Goal: Task Accomplishment & Management: Manage account settings

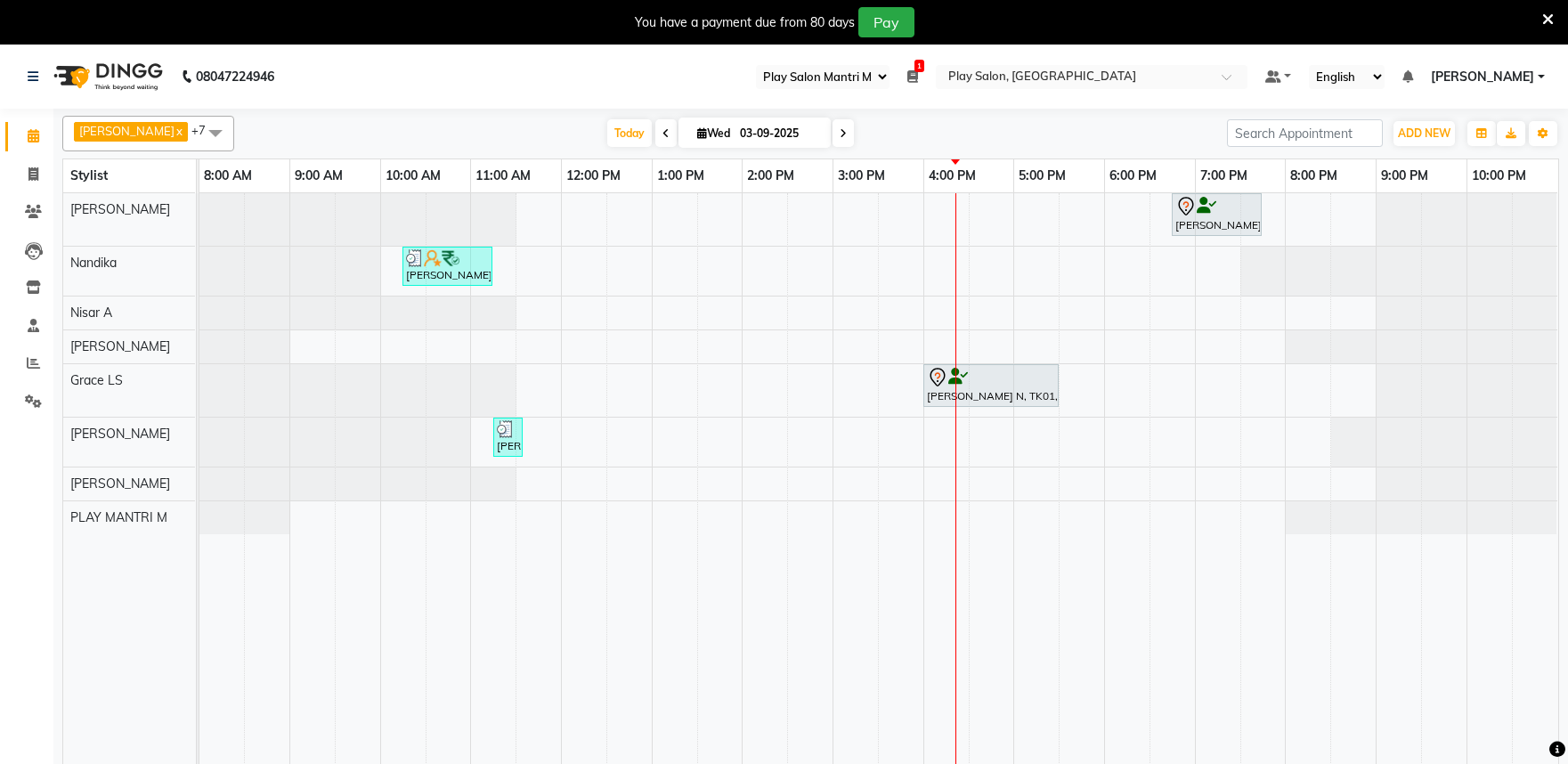
select select "89"
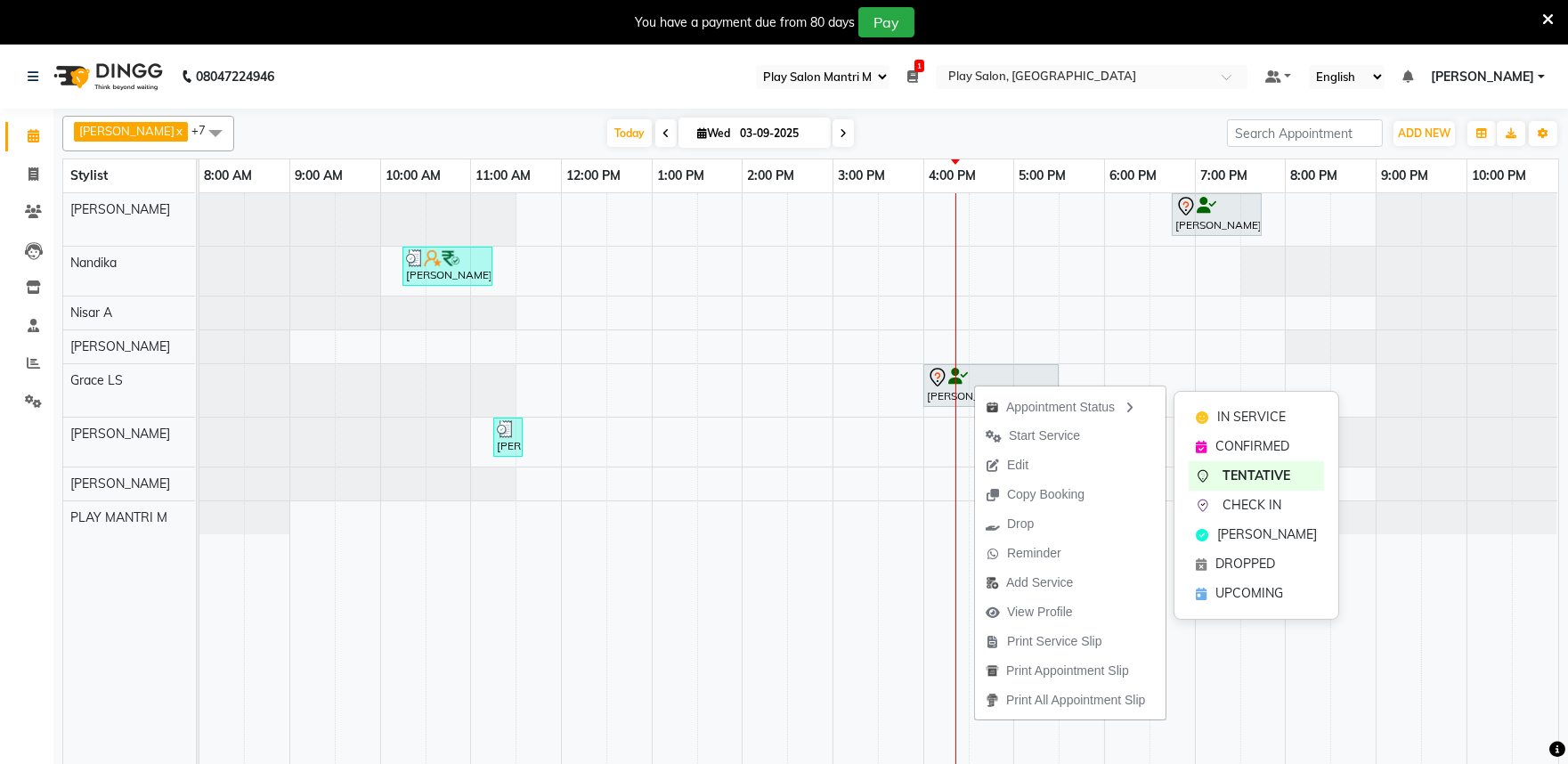
click at [1017, 476] on span "Edit" at bounding box center [1006, 465] width 64 height 30
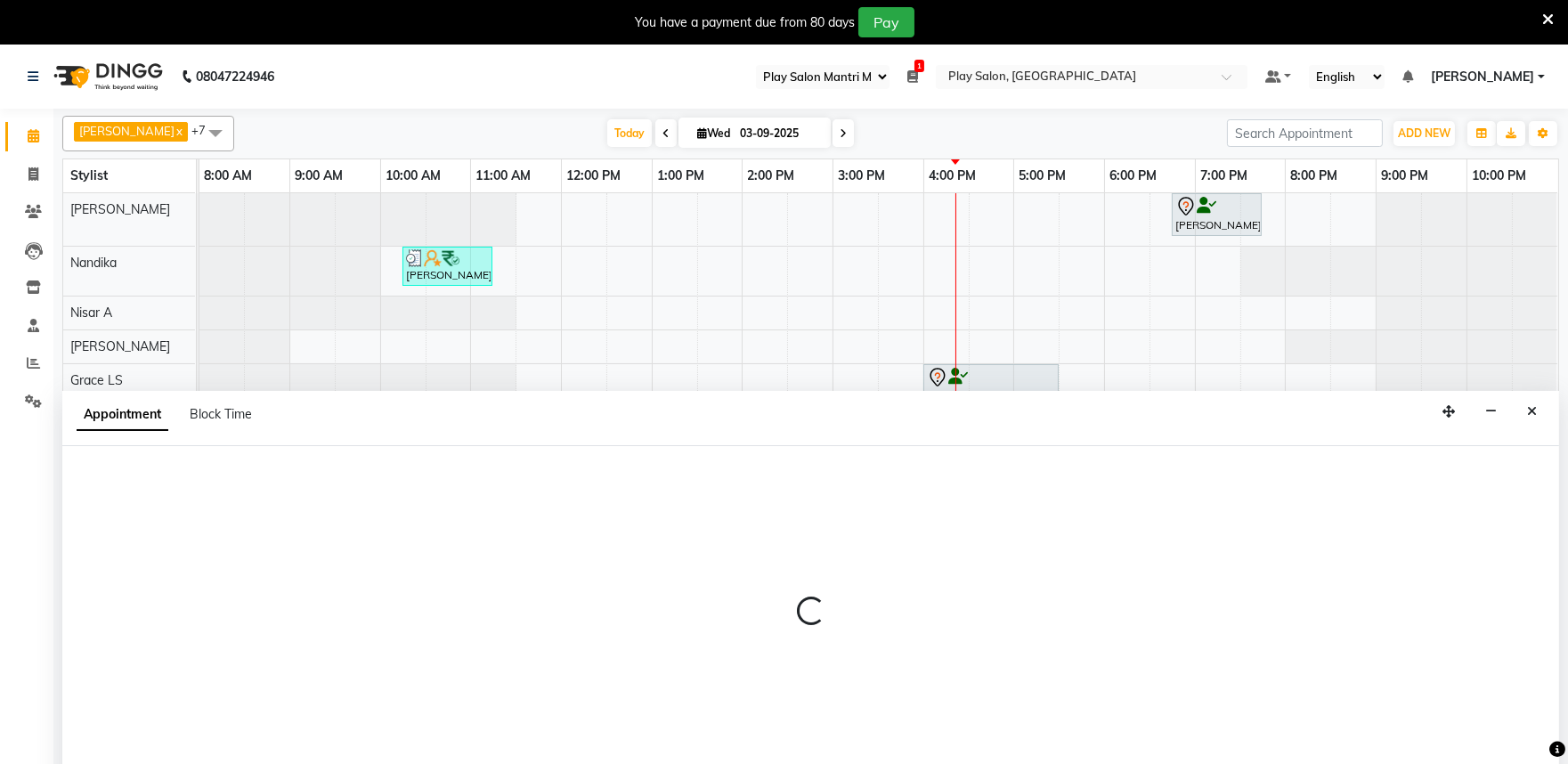
scroll to position [44, 0]
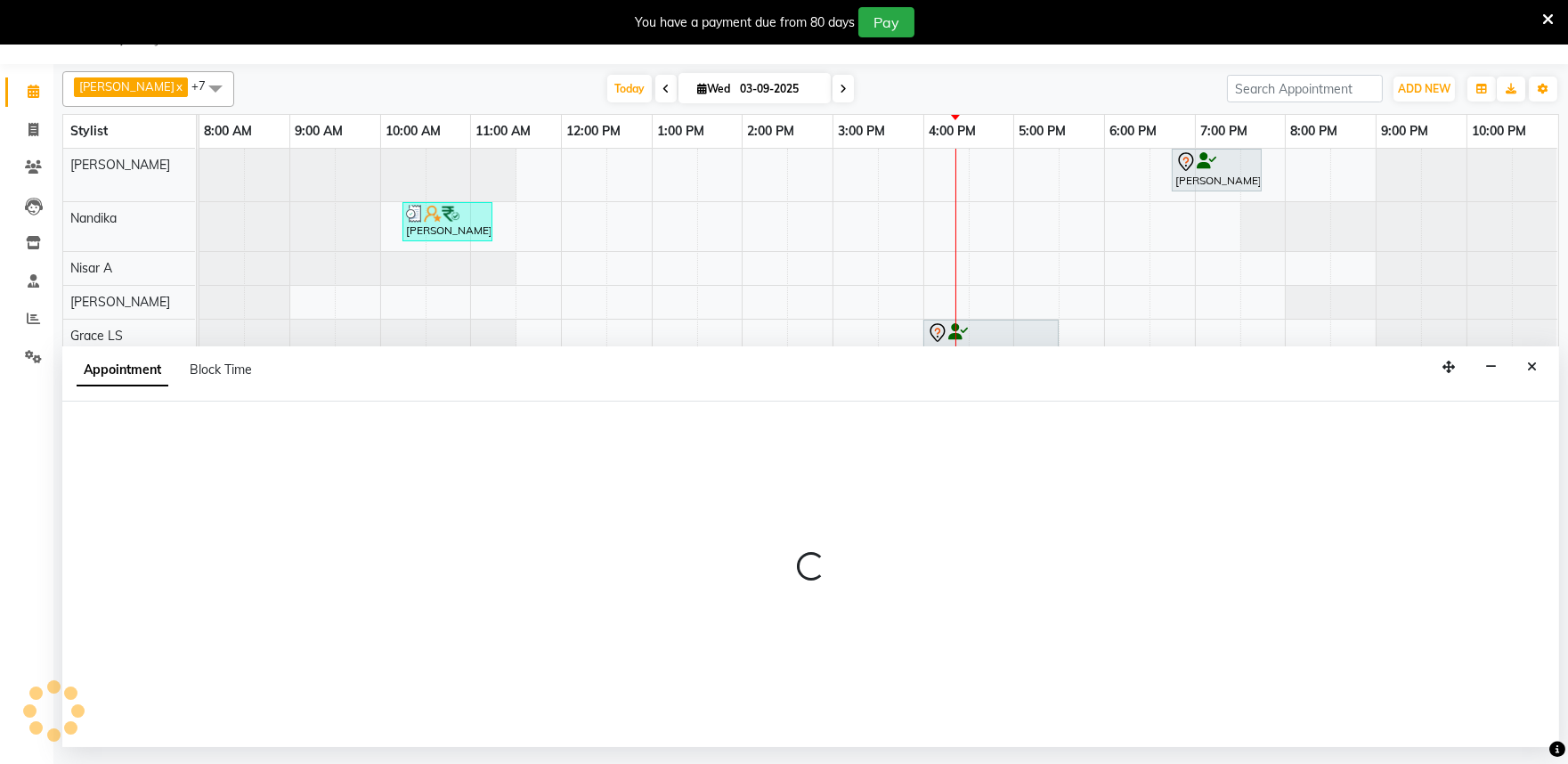
select select "tentative"
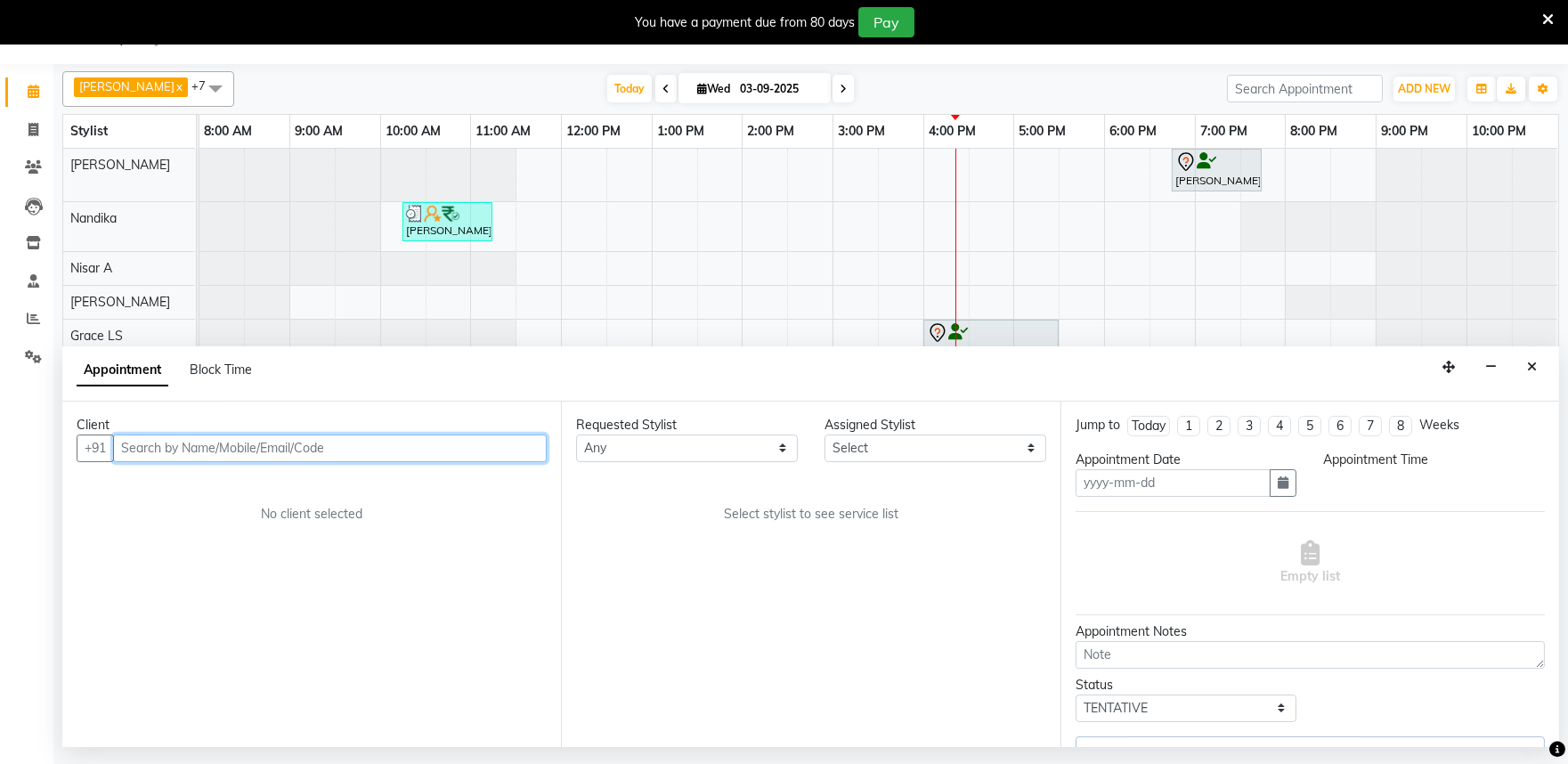
type input "03-09-2025"
select select "960"
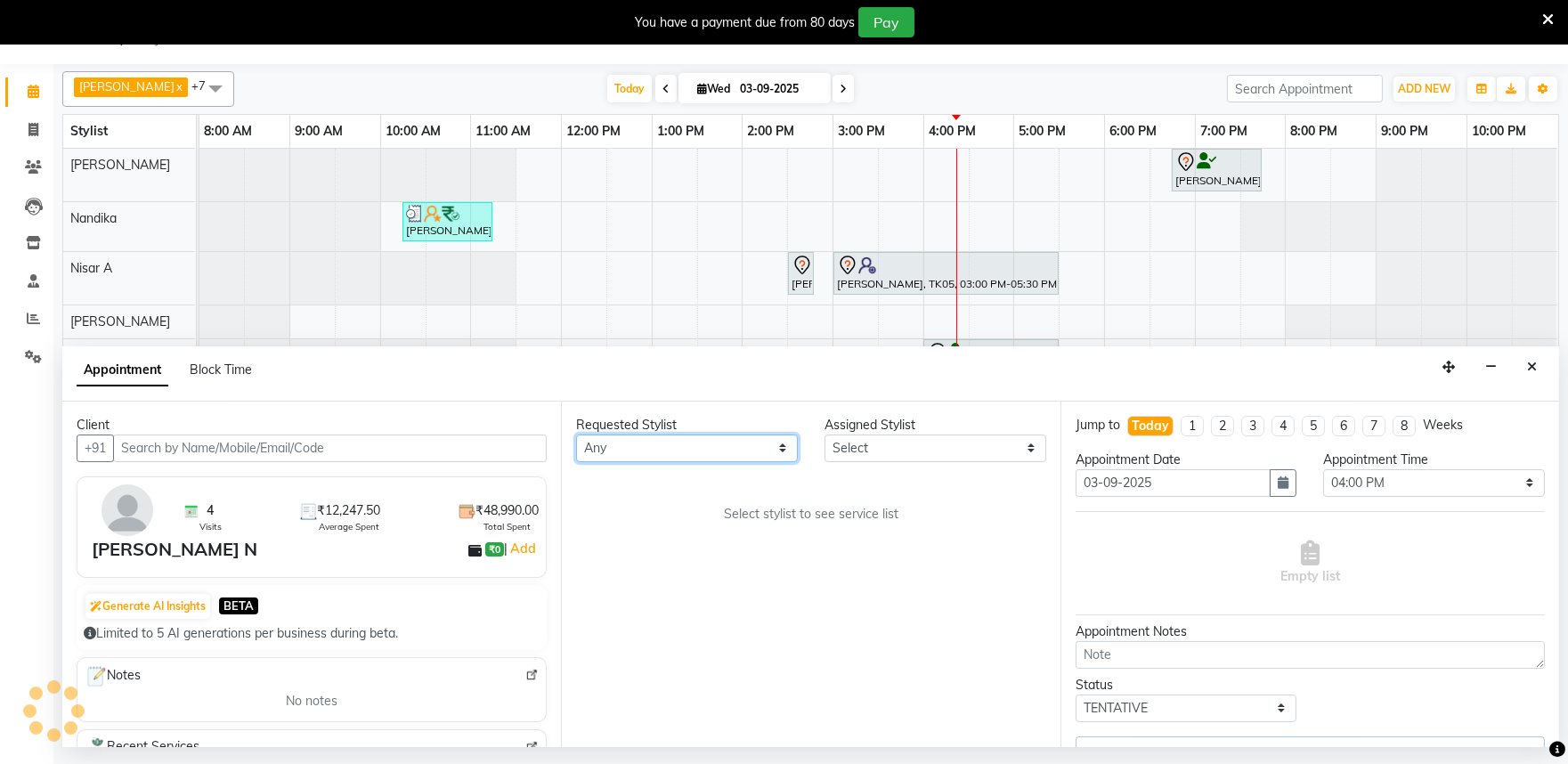
click at [702, 456] on select "Any [PERSON_NAME] Admin [PERSON_NAME] [PERSON_NAME] S [PERSON_NAME] [PERSON_NAM…" at bounding box center [687, 449] width 222 height 28
select select "81324"
select select "4213"
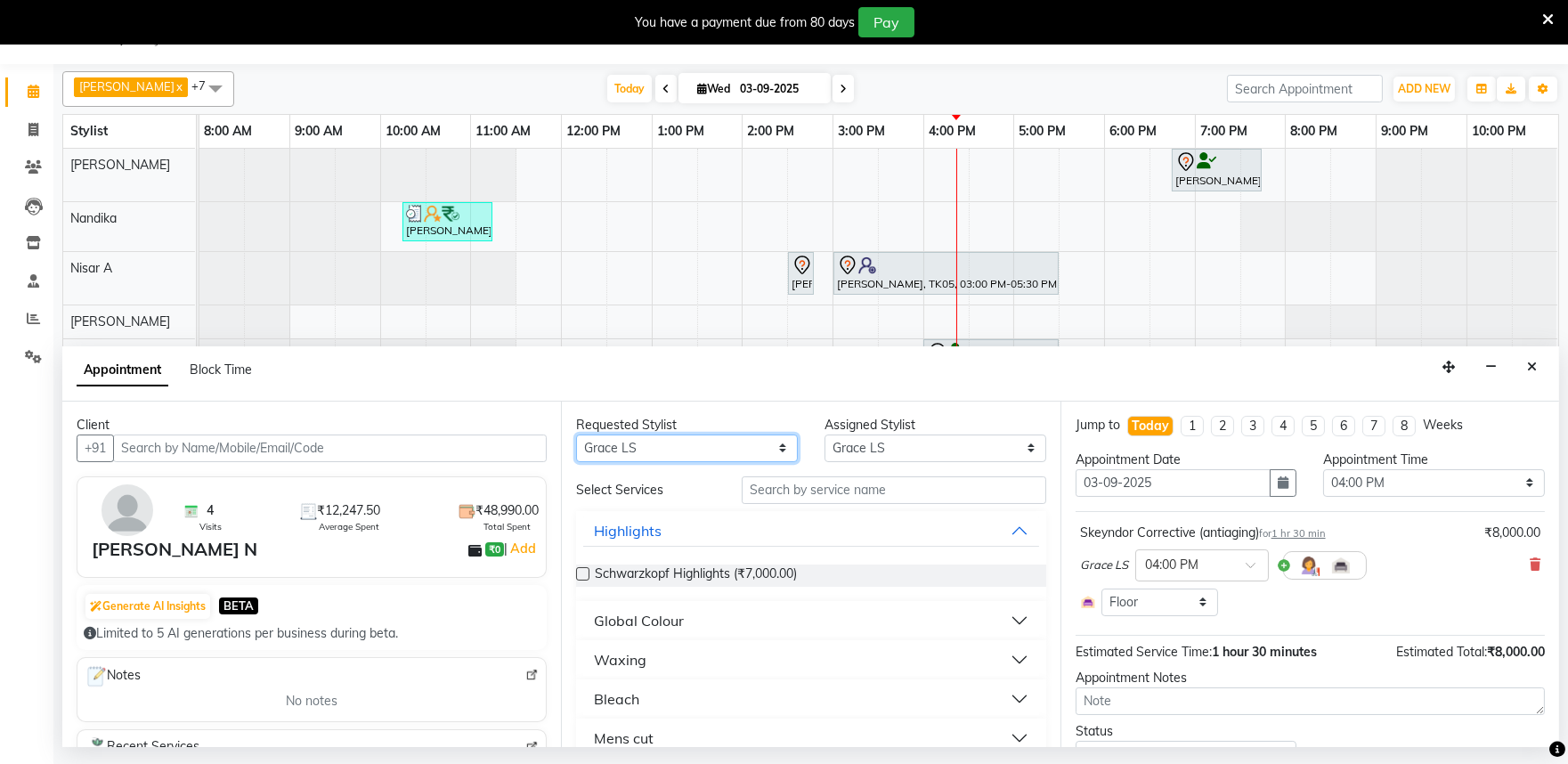
click at [576, 435] on select "Any Achan Shimrah Admin Anitha B Arhan Ehsan Charan S Dawa Tamang Ding Junhui G…" at bounding box center [687, 449] width 222 height 28
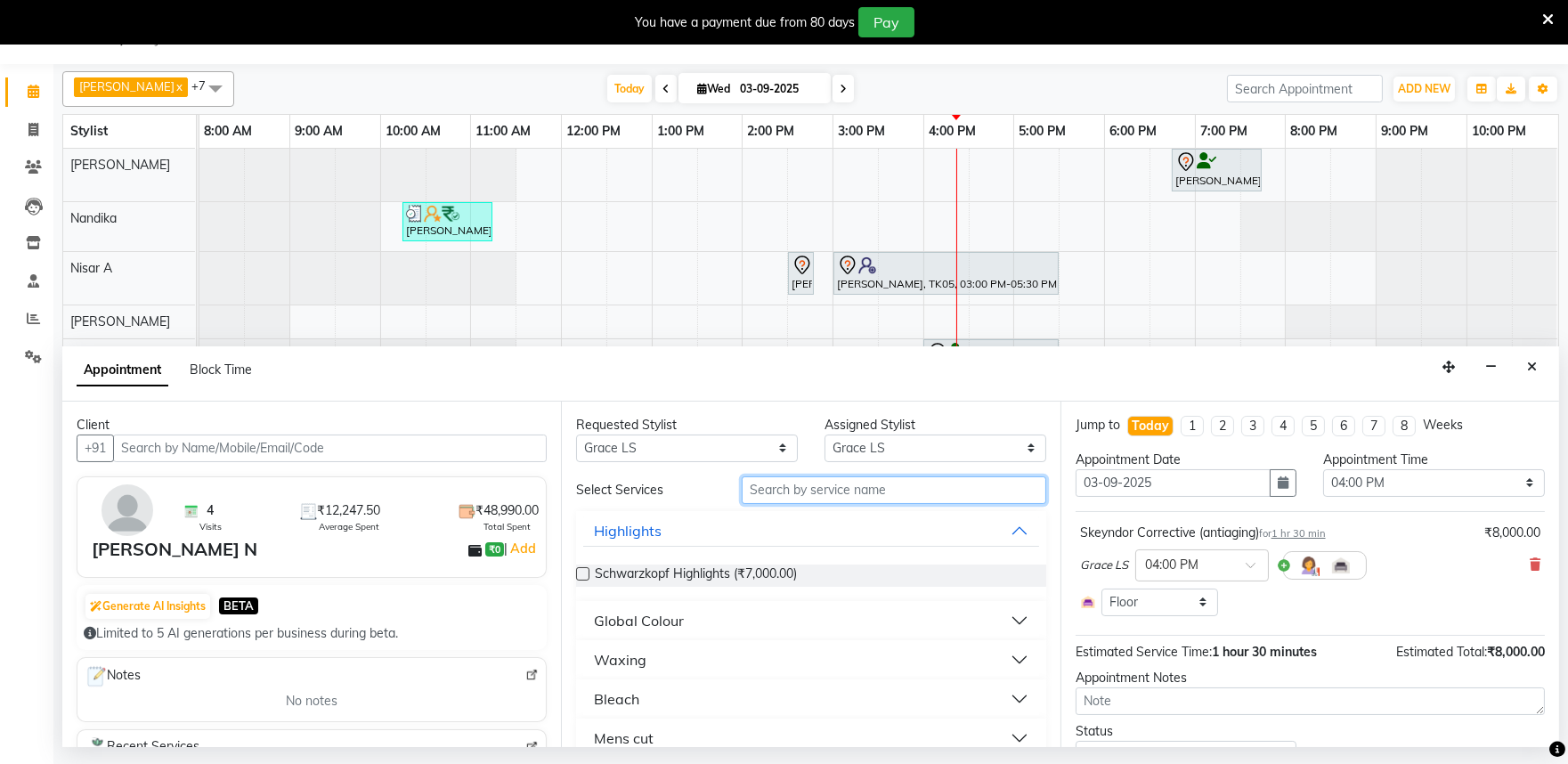
click at [807, 489] on input "text" at bounding box center [894, 490] width 304 height 28
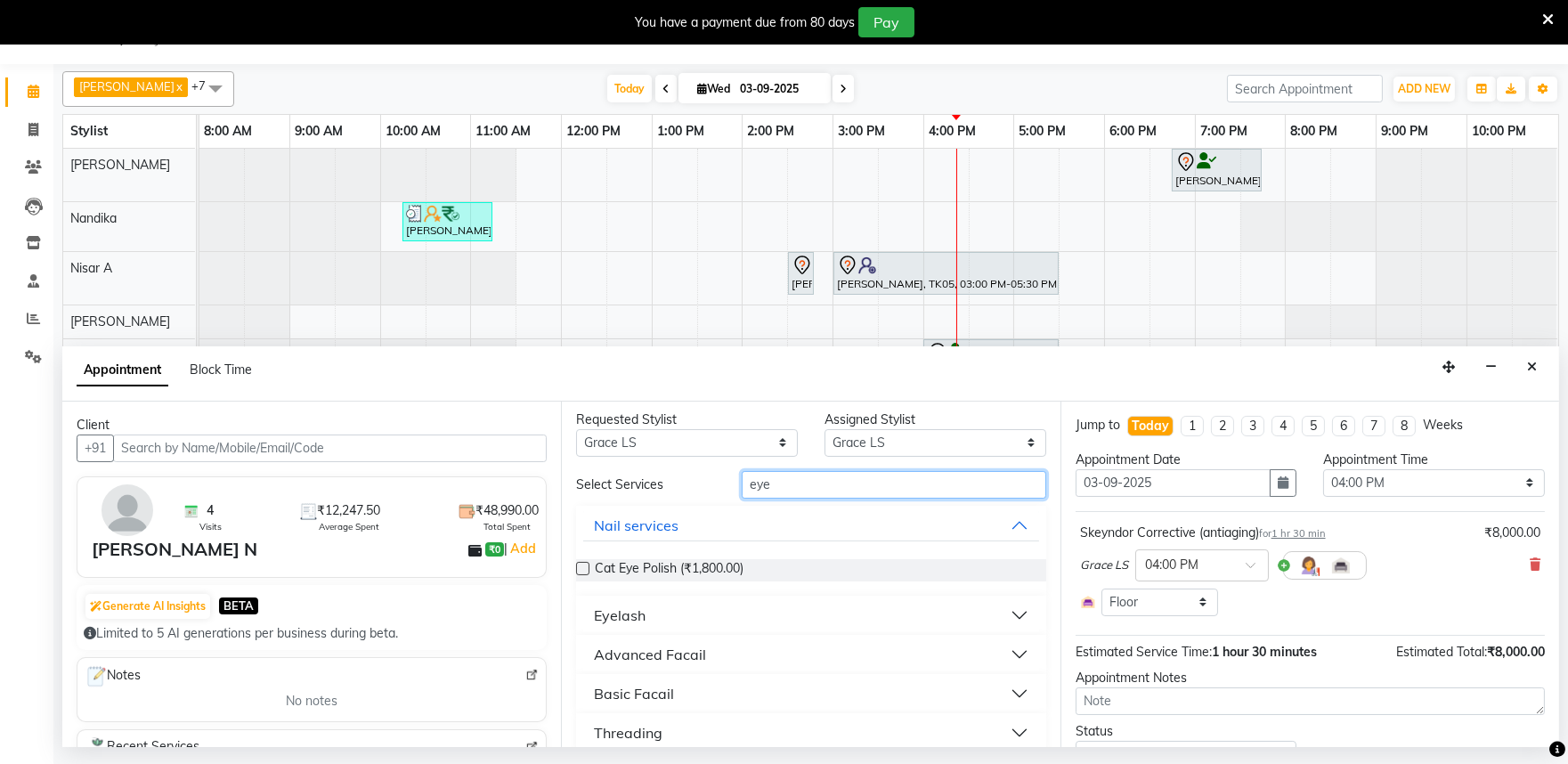
scroll to position [0, 0]
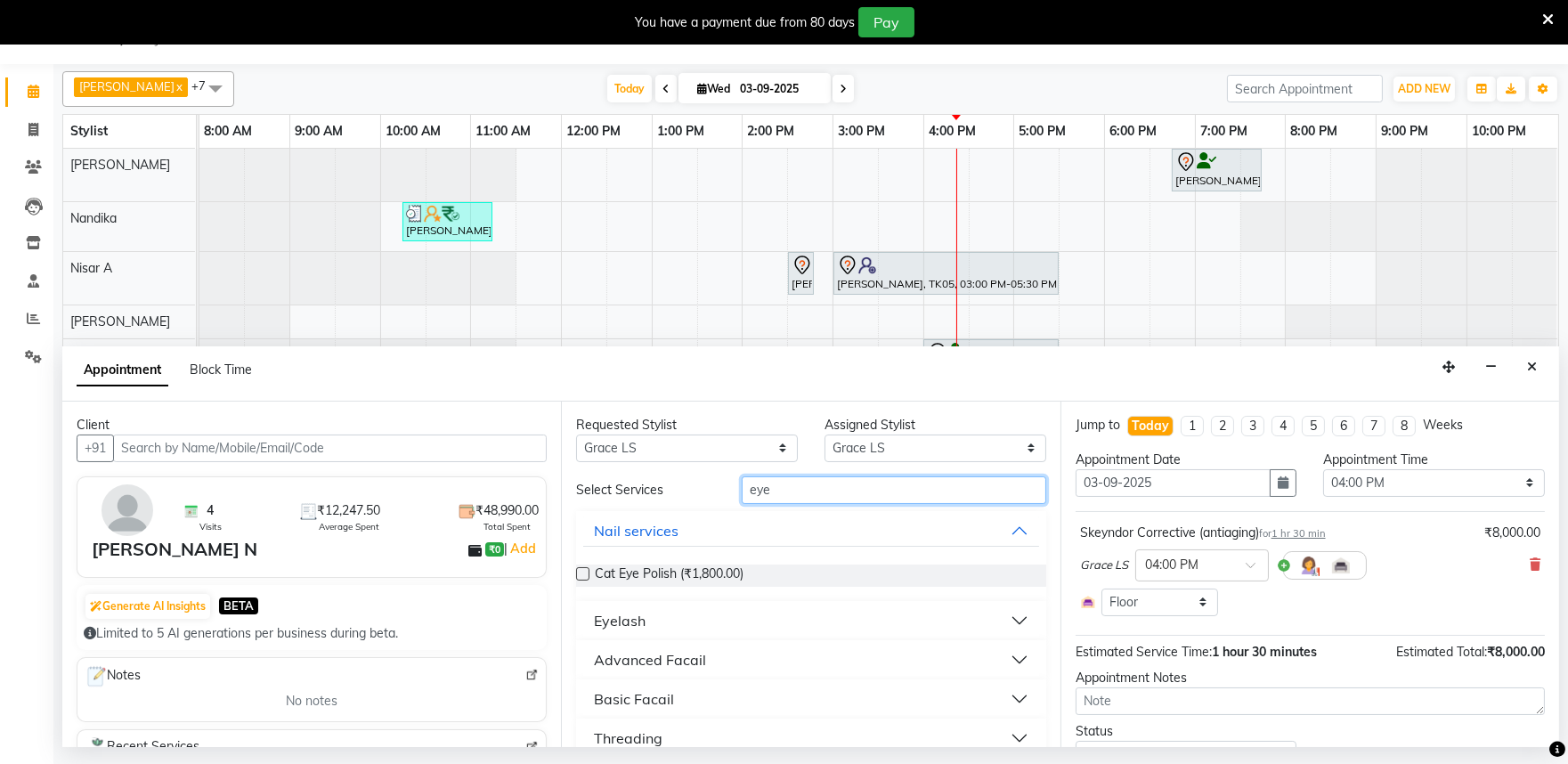
type input "eye"
click at [781, 614] on button "Eyelash" at bounding box center [811, 621] width 455 height 32
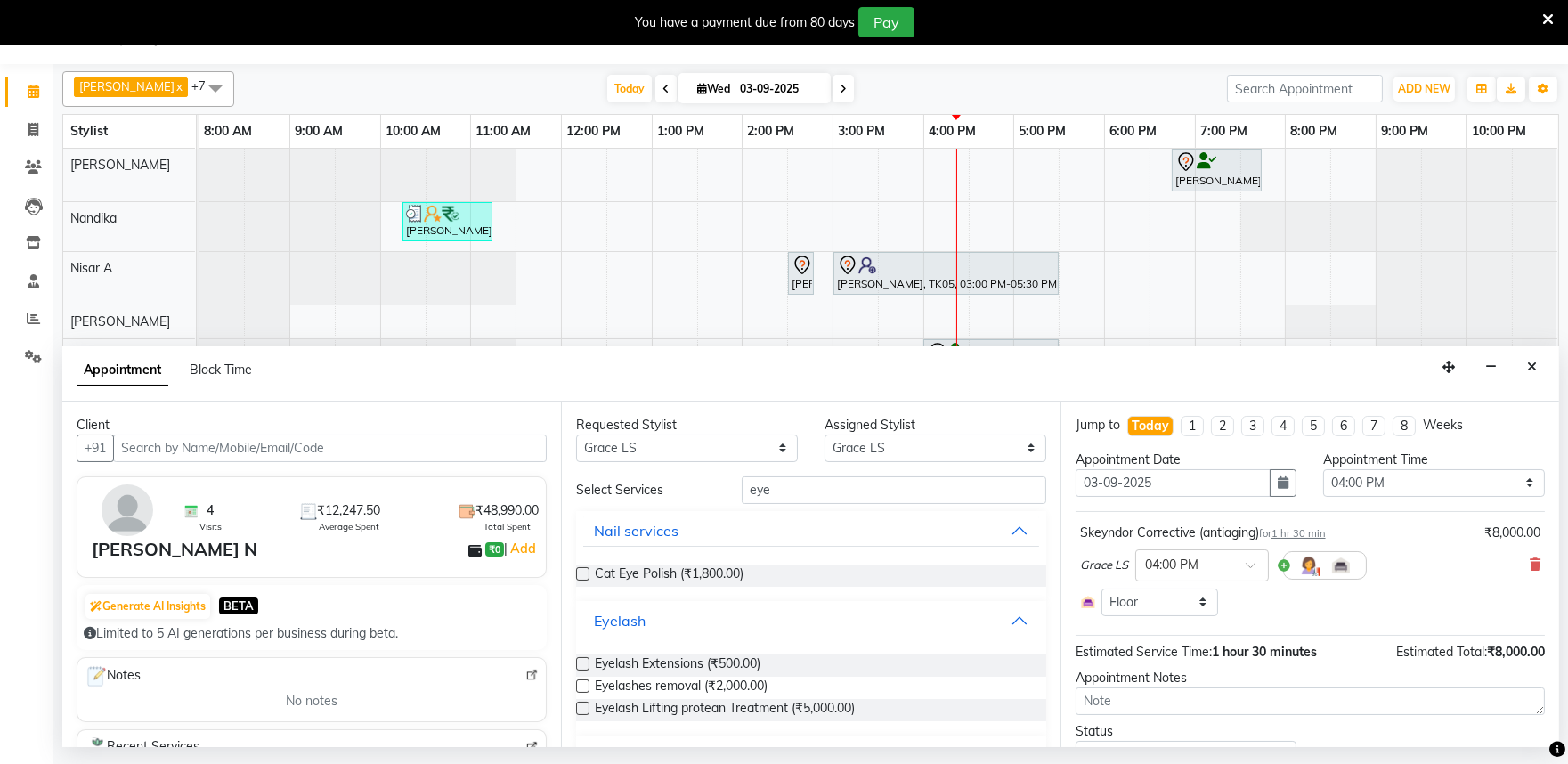
scroll to position [117, 0]
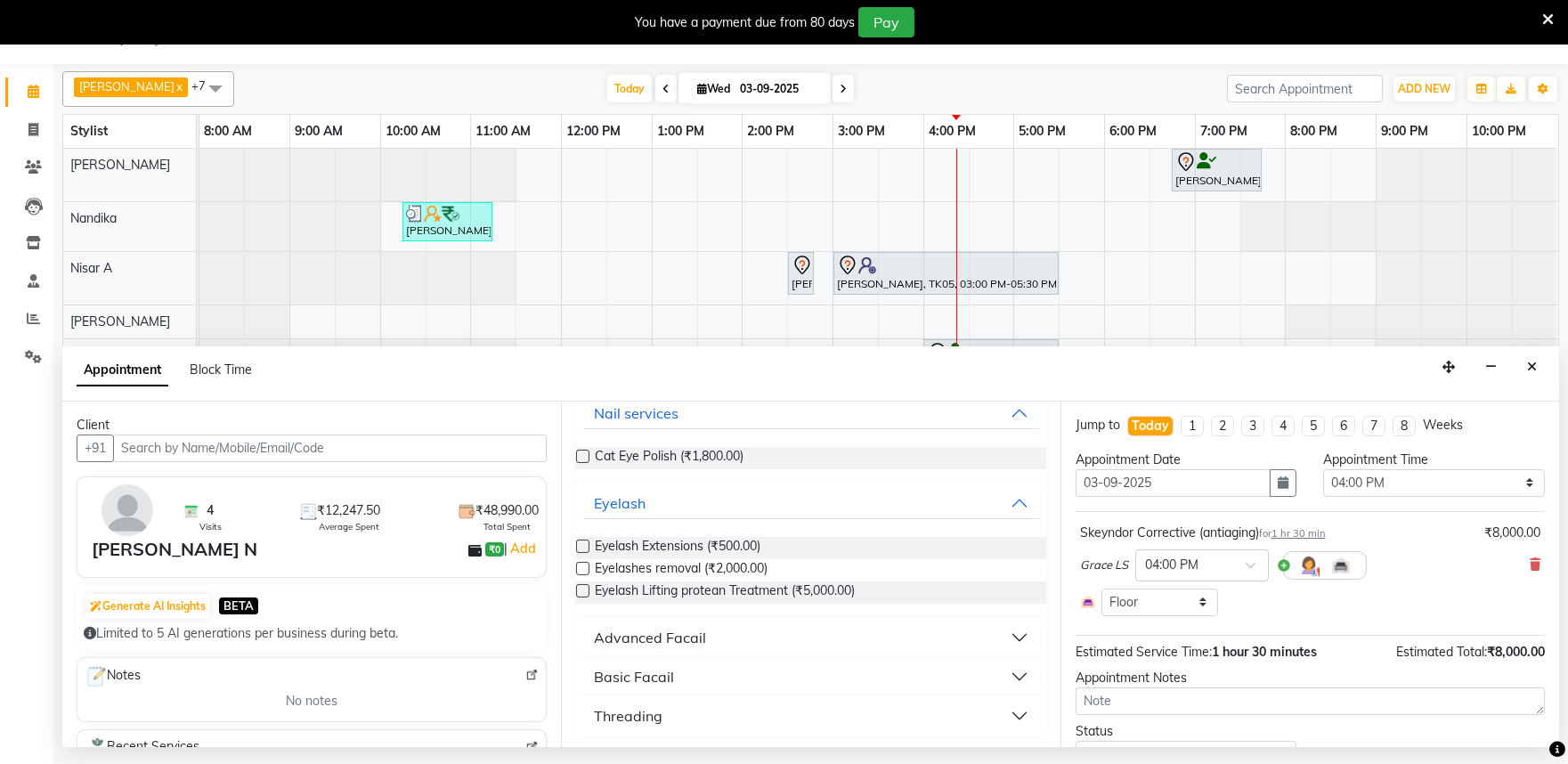
click at [859, 638] on button "Advanced Facail" at bounding box center [811, 637] width 455 height 32
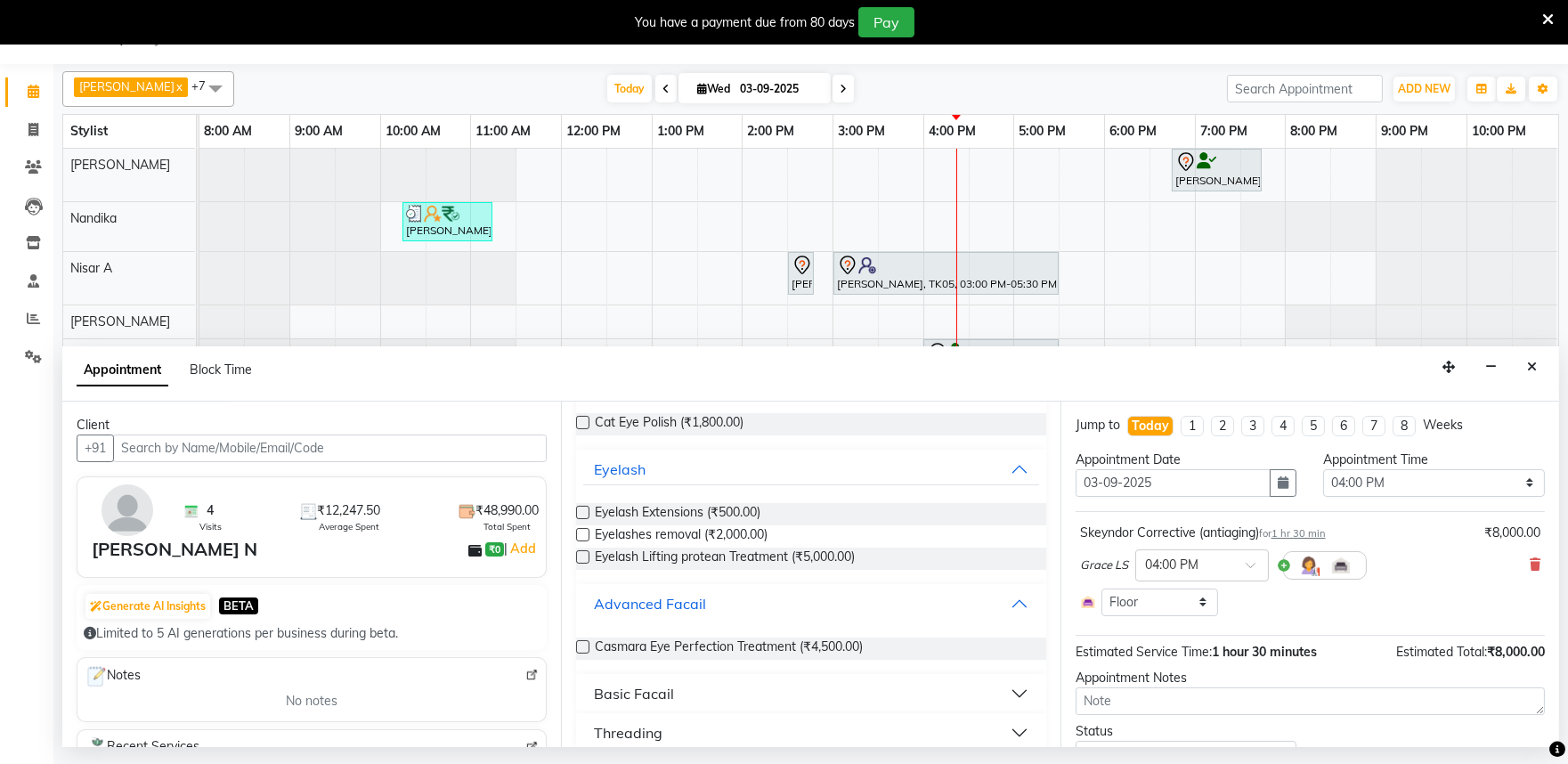
scroll to position [171, 0]
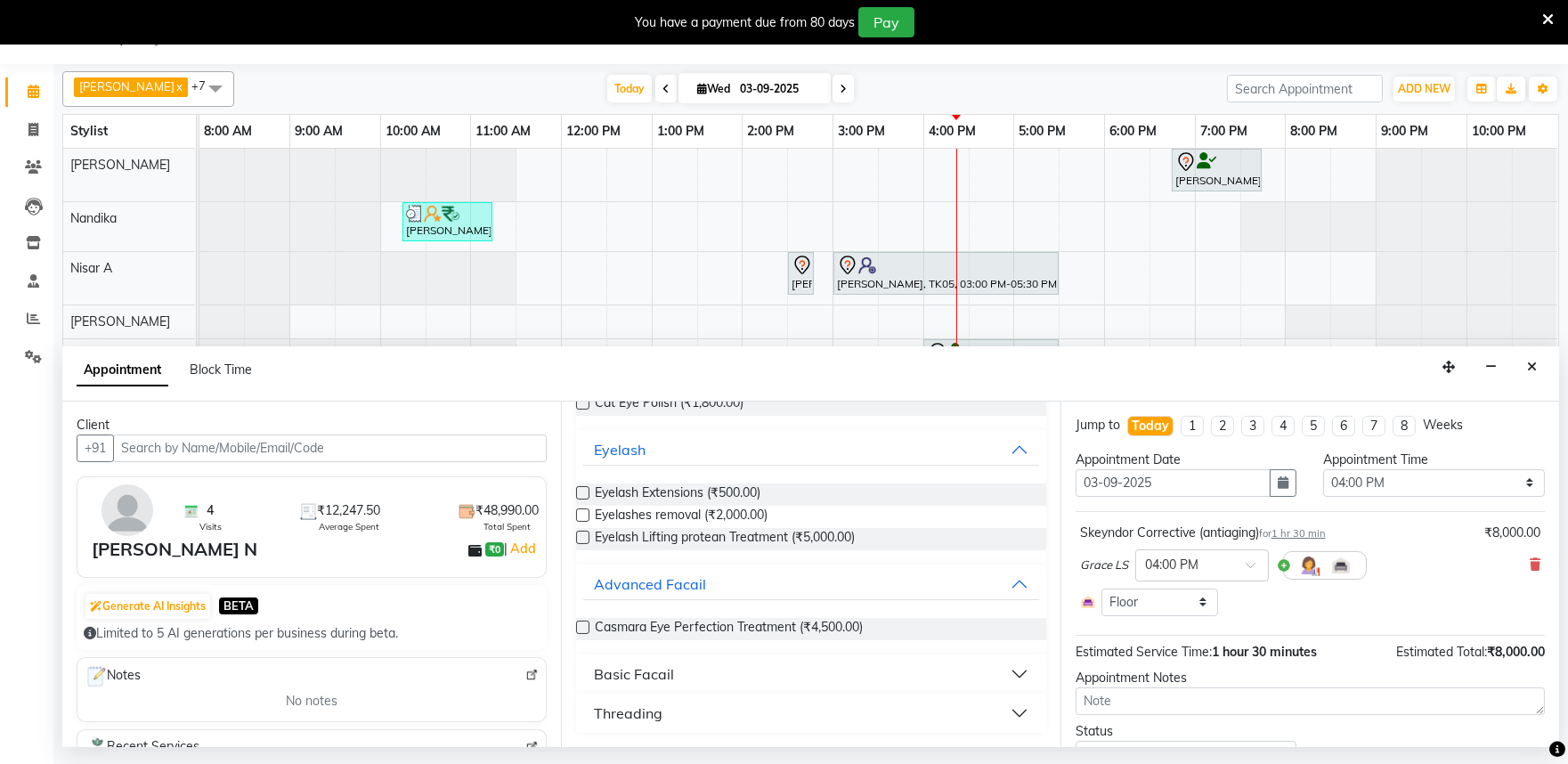
click at [813, 673] on button "Basic Facail" at bounding box center [811, 673] width 455 height 32
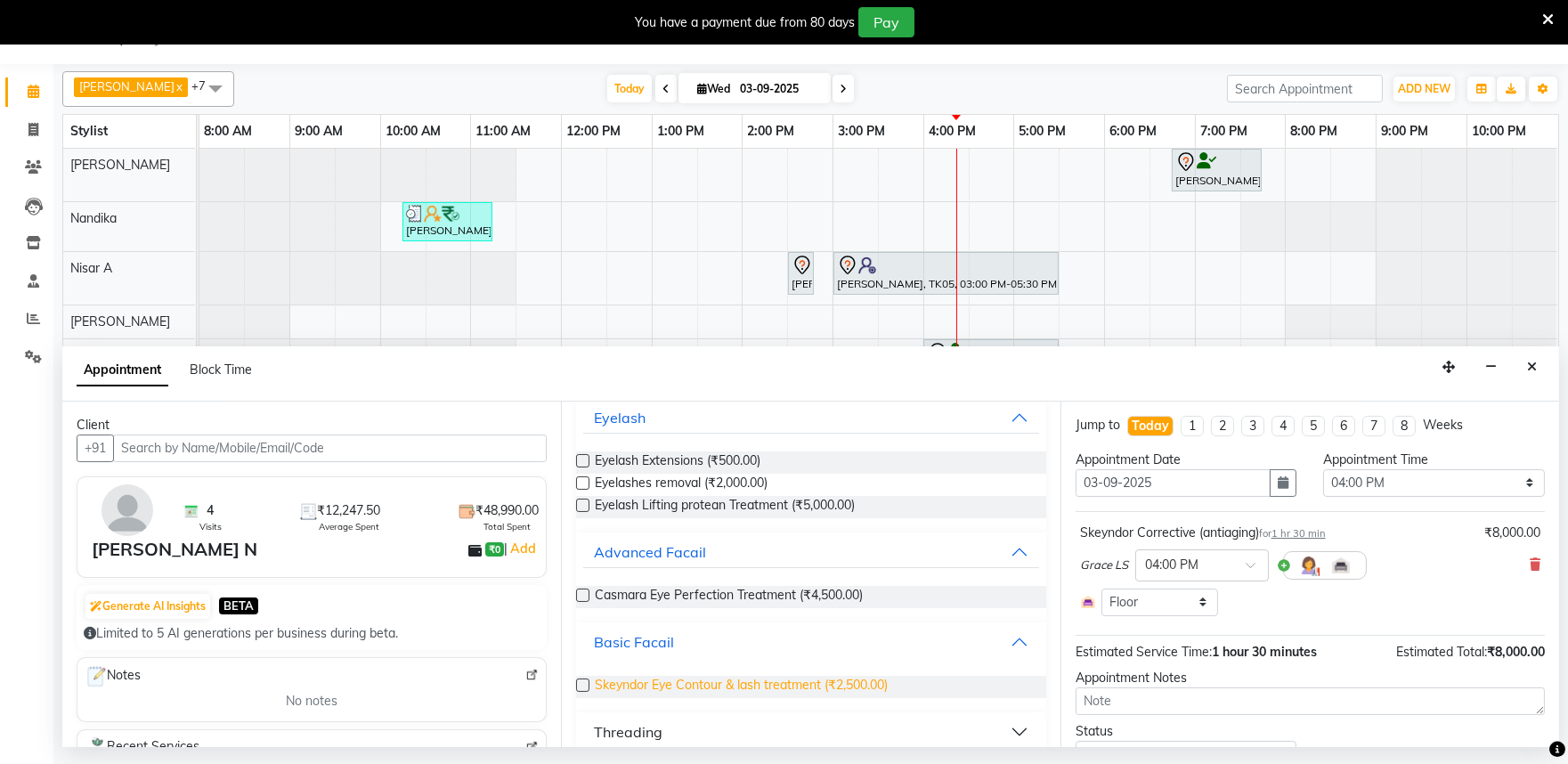
scroll to position [221, 0]
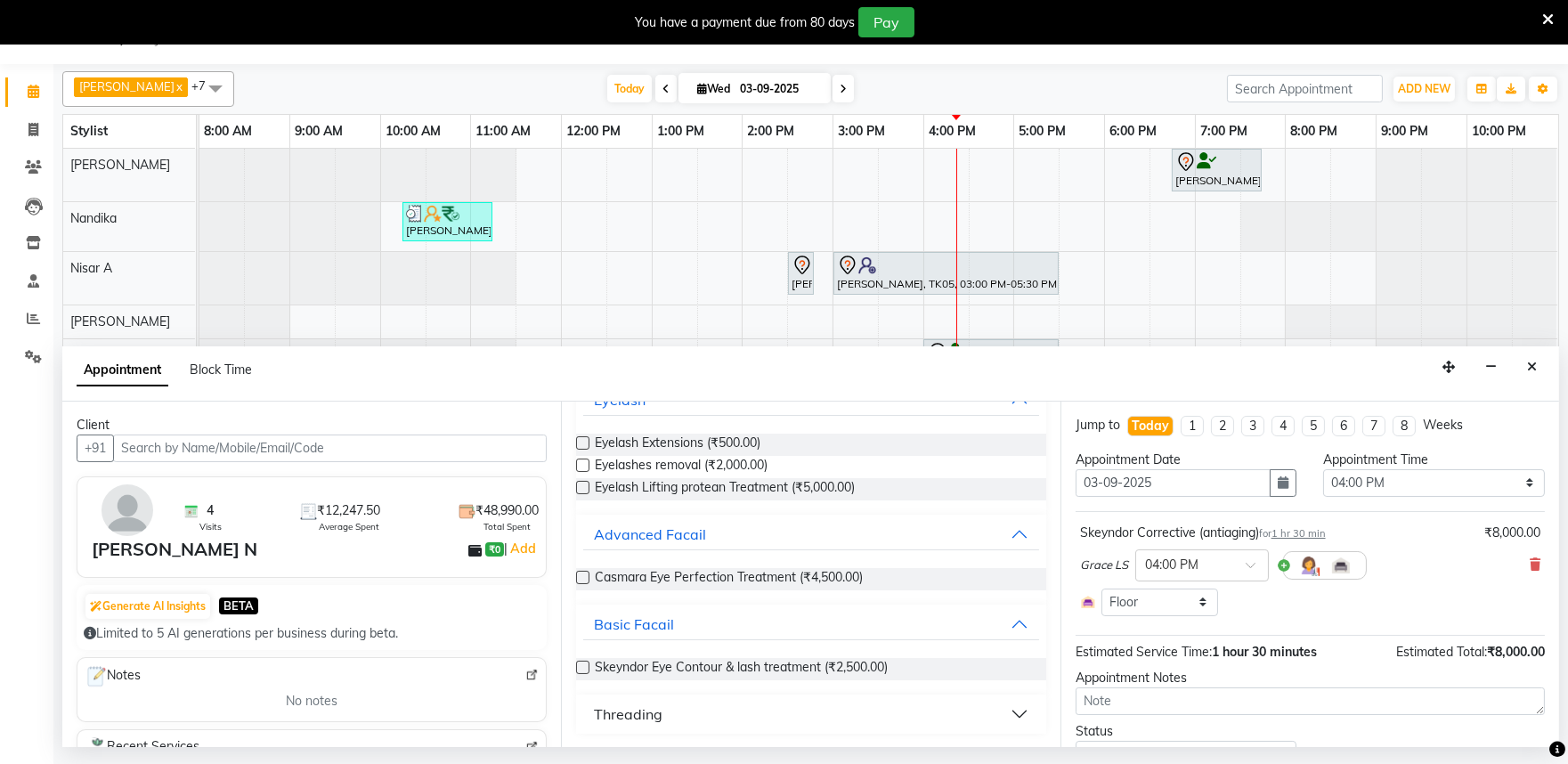
click at [585, 663] on label at bounding box center [583, 667] width 13 height 13
click at [585, 663] on input "checkbox" at bounding box center [582, 669] width 12 height 12
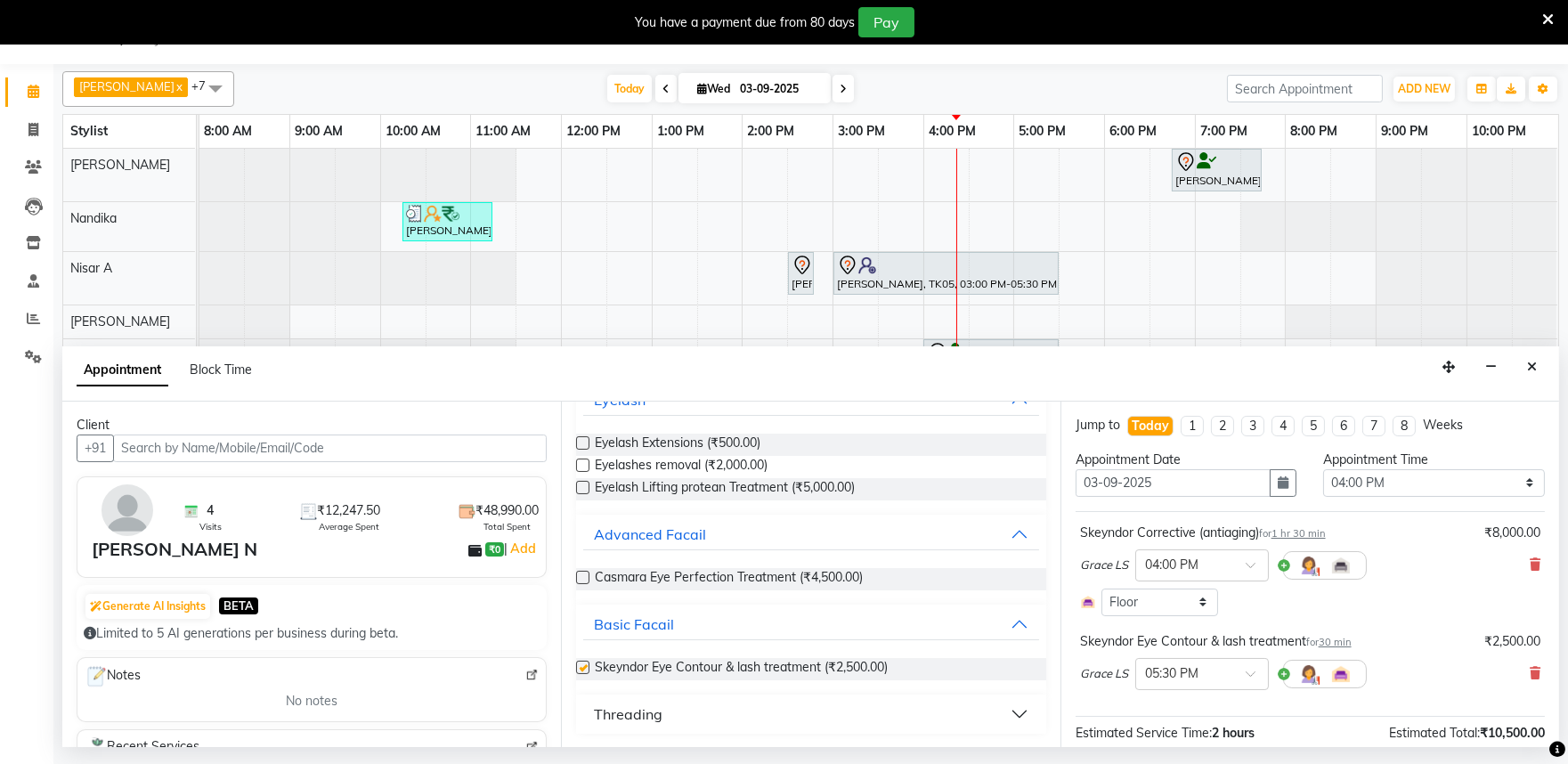
checkbox input "false"
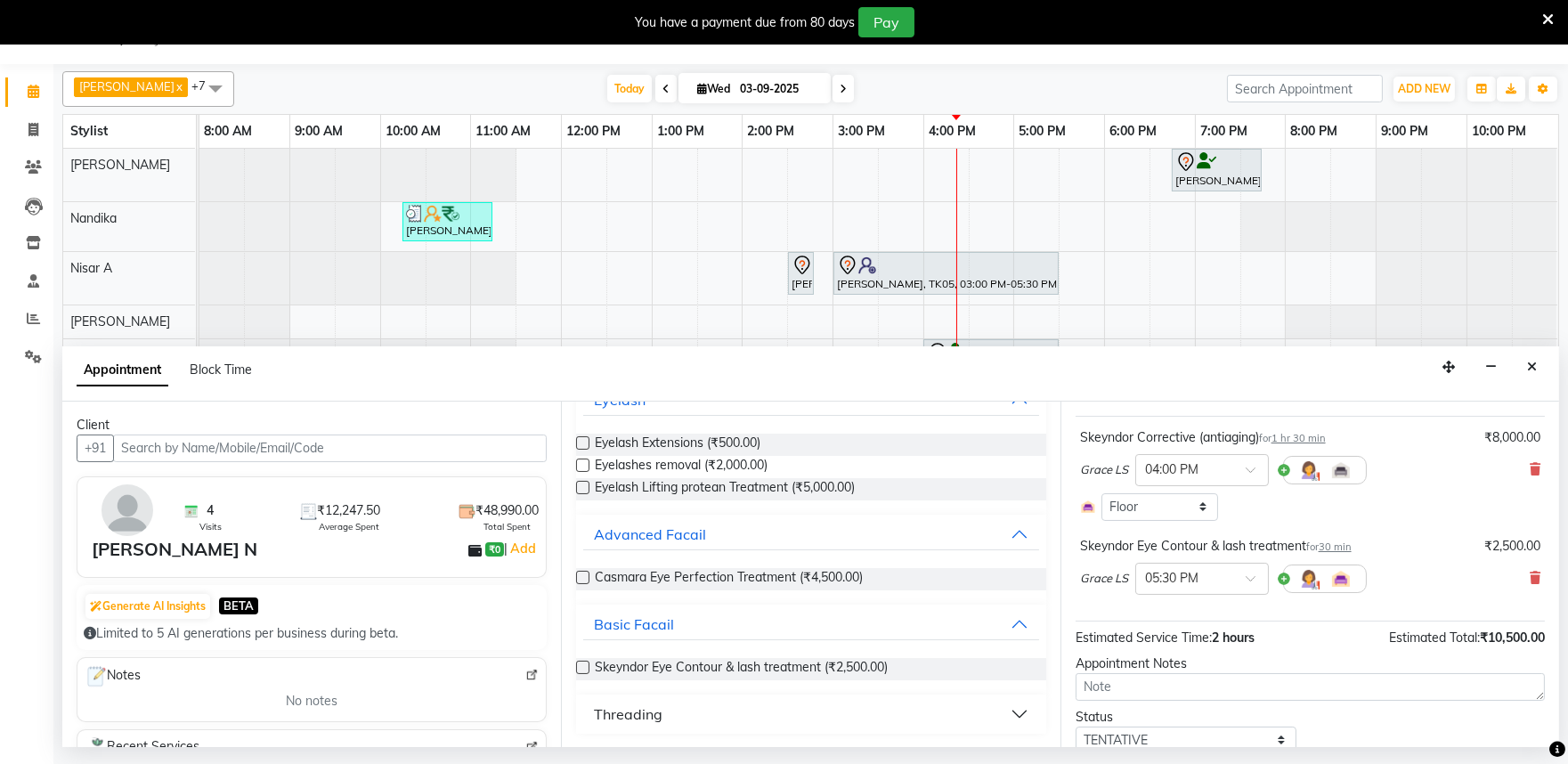
scroll to position [163, 0]
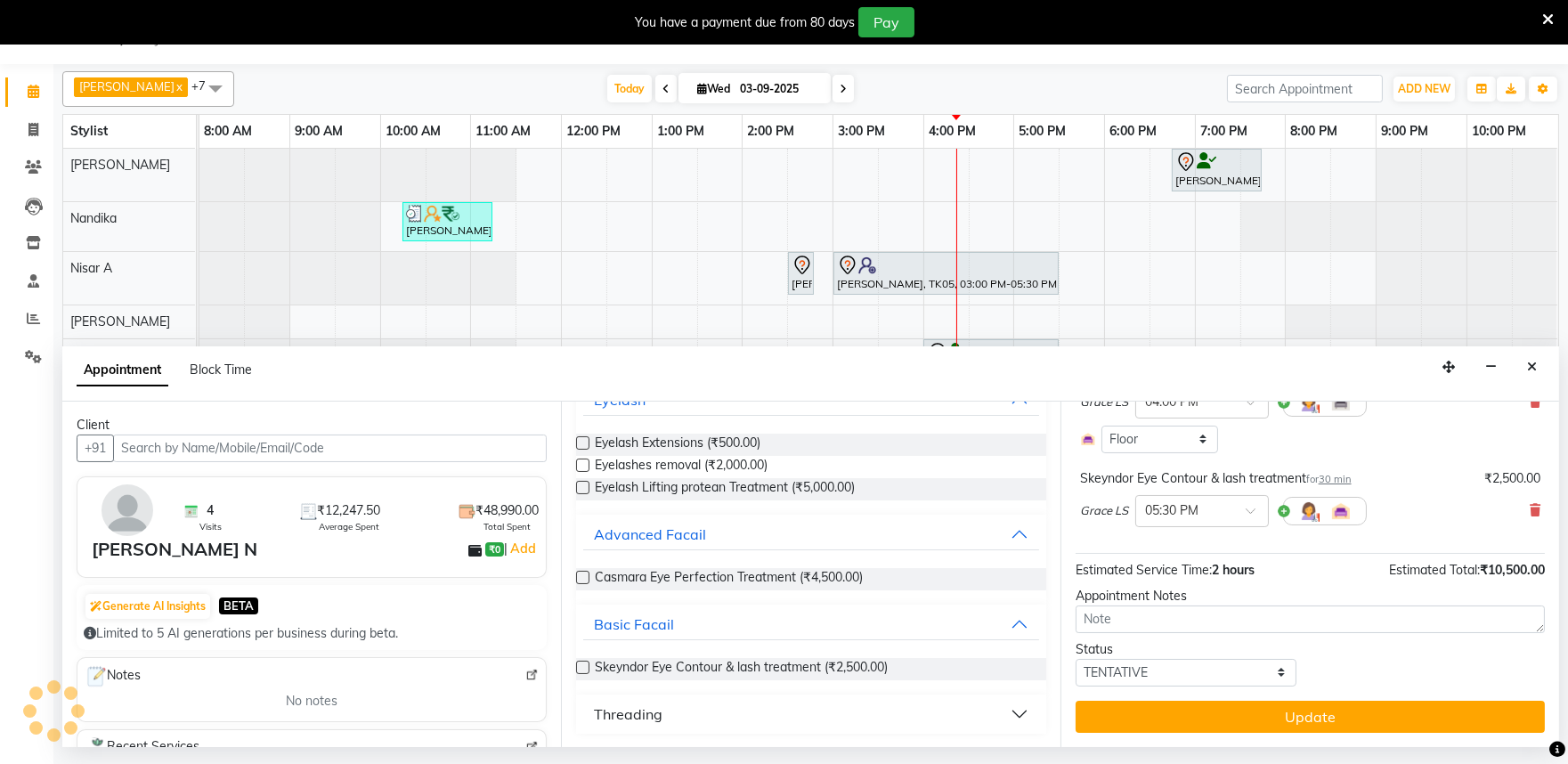
click at [1236, 719] on button "Update" at bounding box center [1310, 717] width 469 height 32
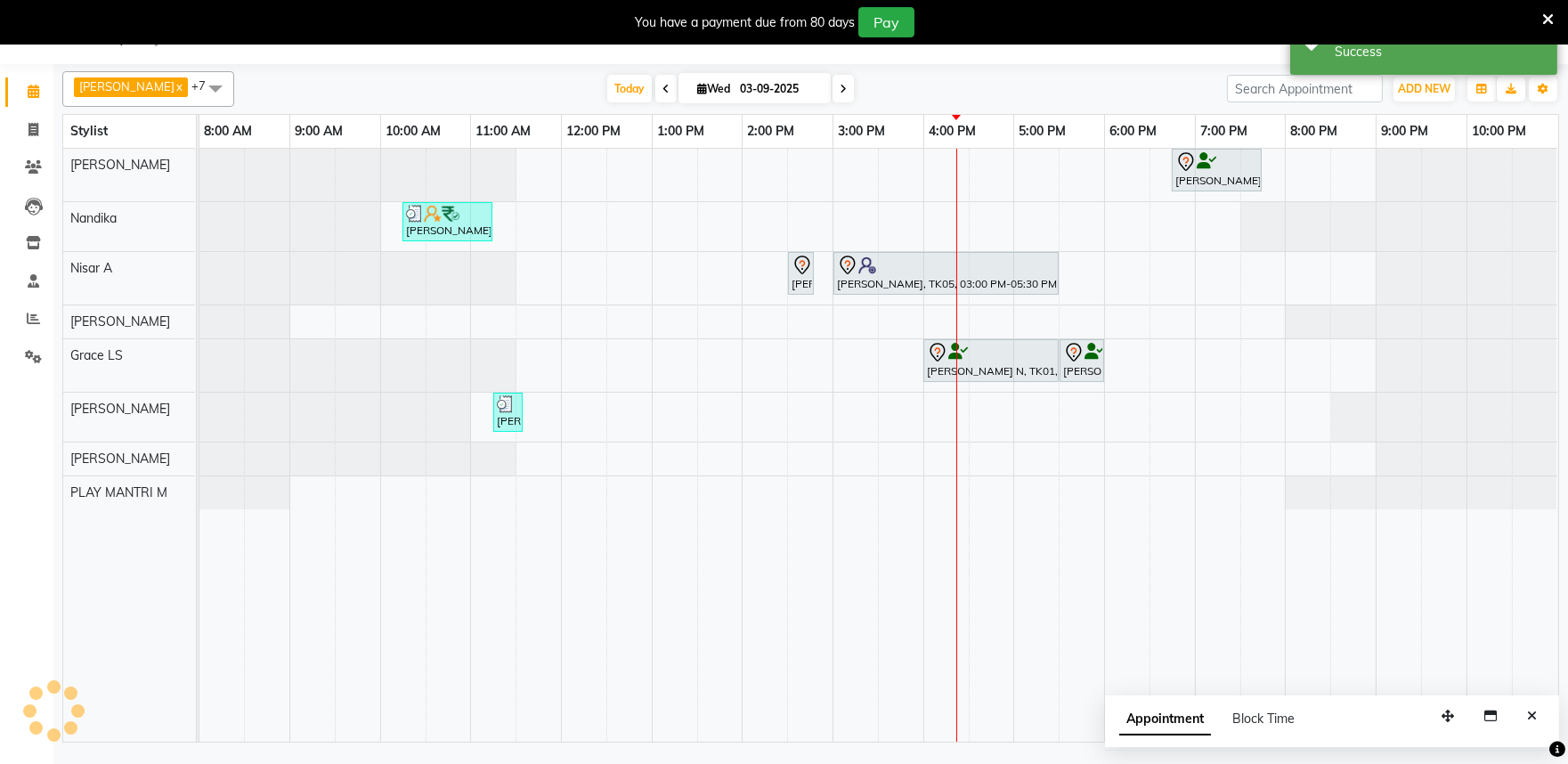
scroll to position [0, 0]
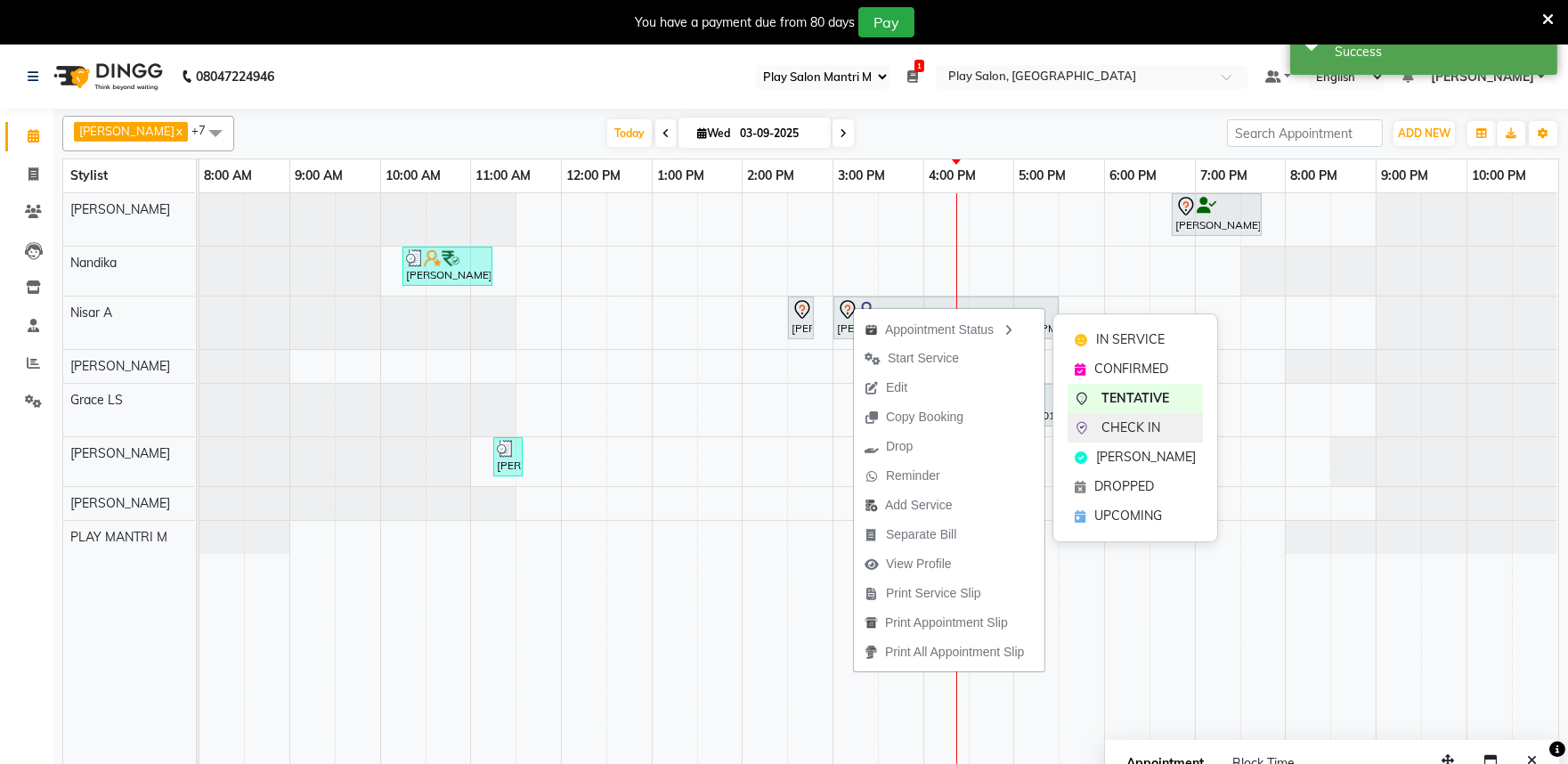
click at [1134, 429] on span "CHECK IN" at bounding box center [1131, 427] width 59 height 18
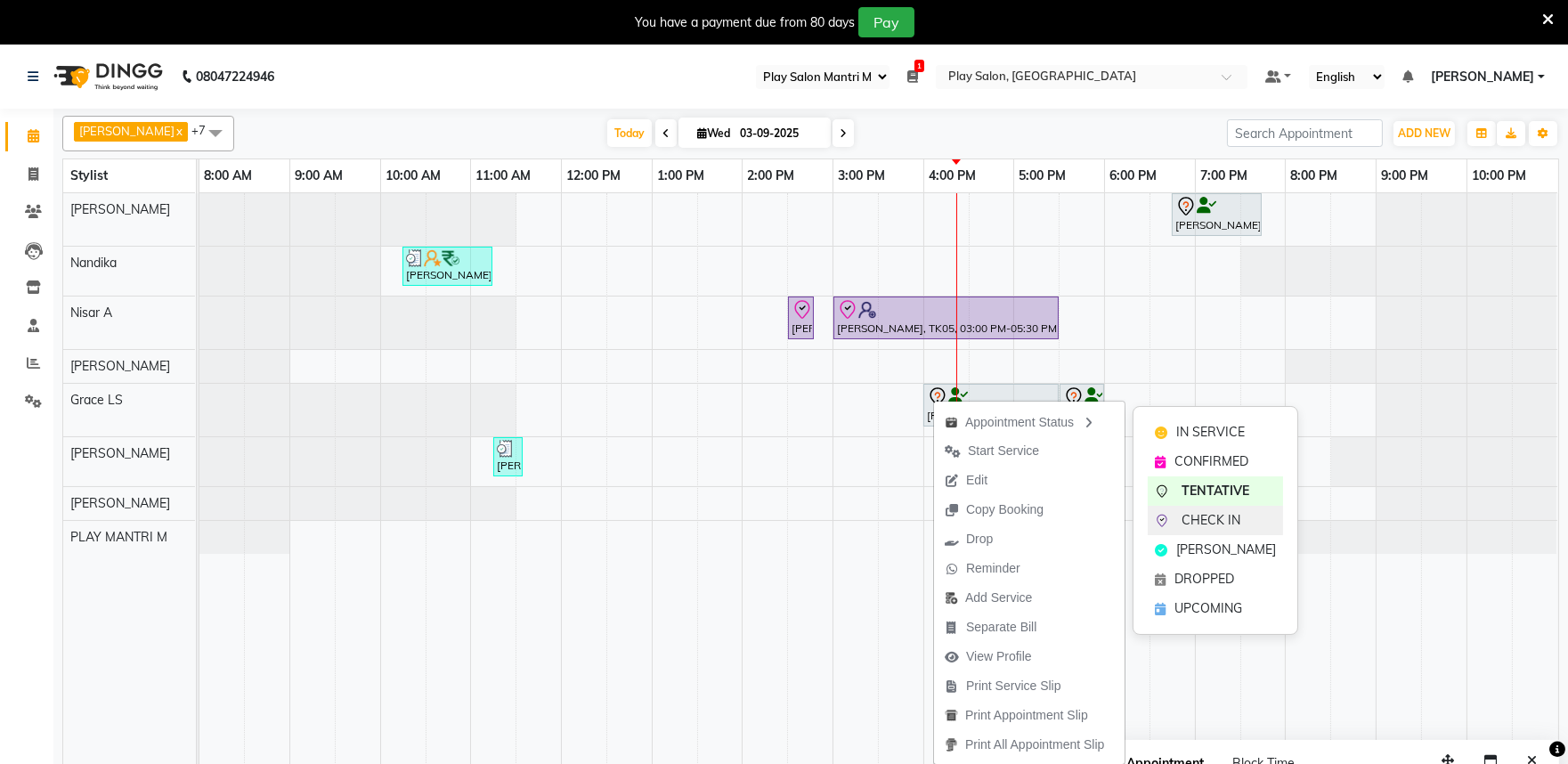
click at [1226, 516] on span "CHECK IN" at bounding box center [1212, 521] width 59 height 18
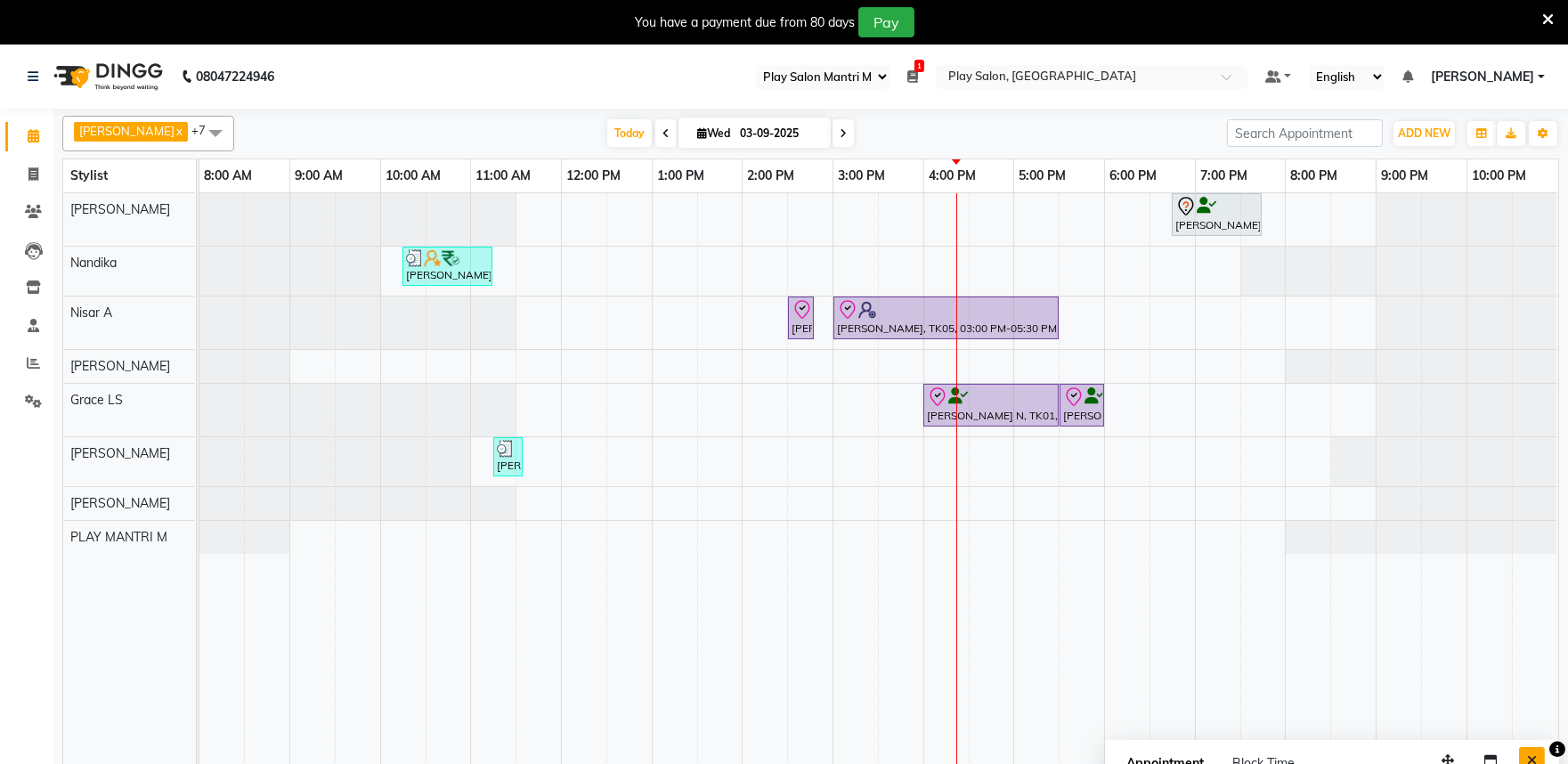
click at [1527, 752] on button "Close" at bounding box center [1532, 761] width 26 height 28
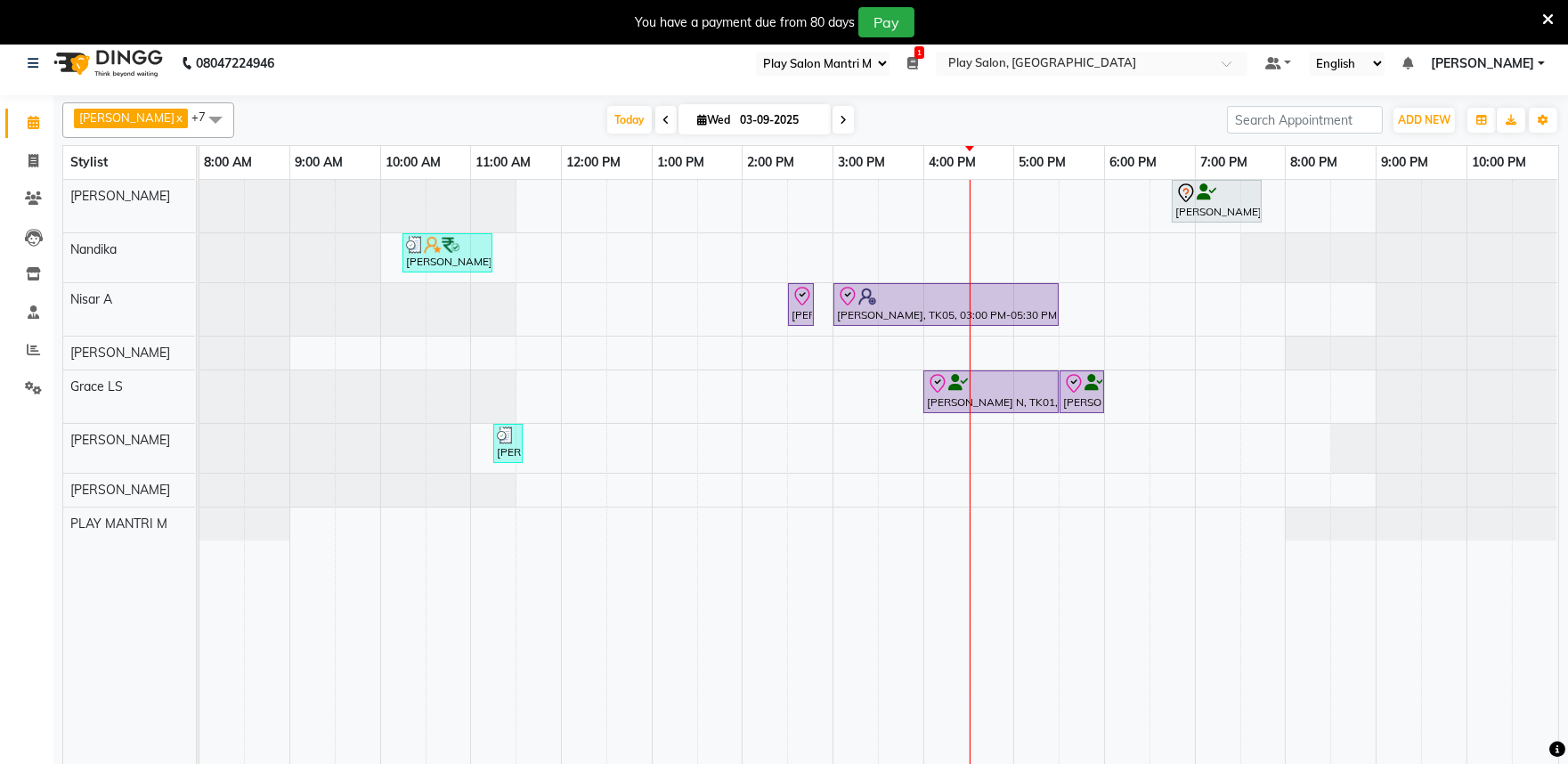
scroll to position [44, 0]
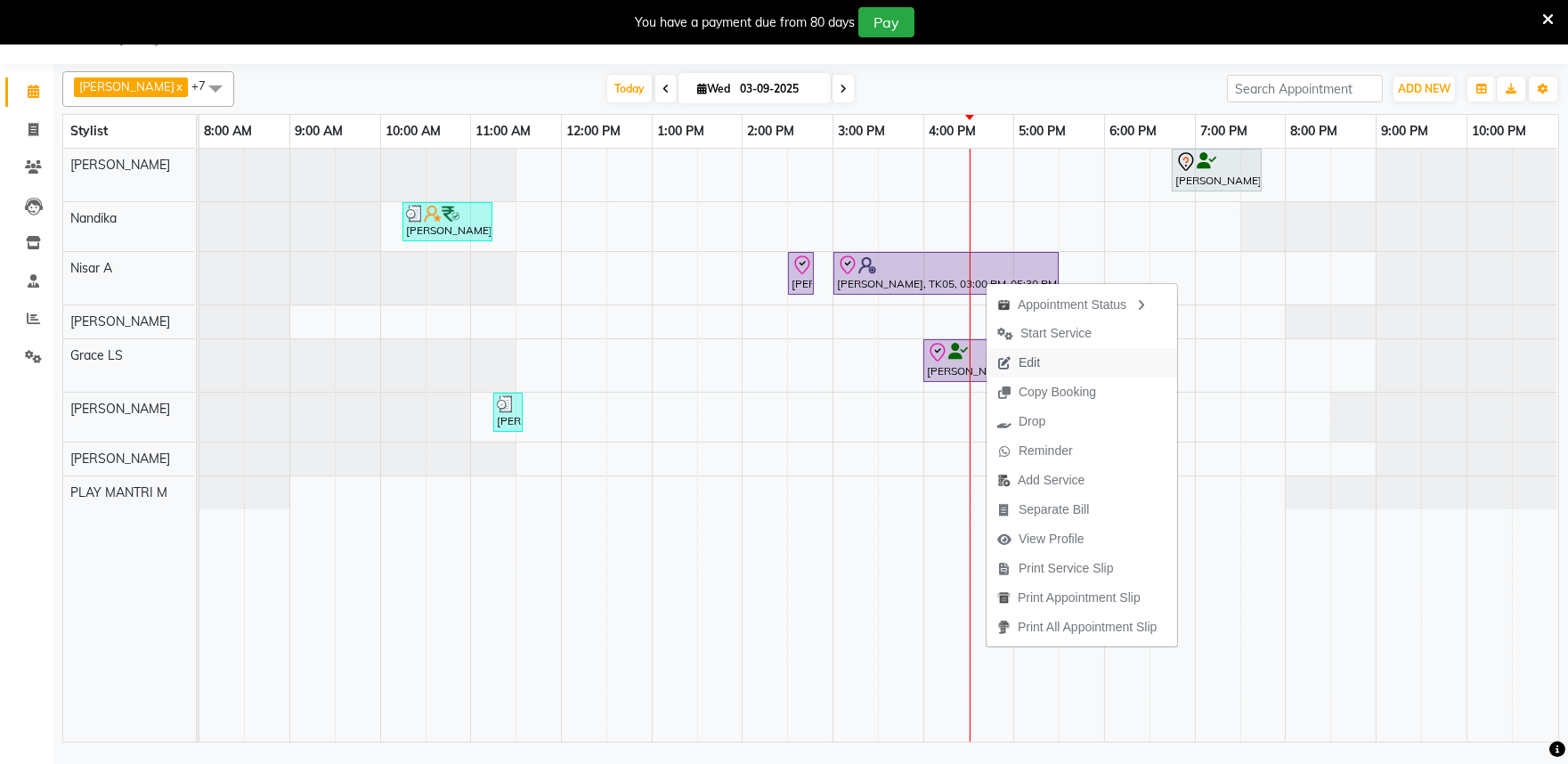
click at [1031, 367] on span "Edit" at bounding box center [1029, 363] width 21 height 18
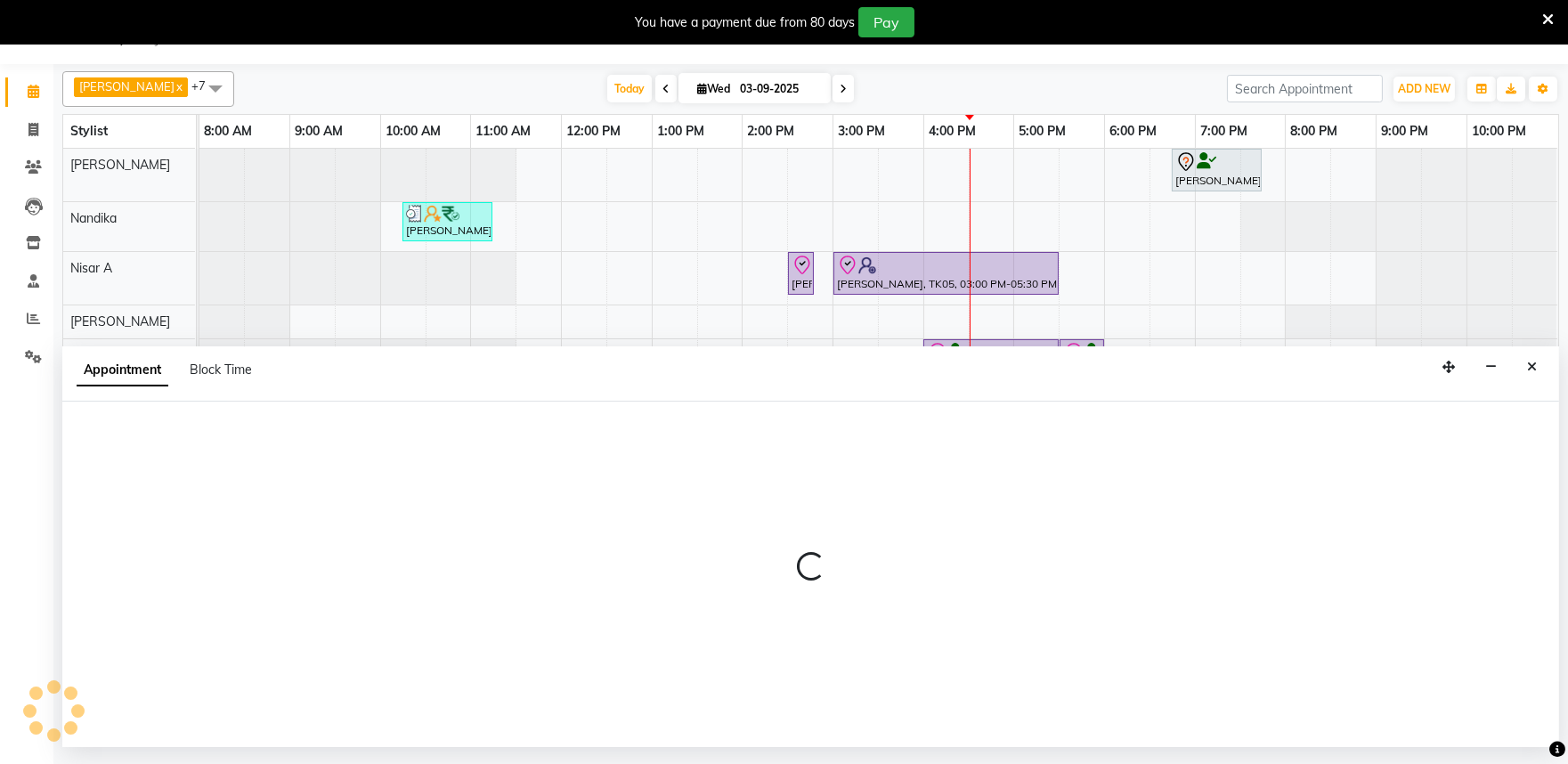
select select "tentative"
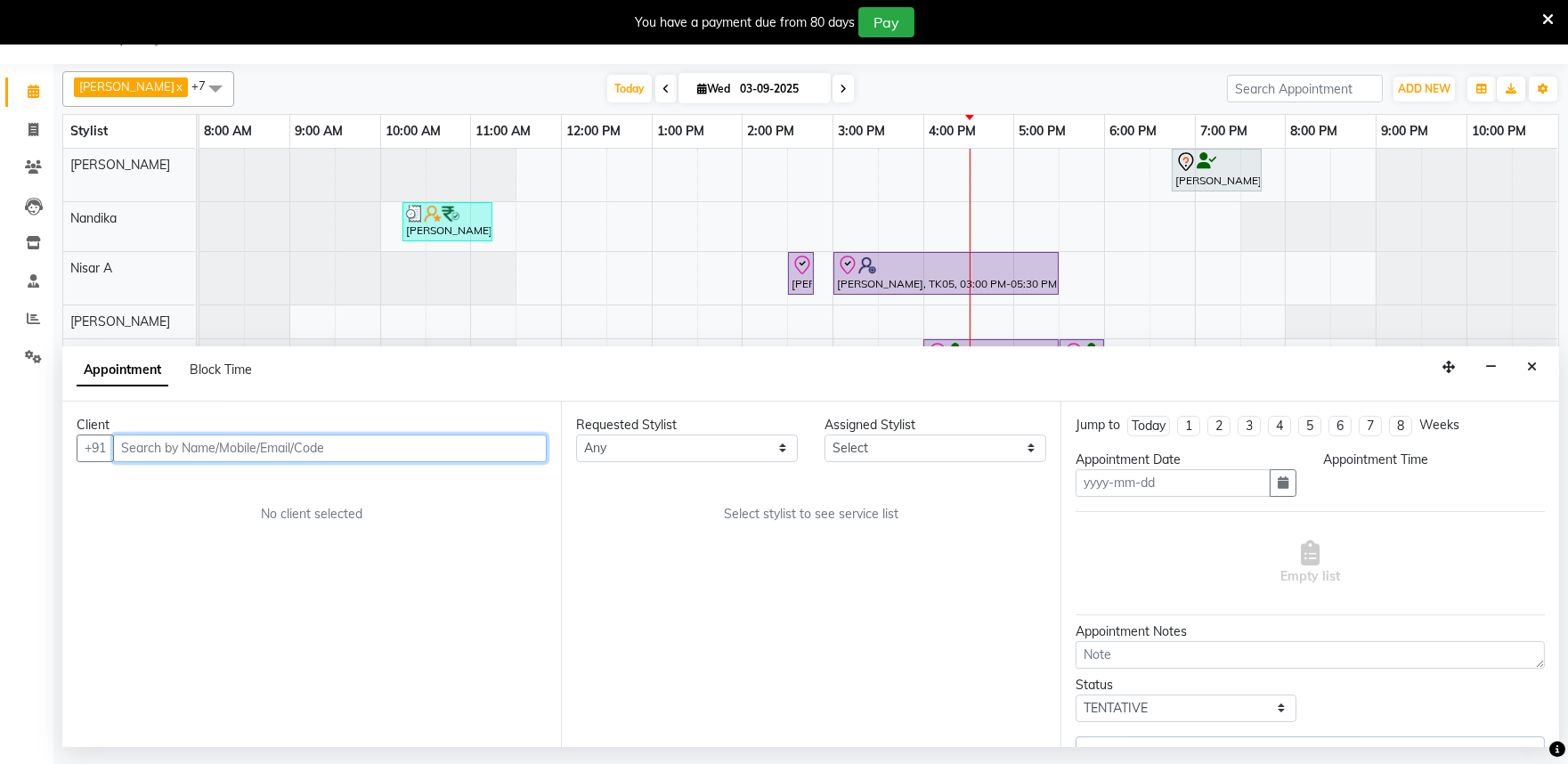
type input "03-09-2025"
select select "check-in"
select select "870"
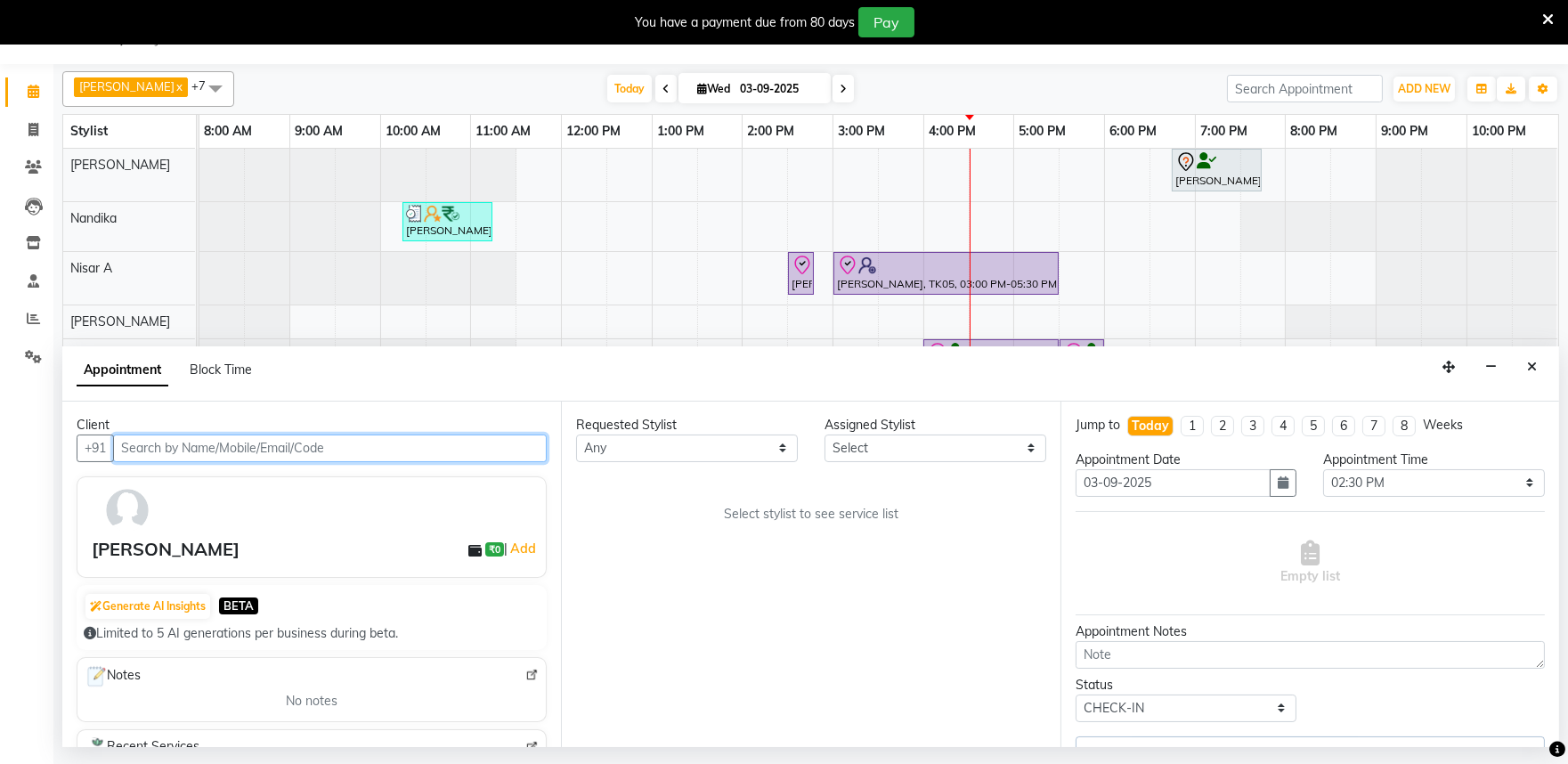
select select "81314"
select select "4213"
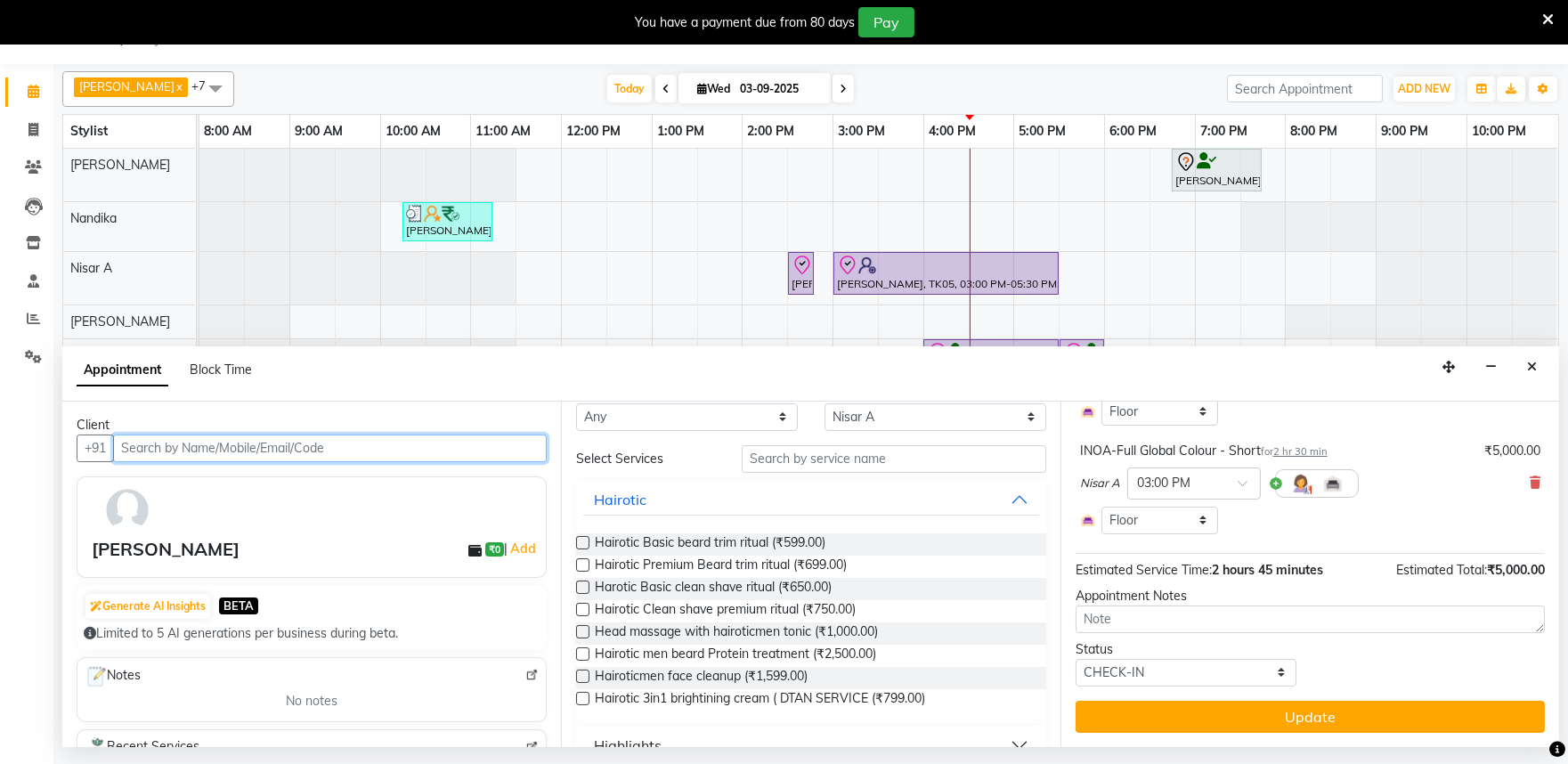
scroll to position [0, 0]
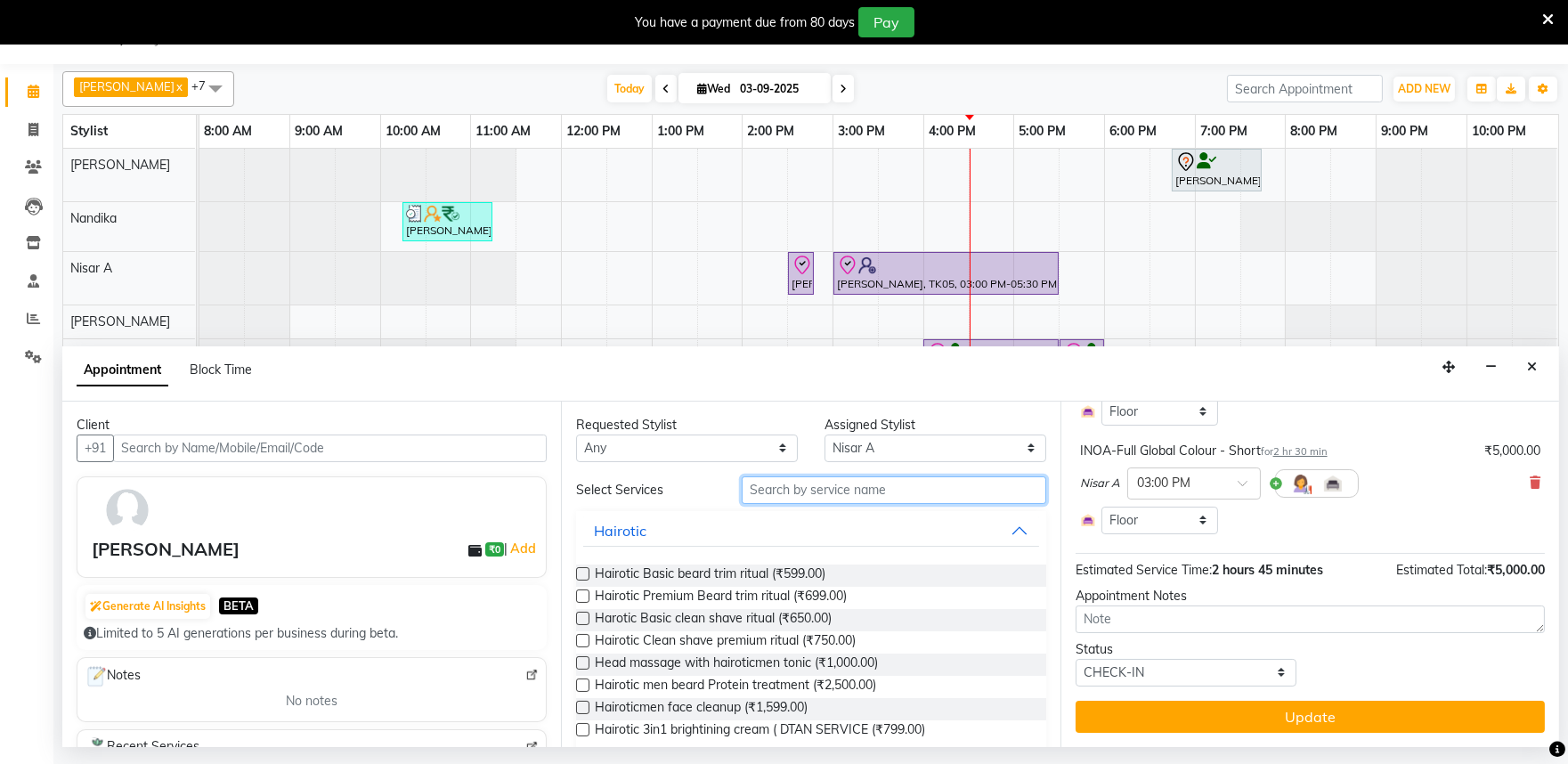
click at [777, 497] on input "text" at bounding box center [894, 490] width 304 height 28
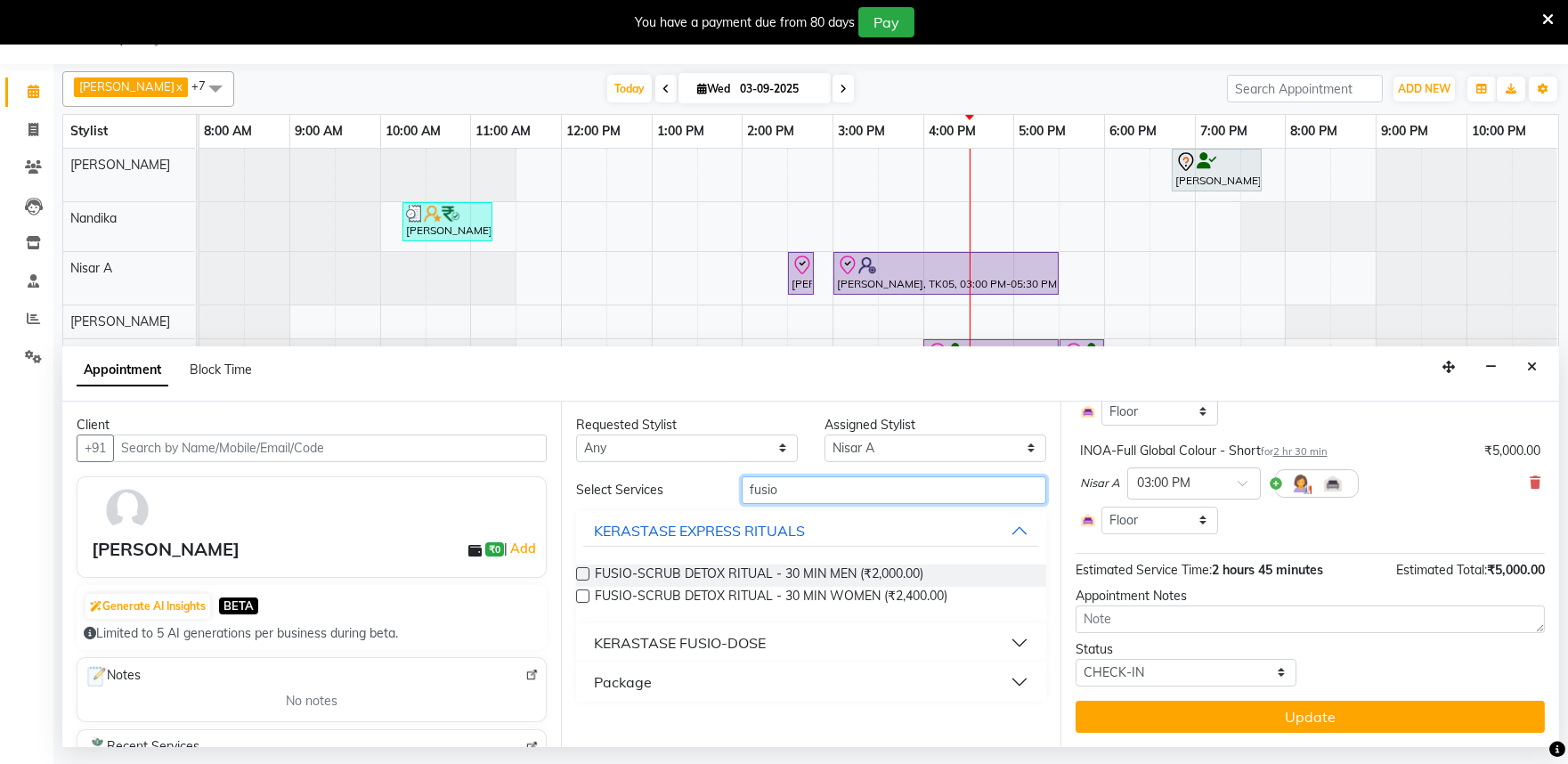
type input "fusio"
drag, startPoint x: 687, startPoint y: 628, endPoint x: 688, endPoint y: 637, distance: 9.1
click at [687, 636] on button "KERASTASE FUSIO-DOSE" at bounding box center [811, 643] width 455 height 32
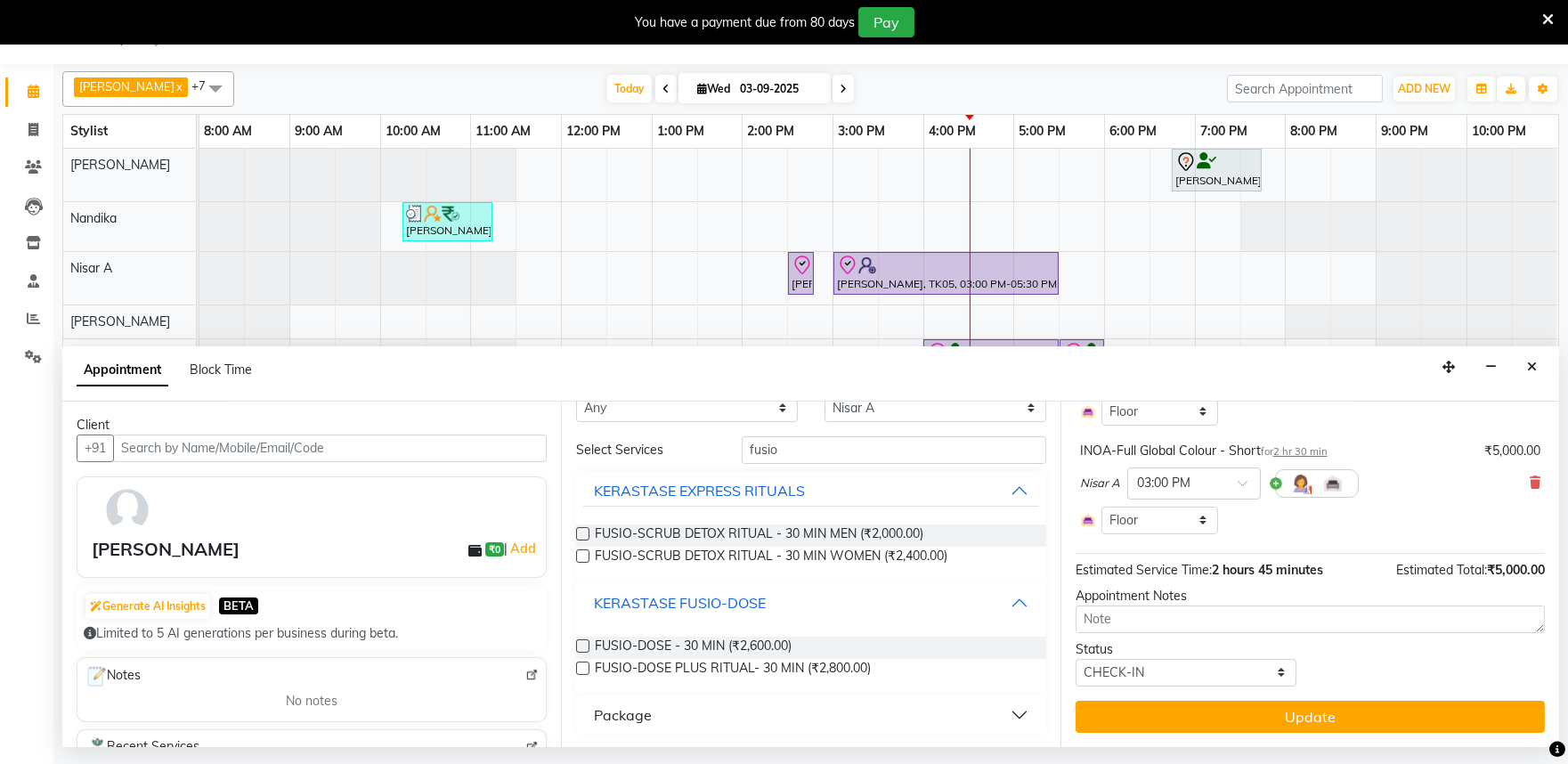
scroll to position [41, 0]
click at [582, 668] on label at bounding box center [583, 667] width 13 height 13
click at [582, 668] on input "checkbox" at bounding box center [582, 669] width 12 height 12
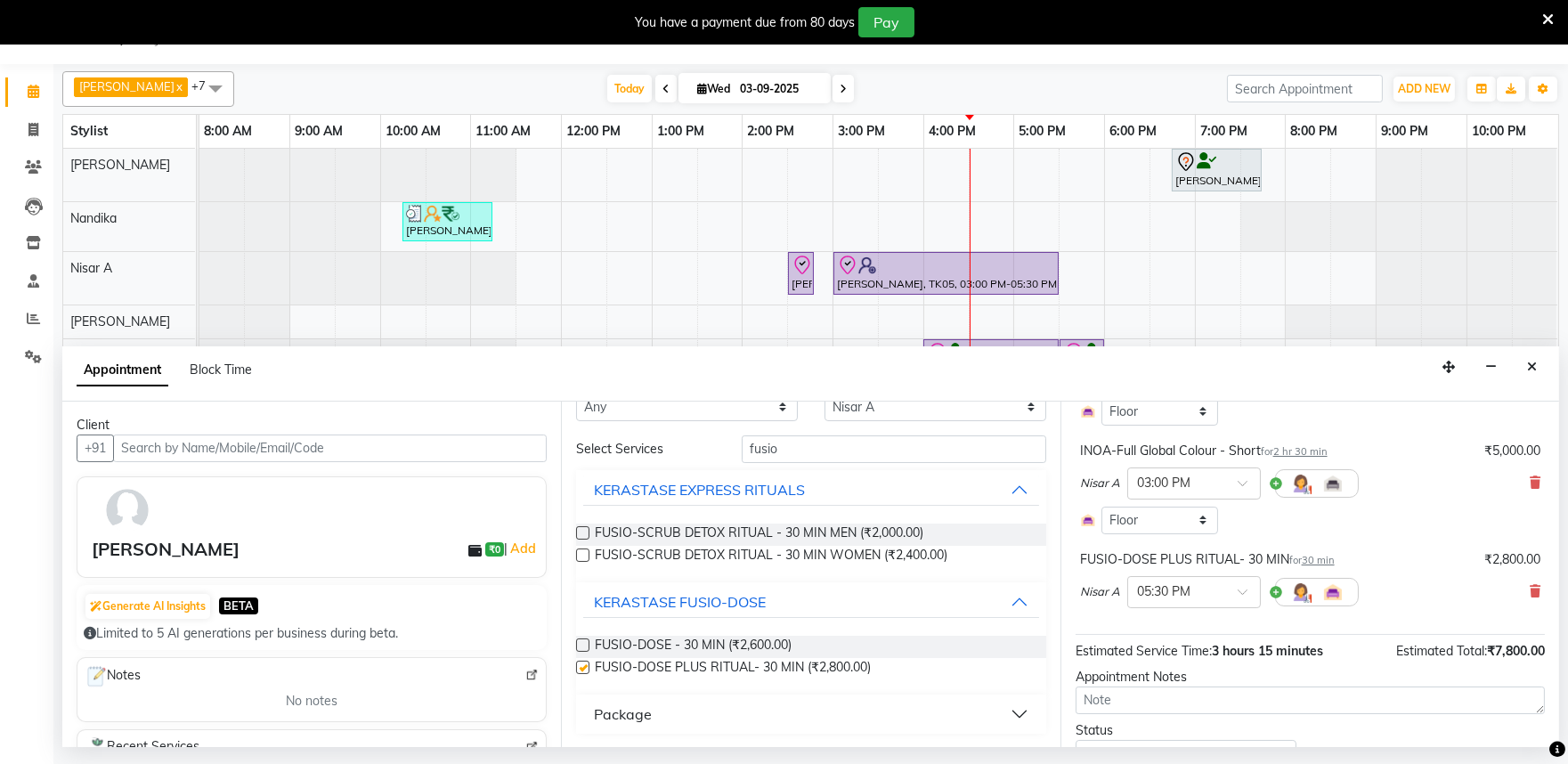
checkbox input "false"
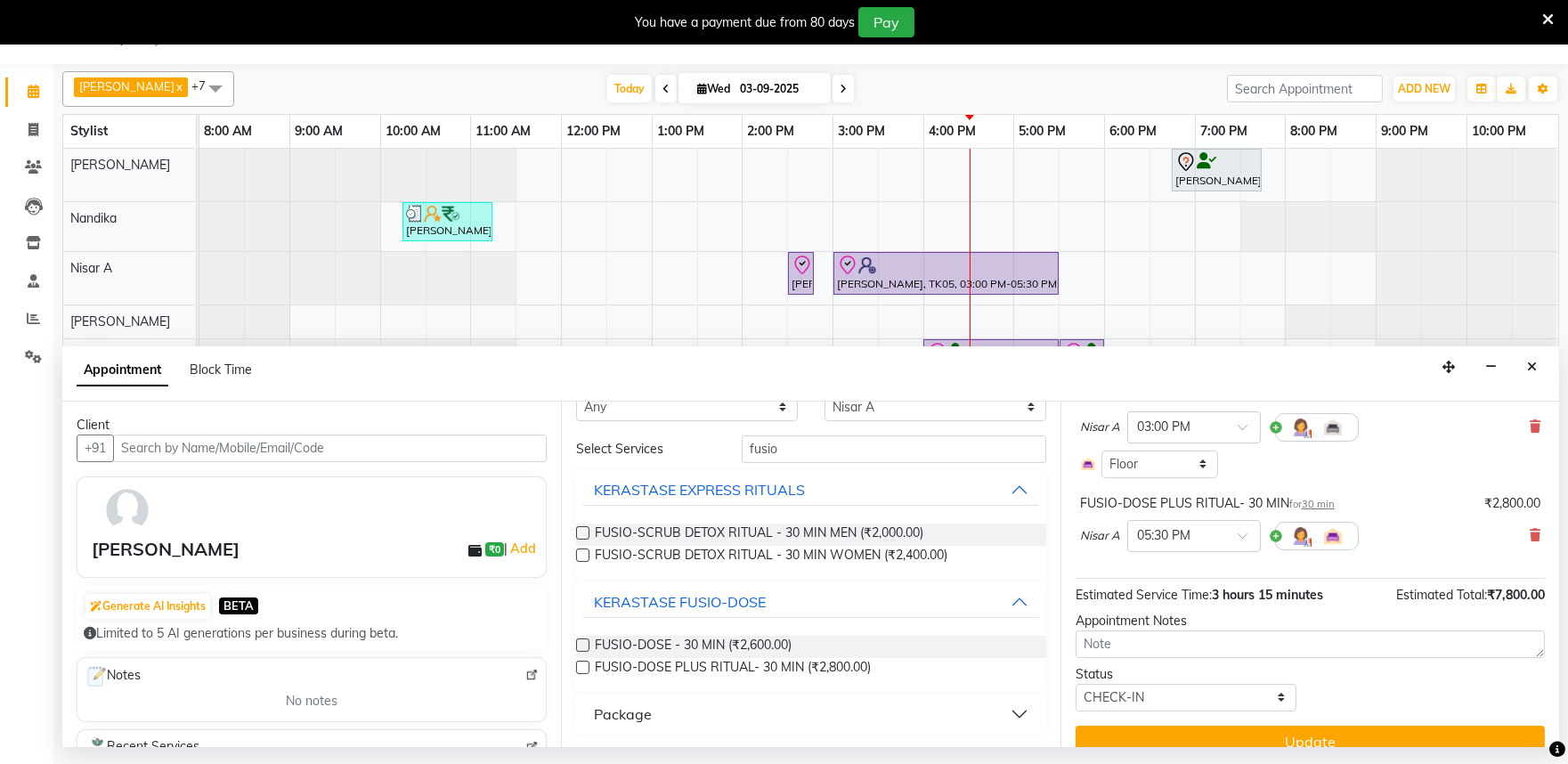
scroll to position [272, 0]
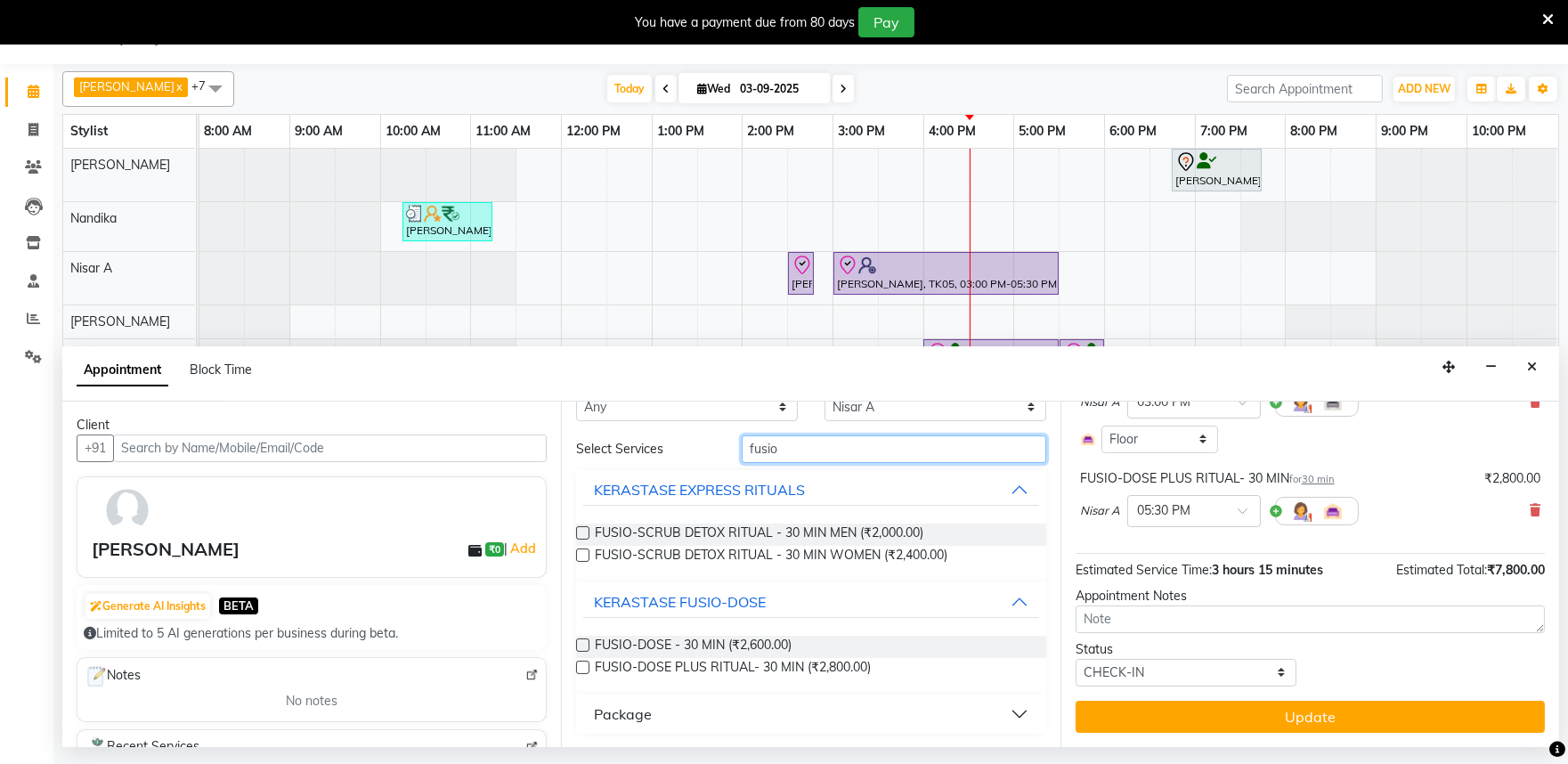
click at [804, 450] on input "fusio" at bounding box center [894, 450] width 304 height 28
type input "f"
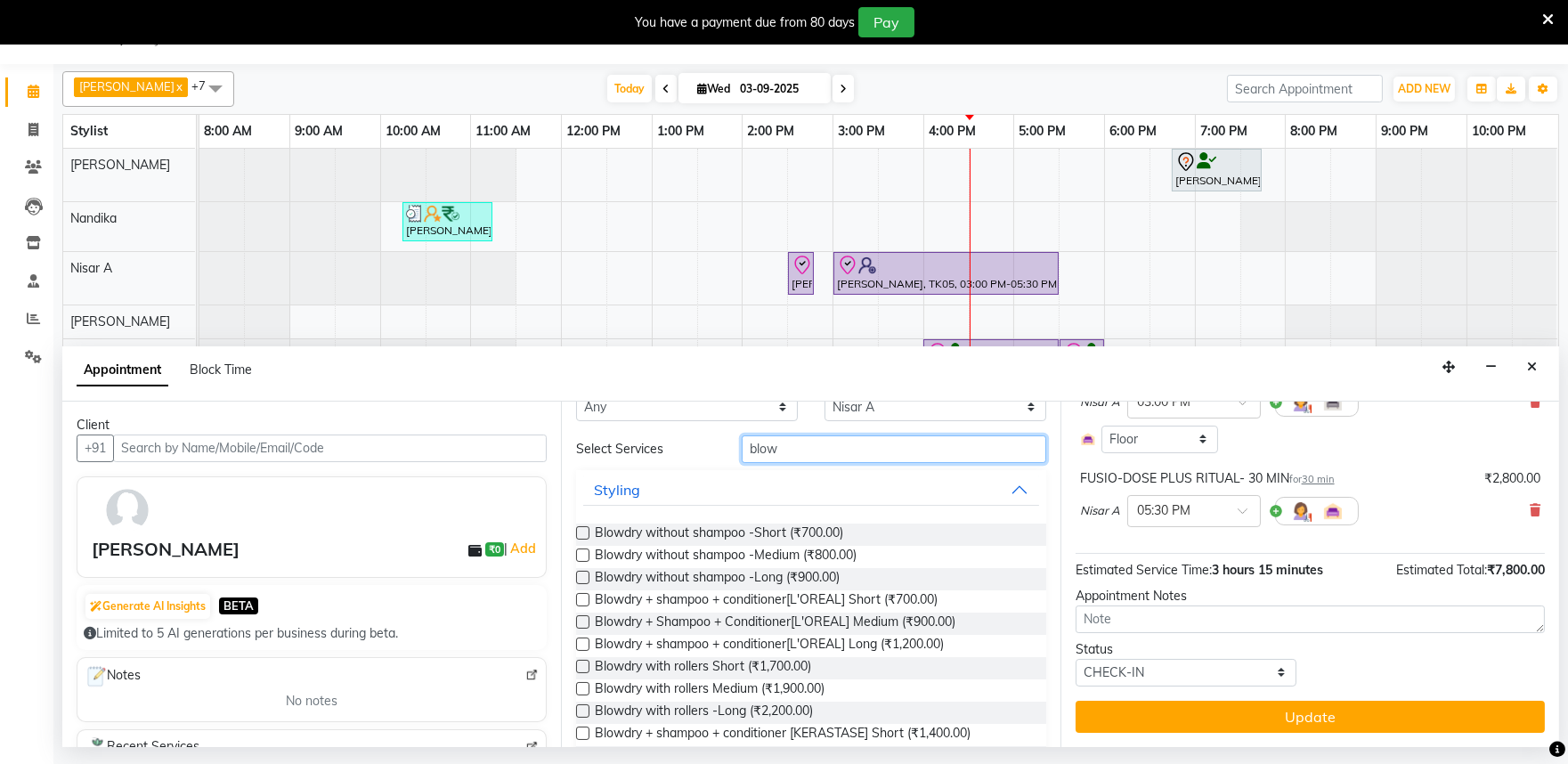
type input "blow"
click at [583, 573] on label at bounding box center [583, 577] width 13 height 13
click at [583, 573] on input "checkbox" at bounding box center [582, 579] width 12 height 12
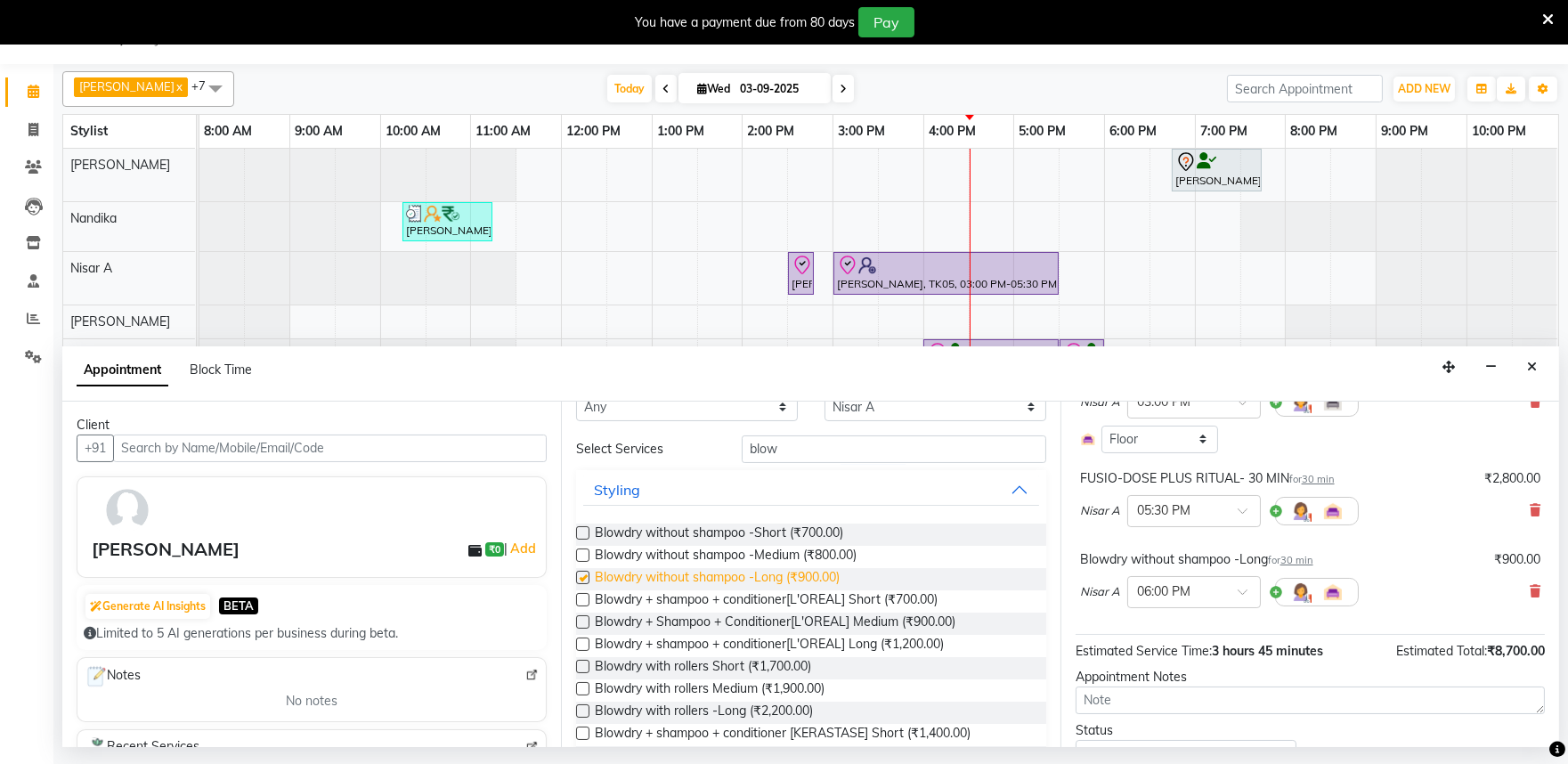
checkbox input "false"
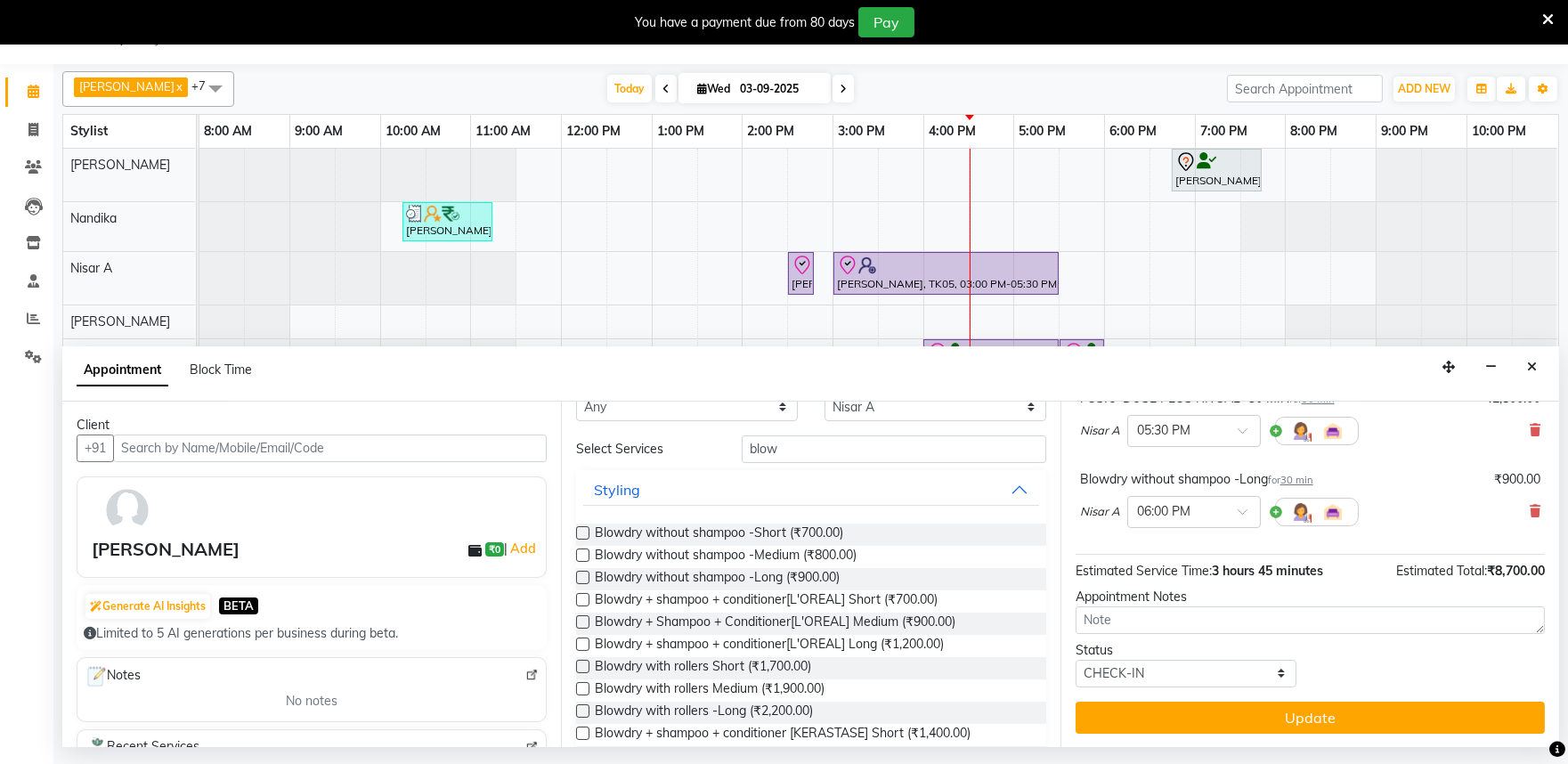
scroll to position [352, 0]
click at [1530, 509] on icon at bounding box center [1536, 510] width 11 height 12
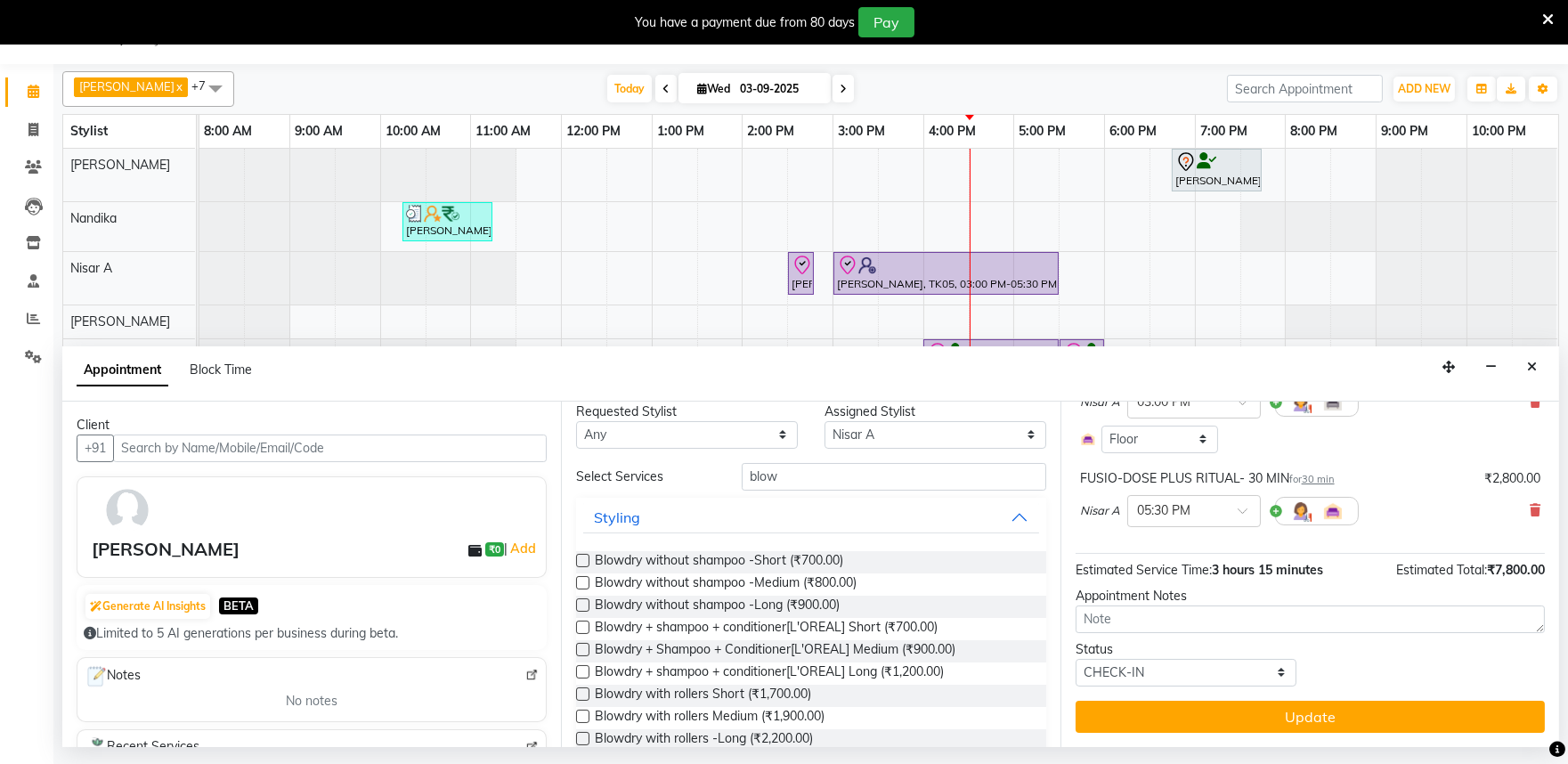
scroll to position [0, 0]
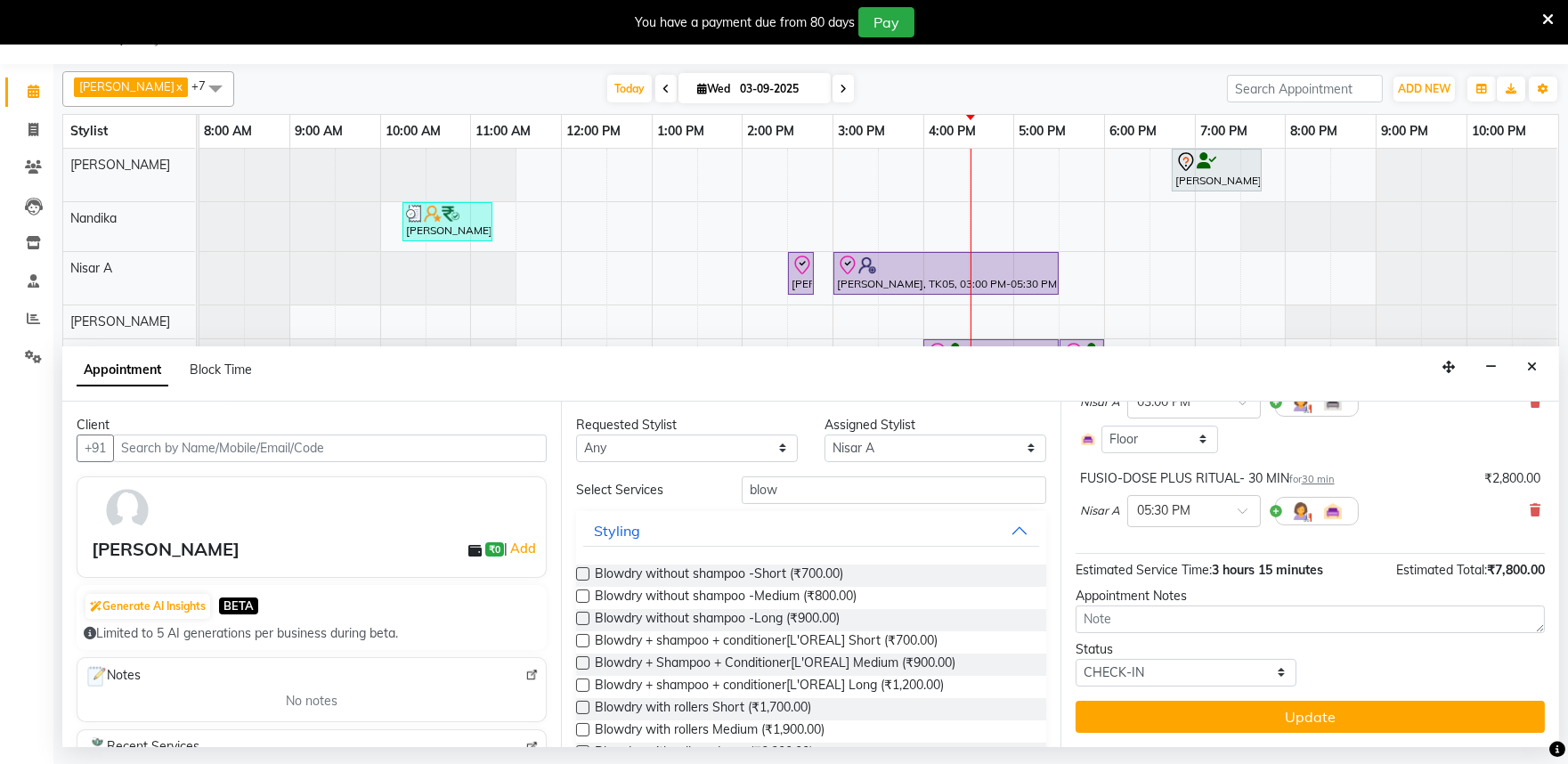
click at [583, 598] on label at bounding box center [583, 596] width 13 height 13
click at [583, 598] on input "checkbox" at bounding box center [582, 598] width 12 height 12
checkbox input "false"
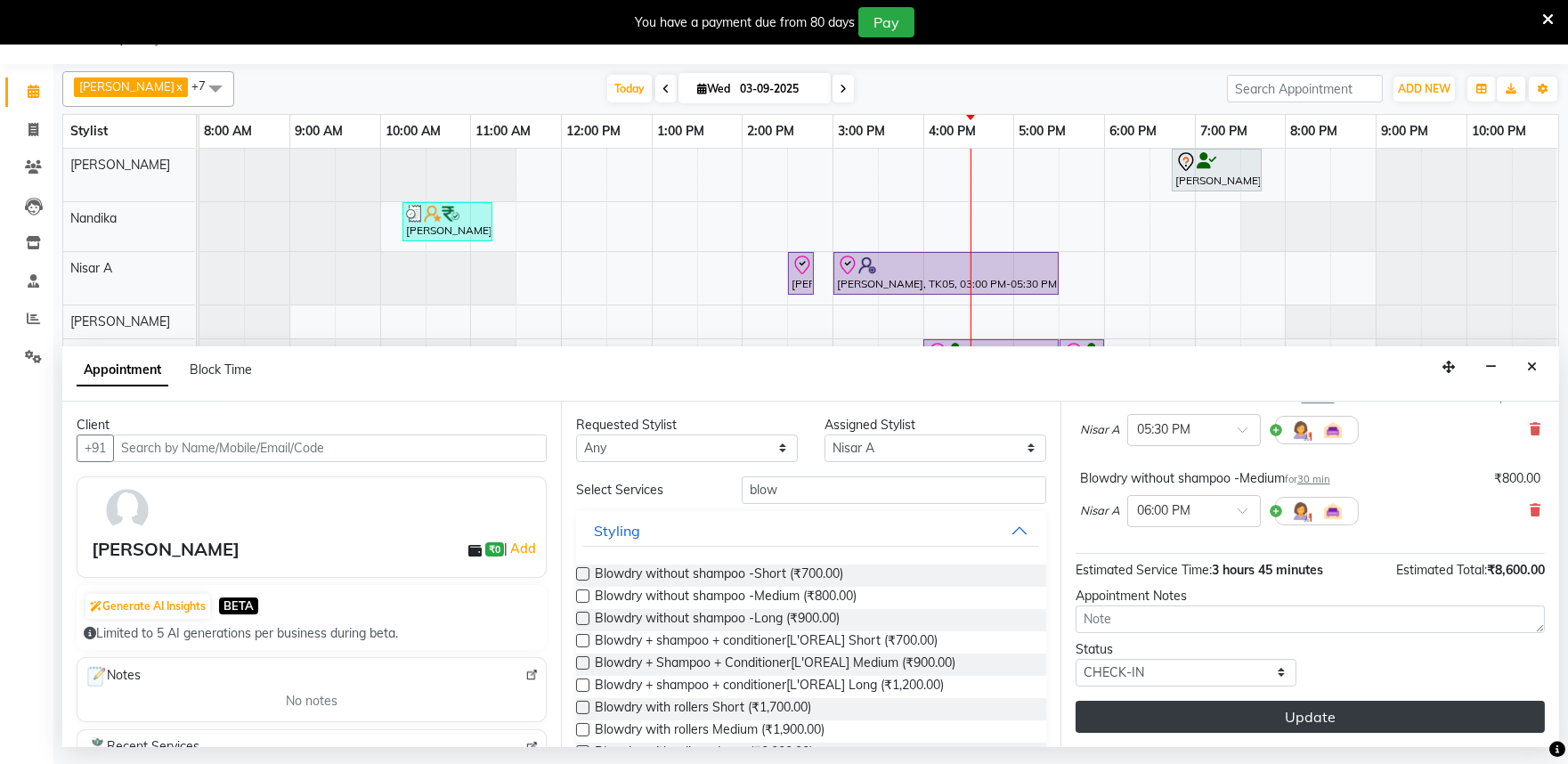
click at [1297, 712] on button "Update" at bounding box center [1310, 717] width 469 height 32
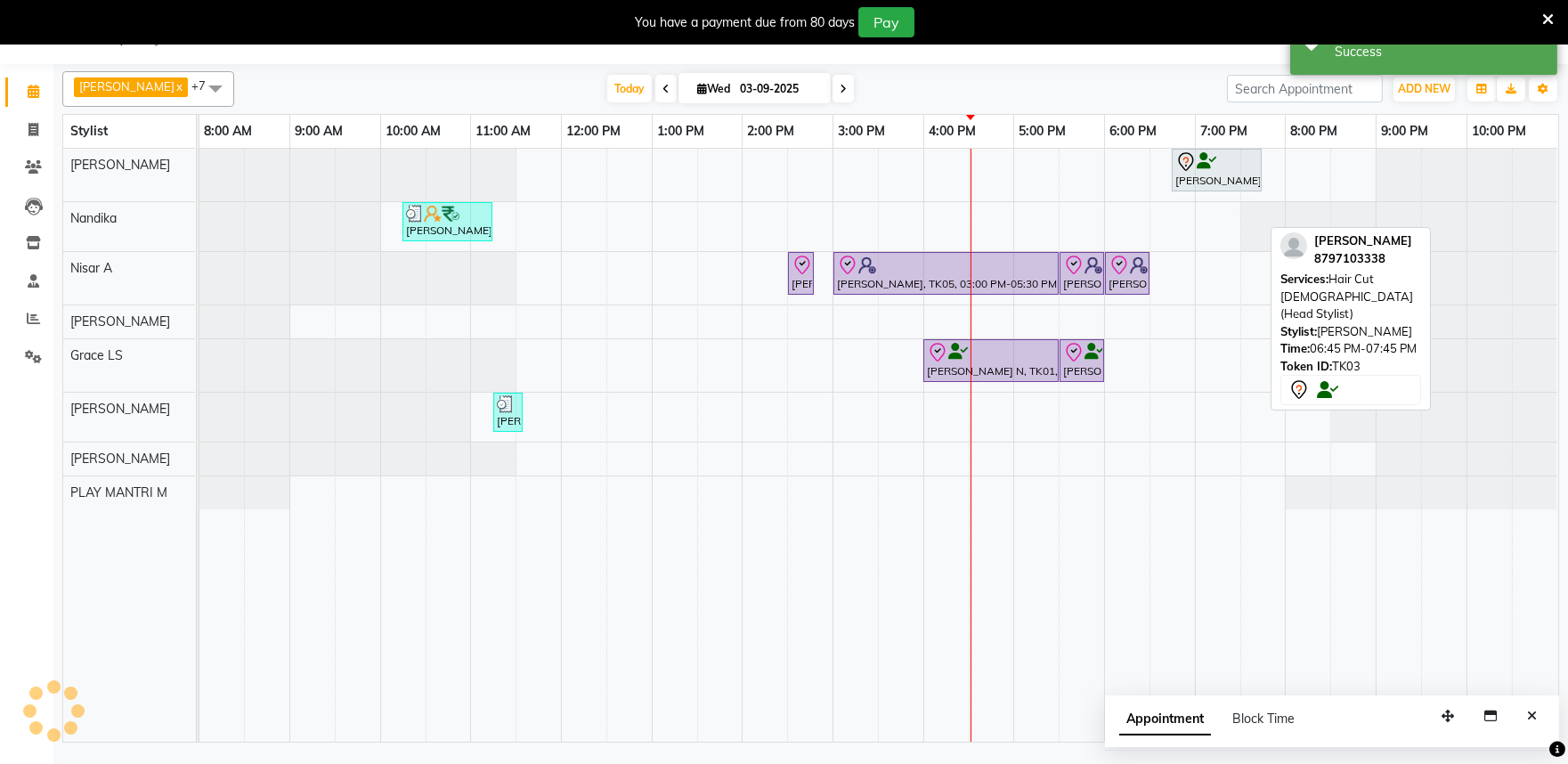
scroll to position [0, 0]
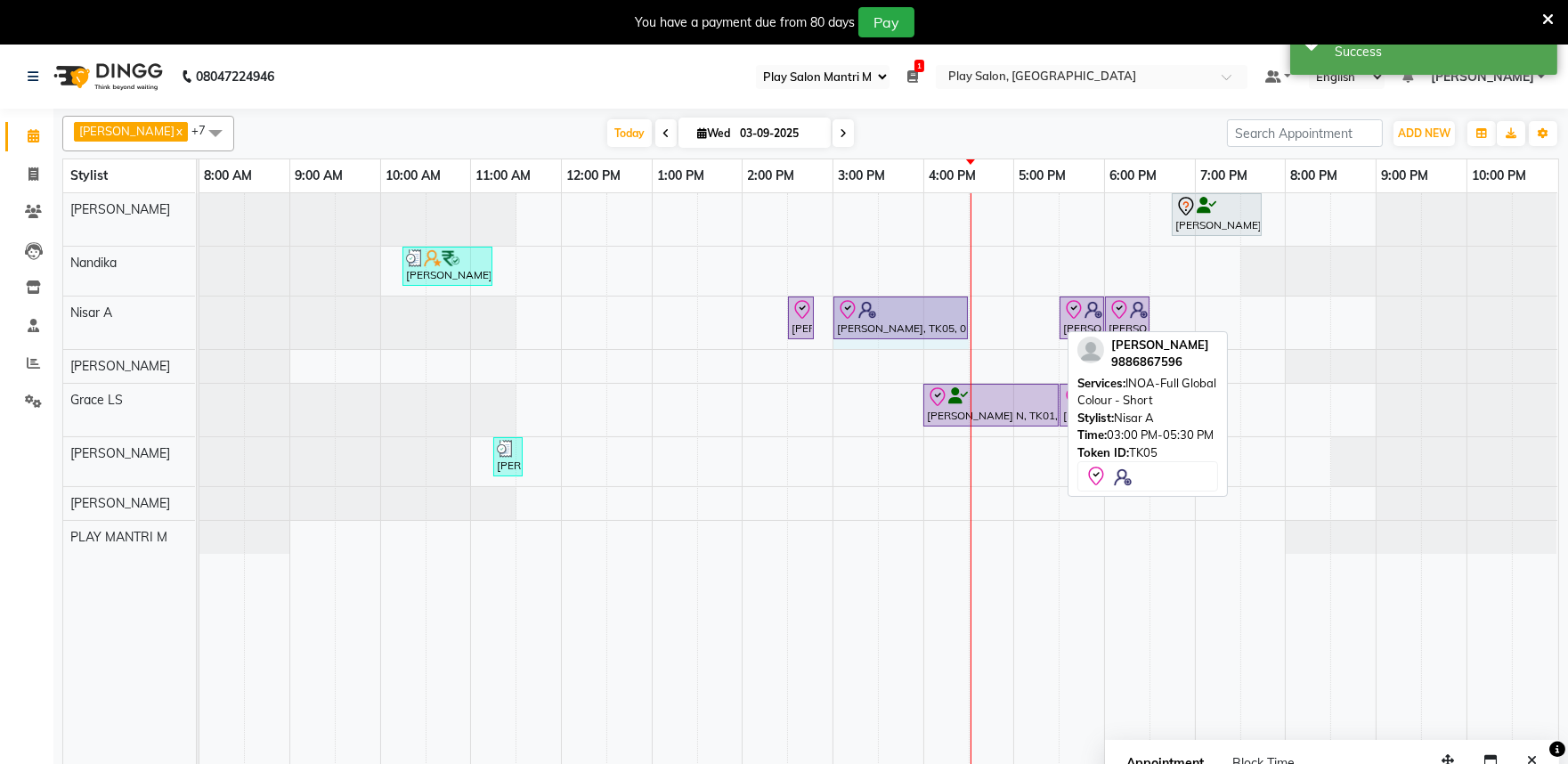
drag, startPoint x: 1056, startPoint y: 309, endPoint x: 958, endPoint y: 317, distance: 98.3
click at [200, 317] on div "Gladyas T, TK05, 02:30 PM-02:45 PM, Hair Consultation Gladyas T, TK05, 03:00 PM…" at bounding box center [200, 323] width 0 height 53
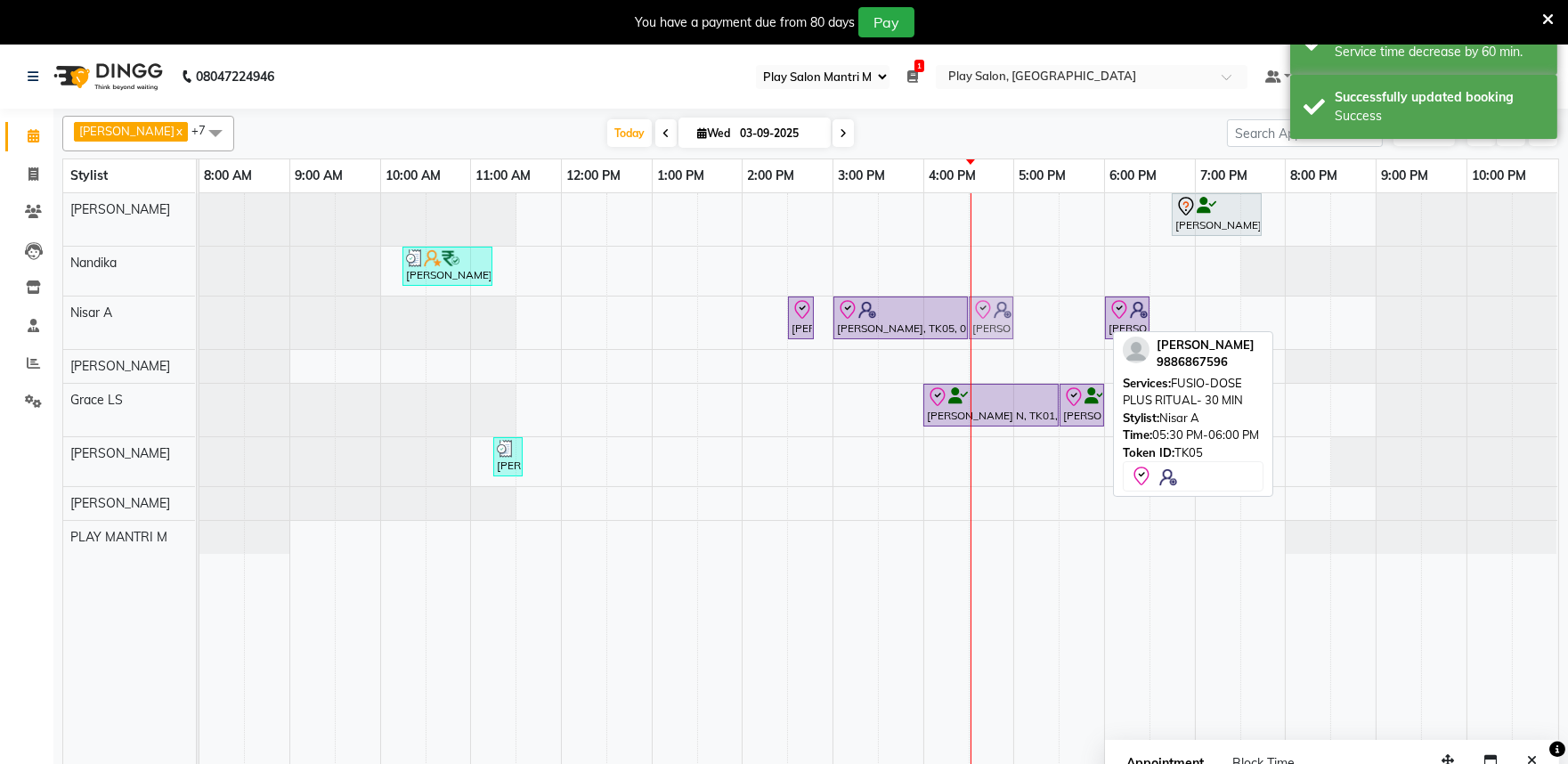
drag, startPoint x: 1084, startPoint y: 323, endPoint x: 1009, endPoint y: 331, distance: 75.4
click at [200, 331] on div "Gladyas T, TK05, 02:30 PM-02:45 PM, Hair Consultation Gladyas T, TK05, 03:00 PM…" at bounding box center [200, 323] width 0 height 53
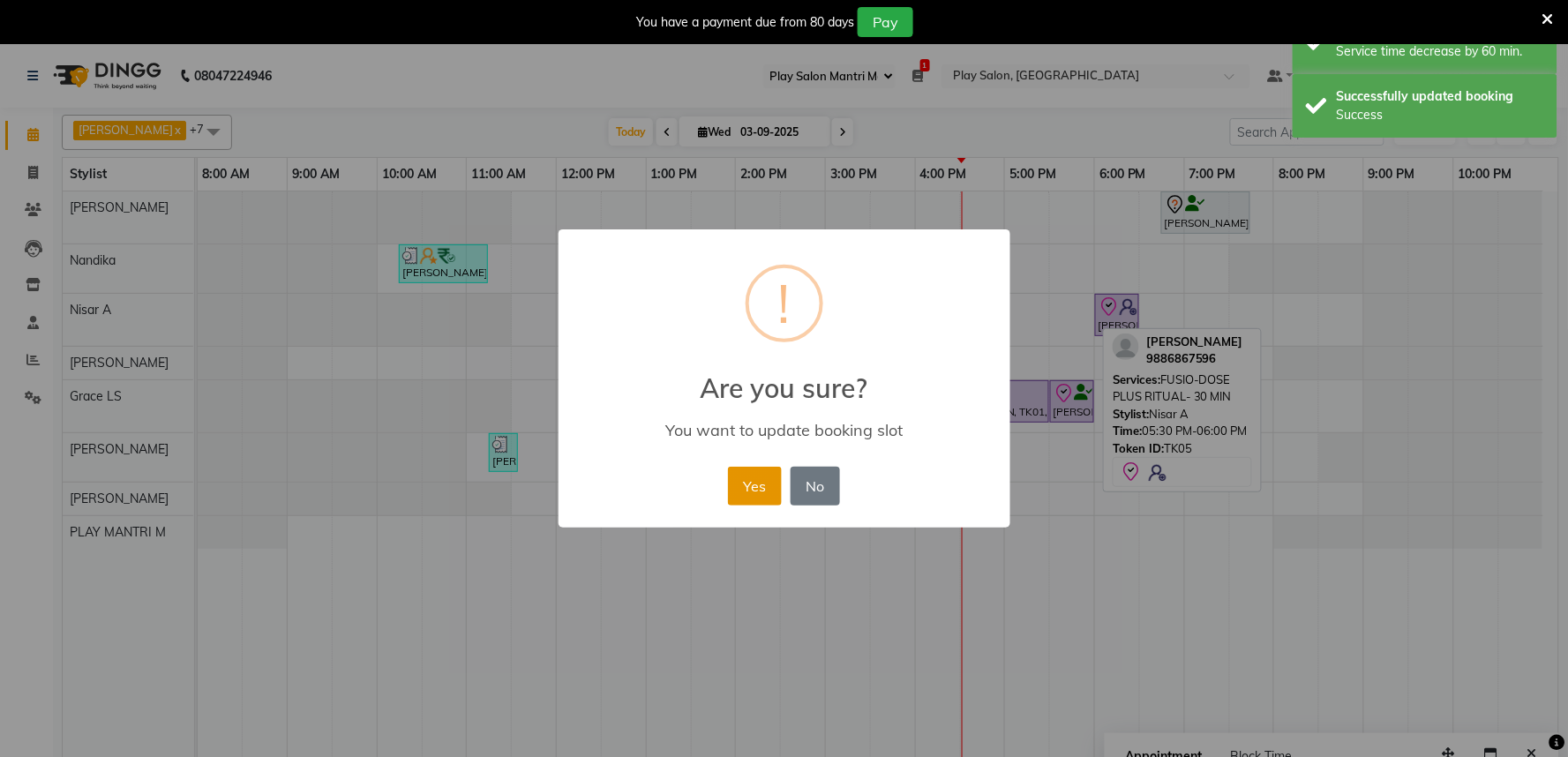
click at [754, 477] on button "Yes" at bounding box center [754, 486] width 54 height 38
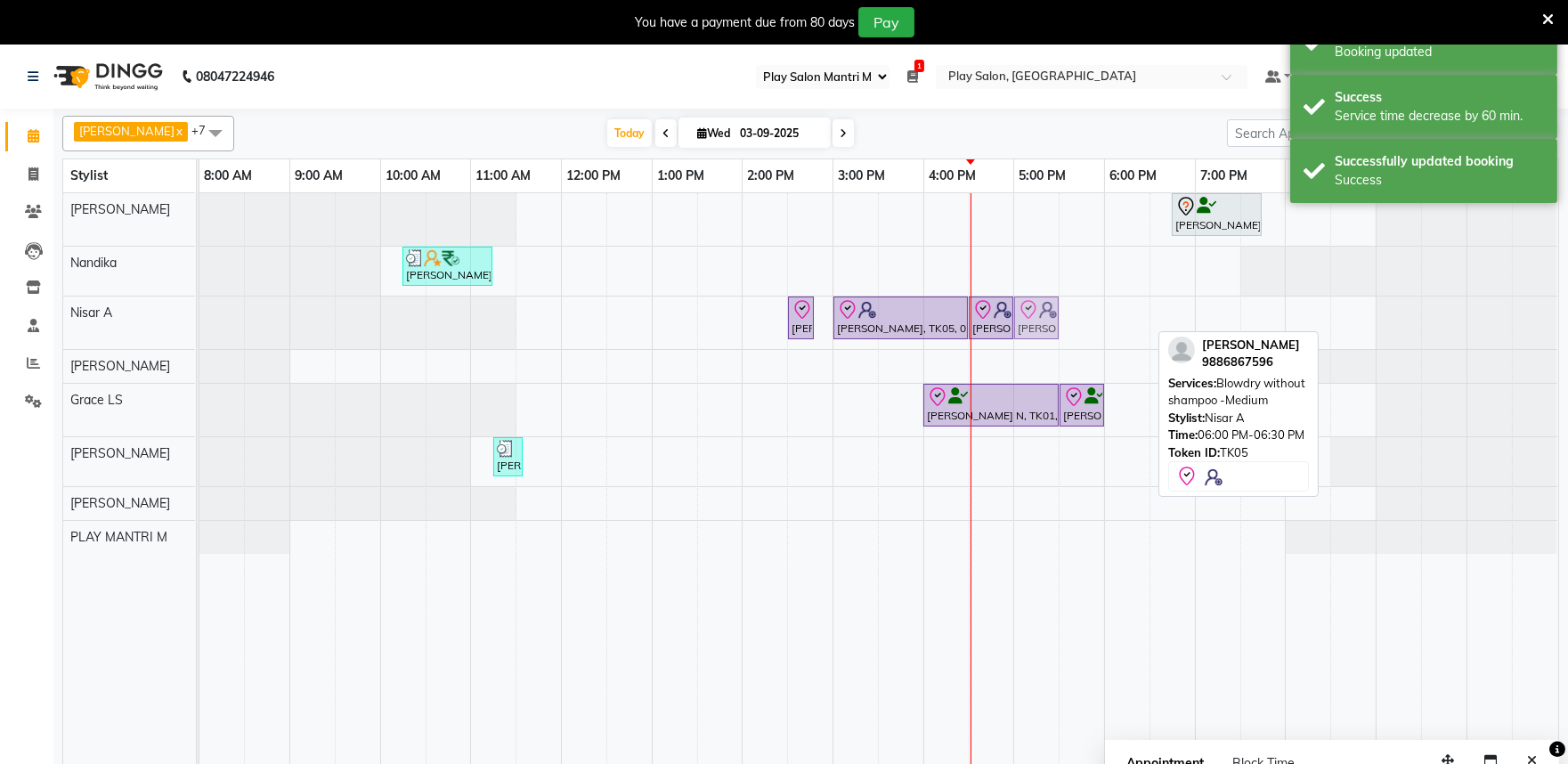
drag, startPoint x: 1118, startPoint y: 309, endPoint x: 1033, endPoint y: 325, distance: 86.5
click at [200, 325] on div "Gladyas T, TK05, 02:30 PM-02:45 PM, Hair Consultation Gladyas T, TK05, 03:00 PM…" at bounding box center [200, 323] width 0 height 53
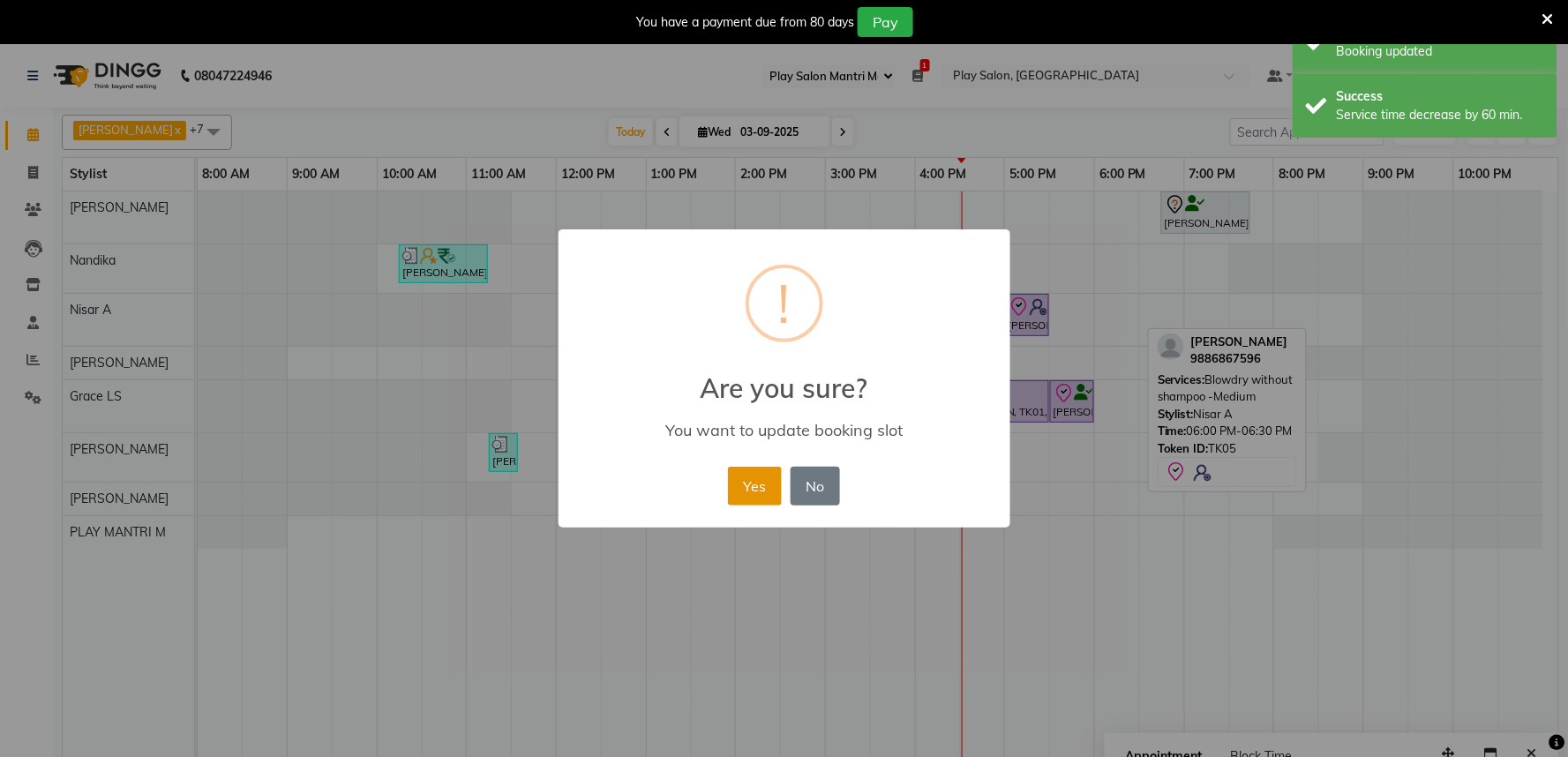
click at [744, 488] on button "Yes" at bounding box center [754, 486] width 54 height 38
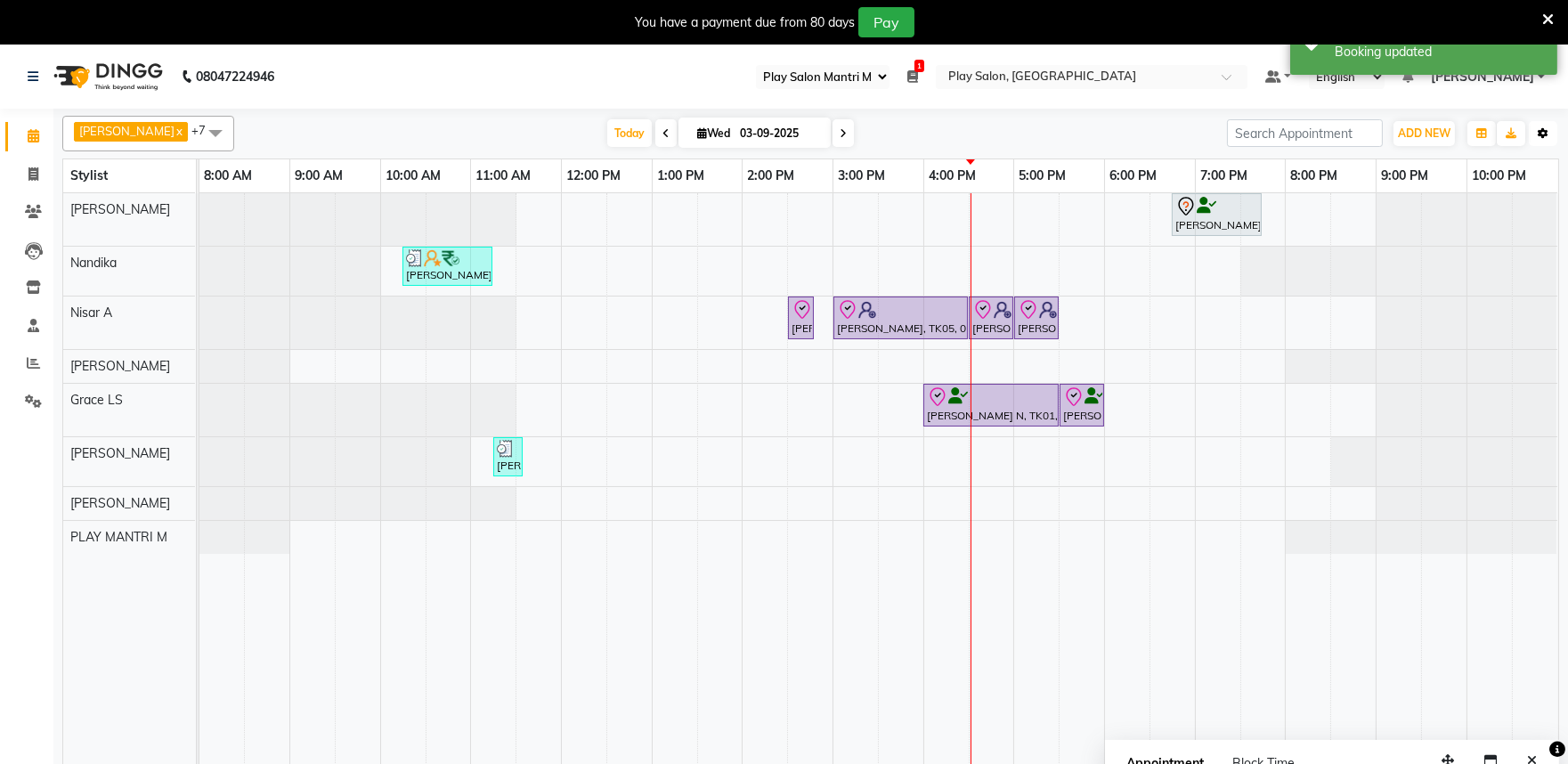
click at [1543, 134] on icon "button" at bounding box center [1544, 134] width 11 height 11
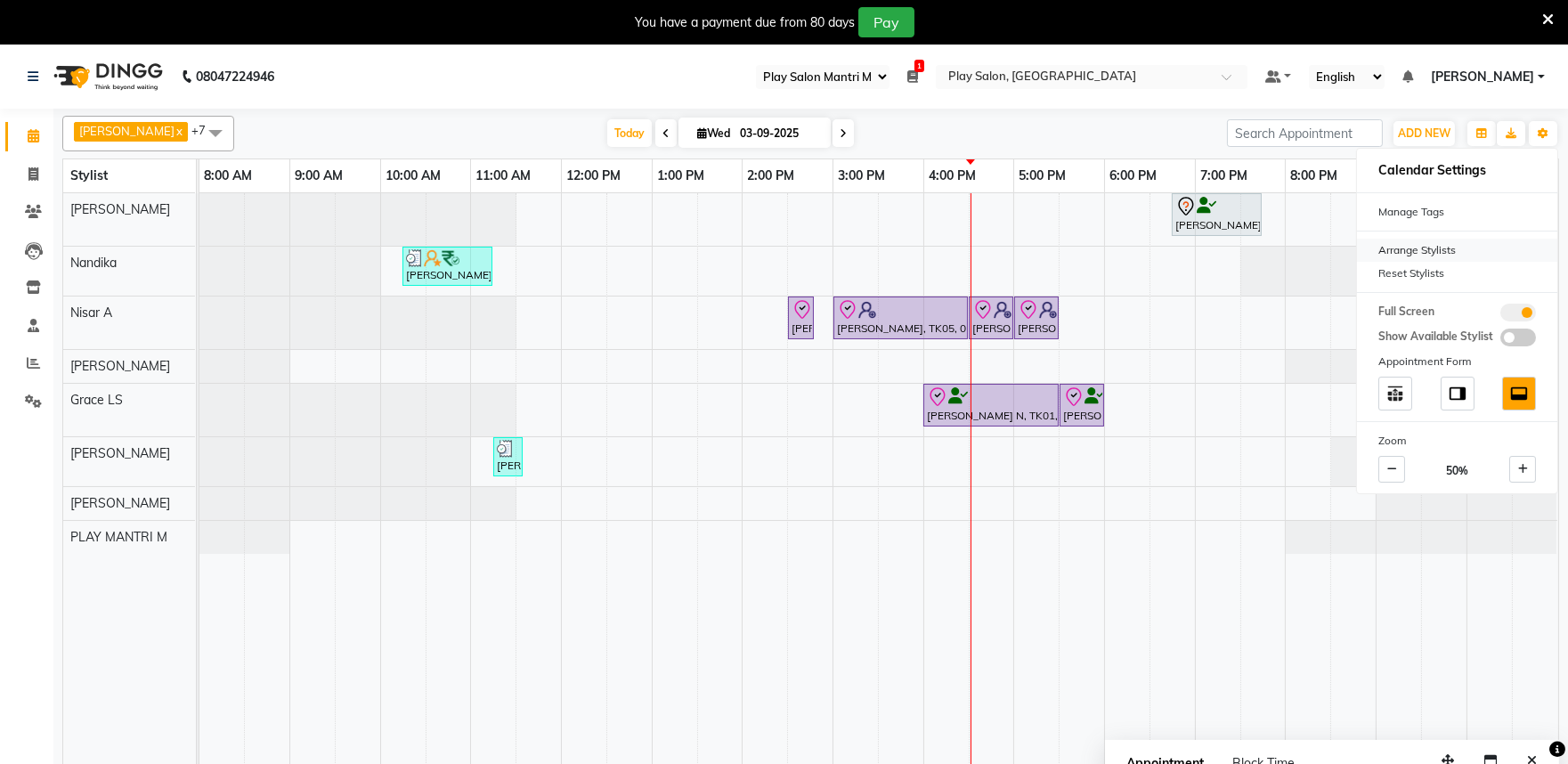
click at [1431, 246] on div "Arrange Stylists" at bounding box center [1457, 250] width 201 height 23
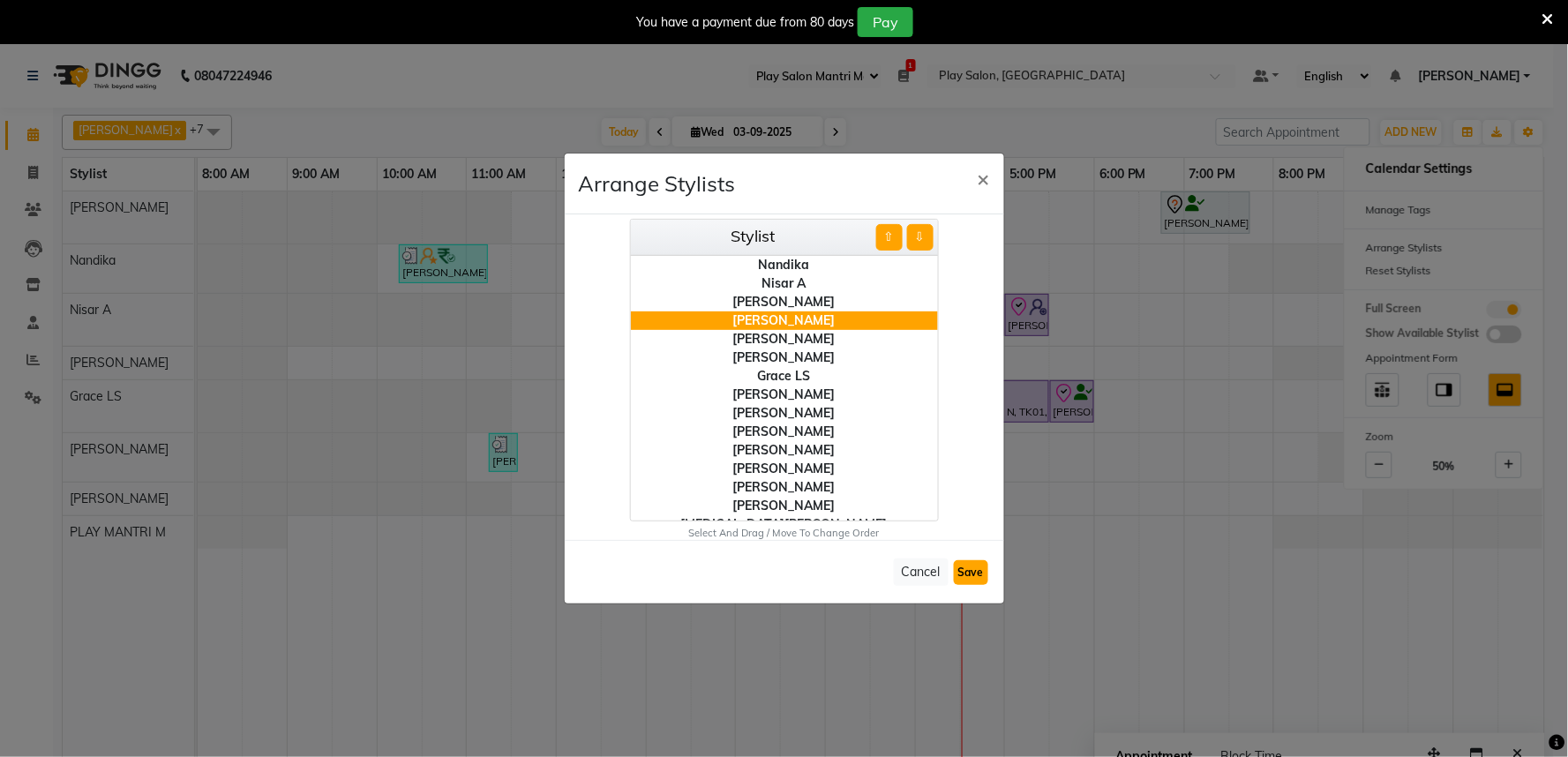
click at [972, 570] on button "Save" at bounding box center [971, 572] width 35 height 25
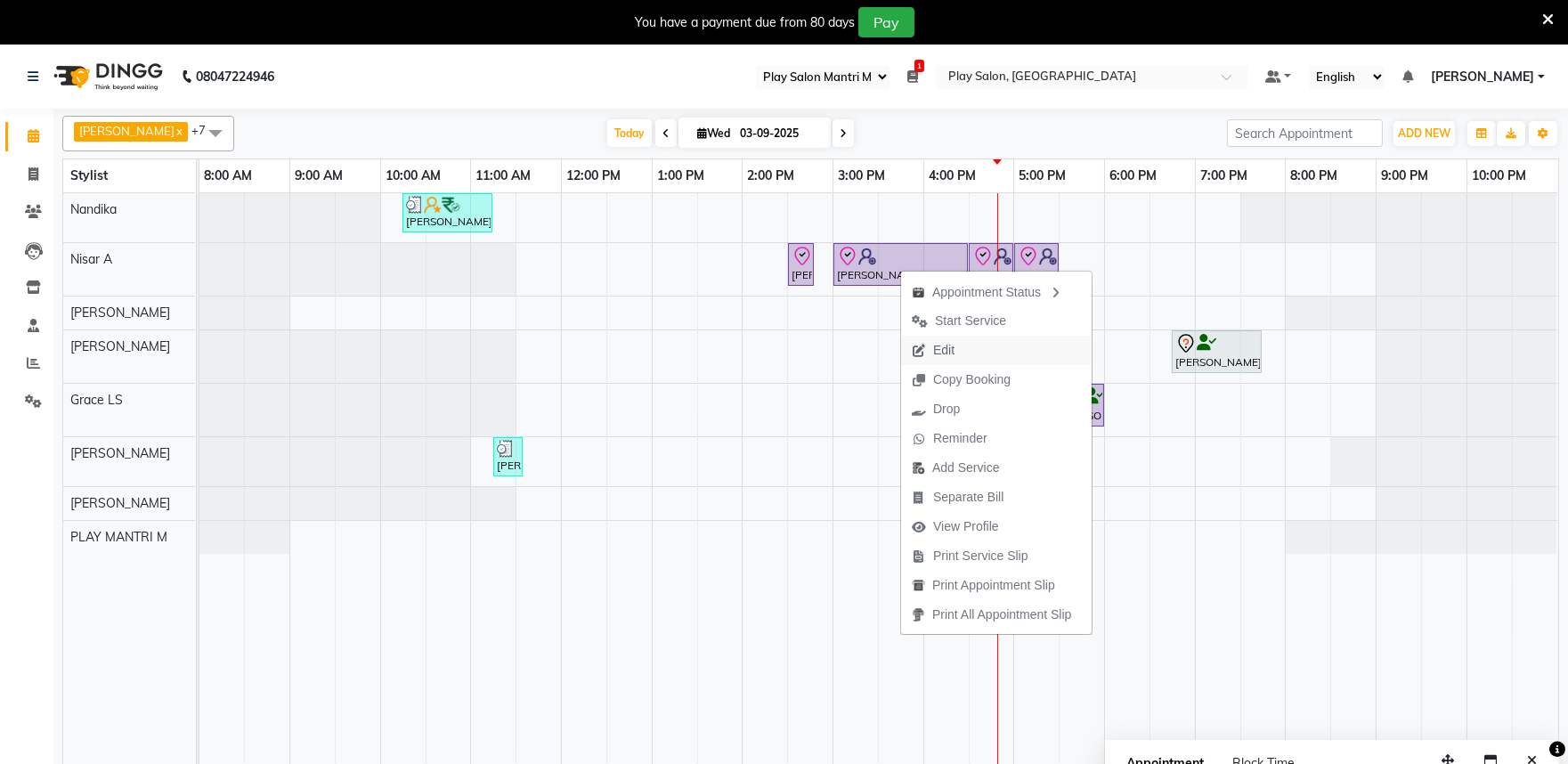
click at [933, 345] on span "Edit" at bounding box center [944, 351] width 21 height 18
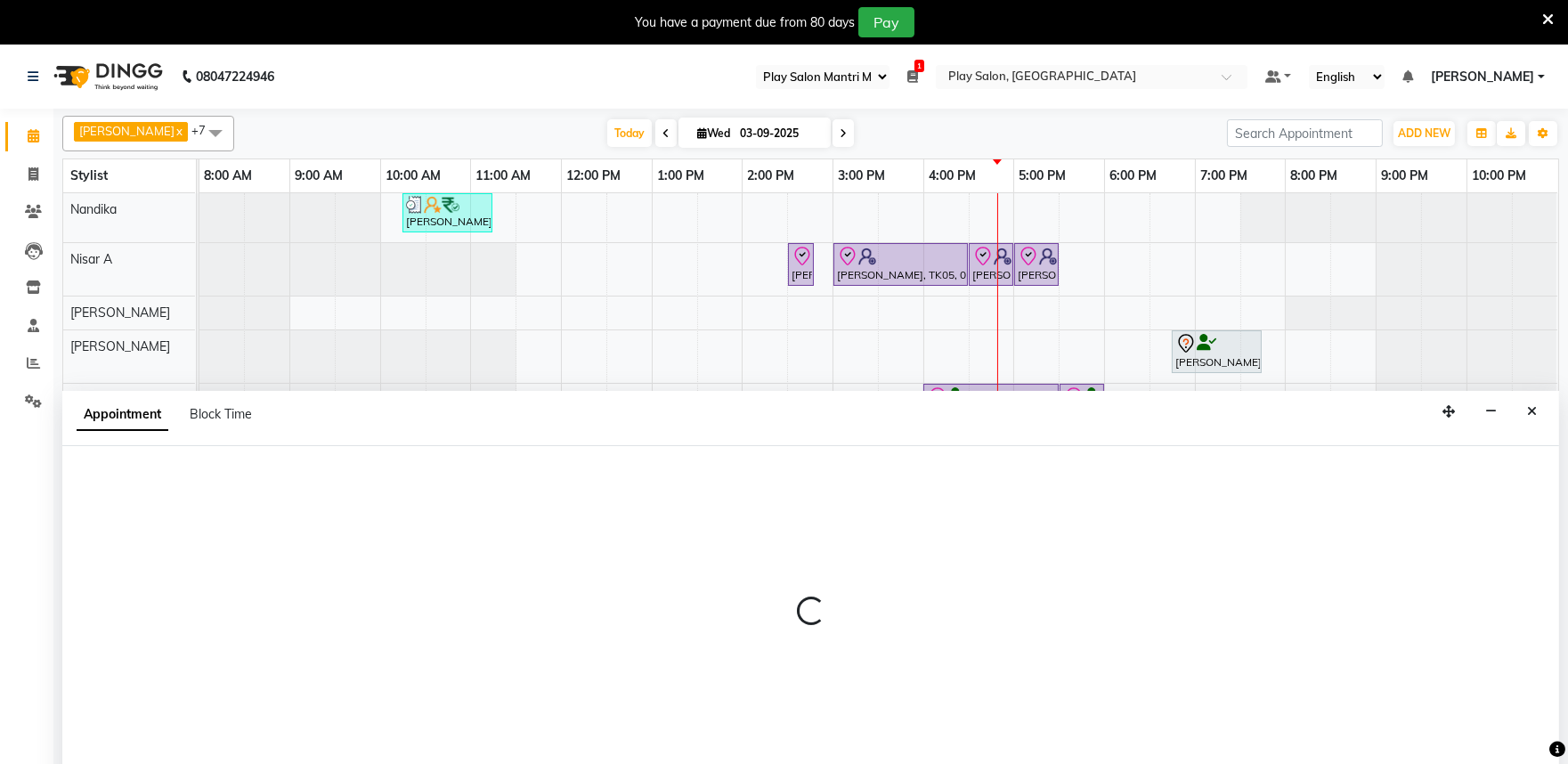
scroll to position [44, 0]
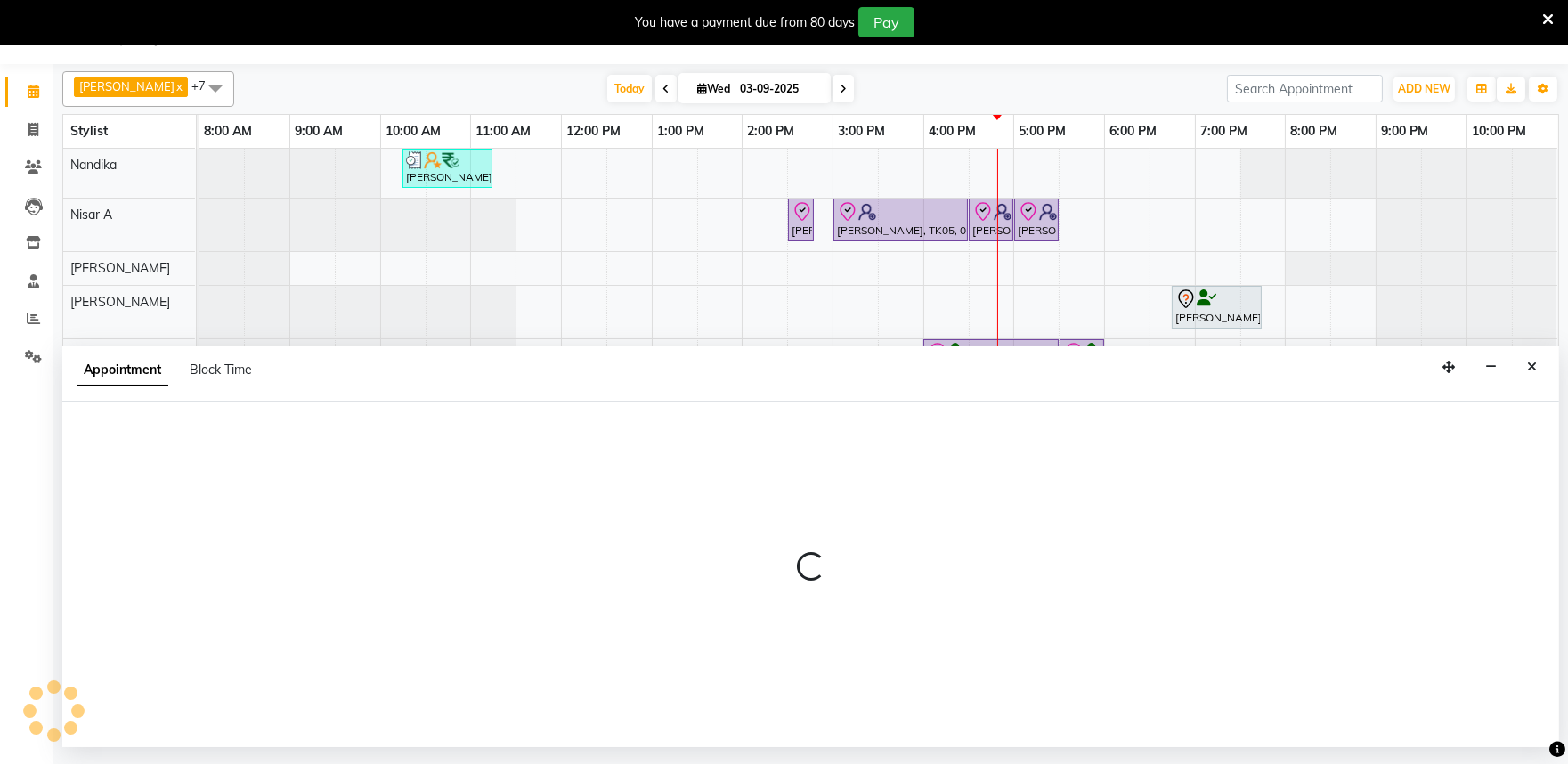
select select "check-in"
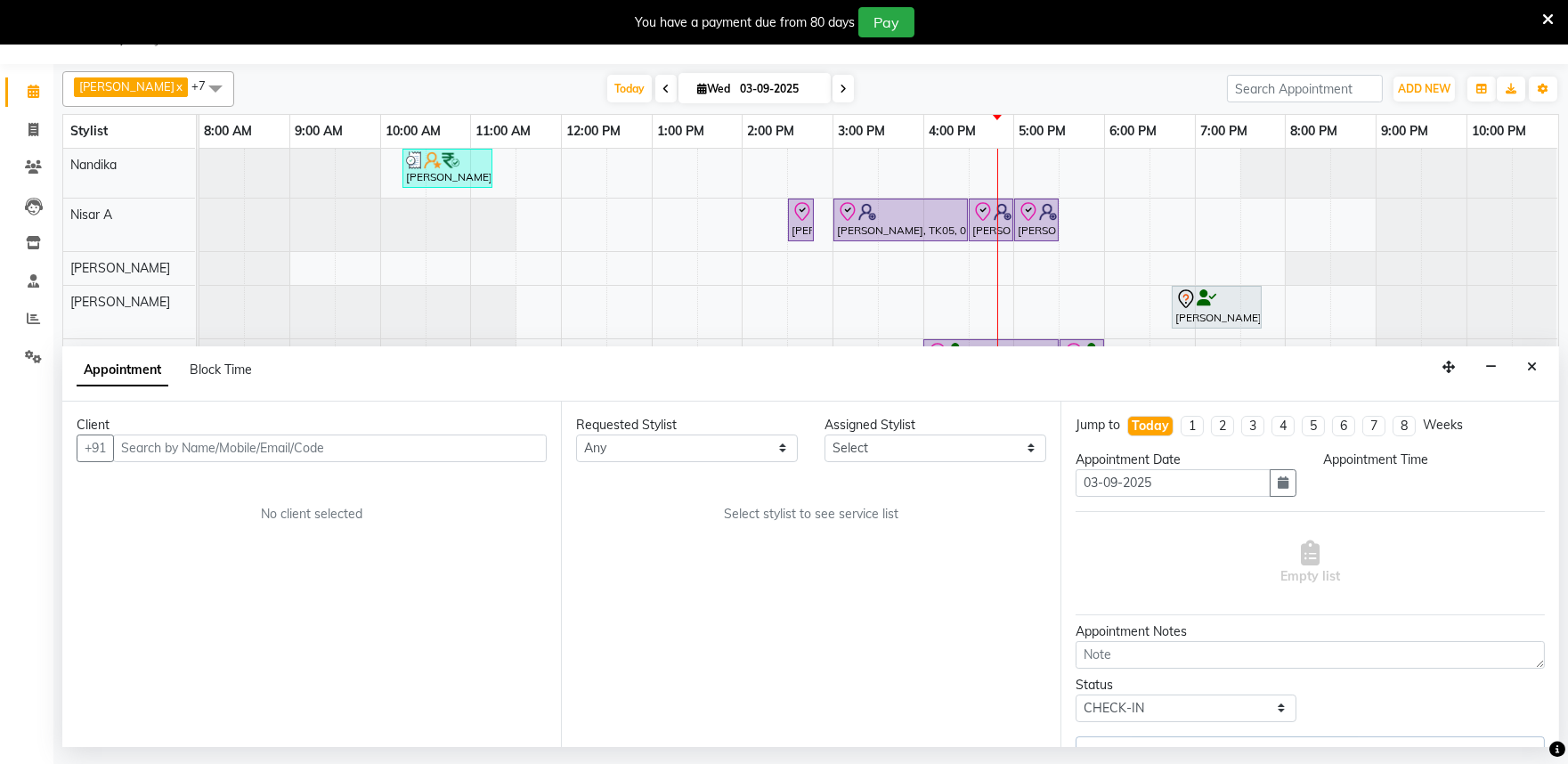
select select "81314"
select select "870"
select select "4213"
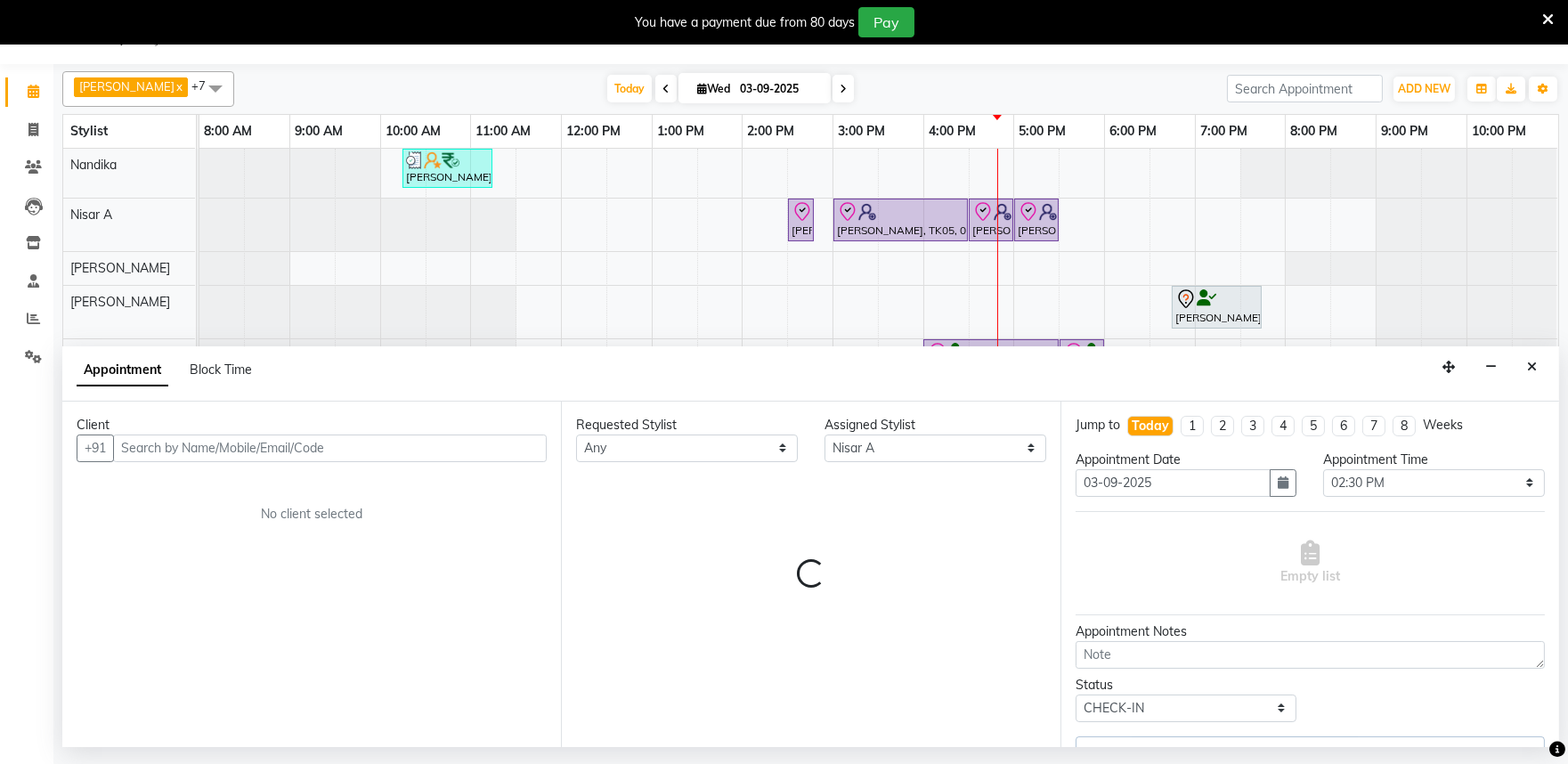
select select "4213"
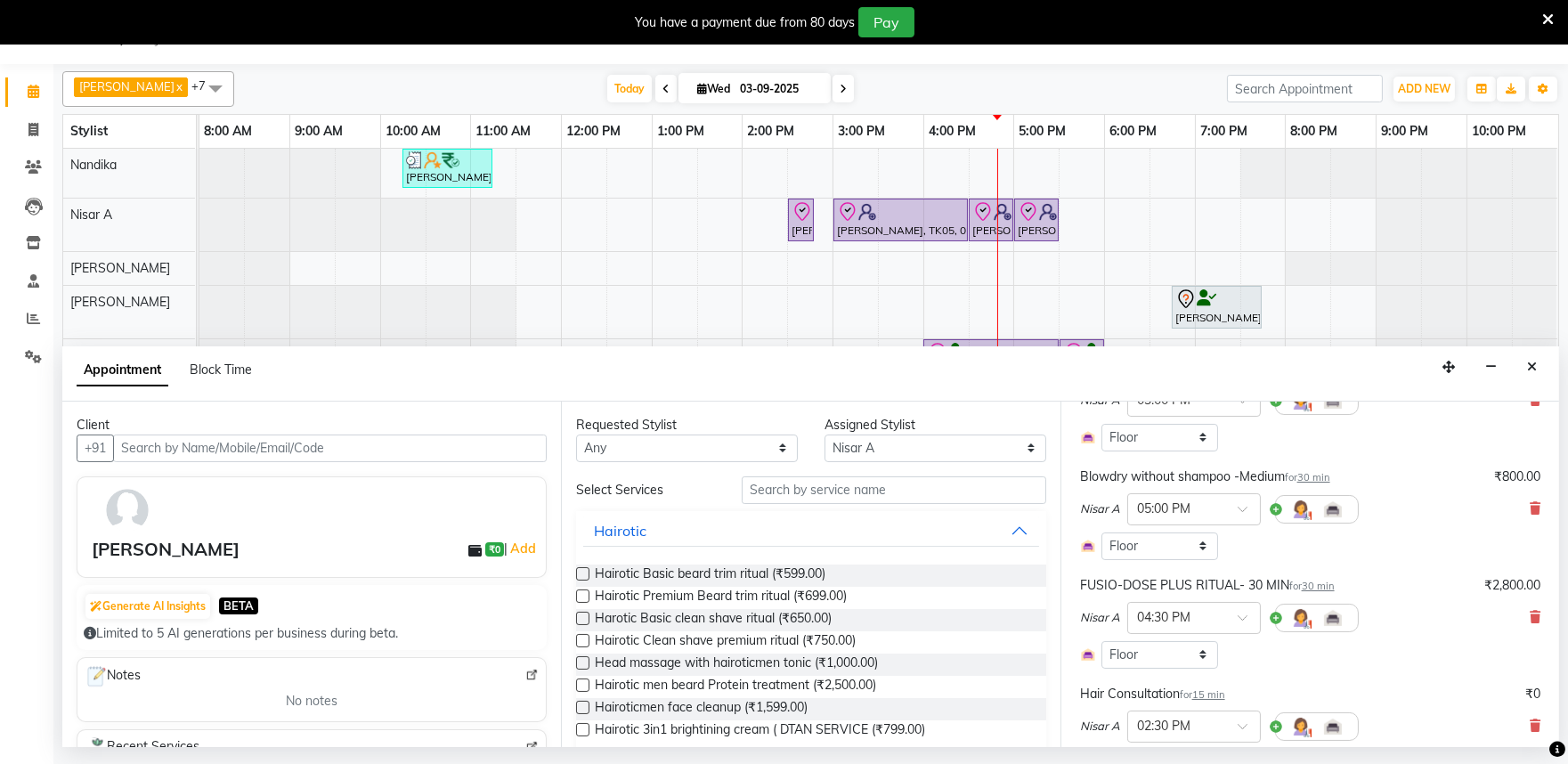
scroll to position [198, 0]
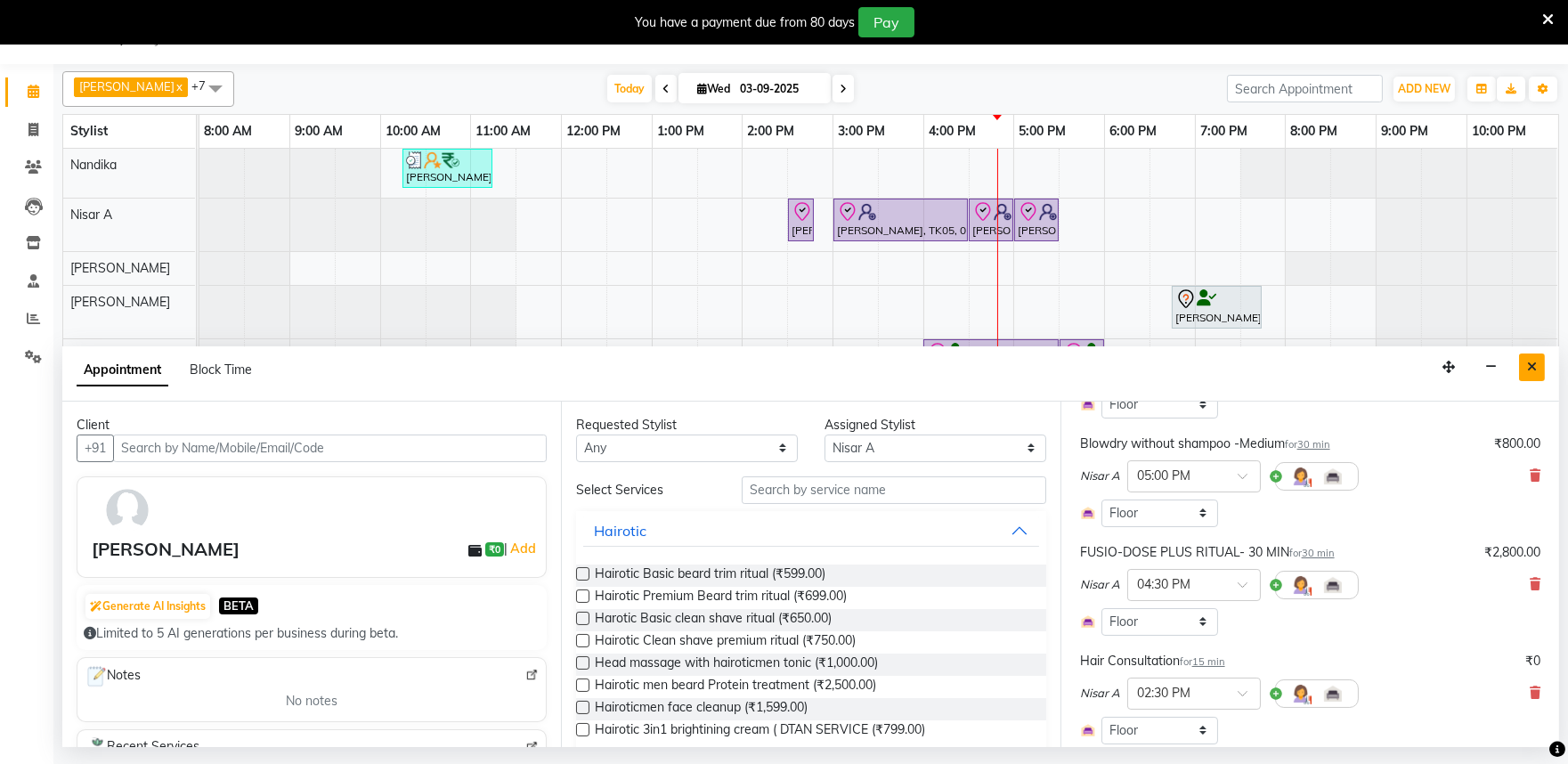
click at [1533, 369] on icon "Close" at bounding box center [1532, 366] width 10 height 12
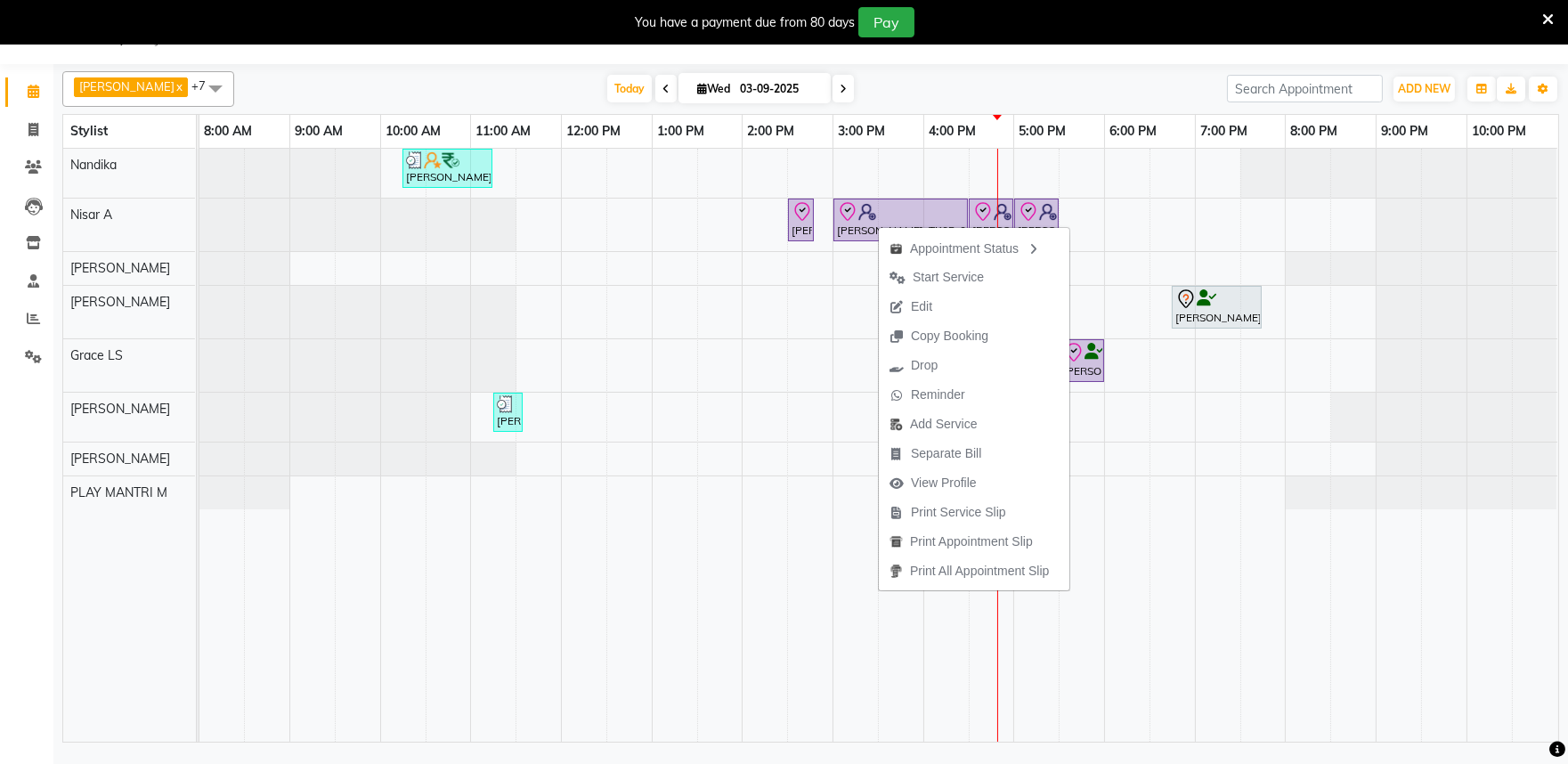
click at [878, 226] on div "Appointment Status Start Service Edit Copy Booking Drop Reminder Add Service Se…" at bounding box center [974, 409] width 192 height 366
click at [857, 220] on icon at bounding box center [847, 212] width 21 height 21
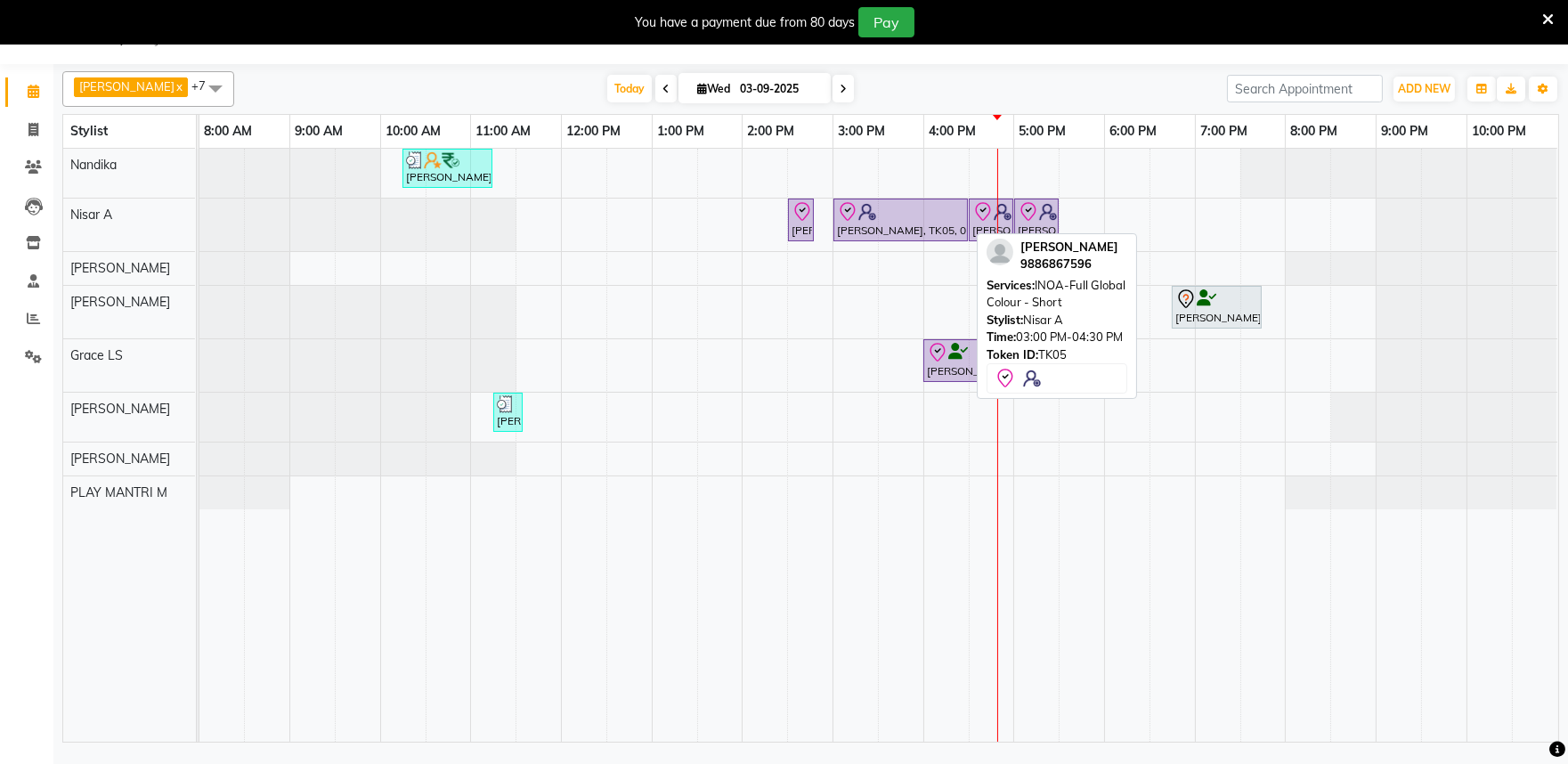
click at [857, 220] on icon at bounding box center [847, 212] width 21 height 21
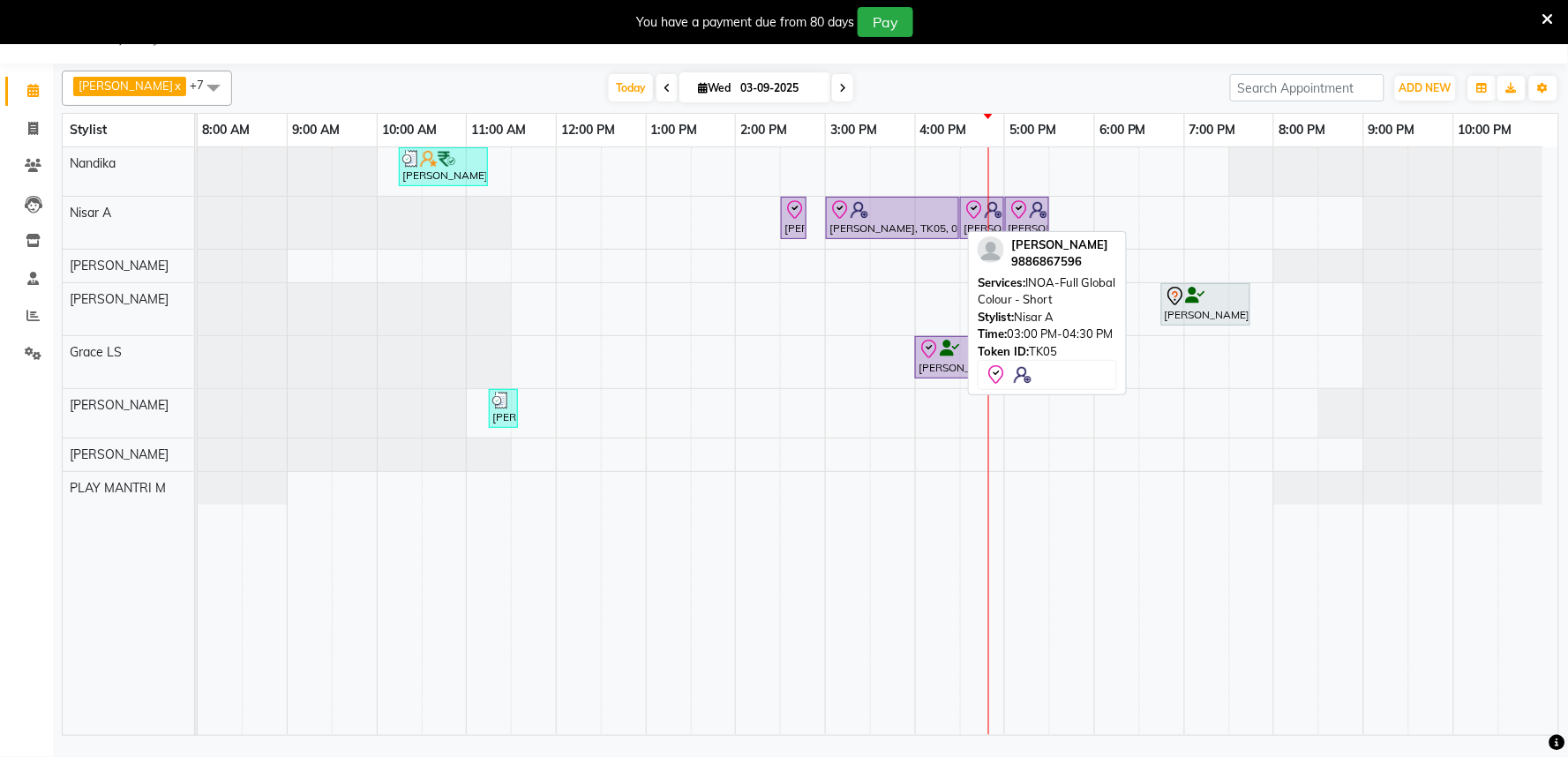
select select "8"
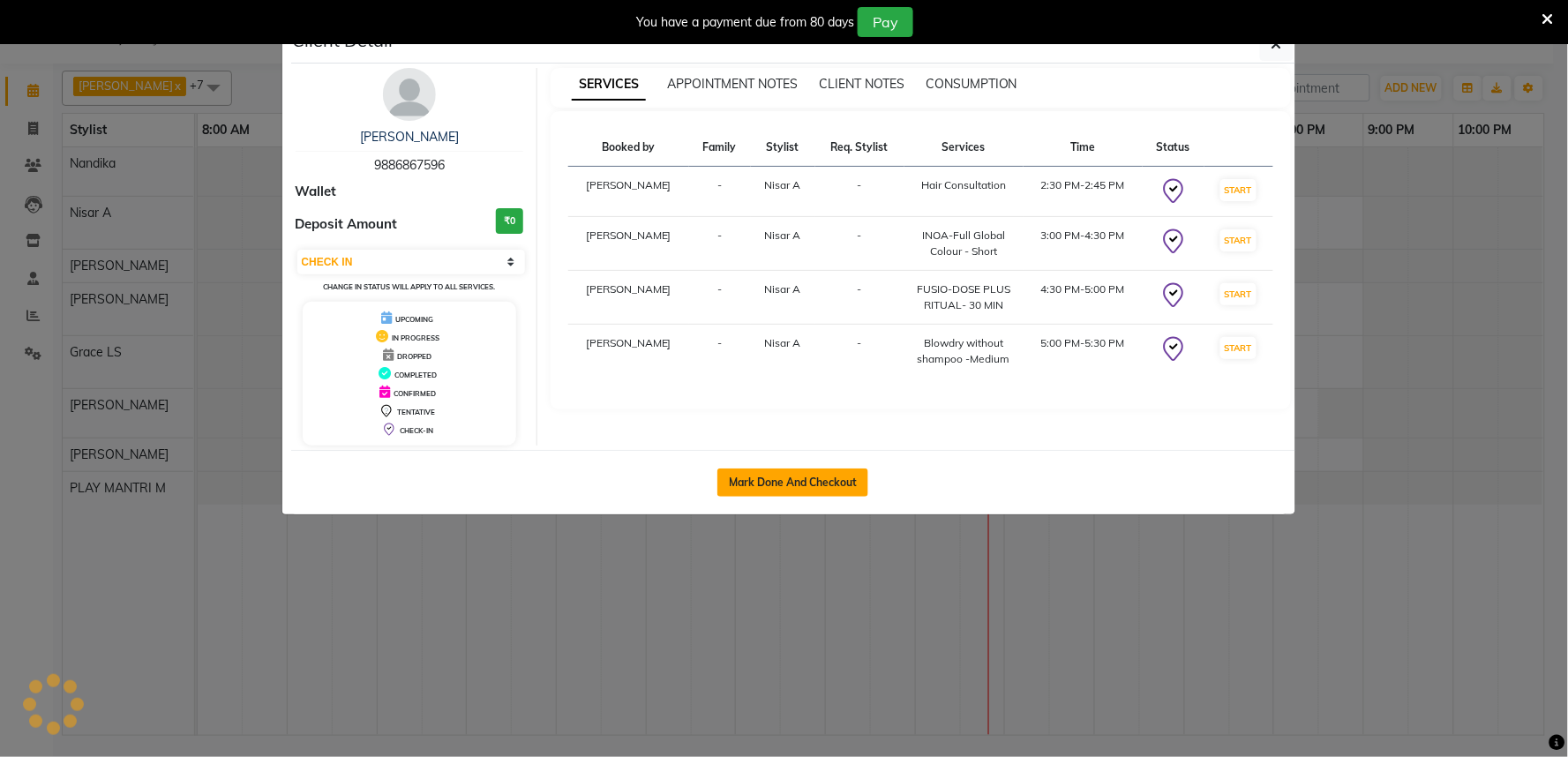
click at [791, 488] on button "Mark Done And Checkout" at bounding box center [793, 482] width 151 height 28
select select "service"
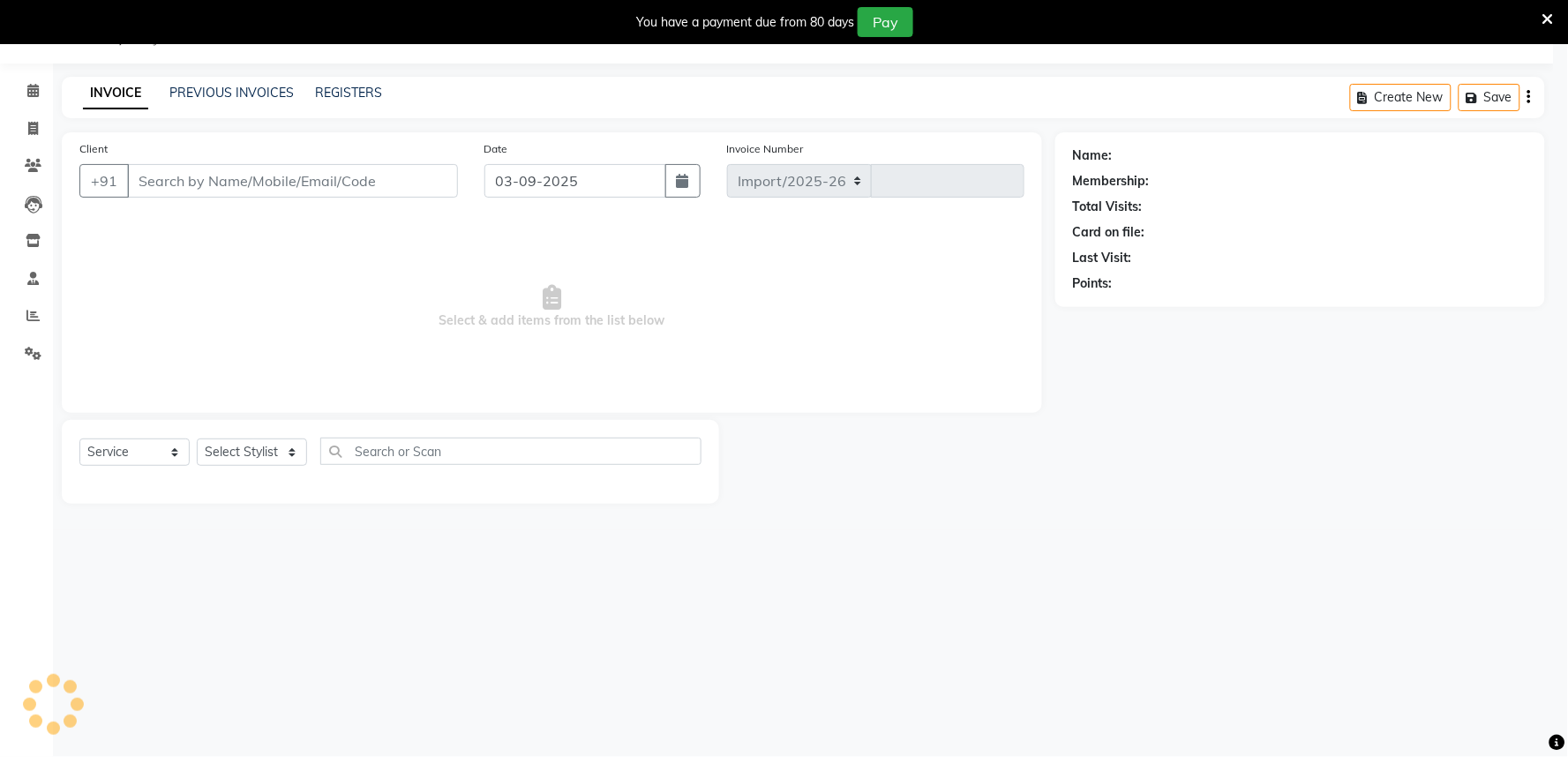
select select "8352"
type input "1656"
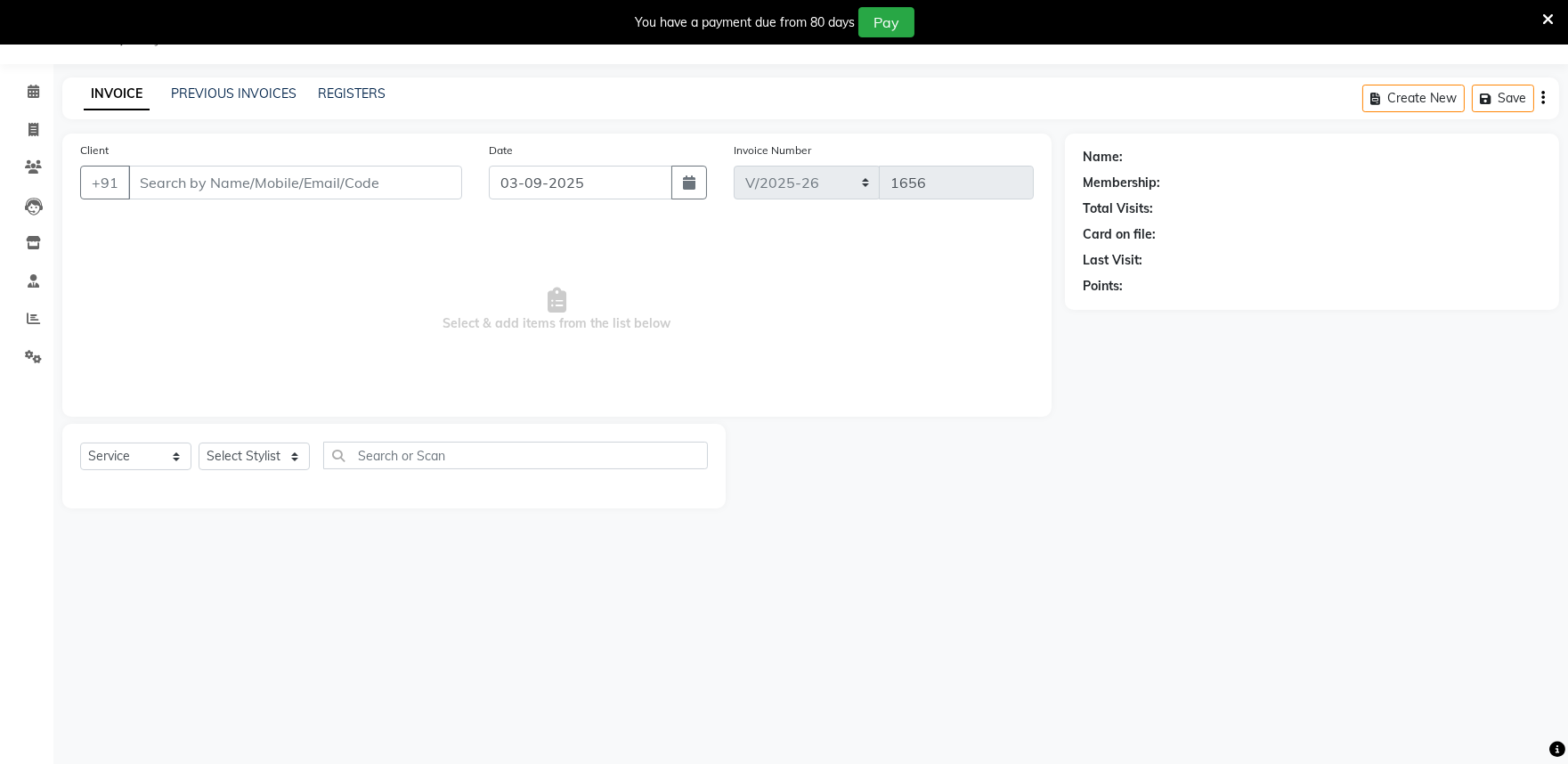
type input "9886867596"
select select "81314"
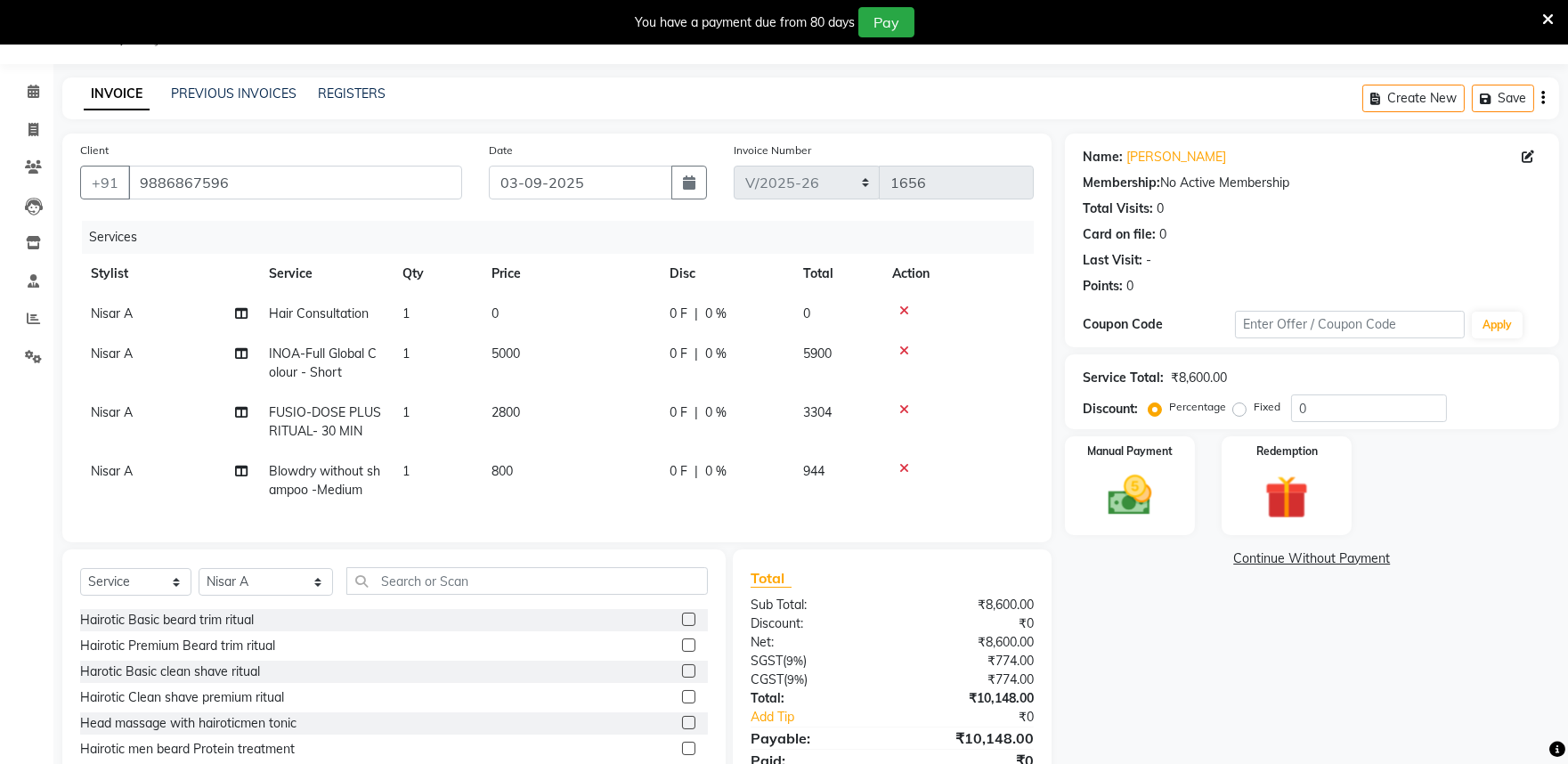
click at [533, 352] on td "5000" at bounding box center [570, 364] width 179 height 59
select select "81314"
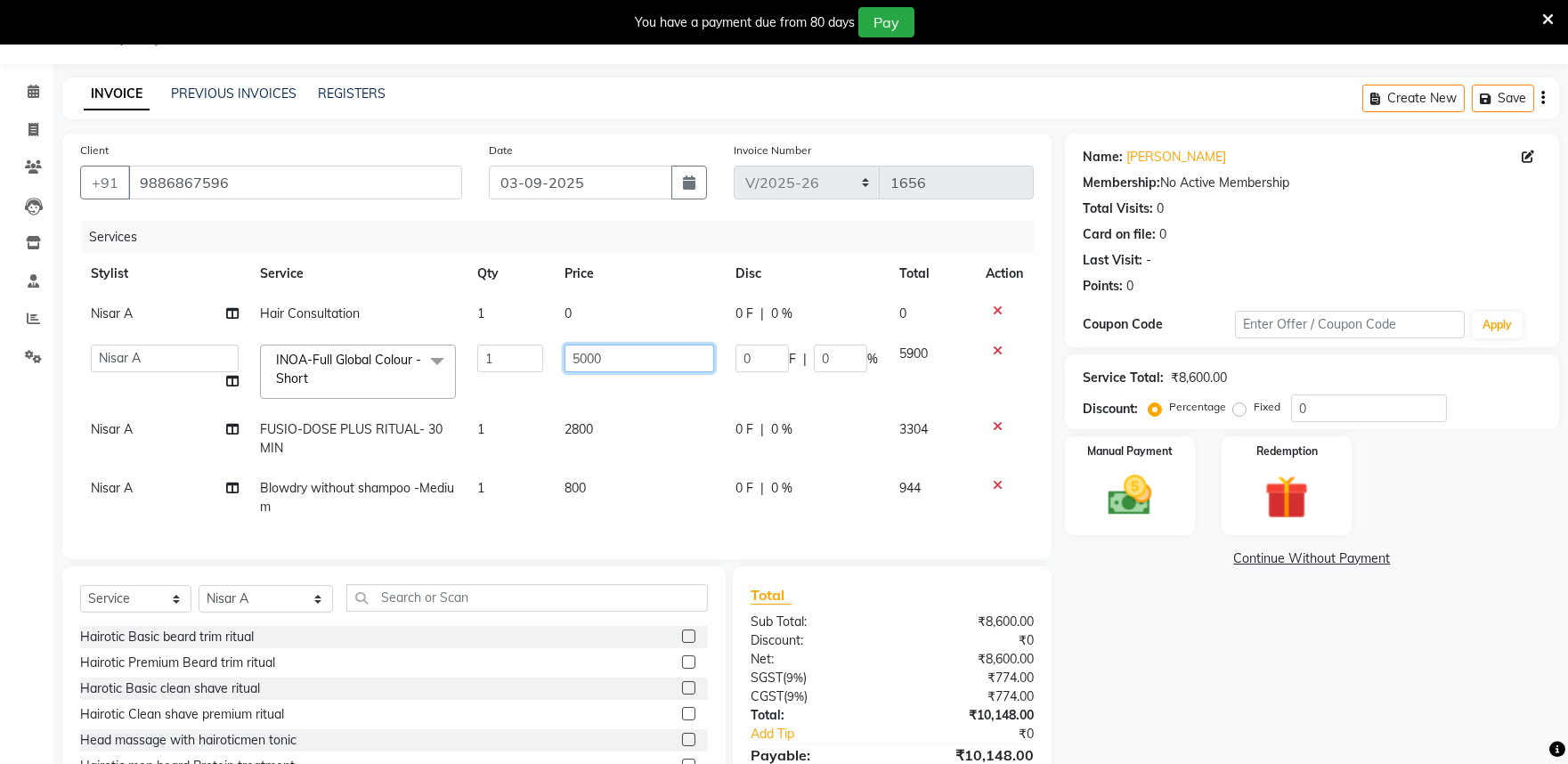
click at [593, 359] on input "5000" at bounding box center [639, 359] width 150 height 28
click at [585, 358] on input "5000" at bounding box center [639, 359] width 150 height 28
type input "5500"
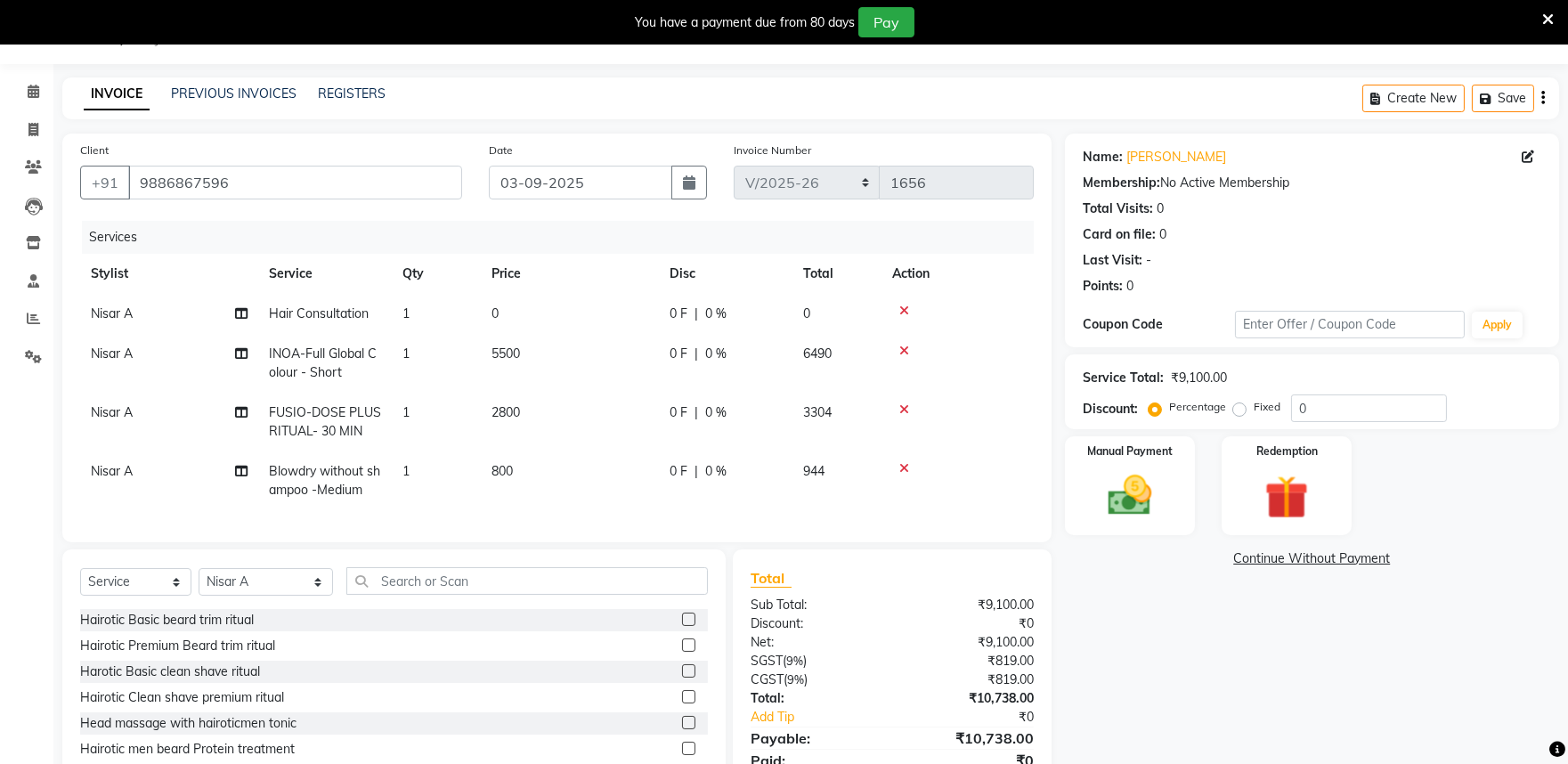
click at [631, 432] on td "2800" at bounding box center [570, 423] width 179 height 59
select select "81314"
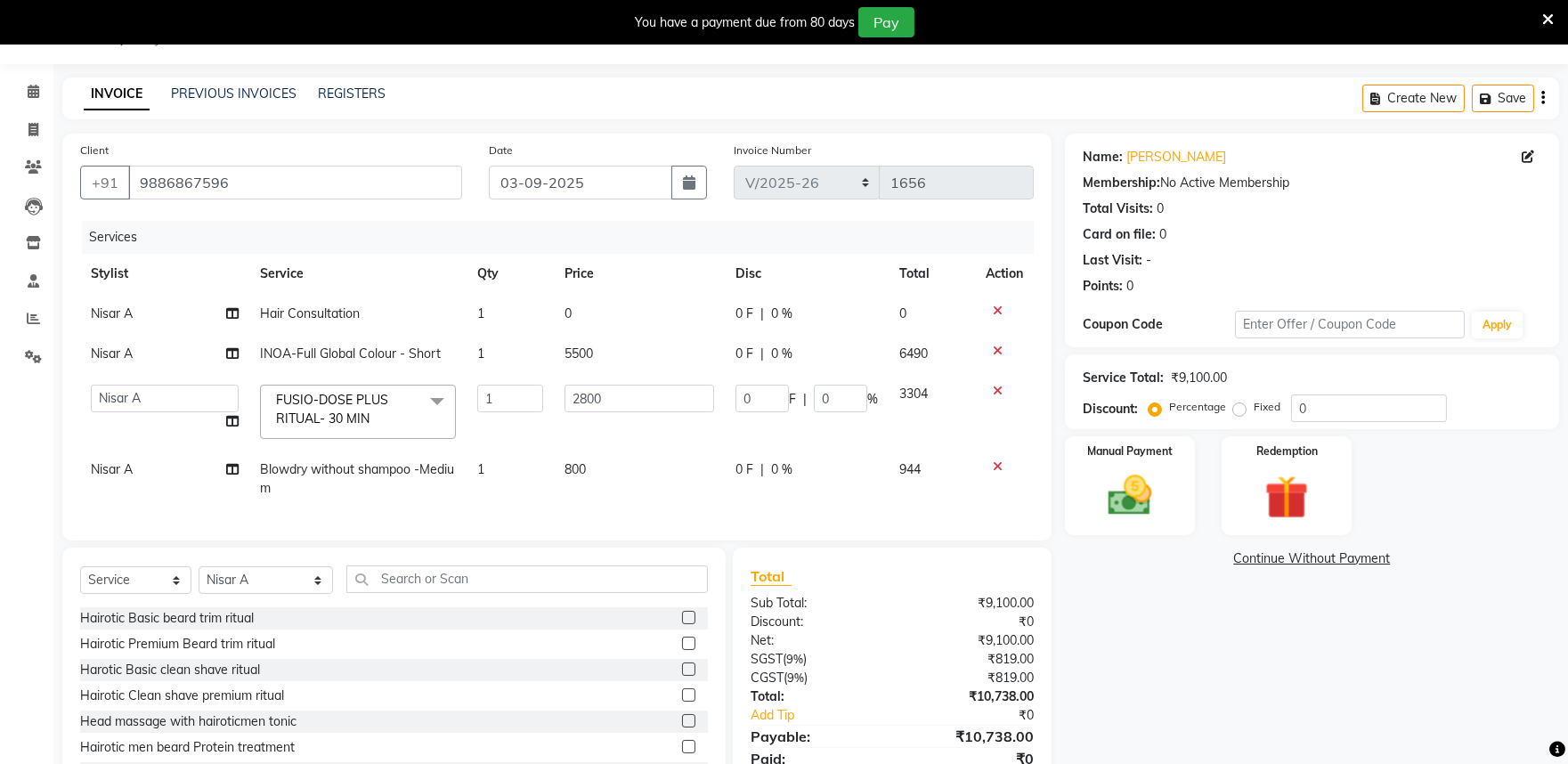
click at [598, 469] on td "800" at bounding box center [639, 479] width 171 height 59
select select "81314"
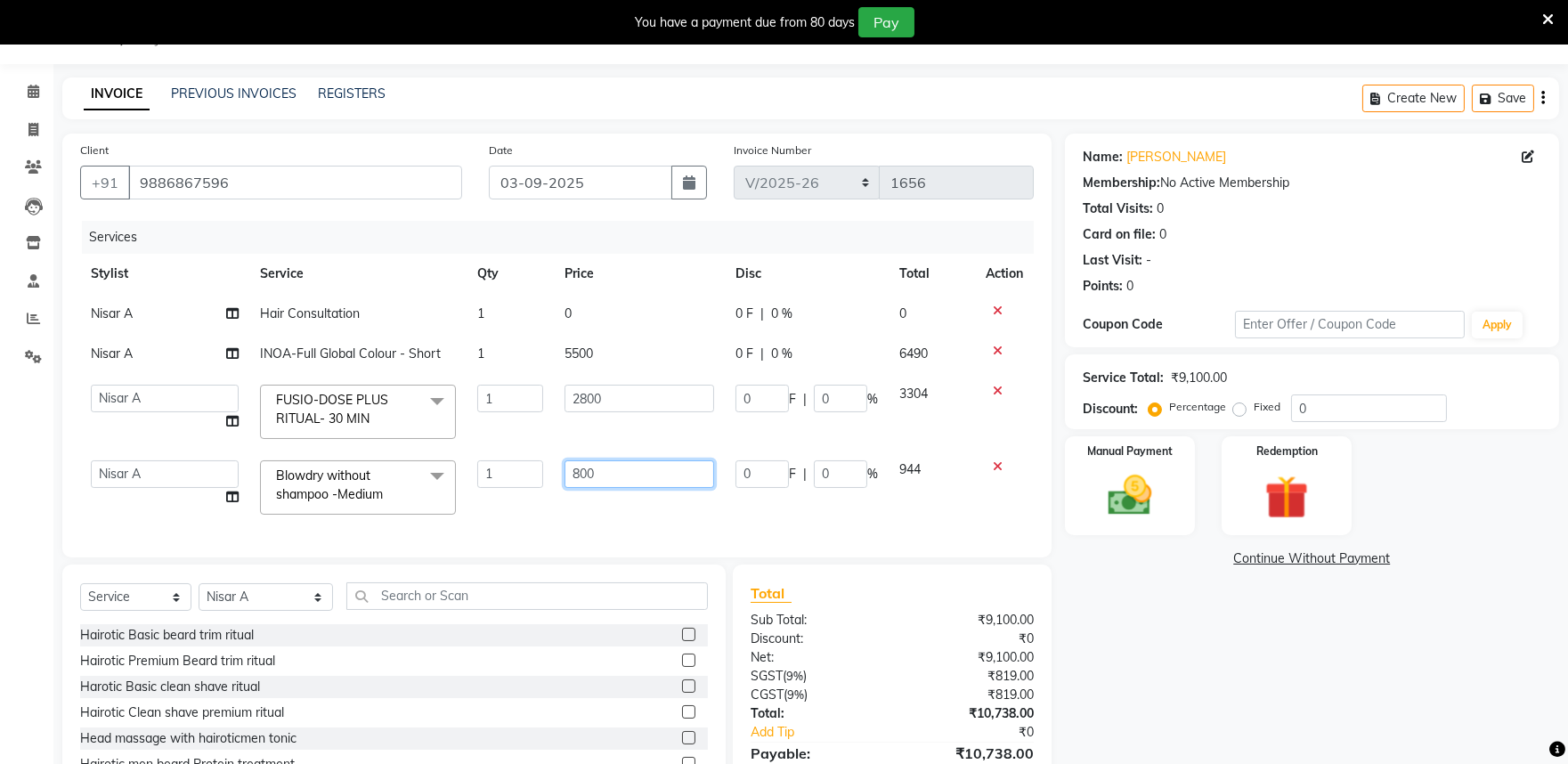
click at [609, 472] on input "800" at bounding box center [639, 474] width 150 height 28
type input "8"
type input "900"
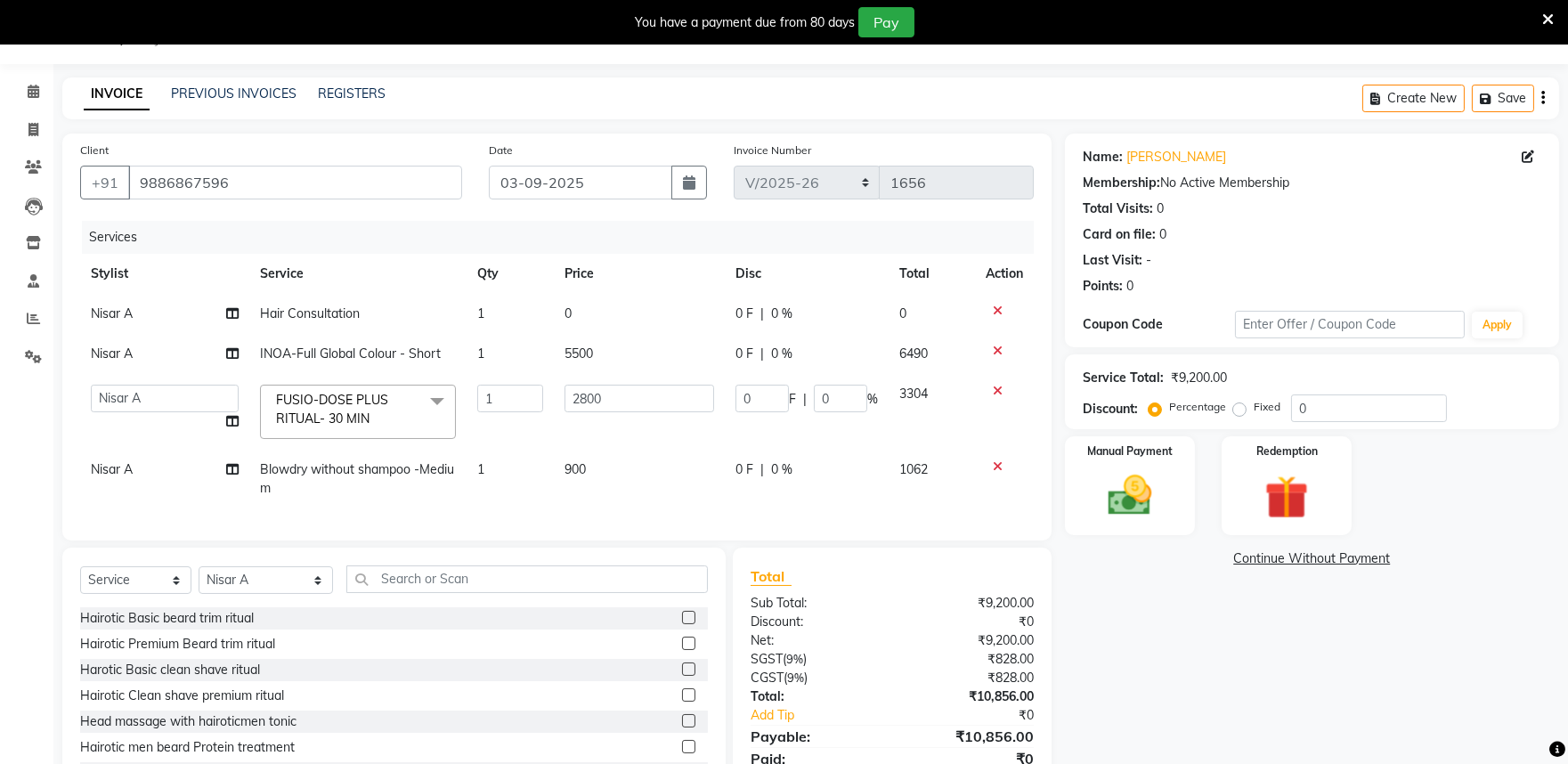
click at [644, 511] on div "Services Stylist Service Qty Price Disc Total Action Nisar A Hair Consultation …" at bounding box center [557, 372] width 954 height 302
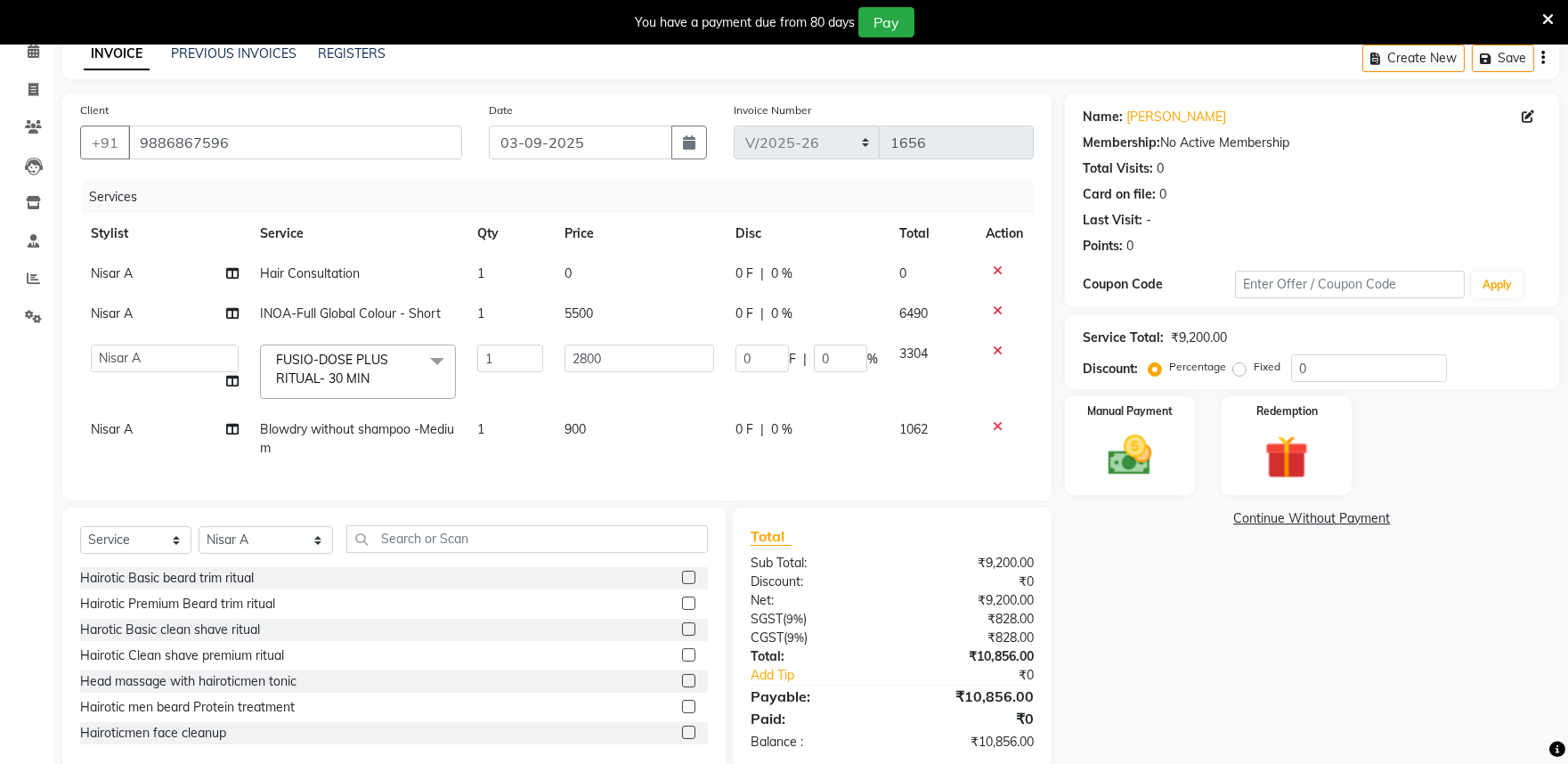
scroll to position [131, 0]
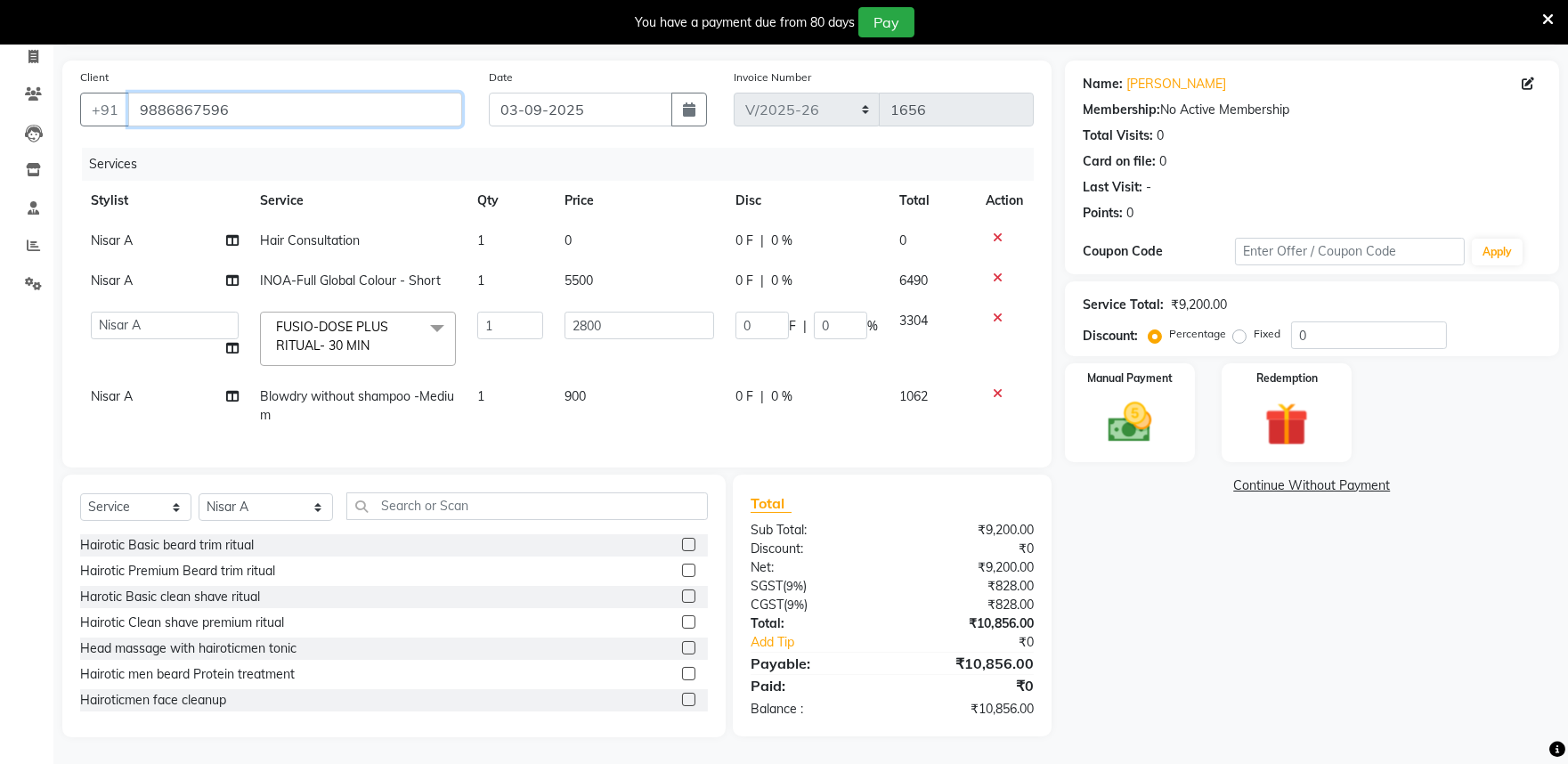
drag, startPoint x: 141, startPoint y: 94, endPoint x: 254, endPoint y: 104, distance: 113.4
click at [254, 104] on input "9886867596" at bounding box center [295, 109] width 334 height 34
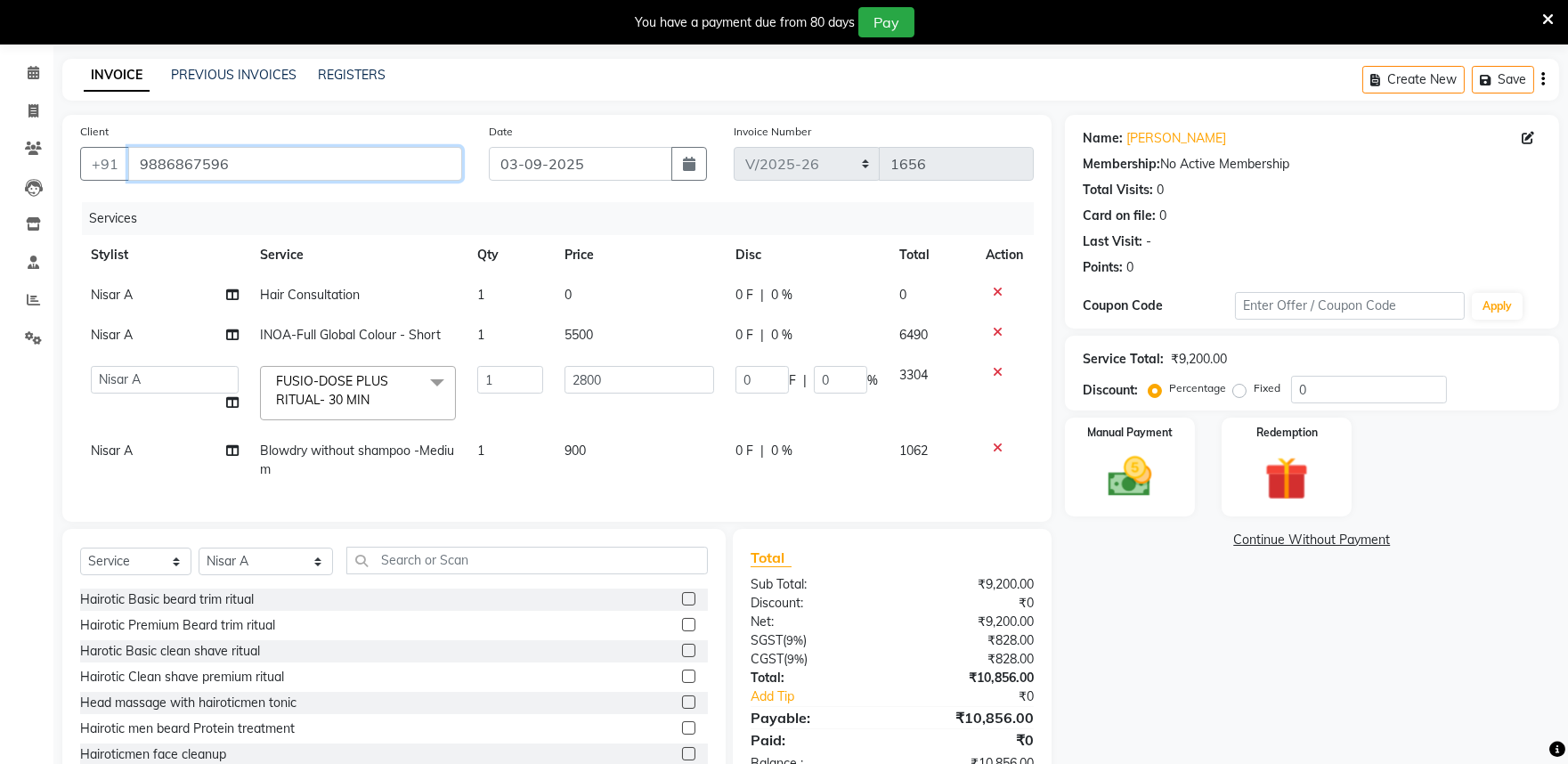
scroll to position [0, 0]
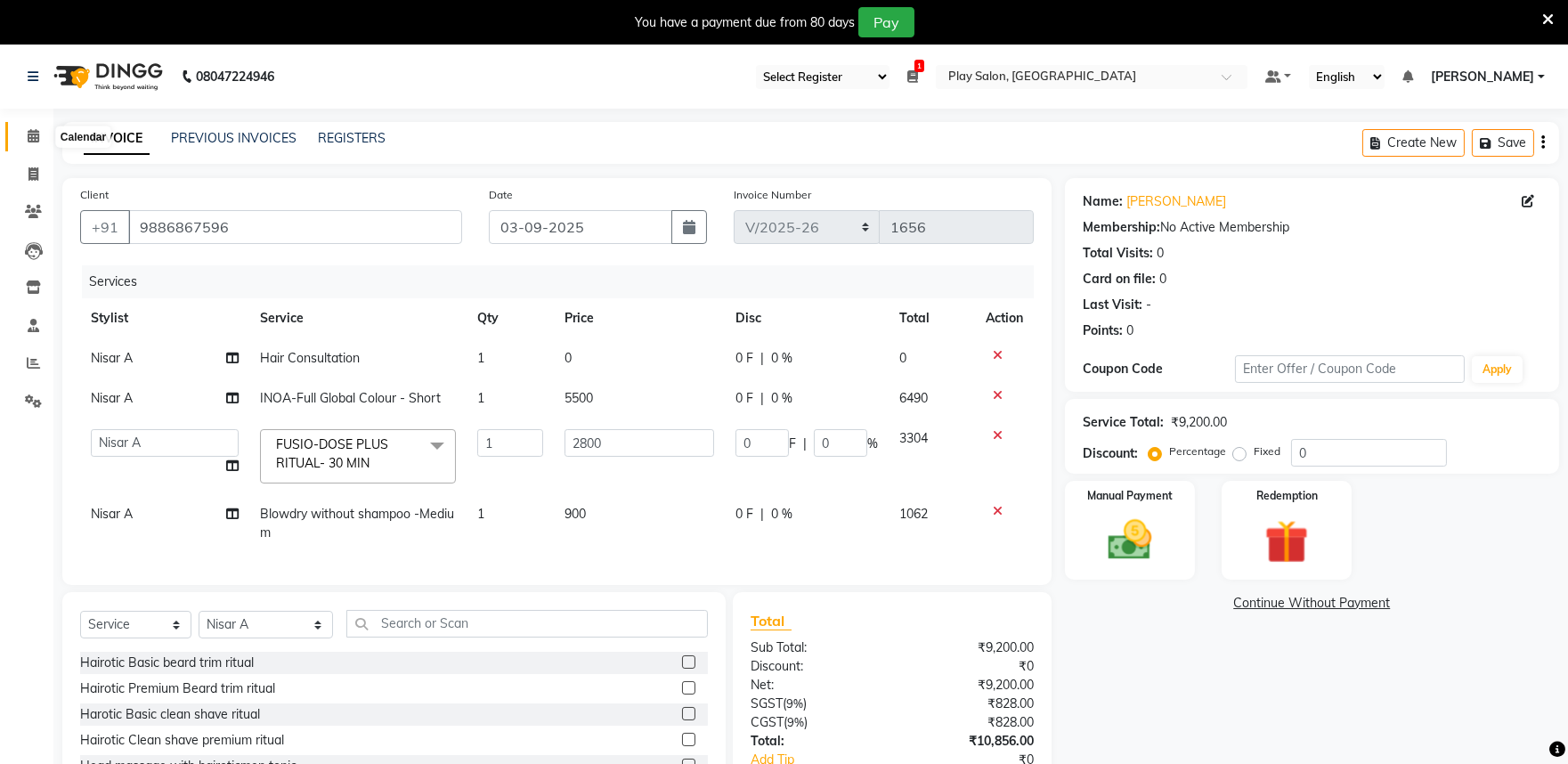
click at [34, 135] on icon at bounding box center [33, 136] width 12 height 13
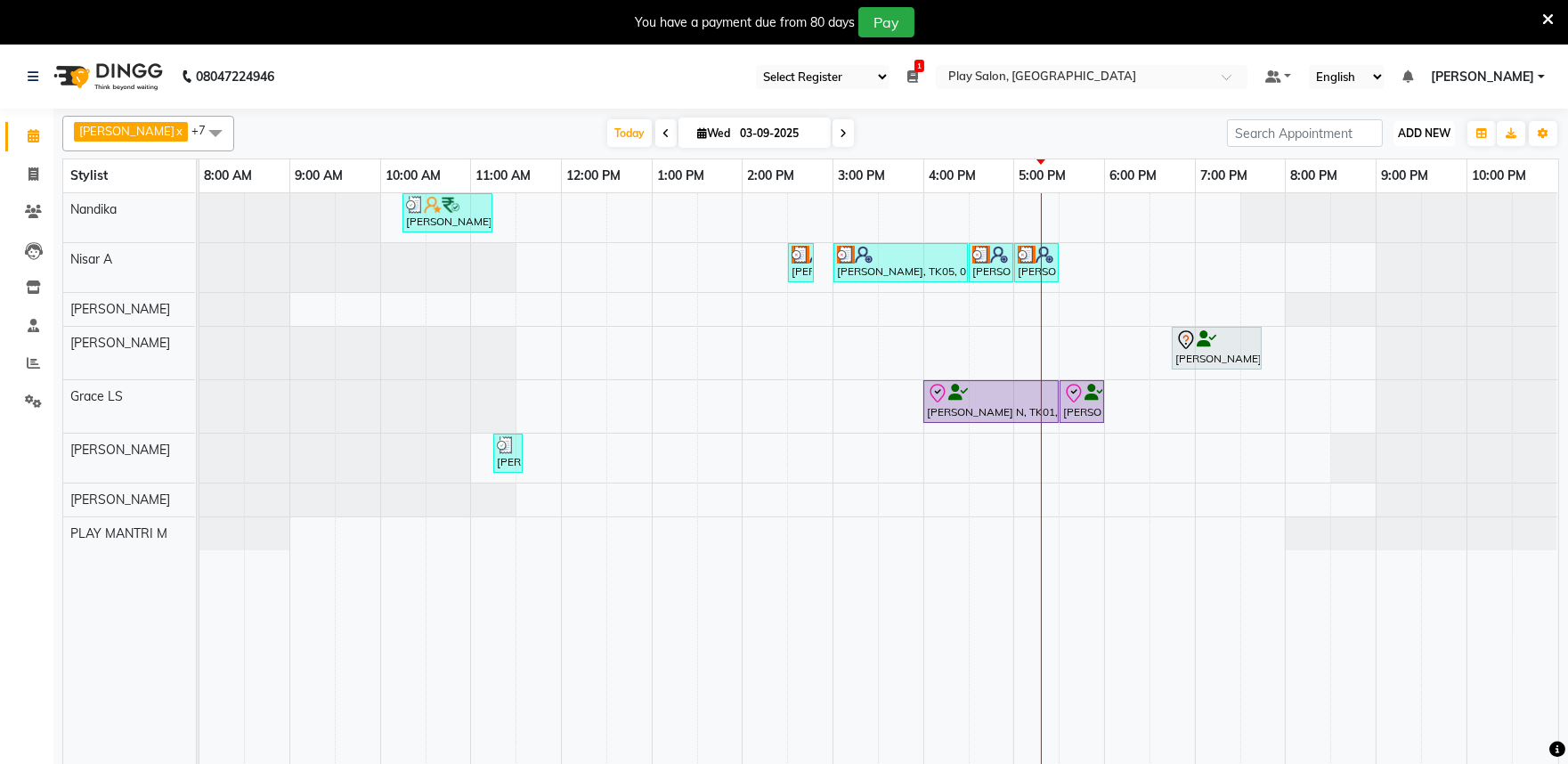
click at [1418, 129] on span "ADD NEW" at bounding box center [1424, 133] width 53 height 13
click at [1382, 190] on link "Add Invoice" at bounding box center [1384, 191] width 141 height 23
select select "8352"
select select "service"
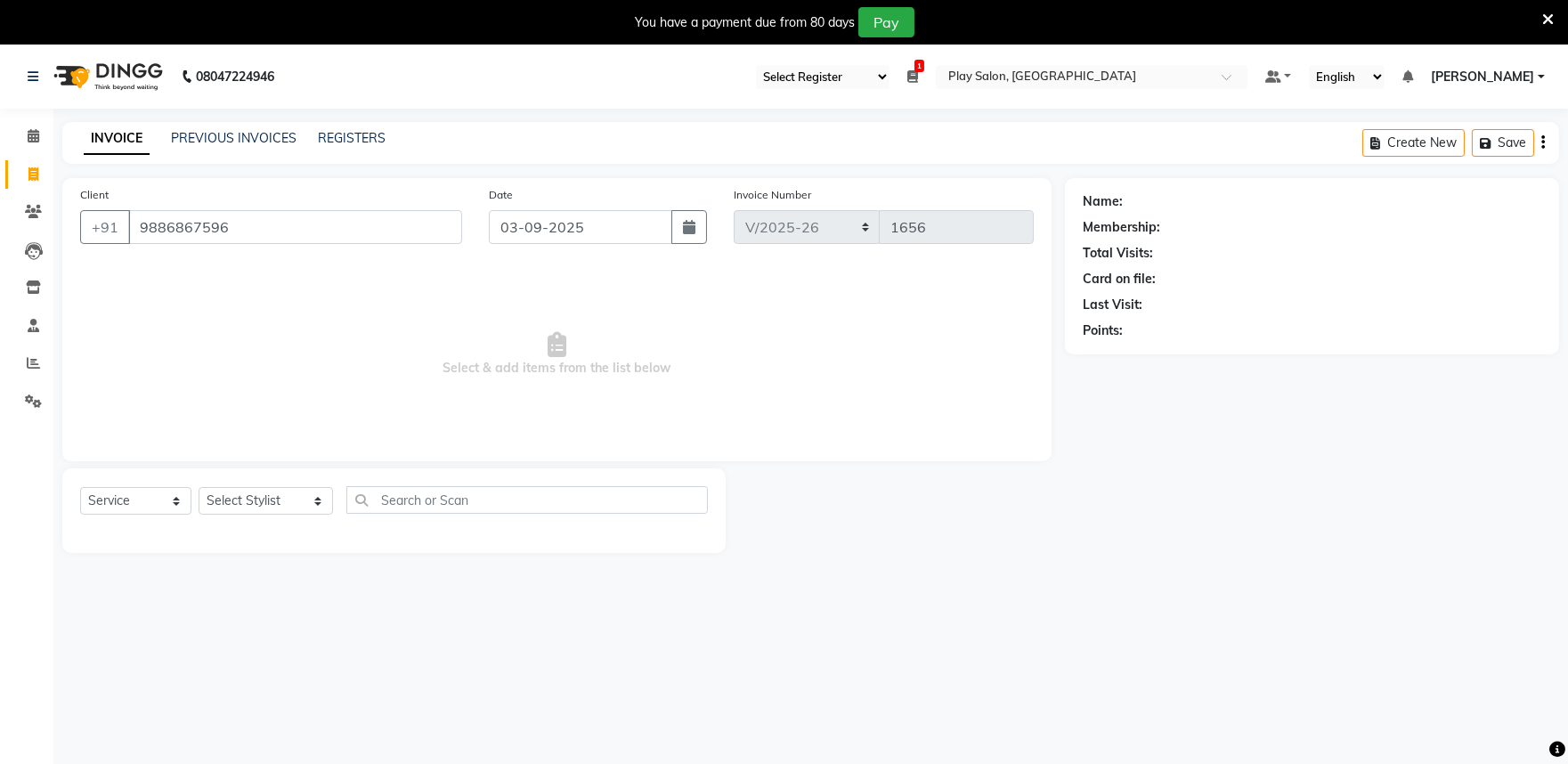
type input "9886867596"
click at [144, 505] on select "Select Service Product Membership Package Voucher Prepaid Gift Card" at bounding box center [136, 501] width 111 height 28
select select "P"
click at [80, 488] on select "Select Service Product Membership Package Voucher Prepaid Gift Card" at bounding box center [136, 501] width 111 height 28
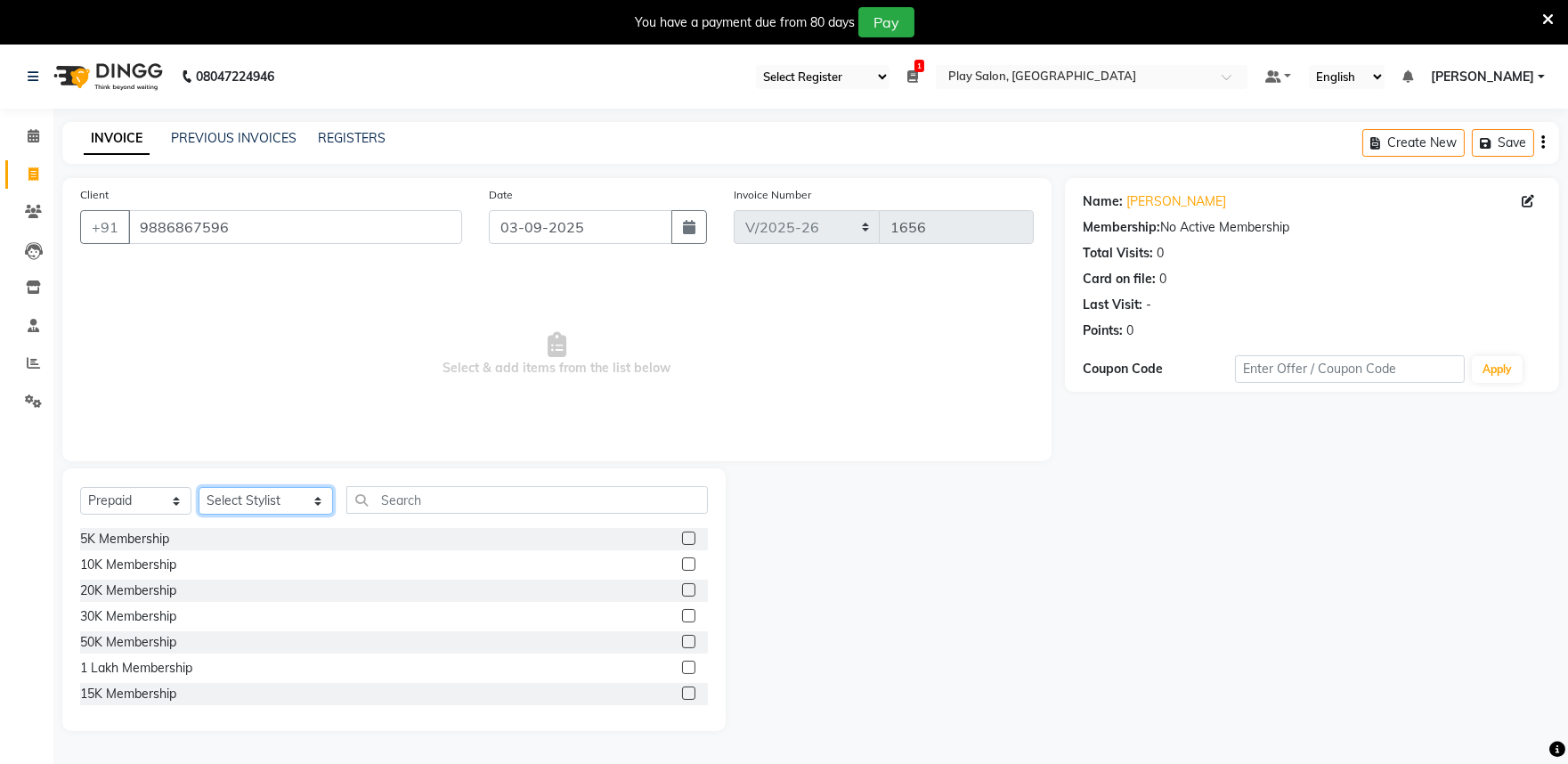
click at [264, 497] on select "Select Stylist Achan Shimrah Admin [PERSON_NAME] [PERSON_NAME] S [PERSON_NAME] …" at bounding box center [265, 501] width 134 height 28
select select "81317"
click at [199, 488] on select "Select Stylist Achan Shimrah Admin [PERSON_NAME] [PERSON_NAME] S [PERSON_NAME] …" at bounding box center [265, 501] width 134 height 28
click at [137, 599] on div "15K Membership" at bounding box center [129, 595] width 96 height 18
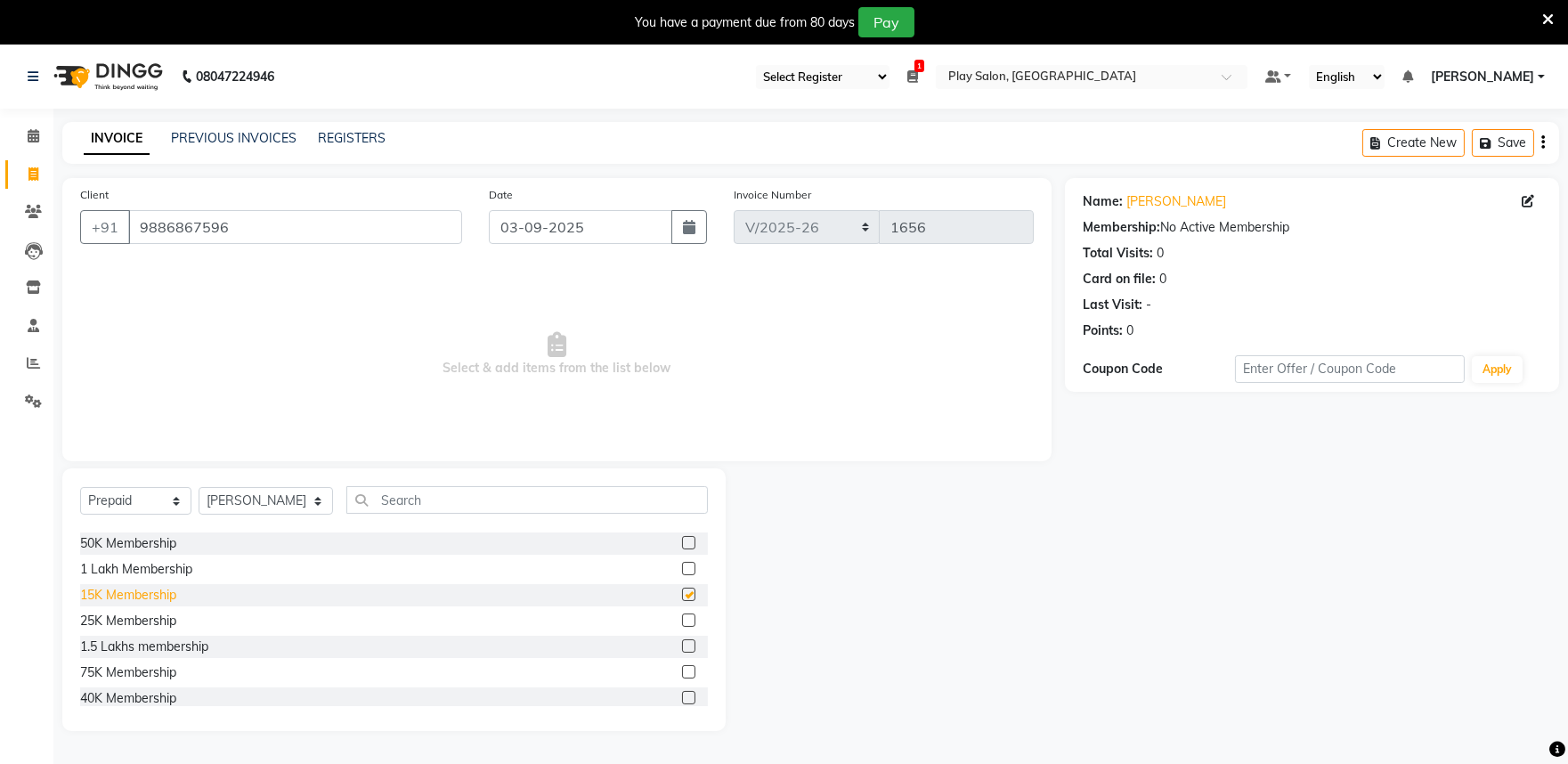
checkbox input "false"
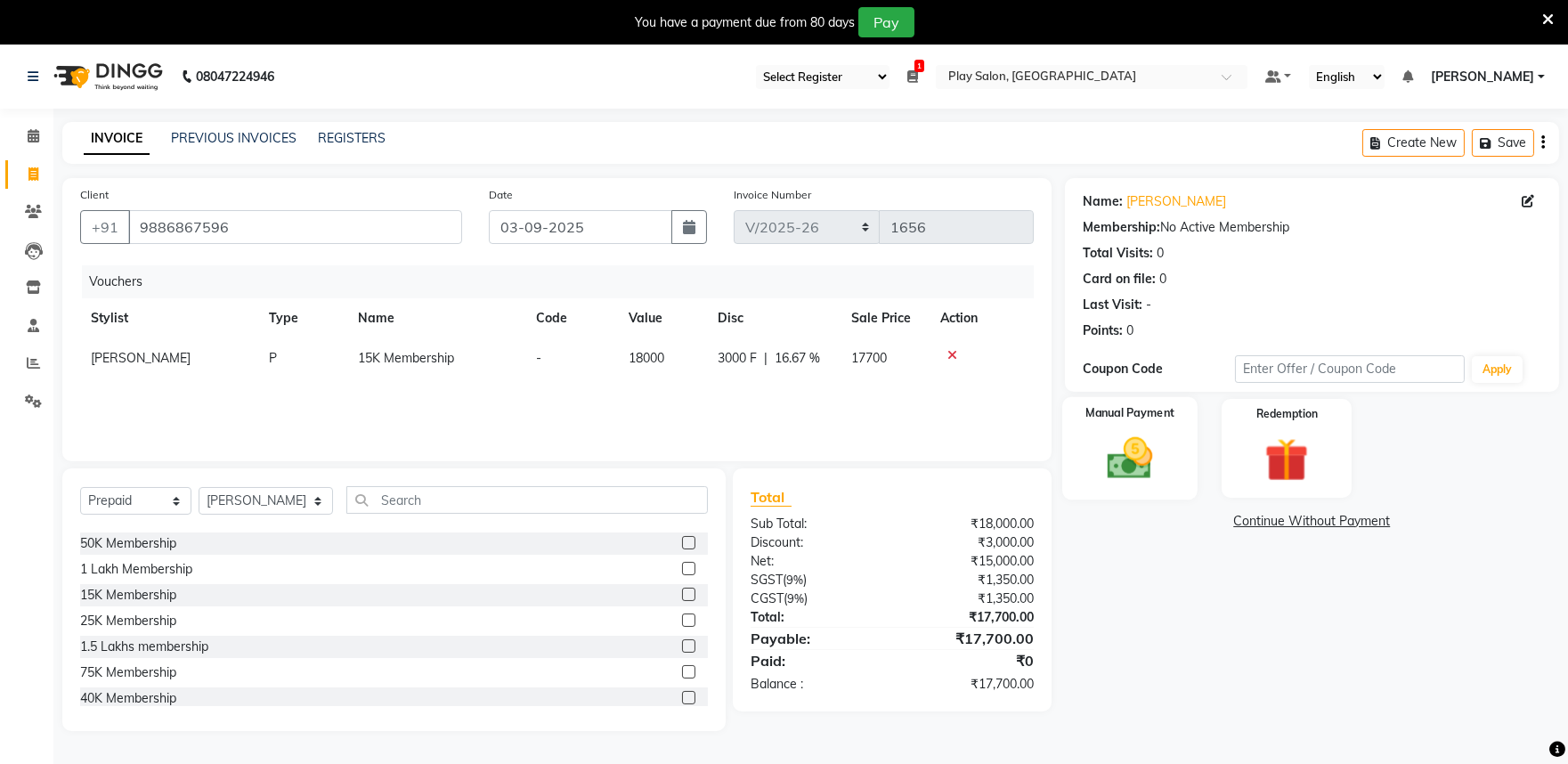
click at [1147, 455] on img at bounding box center [1130, 458] width 74 height 53
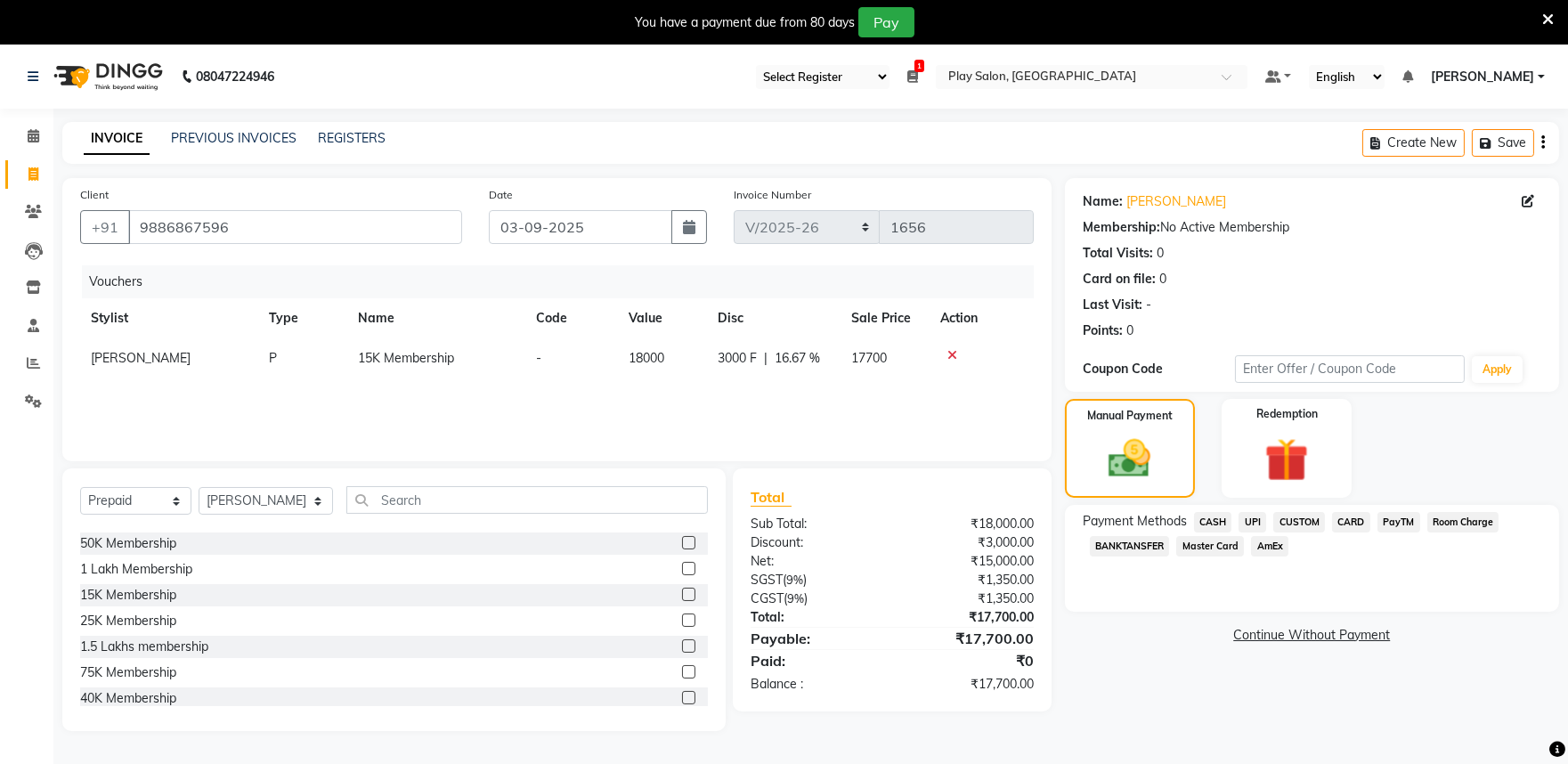
click at [1349, 520] on span "CARD" at bounding box center [1351, 523] width 38 height 20
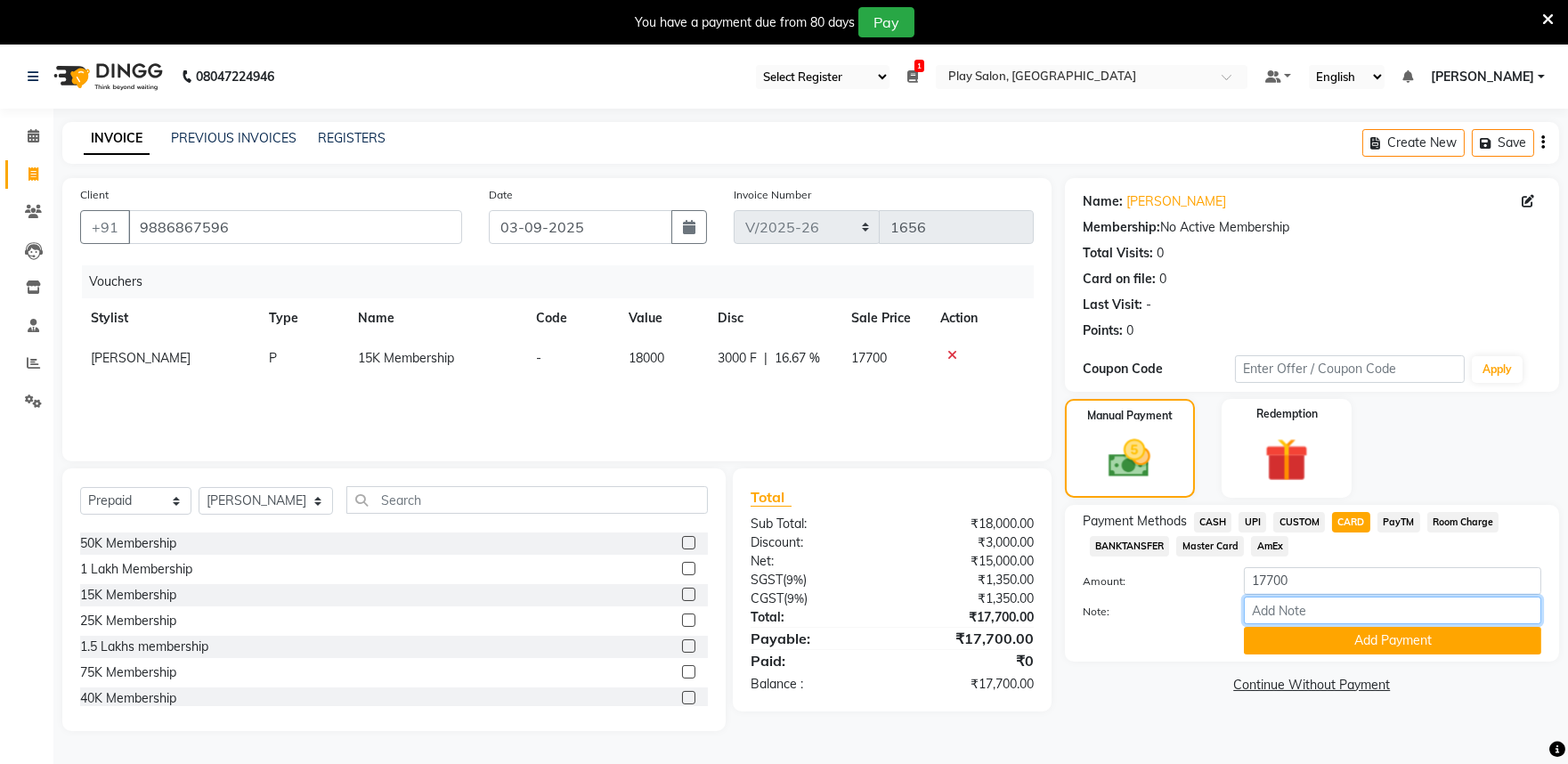
click at [1314, 610] on input "Note:" at bounding box center [1393, 610] width 298 height 28
type input "card"
click at [1288, 644] on button "Add Payment" at bounding box center [1393, 641] width 298 height 28
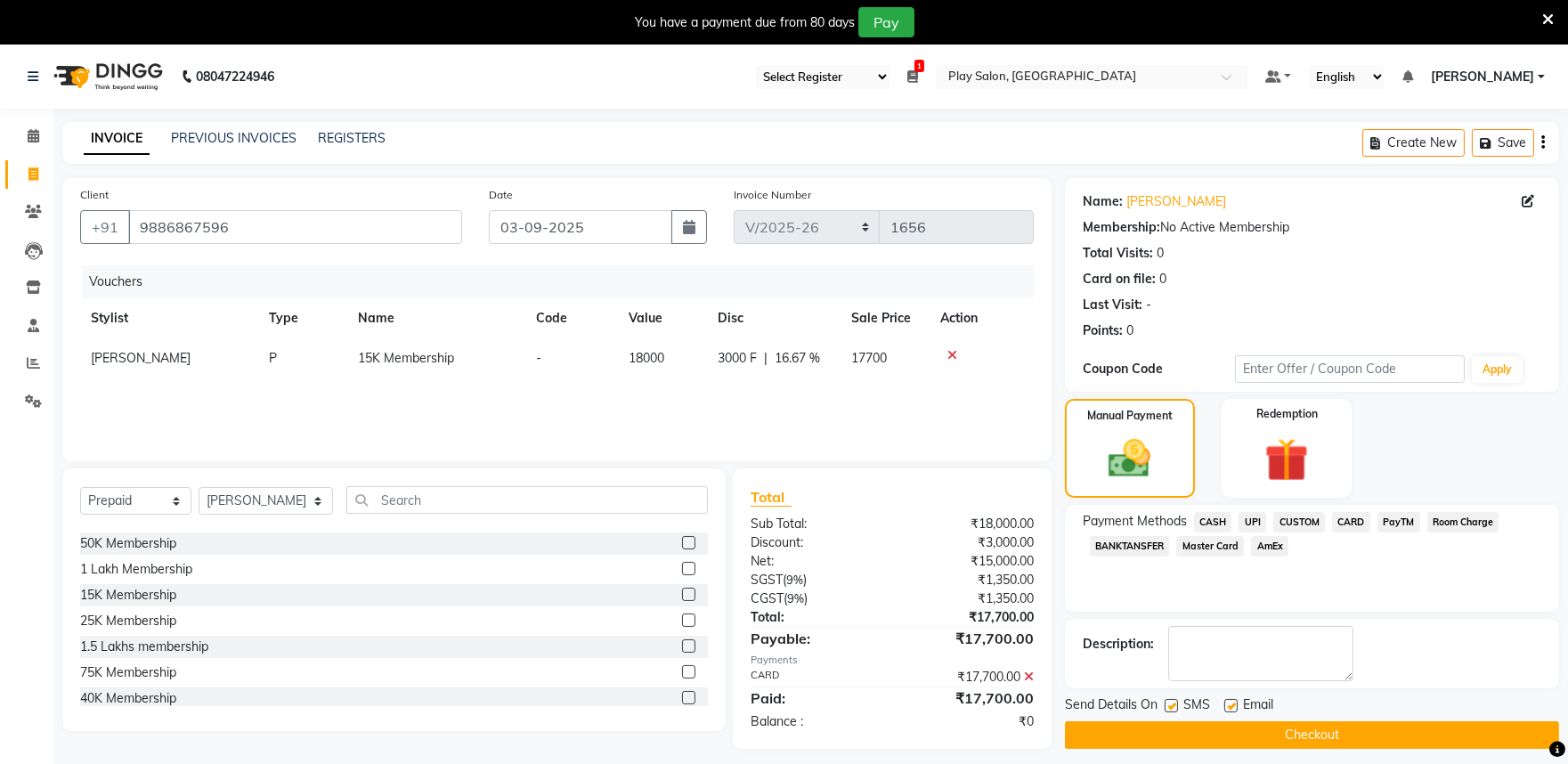
click at [1314, 733] on button "Checkout" at bounding box center [1312, 735] width 494 height 28
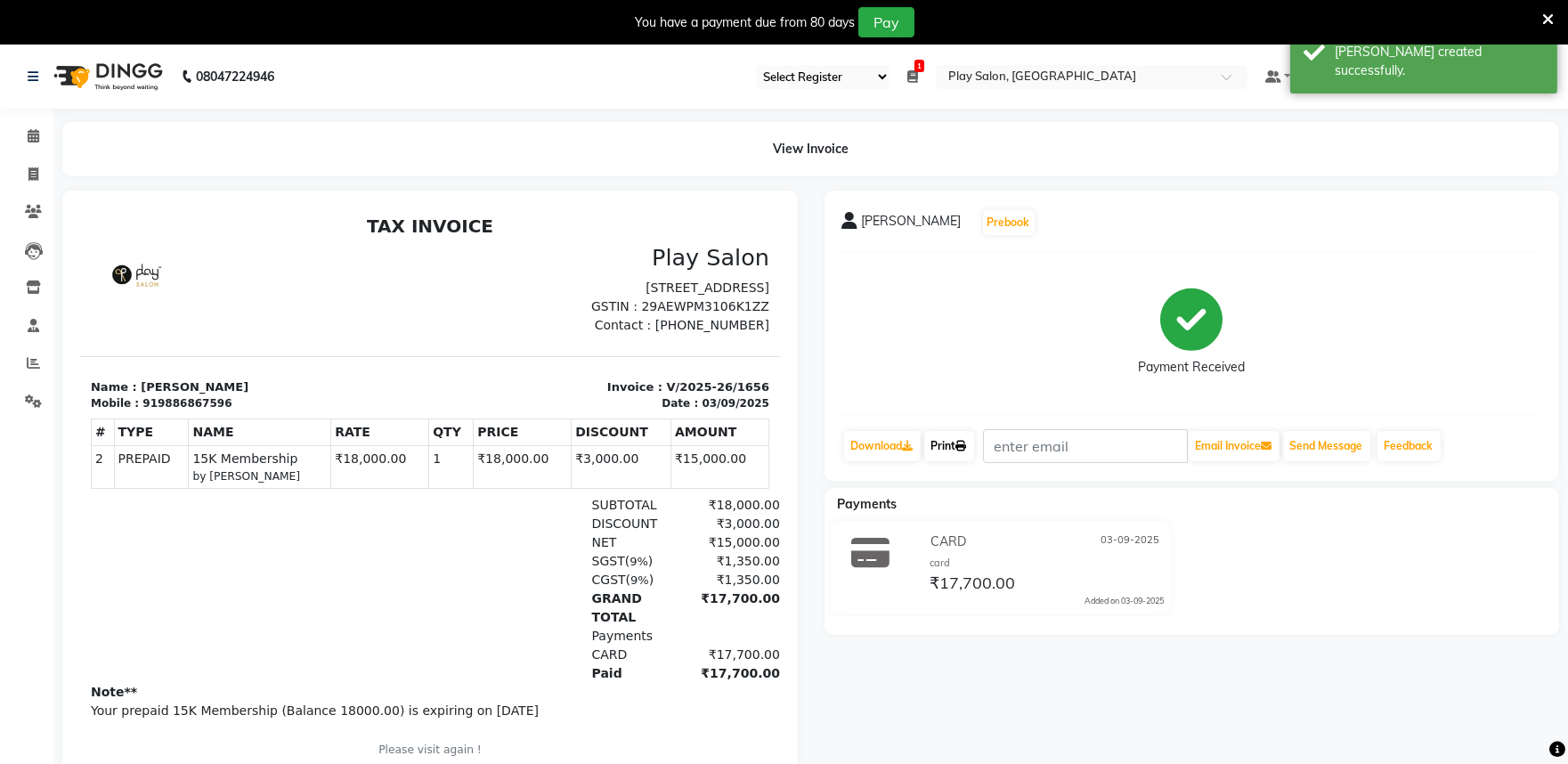
click at [953, 449] on link "Print" at bounding box center [949, 446] width 50 height 31
click at [36, 133] on icon at bounding box center [33, 136] width 12 height 13
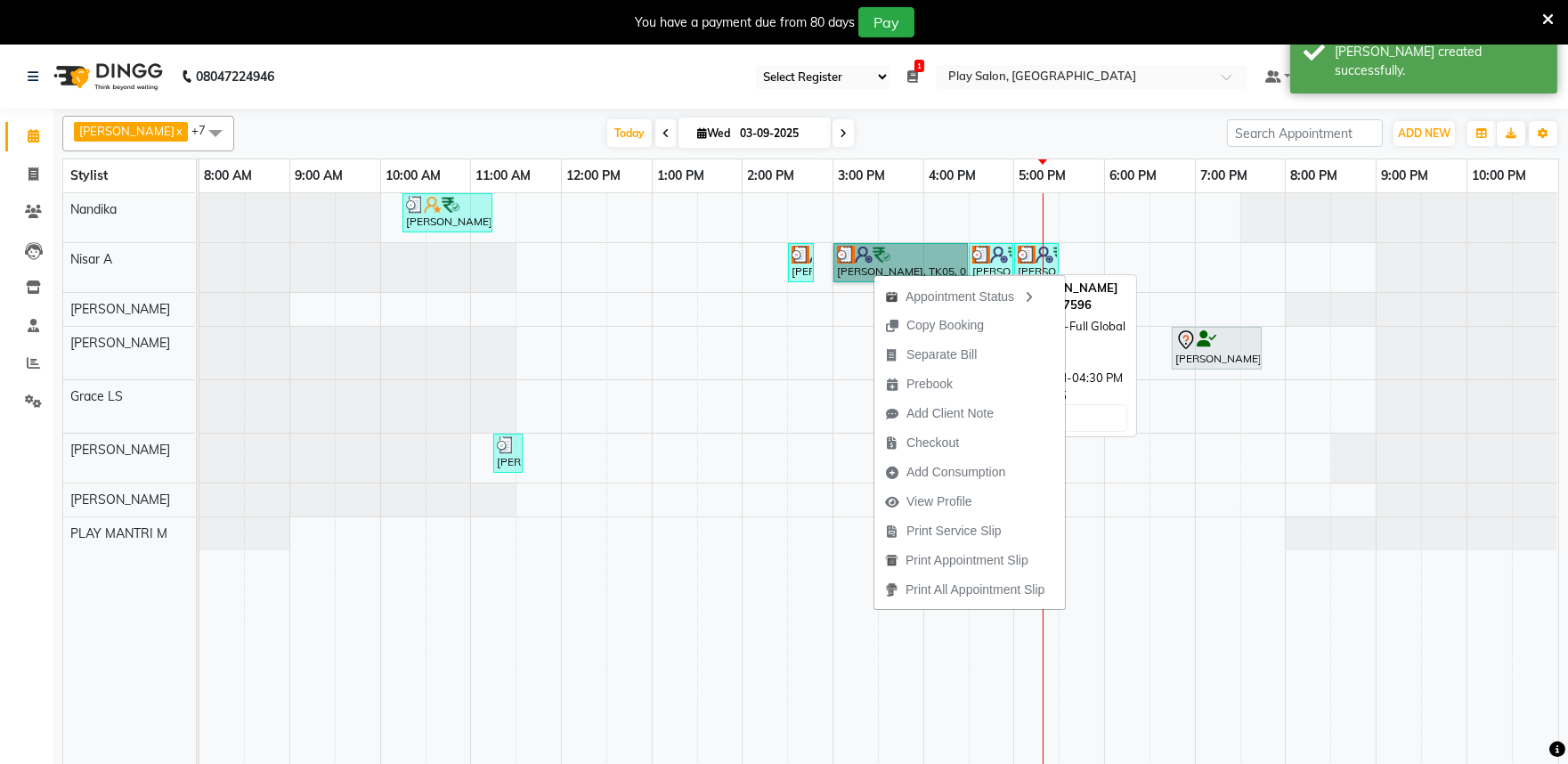
click at [858, 268] on link "Gladyas T, TK05, 03:00 PM-04:30 PM, INOA-Full Global Colour - Short" at bounding box center [900, 263] width 134 height 39
select select "3"
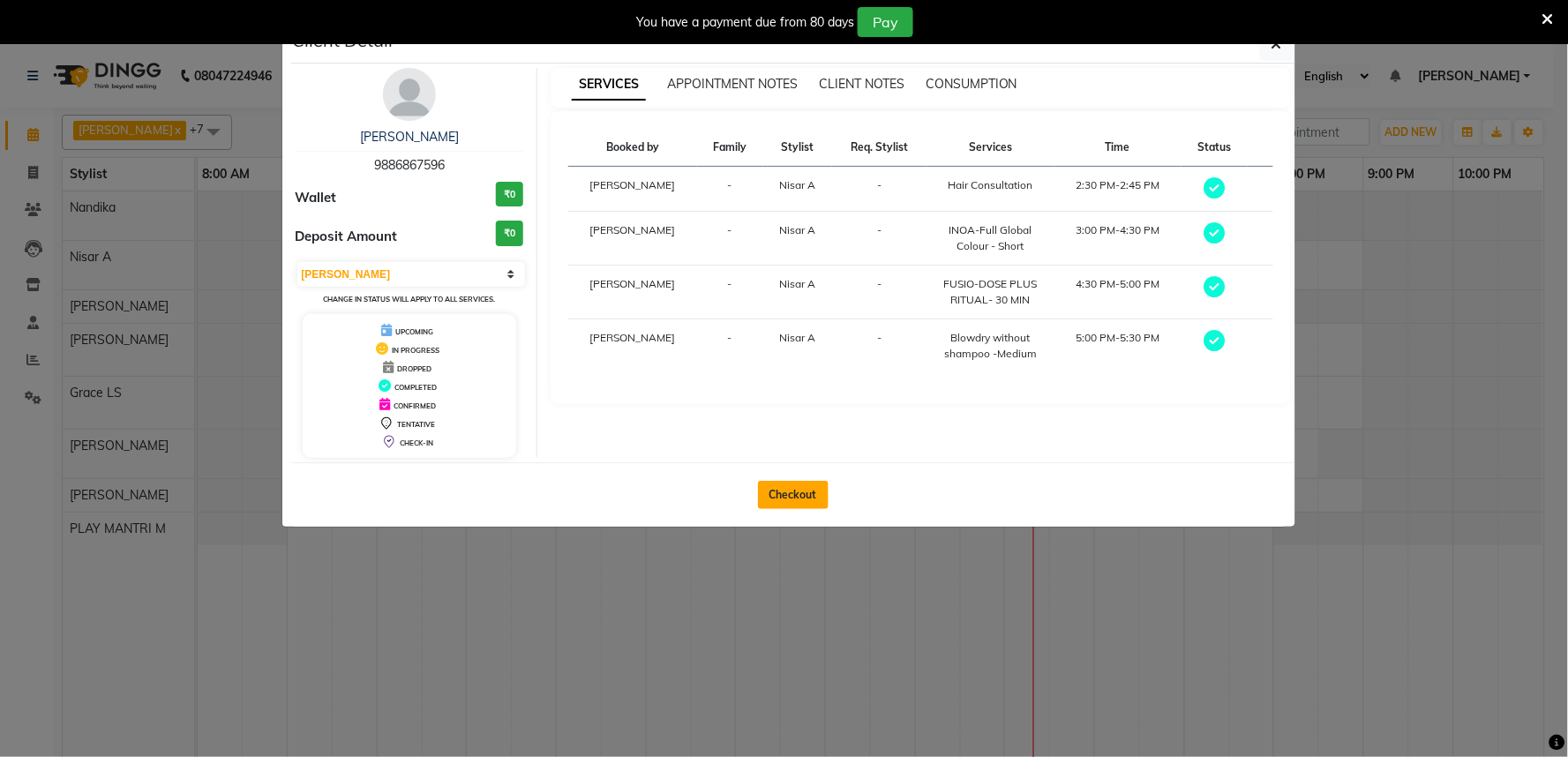
click at [789, 490] on button "Checkout" at bounding box center [793, 495] width 71 height 28
select select "8352"
select select "service"
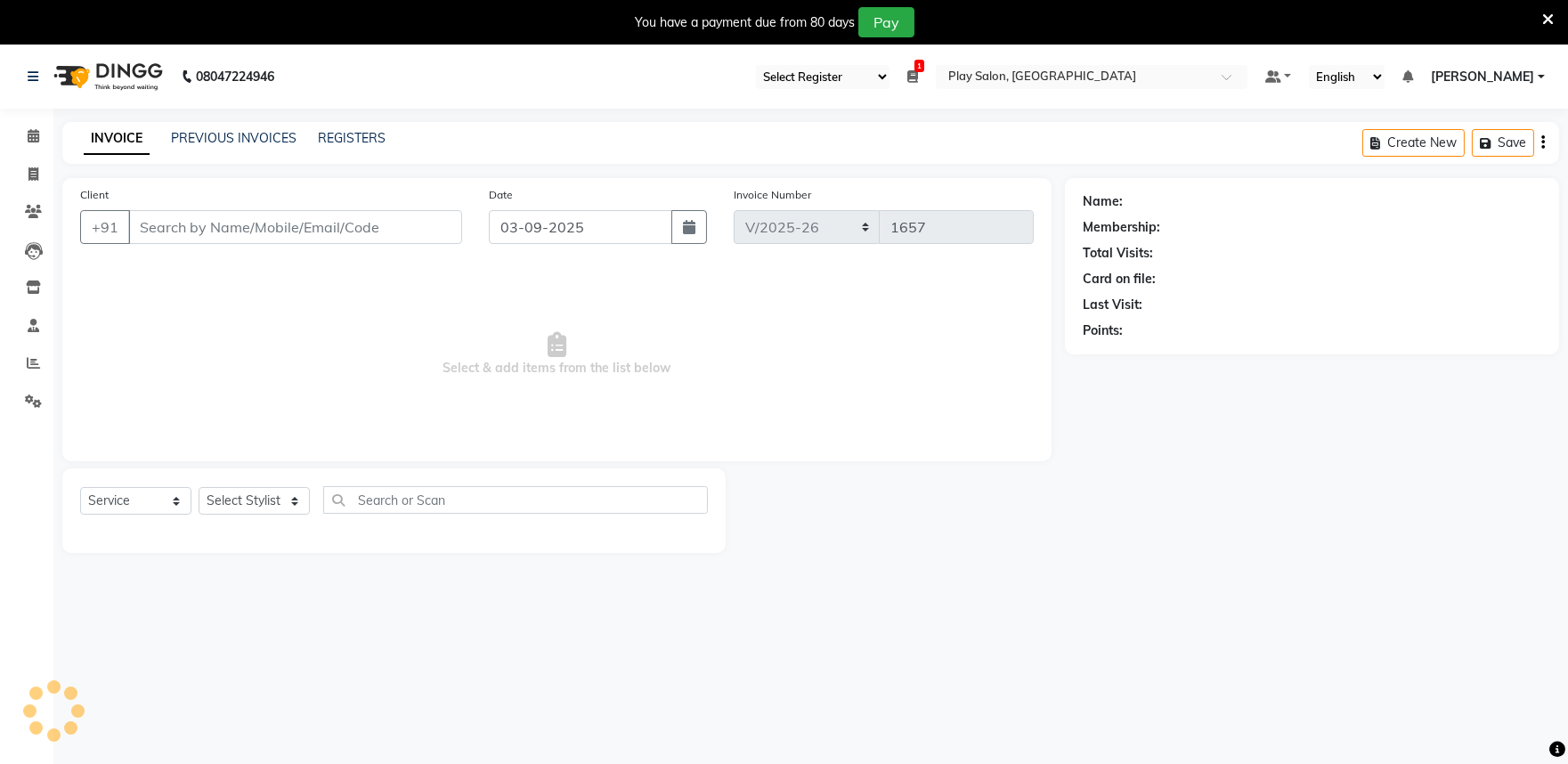
type input "9886867596"
select select "81314"
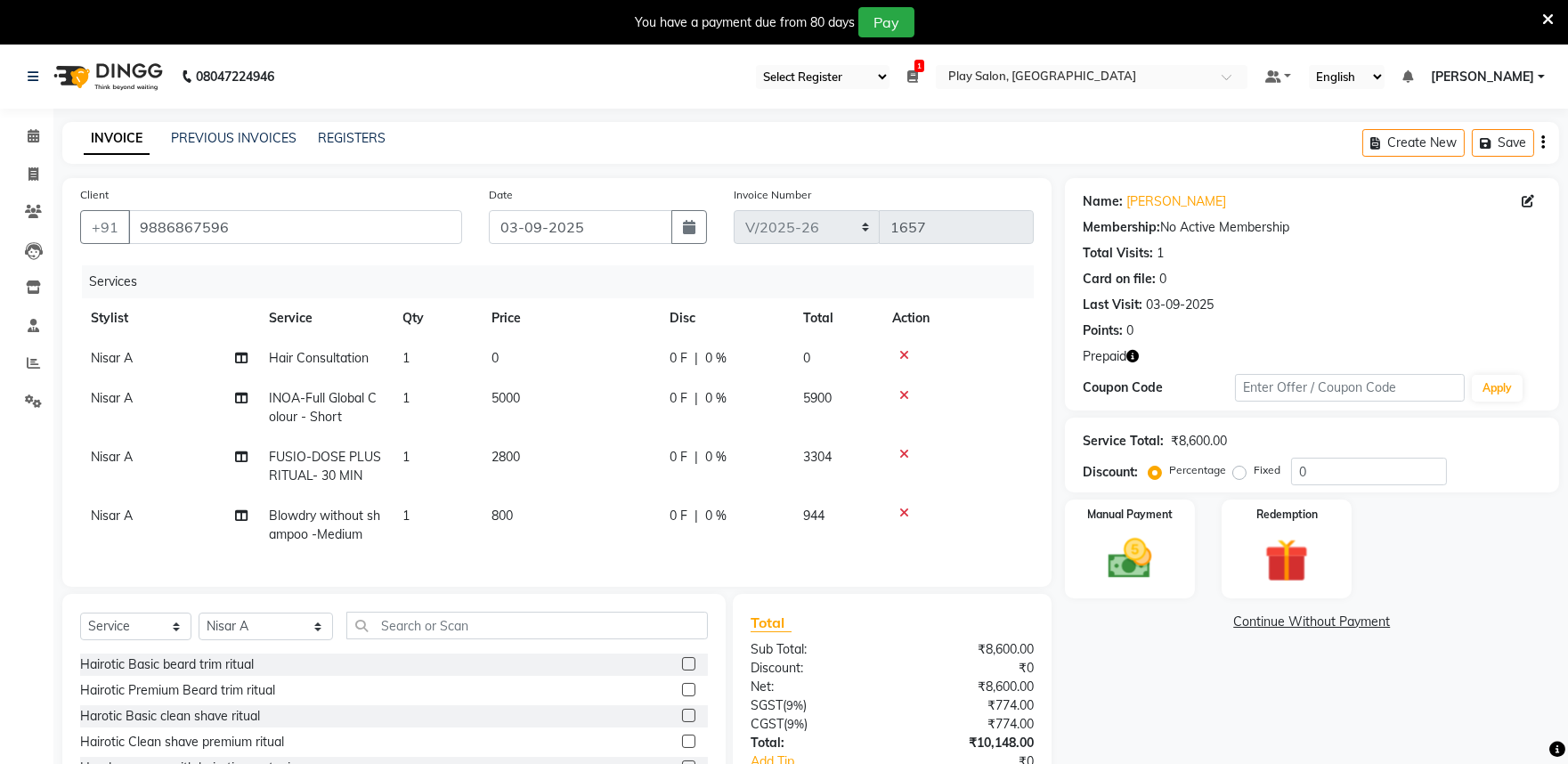
click at [512, 394] on span "5000" at bounding box center [505, 398] width 29 height 16
select select "81314"
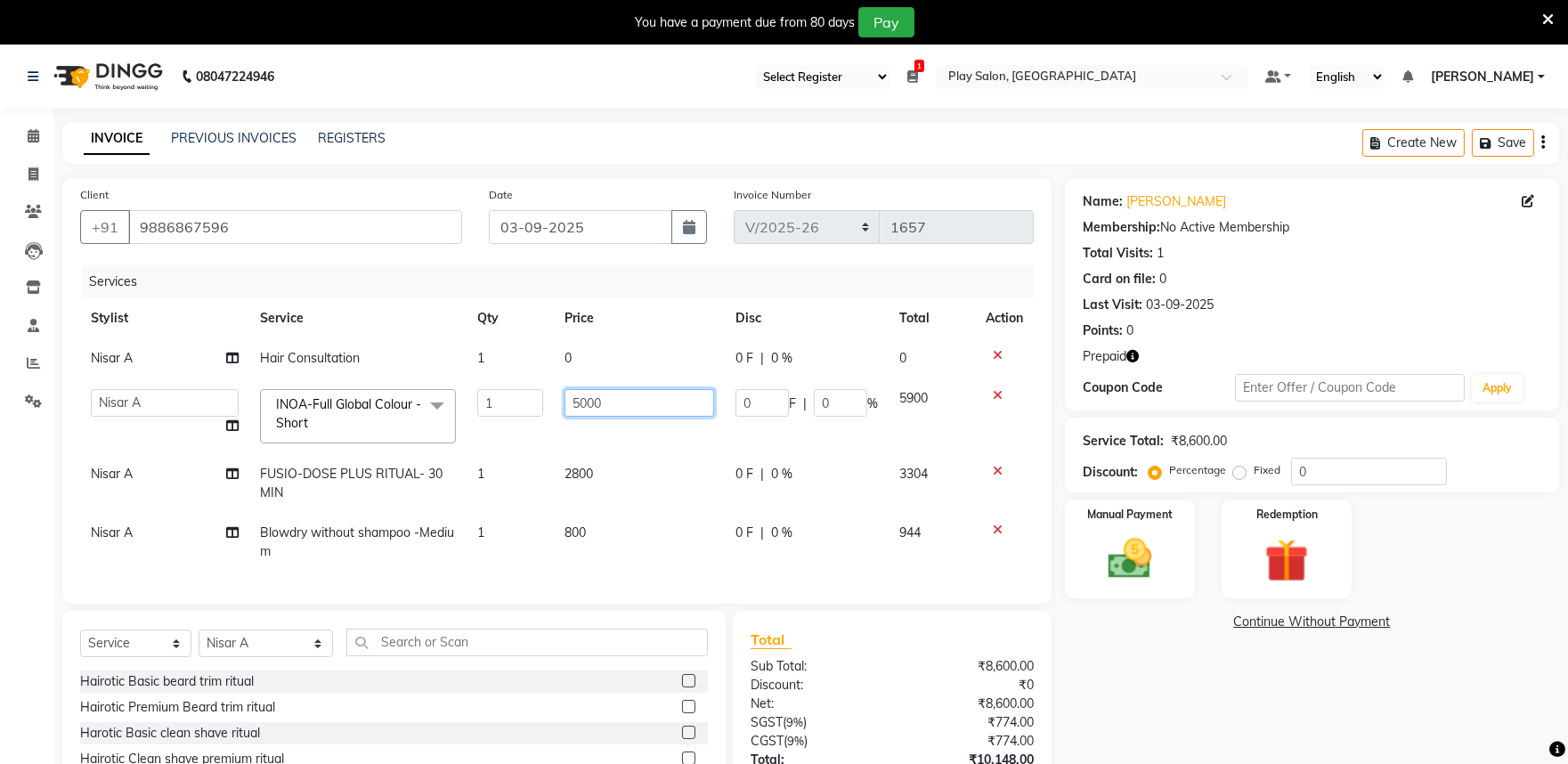
click at [603, 406] on input "5000" at bounding box center [639, 403] width 150 height 28
type input "5"
type input "5500"
click at [589, 457] on td "2800" at bounding box center [639, 484] width 171 height 59
select select "81314"
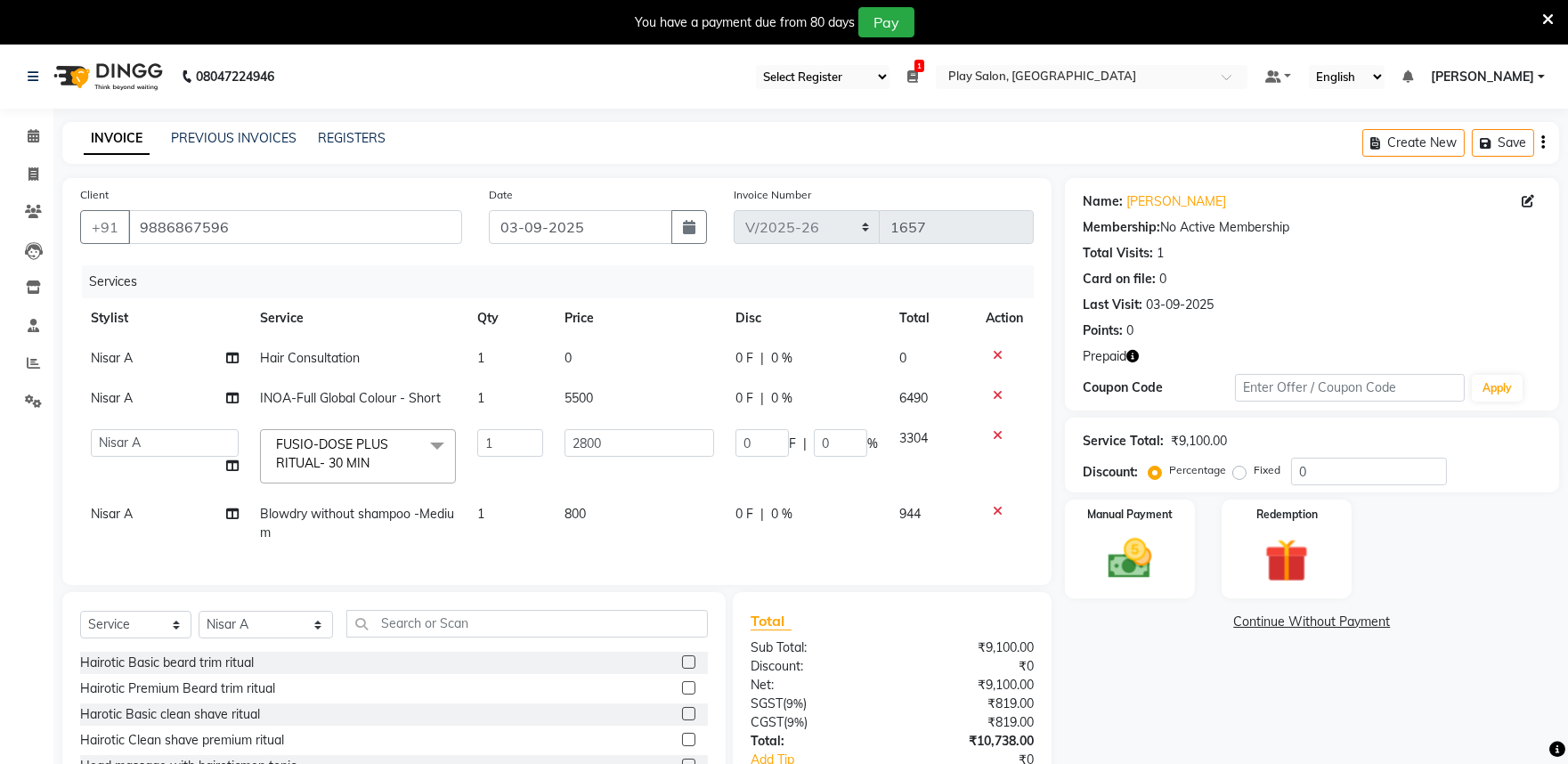
click at [594, 509] on td "800" at bounding box center [639, 524] width 171 height 59
select select "81314"
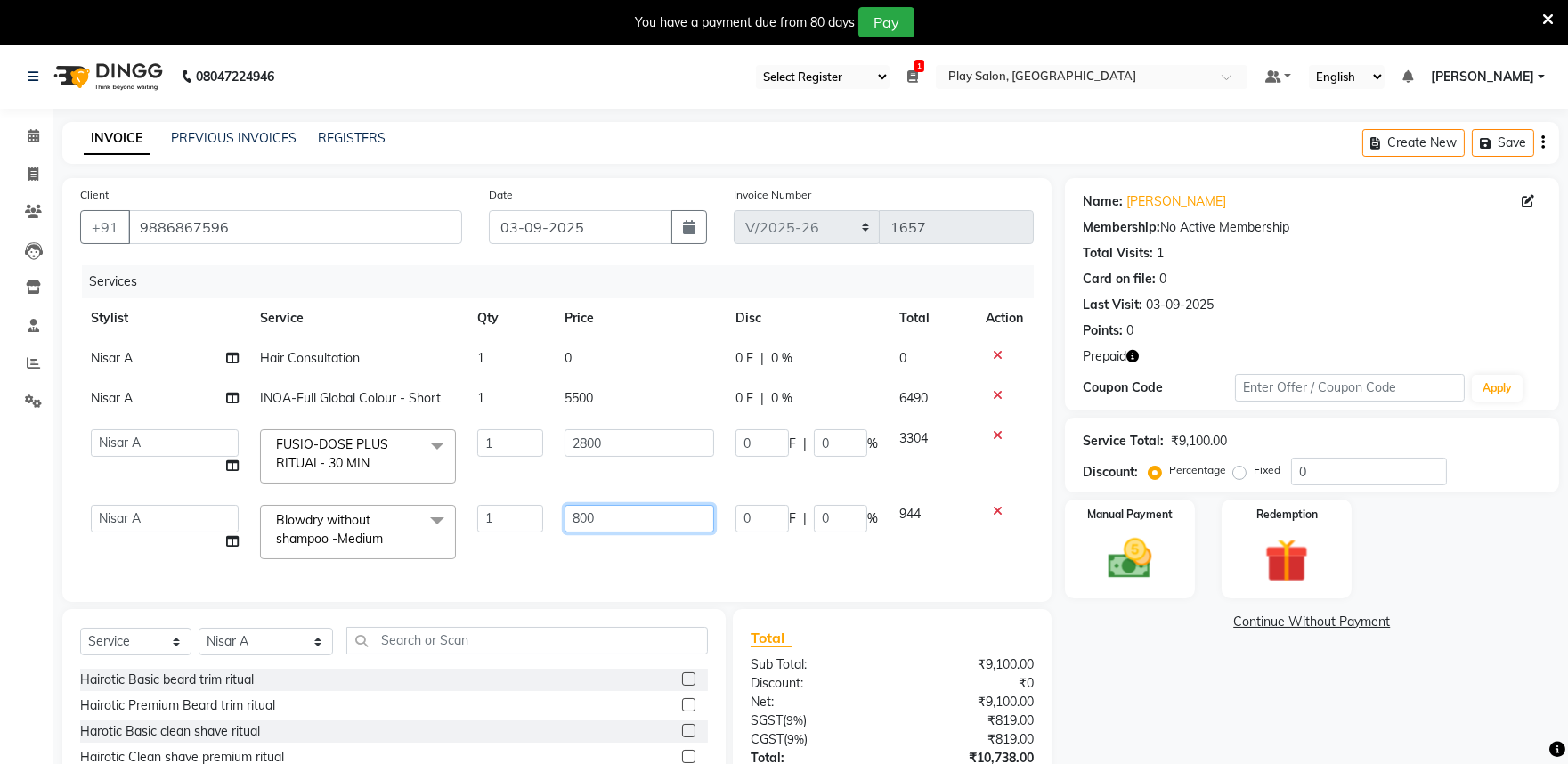
click at [608, 521] on input "800" at bounding box center [639, 519] width 150 height 28
type input "8"
type input "900"
click at [837, 553] on div "Services Stylist Service Qty Price Disc Total Action Nisar A Hair Consultation …" at bounding box center [557, 425] width 954 height 319
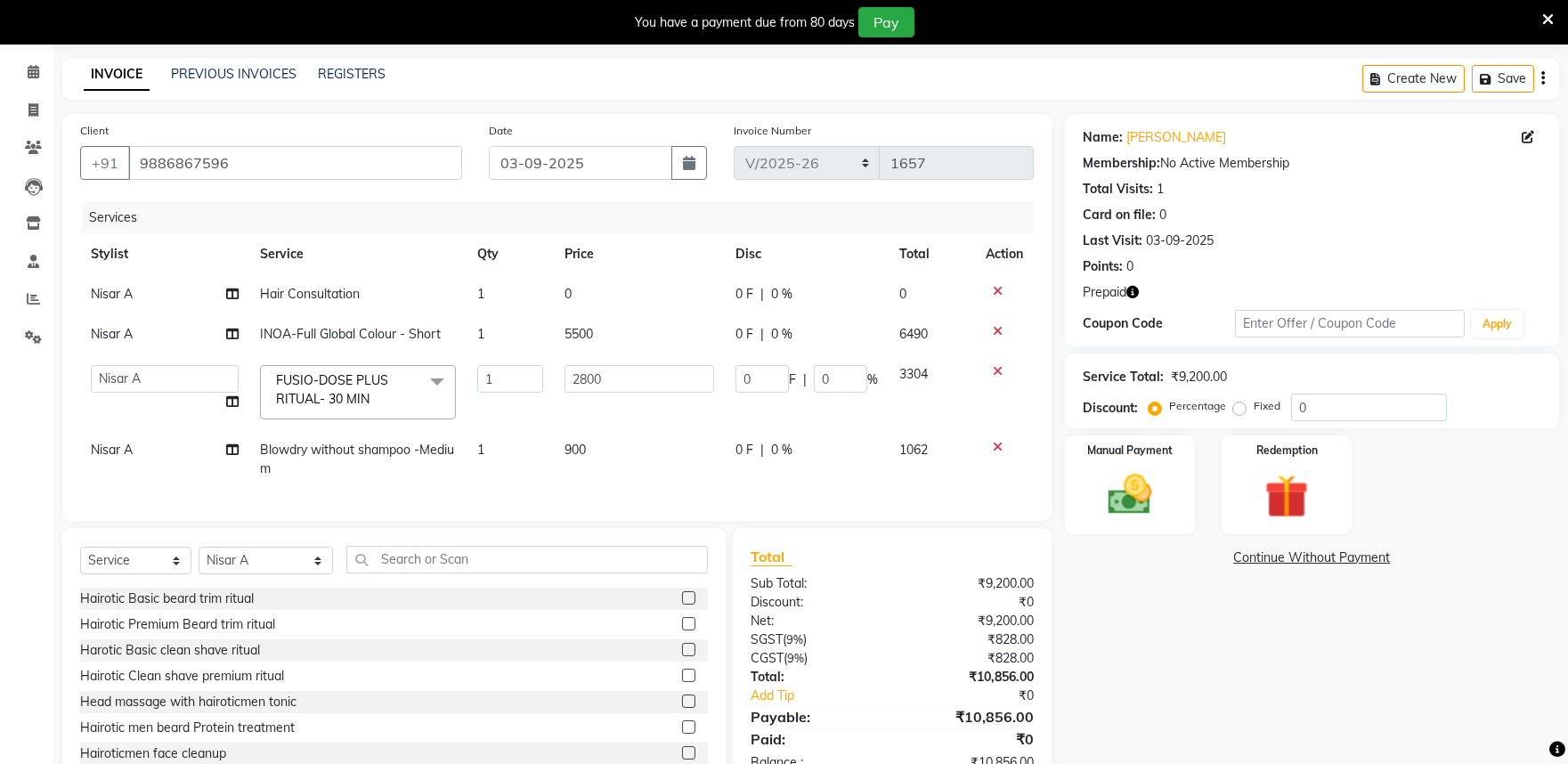
scroll to position [99, 0]
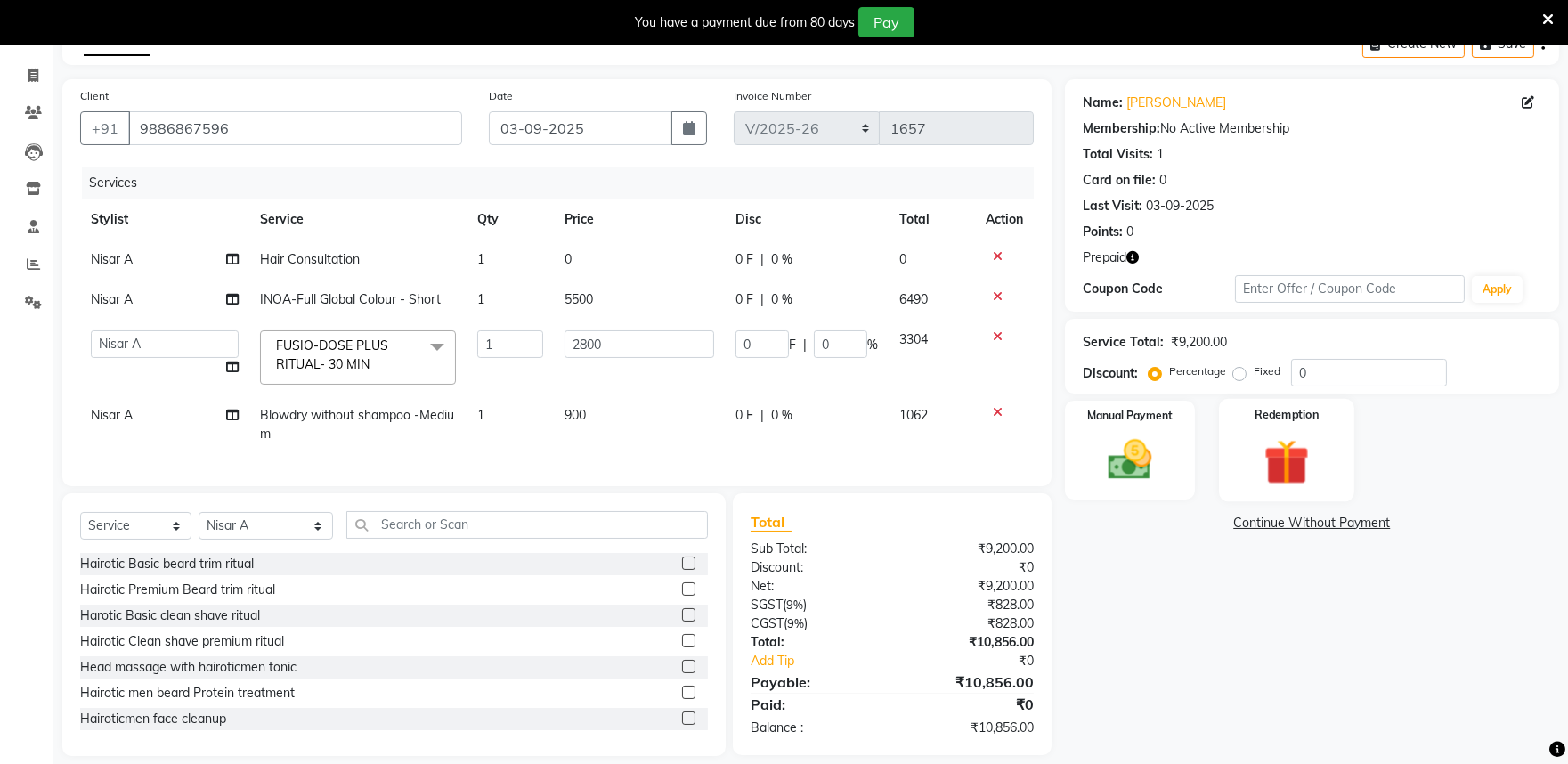
click at [1280, 460] on img at bounding box center [1288, 462] width 74 height 56
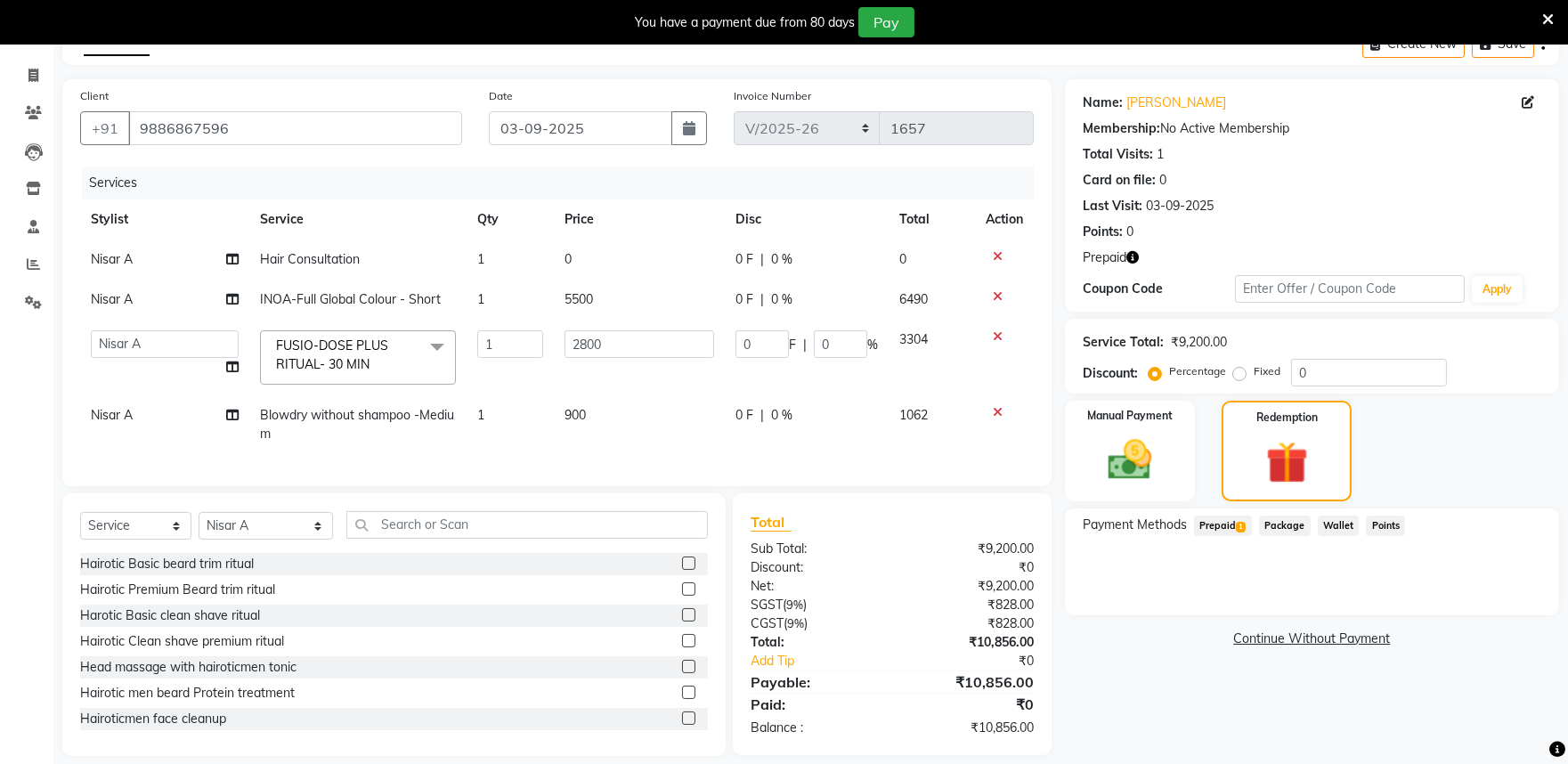
click at [1228, 522] on span "Prepaid 1" at bounding box center [1223, 525] width 58 height 20
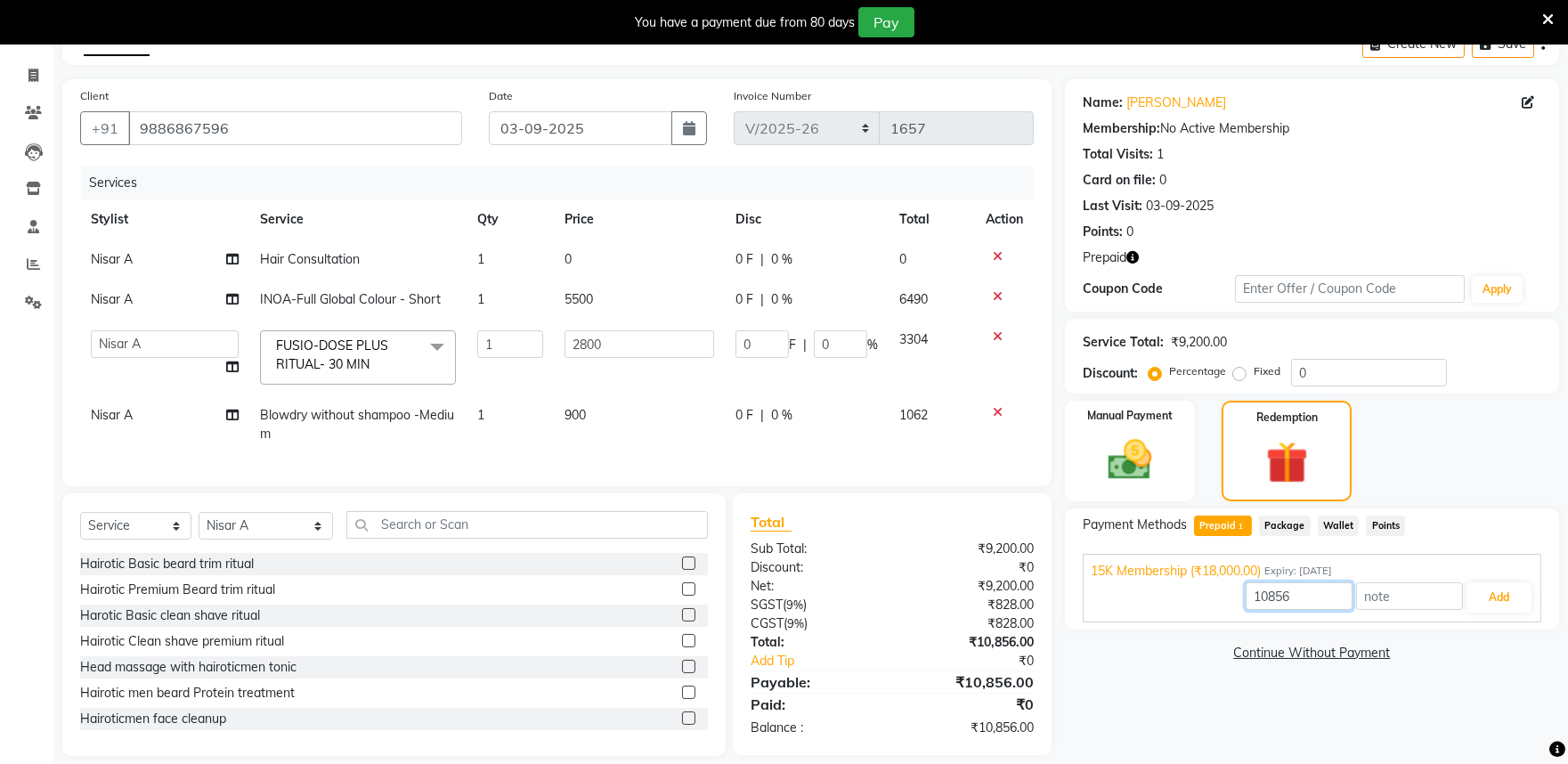
click at [1299, 592] on input "10856" at bounding box center [1300, 597] width 107 height 28
type input "1"
type input "9200"
click at [1509, 599] on button "Add" at bounding box center [1500, 598] width 65 height 31
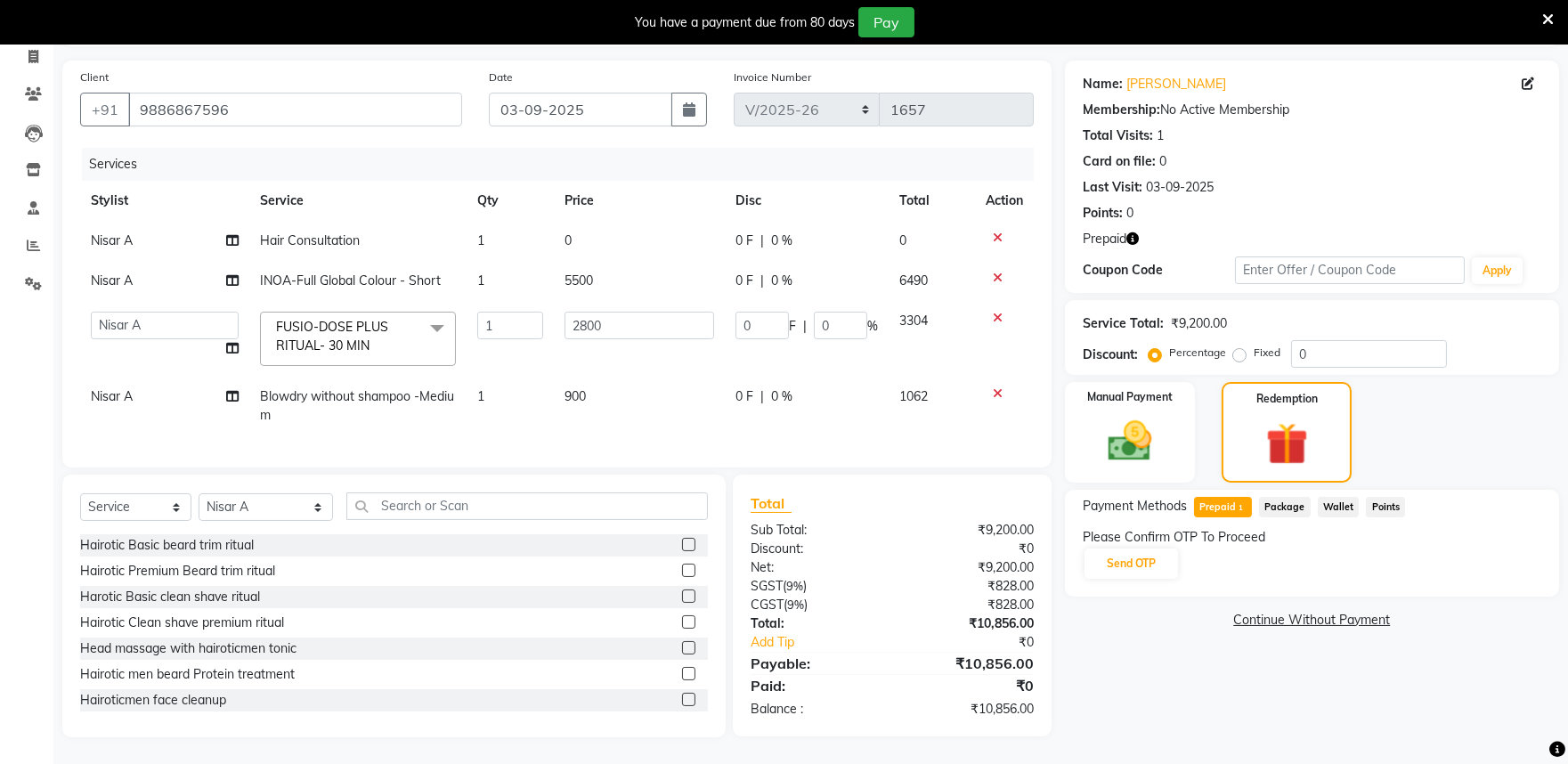
scroll to position [131, 0]
click at [1138, 554] on button "Send OTP" at bounding box center [1131, 563] width 93 height 31
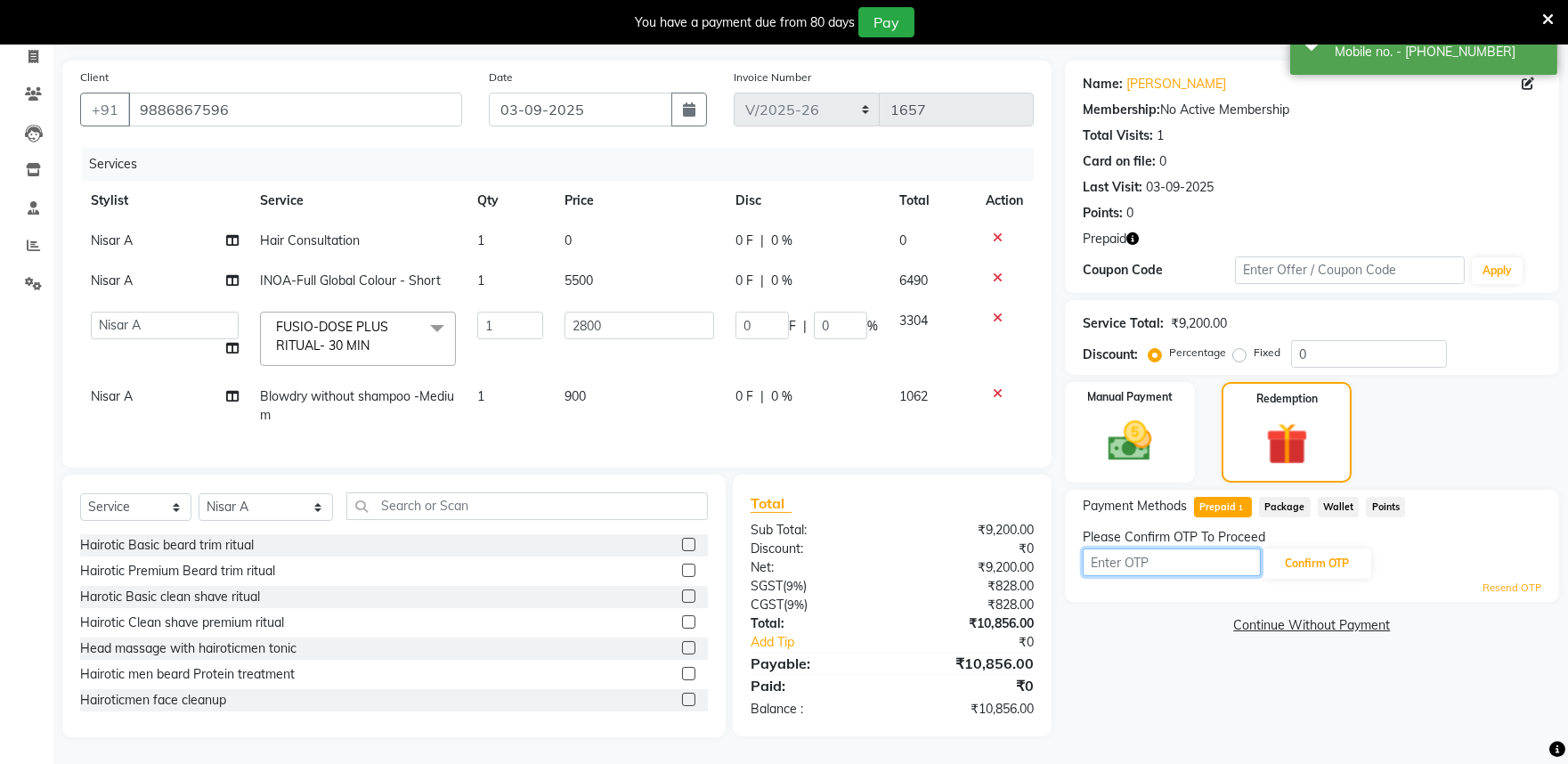
click at [1115, 548] on input "text" at bounding box center [1172, 562] width 179 height 28
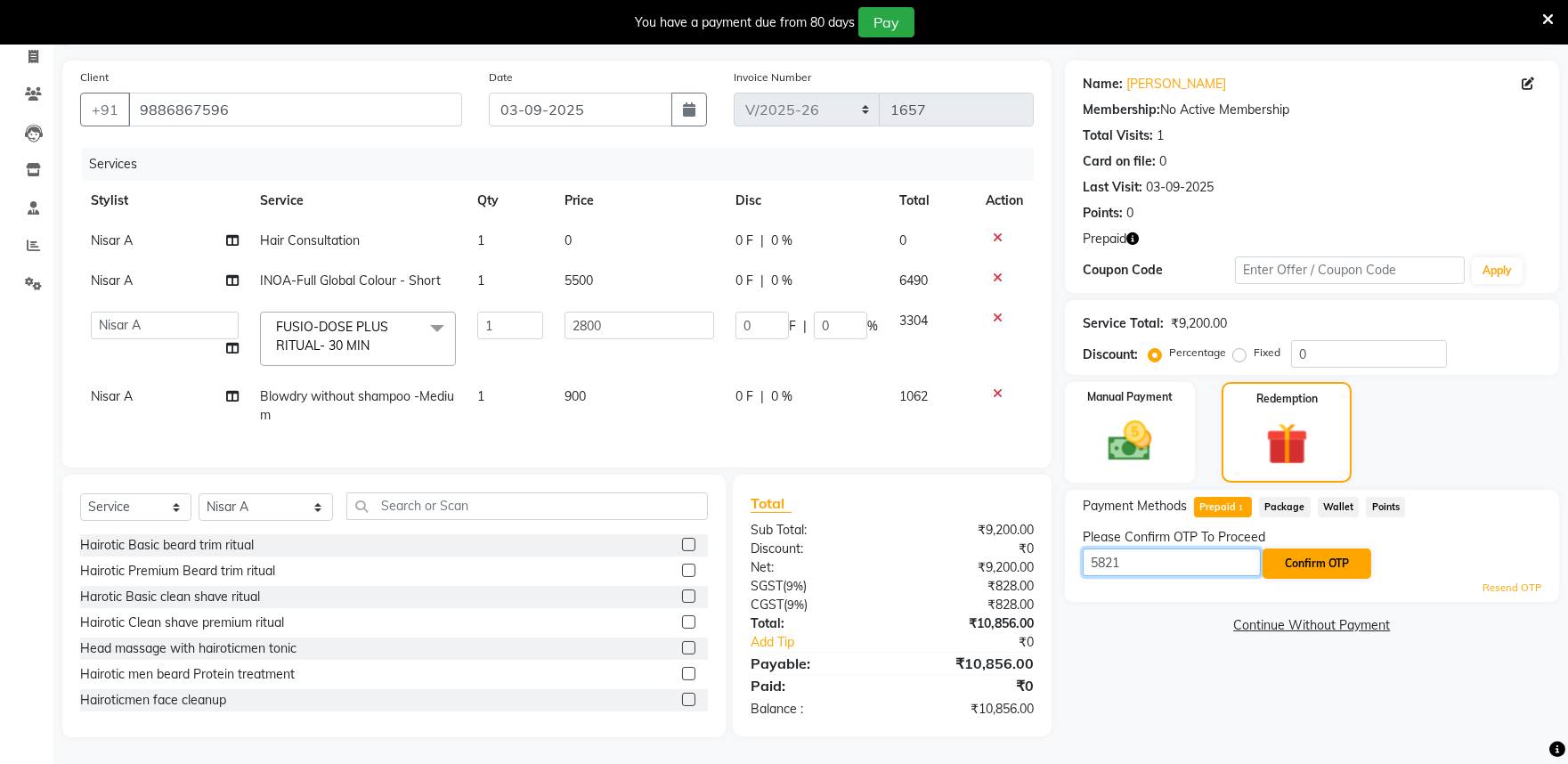
type input "5821"
click at [1297, 549] on button "Confirm OTP" at bounding box center [1316, 563] width 108 height 31
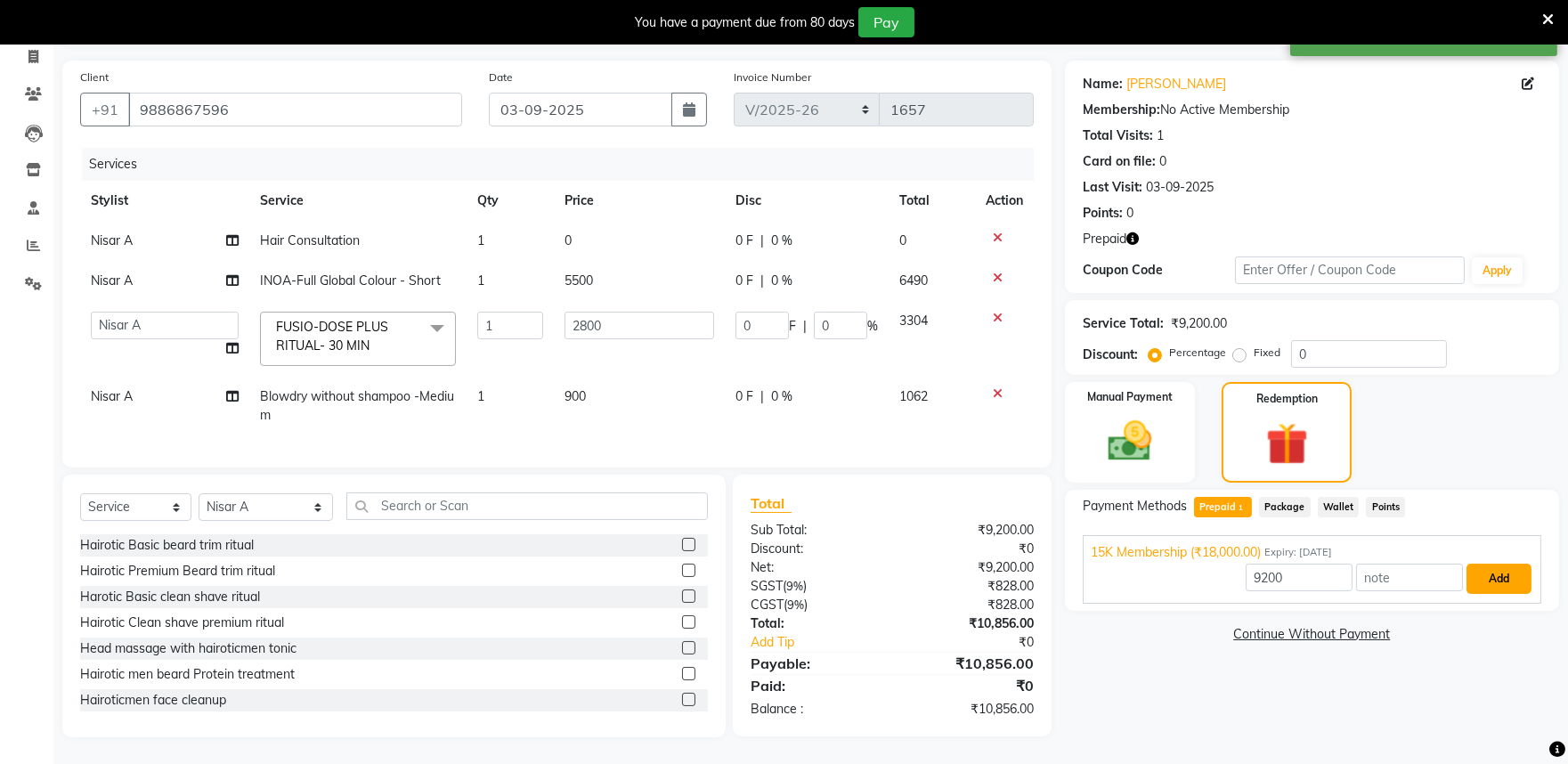
click at [1511, 565] on button "Add" at bounding box center [1500, 578] width 65 height 31
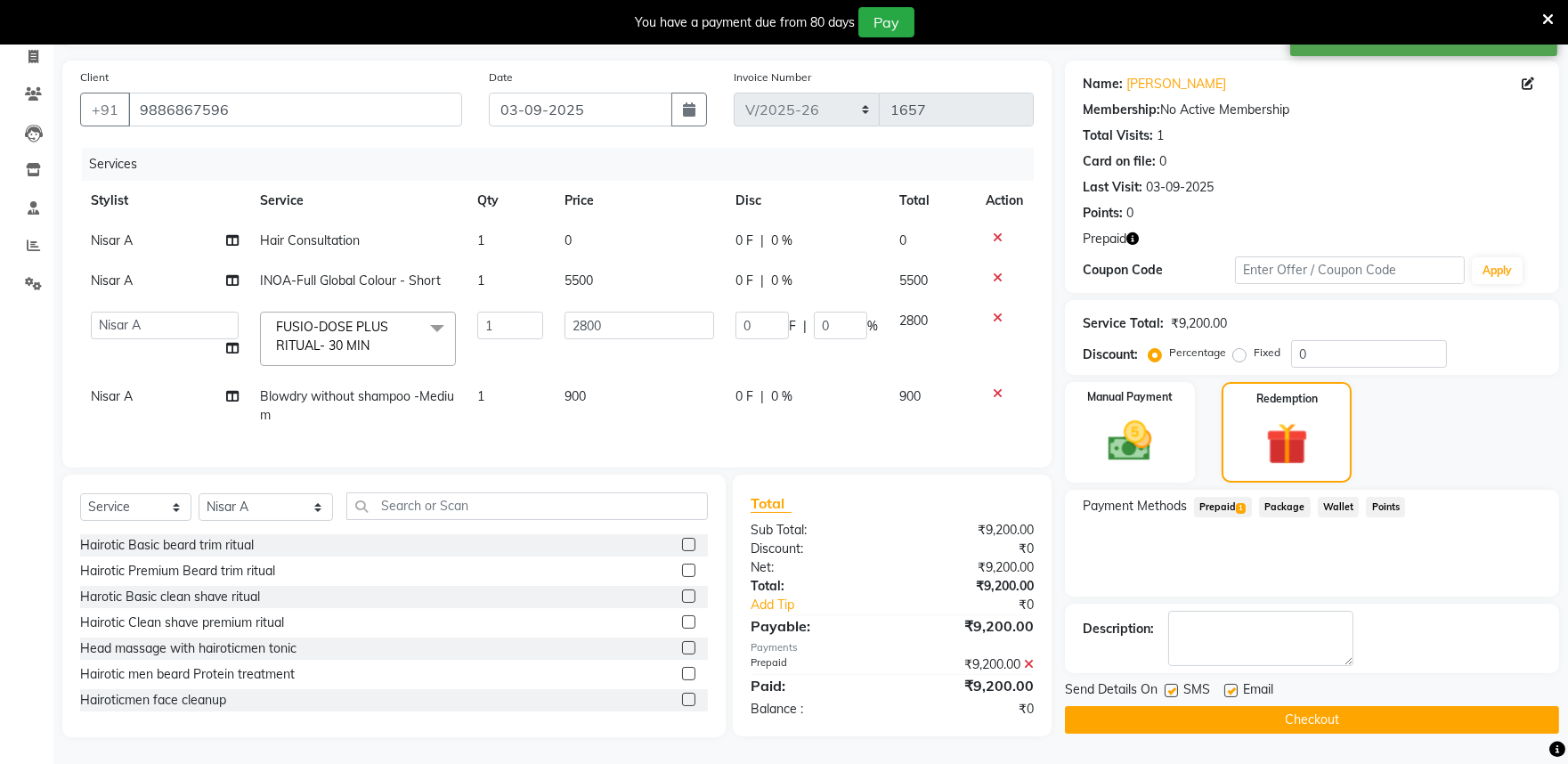
click at [1285, 706] on button "Checkout" at bounding box center [1312, 720] width 494 height 28
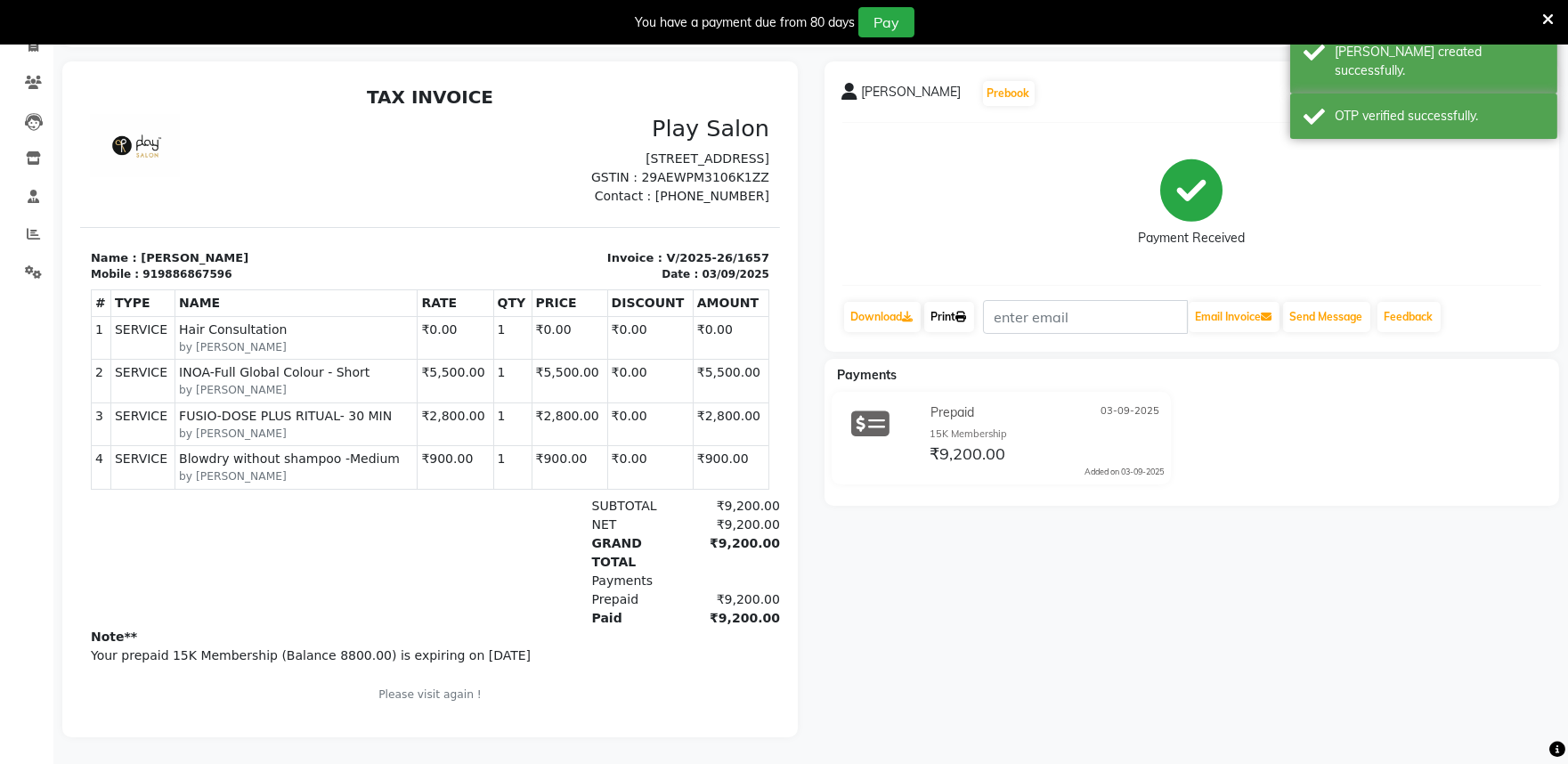
click at [945, 315] on link "Print" at bounding box center [949, 316] width 50 height 31
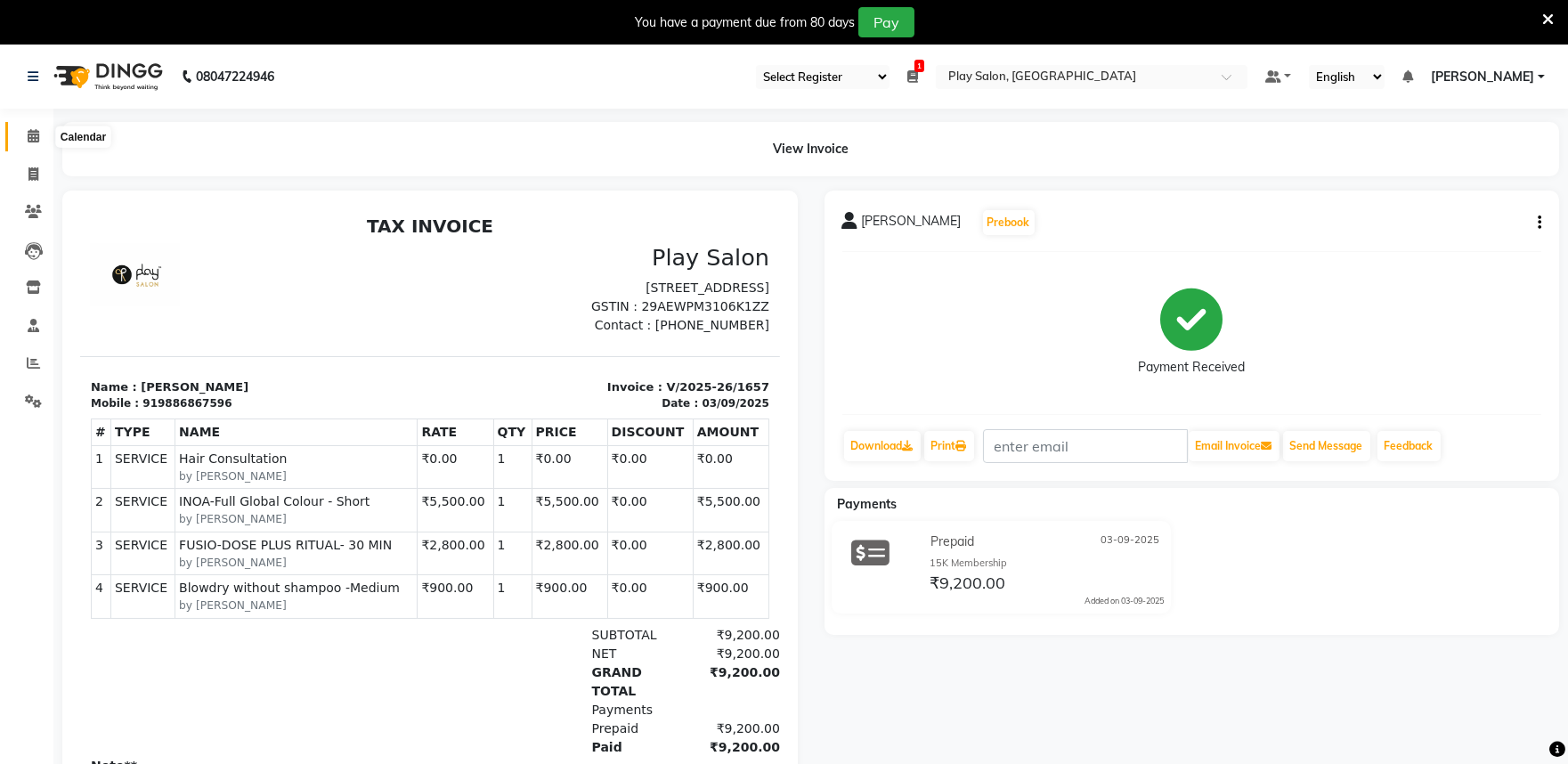
click at [28, 141] on icon at bounding box center [33, 136] width 12 height 13
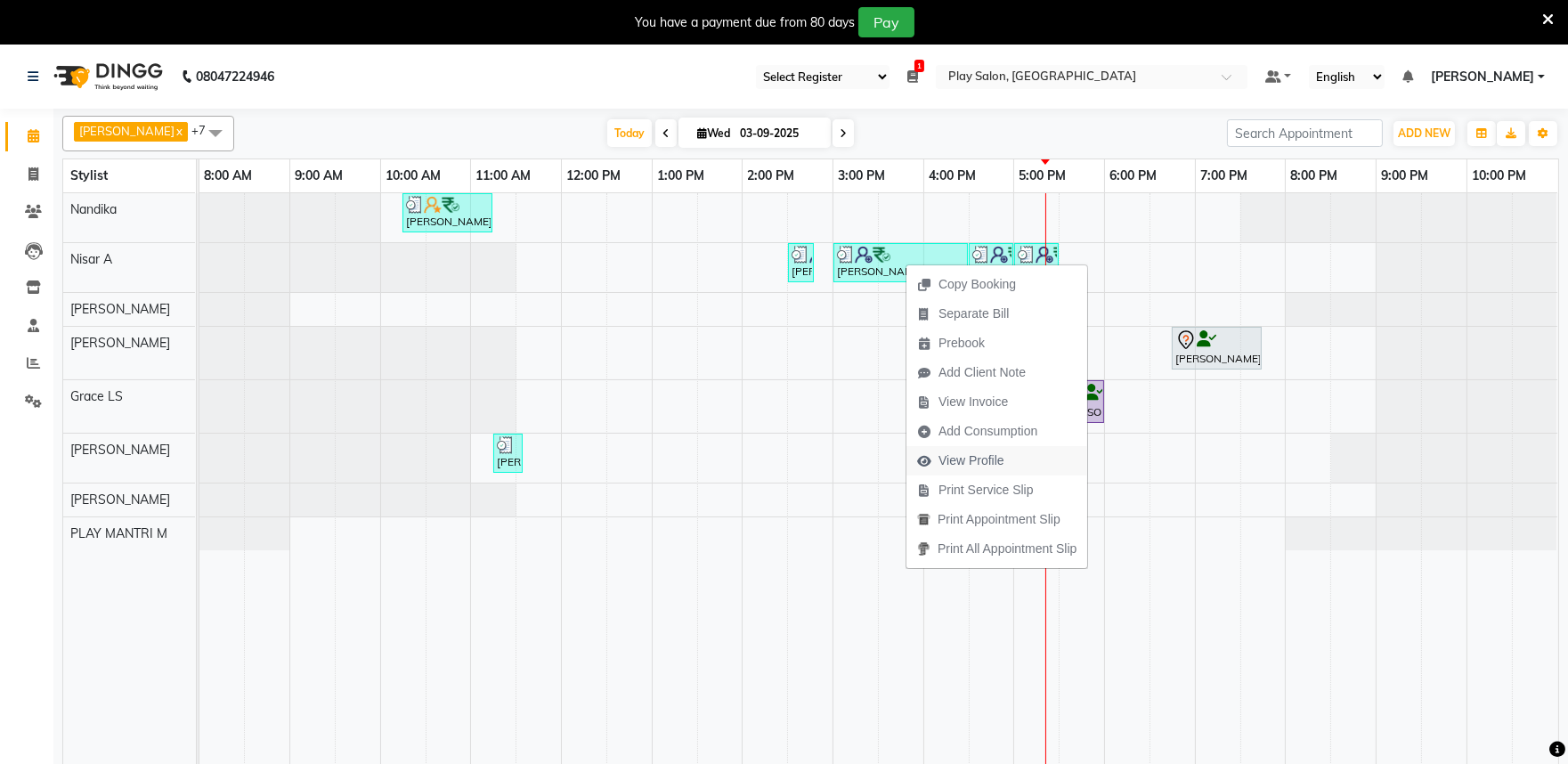
click at [975, 463] on span "View Profile" at bounding box center [971, 461] width 66 height 18
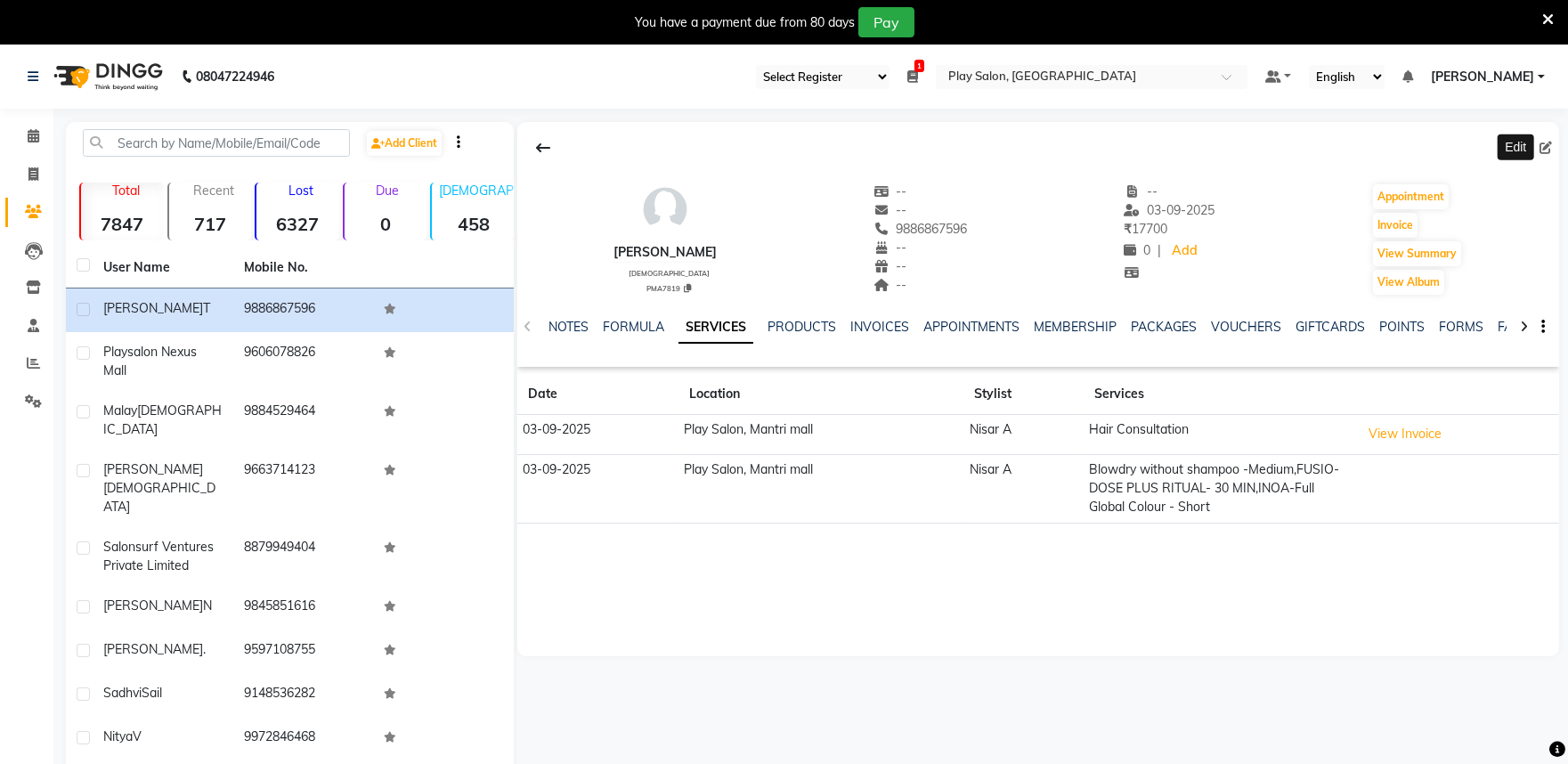
click at [1546, 153] on icon at bounding box center [1546, 147] width 12 height 12
select select "[DEMOGRAPHIC_DATA]"
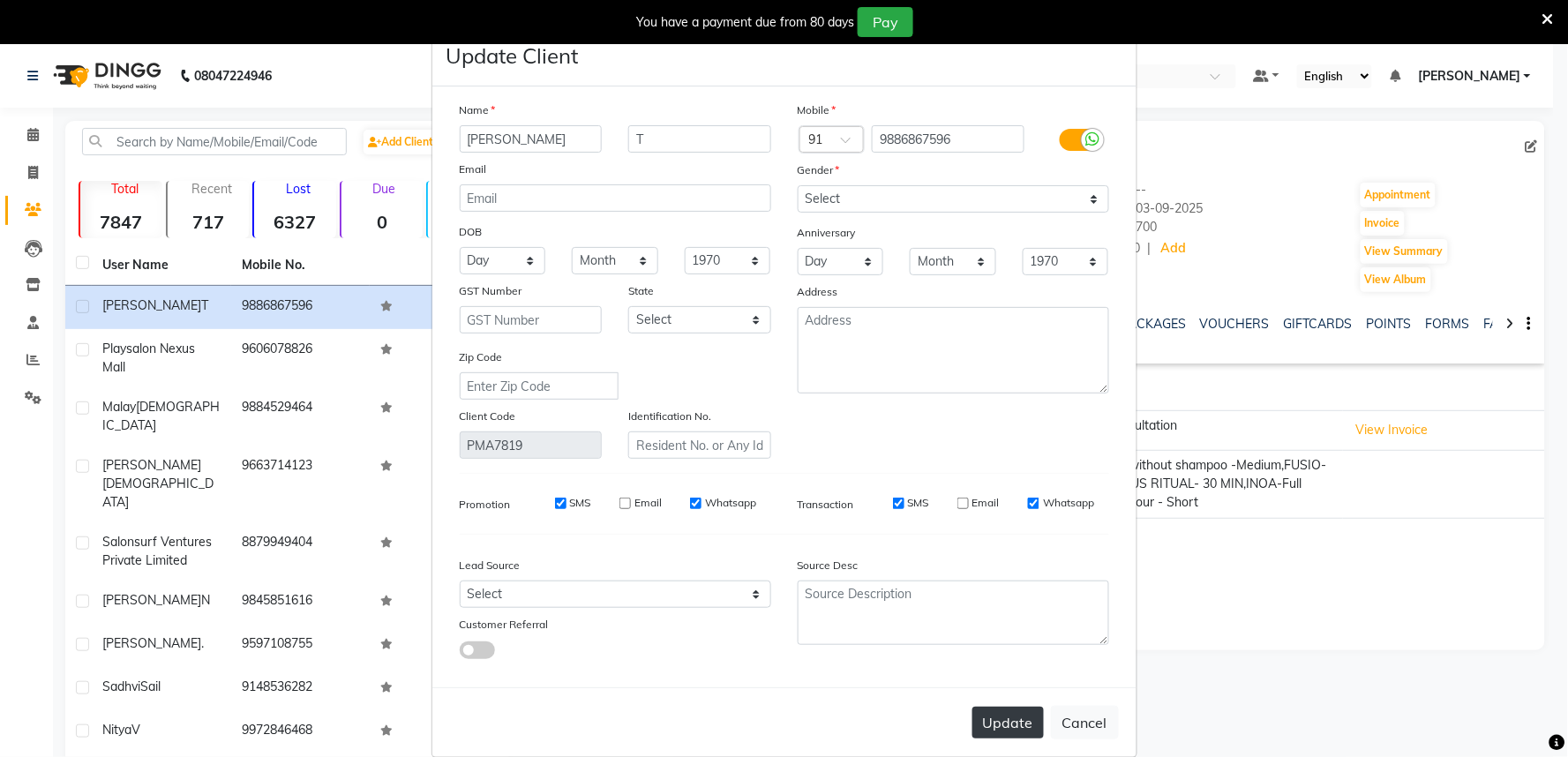
type input "[PERSON_NAME]"
click at [1011, 728] on button "Update" at bounding box center [1008, 722] width 71 height 32
select select
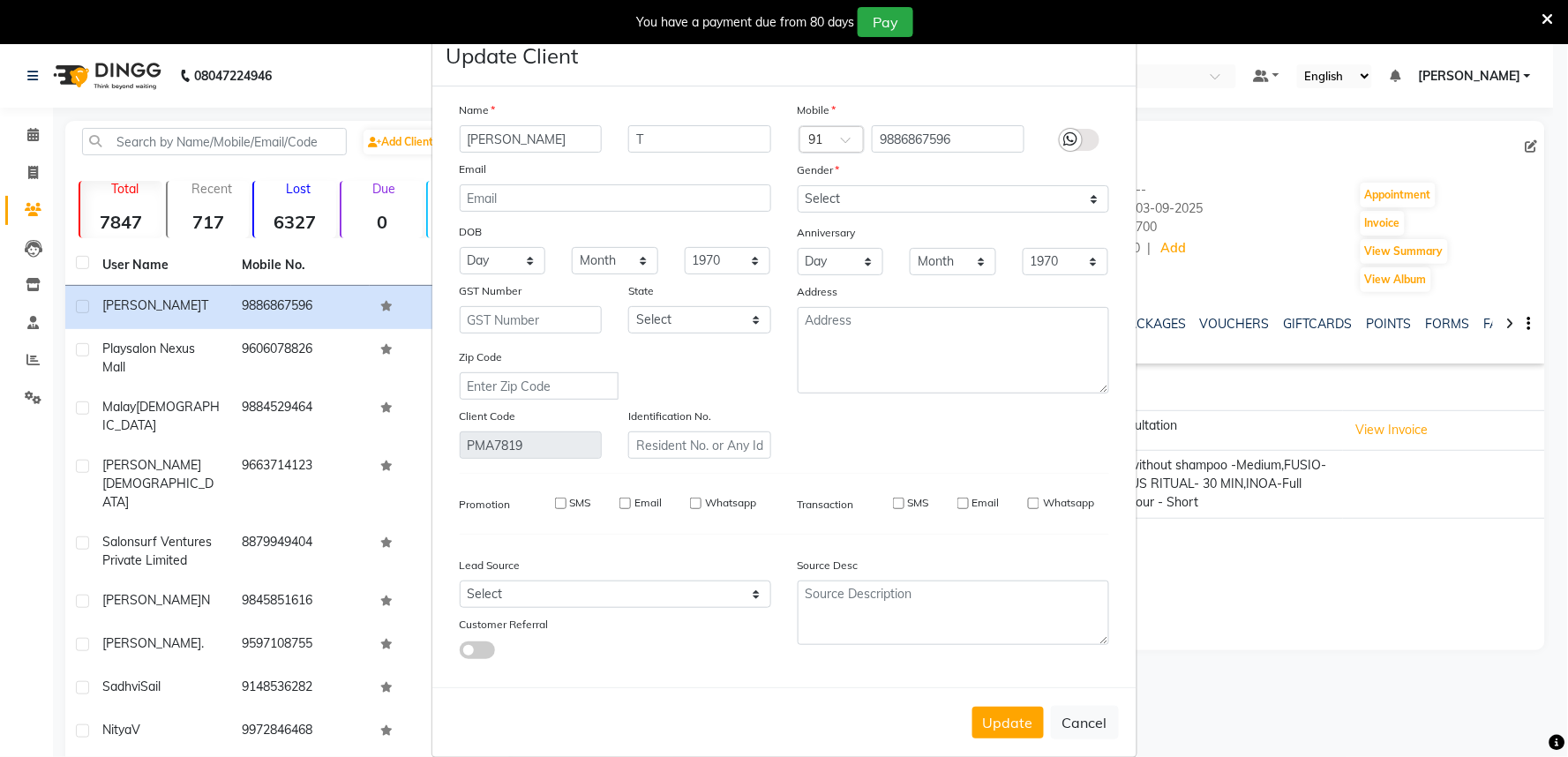
select select
checkbox input "false"
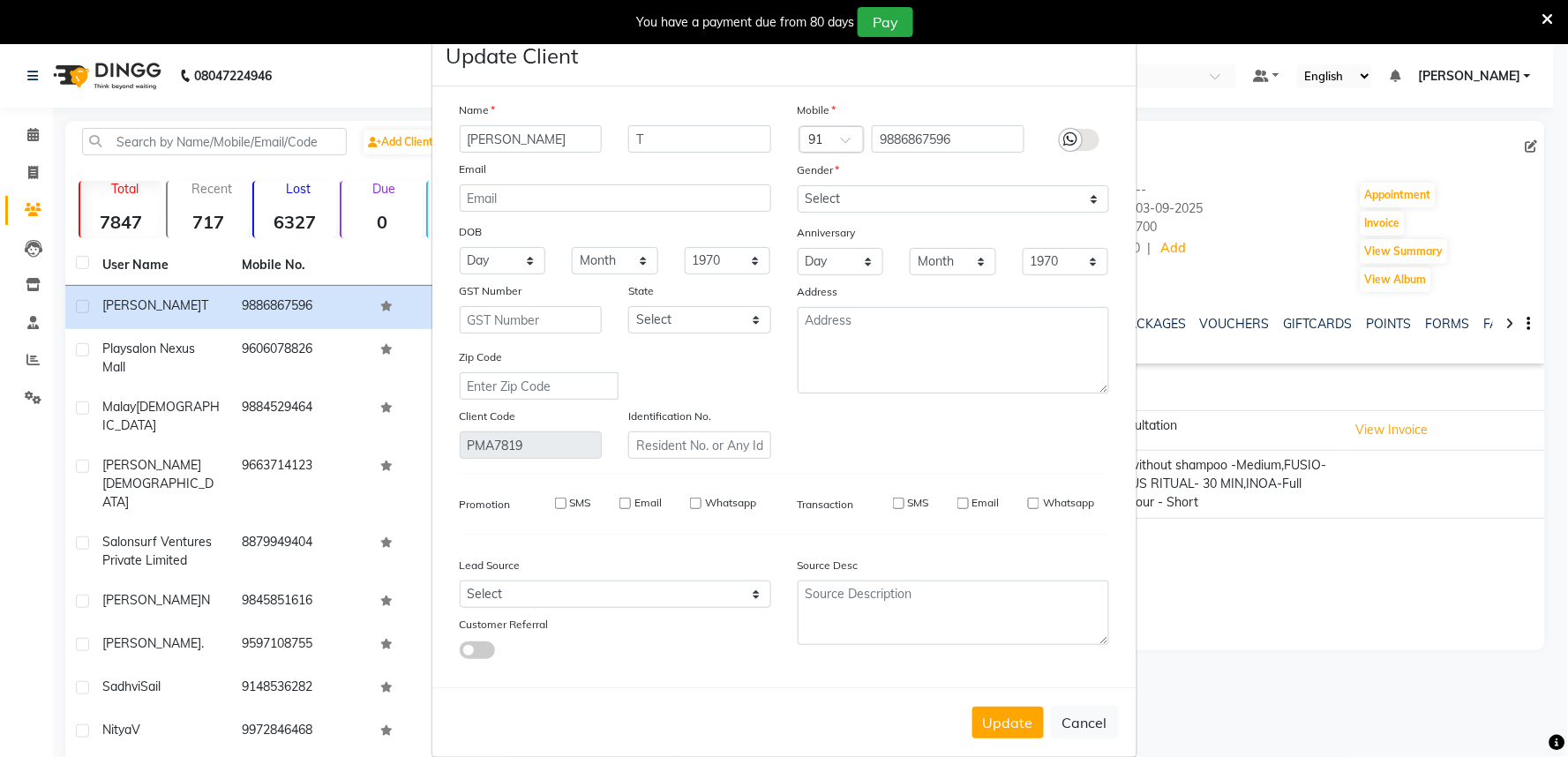
checkbox input "false"
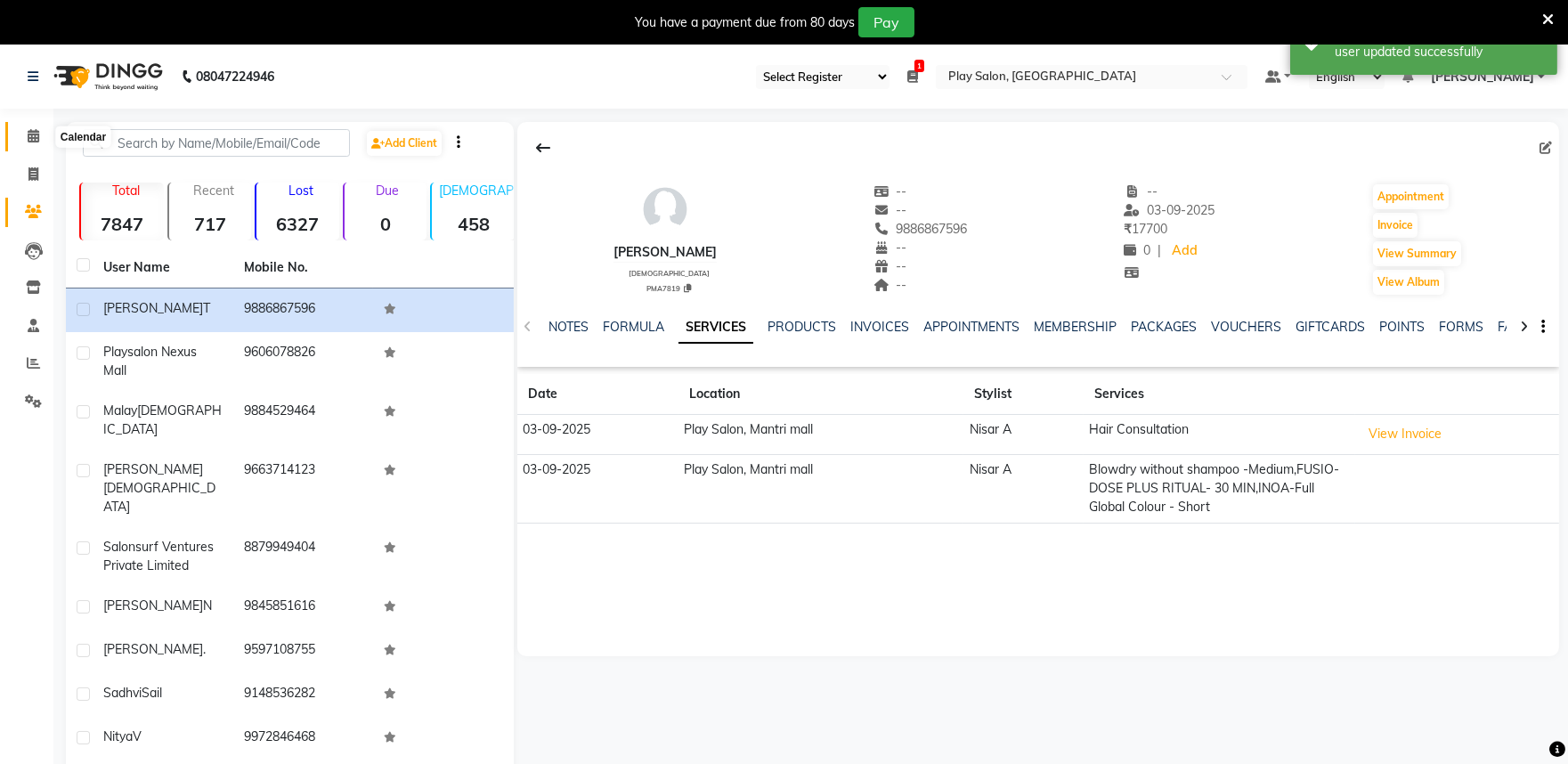
click at [31, 137] on icon at bounding box center [33, 136] width 12 height 13
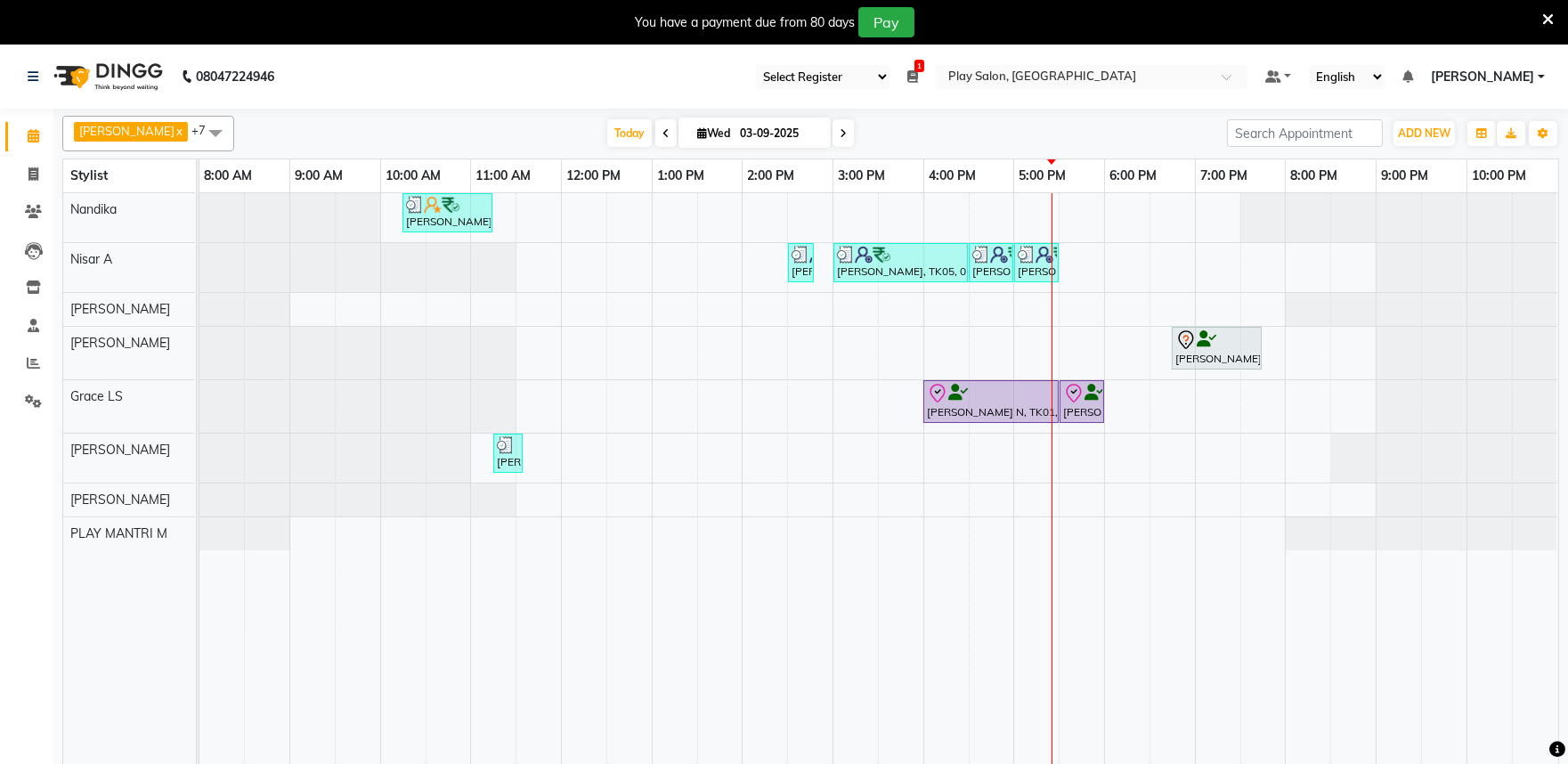
click at [1062, 348] on div "Meetha Jadev, TK02, 10:15 AM-11:15 AM, Blowdry + shampoo + conditioner [KERASTA…" at bounding box center [879, 489] width 1359 height 593
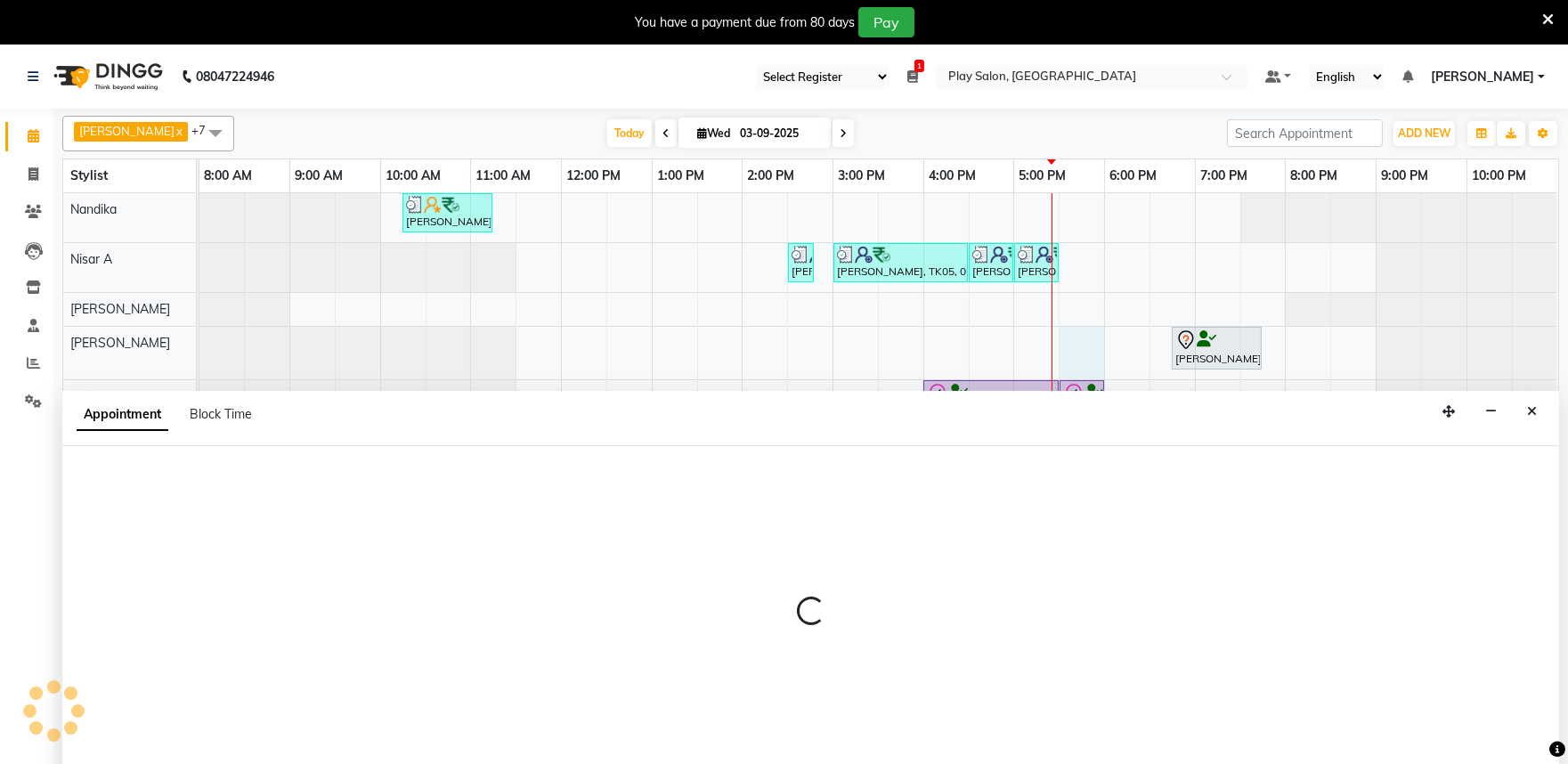
scroll to position [44, 0]
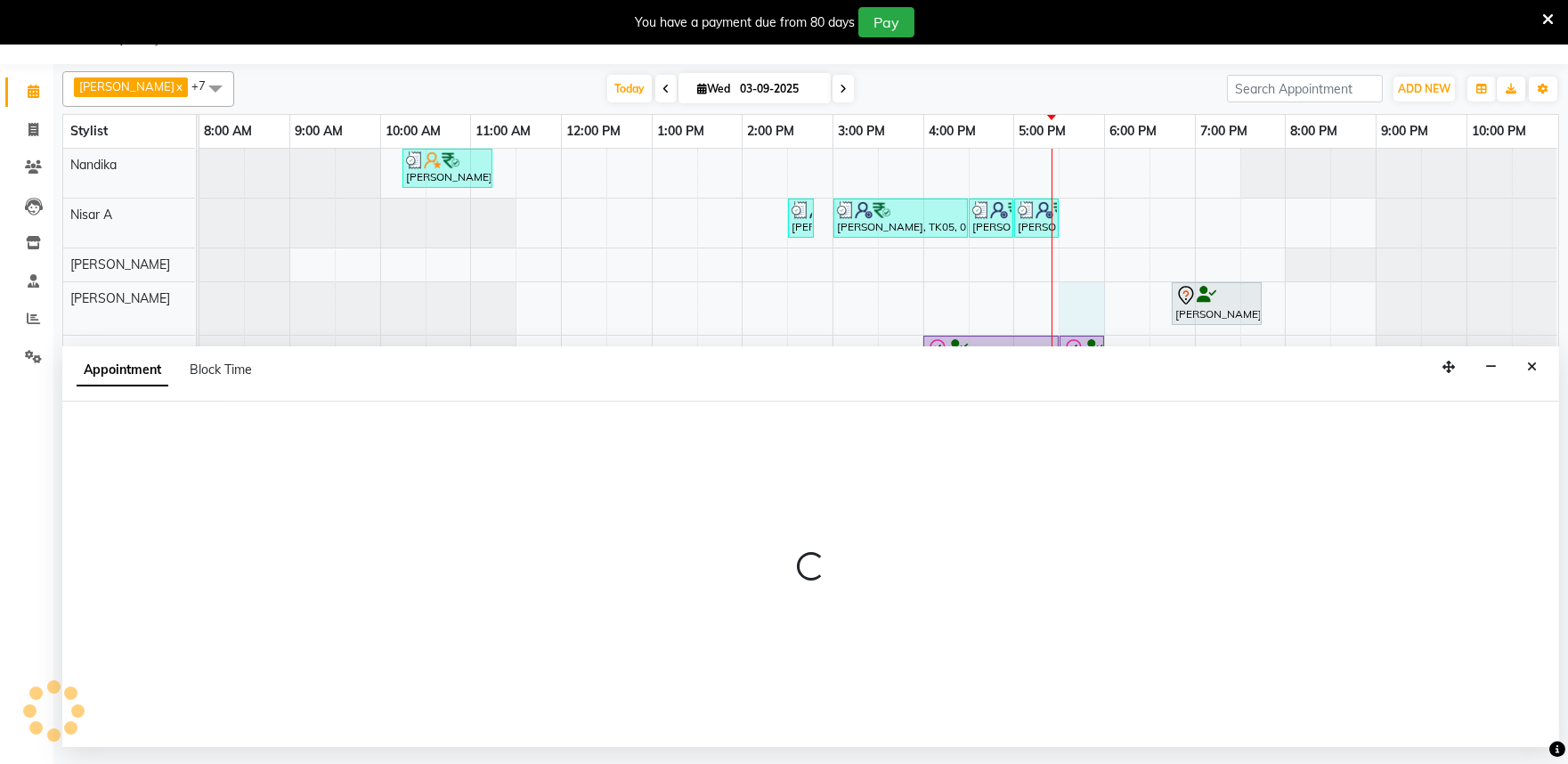
select select "81315"
select select "1050"
select select "tentative"
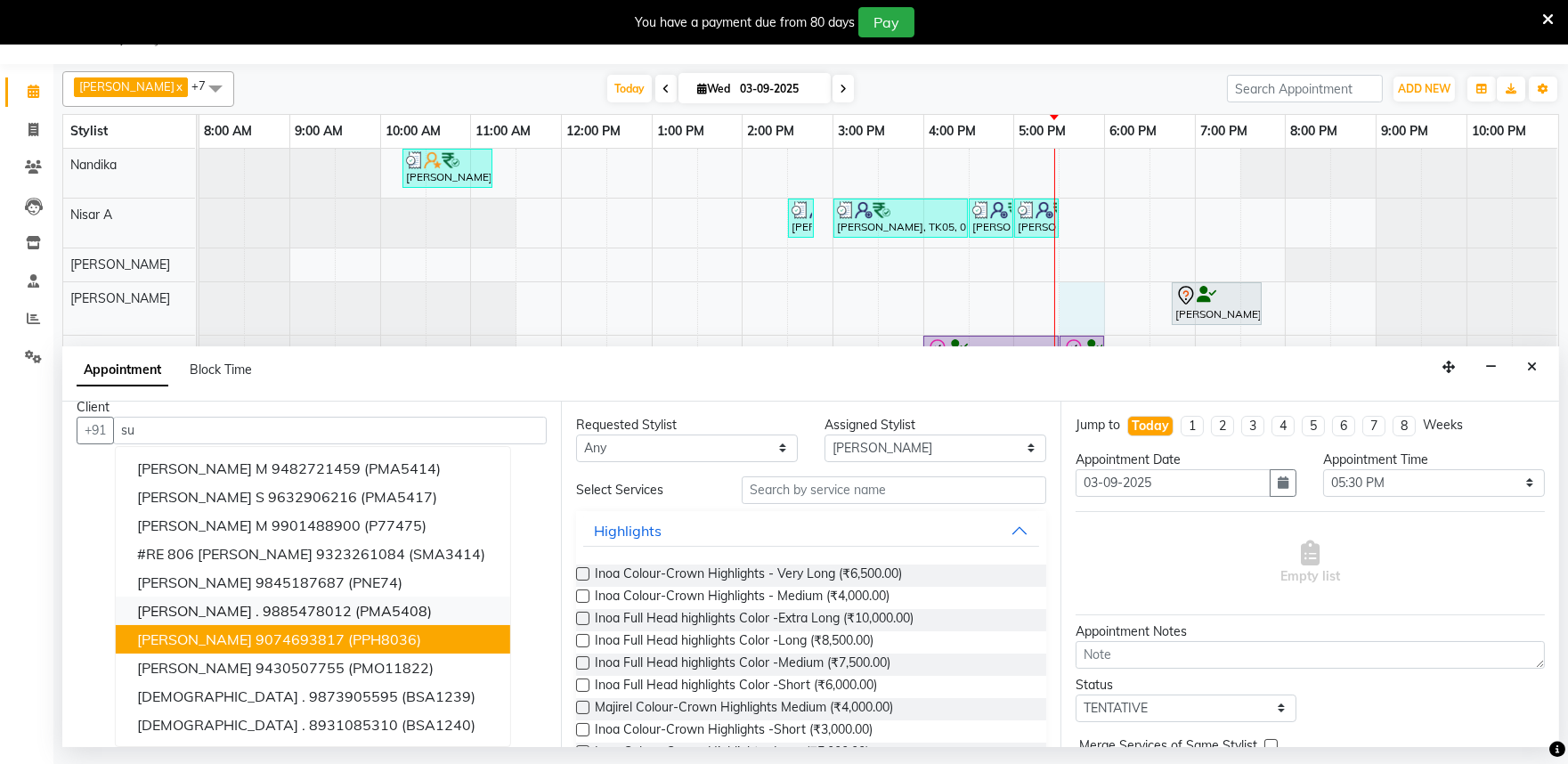
scroll to position [0, 0]
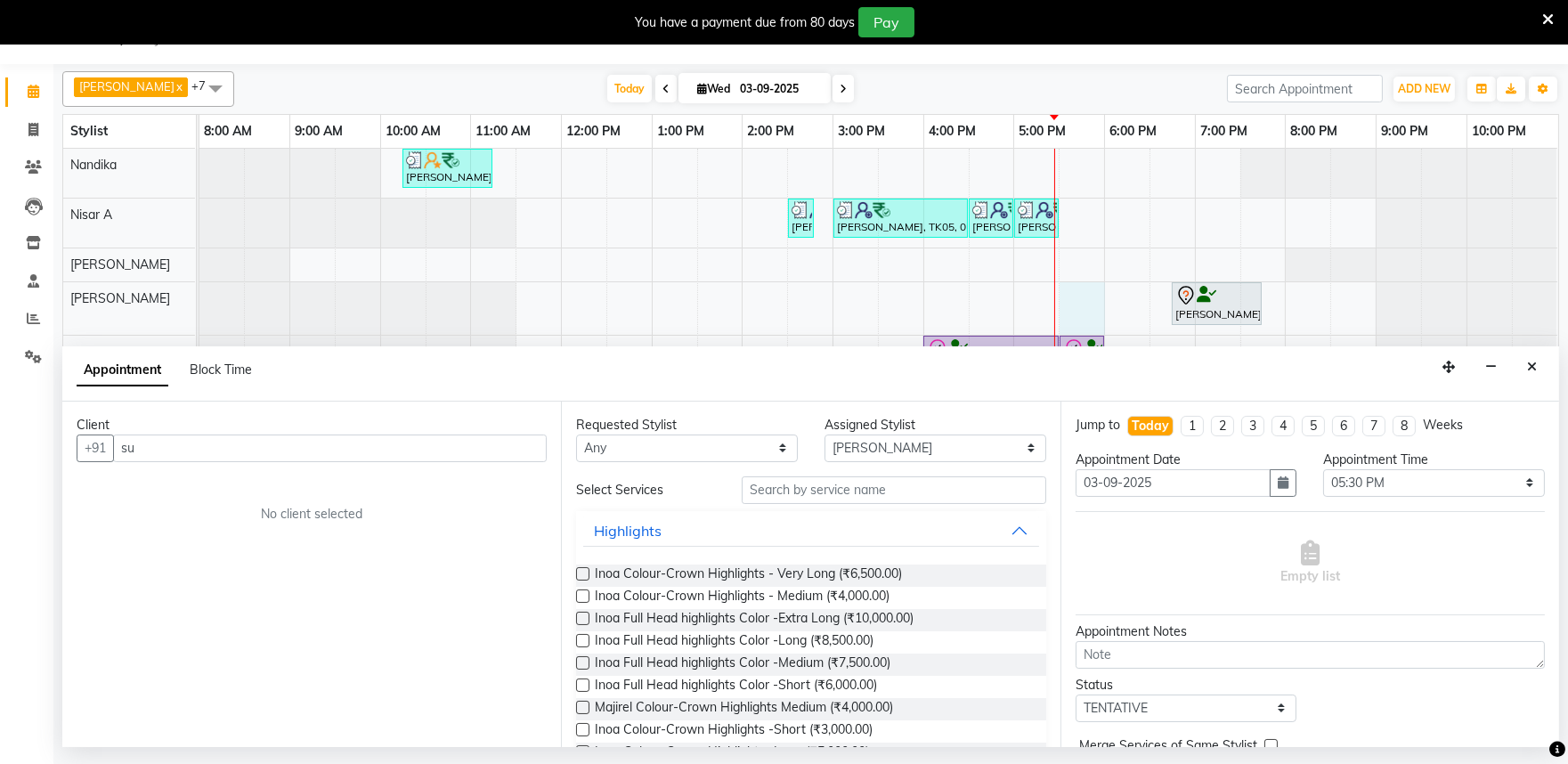
type input "s"
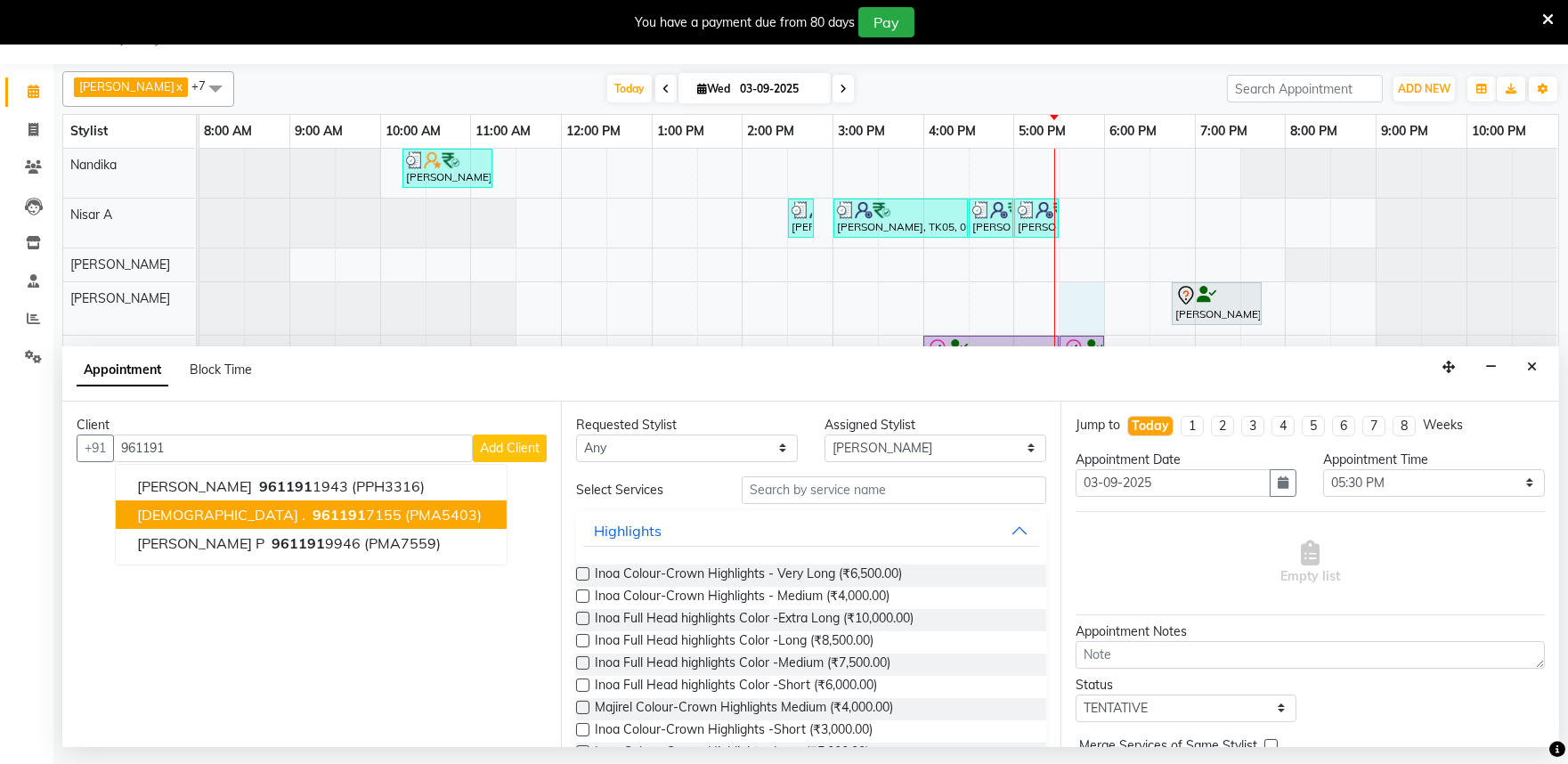
click at [405, 514] on span "(PMA5403)" at bounding box center [443, 514] width 77 height 18
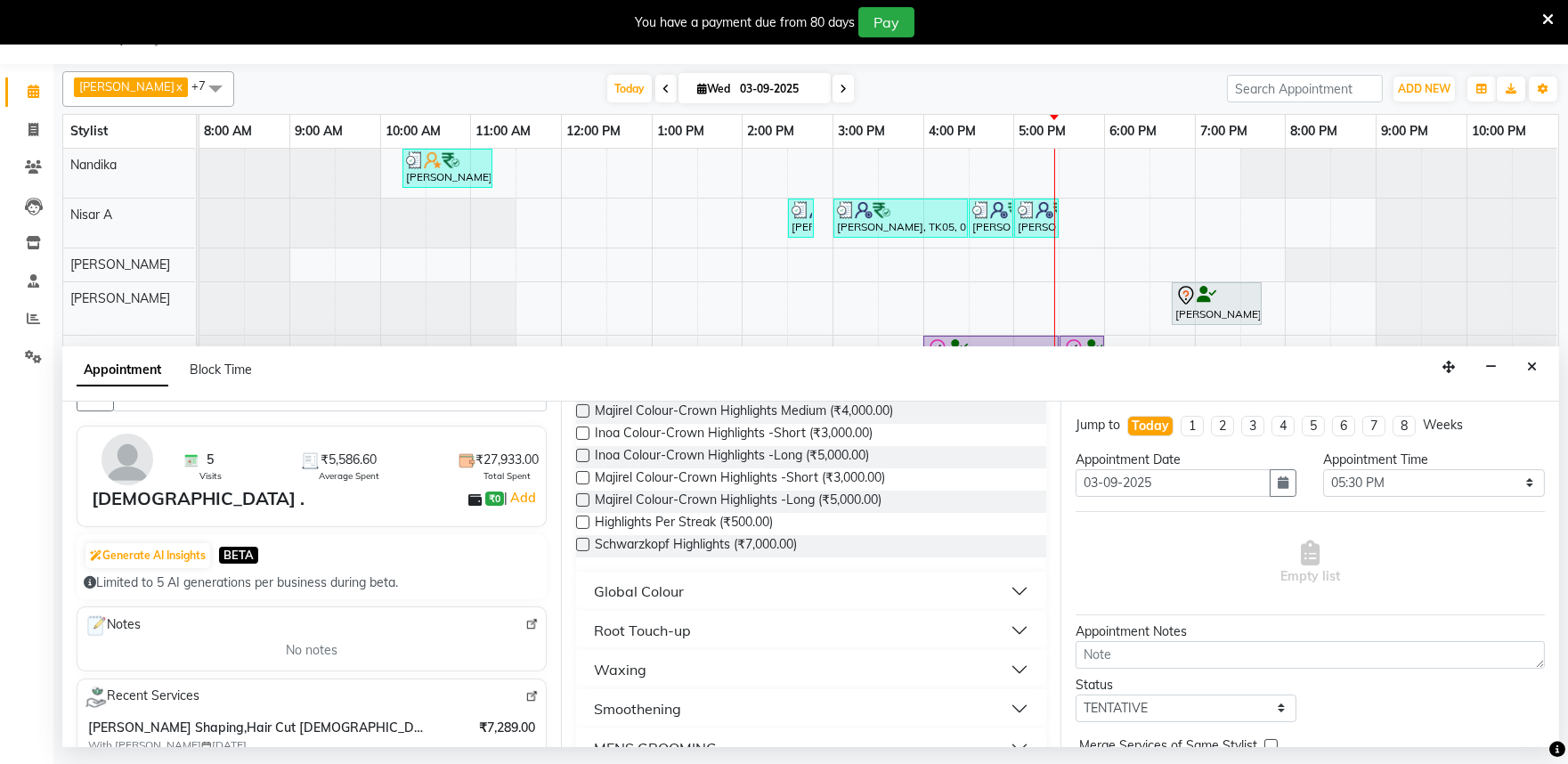
scroll to position [99, 0]
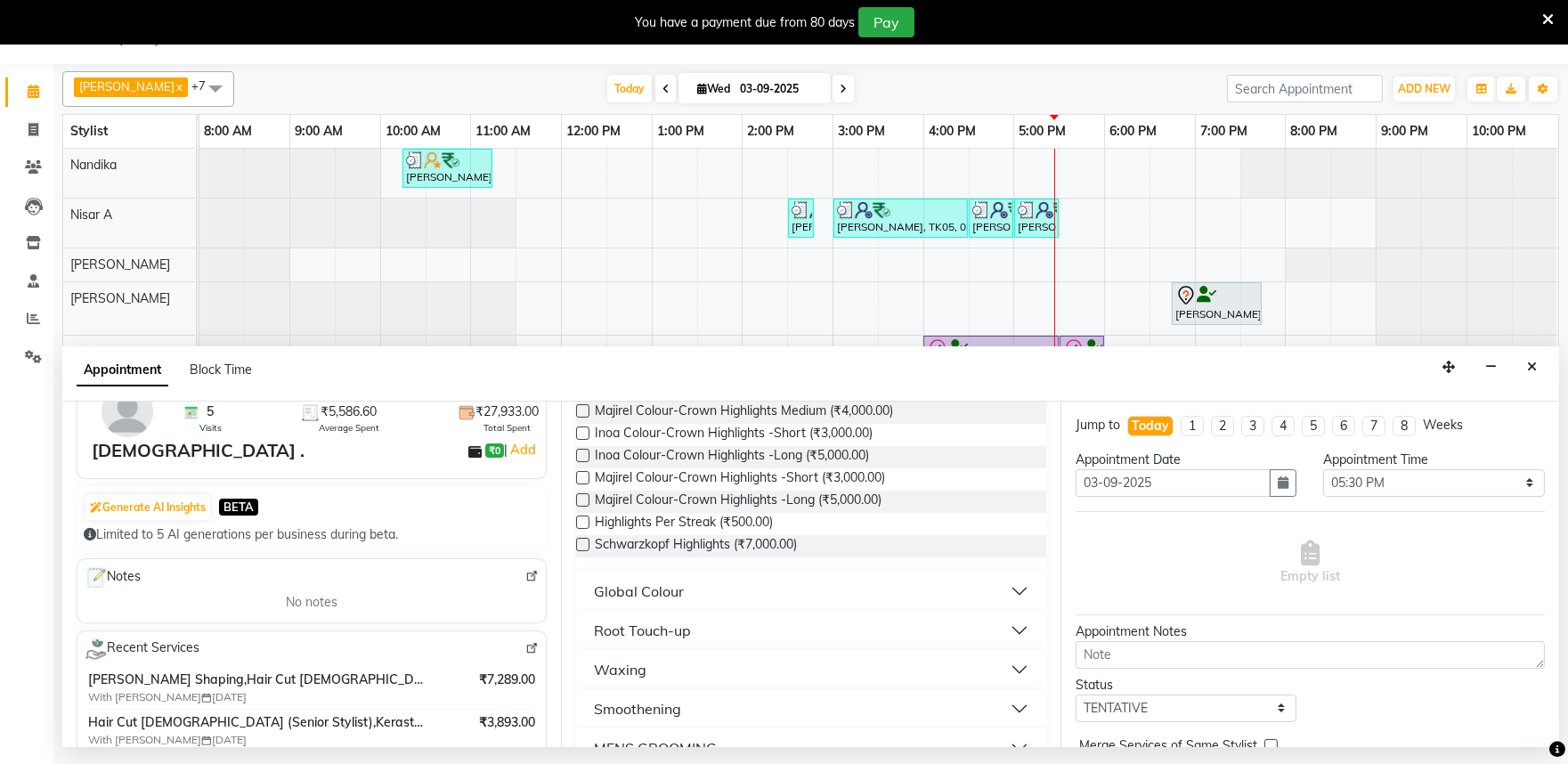
type input "9611917155"
click at [525, 647] on img at bounding box center [532, 648] width 13 height 13
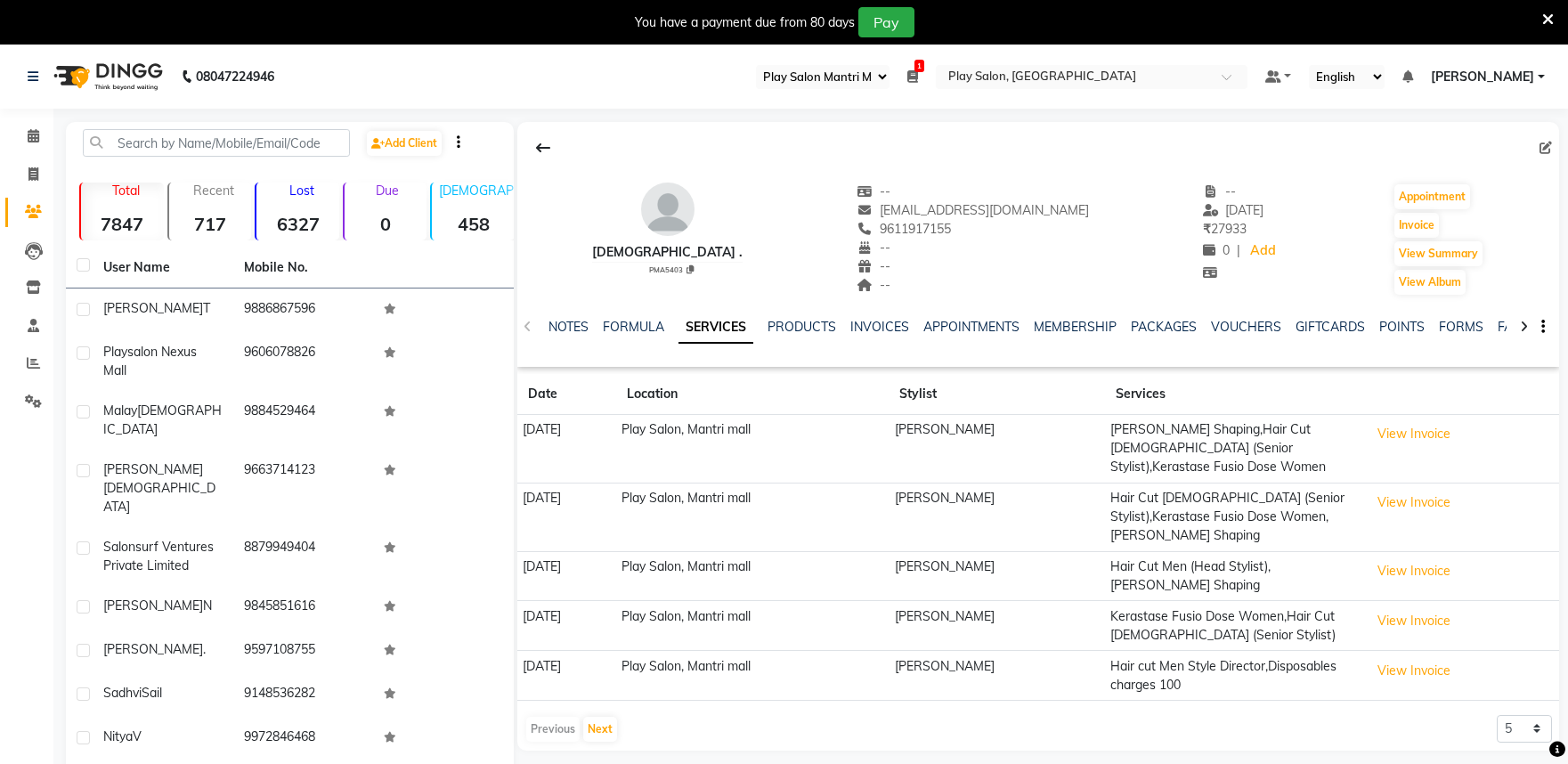
select select "89"
click at [1238, 330] on link "VOUCHERS" at bounding box center [1246, 327] width 70 height 16
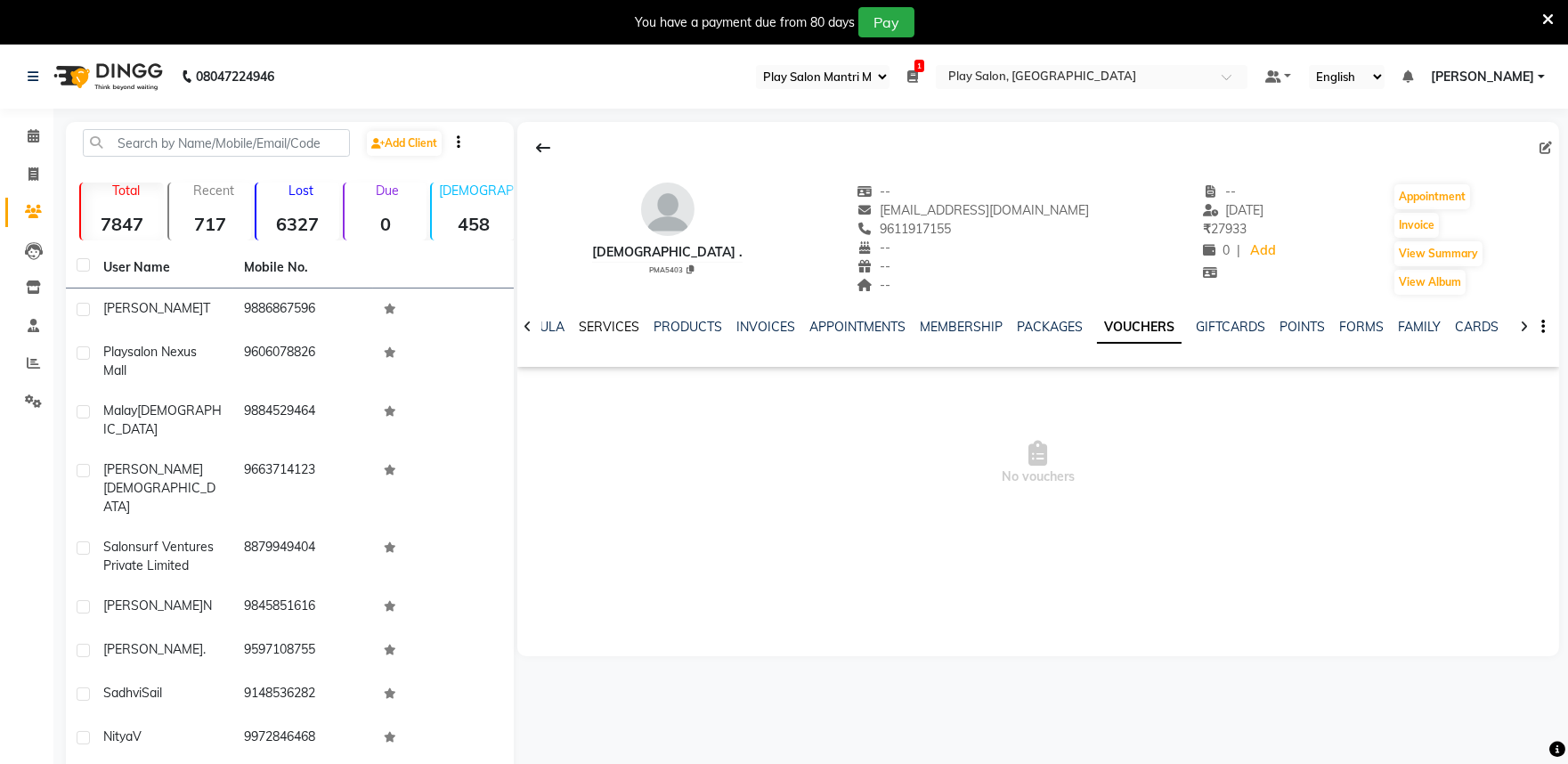
click at [595, 330] on link "SERVICES" at bounding box center [609, 327] width 60 height 16
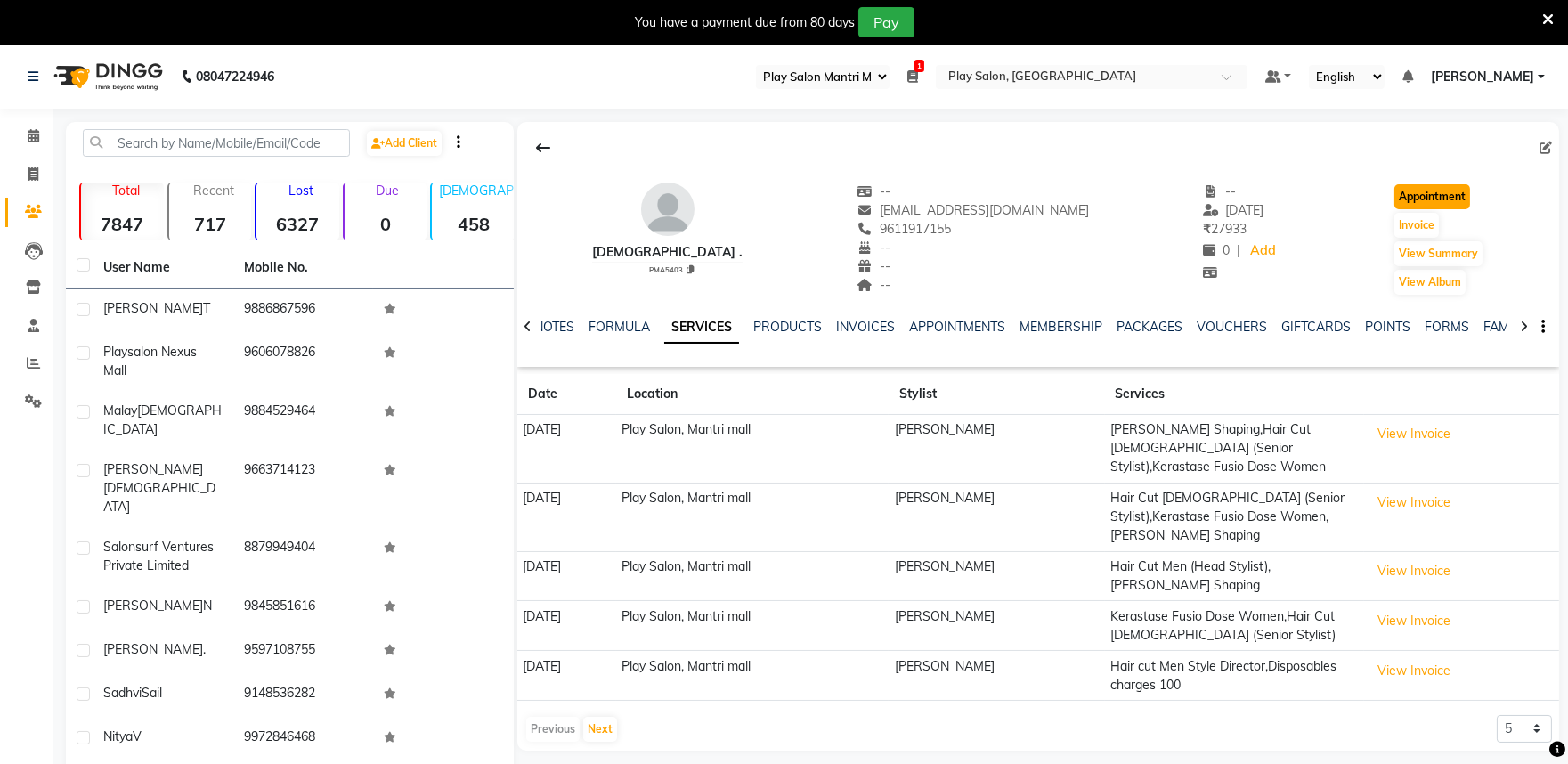
click at [1411, 201] on button "Appointment" at bounding box center [1433, 196] width 76 height 25
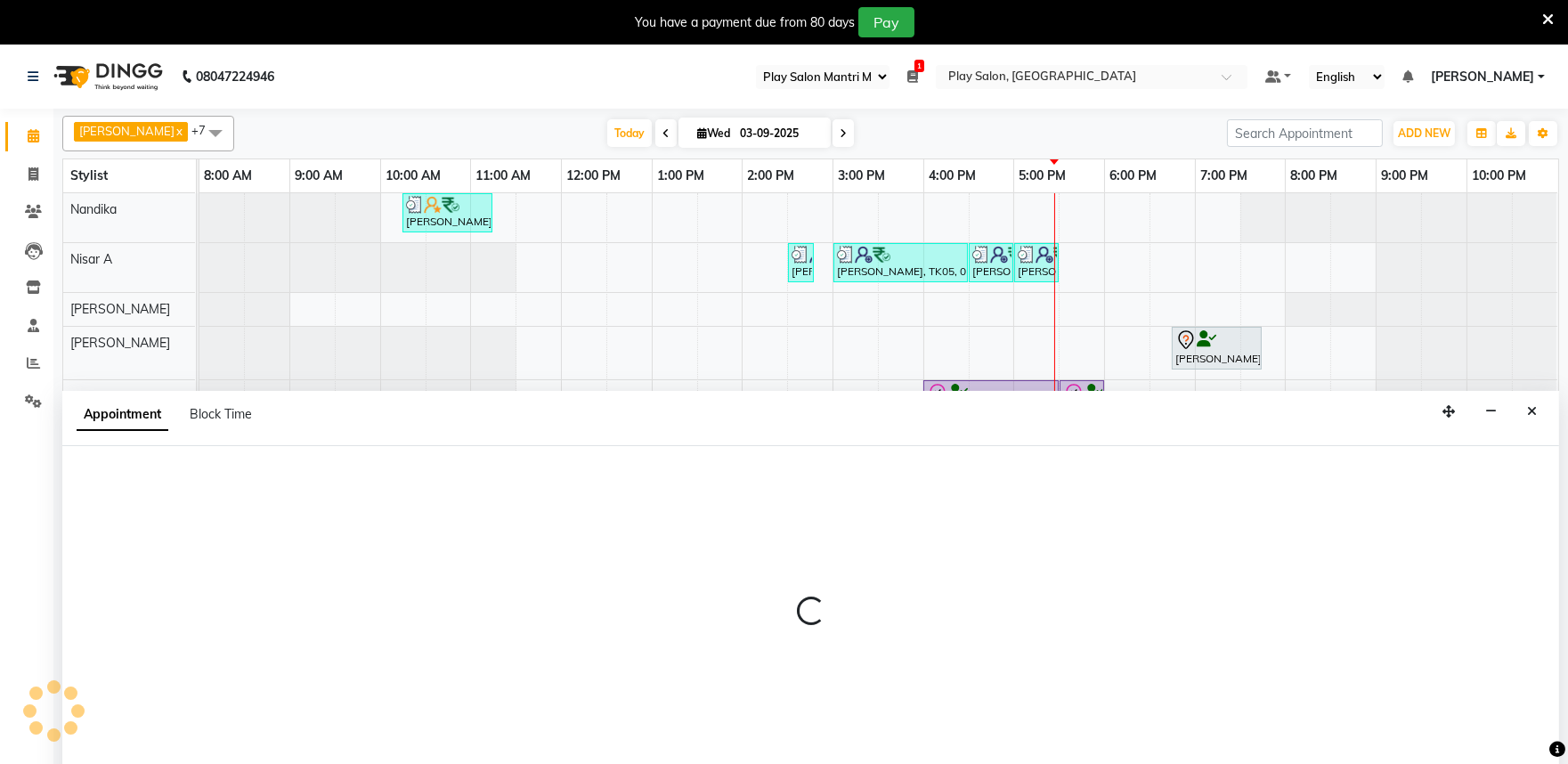
select select "tentative"
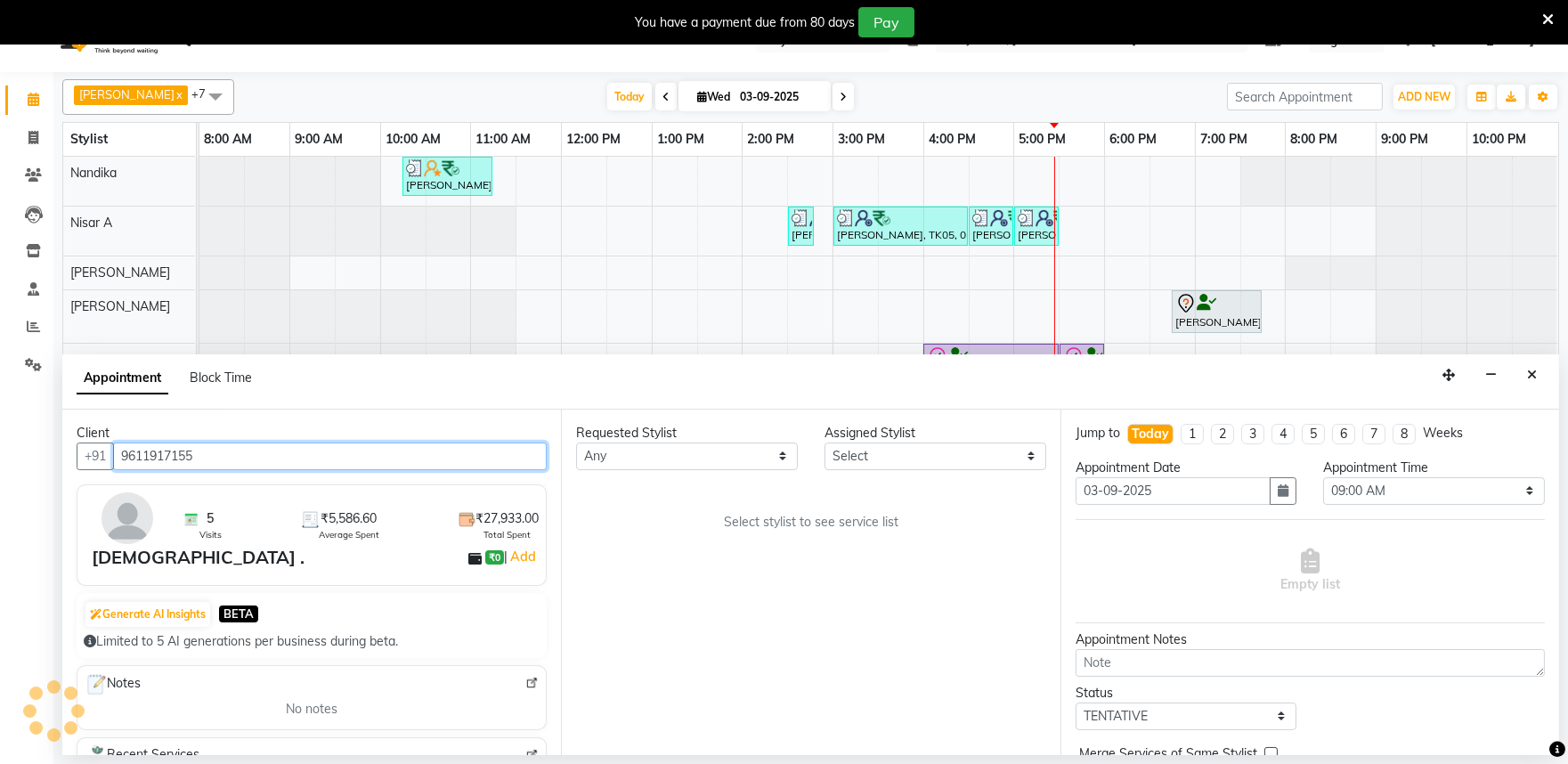
scroll to position [44, 0]
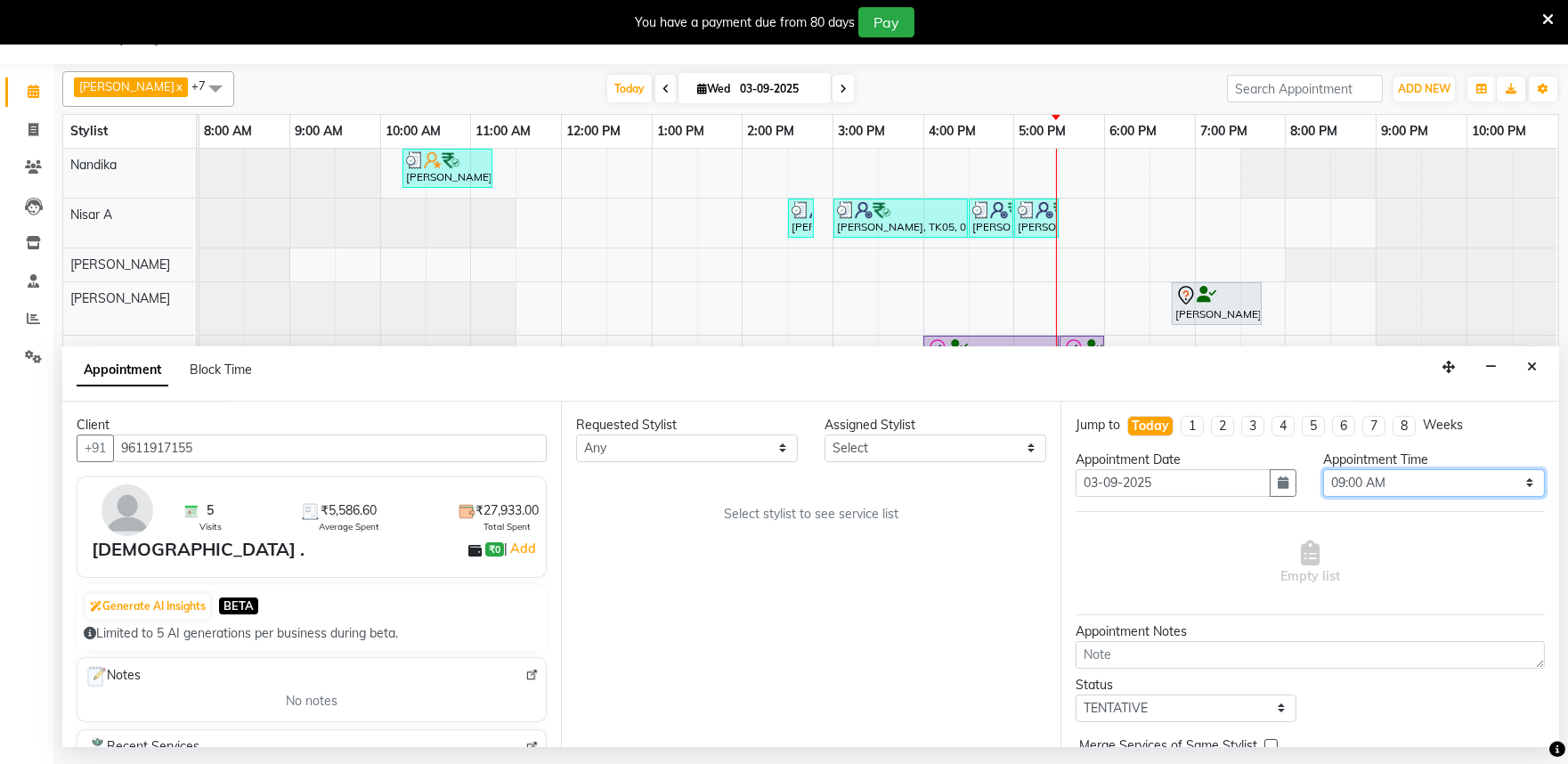
click at [1358, 488] on select "Select 09:00 AM 09:15 AM 09:30 AM 09:45 AM 10:00 AM 10:15 AM 10:30 AM 10:45 AM …" at bounding box center [1435, 483] width 222 height 28
select select "1050"
click at [1324, 469] on select "Select 09:00 AM 09:15 AM 09:30 AM 09:45 AM 10:00 AM 10:15 AM 10:30 AM 10:45 AM …" at bounding box center [1435, 483] width 222 height 28
click at [639, 448] on select "Any Achan Shimrah Admin Anitha B Arhan Ehsan Charan S Dawa Tamang Ding Junhui G…" at bounding box center [687, 449] width 222 height 28
select select "81315"
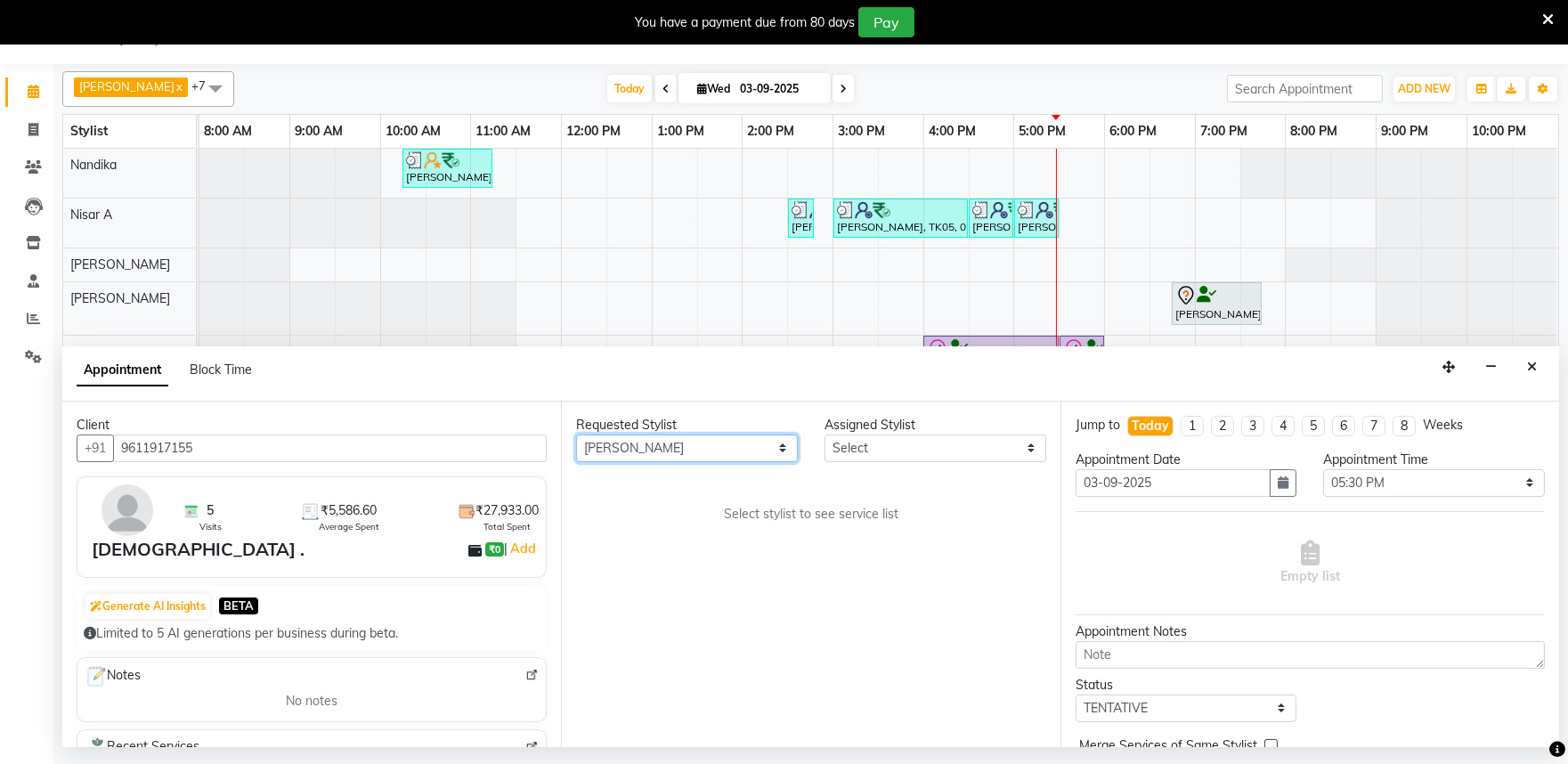
click at [576, 435] on select "Any Achan Shimrah Admin Anitha B Arhan Ehsan Charan S Dawa Tamang Ding Junhui G…" at bounding box center [687, 449] width 222 height 28
select select "81315"
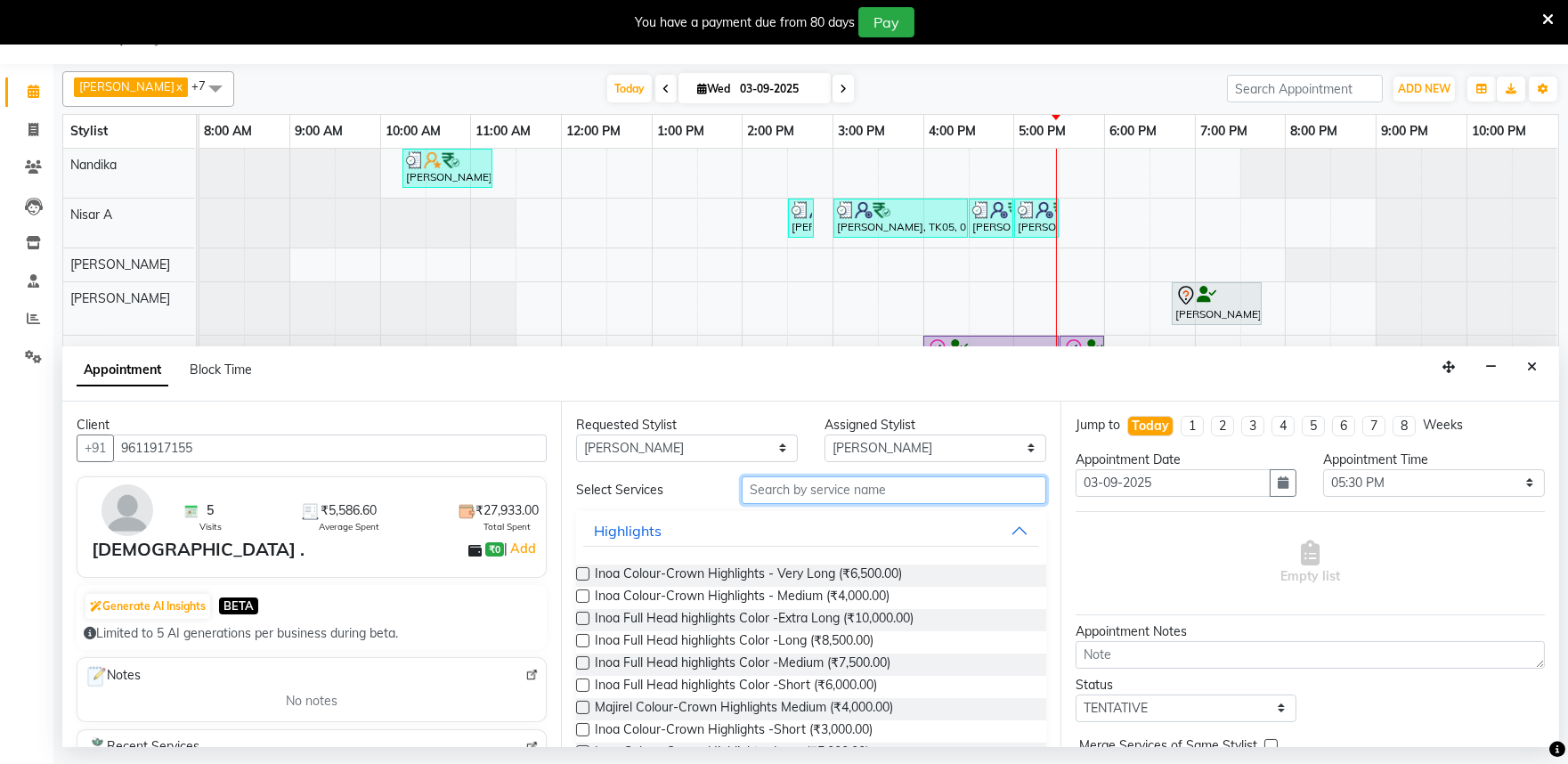
click at [833, 492] on input "text" at bounding box center [894, 490] width 304 height 28
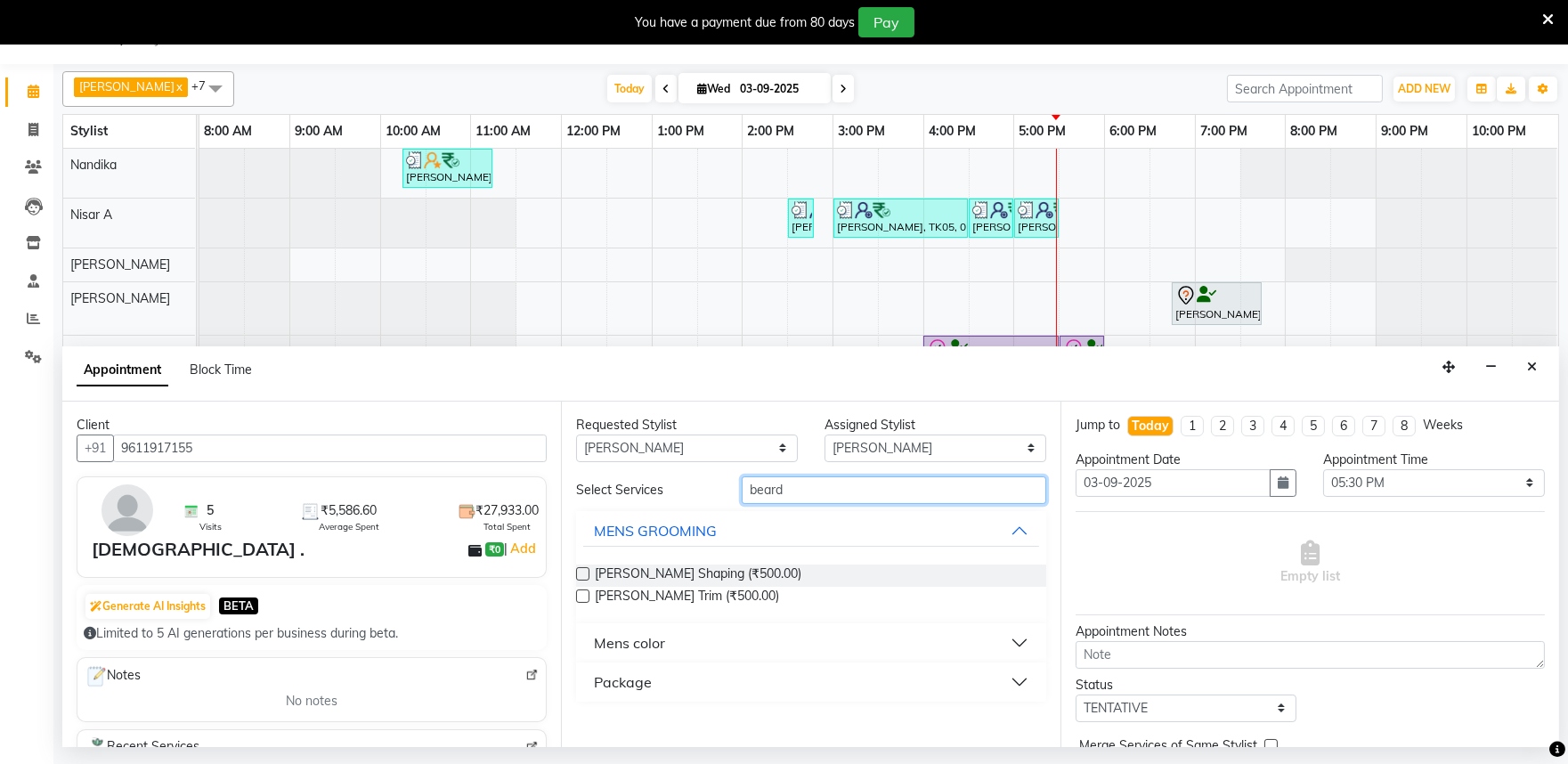
type input "beard"
click at [581, 572] on label at bounding box center [583, 573] width 13 height 13
click at [581, 572] on input "checkbox" at bounding box center [582, 575] width 12 height 12
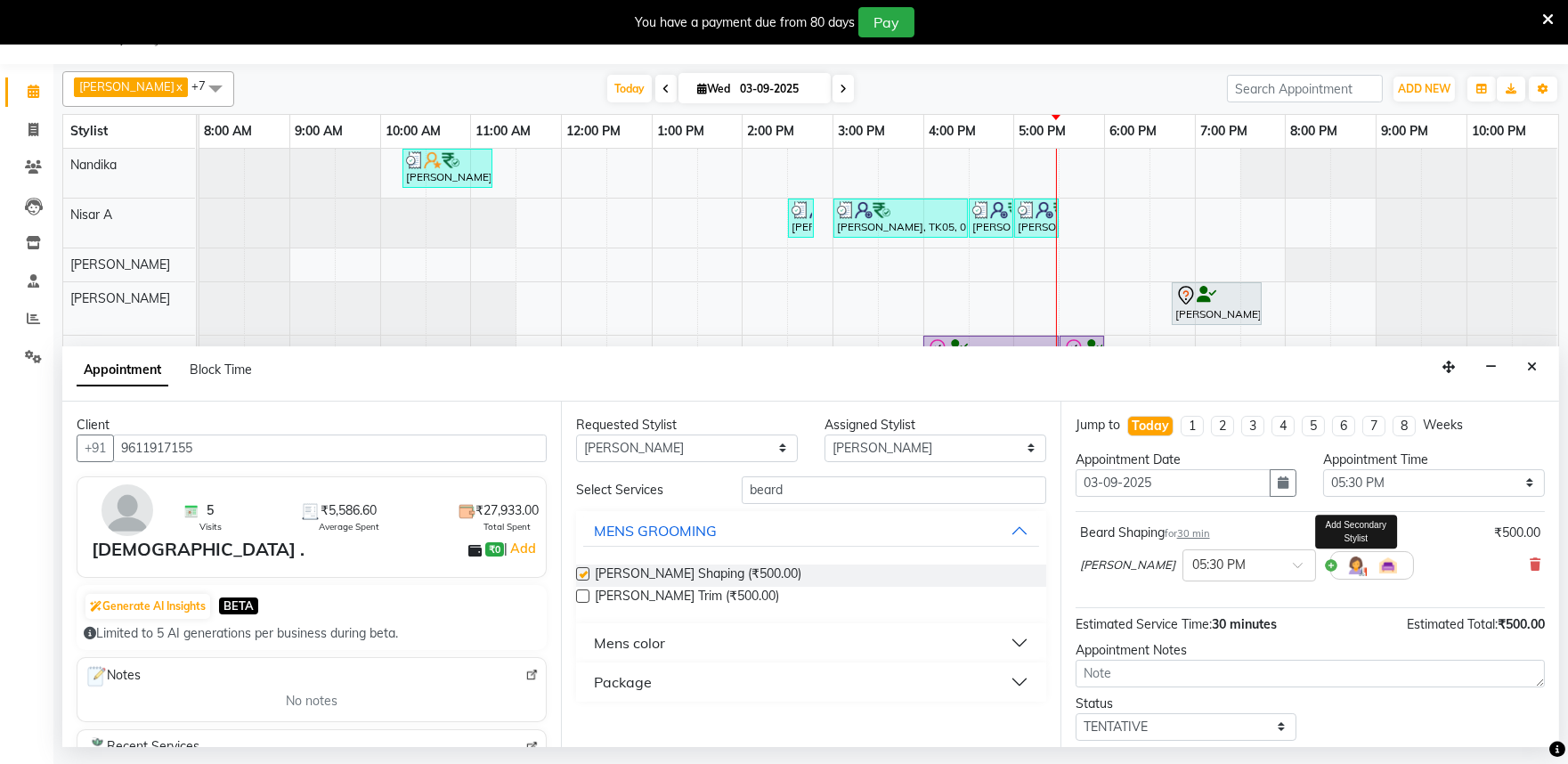
checkbox input "false"
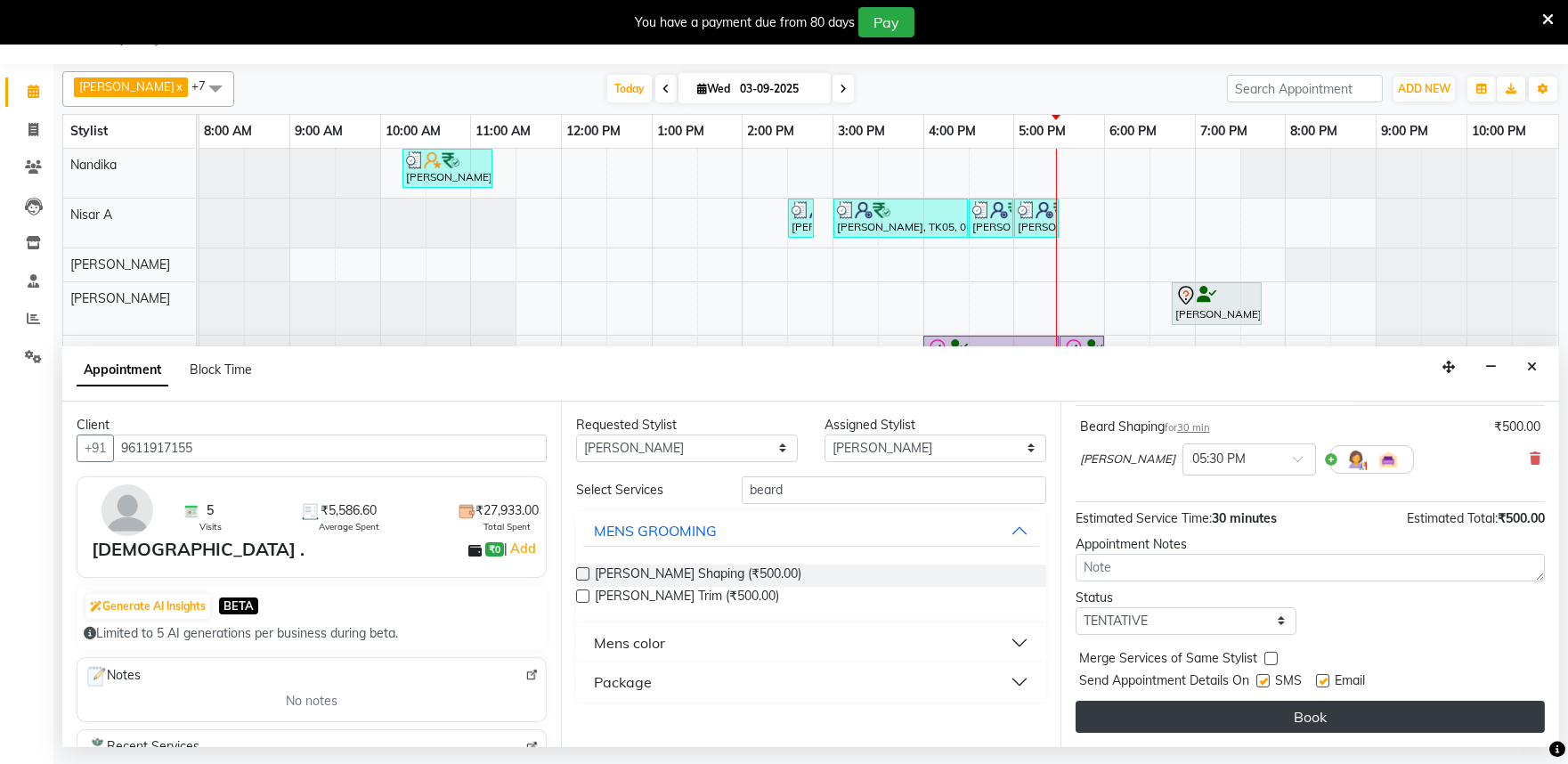
click at [1318, 714] on button "Book" at bounding box center [1310, 717] width 469 height 32
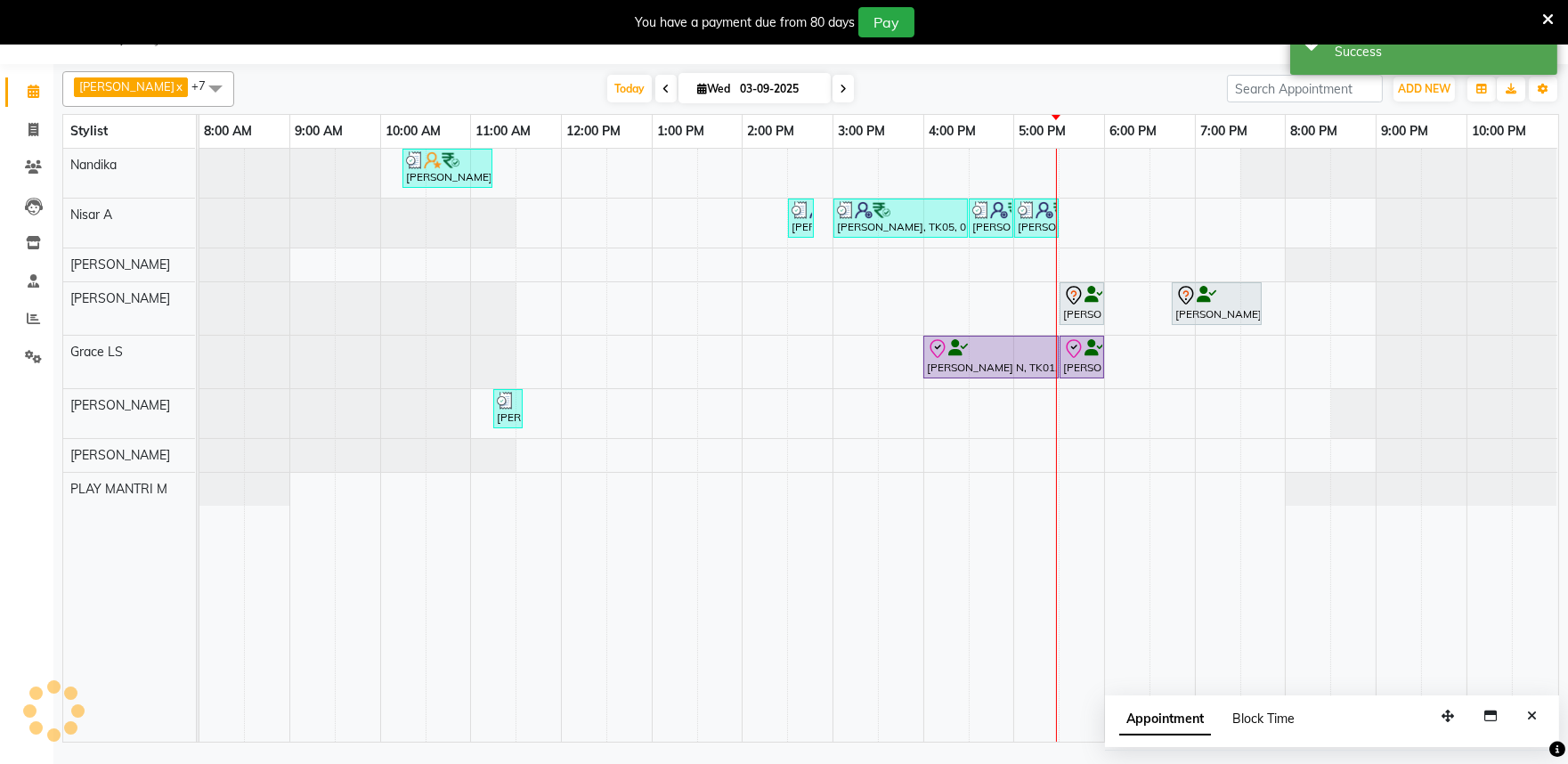
scroll to position [0, 0]
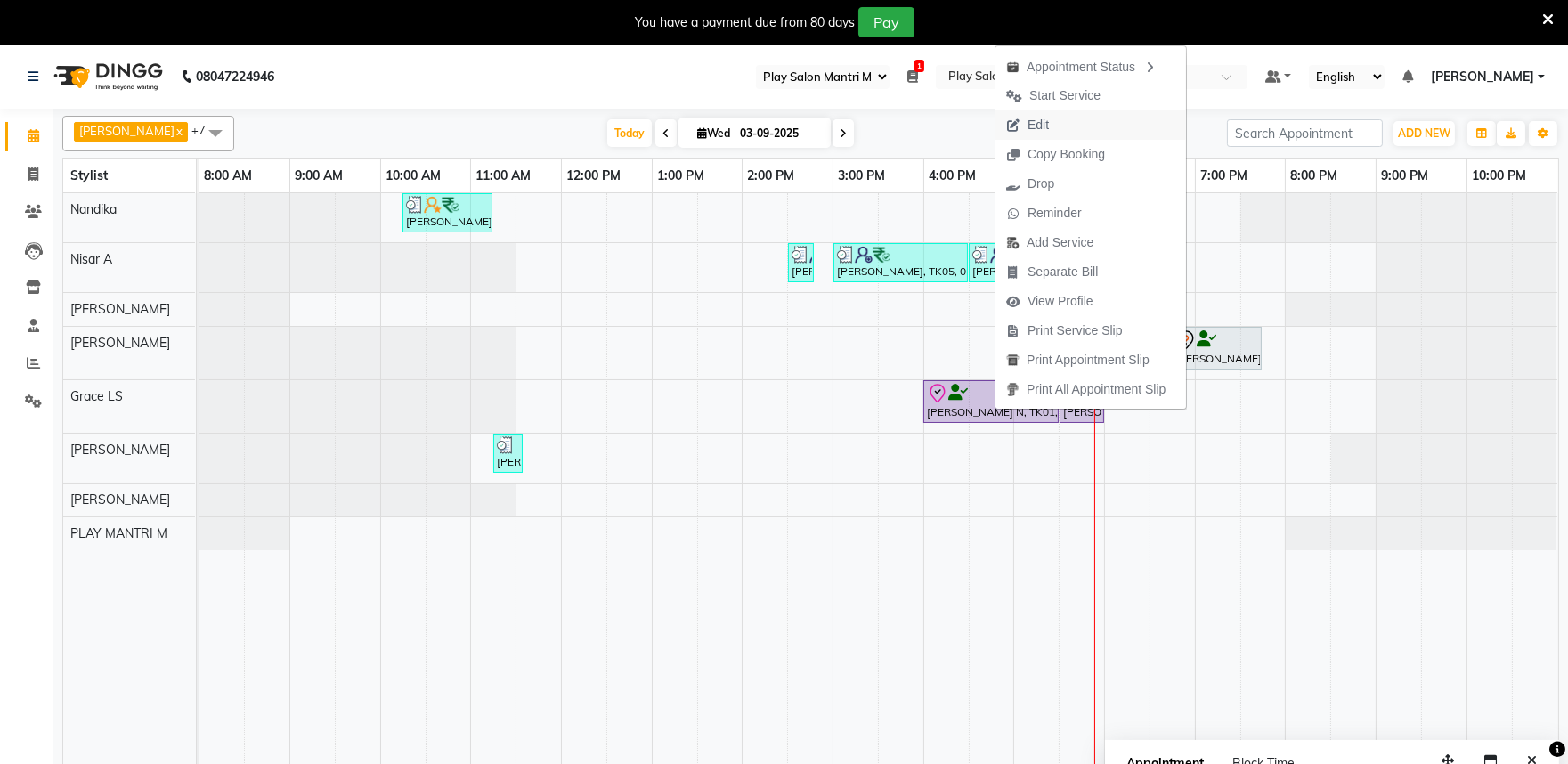
click at [1048, 129] on span "Edit" at bounding box center [1038, 125] width 21 height 18
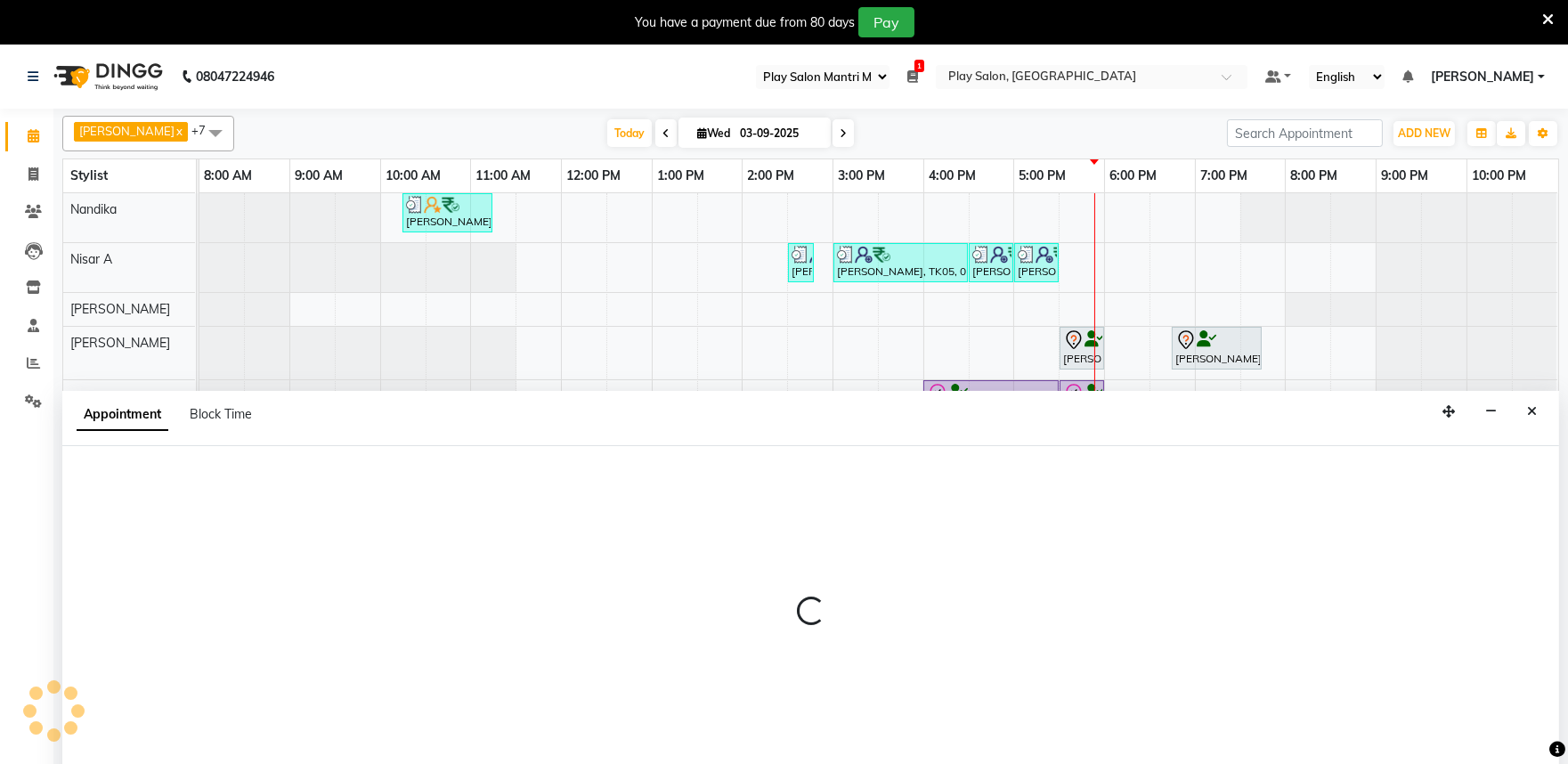
scroll to position [44, 0]
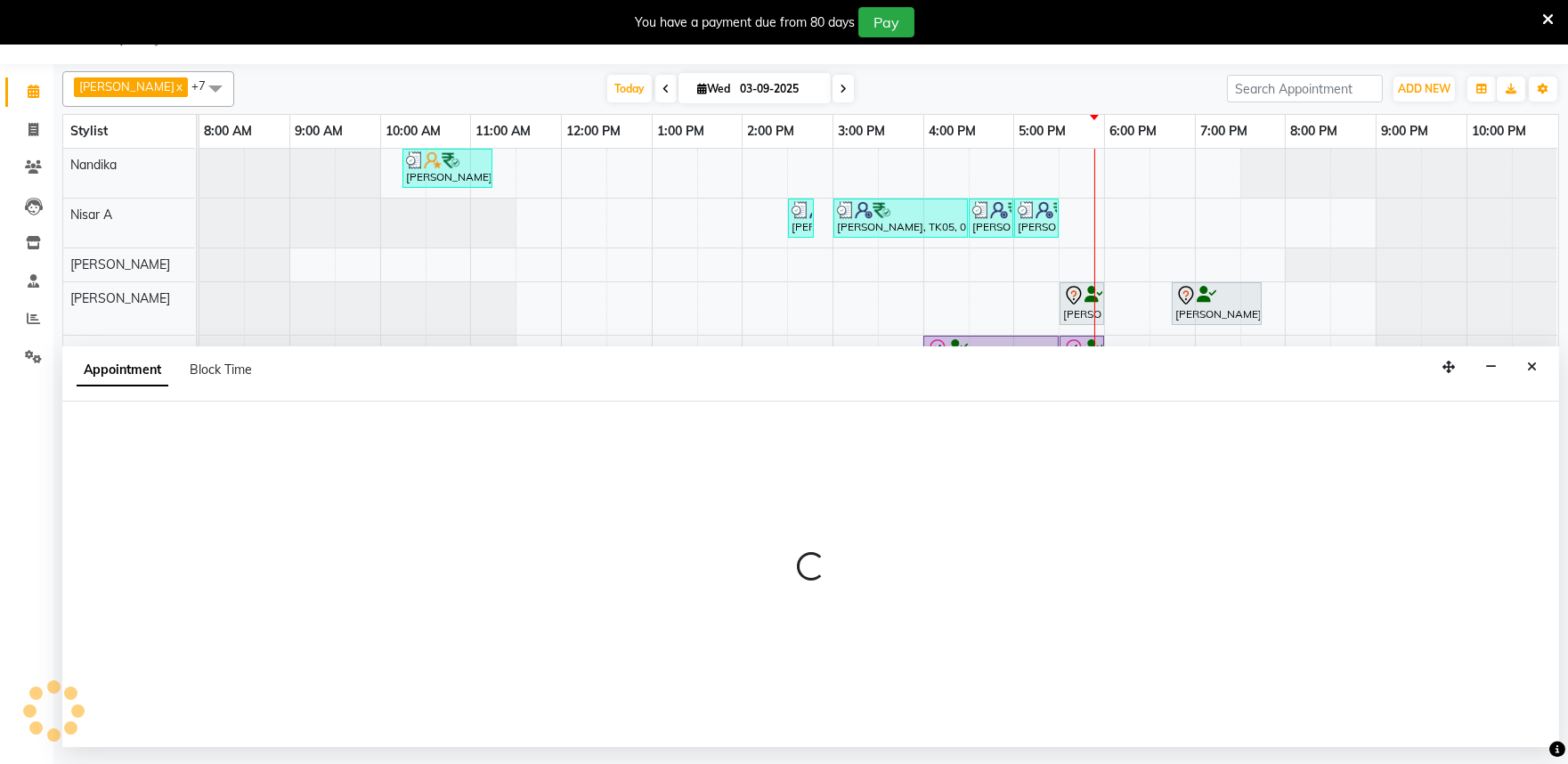
select select "check-in"
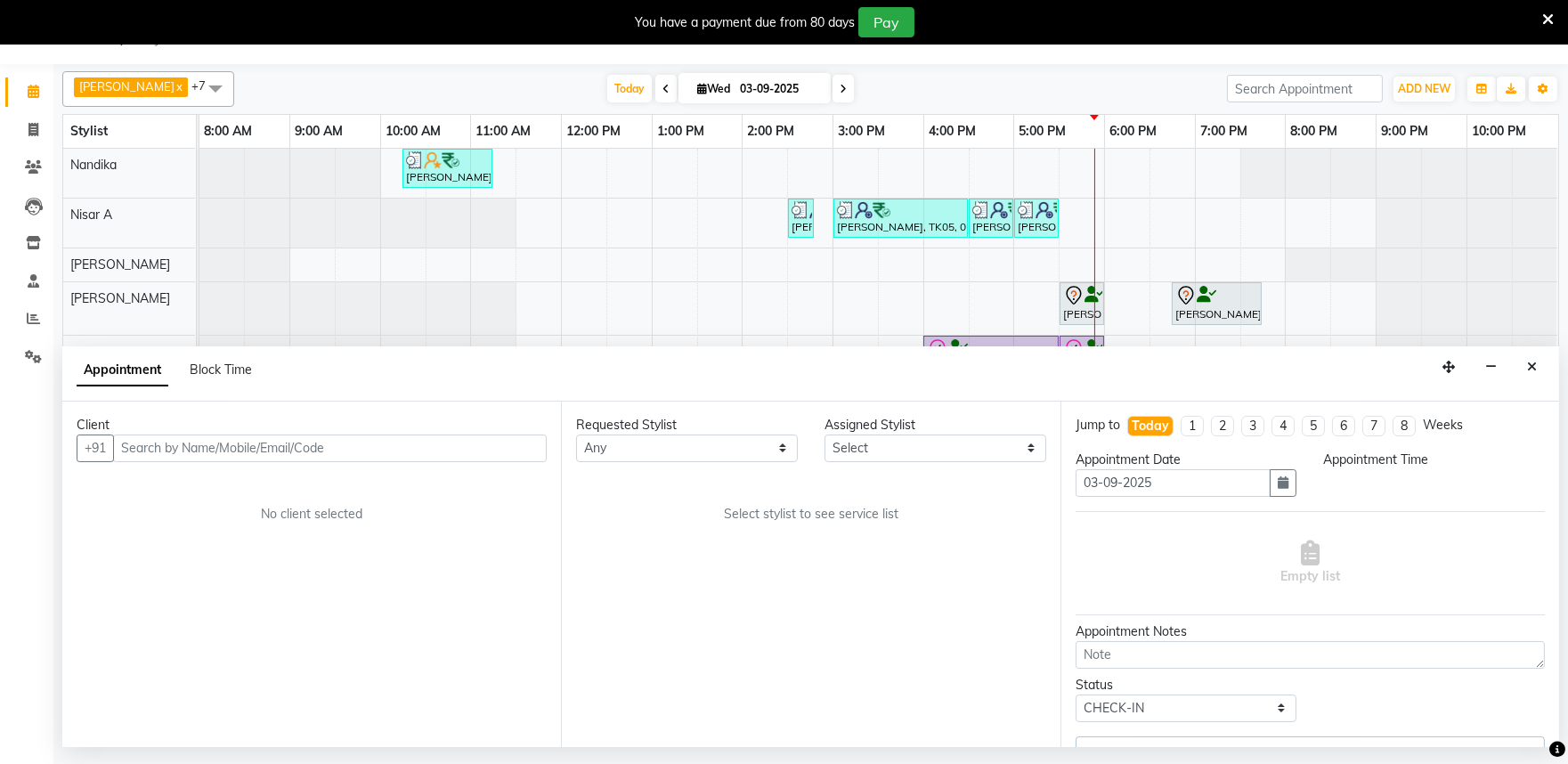
select select "960"
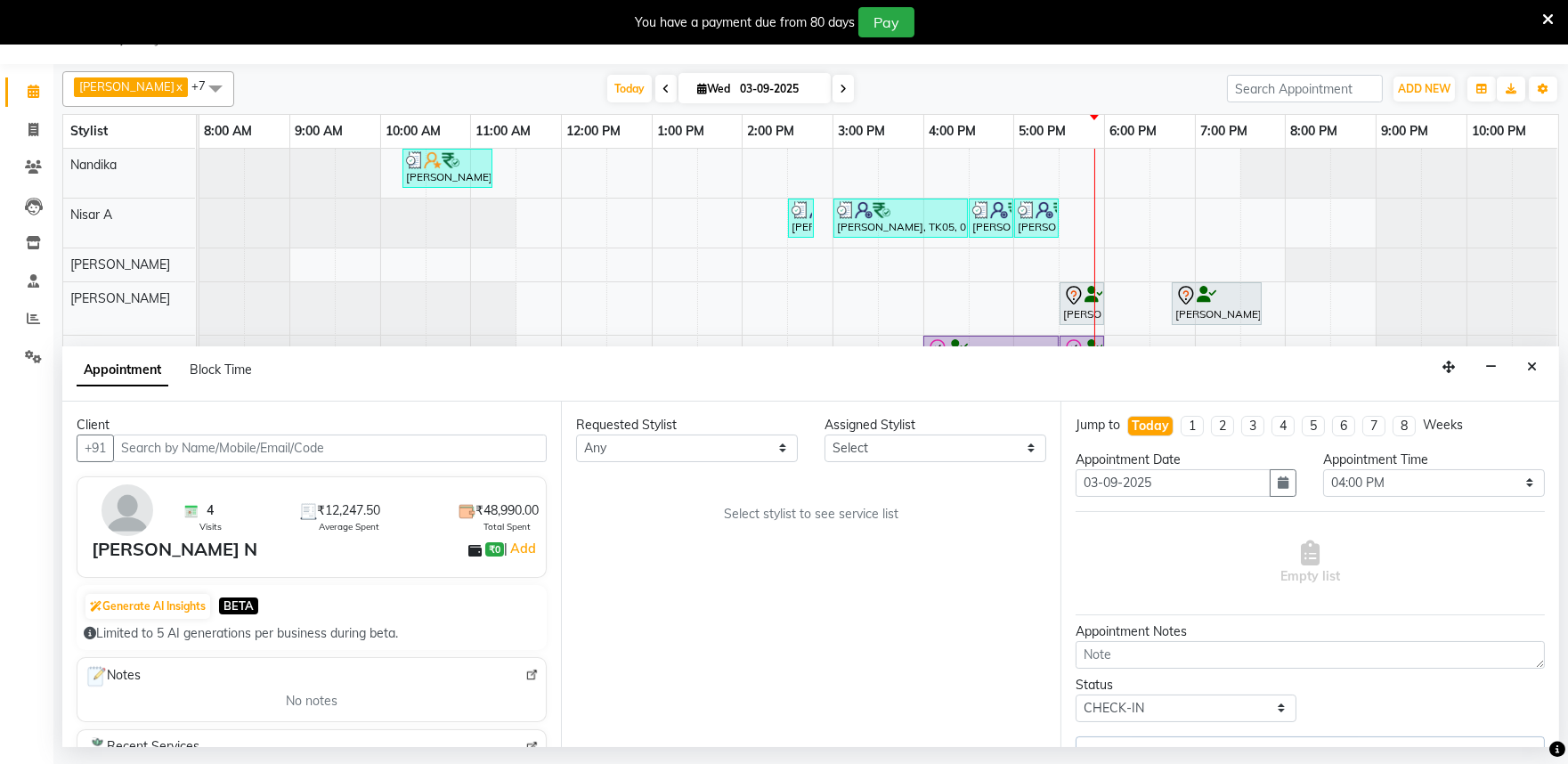
select select "81324"
select select "4213"
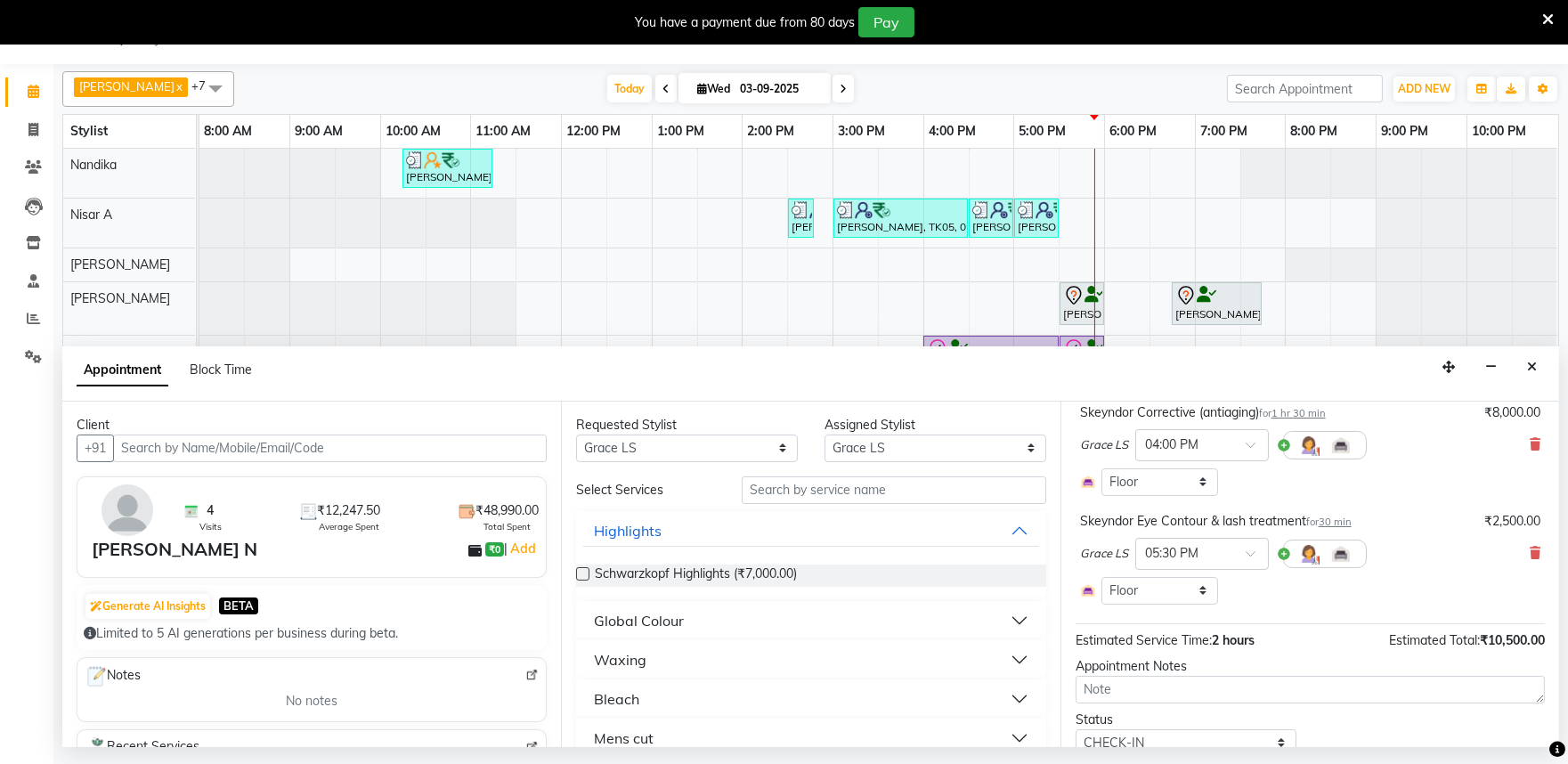
scroll to position [191, 0]
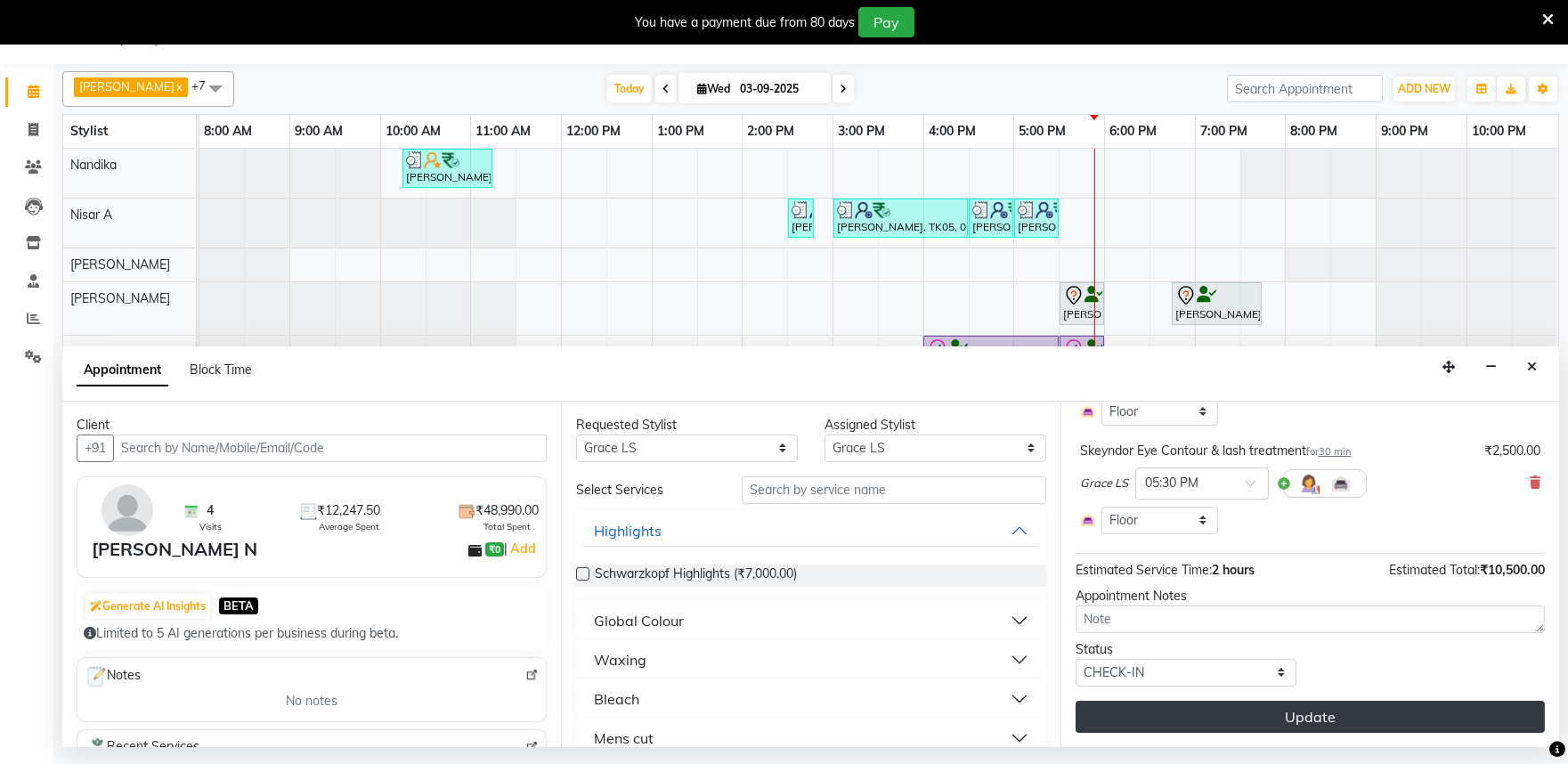
click at [1314, 719] on button "Update" at bounding box center [1310, 717] width 469 height 32
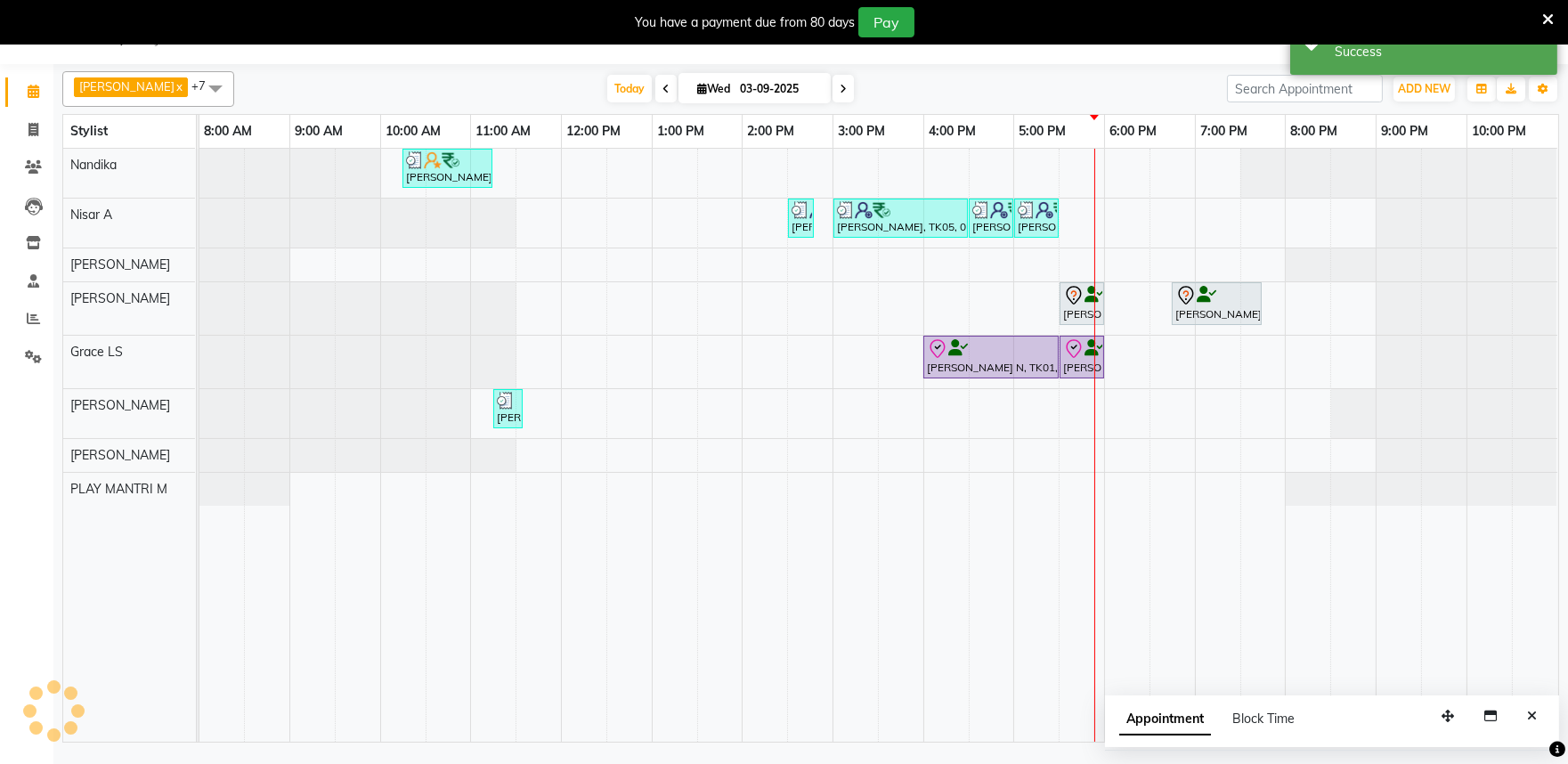
scroll to position [0, 0]
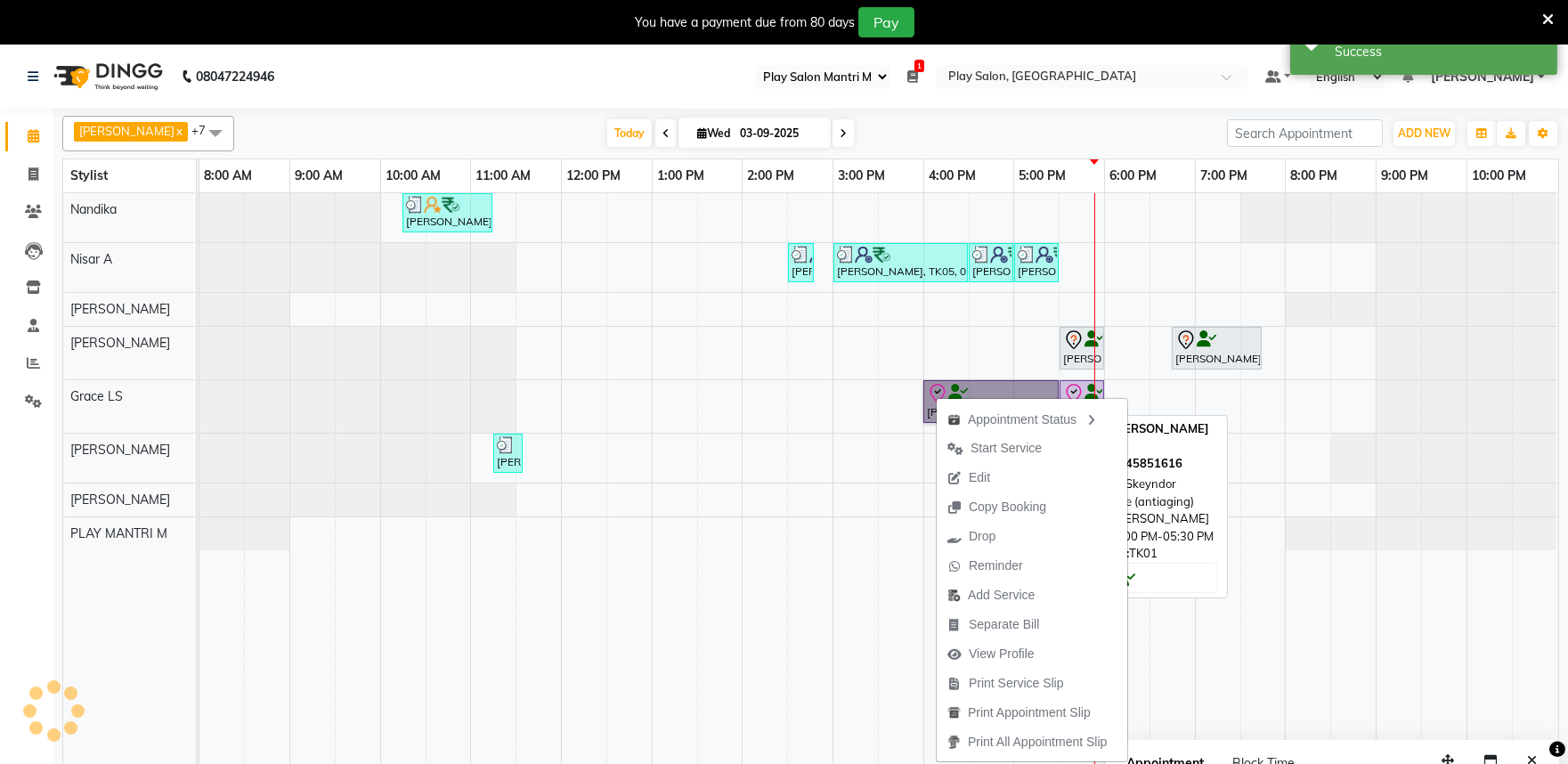
click at [958, 388] on link "[PERSON_NAME] N, TK01, 04:00 PM-05:30 PM, Skeyndor Corrective (antiaging)" at bounding box center [991, 401] width 135 height 43
select select "8"
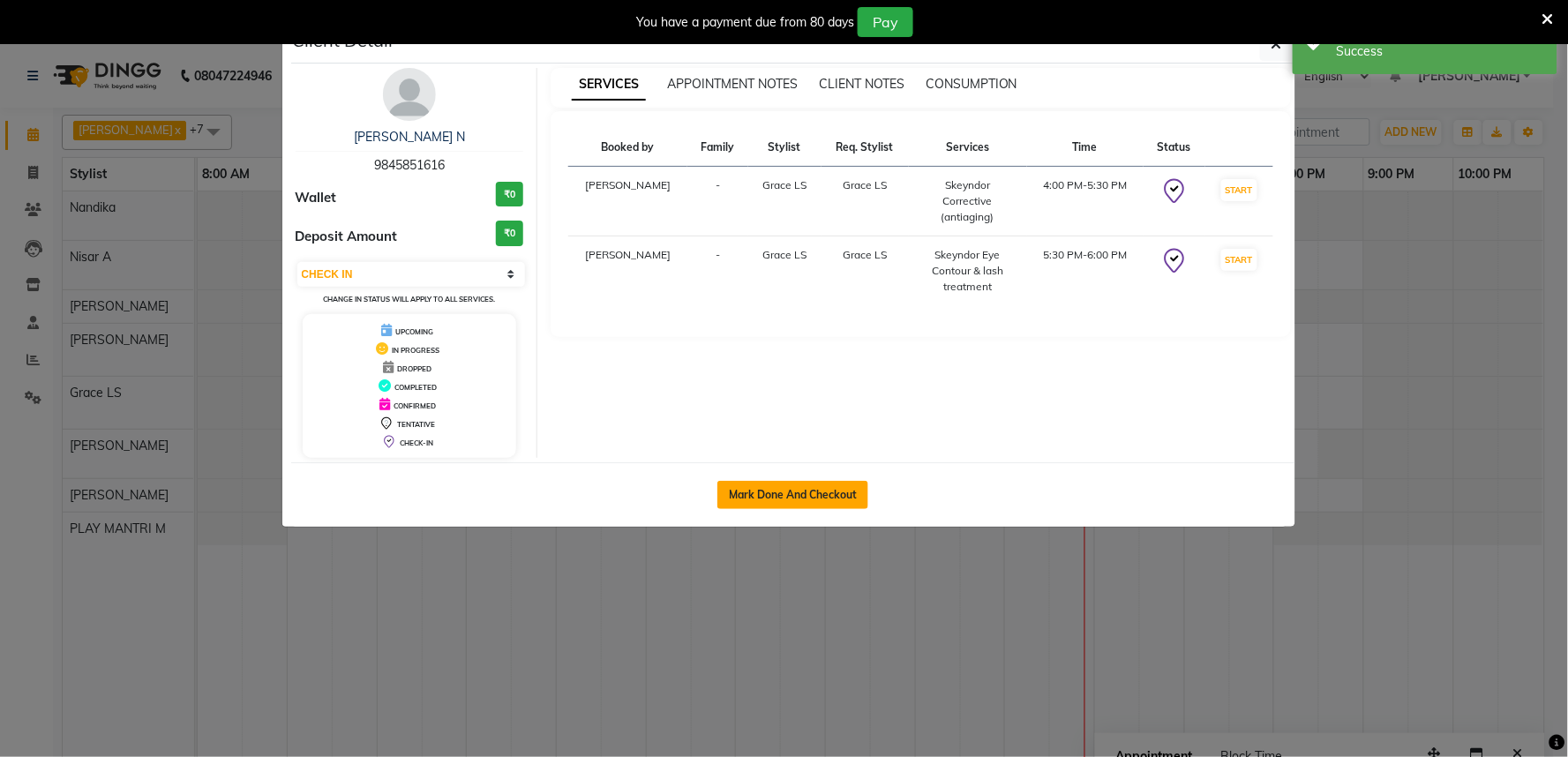
click at [785, 485] on button "Mark Done And Checkout" at bounding box center [793, 495] width 151 height 28
select select "service"
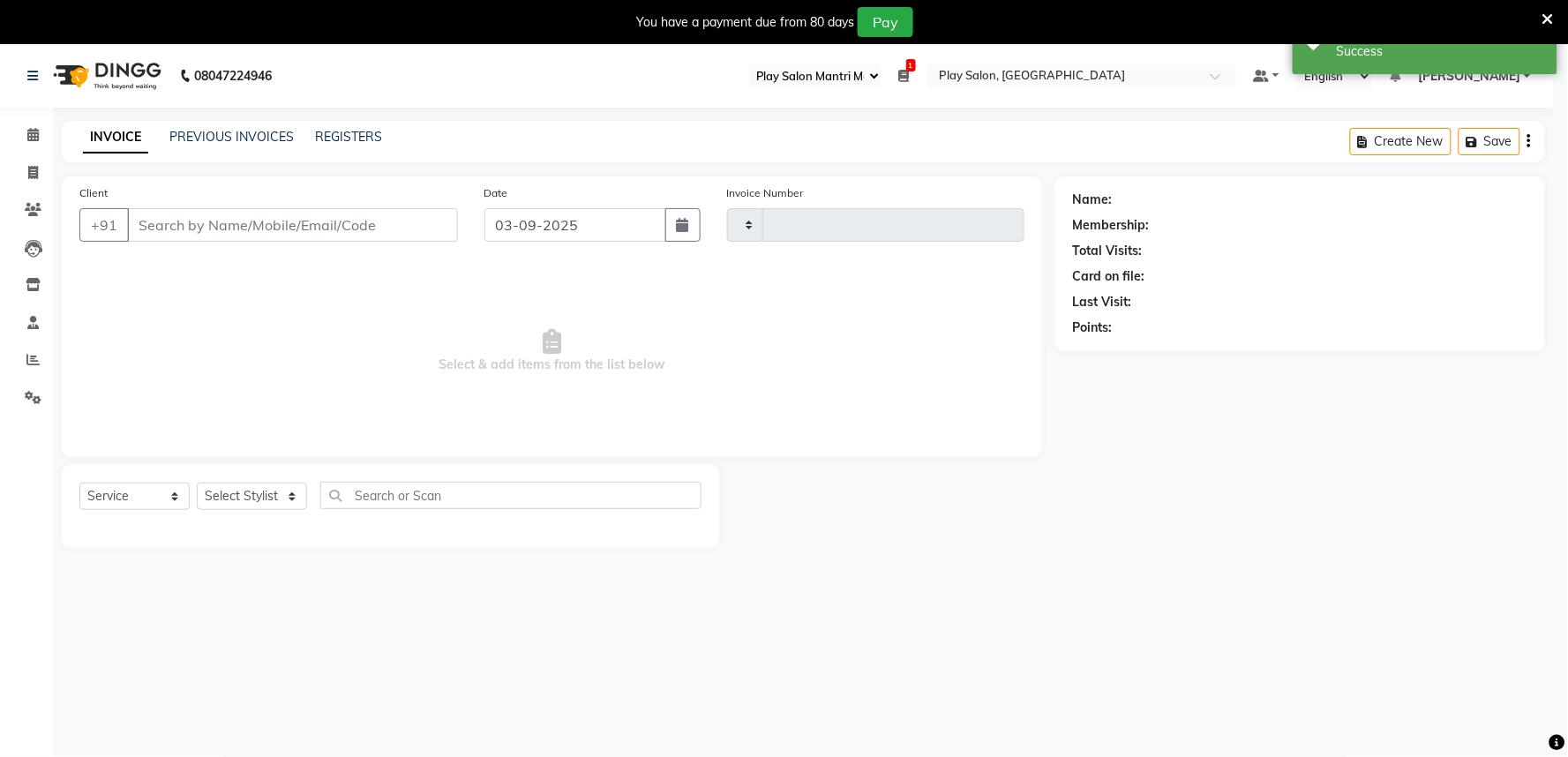
type input "1658"
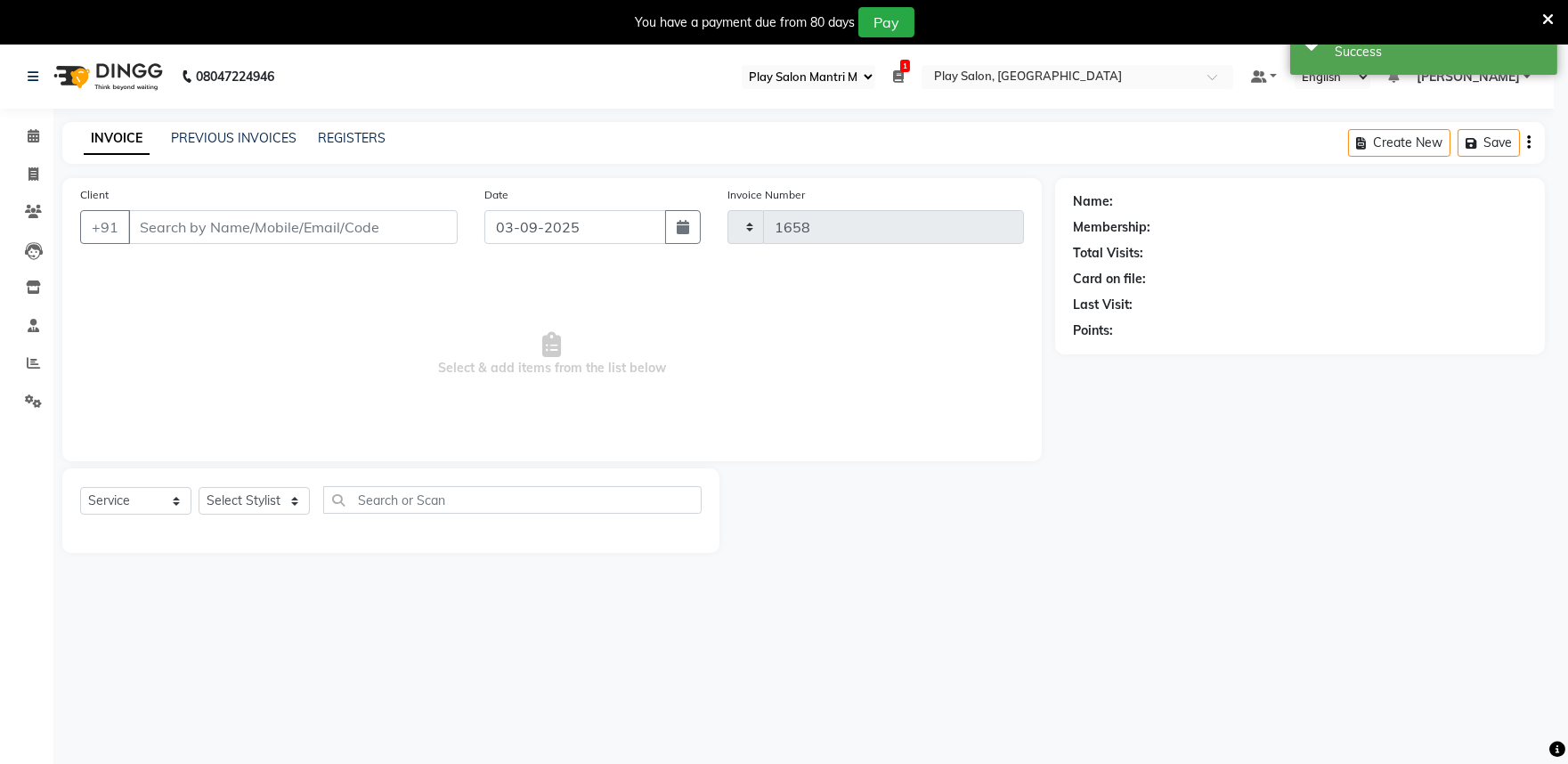
select select "8352"
type input "9845851616"
select select "81324"
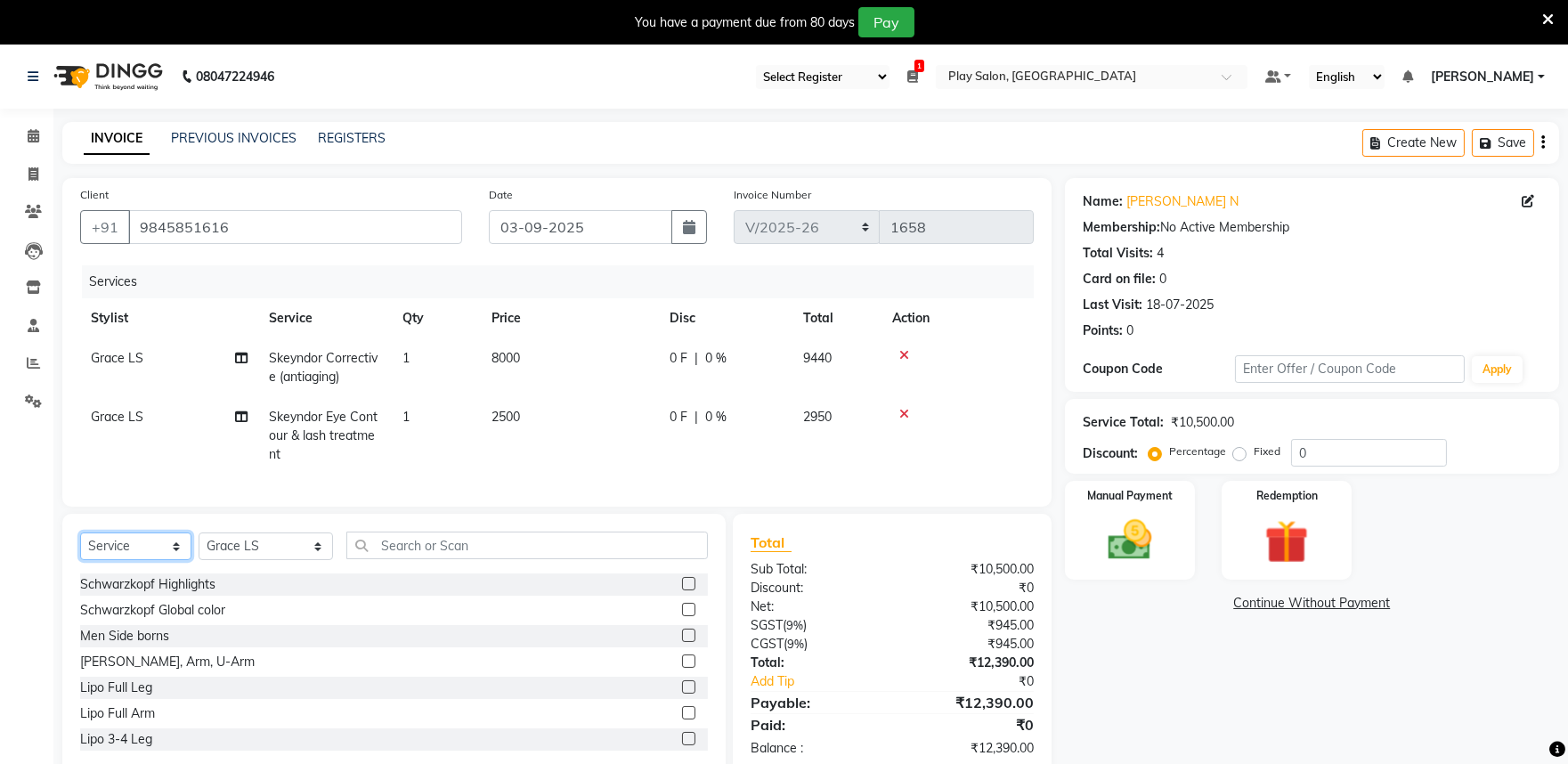
click at [140, 561] on select "Select Service Product Membership Package Voucher Prepaid Gift Card" at bounding box center [136, 547] width 111 height 28
select select "product"
click at [80, 548] on select "Select Service Product Membership Package Voucher Prepaid Gift Card" at bounding box center [136, 547] width 111 height 28
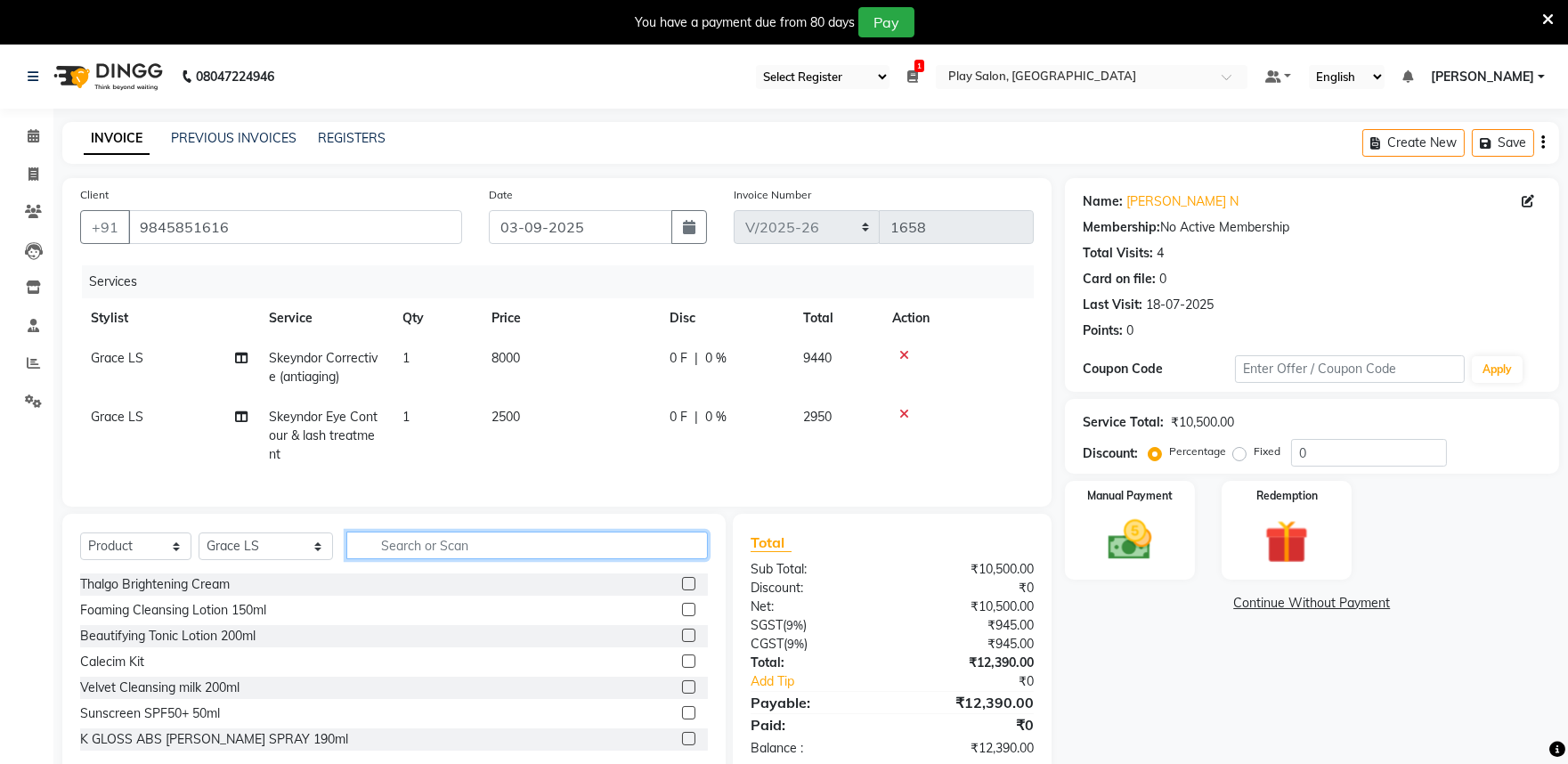
click at [393, 560] on input "text" at bounding box center [526, 546] width 362 height 28
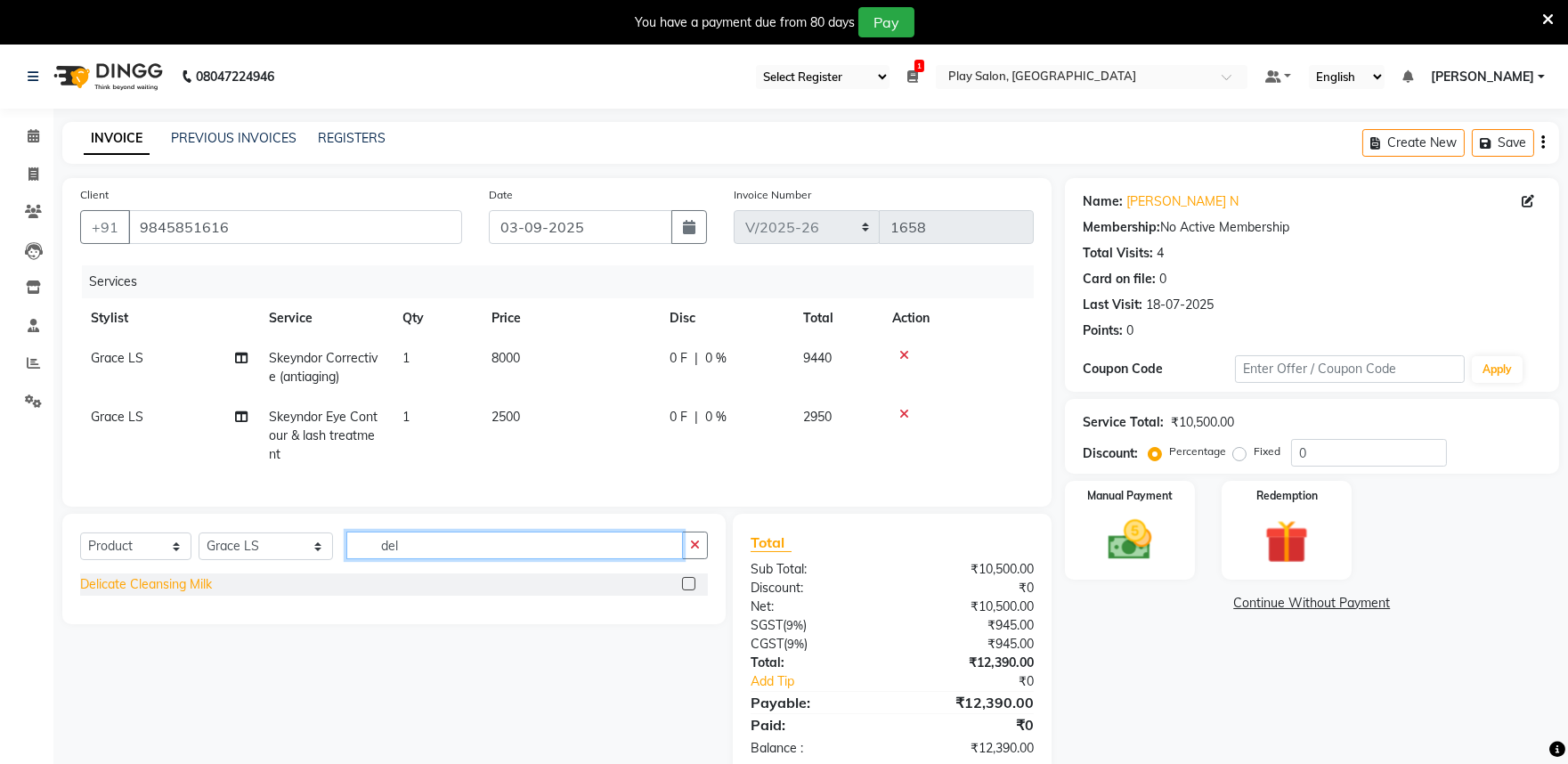
type input "del"
click at [191, 594] on div "Delicate Cleansing Milk" at bounding box center [146, 585] width 131 height 18
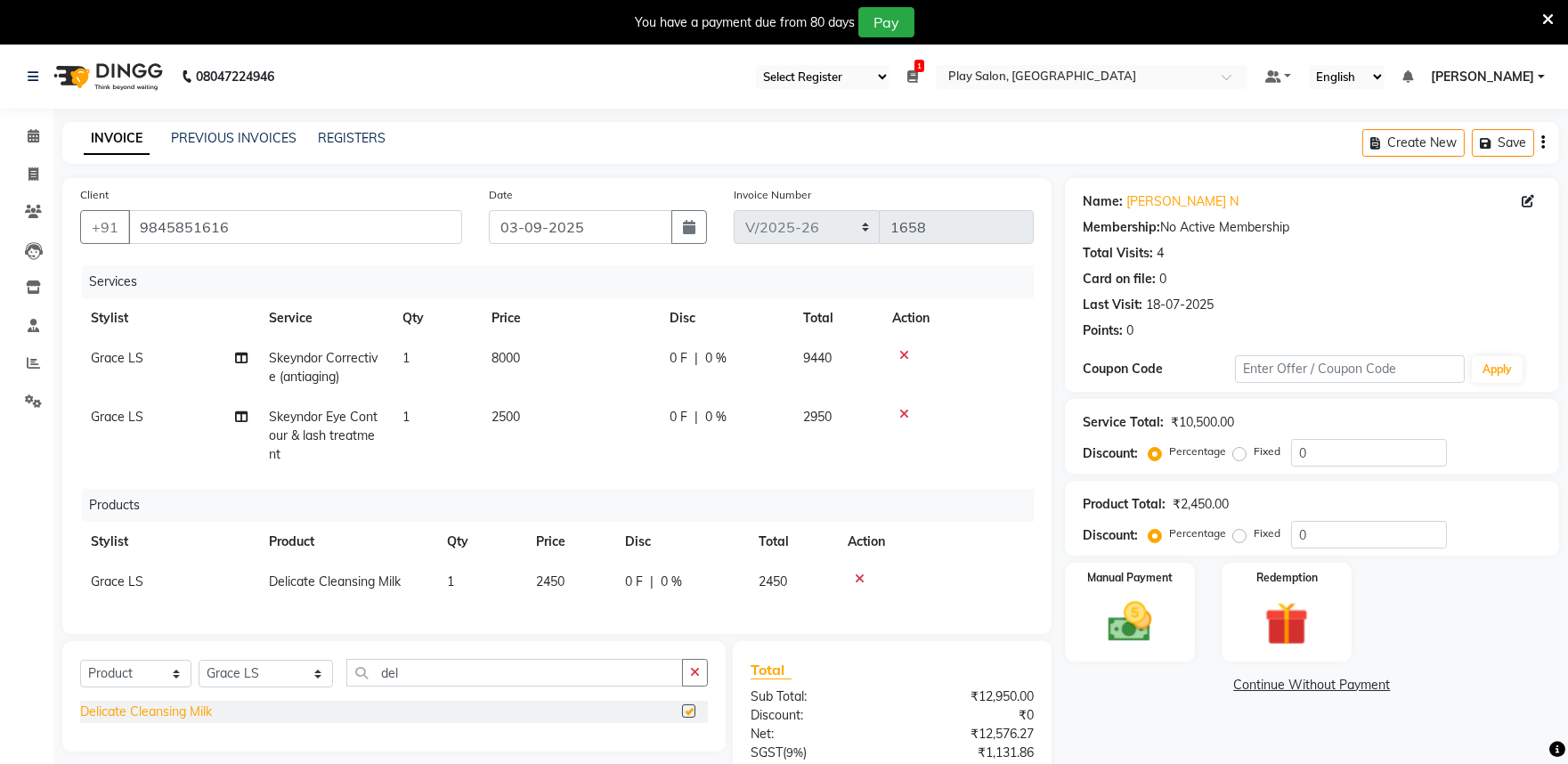
checkbox input "false"
click at [579, 577] on td "2450" at bounding box center [570, 581] width 89 height 40
select select "81324"
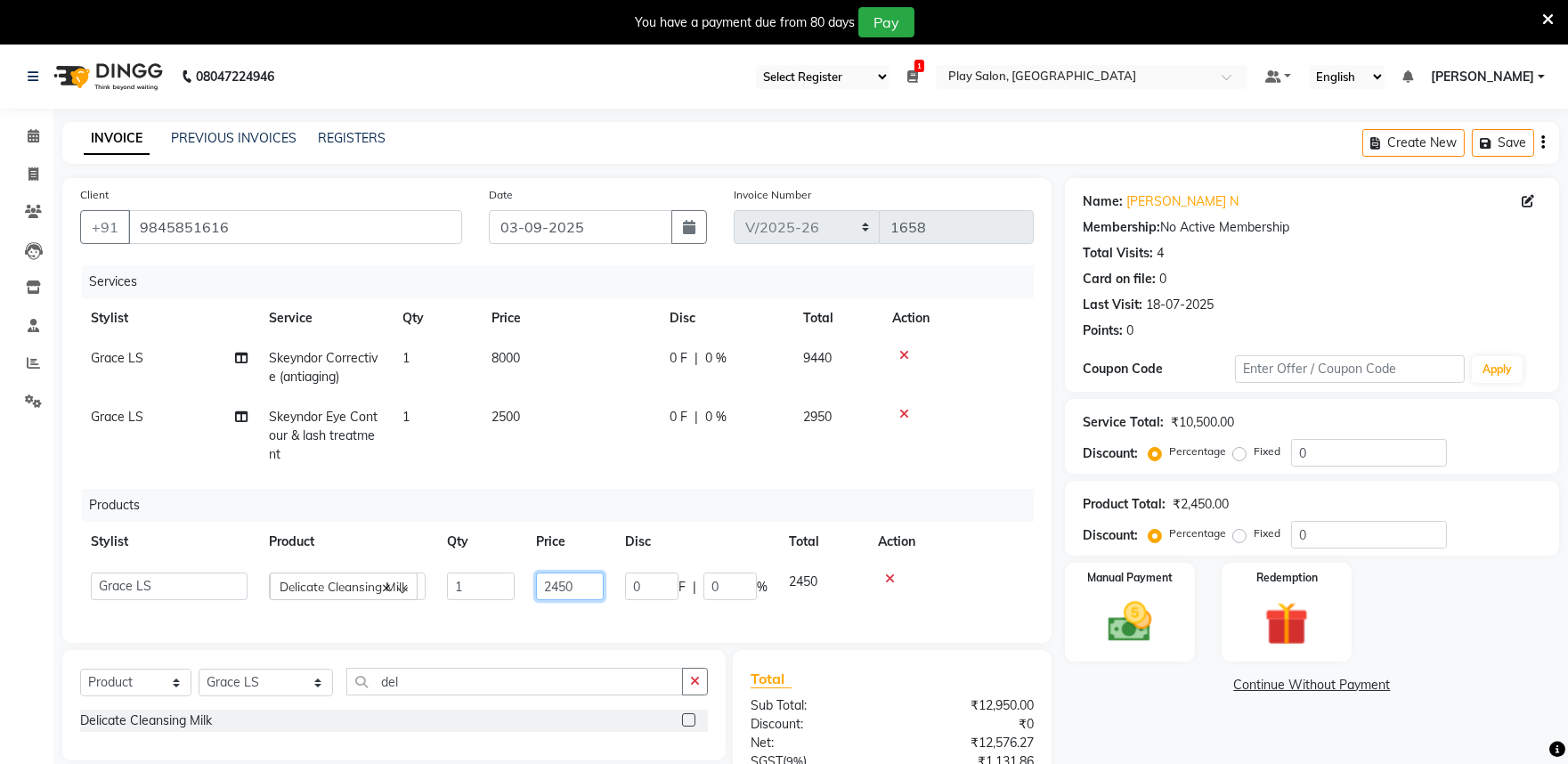
click at [580, 590] on input "2450" at bounding box center [570, 586] width 68 height 28
type input "2700"
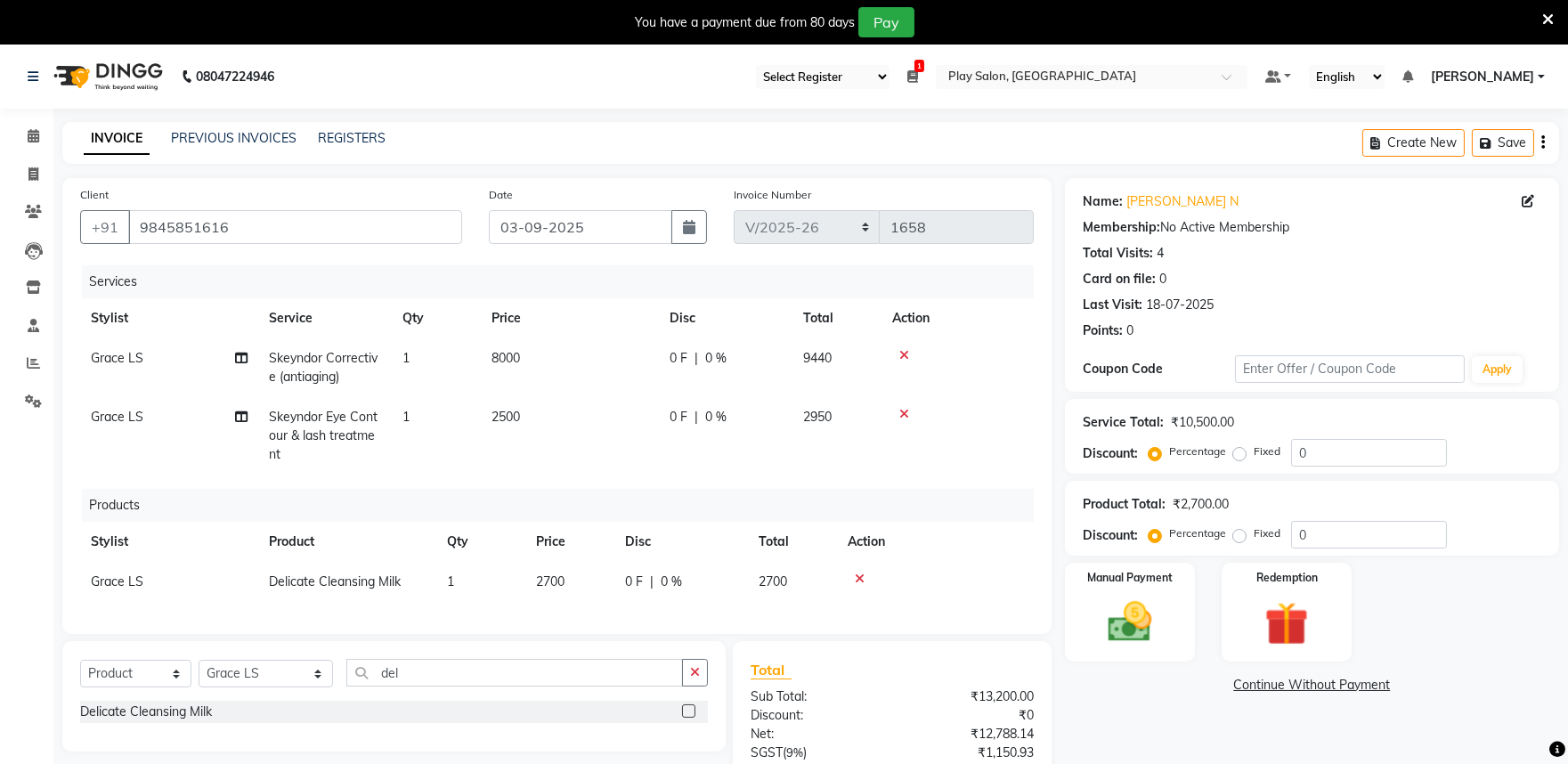
click at [821, 609] on div "Services Stylist Service Qty Price Disc Total Action Grace LS Skeyndor Correcti…" at bounding box center [557, 440] width 954 height 351
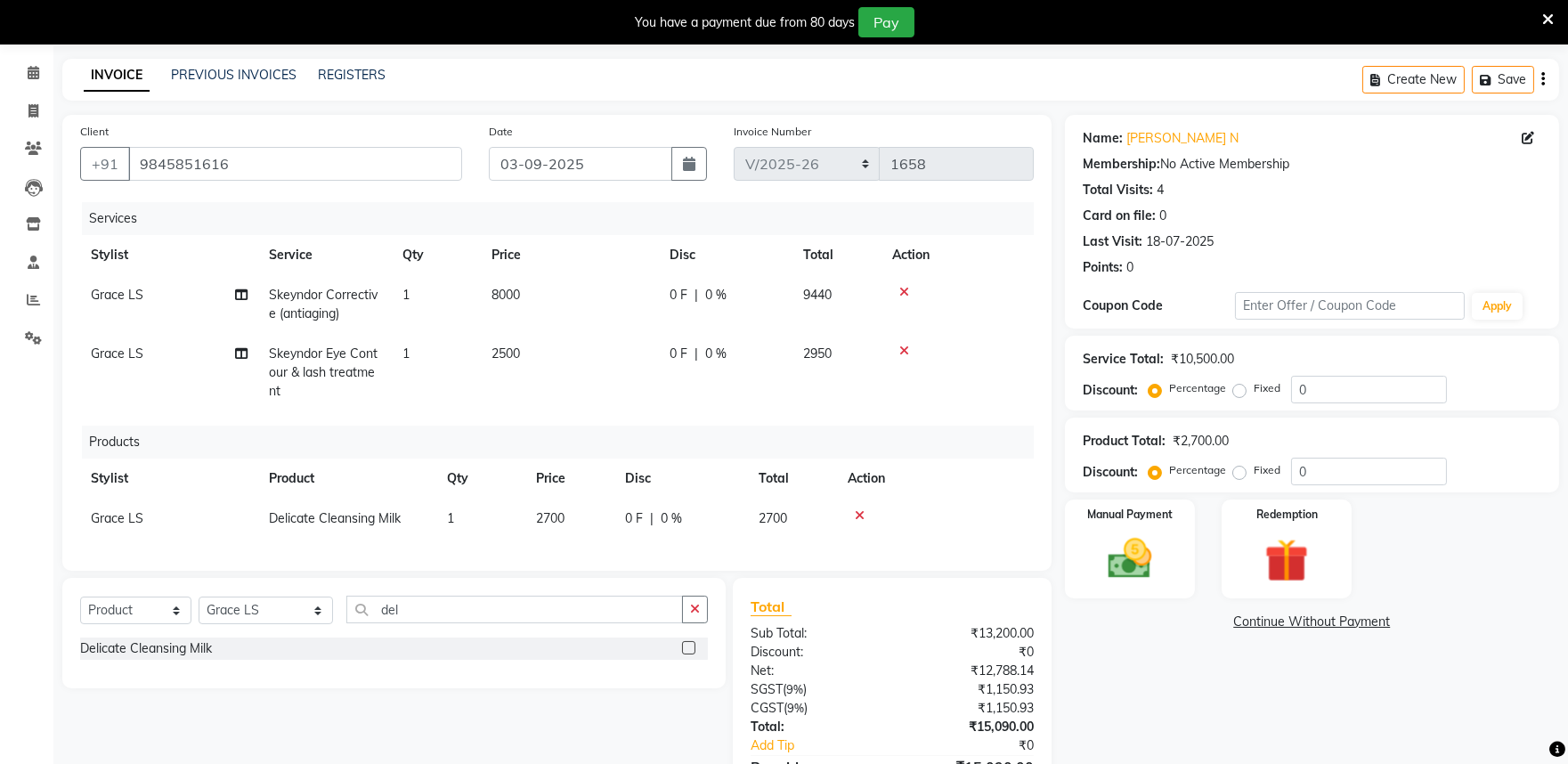
scroll to position [99, 0]
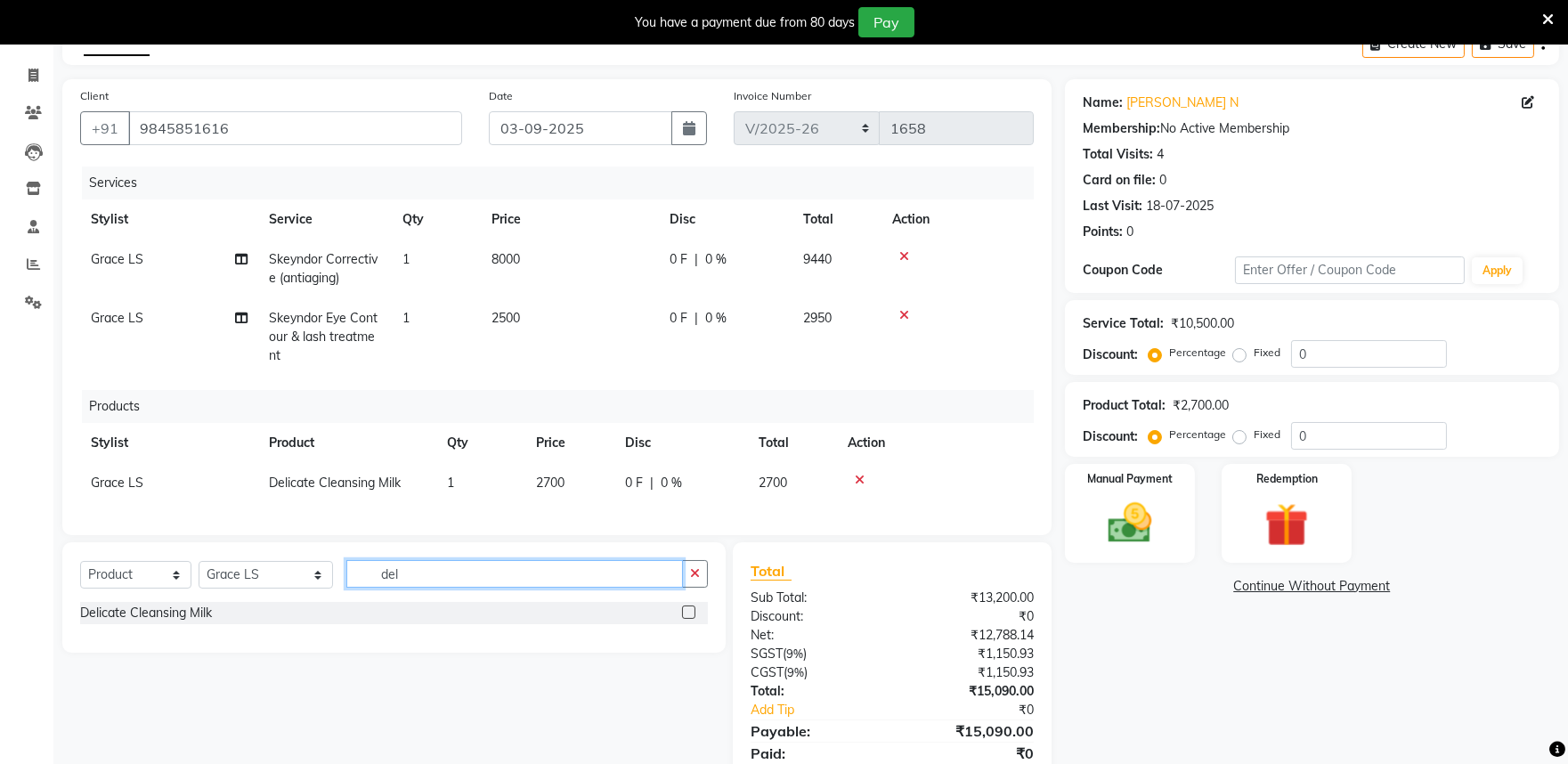
click at [419, 587] on input "del" at bounding box center [514, 574] width 337 height 28
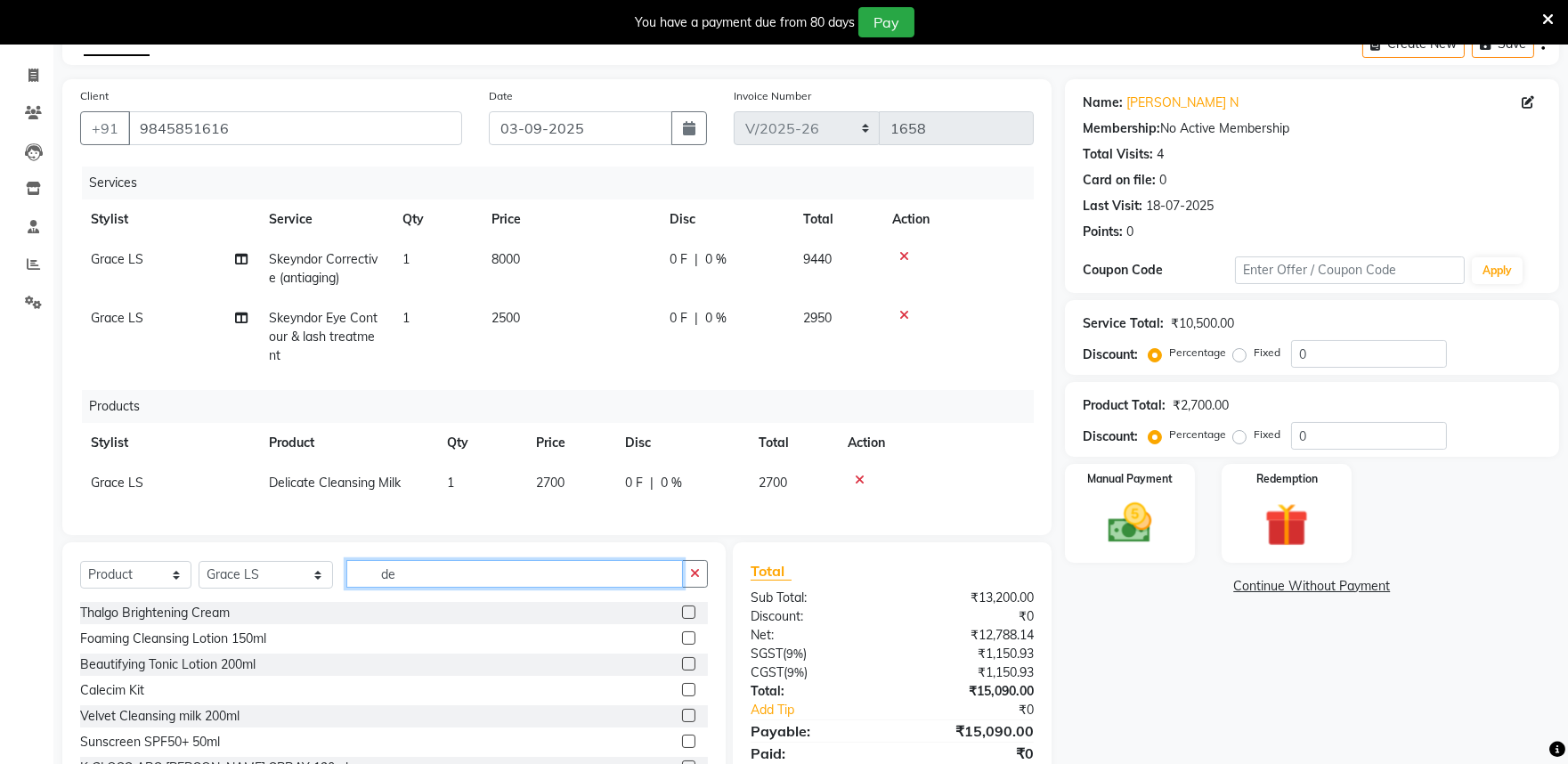
type input "d"
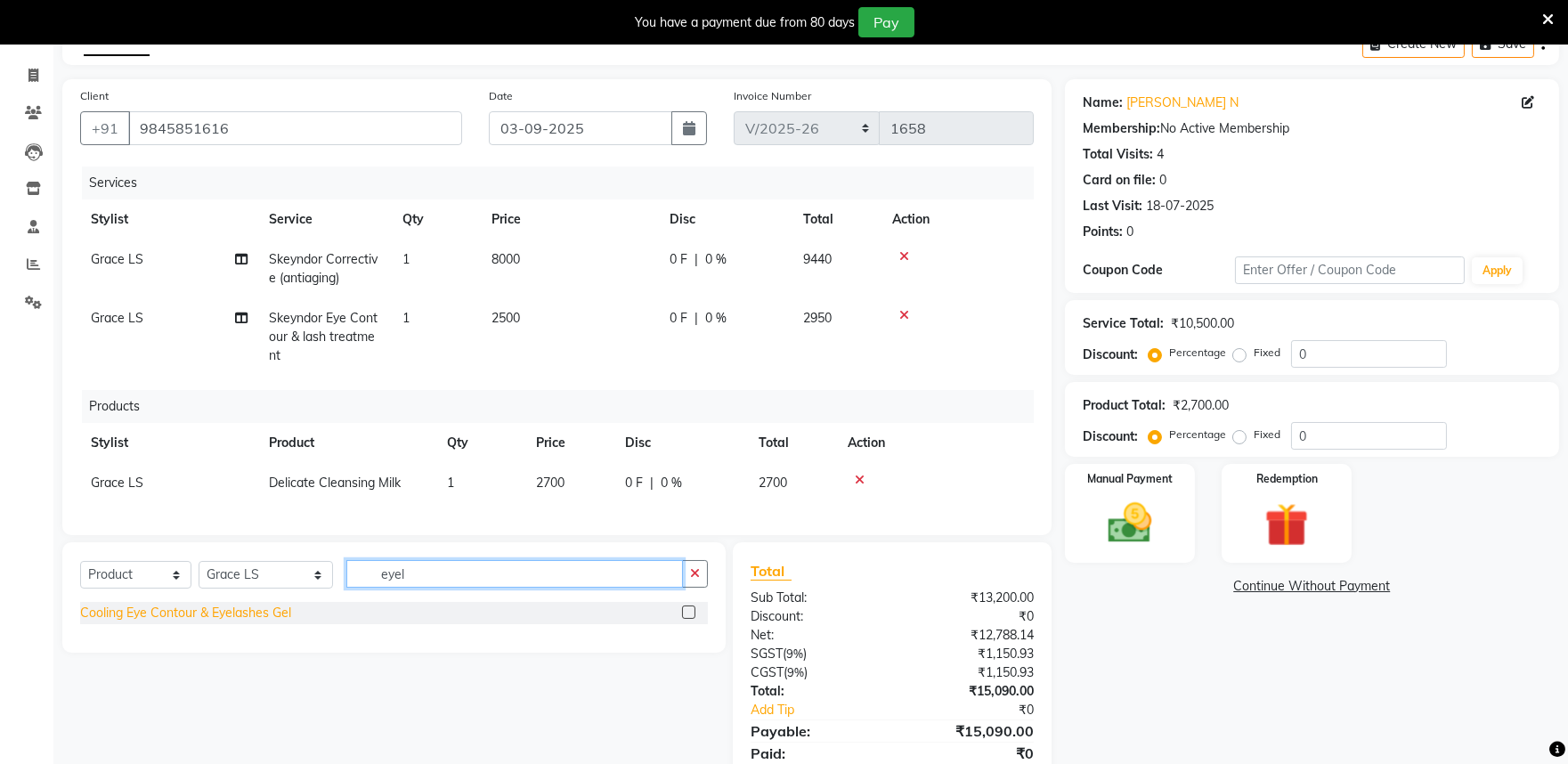
type input "eyel"
click at [227, 622] on div "Cooling Eye Contour & Eyelashes Gel" at bounding box center [186, 613] width 211 height 18
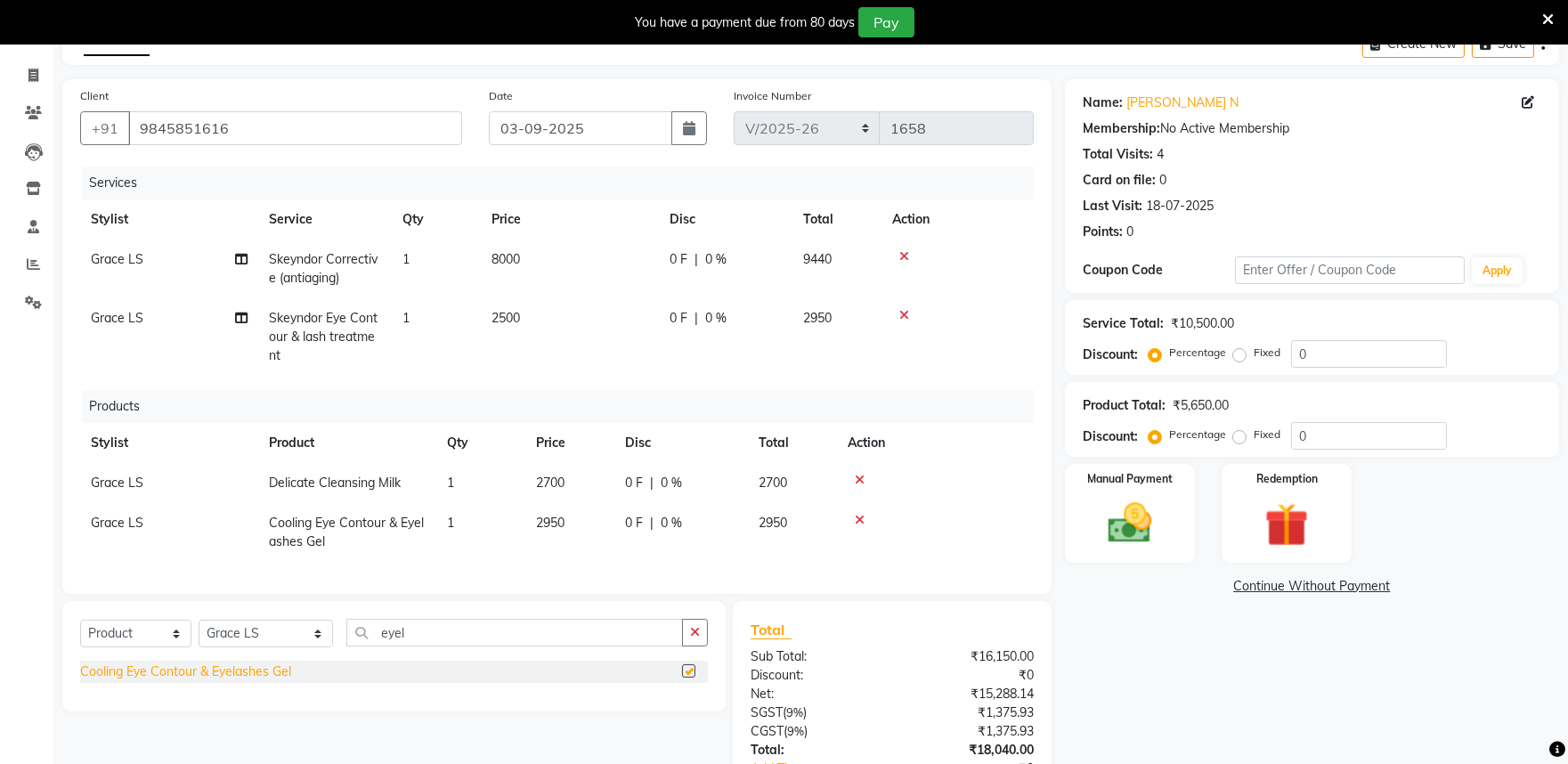
checkbox input "false"
click at [580, 519] on td "2950" at bounding box center [570, 533] width 89 height 59
select select "81324"
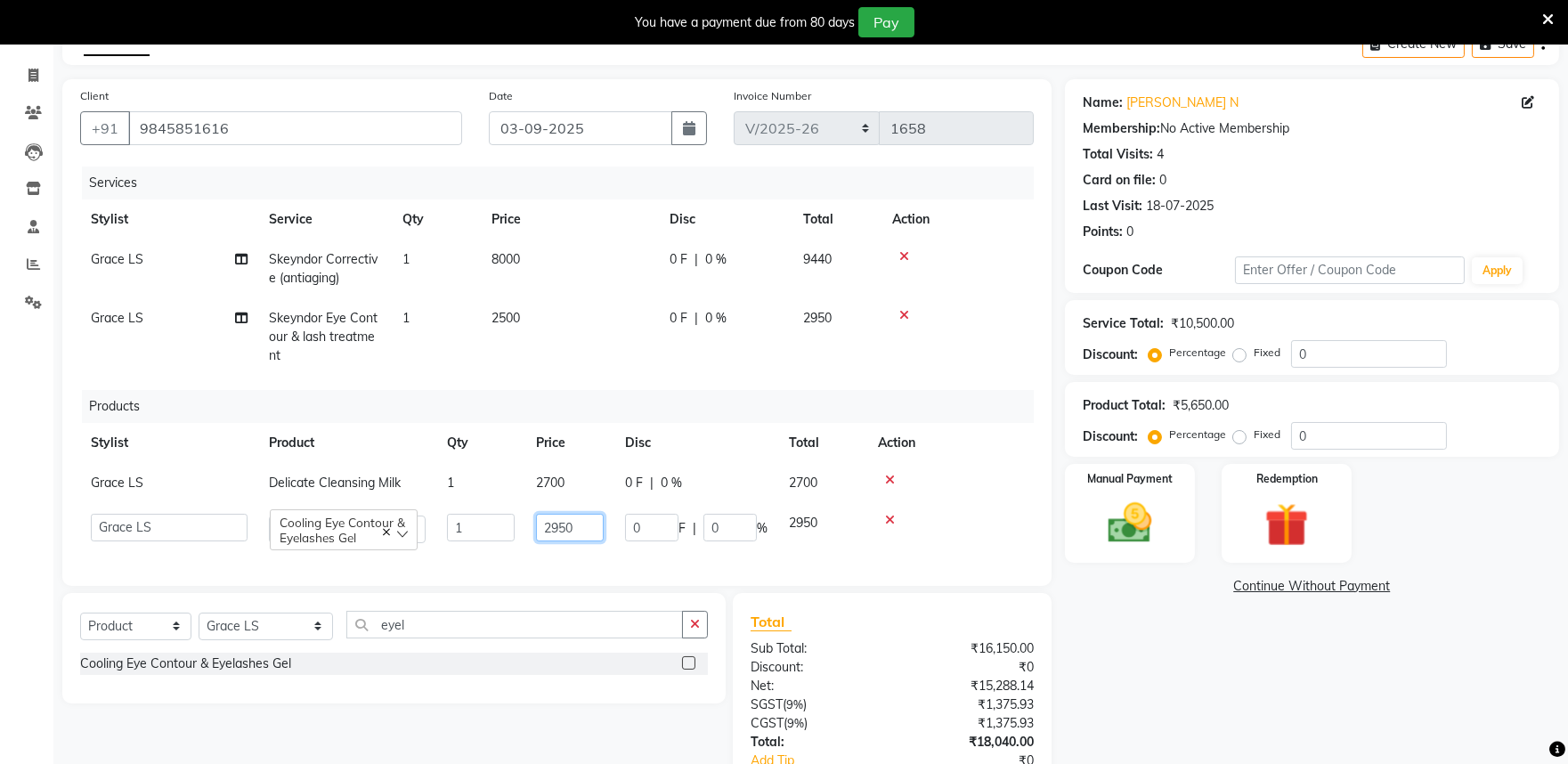
click at [587, 526] on input "2950" at bounding box center [570, 527] width 68 height 28
type input "2810"
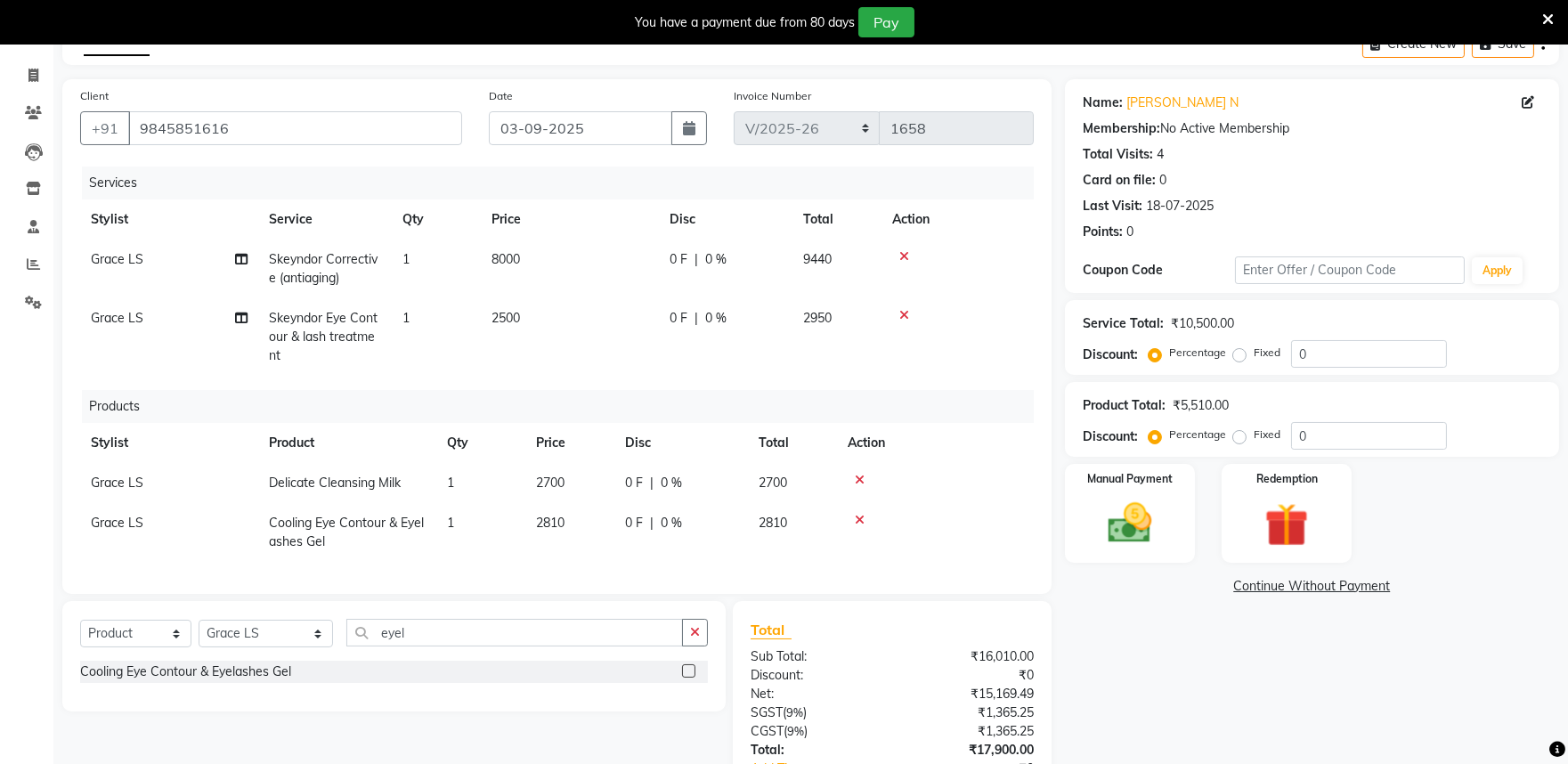
click at [984, 520] on div at bounding box center [935, 519] width 176 height 12
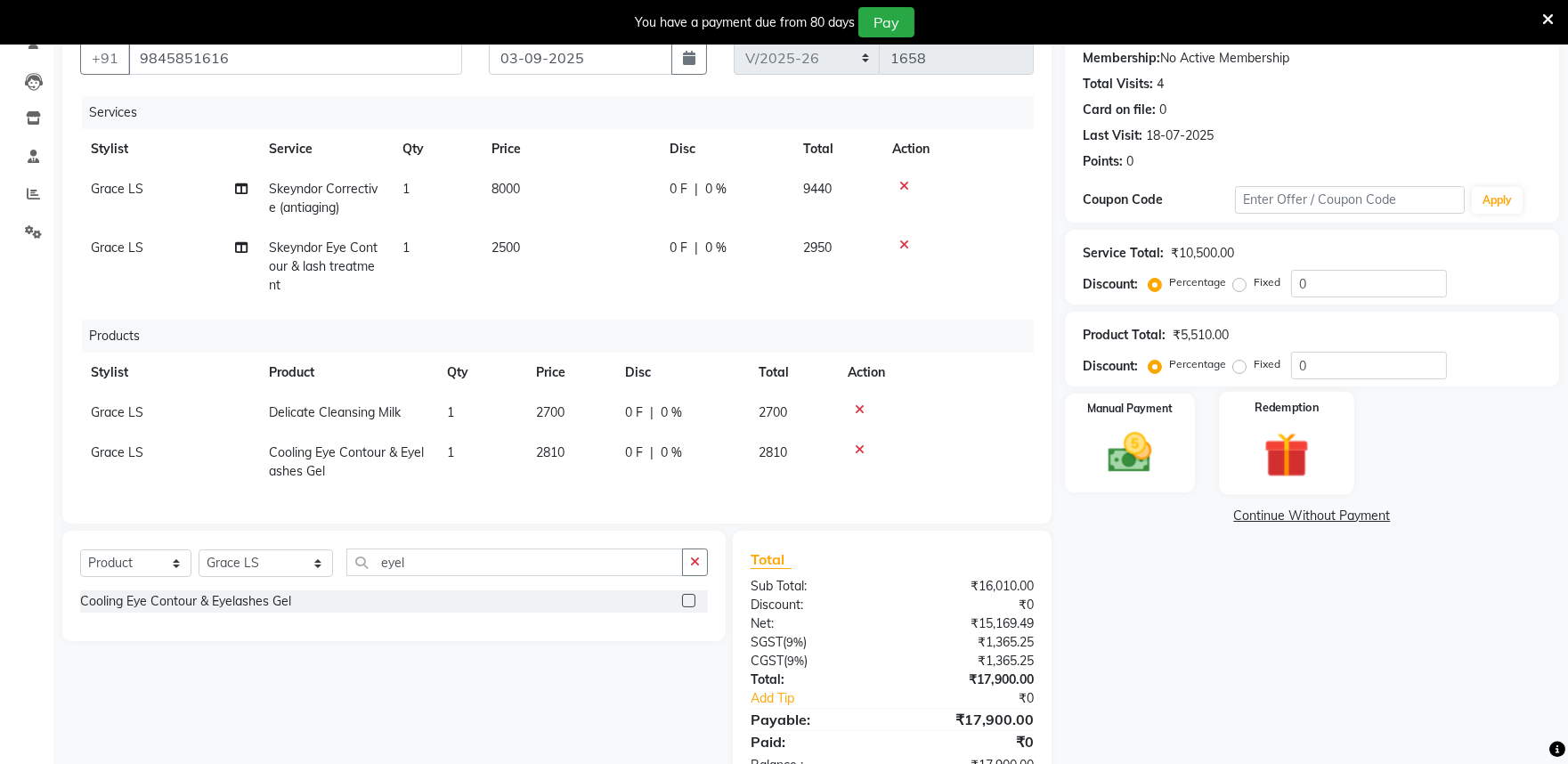
scroll to position [238, 0]
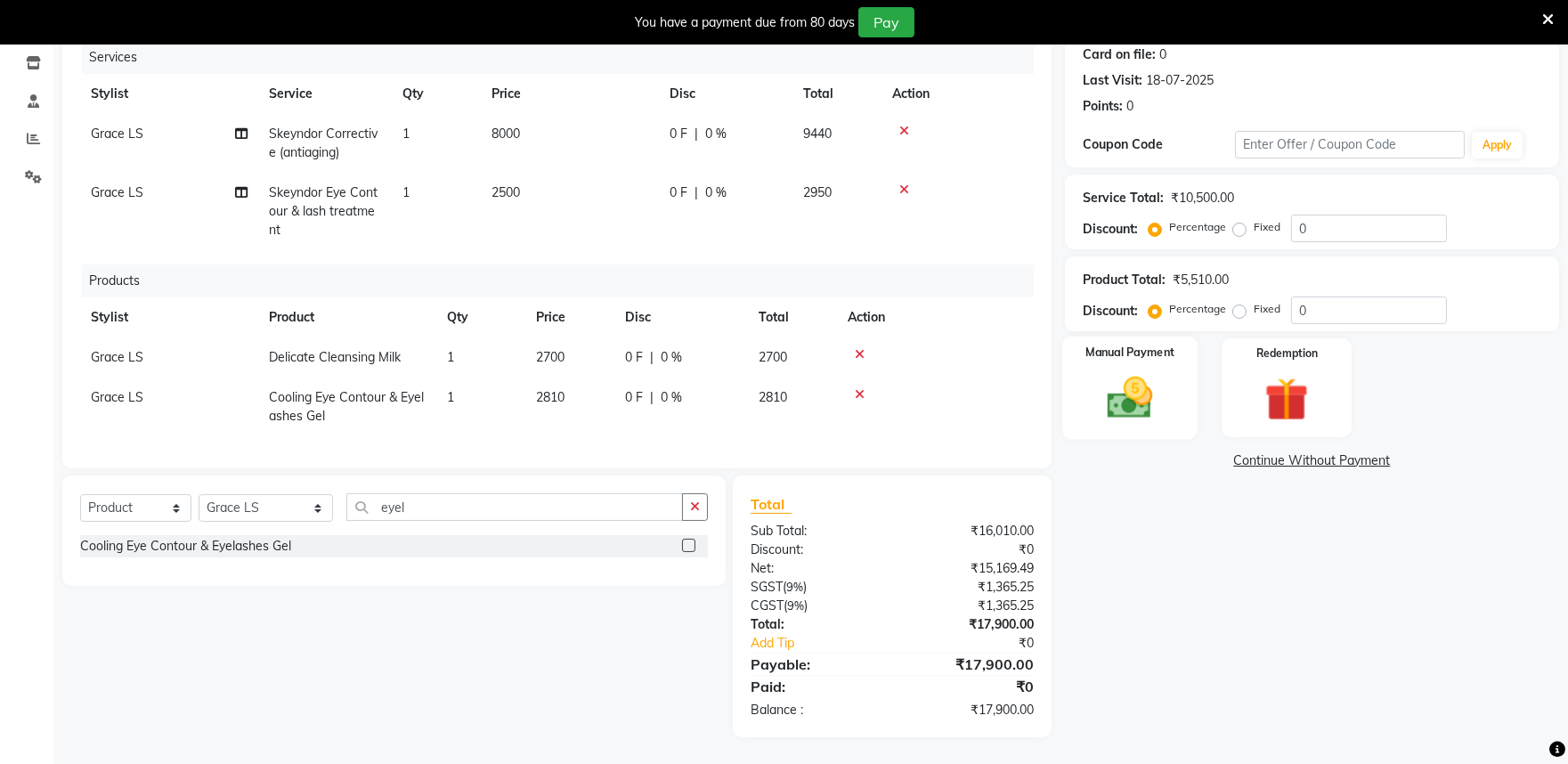
click at [1167, 371] on img at bounding box center [1130, 397] width 74 height 53
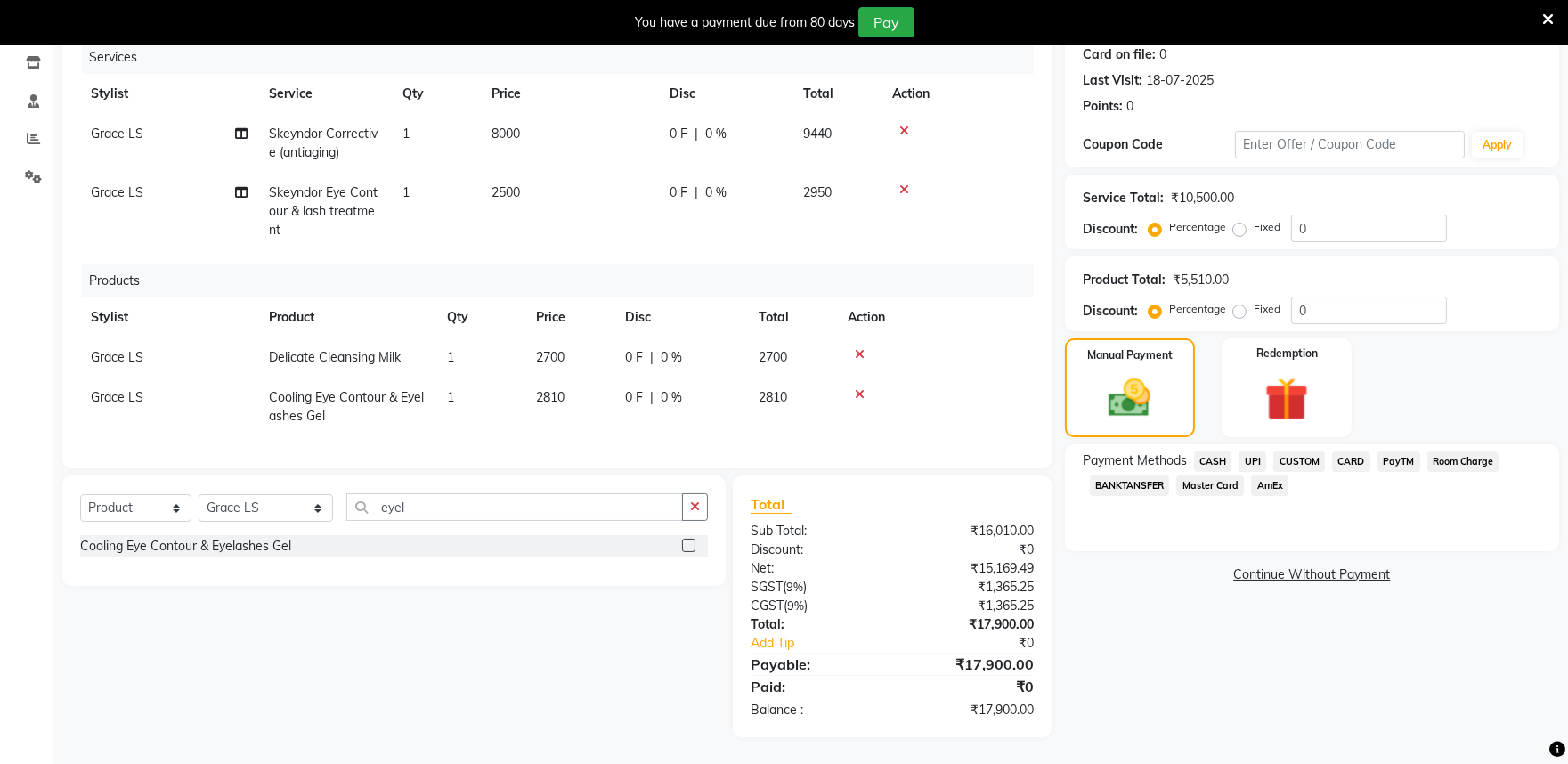
click at [1343, 451] on span "CARD" at bounding box center [1351, 462] width 38 height 20
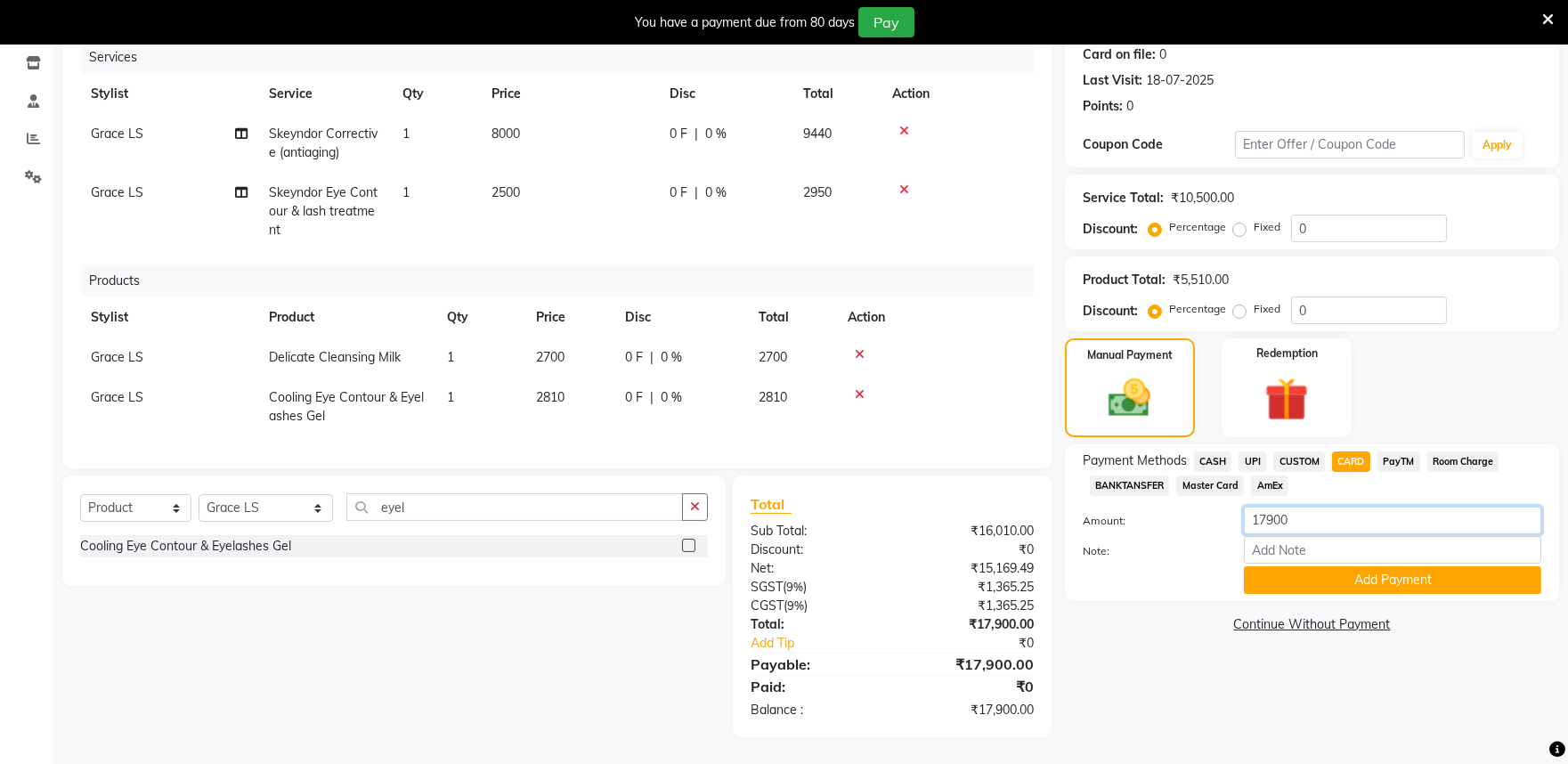
click at [1315, 510] on input "17900" at bounding box center [1393, 521] width 298 height 28
type input "12000"
click at [1352, 572] on button "Add Payment" at bounding box center [1393, 580] width 298 height 28
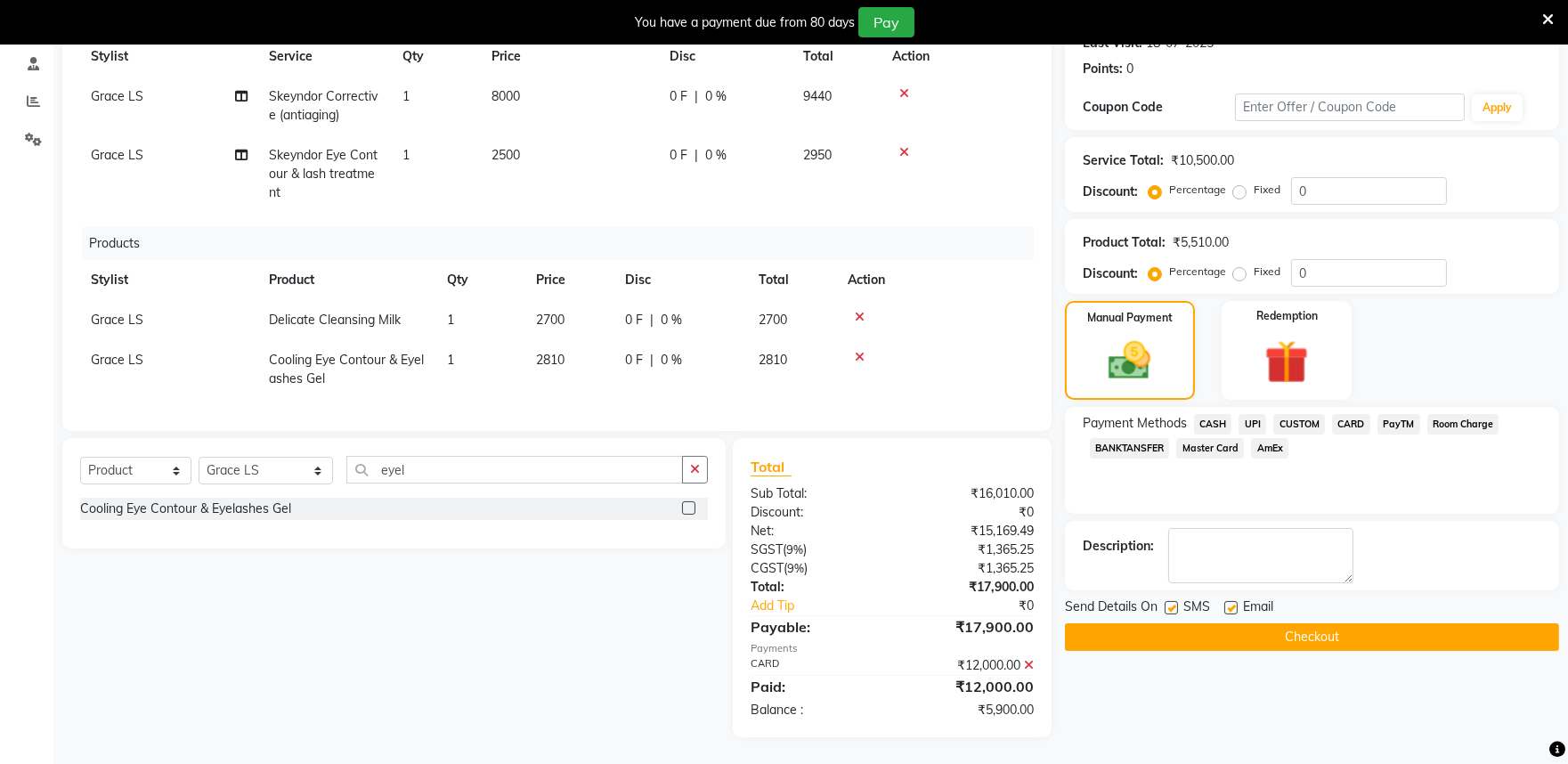
scroll to position [276, 0]
click at [1343, 414] on span "CARD" at bounding box center [1351, 425] width 38 height 20
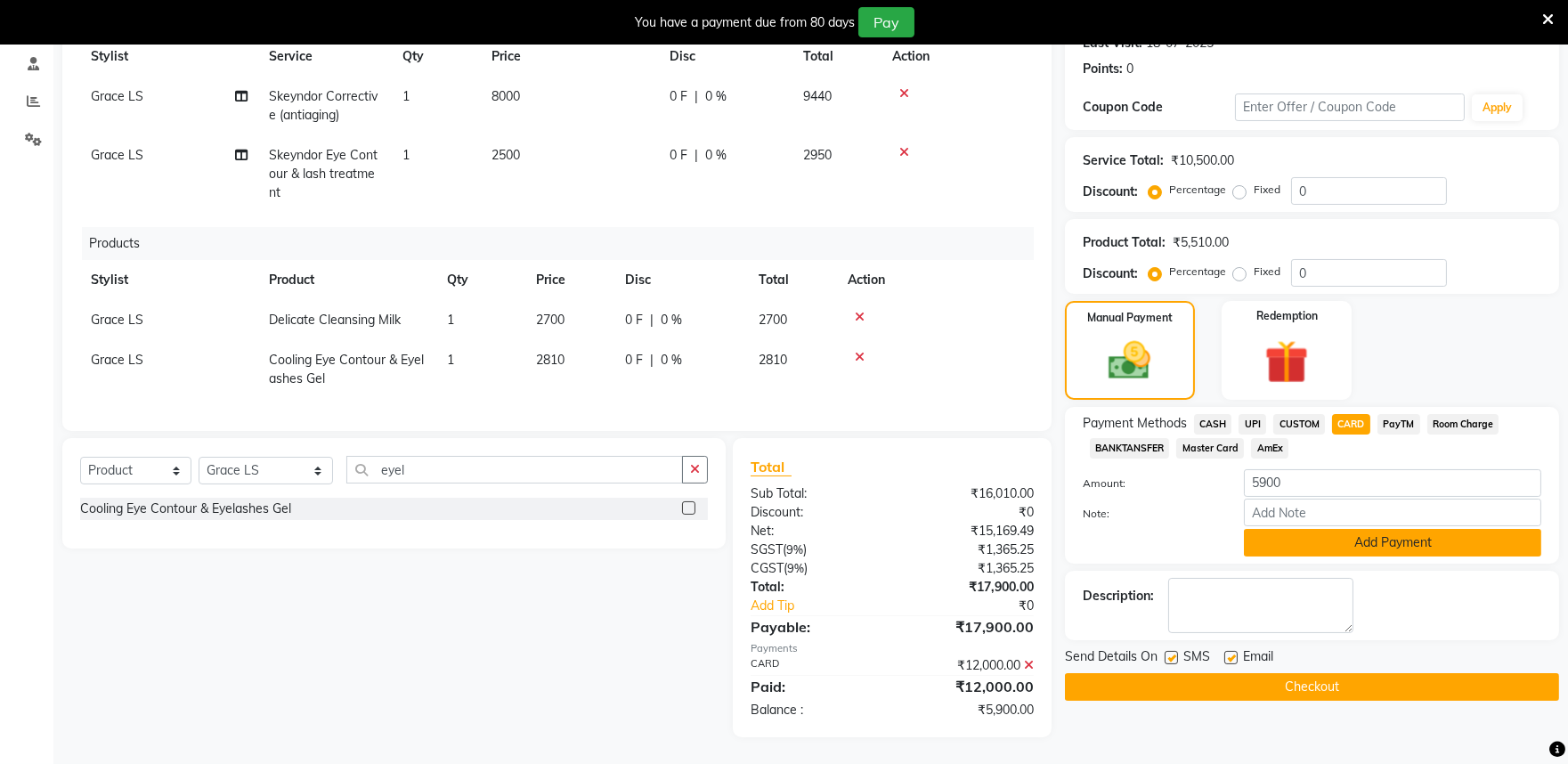
click at [1395, 529] on button "Add Payment" at bounding box center [1393, 543] width 298 height 28
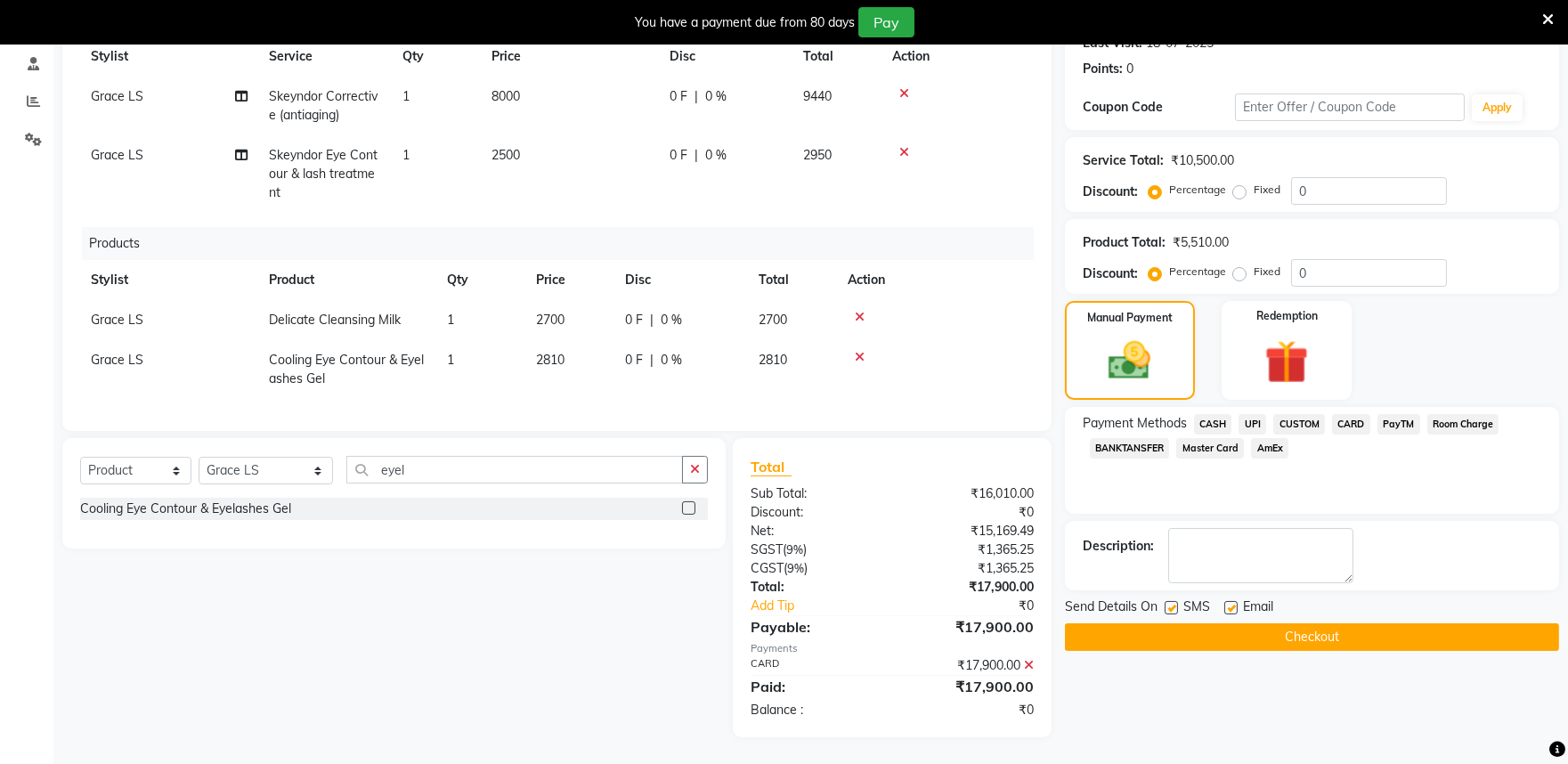
click at [1332, 627] on button "Checkout" at bounding box center [1312, 637] width 494 height 28
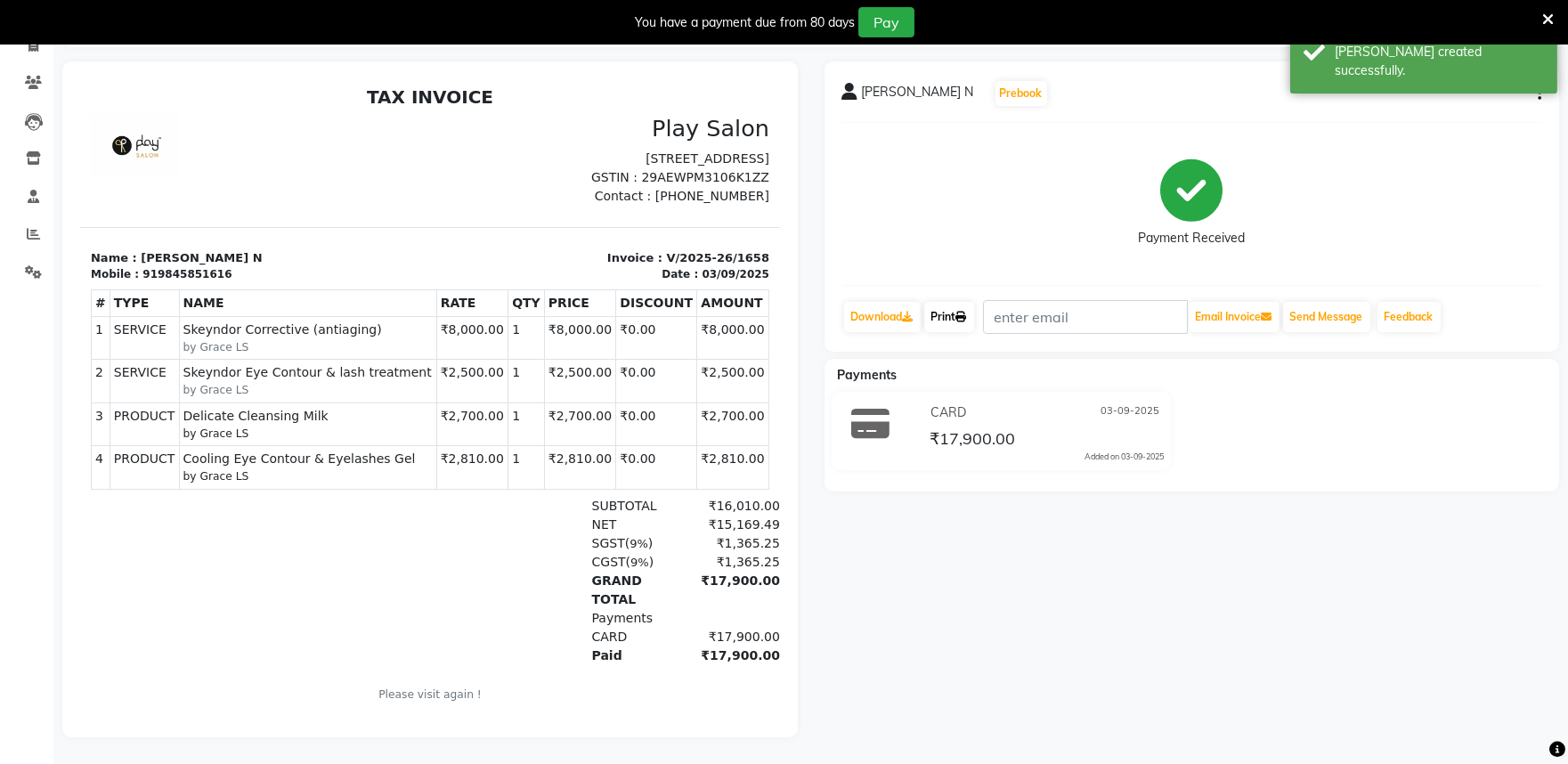
click at [956, 306] on link "Print" at bounding box center [949, 316] width 50 height 31
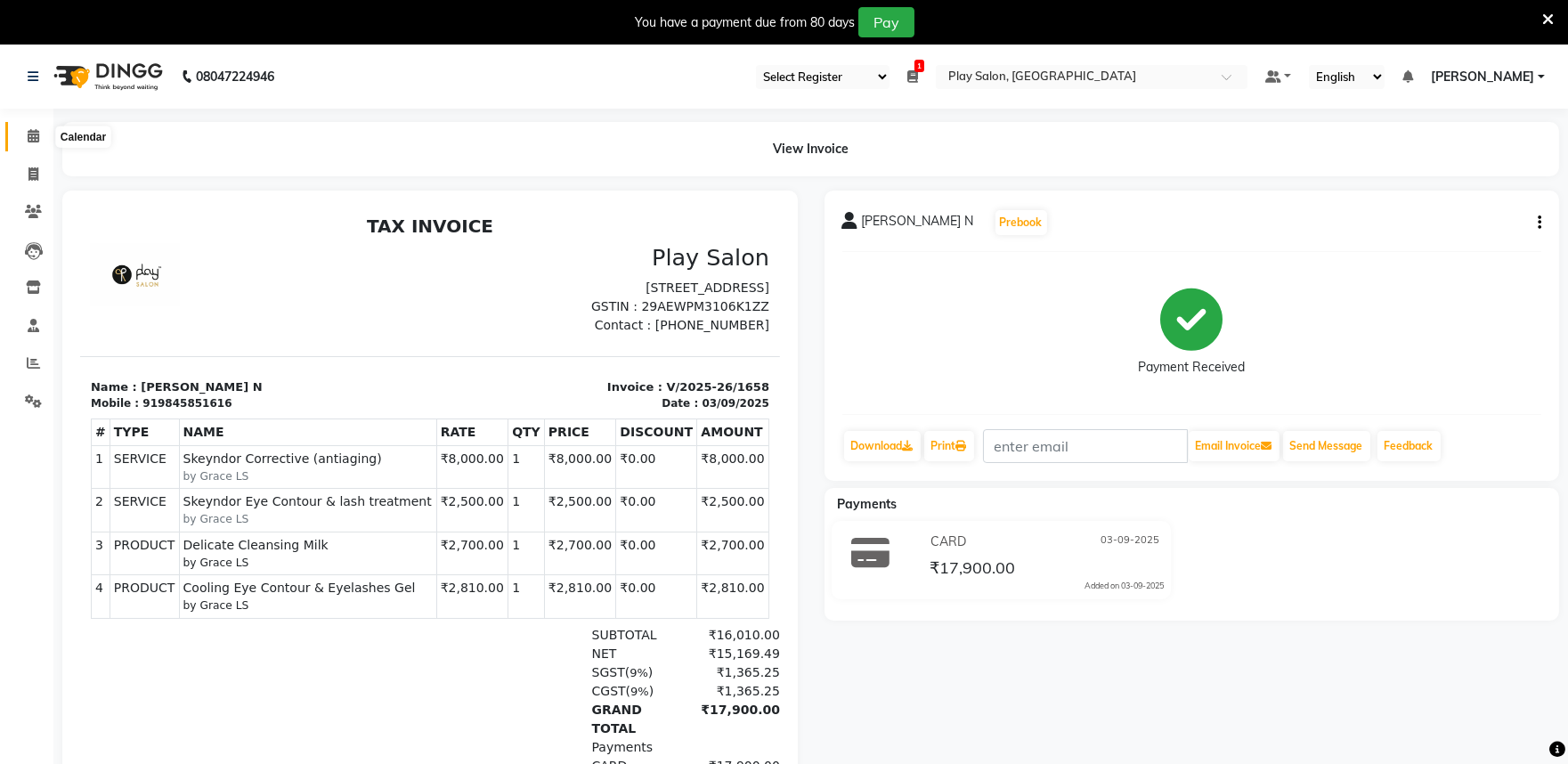
click at [23, 133] on span at bounding box center [33, 137] width 31 height 20
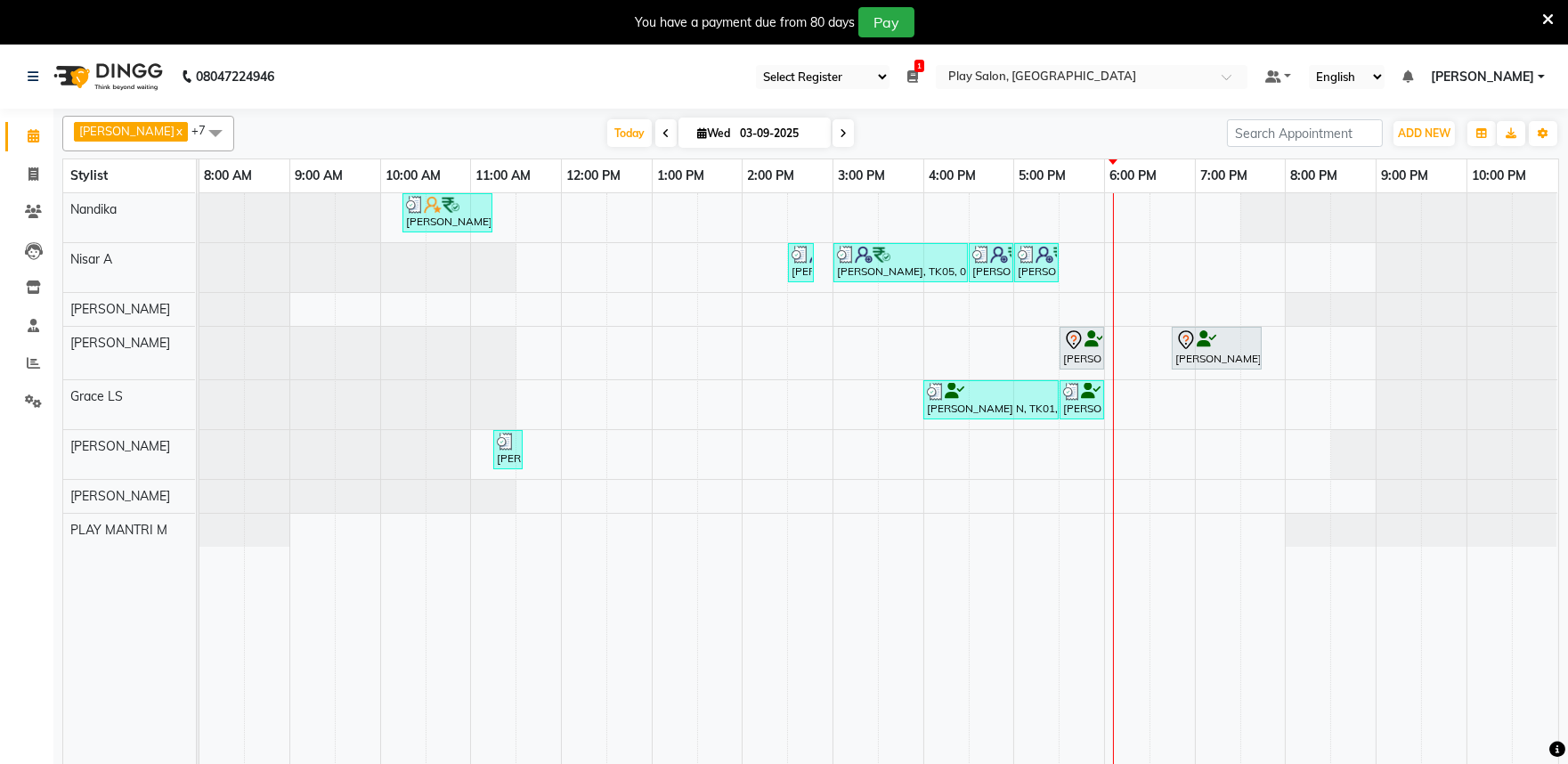
click at [751, 134] on input "03-09-2025" at bounding box center [779, 133] width 89 height 27
select select "9"
select select "2025"
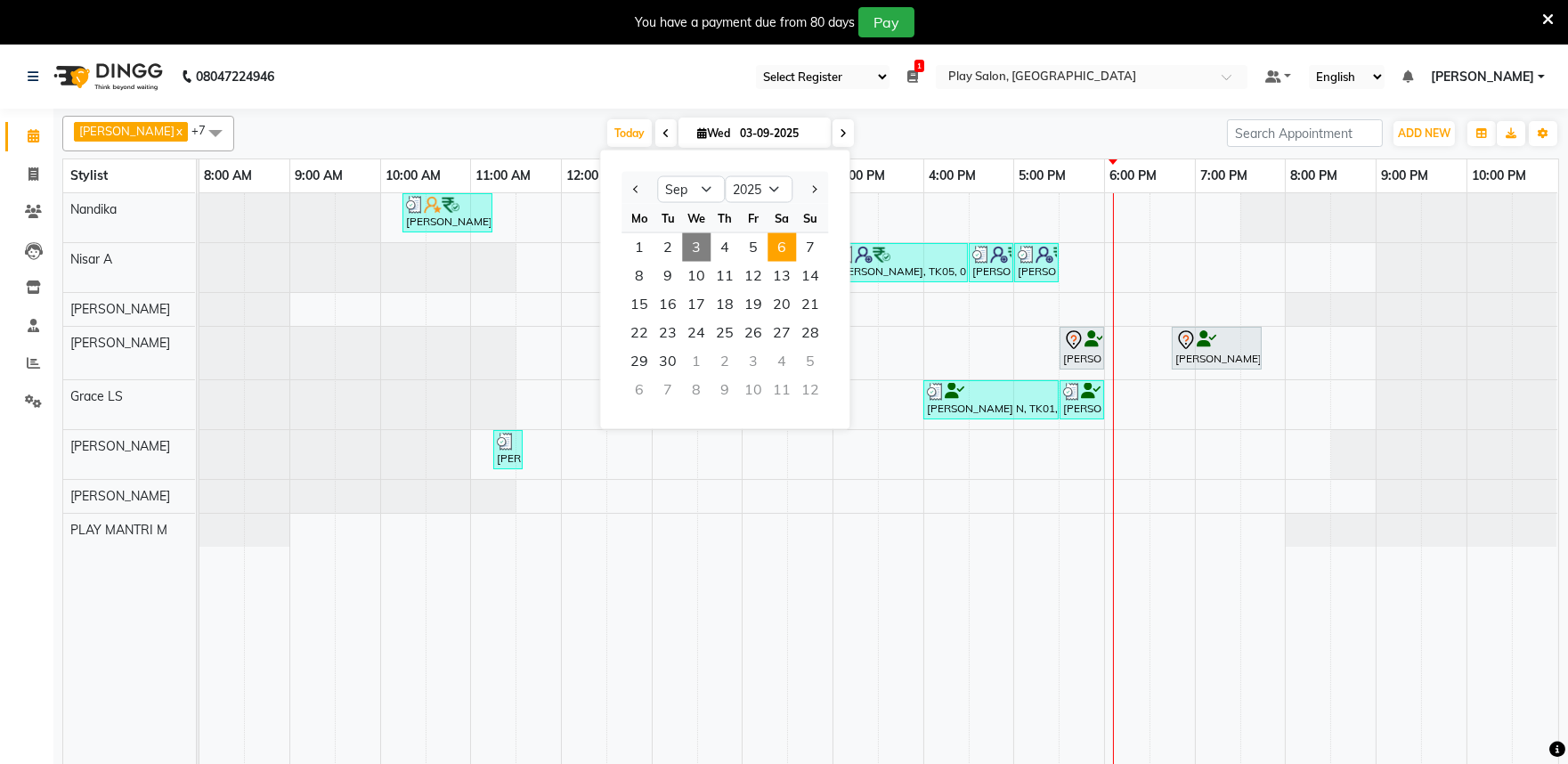
click at [786, 250] on span "6" at bounding box center [782, 247] width 29 height 29
type input "06-09-2025"
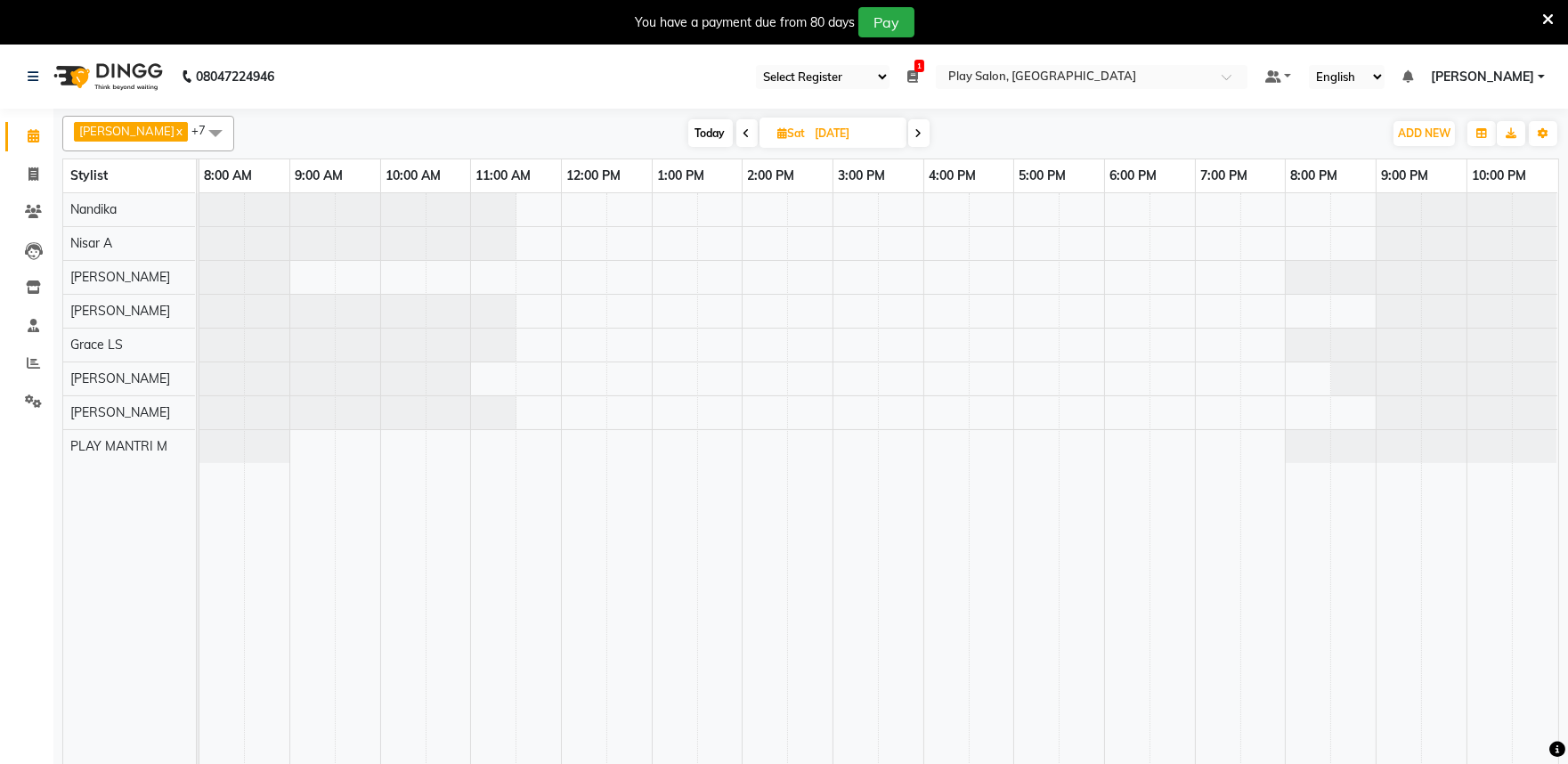
click at [619, 510] on td at bounding box center [629, 489] width 45 height 593
click at [527, 477] on td at bounding box center [538, 489] width 45 height 593
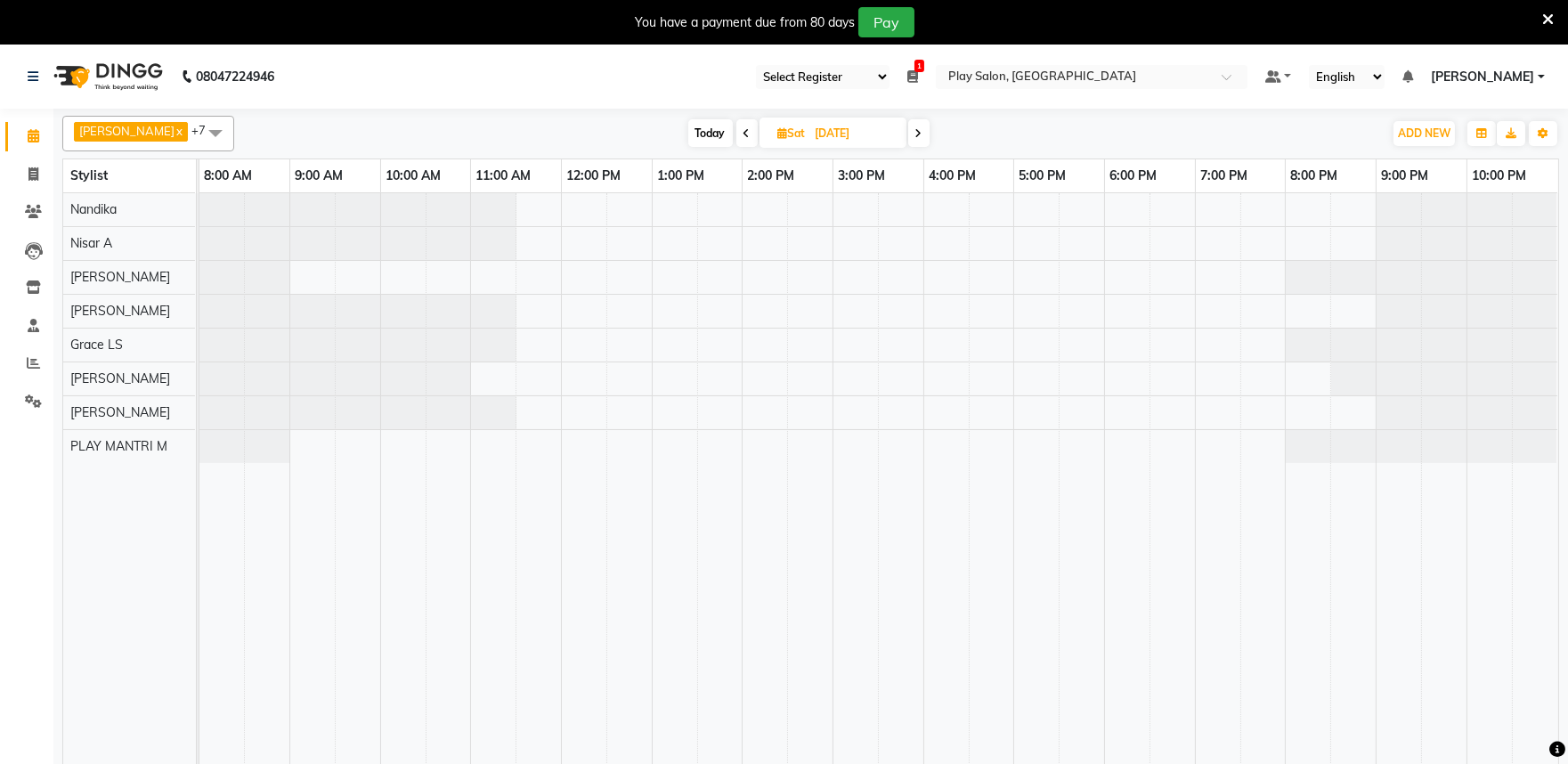
click at [527, 477] on td at bounding box center [538, 489] width 45 height 593
click at [562, 399] on div at bounding box center [879, 489] width 1359 height 593
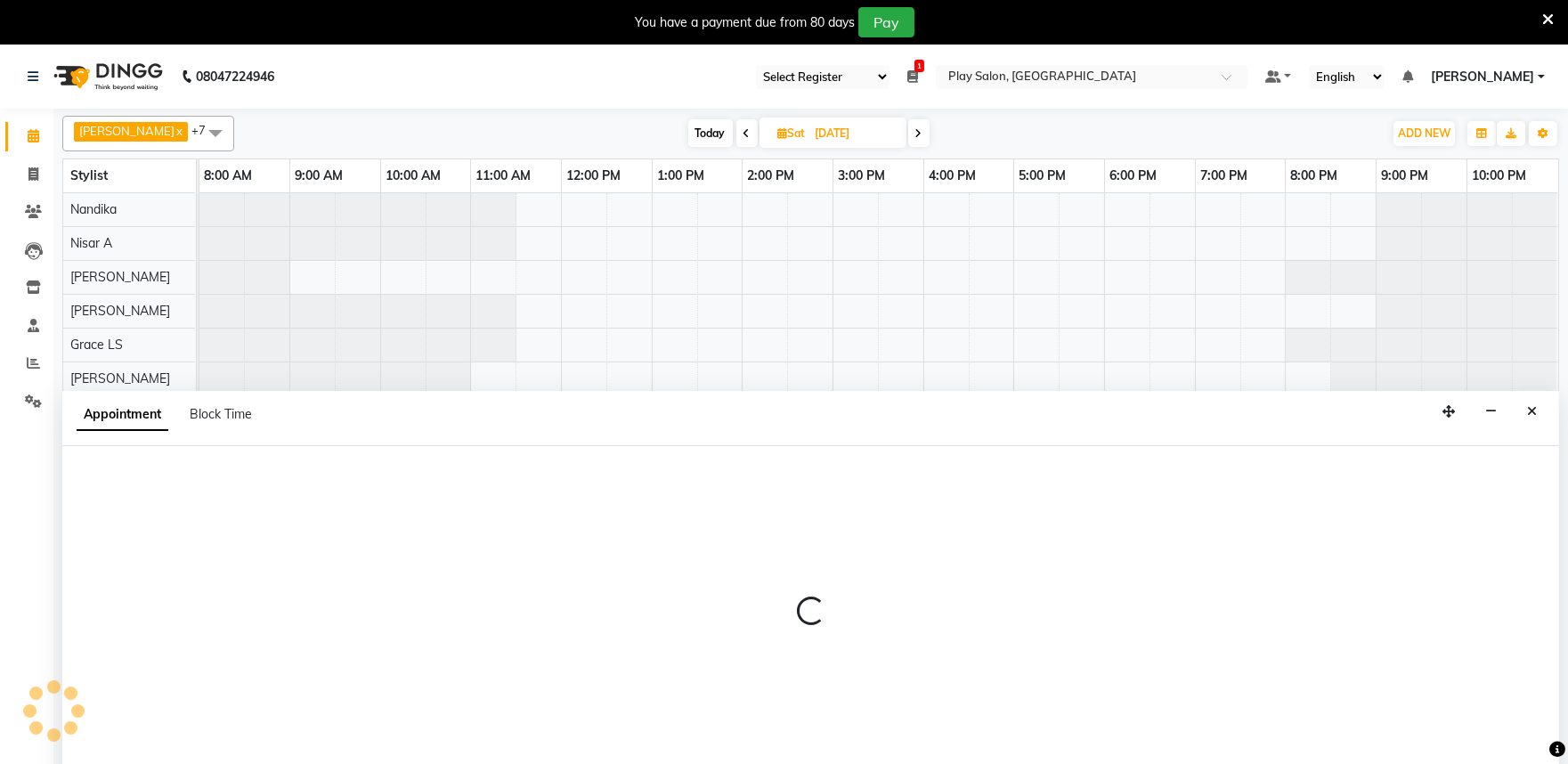
scroll to position [44, 0]
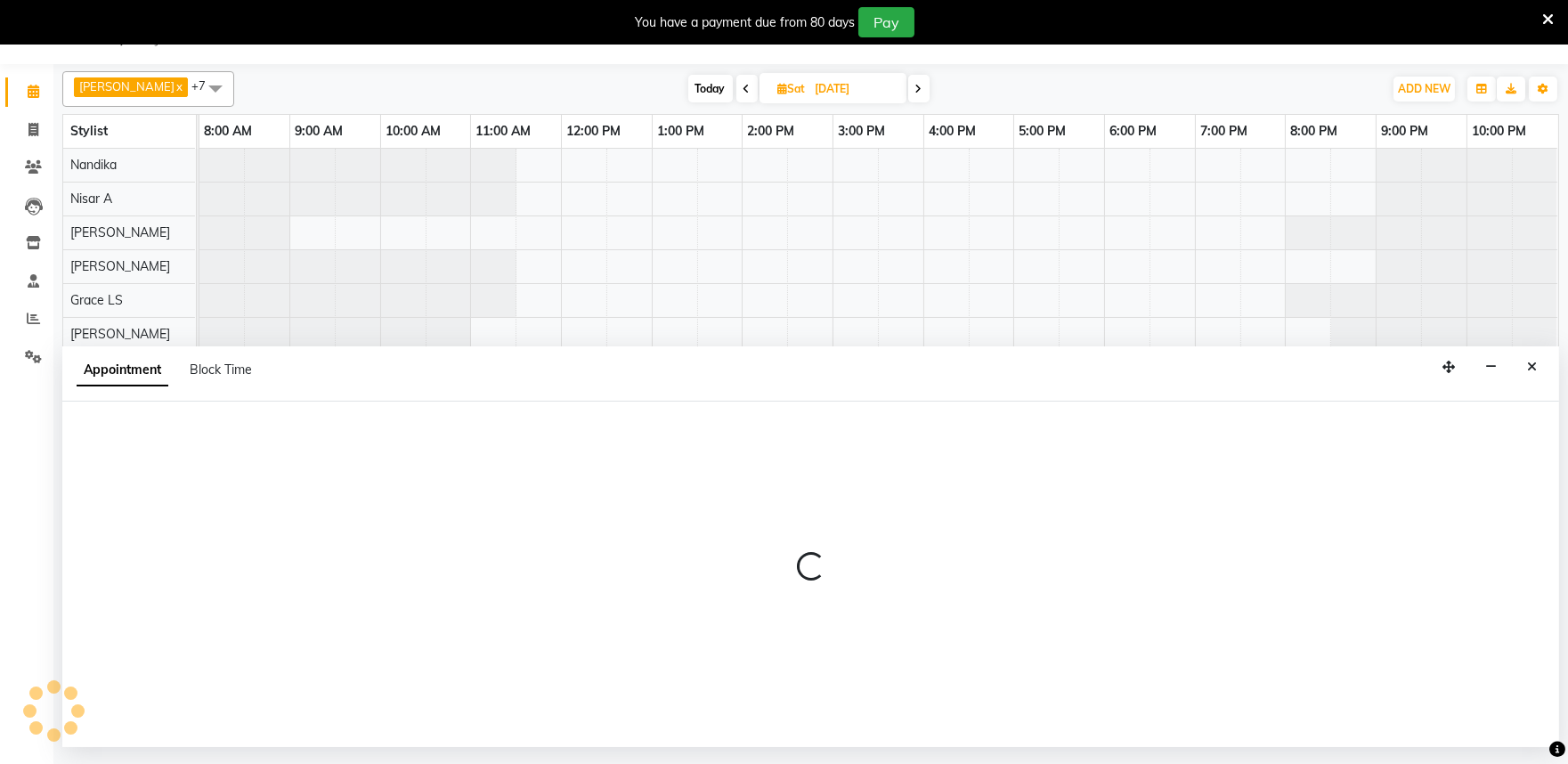
select select "81311"
select select "tentative"
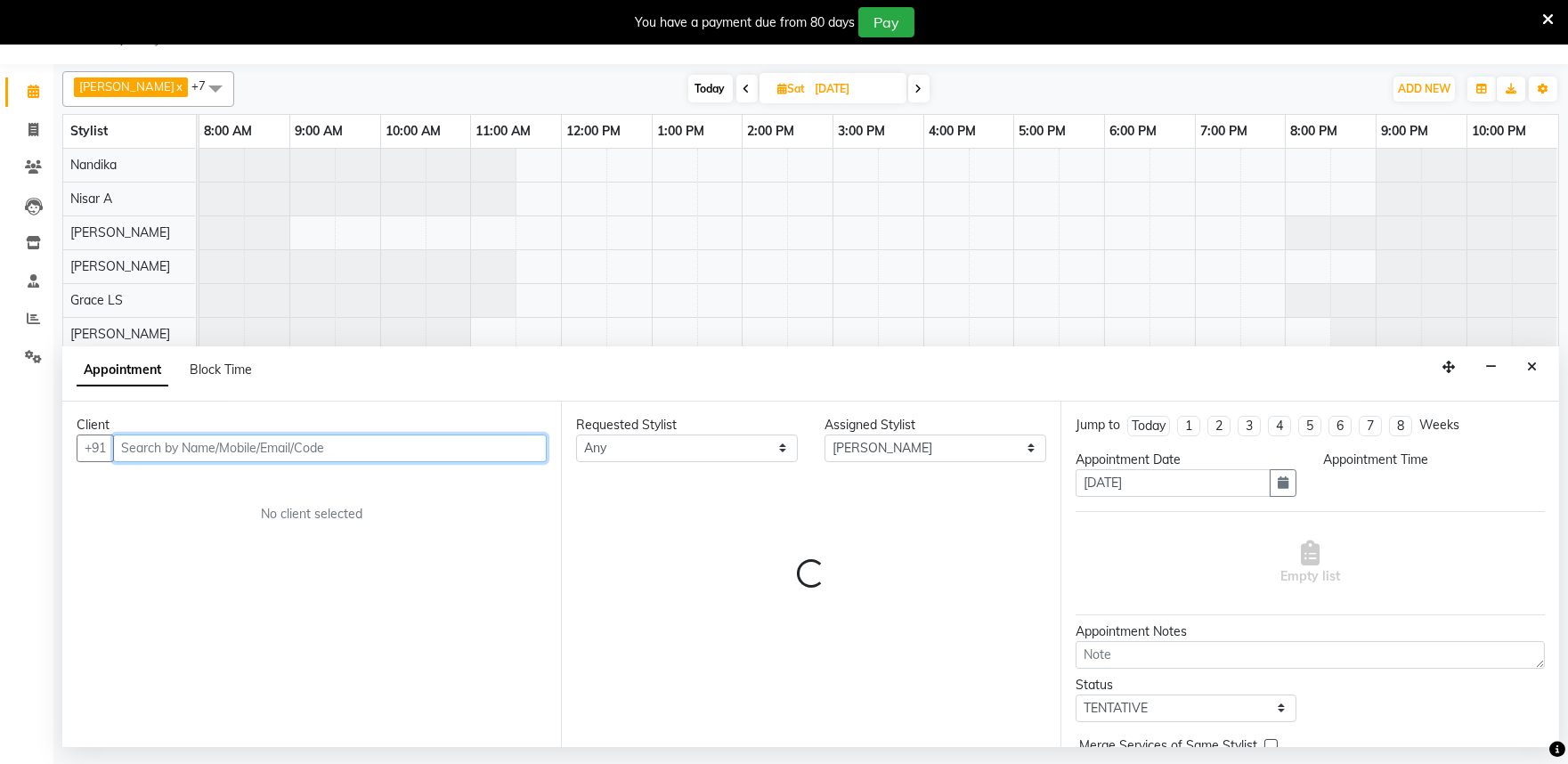
select select "720"
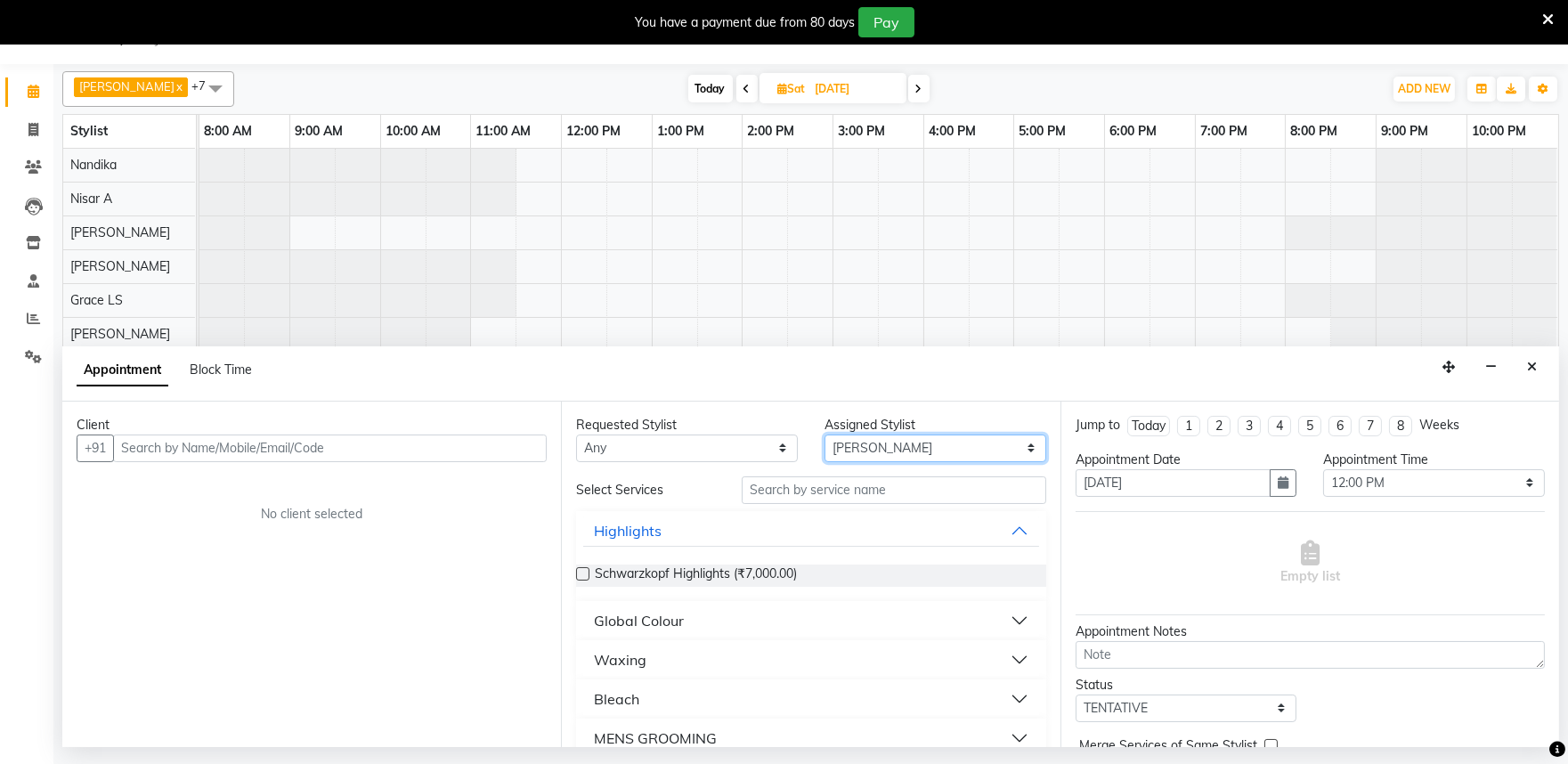
click at [923, 450] on select "Select Achan Shimrah Admin Anitha B Arhan Ehsan Charan S Dawa Tamang Ding Junhu…" at bounding box center [935, 449] width 222 height 28
click at [1534, 369] on icon "Close" at bounding box center [1532, 366] width 10 height 12
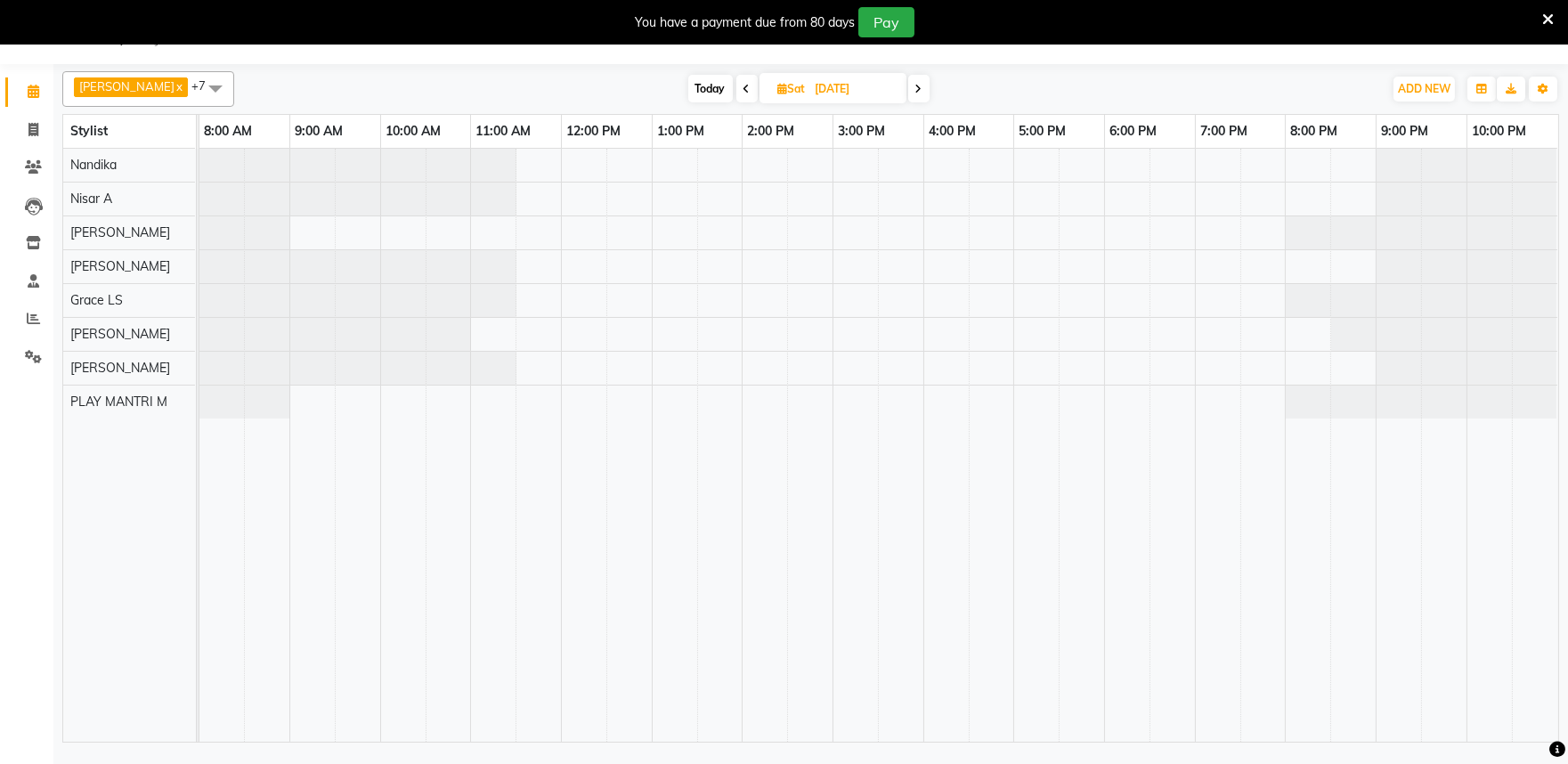
click at [133, 91] on span "[PERSON_NAME]" at bounding box center [127, 86] width 95 height 14
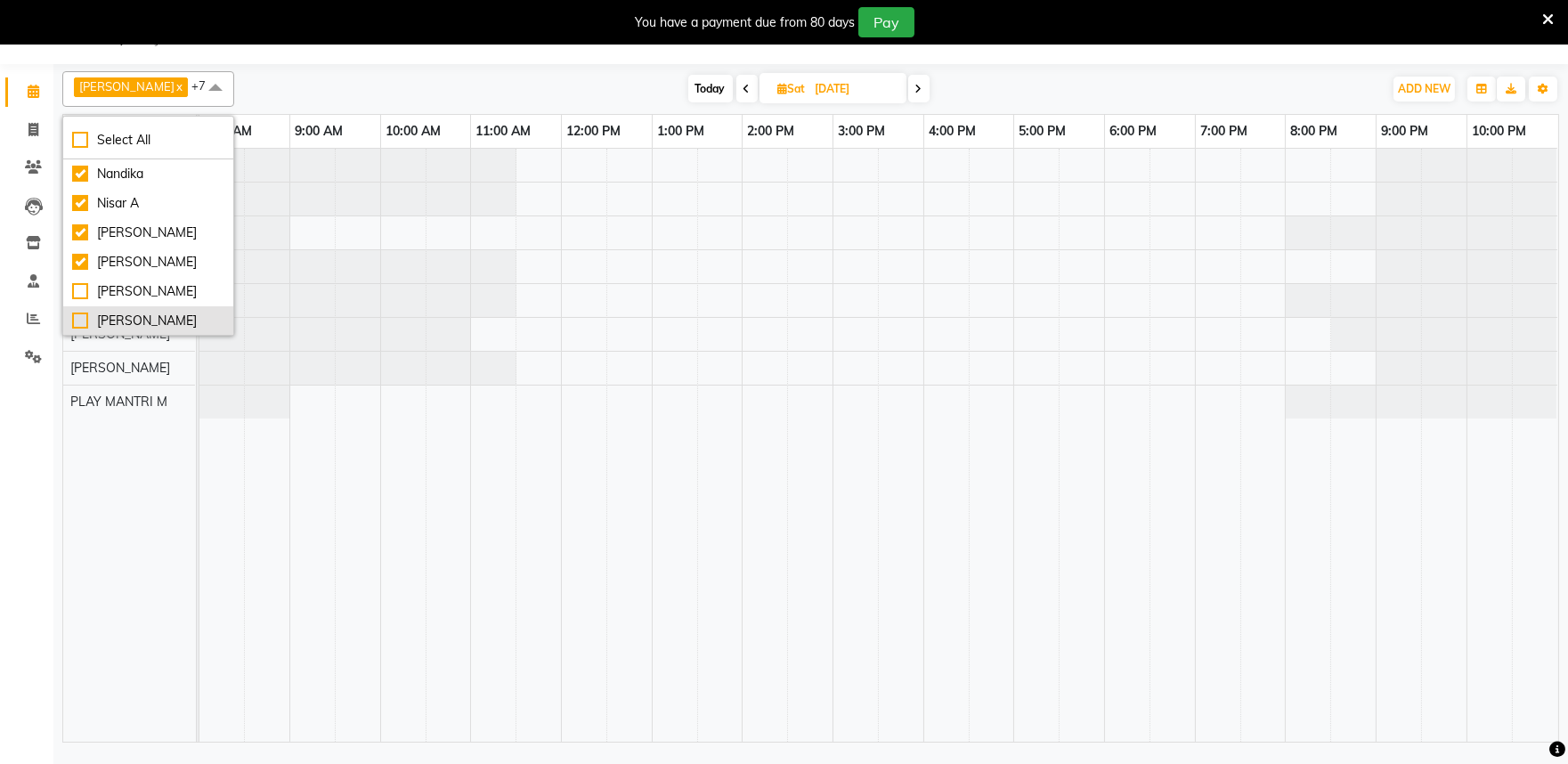
click at [82, 317] on div "[PERSON_NAME]" at bounding box center [148, 321] width 153 height 18
checkbox input "true"
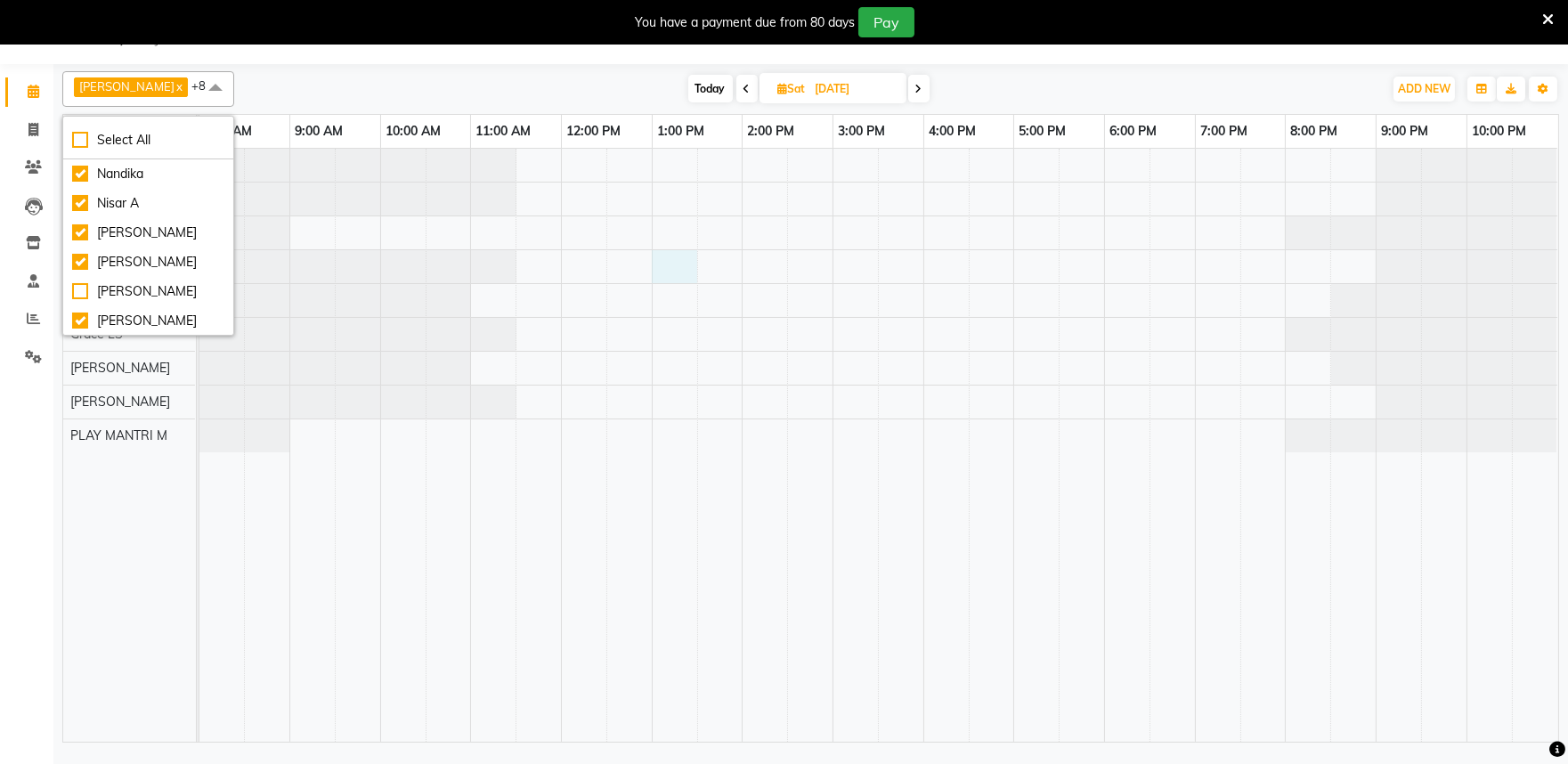
click at [661, 270] on div at bounding box center [879, 445] width 1359 height 593
select select "81315"
select select "780"
select select "tentative"
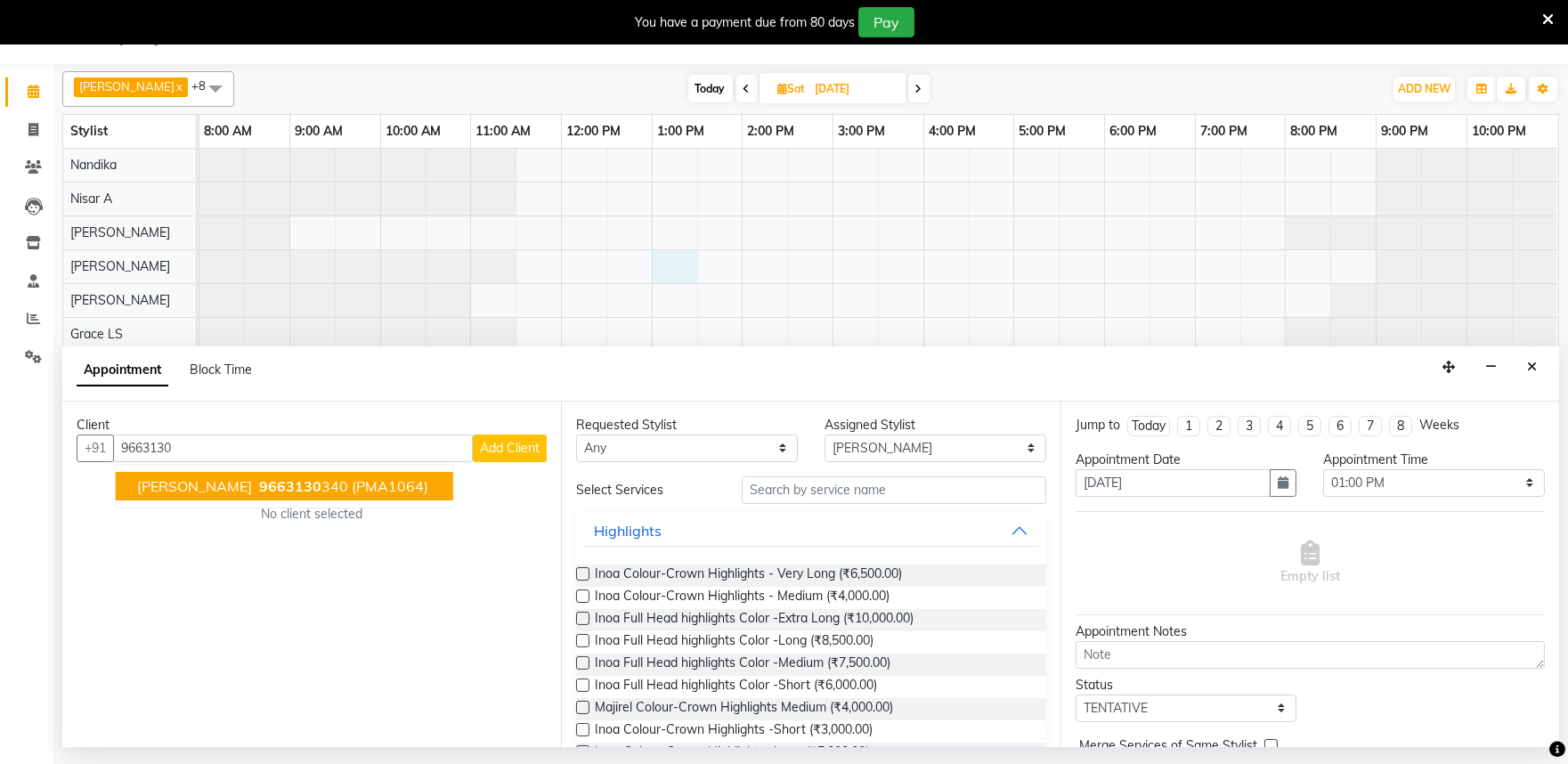
click at [259, 485] on span "9663130" at bounding box center [290, 486] width 62 height 18
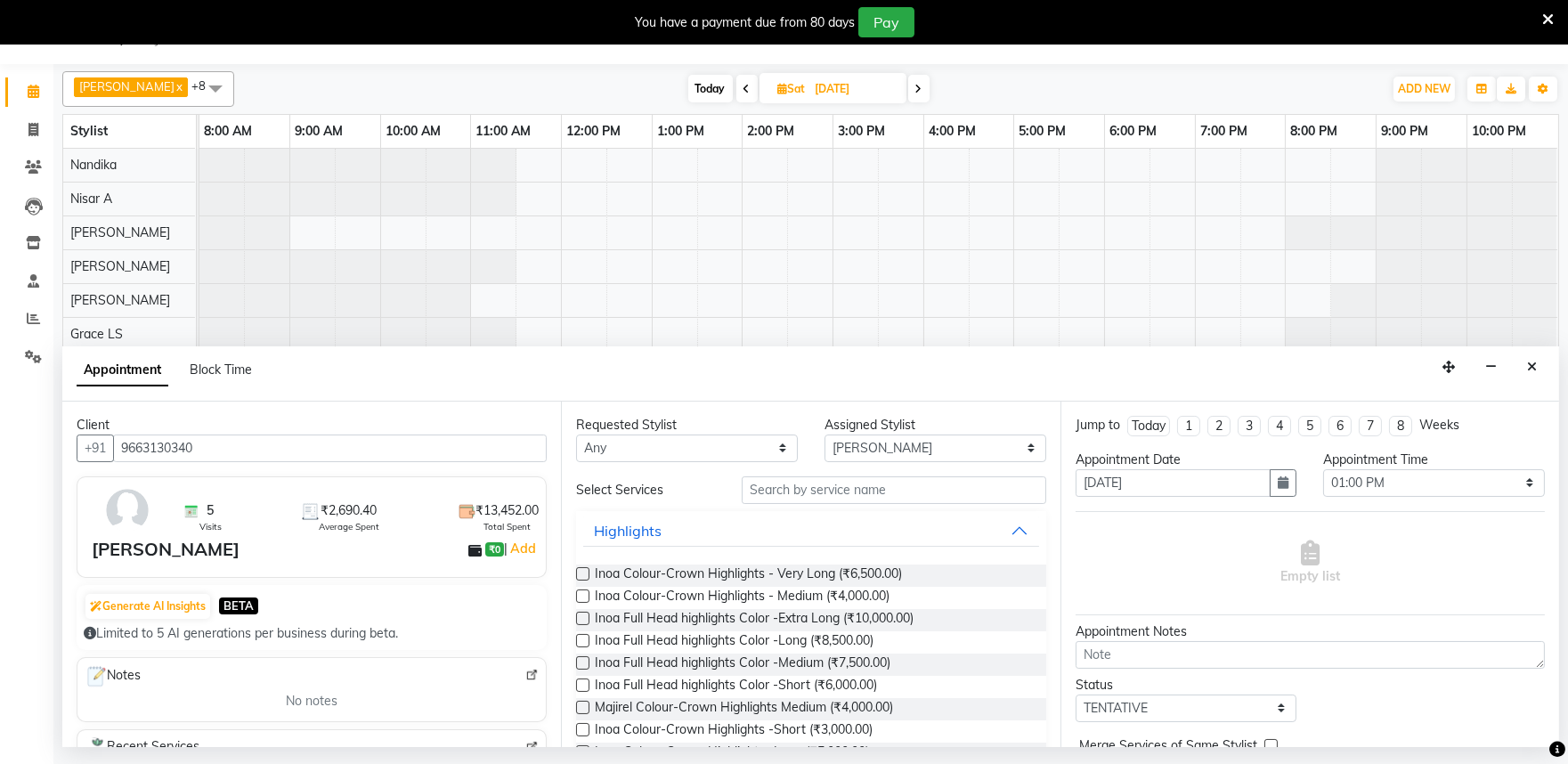
type input "9663130340"
click at [901, 450] on select "Select Achan Shimrah Admin Anitha B Arhan Ehsan Charan S Dawa Tamang Ding Junhu…" at bounding box center [935, 449] width 222 height 28
select select "82212"
click at [824, 435] on select "Select Achan Shimrah Admin Anitha B Arhan Ehsan Charan S Dawa Tamang Ding Junhu…" at bounding box center [935, 449] width 222 height 28
click at [813, 491] on input "text" at bounding box center [894, 490] width 304 height 28
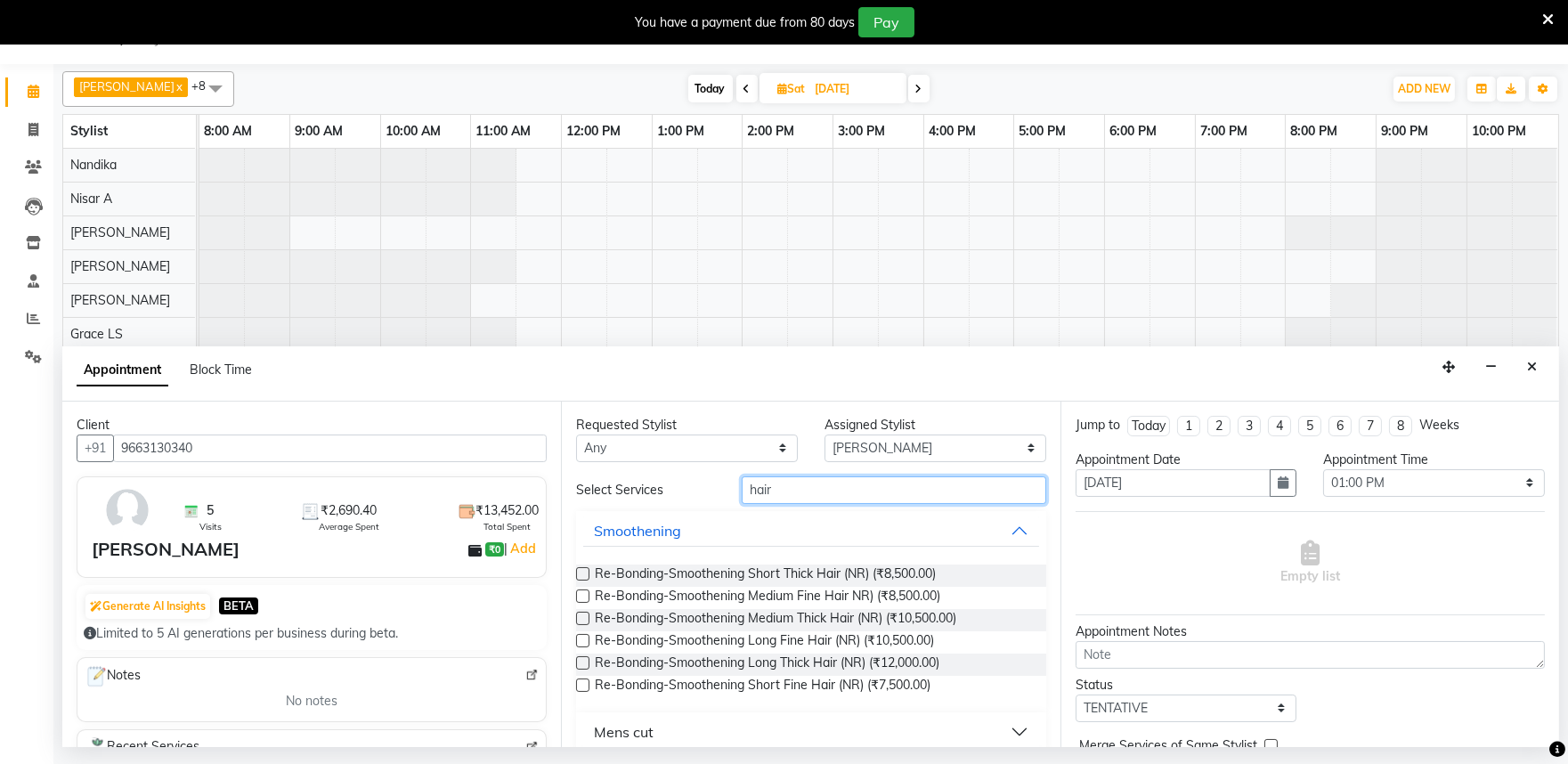
type input "hair"
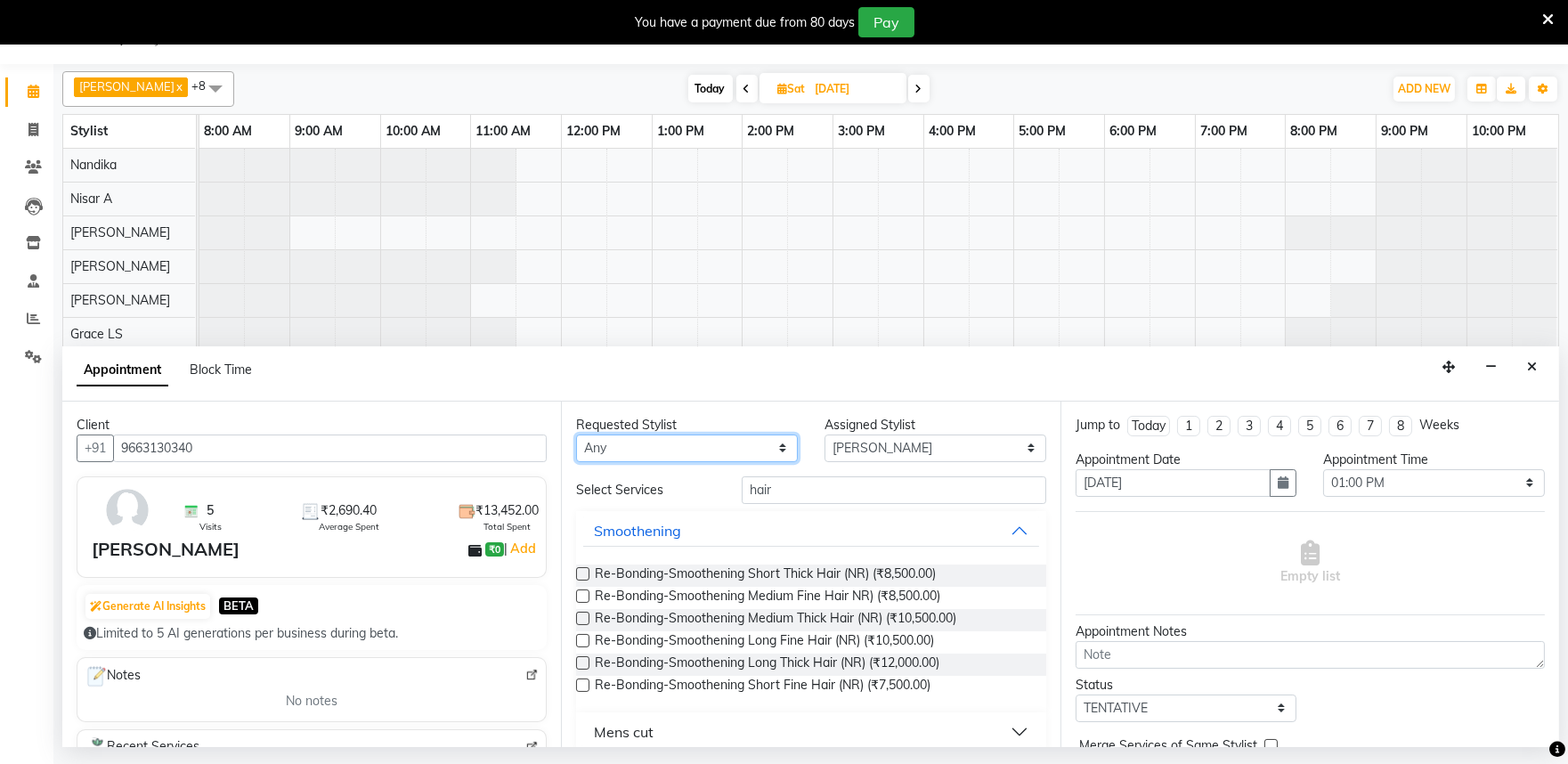
click at [641, 450] on select "Any Achan Shimrah Admin Anitha B Arhan Ehsan Charan S Dawa Tamang Ding Junhui G…" at bounding box center [687, 449] width 222 height 28
select select "82212"
click at [576, 435] on select "Any Achan Shimrah Admin Anitha B Arhan Ehsan Charan S Dawa Tamang Ding Junhui G…" at bounding box center [687, 449] width 222 height 28
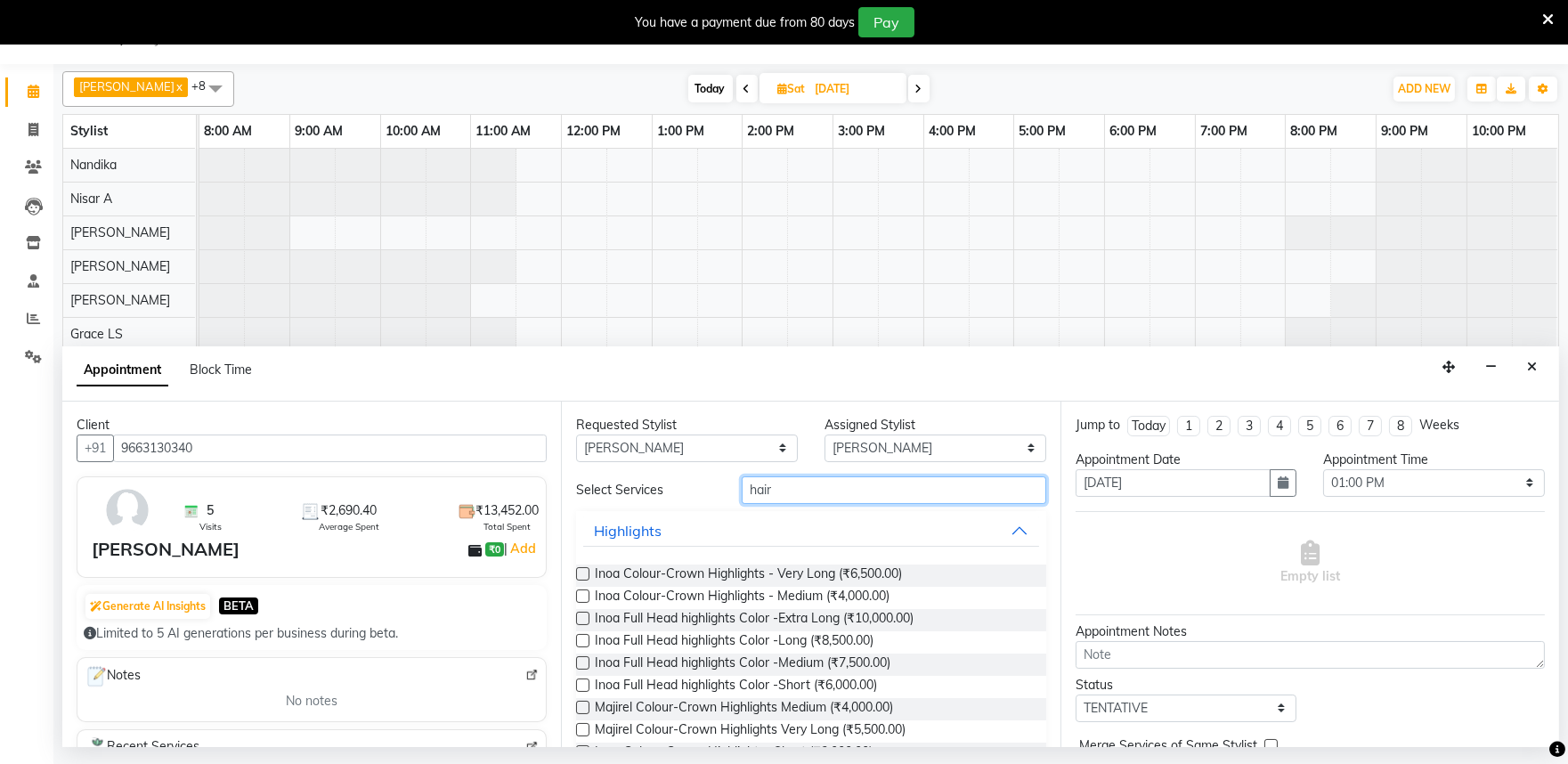
click at [785, 487] on input "hair" at bounding box center [894, 490] width 304 height 28
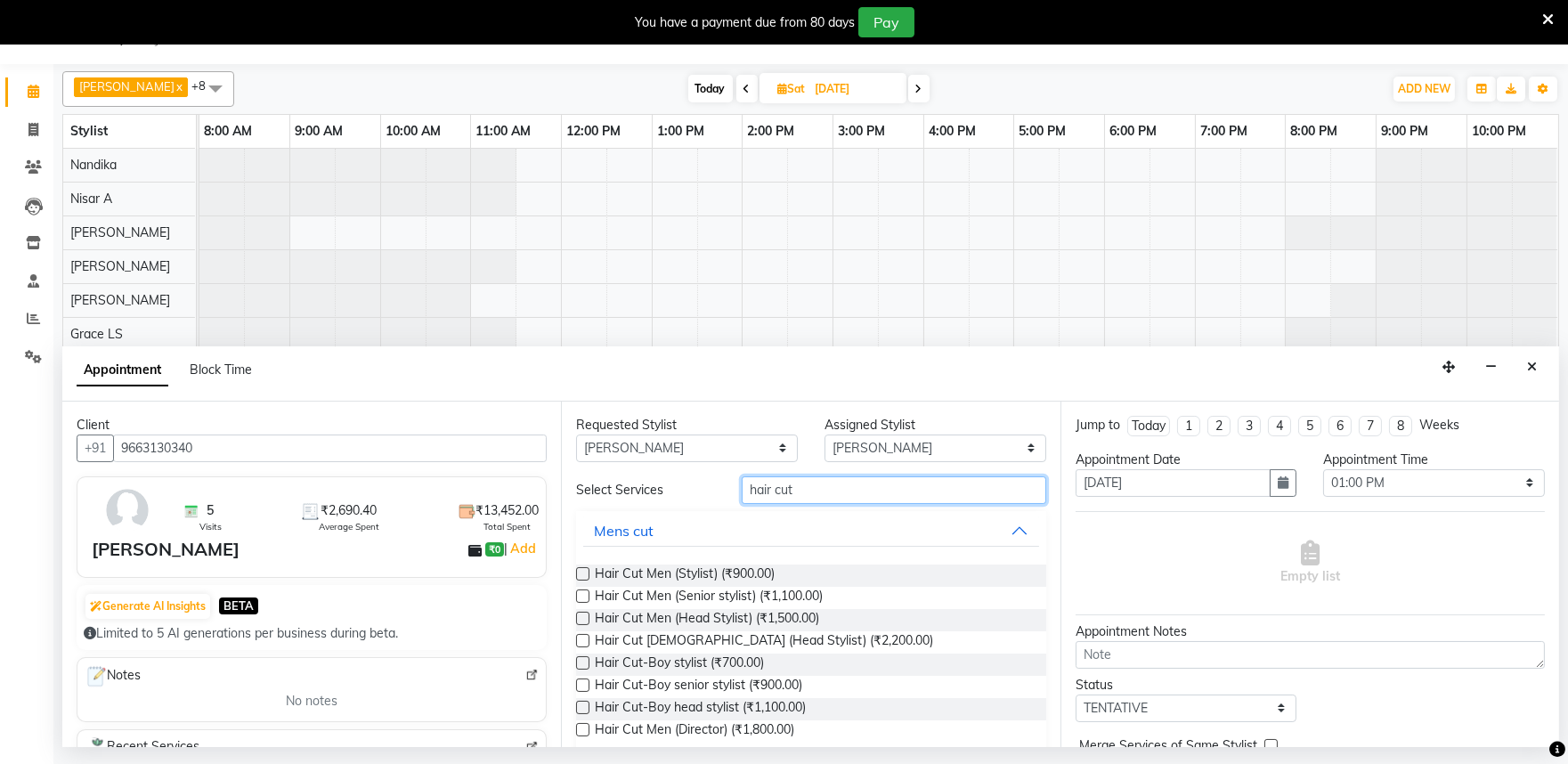
scroll to position [99, 0]
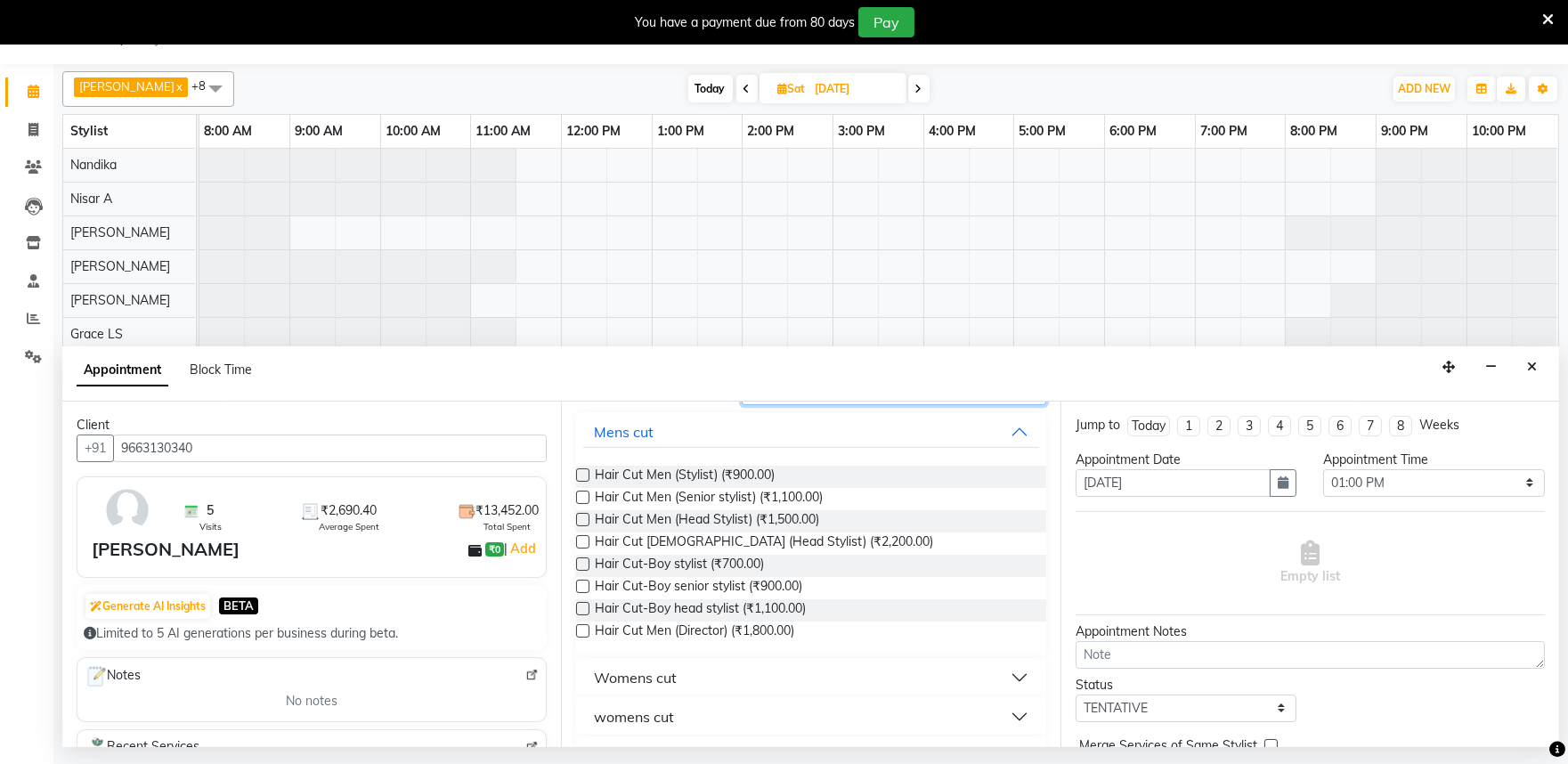
type input "hair cut"
click at [1002, 716] on button "womens cut" at bounding box center [811, 717] width 455 height 32
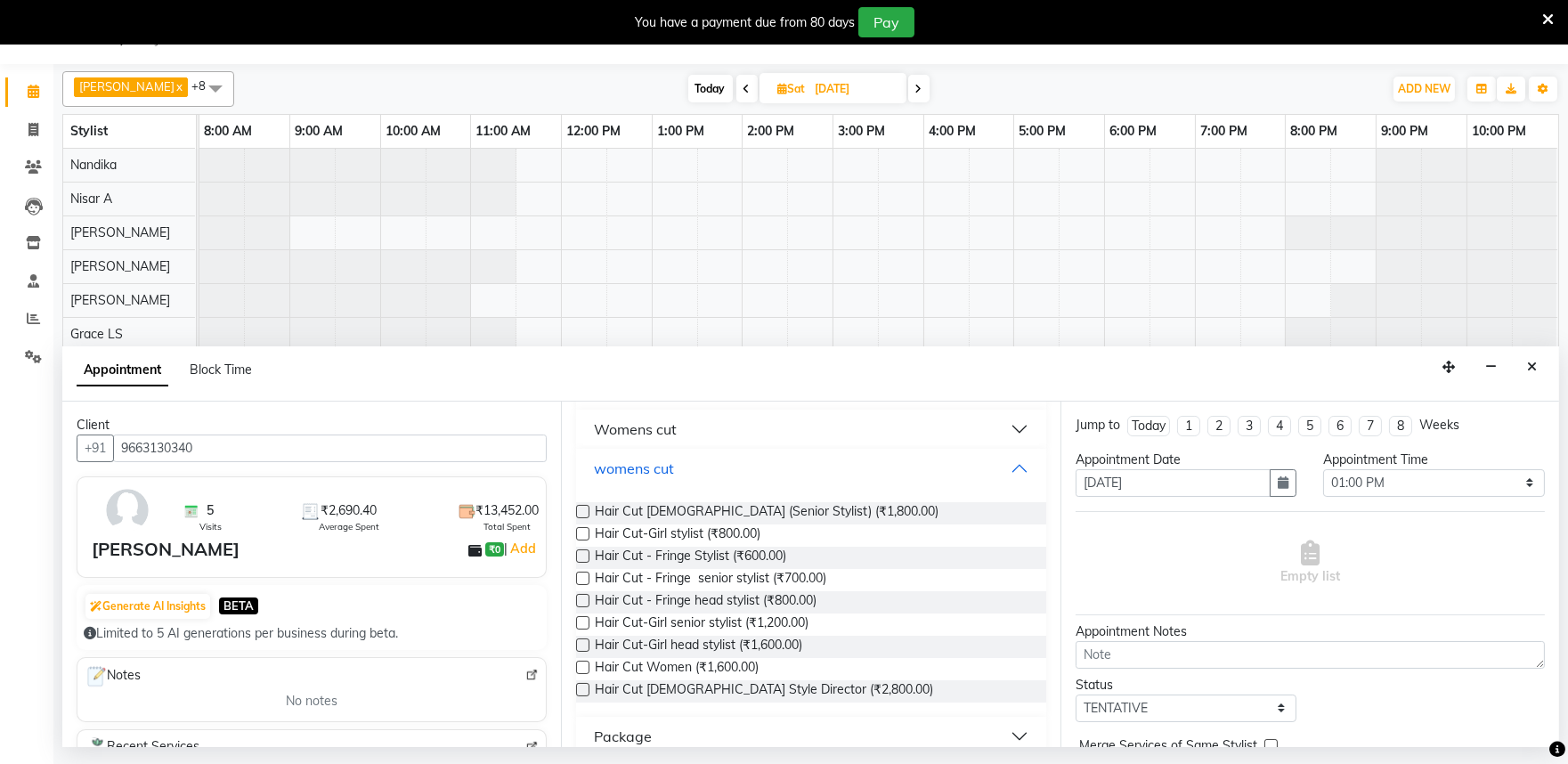
scroll to position [370, 0]
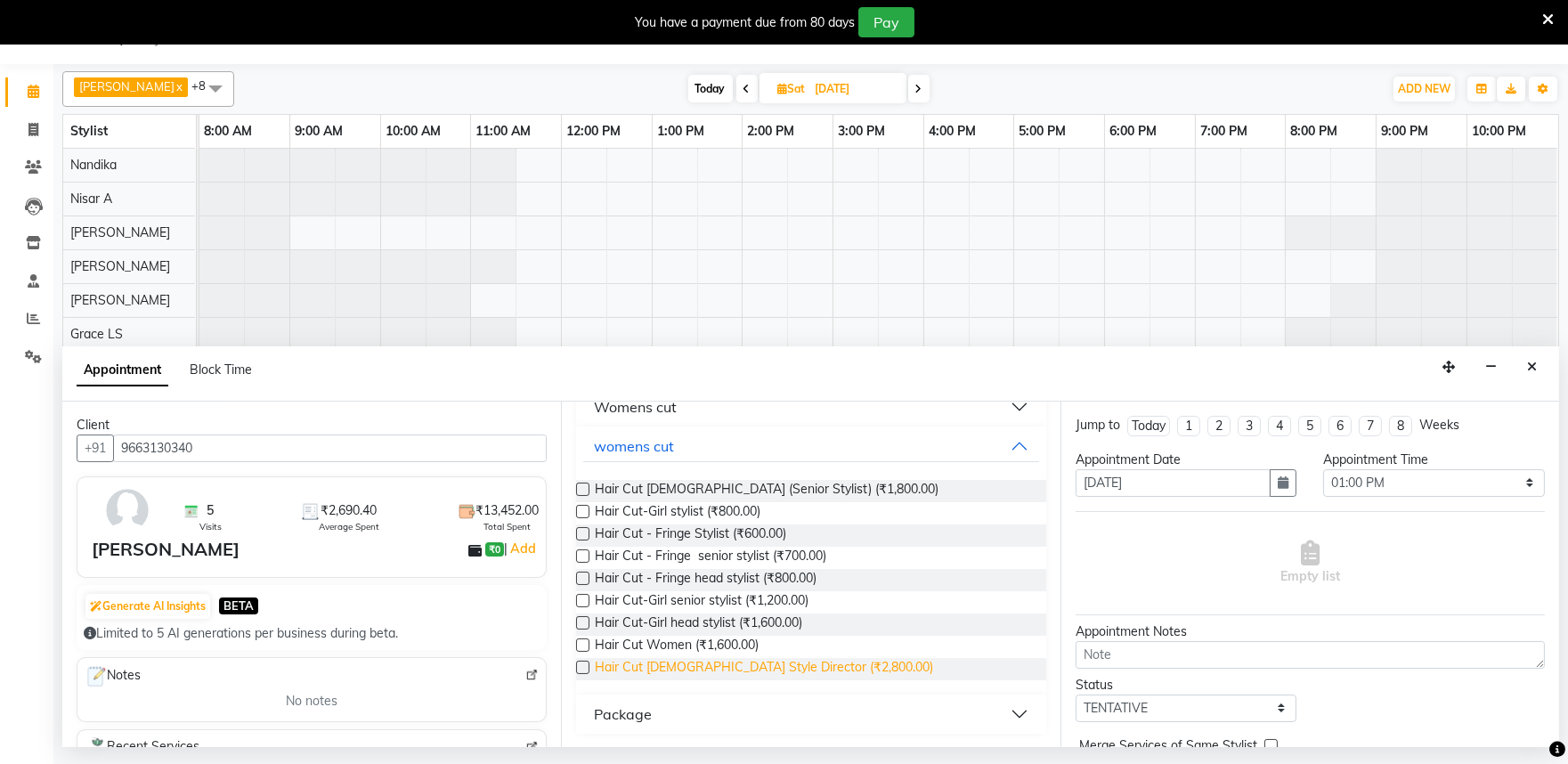
click at [763, 666] on span "Hair Cut lady Style Director (₹2,800.00)" at bounding box center [764, 669] width 339 height 22
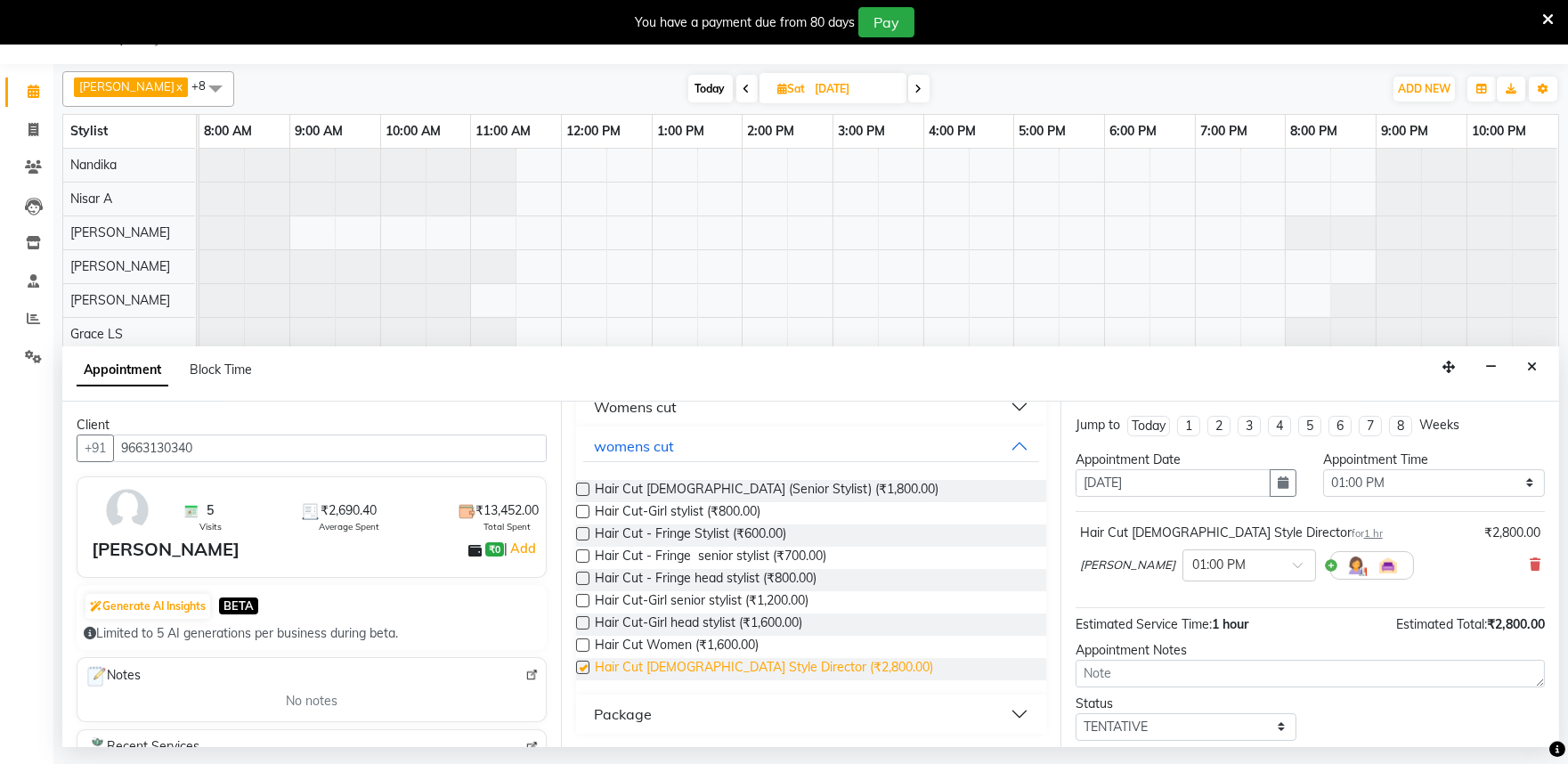
checkbox input "false"
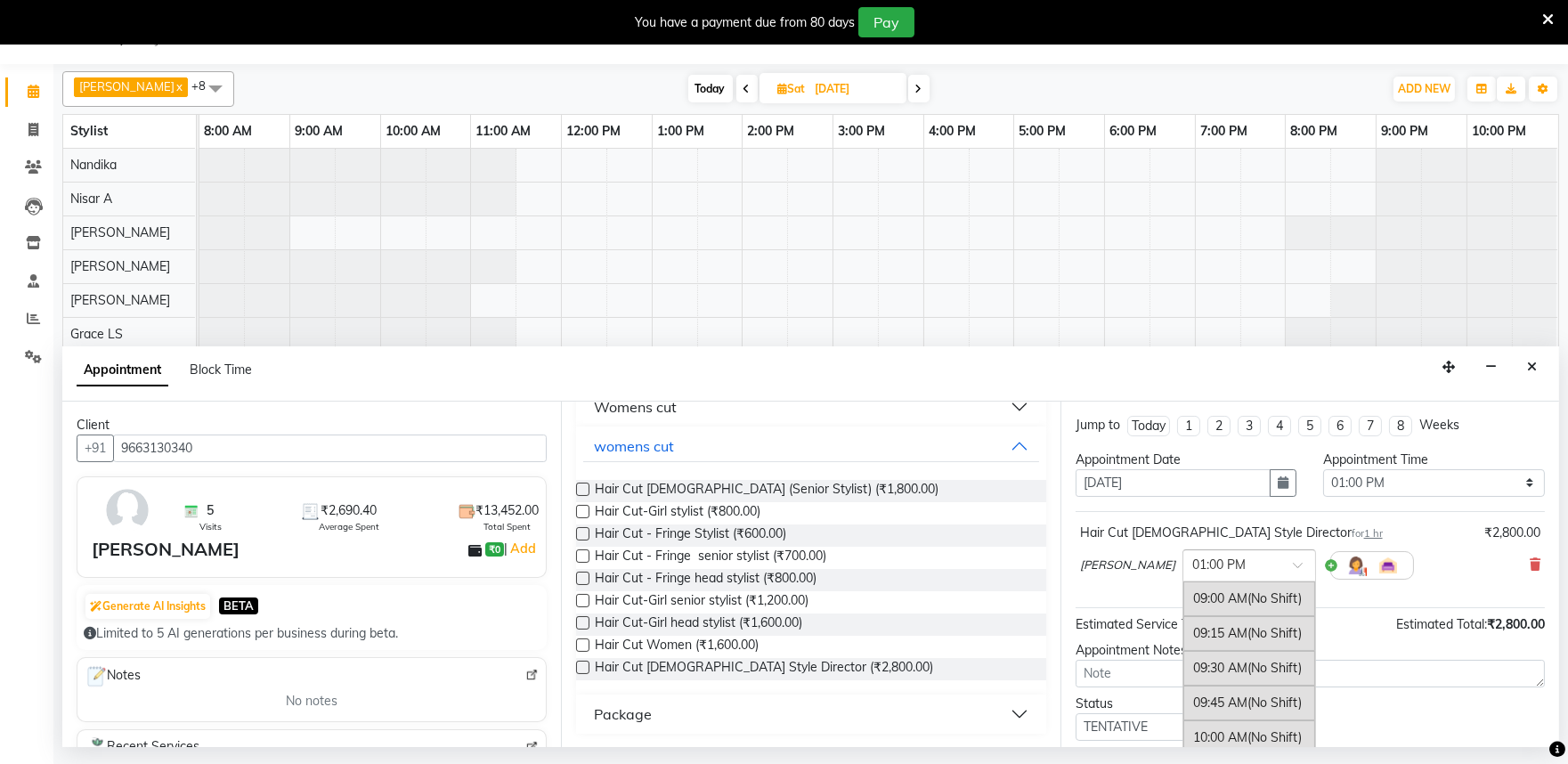
click at [1240, 565] on input "text" at bounding box center [1231, 564] width 79 height 18
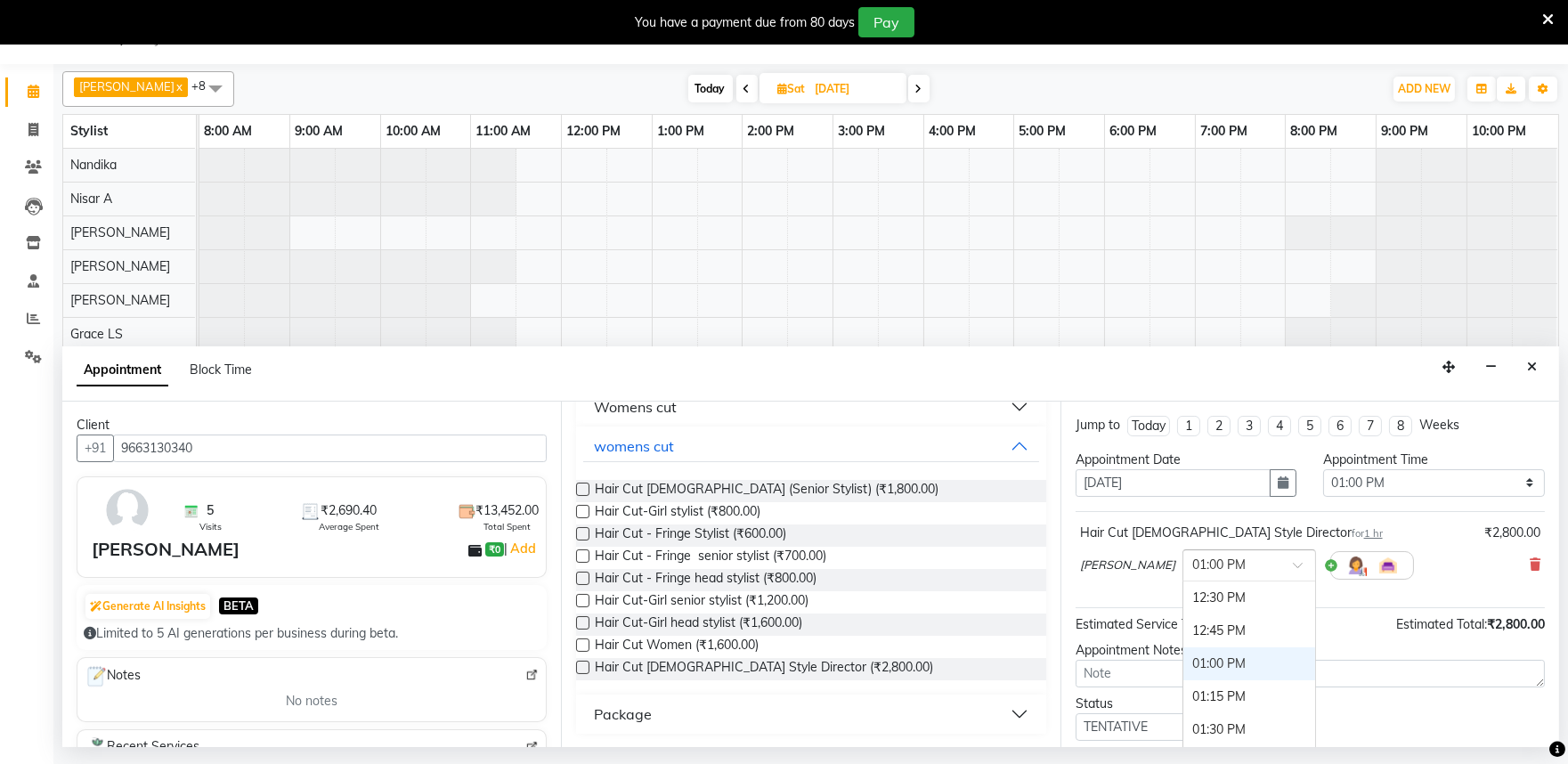
scroll to position [463, 0]
click at [1203, 604] on div "12:30 PM" at bounding box center [1249, 610] width 131 height 33
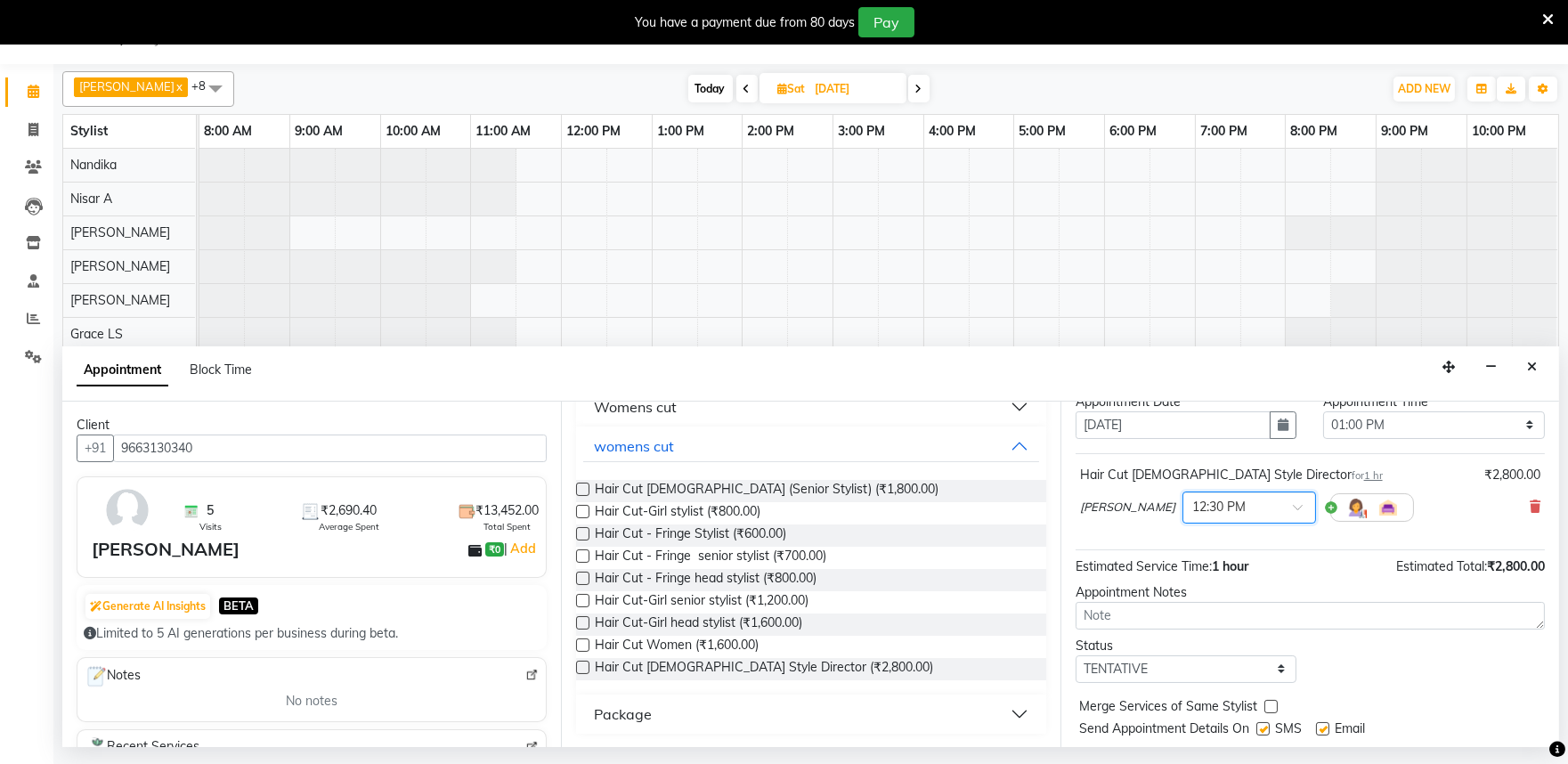
scroll to position [107, 0]
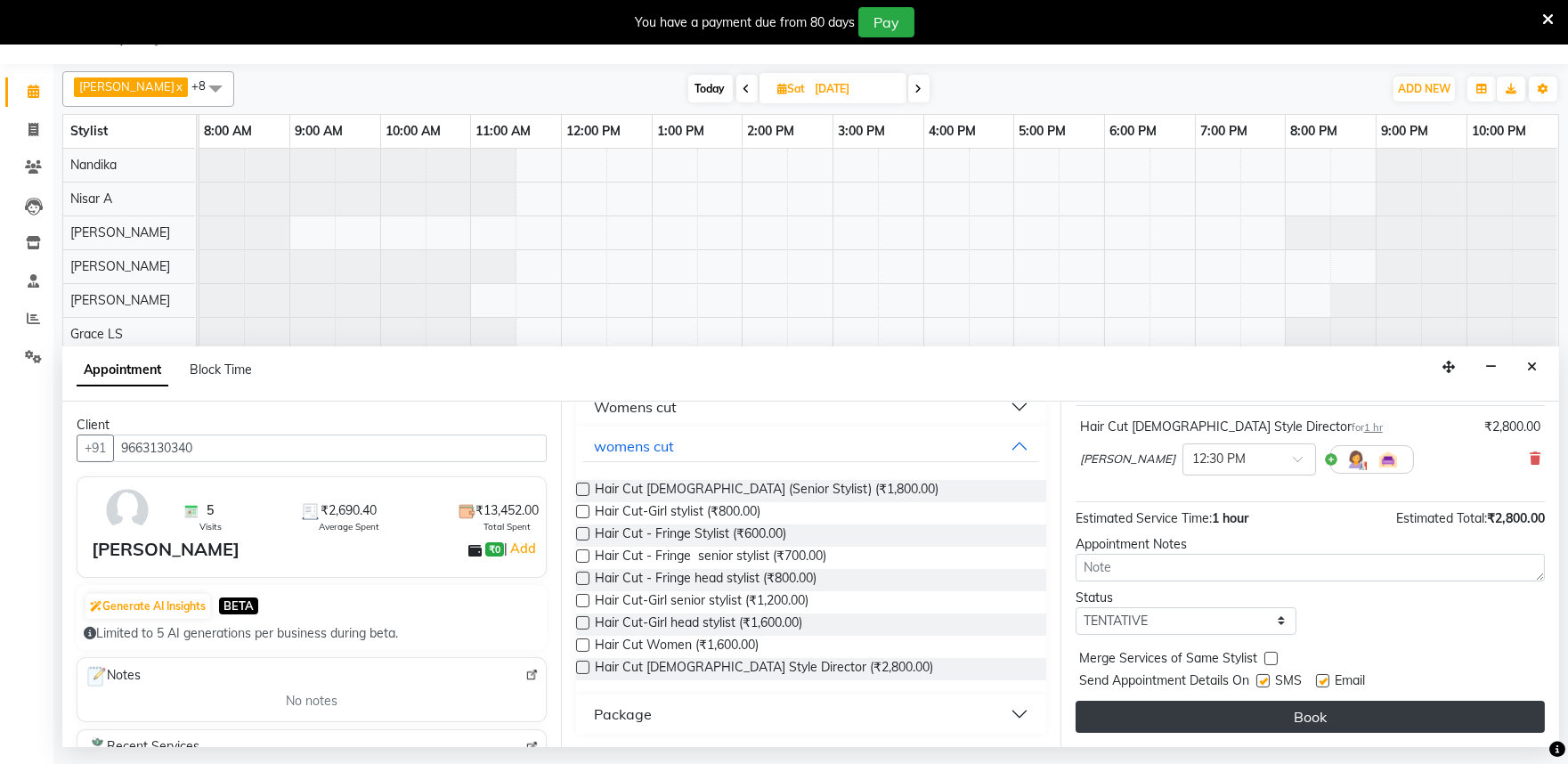
click at [1270, 708] on button "Book" at bounding box center [1310, 717] width 469 height 32
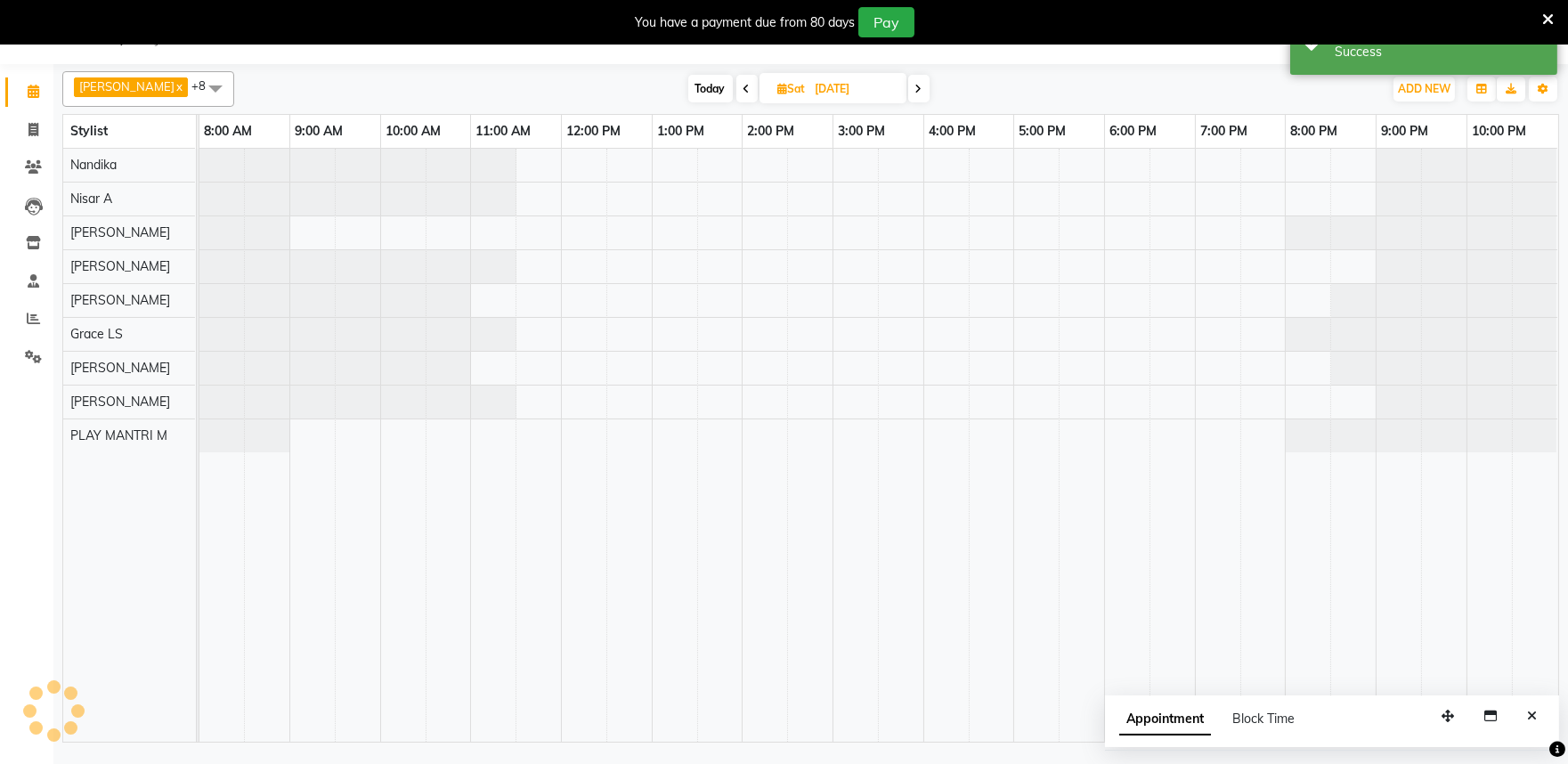
scroll to position [0, 0]
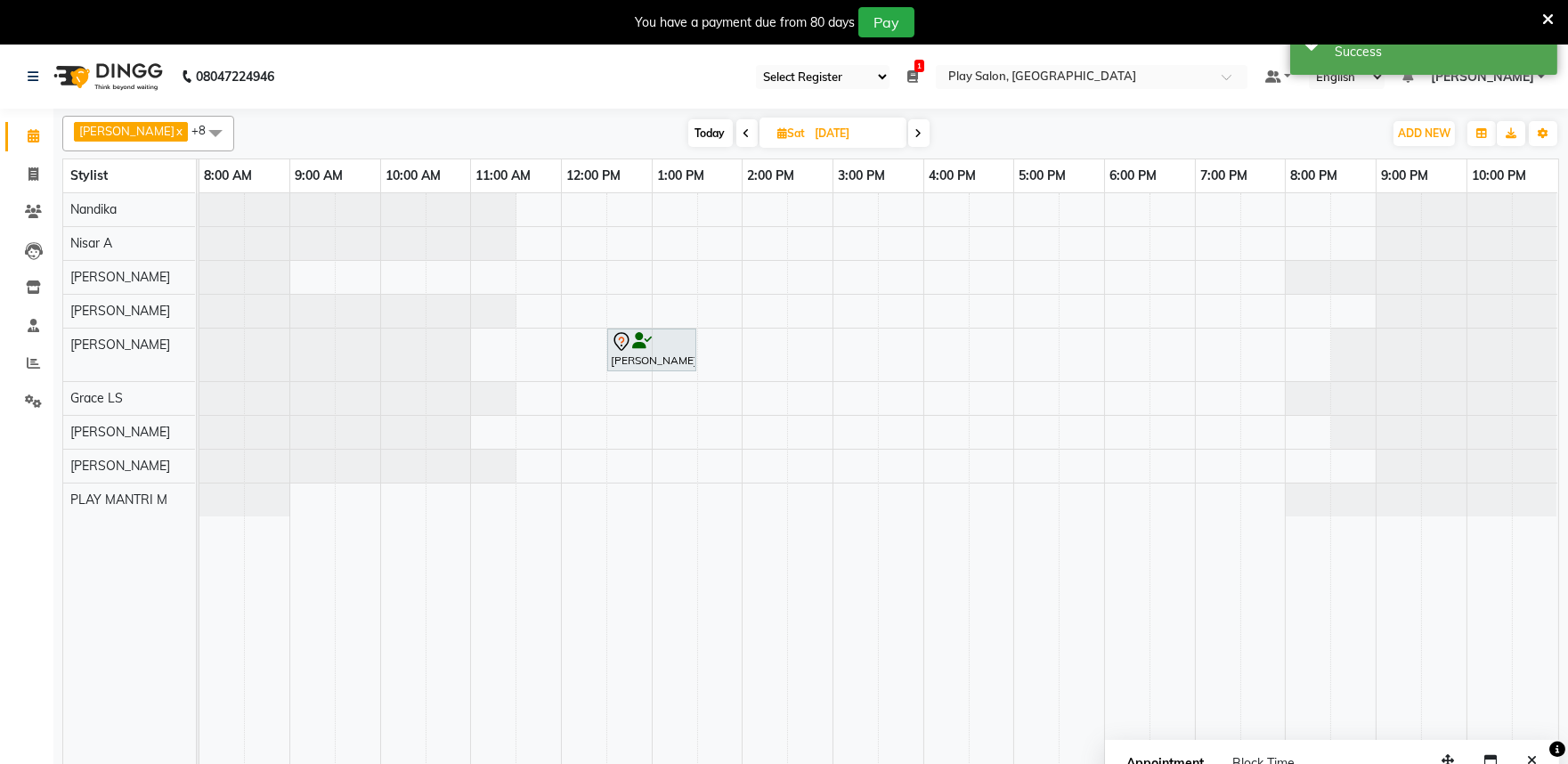
click at [916, 134] on icon at bounding box center [920, 134] width 7 height 11
type input "07-09-2025"
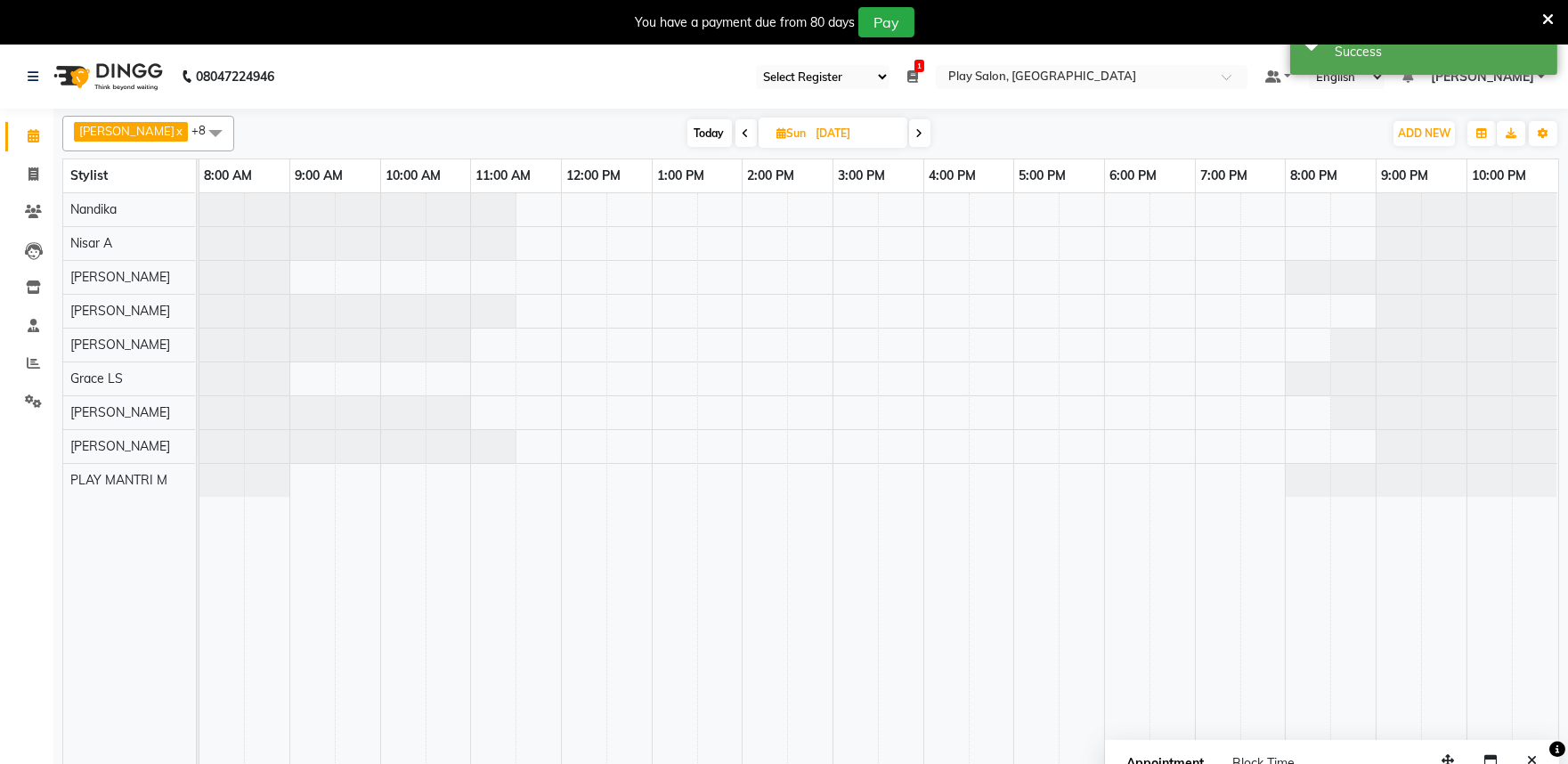
click at [843, 135] on input "07-09-2025" at bounding box center [856, 133] width 89 height 27
select select "9"
select select "2025"
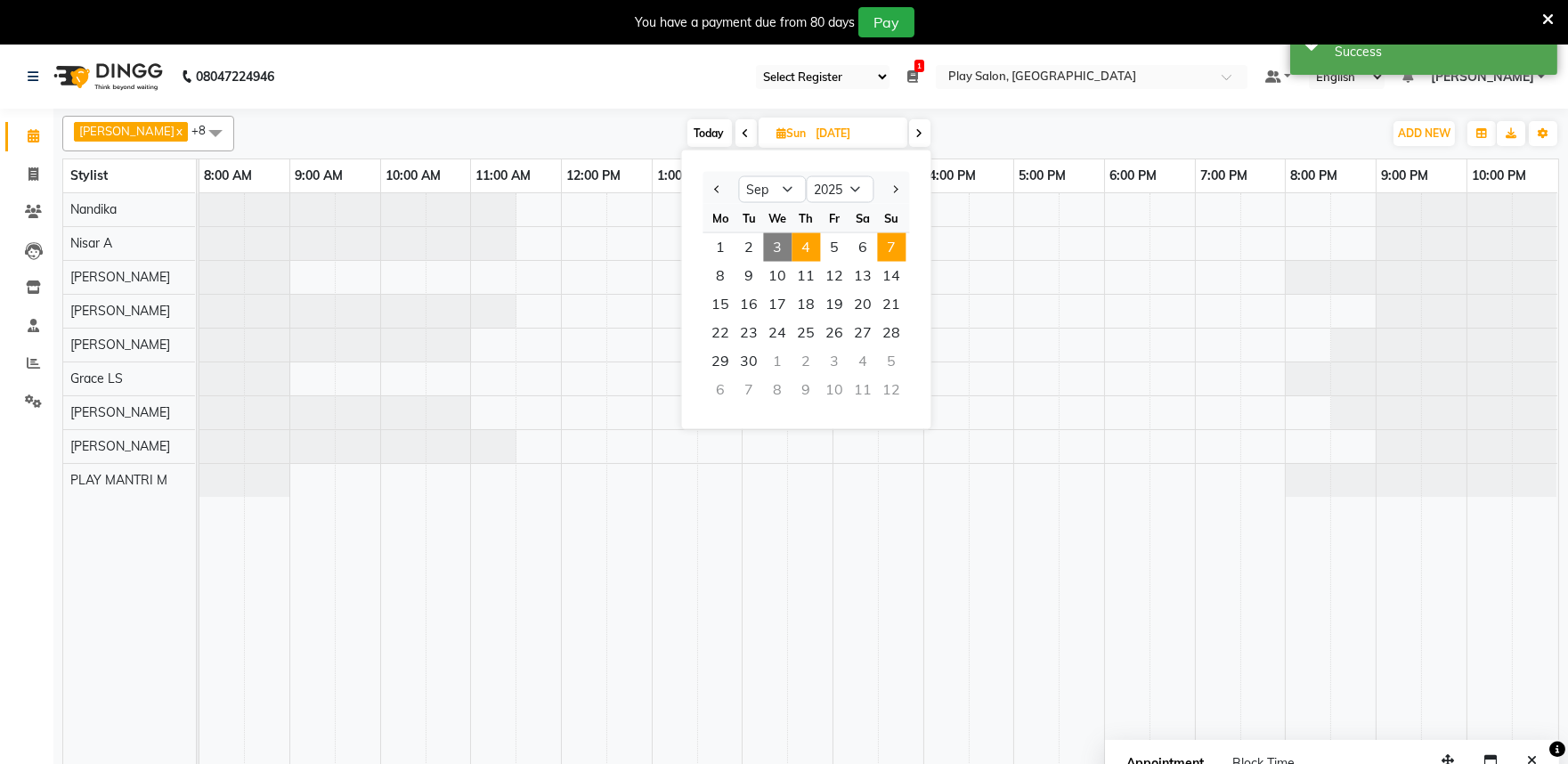
click at [806, 248] on span "4" at bounding box center [806, 247] width 29 height 29
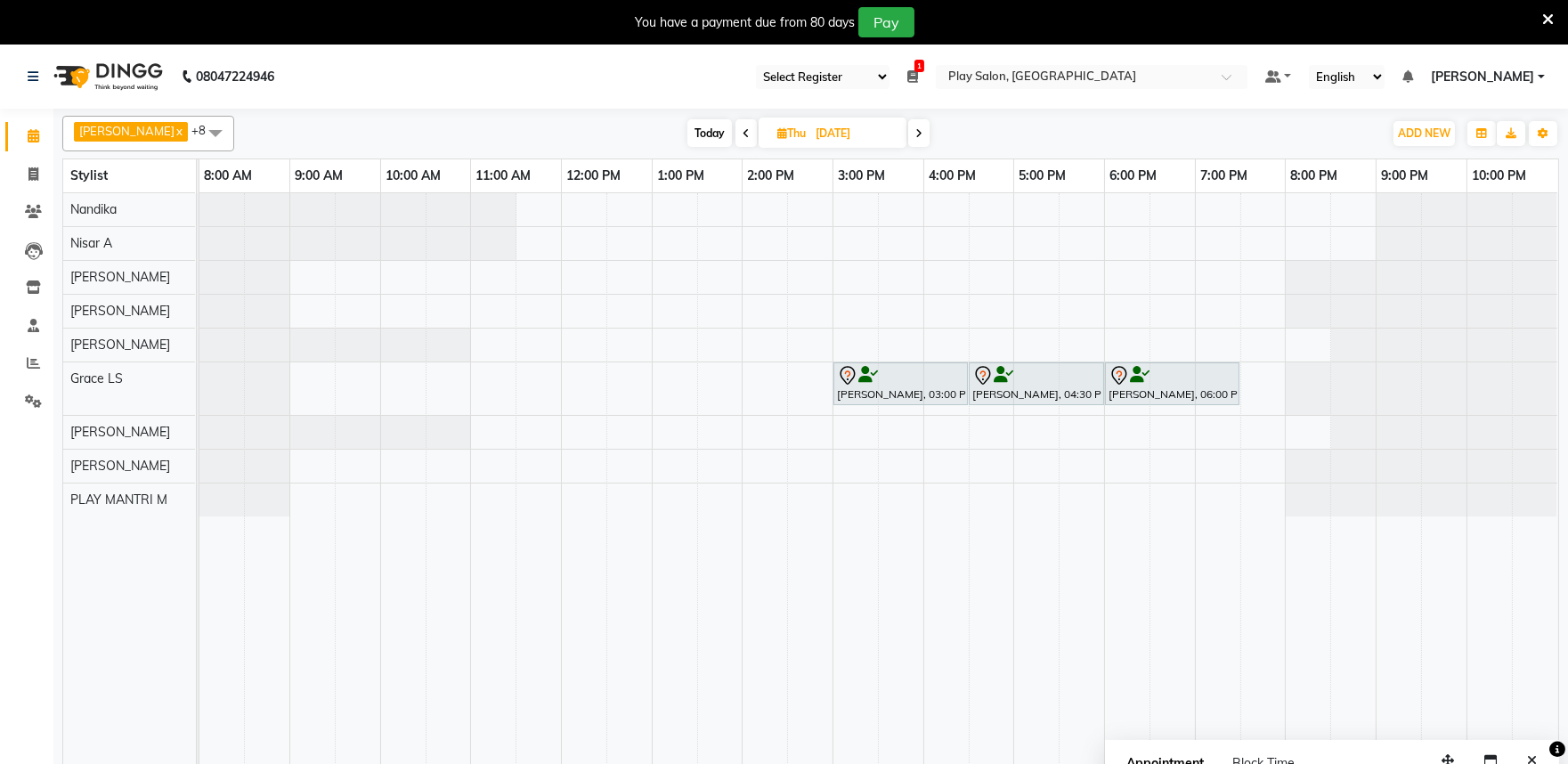
click at [695, 137] on span "Today" at bounding box center [710, 133] width 44 height 28
type input "03-09-2025"
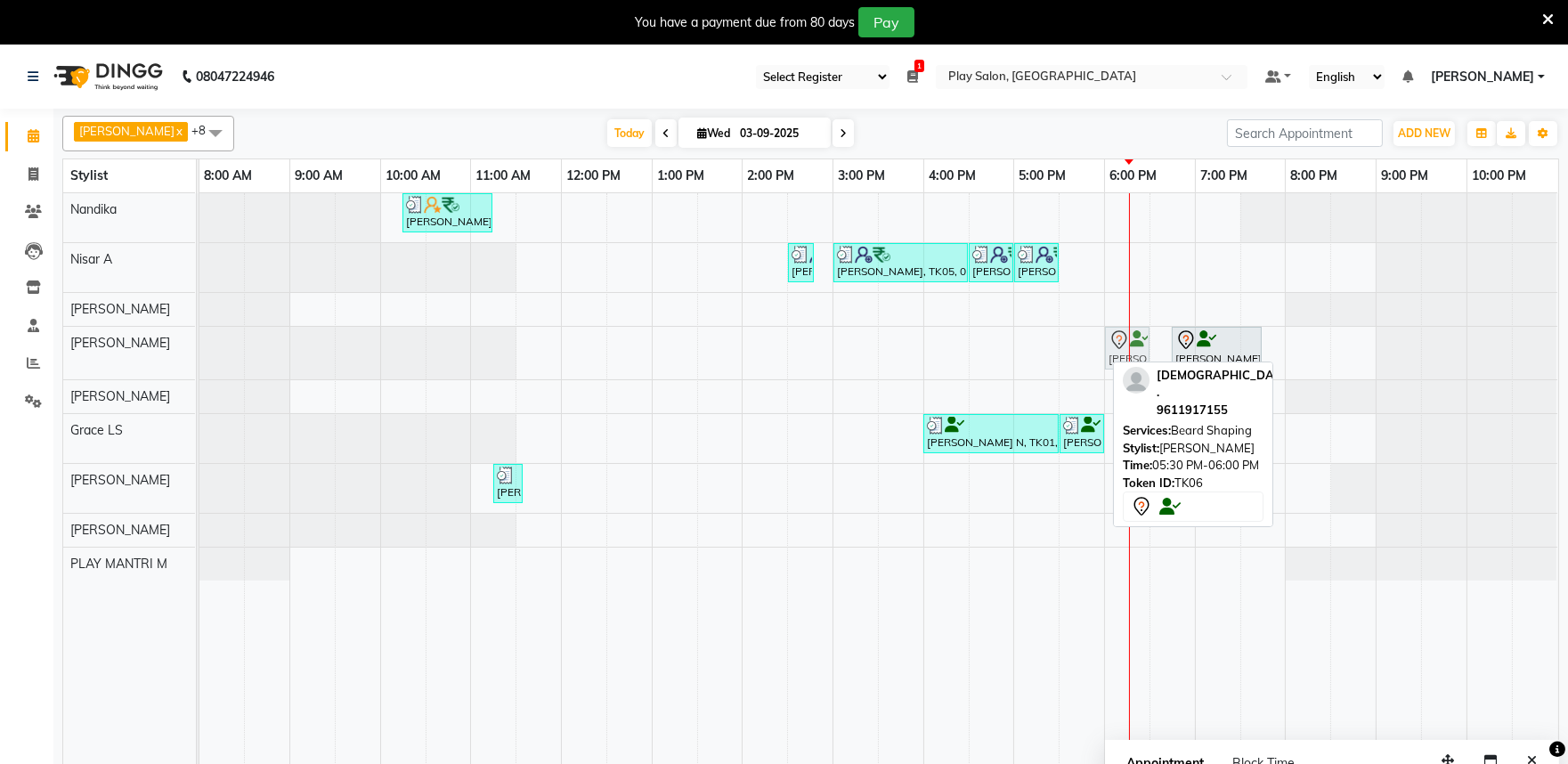
drag, startPoint x: 1074, startPoint y: 357, endPoint x: 1107, endPoint y: 360, distance: 33.1
click at [200, 360] on div "Sunit ., TK06, 05:30 PM-06:00 PM, Beard Shaping Srijita Dey, TK03, 06:45 PM-07:…" at bounding box center [200, 352] width 0 height 53
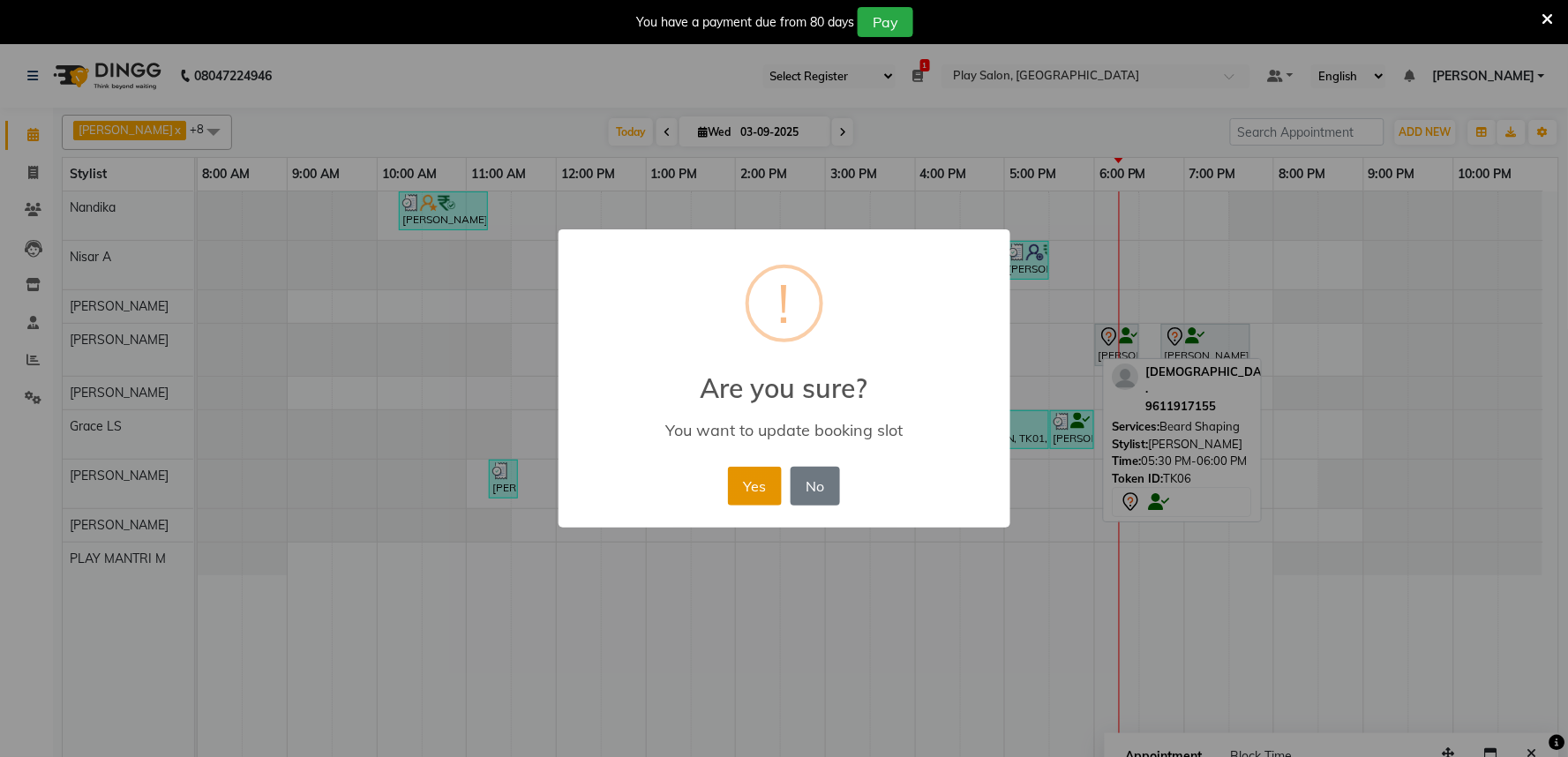
click at [755, 471] on button "Yes" at bounding box center [754, 486] width 54 height 38
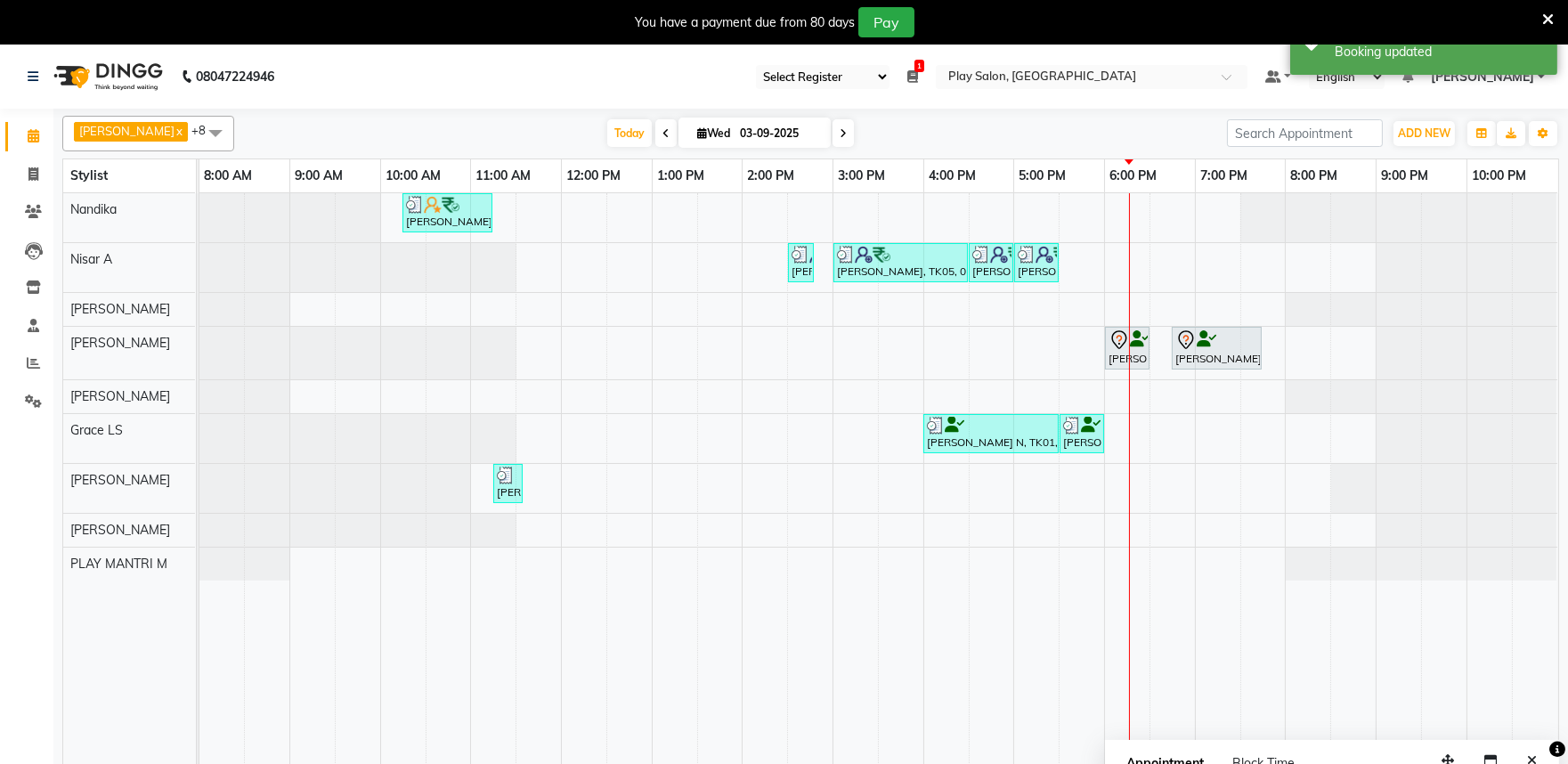
click at [1113, 523] on div "Meetha Jadev, TK02, 10:15 AM-11:15 AM, Blowdry + shampoo + conditioner [KERASTA…" at bounding box center [879, 489] width 1359 height 593
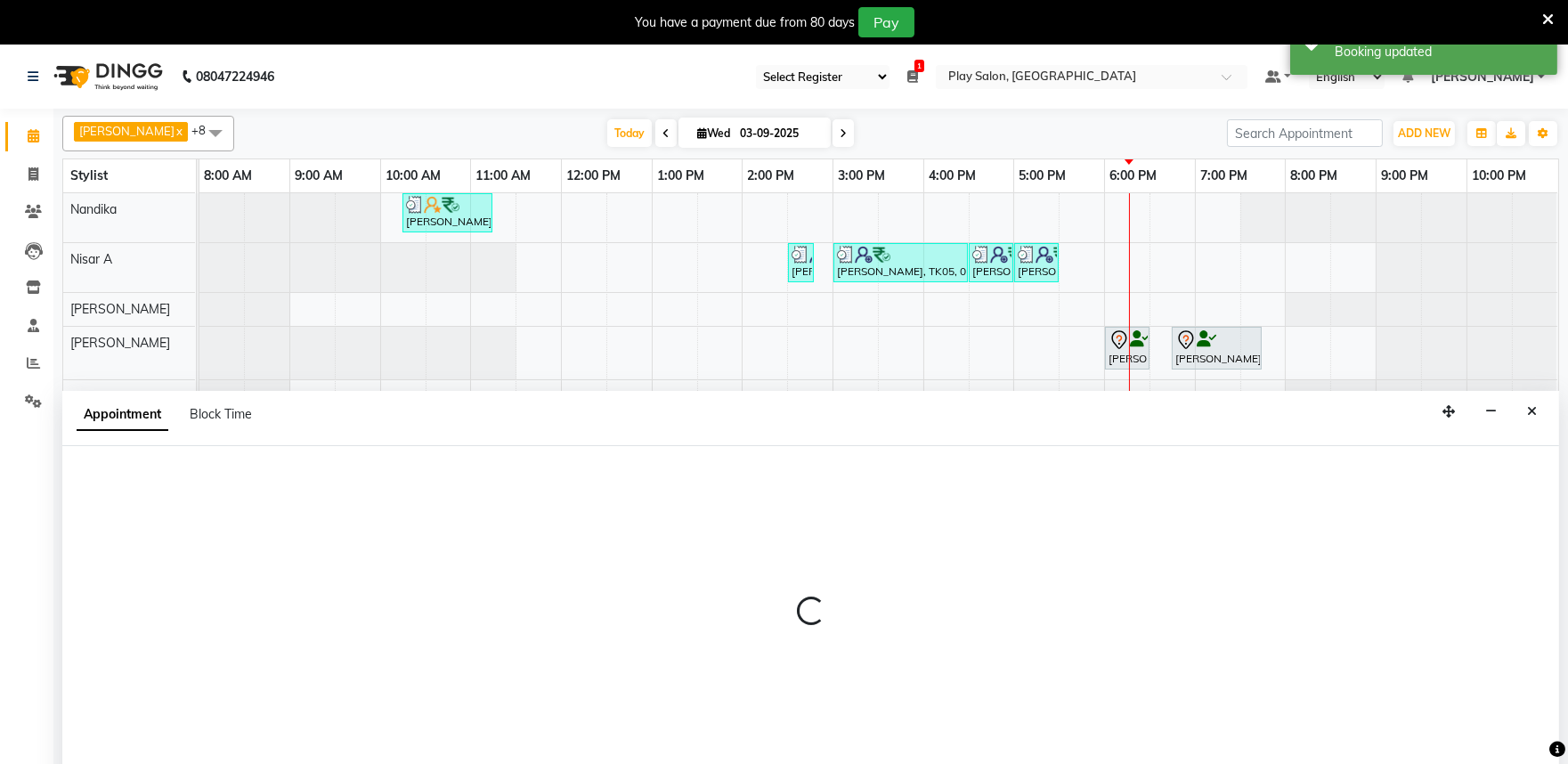
scroll to position [44, 0]
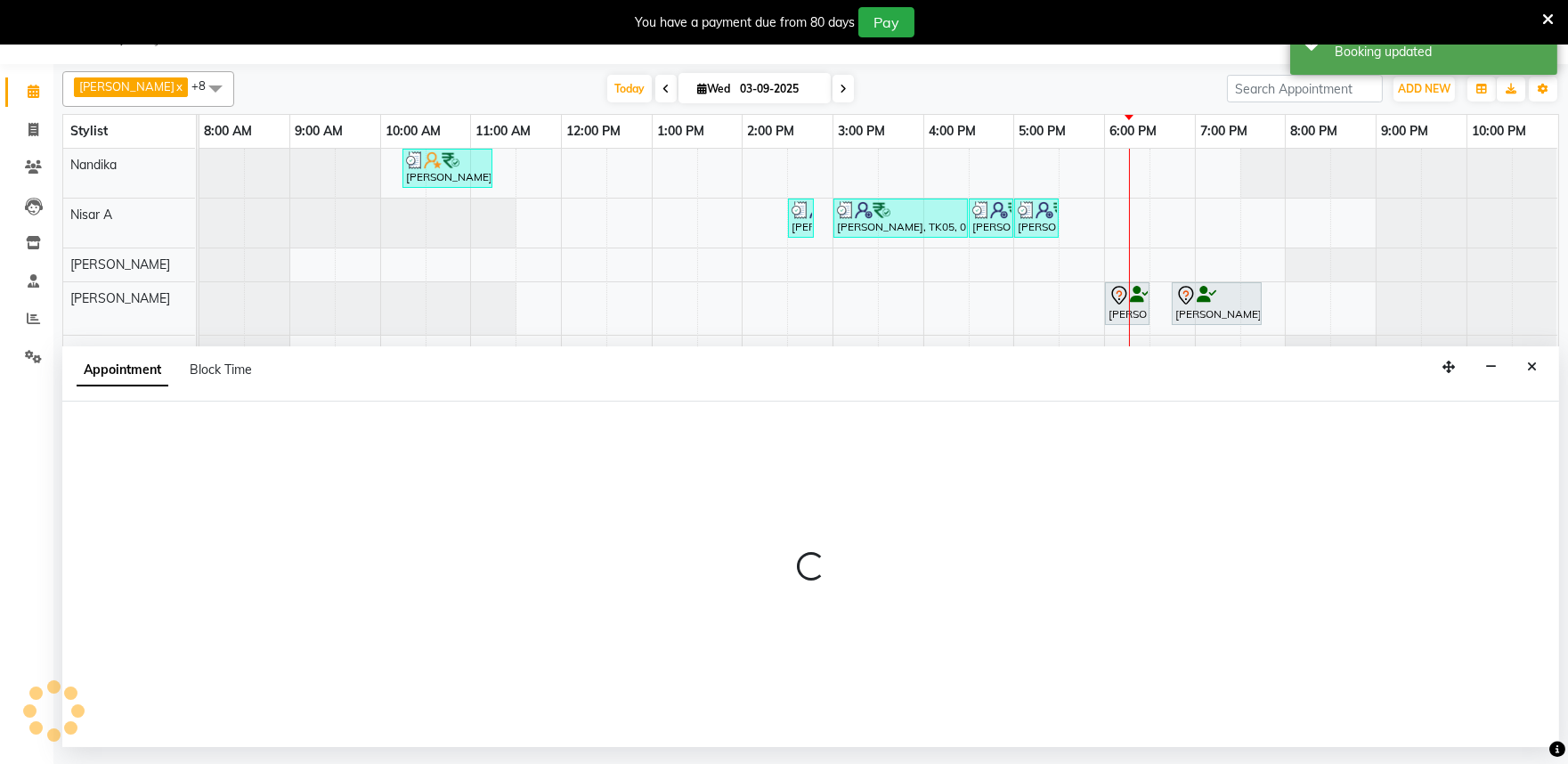
select select "81311"
select select "tentative"
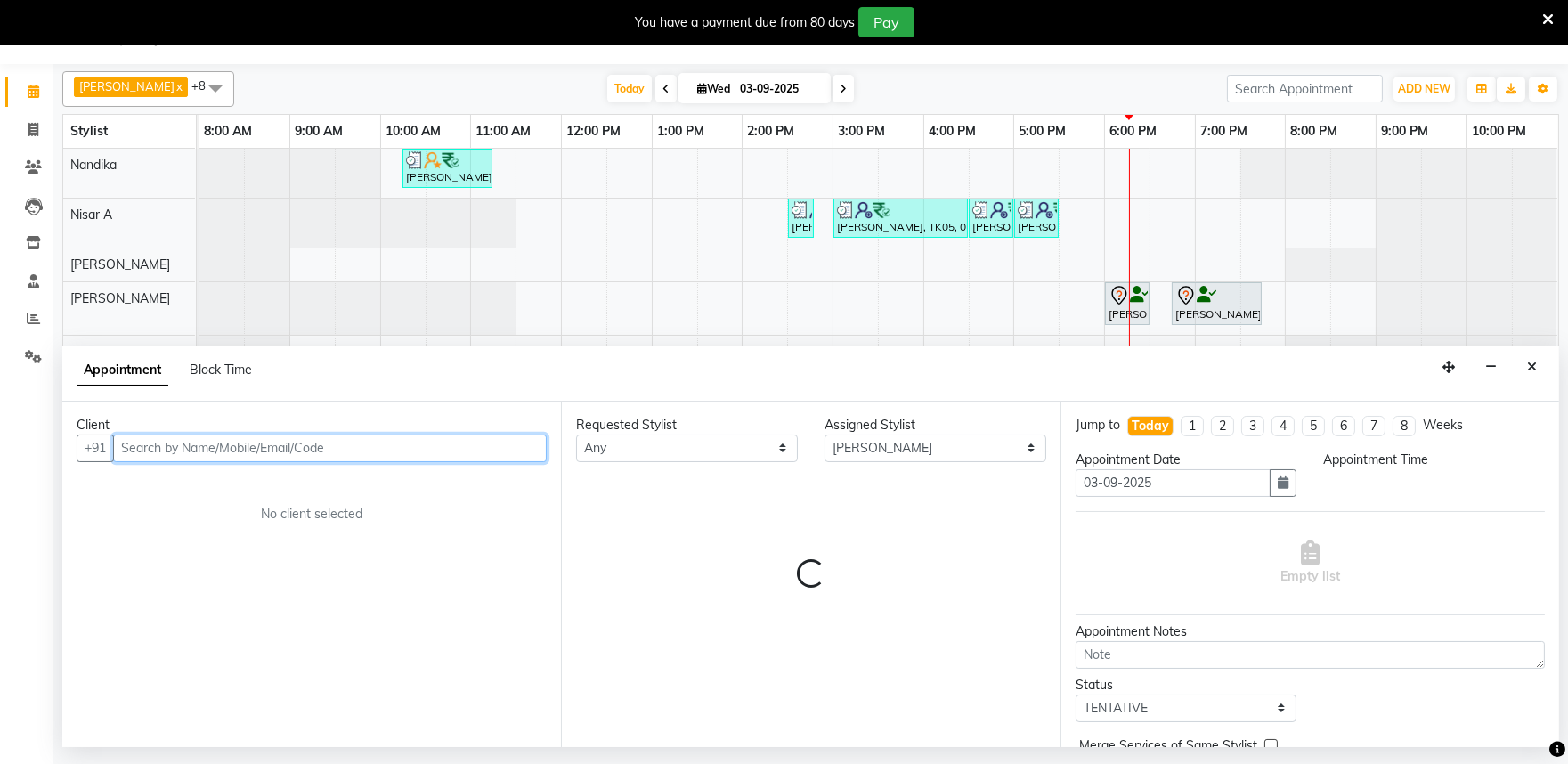
select select "1080"
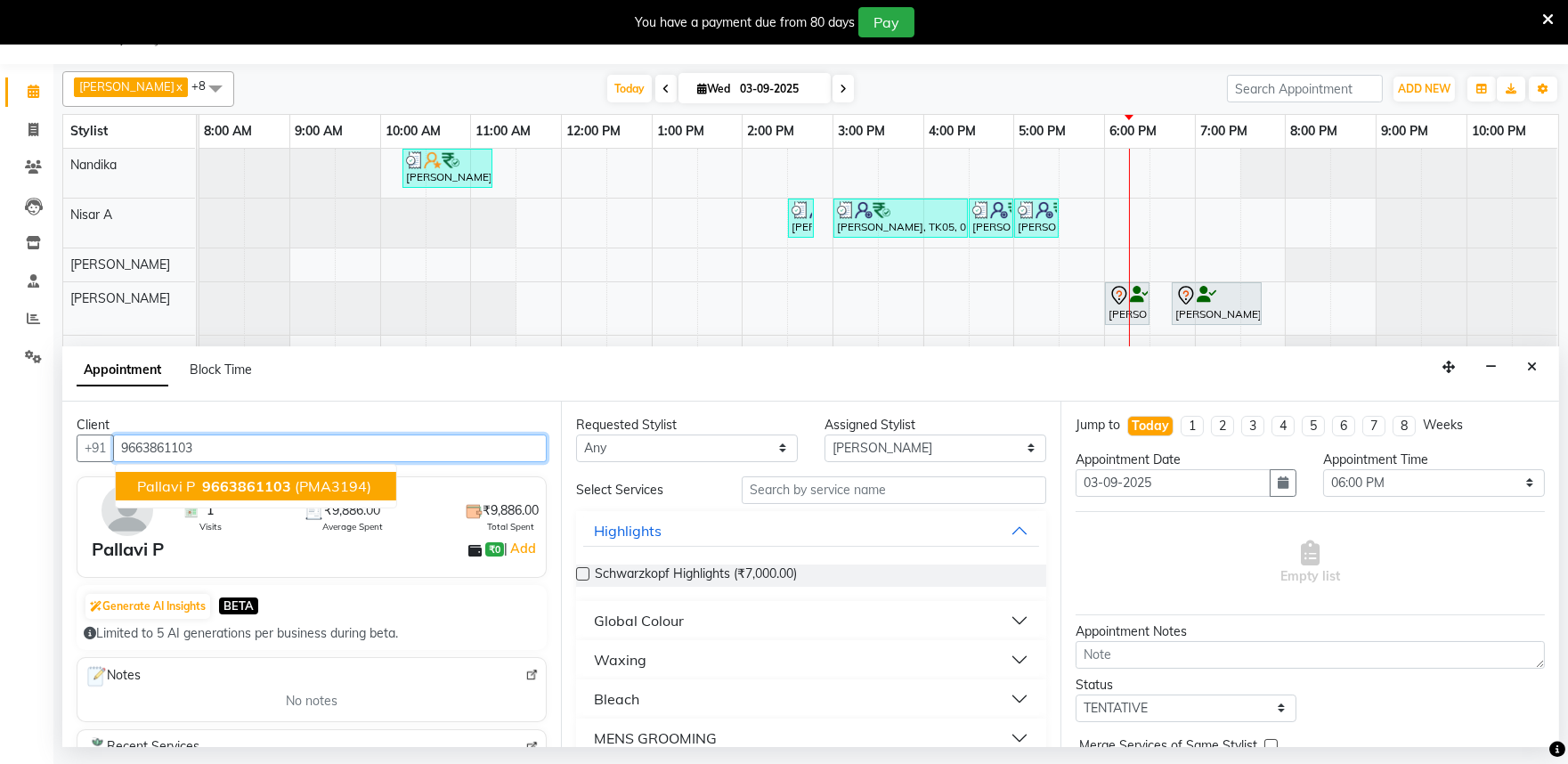
click at [270, 478] on span "9663861103" at bounding box center [247, 486] width 89 height 18
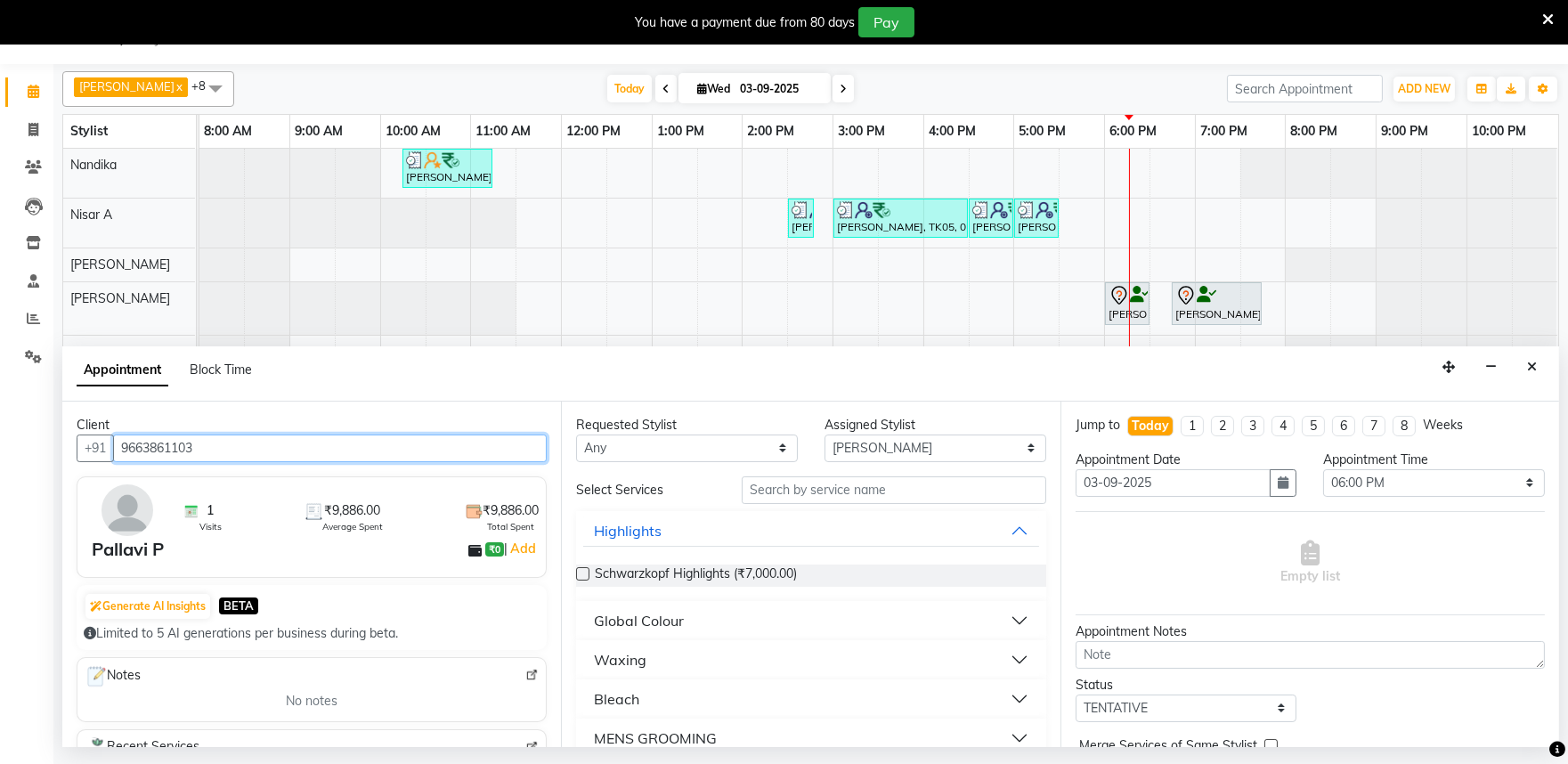
type input "9663861103"
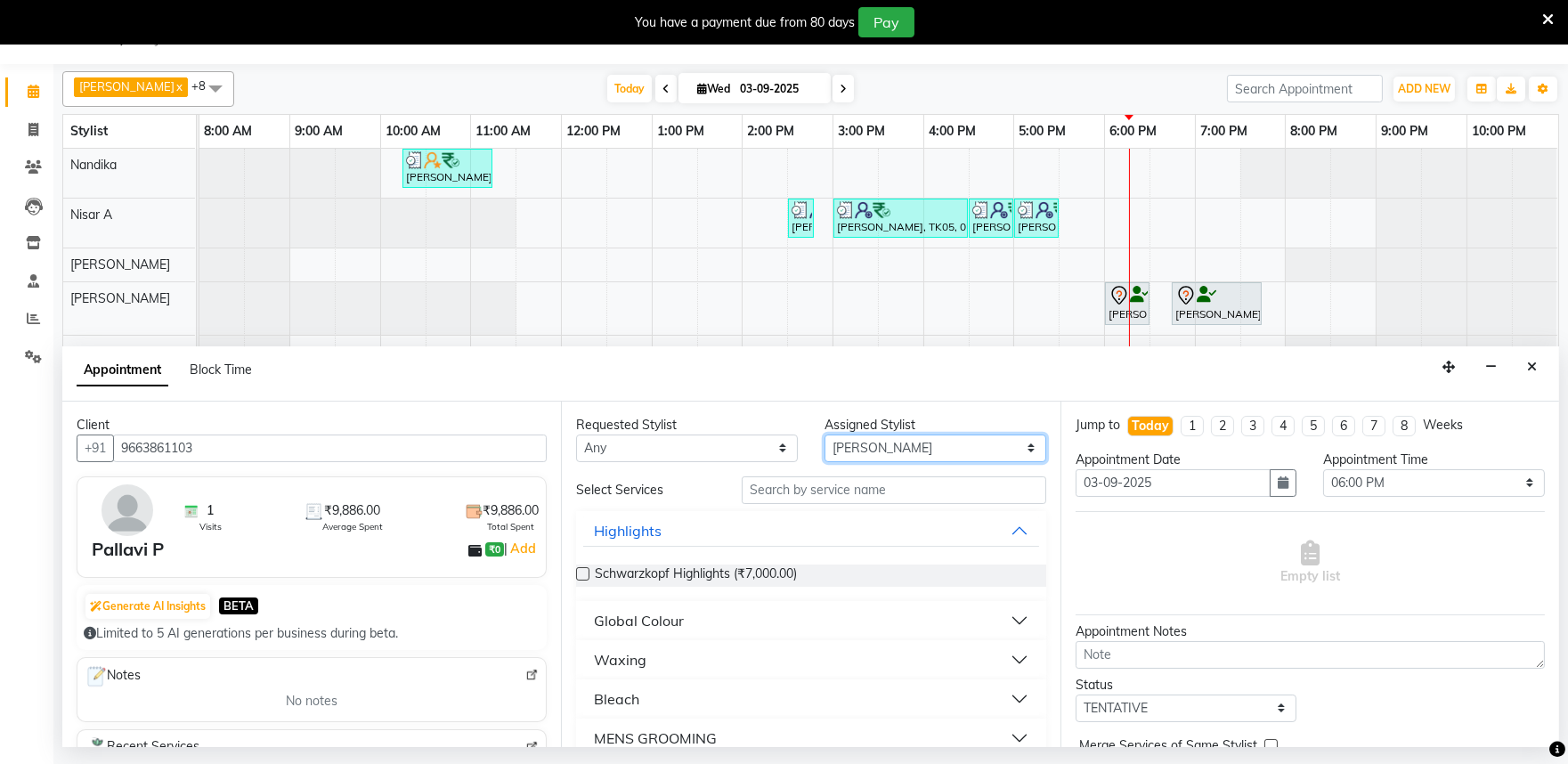
click at [825, 442] on select "Select Achan Shimrah Admin Anitha B Arhan Ehsan Charan S Dawa Tamang Ding Junhu…" at bounding box center [935, 449] width 222 height 28
select select "81322"
click at [824, 435] on select "Select Achan Shimrah Admin Anitha B Arhan Ehsan Charan S Dawa Tamang Ding Junhu…" at bounding box center [935, 449] width 222 height 28
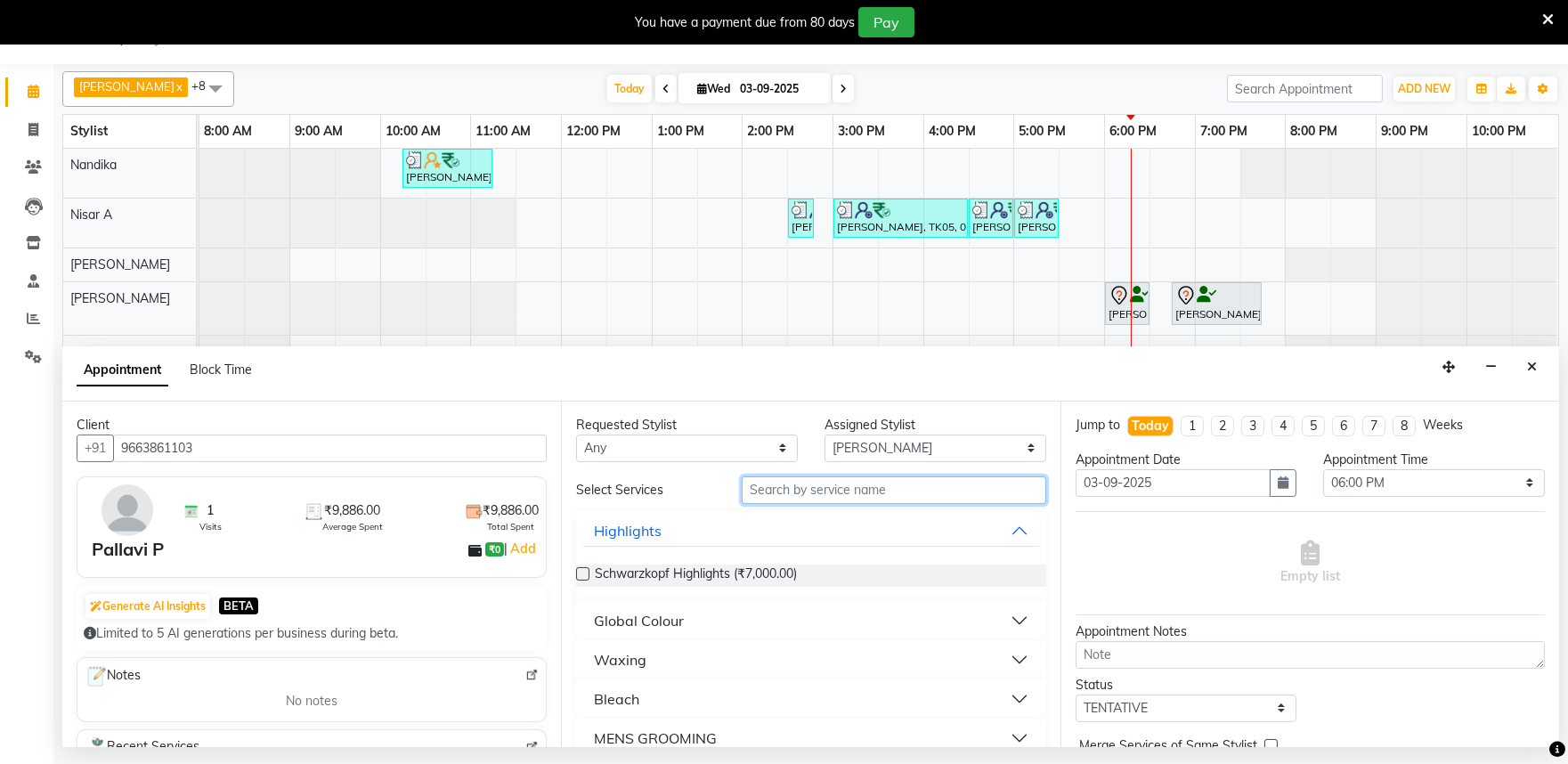
click at [777, 488] on input "text" at bounding box center [894, 490] width 304 height 28
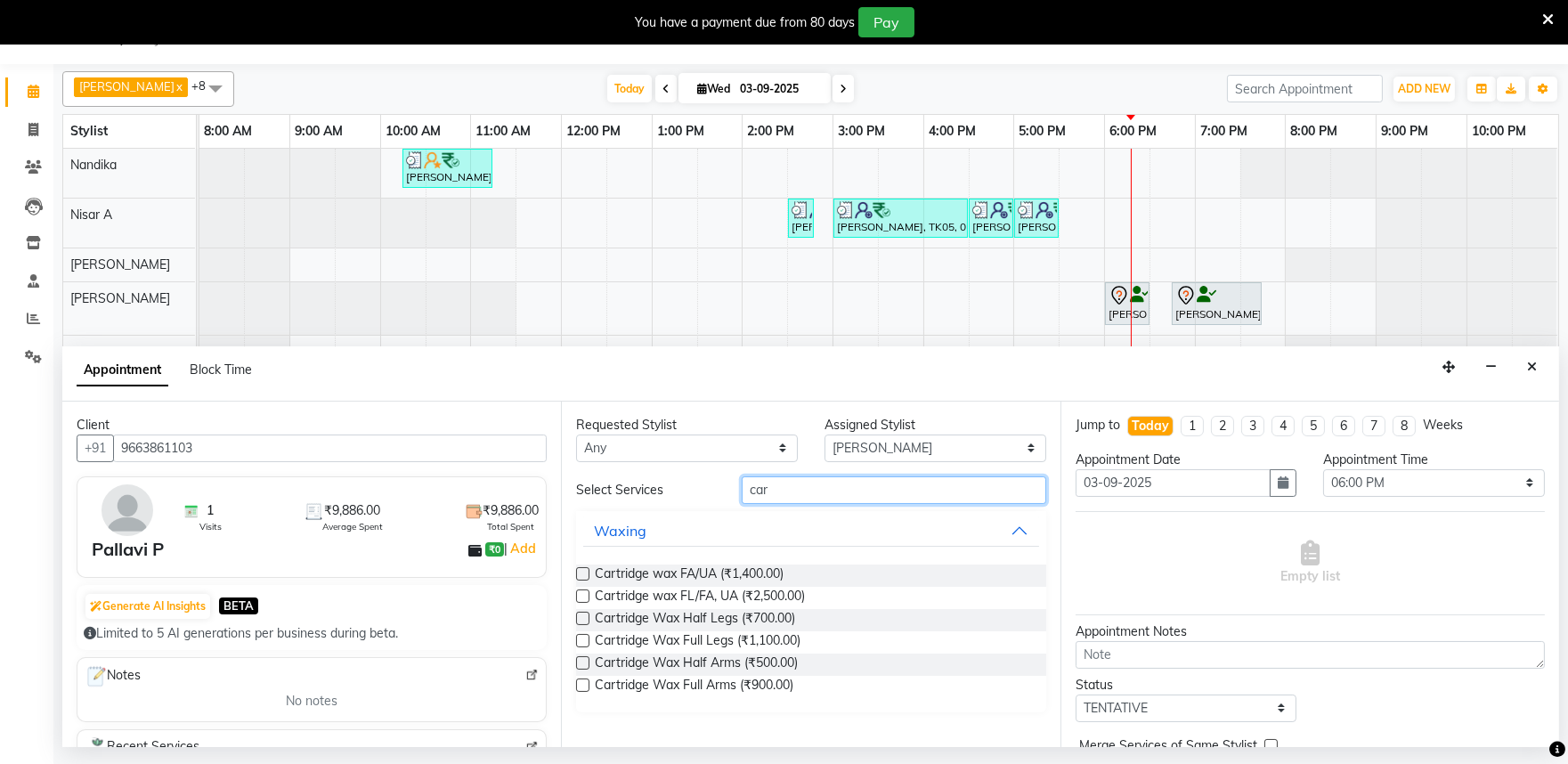
type input "car"
click at [586, 593] on label at bounding box center [583, 596] width 13 height 13
click at [586, 593] on input "checkbox" at bounding box center [582, 598] width 12 height 12
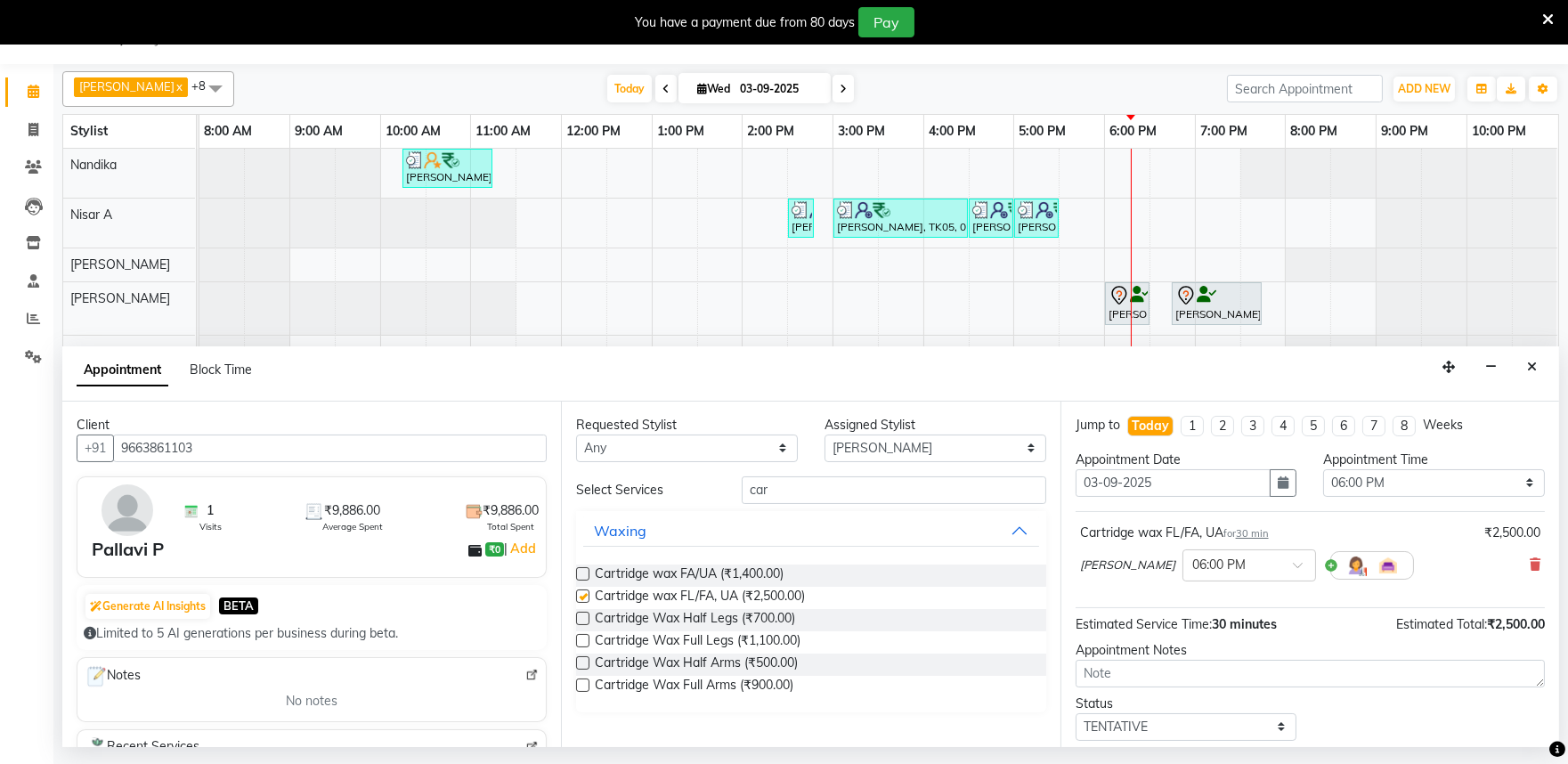
checkbox input "false"
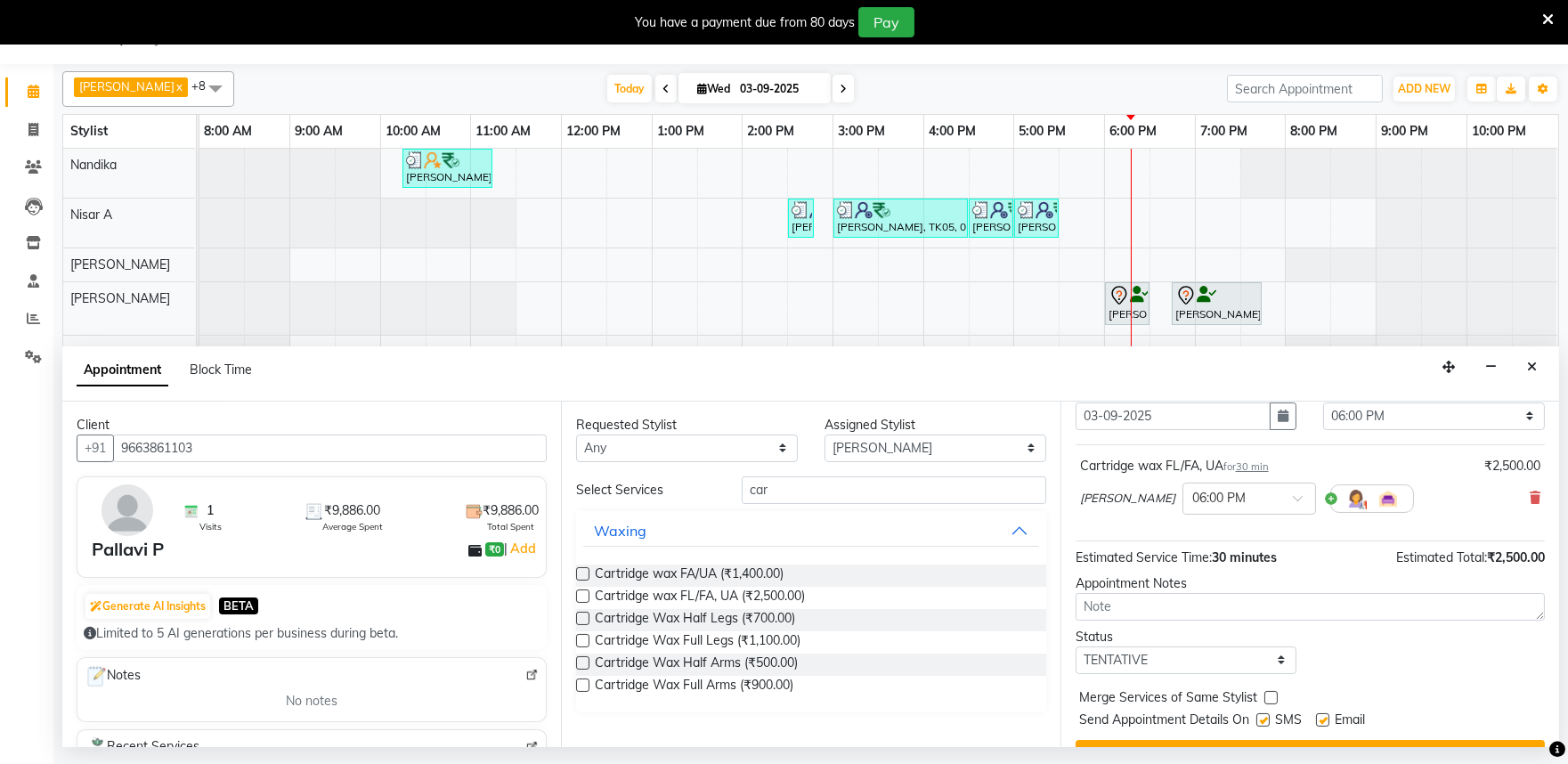
scroll to position [107, 0]
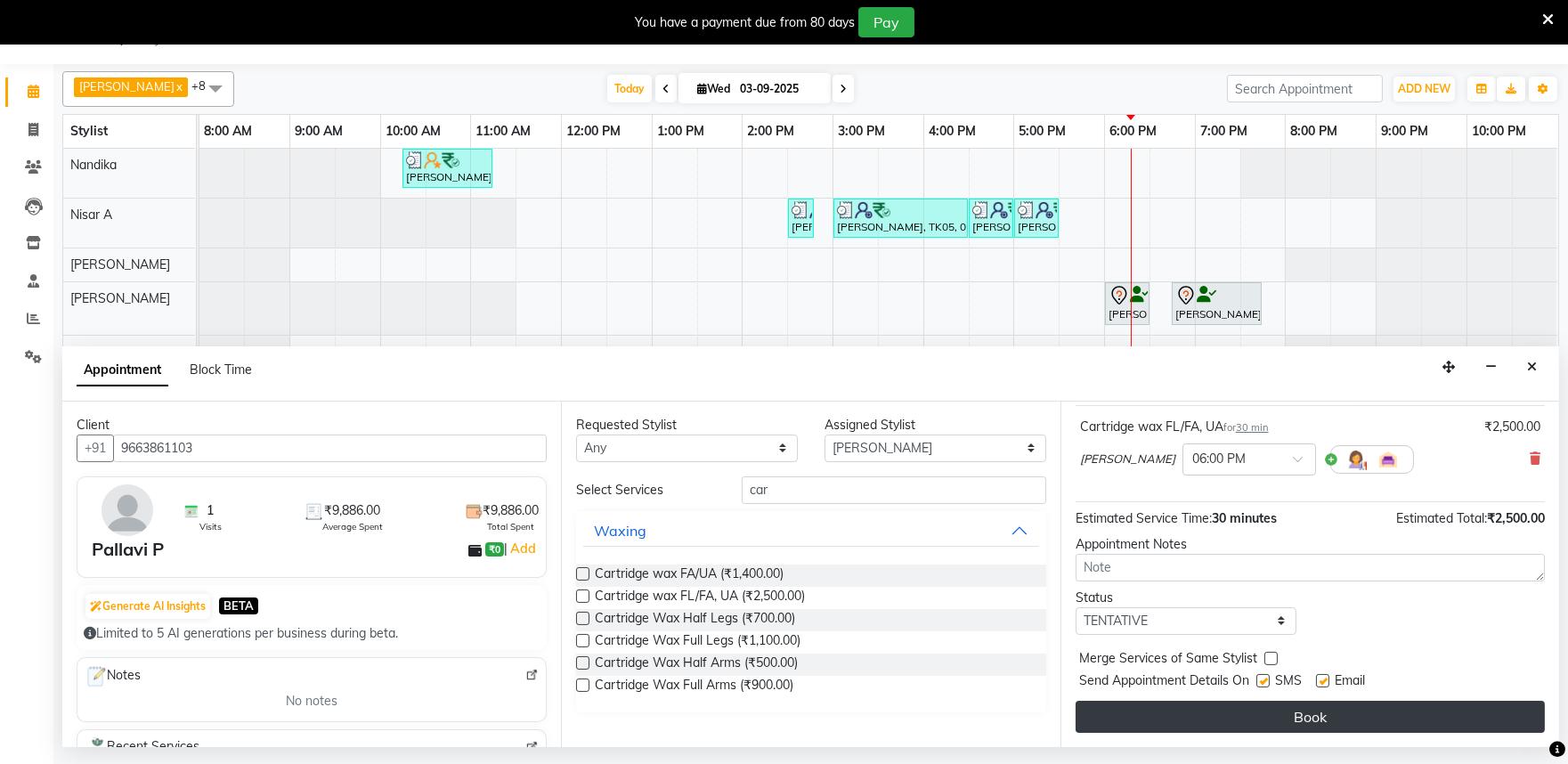
click at [1325, 728] on button "Book" at bounding box center [1310, 717] width 469 height 32
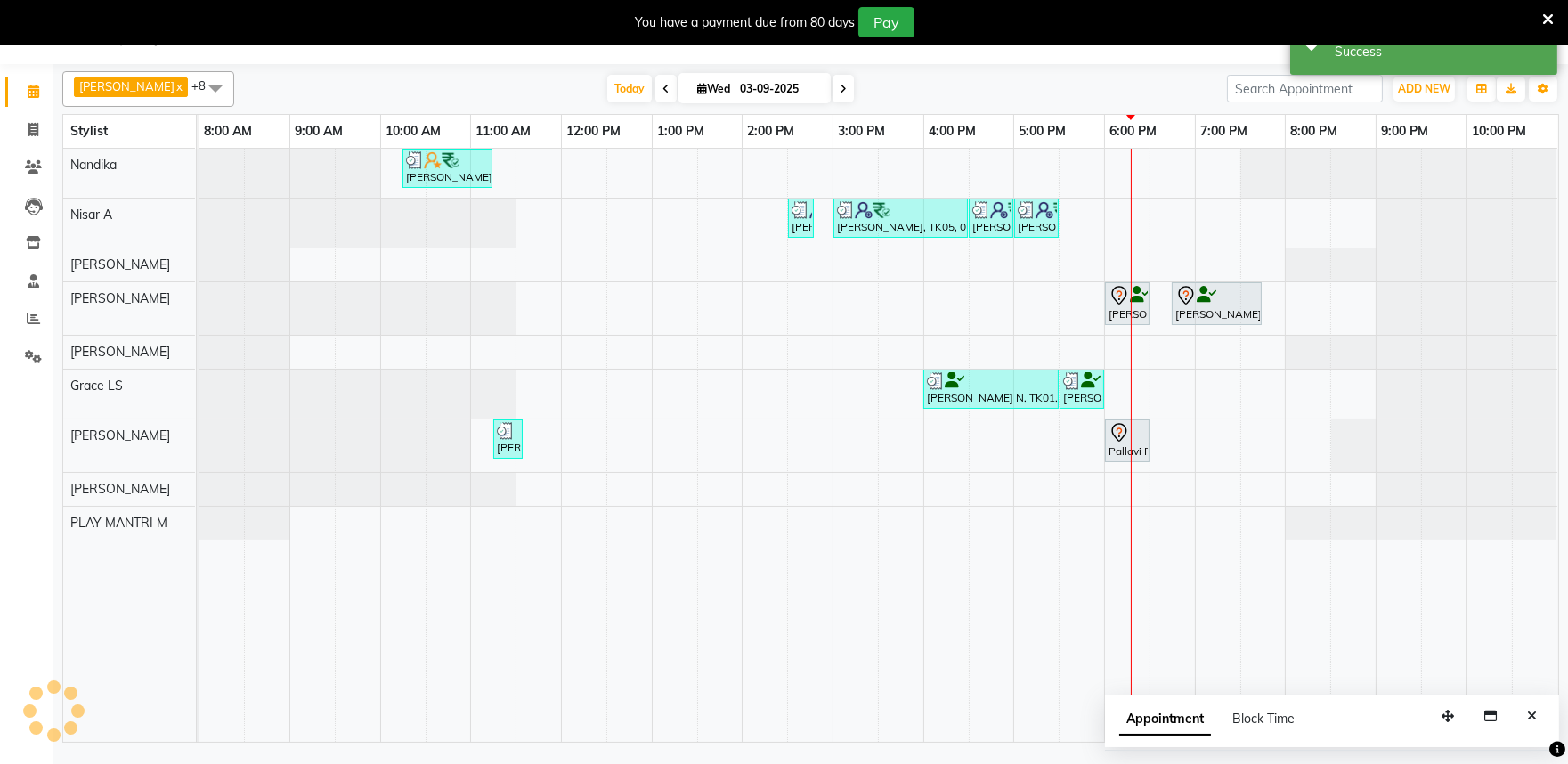
scroll to position [0, 0]
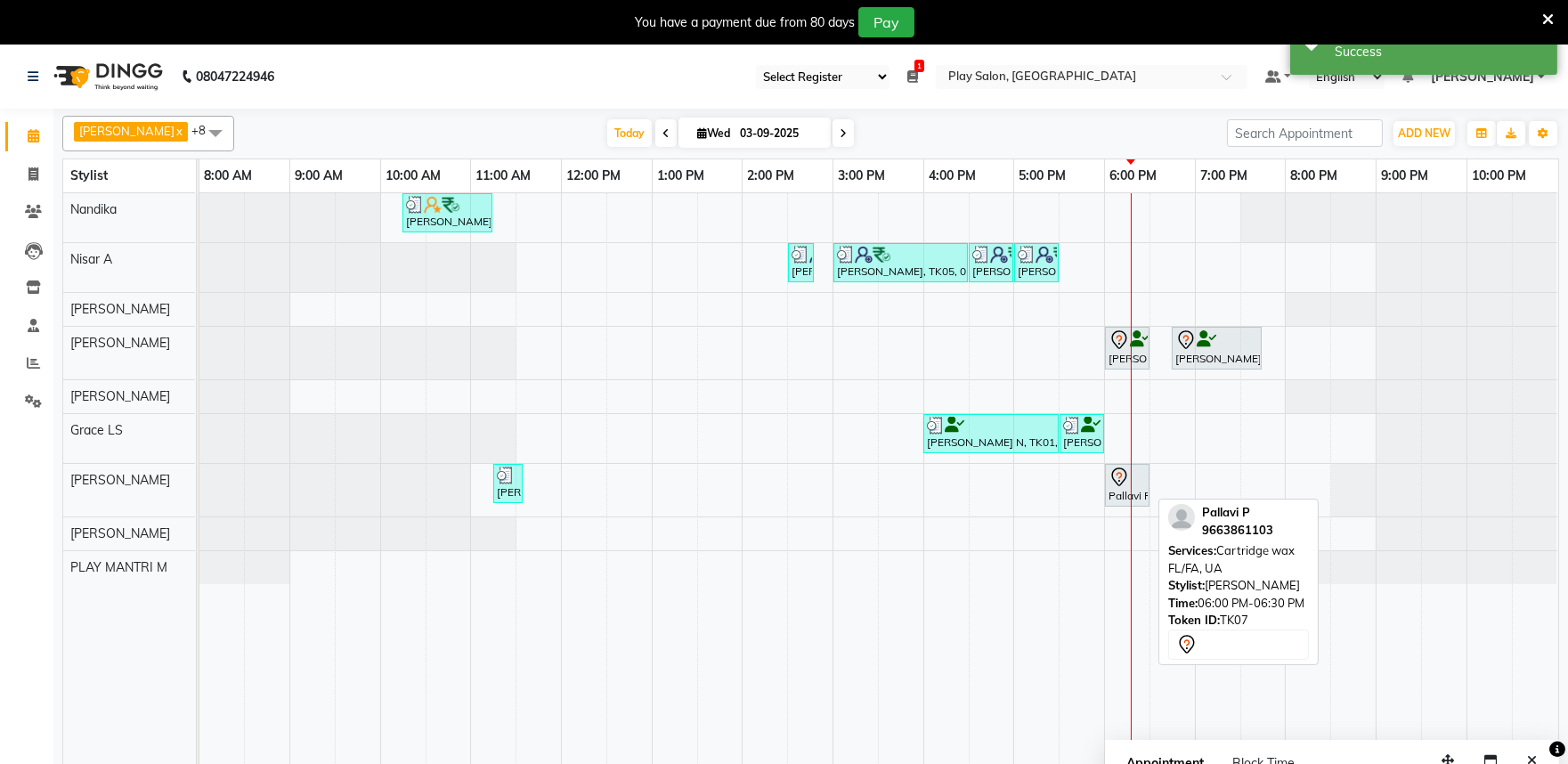
click at [1107, 473] on div "Pallavi P, TK07, 06:00 PM-06:30 PM, Cartridge wax FL/FA, [GEOGRAPHIC_DATA]" at bounding box center [1128, 485] width 41 height 37
click at [1110, 476] on icon at bounding box center [1119, 476] width 21 height 21
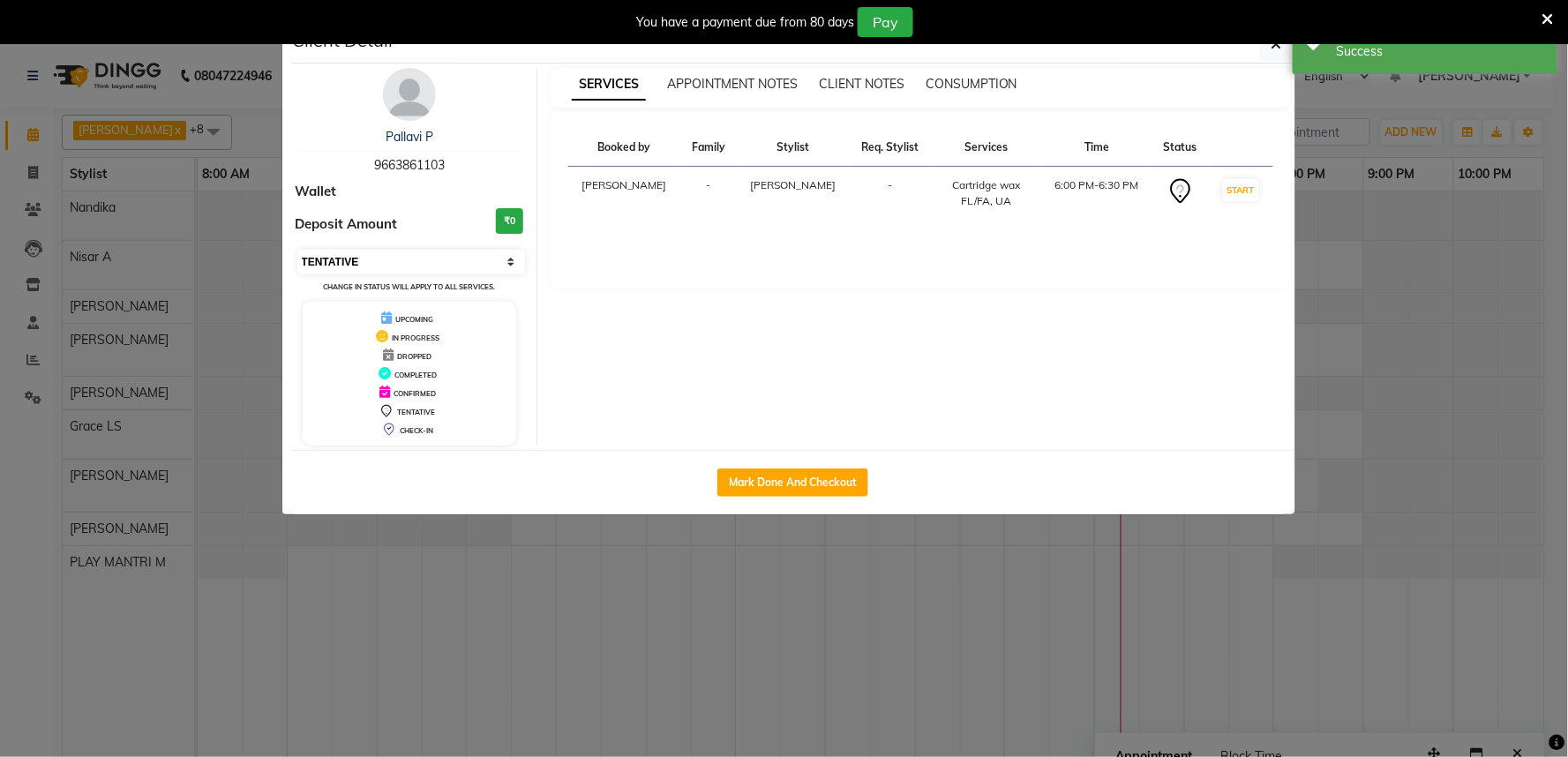
click at [466, 261] on select "Select IN SERVICE CONFIRMED TENTATIVE CHECK IN MARK DONE DROPPED UPCOMING" at bounding box center [411, 261] width 228 height 25
select select "8"
click at [297, 249] on select "Select IN SERVICE CONFIRMED TENTATIVE CHECK IN MARK DONE DROPPED UPCOMING" at bounding box center [411, 261] width 228 height 25
click at [1284, 48] on button "button" at bounding box center [1277, 44] width 34 height 34
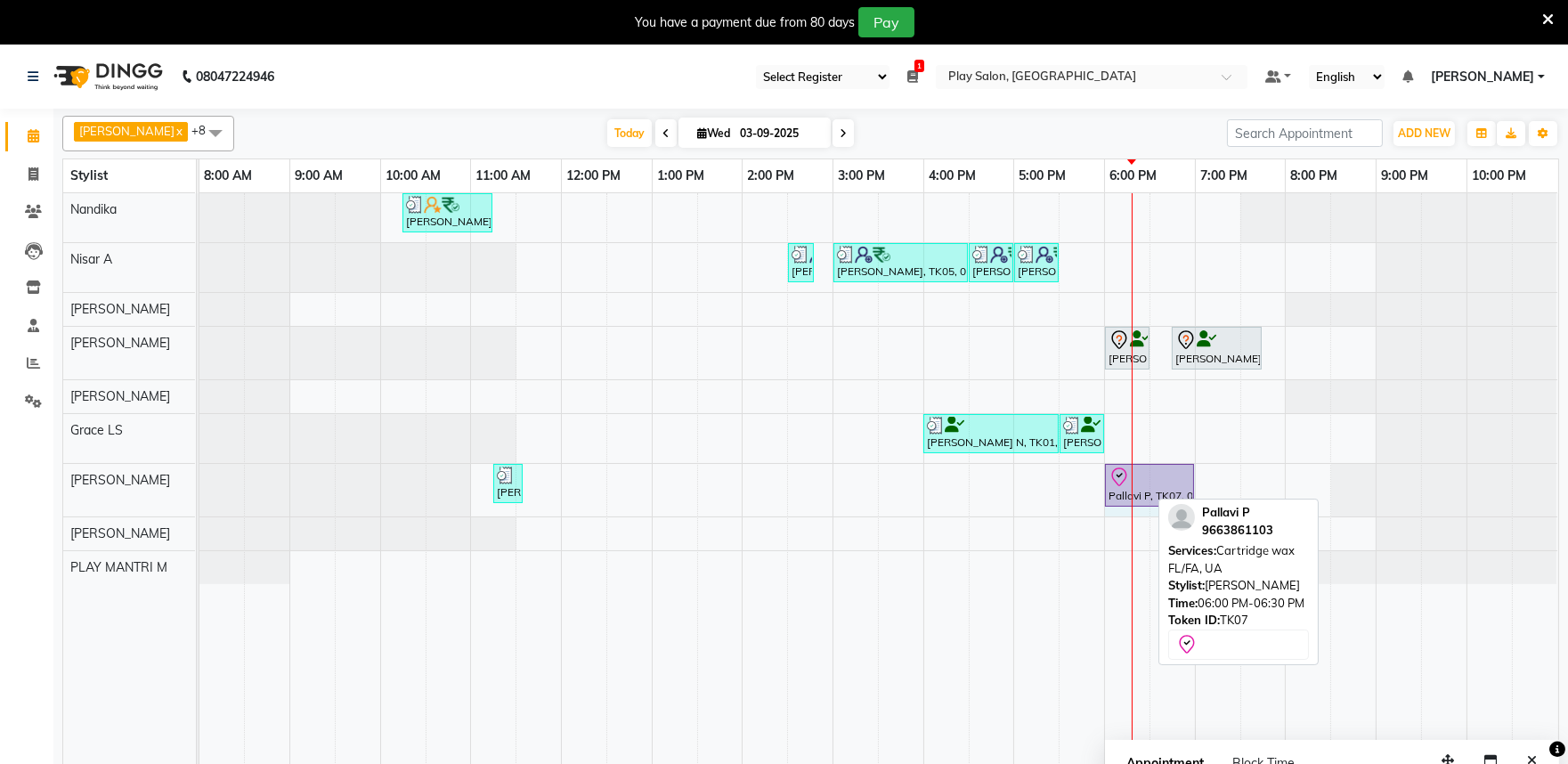
click at [200, 490] on div "Gopika G, TK04, 11:15 AM-11:35 AM, Threading EB,UL Pallavi P, TK07, 06:00 PM-06…" at bounding box center [200, 490] width 0 height 53
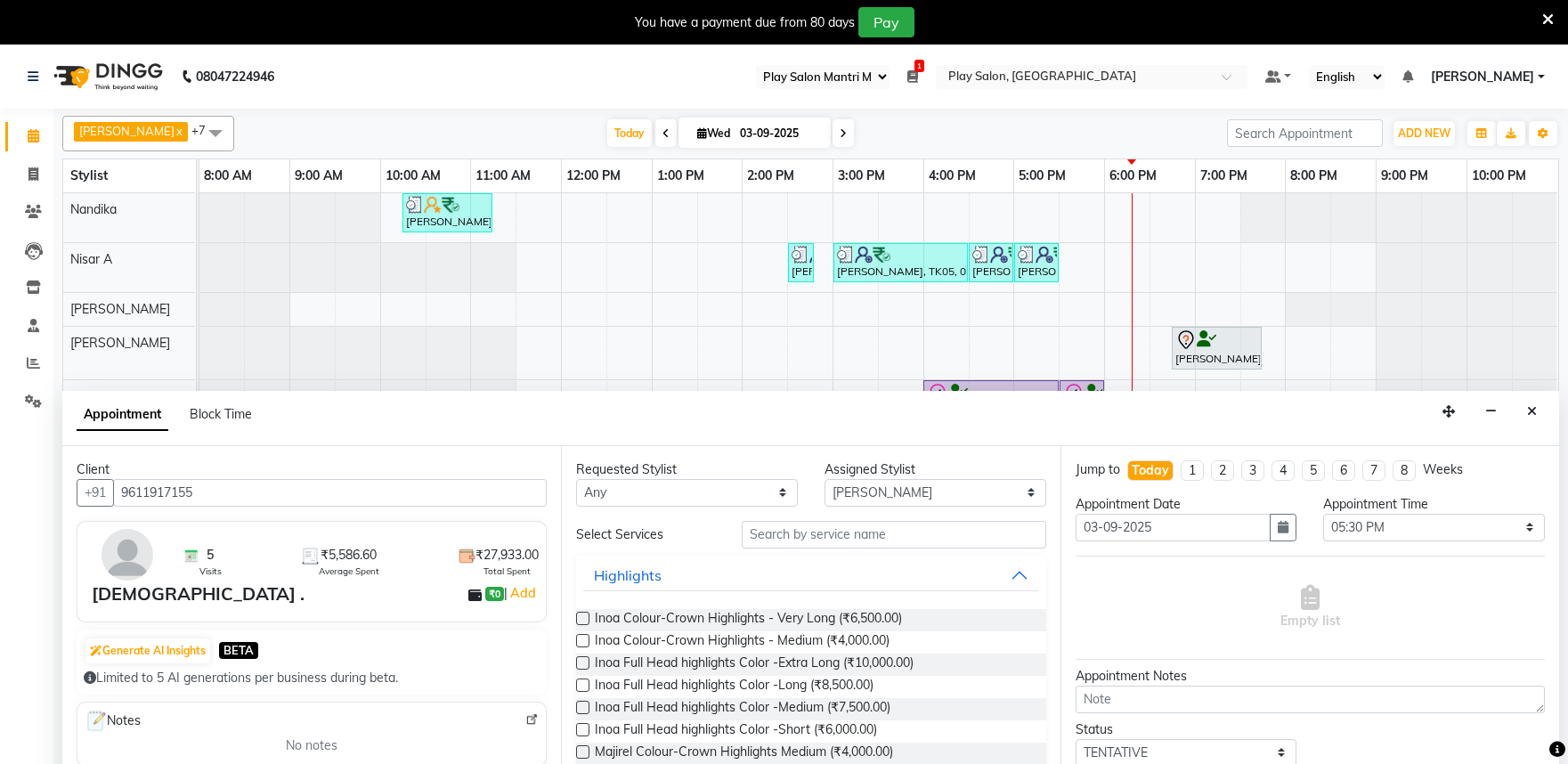
select select "89"
select select "81315"
select select "1050"
select select "tentative"
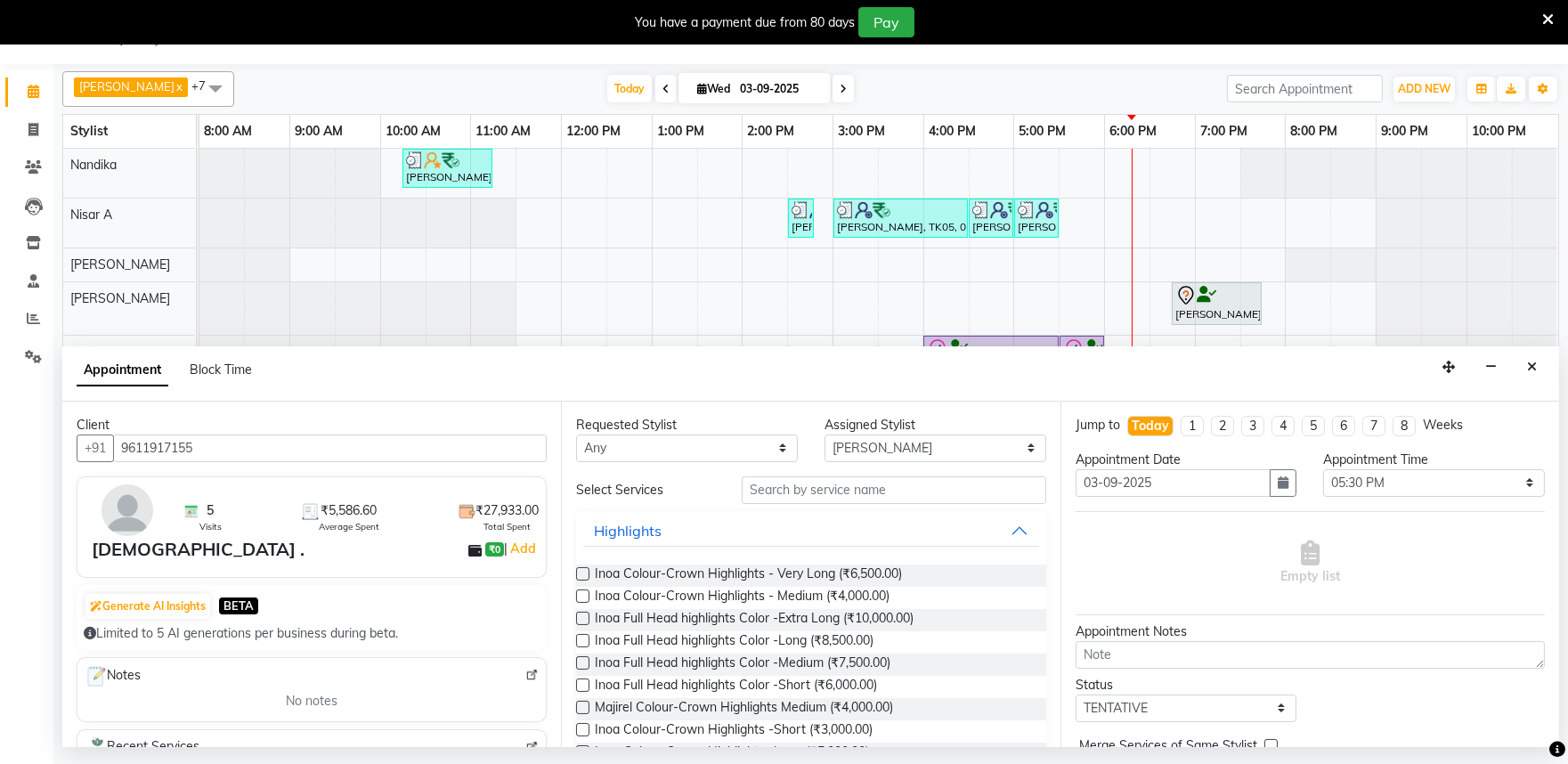
scroll to position [297, 0]
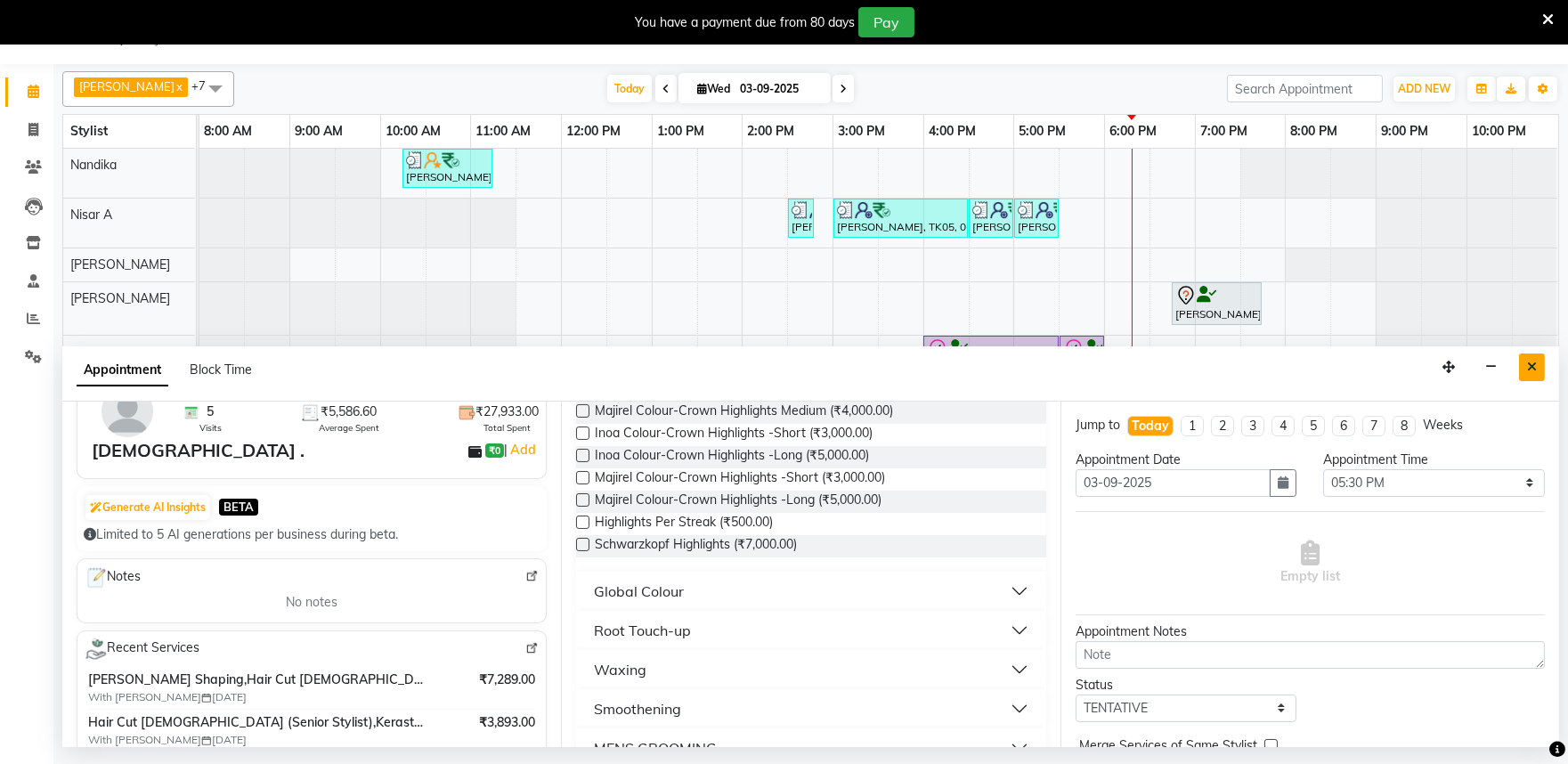
click at [1539, 366] on button "Close" at bounding box center [1532, 367] width 26 height 28
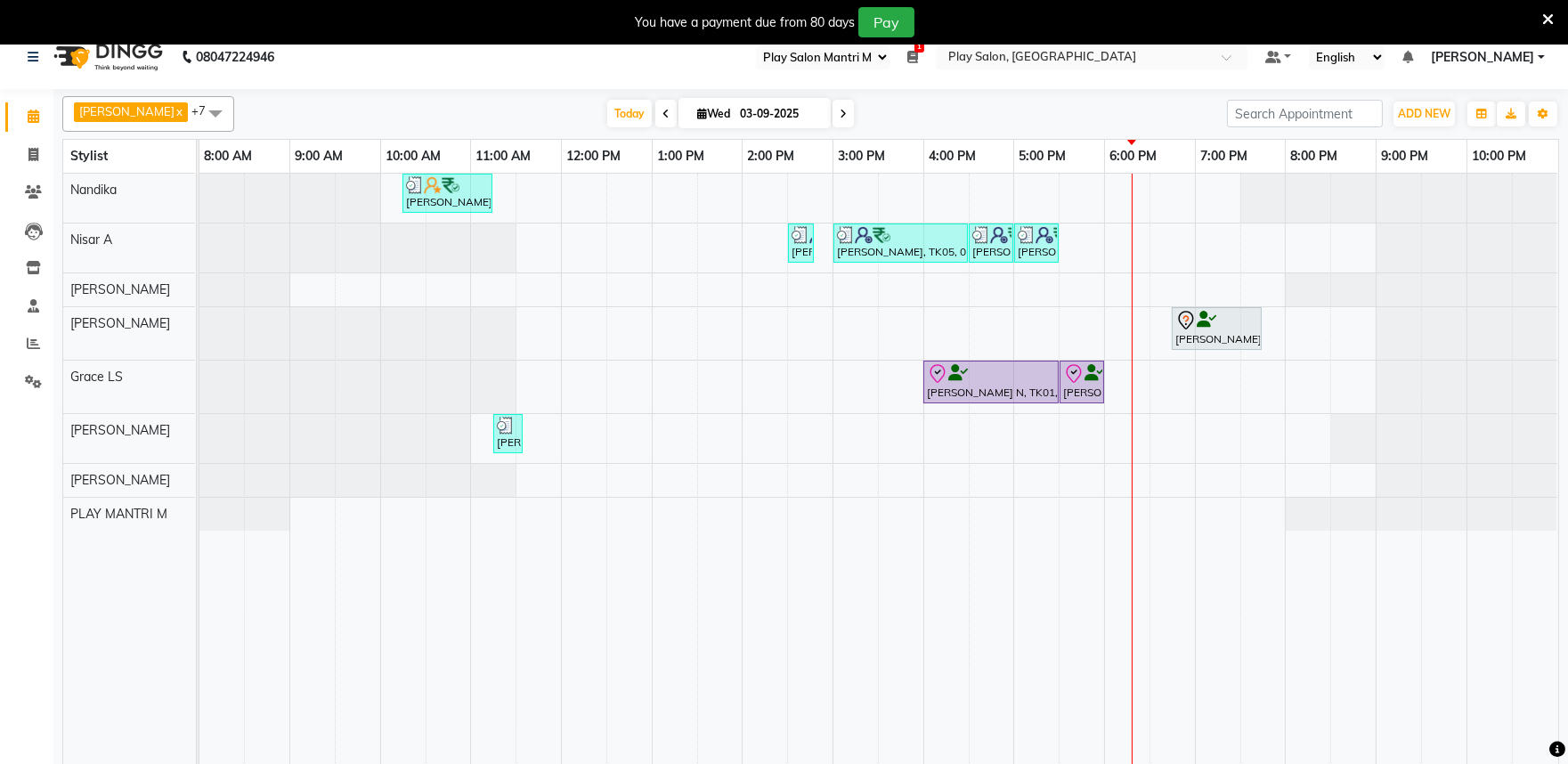
scroll to position [0, 0]
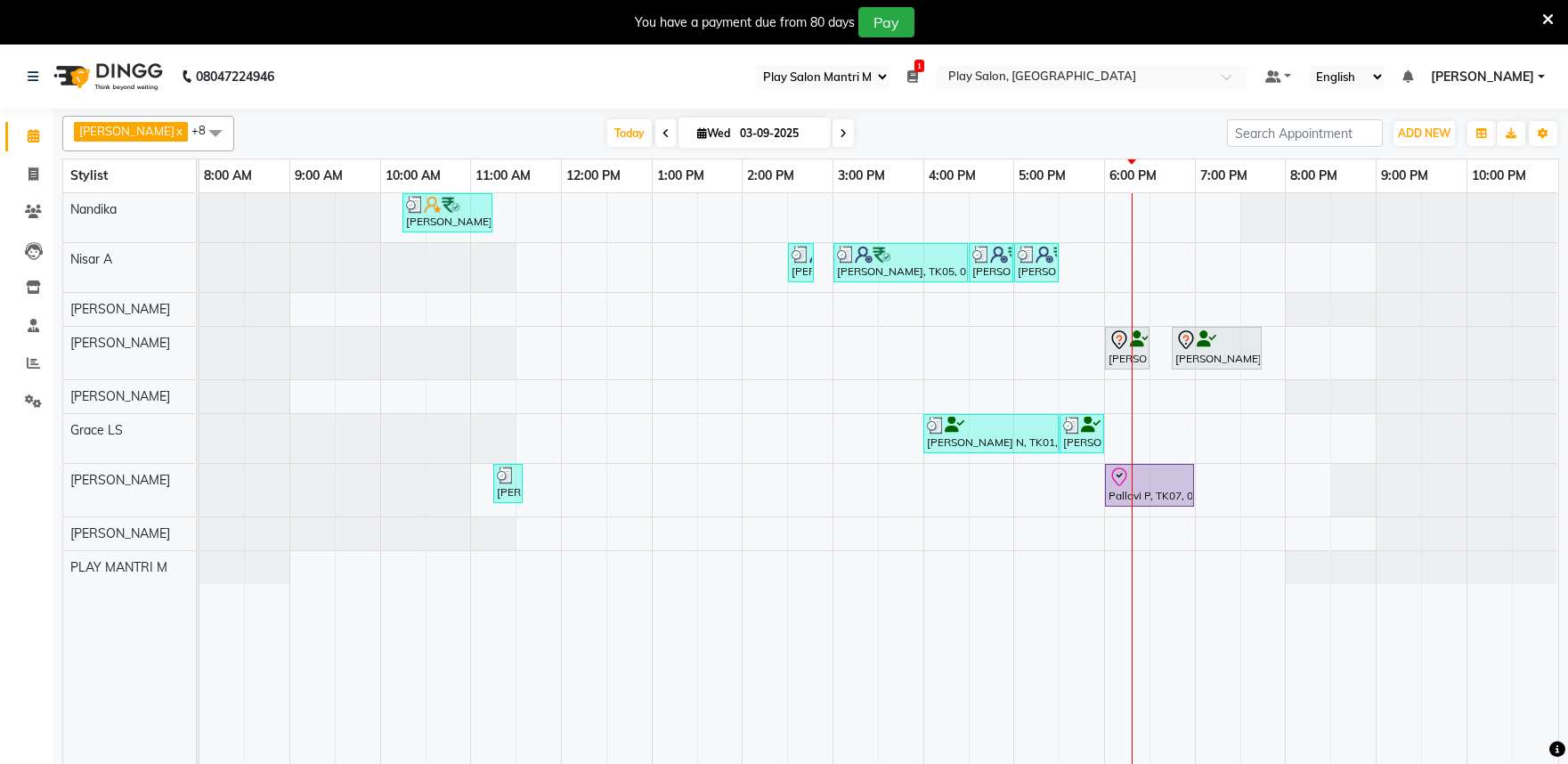
select select "89"
click at [27, 358] on icon at bounding box center [33, 363] width 13 height 13
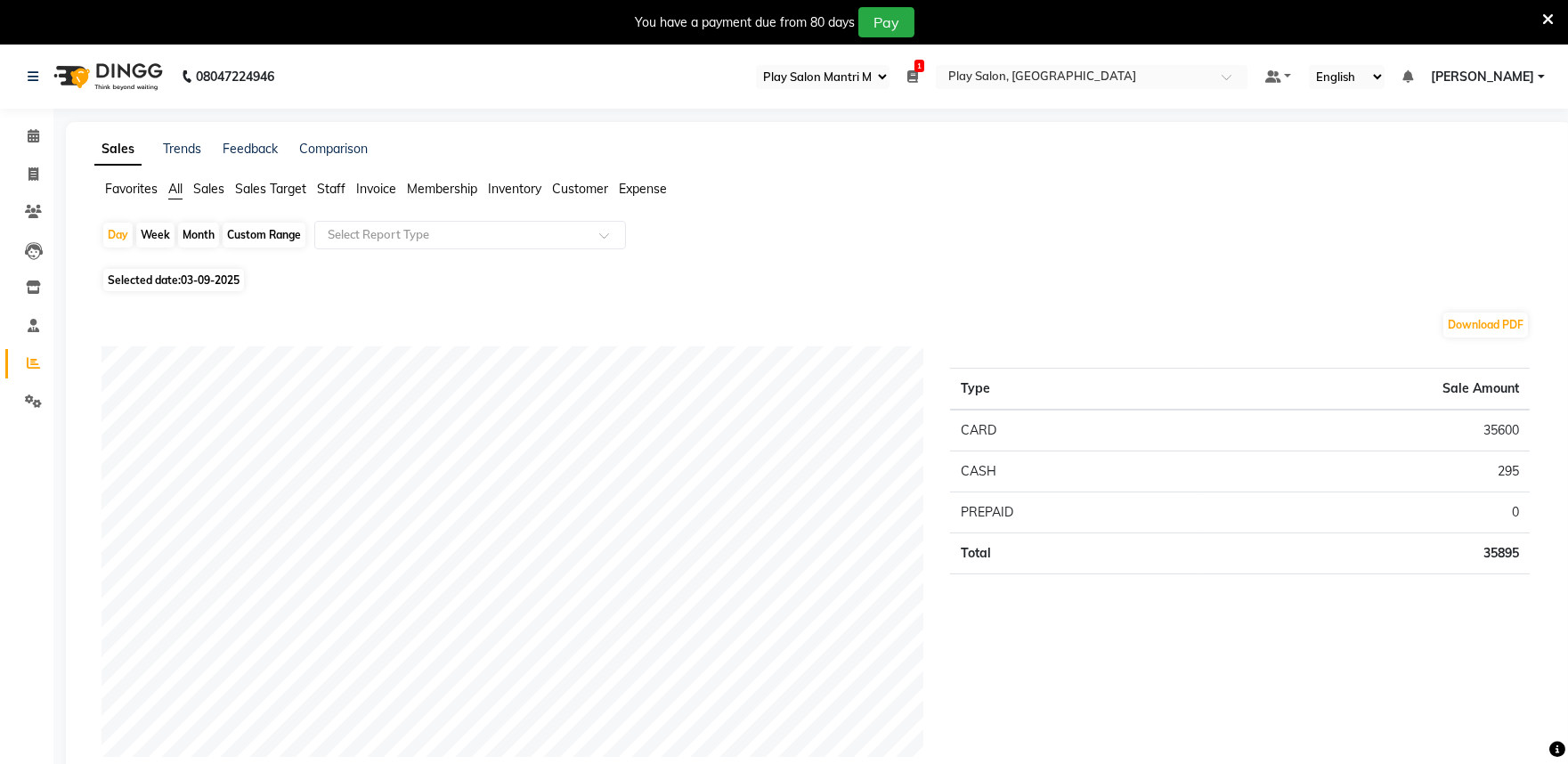
click at [327, 191] on span "Staff" at bounding box center [331, 188] width 29 height 16
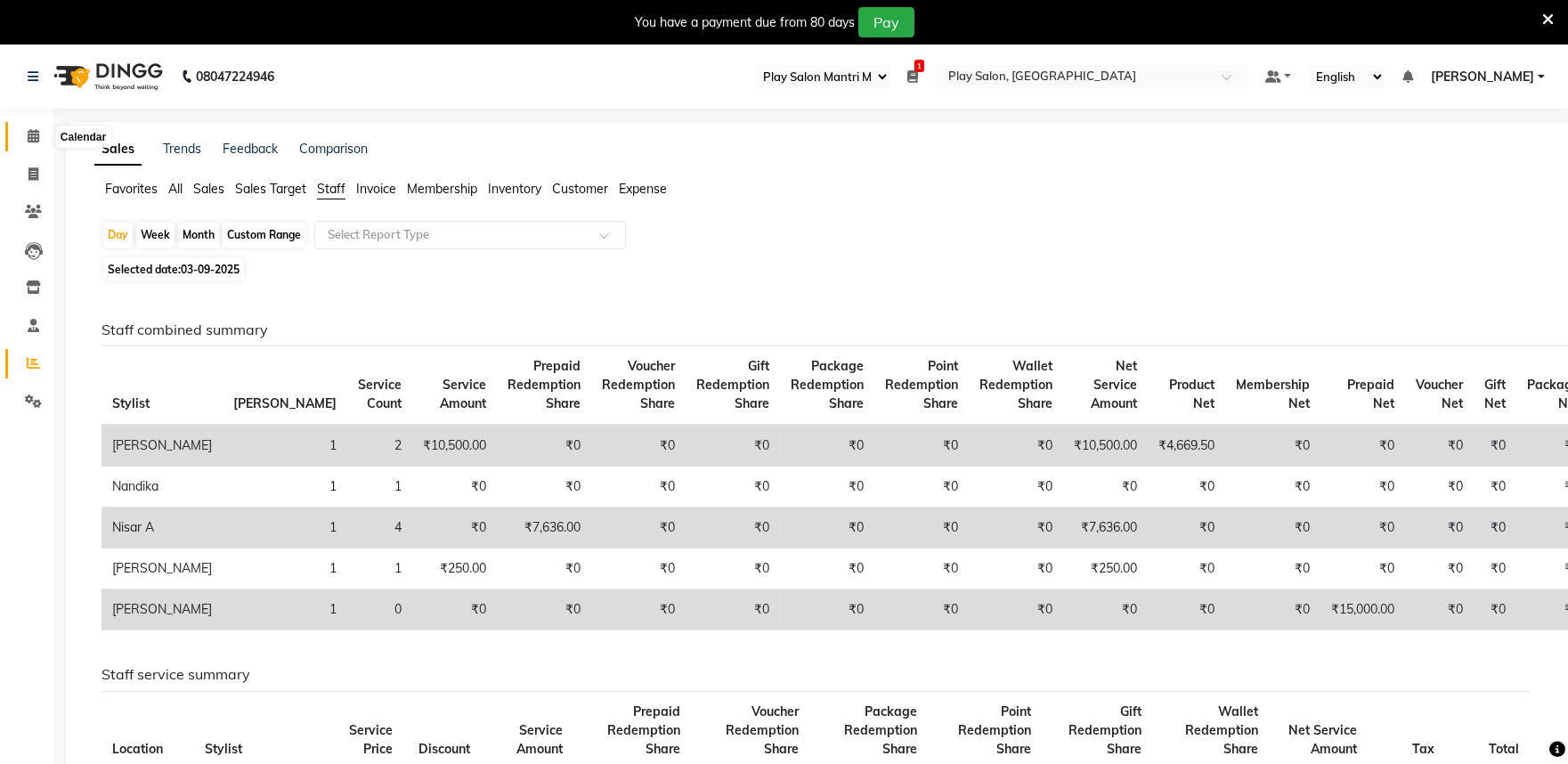
click at [31, 138] on icon at bounding box center [33, 136] width 12 height 13
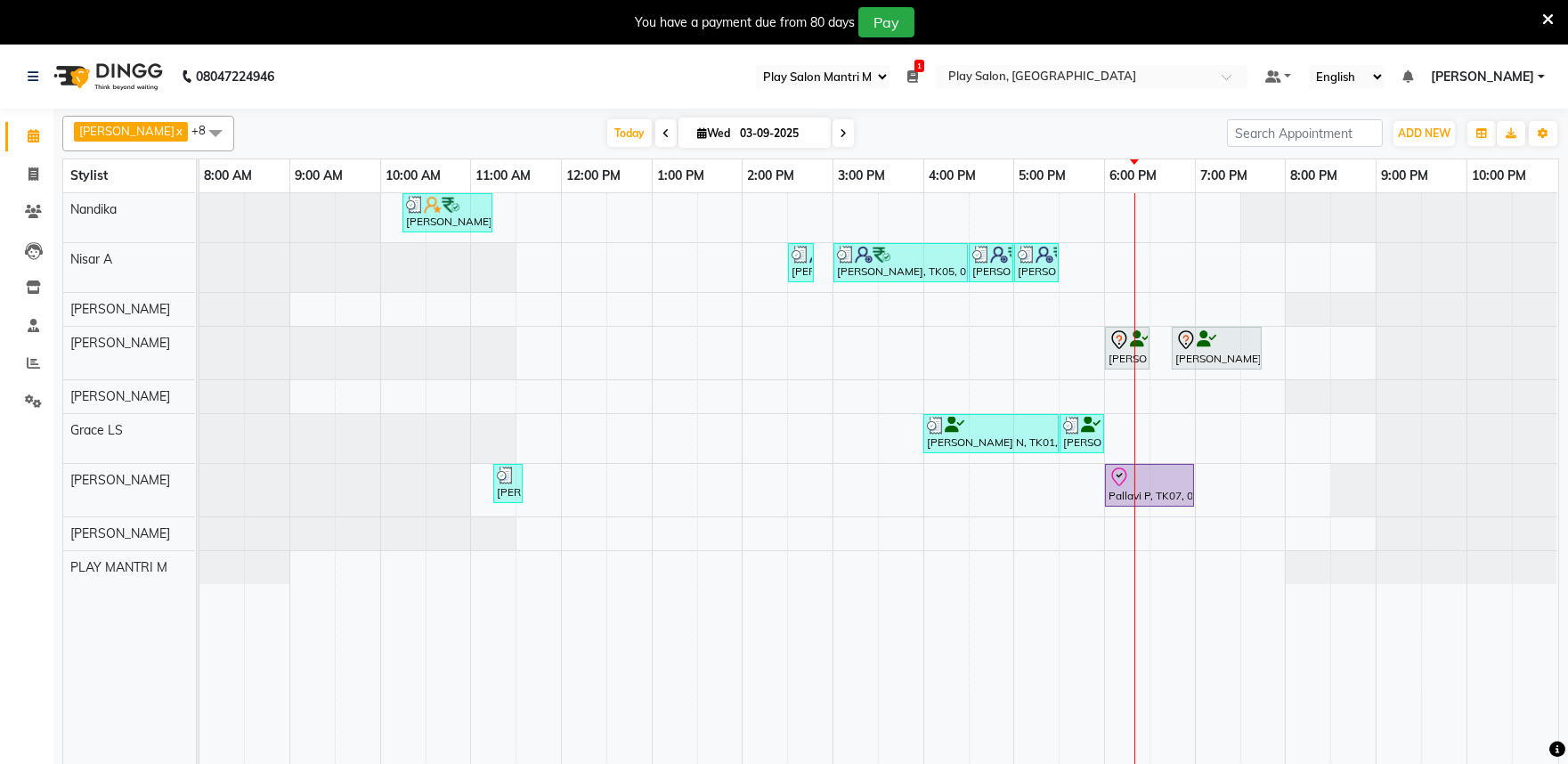
click at [737, 136] on input "03-09-2025" at bounding box center [779, 133] width 89 height 27
select select "9"
select select "2025"
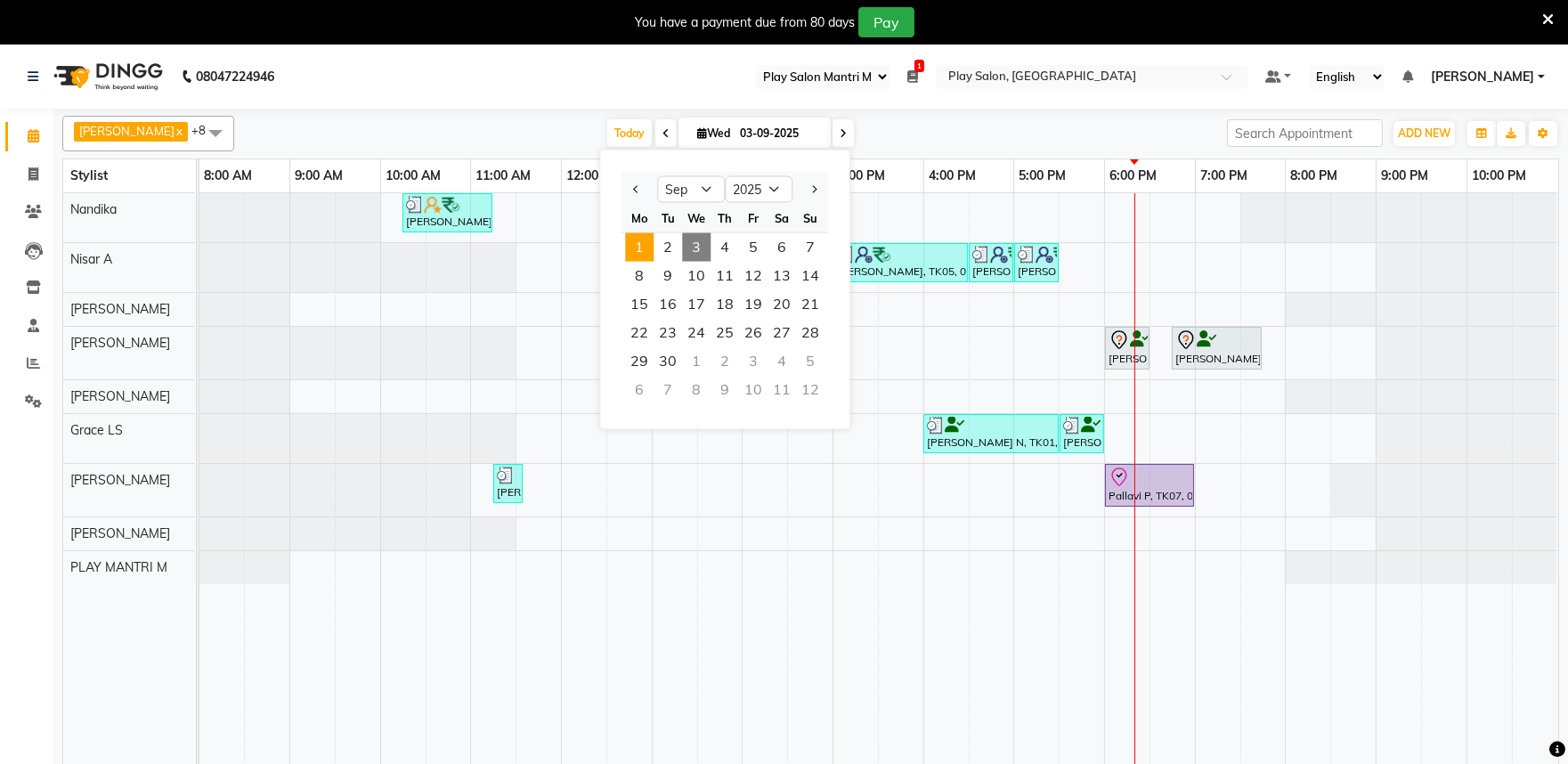
click at [644, 251] on span "1" at bounding box center [639, 247] width 29 height 29
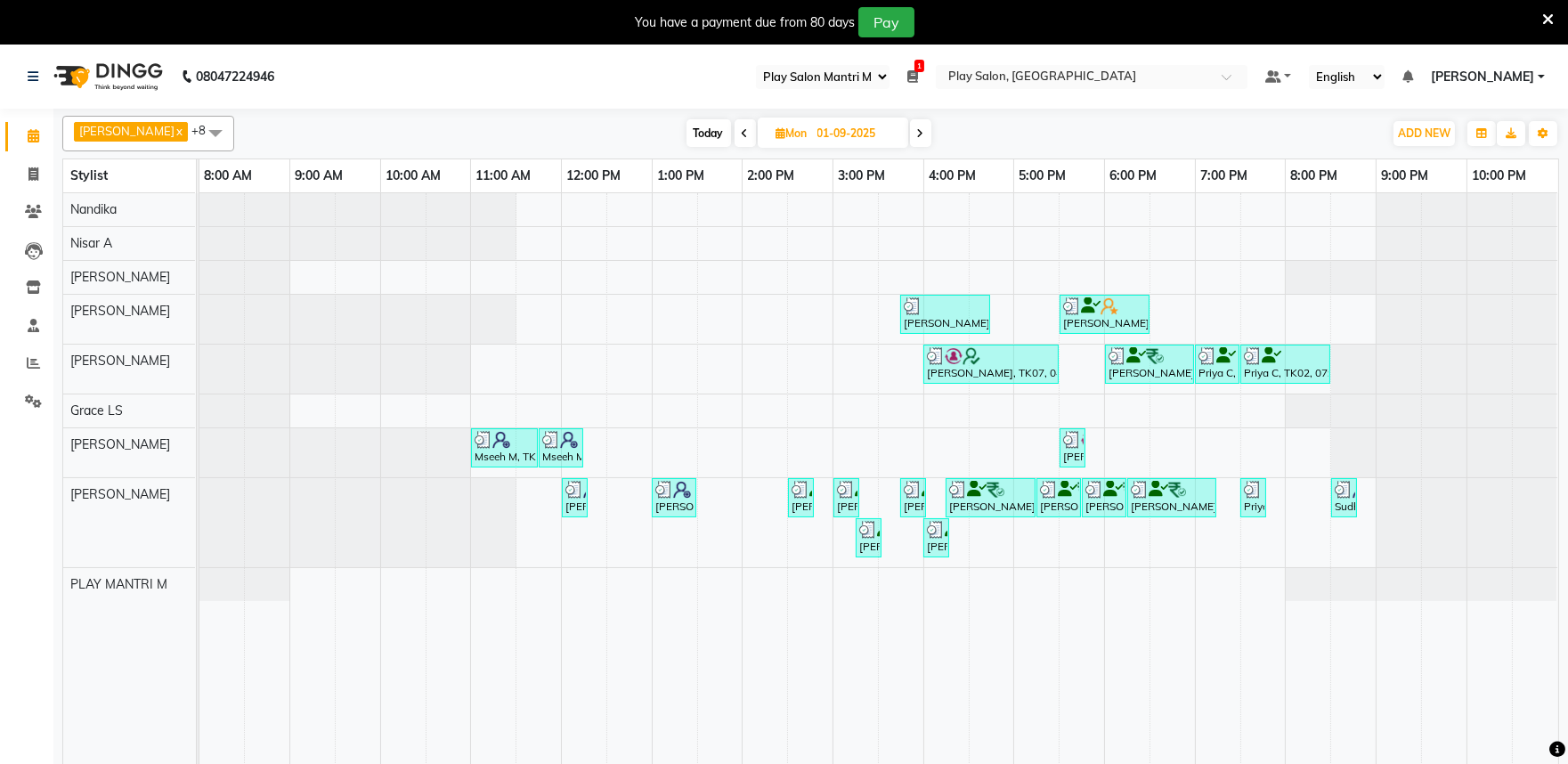
click at [742, 134] on icon at bounding box center [746, 134] width 7 height 11
type input "31-08-2025"
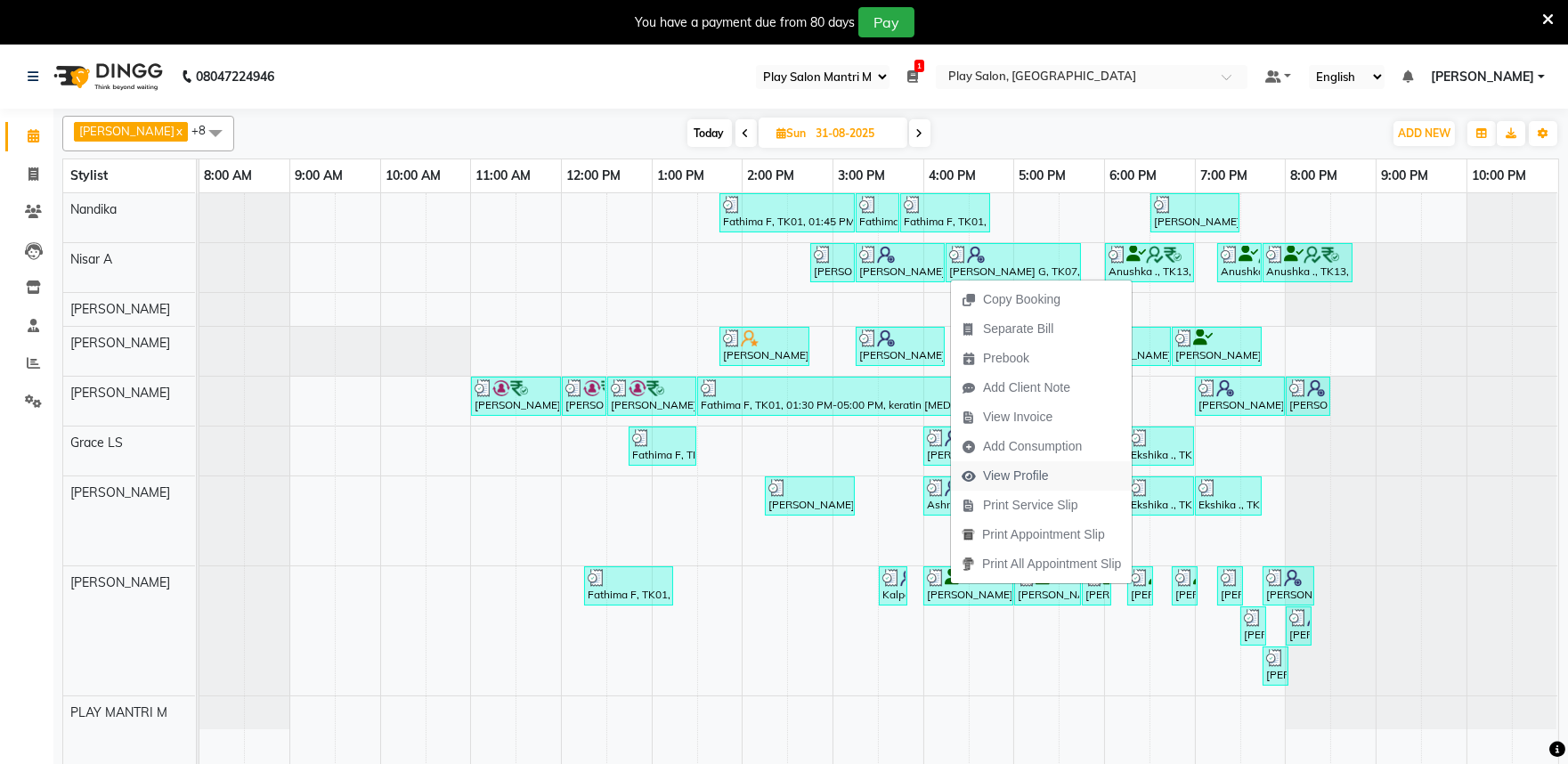
click at [1035, 474] on span "View Profile" at bounding box center [1016, 475] width 66 height 18
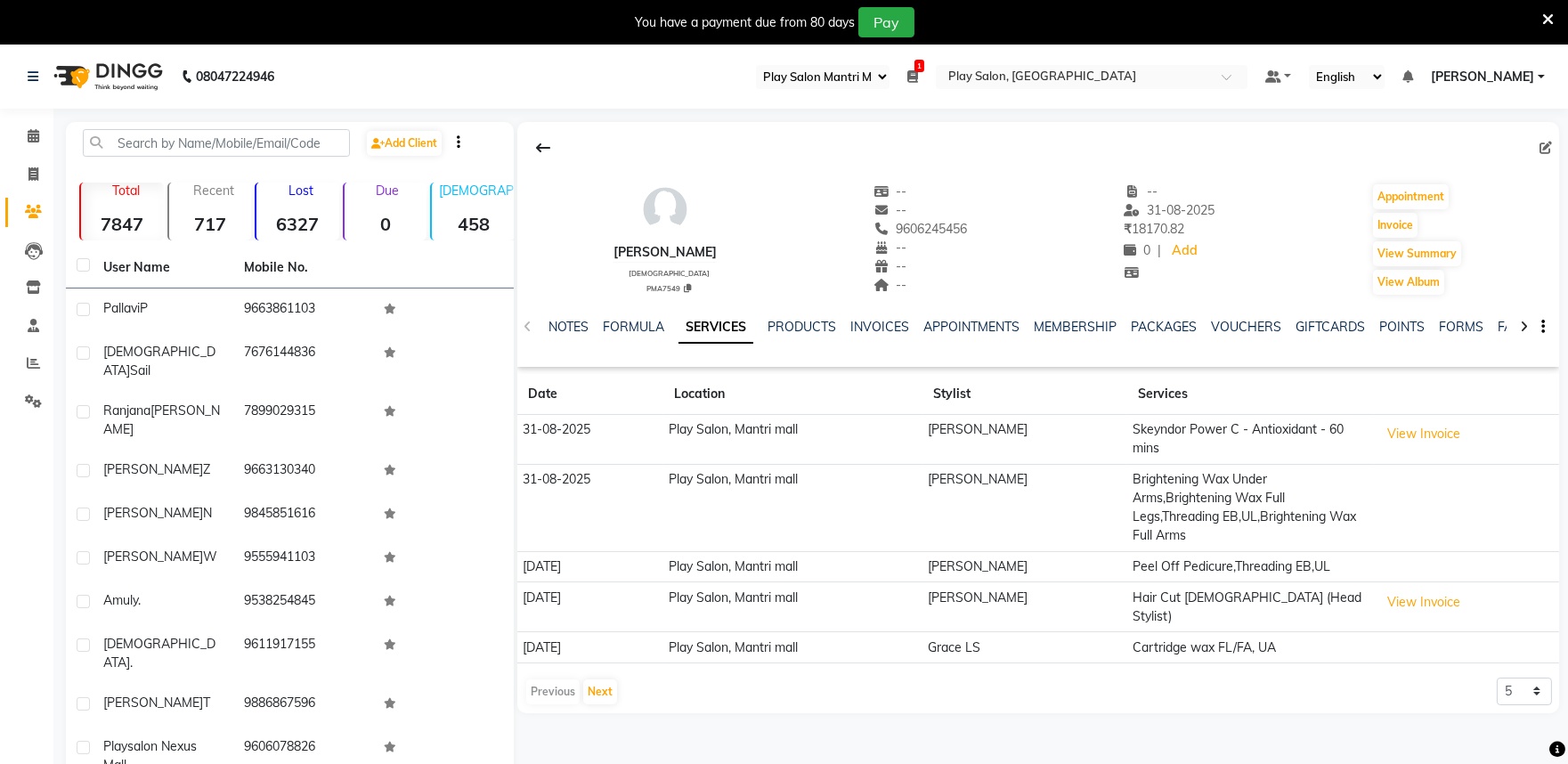
drag, startPoint x: 878, startPoint y: 227, endPoint x: 971, endPoint y: 227, distance: 93.0
click at [971, 227] on div "Nakshita B female PMA7549 -- -- 9606245456 -- -- -- -- 31-08-2025 ₹ 18170.82 0 …" at bounding box center [1038, 230] width 1042 height 131
copy span "9606245456"
click at [31, 138] on icon at bounding box center [33, 136] width 12 height 13
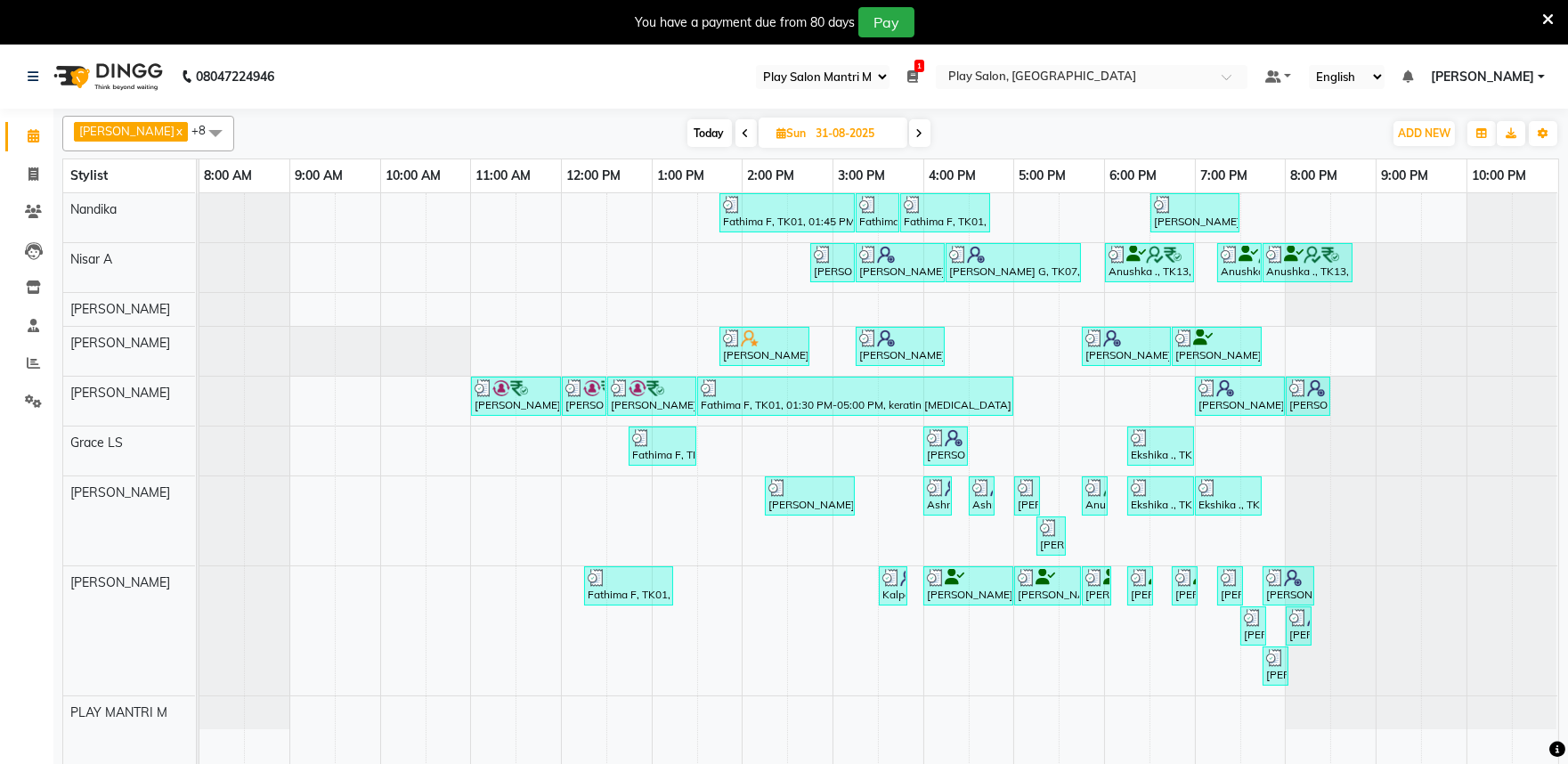
click at [821, 134] on input "31-08-2025" at bounding box center [856, 133] width 89 height 27
select select "8"
select select "2025"
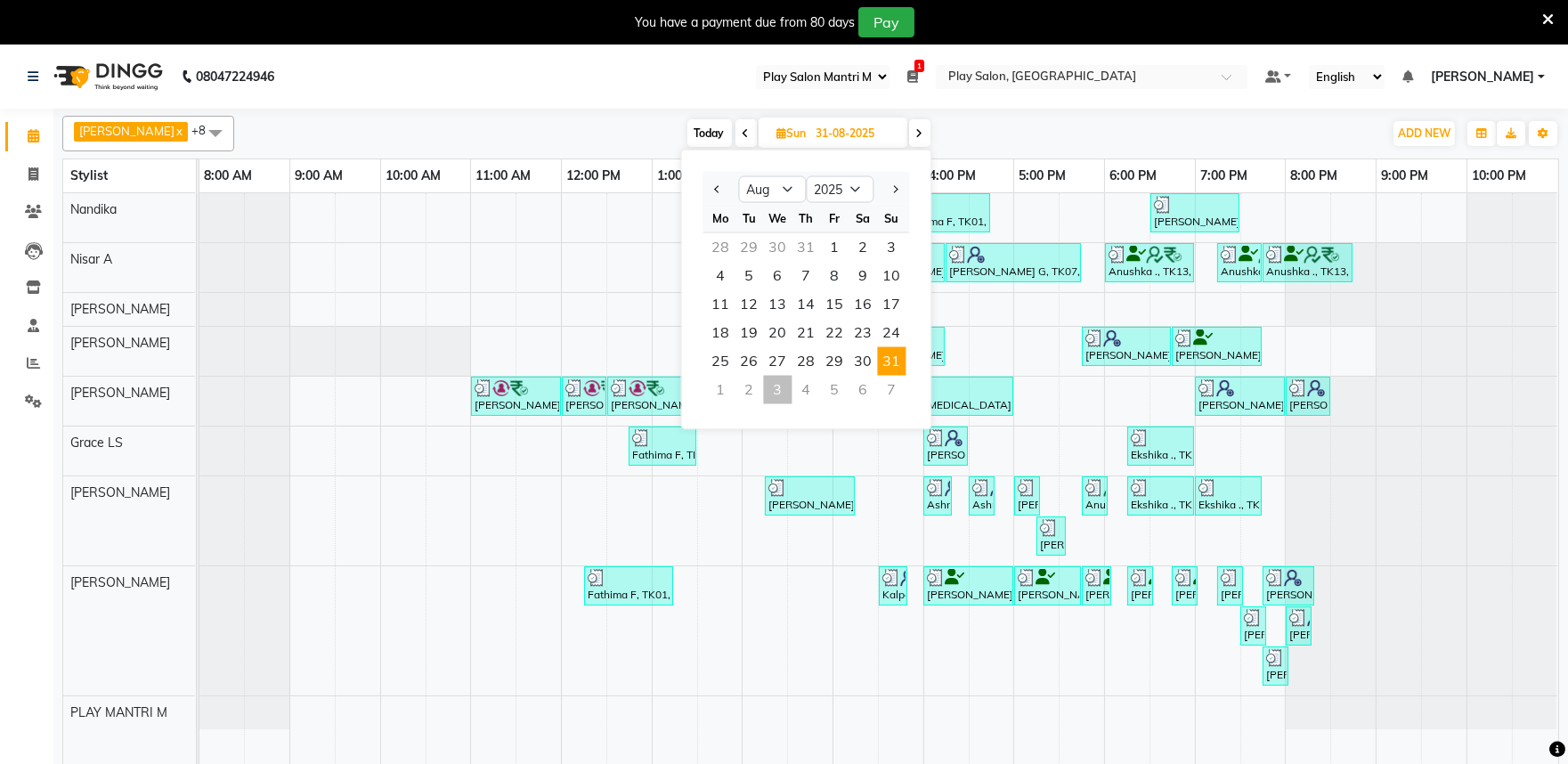
click at [903, 187] on div at bounding box center [891, 190] width 36 height 29
click at [895, 188] on span "Next month" at bounding box center [895, 189] width 7 height 7
select select "9"
click at [776, 244] on span "3" at bounding box center [777, 247] width 29 height 29
type input "03-09-2025"
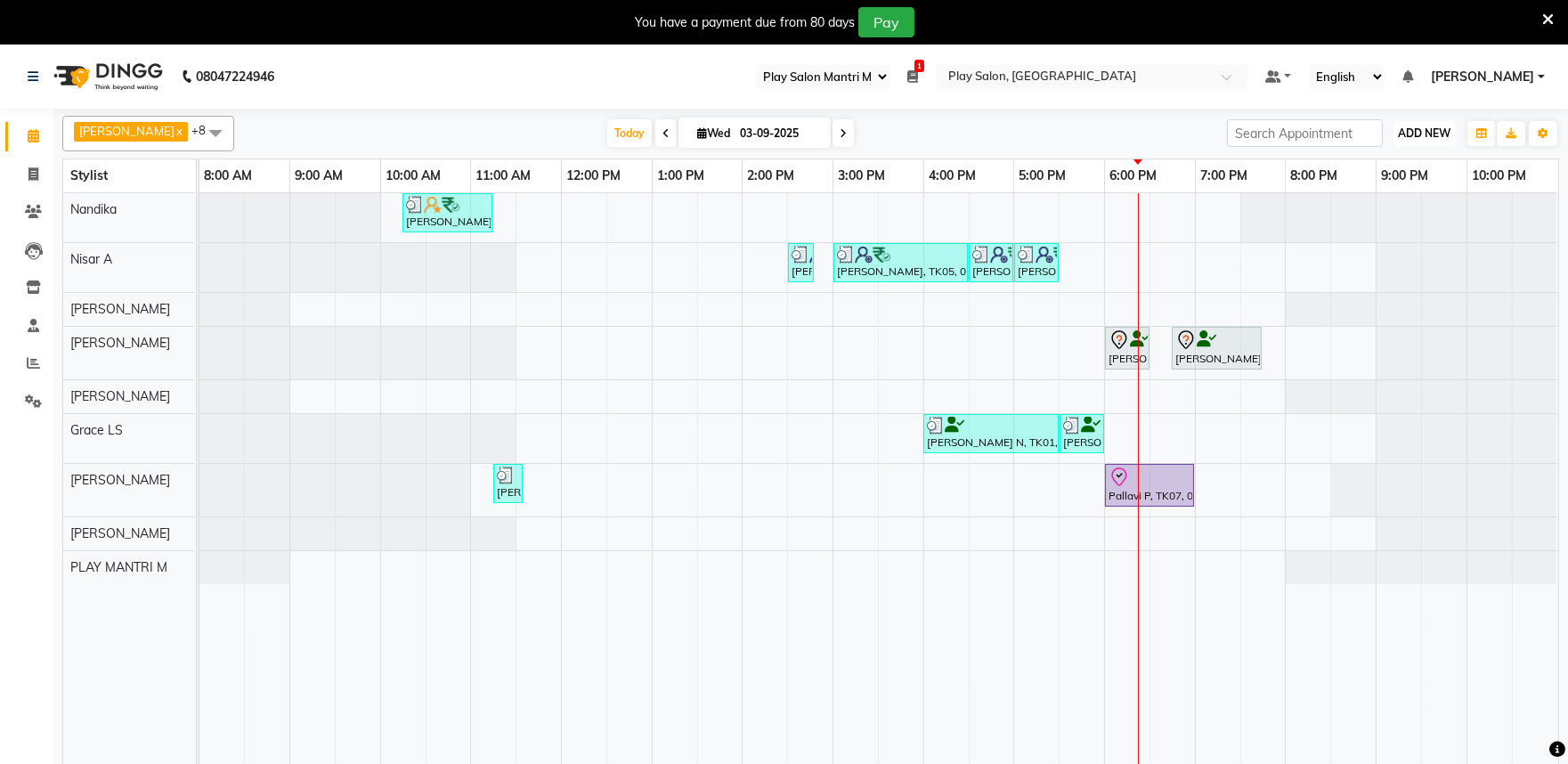
click at [1429, 131] on span "ADD NEW" at bounding box center [1424, 133] width 53 height 13
click at [1395, 164] on button "Add Appointment" at bounding box center [1384, 166] width 141 height 23
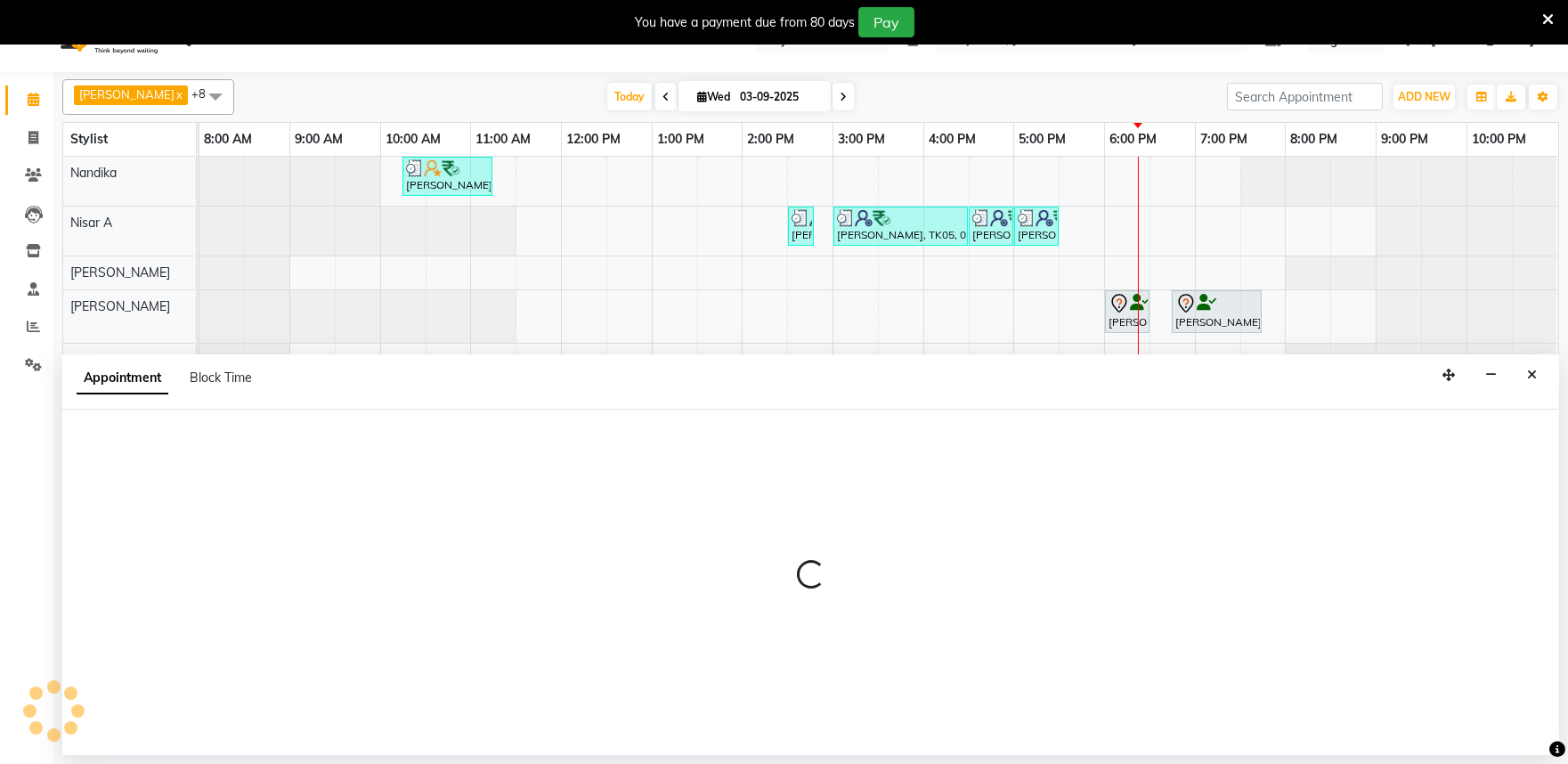
scroll to position [44, 0]
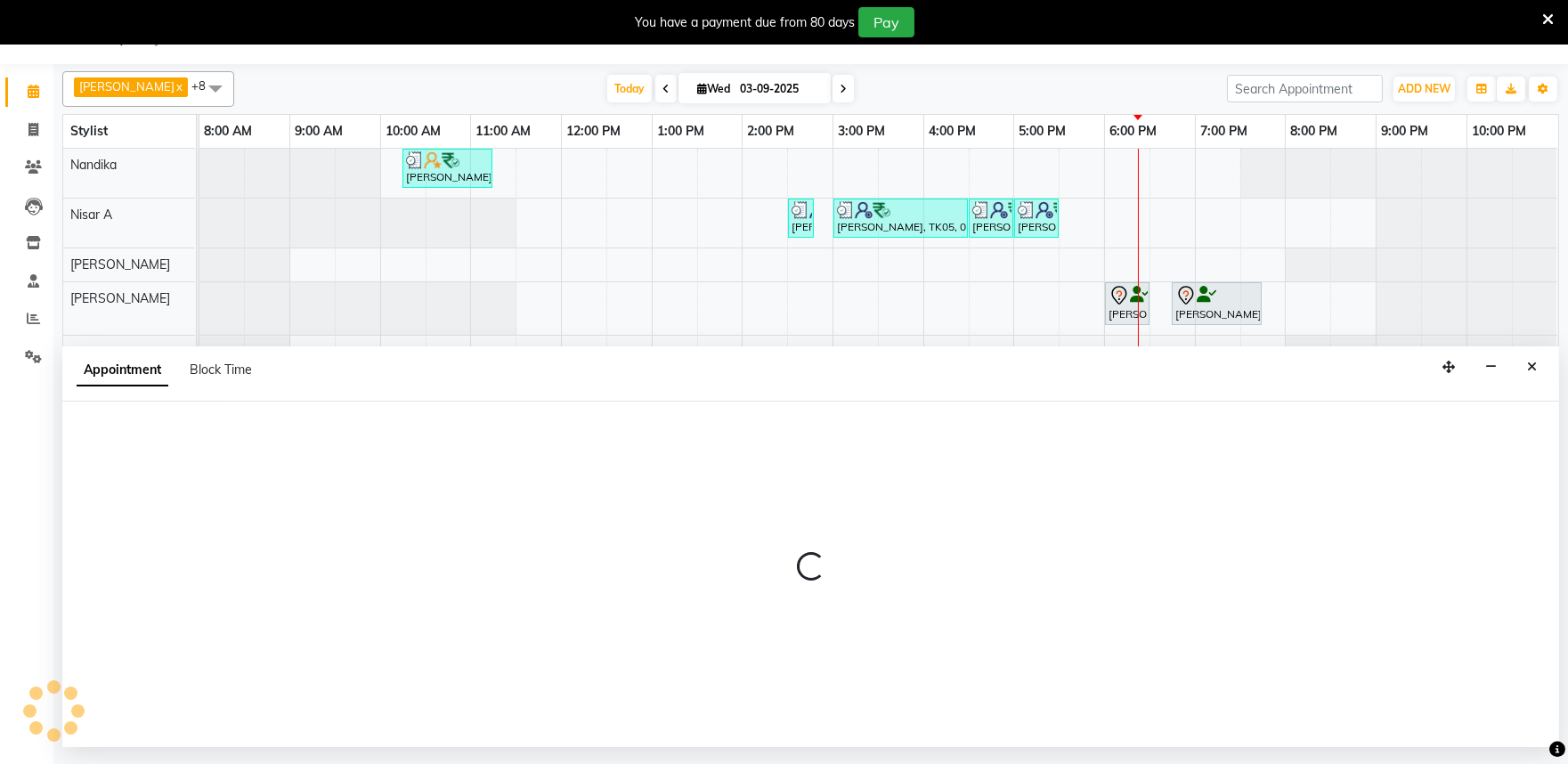
select select "540"
select select "tentative"
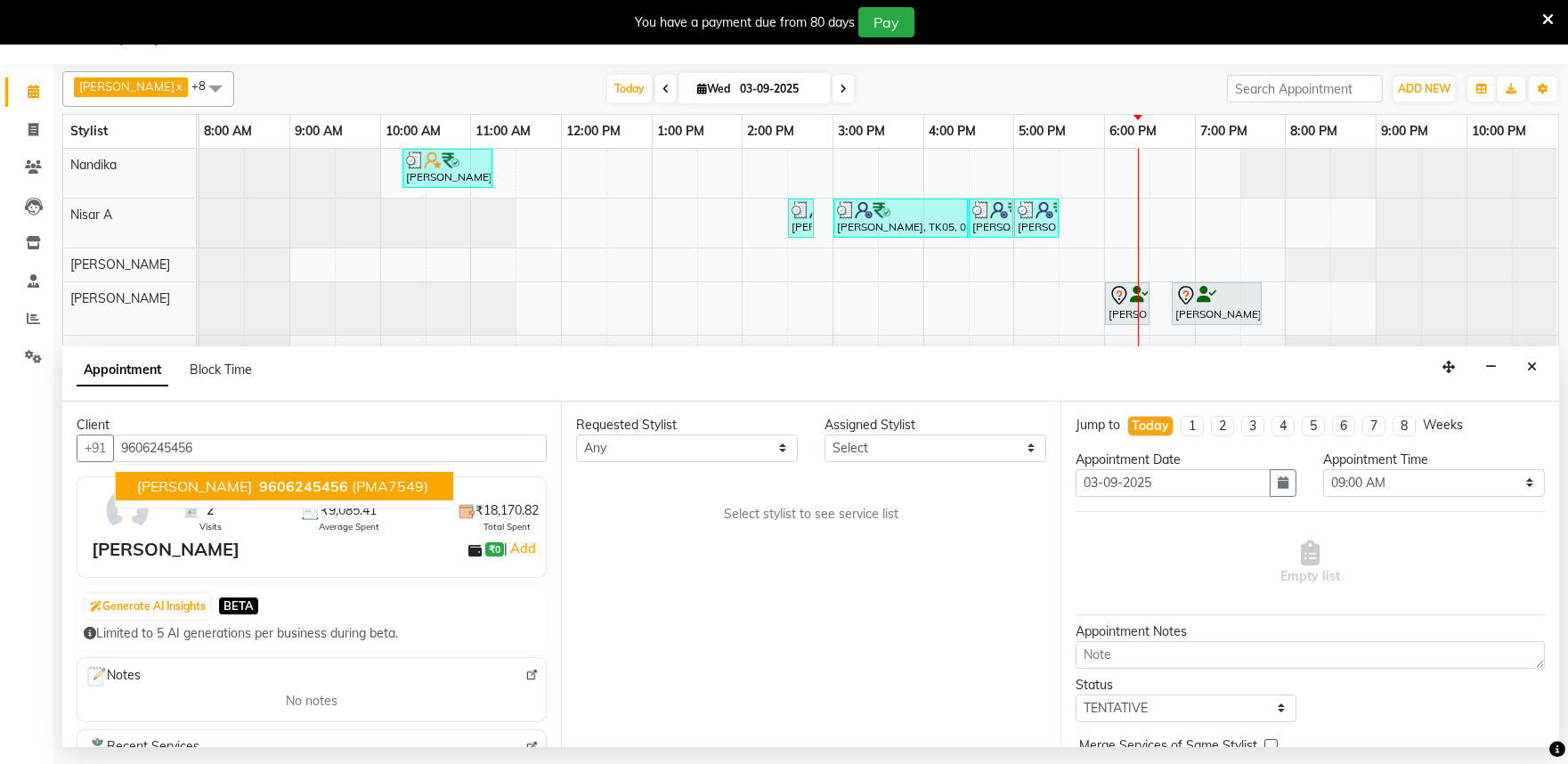
click at [259, 477] on span "9606245456" at bounding box center [303, 486] width 89 height 18
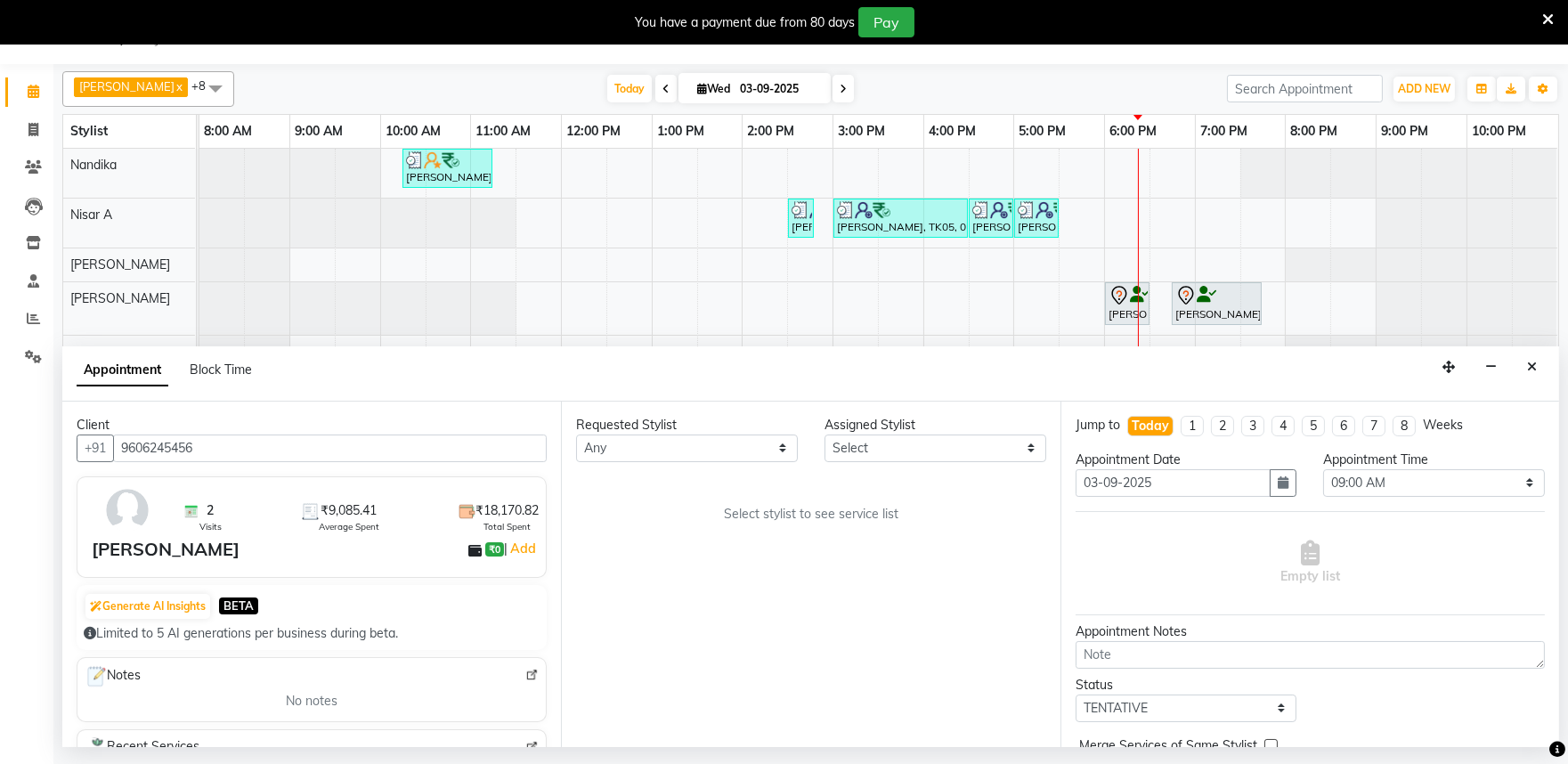
type input "9606245456"
click at [731, 454] on select "Any Achan Shimrah Admin Anitha B Arhan Ehsan Charan S Dawa Tamang Ding Junhui G…" at bounding box center [687, 449] width 222 height 28
select select "81311"
click at [576, 435] on select "Any Achan Shimrah Admin Anitha B Arhan Ehsan Charan S Dawa Tamang Ding Junhui G…" at bounding box center [687, 449] width 222 height 28
select select "81311"
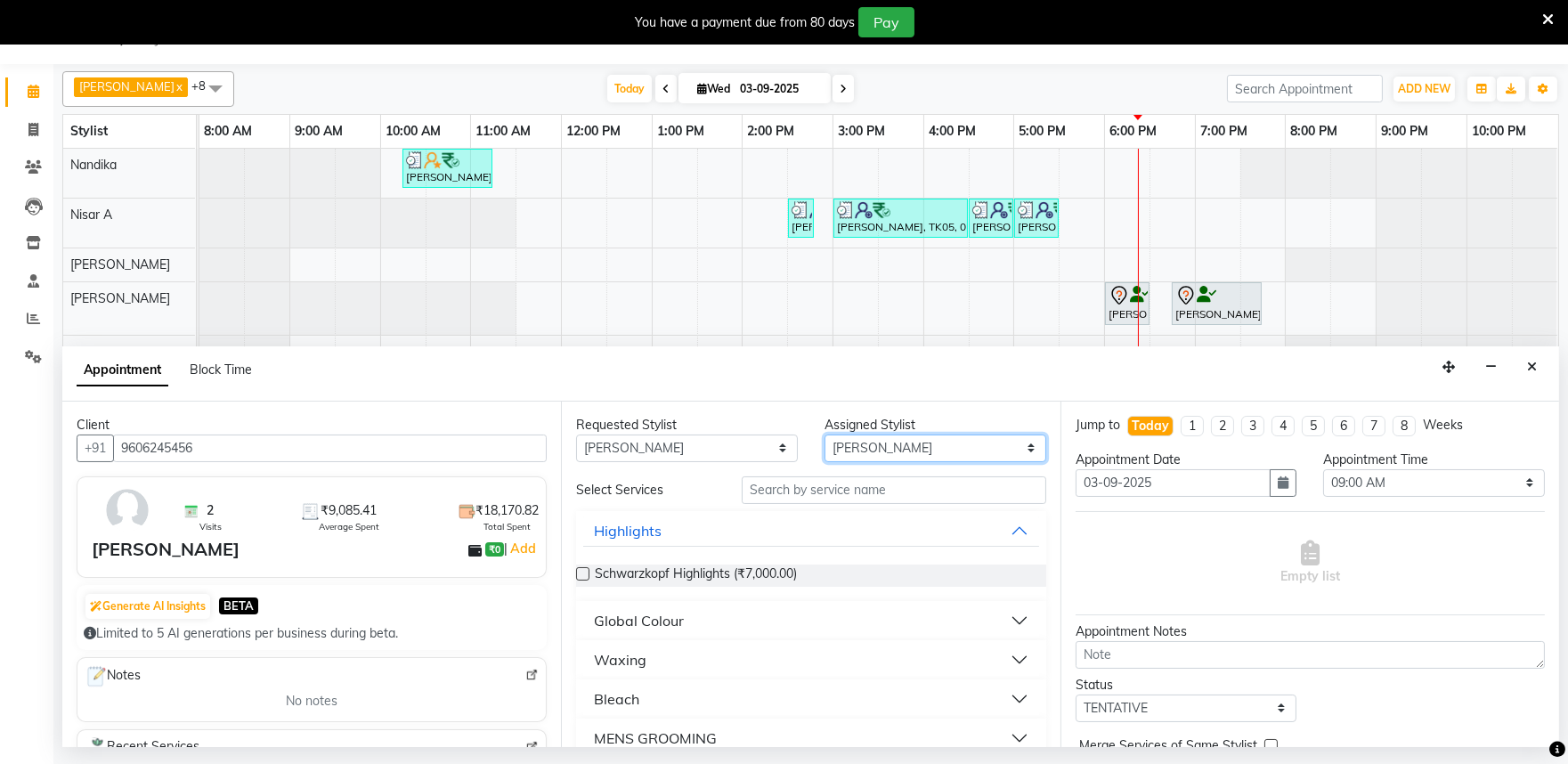
click at [923, 457] on select "Select Achan Shimrah Admin Anitha B Arhan Ehsan Charan S Dawa Tamang Ding Junhu…" at bounding box center [935, 449] width 222 height 28
click at [824, 435] on select "Select Achan Shimrah Admin Anitha B Arhan Ehsan Charan S Dawa Tamang Ding Junhu…" at bounding box center [935, 449] width 222 height 28
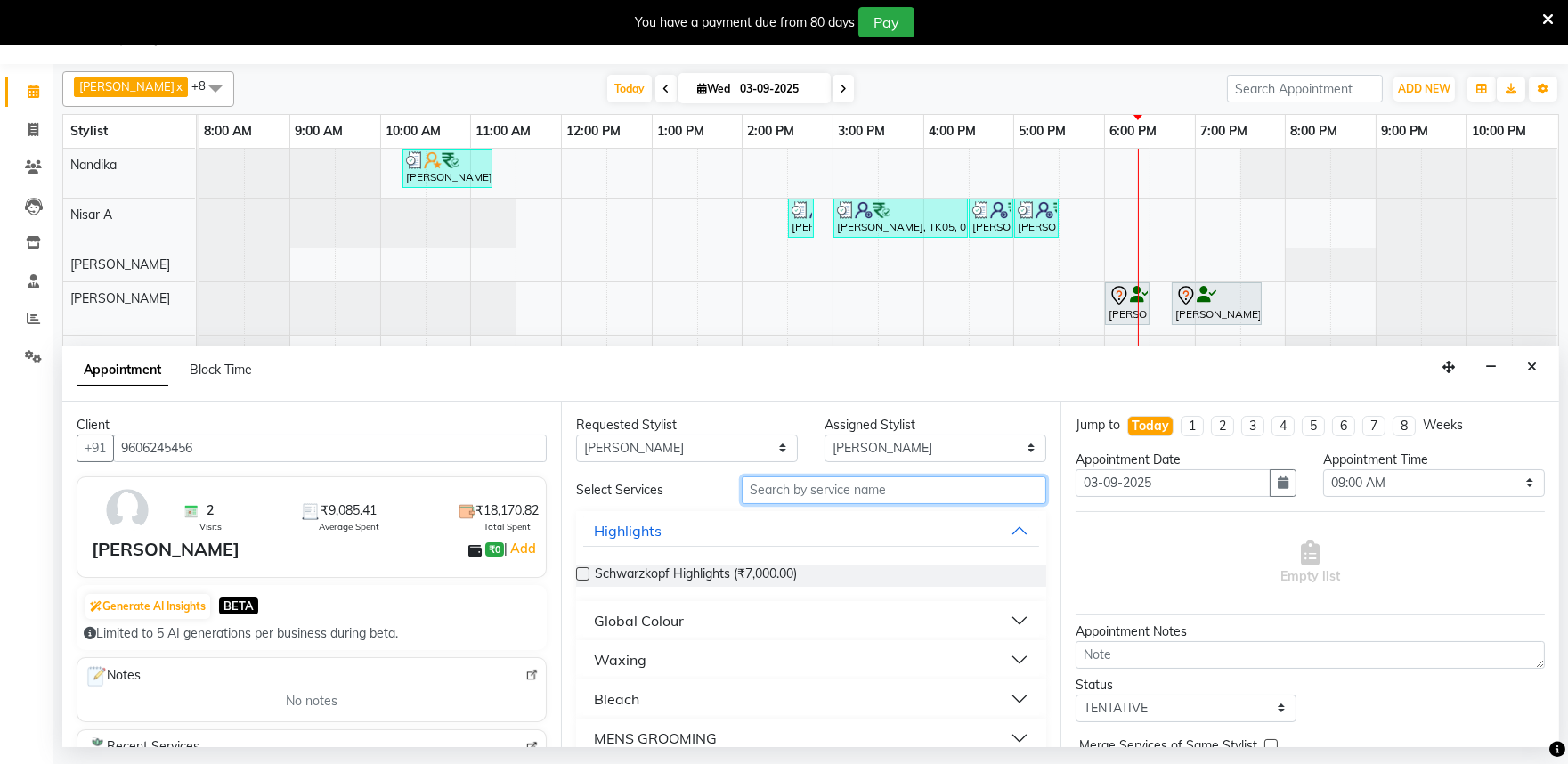
click at [786, 488] on input "text" at bounding box center [894, 490] width 304 height 28
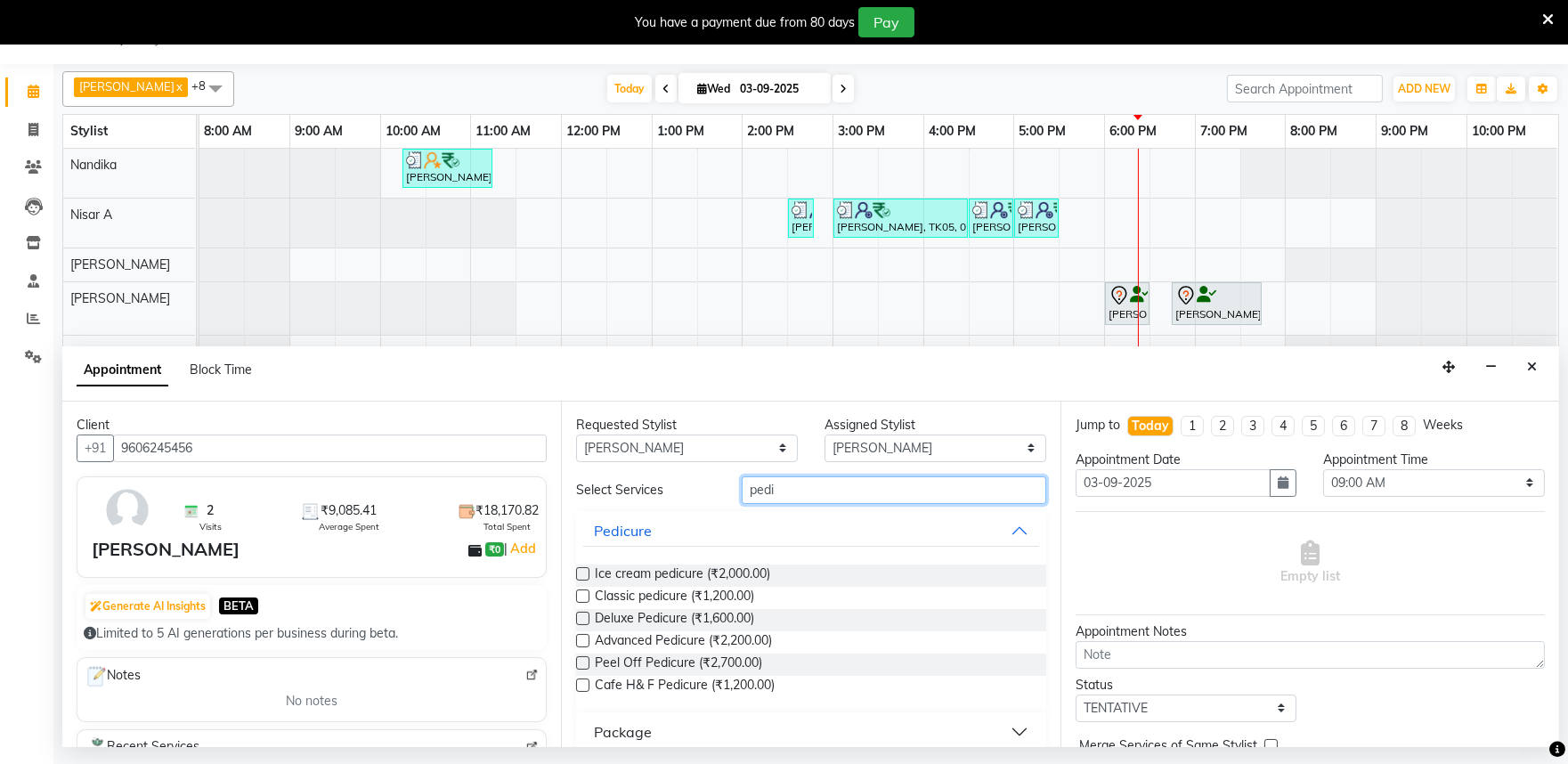
type input "pedi"
click at [583, 659] on label at bounding box center [583, 663] width 13 height 13
click at [583, 659] on input "checkbox" at bounding box center [582, 664] width 12 height 12
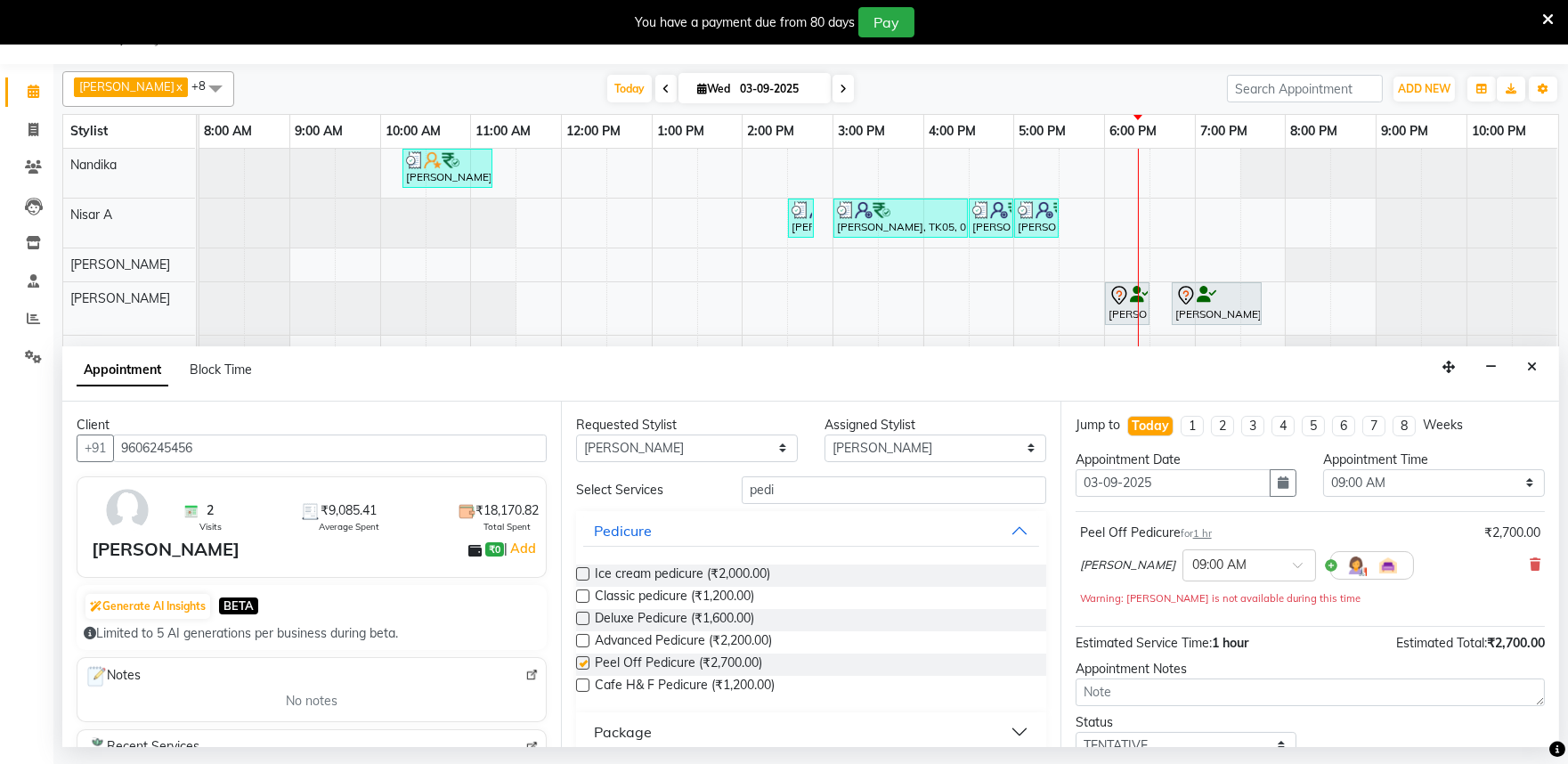
checkbox input "false"
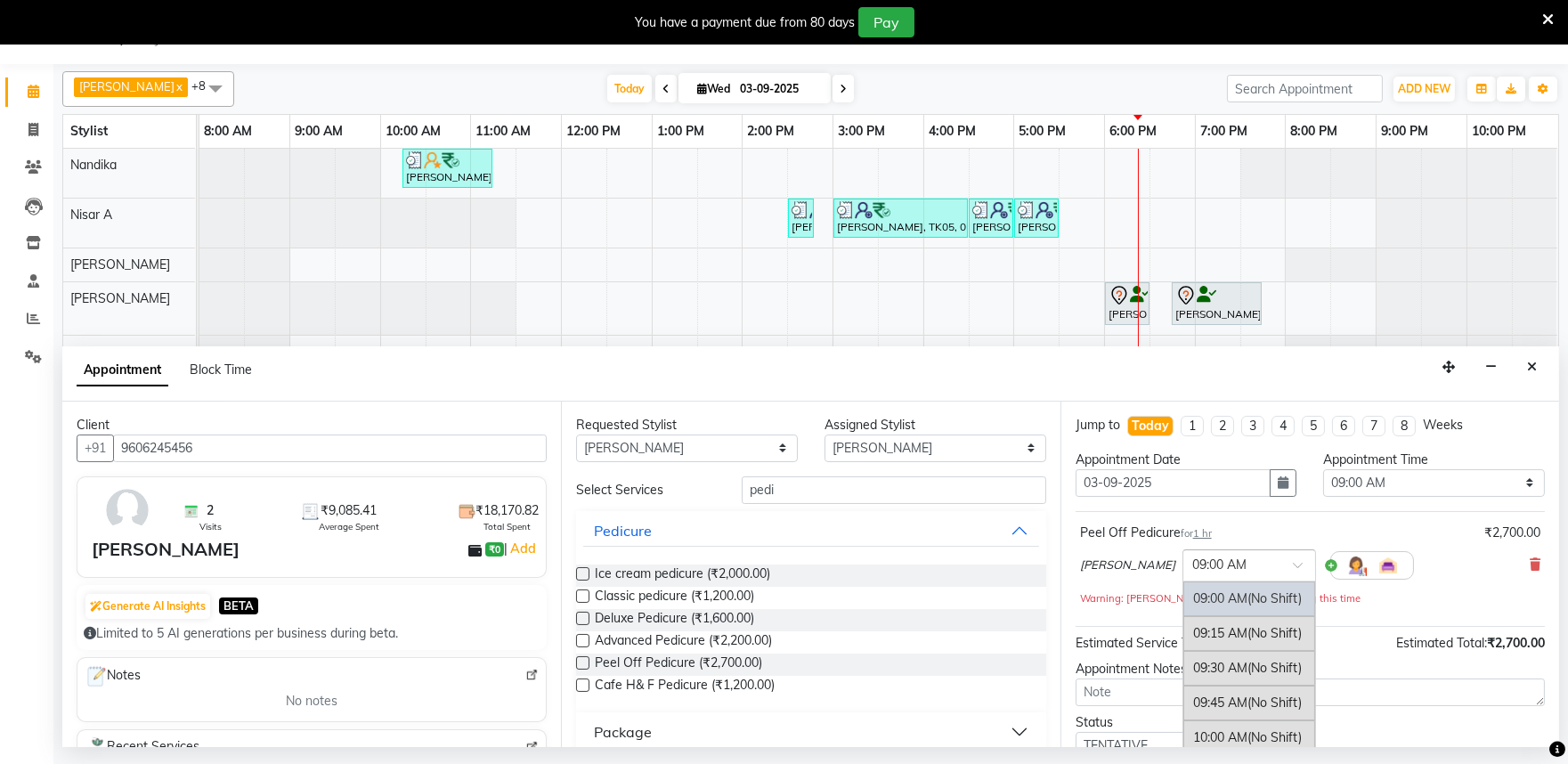
click at [1193, 567] on input "text" at bounding box center [1231, 564] width 79 height 18
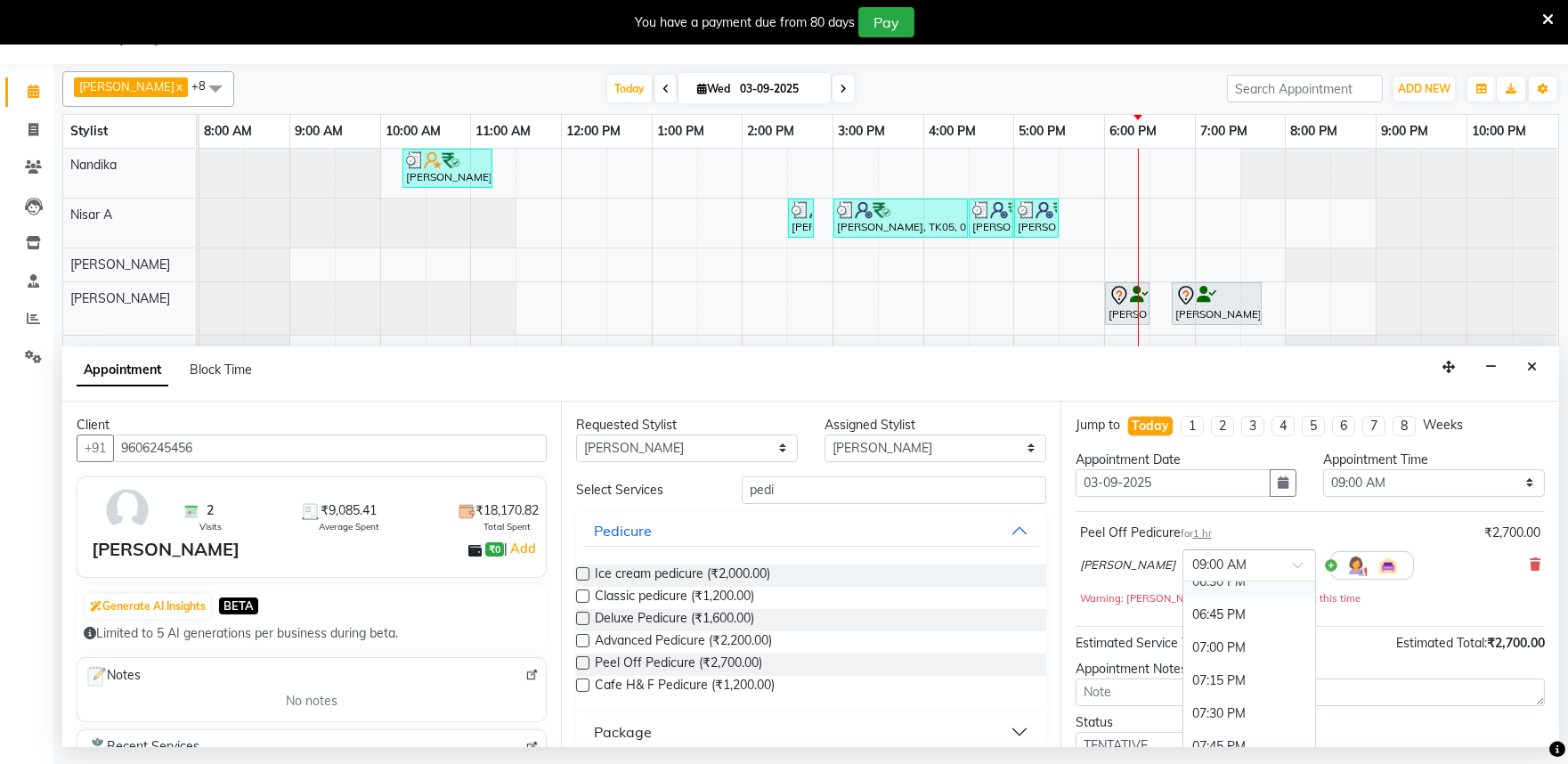
scroll to position [1187, 0]
click at [1186, 617] on div "06:00 PM" at bounding box center [1249, 615] width 131 height 33
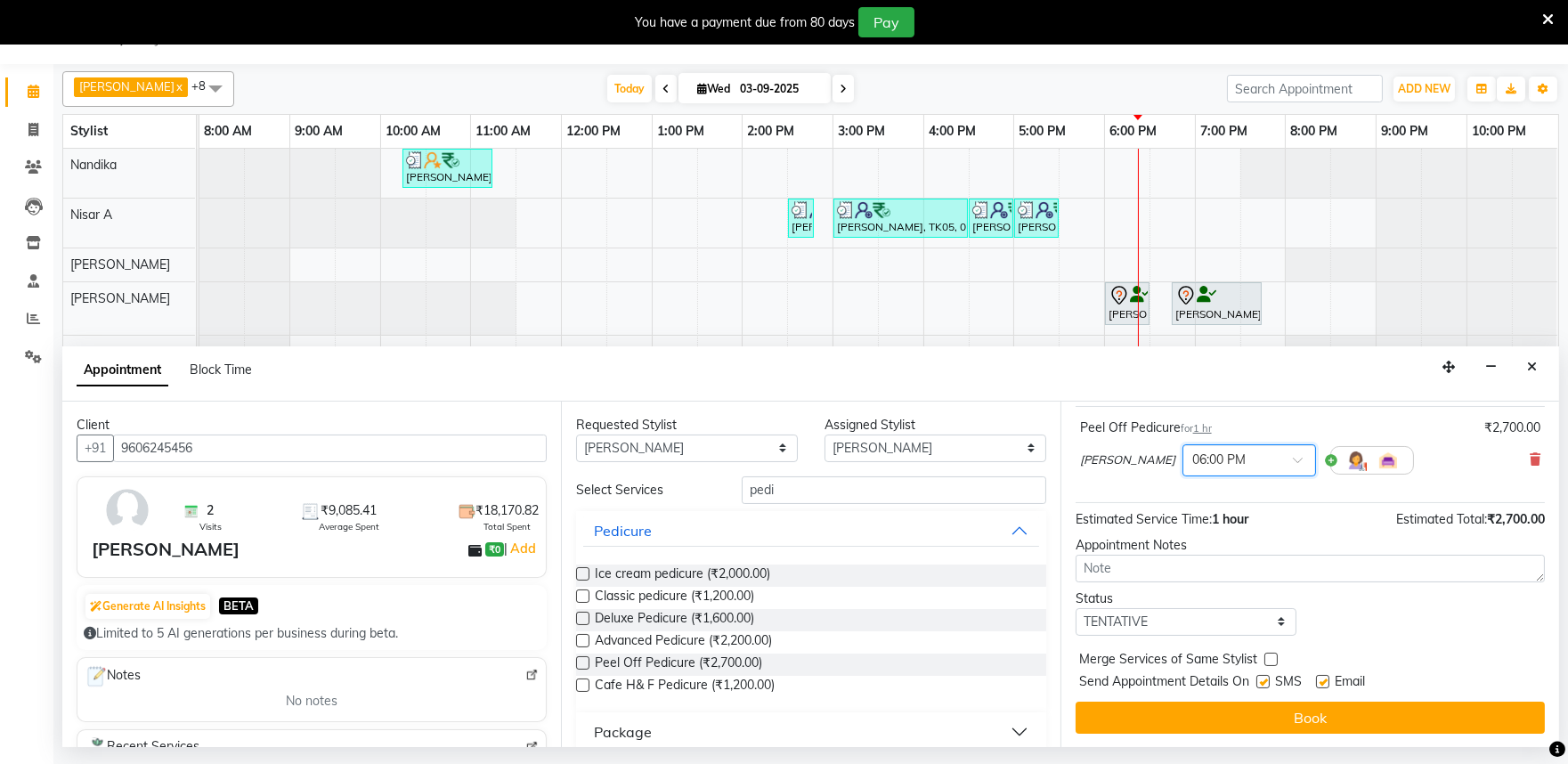
scroll to position [107, 0]
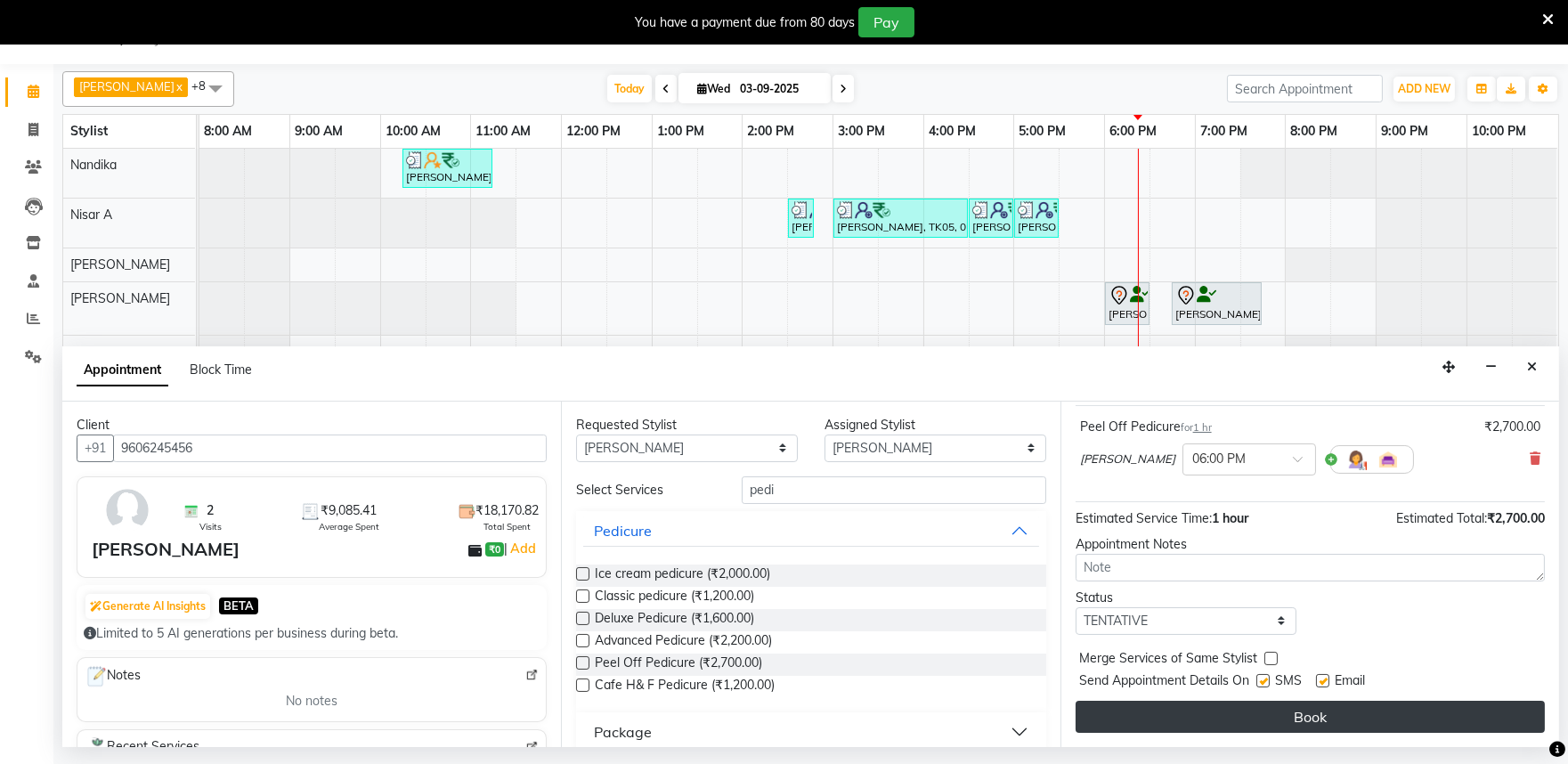
click at [1204, 716] on button "Book" at bounding box center [1310, 717] width 469 height 32
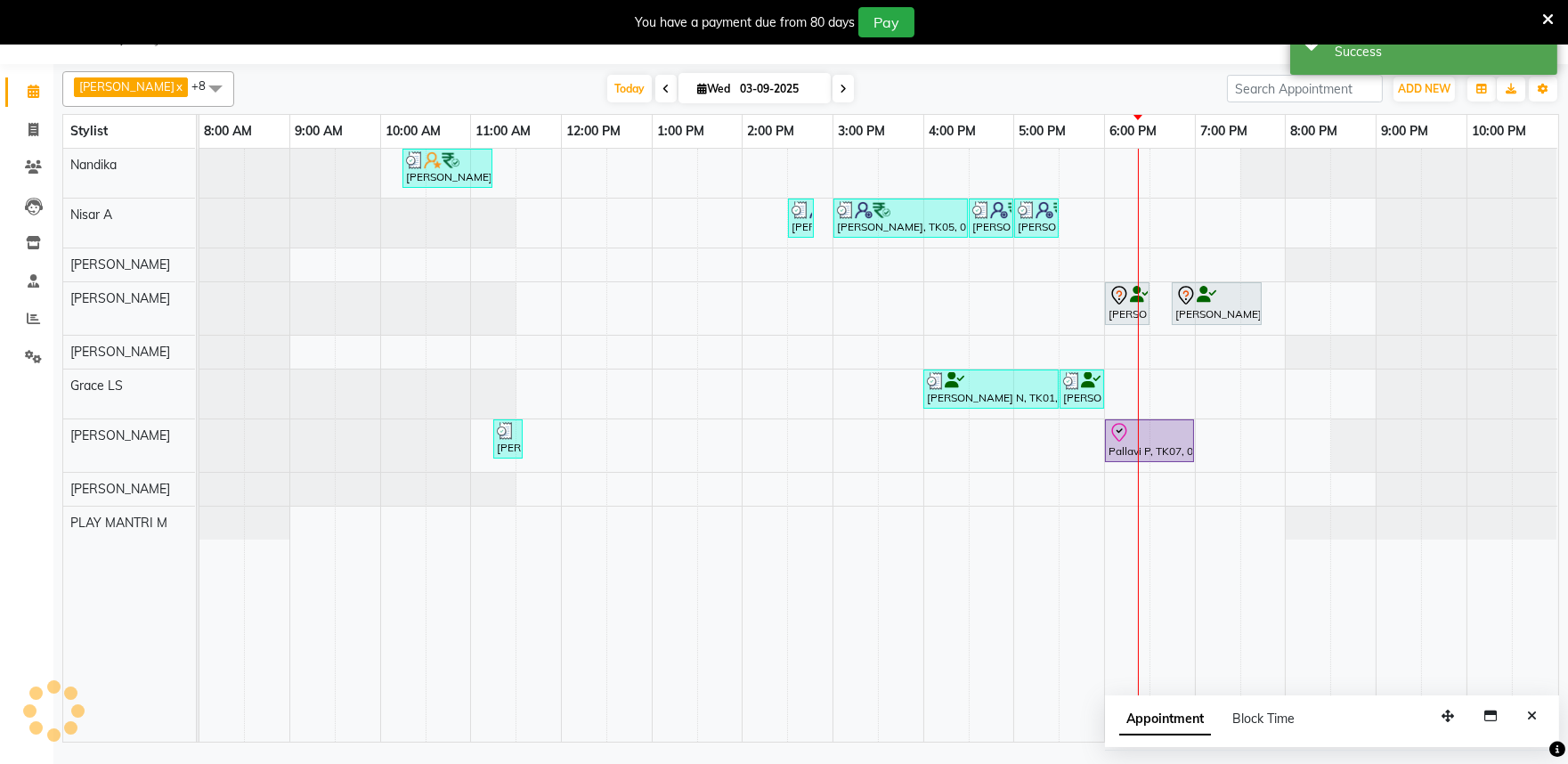
scroll to position [0, 0]
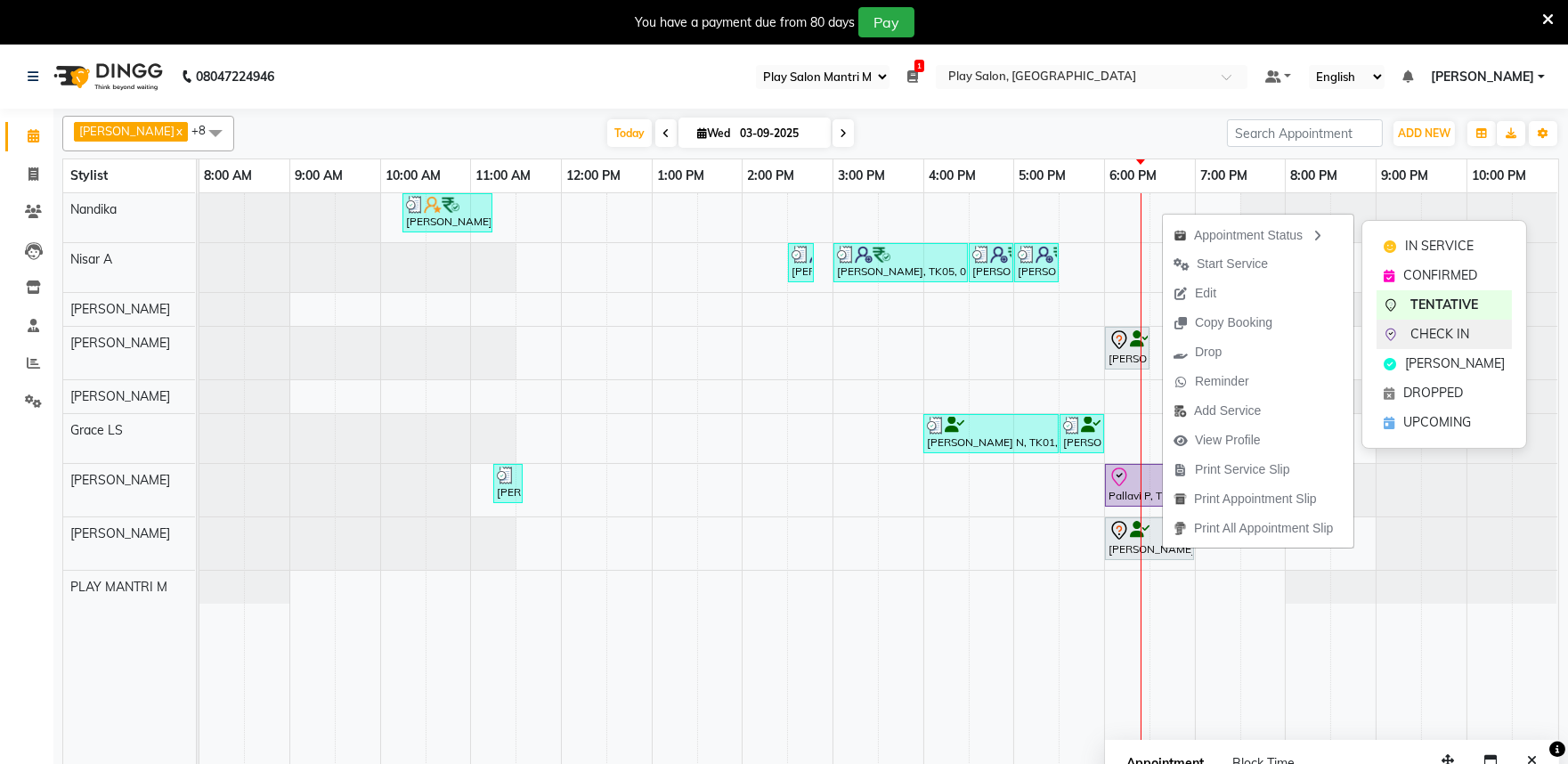
click at [1436, 334] on span "CHECK IN" at bounding box center [1440, 334] width 59 height 18
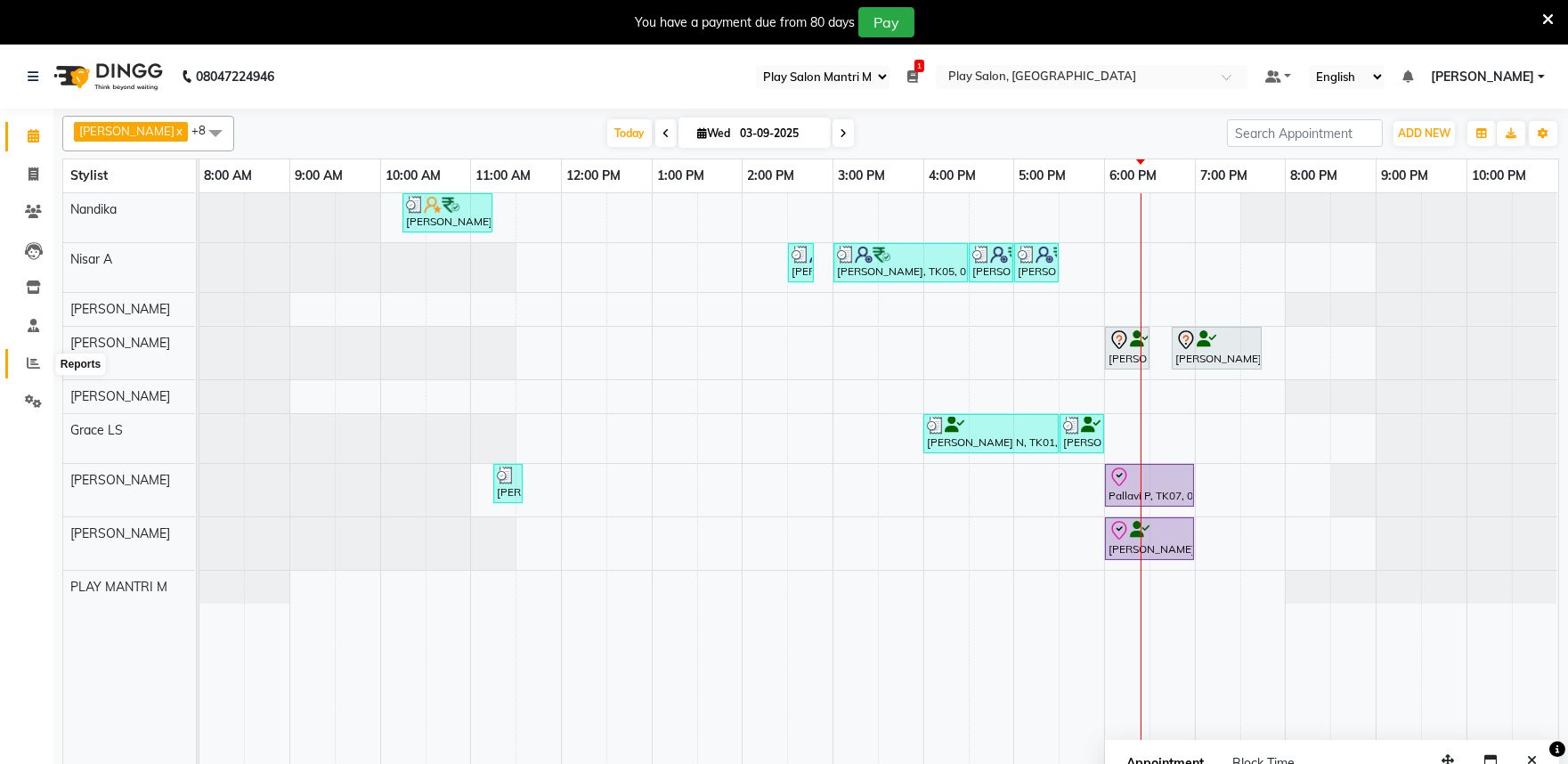
click at [31, 360] on icon at bounding box center [33, 363] width 13 height 13
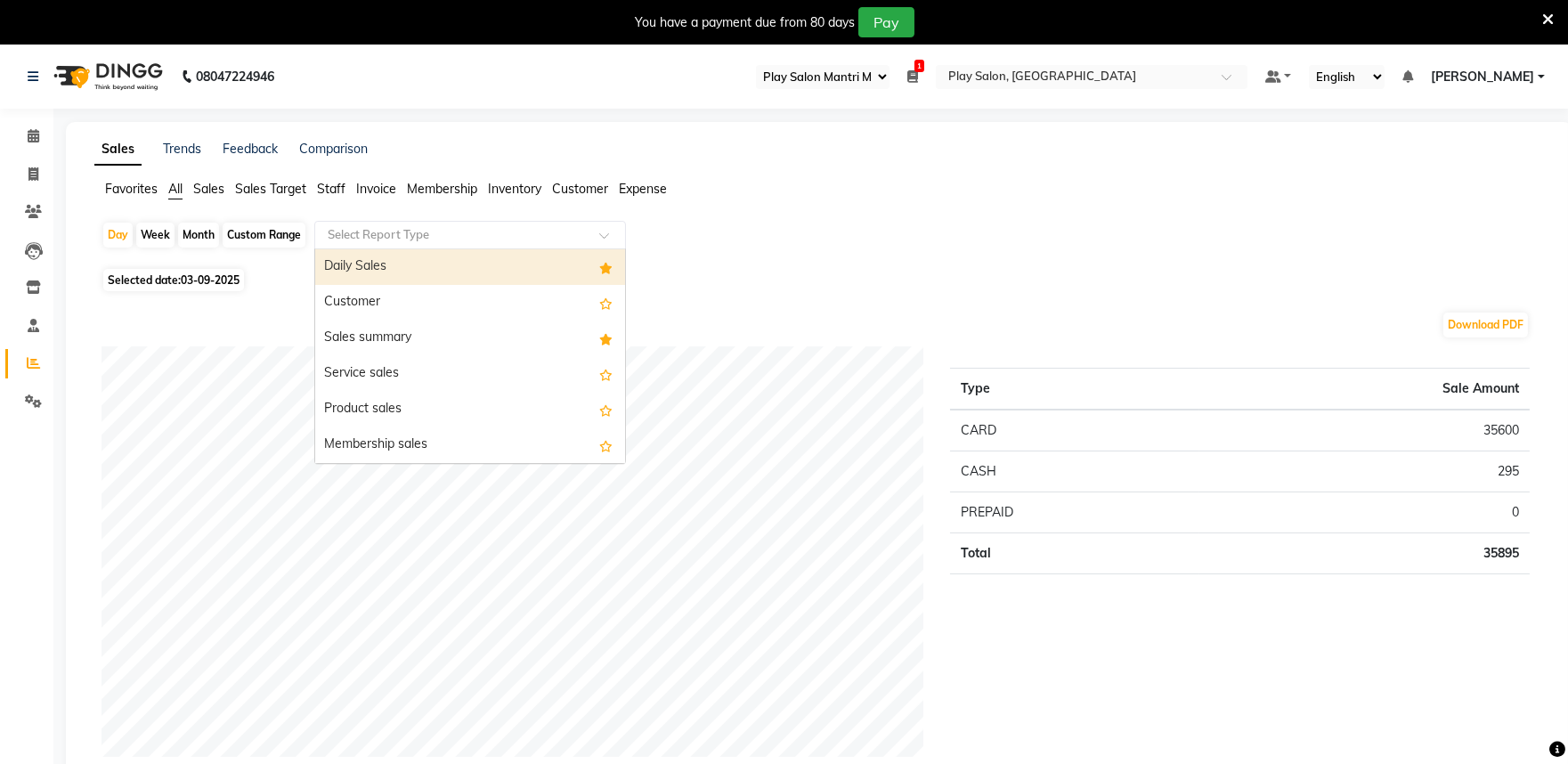
click at [430, 238] on input "text" at bounding box center [451, 235] width 256 height 18
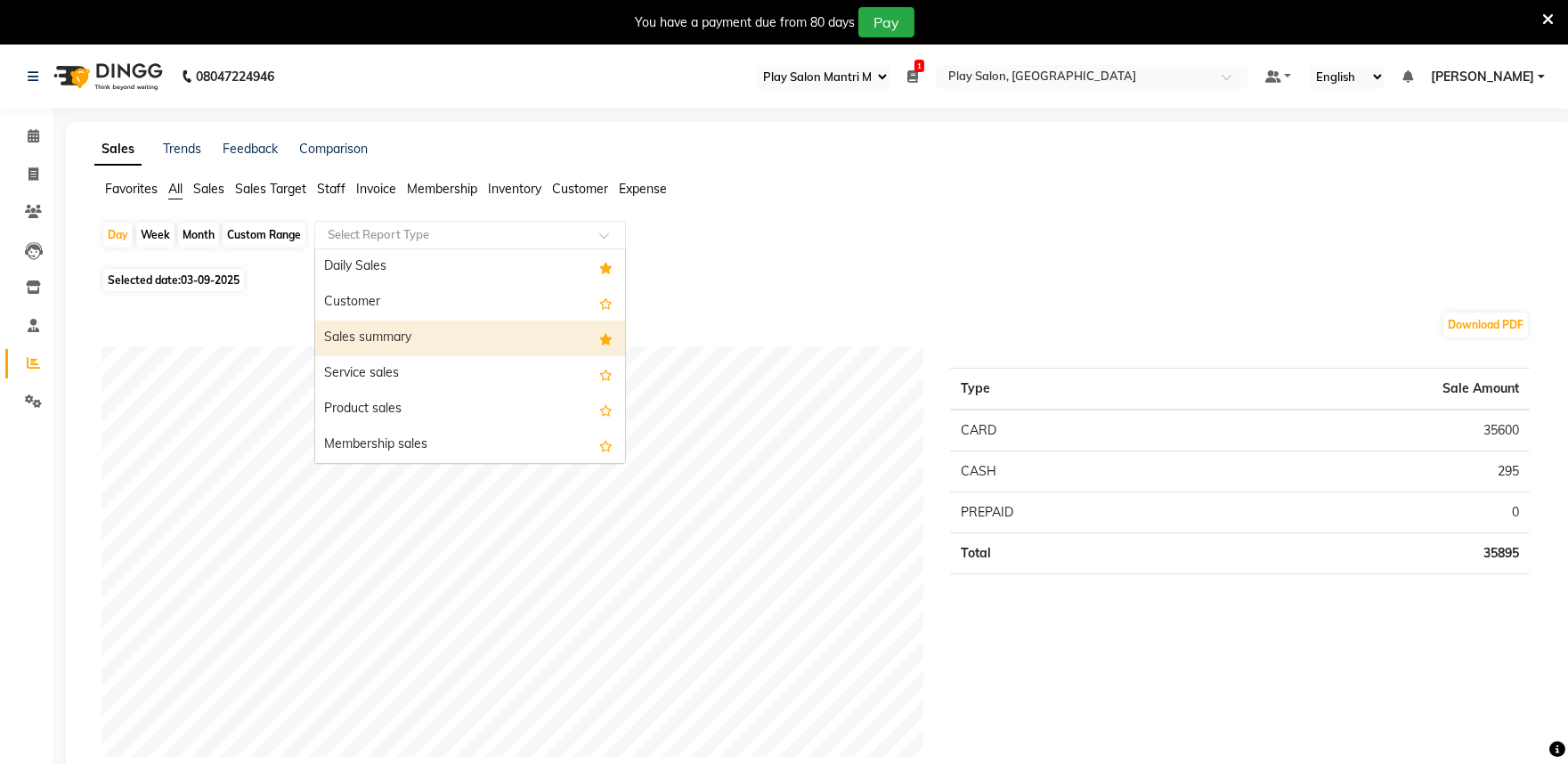
click at [434, 337] on div "Sales summary" at bounding box center [470, 339] width 310 height 36
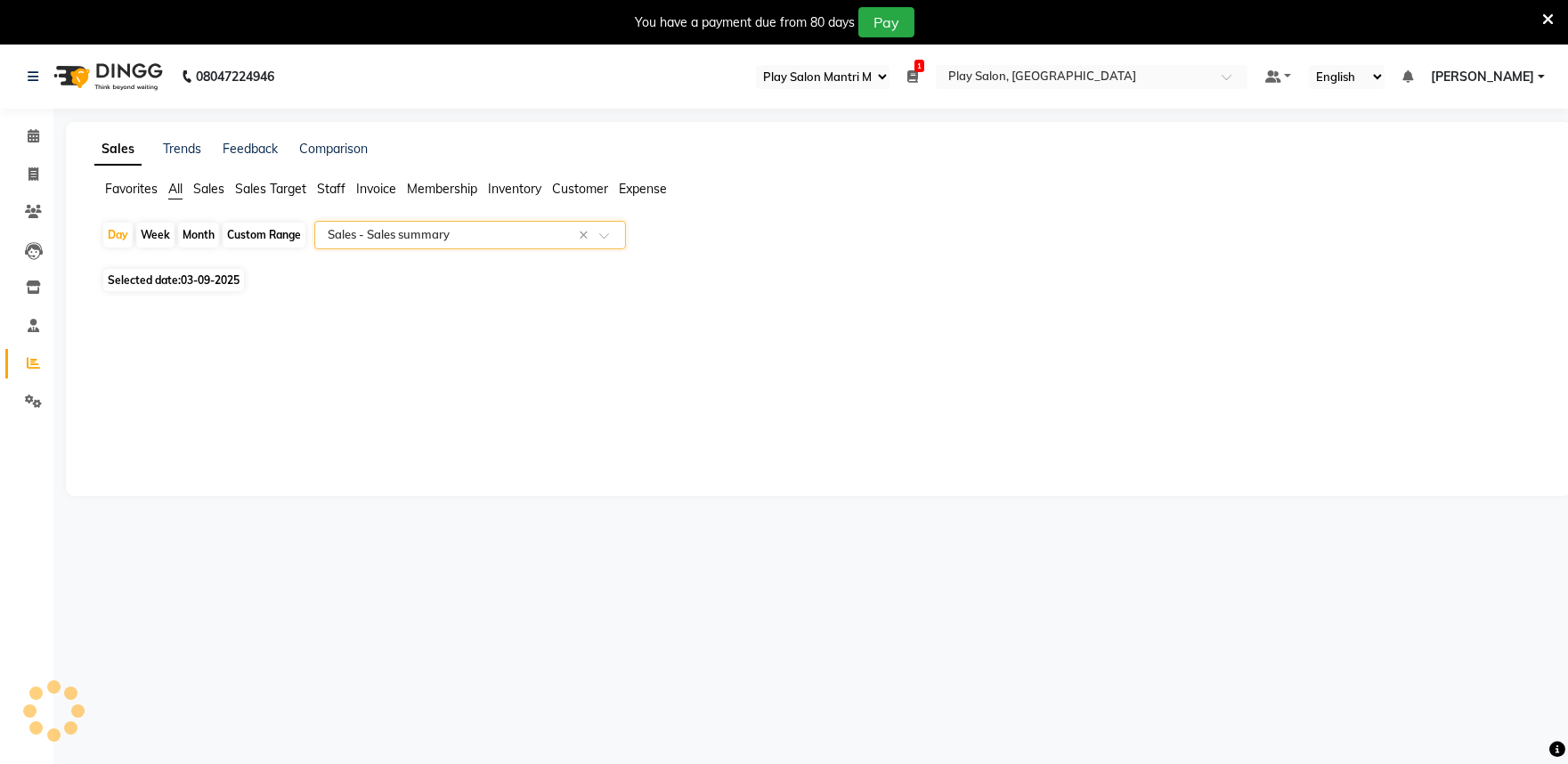
select select "full_report"
select select "csv"
click at [31, 133] on icon at bounding box center [33, 136] width 12 height 13
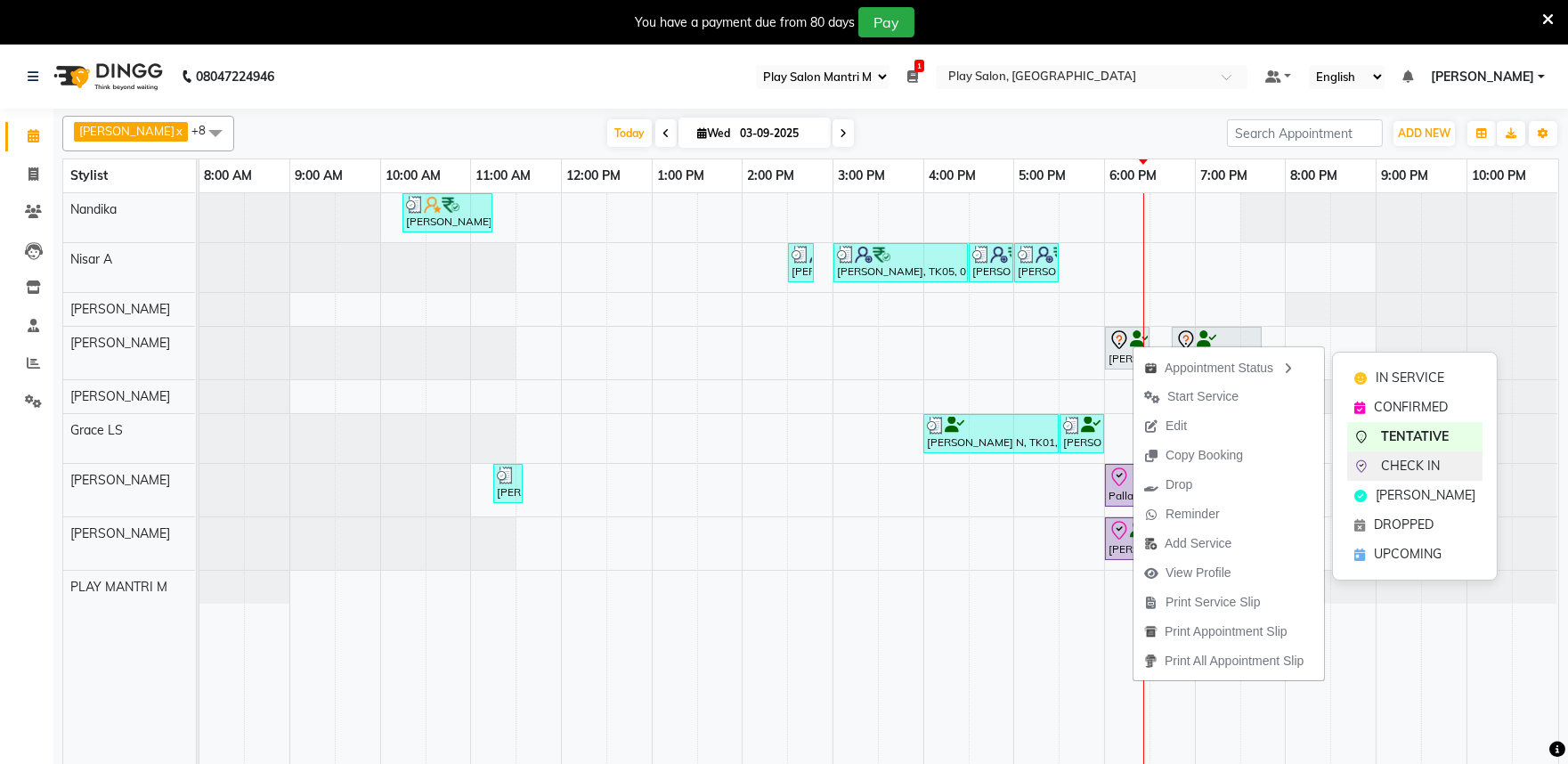
click at [1385, 460] on span "CHECK IN" at bounding box center [1411, 466] width 59 height 18
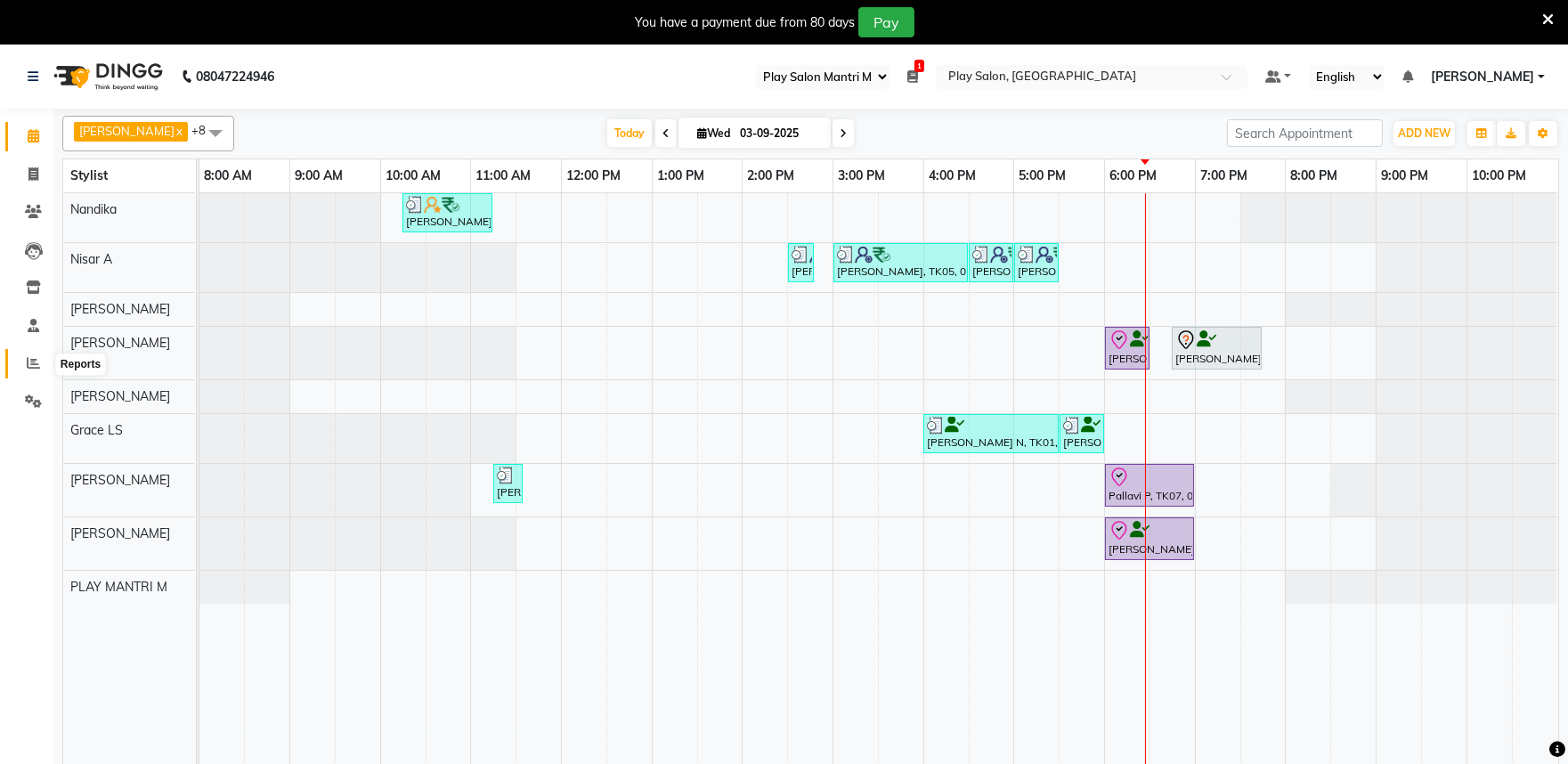
click at [37, 368] on icon at bounding box center [33, 363] width 13 height 13
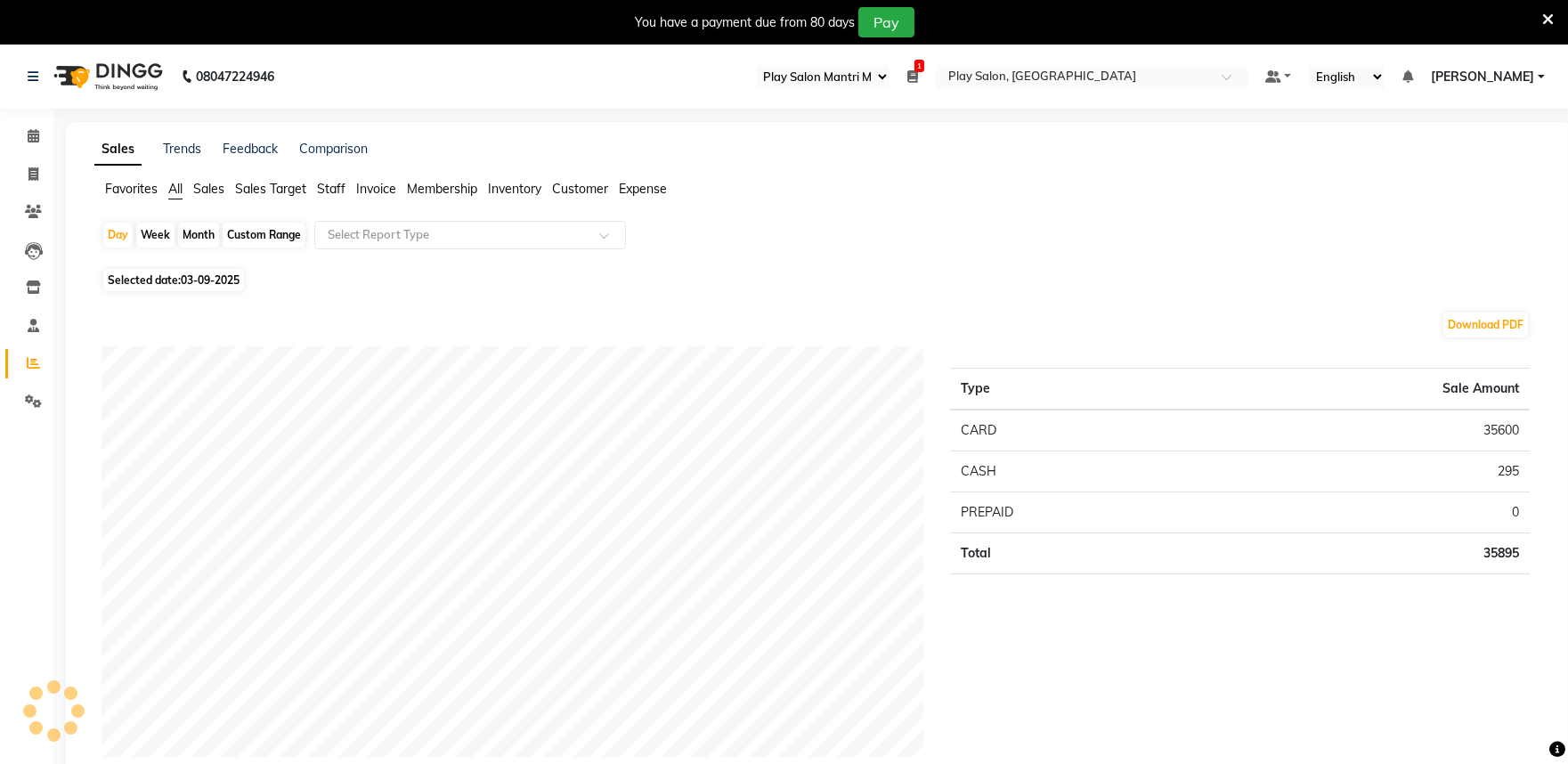
click at [330, 189] on span "Staff" at bounding box center [331, 188] width 29 height 16
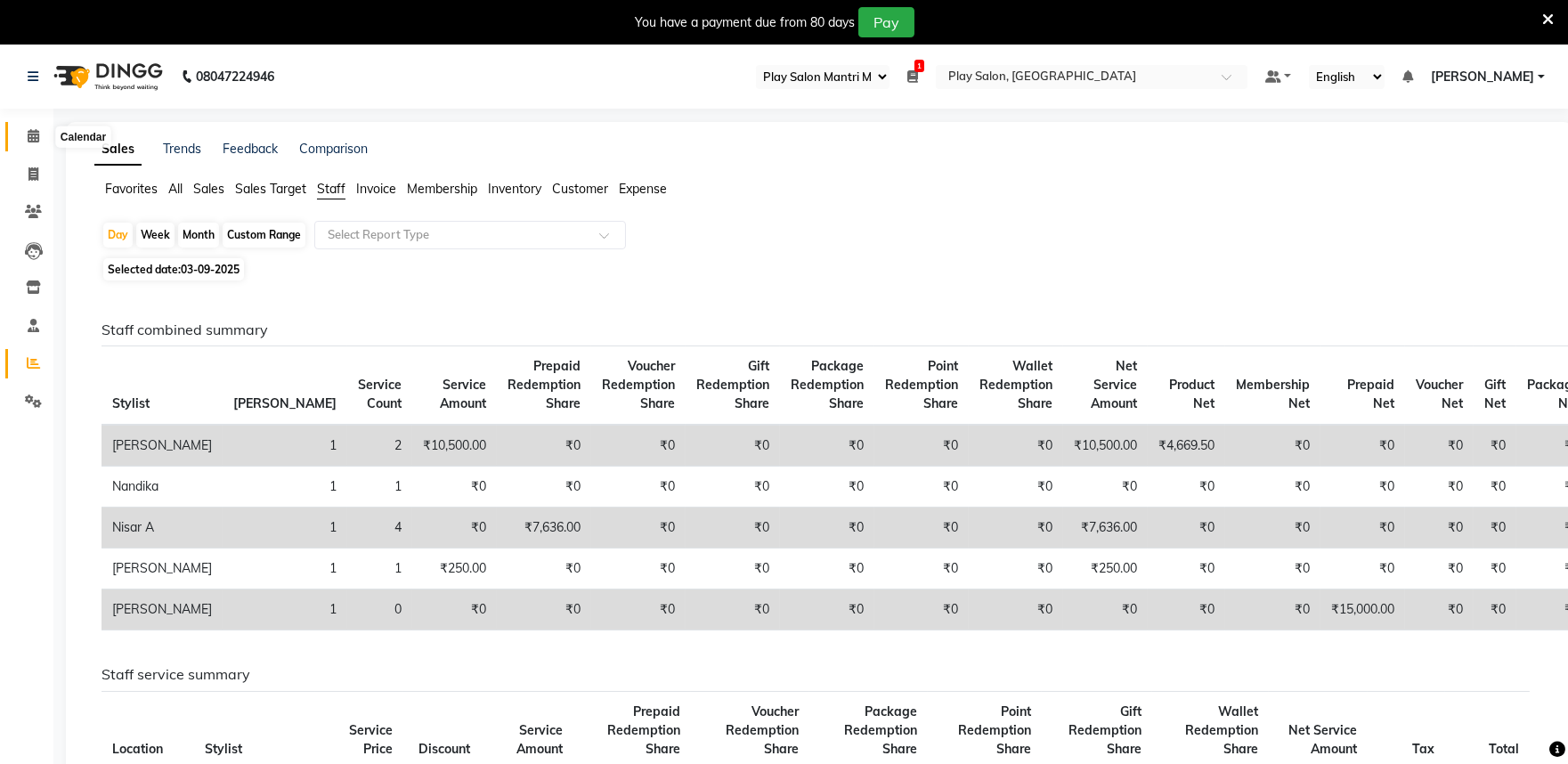
click at [31, 135] on icon at bounding box center [33, 136] width 12 height 13
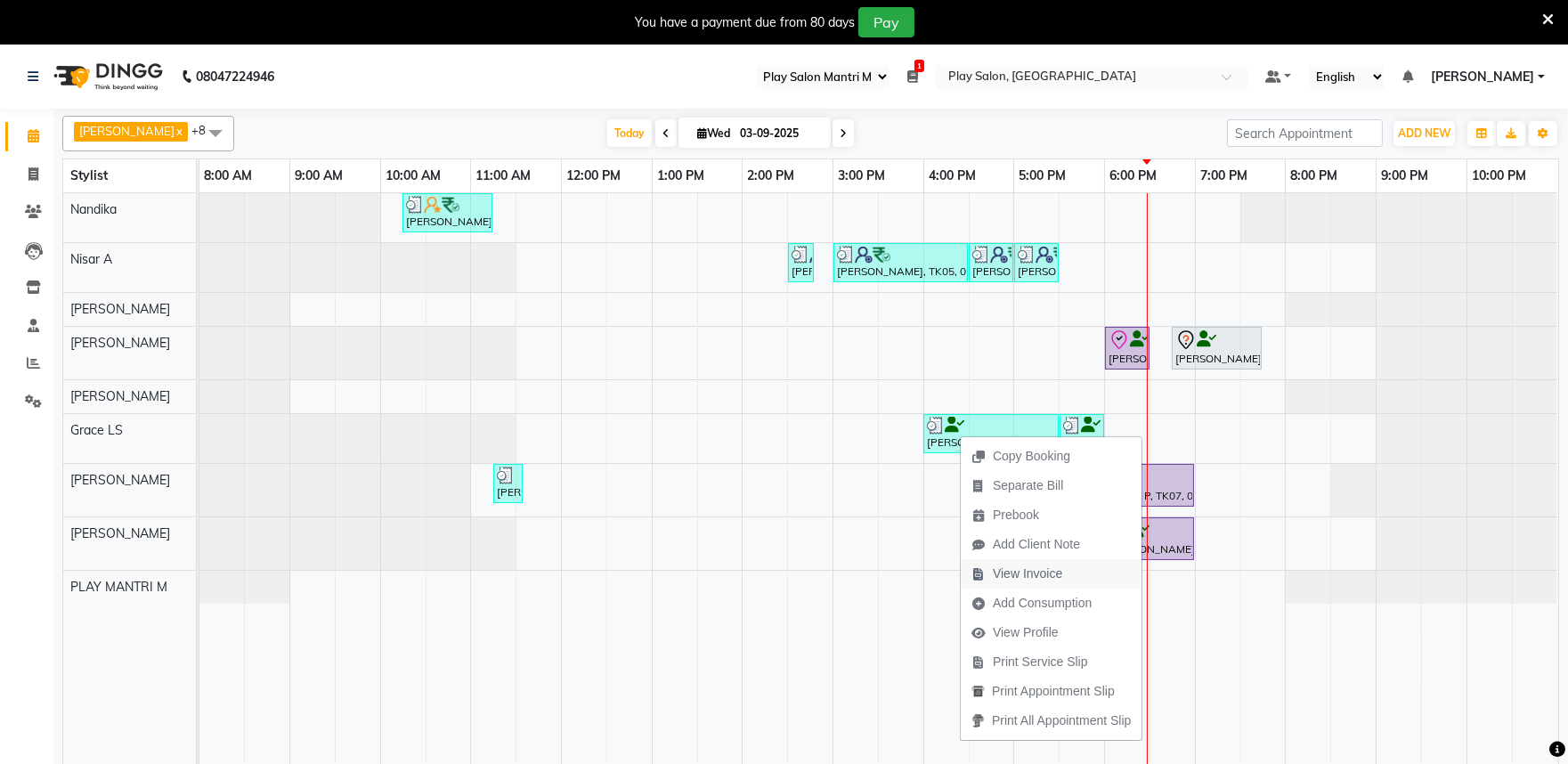
click at [1035, 575] on span "View Invoice" at bounding box center [1027, 573] width 69 height 18
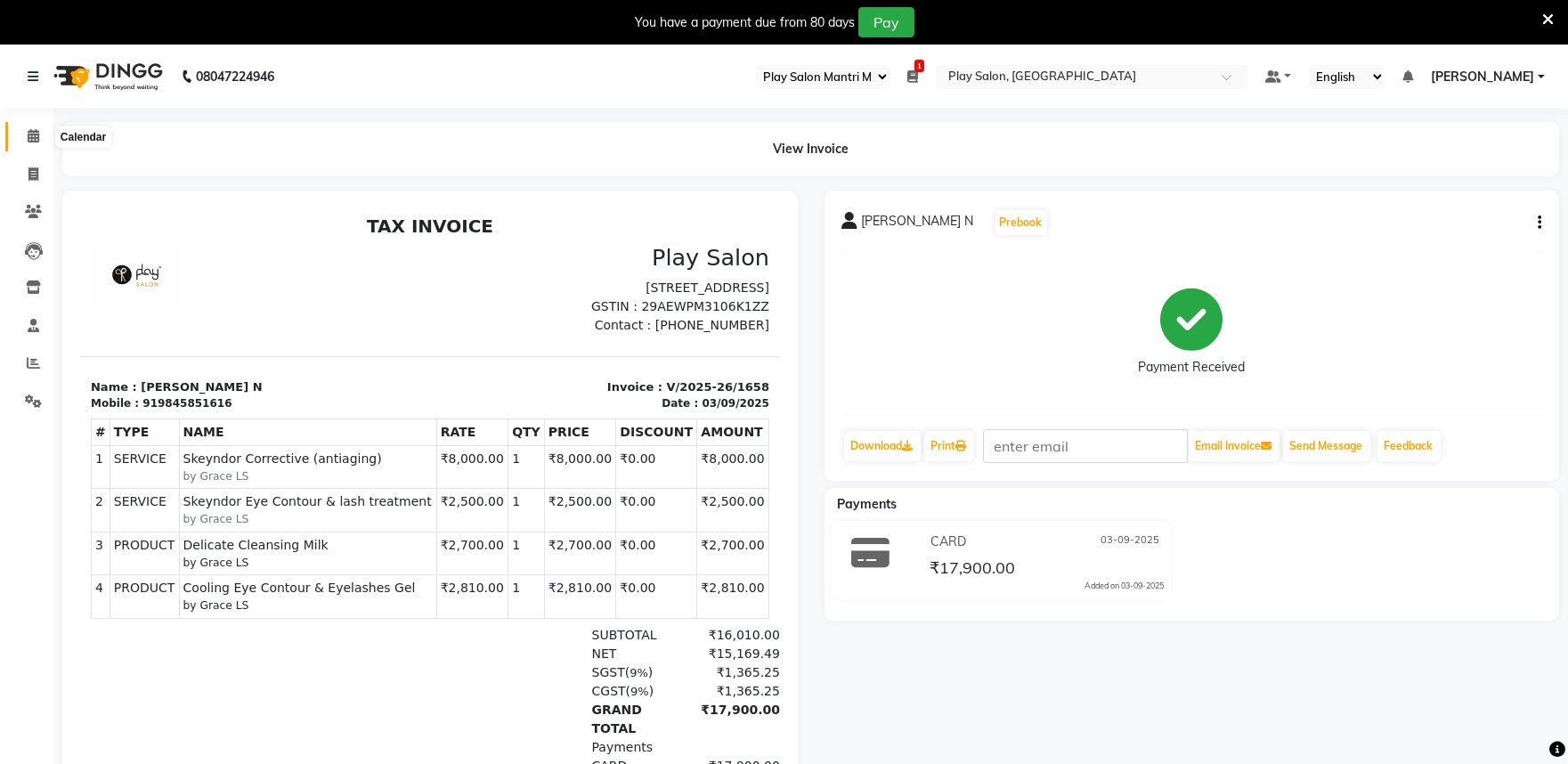
click at [32, 138] on icon at bounding box center [33, 136] width 12 height 13
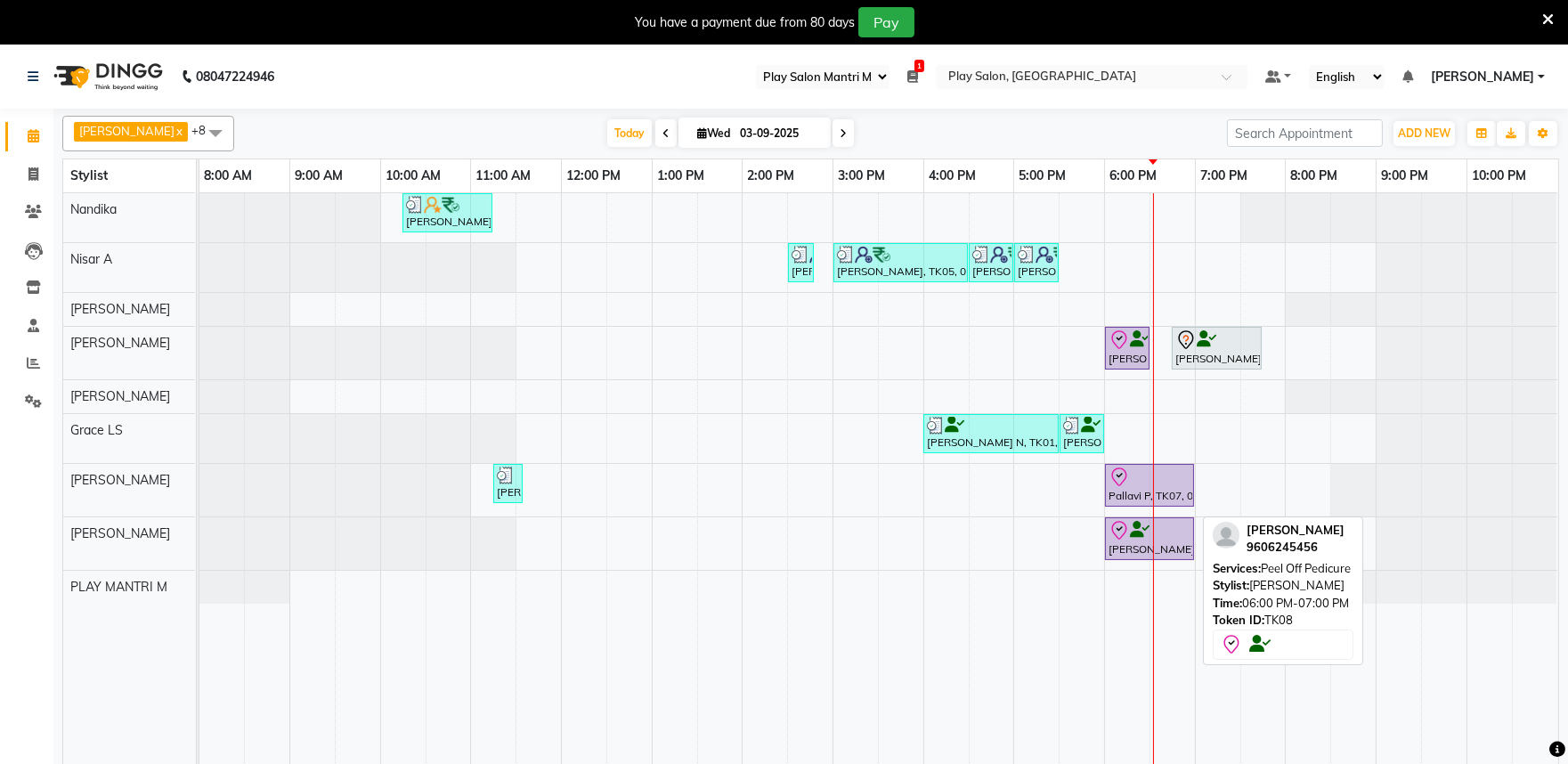
click at [1188, 528] on div at bounding box center [1150, 530] width 82 height 21
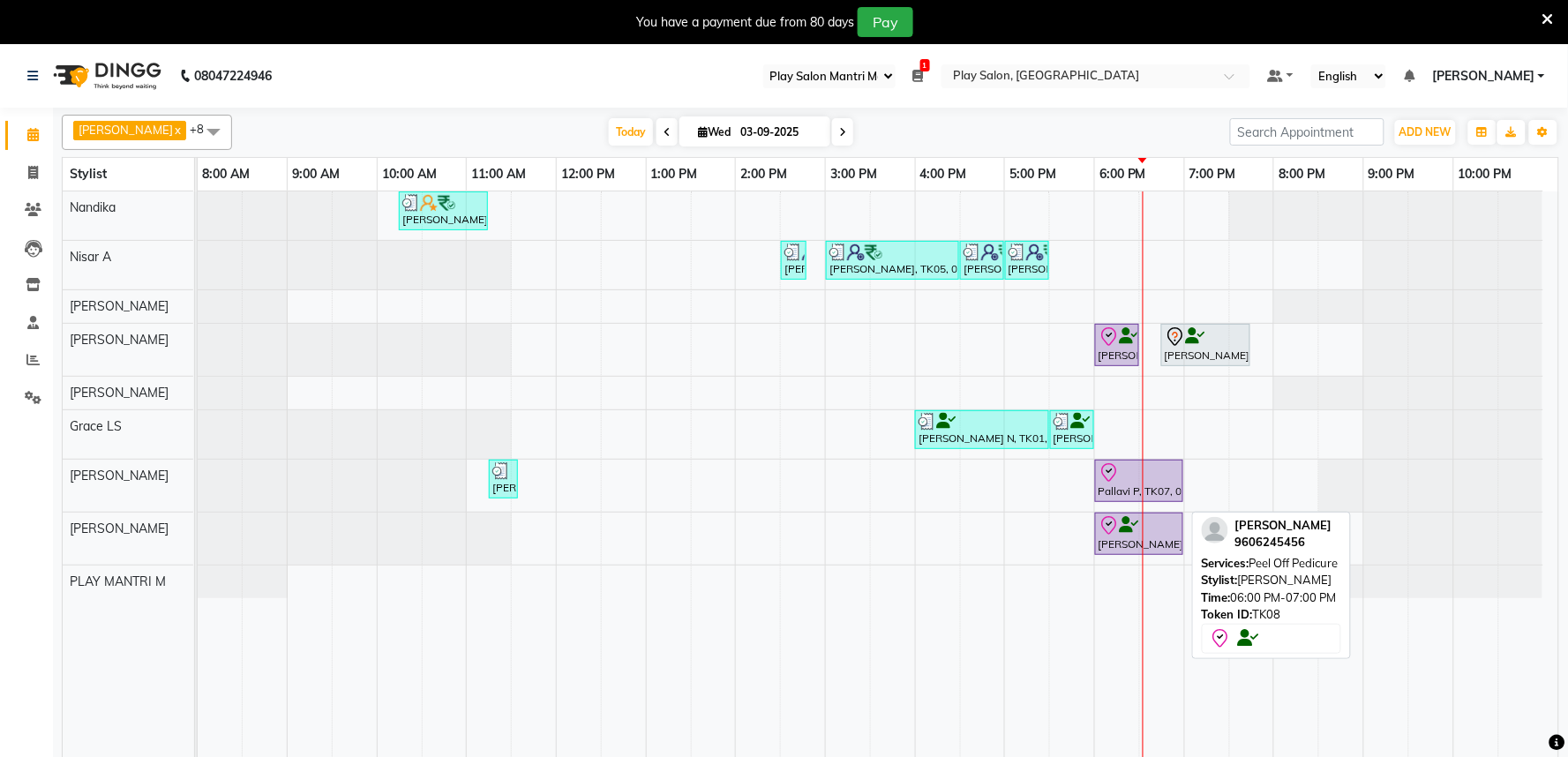
select select "8"
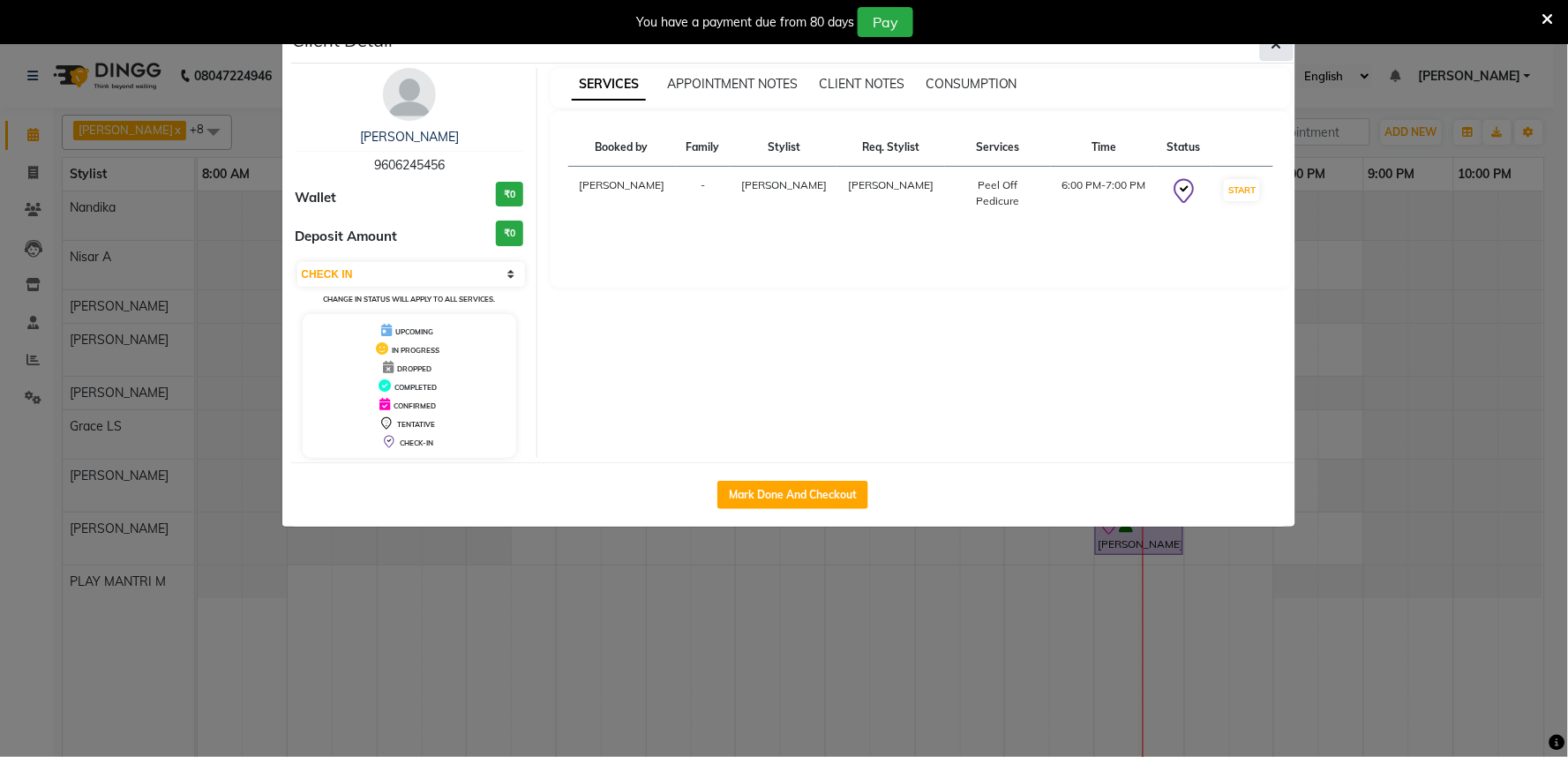
click at [1277, 59] on button "button" at bounding box center [1277, 44] width 34 height 34
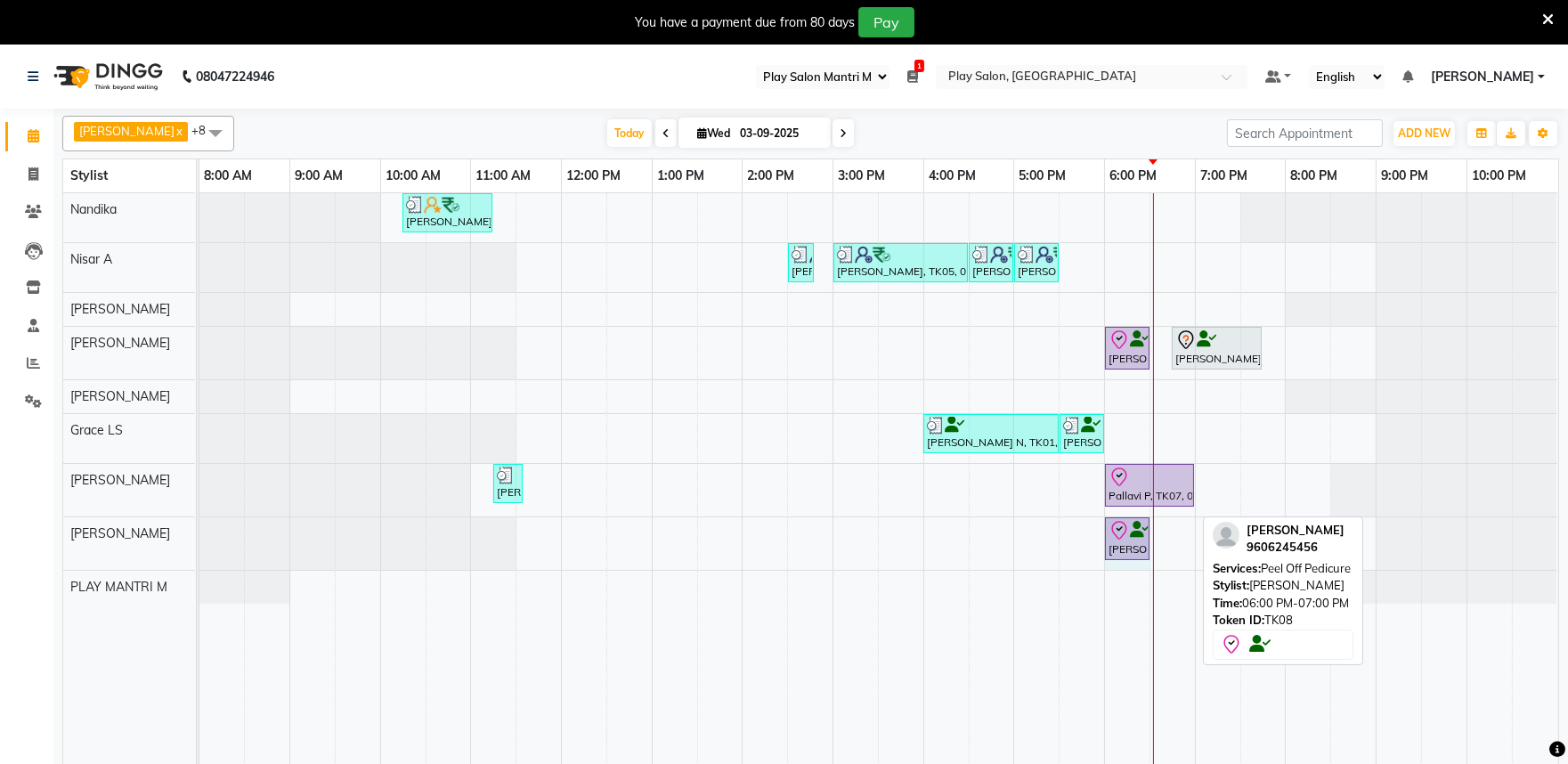
drag, startPoint x: 1193, startPoint y: 529, endPoint x: 1145, endPoint y: 533, distance: 48.2
click at [200, 533] on div "Nakshita B, TK08, 06:00 PM-07:00 PM, Peel Off Pedicure Nakshita B, TK08, 06:00 …" at bounding box center [200, 543] width 0 height 53
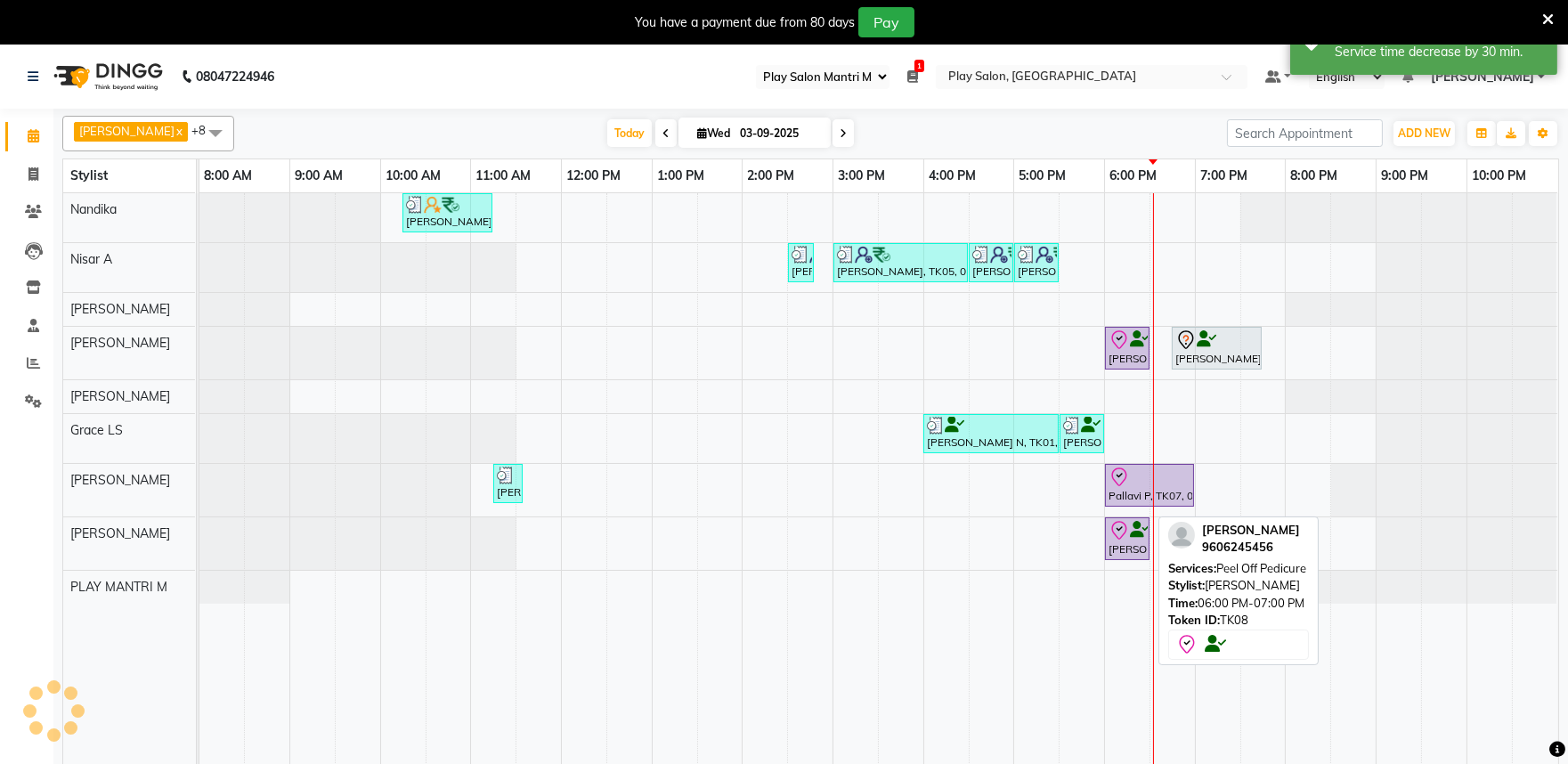
click at [1124, 537] on icon at bounding box center [1119, 530] width 21 height 21
select select "8"
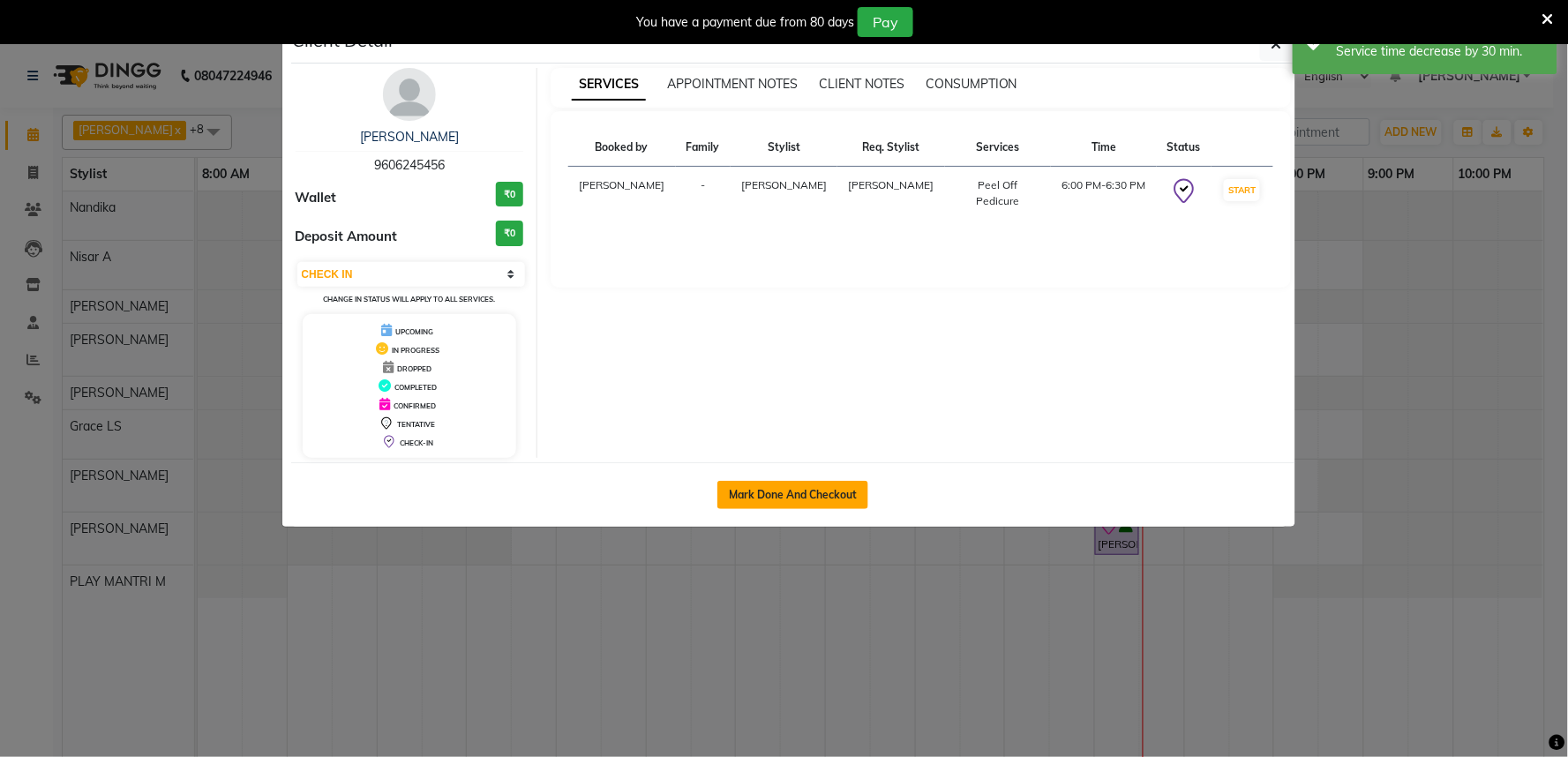
click at [790, 496] on button "Mark Done And Checkout" at bounding box center [793, 495] width 151 height 28
select select "service"
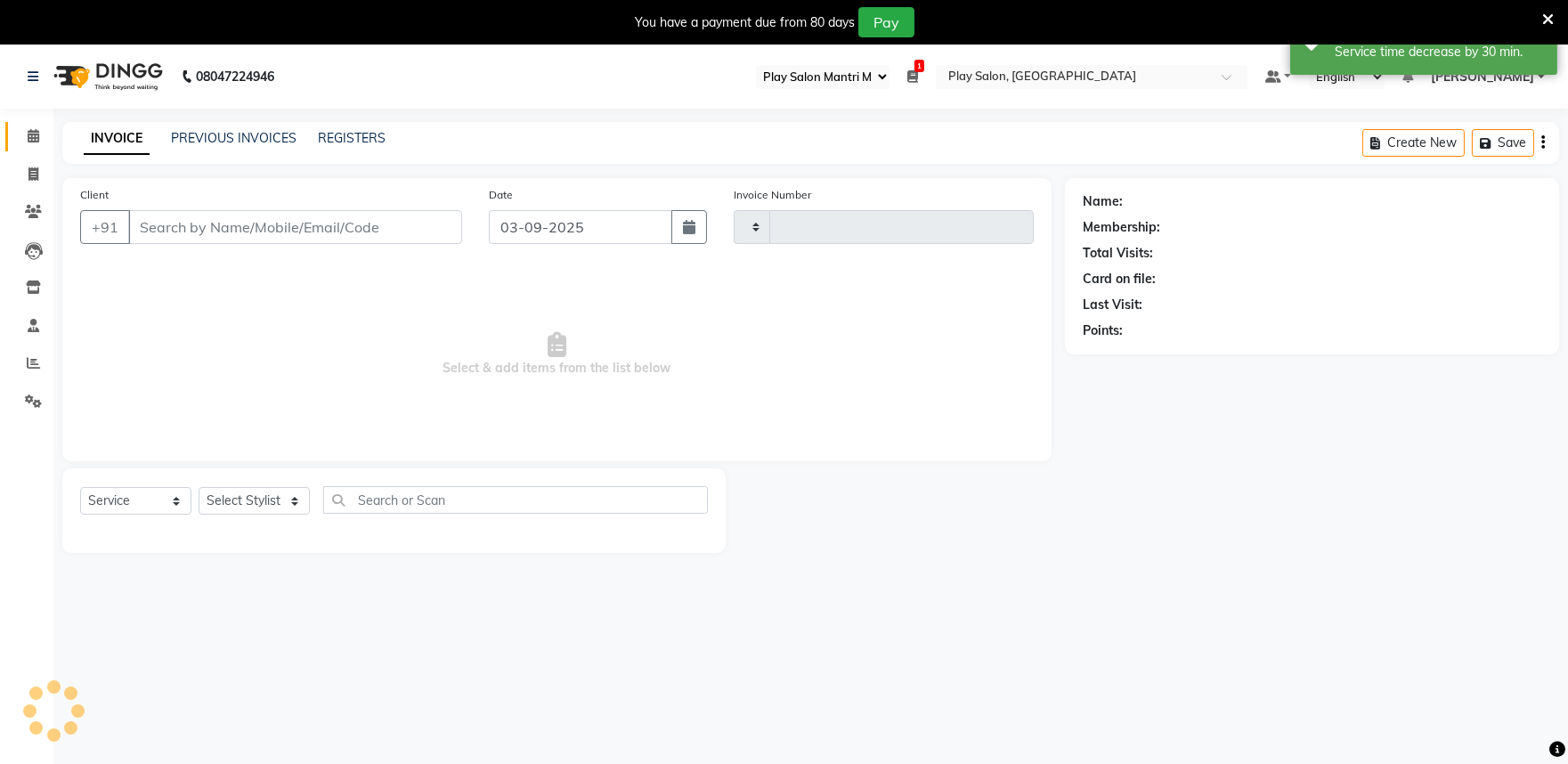
type input "1659"
select select "8352"
type input "9606245456"
select select "81311"
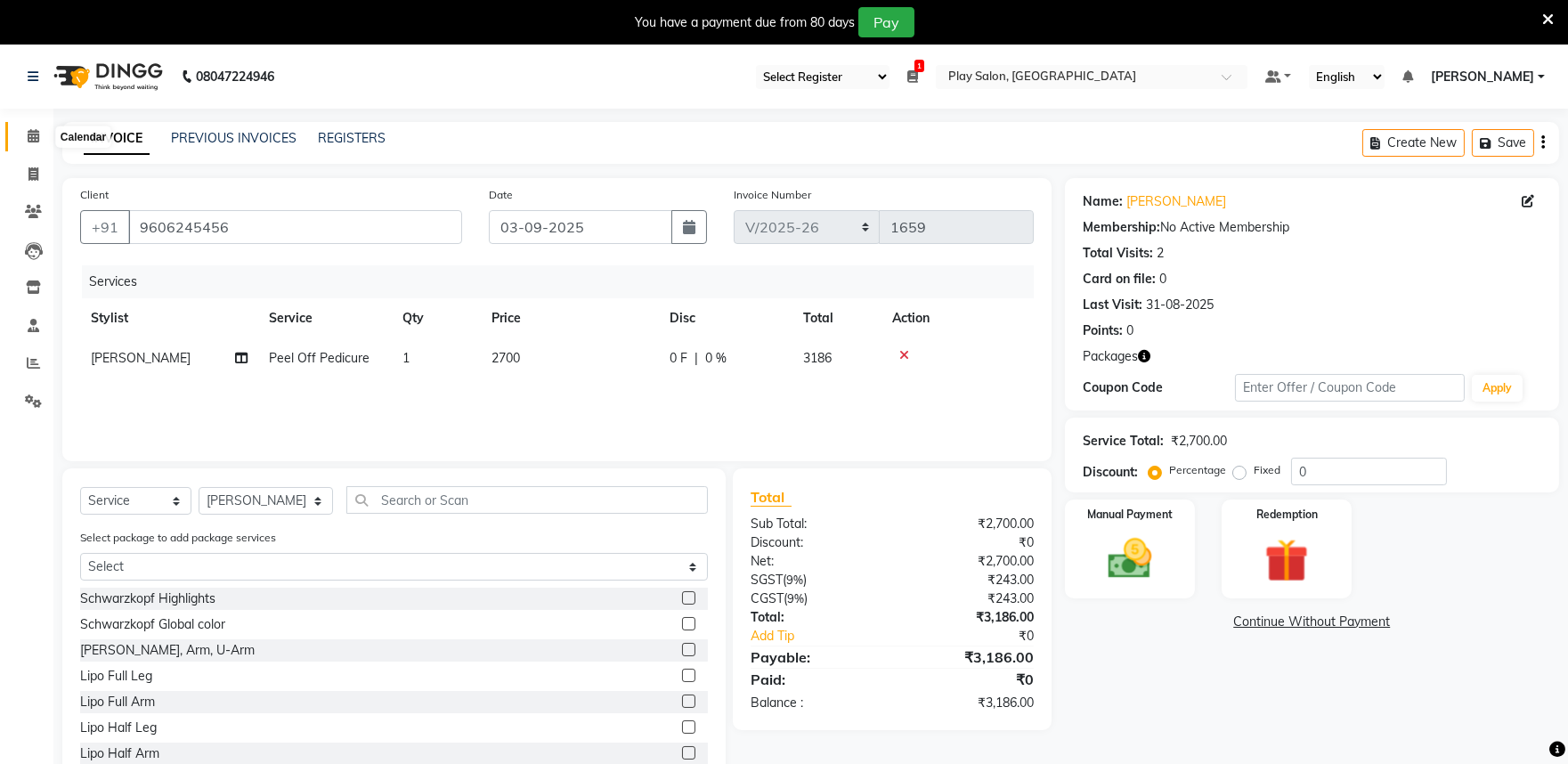
click at [29, 131] on icon at bounding box center [33, 136] width 12 height 13
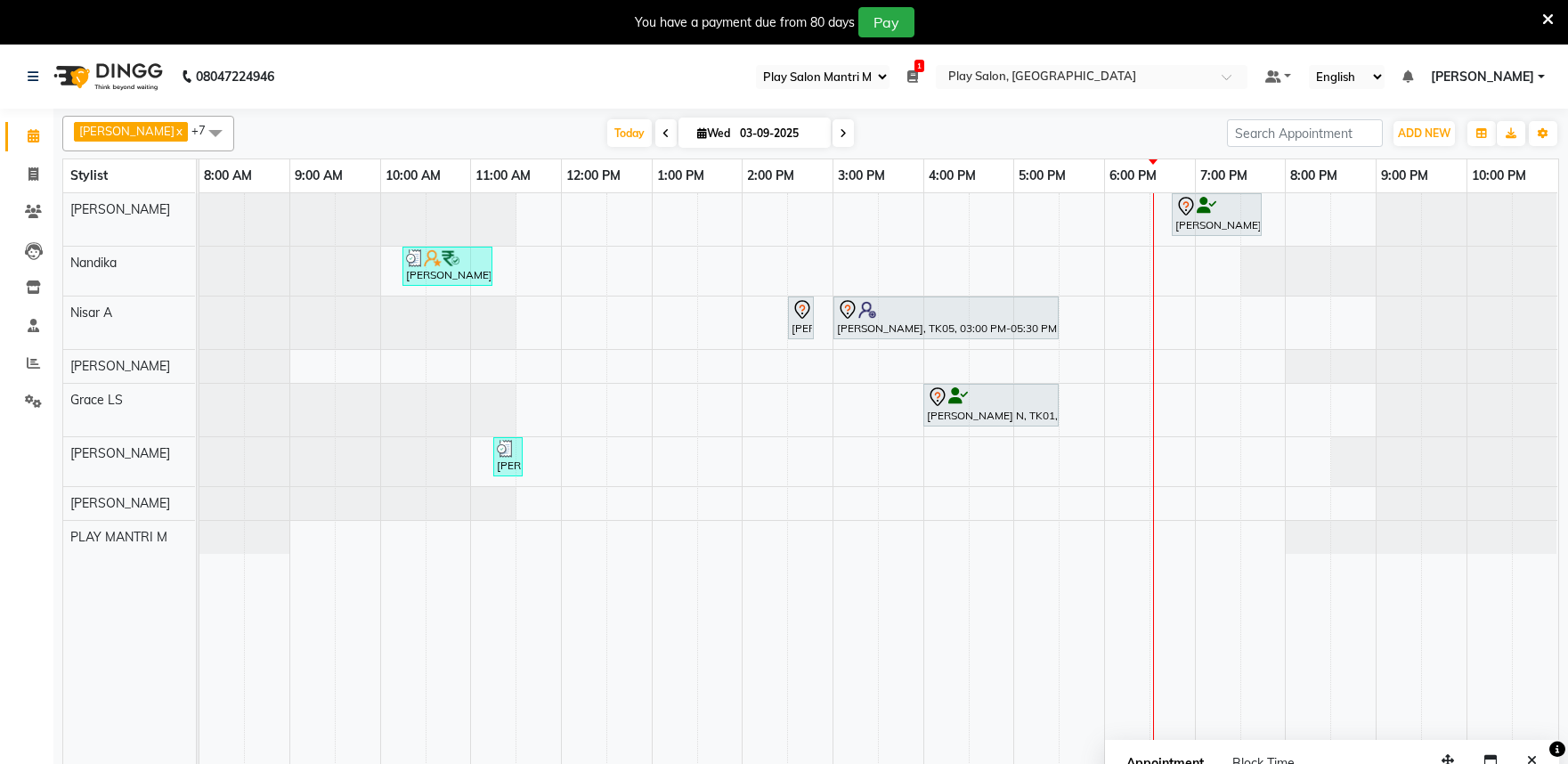
select select "89"
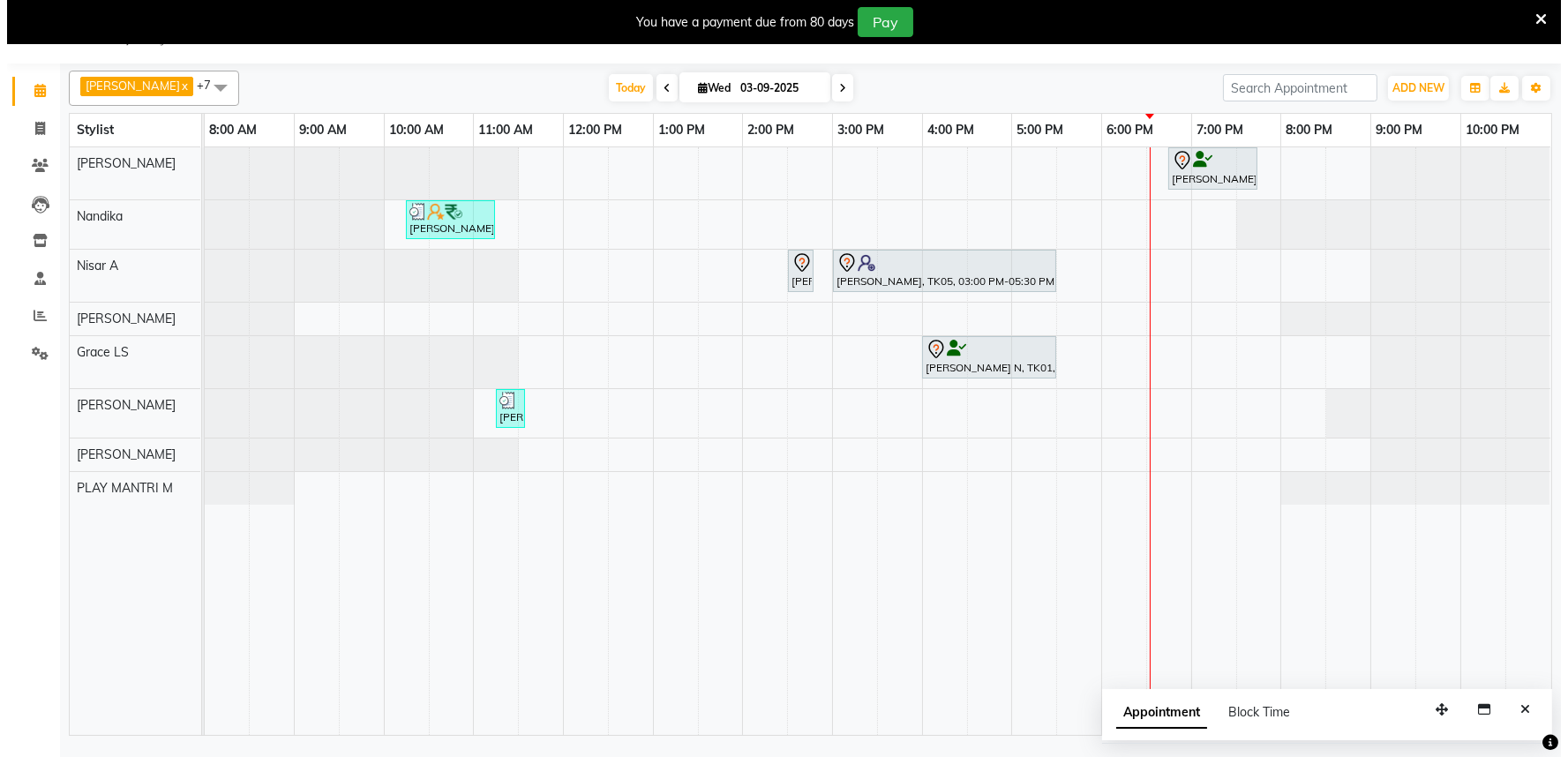
scroll to position [44, 0]
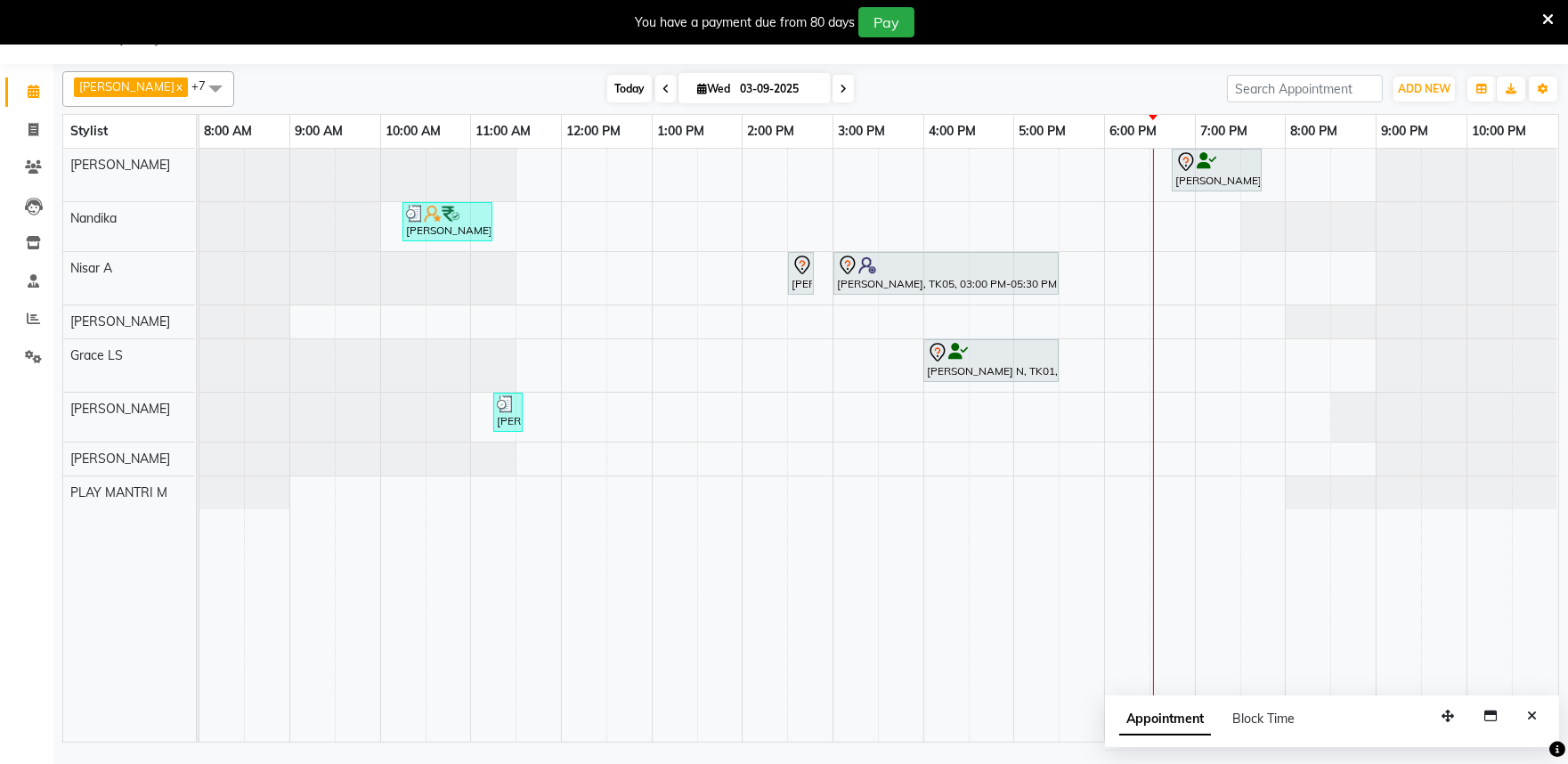
click at [609, 83] on span "Today" at bounding box center [630, 89] width 44 height 28
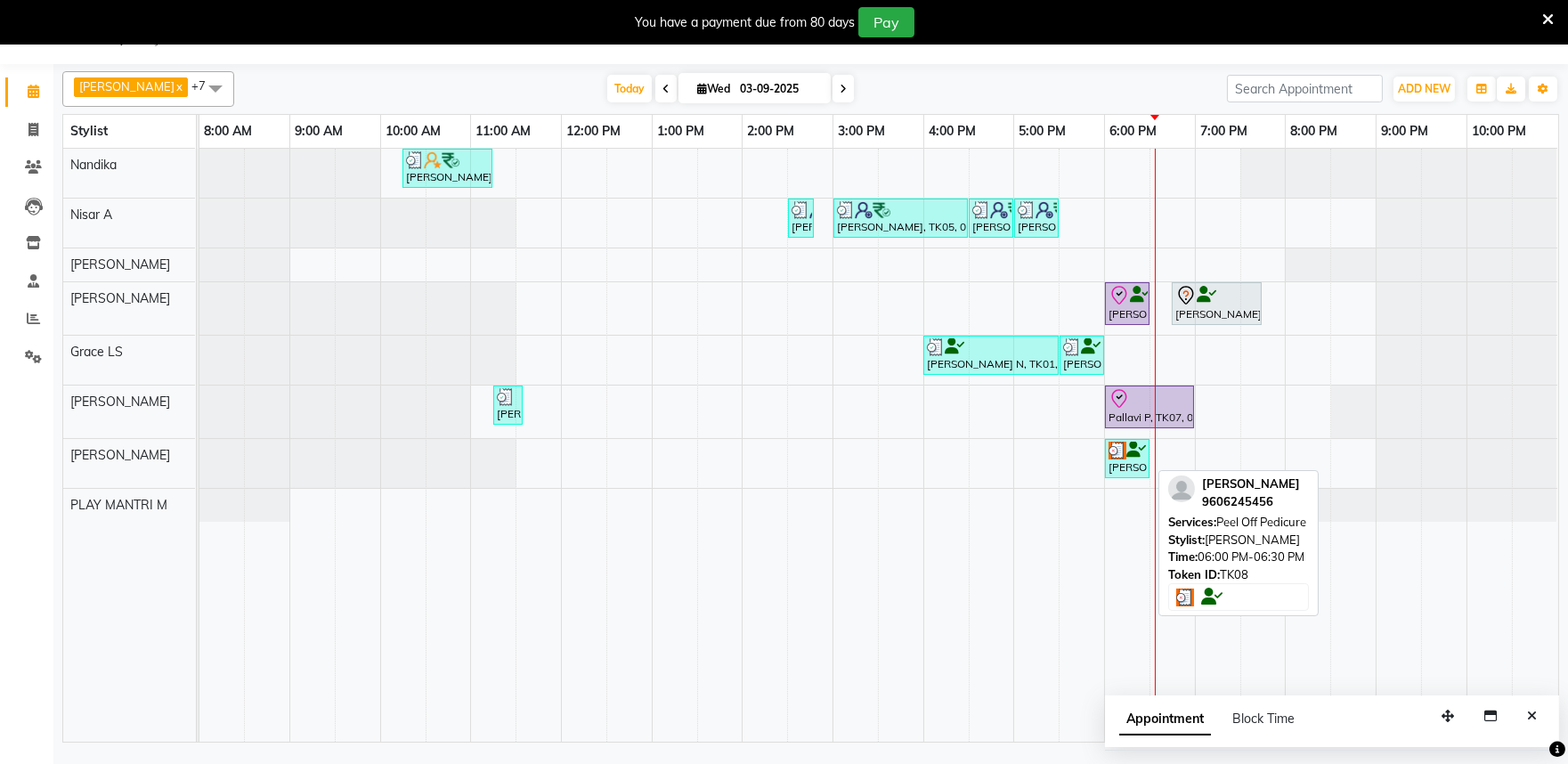
click at [1110, 452] on img at bounding box center [1117, 450] width 18 height 18
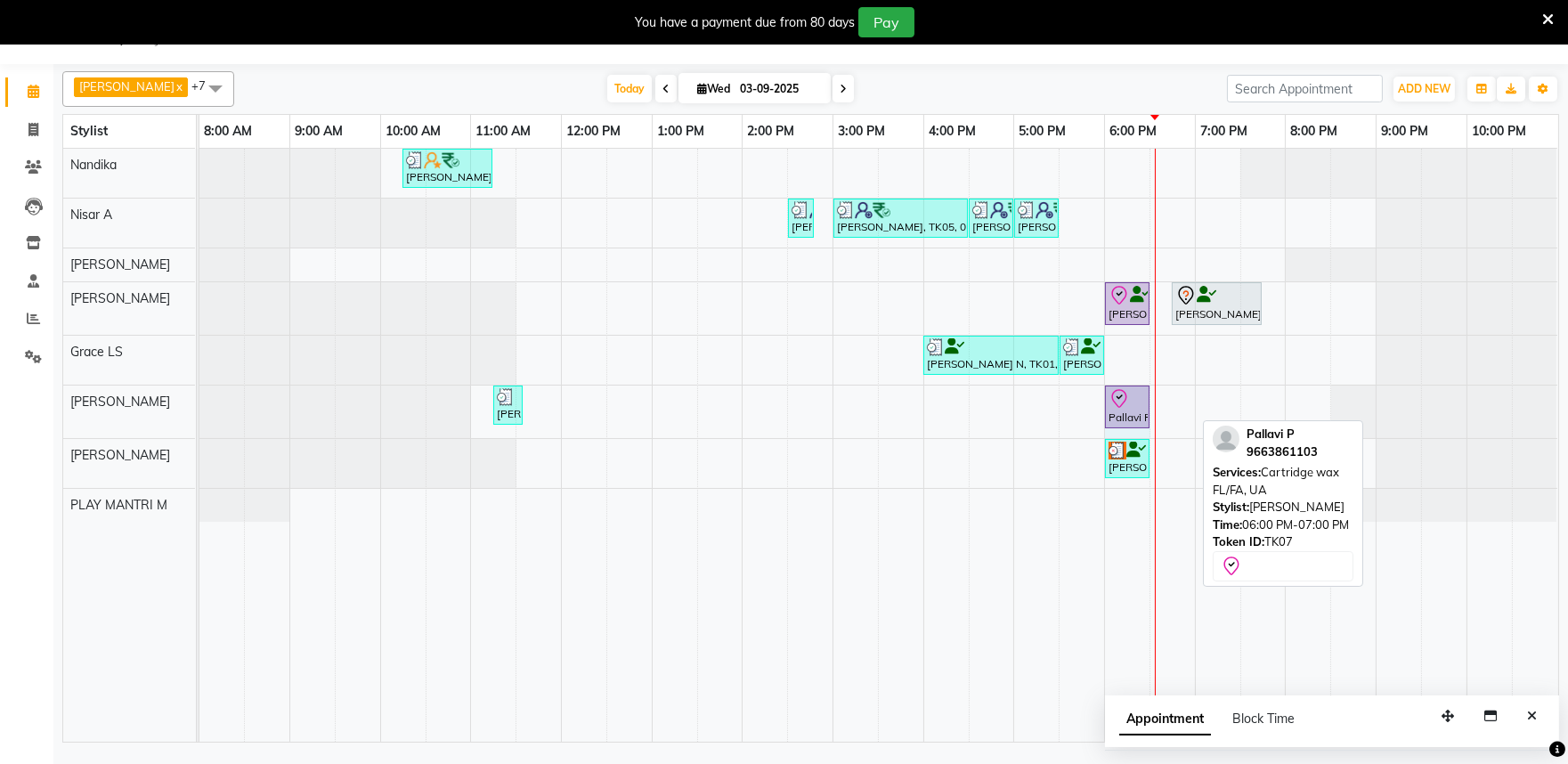
drag, startPoint x: 1196, startPoint y: 396, endPoint x: 1170, endPoint y: 405, distance: 27.5
click at [1170, 405] on div "Meetha Jadev, TK02, 10:15 AM-11:15 AM, Blowdry + shampoo + conditioner [KERASTA…" at bounding box center [879, 445] width 1359 height 593
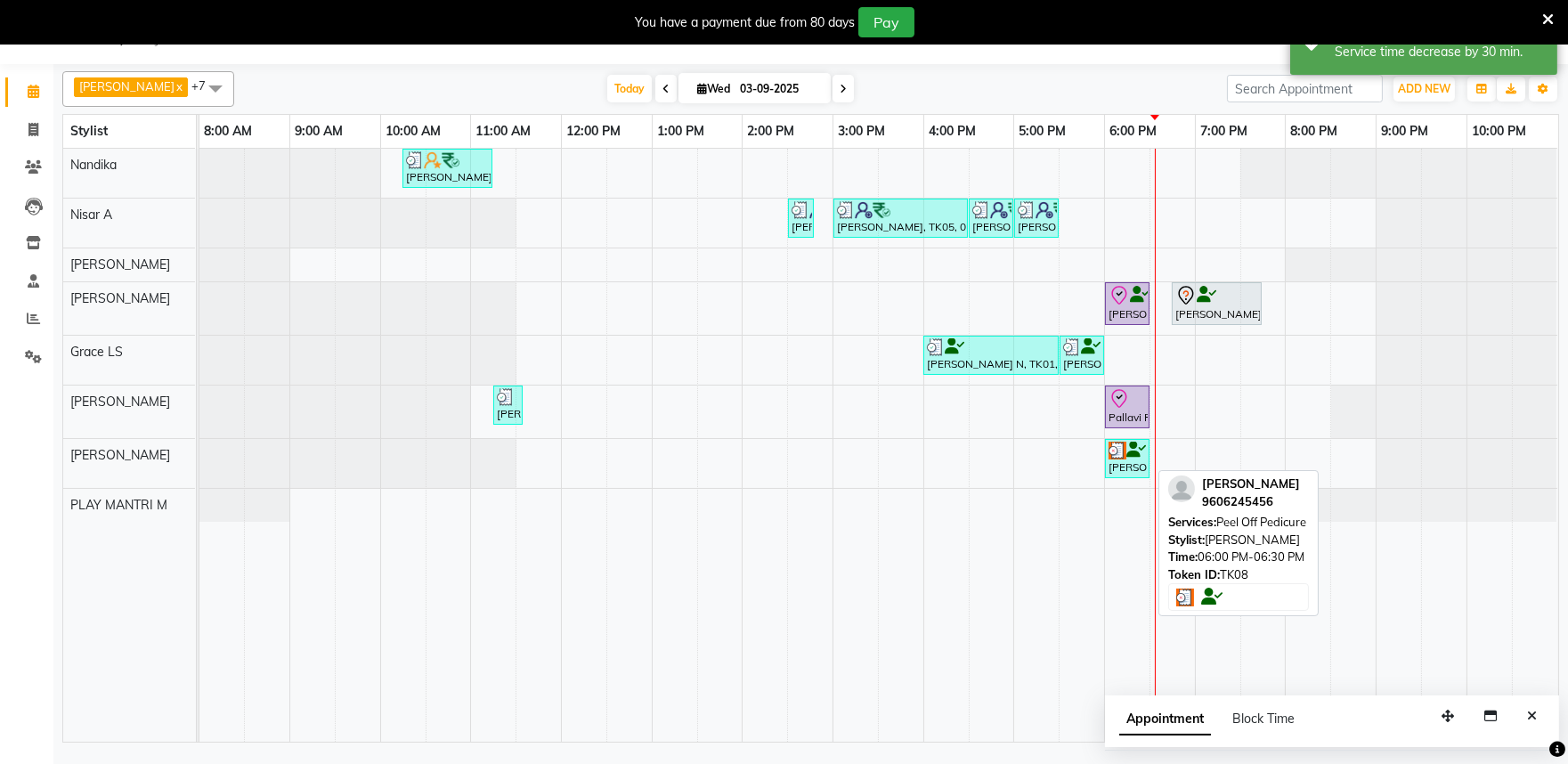
click at [1115, 450] on img at bounding box center [1117, 450] width 18 height 18
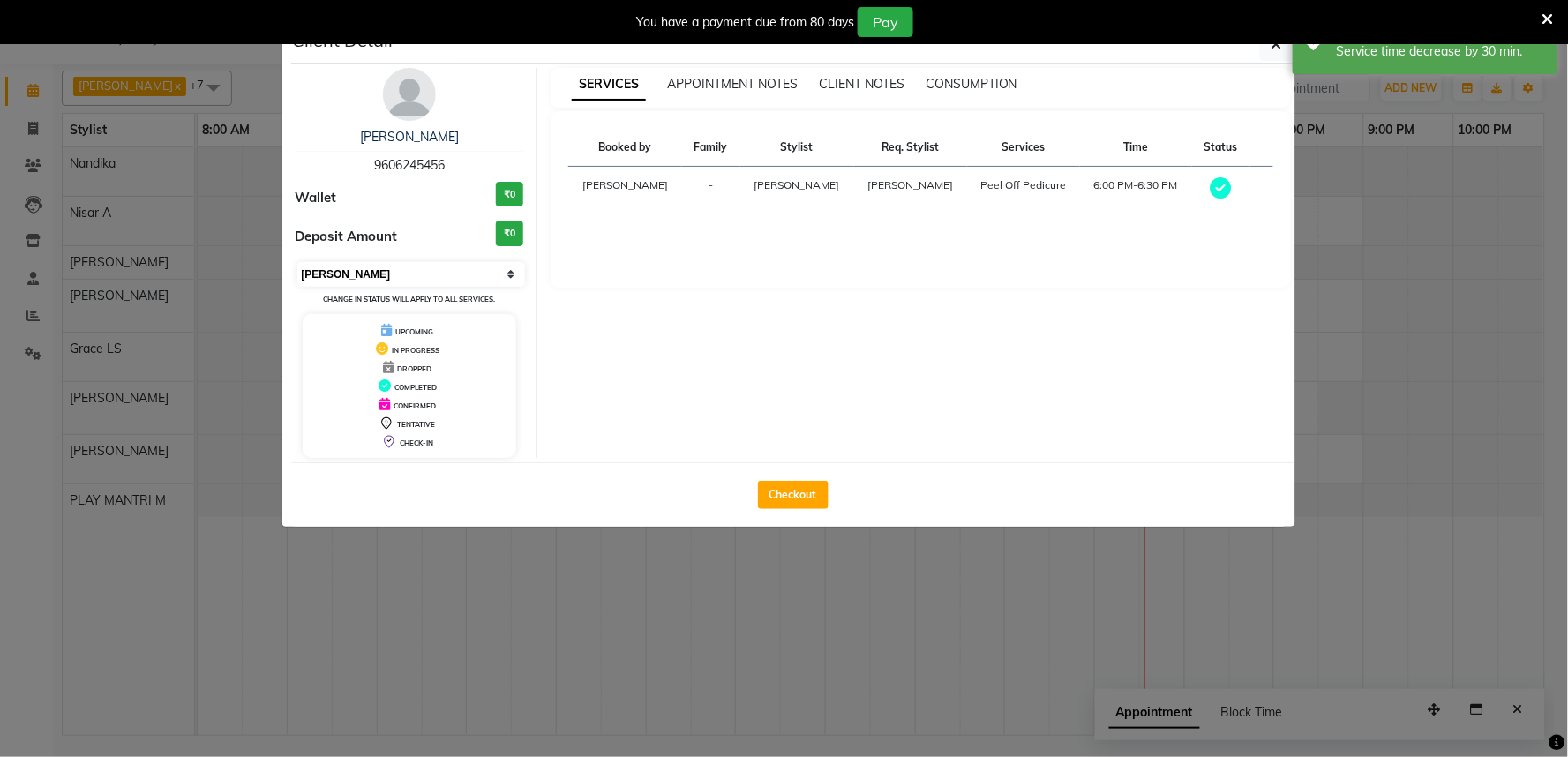
click at [400, 285] on select "Select MARK DONE UPCOMING" at bounding box center [411, 274] width 228 height 25
select select "5"
click at [297, 262] on select "Select MARK DONE UPCOMING" at bounding box center [411, 274] width 228 height 25
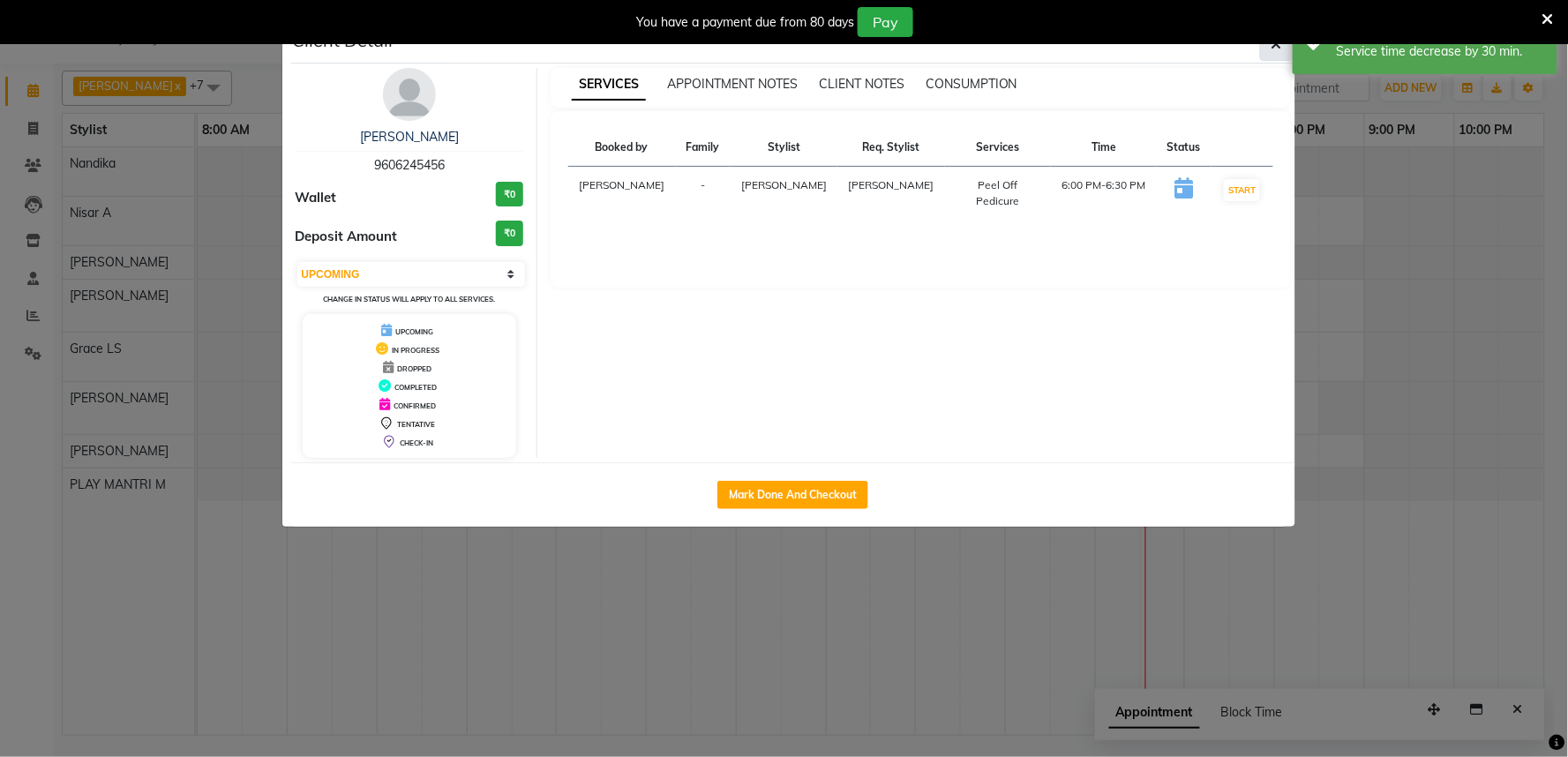
click at [1277, 49] on icon "button" at bounding box center [1277, 43] width 11 height 14
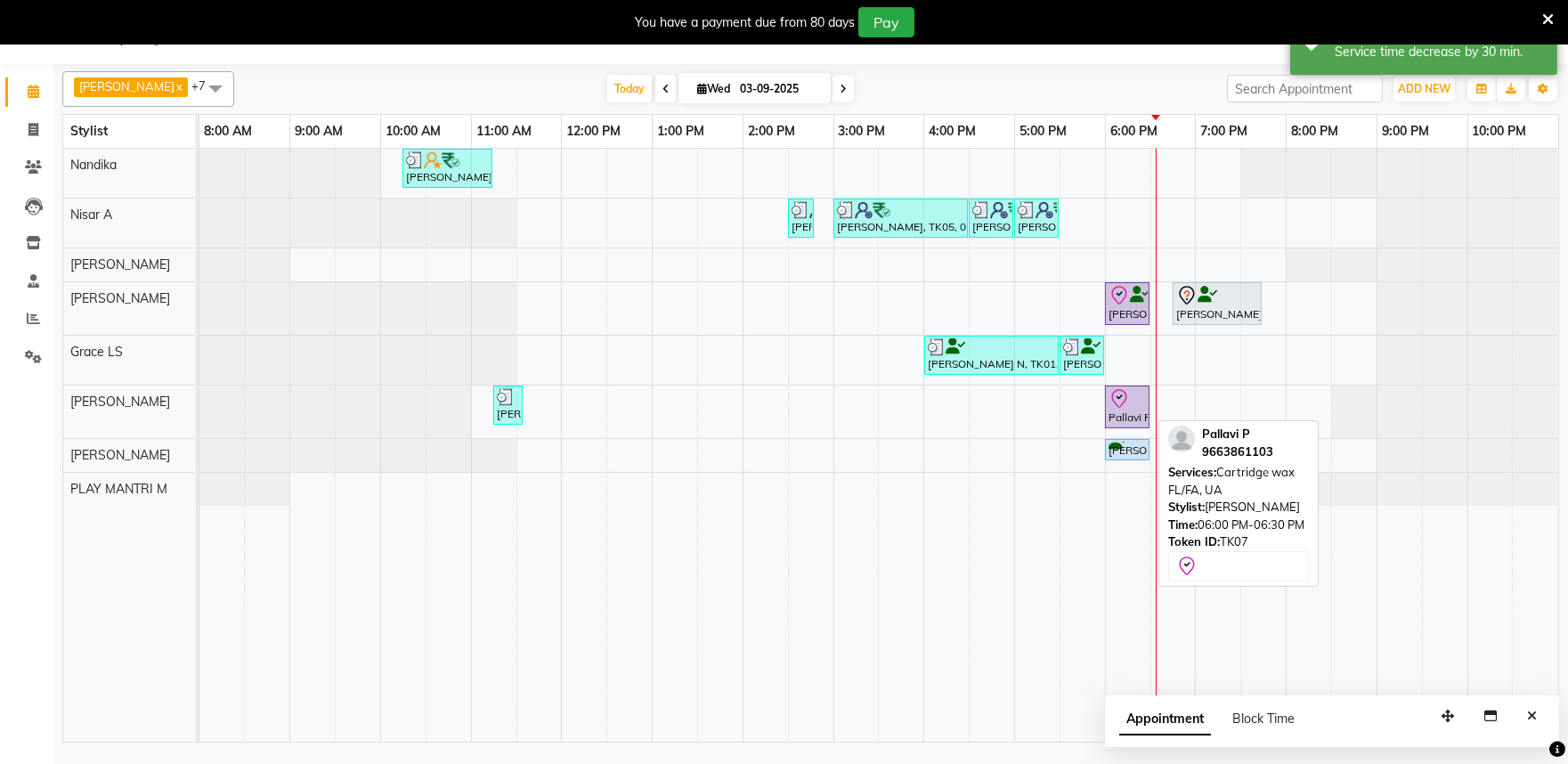
click at [1115, 398] on icon at bounding box center [1119, 399] width 21 height 21
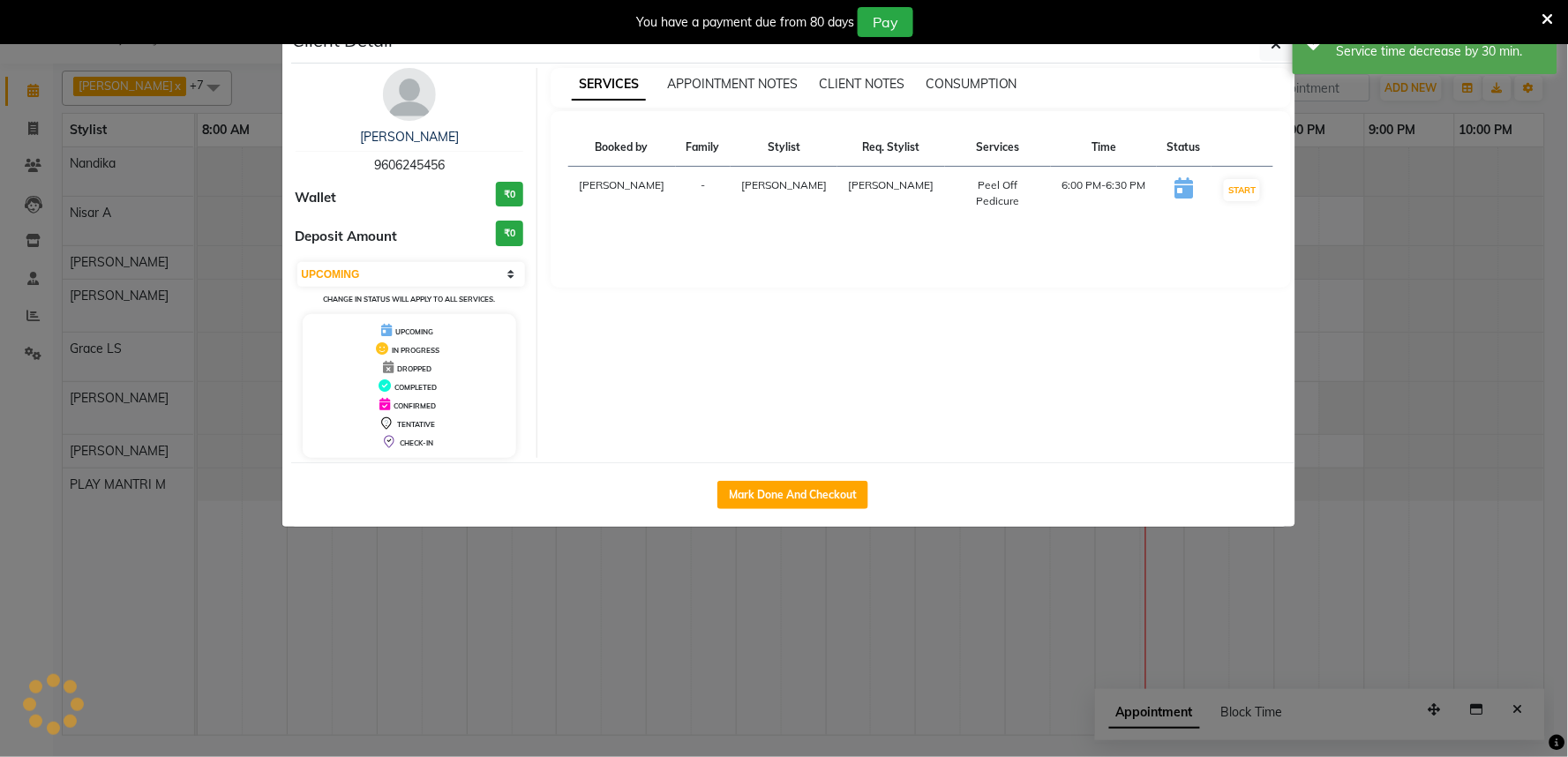
select select "8"
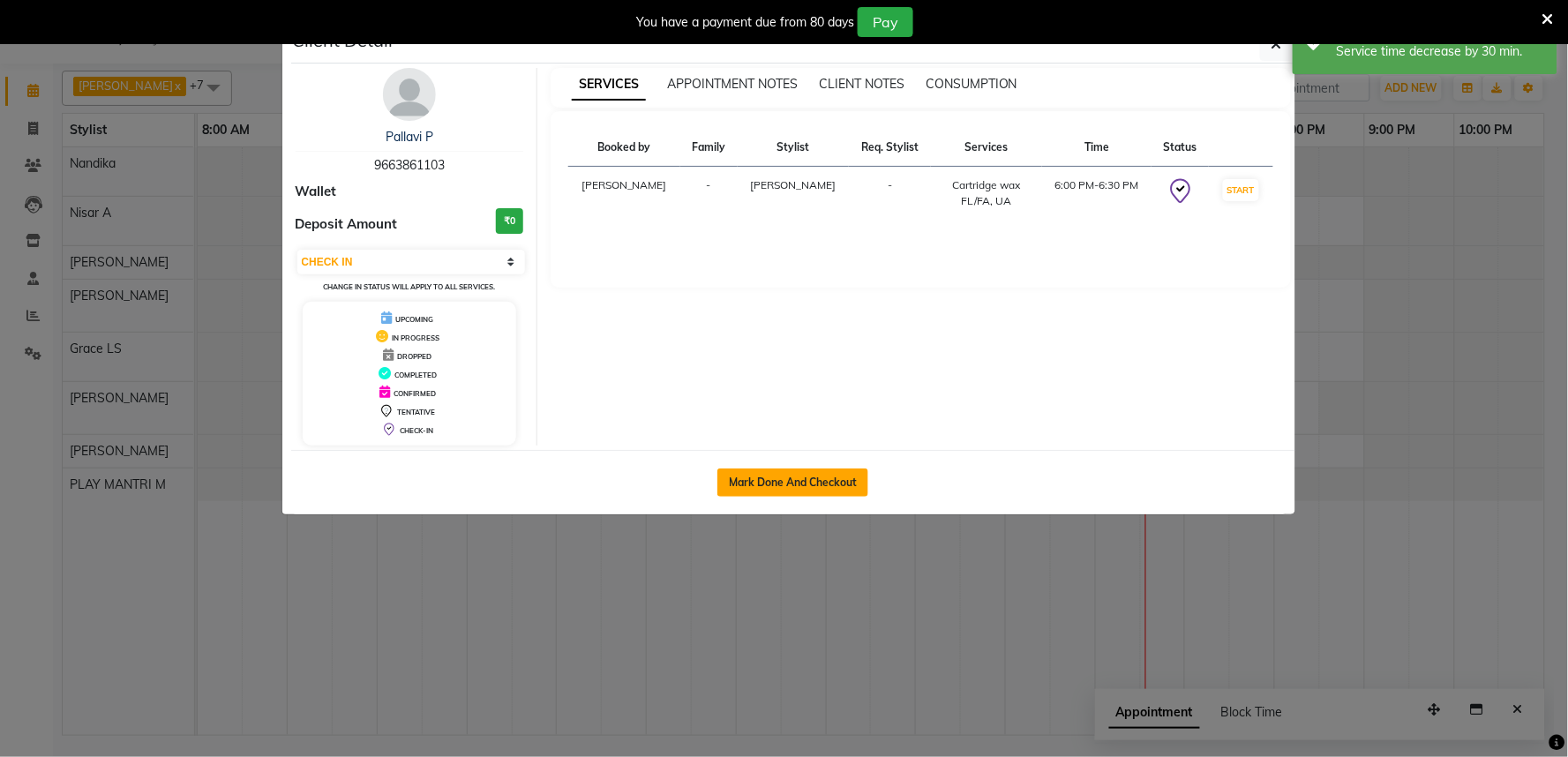
click at [794, 473] on button "Mark Done And Checkout" at bounding box center [793, 482] width 151 height 28
select select "service"
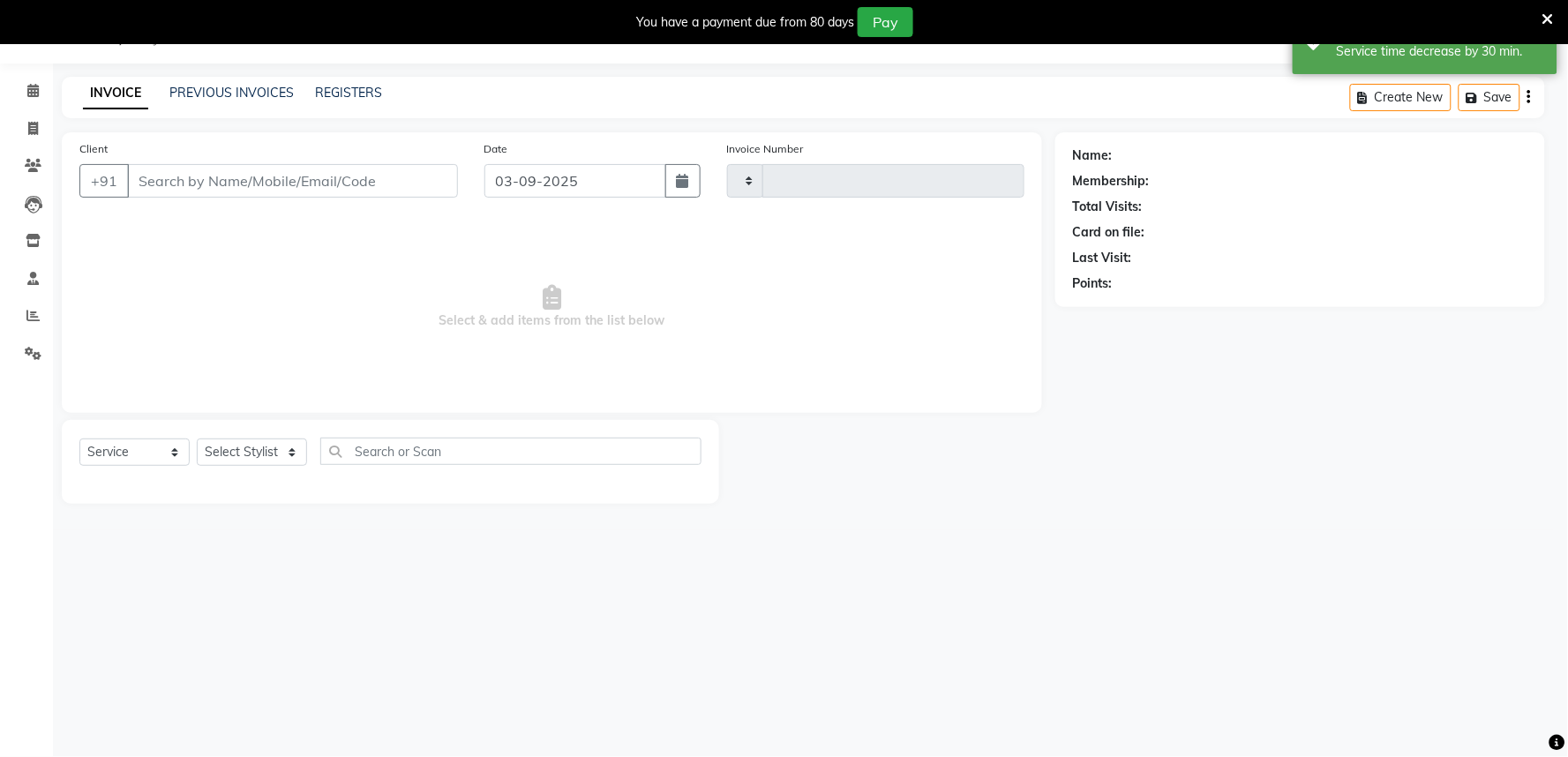
type input "1659"
select select "8352"
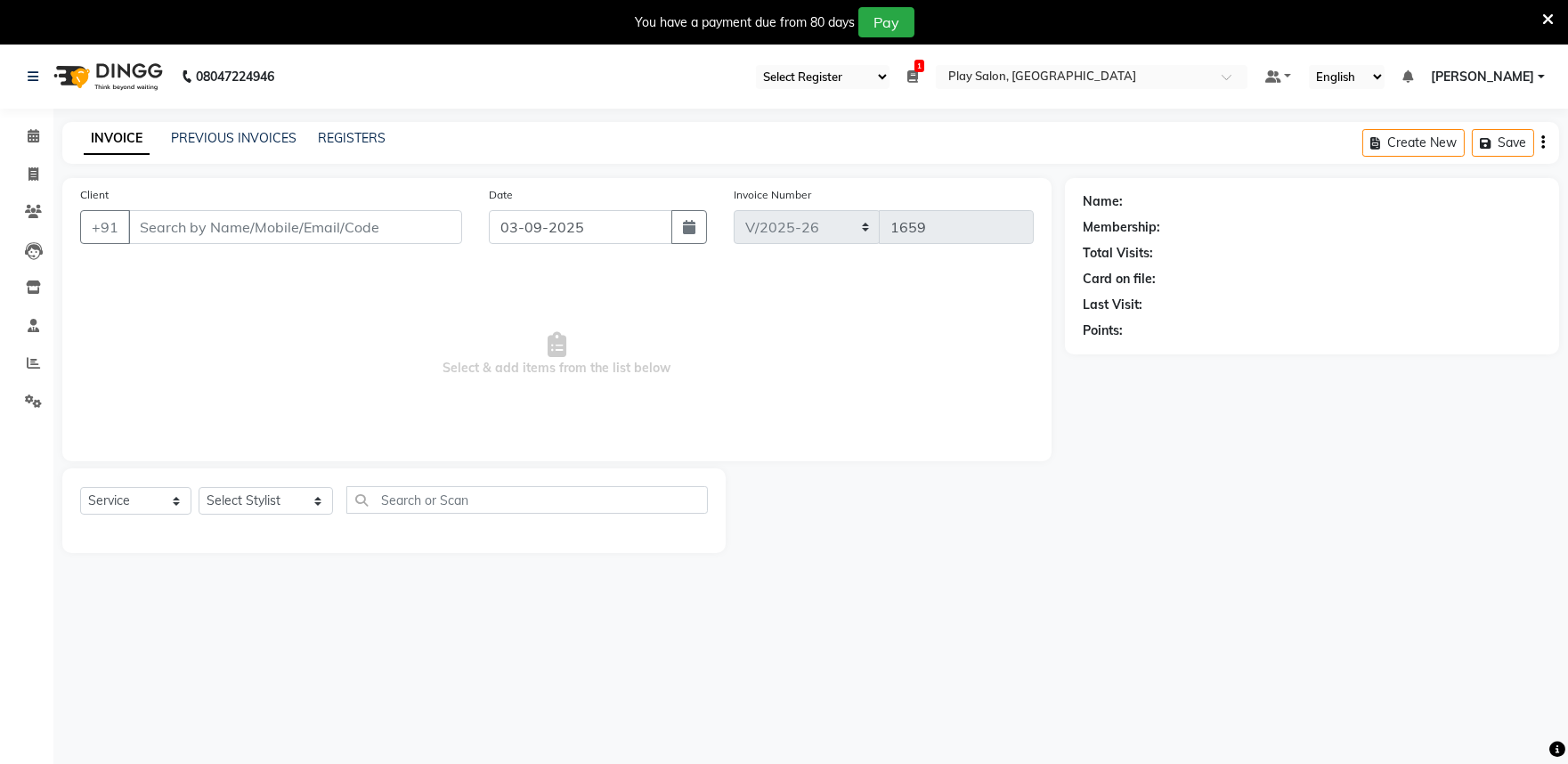
type input "9663861103"
select select "81322"
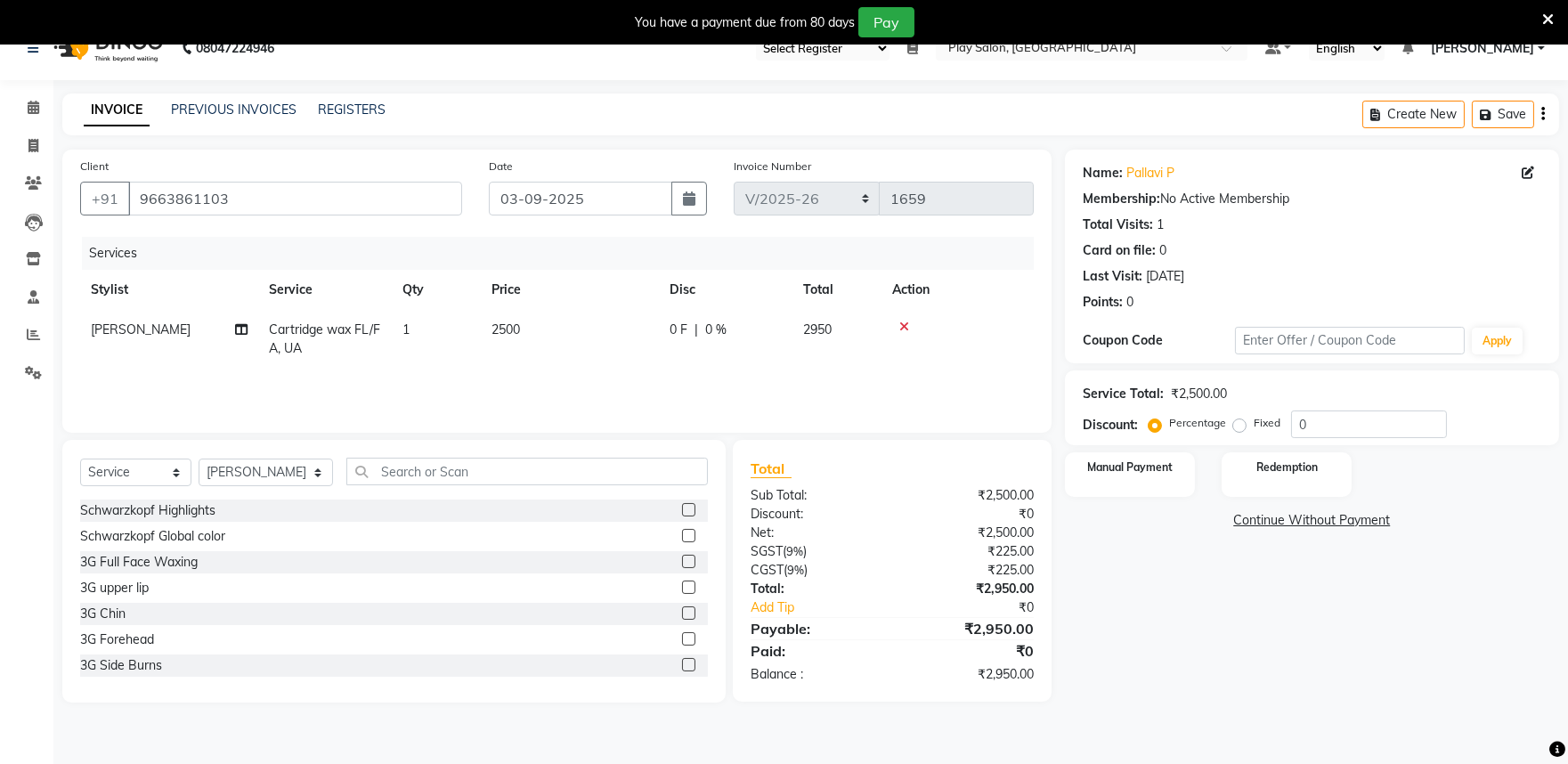
scroll to position [44, 0]
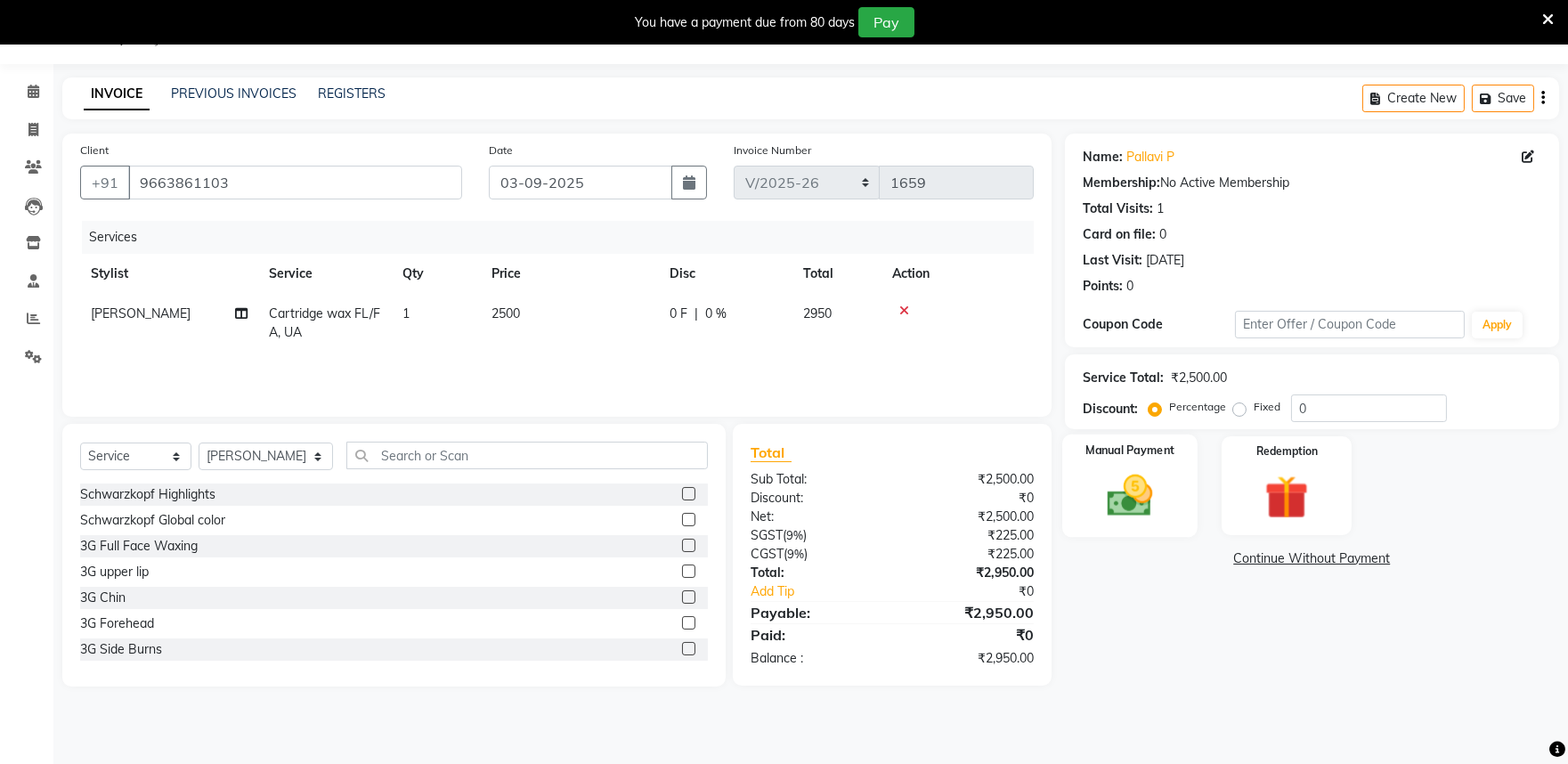
click at [1103, 496] on img at bounding box center [1130, 495] width 74 height 53
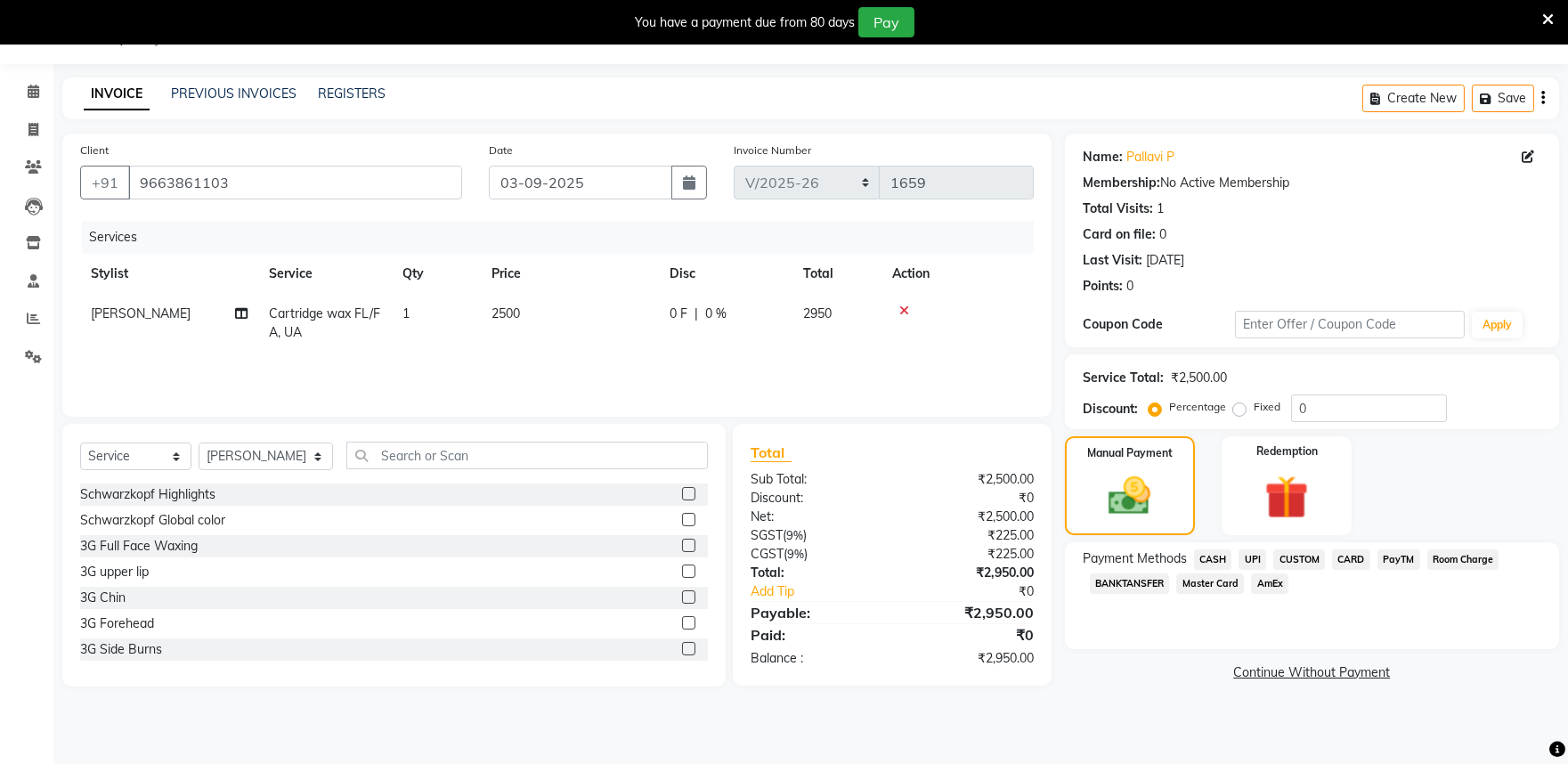
click at [1401, 559] on span "PayTM" at bounding box center [1399, 560] width 43 height 20
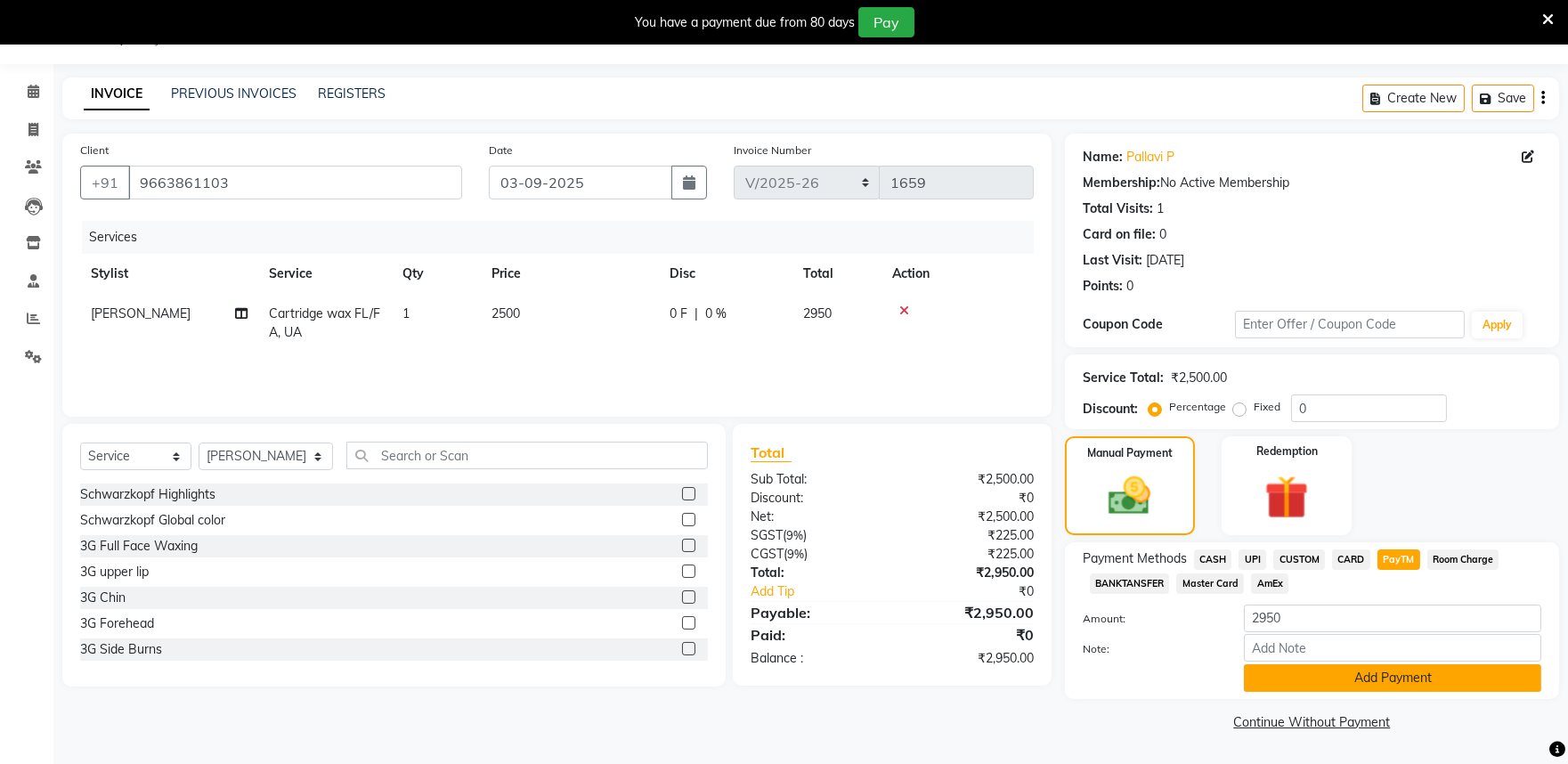
click at [1332, 680] on button "Add Payment" at bounding box center [1393, 678] width 298 height 28
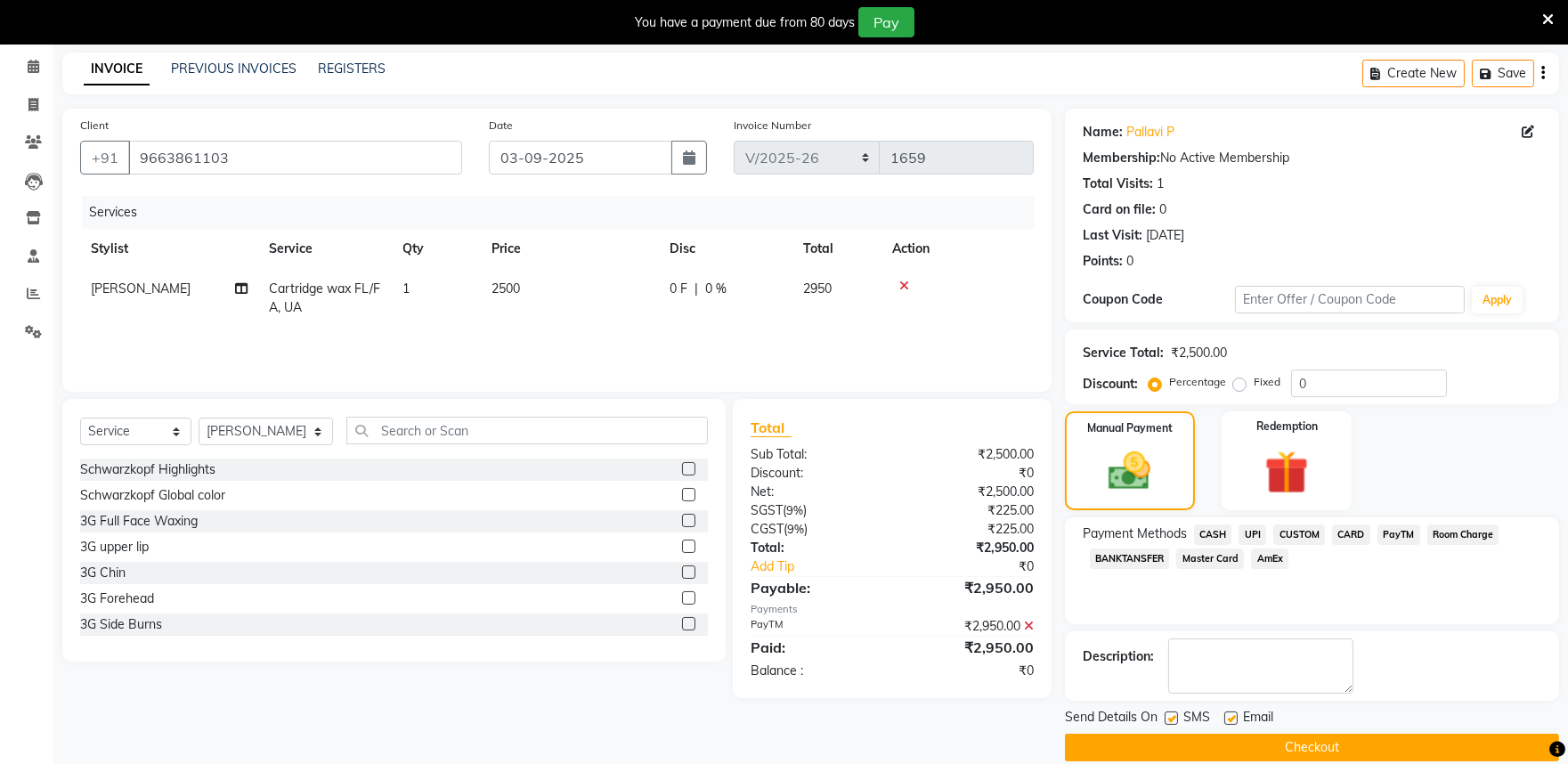
scroll to position [92, 0]
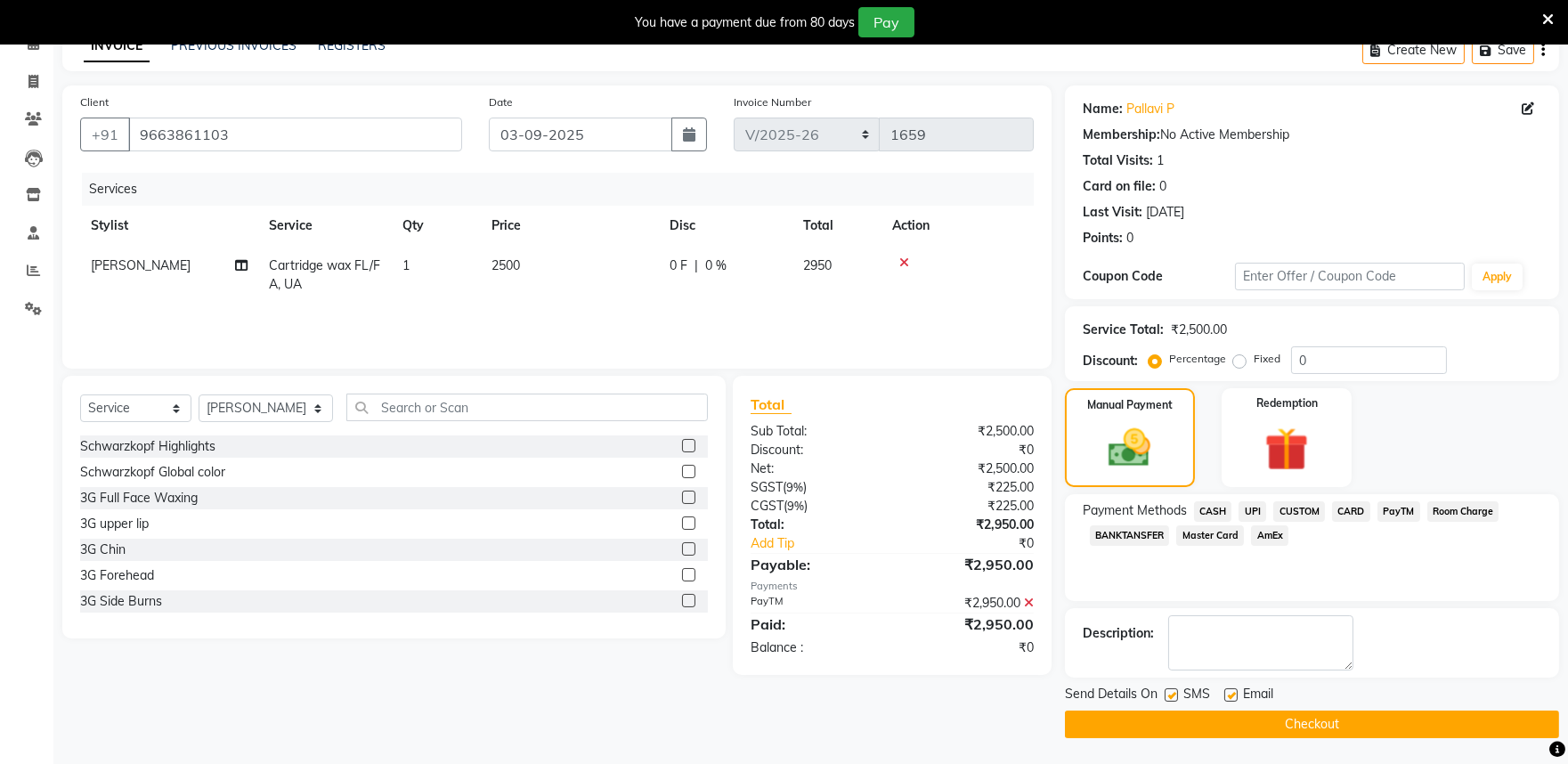
click at [1154, 723] on button "Checkout" at bounding box center [1312, 724] width 494 height 28
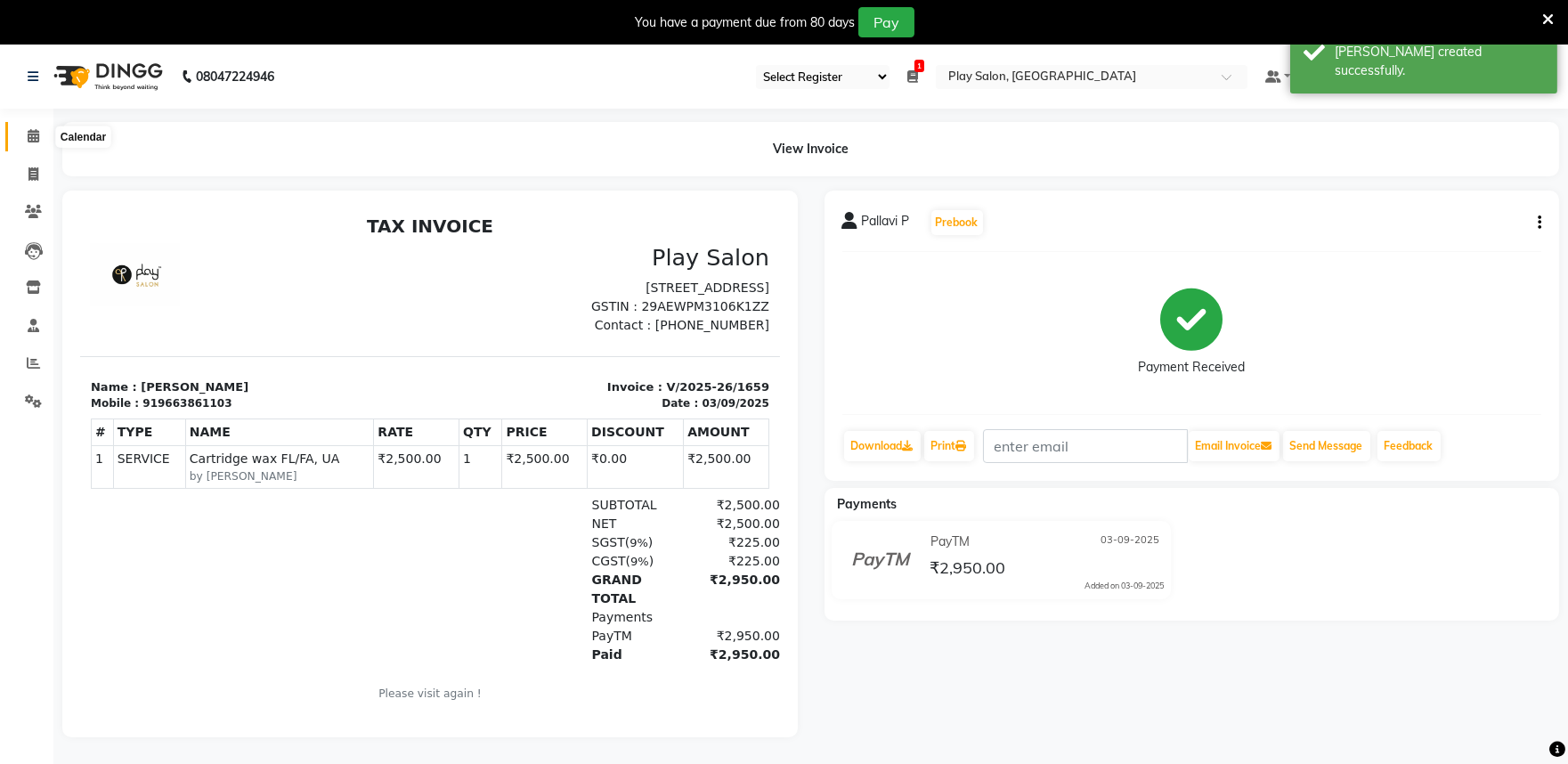
click at [36, 145] on span at bounding box center [33, 137] width 31 height 20
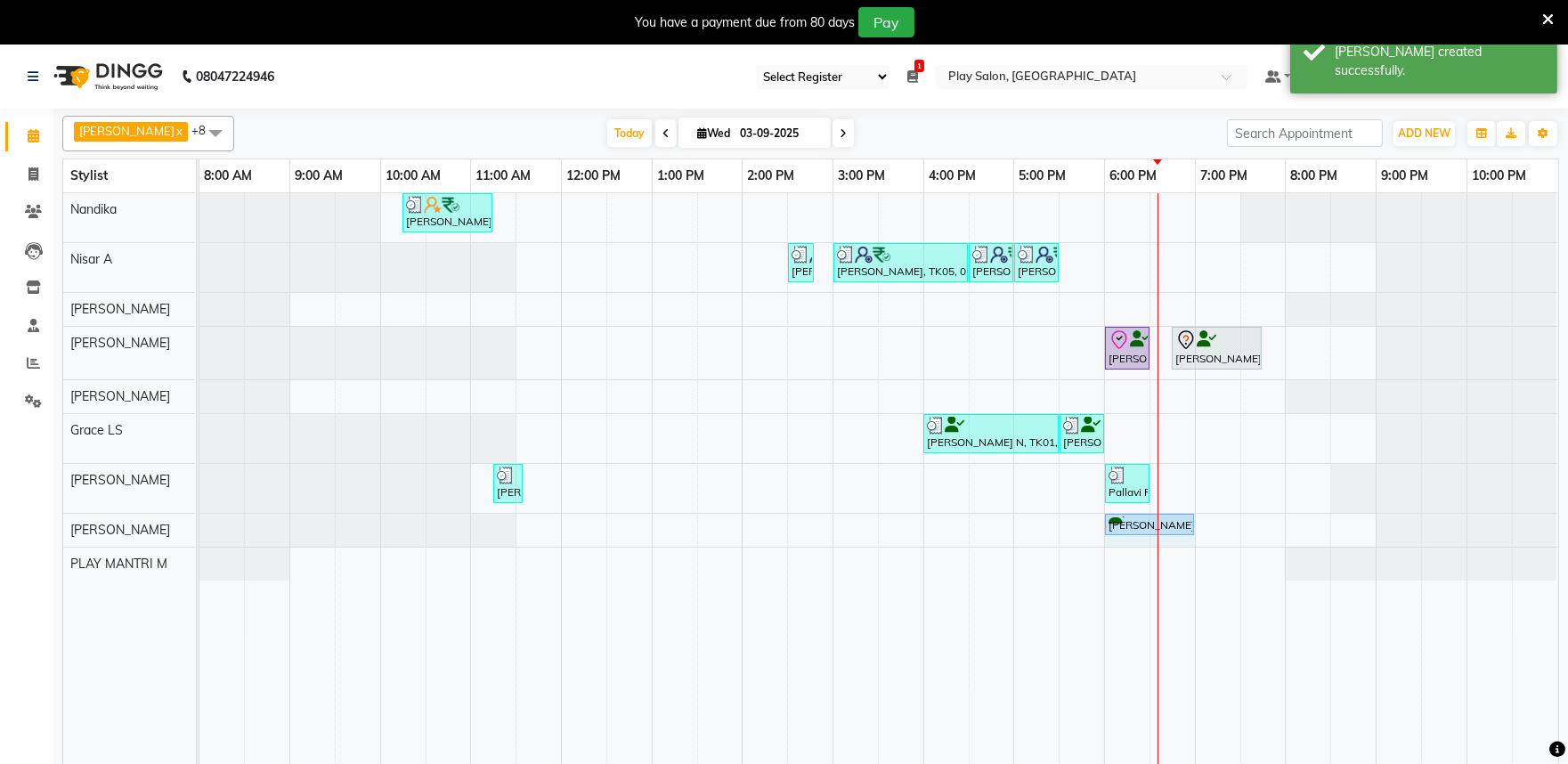
drag, startPoint x: 1149, startPoint y: 524, endPoint x: 1184, endPoint y: 536, distance: 37.0
click at [200, 536] on div "[PERSON_NAME], TK08, 06:00 PM-06:30 PM, Peel Off Pedicure [PERSON_NAME] B, TK08…" at bounding box center [200, 529] width 0 height 32
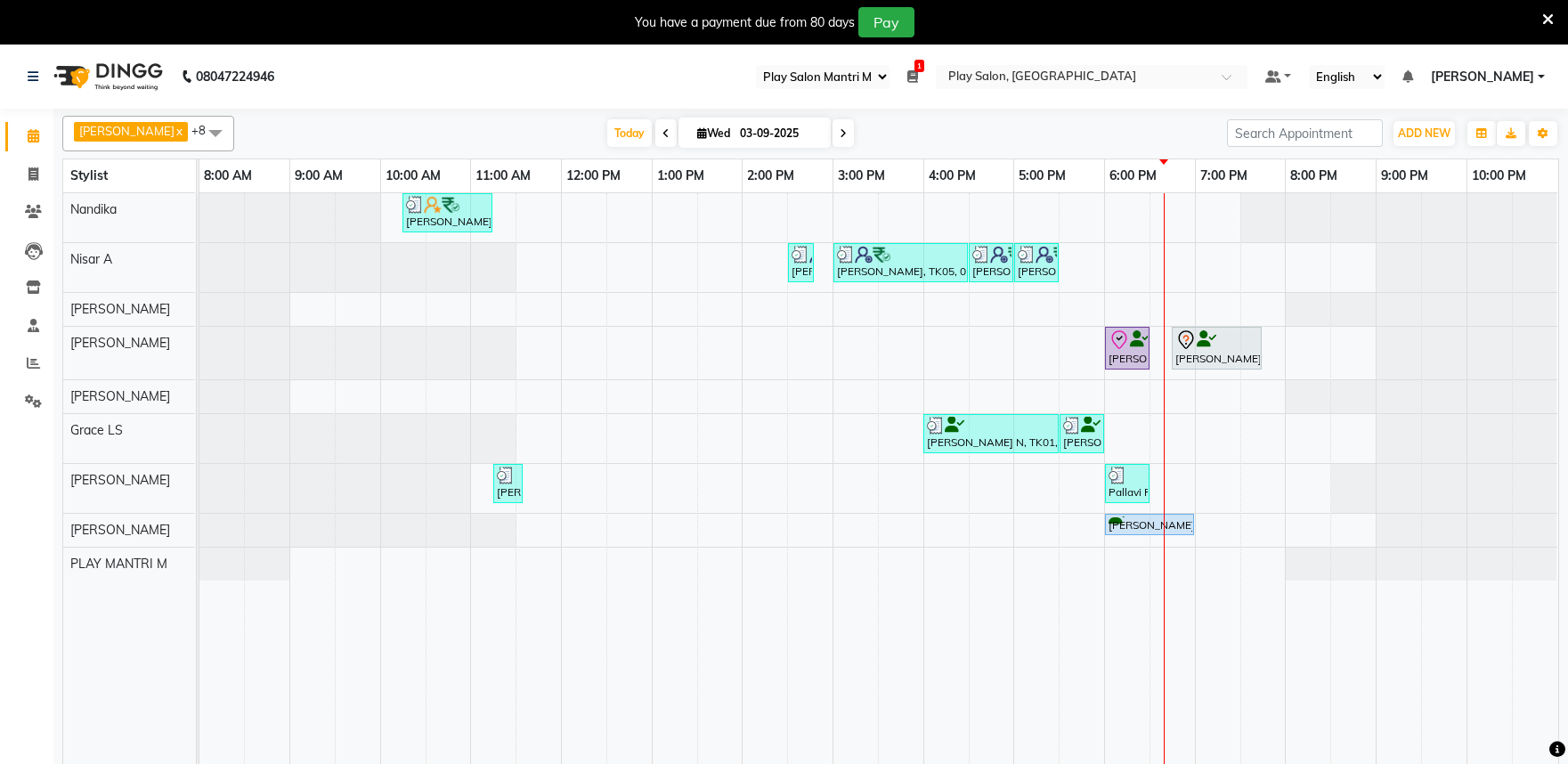
select select "89"
click at [29, 364] on icon at bounding box center [33, 363] width 13 height 13
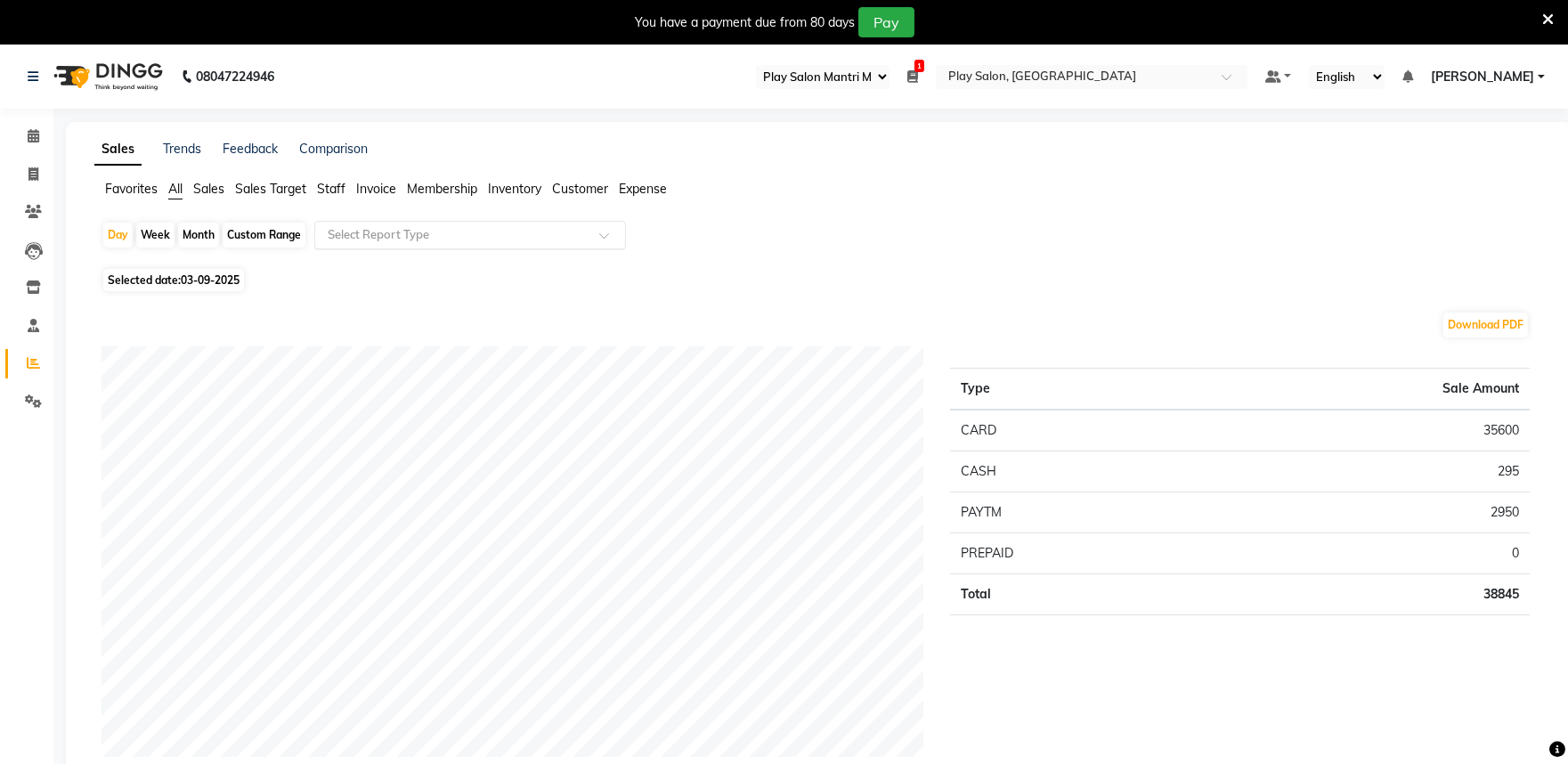
click at [434, 233] on input "text" at bounding box center [451, 235] width 256 height 18
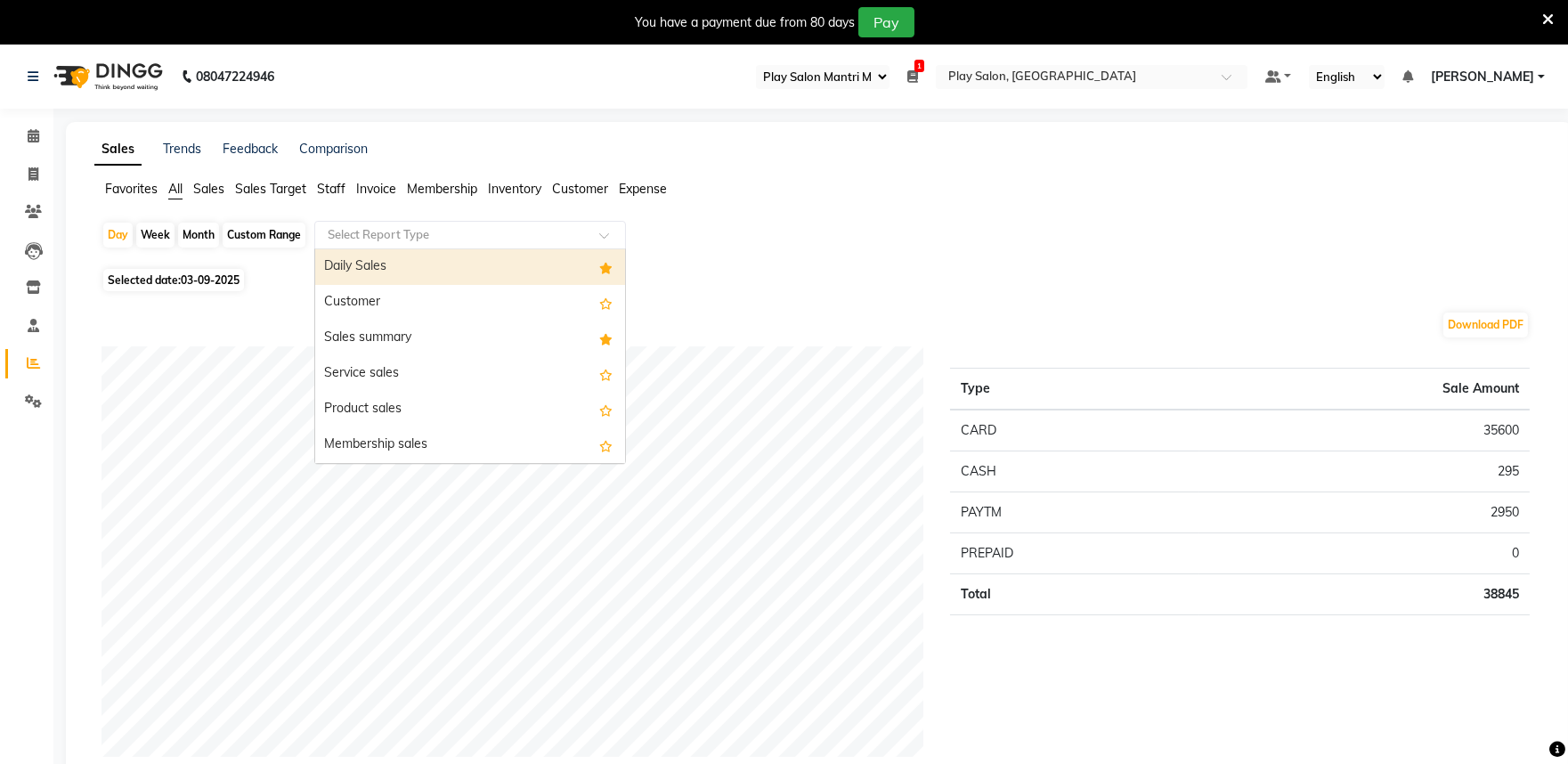
click at [411, 261] on div "Daily Sales" at bounding box center [470, 267] width 310 height 36
select select "full_report"
select select "csv"
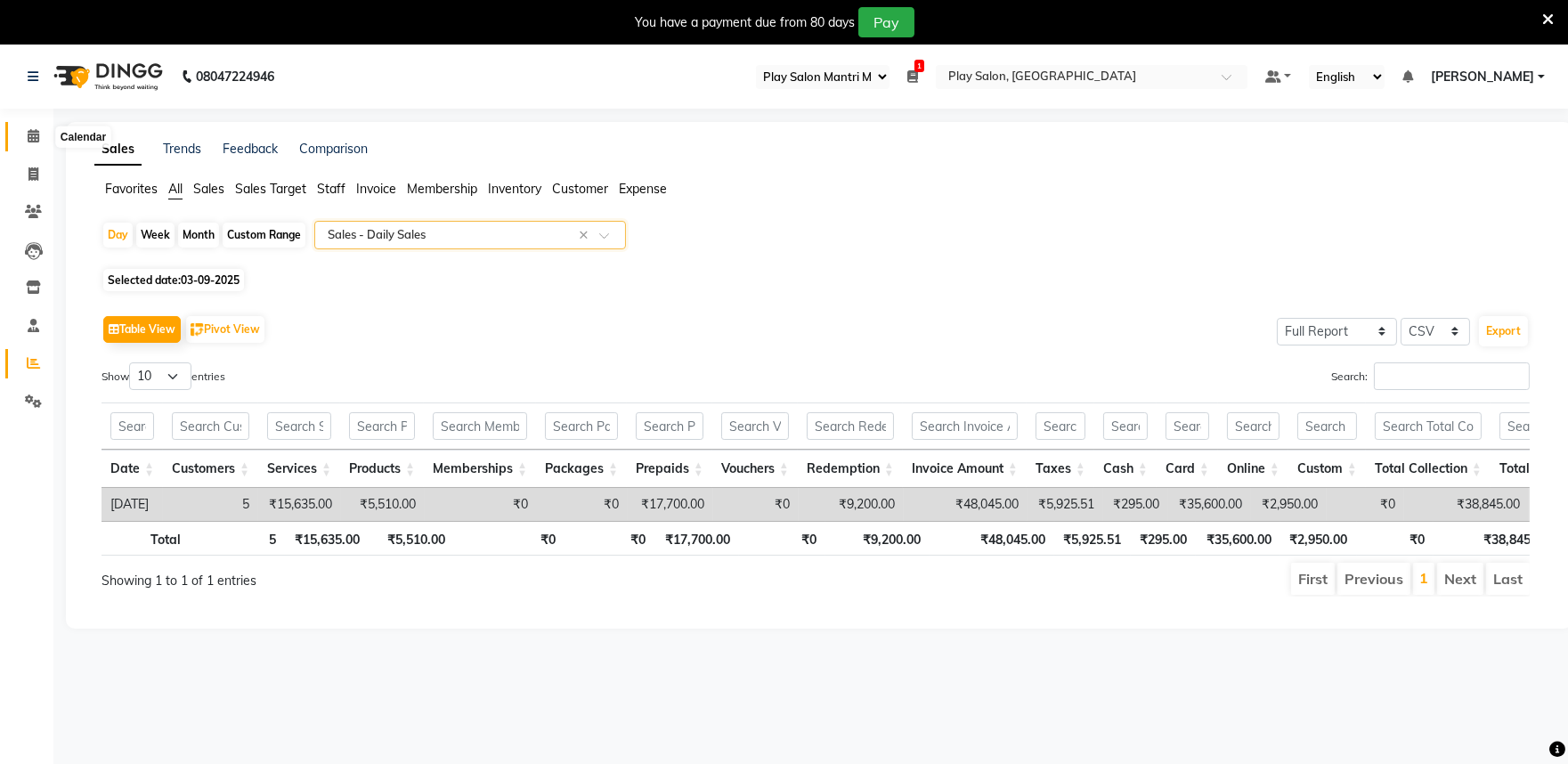
drag, startPoint x: 32, startPoint y: 134, endPoint x: 438, endPoint y: 10, distance: 424.5
click at [31, 134] on icon at bounding box center [33, 136] width 12 height 13
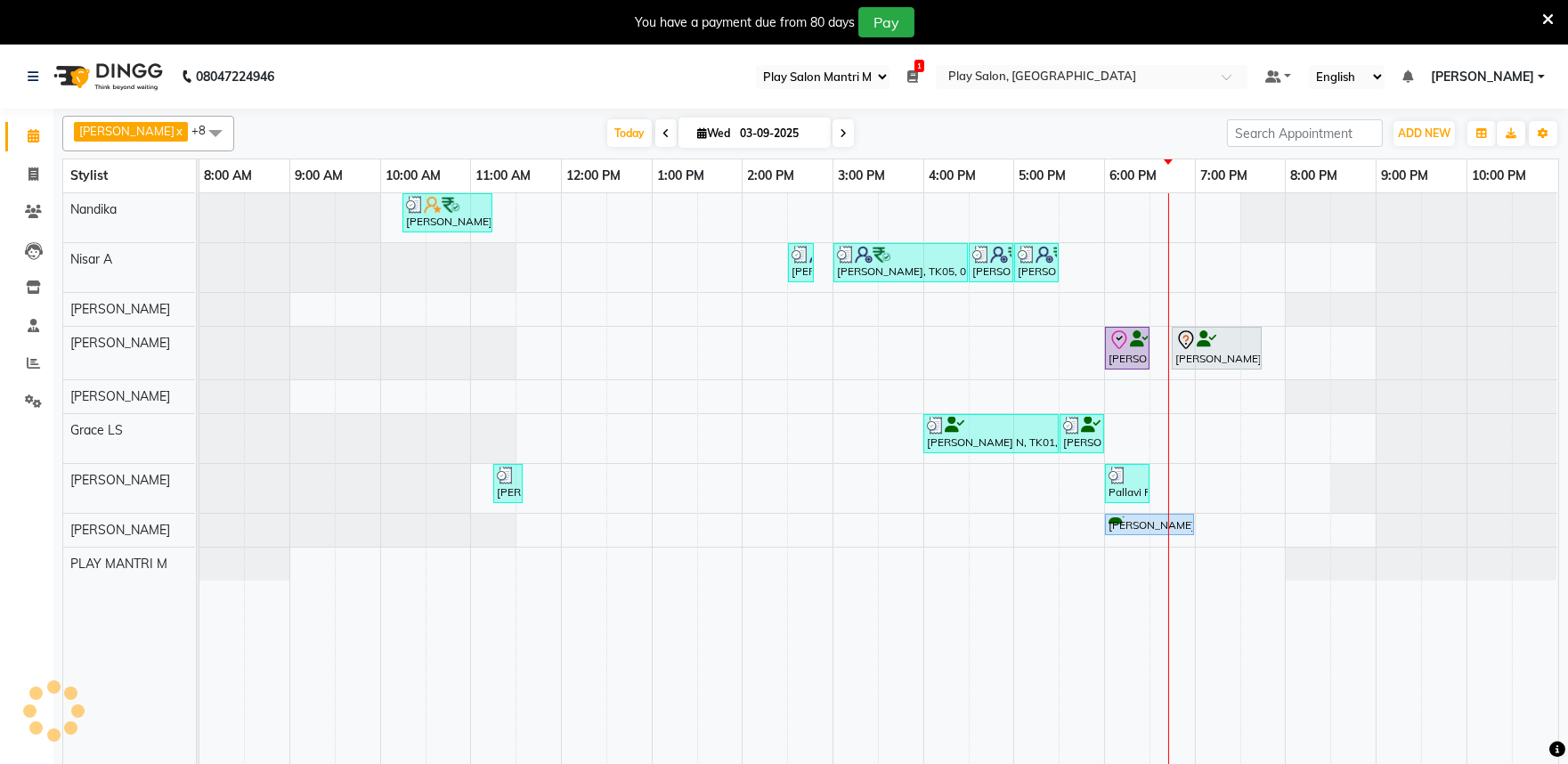
click at [840, 133] on icon at bounding box center [844, 134] width 7 height 11
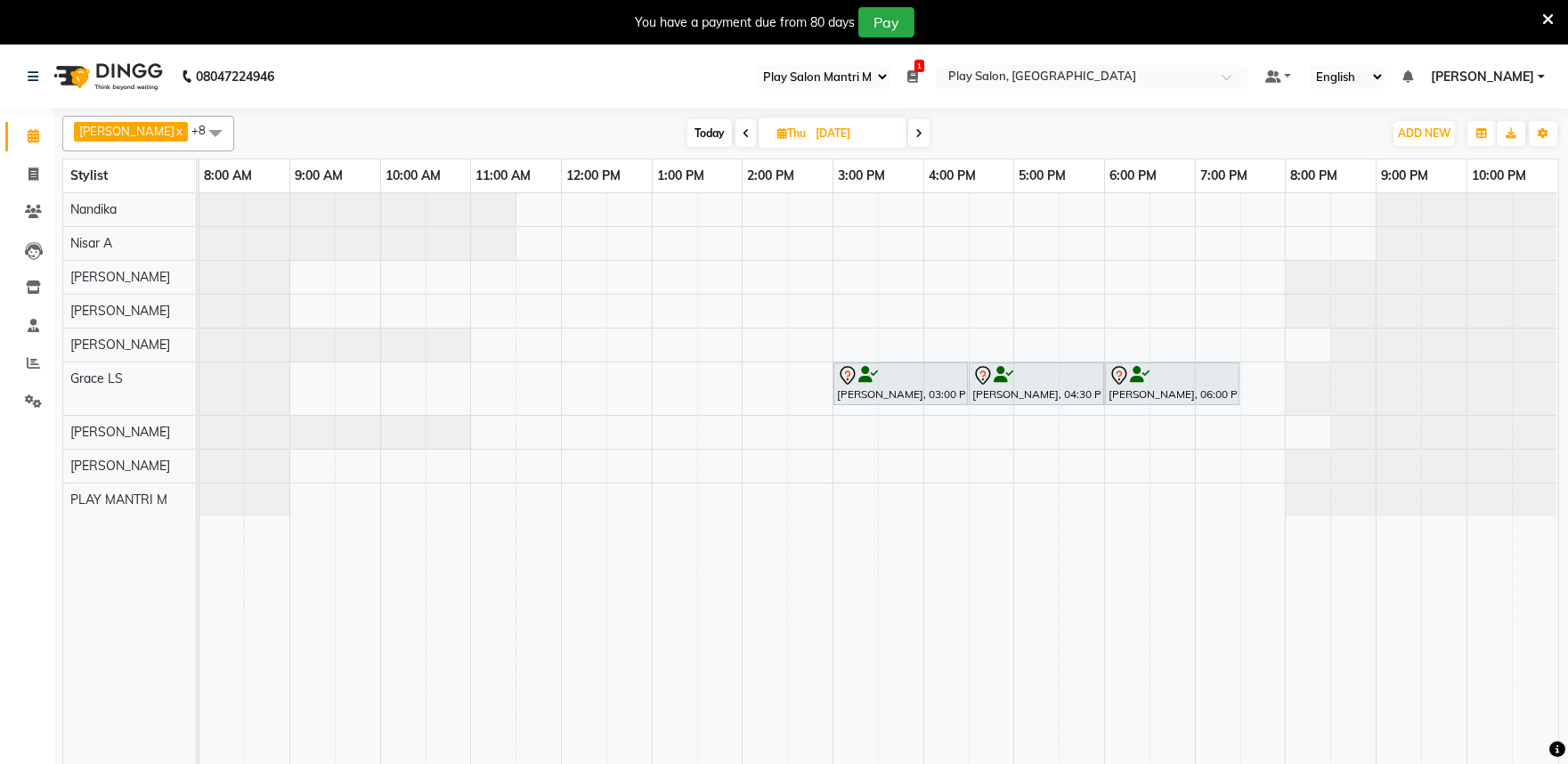
click at [687, 131] on span "Today" at bounding box center [710, 133] width 44 height 28
type input "03-09-2025"
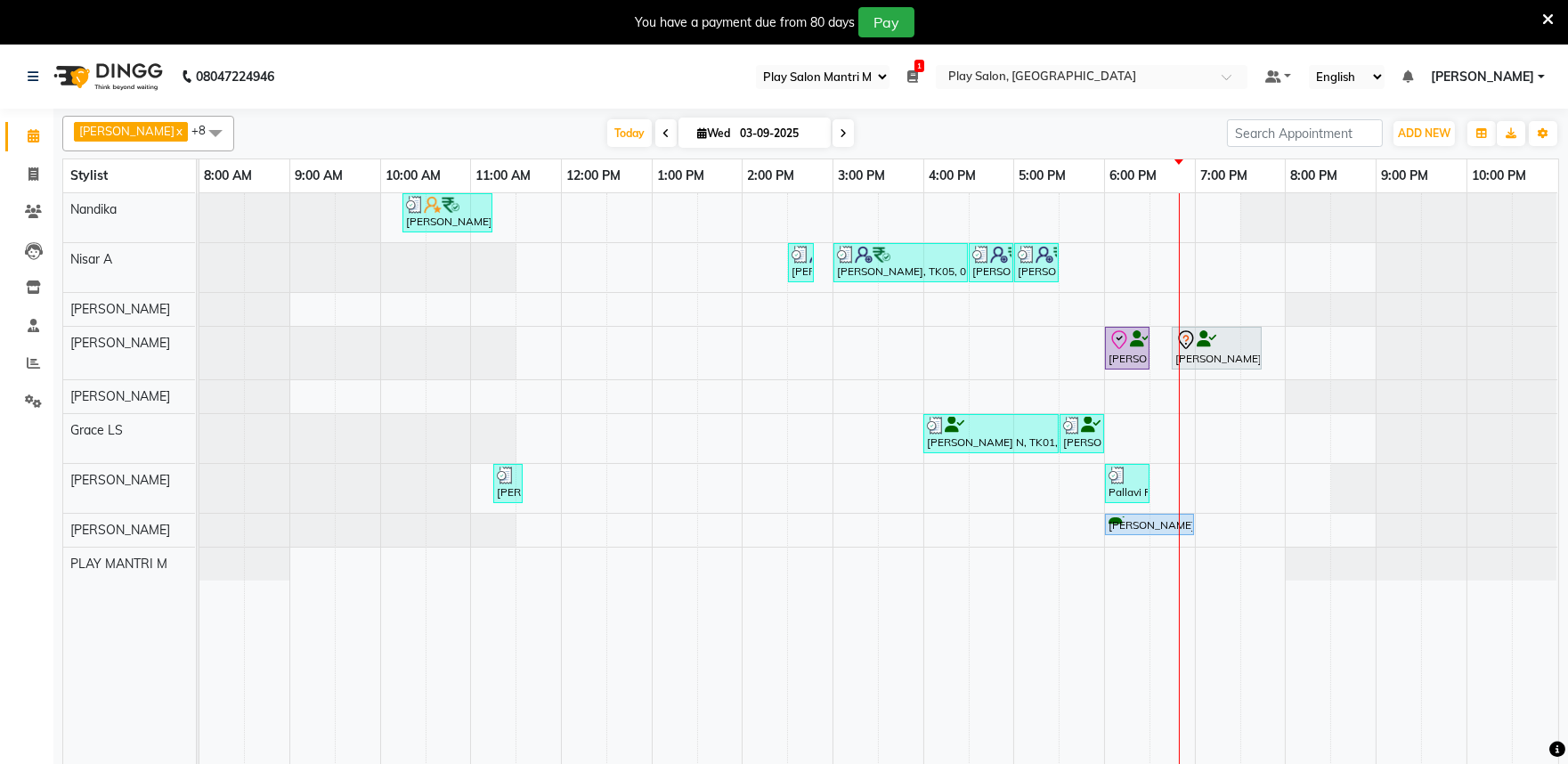
click at [1151, 205] on div "Meetha Jadev, TK02, 10:15 AM-11:15 AM, Blowdry + shampoo + conditioner [KERASTA…" at bounding box center [879, 489] width 1359 height 593
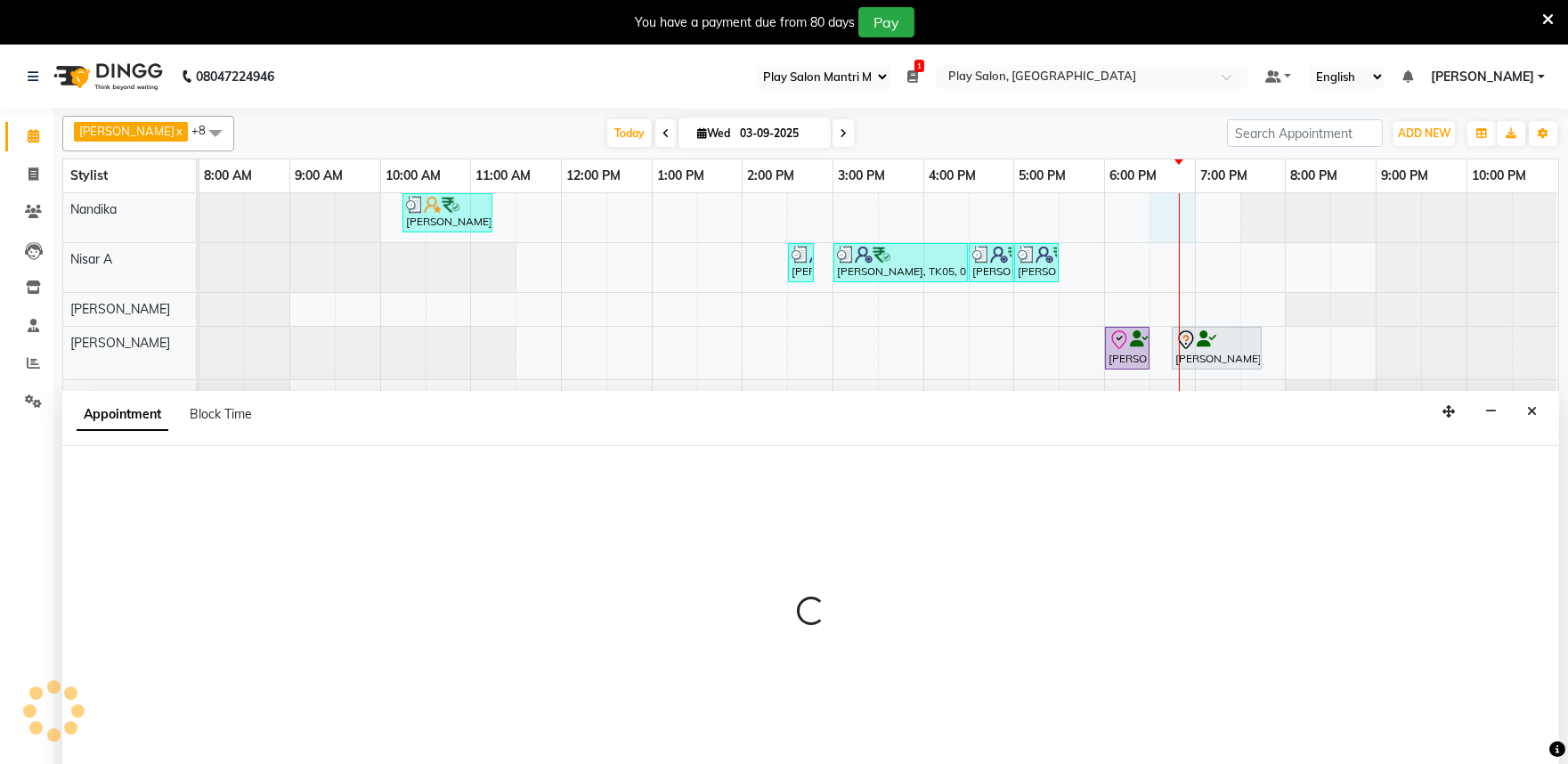
scroll to position [44, 0]
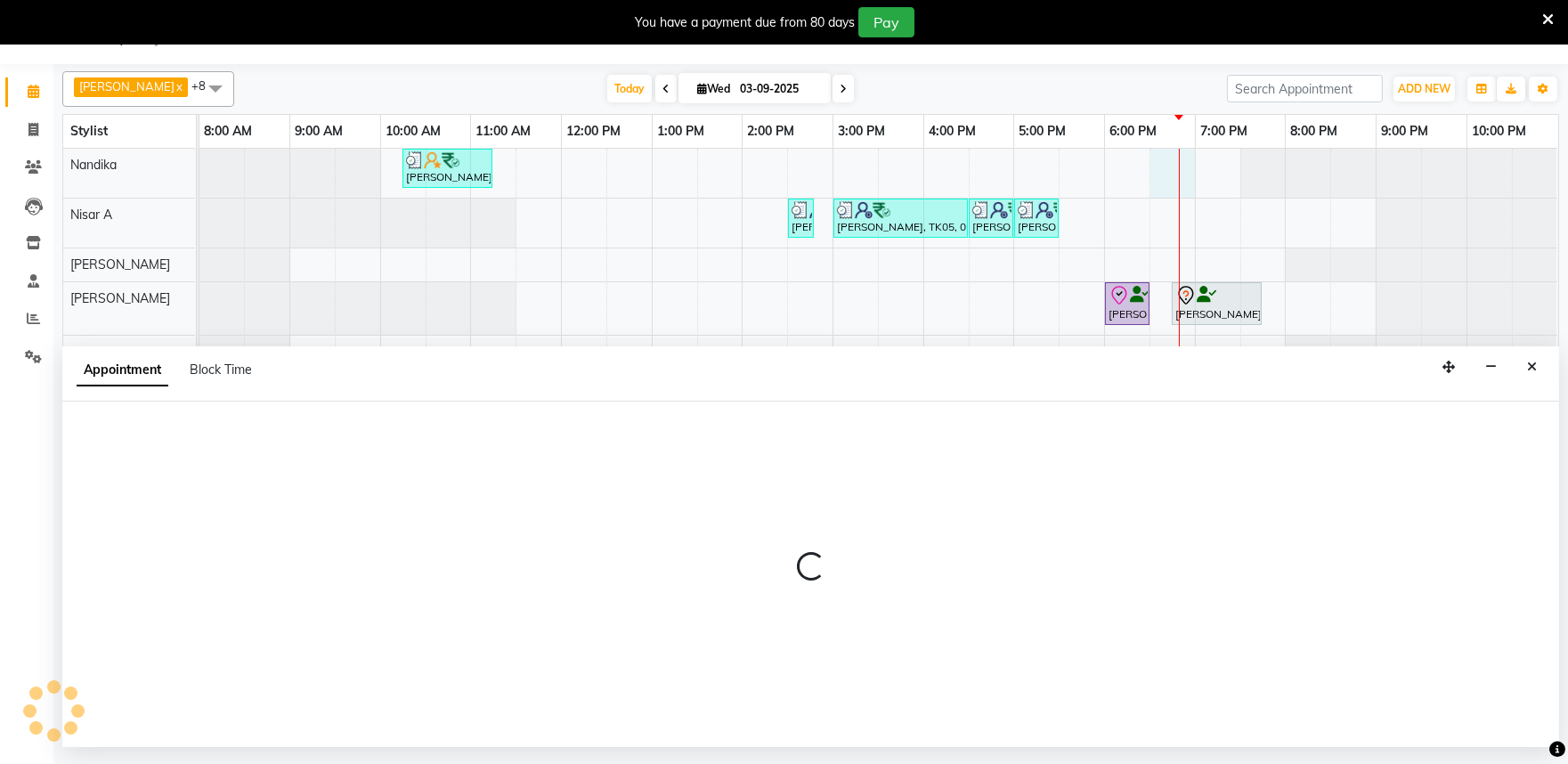
select select "84289"
select select "1110"
select select "tentative"
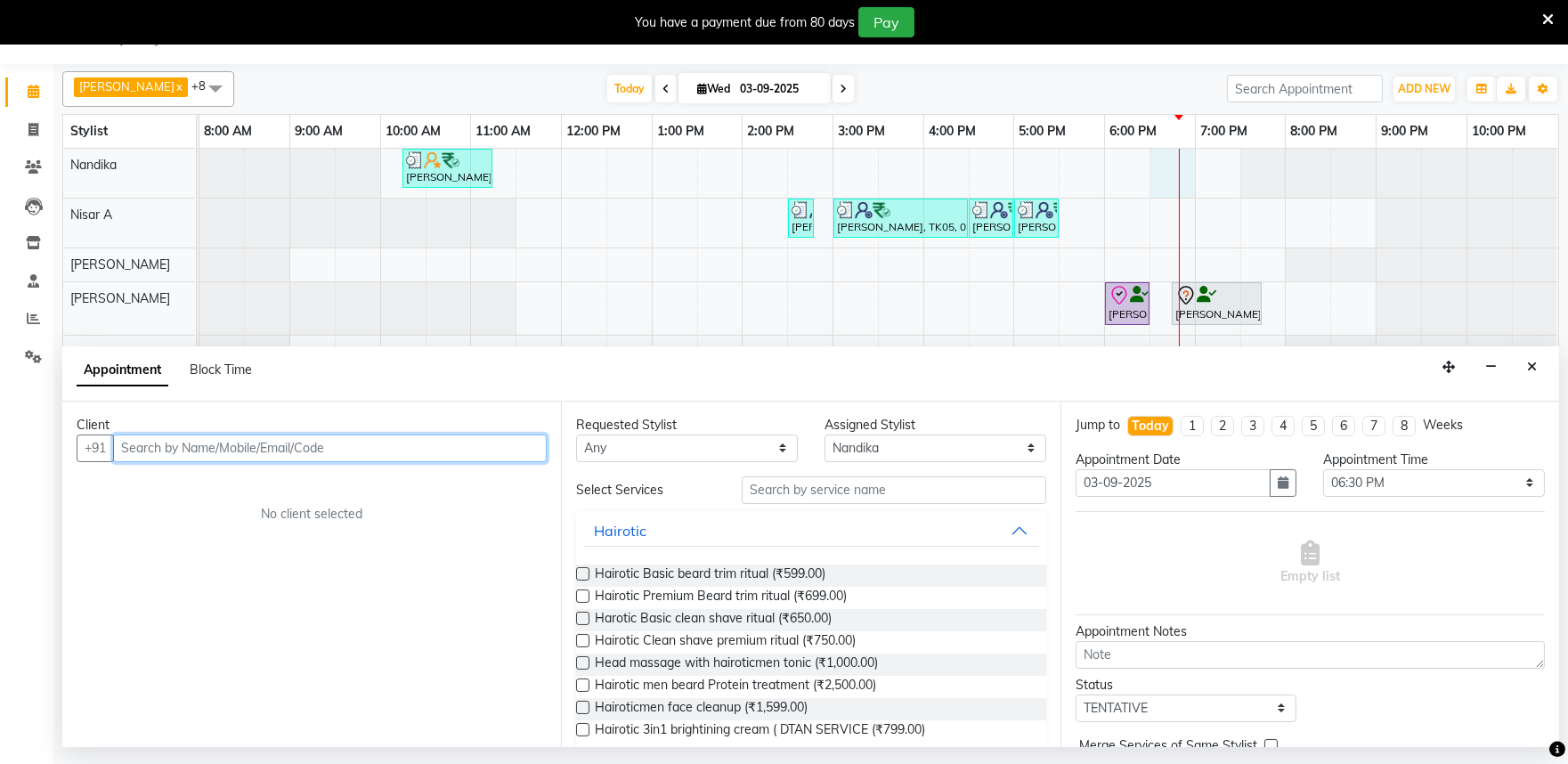
type input "9"
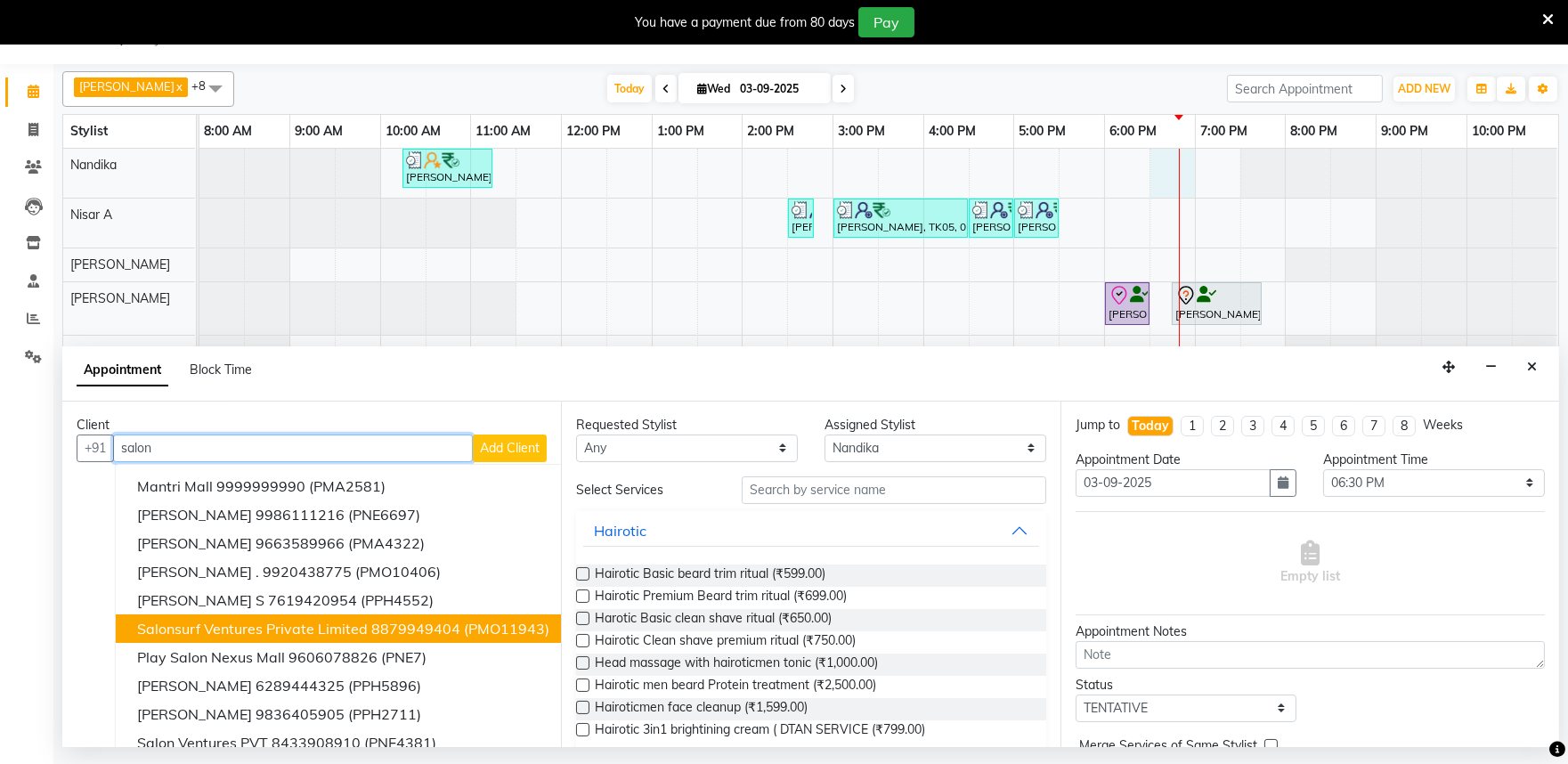
click at [500, 622] on span "(PMO11943)" at bounding box center [507, 628] width 85 height 18
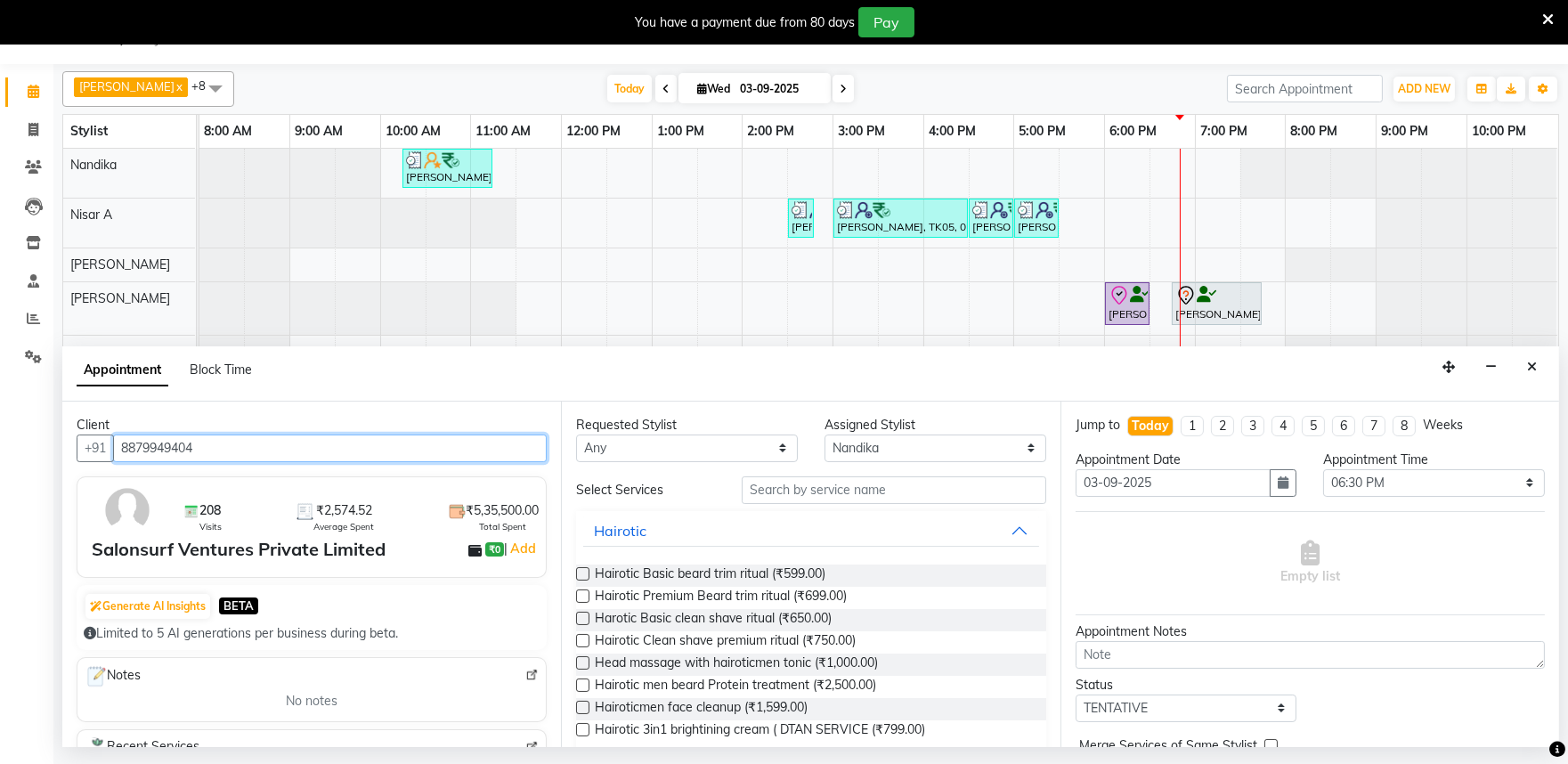
type input "8879949404"
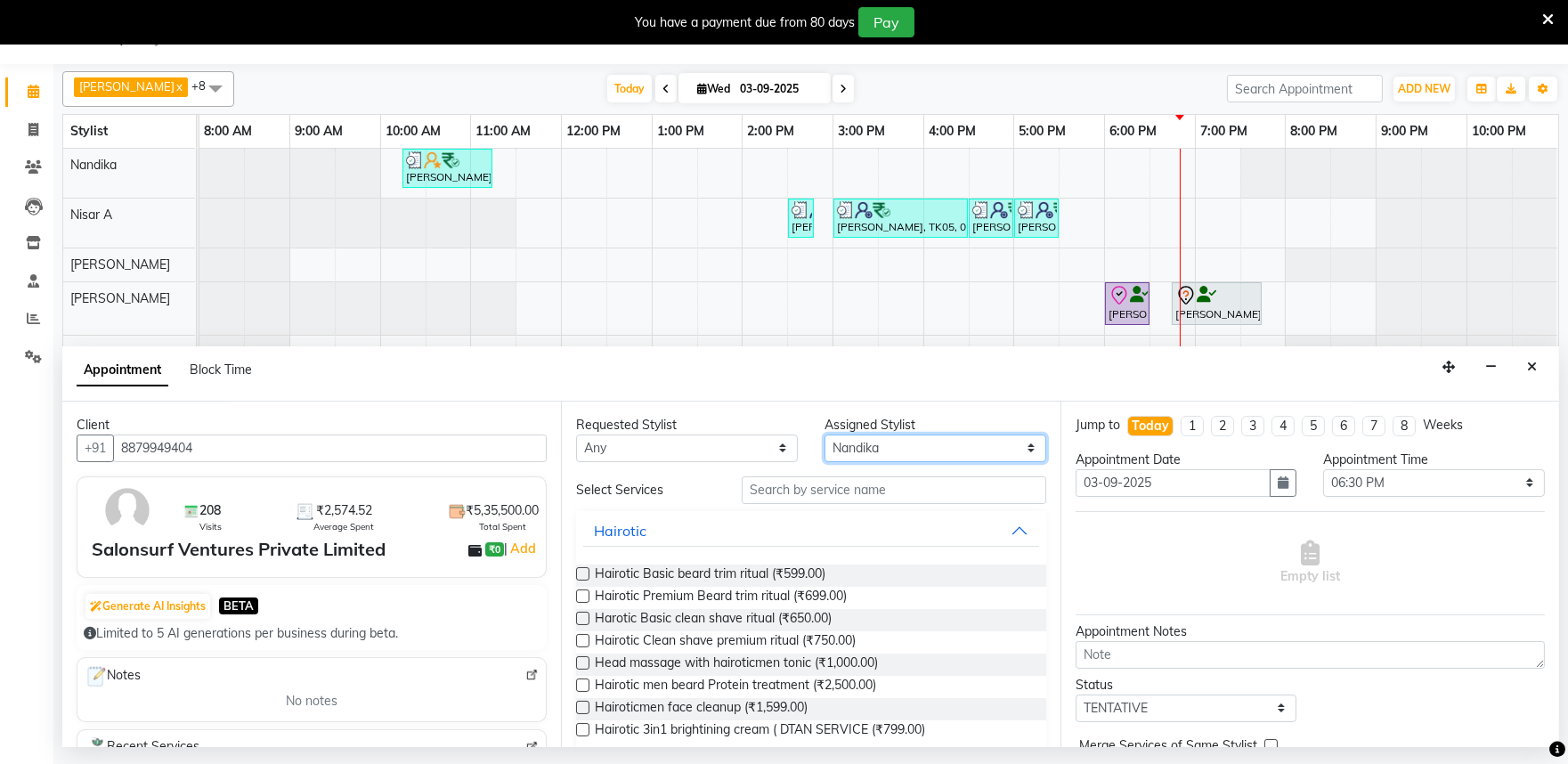
click at [864, 447] on select "Select Achan Shimrah Admin Anitha B Arhan Ehsan Charan S Dawa Tamang Ding Junhu…" at bounding box center [935, 449] width 222 height 28
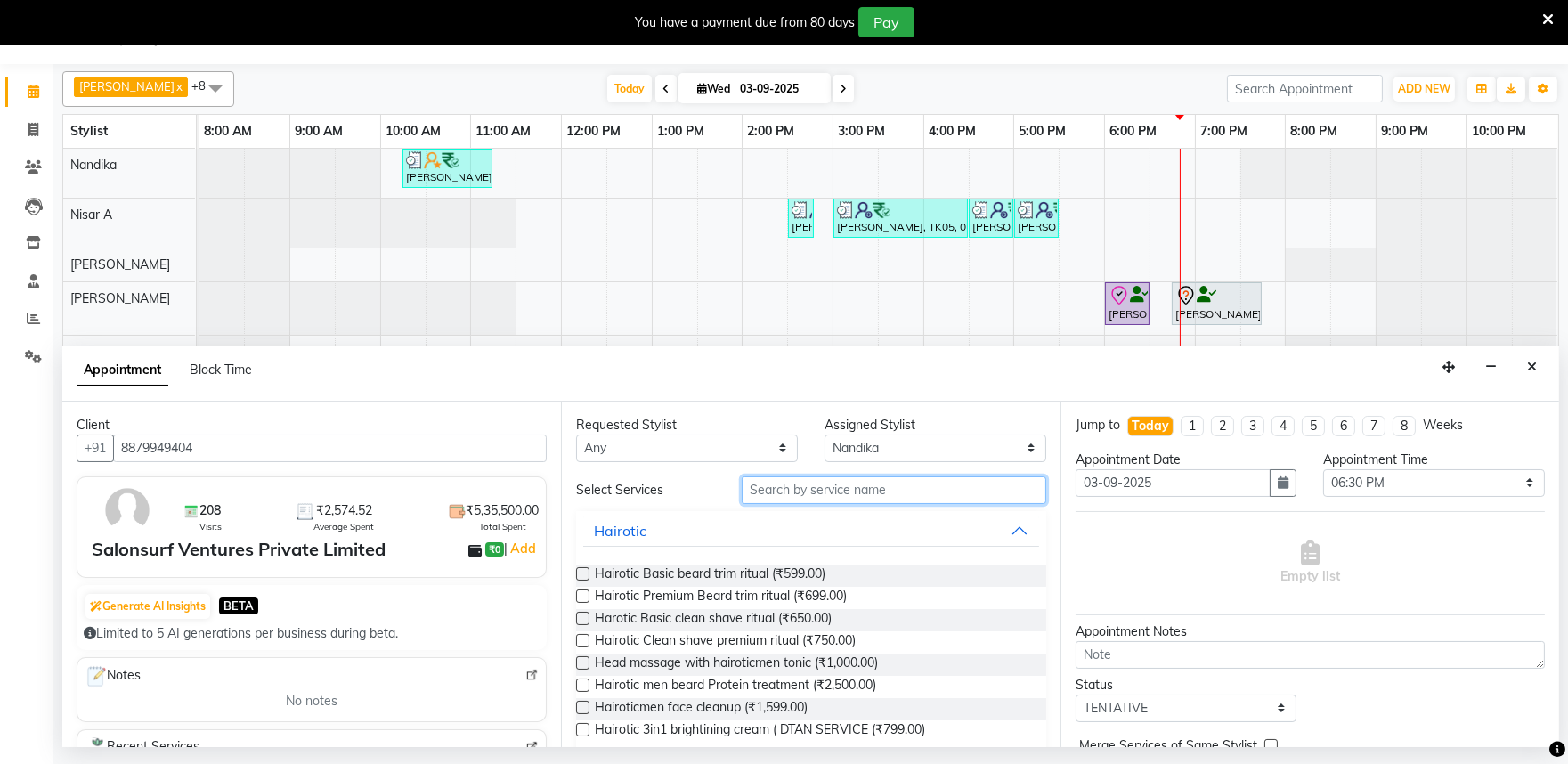
click at [784, 491] on input "text" at bounding box center [894, 490] width 304 height 28
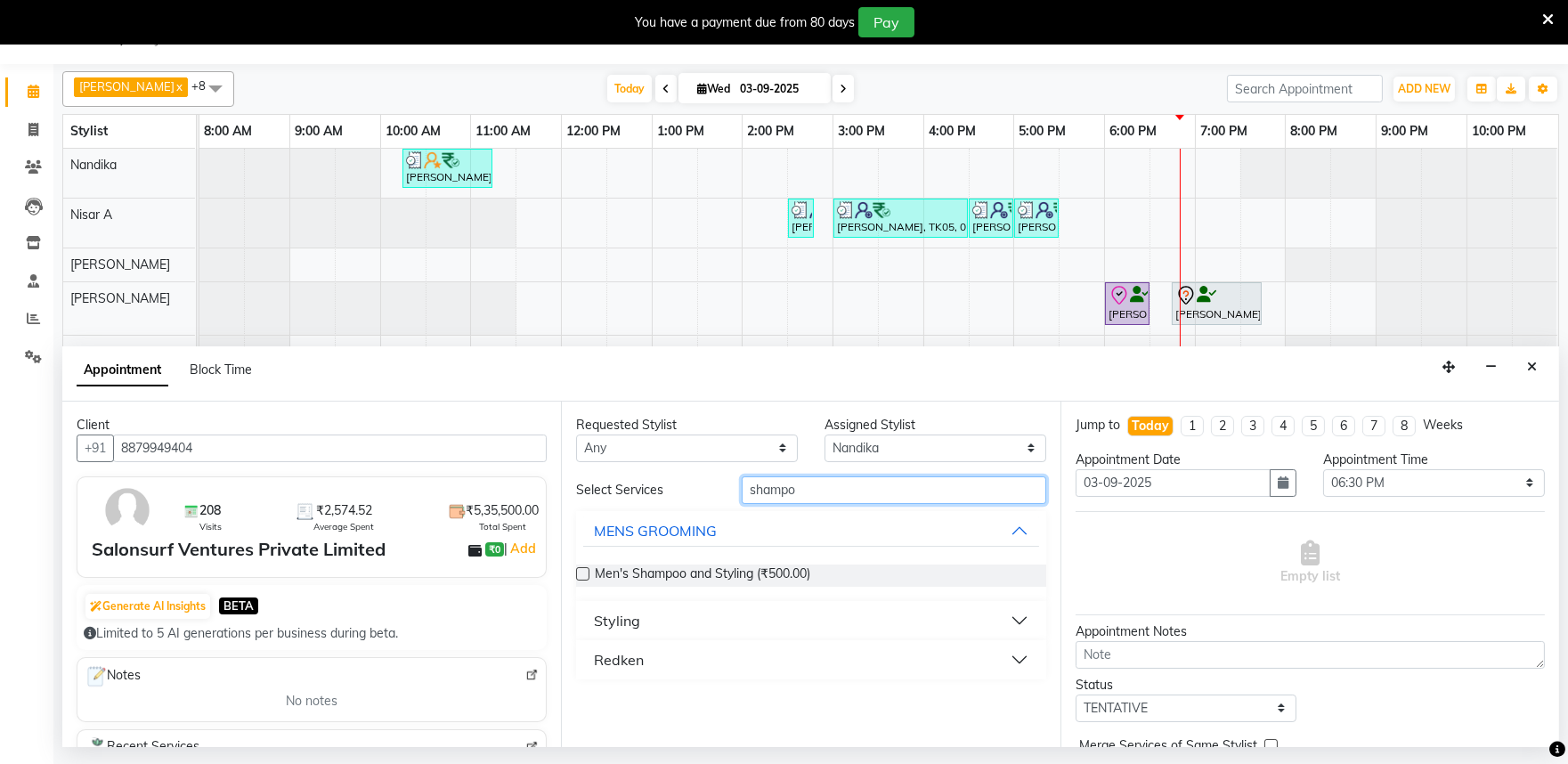
type input "shampo"
click at [654, 618] on button "Styling" at bounding box center [811, 621] width 455 height 32
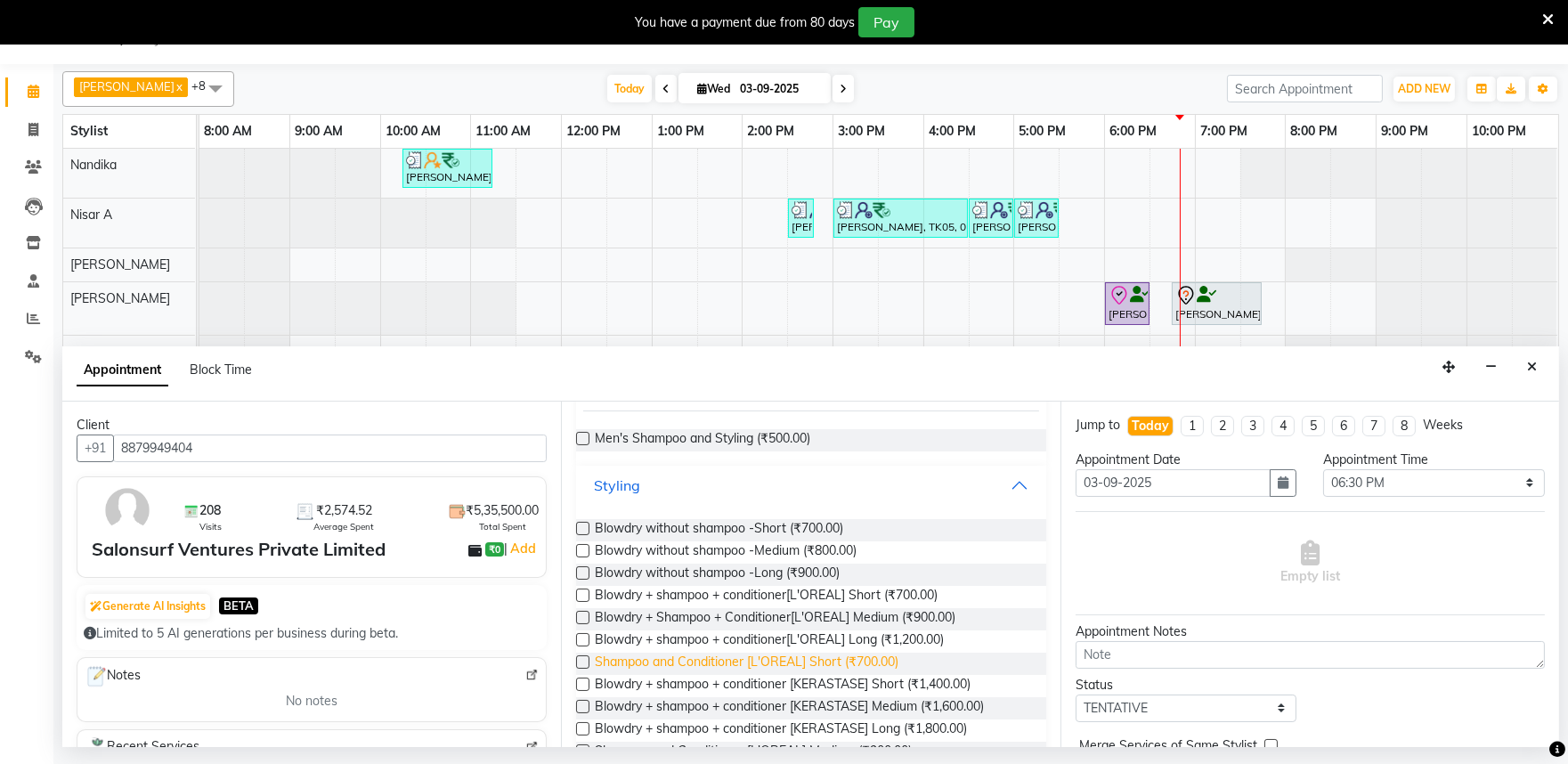
scroll to position [198, 0]
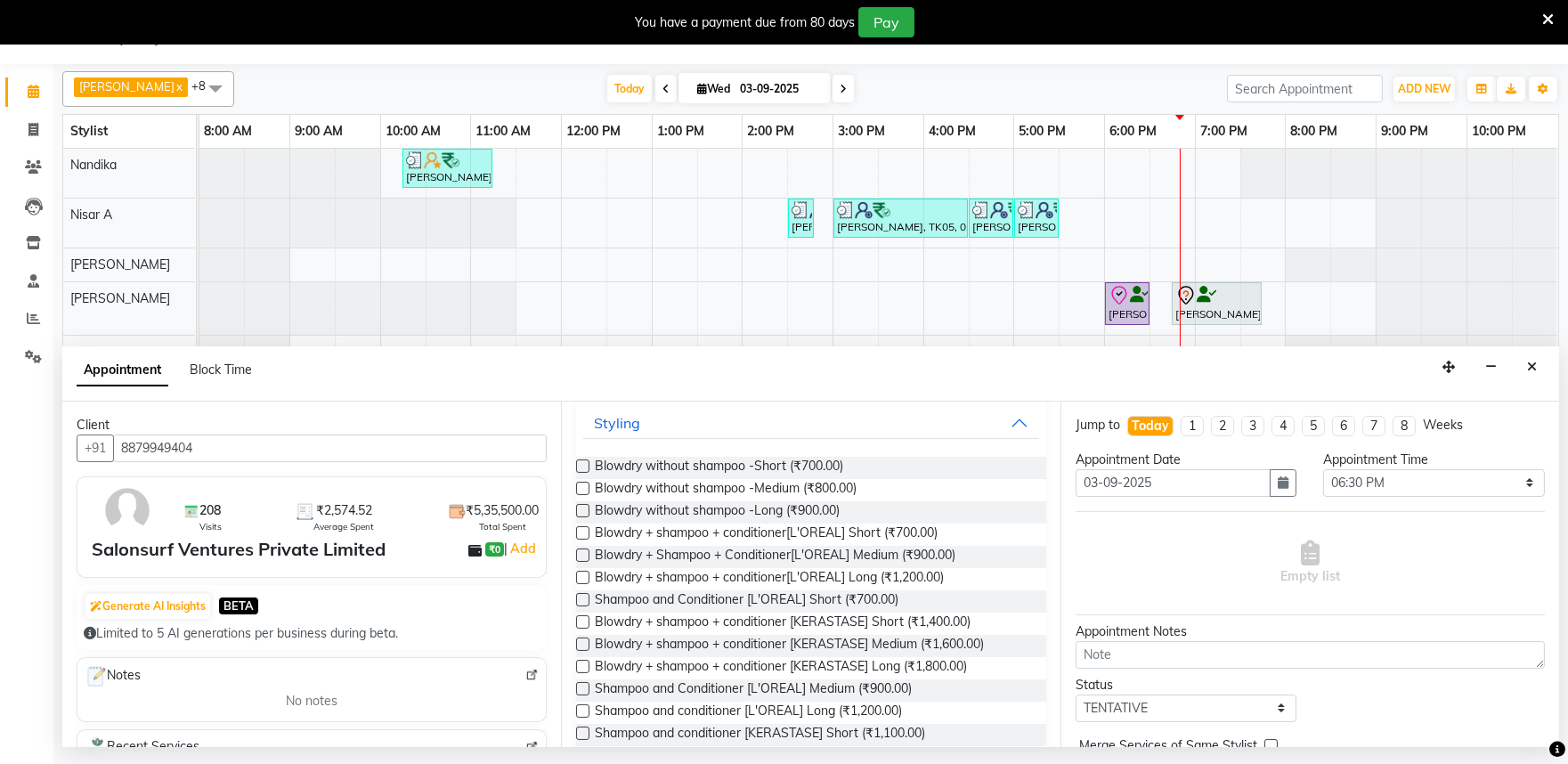
click at [588, 646] on label at bounding box center [583, 644] width 13 height 13
click at [587, 646] on input "checkbox" at bounding box center [582, 646] width 12 height 12
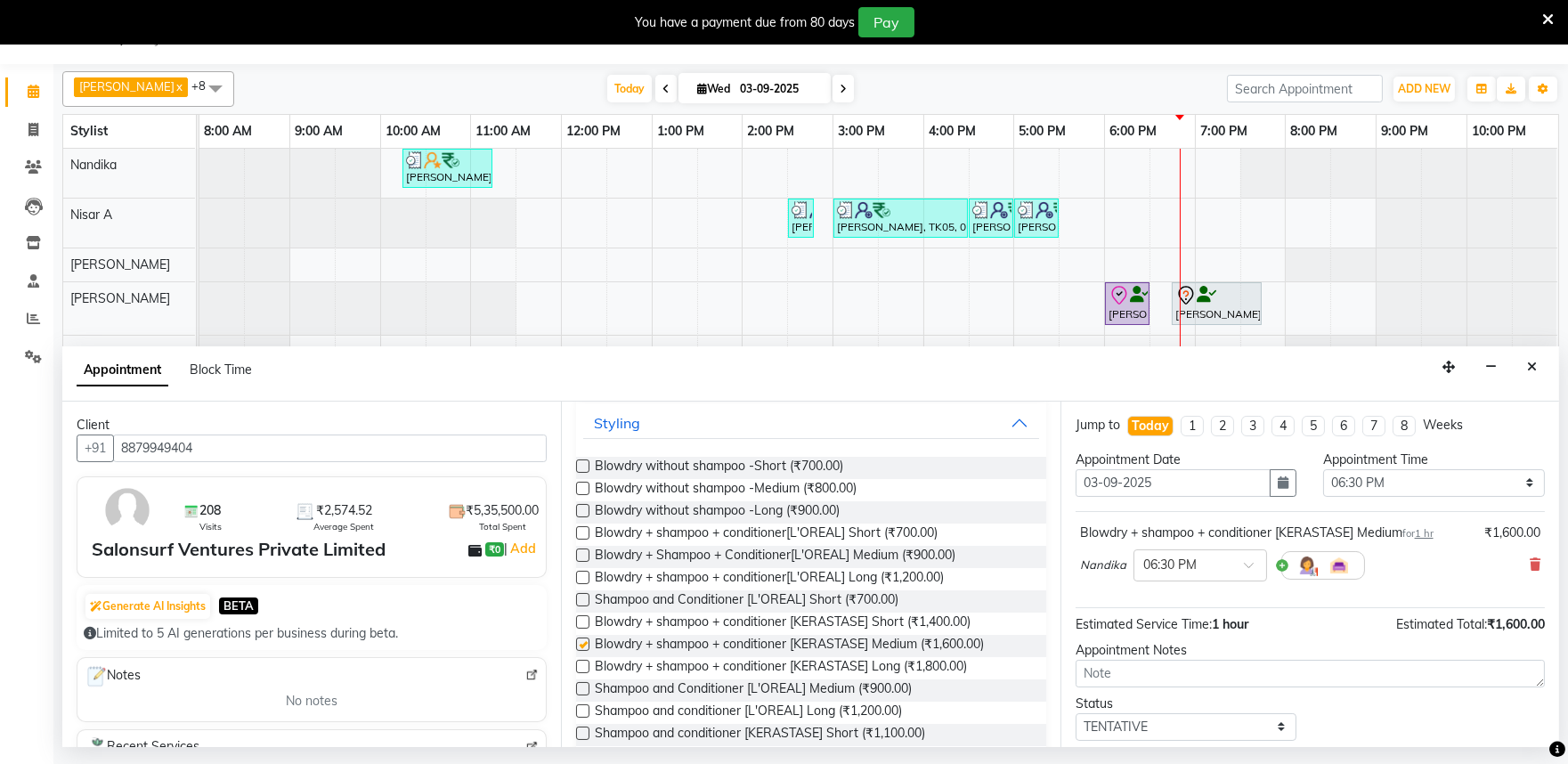
checkbox input "false"
click at [1229, 563] on div at bounding box center [1200, 564] width 131 height 18
click at [1172, 629] on div "06:00 PM" at bounding box center [1200, 631] width 131 height 33
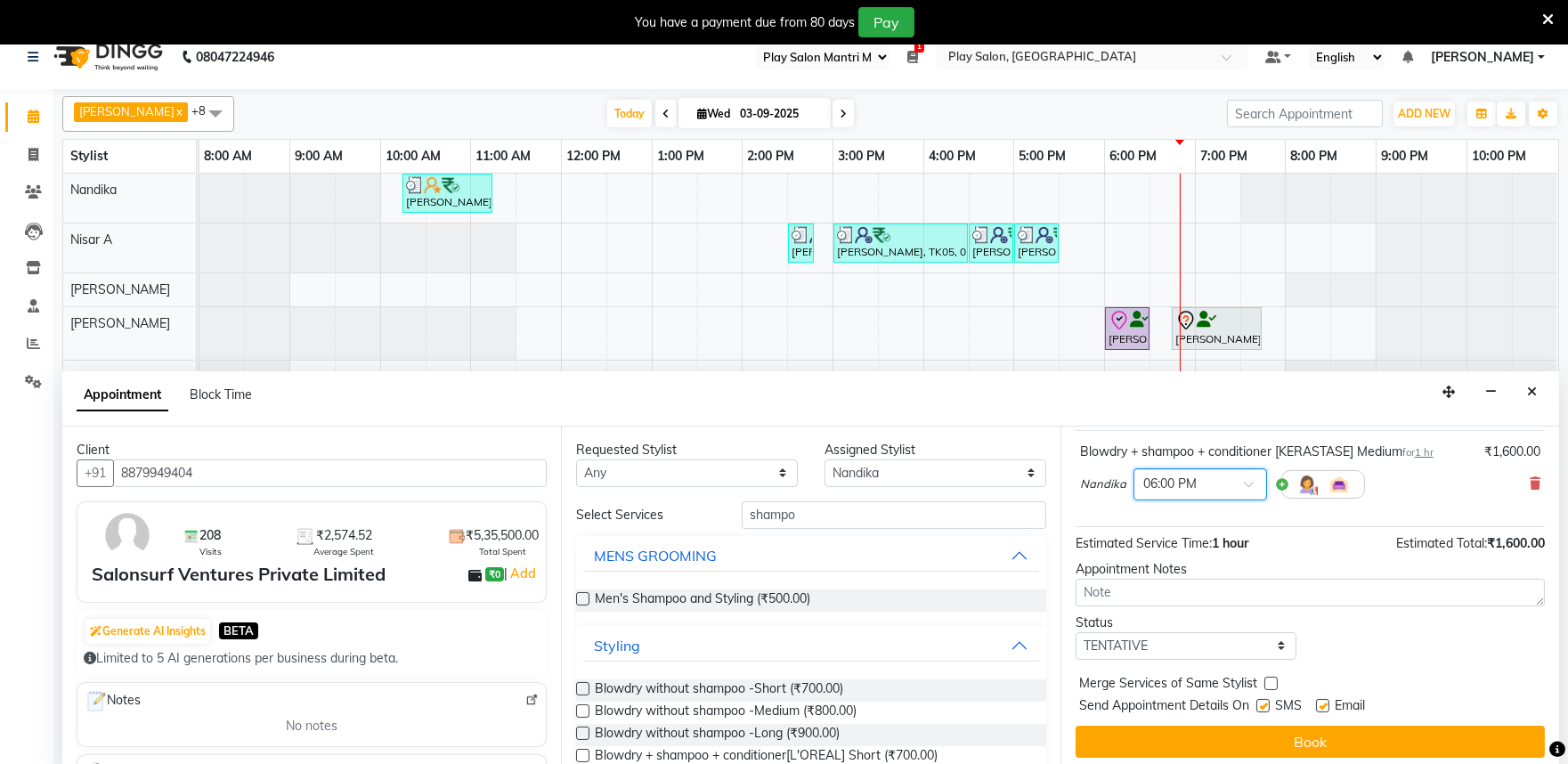
scroll to position [0, 0]
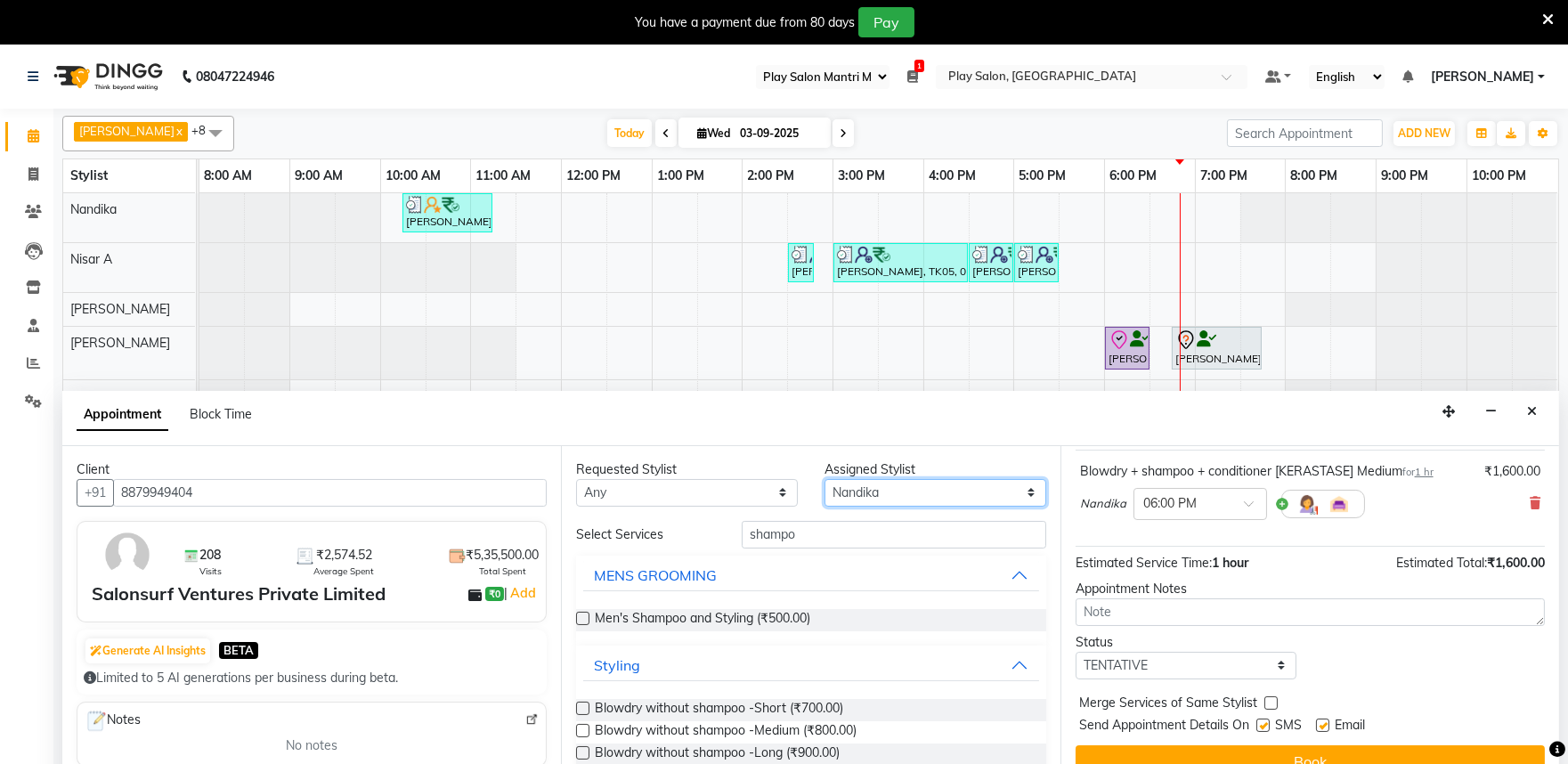
click at [833, 492] on select "Select Achan Shimrah Admin Anitha B Arhan Ehsan Charan S Dawa Tamang Ding Junhu…" at bounding box center [935, 493] width 222 height 28
select select "81324"
click at [824, 479] on select "Select Achan Shimrah Admin Anitha B Arhan Ehsan Charan S Dawa Tamang Ding Junhu…" at bounding box center [935, 493] width 222 height 28
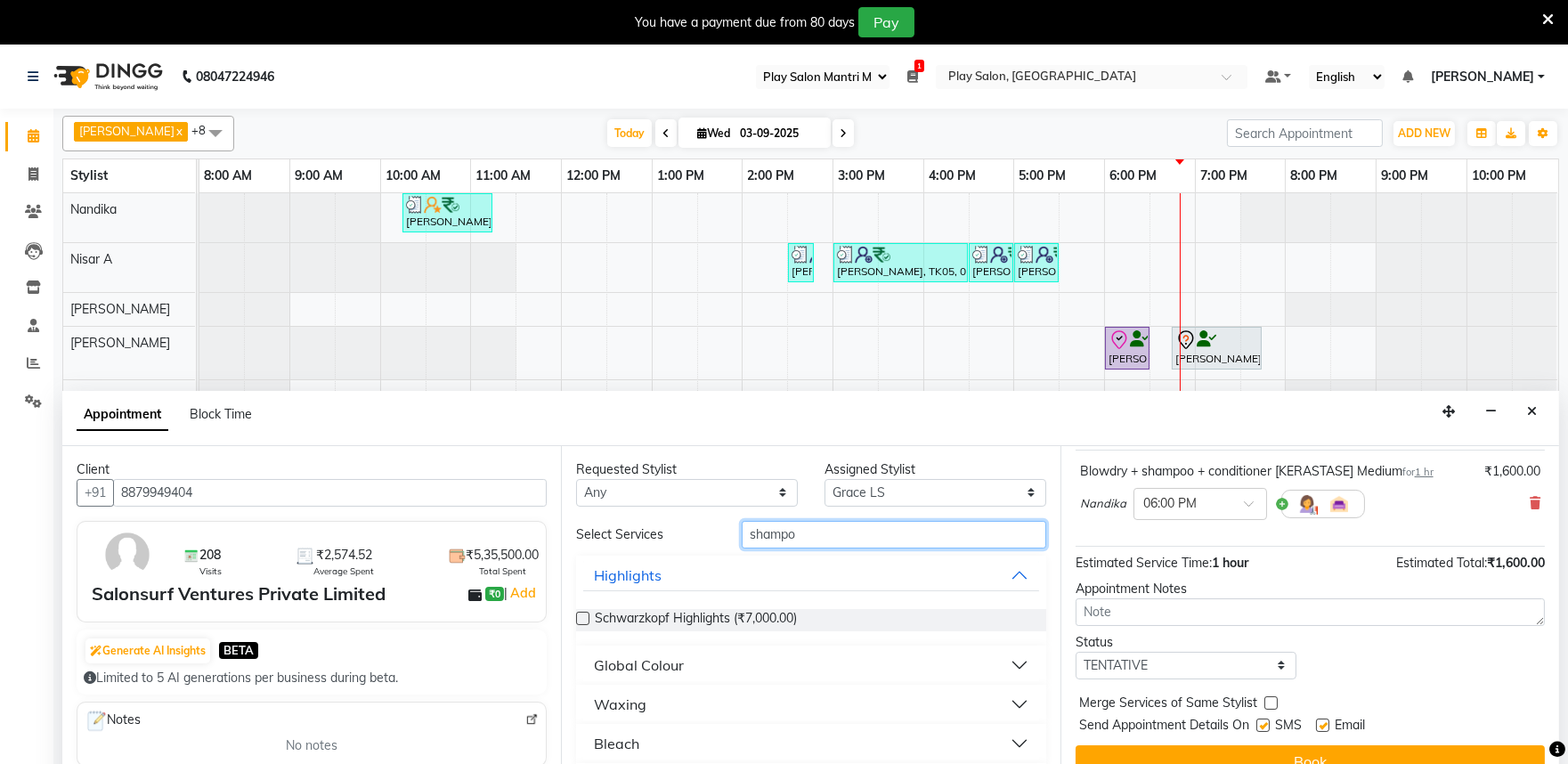
click at [824, 523] on input "shampo" at bounding box center [894, 535] width 304 height 28
type input "s"
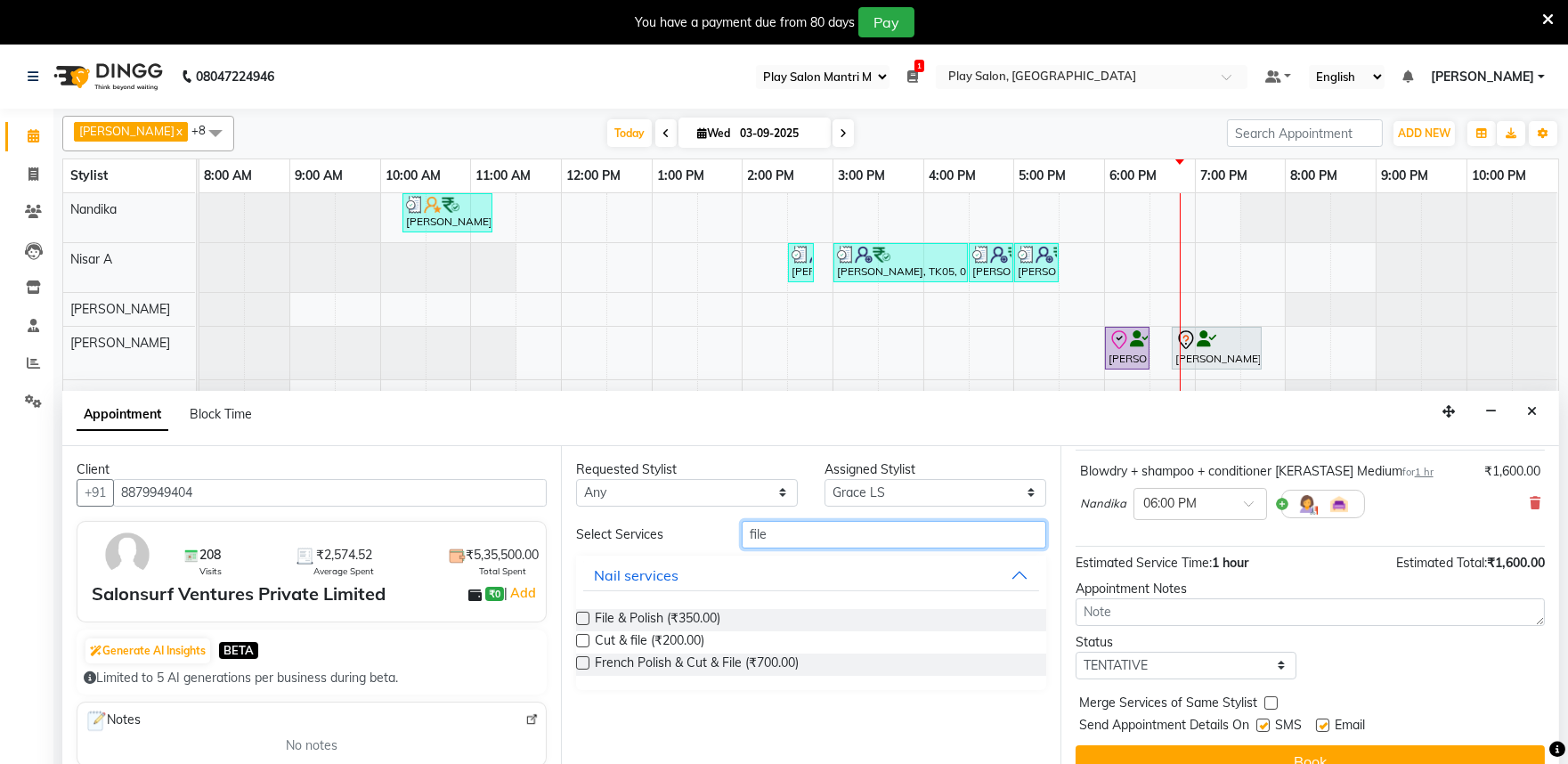
type input "file"
click at [585, 612] on label at bounding box center [583, 618] width 13 height 13
click at [585, 614] on input "checkbox" at bounding box center [582, 620] width 12 height 12
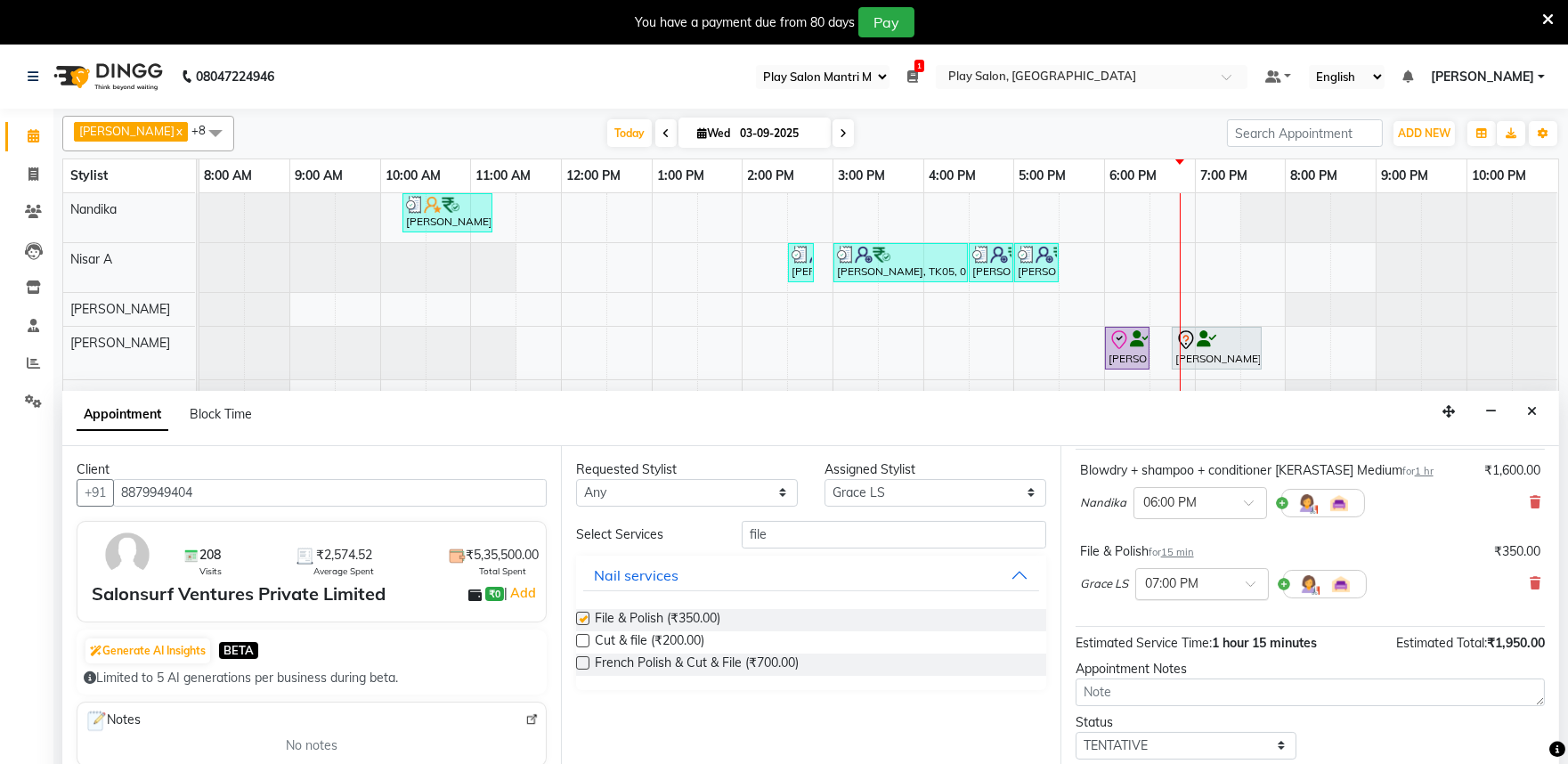
checkbox input "false"
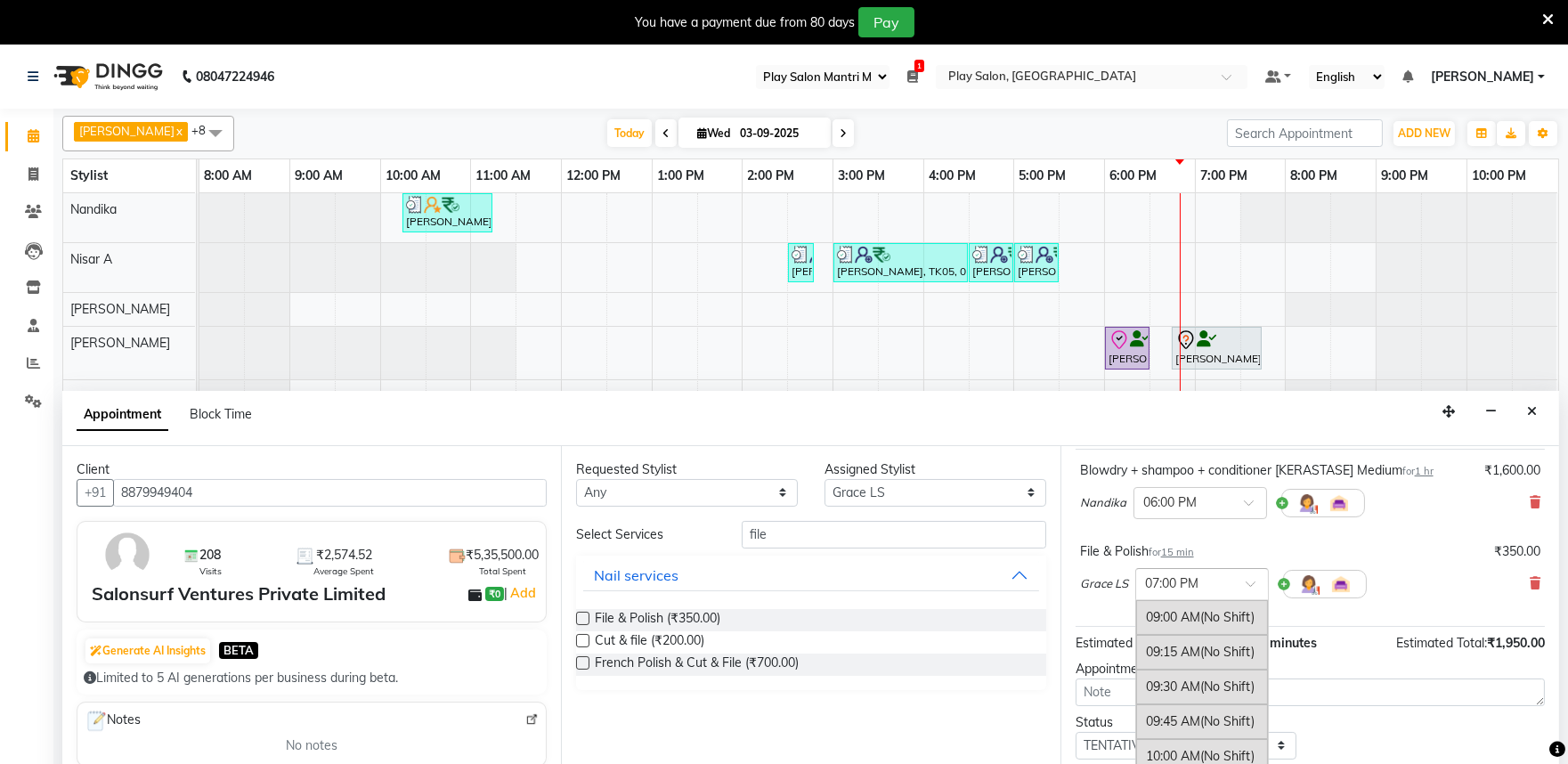
click at [1228, 580] on div at bounding box center [1202, 583] width 131 height 18
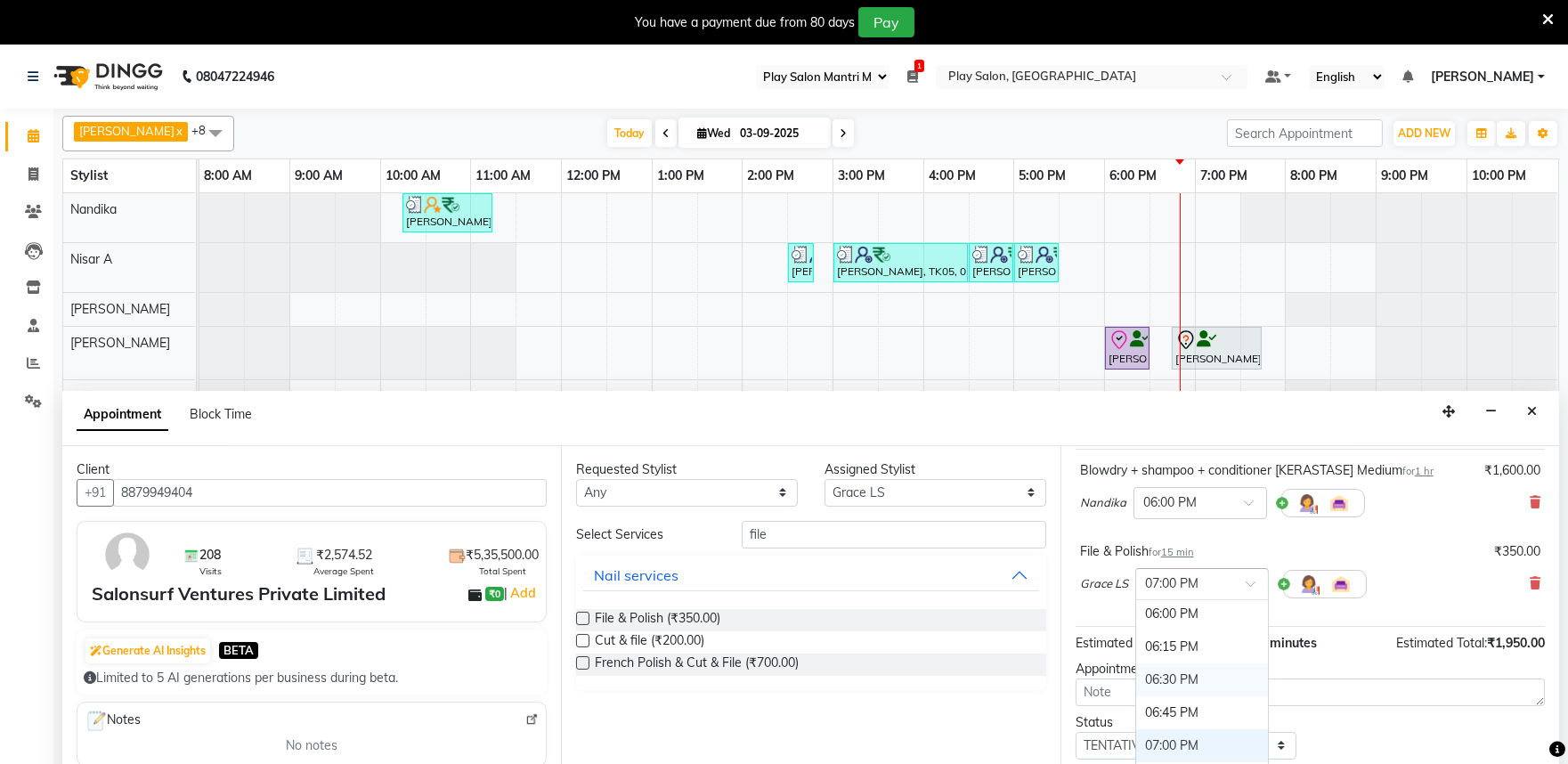
scroll to position [1252, 0]
click at [1167, 647] on div "06:30 PM" at bounding box center [1202, 649] width 131 height 33
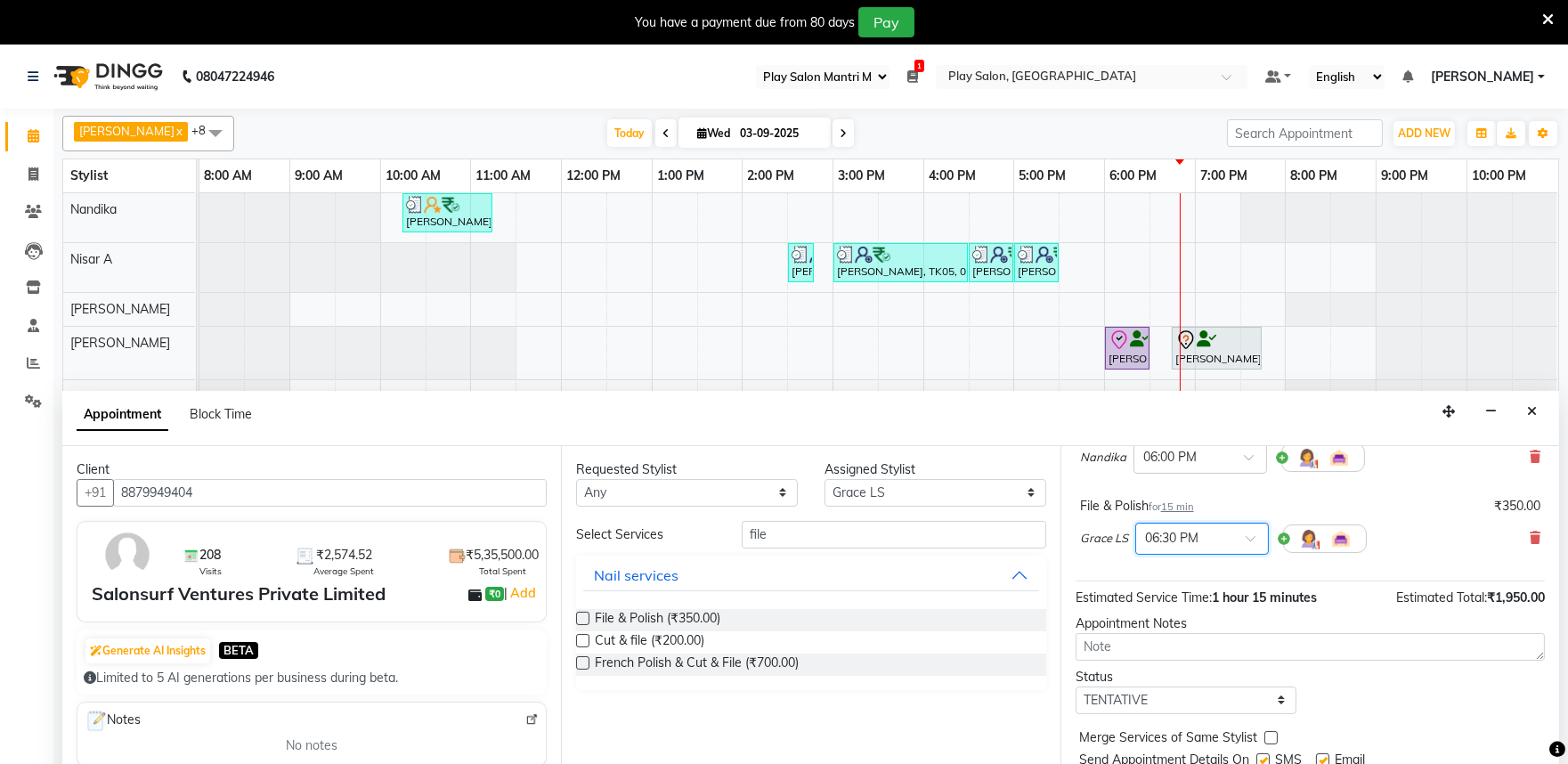
scroll to position [188, 0]
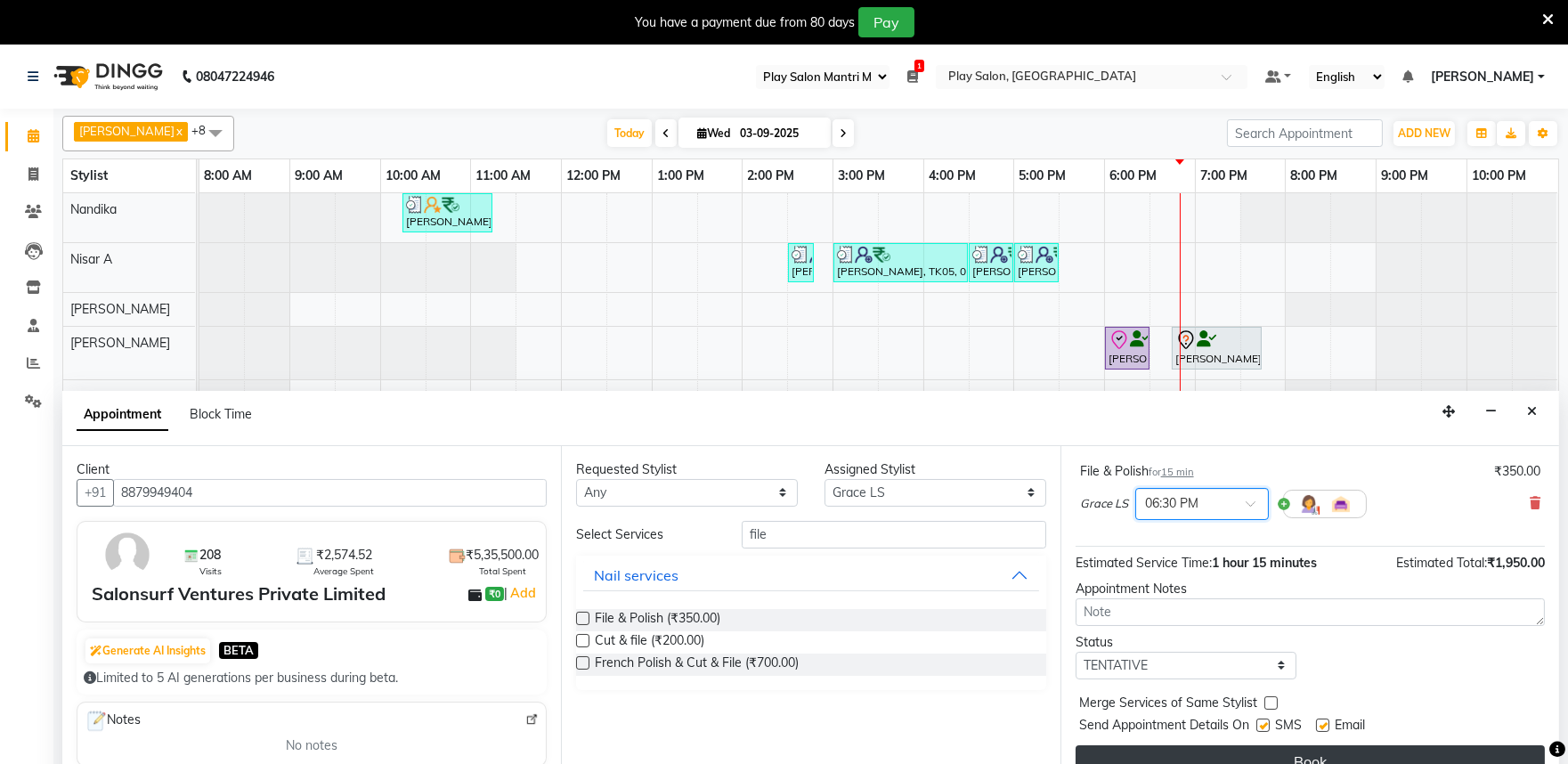
click at [1263, 752] on button "Book" at bounding box center [1310, 761] width 469 height 32
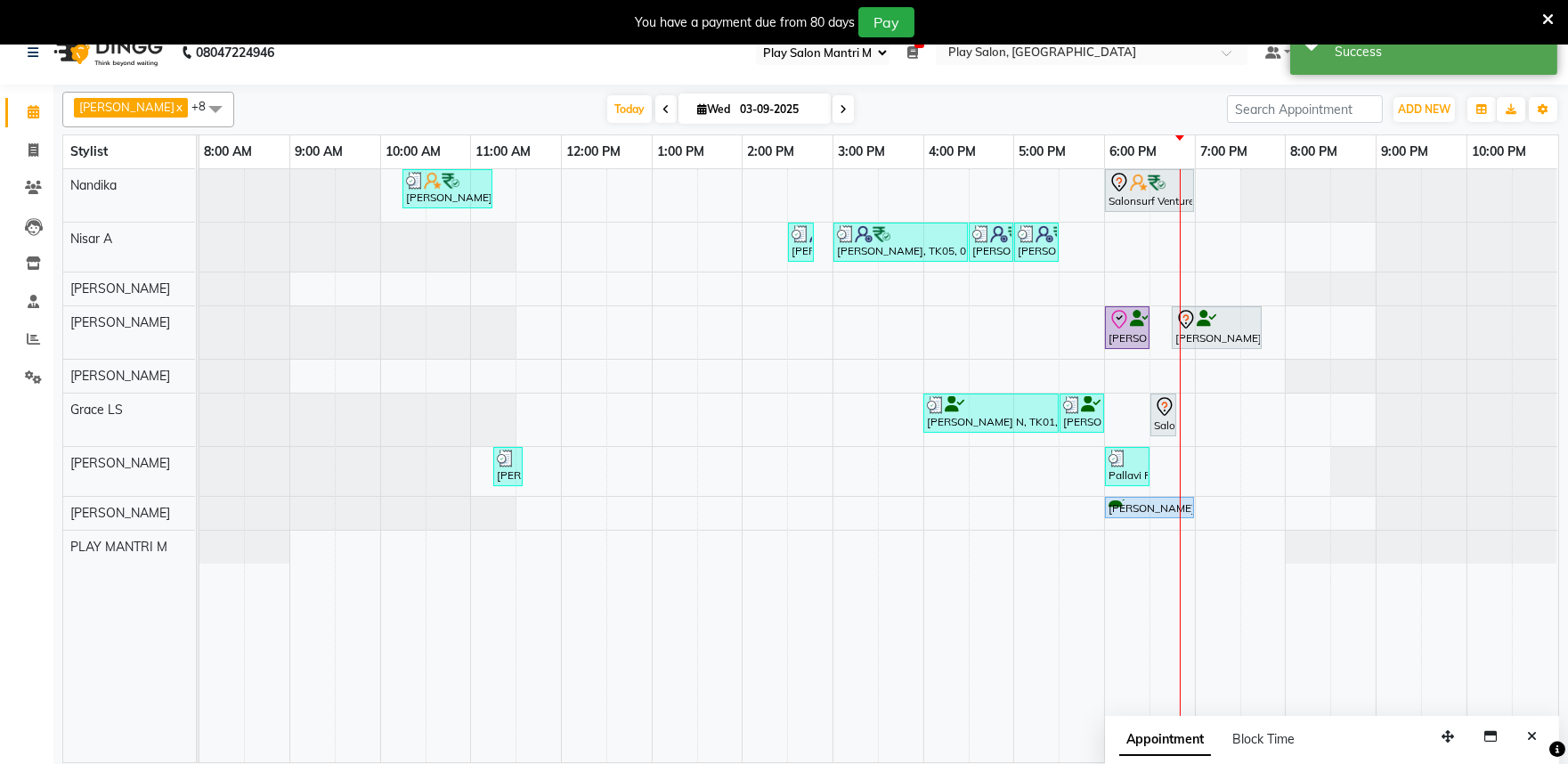
scroll to position [44, 0]
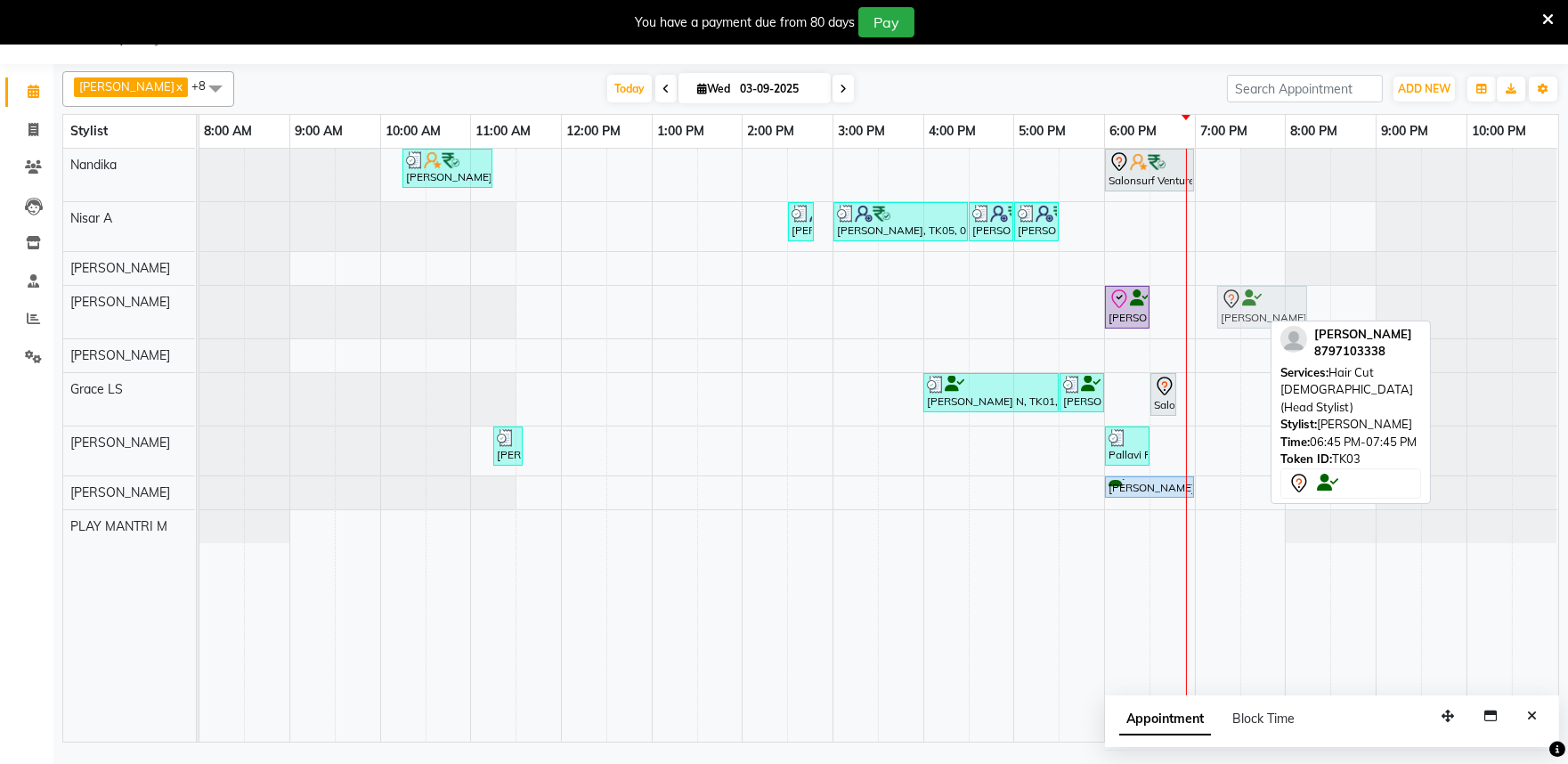
drag, startPoint x: 1209, startPoint y: 316, endPoint x: 1252, endPoint y: 321, distance: 43.3
click at [200, 321] on div "Sunit ., TK06, 06:00 PM-06:30 PM, Beard Shaping Srijita Dey, TK03, 06:45 PM-07:…" at bounding box center [200, 312] width 0 height 53
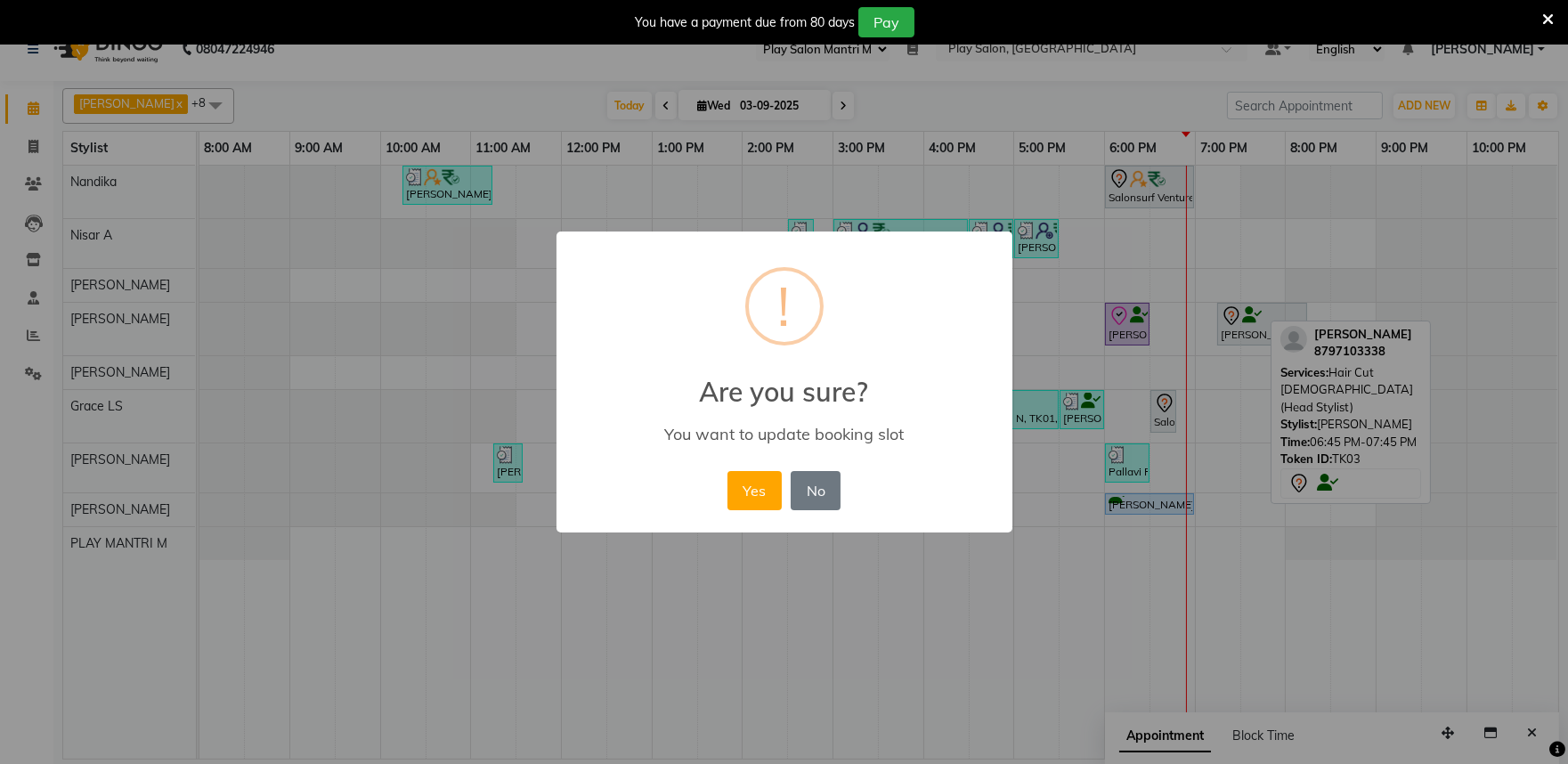
scroll to position [27, 0]
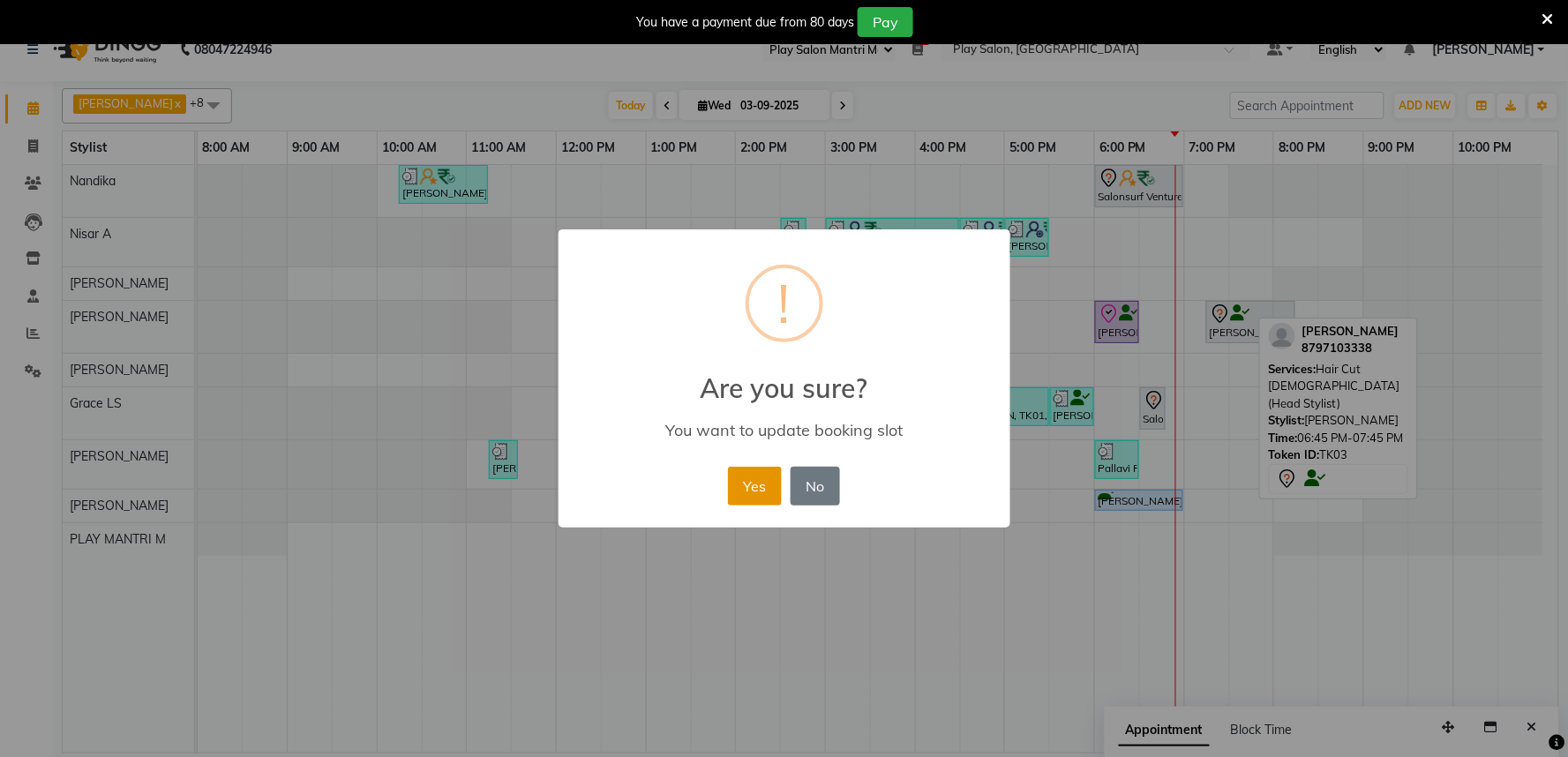
click at [745, 488] on button "Yes" at bounding box center [754, 486] width 54 height 38
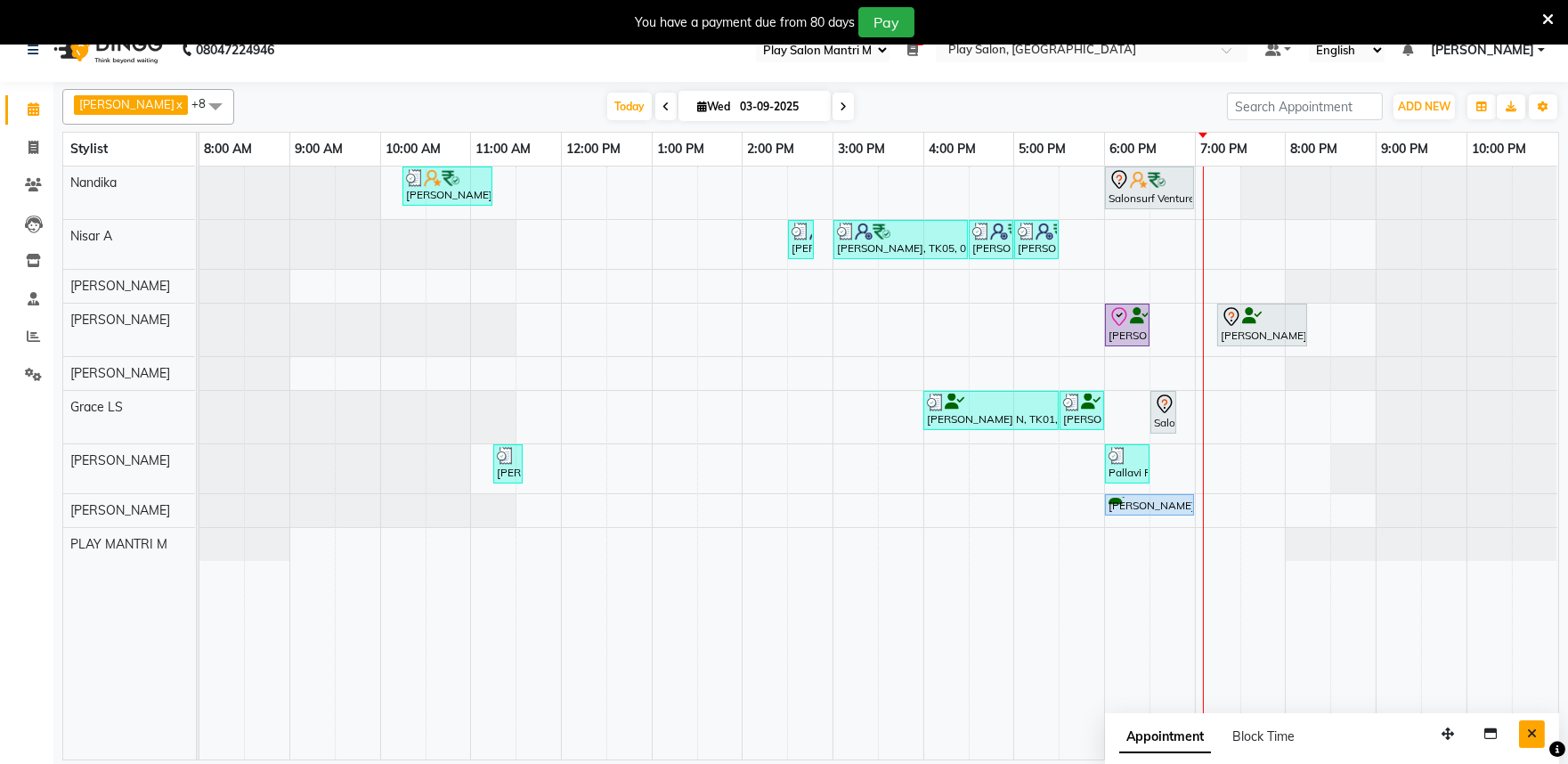
click at [1540, 732] on button "Close" at bounding box center [1532, 734] width 26 height 28
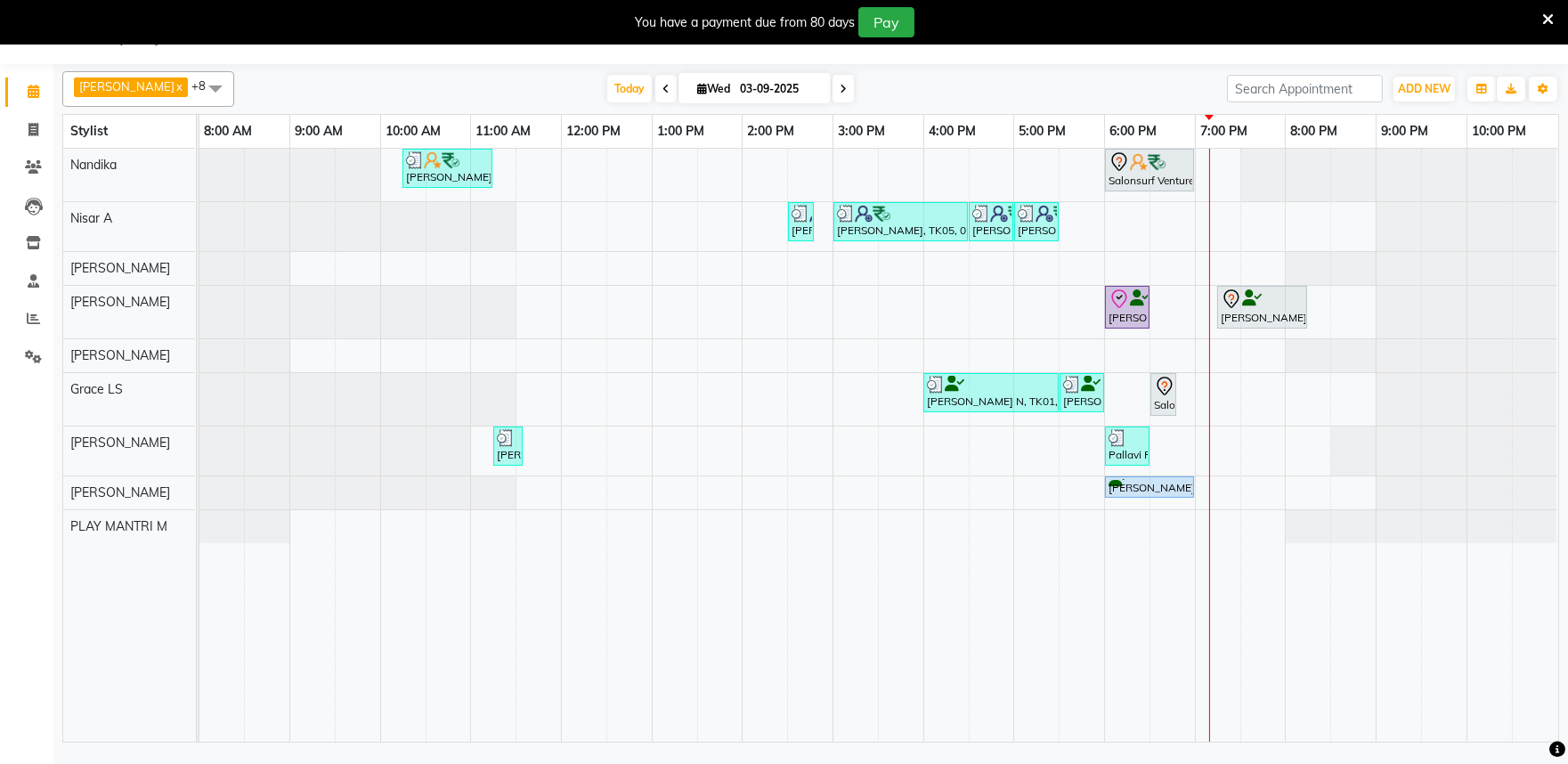
scroll to position [0, 0]
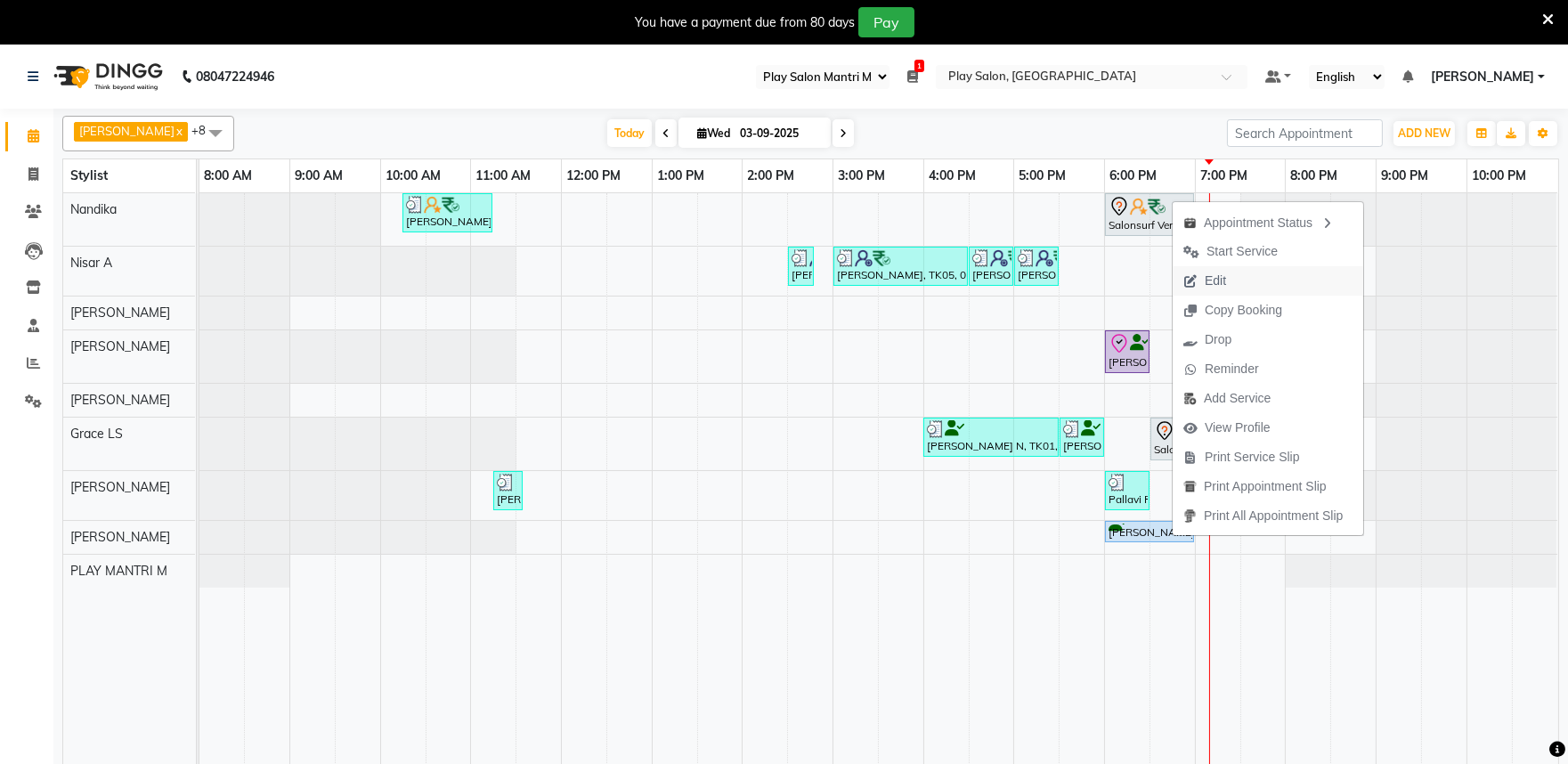
click at [1205, 279] on span "Edit" at bounding box center [1216, 281] width 21 height 18
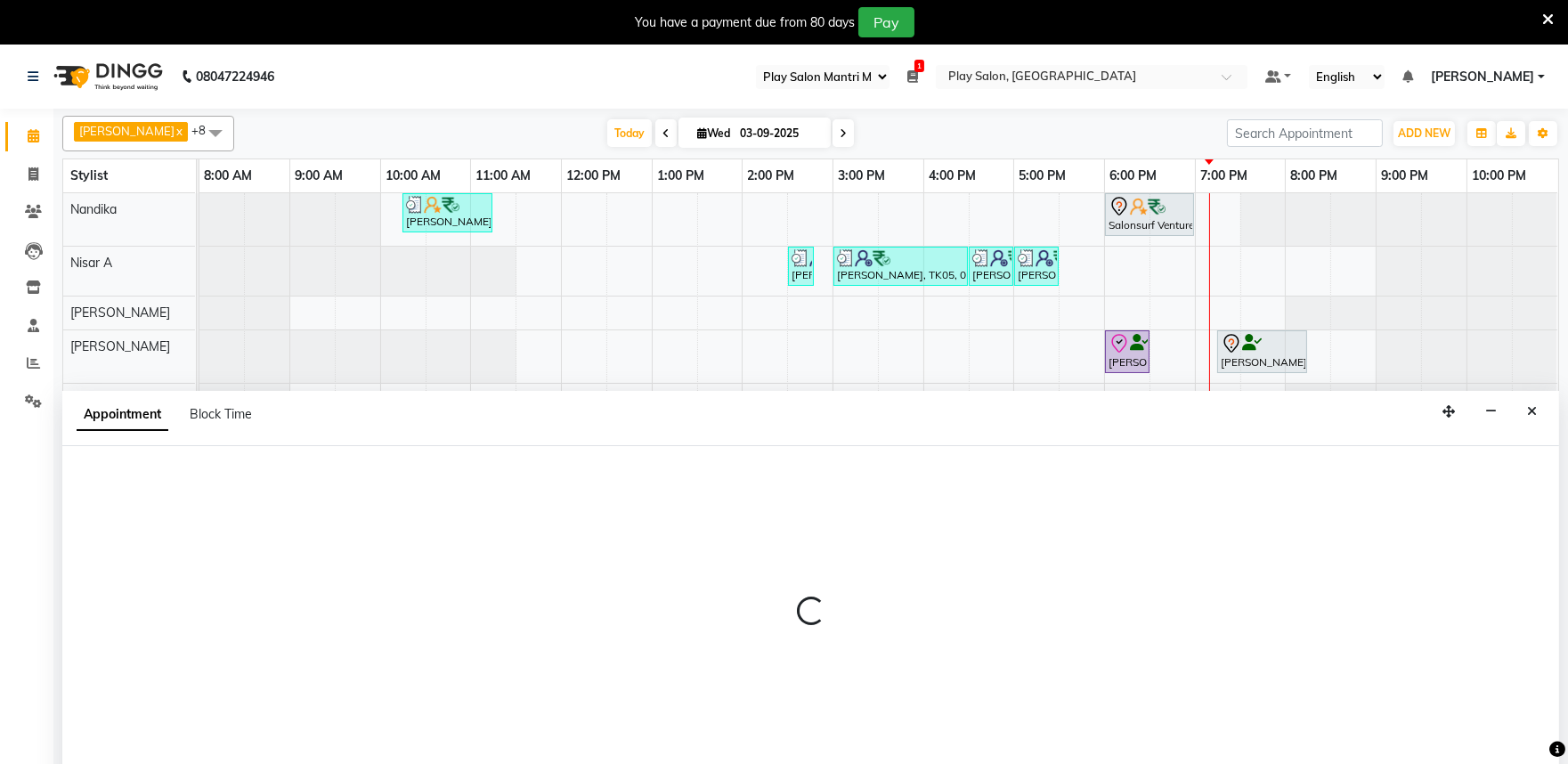
scroll to position [44, 0]
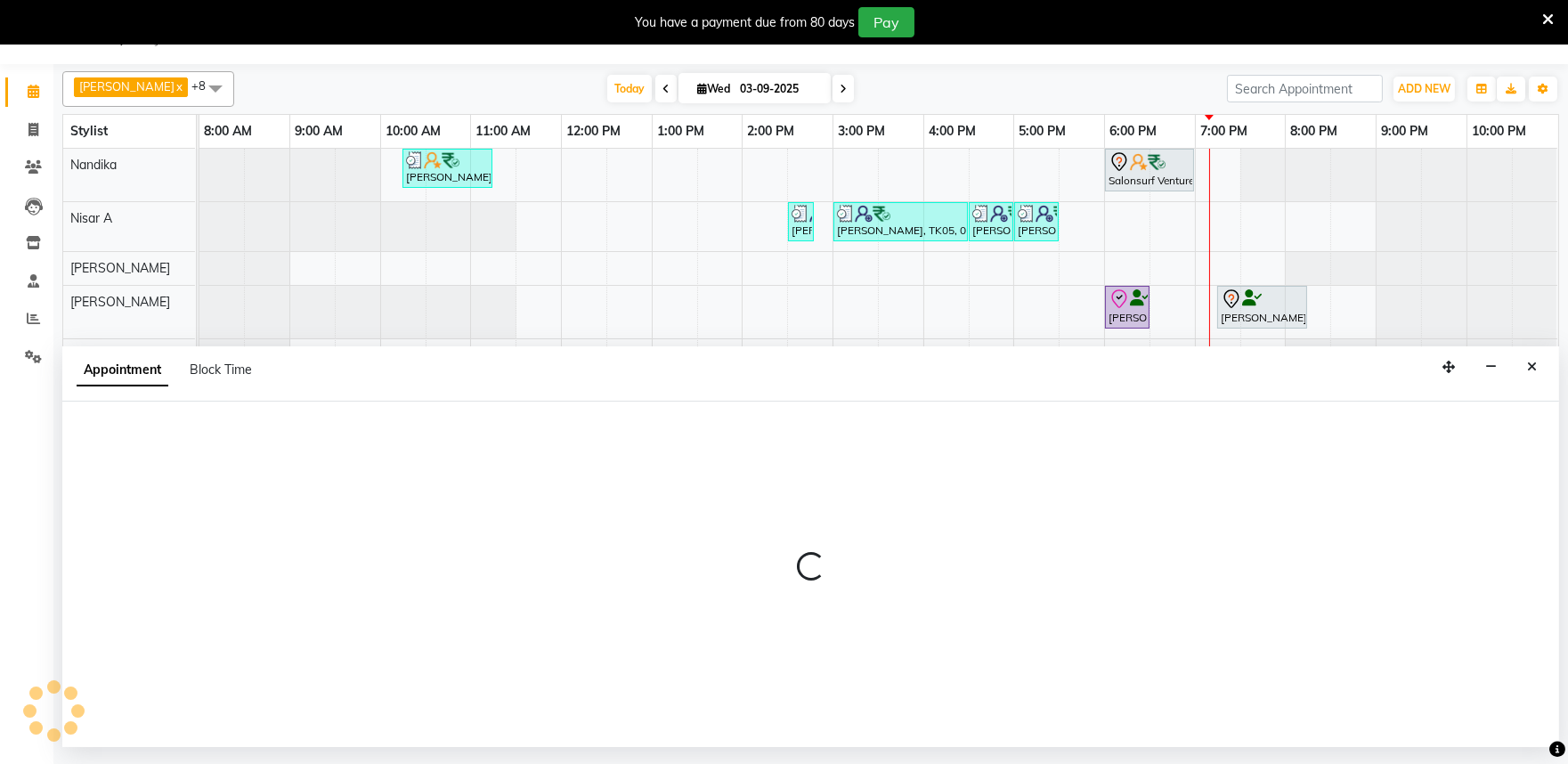
select select "upcoming"
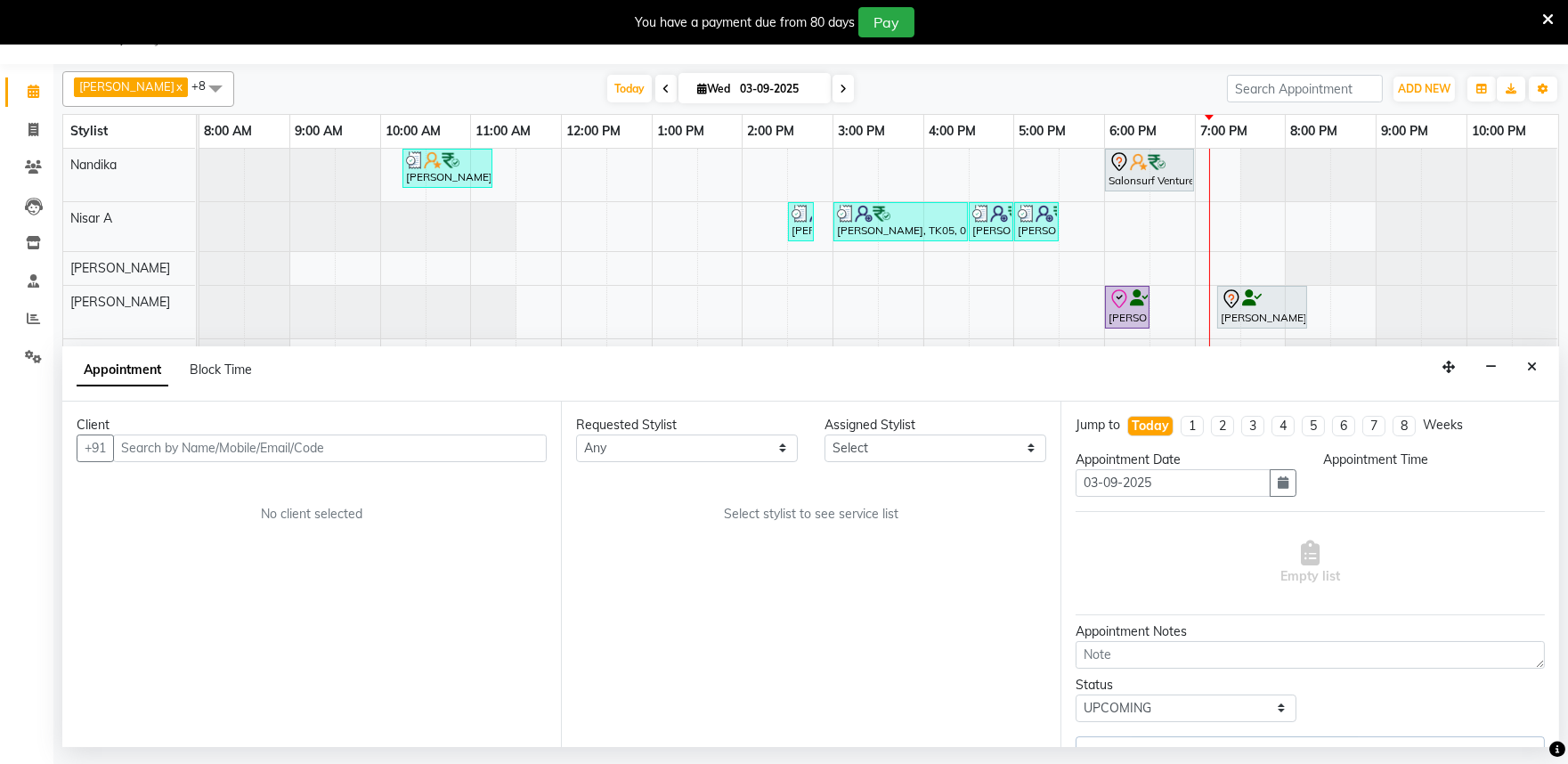
select select "1080"
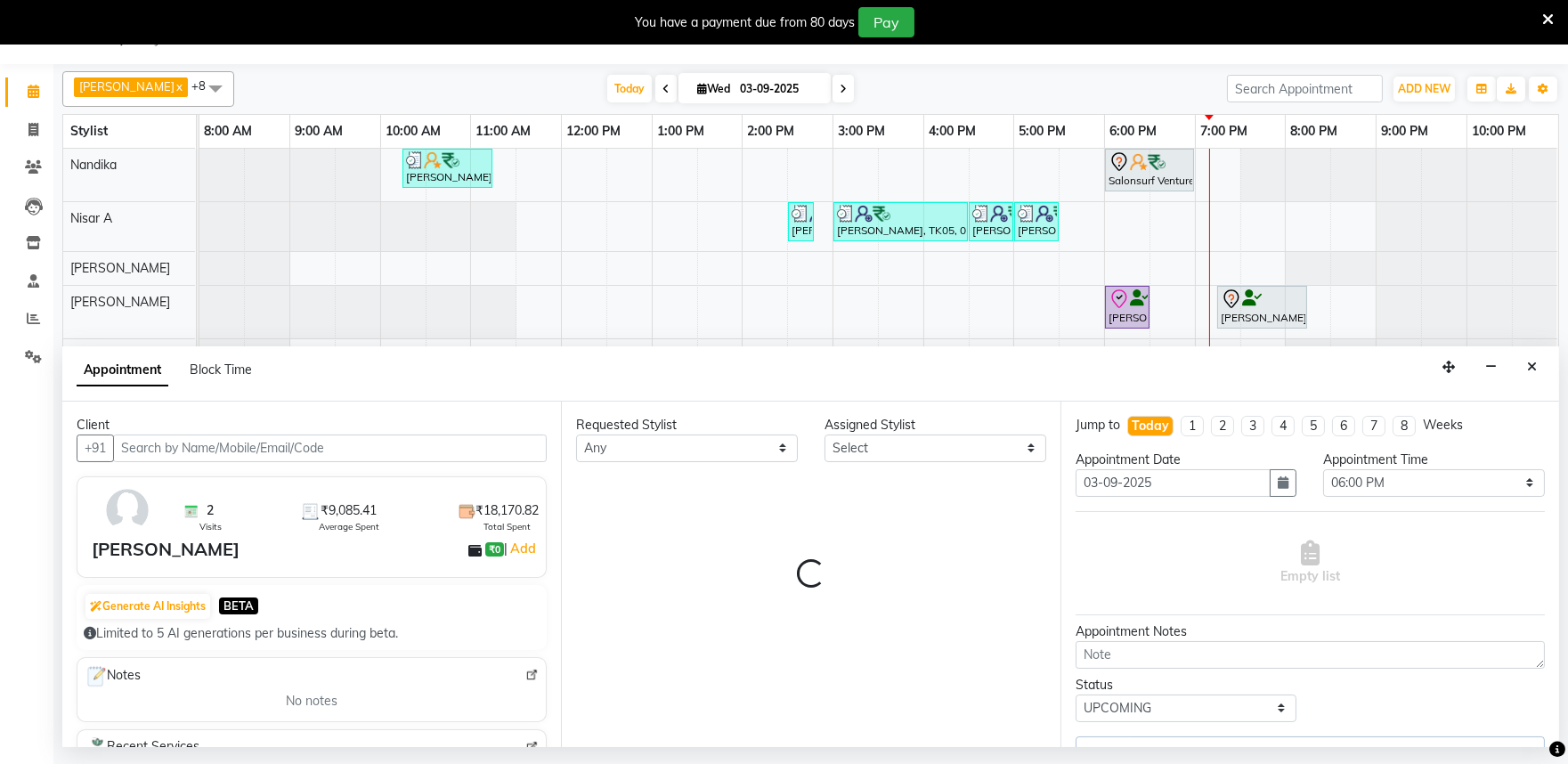
select select "81311"
select select "4213"
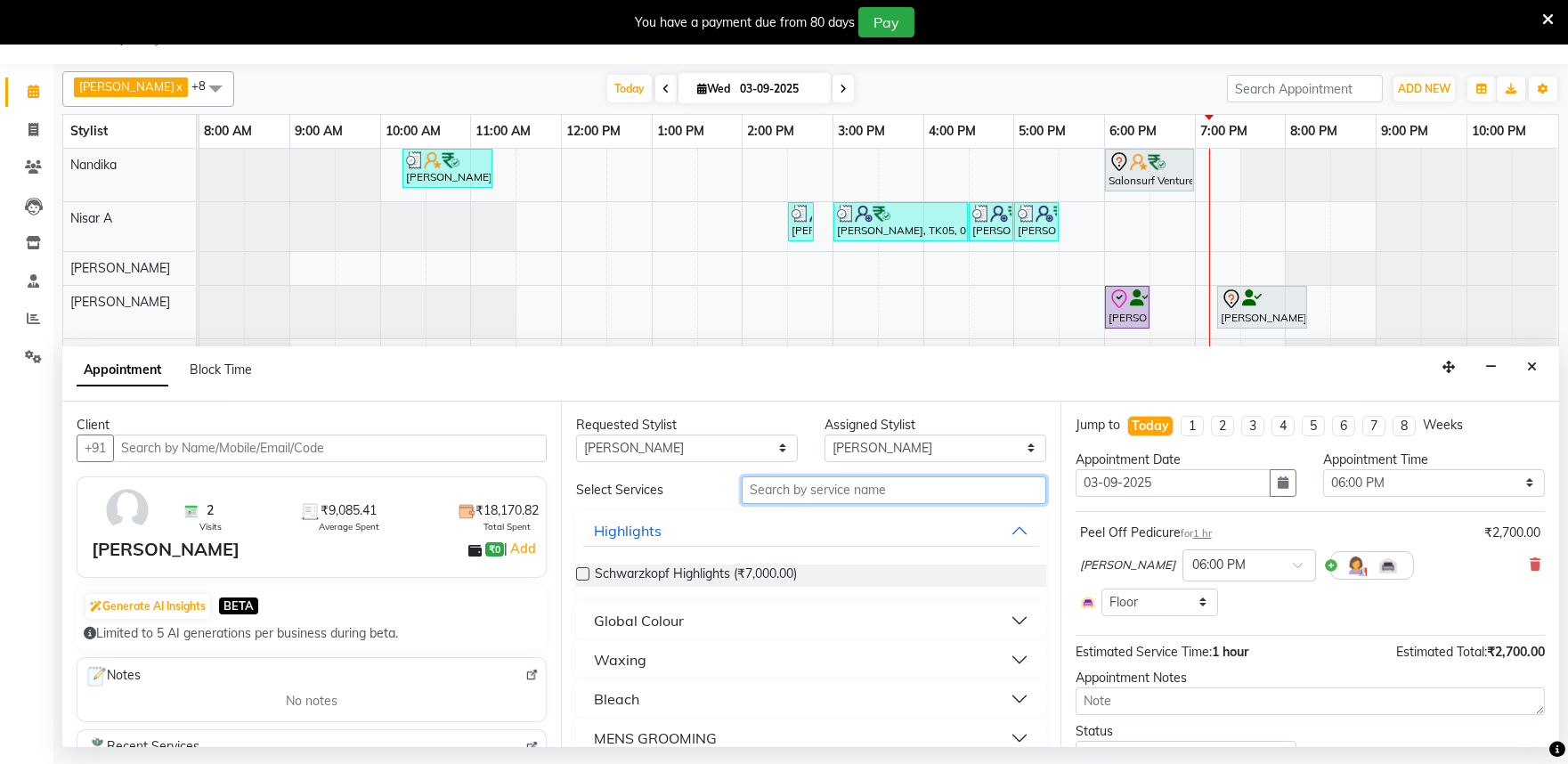
click at [750, 490] on input "text" at bounding box center [894, 490] width 304 height 28
type input "advan"
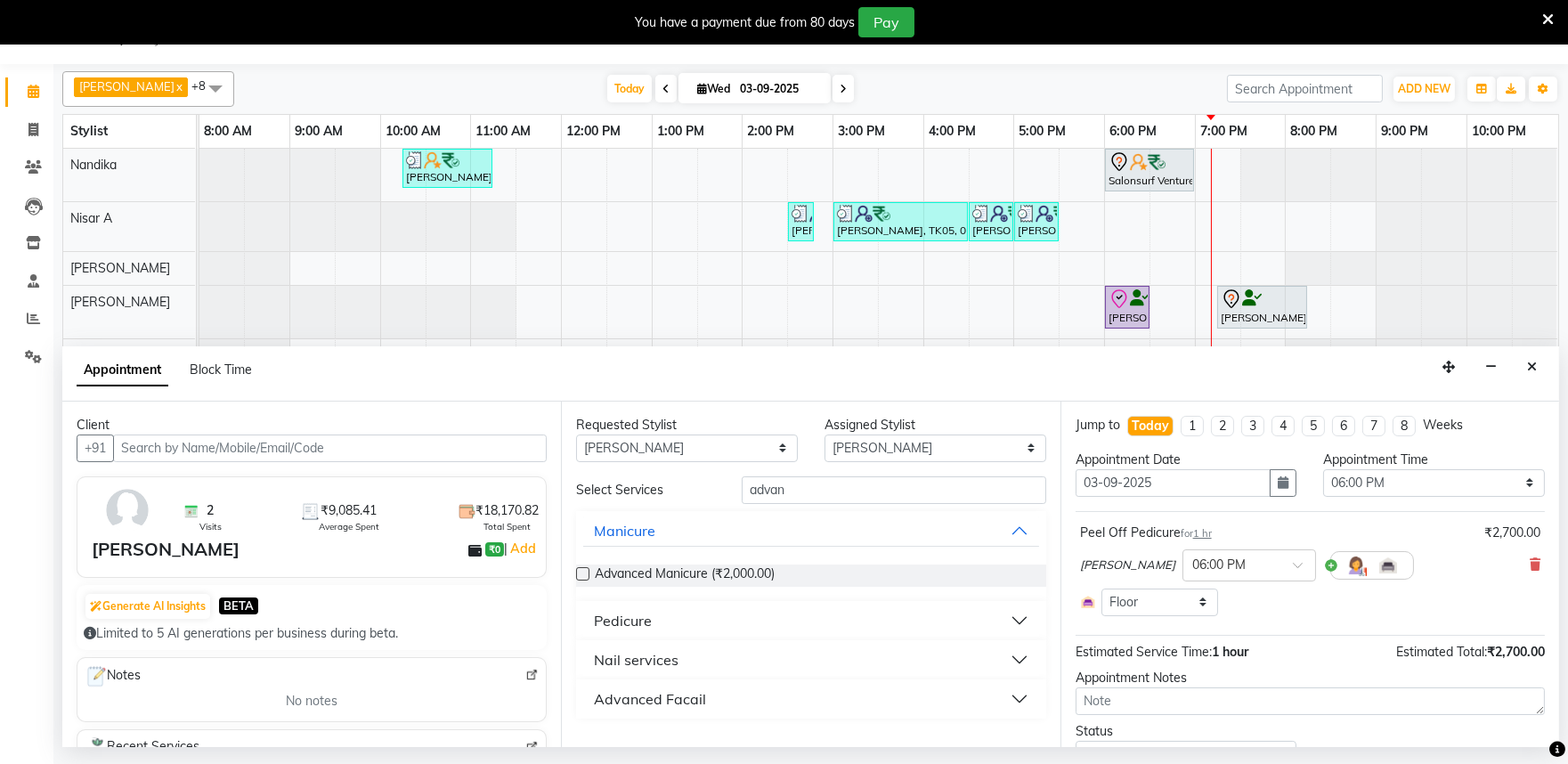
click at [582, 573] on label at bounding box center [583, 573] width 13 height 13
click at [582, 573] on input "checkbox" at bounding box center [582, 575] width 12 height 12
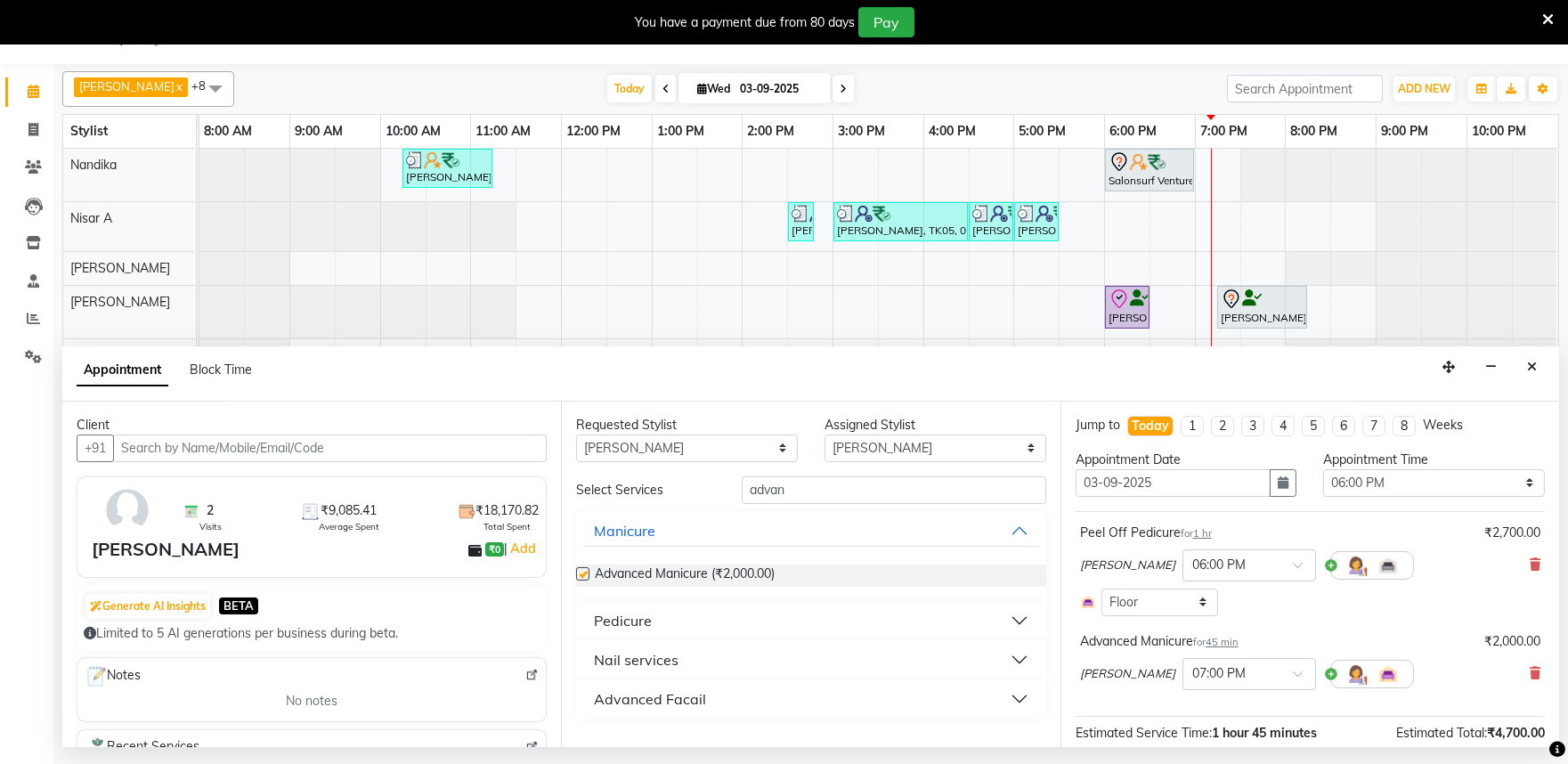
checkbox input "false"
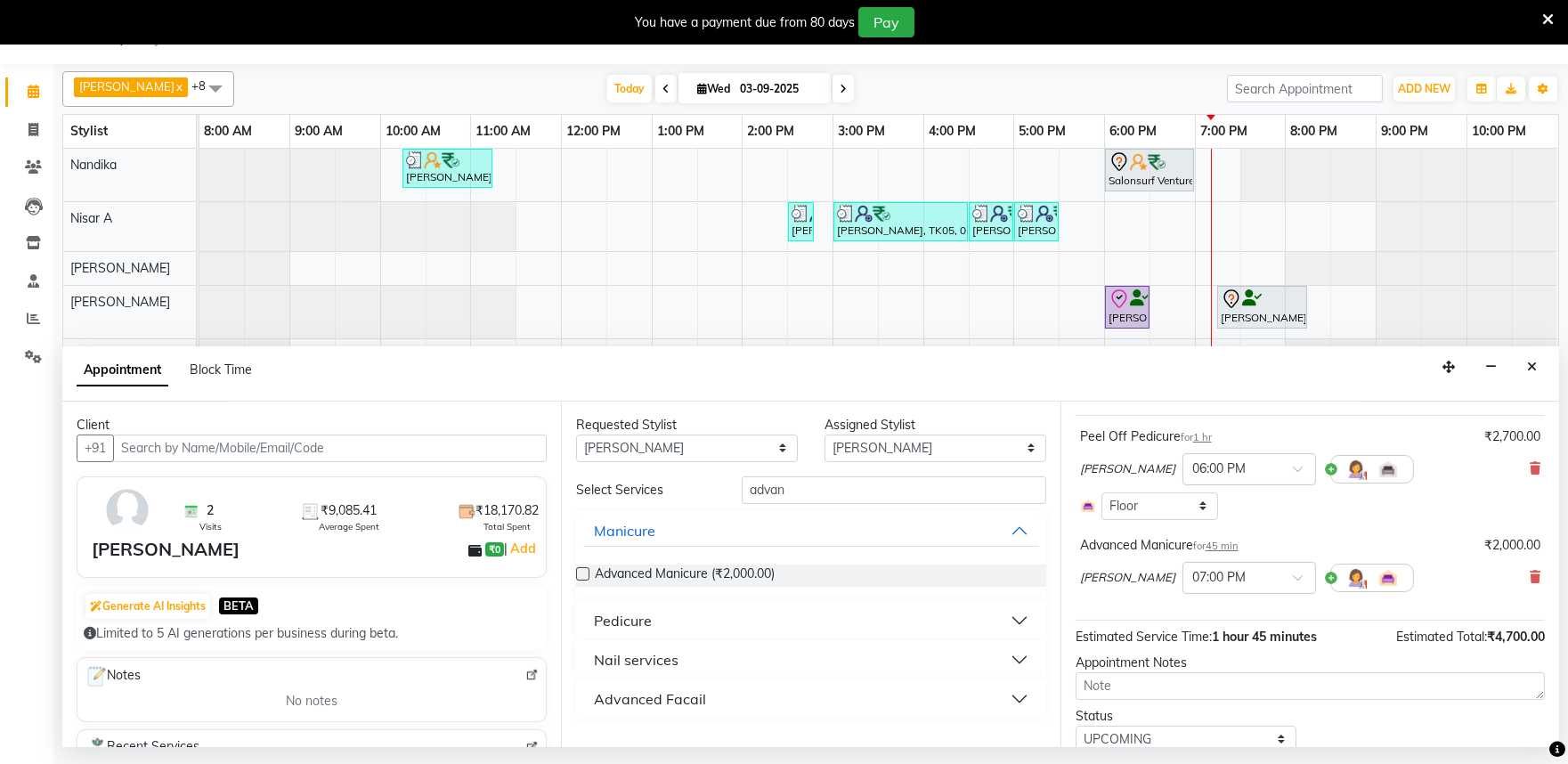
scroll to position [163, 0]
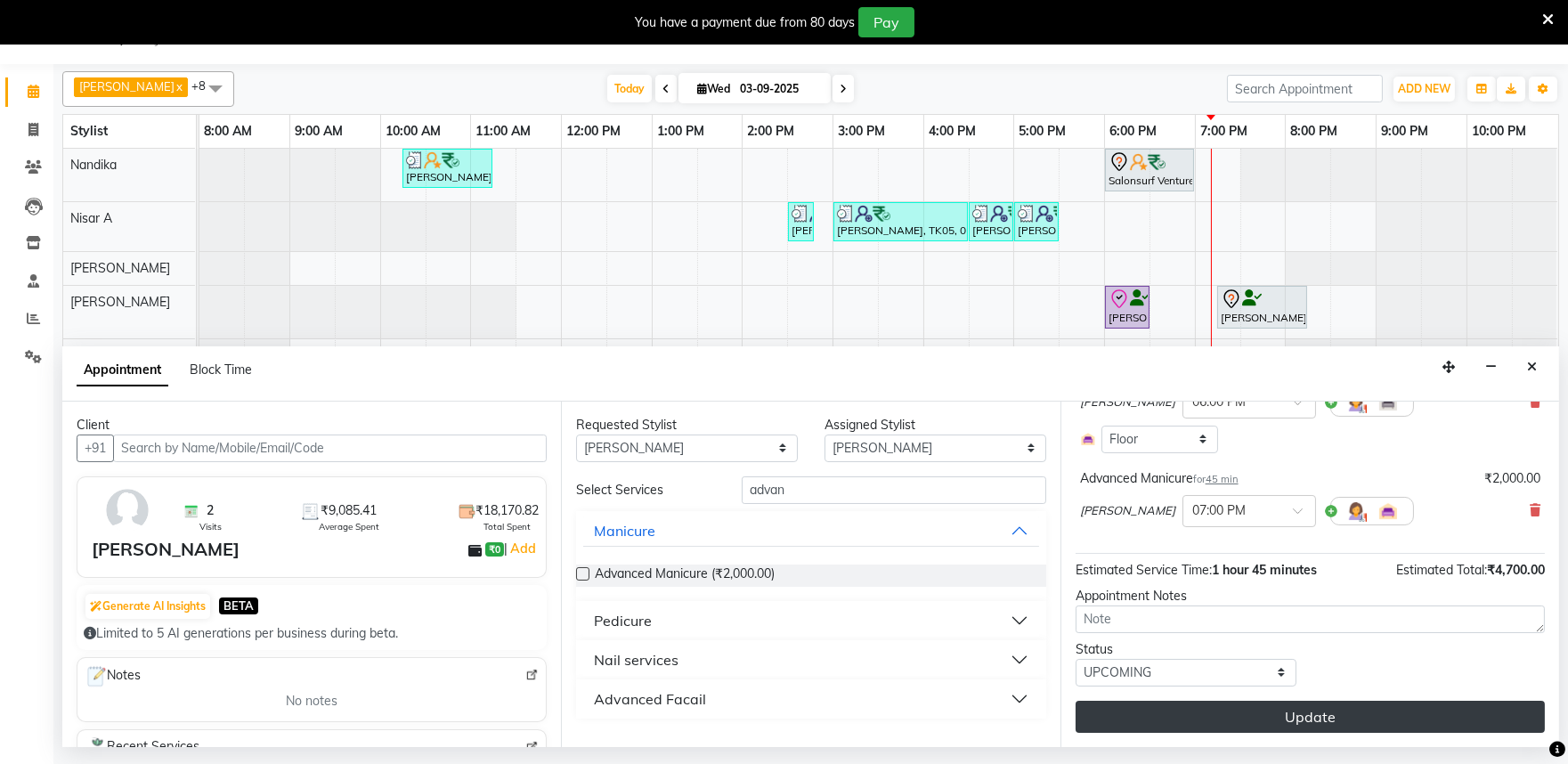
click at [1256, 706] on button "Update" at bounding box center [1310, 717] width 469 height 32
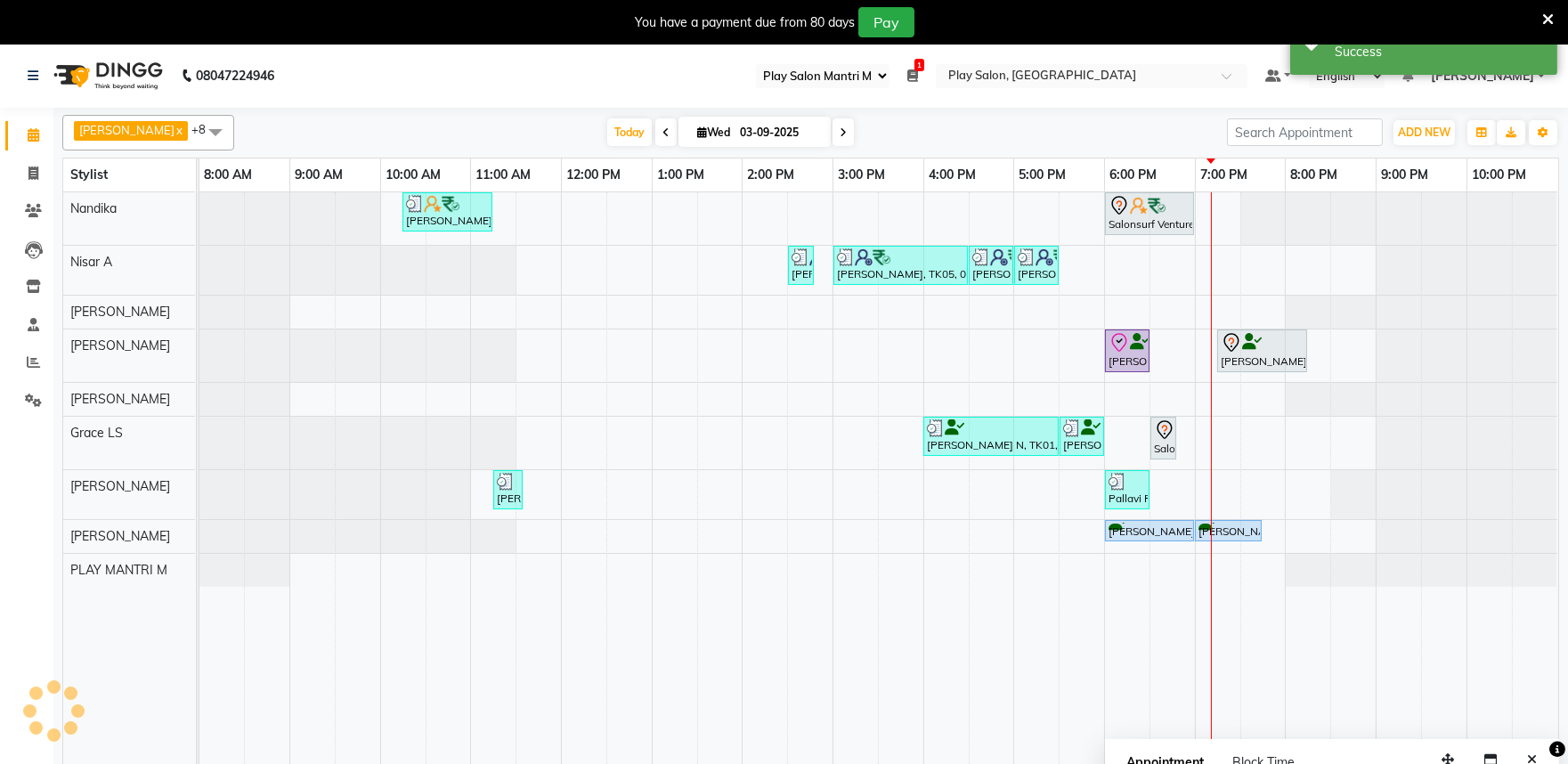
scroll to position [0, 0]
click at [1534, 757] on icon "Close" at bounding box center [1532, 759] width 10 height 12
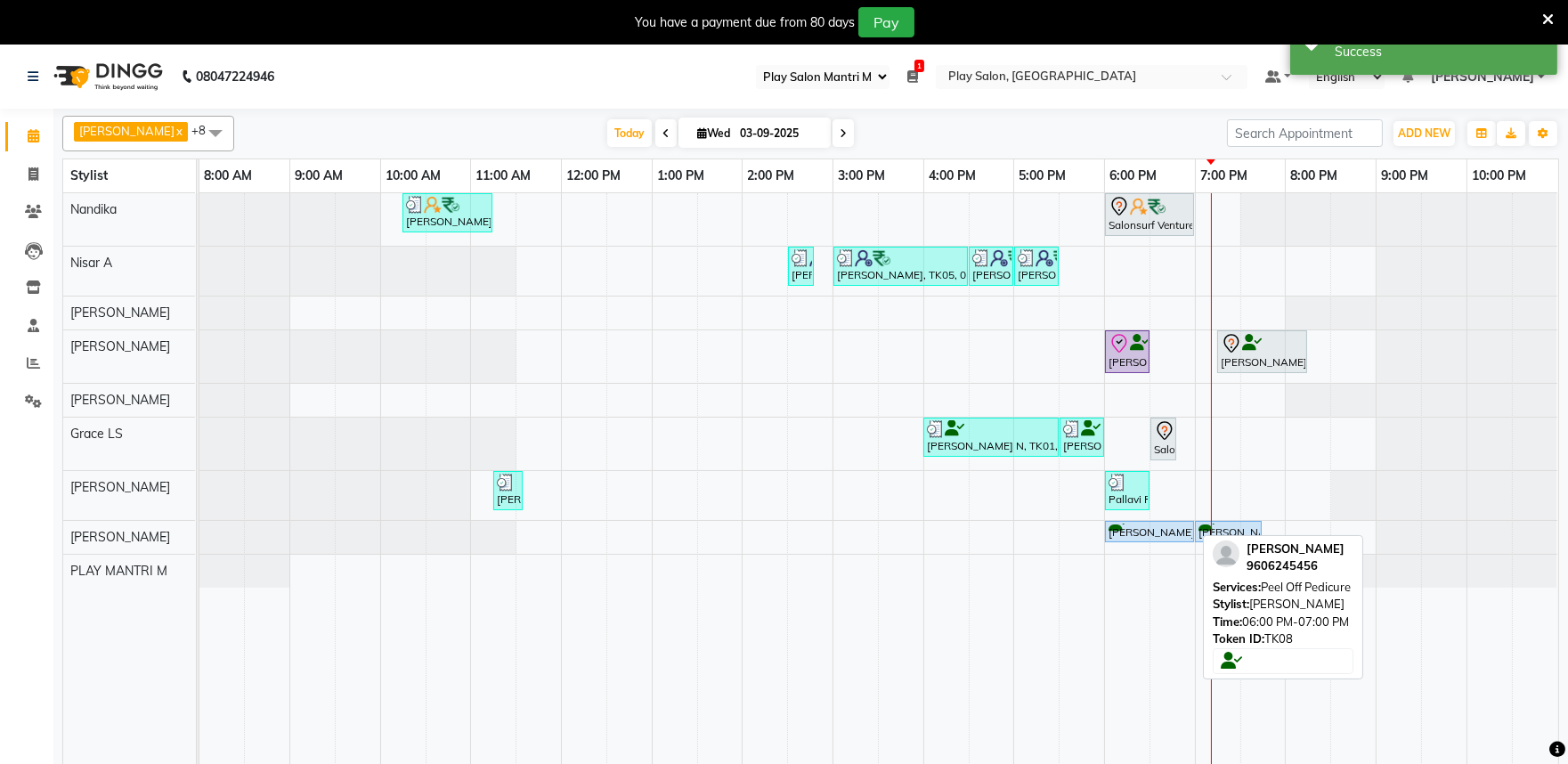
click at [1117, 529] on div "[PERSON_NAME], TK08, 06:00 PM-07:00 PM, Peel Off Pedicure" at bounding box center [1150, 532] width 85 height 17
click at [1110, 531] on div "[PERSON_NAME], TK08, 06:00 PM-07:00 PM, Peel Off Pedicure" at bounding box center [1150, 532] width 85 height 17
select select "5"
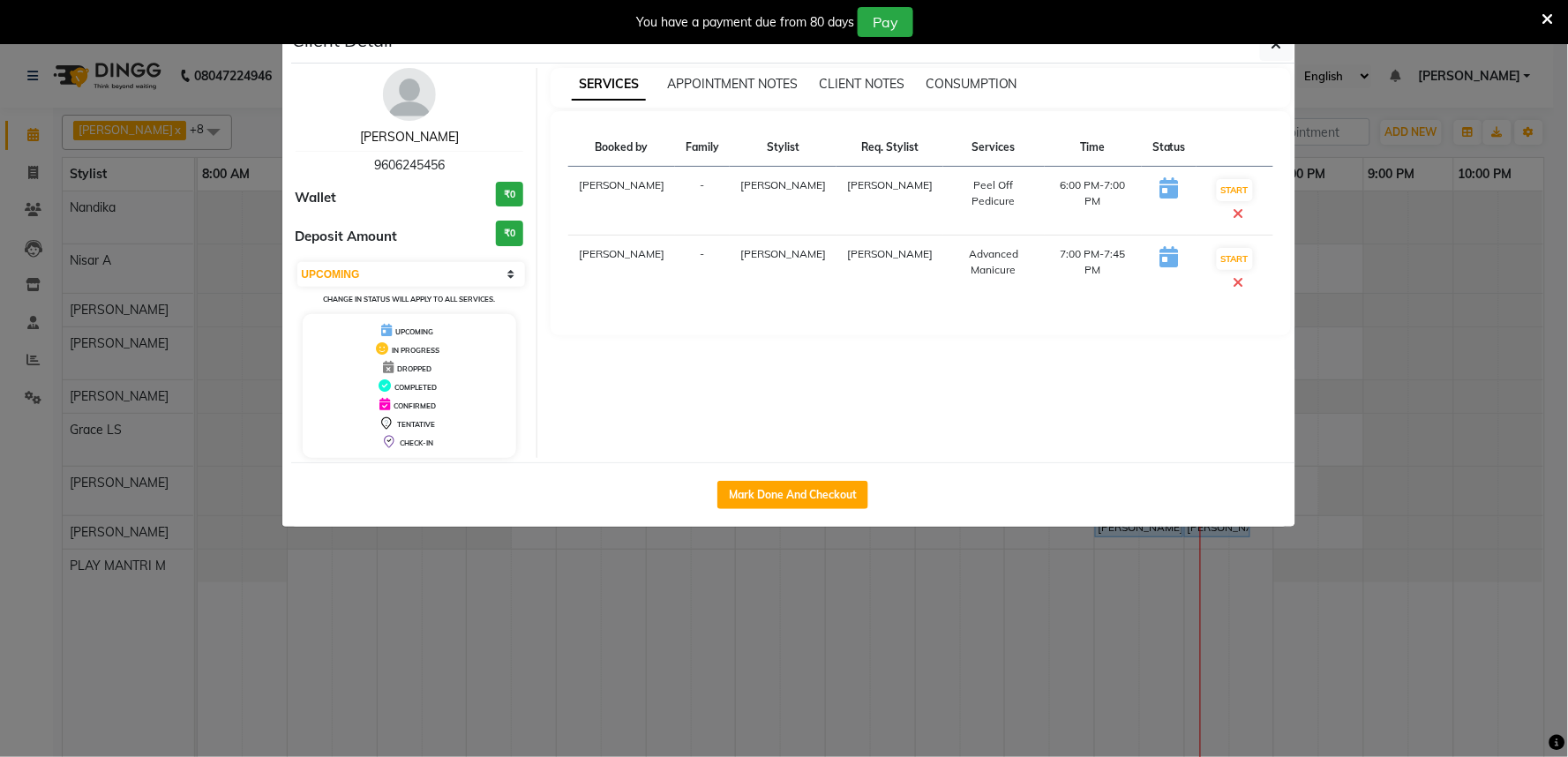
click at [413, 139] on link "[PERSON_NAME]" at bounding box center [410, 137] width 99 height 16
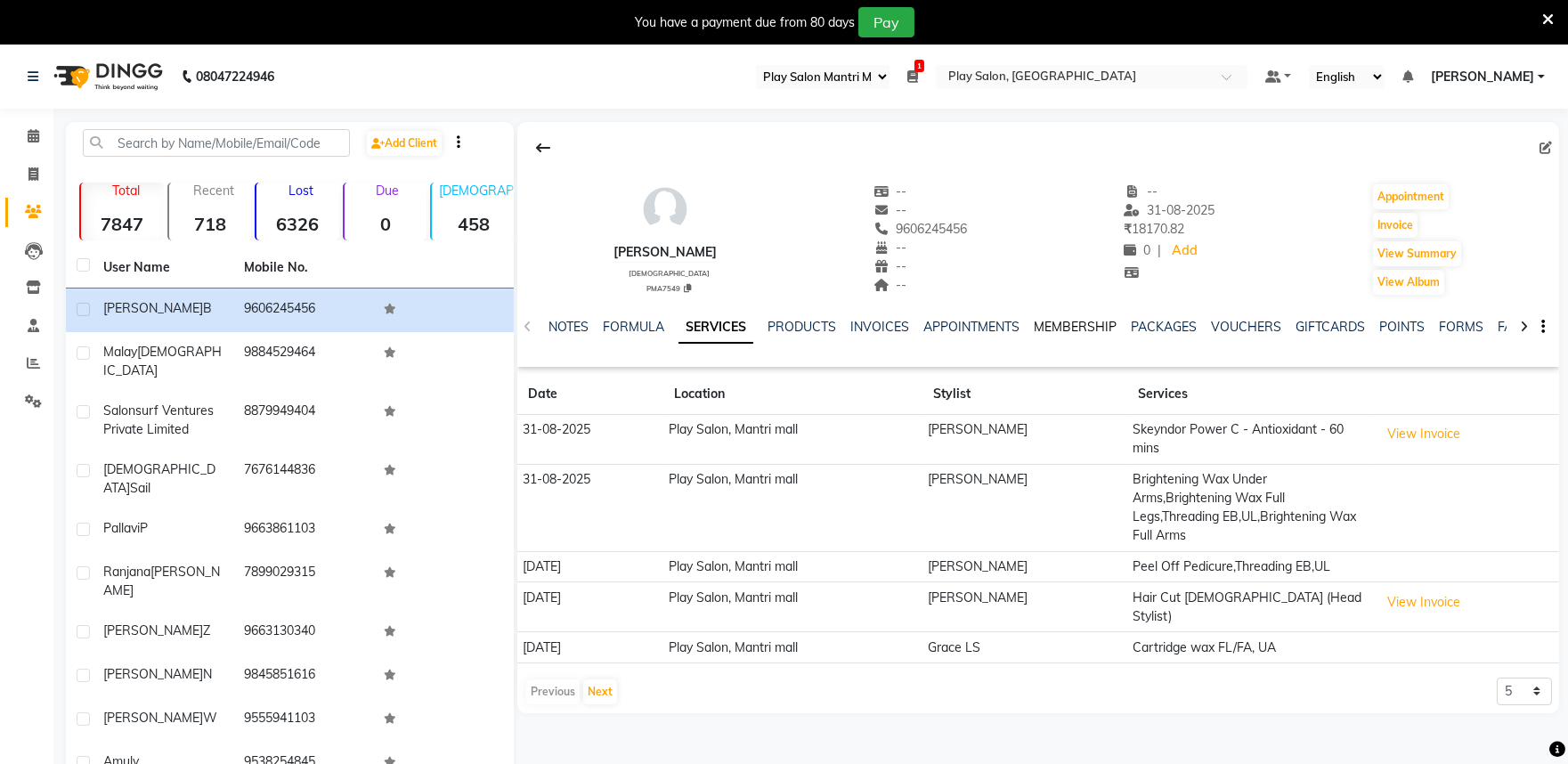
click at [1090, 329] on link "MEMBERSHIP" at bounding box center [1076, 327] width 83 height 16
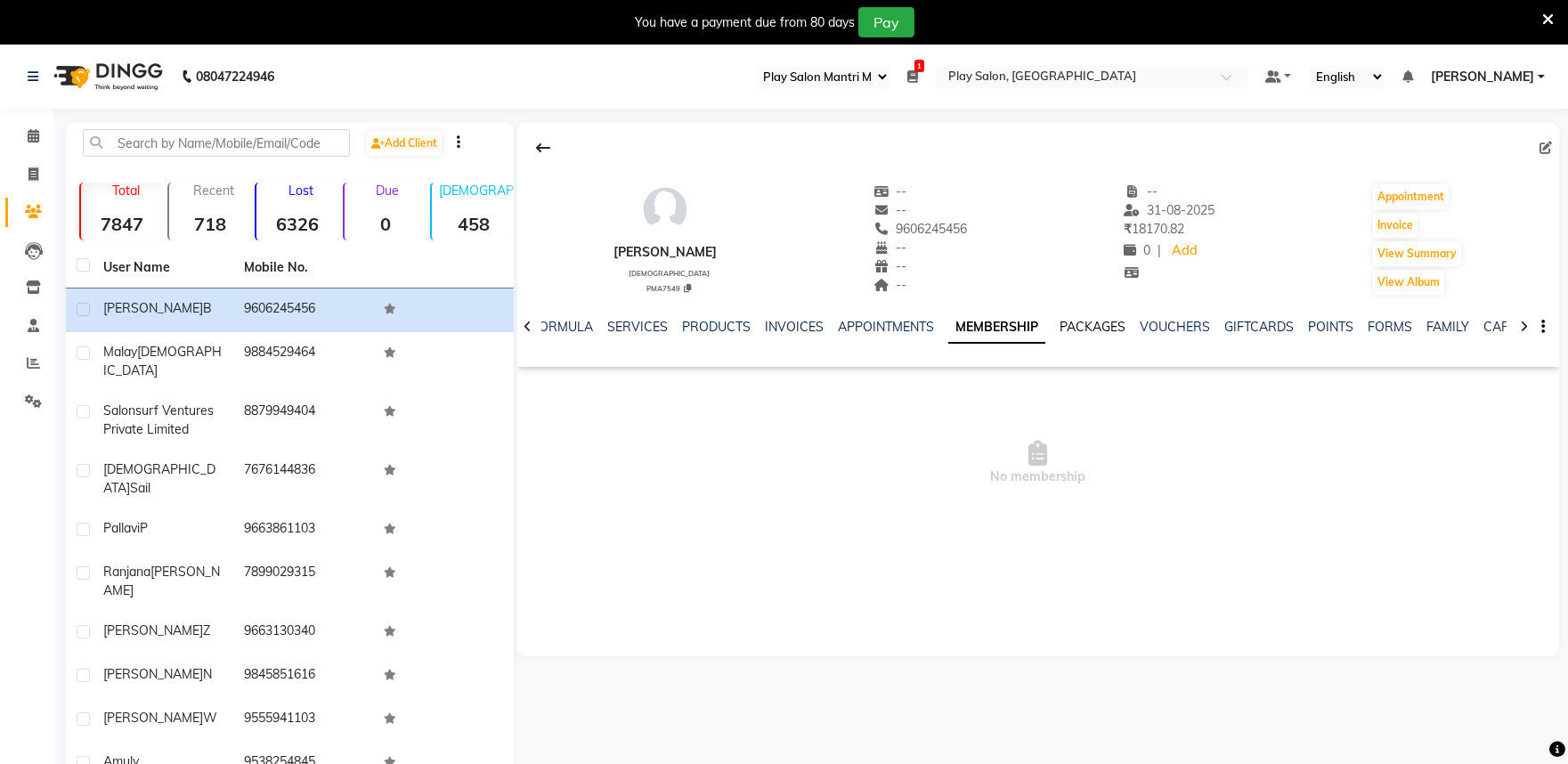
click at [1087, 327] on link "PACKAGES" at bounding box center [1093, 327] width 66 height 16
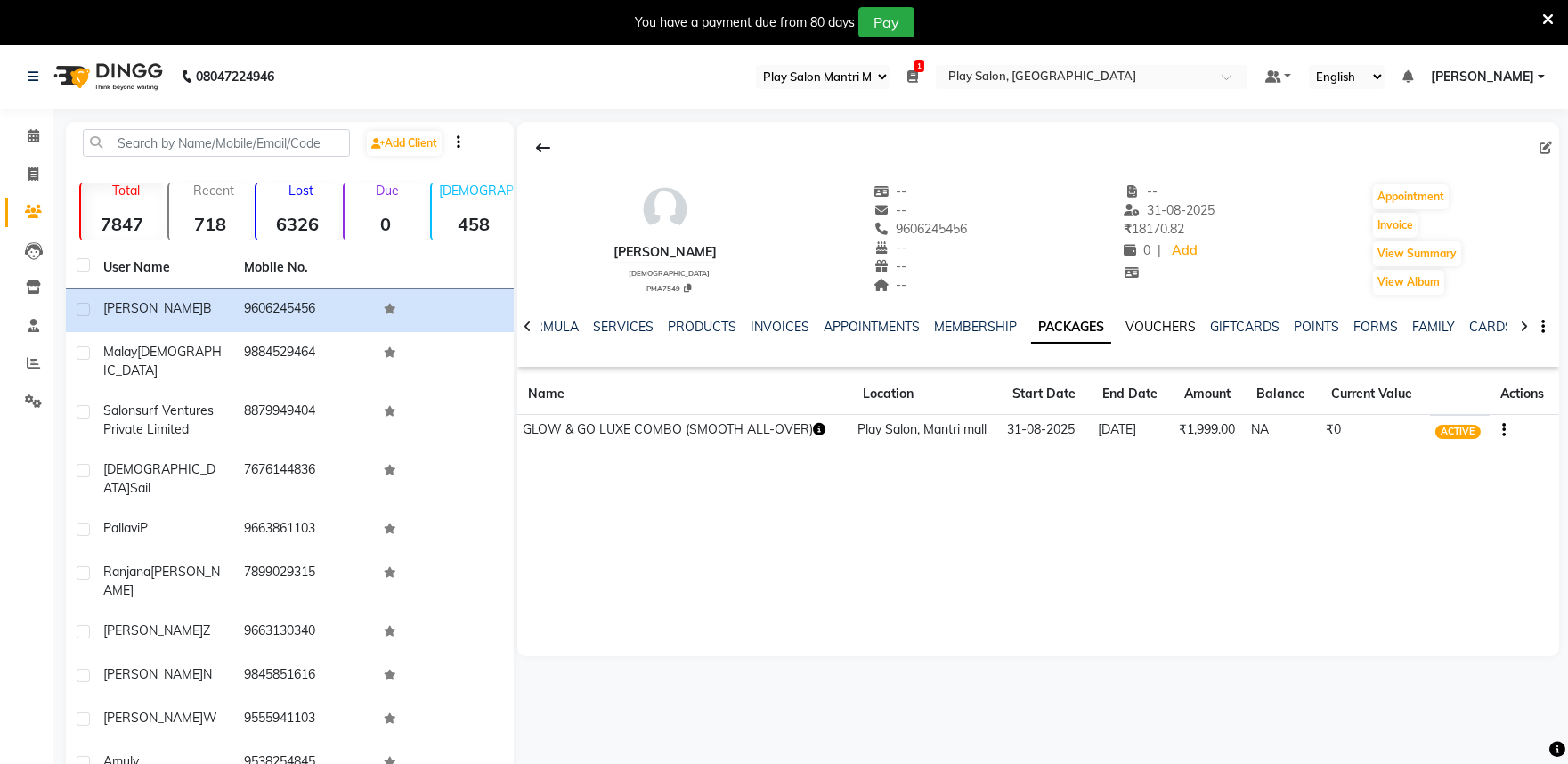
click at [1150, 330] on link "VOUCHERS" at bounding box center [1161, 327] width 70 height 16
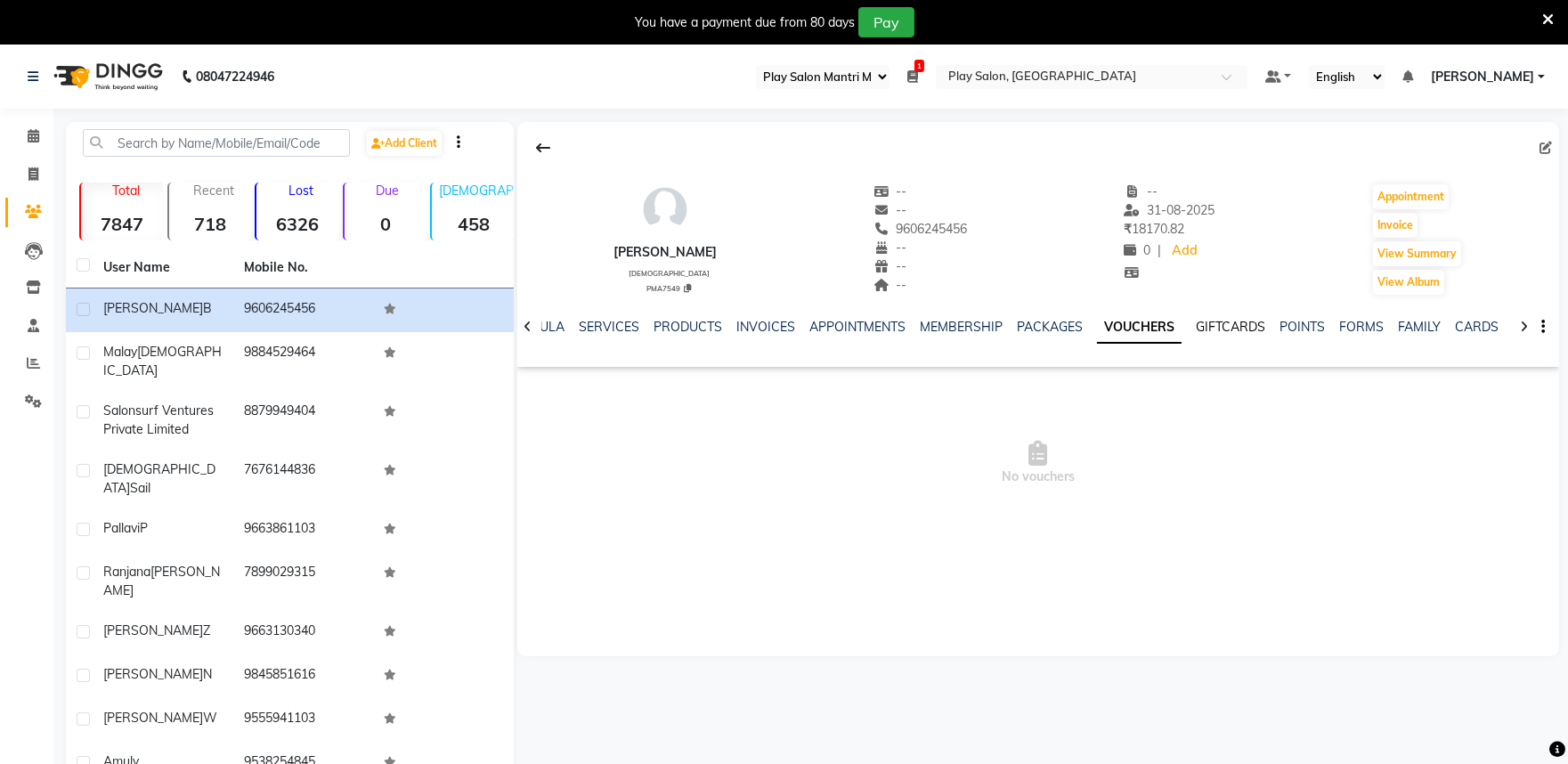
click at [1222, 332] on link "GIFTCARDS" at bounding box center [1230, 327] width 69 height 16
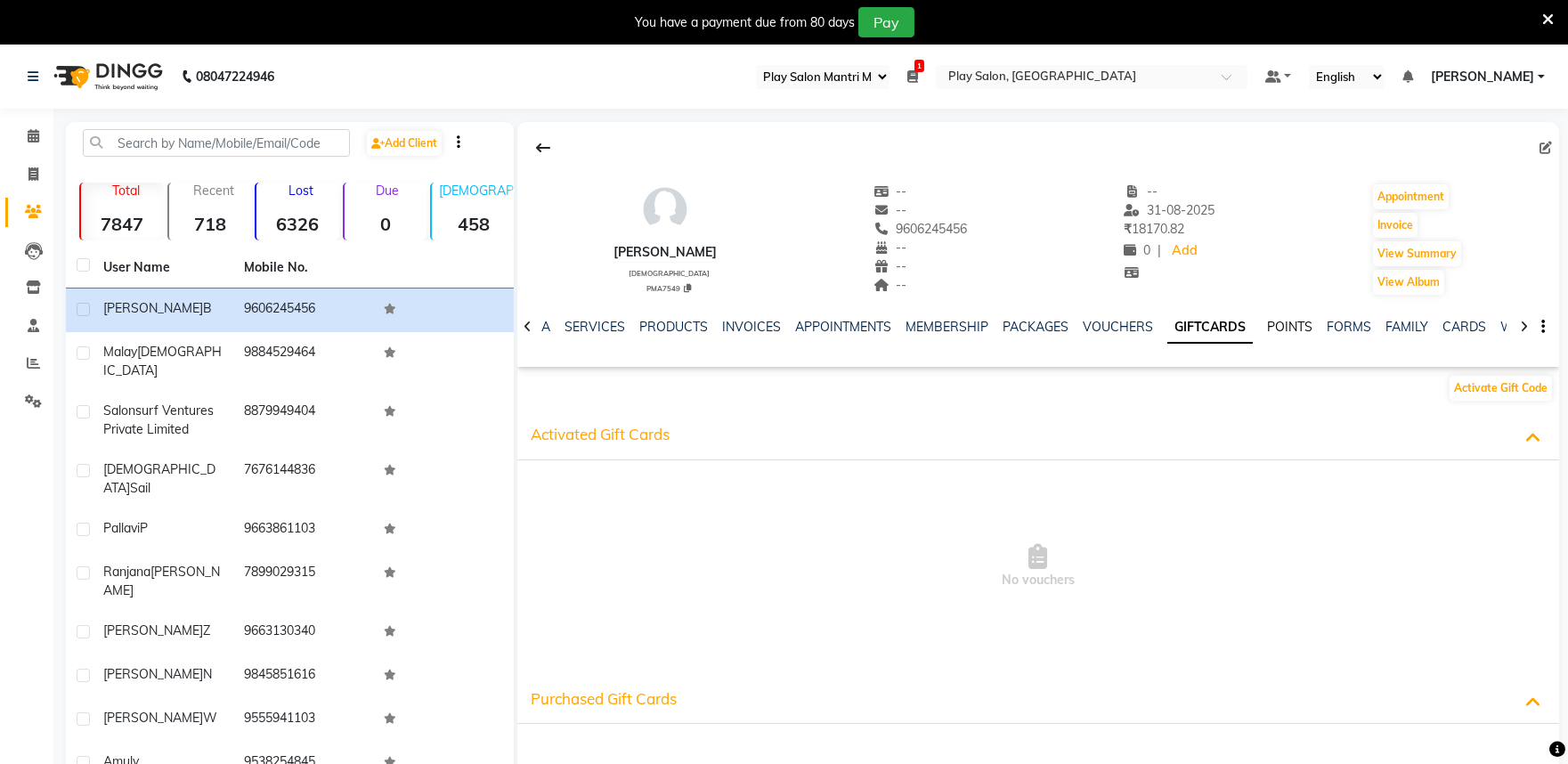
click at [1284, 322] on link "POINTS" at bounding box center [1290, 327] width 45 height 16
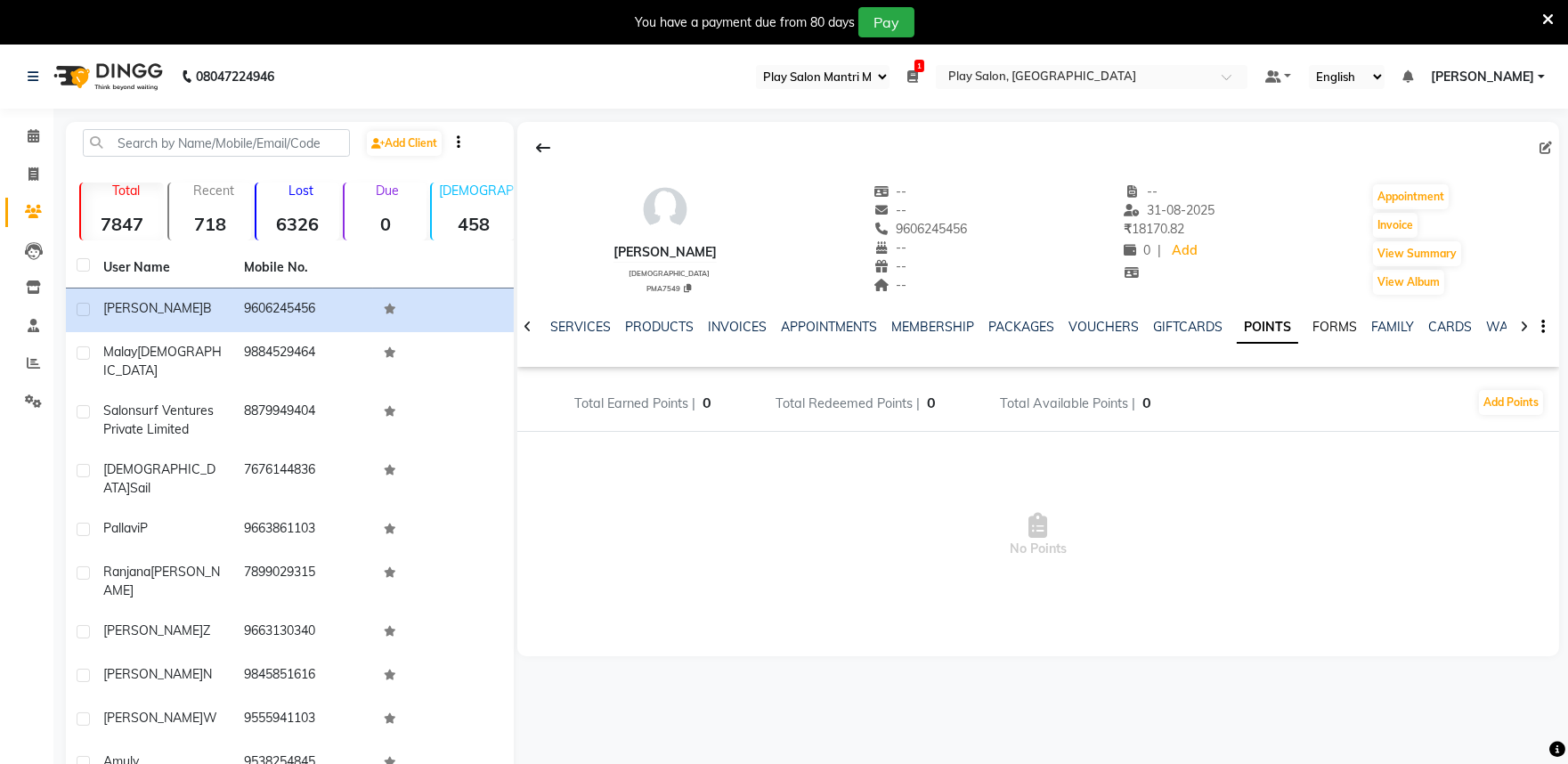
click at [1313, 319] on link "FORMS" at bounding box center [1335, 327] width 44 height 16
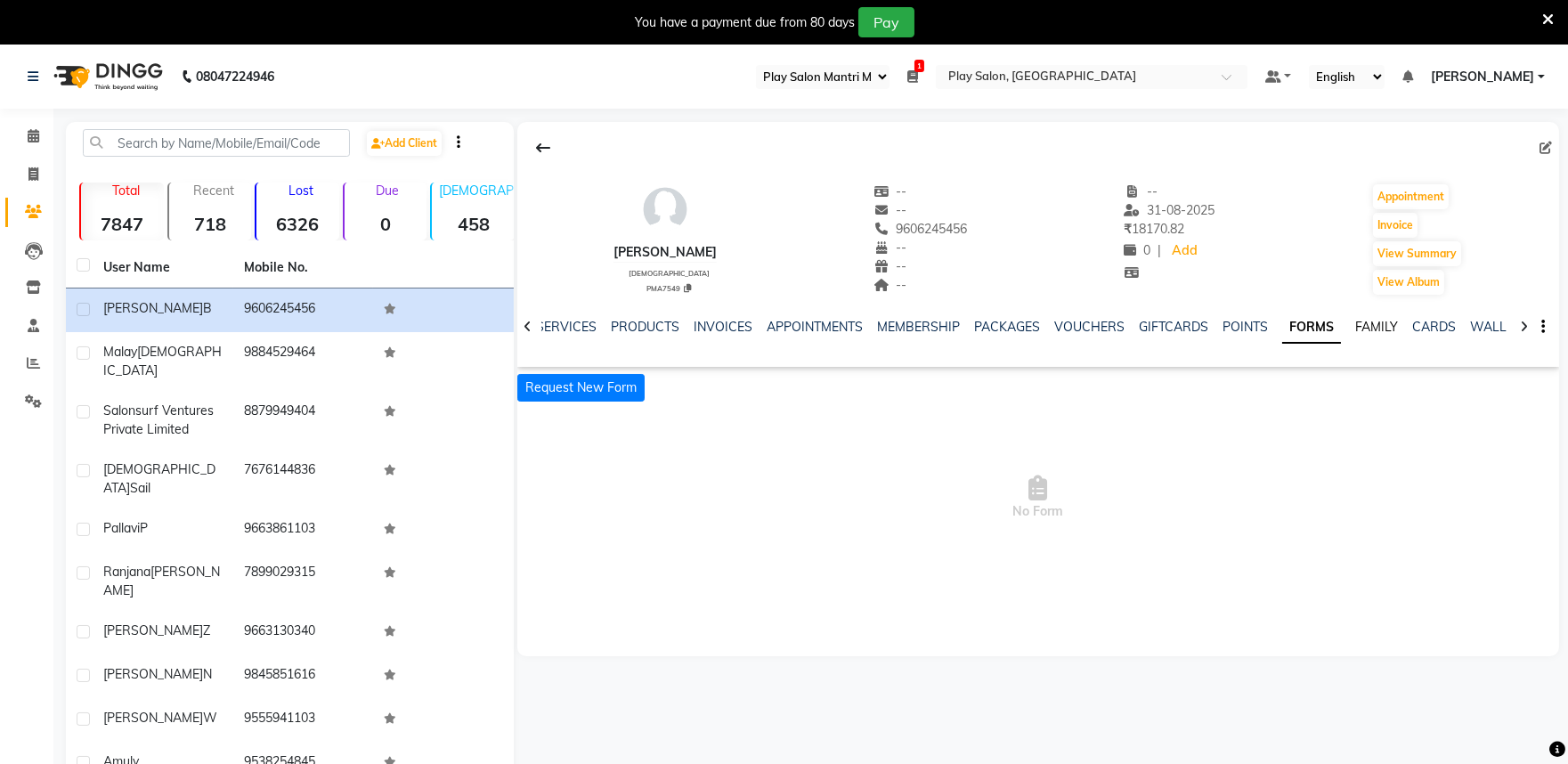
click at [1360, 324] on link "FAMILY" at bounding box center [1377, 327] width 43 height 16
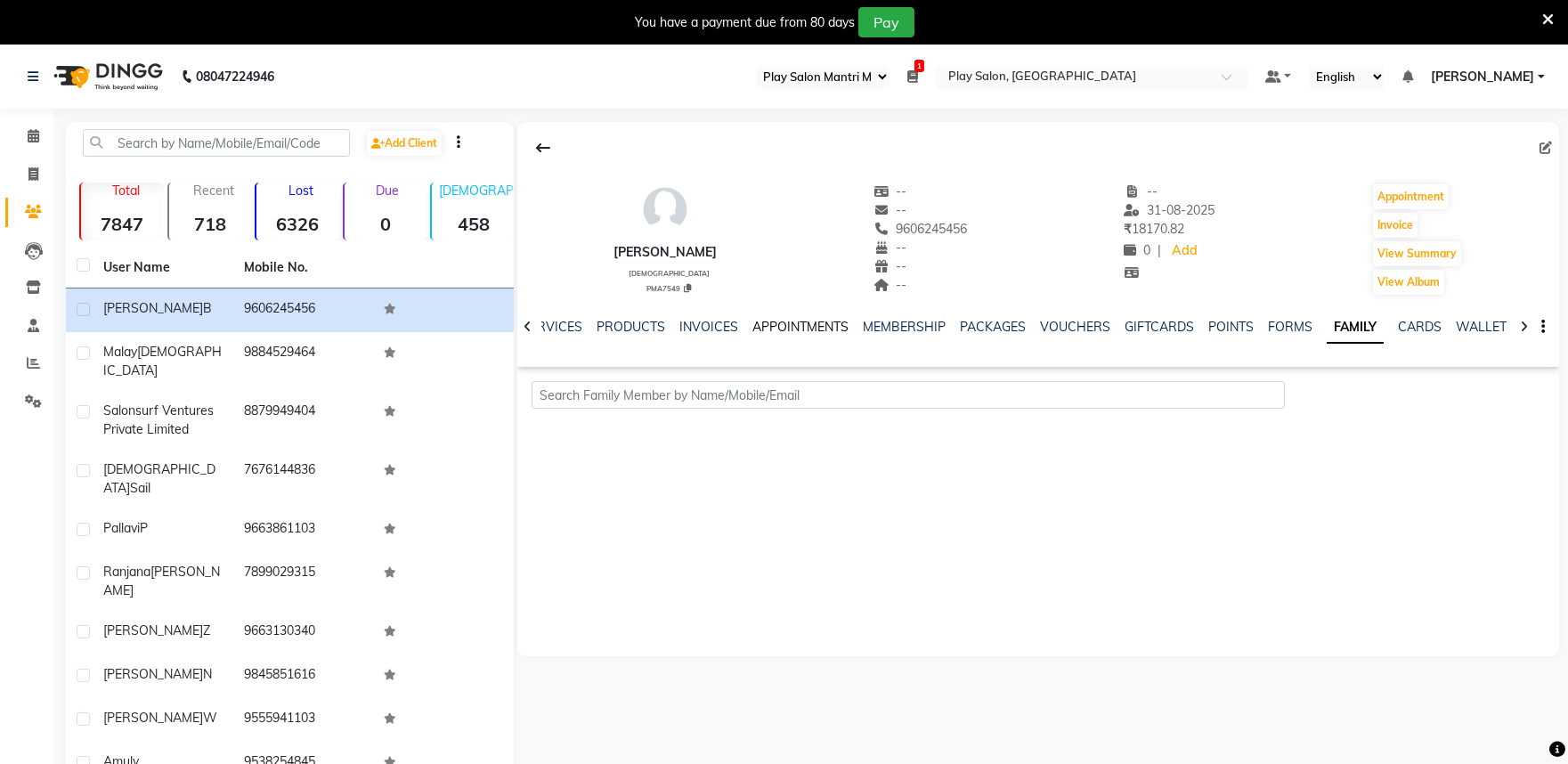
click at [760, 322] on link "APPOINTMENTS" at bounding box center [800, 327] width 96 height 16
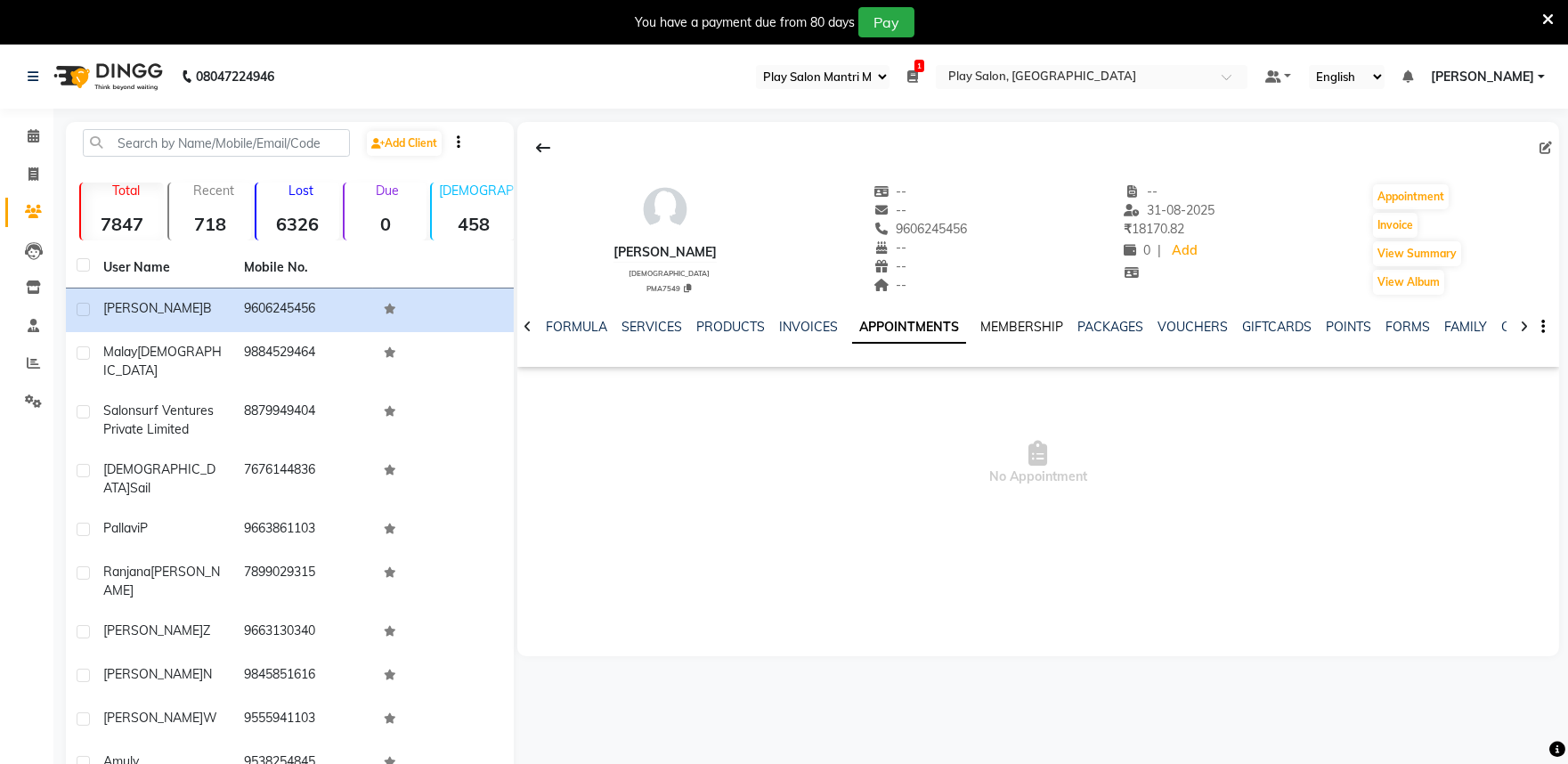
click at [1019, 327] on link "MEMBERSHIP" at bounding box center [1022, 327] width 83 height 16
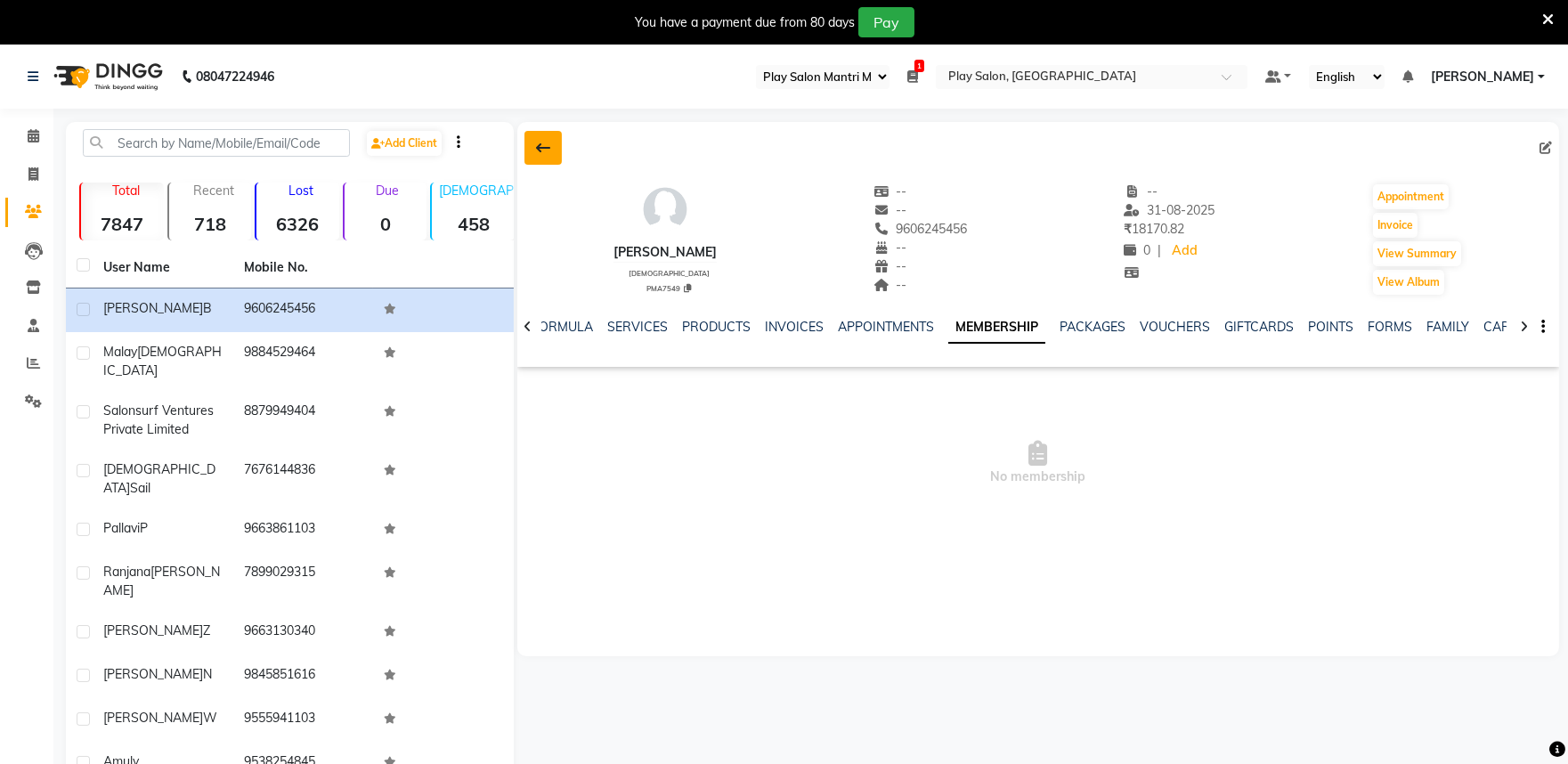
click at [549, 154] on icon at bounding box center [543, 147] width 14 height 14
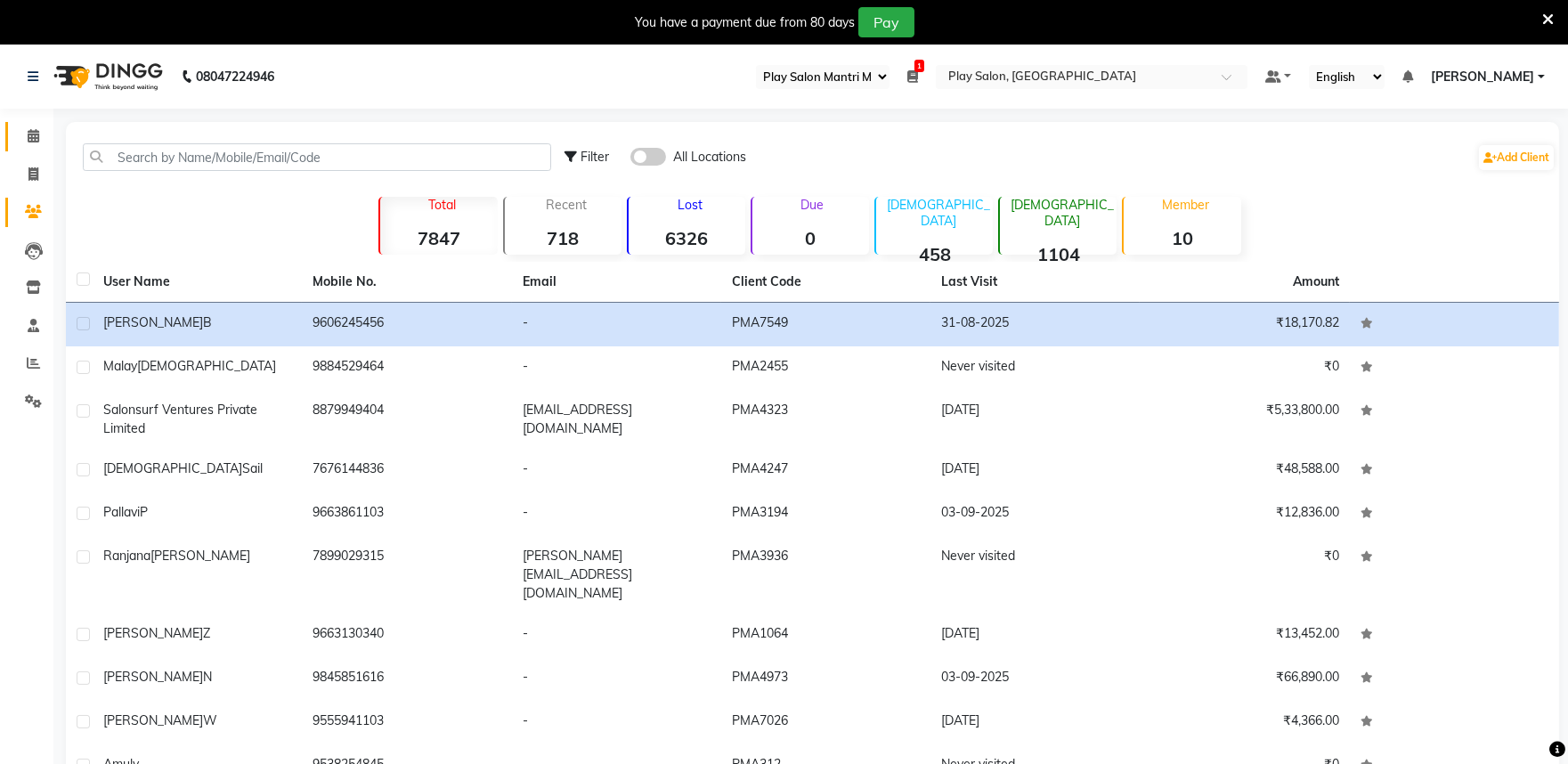
click at [14, 131] on link "Calendar" at bounding box center [27, 137] width 43 height 30
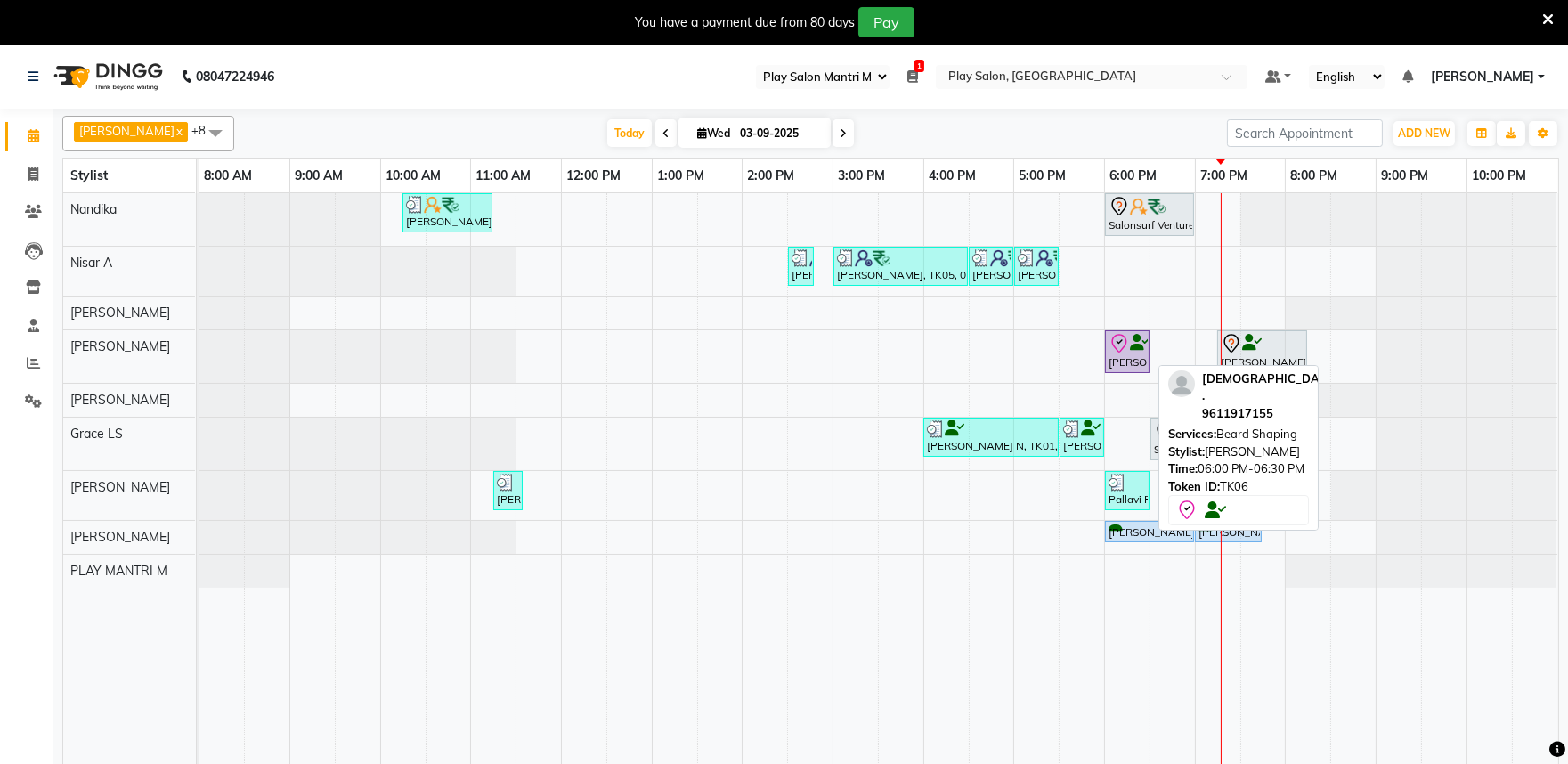
click at [1137, 368] on div "Sunit ., TK06, 06:00 PM-06:30 PM, Beard Shaping" at bounding box center [1128, 351] width 41 height 37
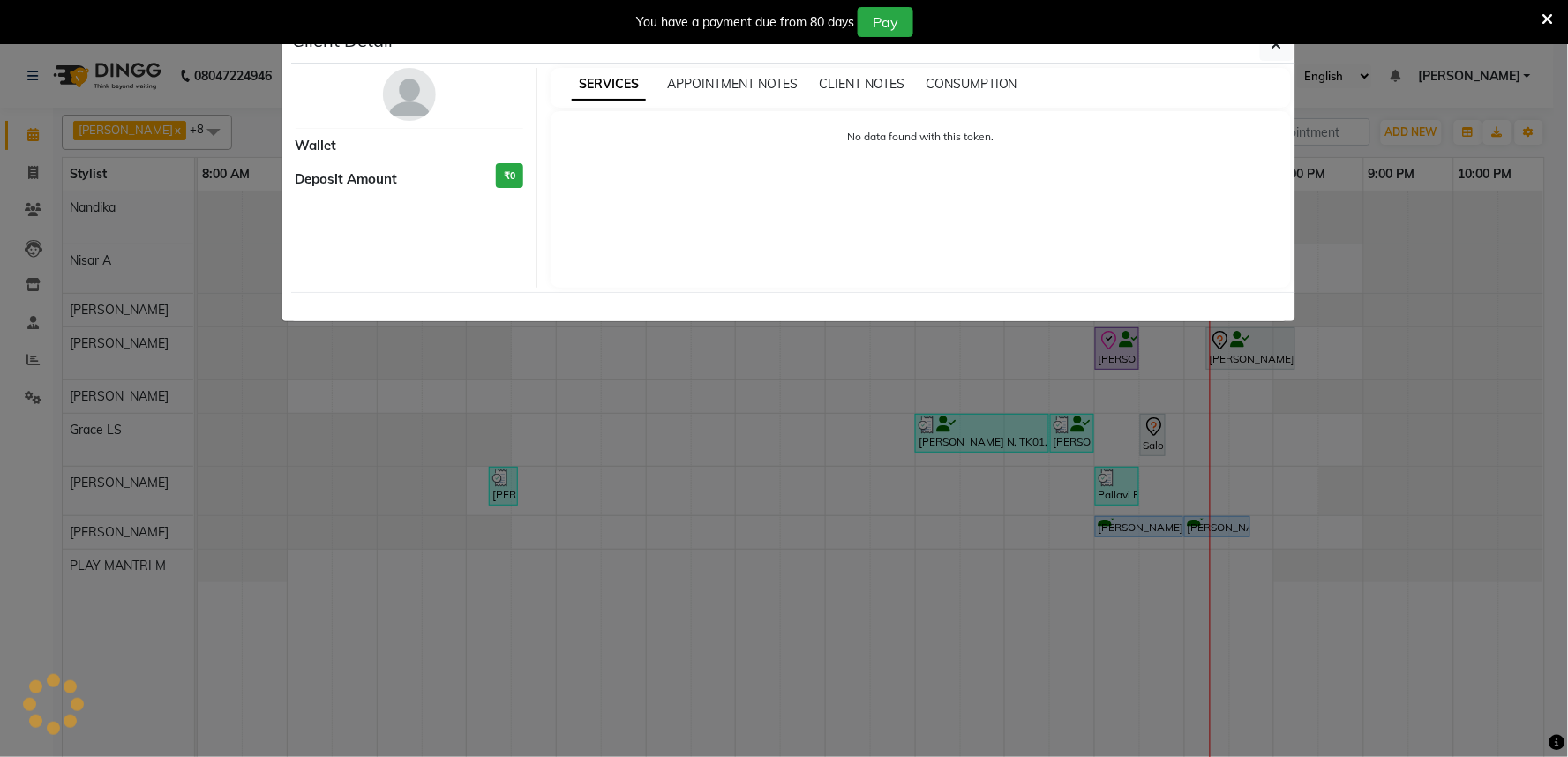
select select "8"
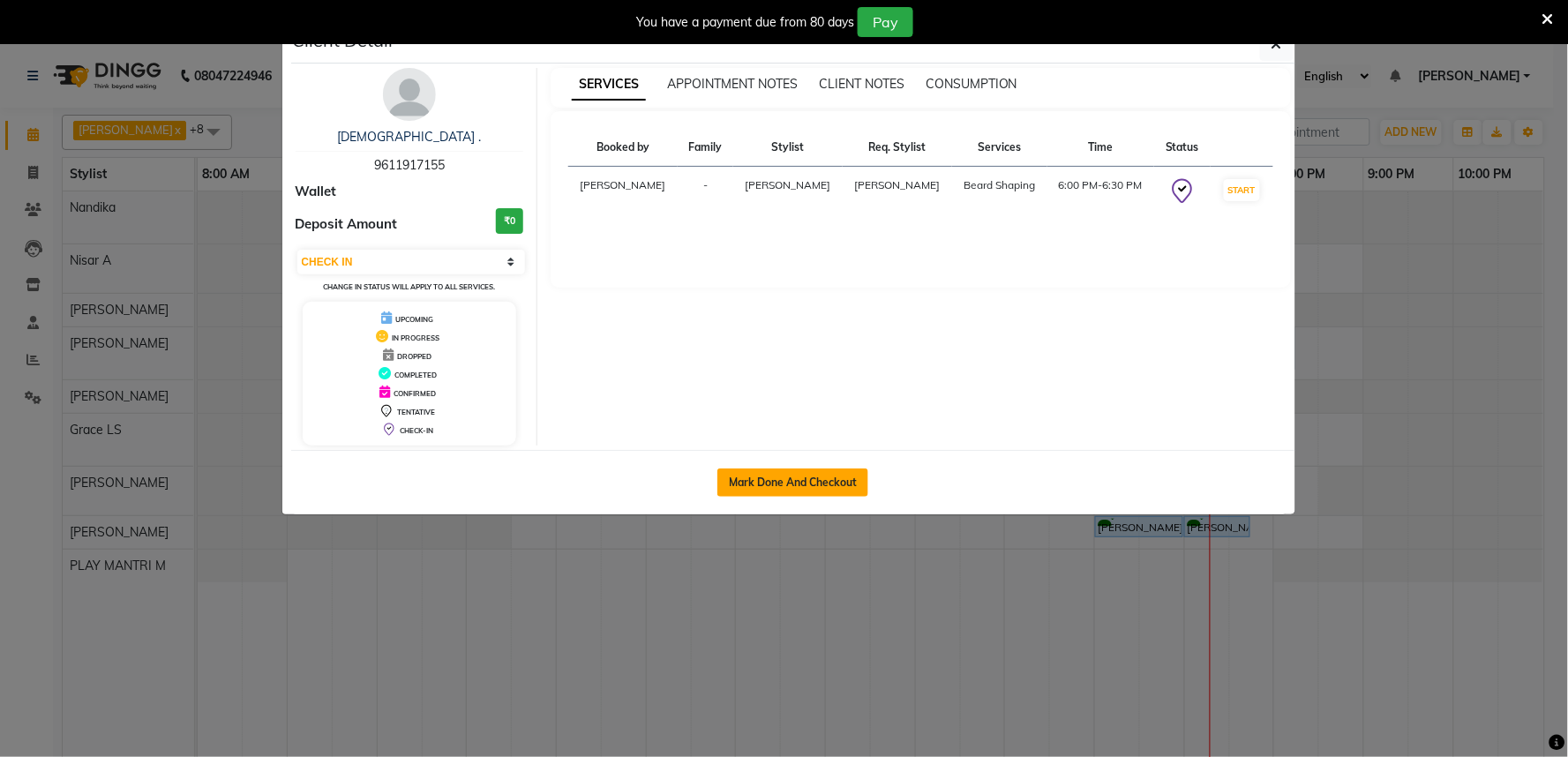
click at [814, 482] on button "Mark Done And Checkout" at bounding box center [793, 482] width 151 height 28
select select "service"
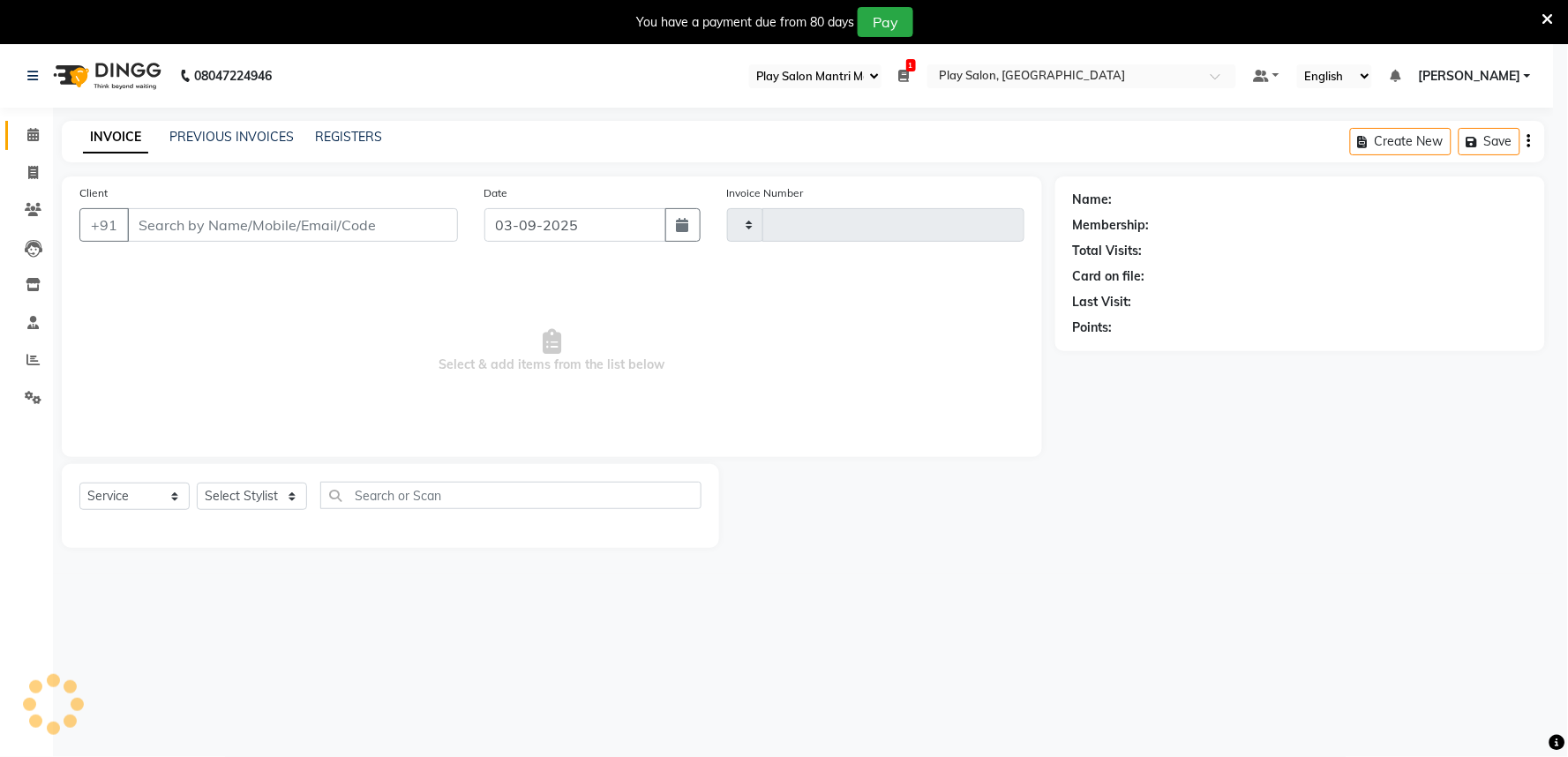
type input "1660"
select select "8352"
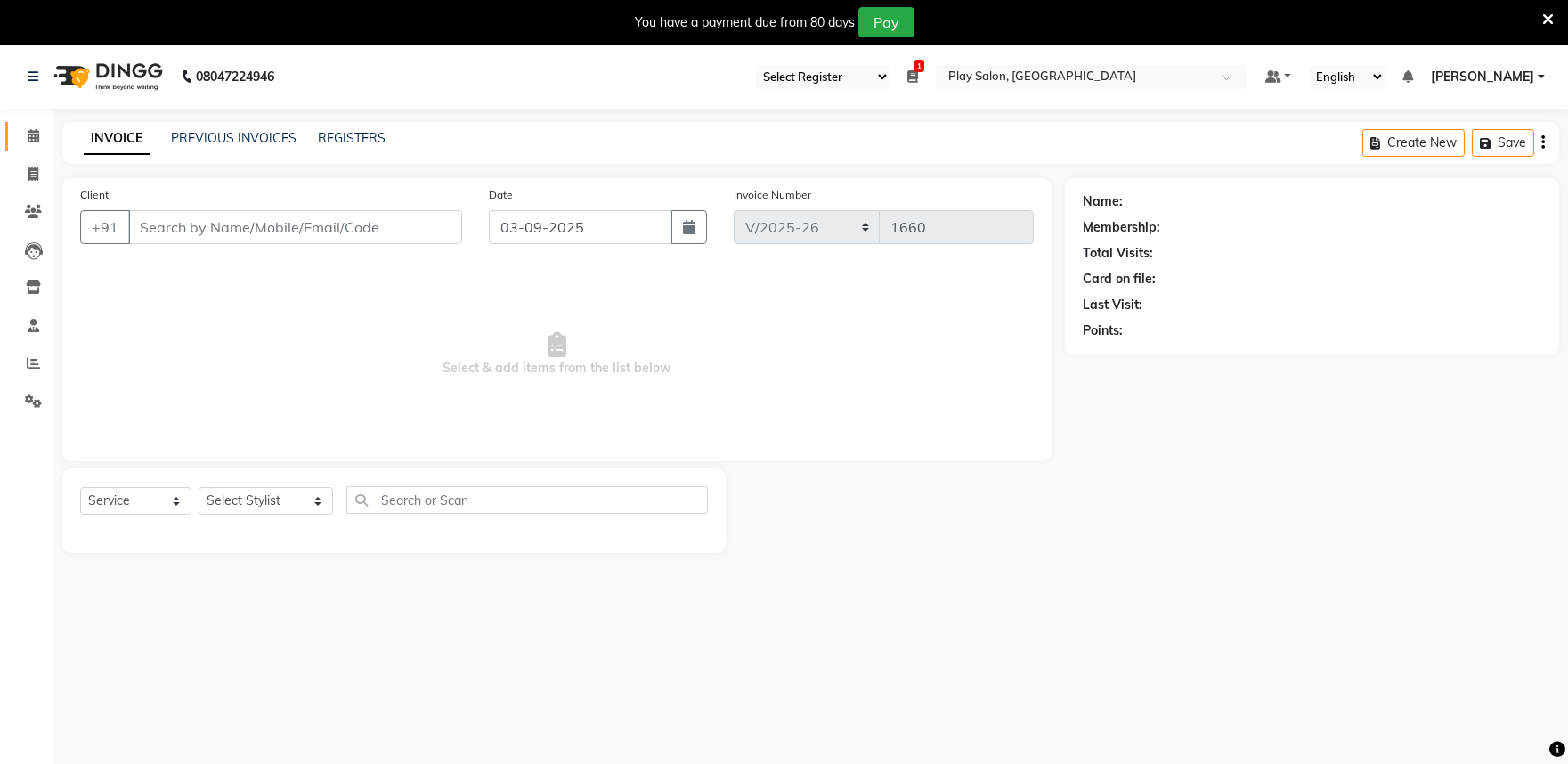
type input "9611917155"
select select "81315"
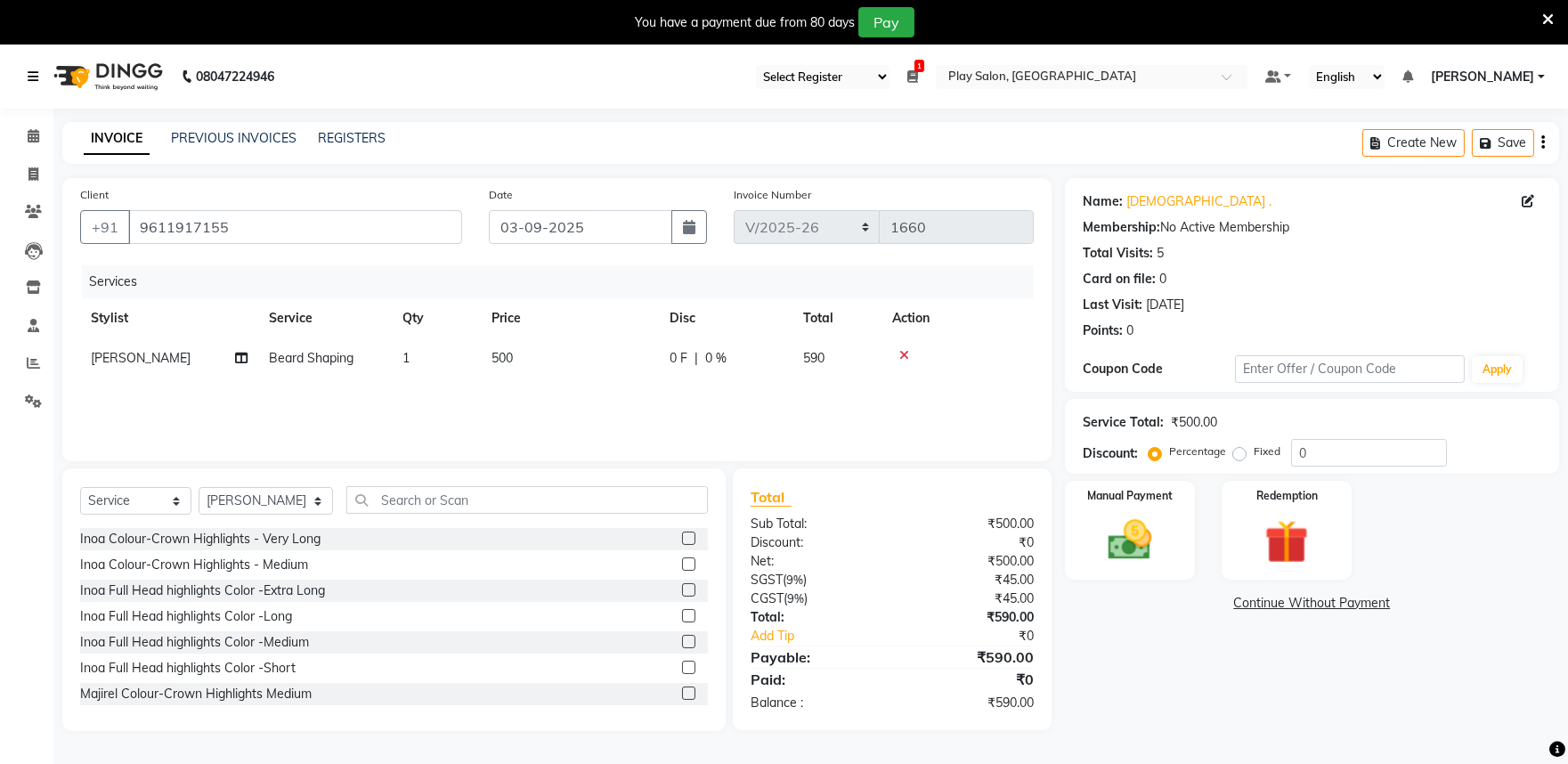
click at [34, 71] on icon at bounding box center [33, 76] width 11 height 12
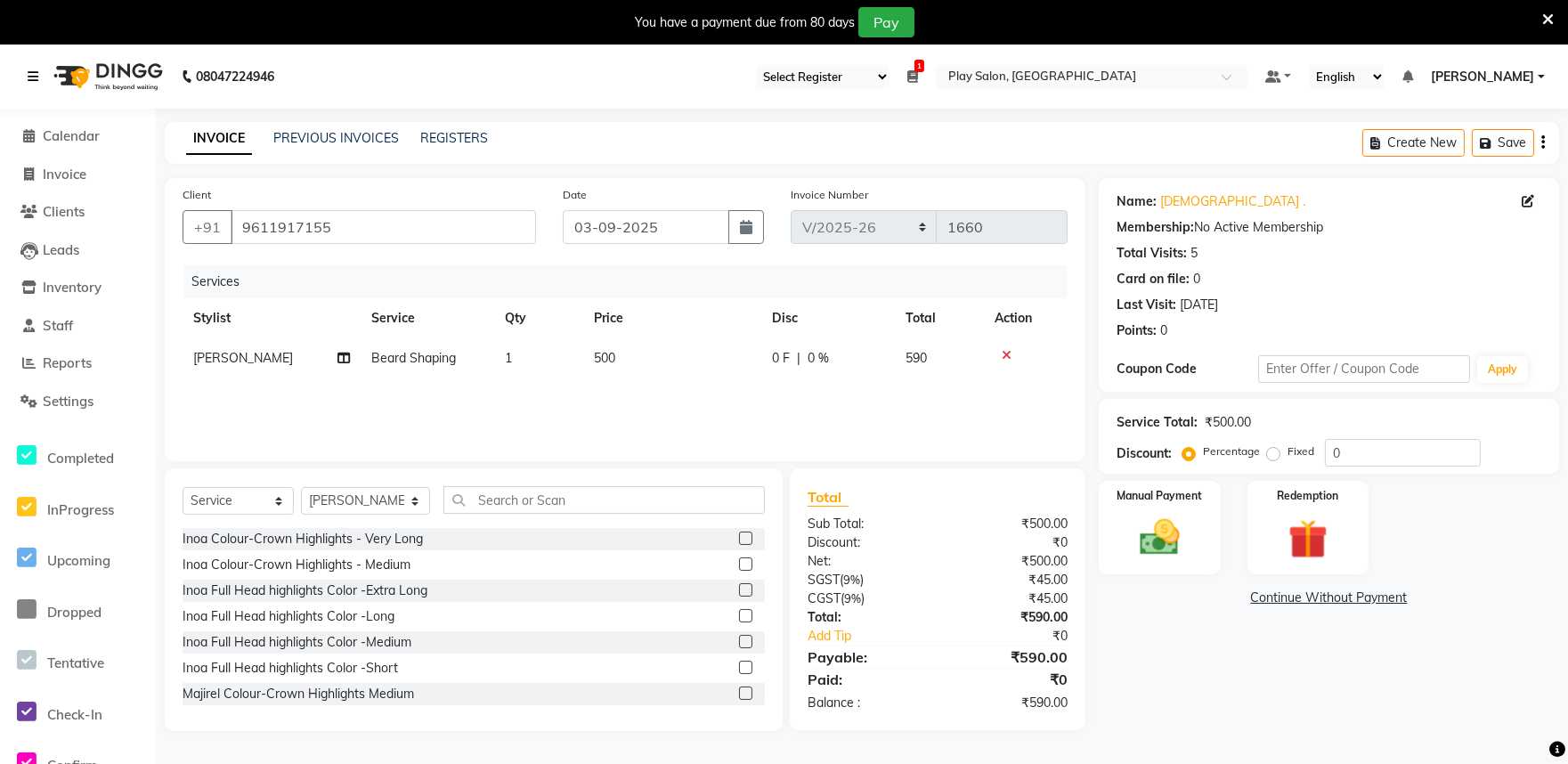
click at [36, 72] on icon at bounding box center [33, 76] width 11 height 12
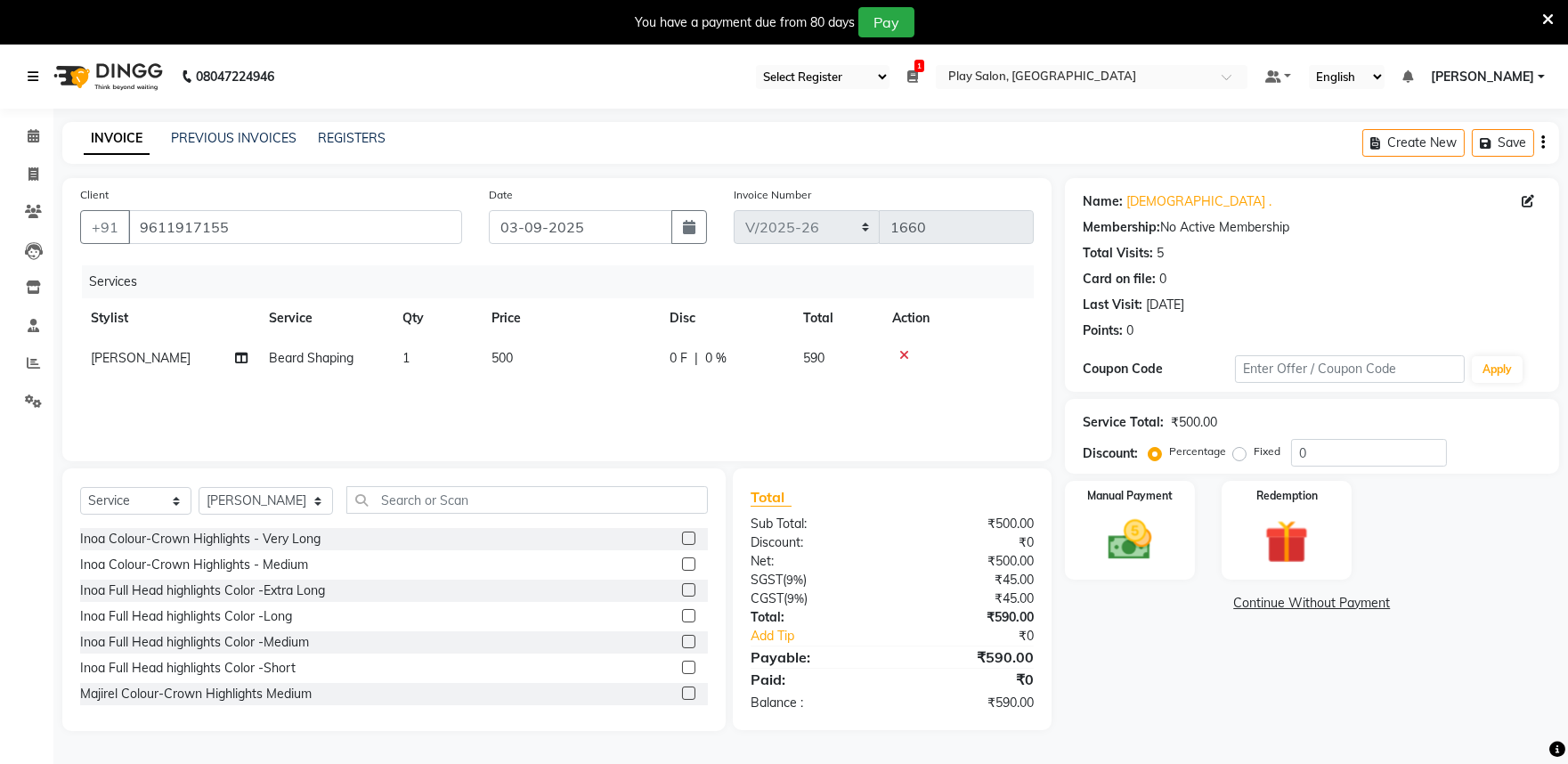
click at [34, 71] on icon at bounding box center [33, 76] width 11 height 12
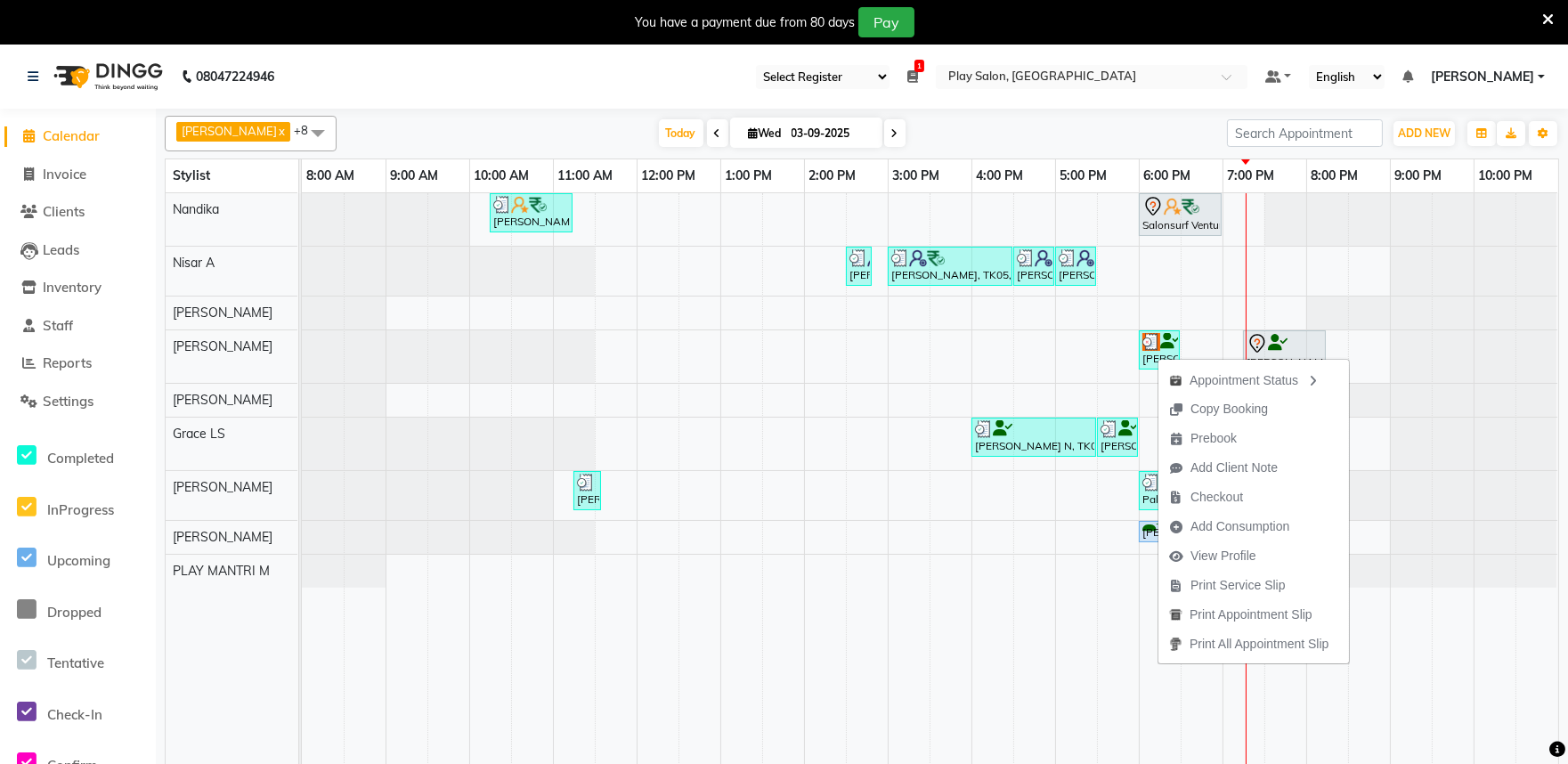
click at [1158, 357] on div "Appointment Status Copy Booking Prebook Add Client Note Checkout Add Consumptio…" at bounding box center [1254, 511] width 192 height 307
click at [1158, 345] on img at bounding box center [1151, 341] width 18 height 18
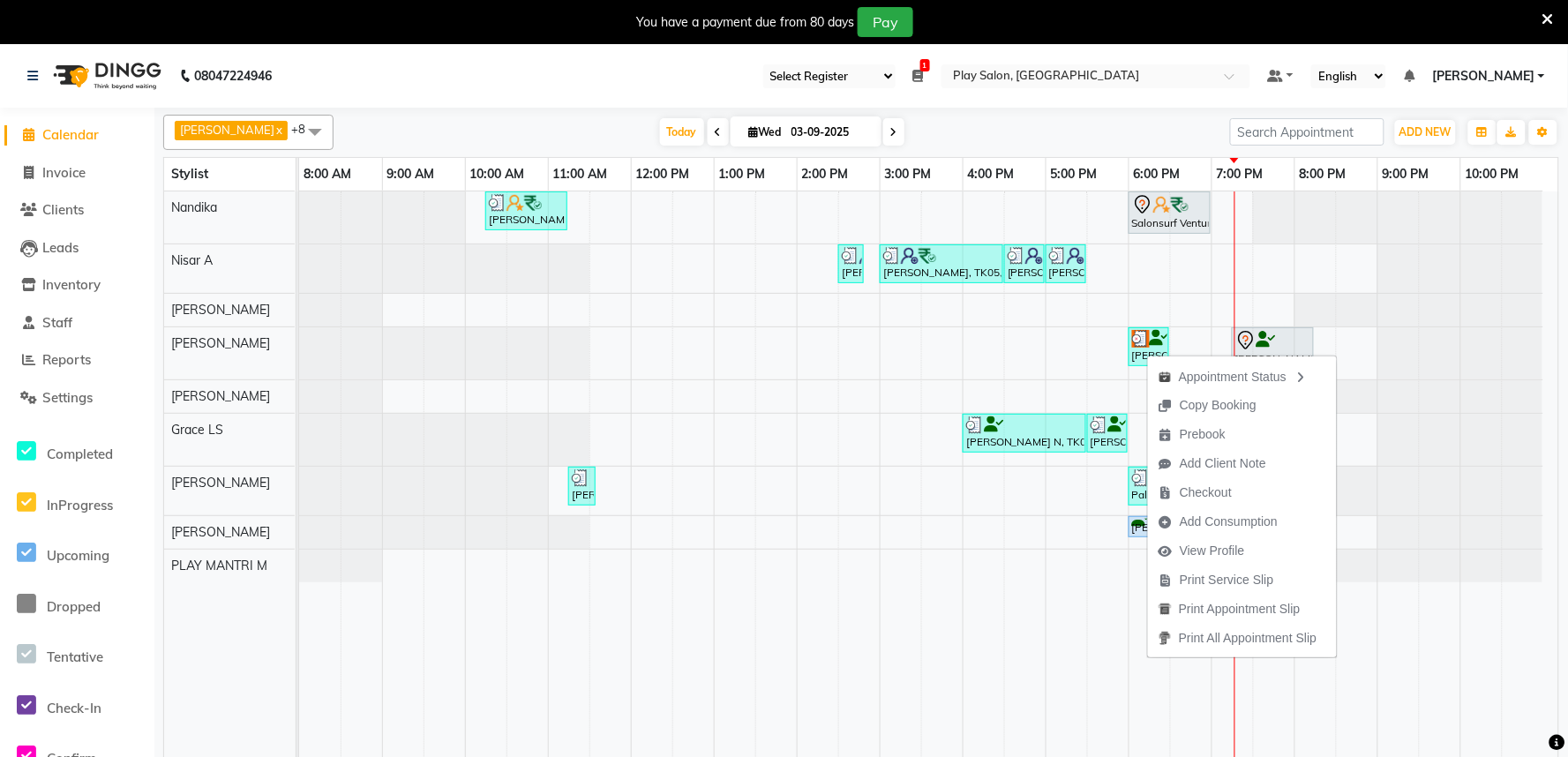
select select "3"
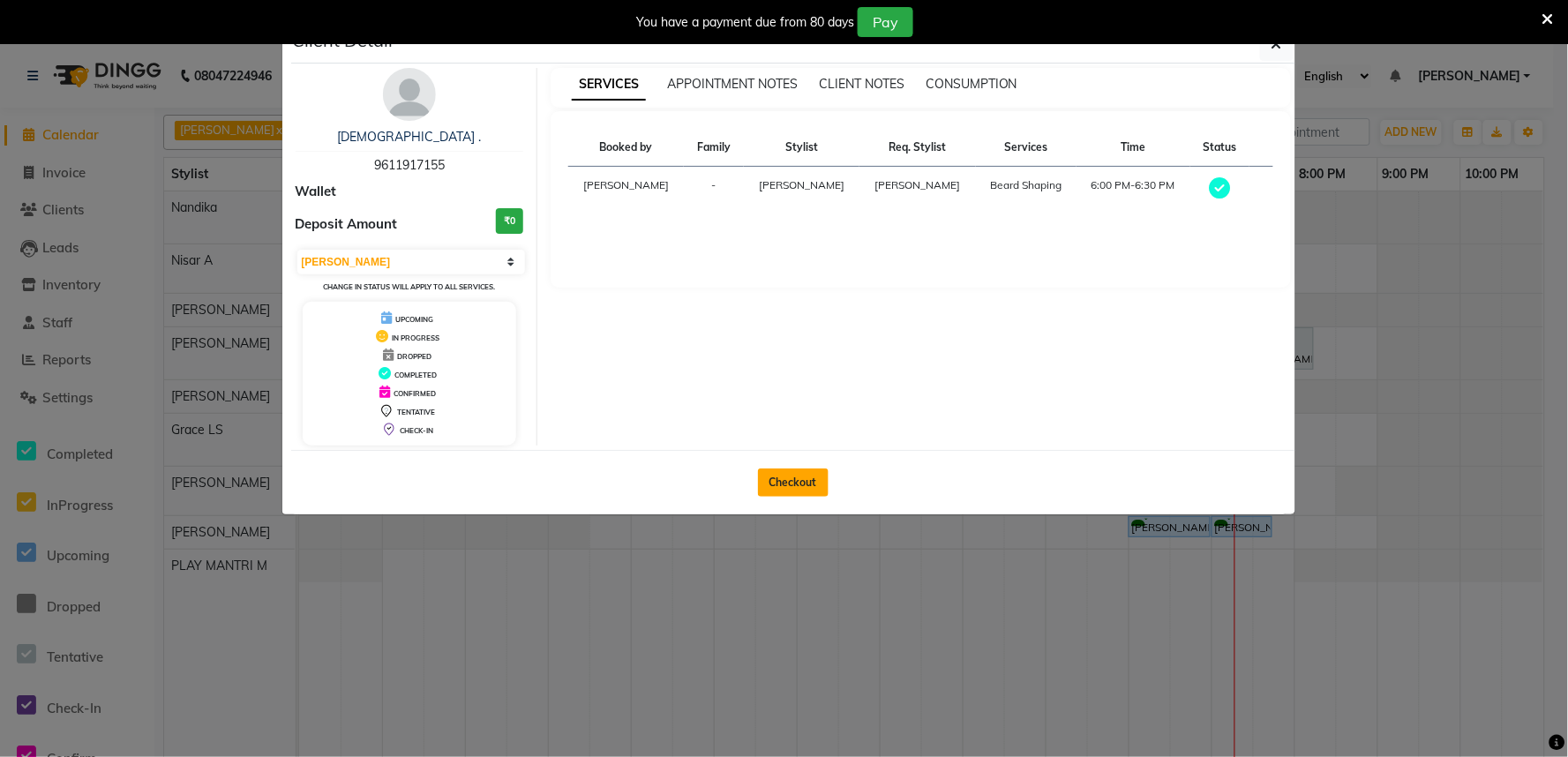
click at [817, 484] on button "Checkout" at bounding box center [793, 482] width 71 height 28
select select "service"
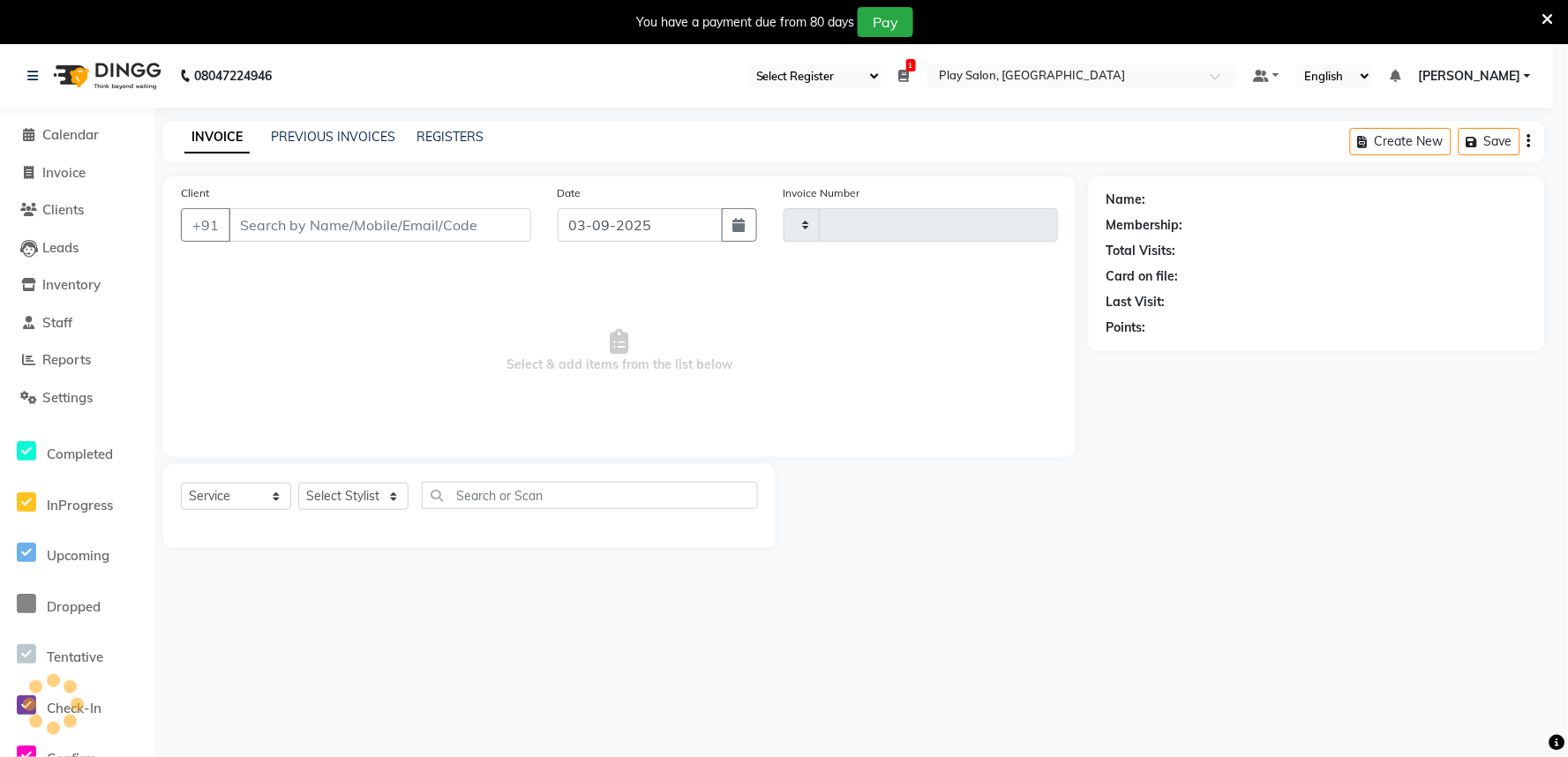
type input "1660"
select select "8352"
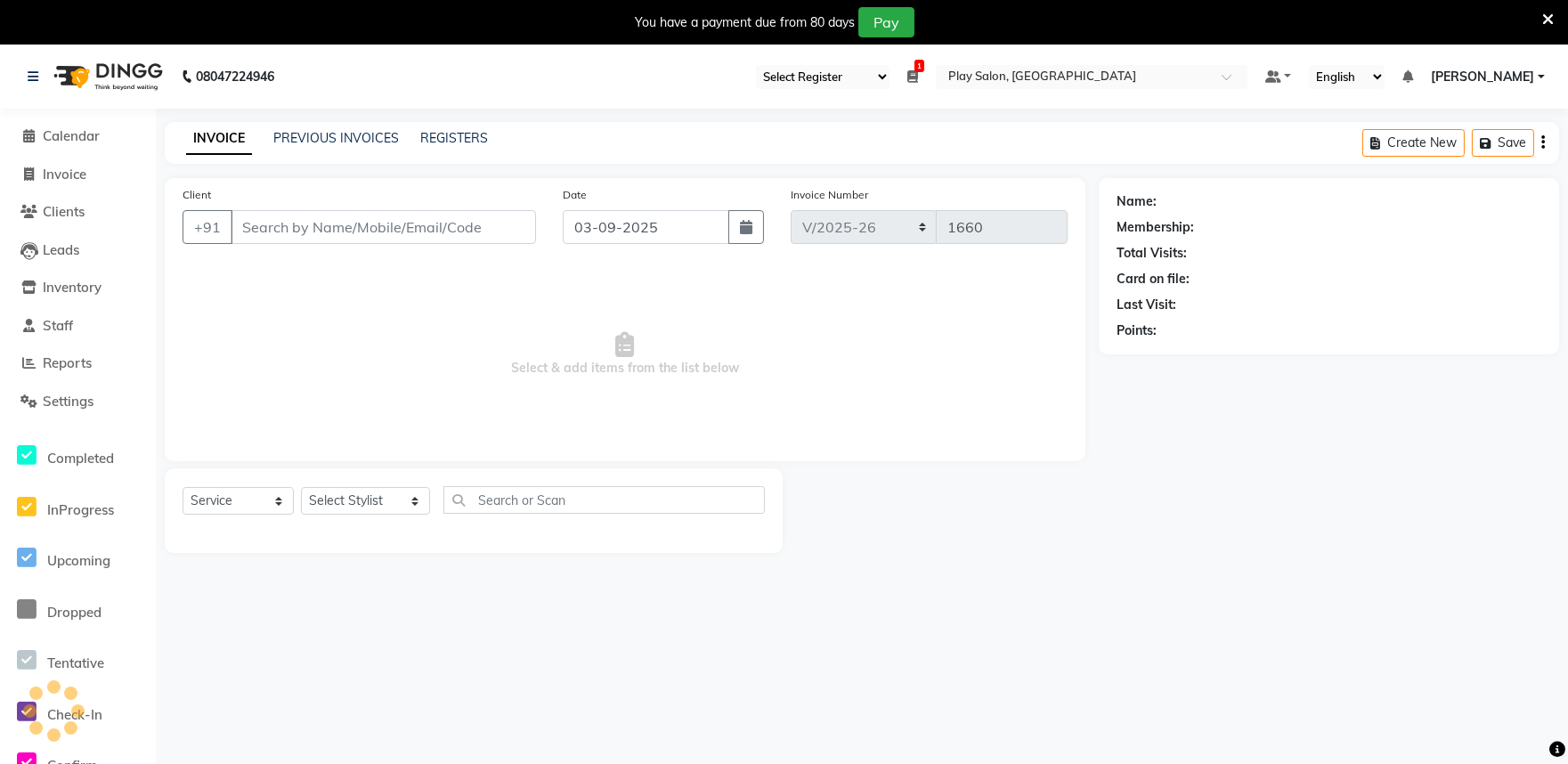
type input "9611917155"
select select "81315"
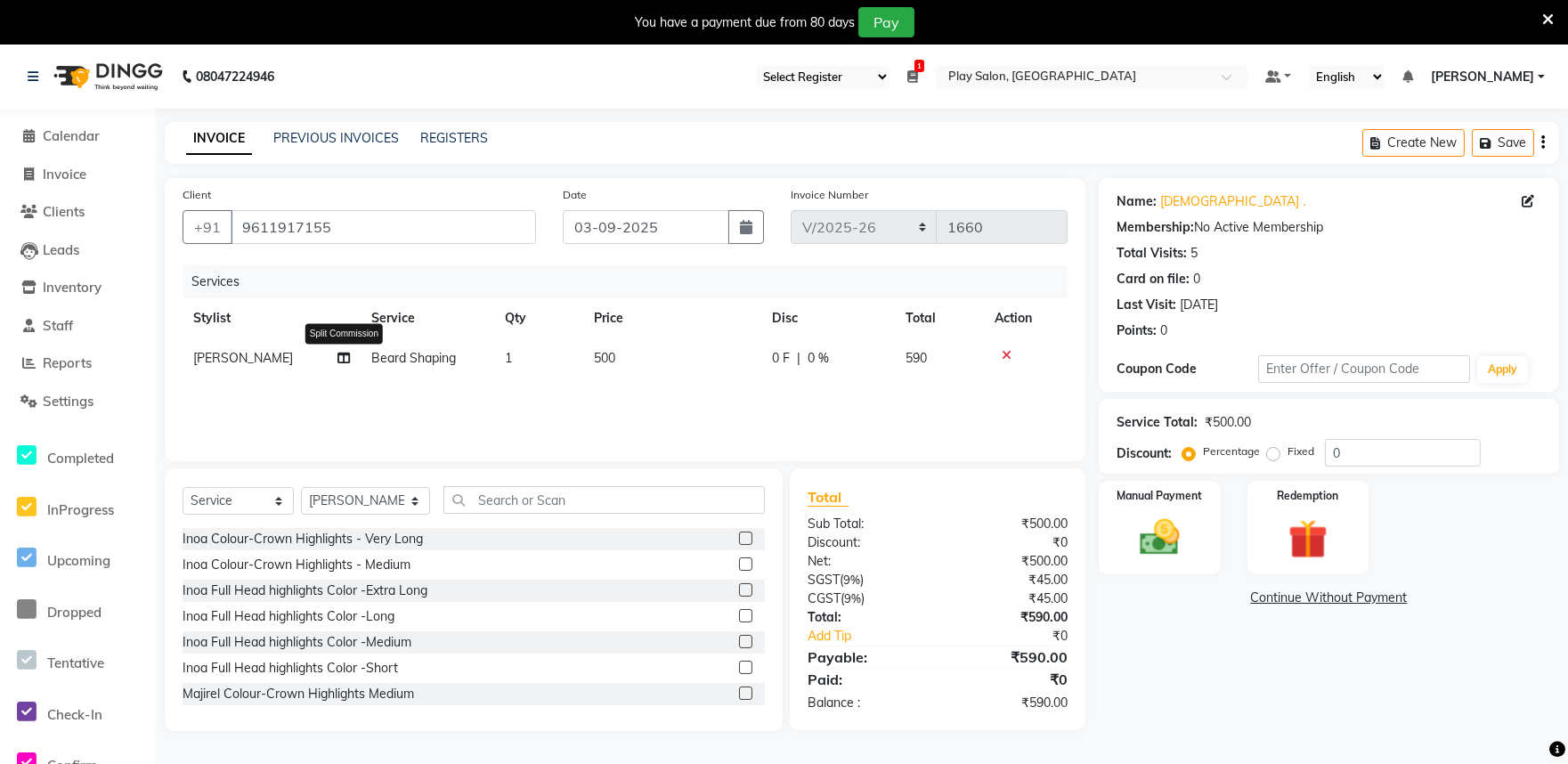
click at [345, 354] on icon at bounding box center [343, 357] width 12 height 12
select select "81315"
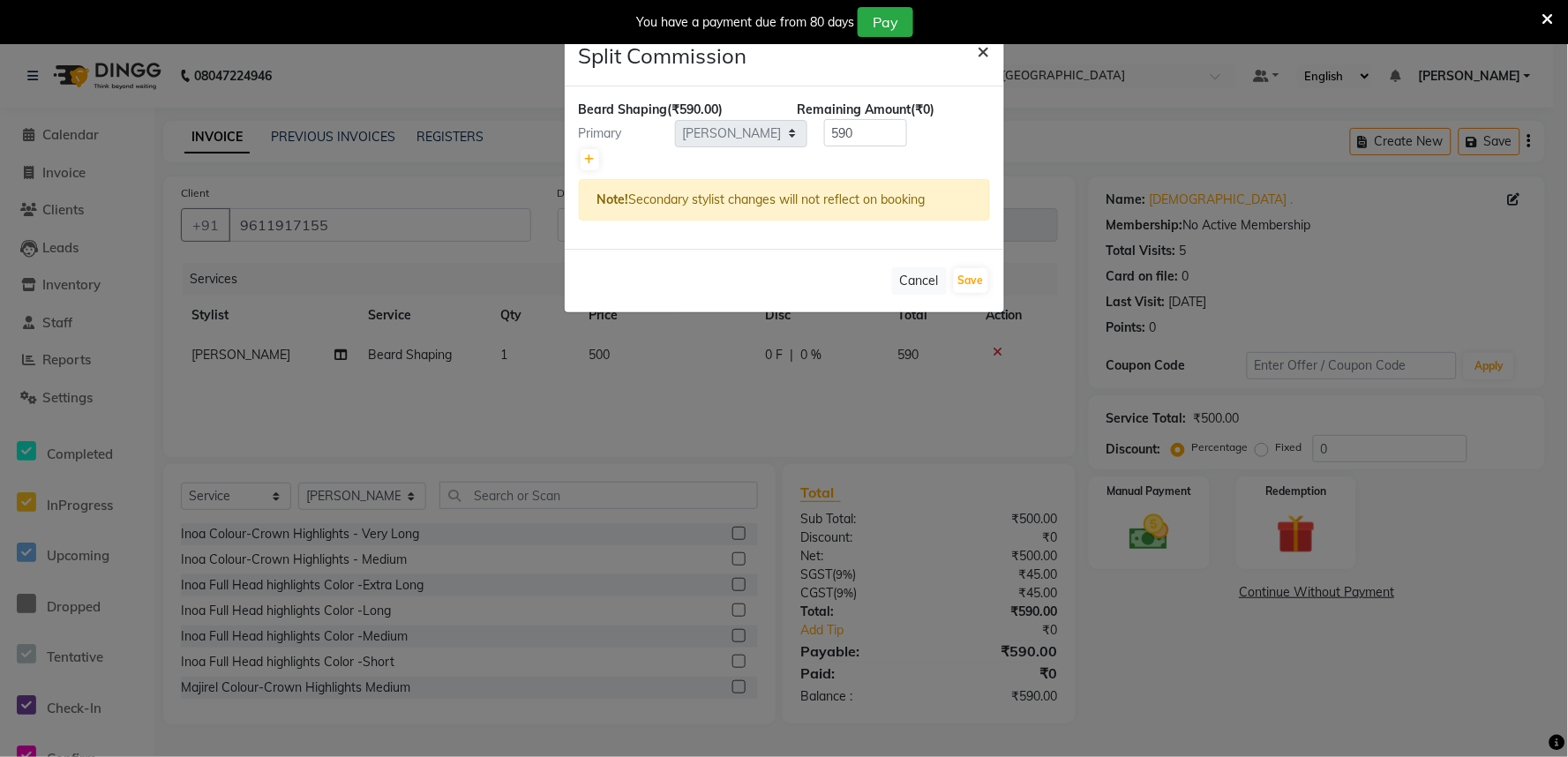
click at [983, 55] on span "×" at bounding box center [983, 49] width 12 height 27
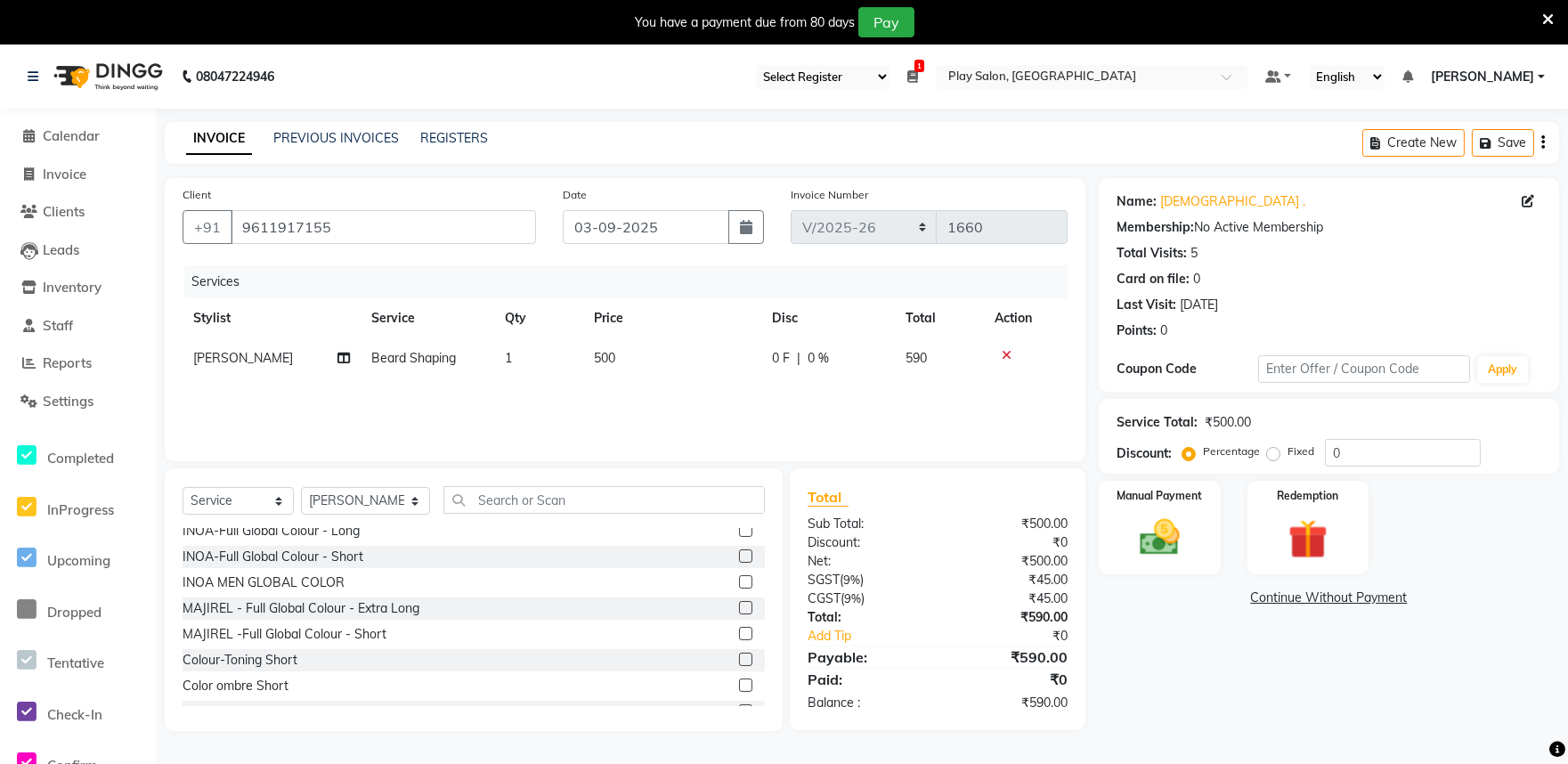
scroll to position [494, 0]
click at [285, 499] on select "Select Service Product Membership Package Voucher Prepaid Gift Card" at bounding box center [238, 501] width 111 height 28
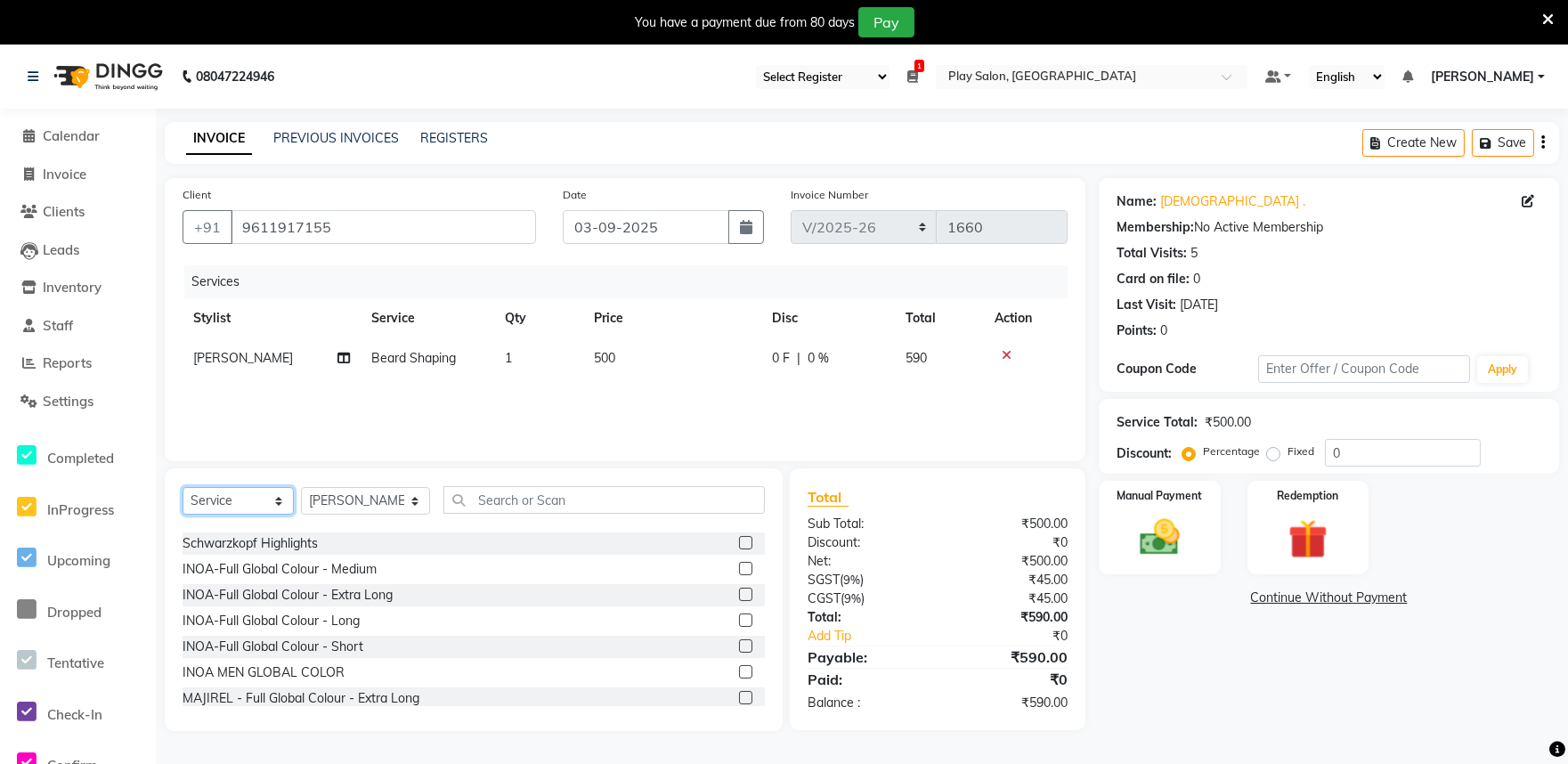
scroll to position [297, 0]
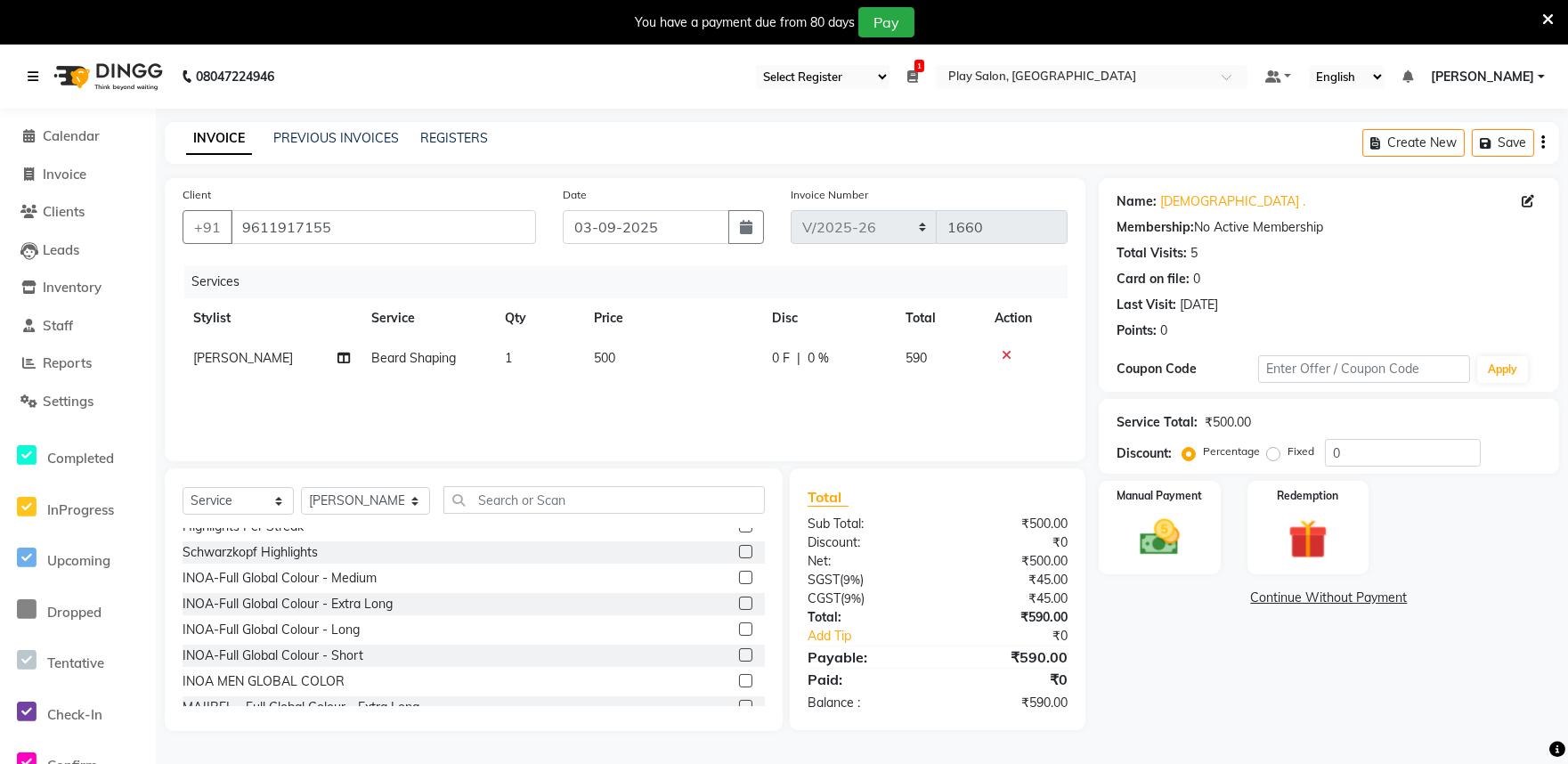
click at [31, 85] on link at bounding box center [36, 77] width 18 height 50
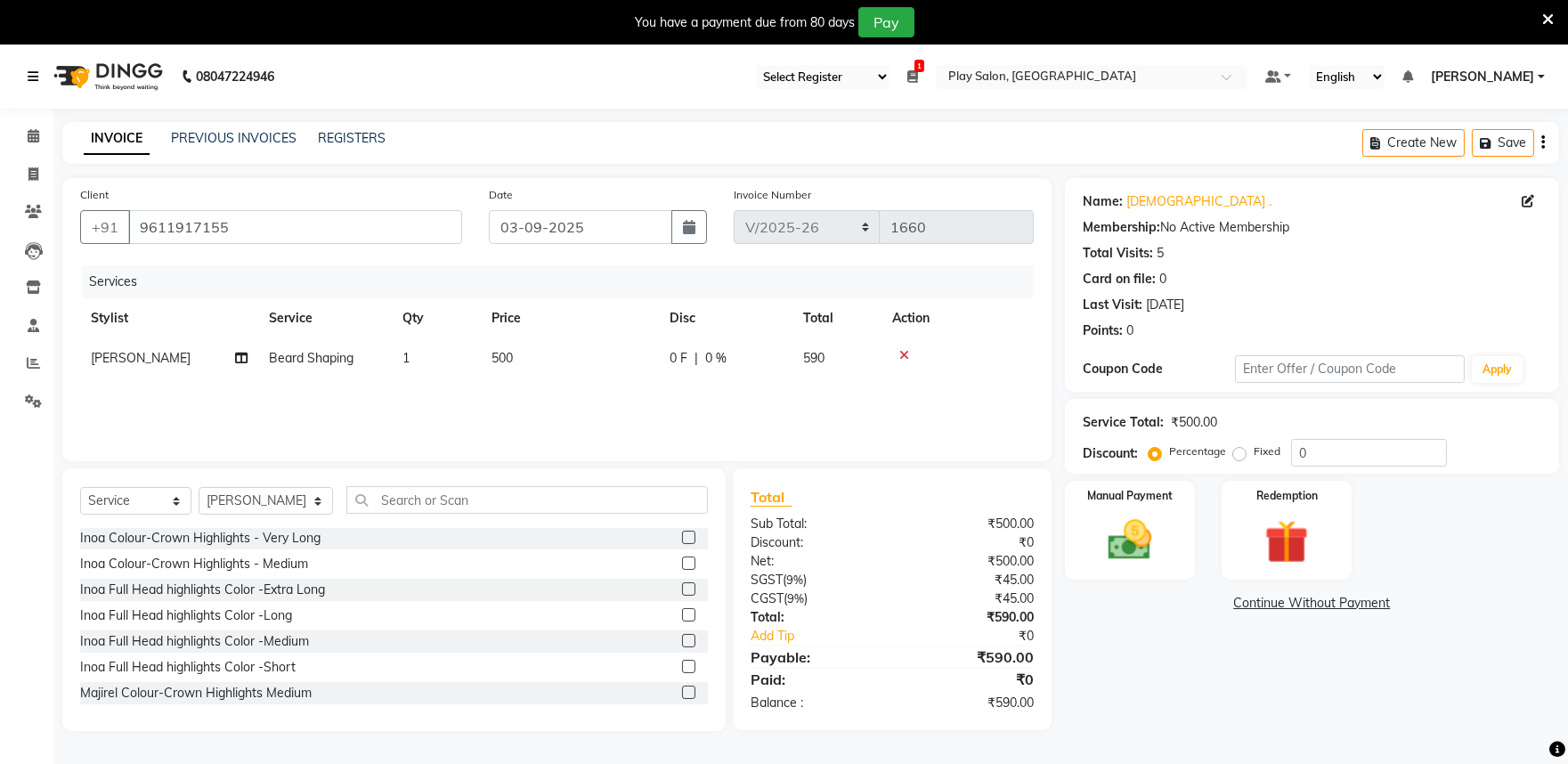
scroll to position [0, 0]
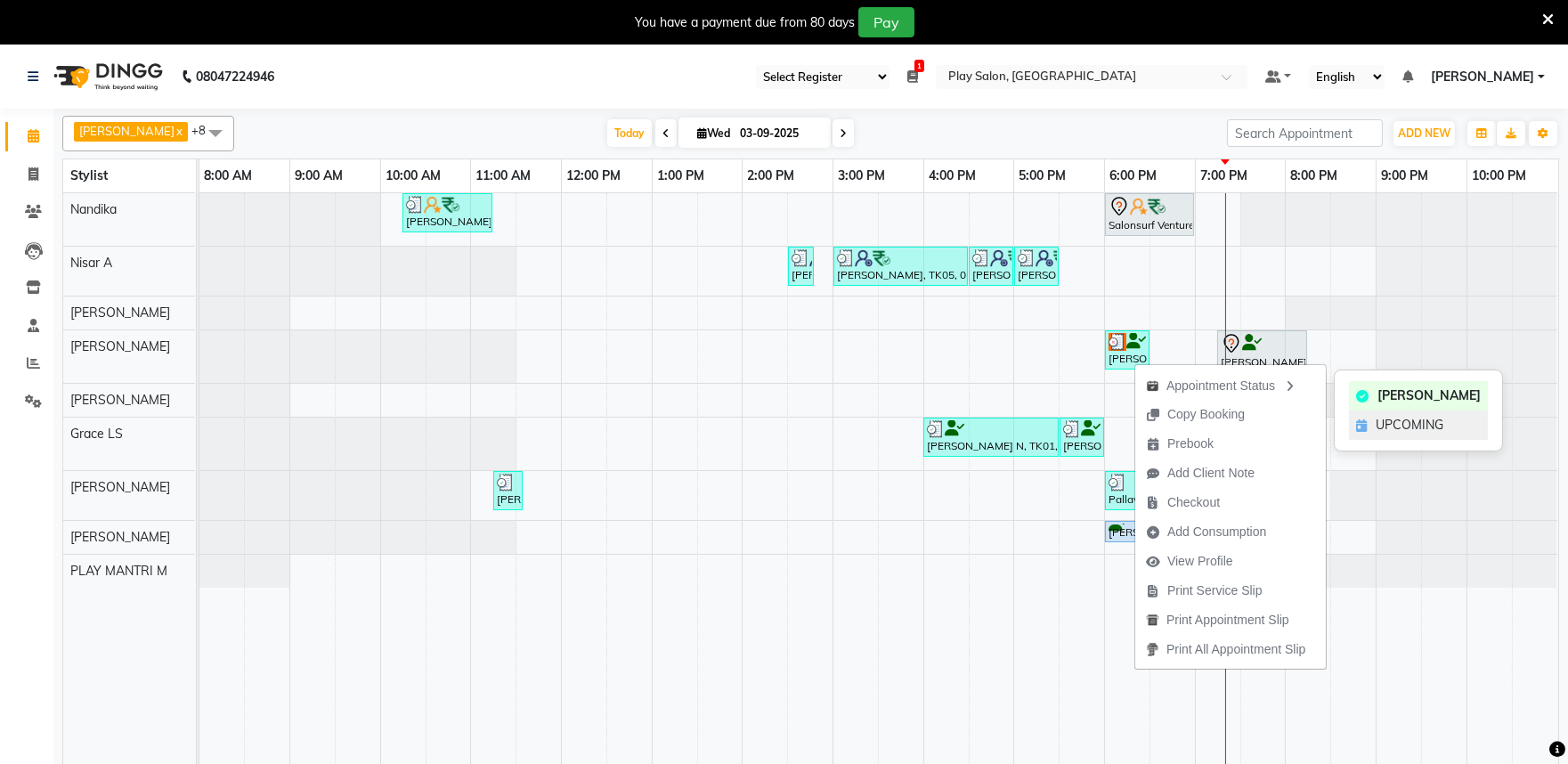
click at [1417, 425] on span "UPCOMING" at bounding box center [1409, 425] width 68 height 18
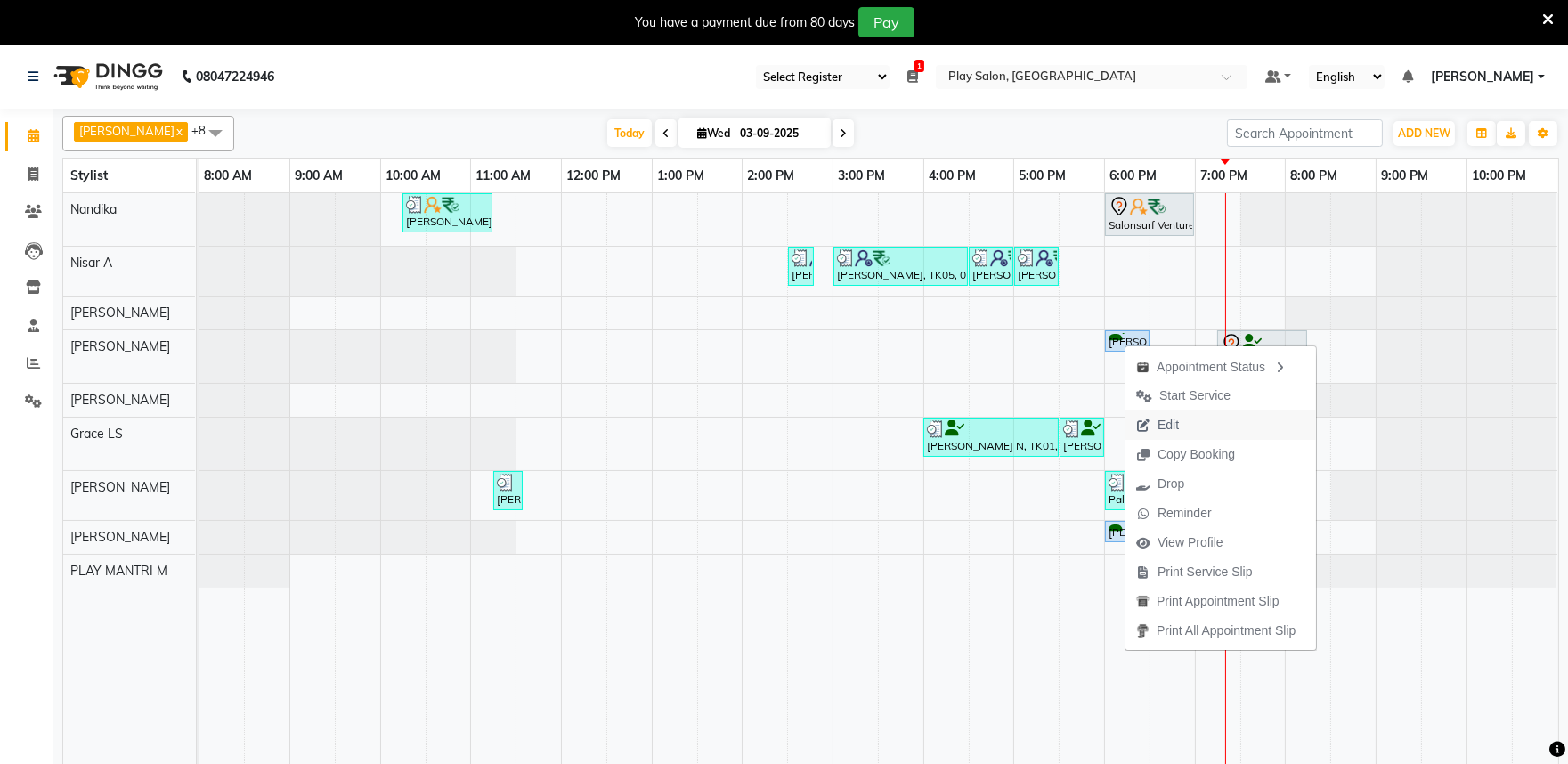
click at [1158, 422] on span "Edit" at bounding box center [1168, 425] width 21 height 18
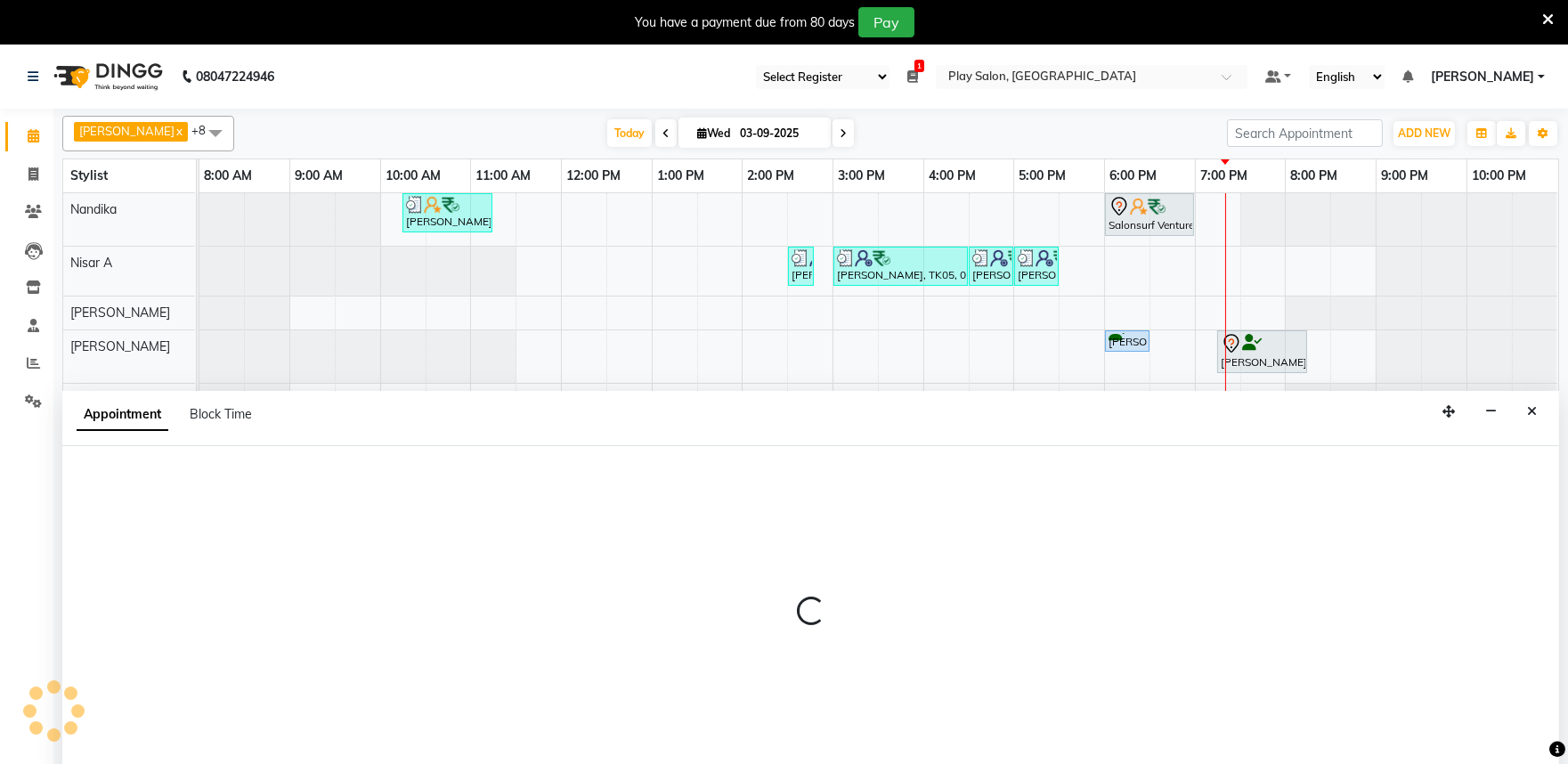
scroll to position [44, 0]
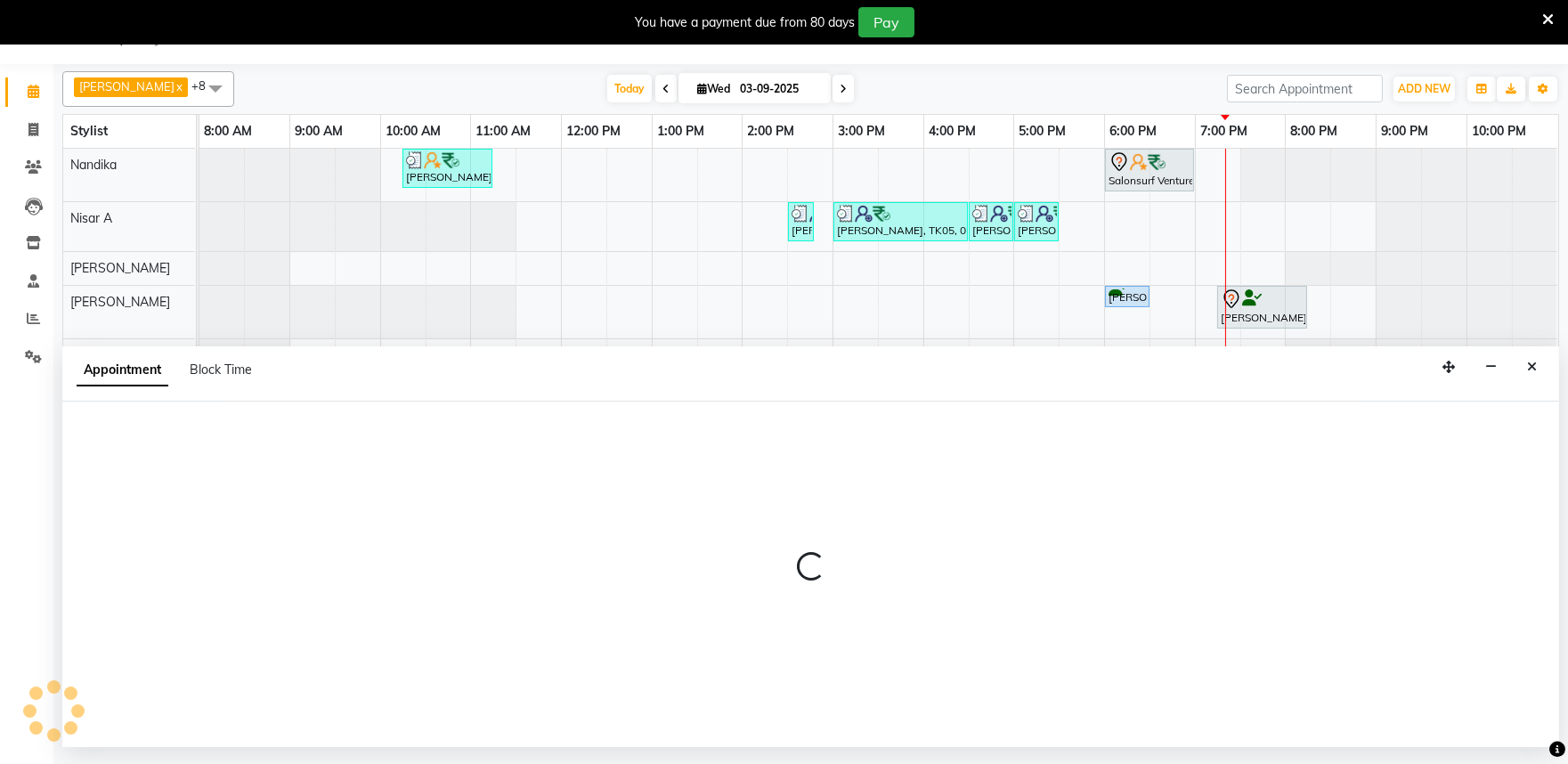
select select "upcoming"
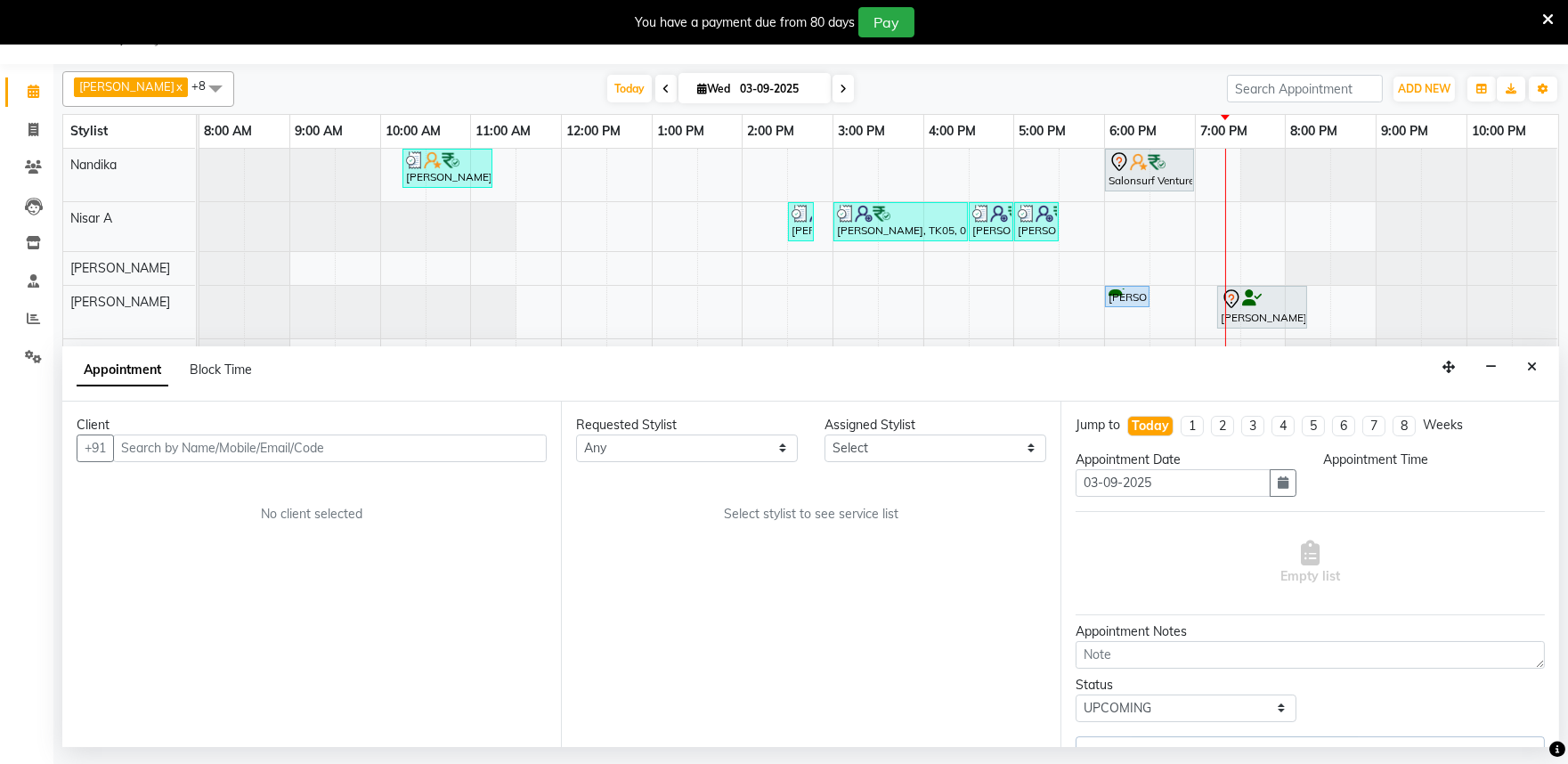
select select "81315"
select select "1080"
select select "4213"
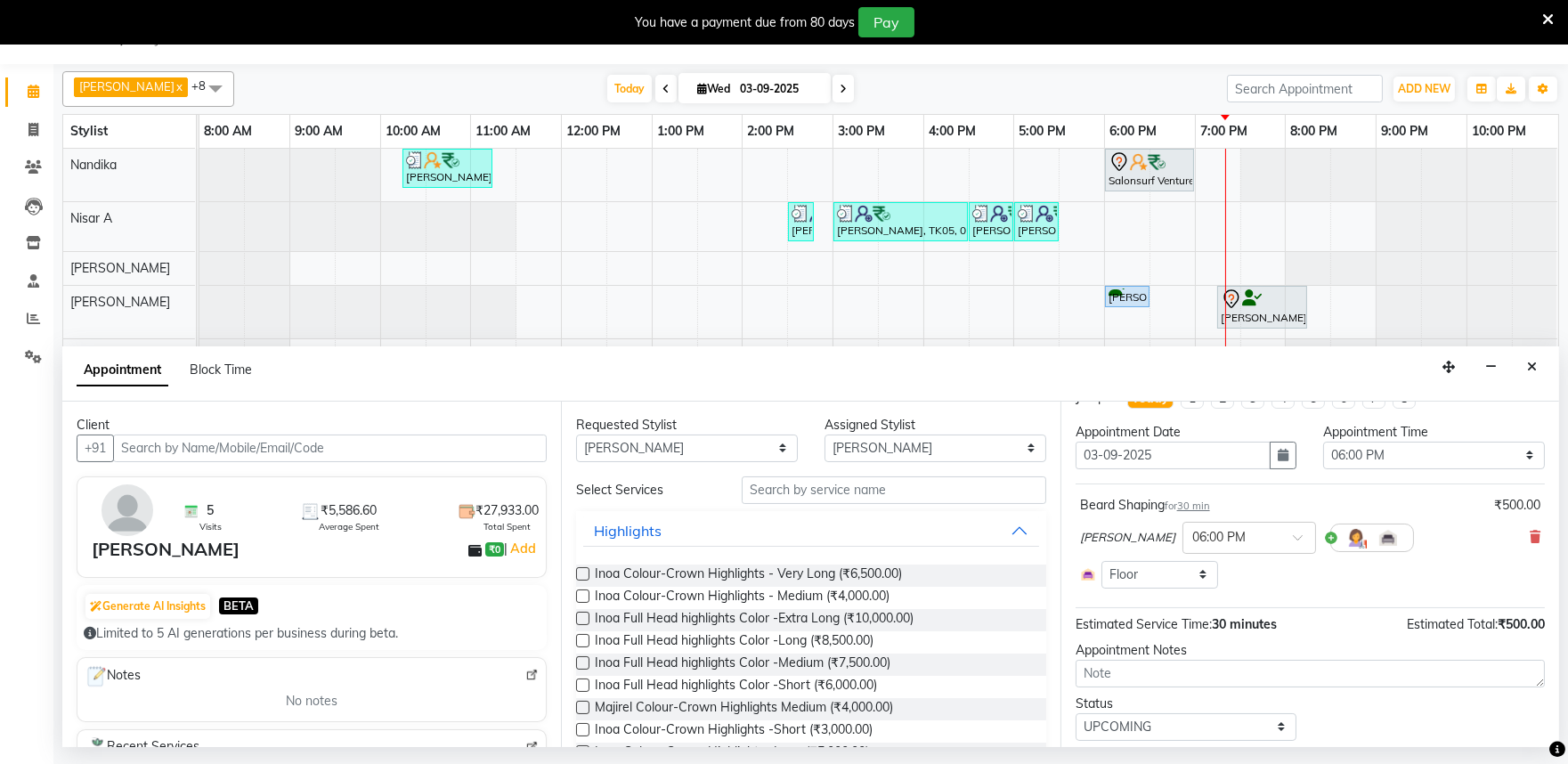
scroll to position [0, 0]
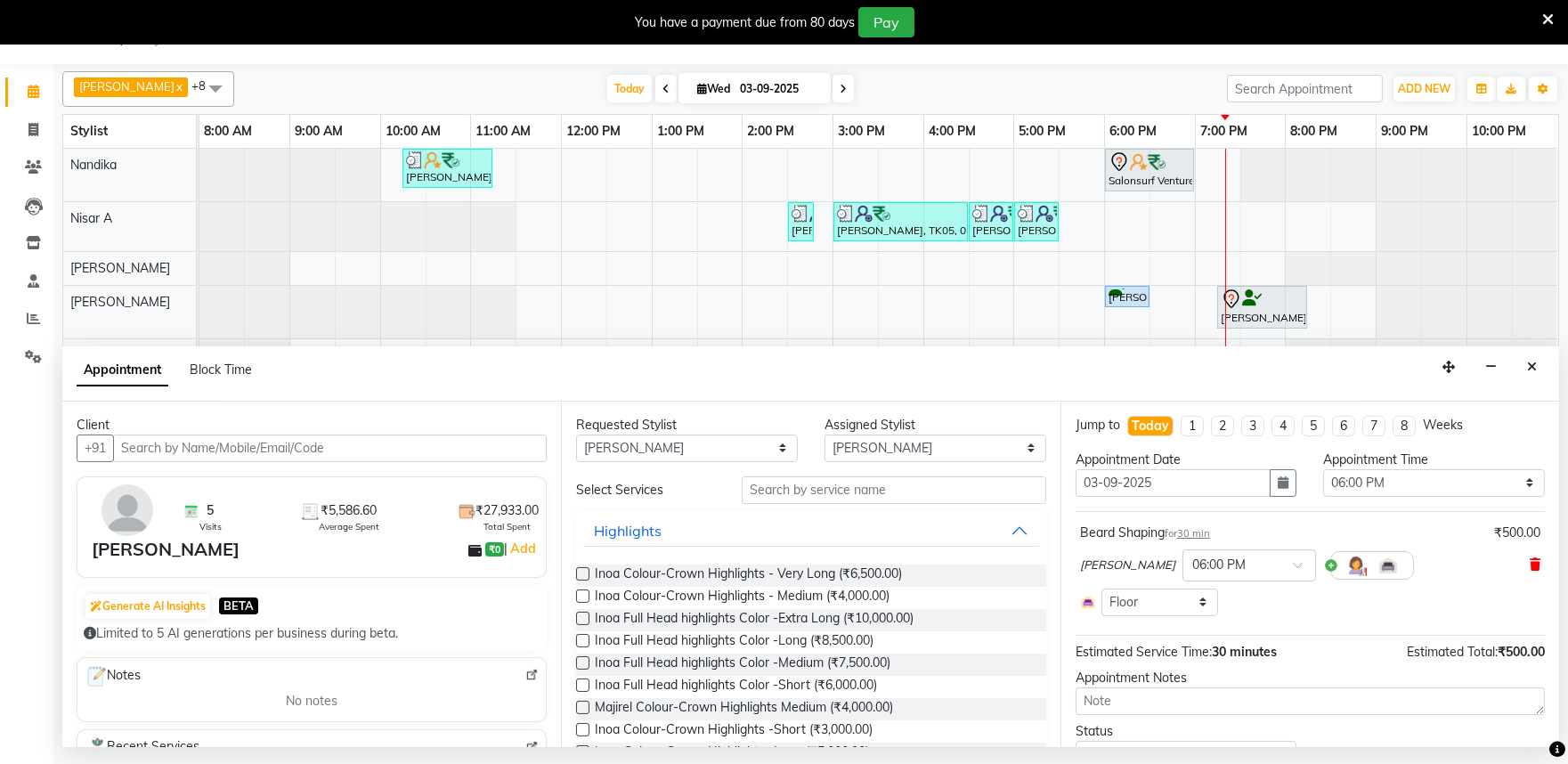
click at [1530, 565] on icon at bounding box center [1536, 564] width 11 height 12
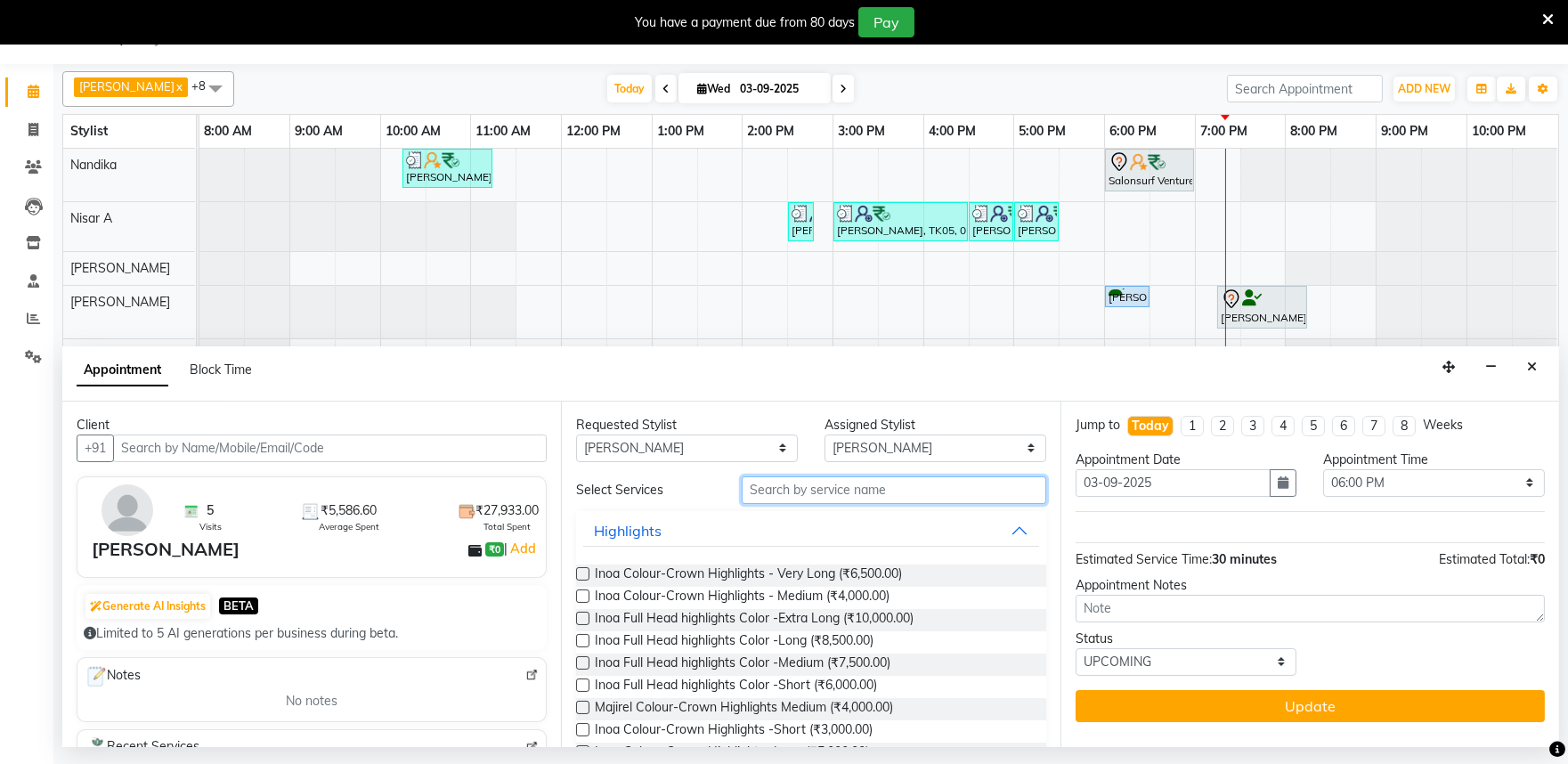
click at [833, 497] on input "text" at bounding box center [894, 490] width 304 height 28
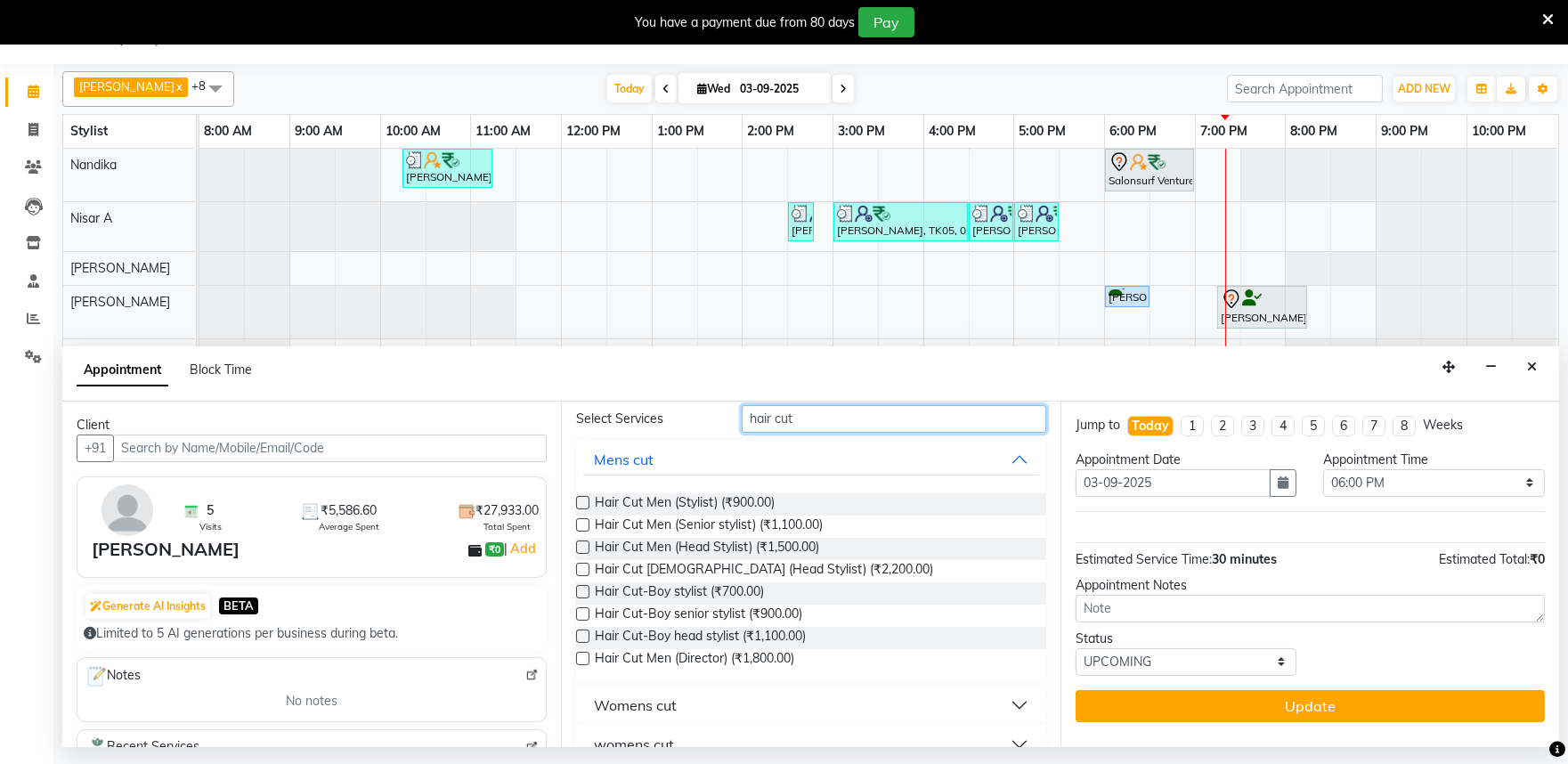
scroll to position [99, 0]
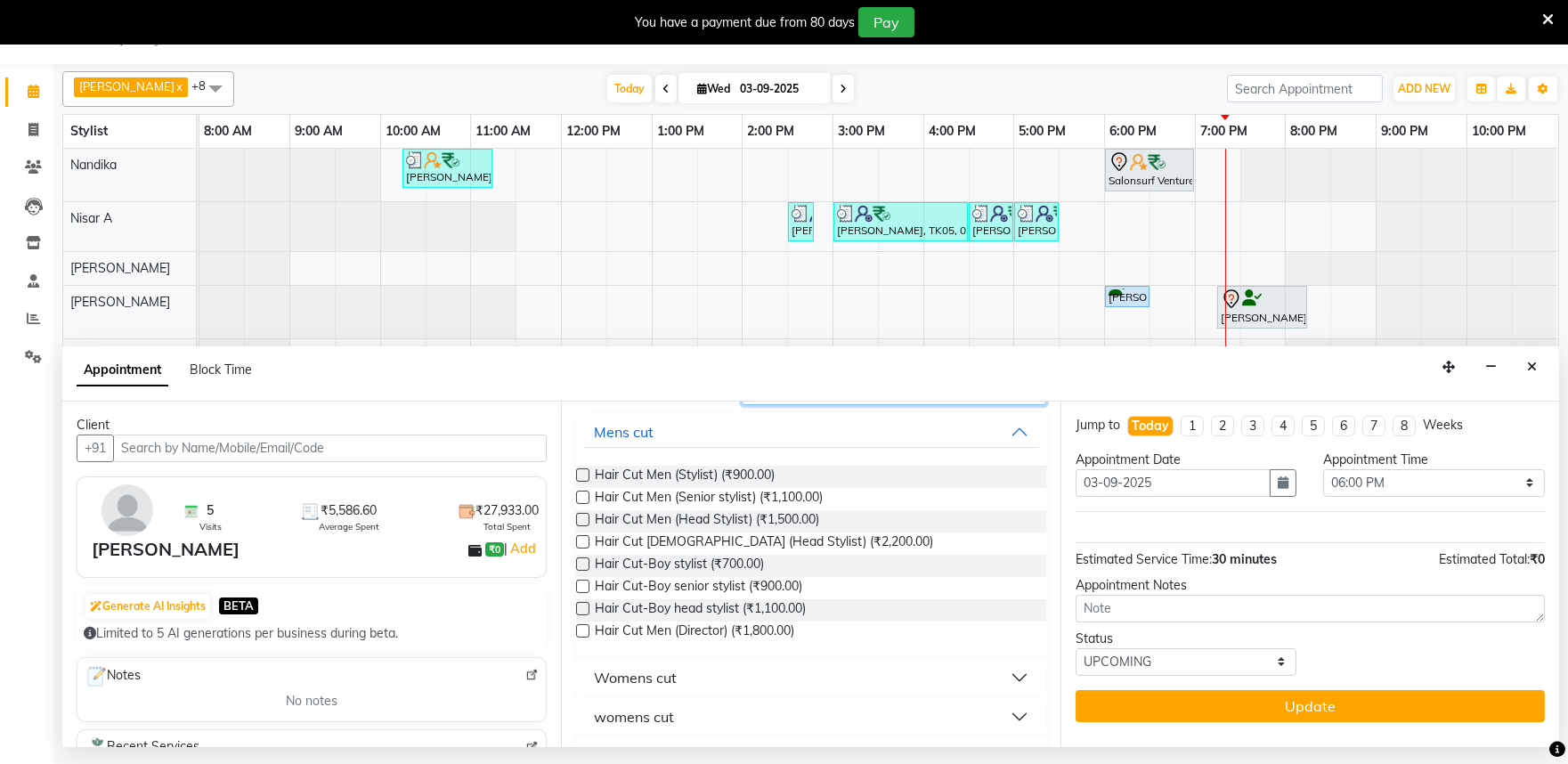
type input "hair cut"
click at [585, 631] on label at bounding box center [583, 631] width 13 height 13
click at [585, 631] on input "checkbox" at bounding box center [582, 633] width 12 height 12
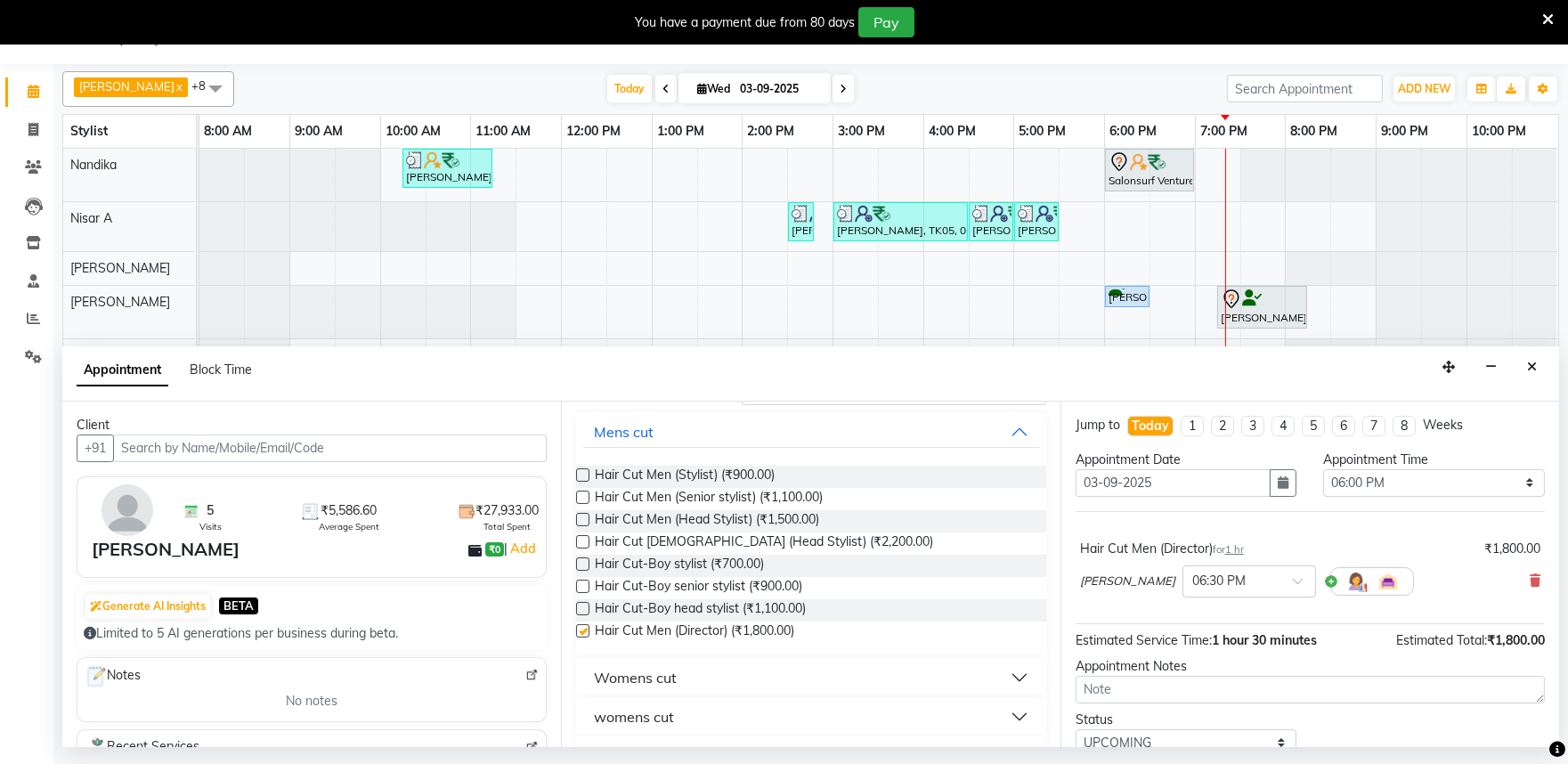
checkbox input "false"
click at [1256, 587] on div at bounding box center [1249, 580] width 131 height 18
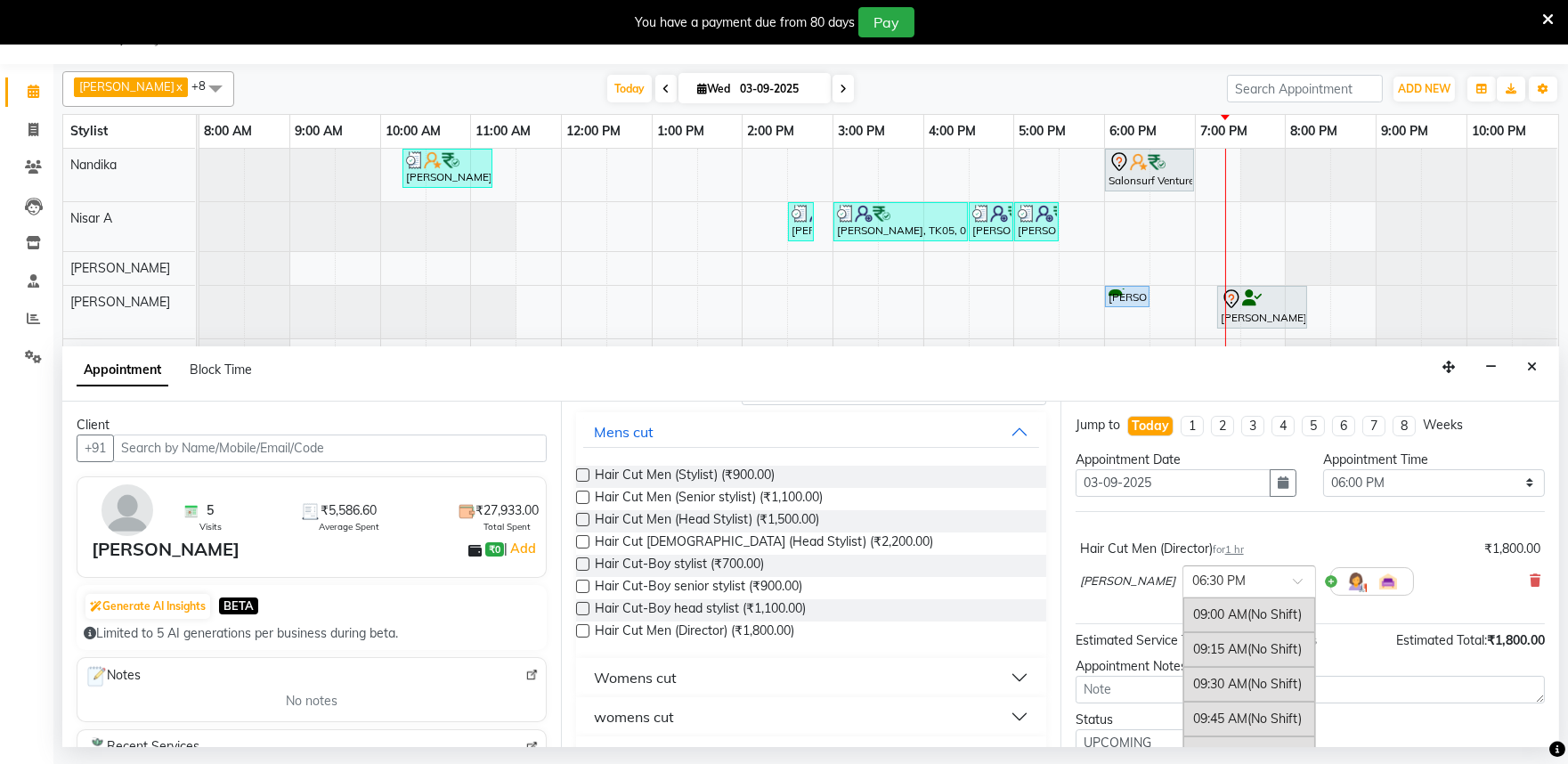
scroll to position [1270, 0]
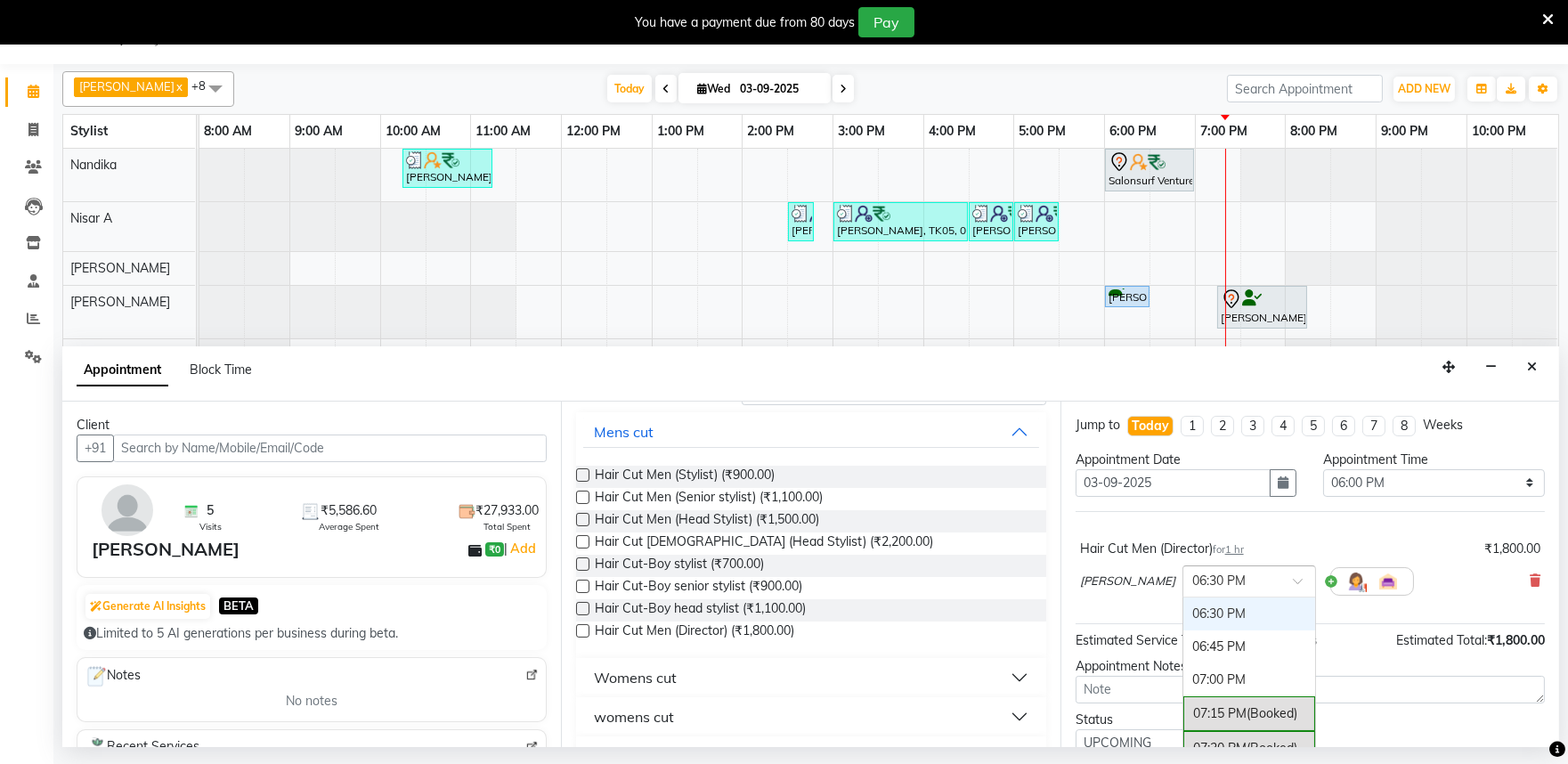
click at [1253, 595] on div "× 06:30 PM" at bounding box center [1249, 581] width 133 height 32
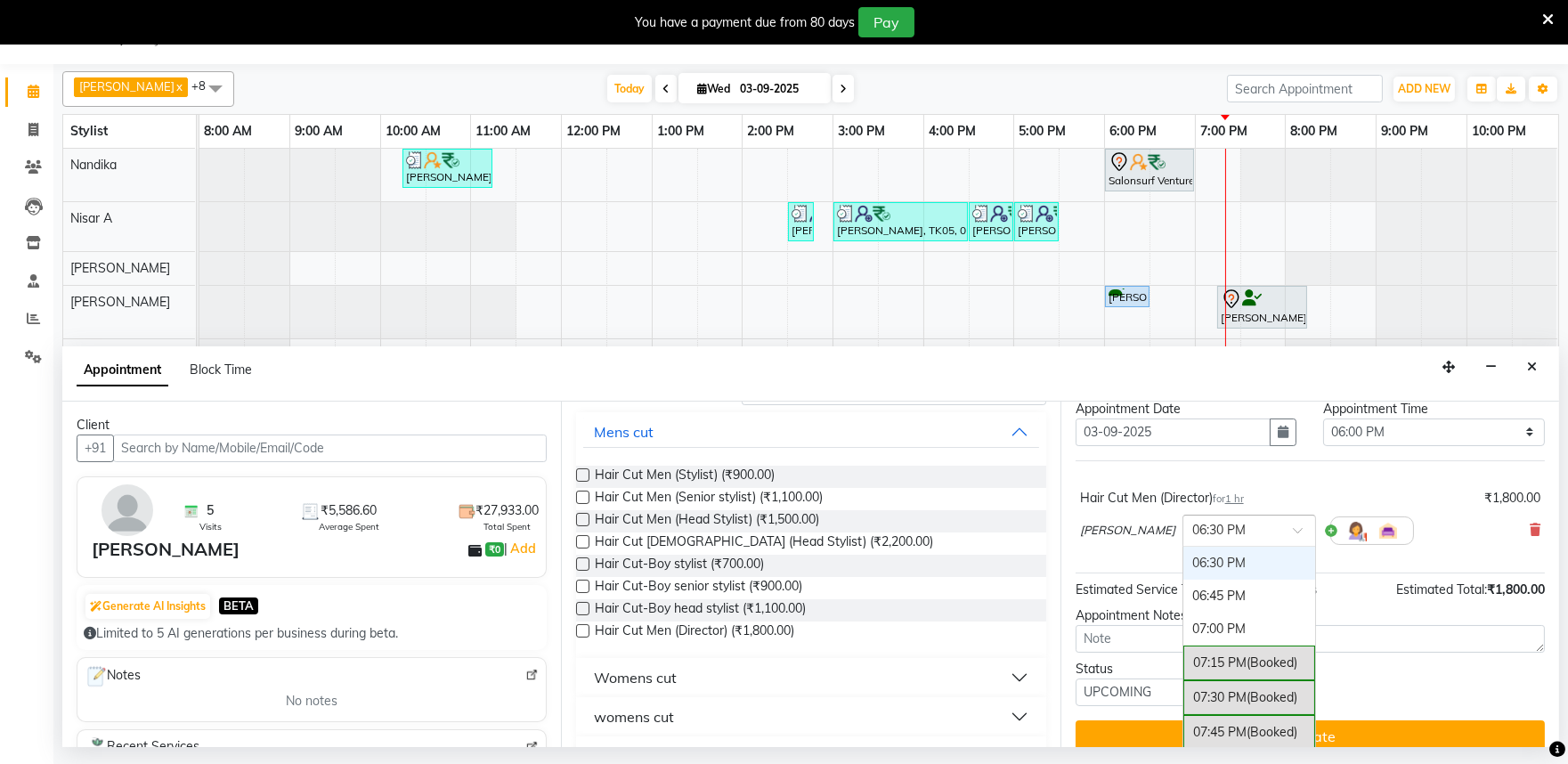
scroll to position [71, 0]
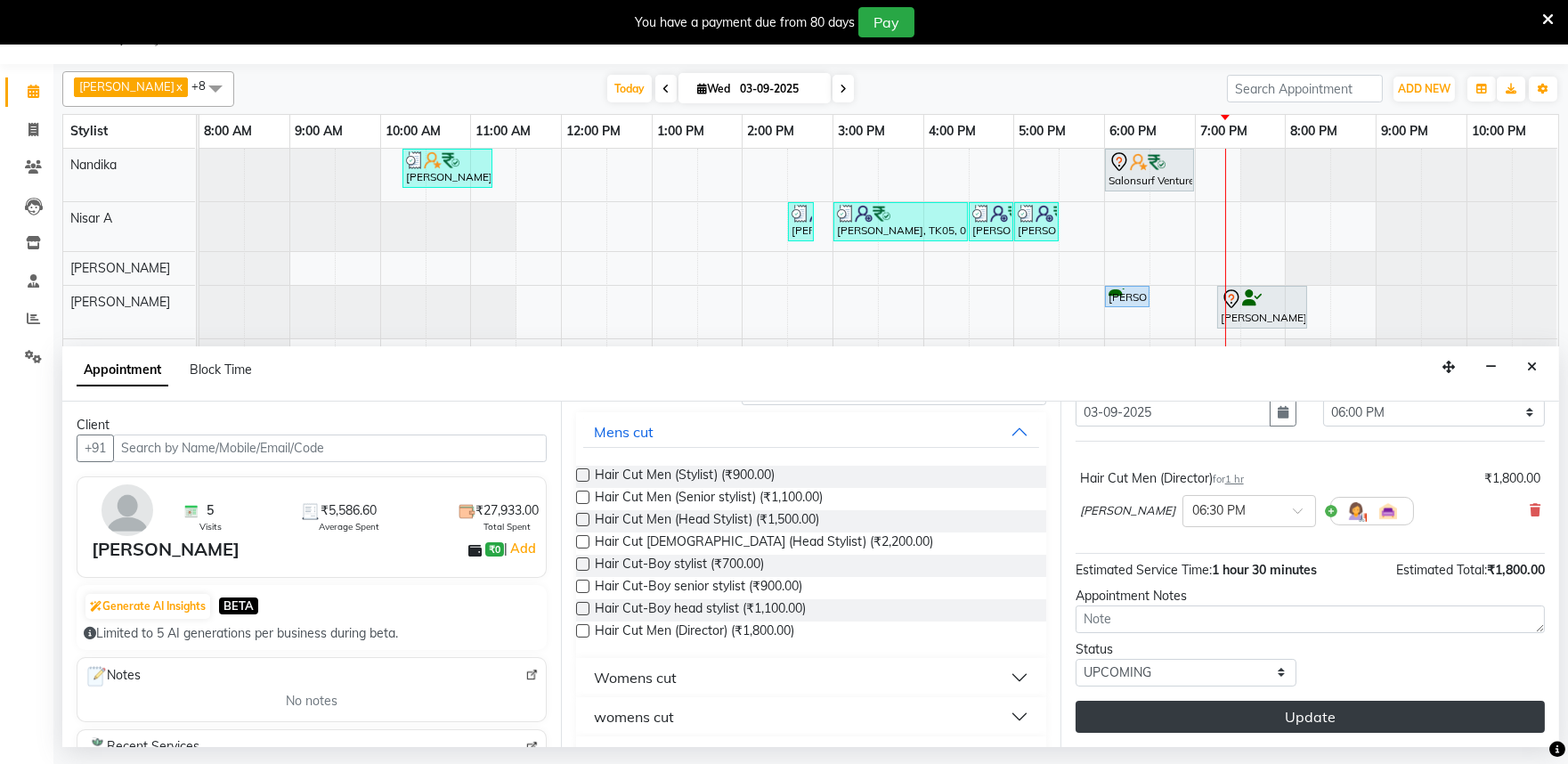
click at [1422, 713] on button "Update" at bounding box center [1310, 717] width 469 height 32
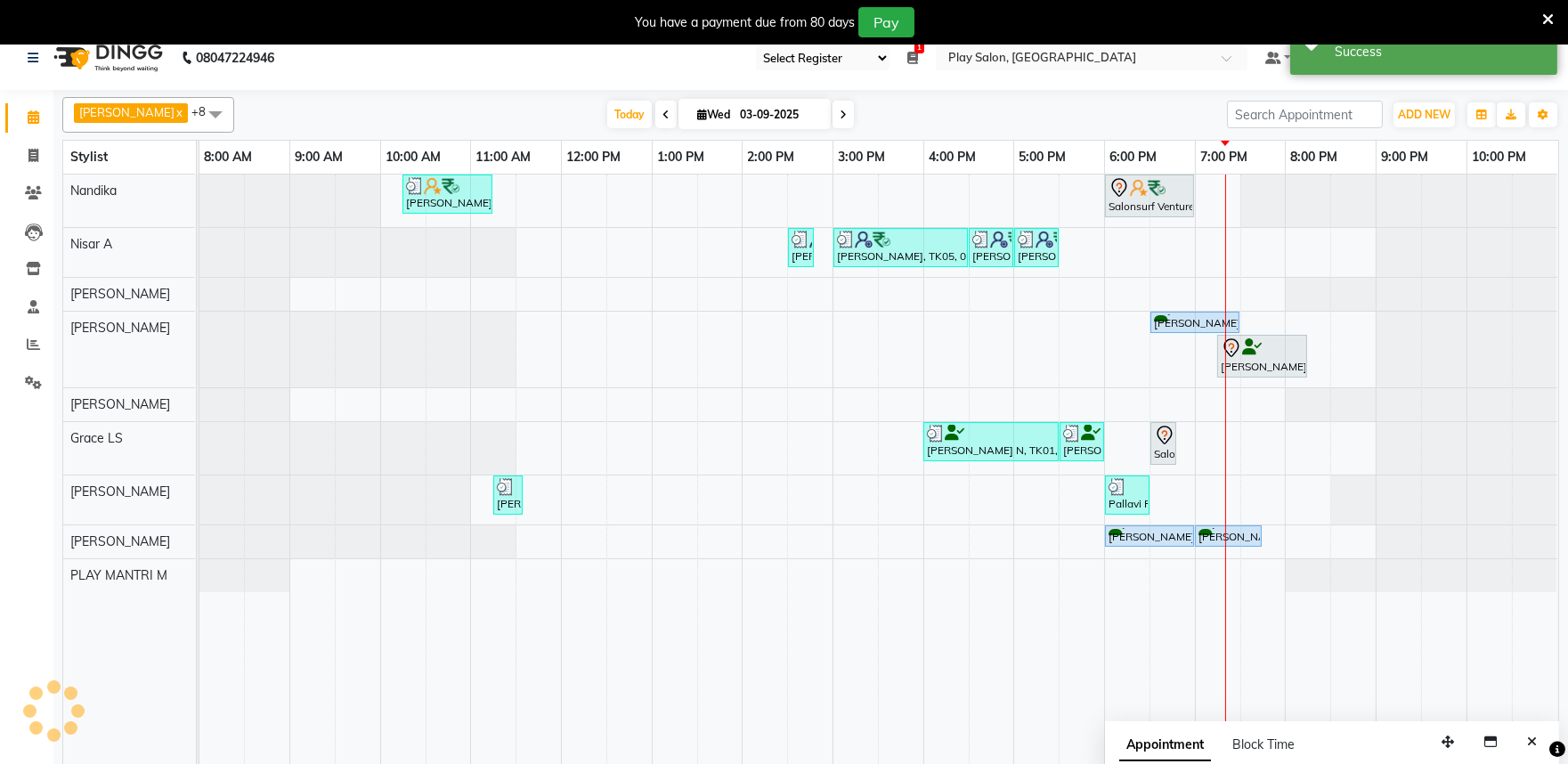
scroll to position [0, 0]
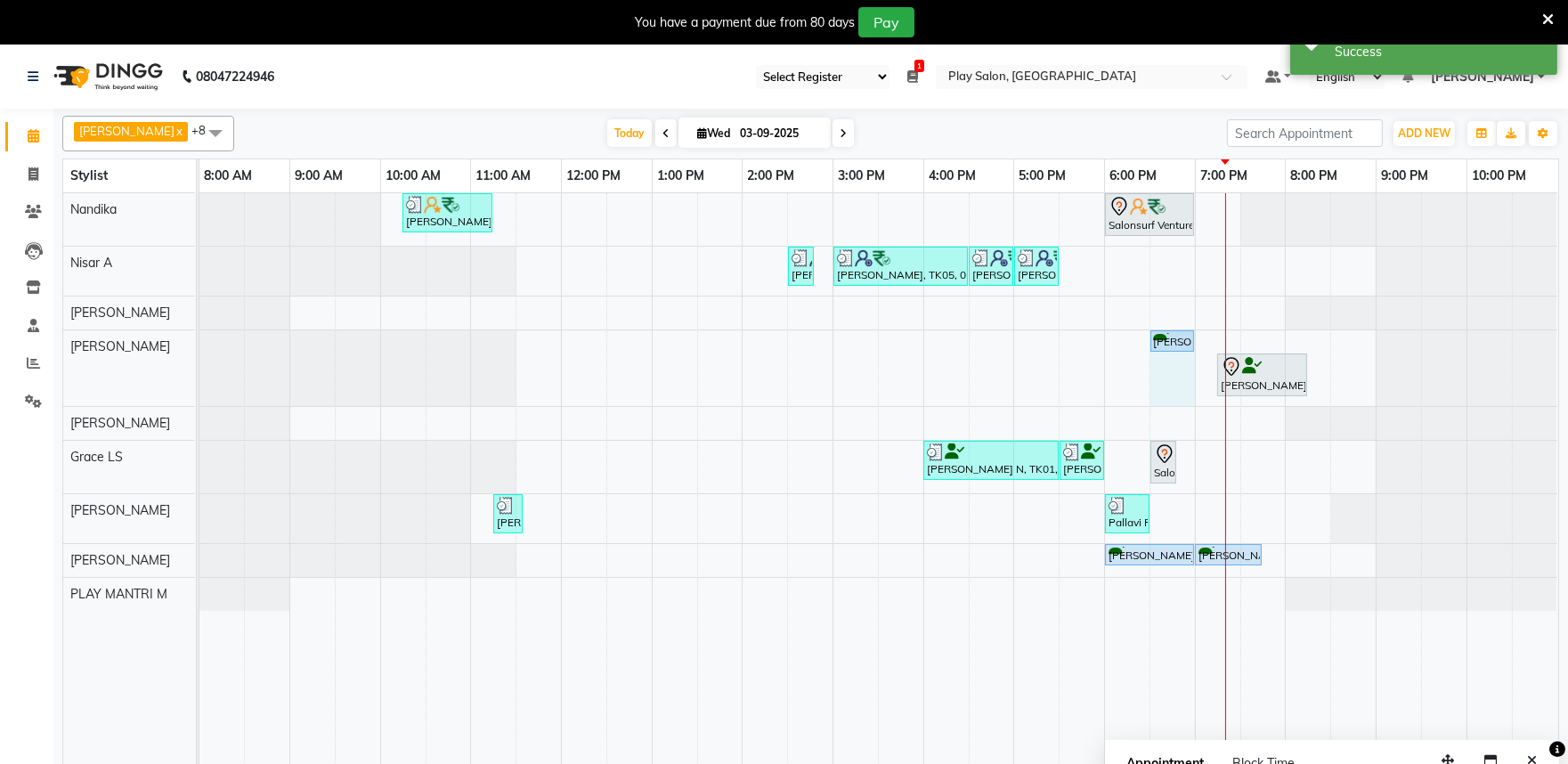
drag, startPoint x: 1234, startPoint y: 337, endPoint x: 1190, endPoint y: 339, distance: 44.0
click at [200, 339] on div "Sunit ., TK06, 06:30 PM-07:30 PM, Hair Cut Men (Director) Srijita Dey, TK03, 07…" at bounding box center [200, 368] width 0 height 76
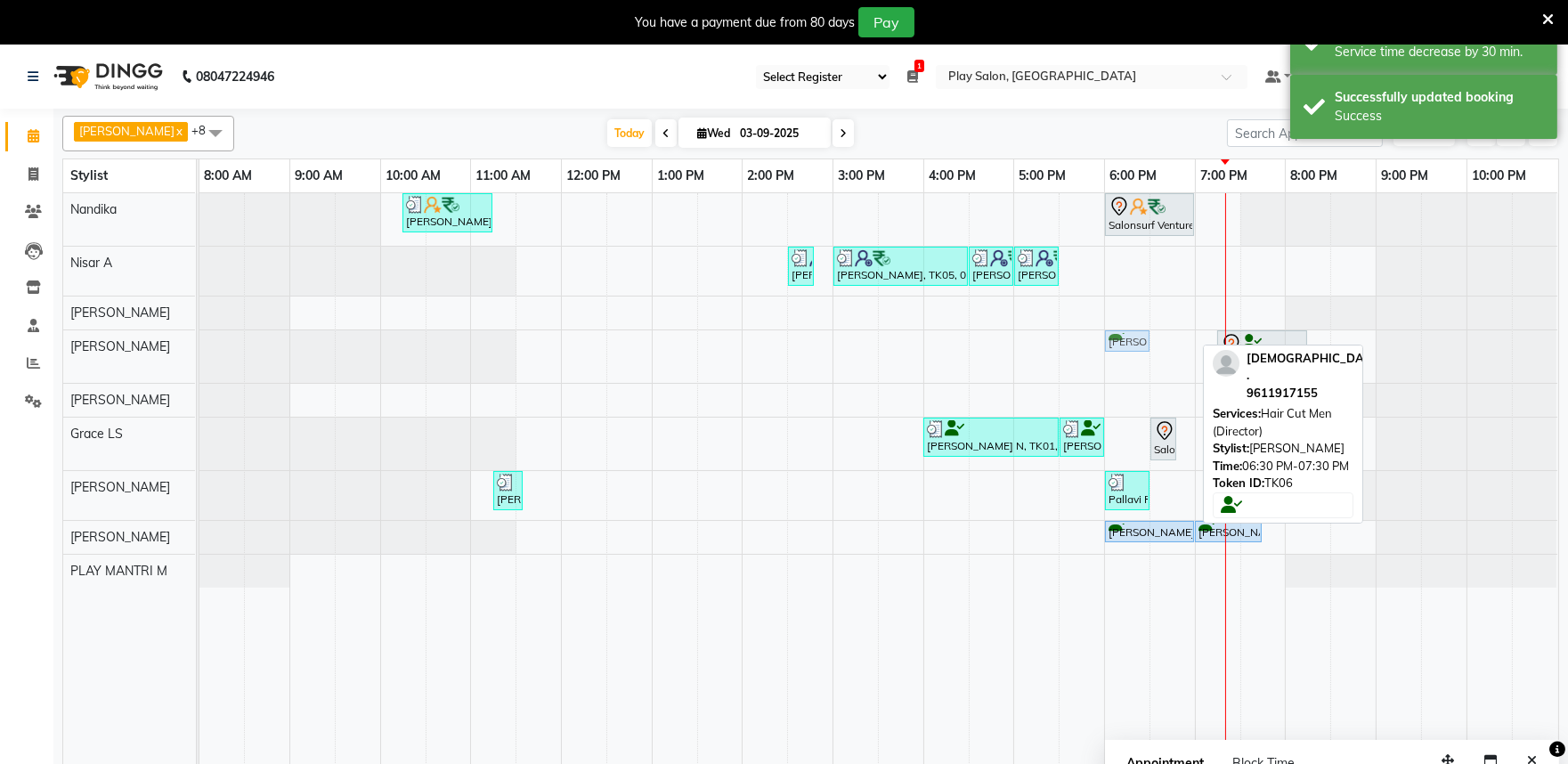
drag, startPoint x: 1172, startPoint y: 339, endPoint x: 1120, endPoint y: 339, distance: 52.0
click at [200, 339] on div "Sunit ., TK06, 06:30 PM-07:00 PM, Hair Cut Men (Director) Srijita Dey, TK03, 07…" at bounding box center [200, 356] width 0 height 53
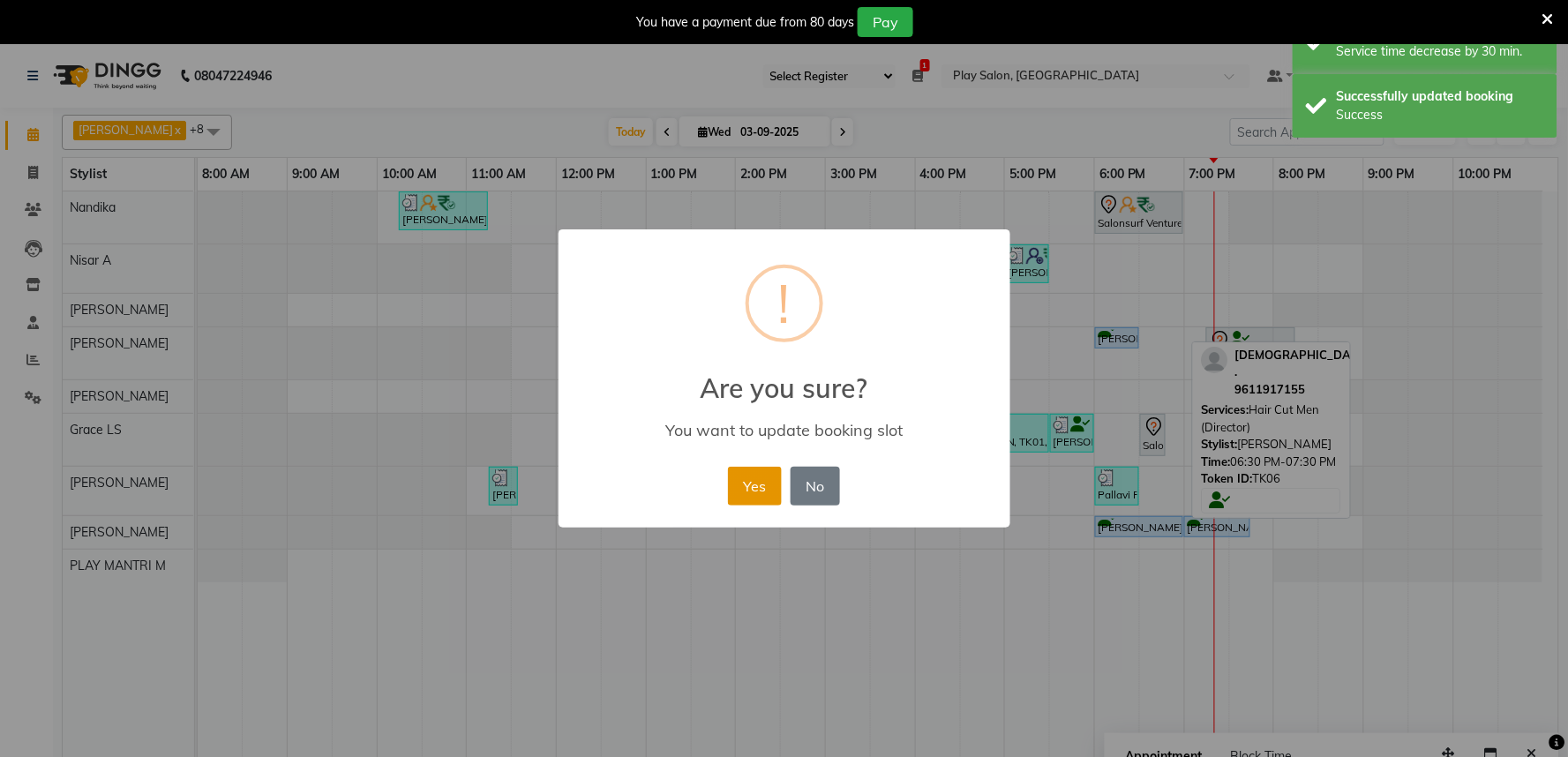
click at [729, 488] on button "Yes" at bounding box center [754, 486] width 54 height 38
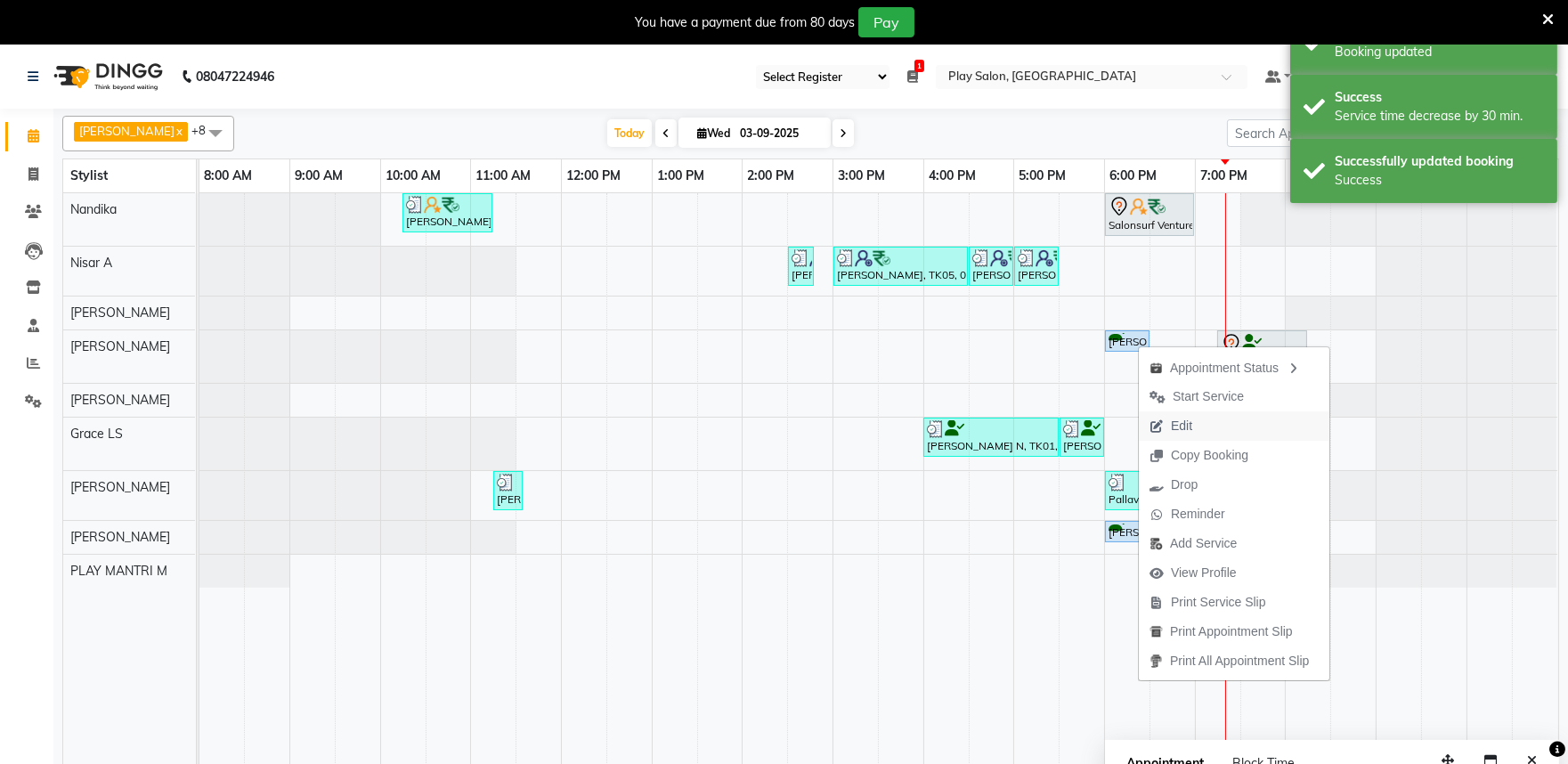
click at [1191, 420] on span "Edit" at bounding box center [1181, 426] width 21 height 18
select select "upcoming"
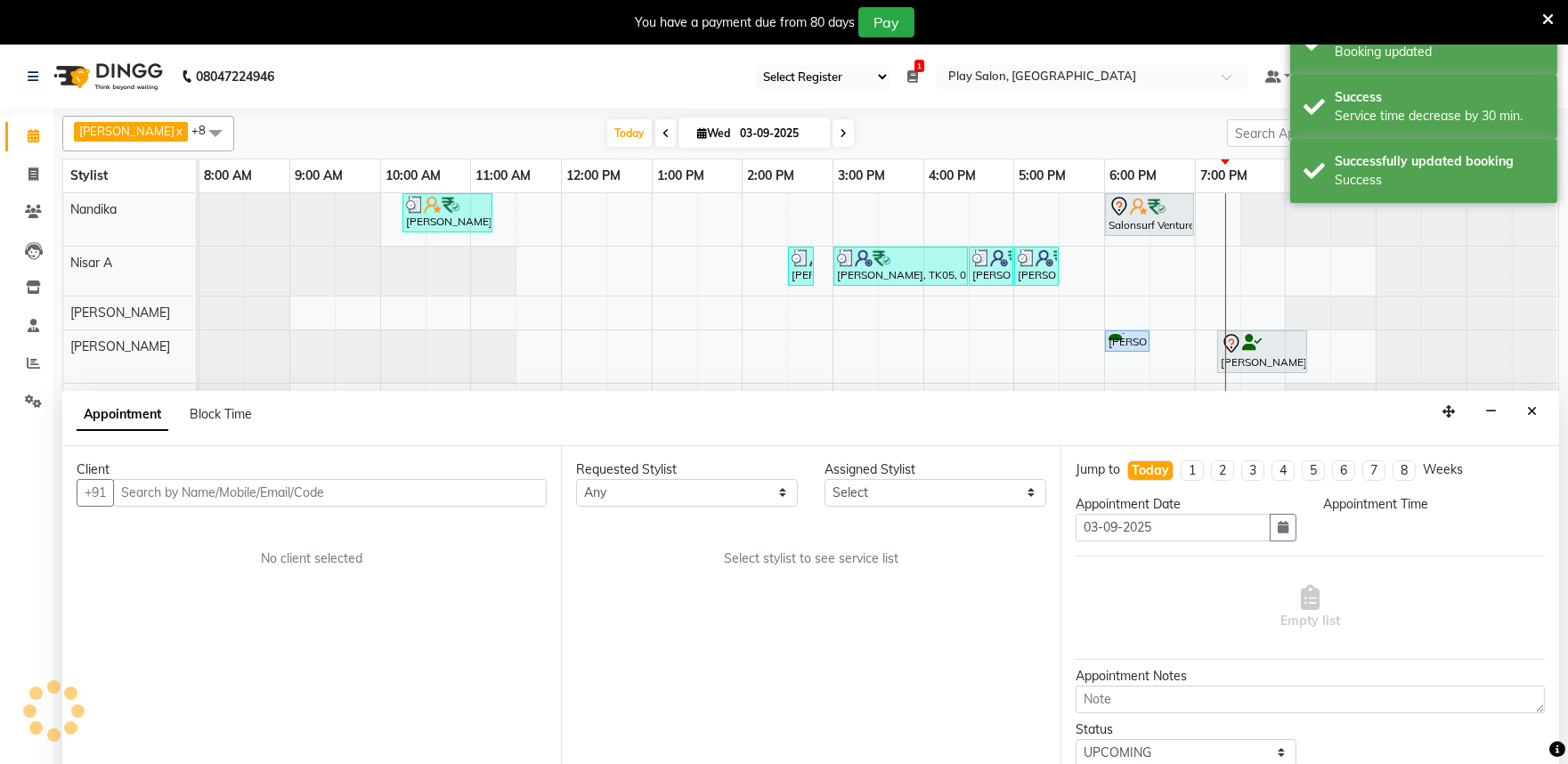
scroll to position [44, 0]
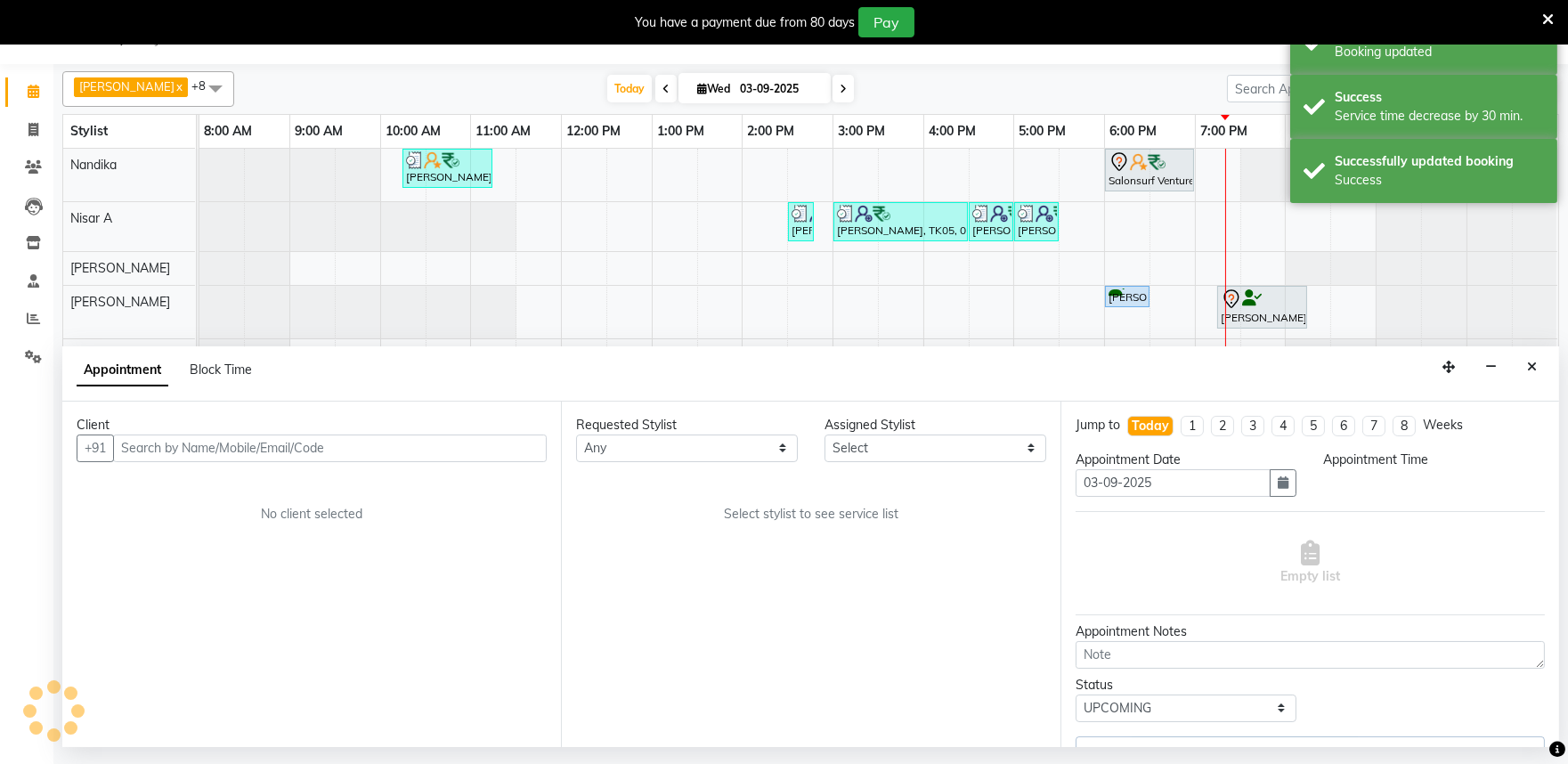
select select "1080"
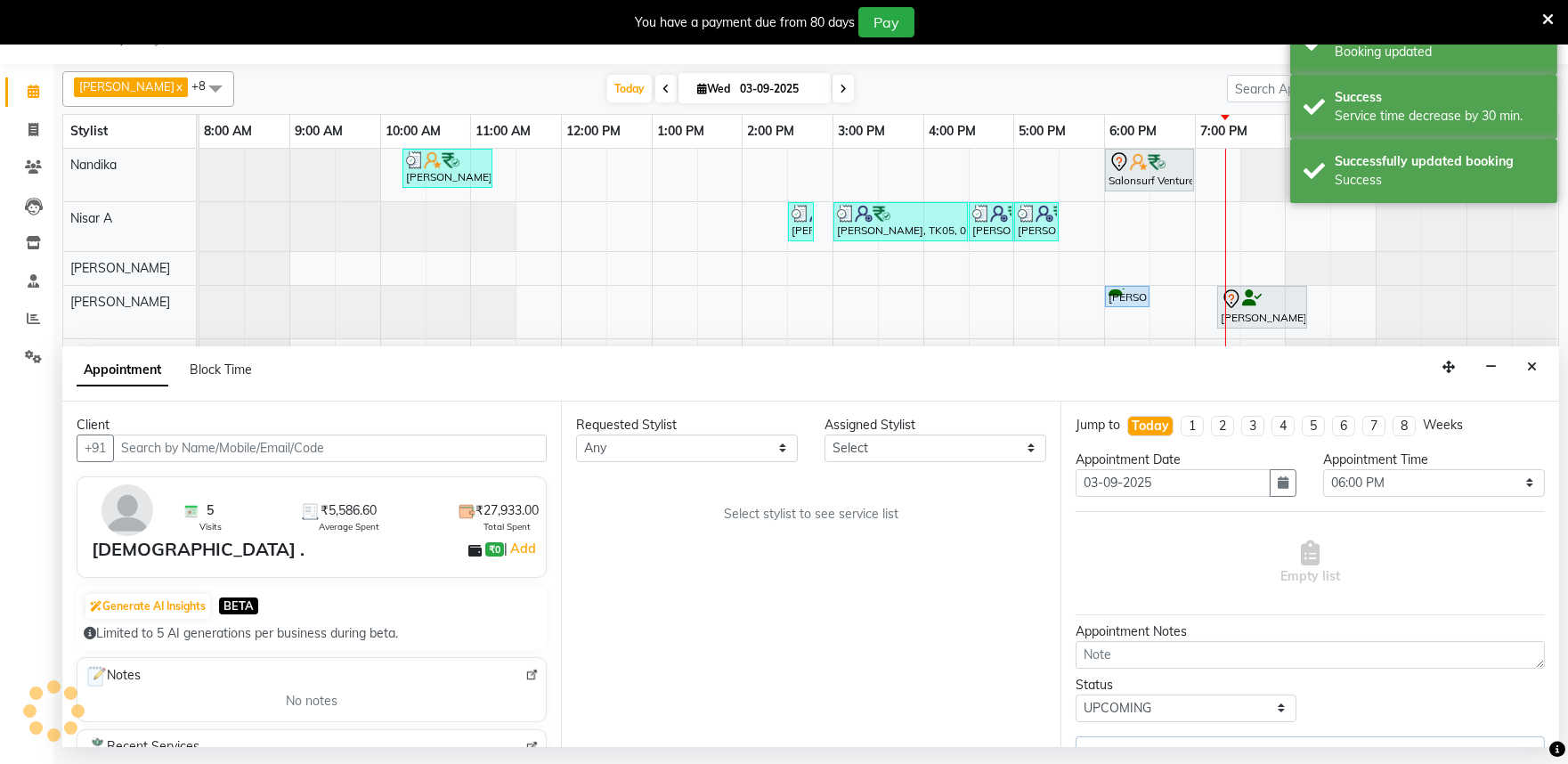
select select "81315"
select select "4213"
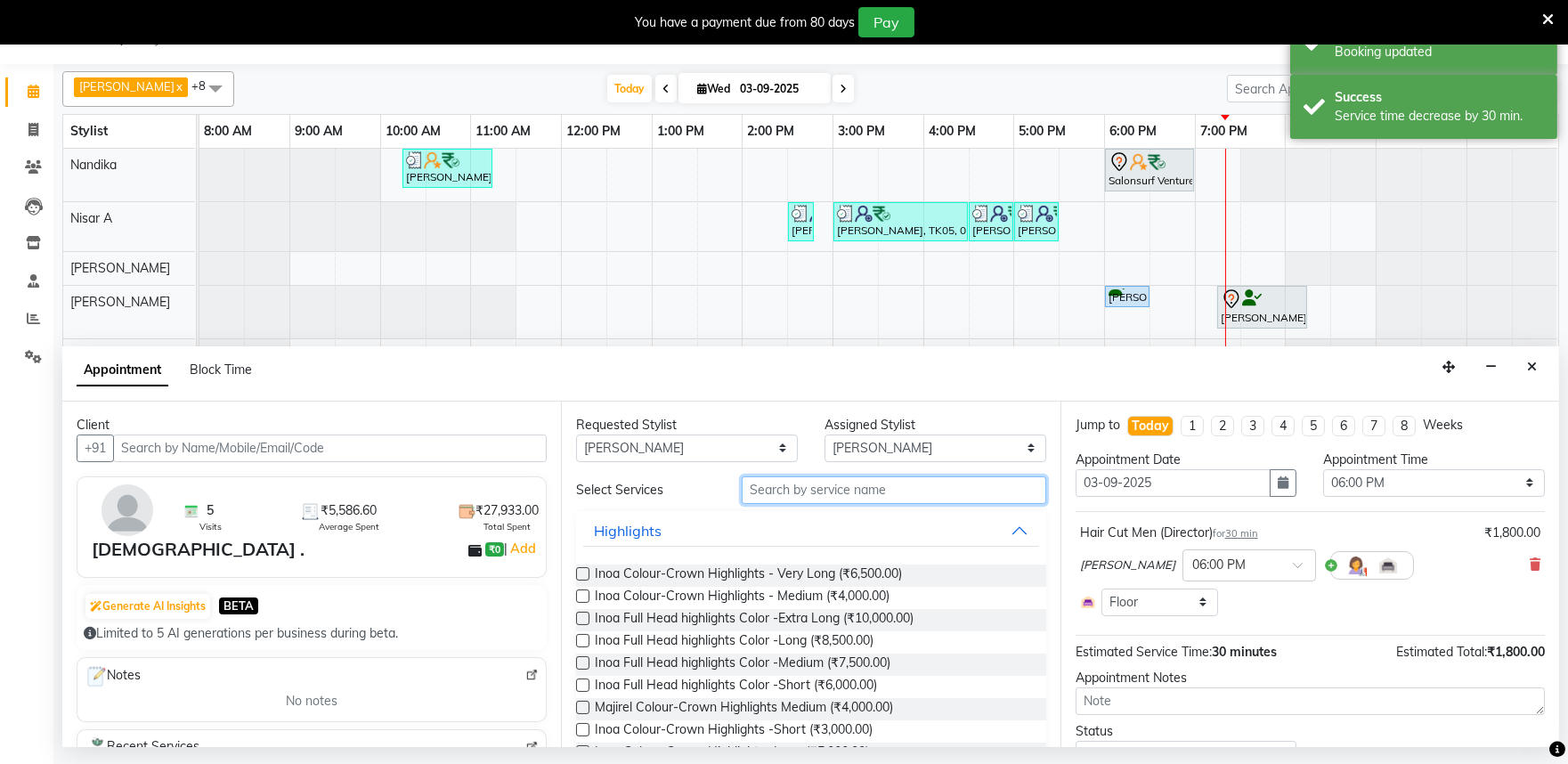
click at [779, 495] on input "text" at bounding box center [894, 490] width 304 height 28
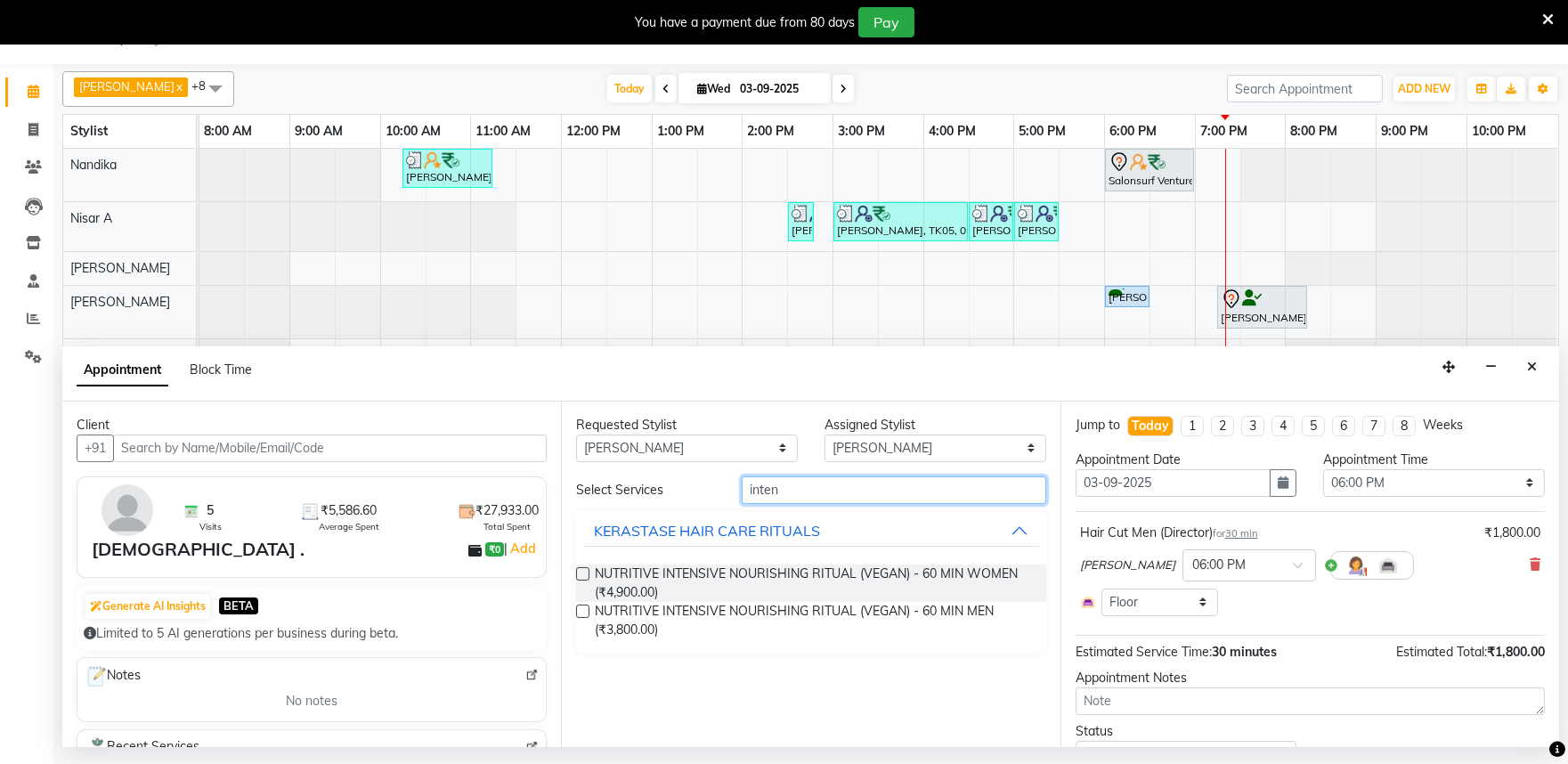
type input "inten"
click at [581, 609] on label at bounding box center [583, 611] width 13 height 13
click at [581, 609] on input "checkbox" at bounding box center [582, 613] width 12 height 12
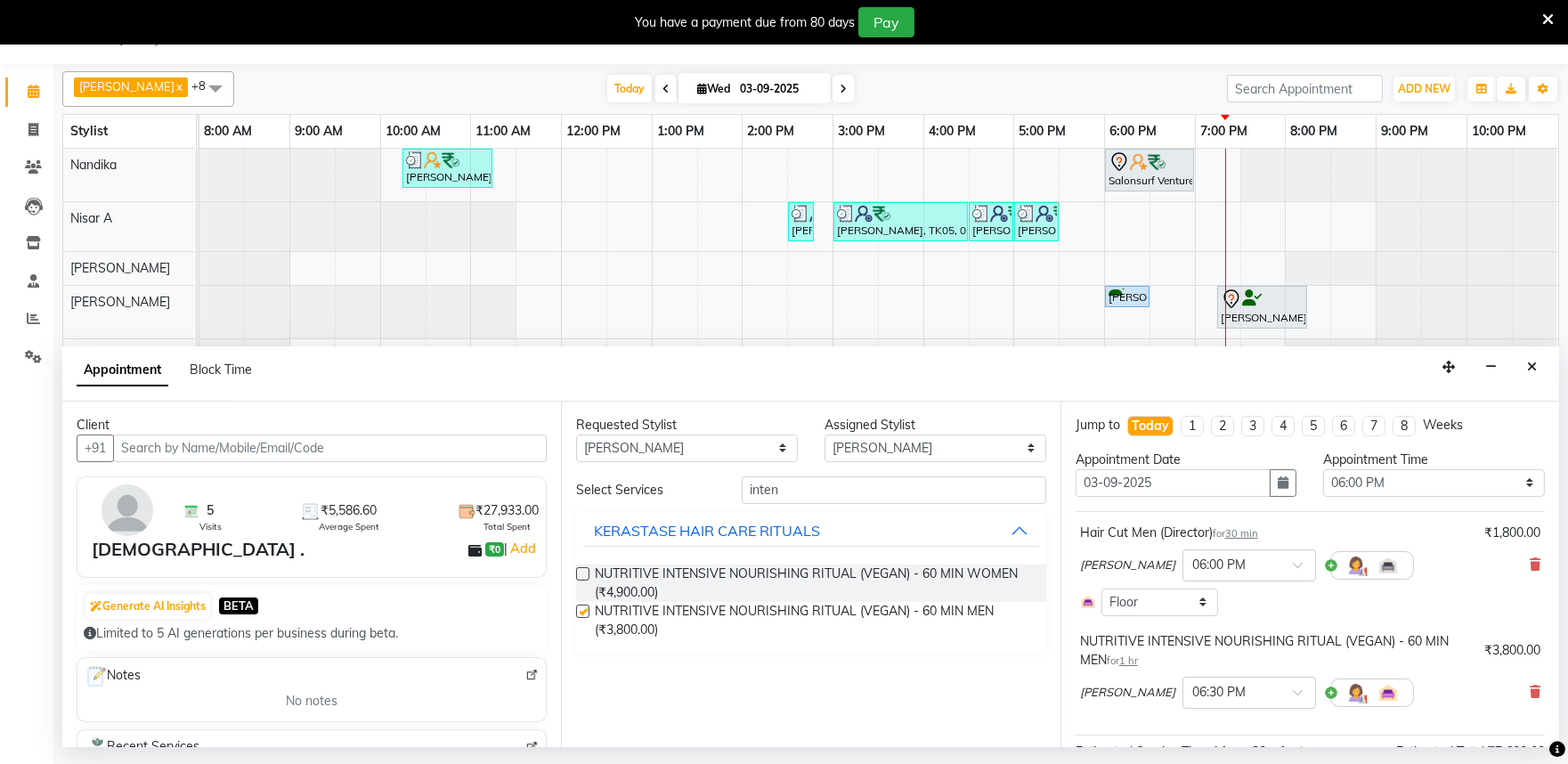
checkbox input "false"
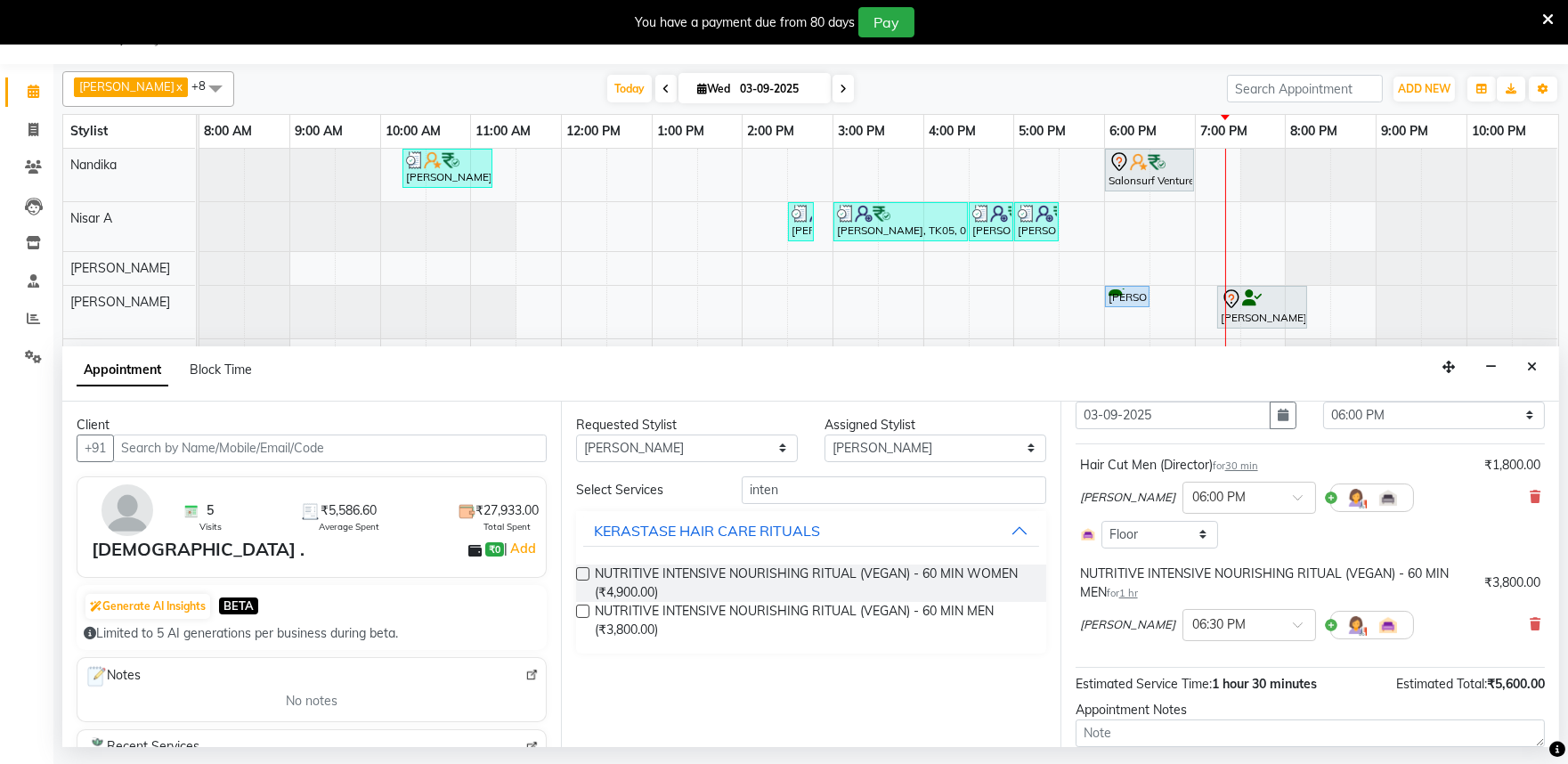
scroll to position [181, 0]
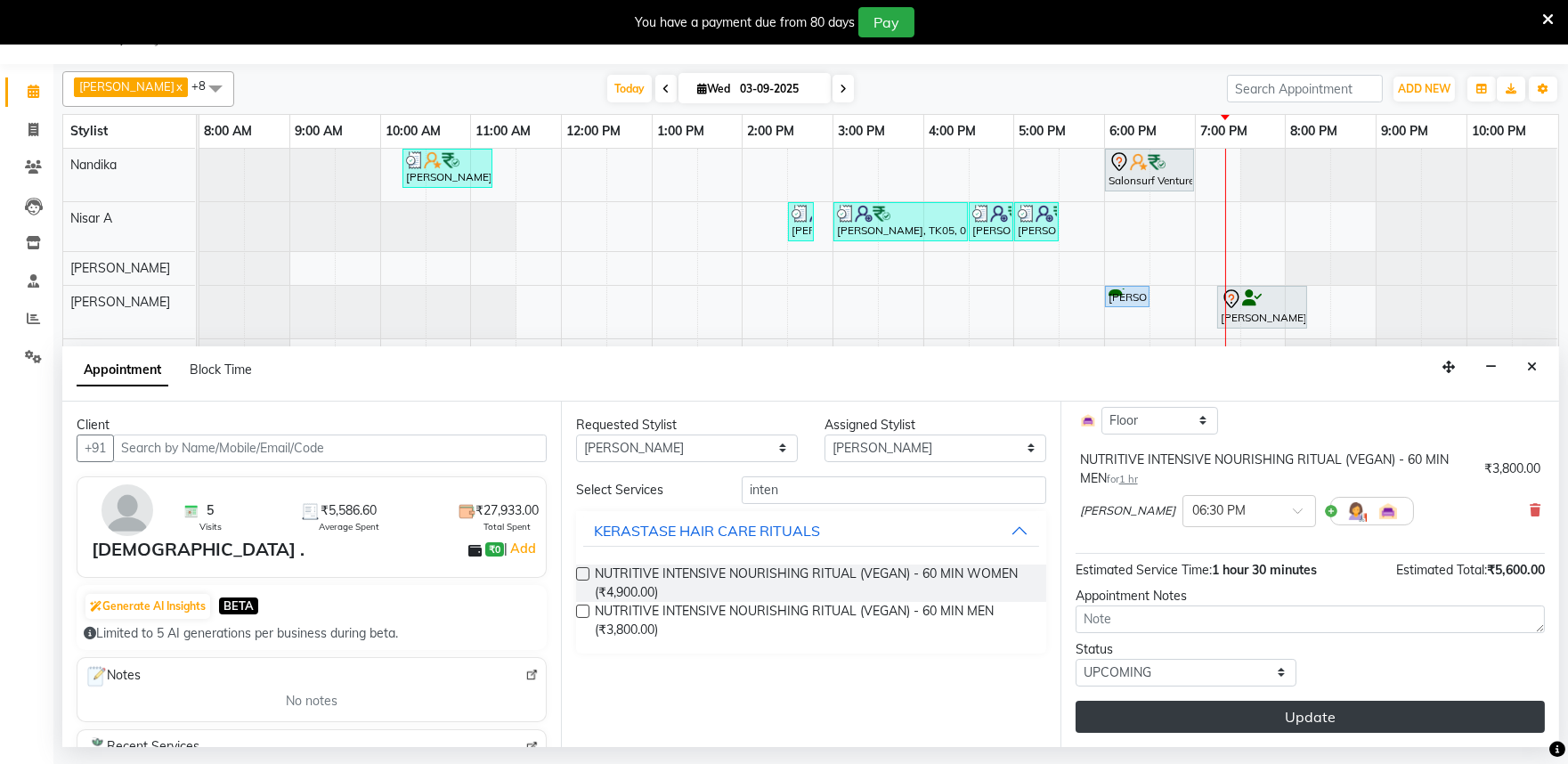
click at [1271, 717] on button "Update" at bounding box center [1310, 717] width 469 height 32
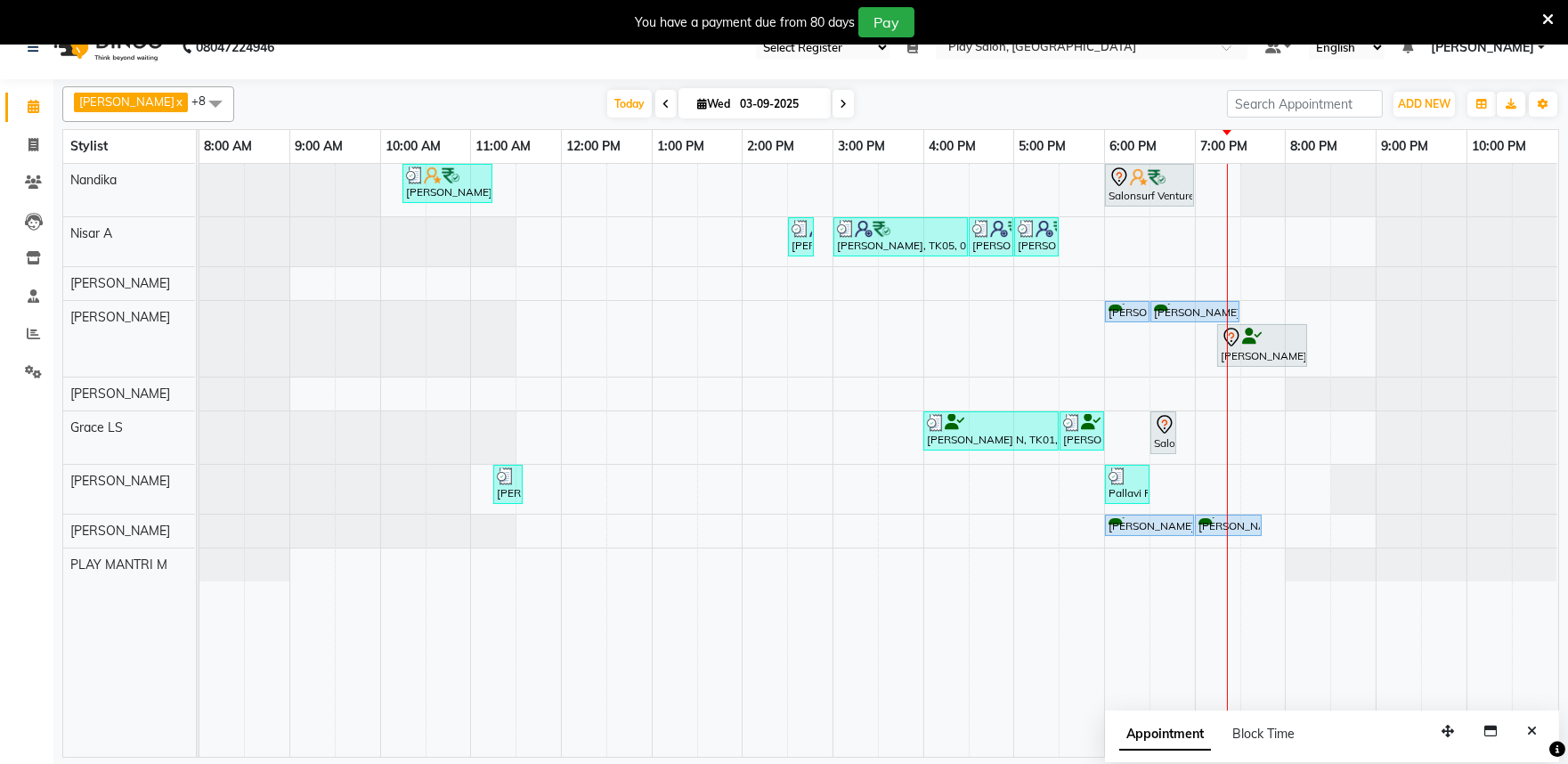
scroll to position [44, 0]
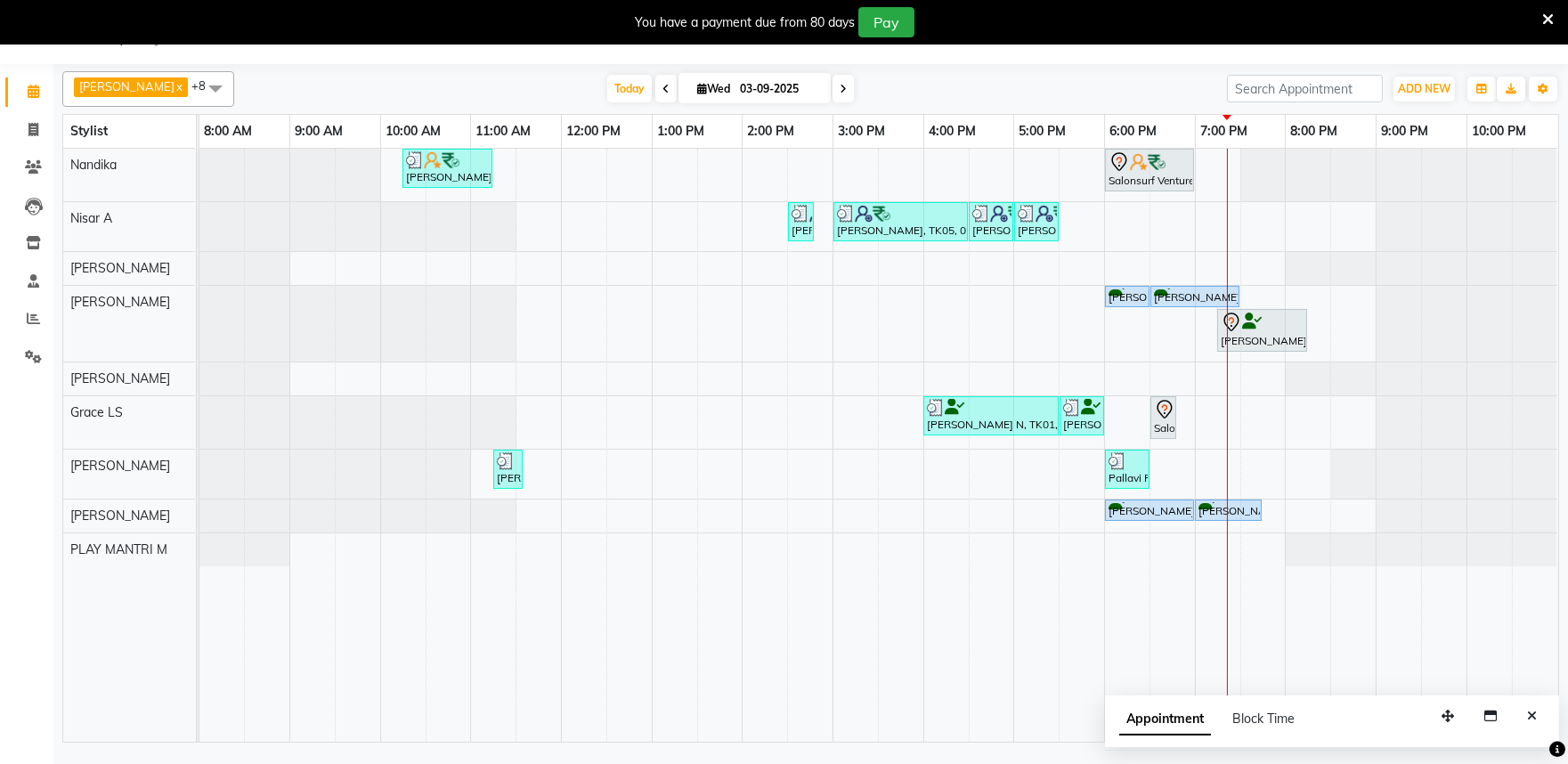
drag, startPoint x: 1535, startPoint y: 712, endPoint x: 1342, endPoint y: 489, distance: 294.9
click at [1535, 709] on icon "Close" at bounding box center [1532, 715] width 10 height 12
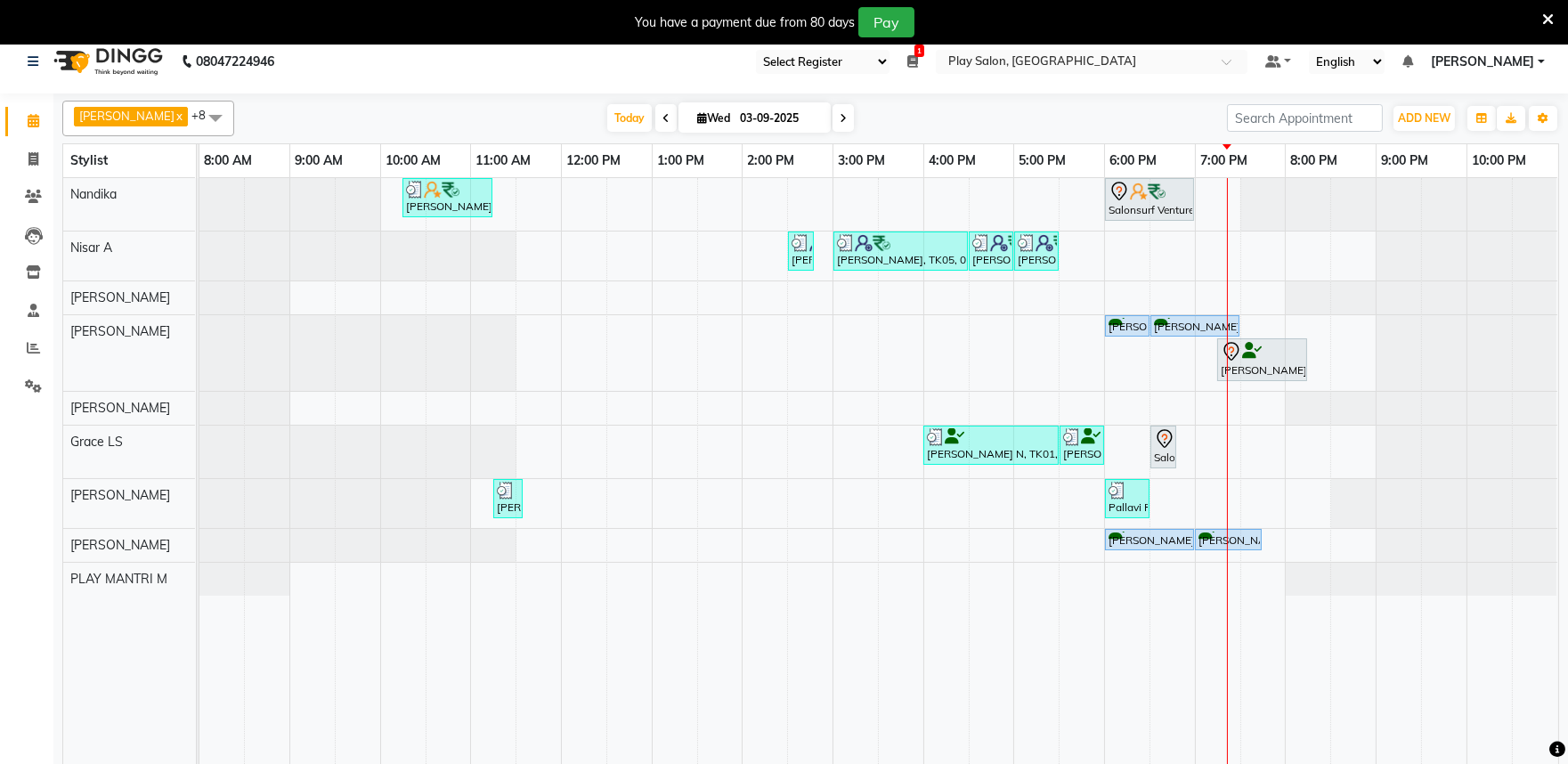
scroll to position [0, 0]
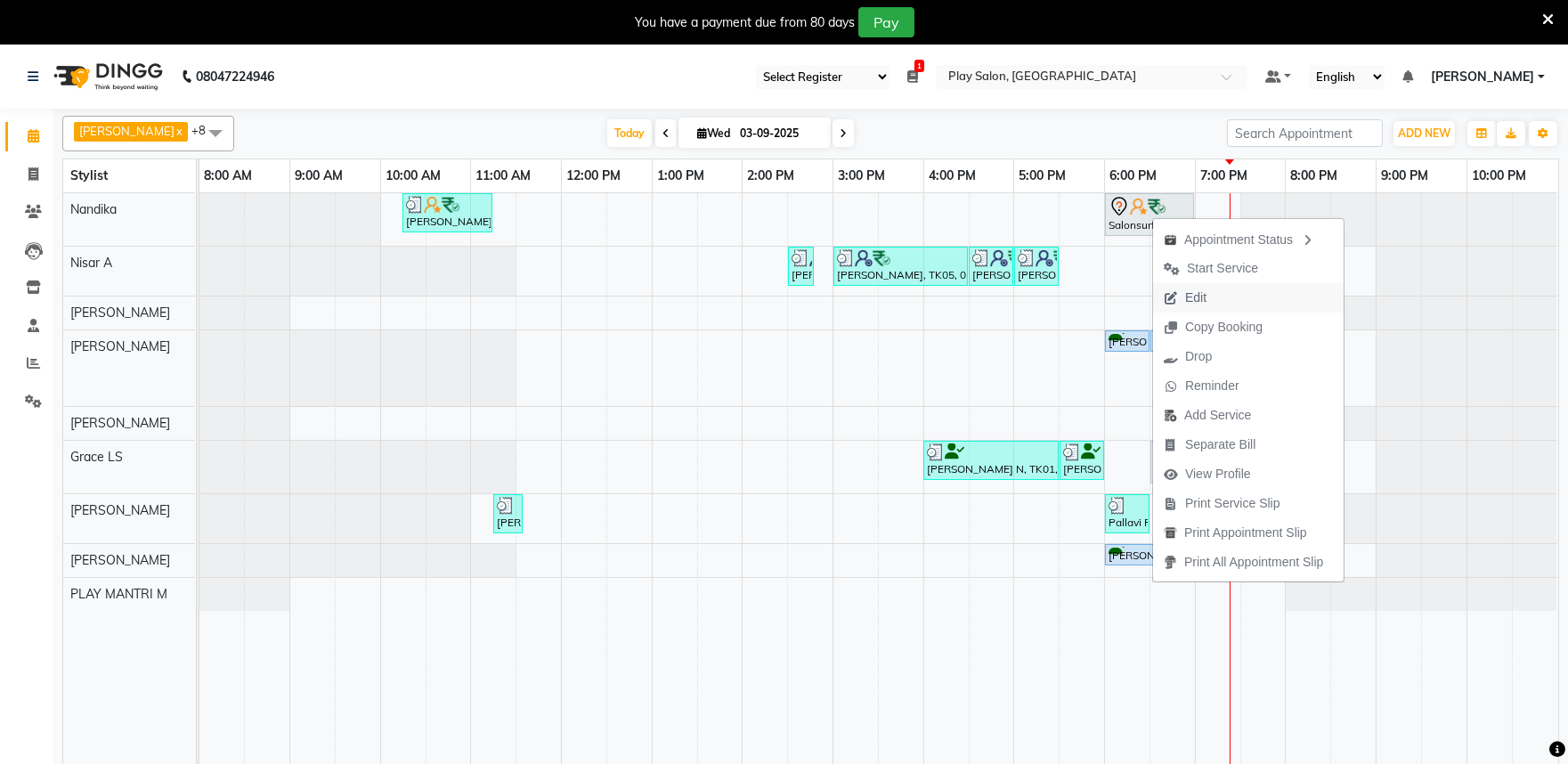
click at [1197, 295] on span "Edit" at bounding box center [1195, 298] width 21 height 18
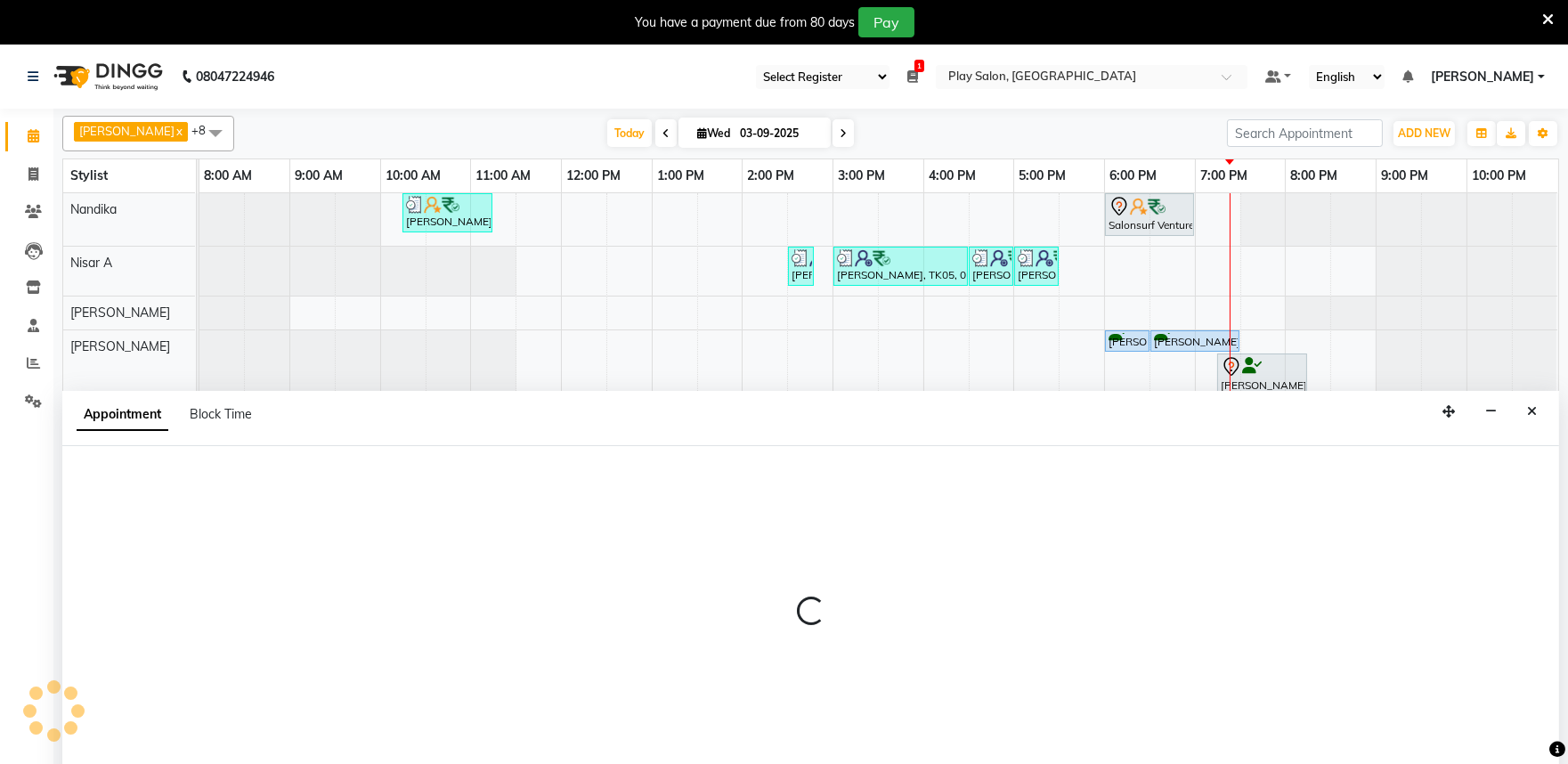
scroll to position [44, 0]
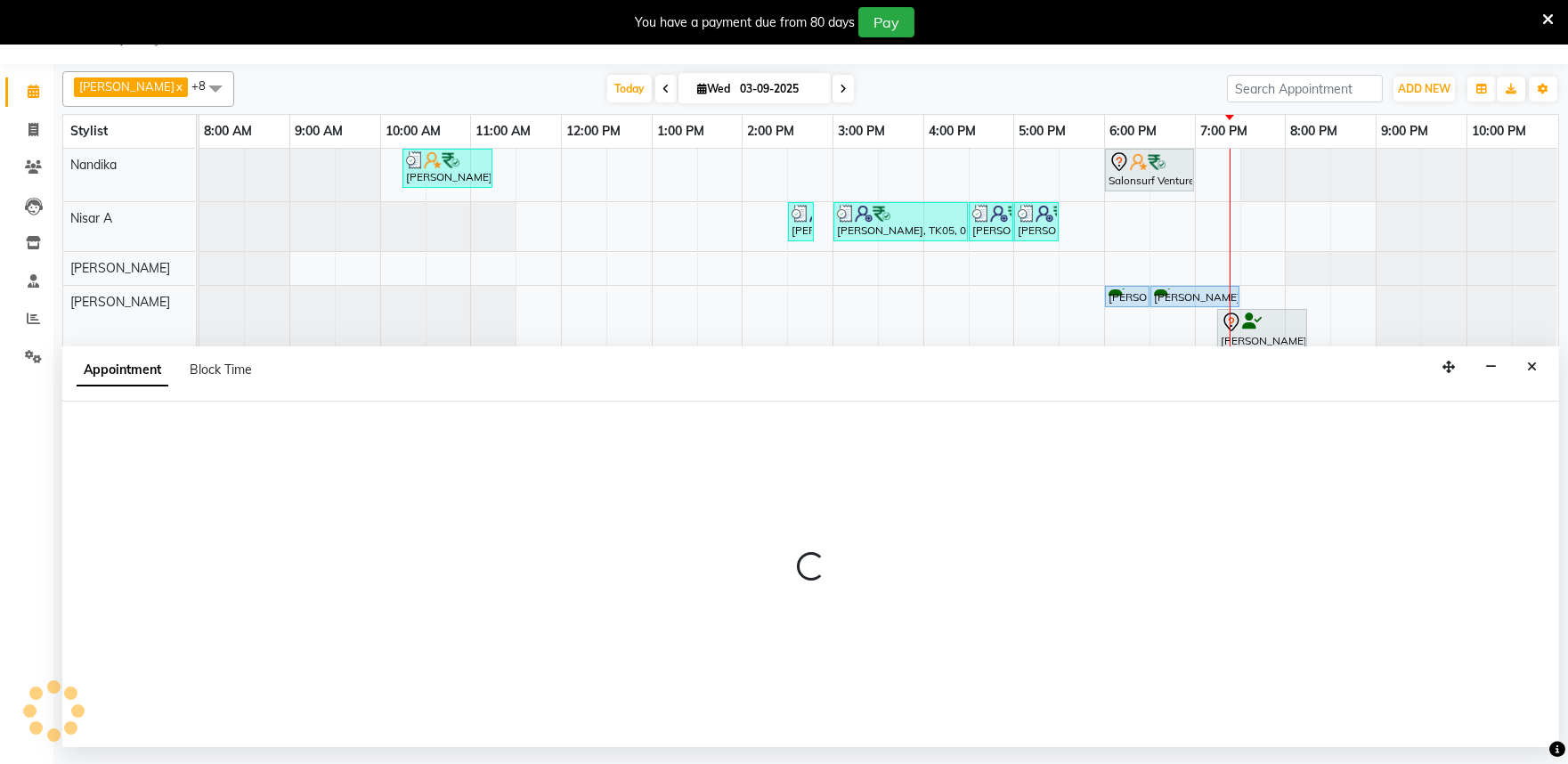
select select "tentative"
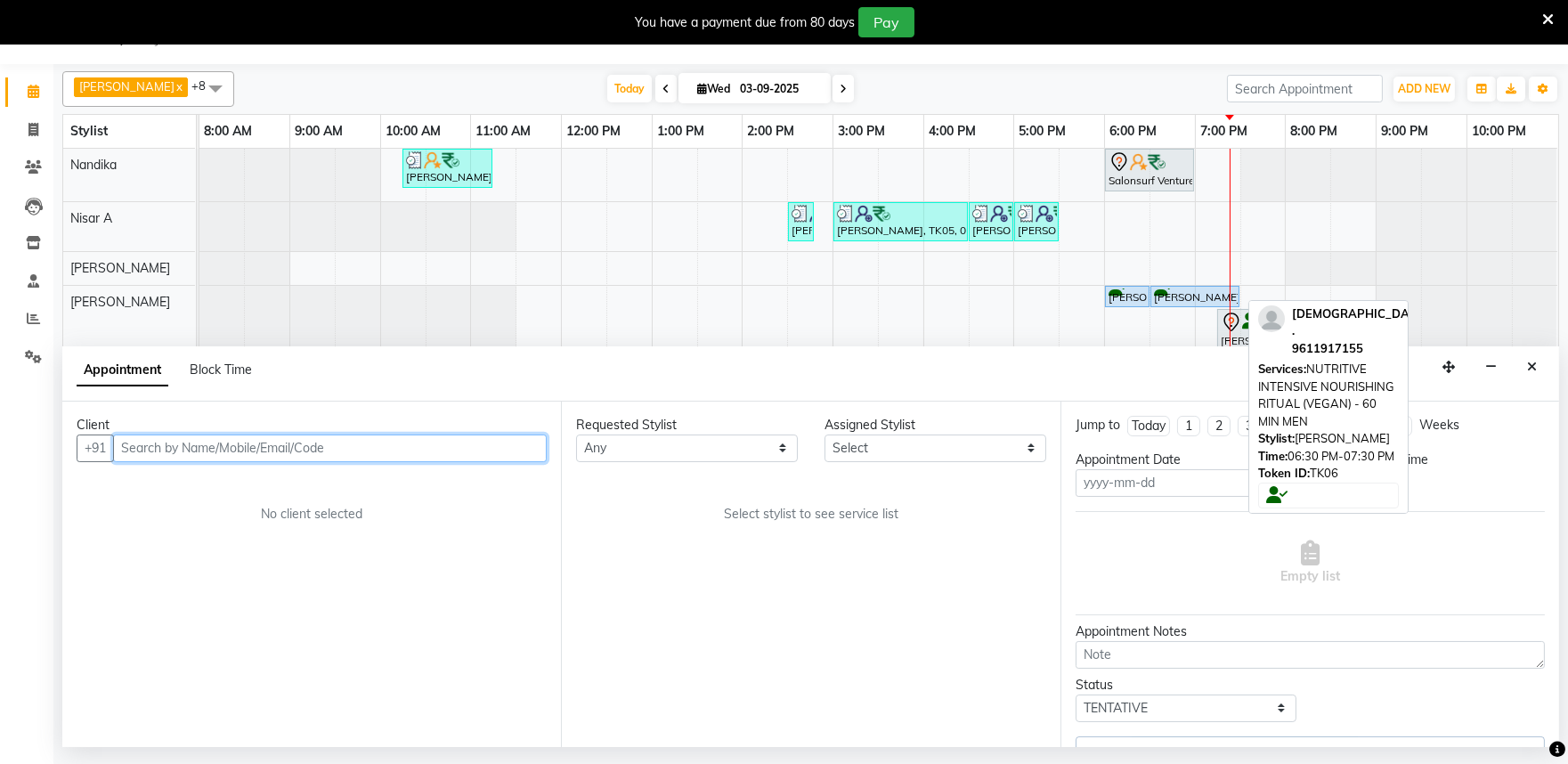
type input "03-09-2025"
select select "81324"
select select "1080"
select select "4213"
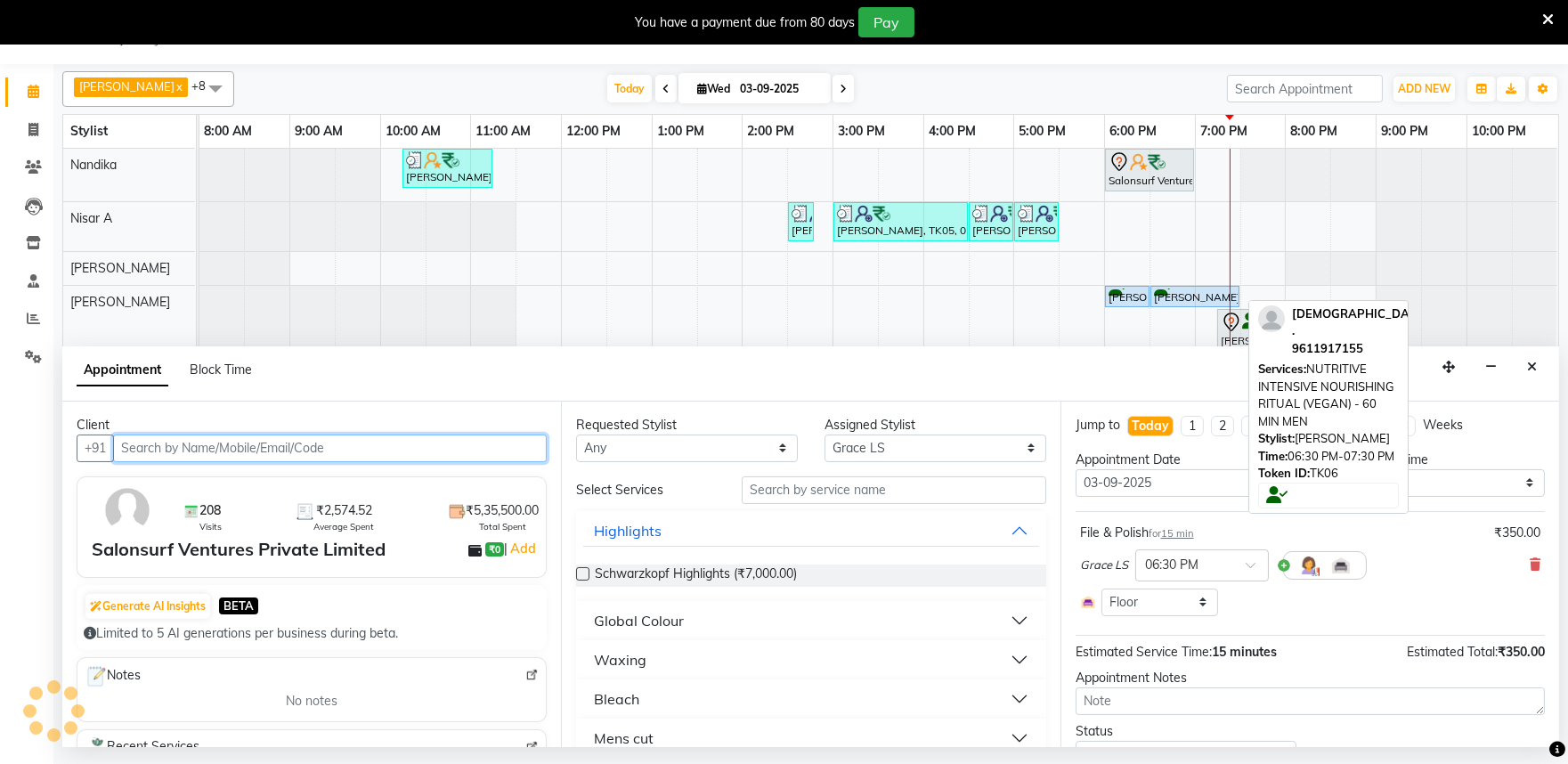
select select "4213"
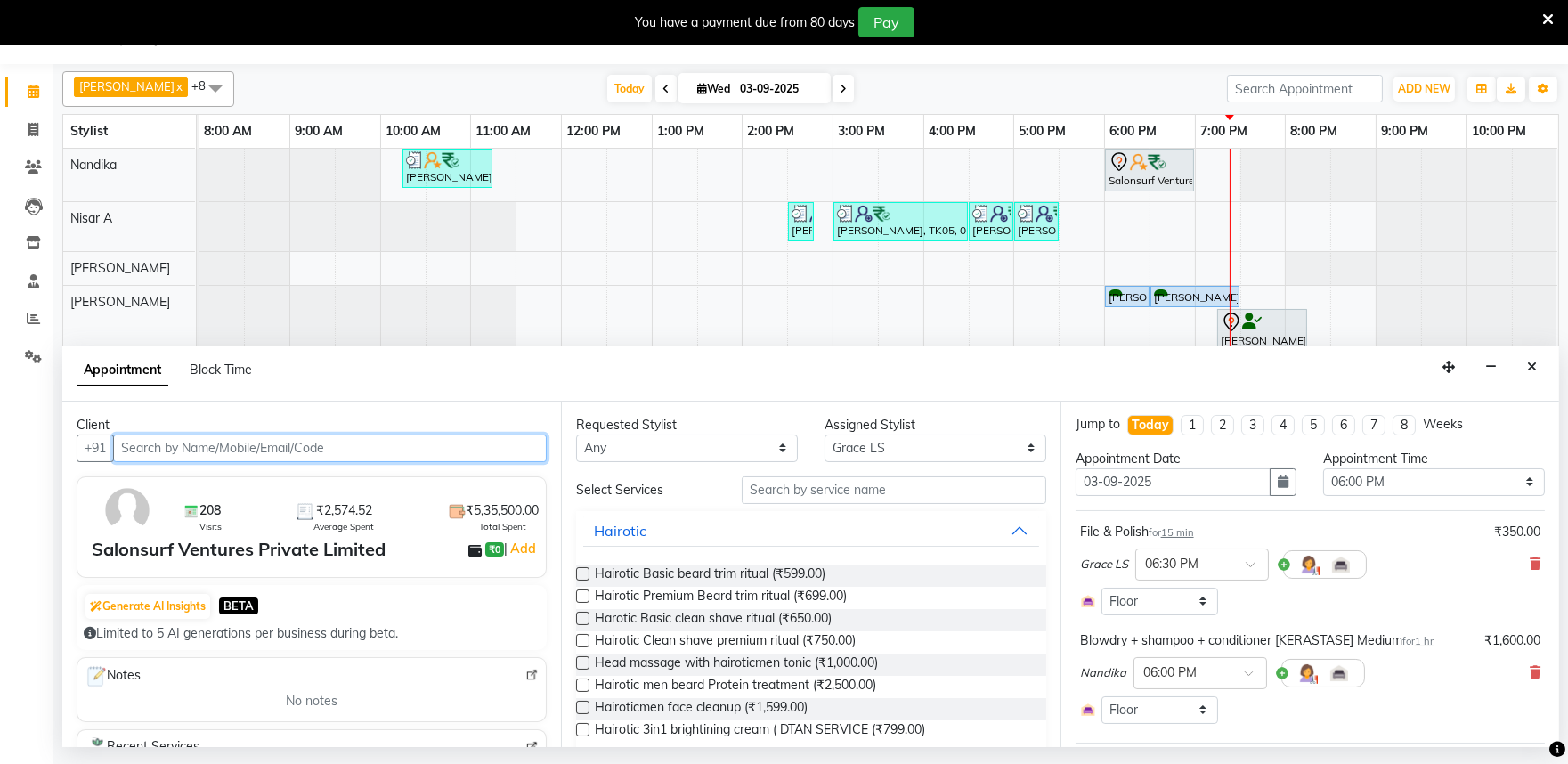
scroll to position [0, 0]
click at [1530, 566] on icon at bounding box center [1536, 564] width 11 height 12
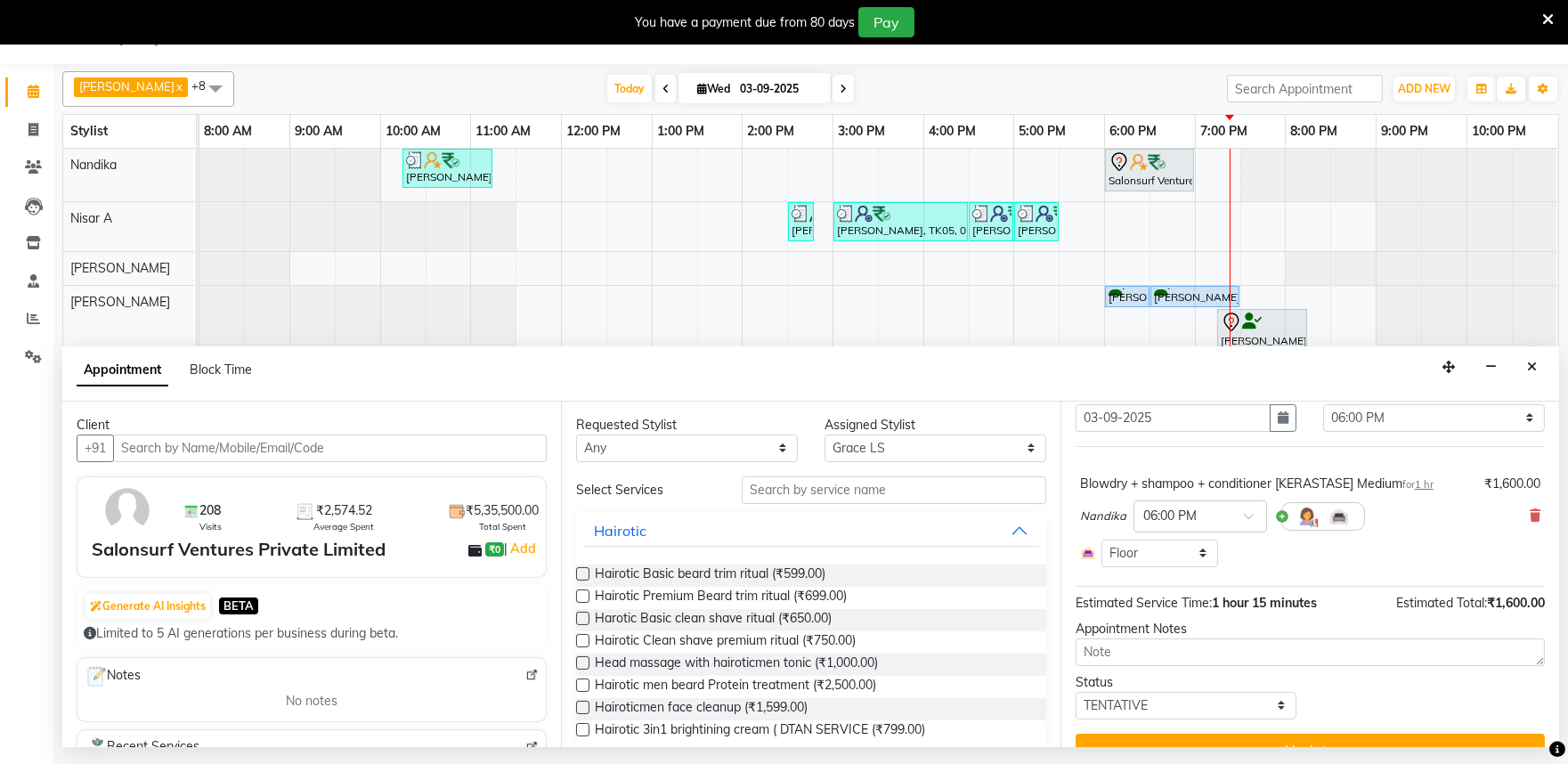
scroll to position [99, 0]
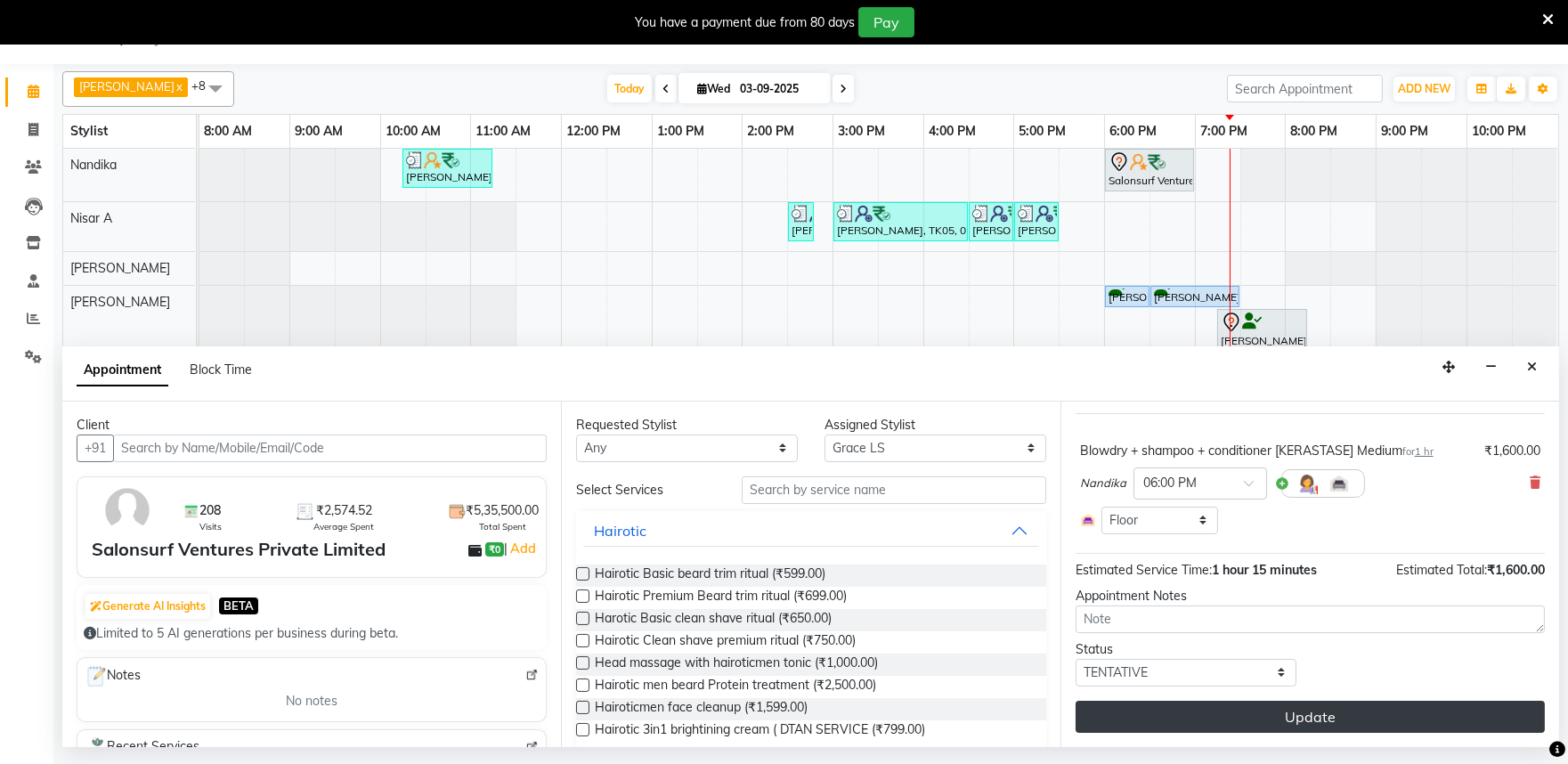
click at [1367, 724] on button "Update" at bounding box center [1310, 717] width 469 height 32
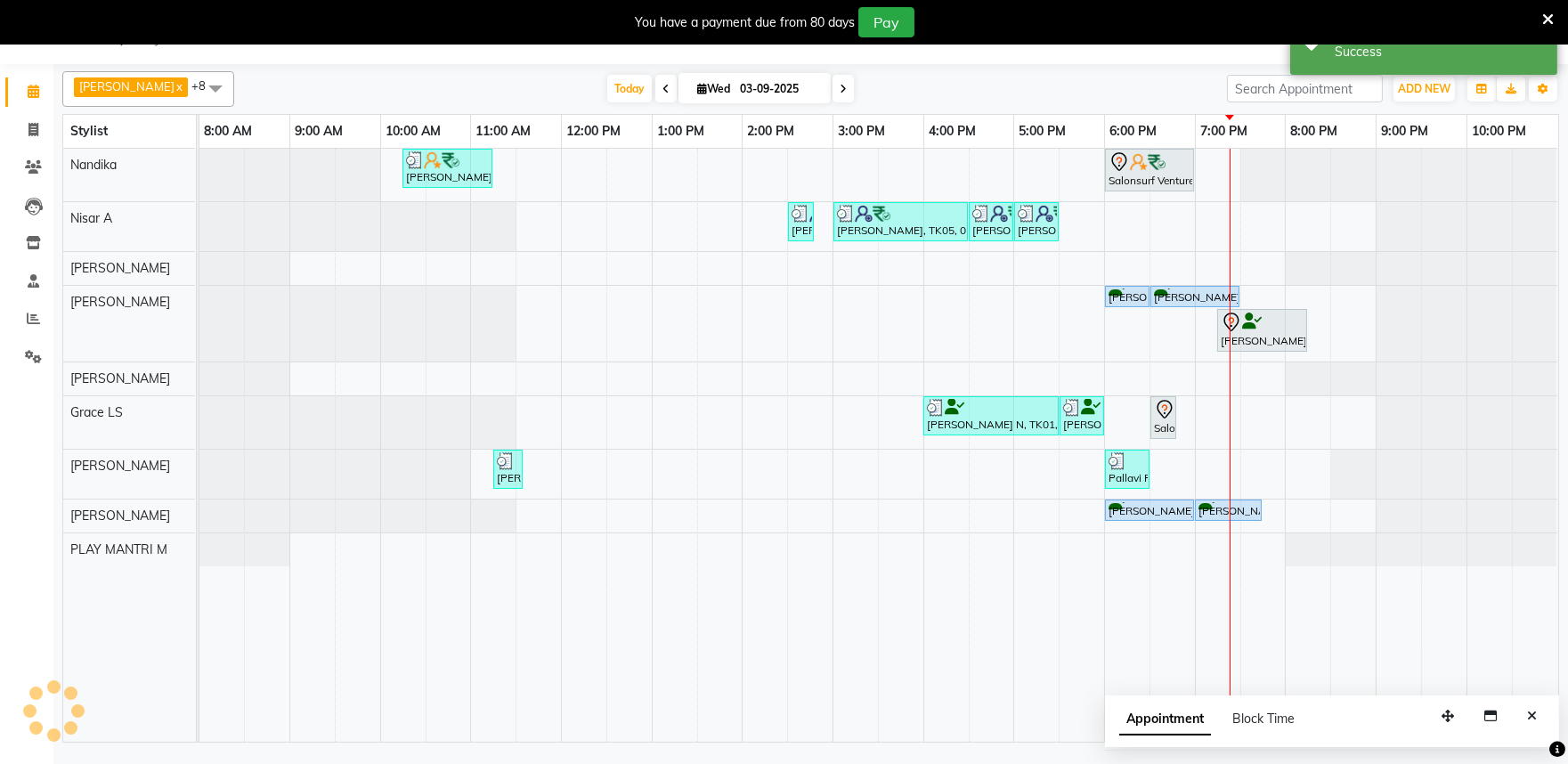
scroll to position [0, 0]
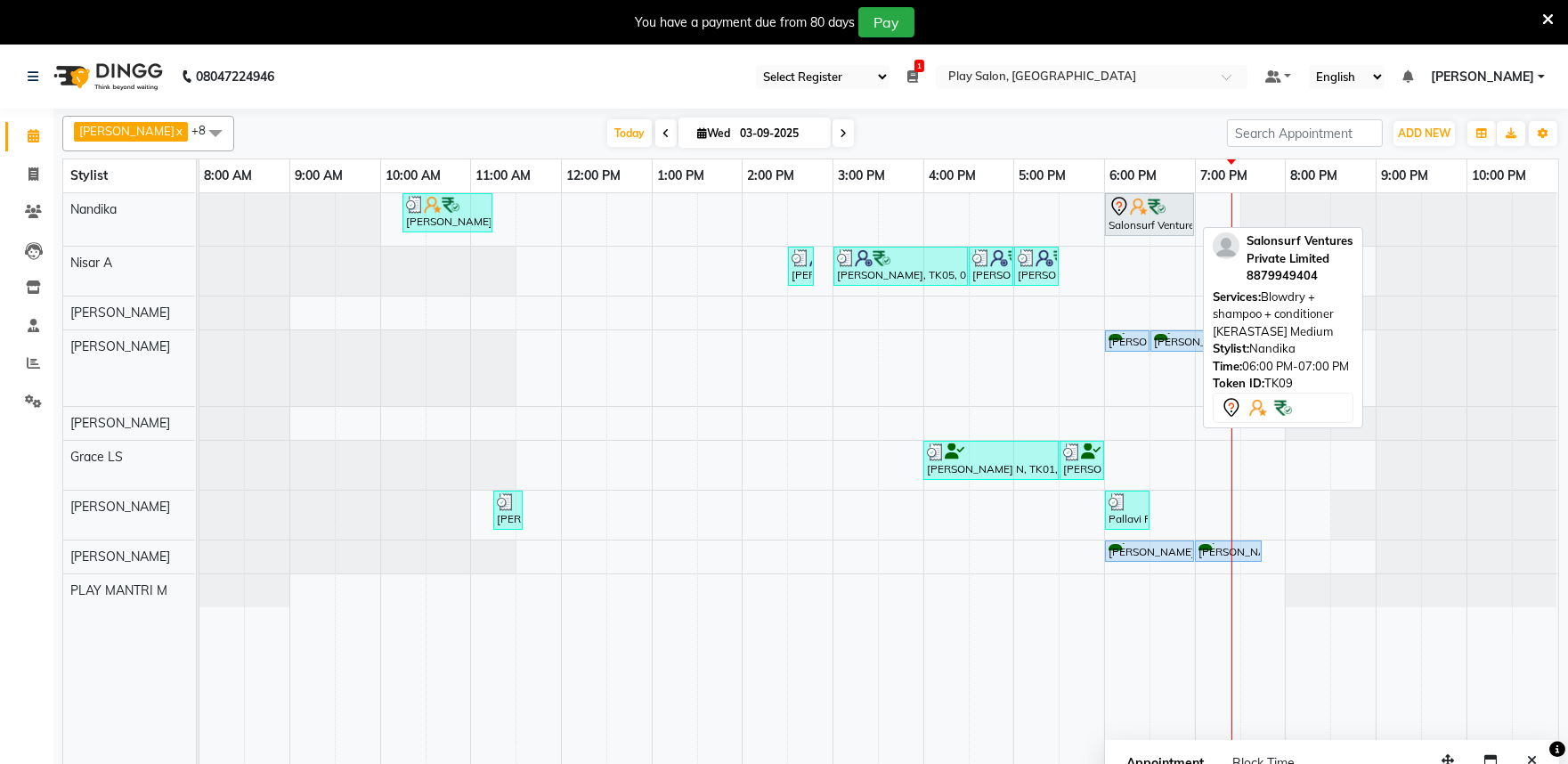
click at [1134, 211] on img at bounding box center [1139, 206] width 18 height 18
click at [1114, 208] on icon at bounding box center [1118, 206] width 15 height 18
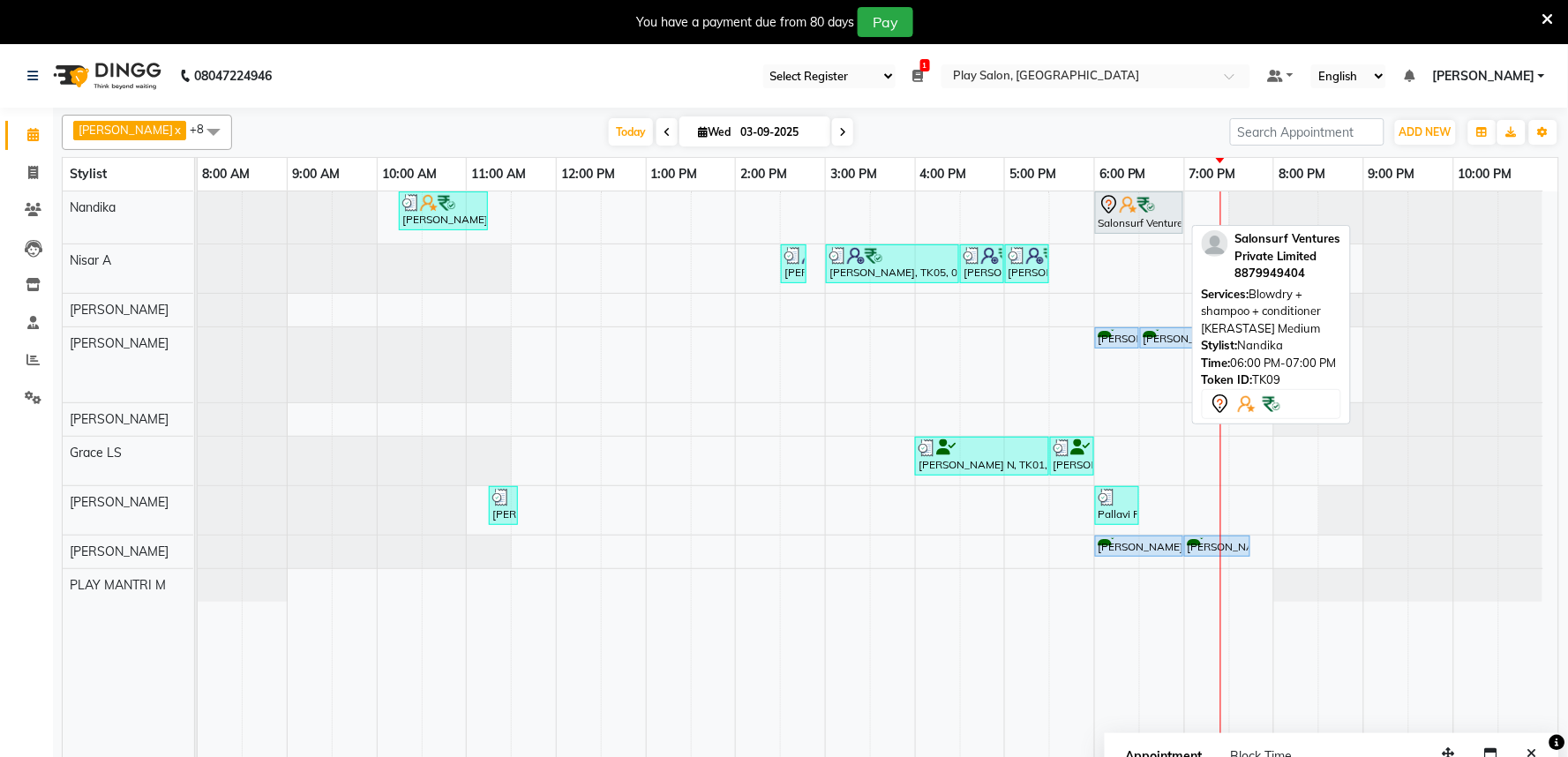
select select "7"
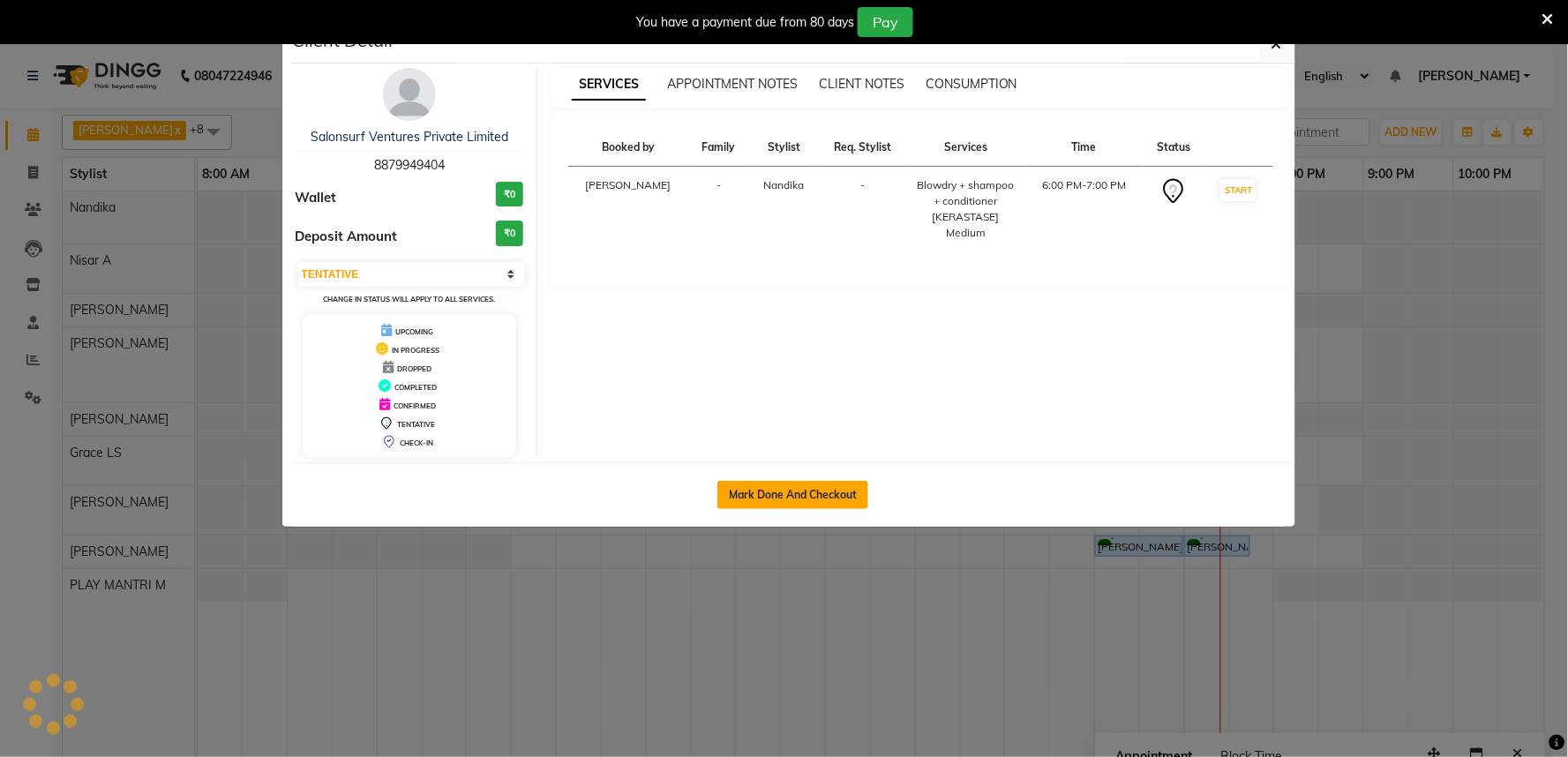
click at [831, 488] on button "Mark Done And Checkout" at bounding box center [793, 495] width 151 height 28
select select "service"
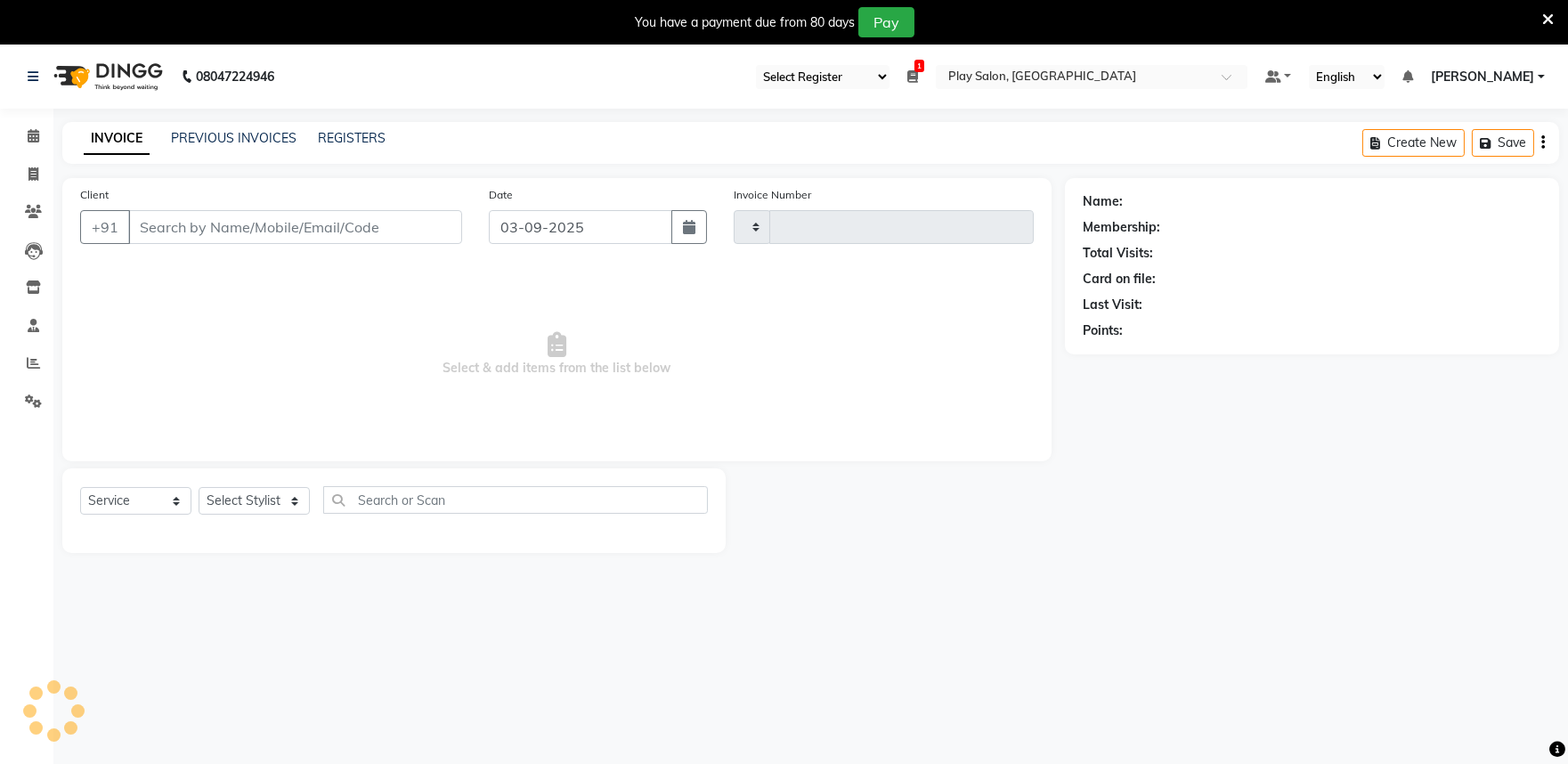
type input "1660"
select select "8352"
type input "8879949404"
select select "84289"
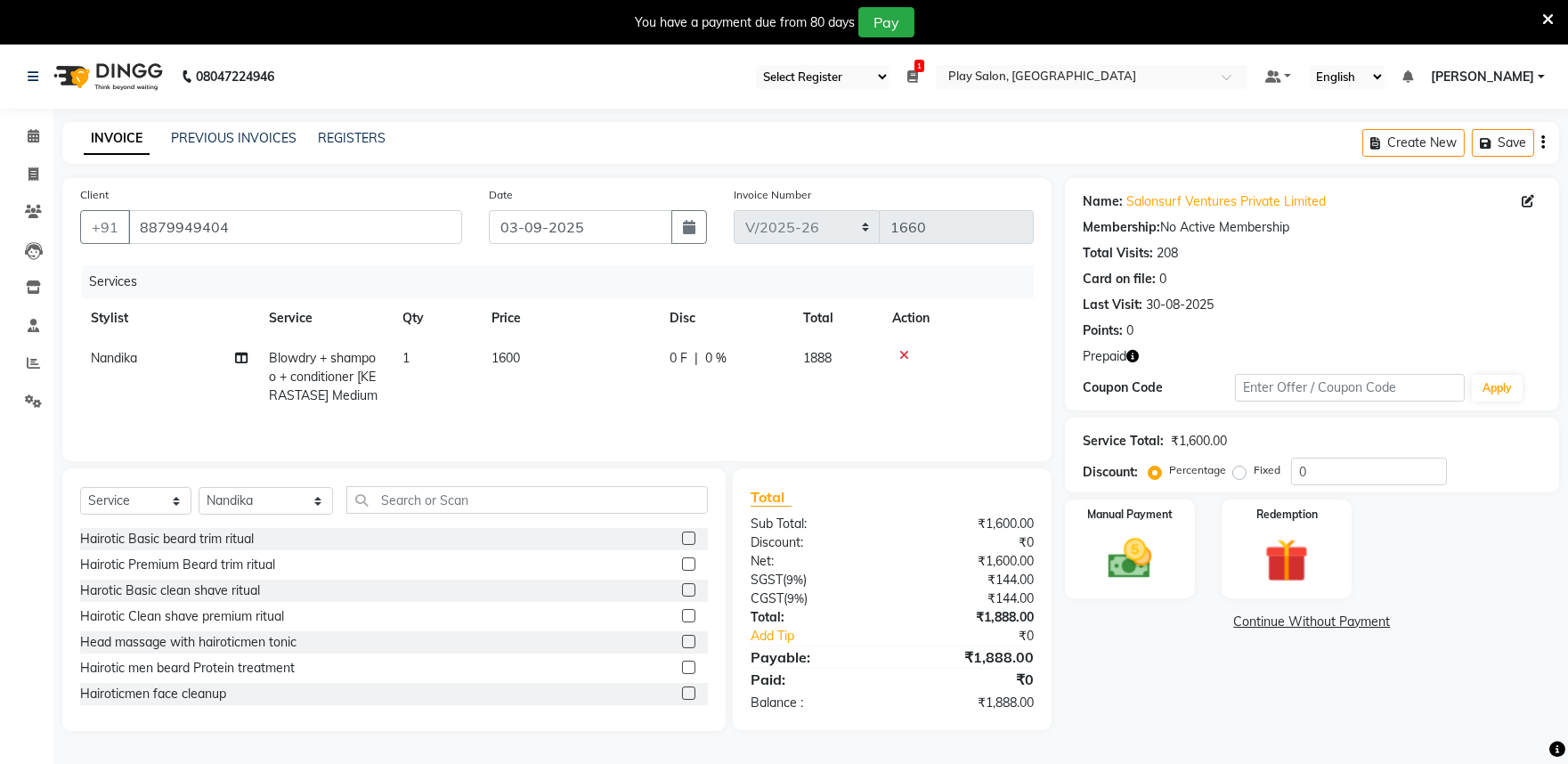
scroll to position [44, 0]
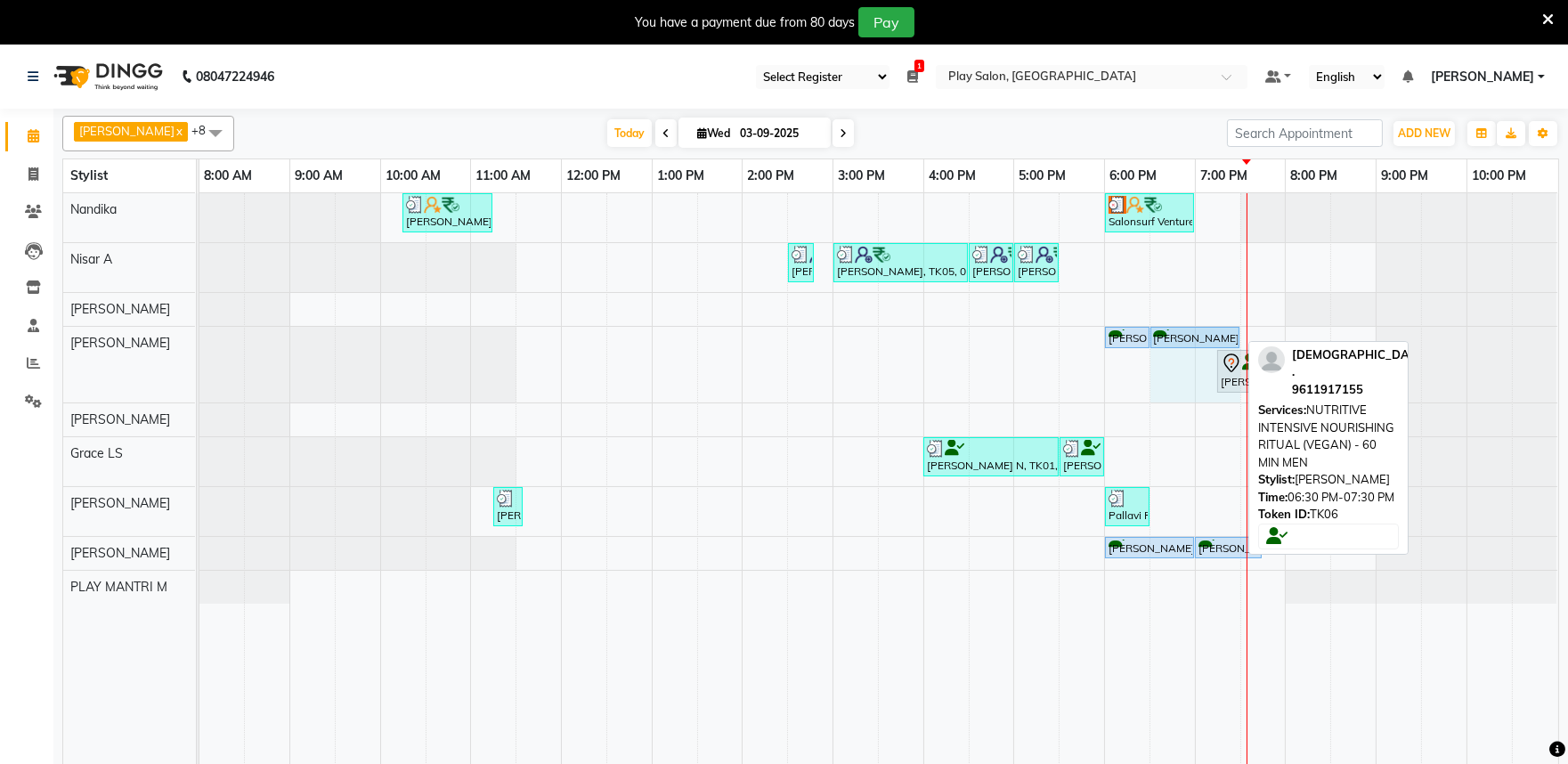
drag, startPoint x: 1234, startPoint y: 339, endPoint x: 1227, endPoint y: 349, distance: 12.2
click at [200, 349] on div "Sunit ., TK06, 06:00 PM-06:30 PM, Hair Cut Men (Director) Sunit ., TK06, 06:30 …" at bounding box center [200, 364] width 0 height 76
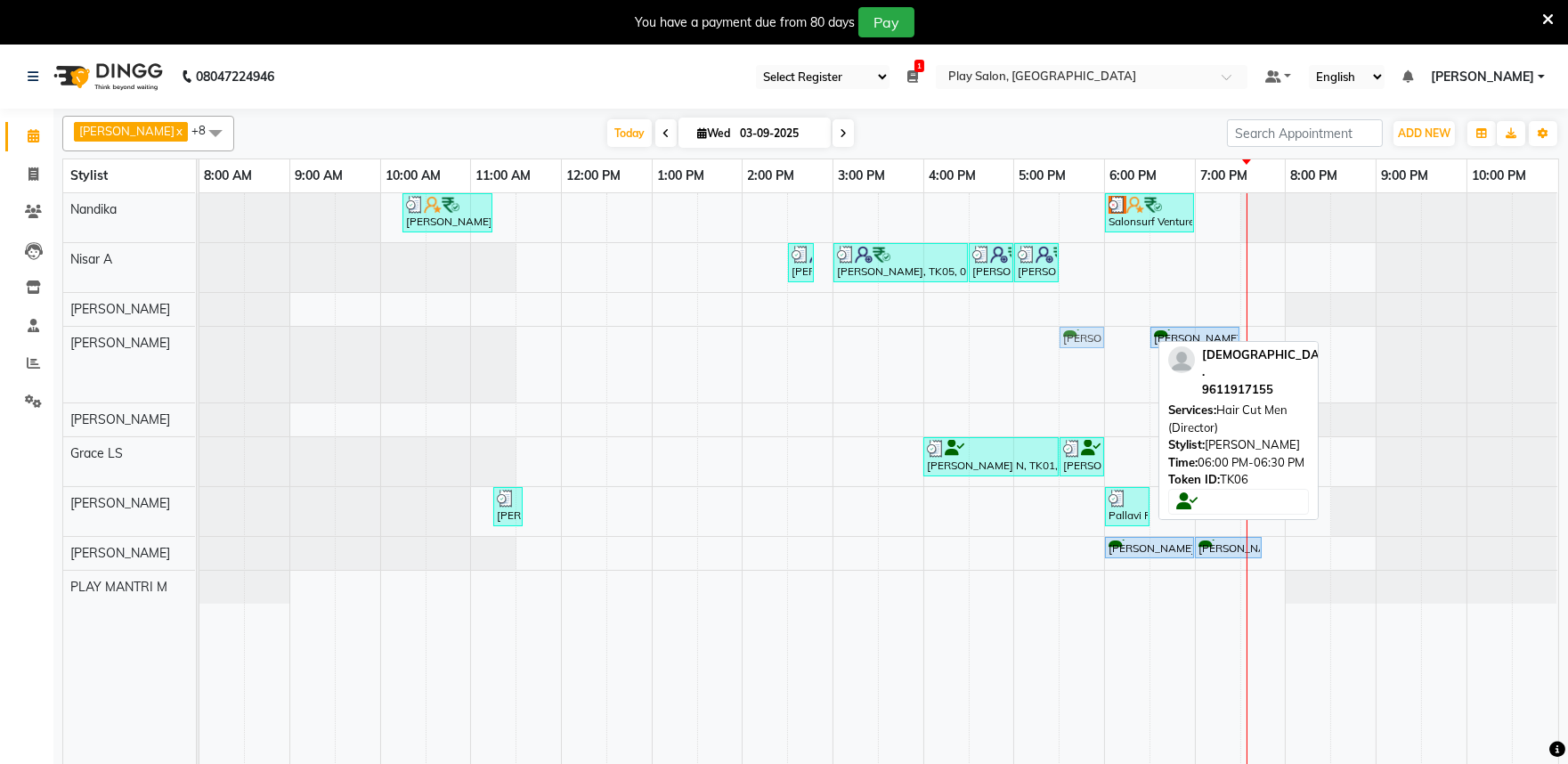
drag, startPoint x: 1116, startPoint y: 339, endPoint x: 1070, endPoint y: 345, distance: 46.4
click at [200, 345] on div "Sunit ., TK06, 06:00 PM-06:30 PM, Hair Cut Men (Director) Sunit ., TK06, 06:30 …" at bounding box center [200, 364] width 0 height 76
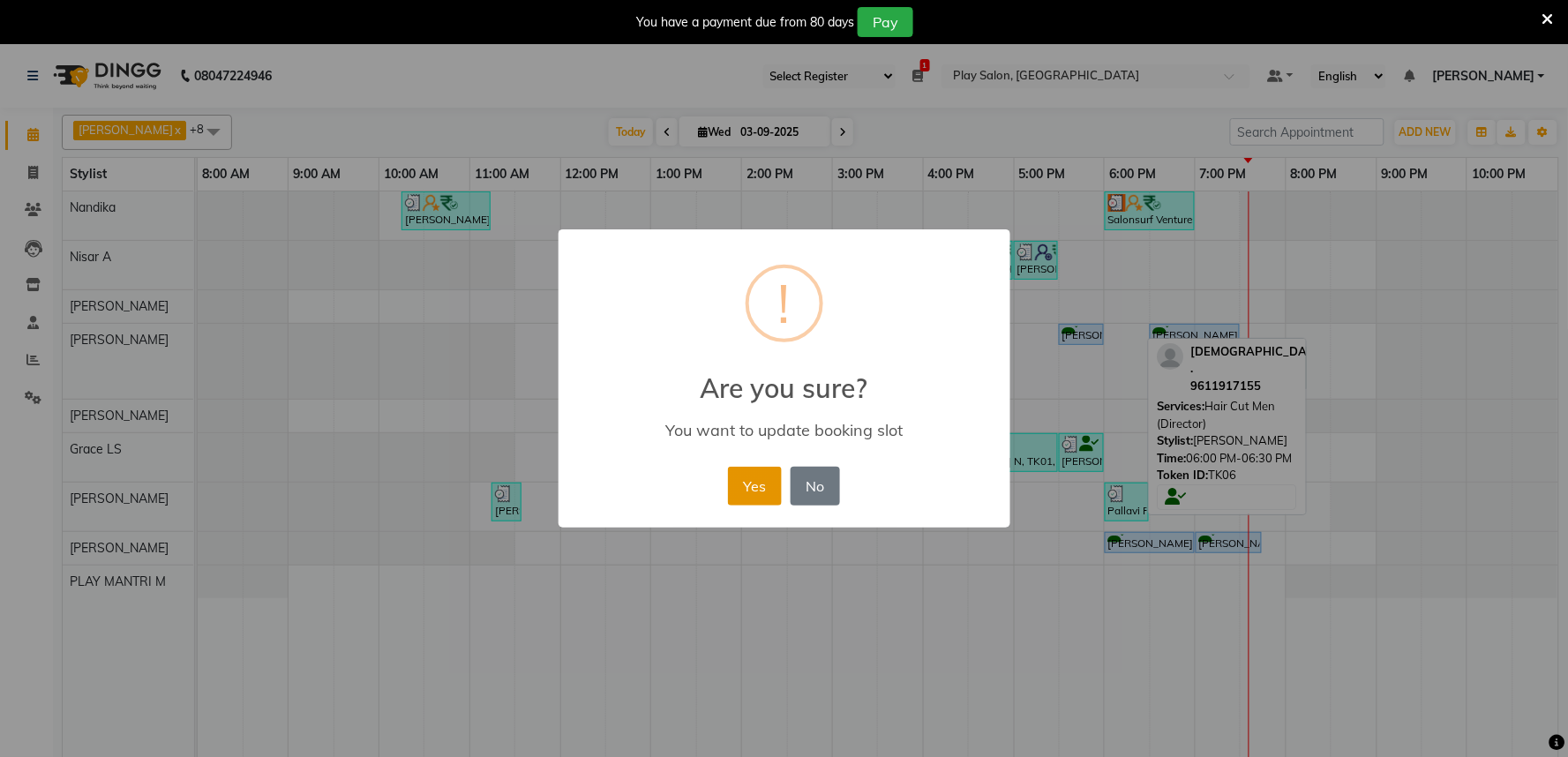
click at [729, 483] on button "Yes" at bounding box center [754, 486] width 54 height 38
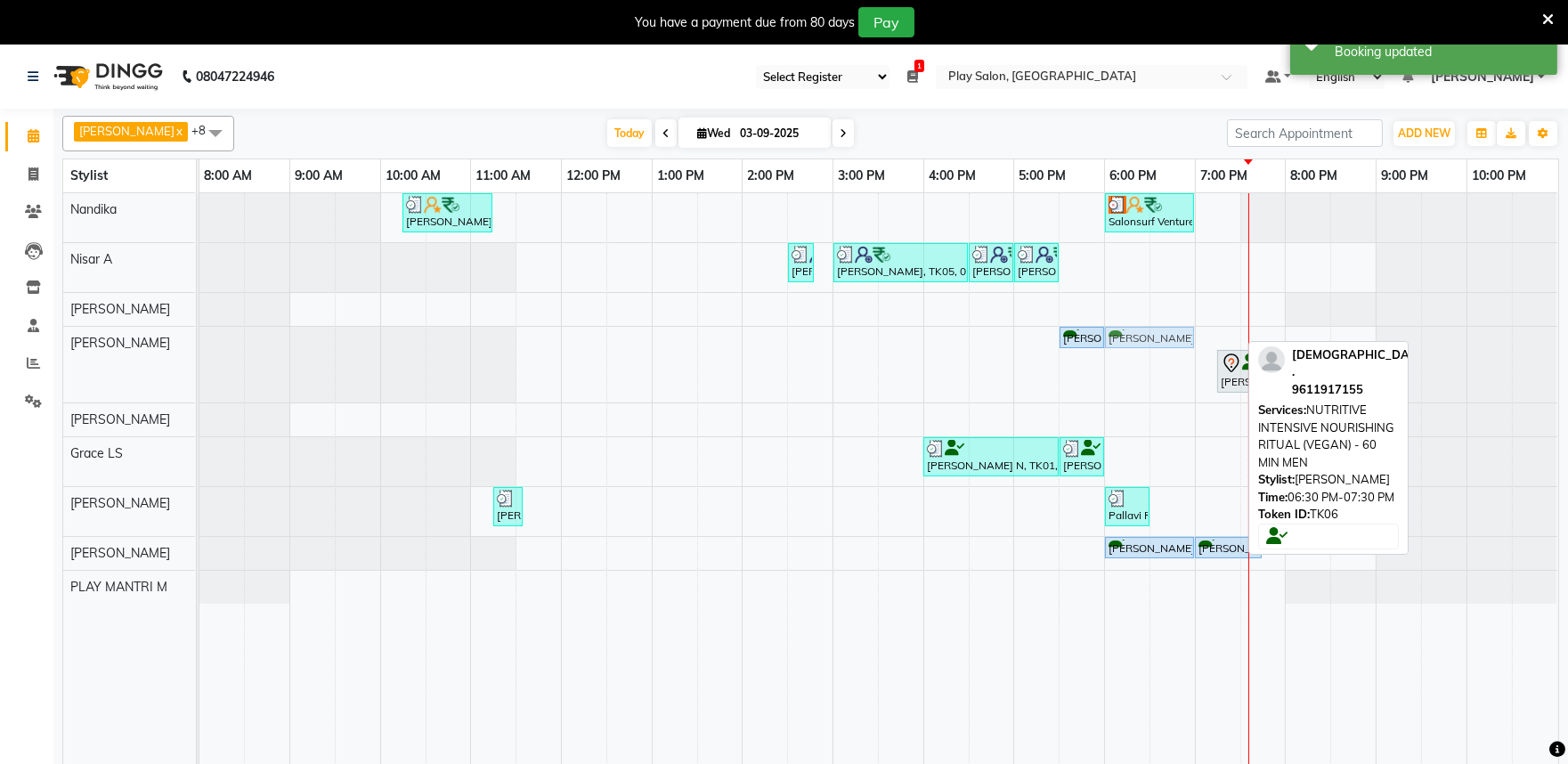
drag, startPoint x: 1177, startPoint y: 332, endPoint x: 1142, endPoint y: 340, distance: 35.9
click at [200, 341] on div "Sunit ., TK06, 05:30 PM-06:00 PM, Hair Cut Men (Director) Sunit ., TK06, 06:30 …" at bounding box center [200, 364] width 0 height 76
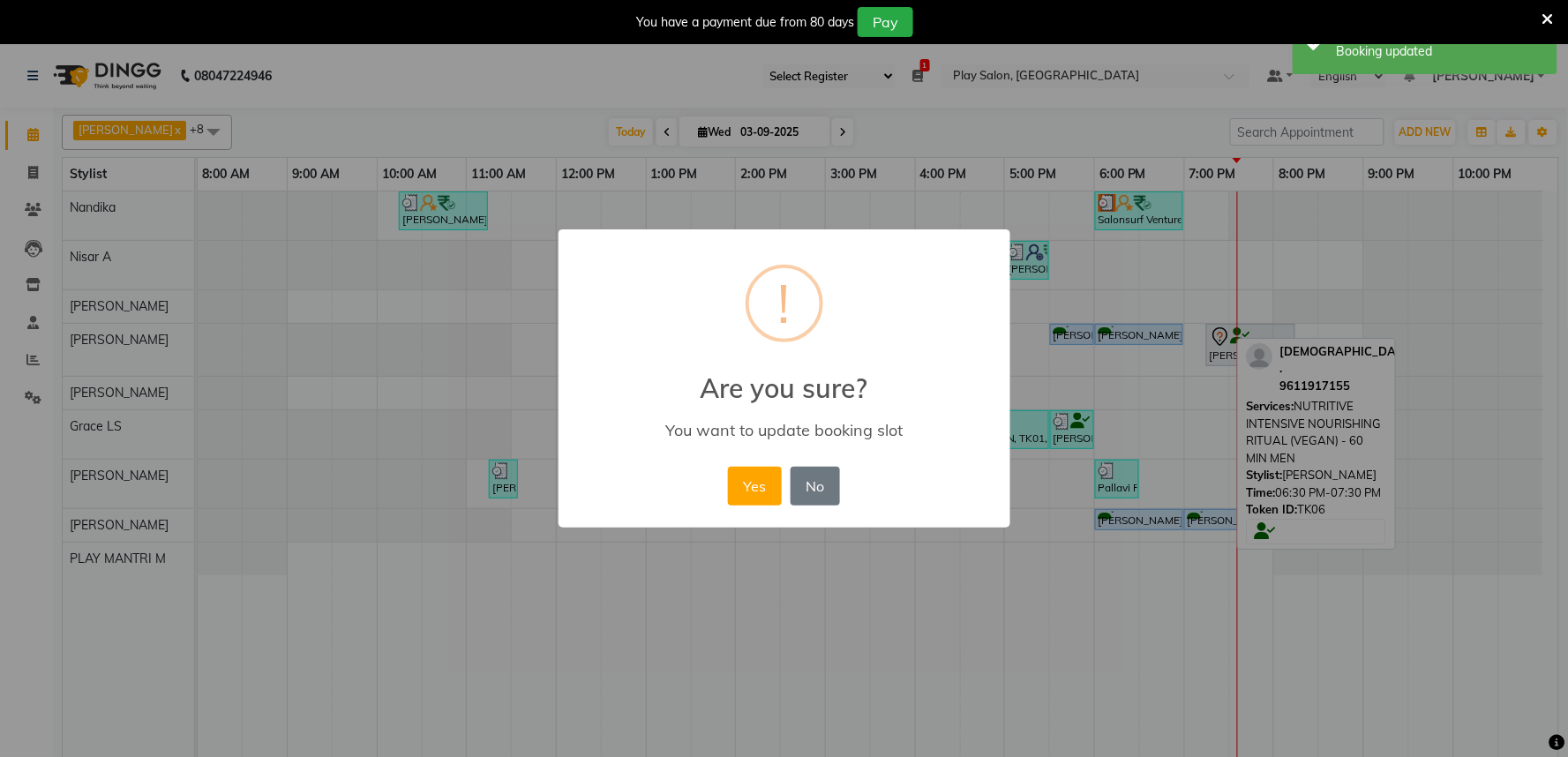
click at [751, 483] on button "Yes" at bounding box center [754, 486] width 54 height 38
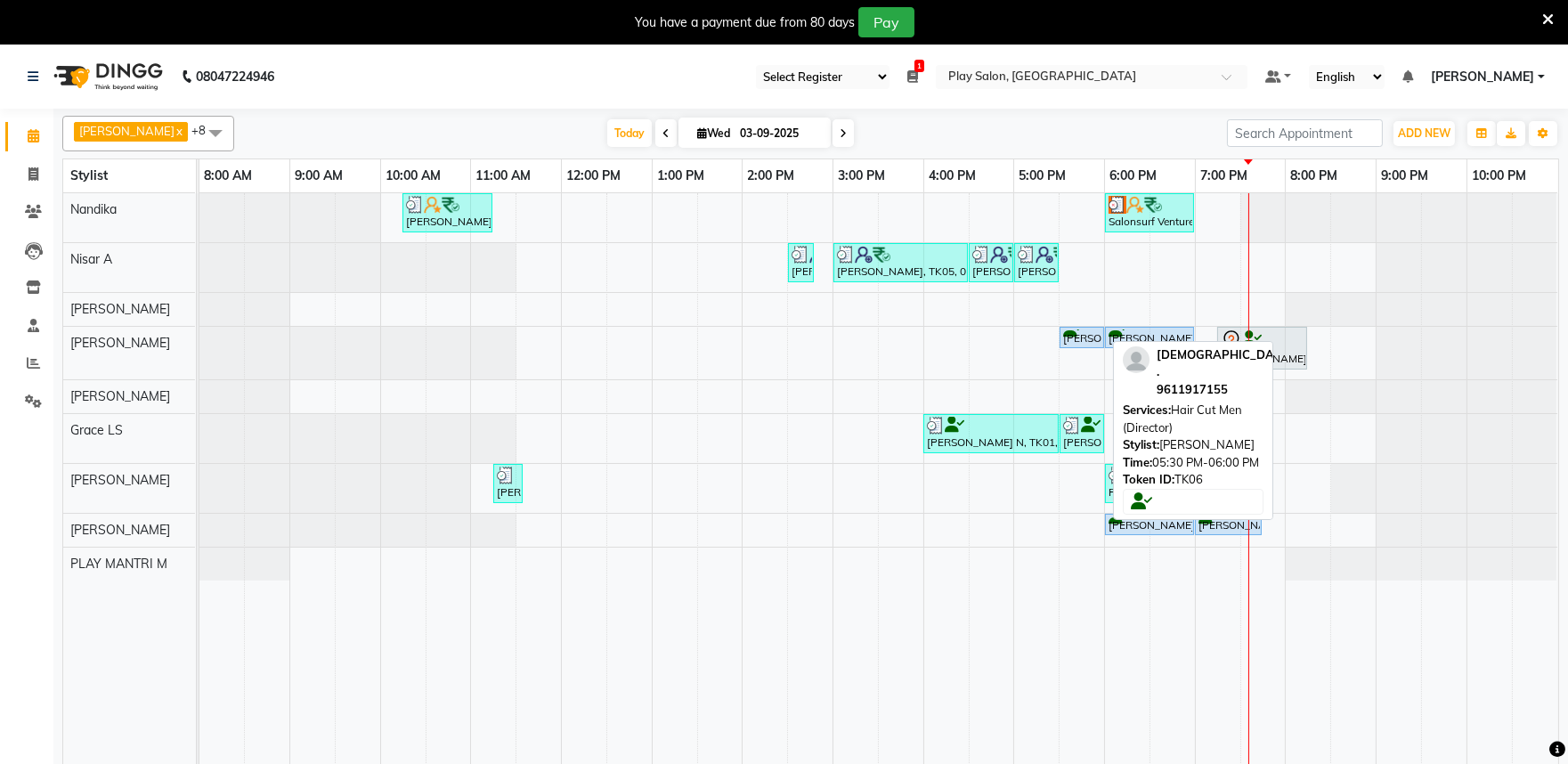
click at [1069, 339] on div "Sunit ., TK06, 05:30 PM-06:00 PM, Hair Cut Men (Director)" at bounding box center [1082, 338] width 41 height 17
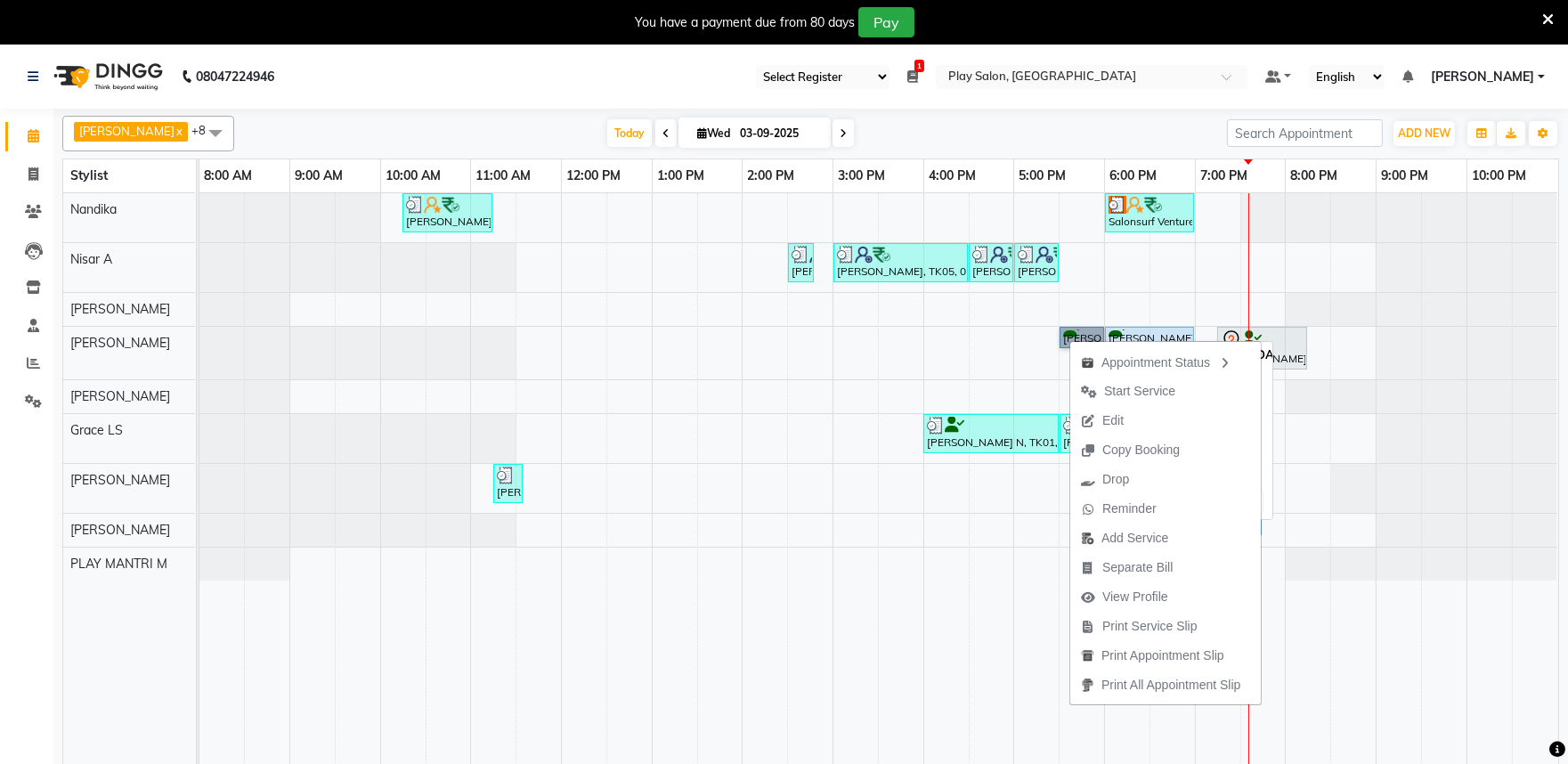
click at [1076, 334] on link "Sunit ., TK06, 05:30 PM-06:00 PM, Hair Cut Men (Director)" at bounding box center [1082, 338] width 44 height 22
select select "5"
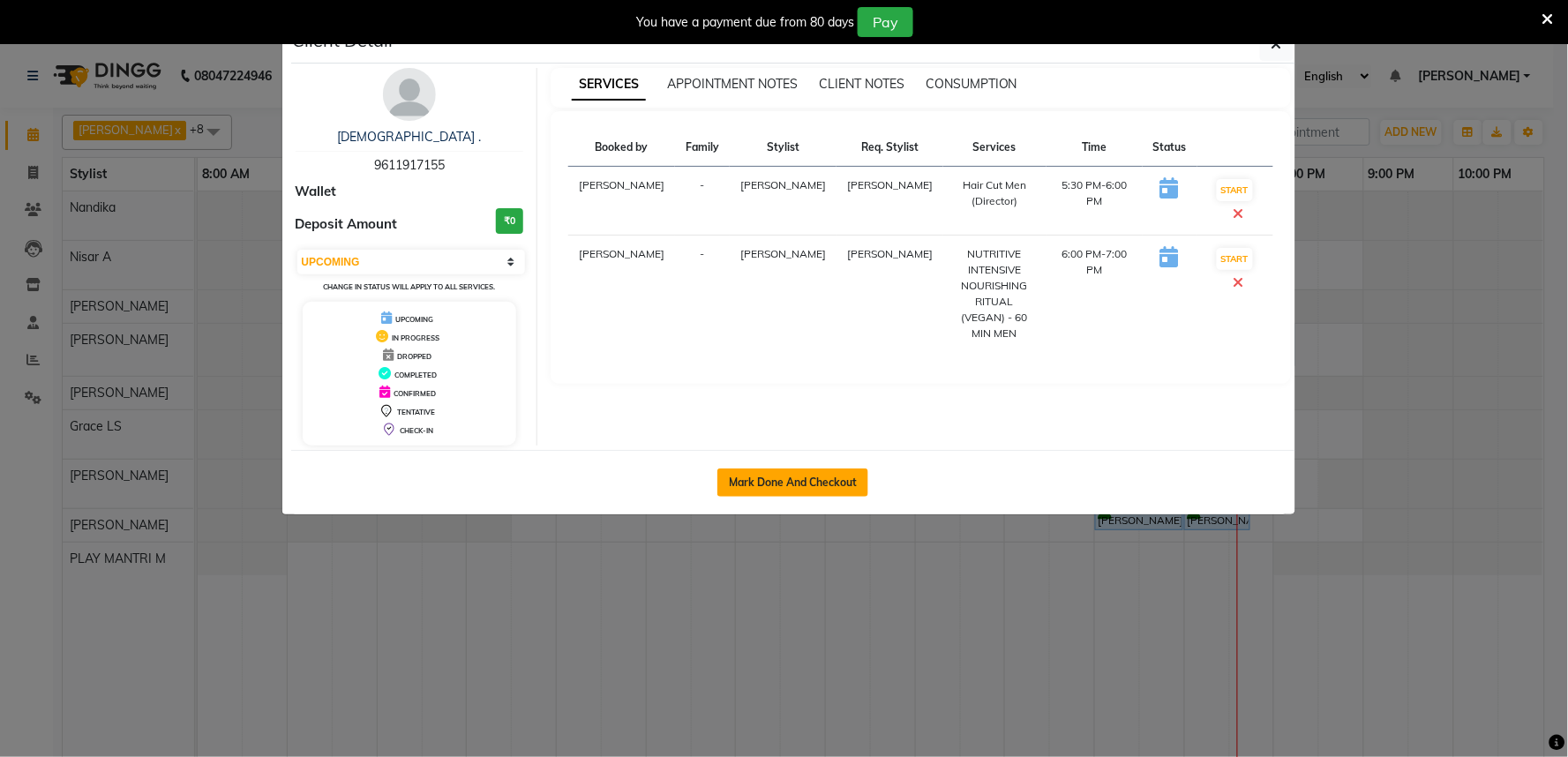
click at [777, 487] on button "Mark Done And Checkout" at bounding box center [793, 482] width 151 height 28
select select "service"
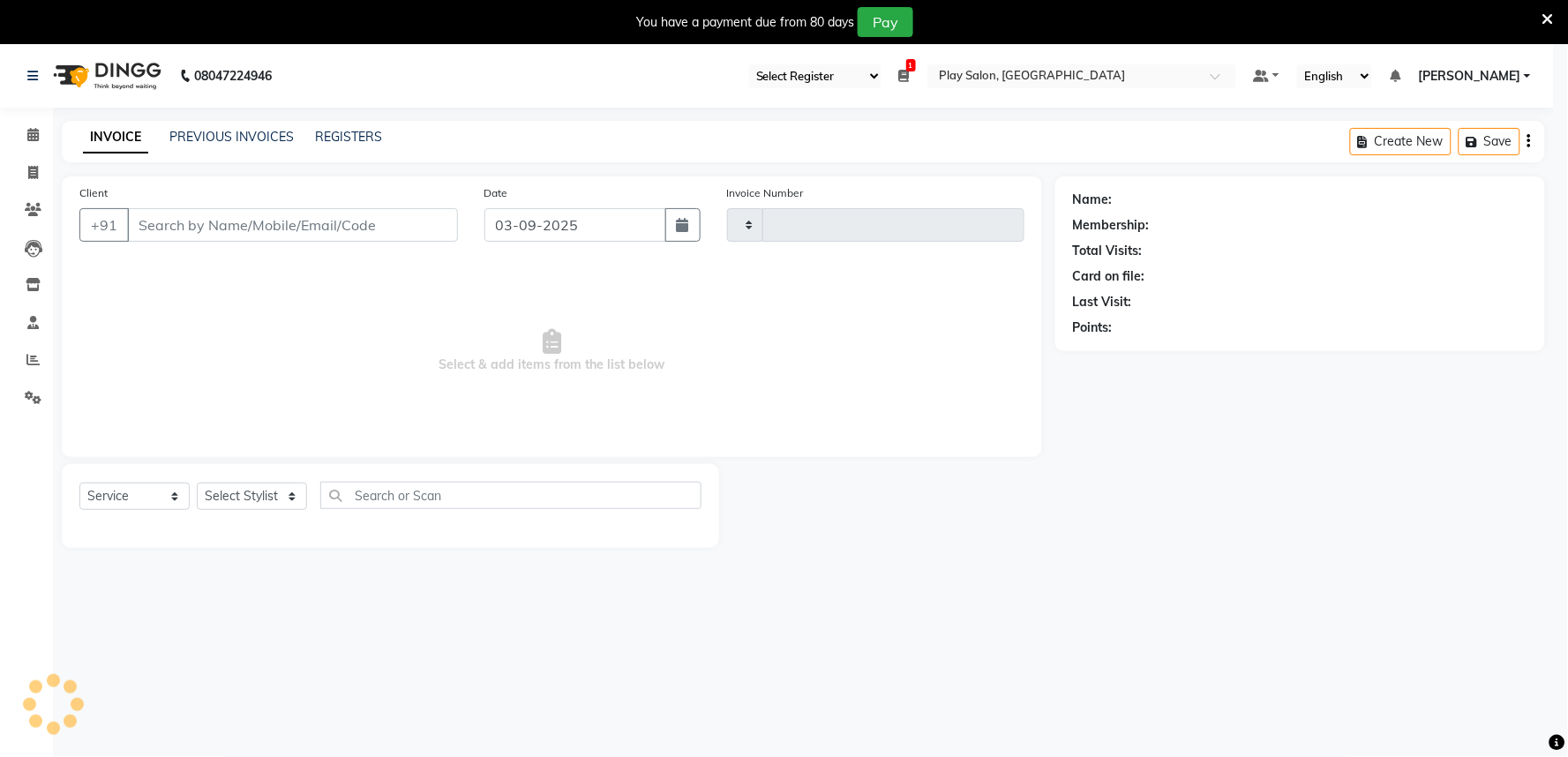
type input "1660"
select select "8352"
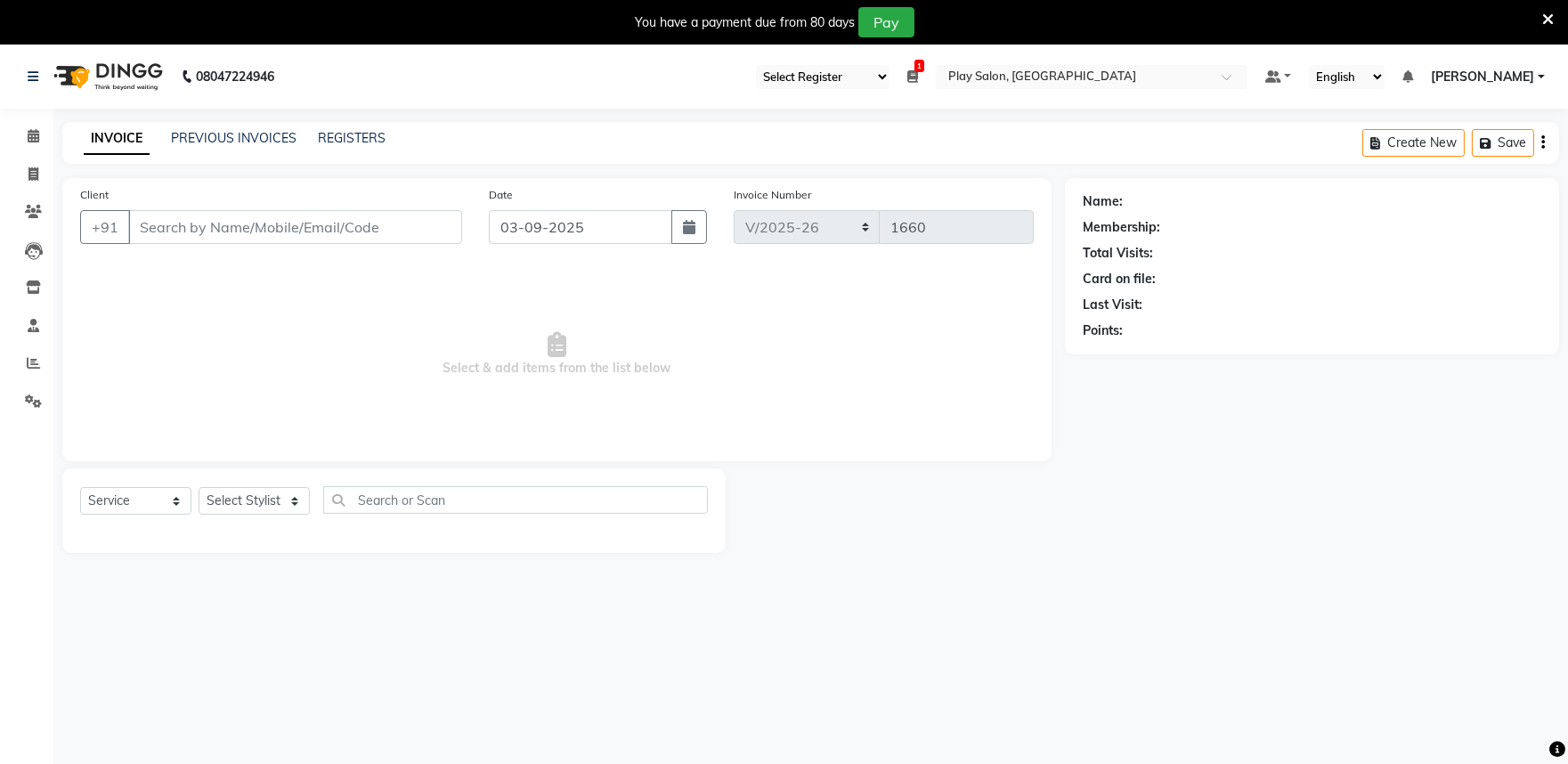
type input "9611917155"
select select "81315"
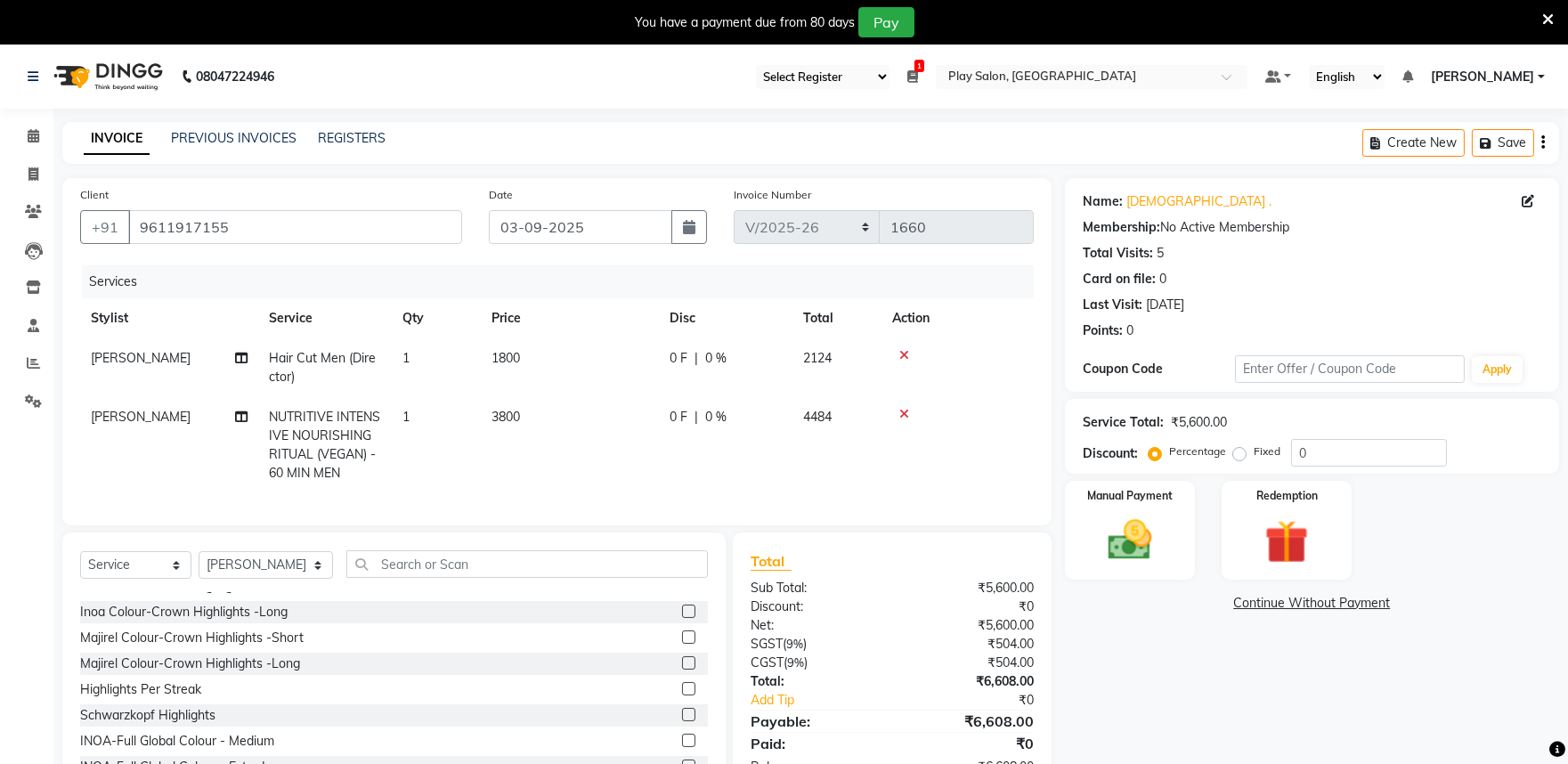
scroll to position [297, 0]
click at [273, 216] on input "9611917155" at bounding box center [295, 227] width 334 height 34
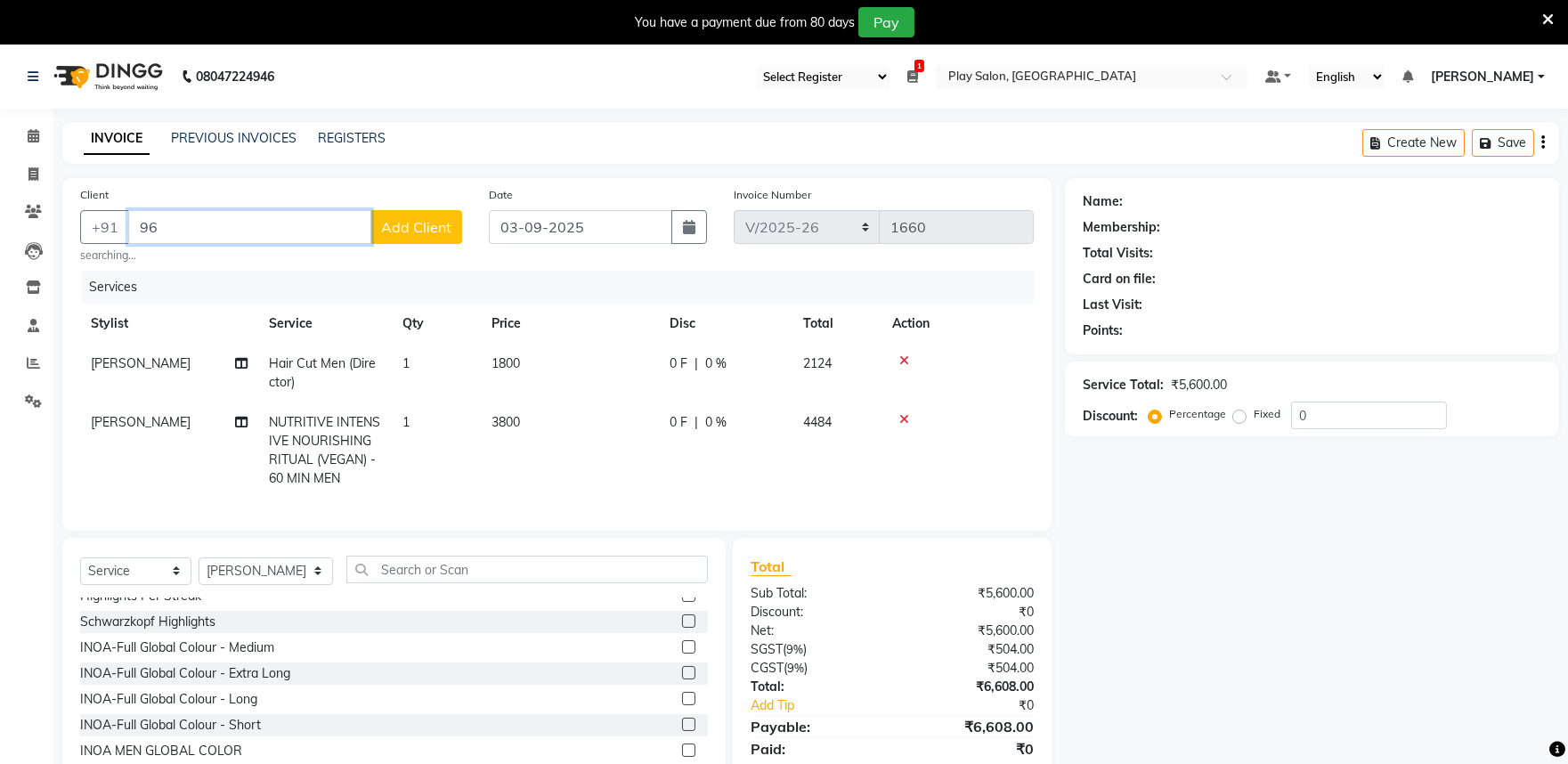
type input "9"
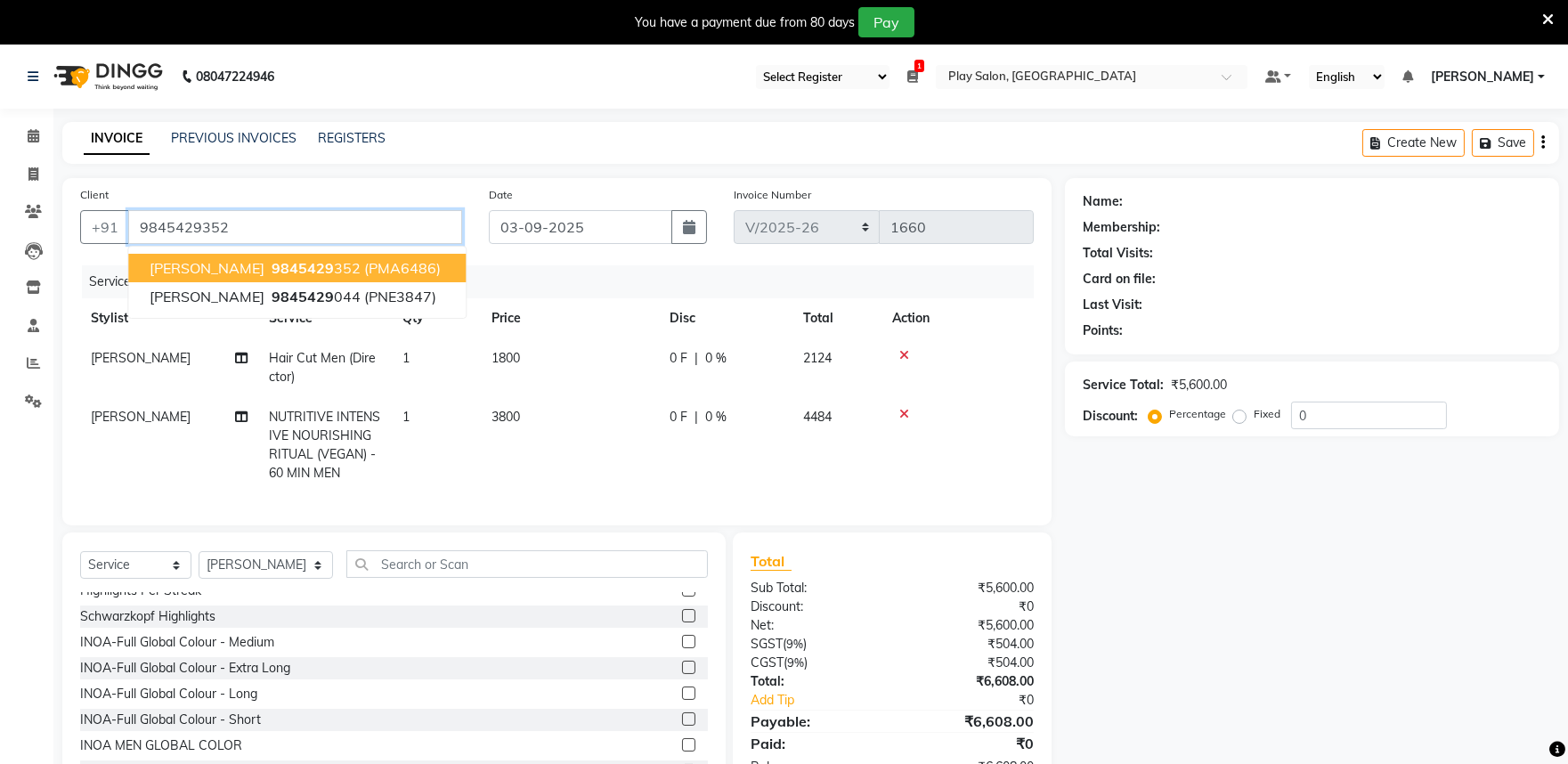
type input "9845429352"
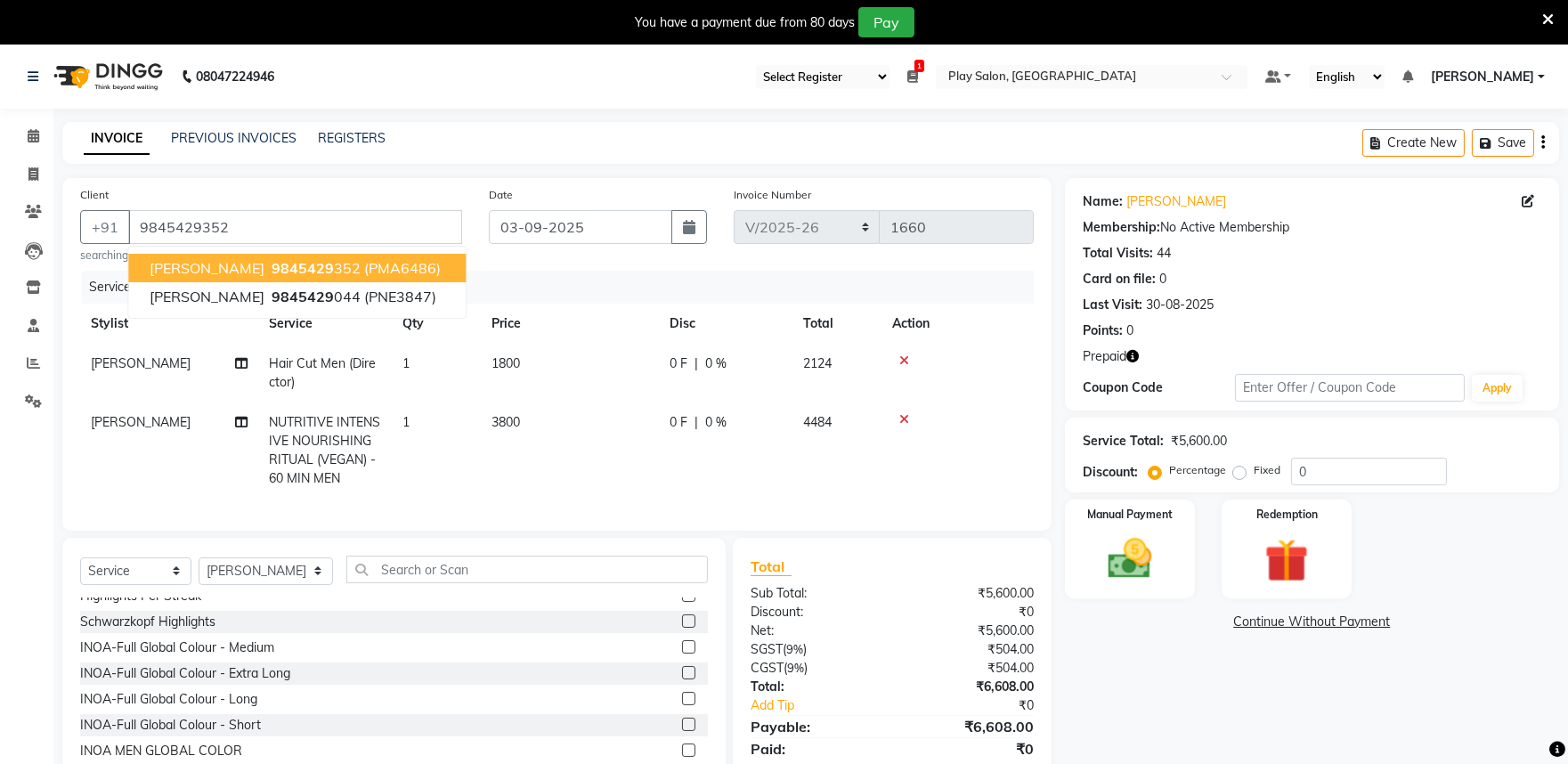
click at [297, 268] on span "9845429" at bounding box center [302, 267] width 62 height 18
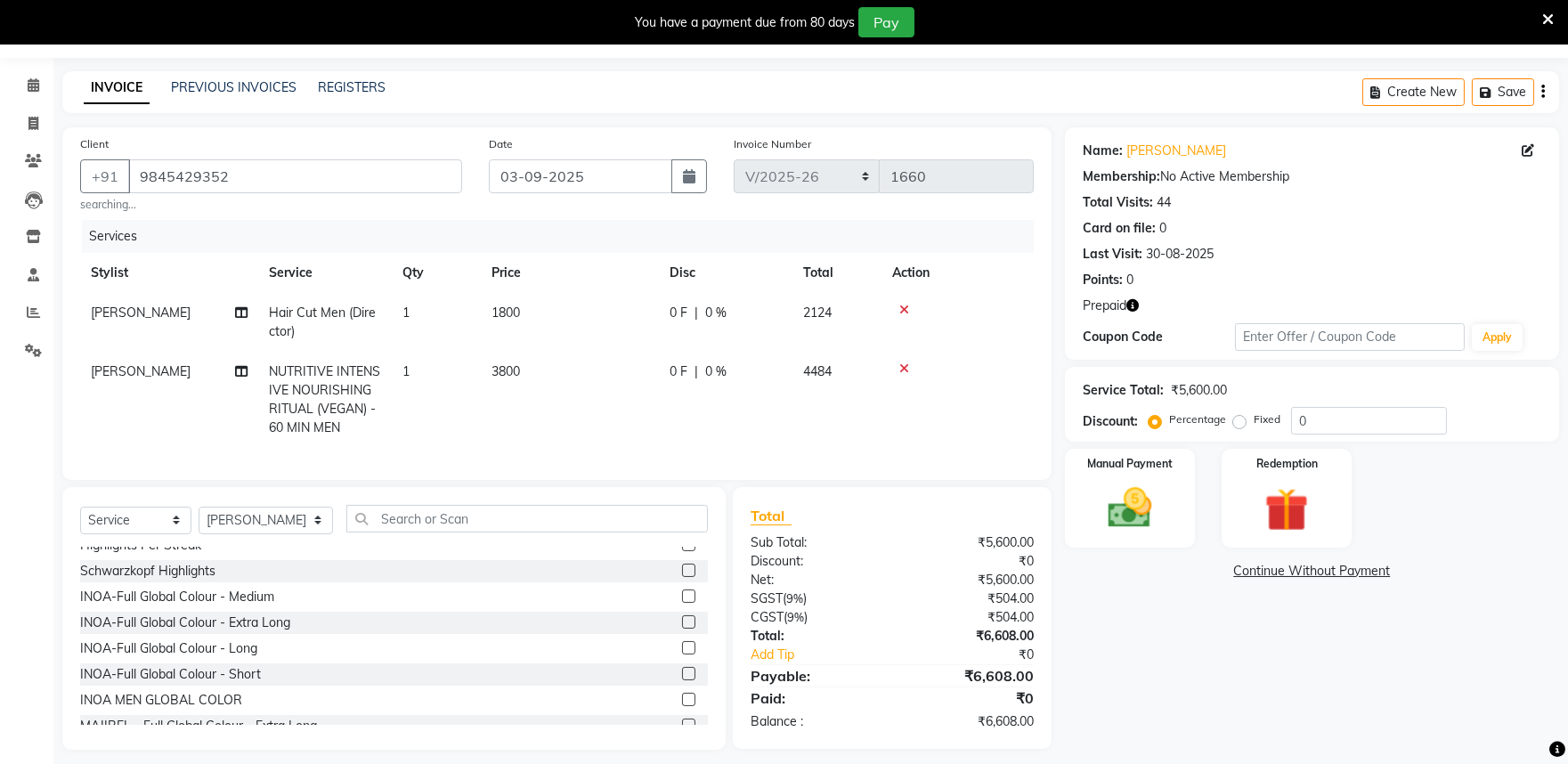
scroll to position [78, 0]
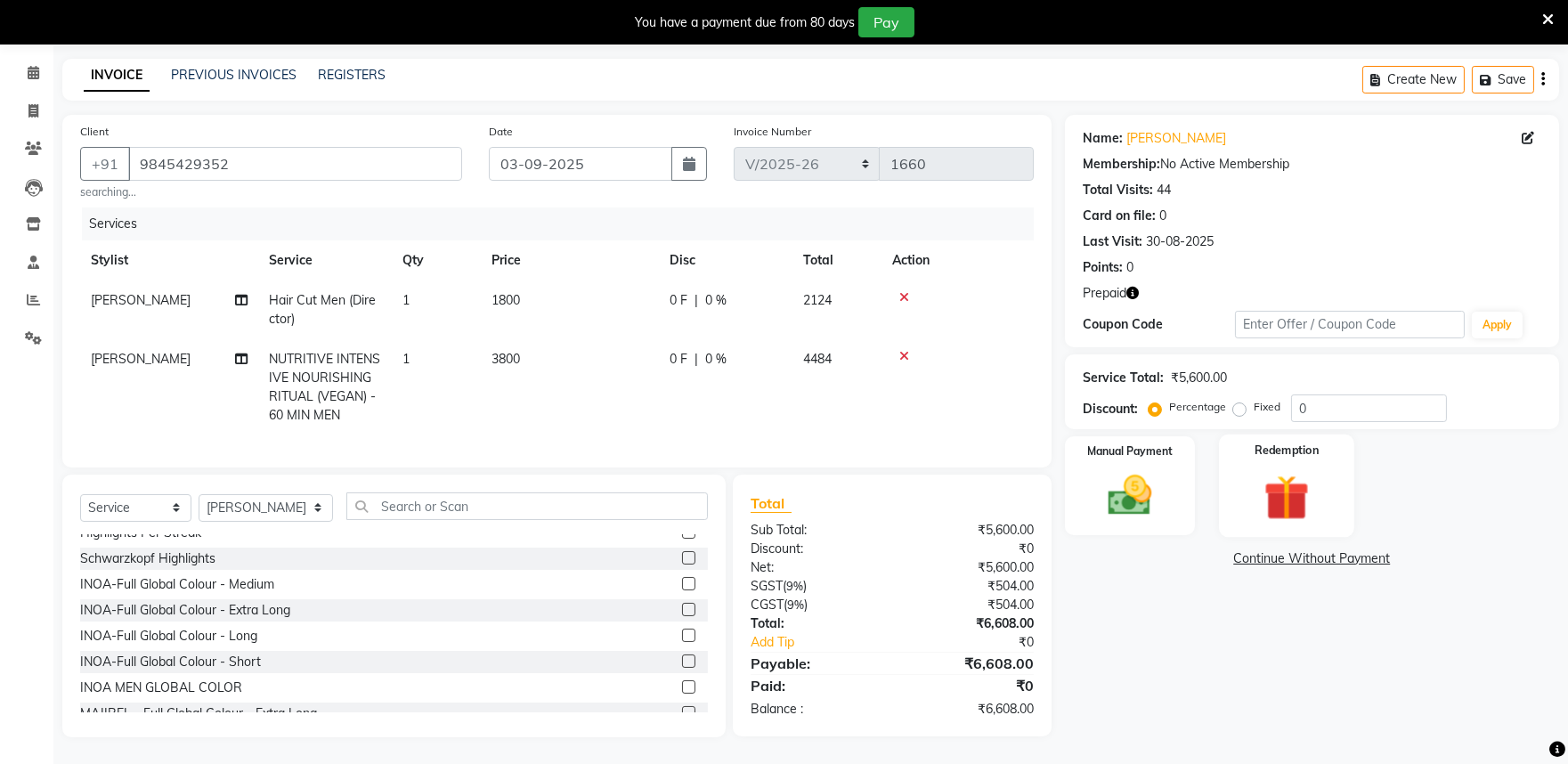
click at [1302, 469] on img at bounding box center [1288, 497] width 74 height 56
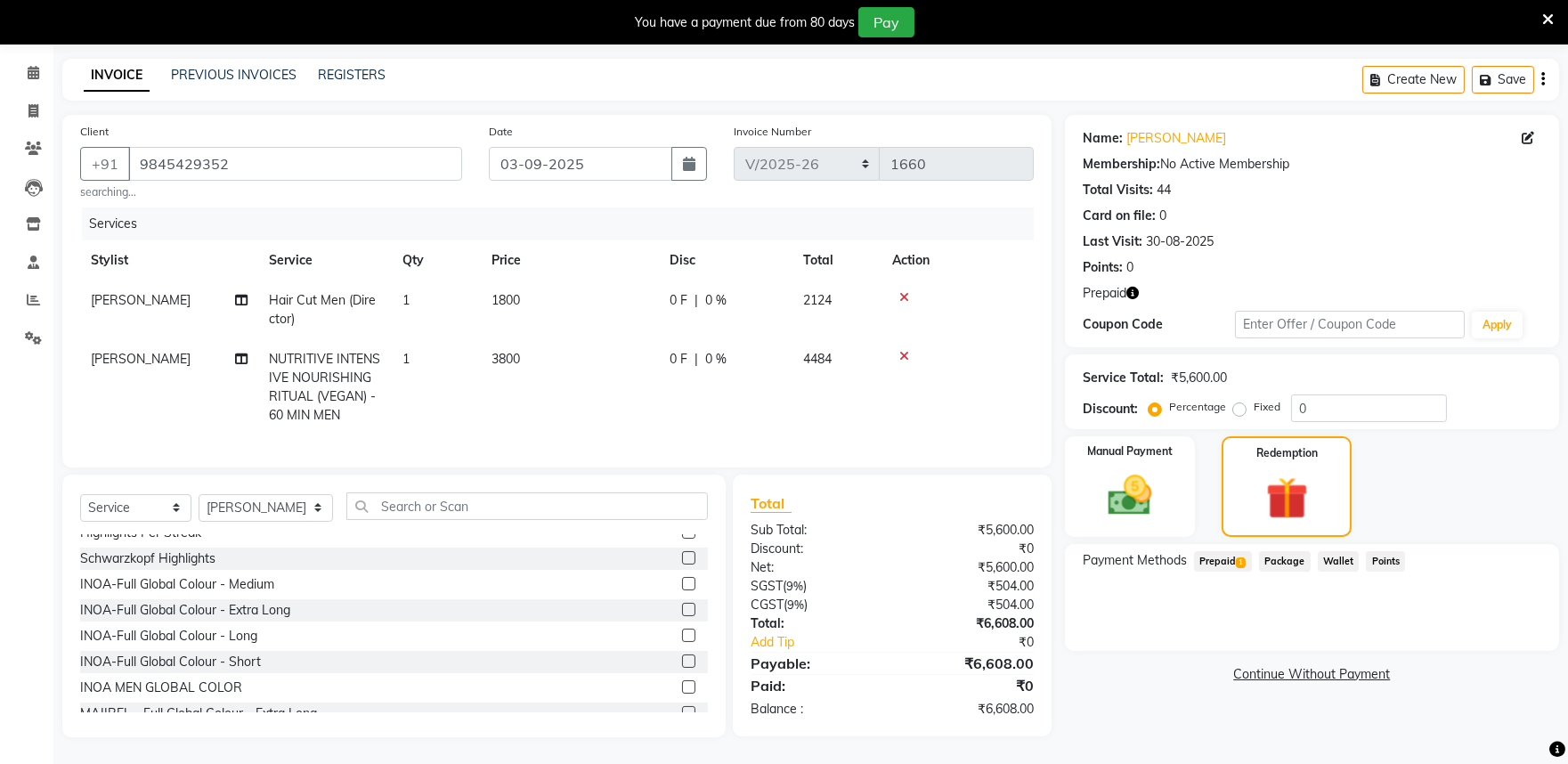
click at [1205, 551] on span "Prepaid 1" at bounding box center [1223, 561] width 58 height 20
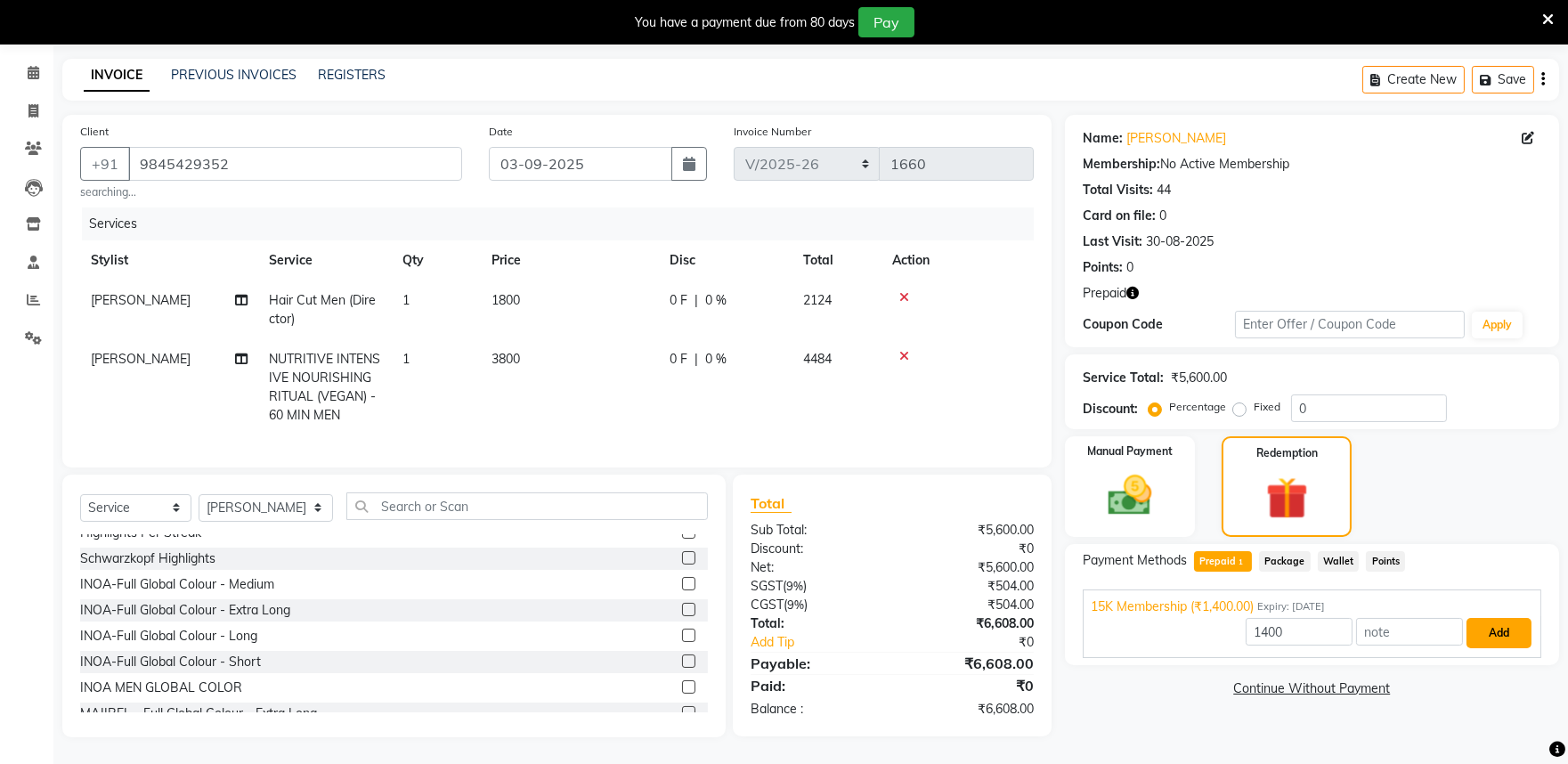
click at [1515, 626] on button "Add" at bounding box center [1500, 633] width 65 height 31
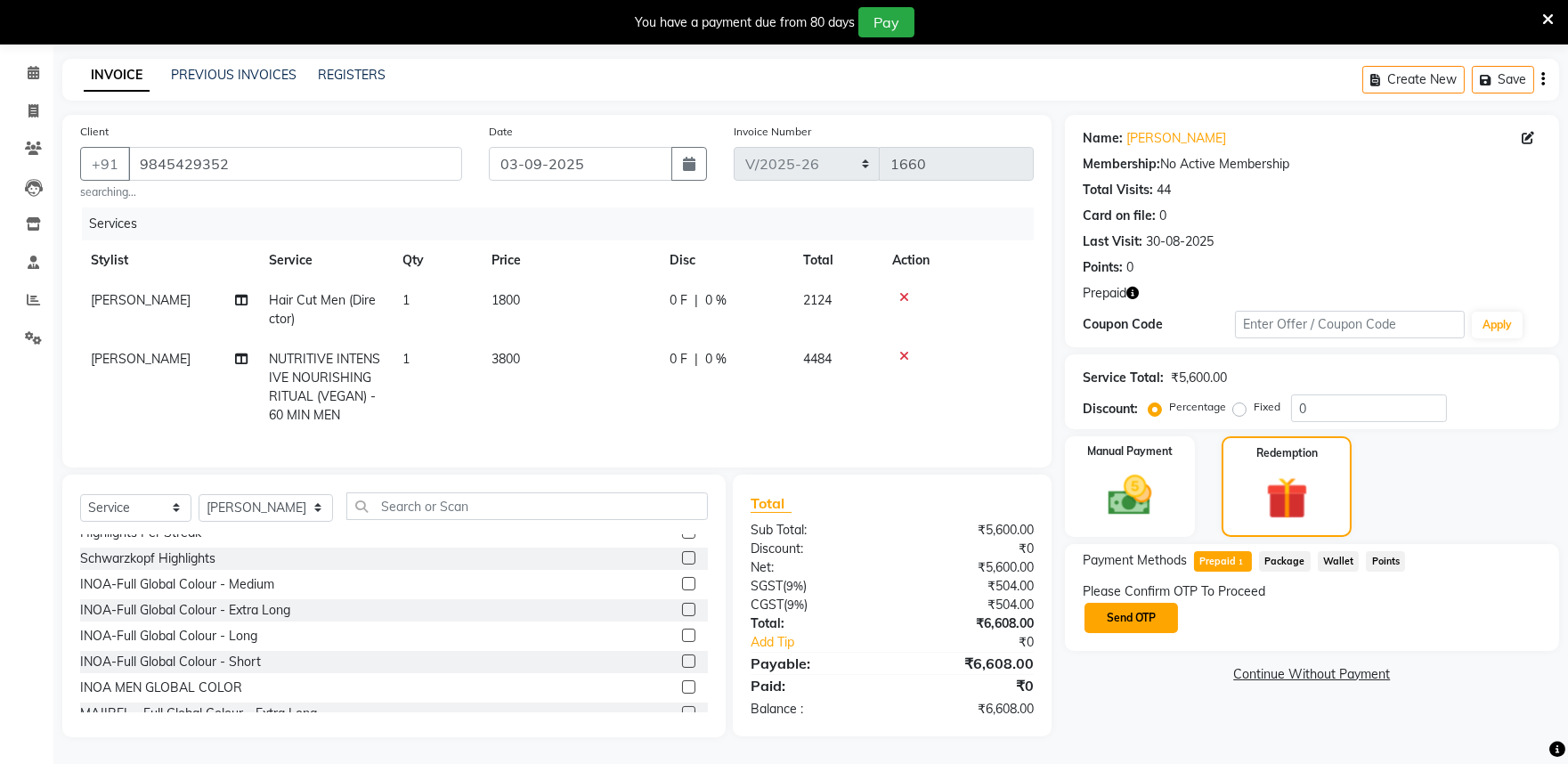
click at [1153, 603] on button "Send OTP" at bounding box center [1131, 618] width 93 height 31
click at [1117, 603] on input "text" at bounding box center [1172, 617] width 179 height 28
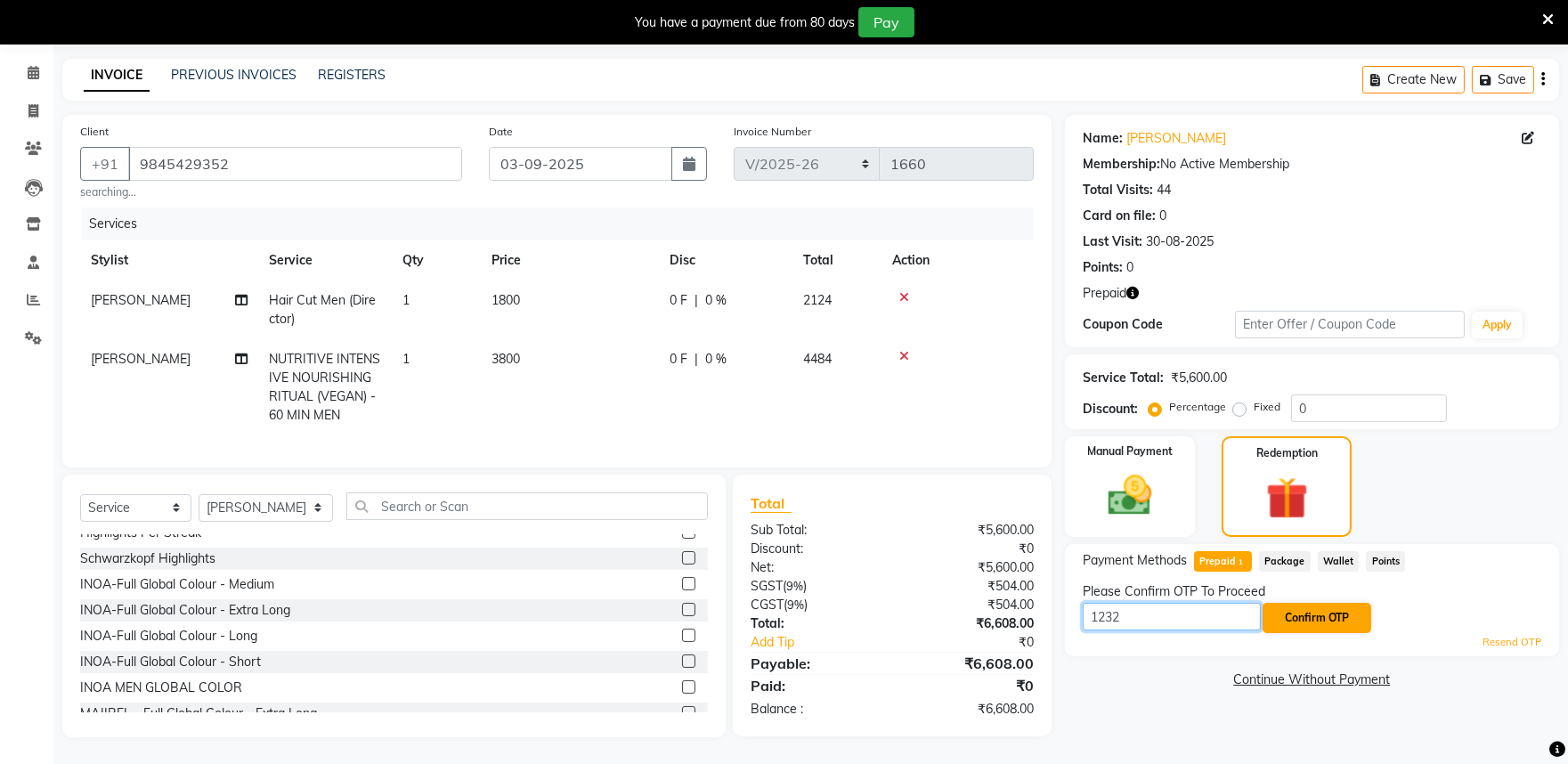
type input "1232"
click at [1337, 609] on button "Confirm OTP" at bounding box center [1316, 618] width 108 height 31
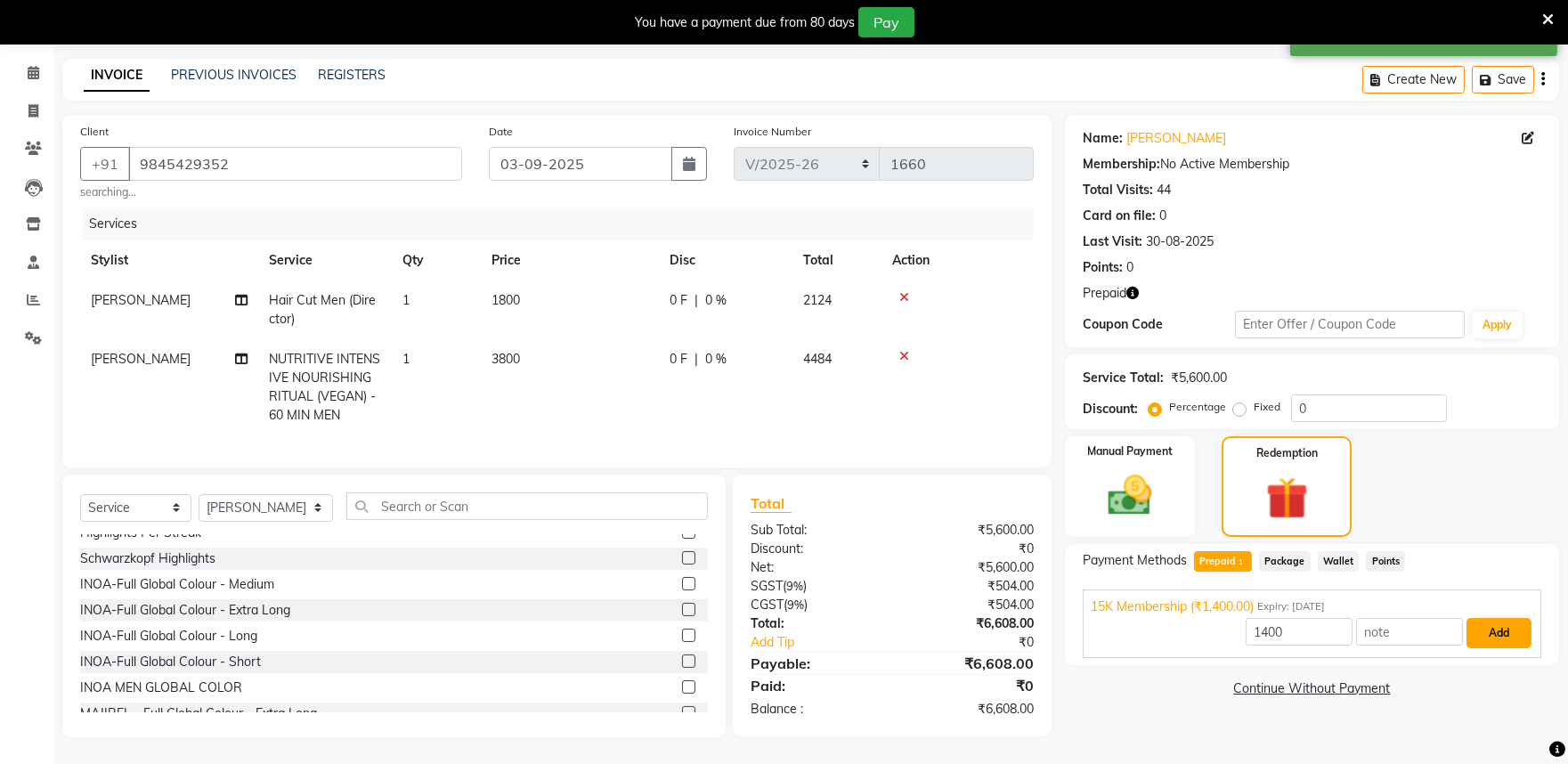
click at [1488, 624] on button "Add" at bounding box center [1500, 633] width 65 height 31
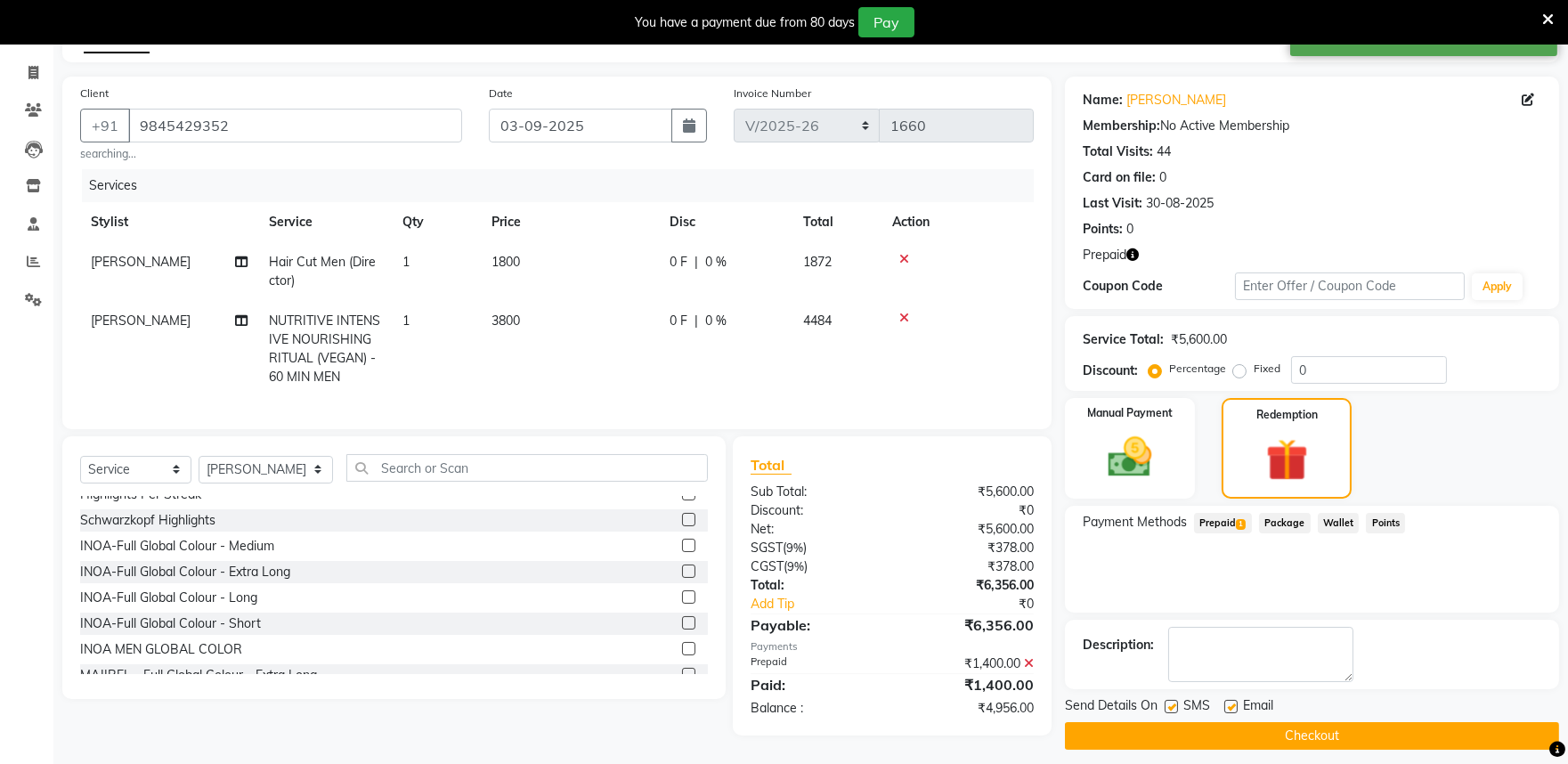
scroll to position [114, 0]
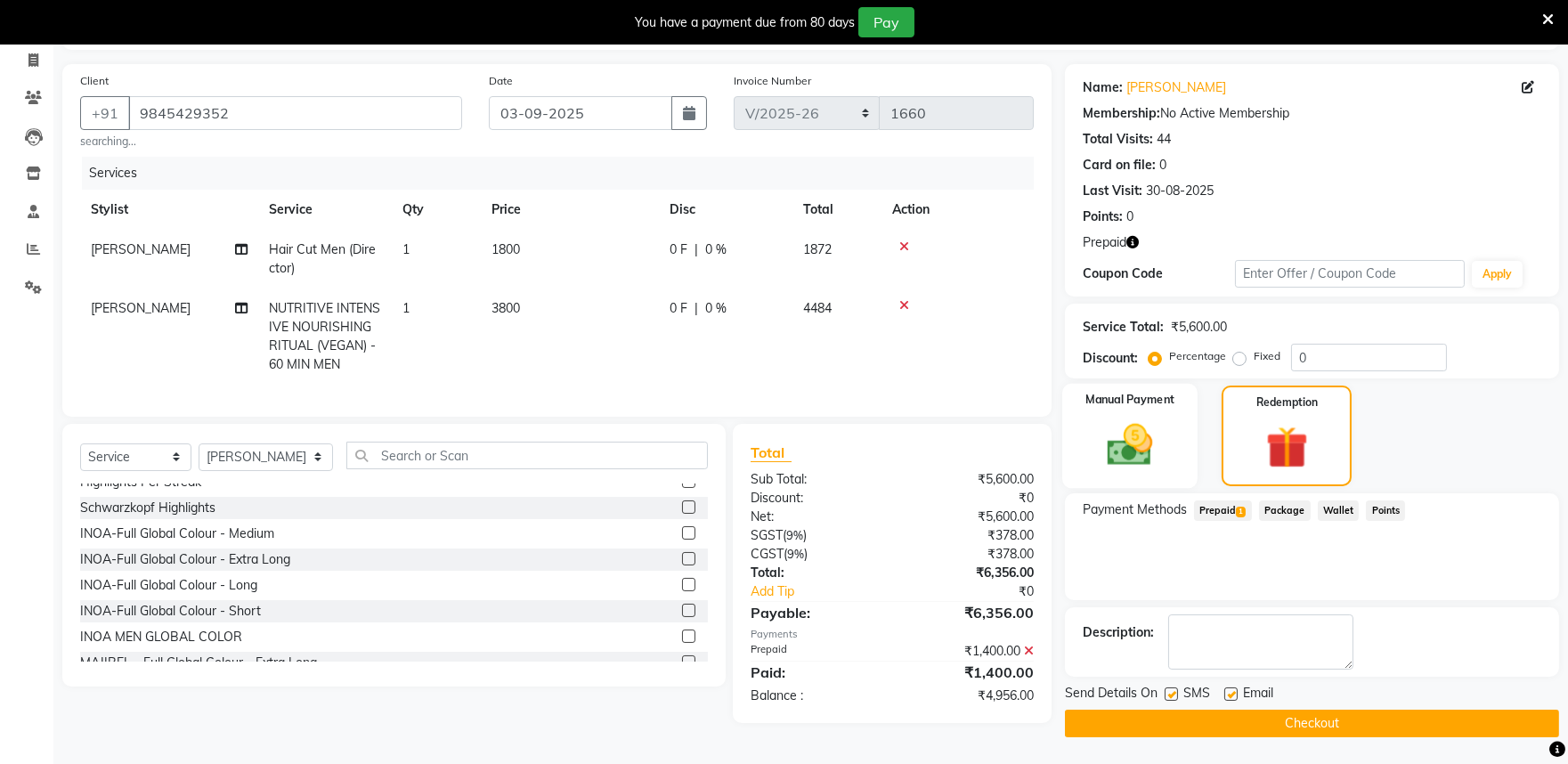
click at [1145, 441] on img at bounding box center [1130, 444] width 74 height 53
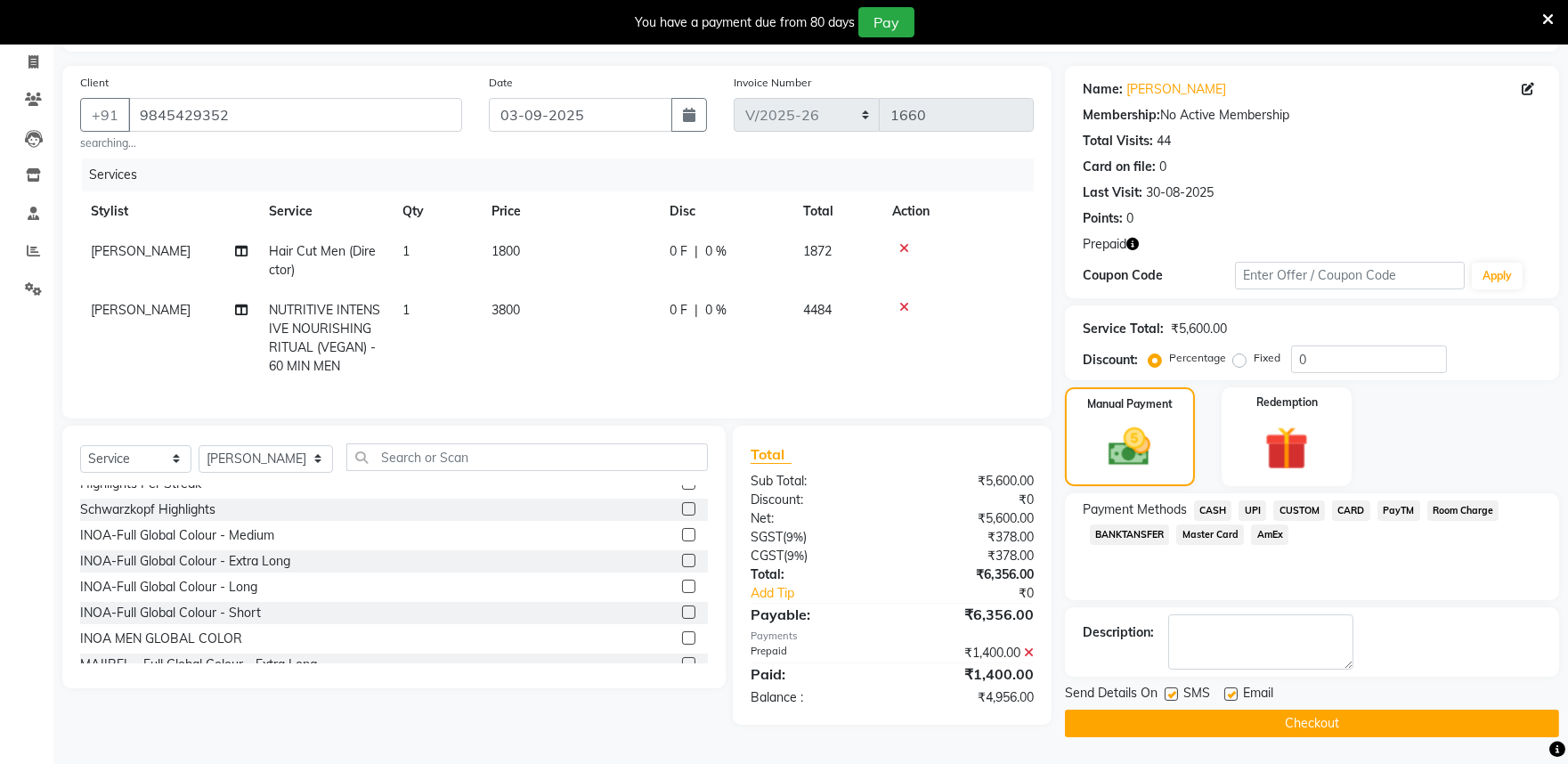
click at [1347, 505] on span "CARD" at bounding box center [1351, 511] width 38 height 20
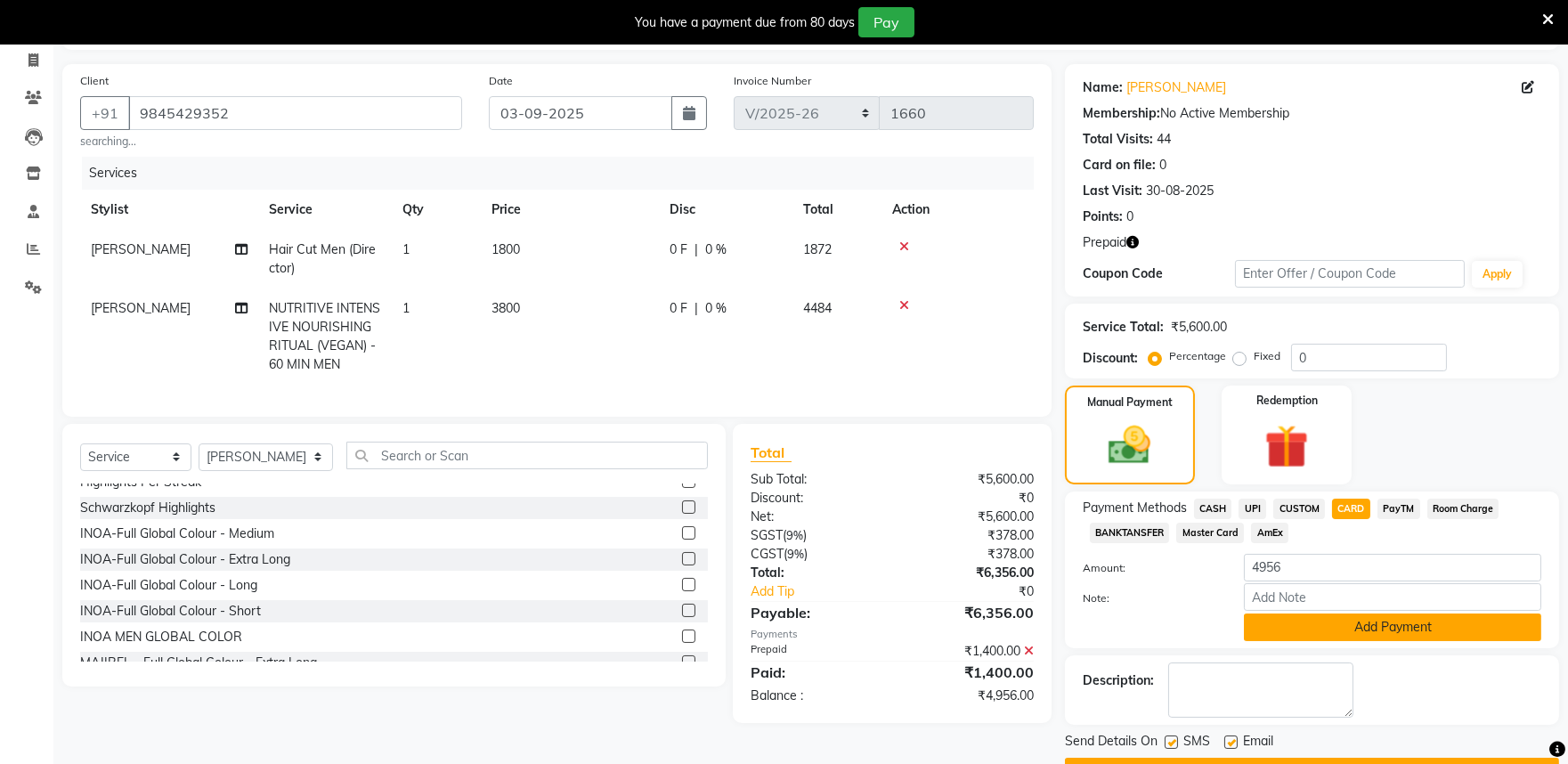
click at [1345, 625] on button "Add Payment" at bounding box center [1393, 627] width 298 height 28
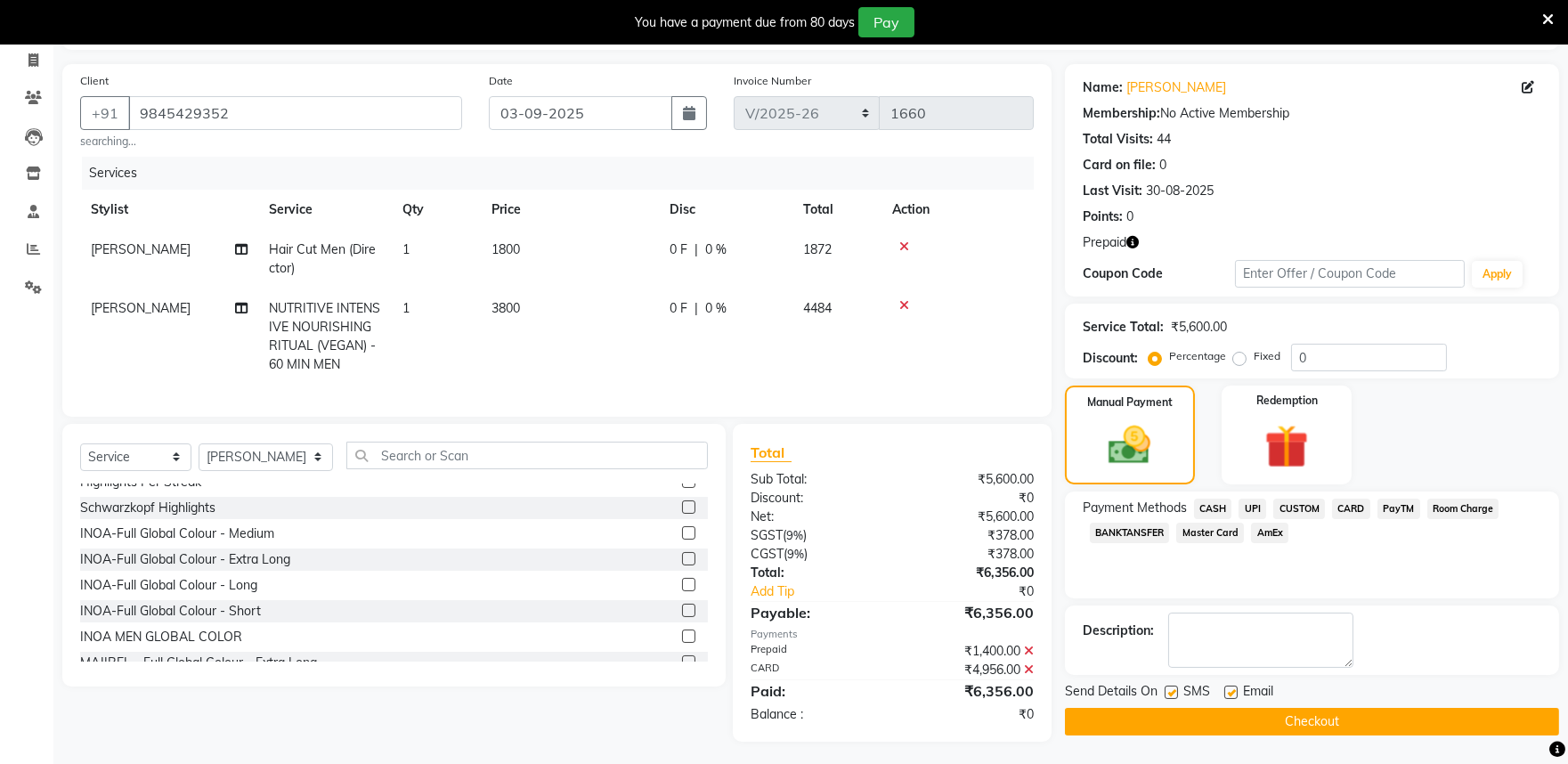
scroll to position [131, 0]
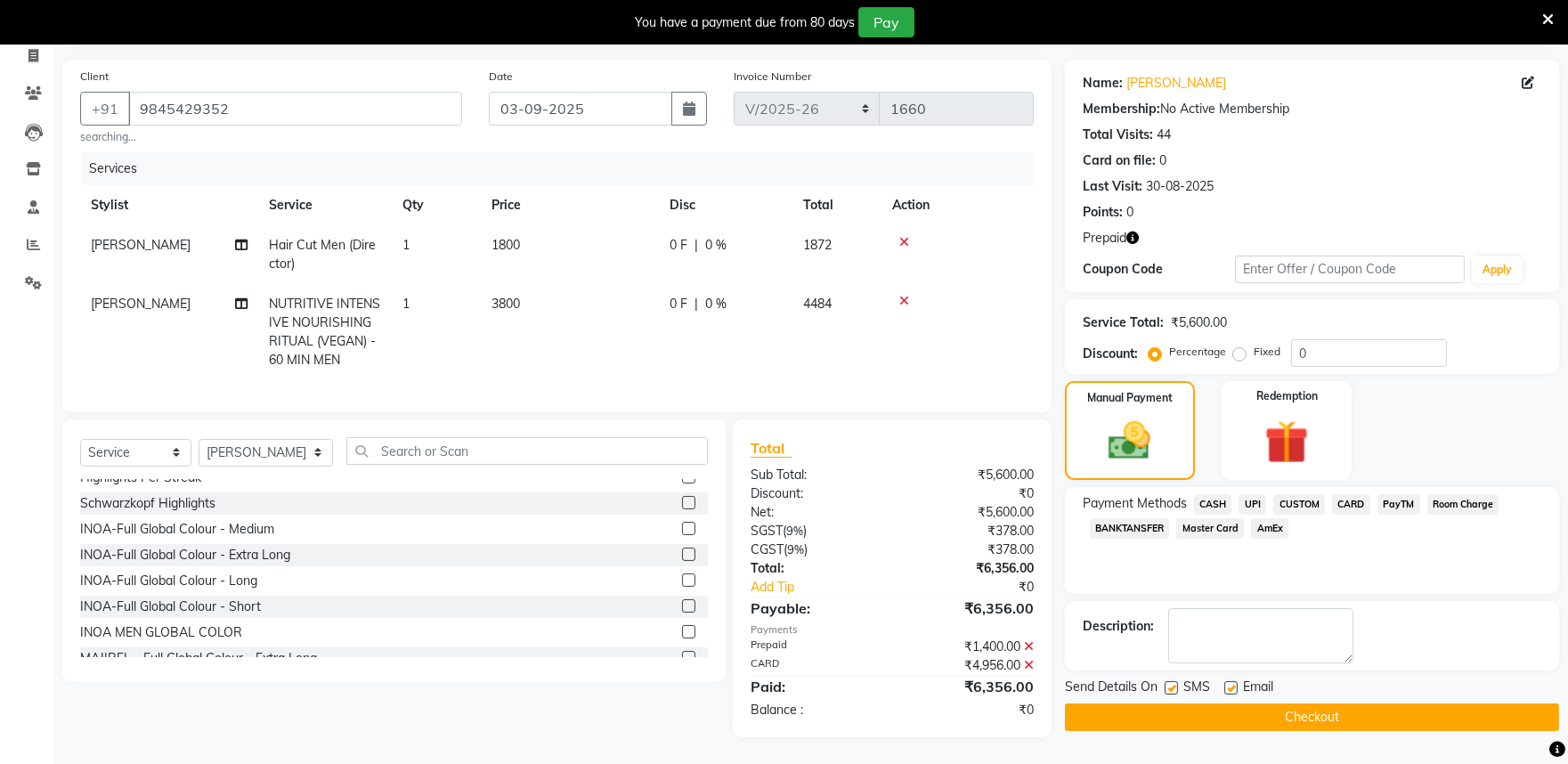
click at [1316, 704] on button "Checkout" at bounding box center [1312, 718] width 494 height 28
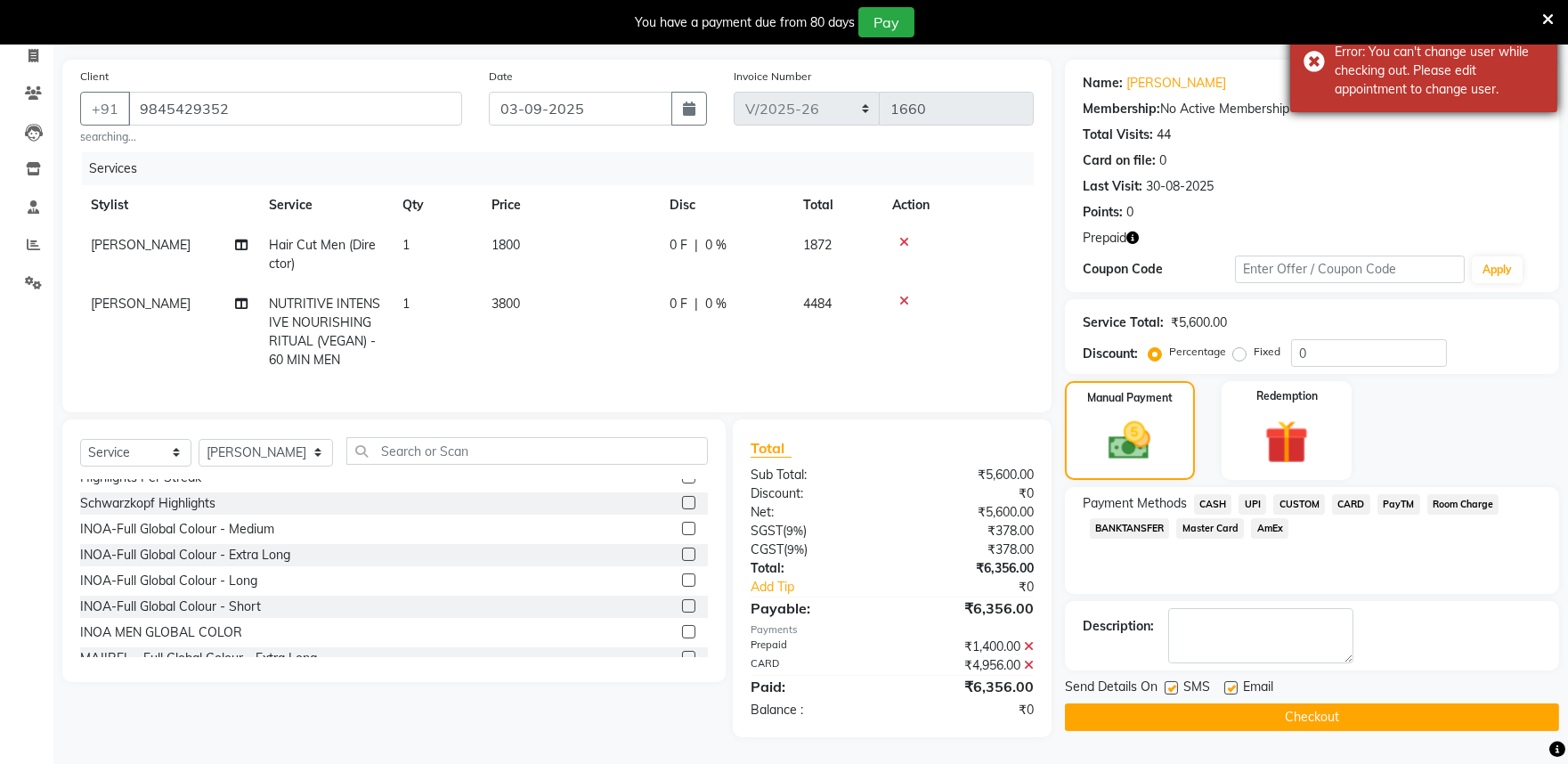
click at [1316, 60] on div "Error Error: You can't change user while checking out. Please edit appointment …" at bounding box center [1424, 62] width 267 height 102
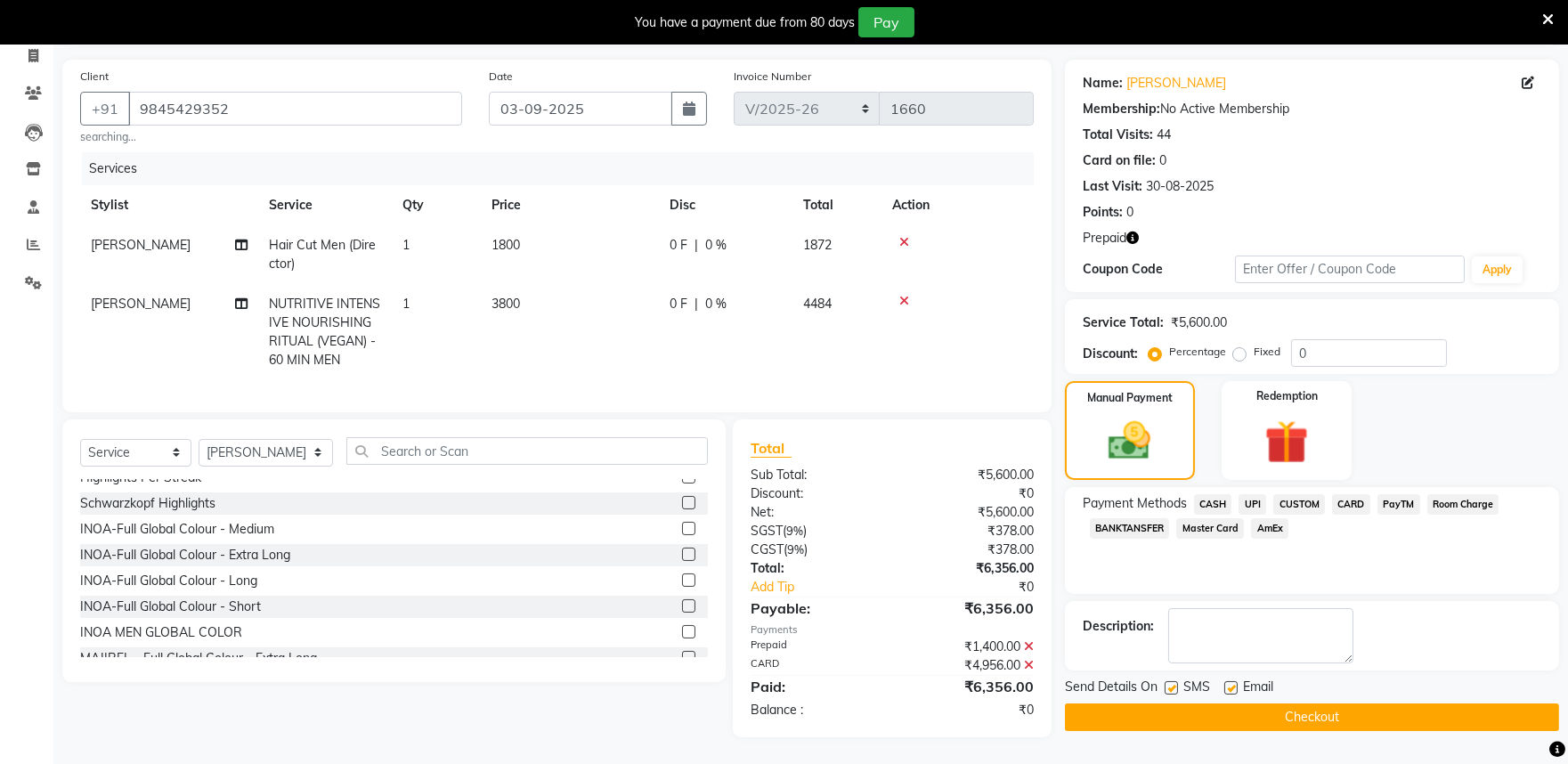
click at [1314, 704] on button "Checkout" at bounding box center [1312, 718] width 494 height 28
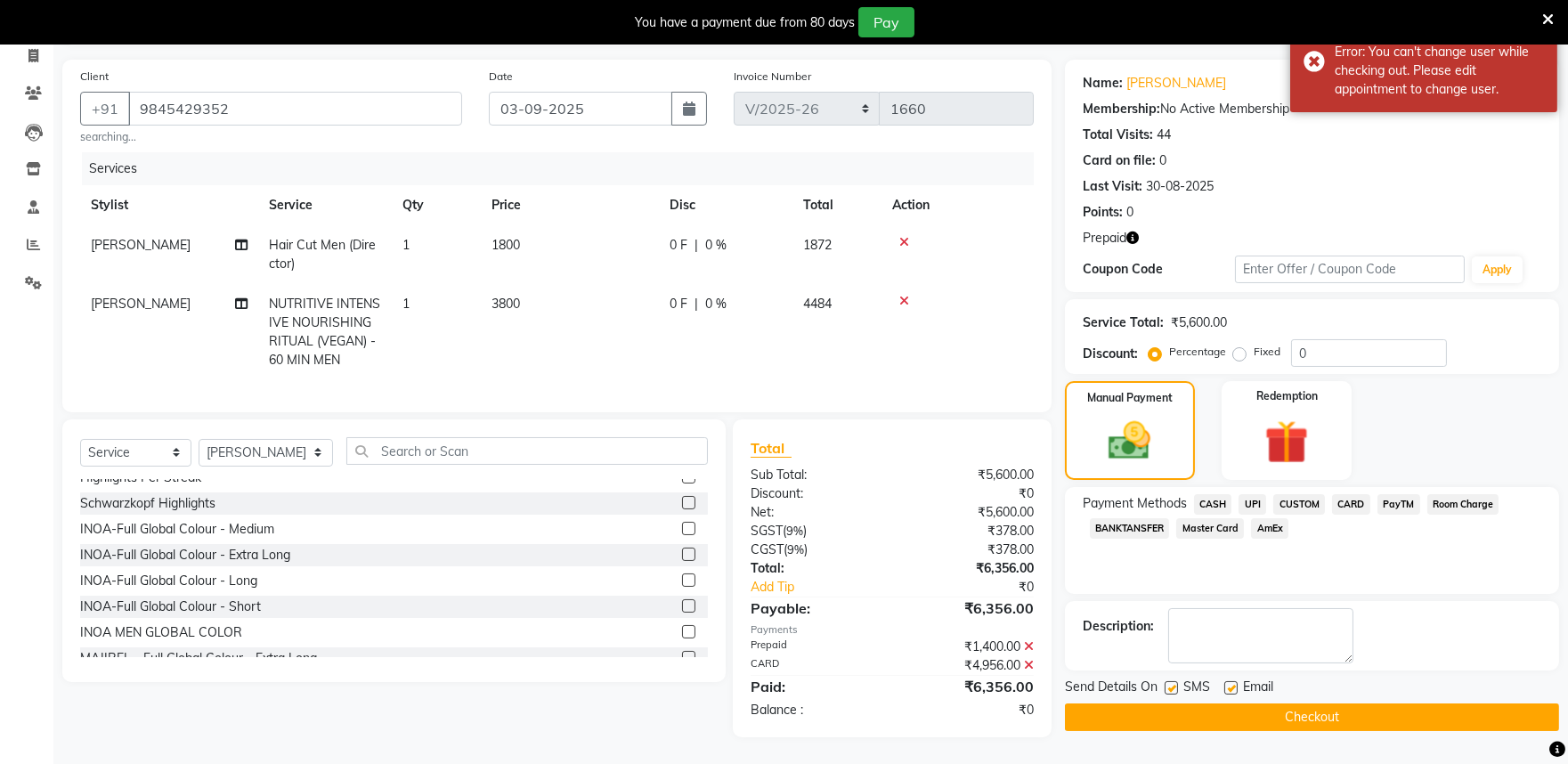
click at [1031, 665] on icon at bounding box center [1029, 664] width 10 height 12
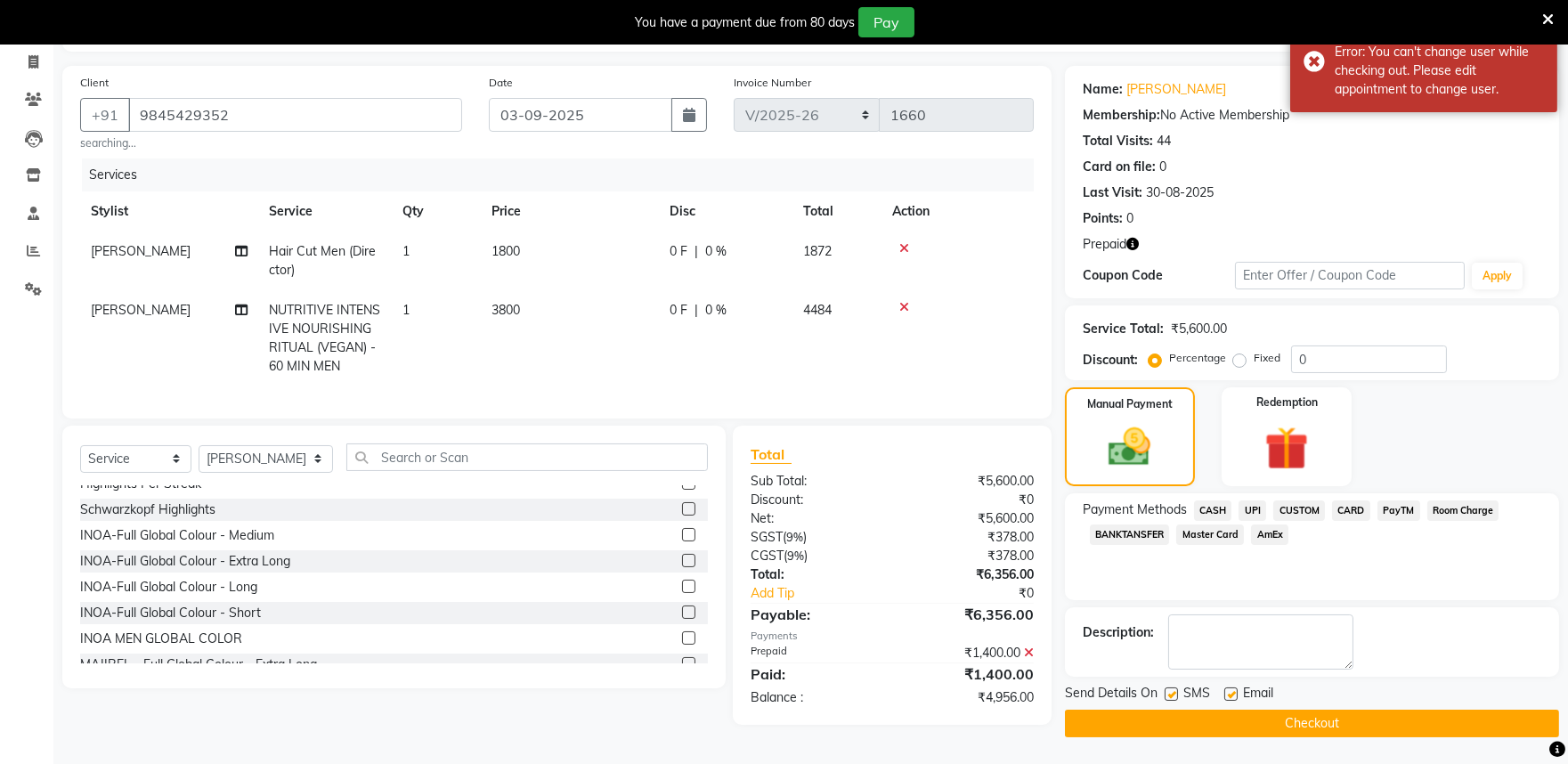
click at [1345, 510] on span "CARD" at bounding box center [1351, 511] width 38 height 20
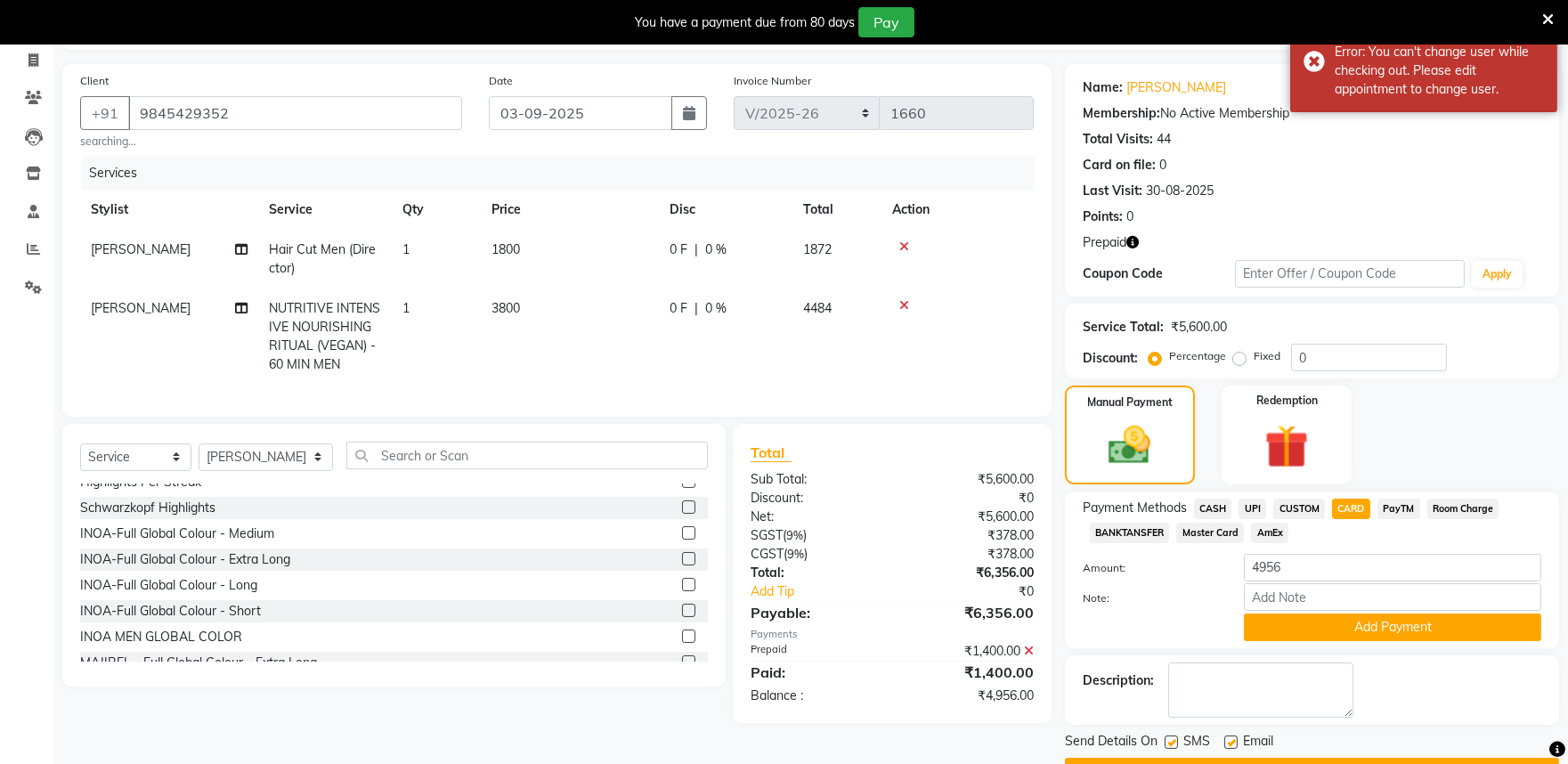
scroll to position [131, 0]
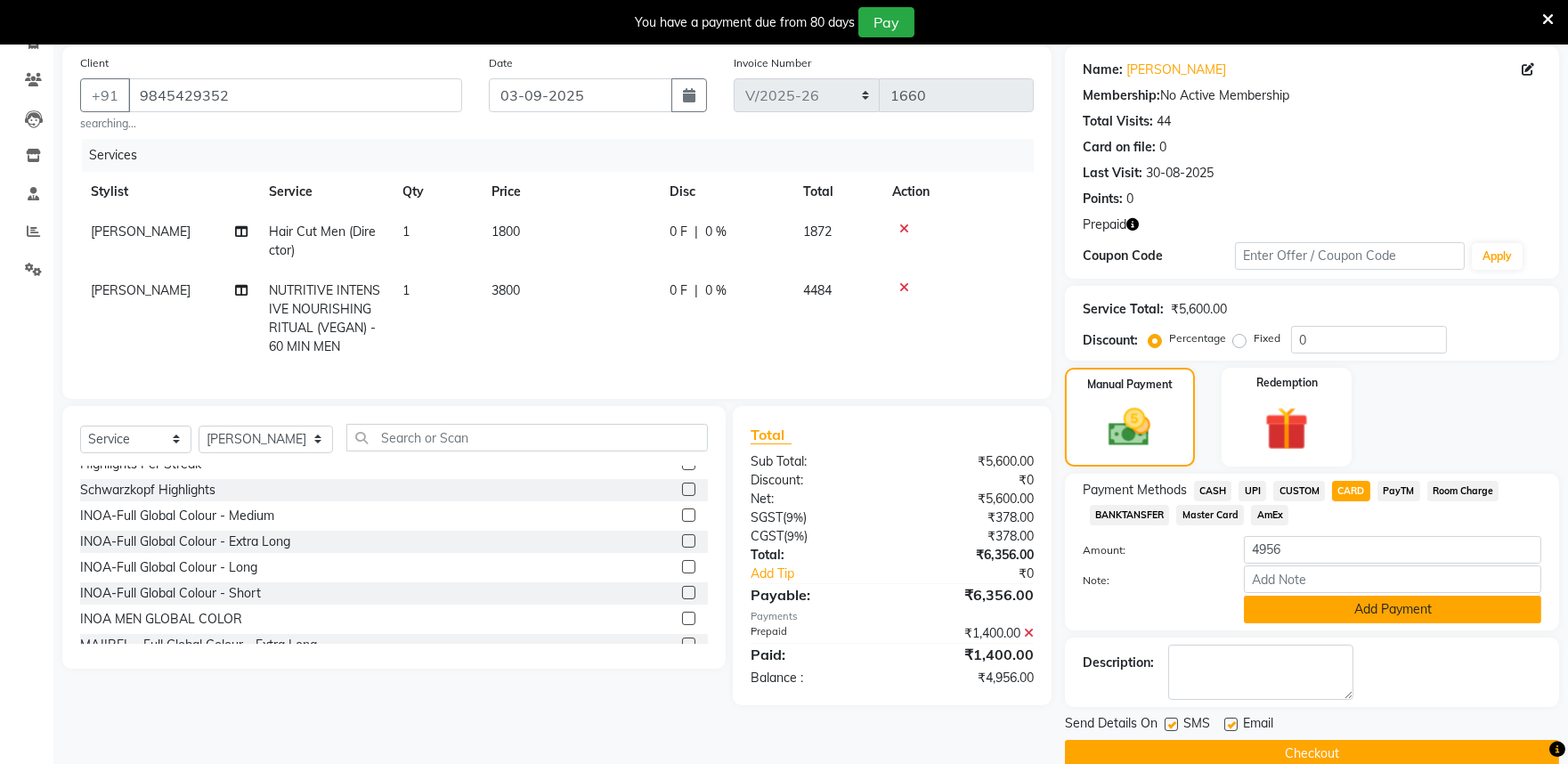
click at [1299, 611] on button "Add Payment" at bounding box center [1393, 610] width 298 height 28
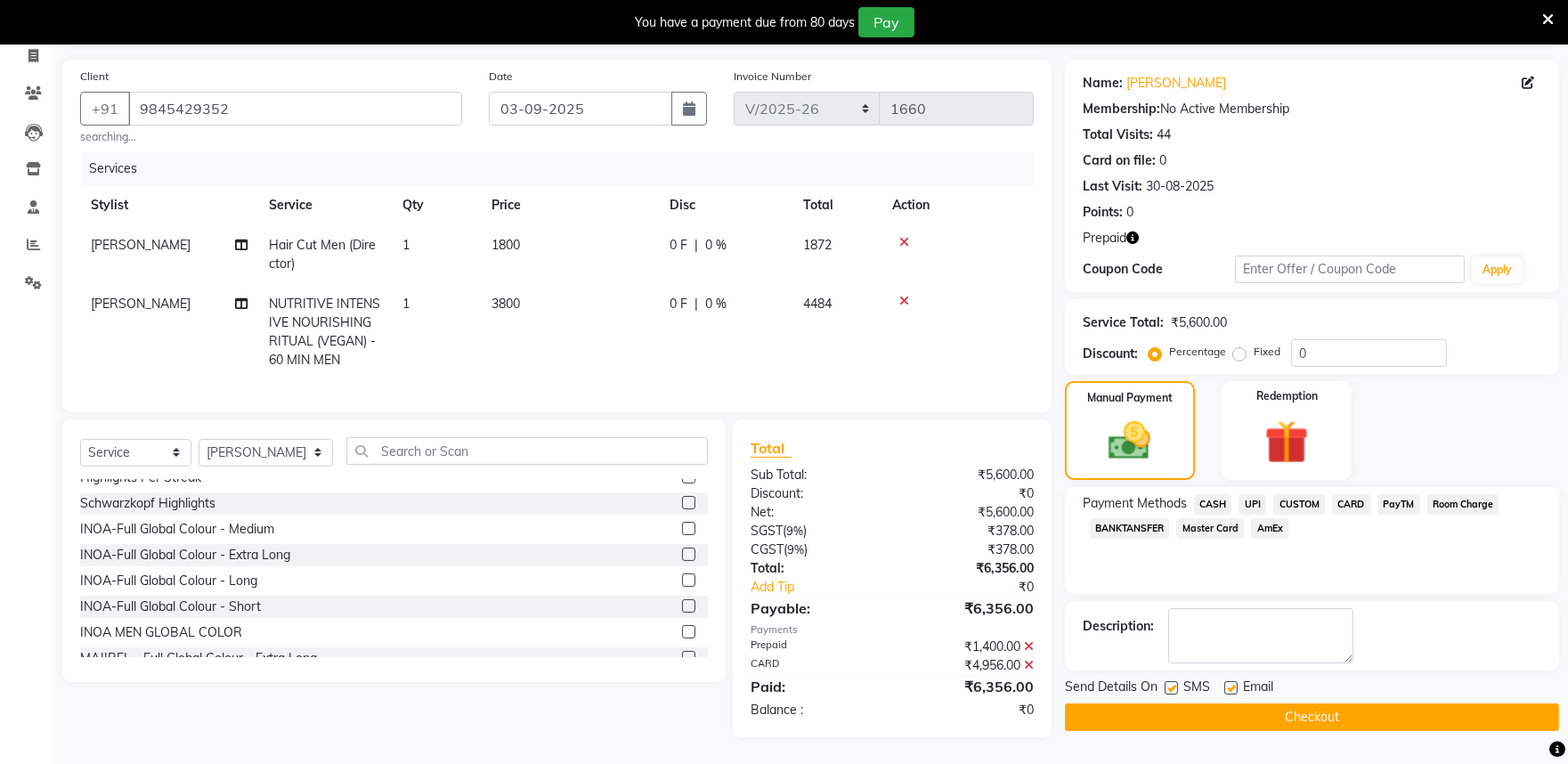
click at [1235, 704] on button "Checkout" at bounding box center [1312, 718] width 494 height 28
click at [1141, 704] on button "Checkout" at bounding box center [1312, 718] width 494 height 28
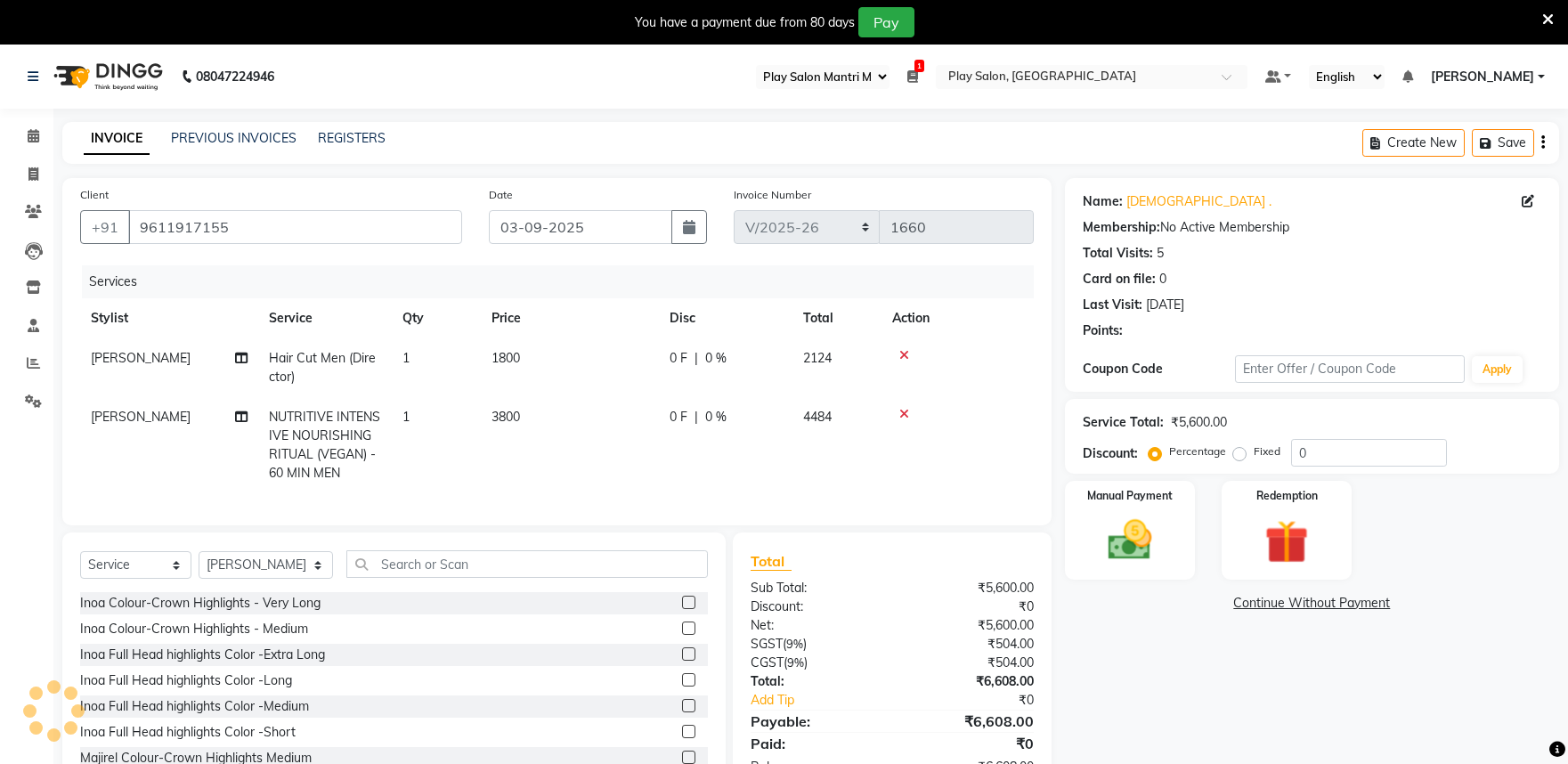
select select "89"
select select "8352"
select select "service"
select select "81315"
click at [36, 141] on icon at bounding box center [33, 136] width 12 height 13
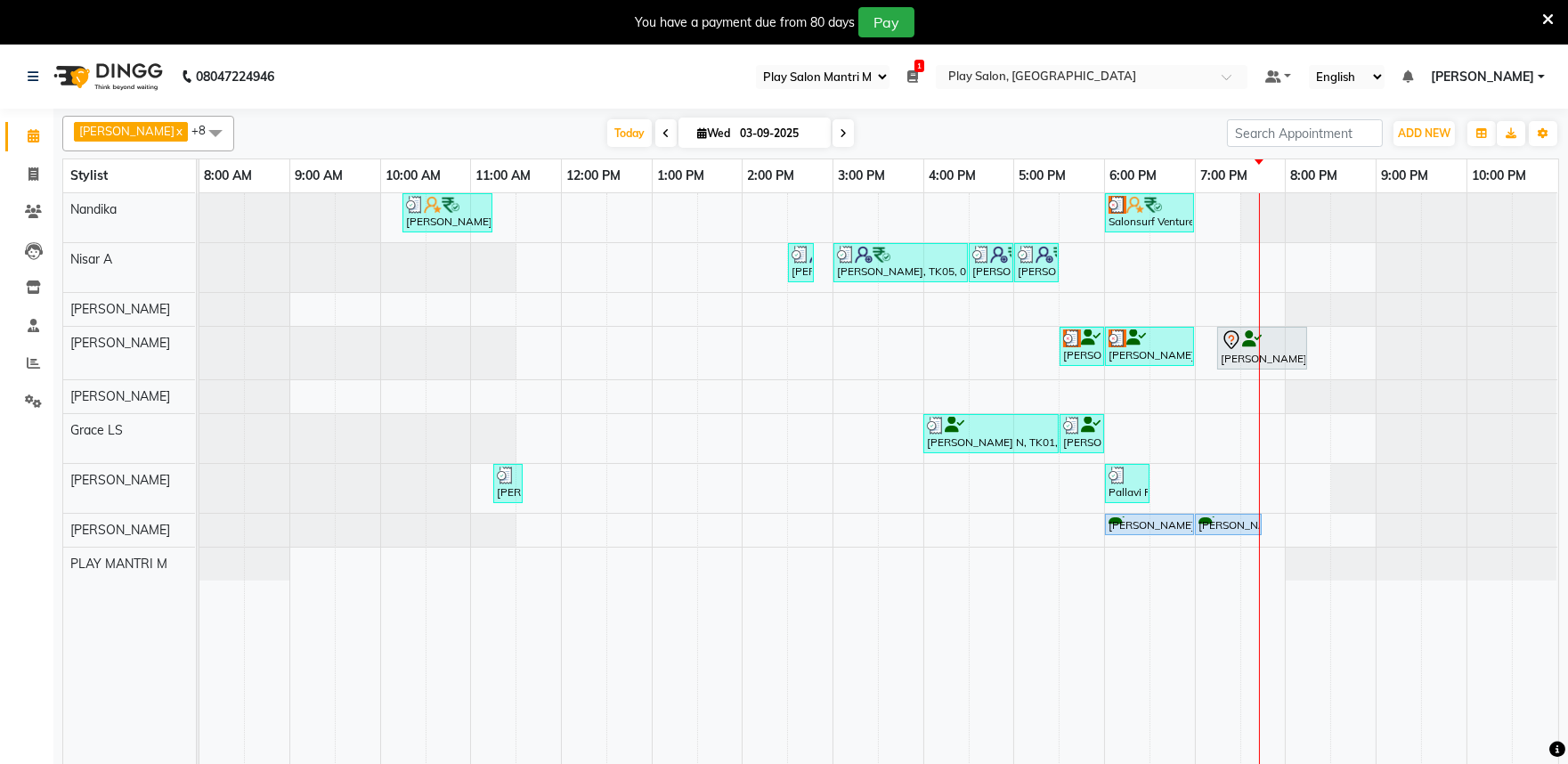
click at [1257, 465] on div "[PERSON_NAME], TK02, 10:15 AM-11:15 AM, Blowdry + shampoo + conditioner [KERAST…" at bounding box center [879, 489] width 1359 height 593
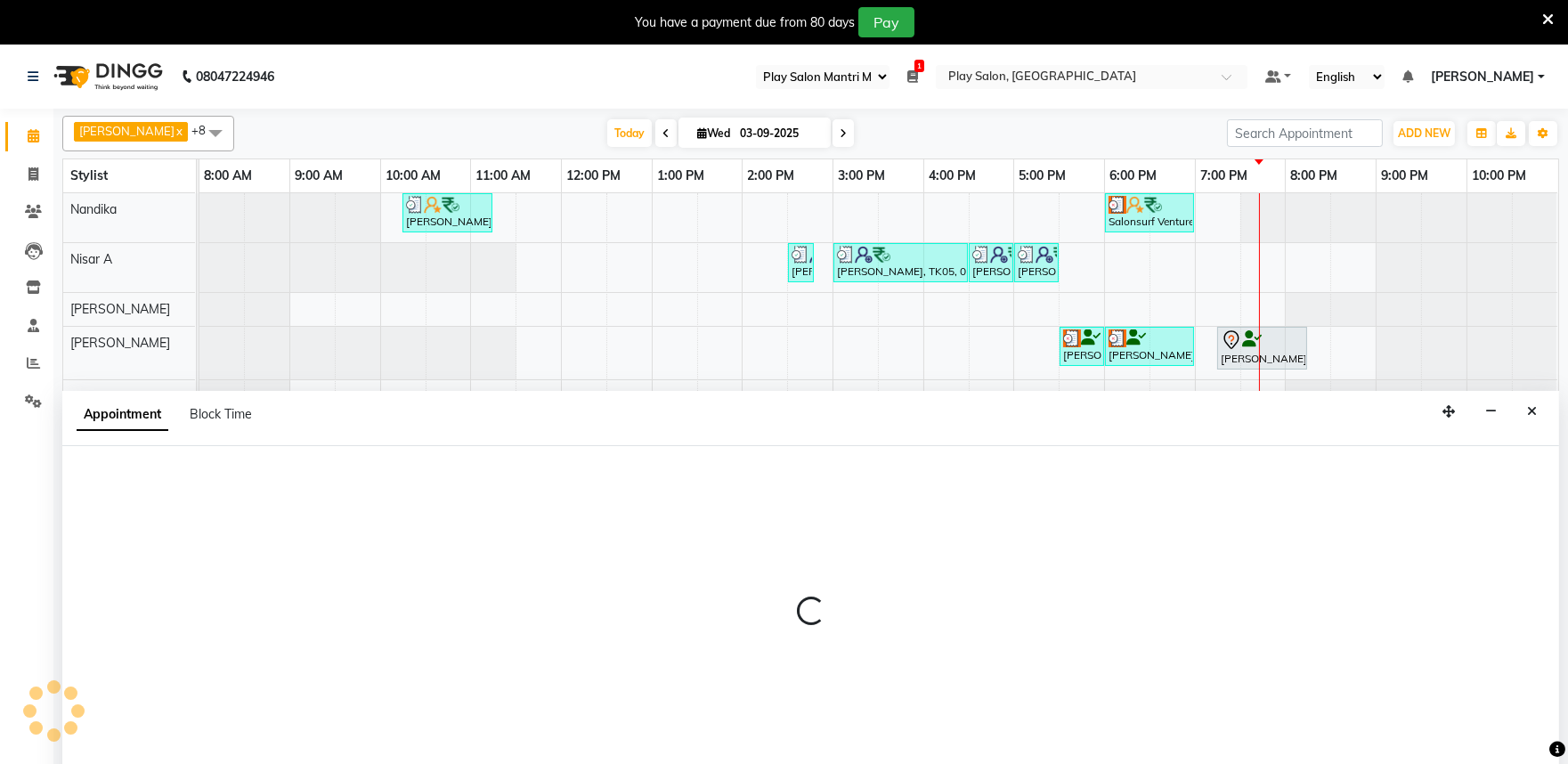
scroll to position [44, 0]
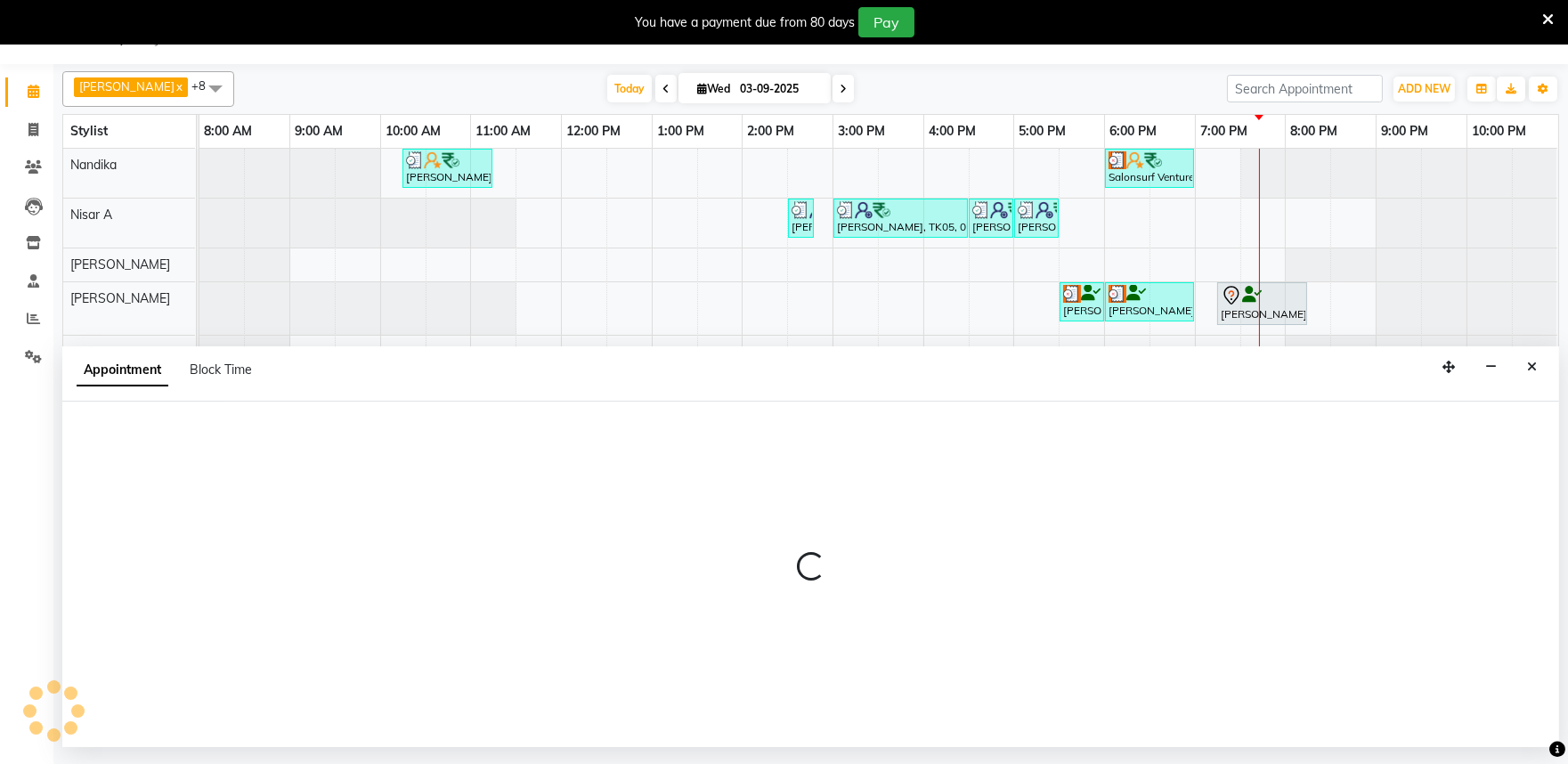
select select "81322"
select select "1170"
select select "tentative"
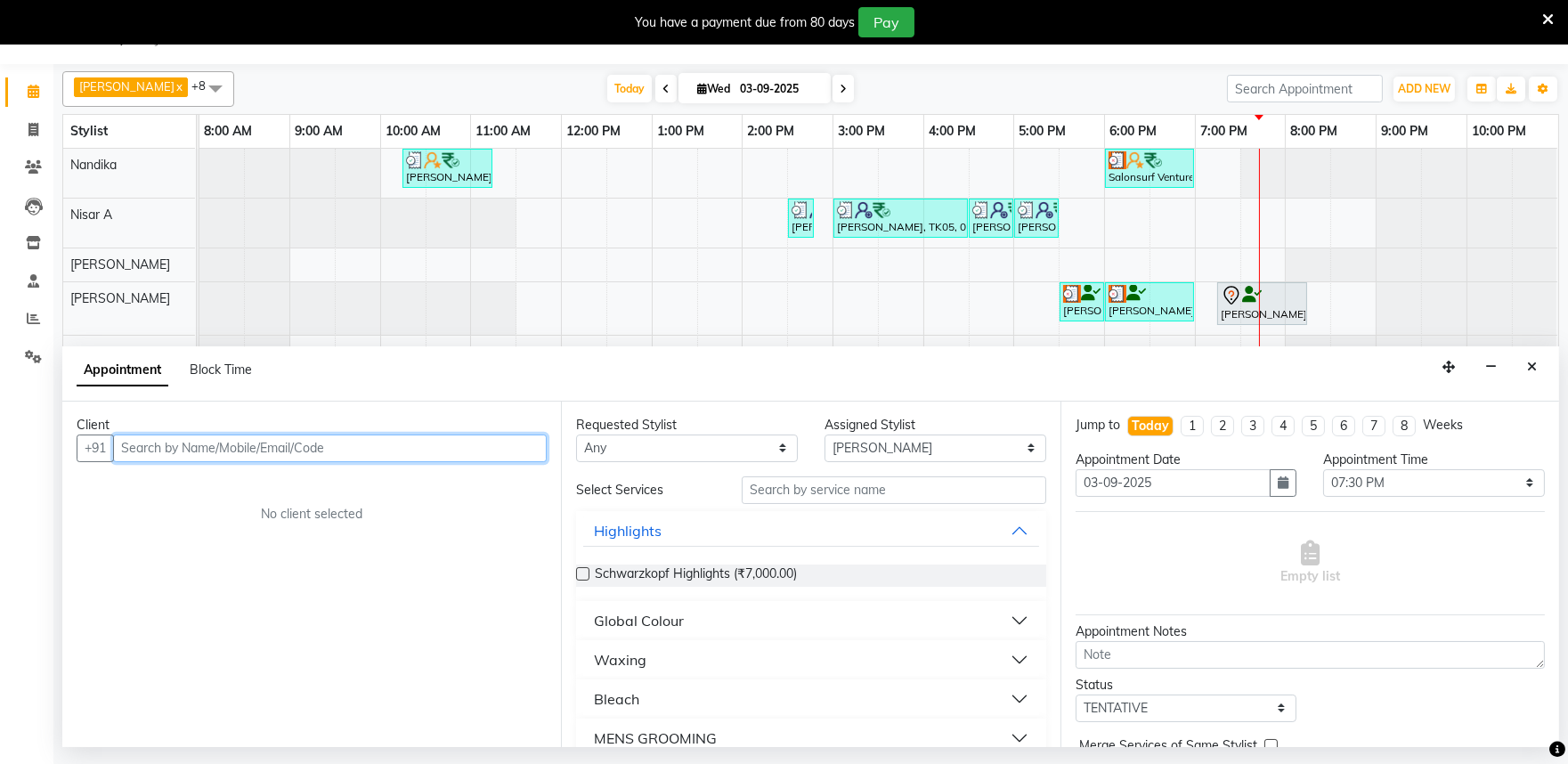
click at [127, 451] on input "text" at bounding box center [329, 449] width 434 height 28
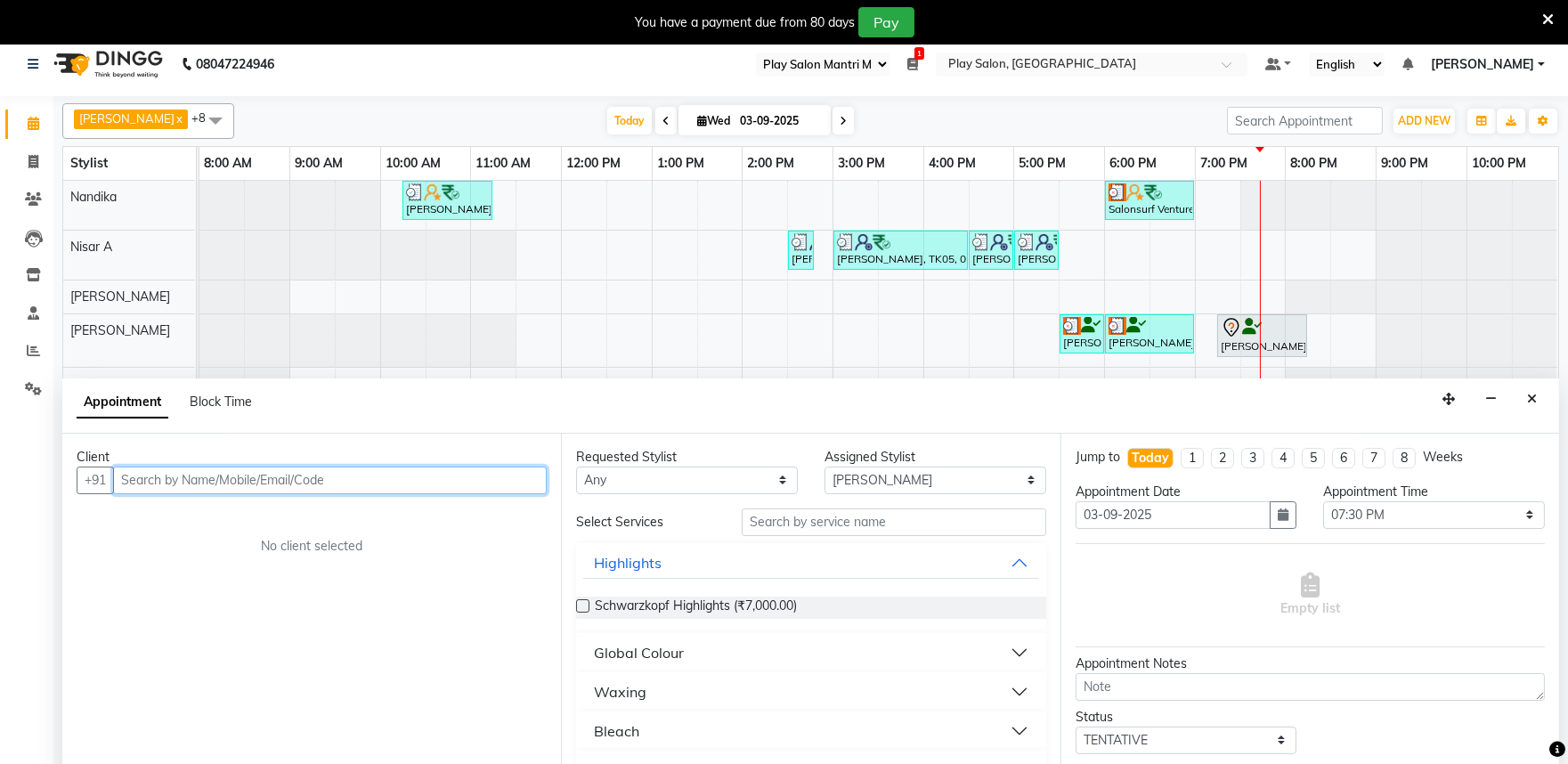
scroll to position [0, 0]
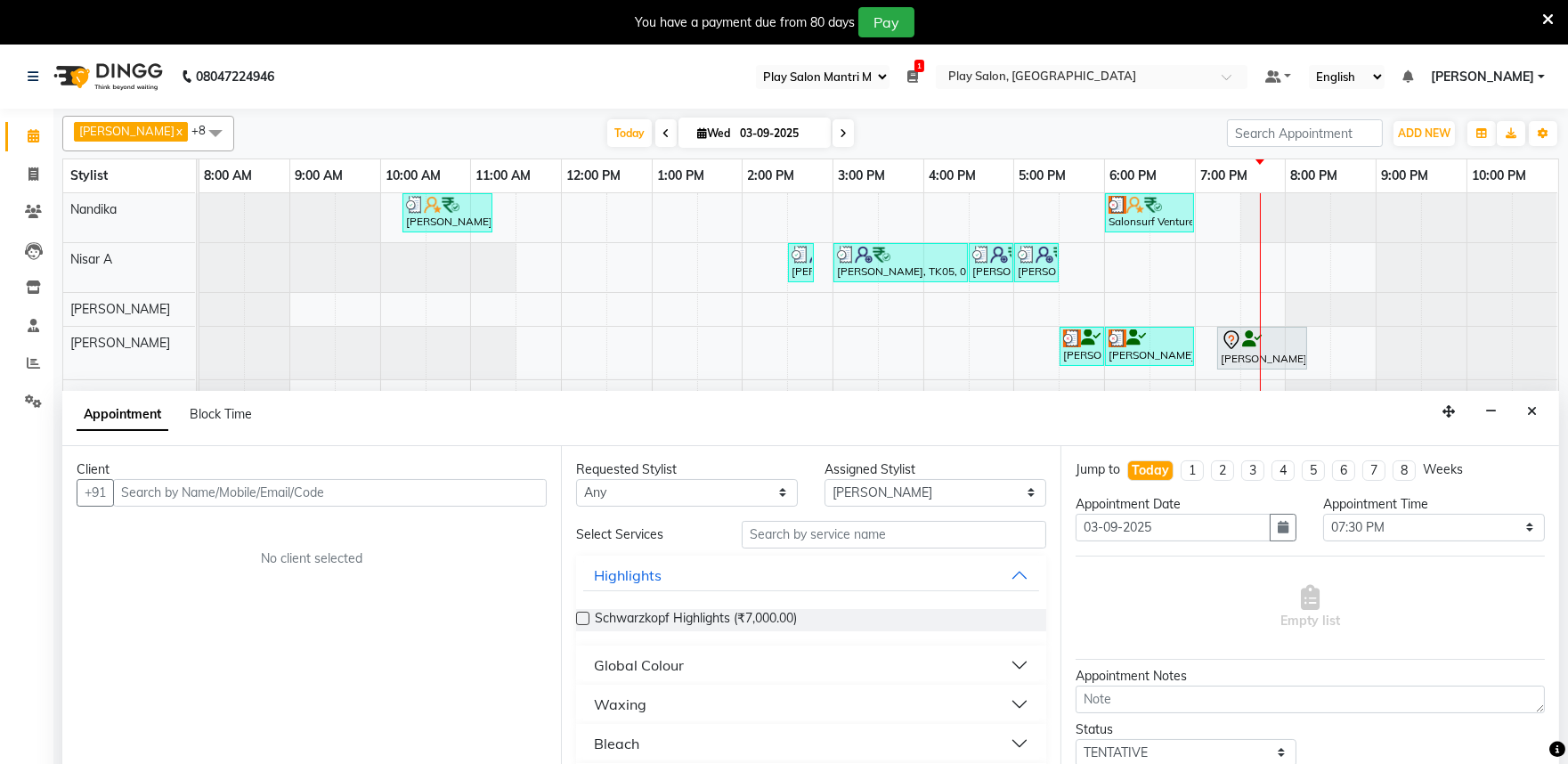
click at [1532, 415] on icon "Close" at bounding box center [1532, 411] width 10 height 12
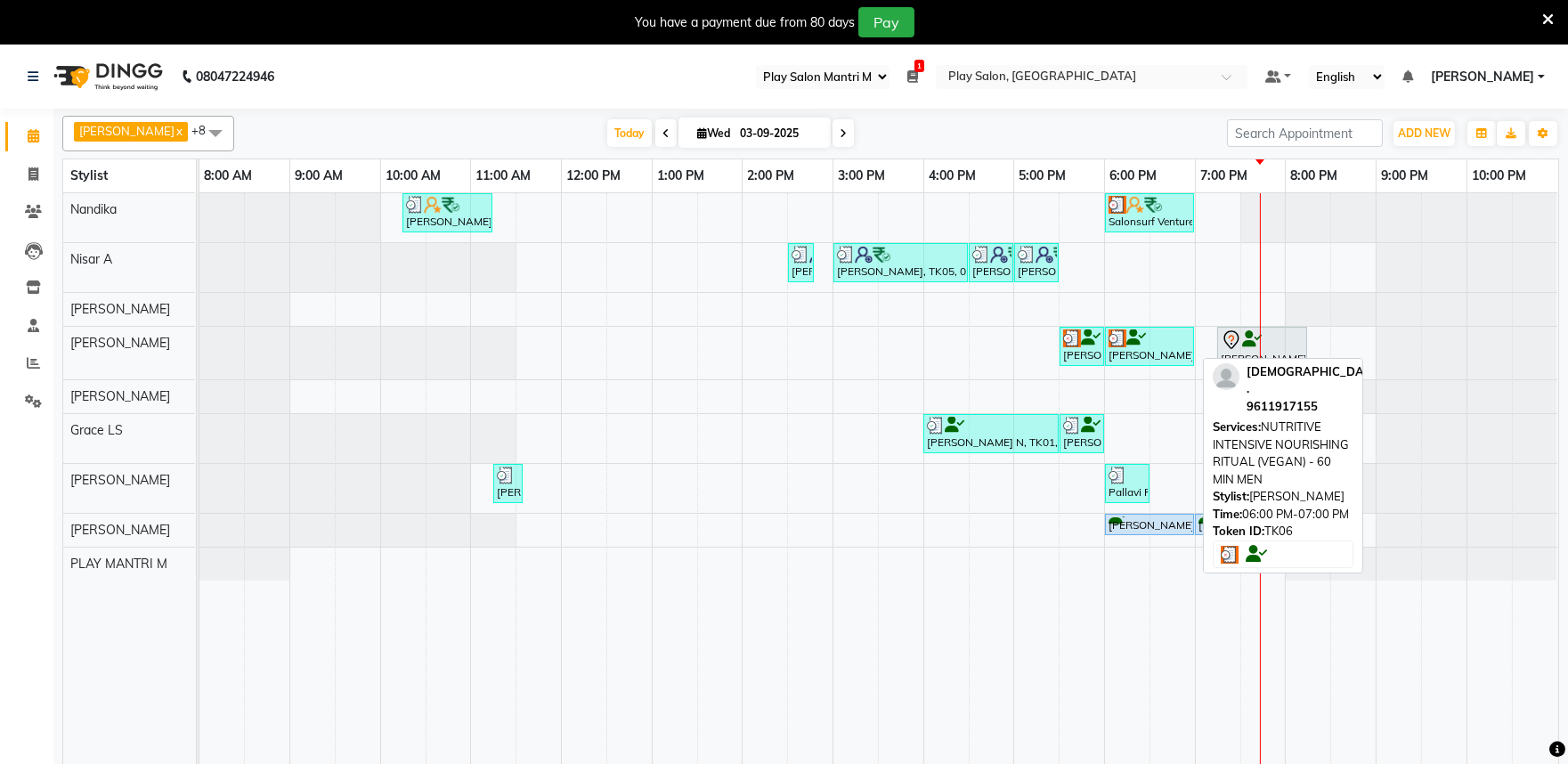
click at [1111, 335] on img at bounding box center [1117, 338] width 18 height 18
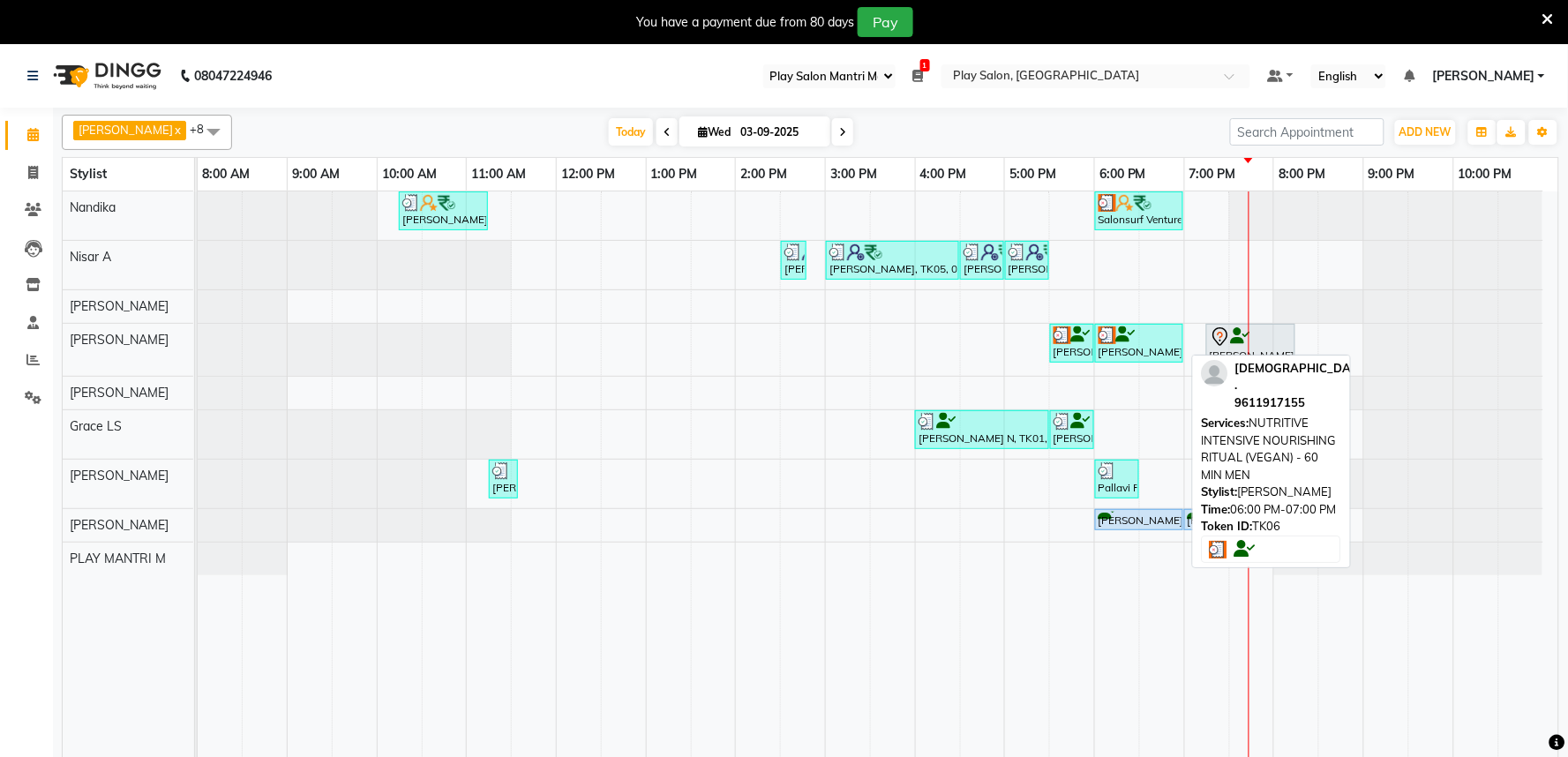
select select "3"
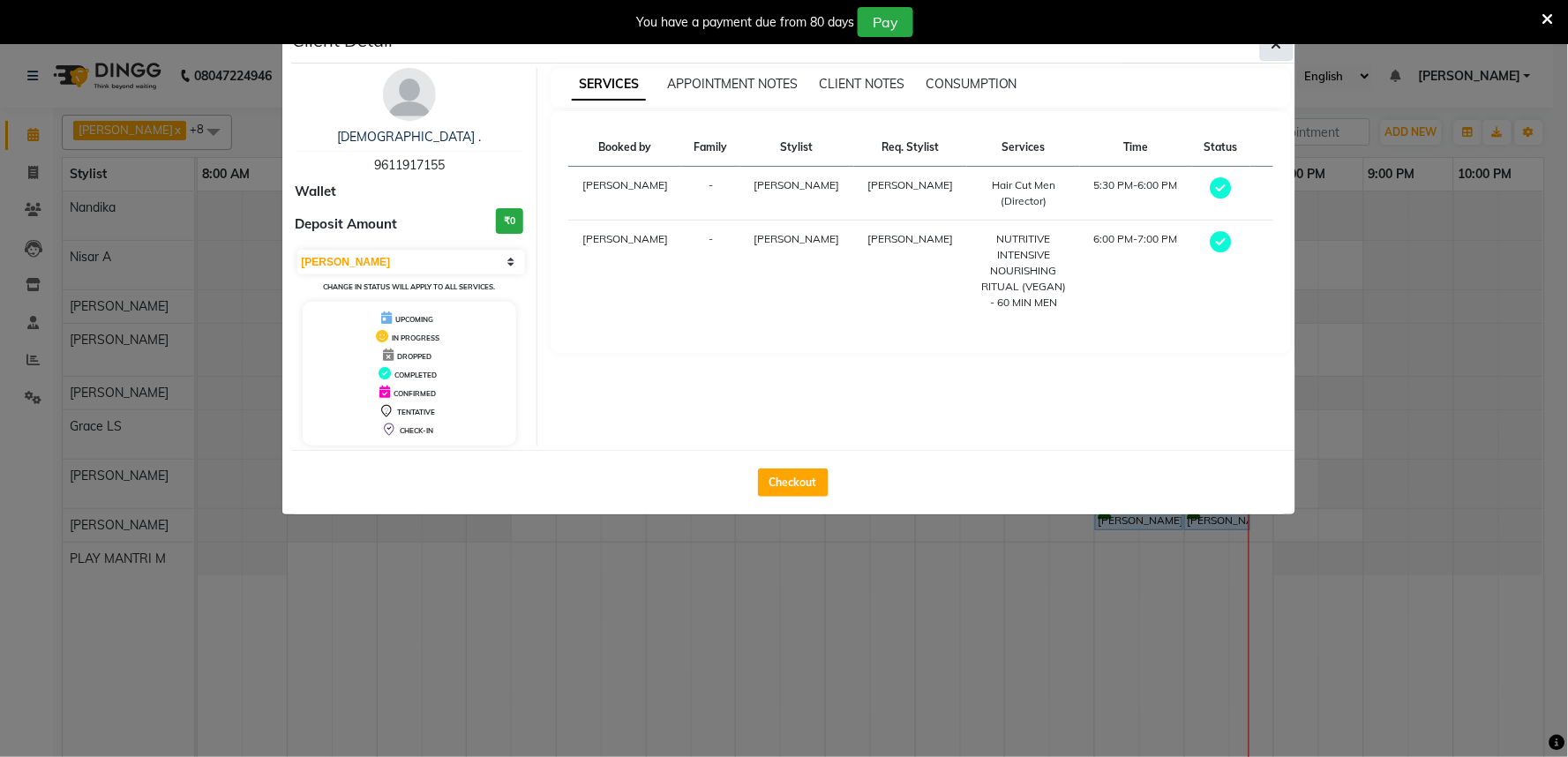
click at [1277, 54] on button "button" at bounding box center [1277, 44] width 34 height 34
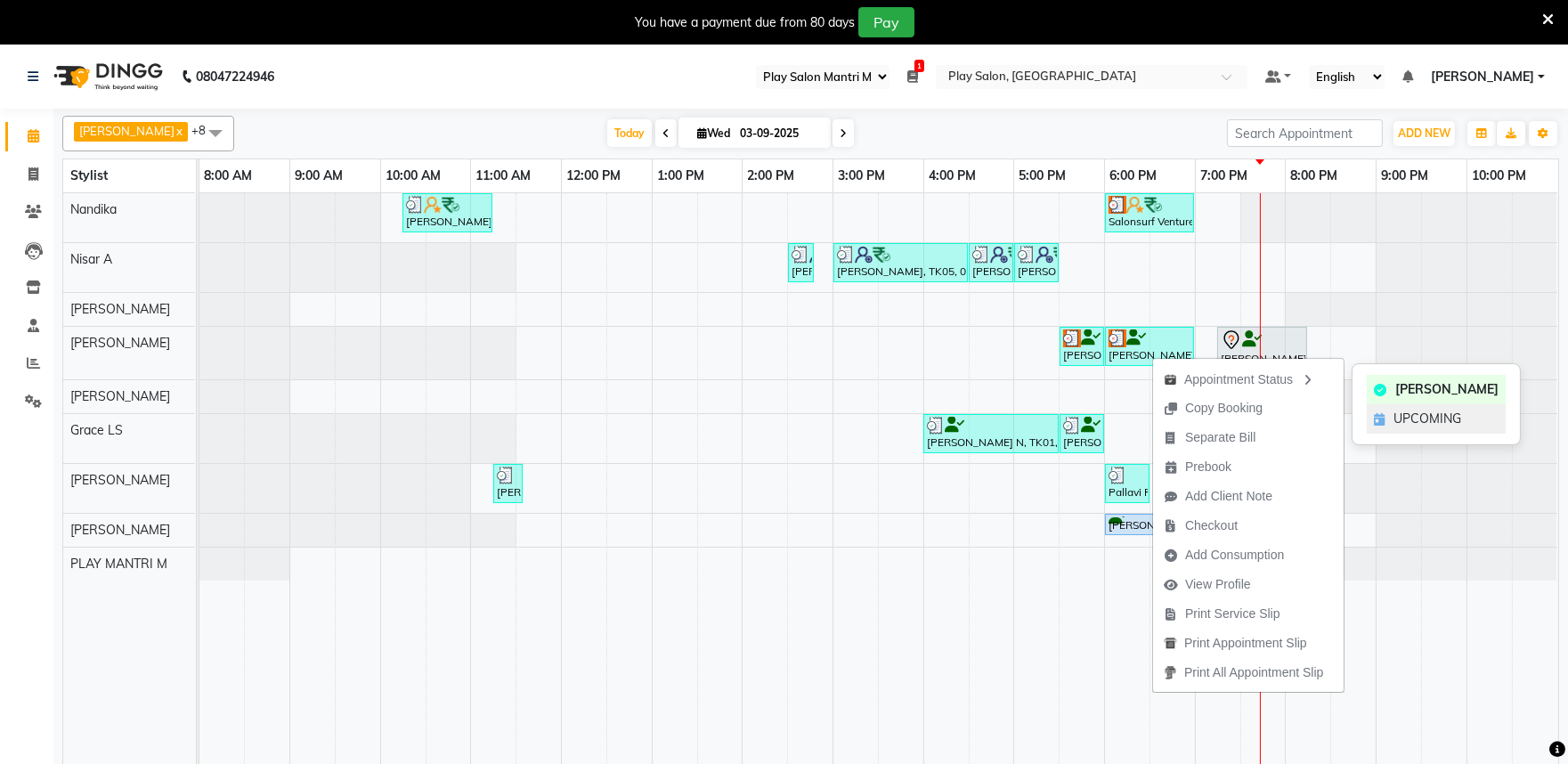
click at [1413, 429] on div "UPCOMING" at bounding box center [1437, 419] width 139 height 30
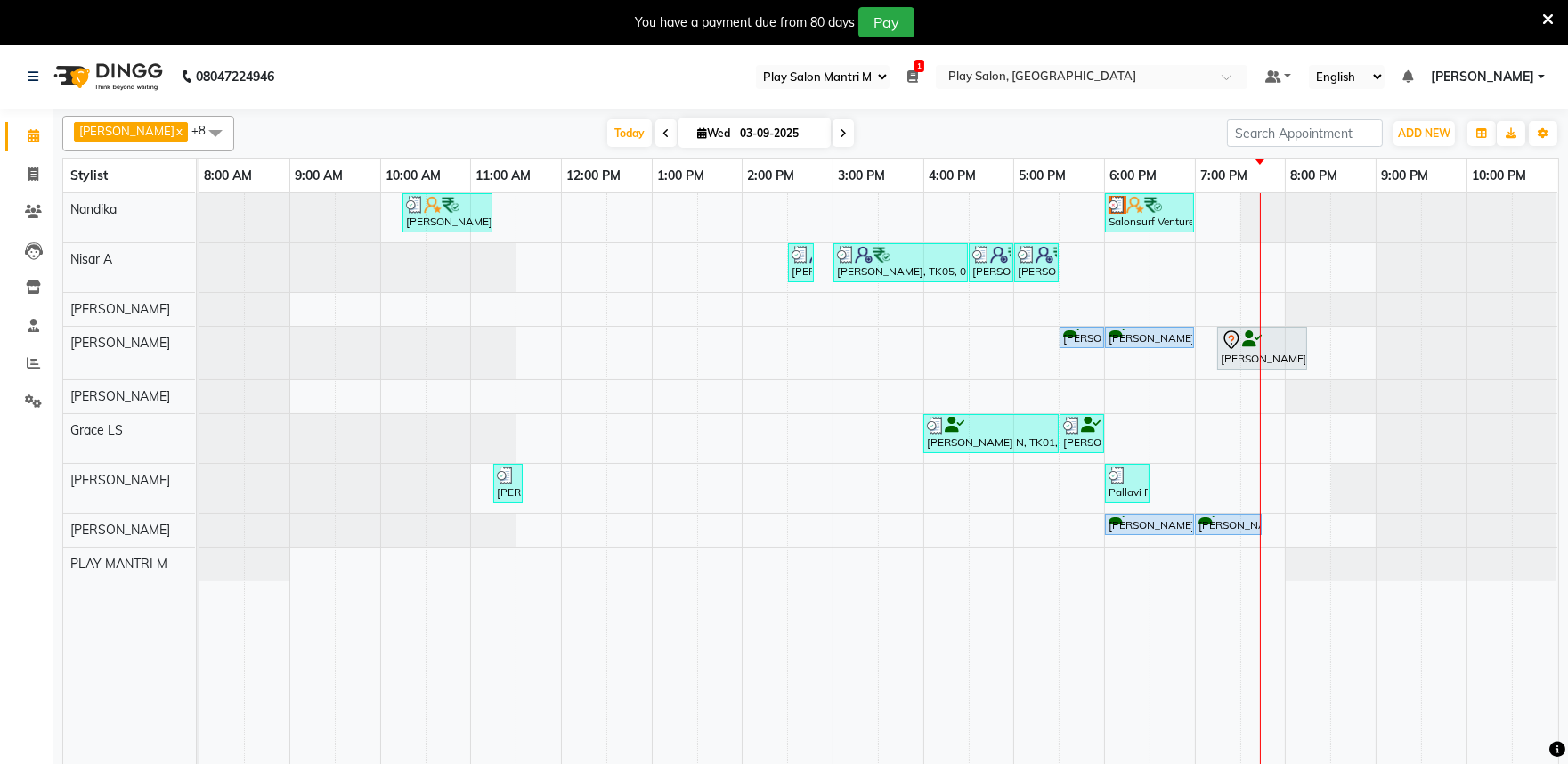
click at [1055, 334] on div "[PERSON_NAME], TK02, 10:15 AM-11:15 AM, Blowdry + shampoo + conditioner [KERAST…" at bounding box center [879, 489] width 1359 height 593
select select "81315"
select select "tentative"
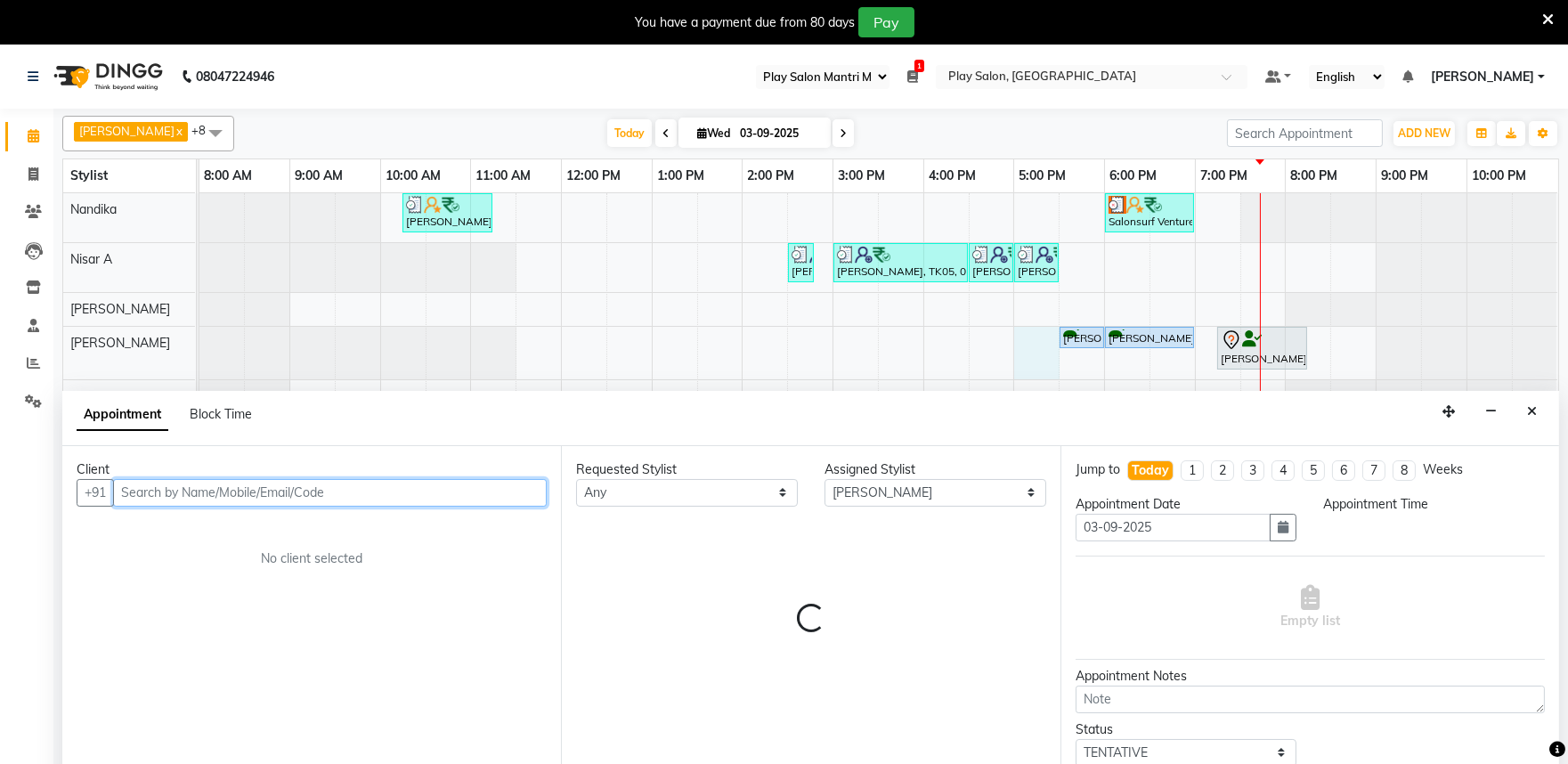
select select "1020"
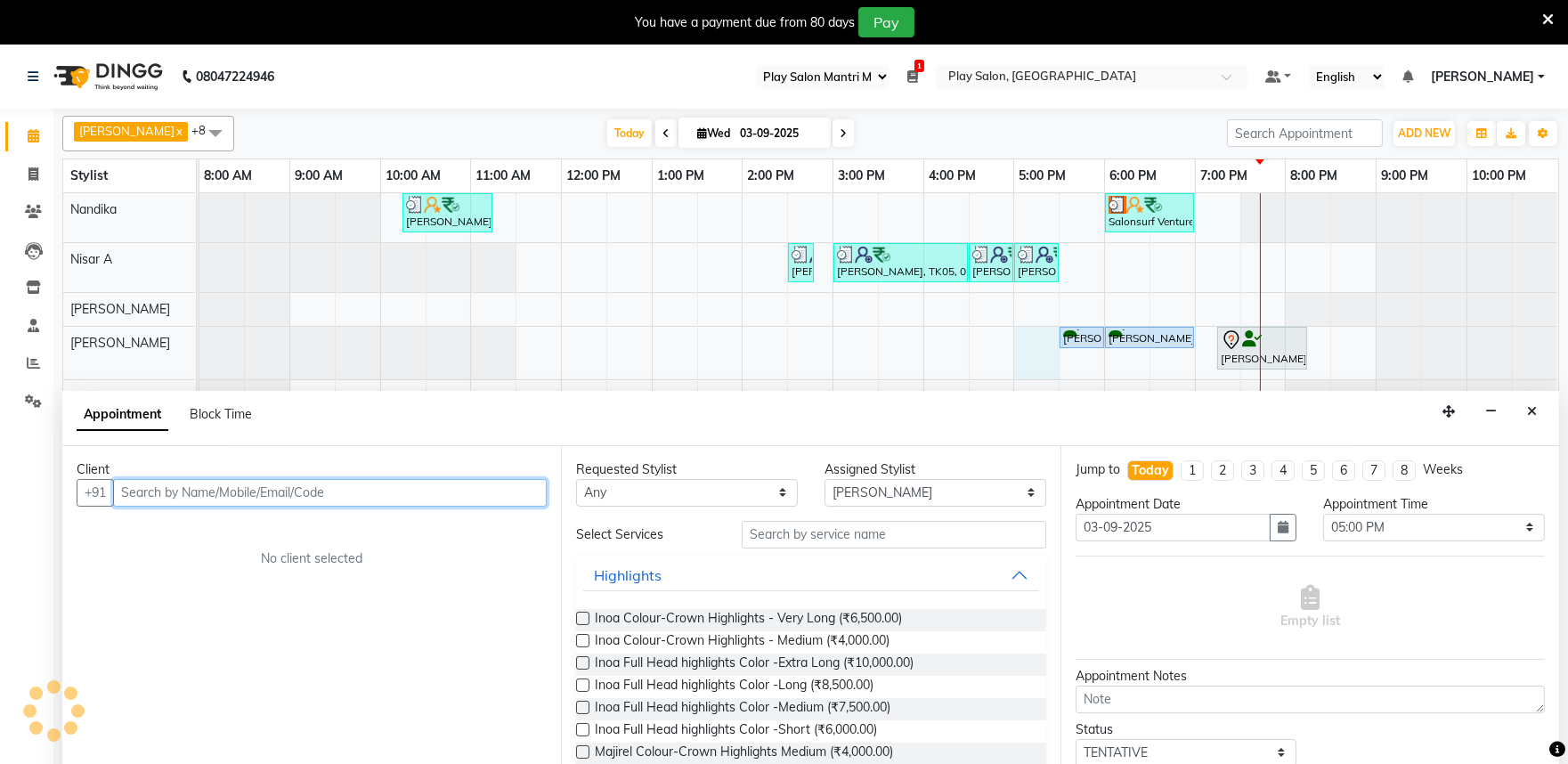
scroll to position [44, 0]
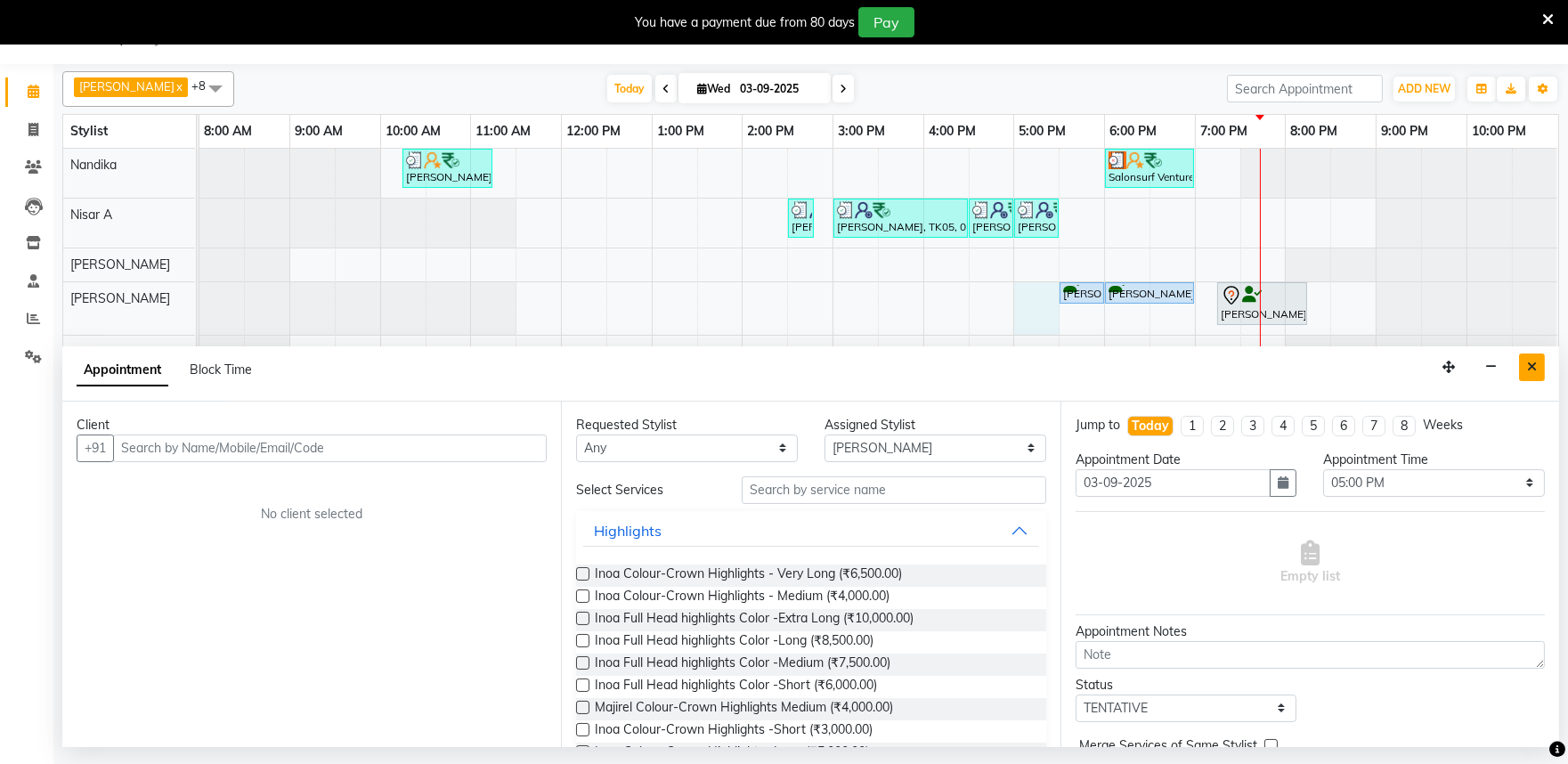
click at [1521, 369] on button "Close" at bounding box center [1532, 367] width 26 height 28
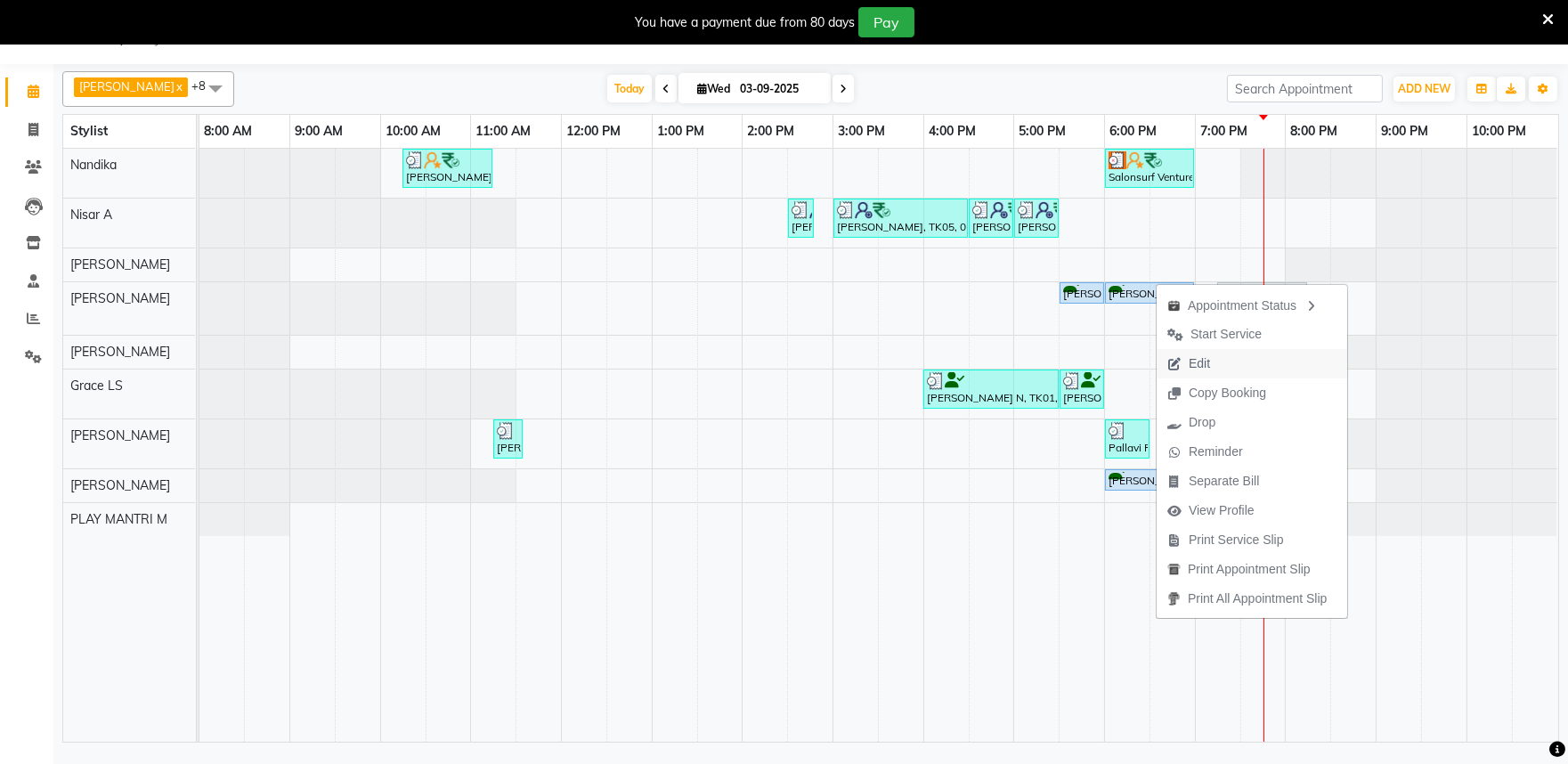
click at [1189, 361] on span "Edit" at bounding box center [1199, 364] width 21 height 18
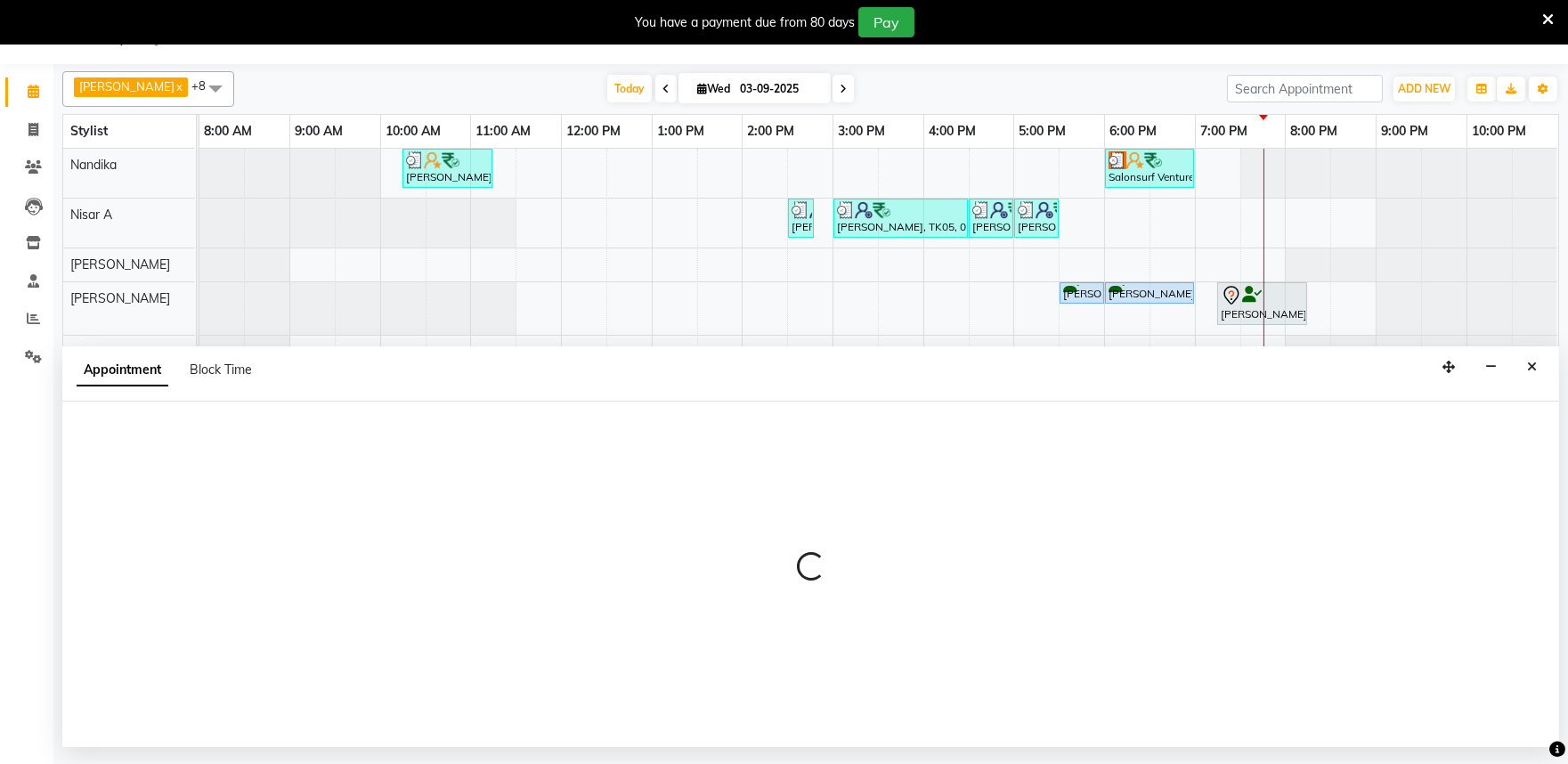
select select "tentative"
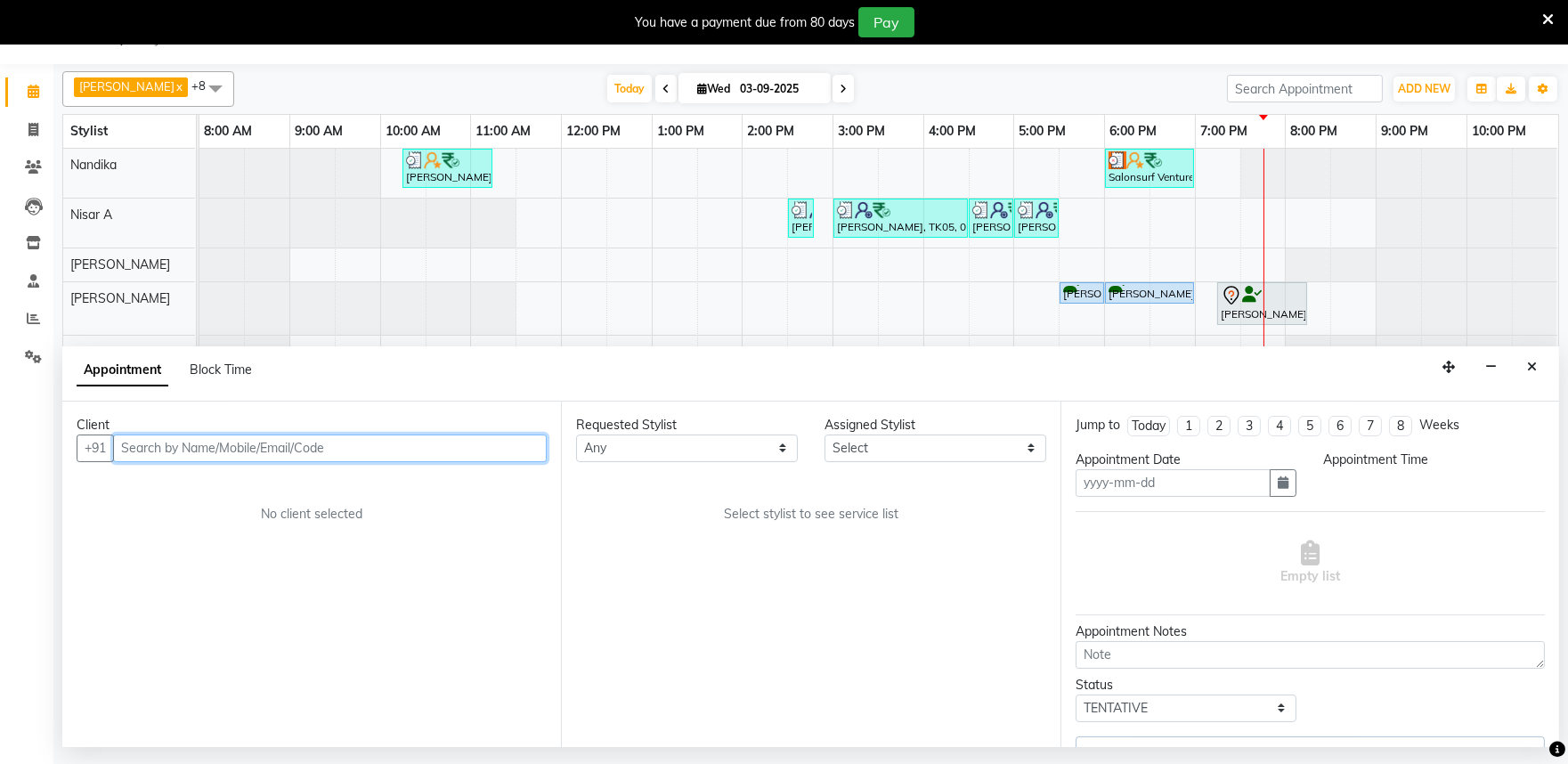
type input "03-09-2025"
select select "upcoming"
select select "81315"
select select "1050"
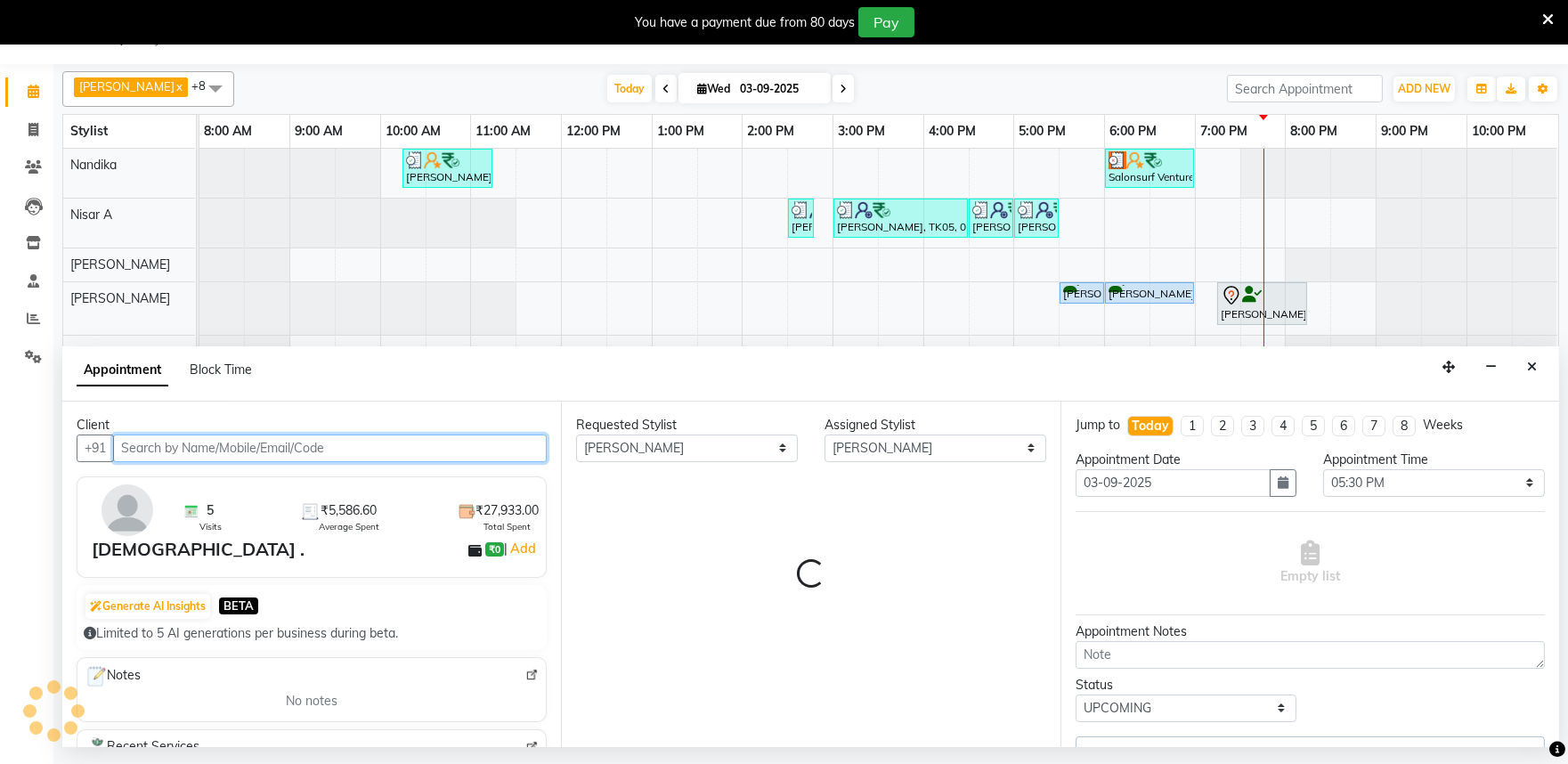
select select "4213"
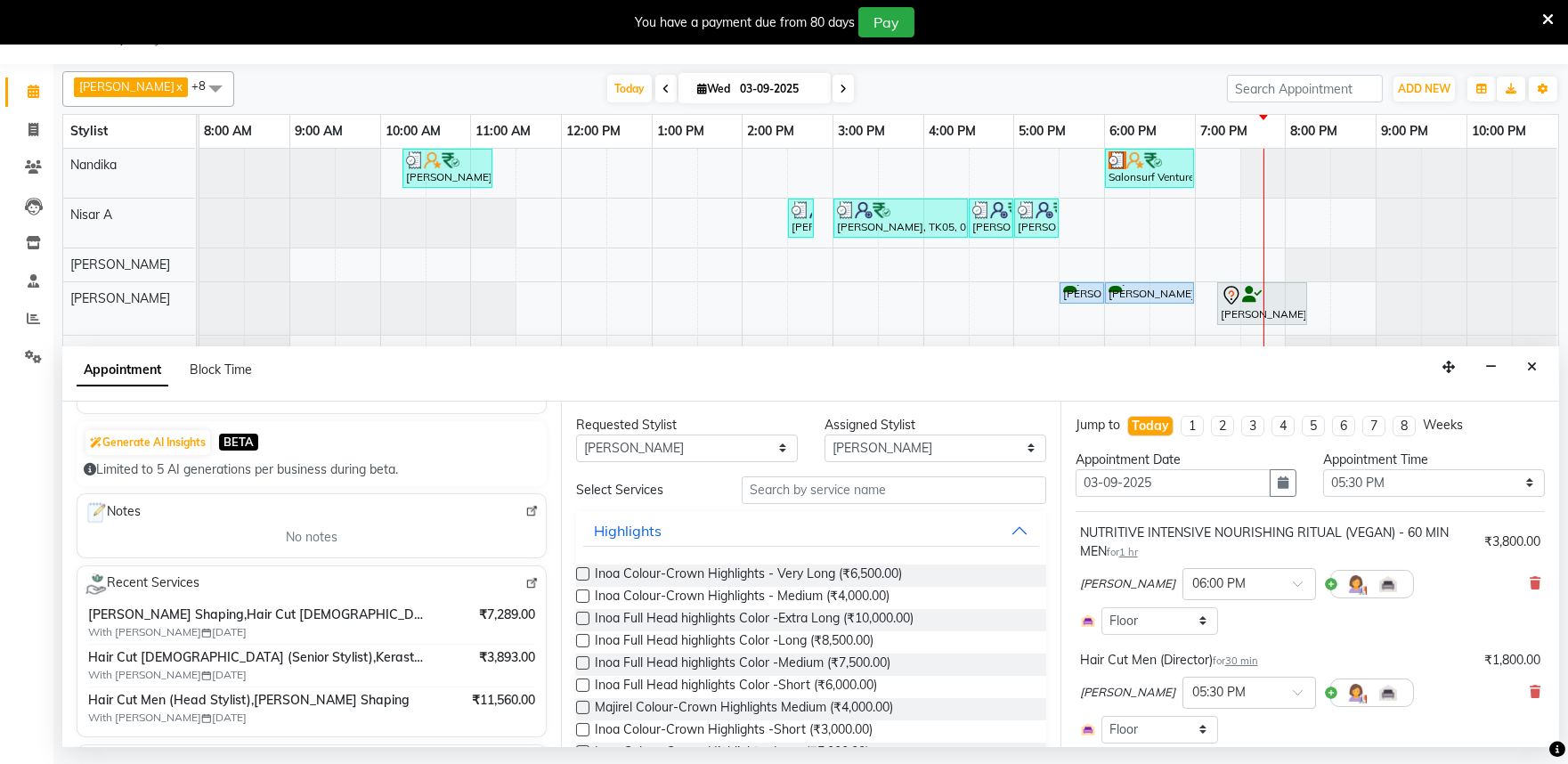
scroll to position [0, 0]
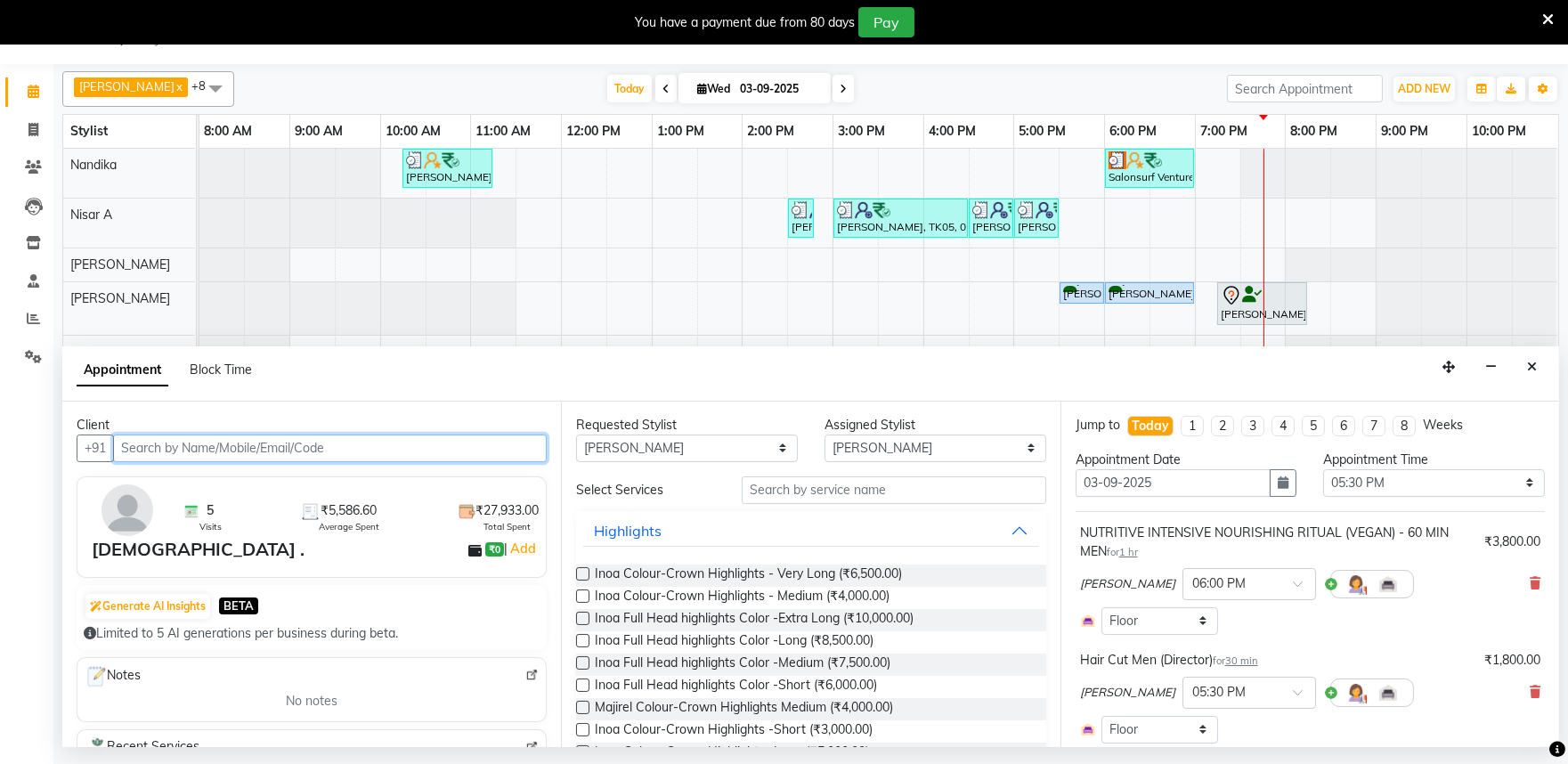
click at [158, 457] on input "text" at bounding box center [329, 449] width 434 height 28
click at [165, 447] on input "text" at bounding box center [329, 449] width 434 height 28
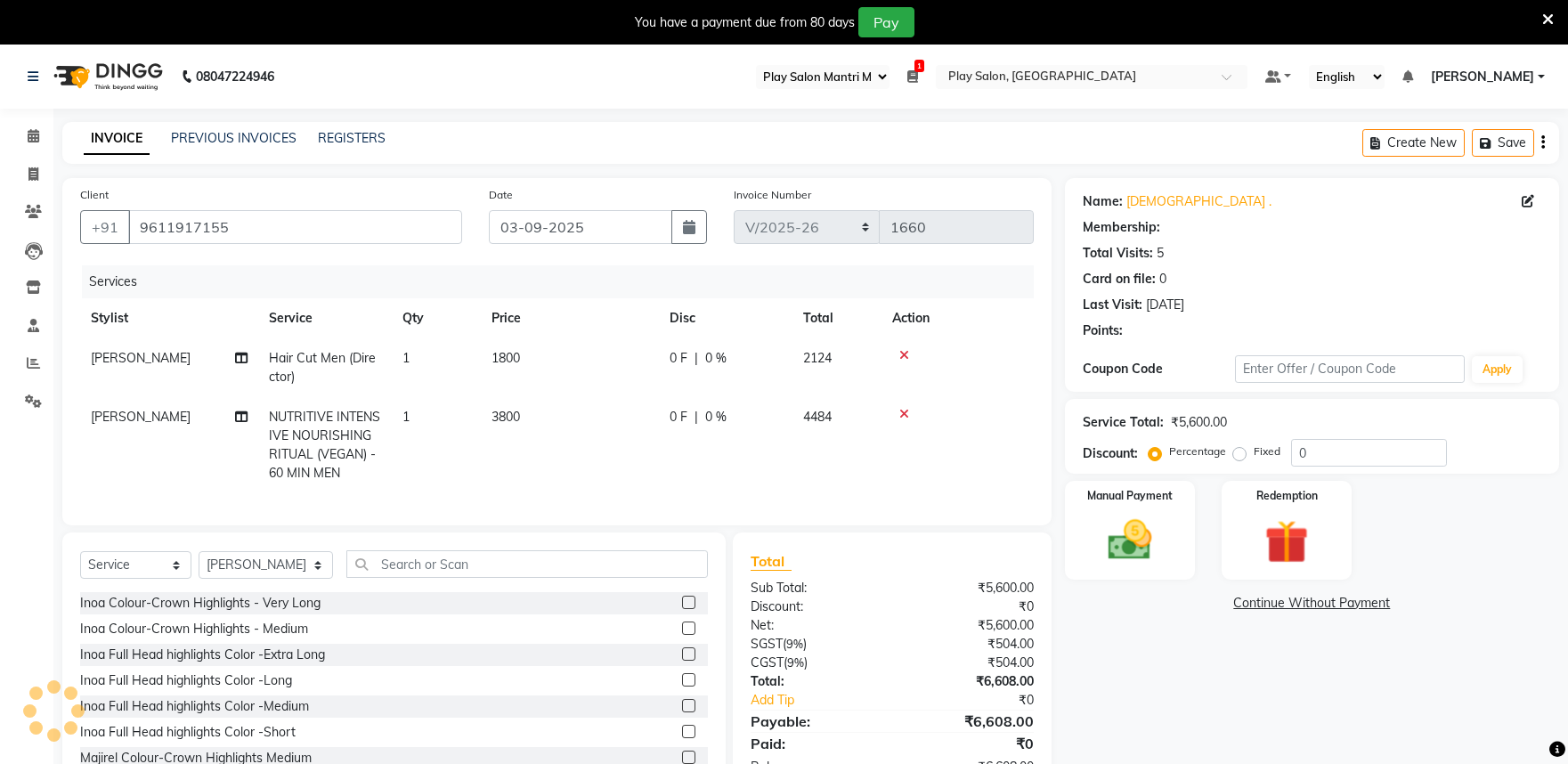
select select "89"
select select "8352"
select select "service"
select select "81315"
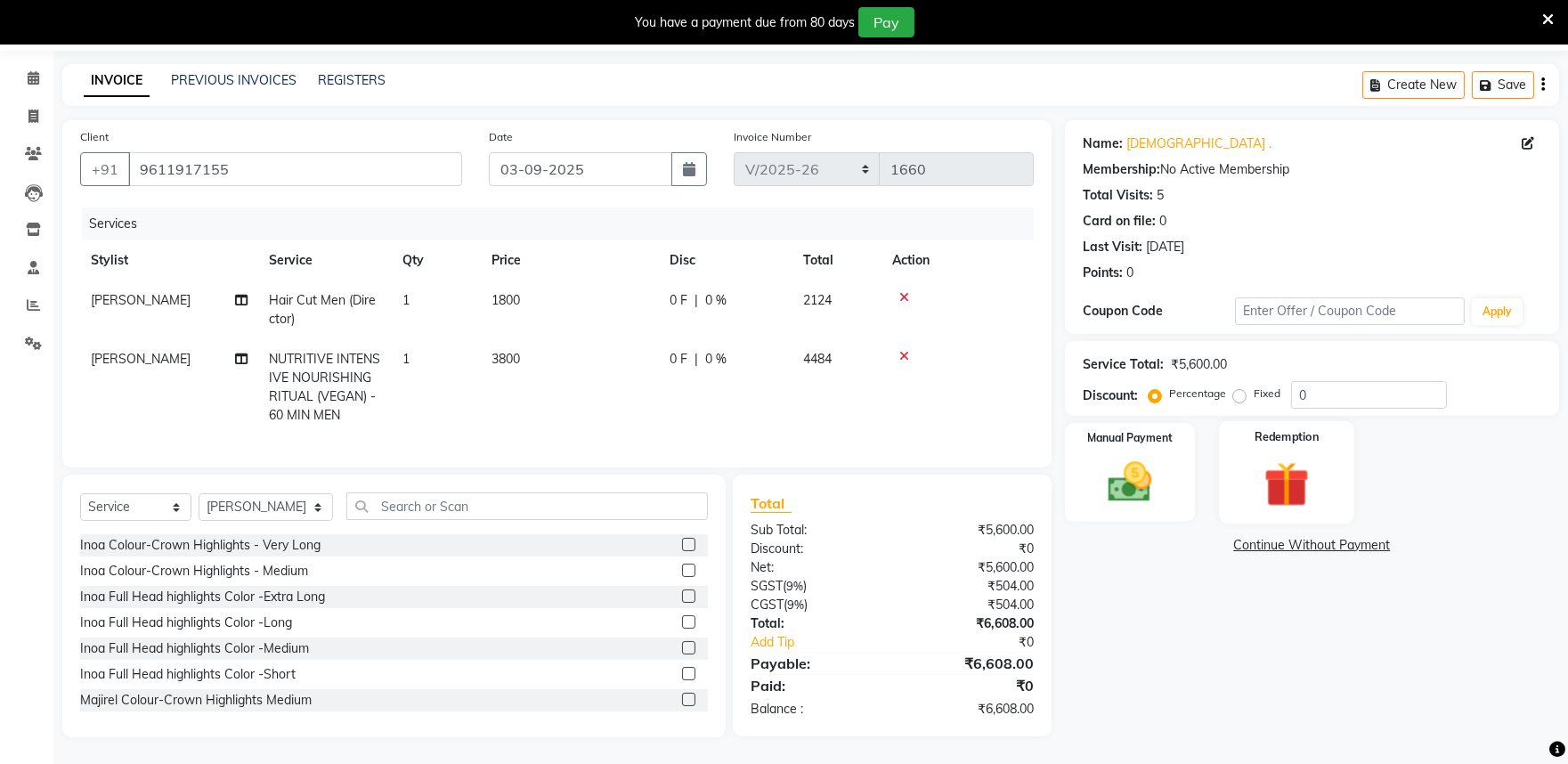
click at [1279, 474] on img at bounding box center [1288, 484] width 74 height 56
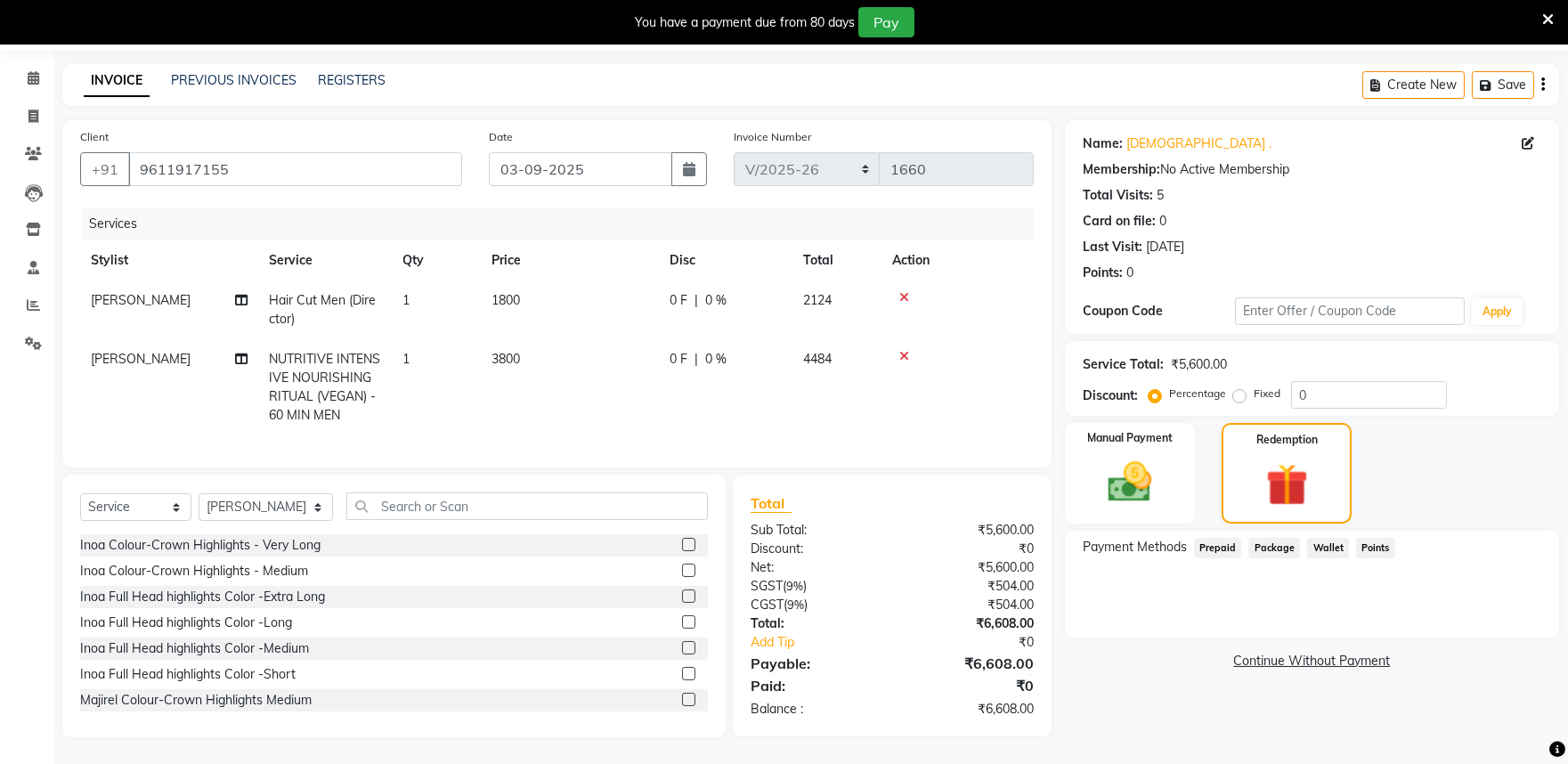
click at [1261, 537] on span "Package" at bounding box center [1275, 548] width 52 height 20
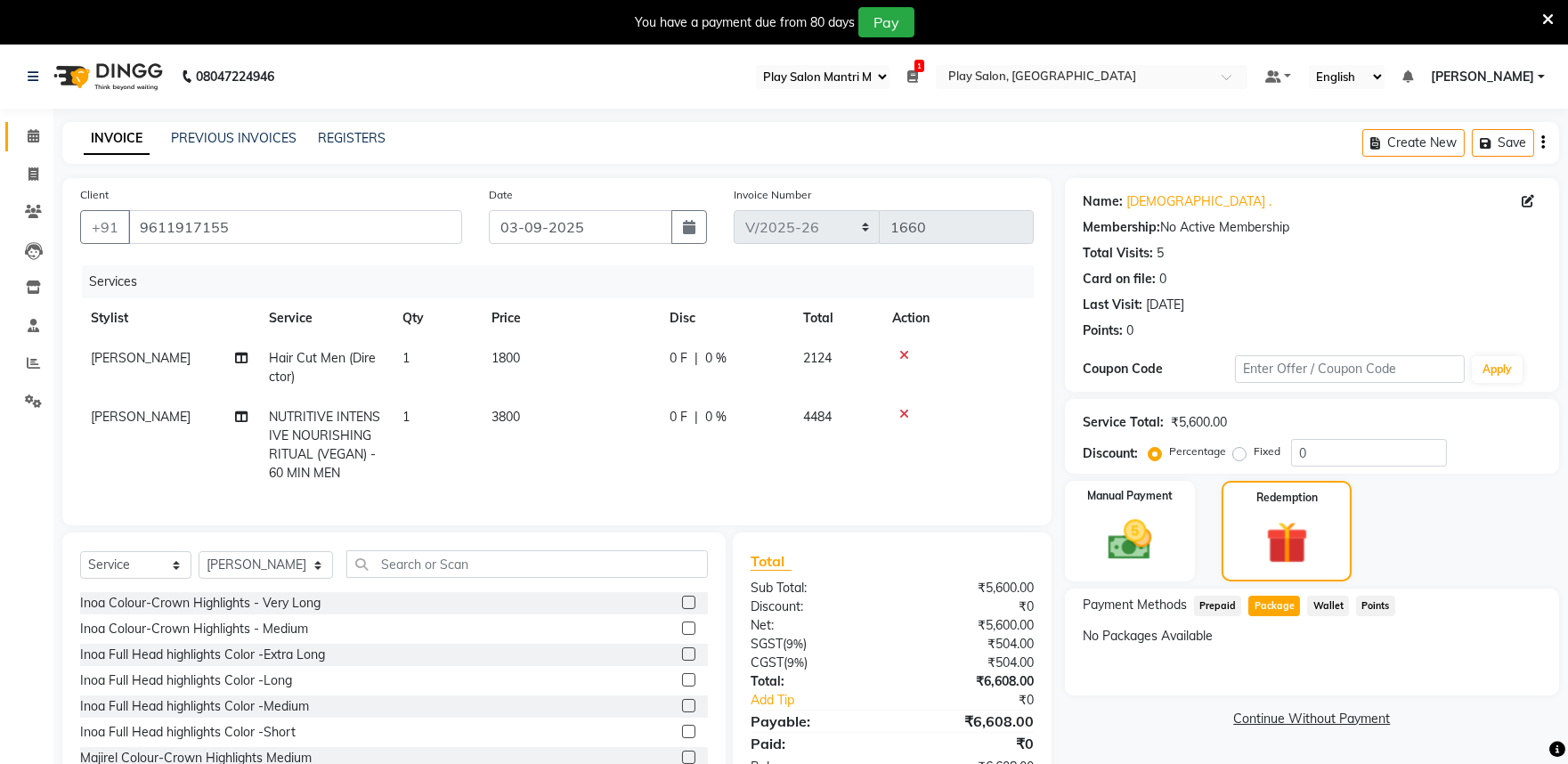
click at [23, 125] on link "Calendar" at bounding box center [27, 137] width 43 height 30
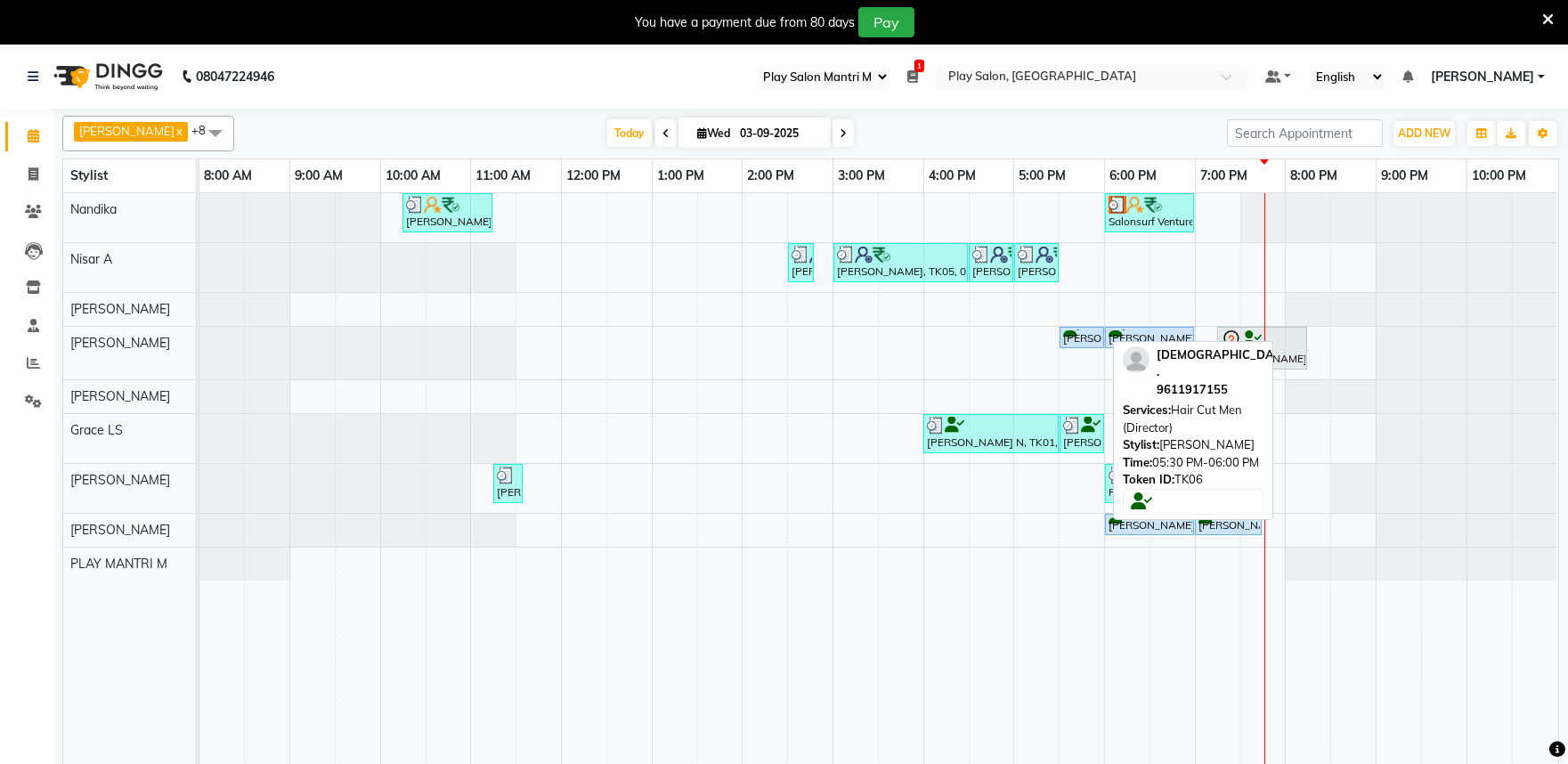
click at [1083, 339] on div "[PERSON_NAME] ., TK06, 05:30 PM-06:00 PM, Hair Cut Men (Director)" at bounding box center [1082, 338] width 41 height 17
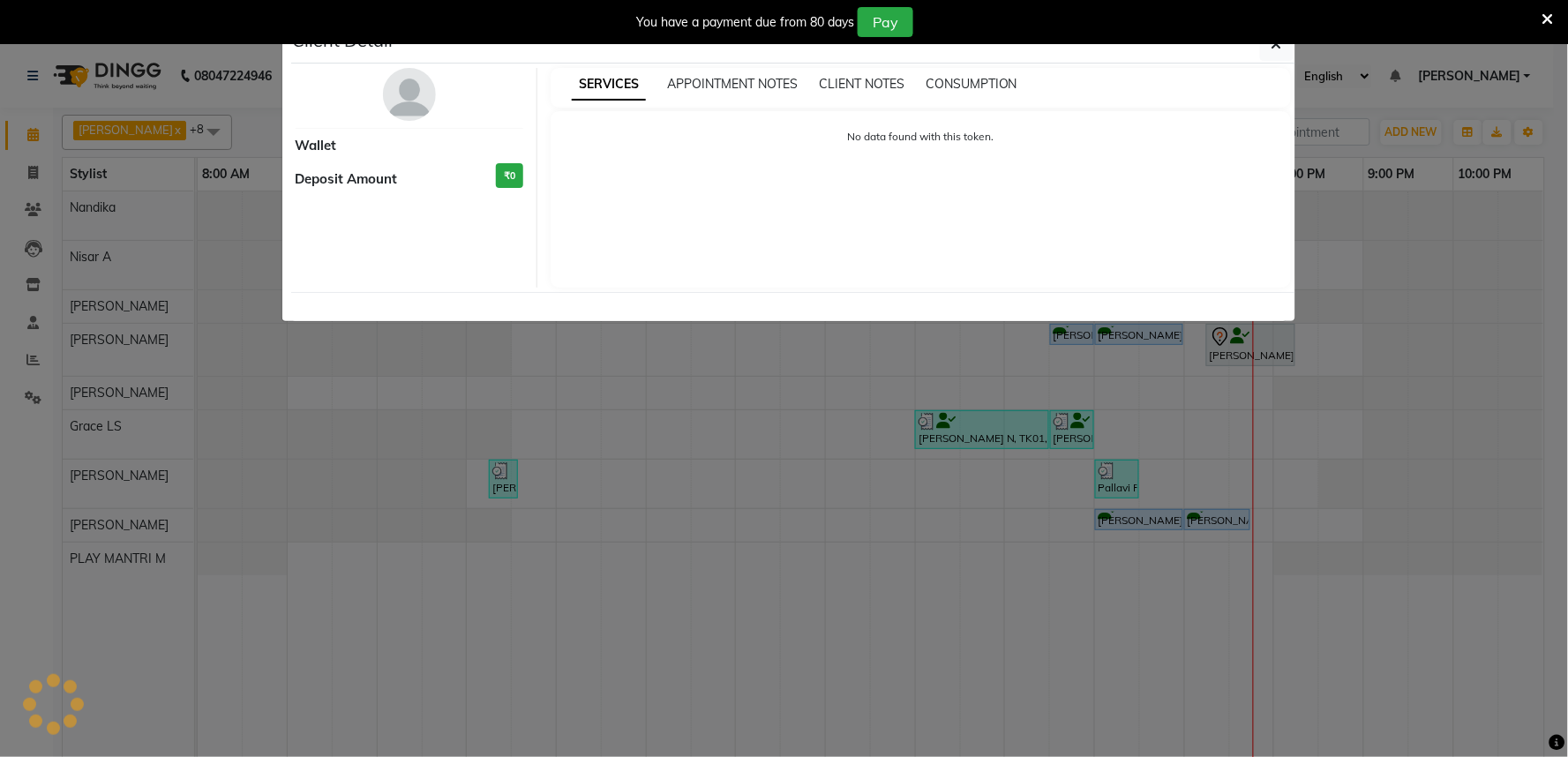
select select "5"
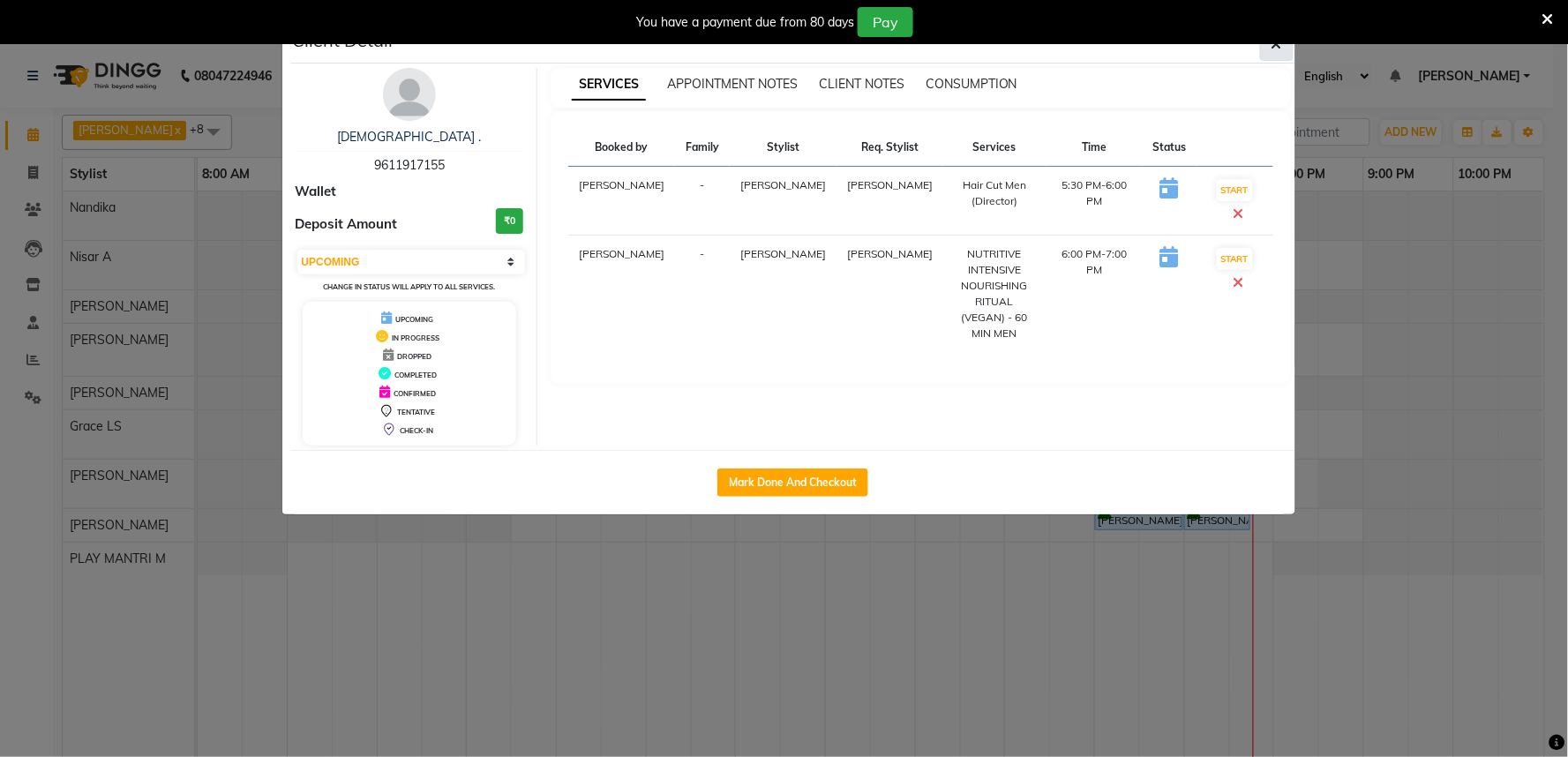
click at [1268, 49] on button "button" at bounding box center [1277, 44] width 34 height 34
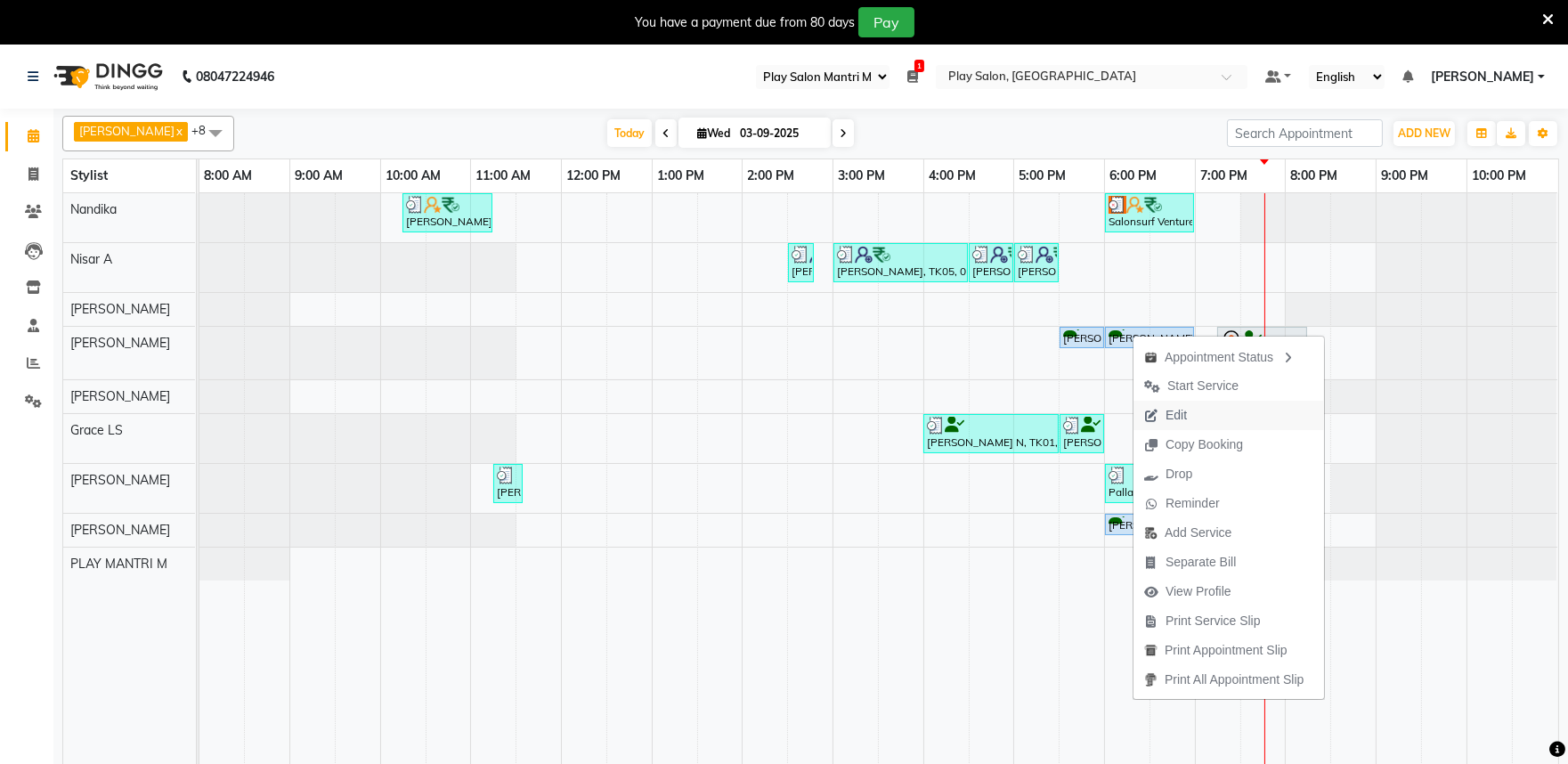
click at [1182, 407] on span "Edit" at bounding box center [1176, 415] width 21 height 18
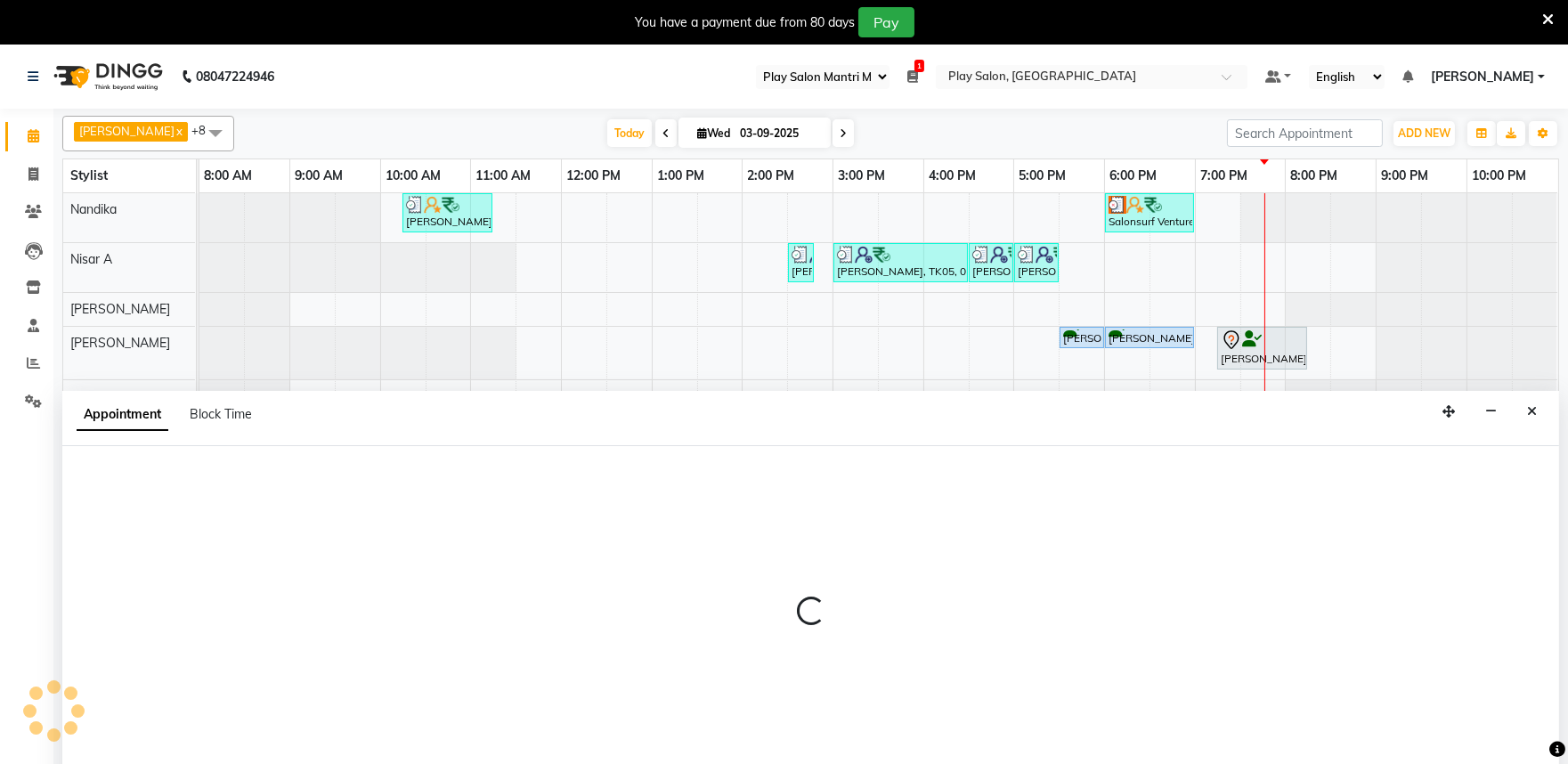
select select "tentative"
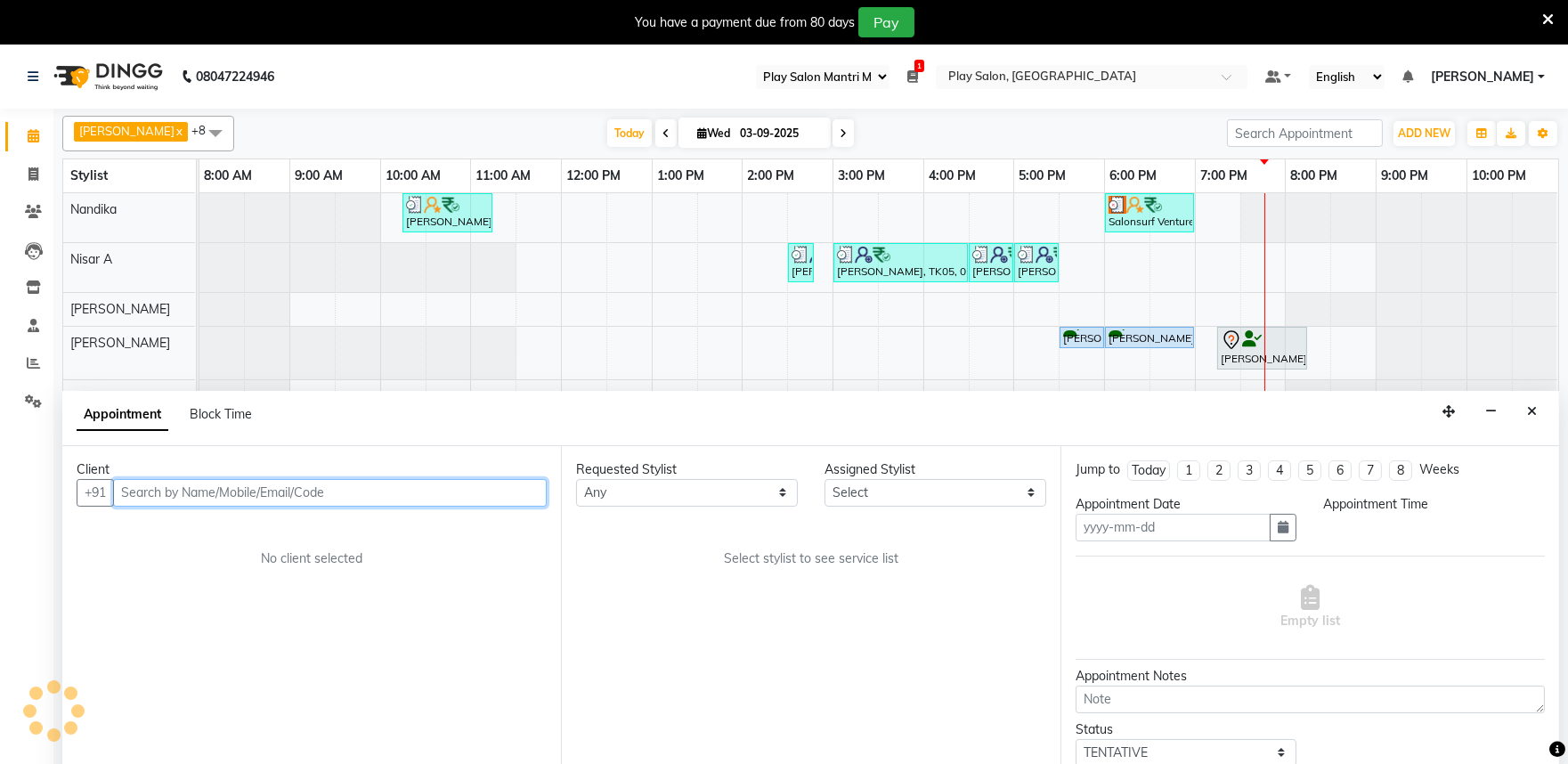
type input "03-09-2025"
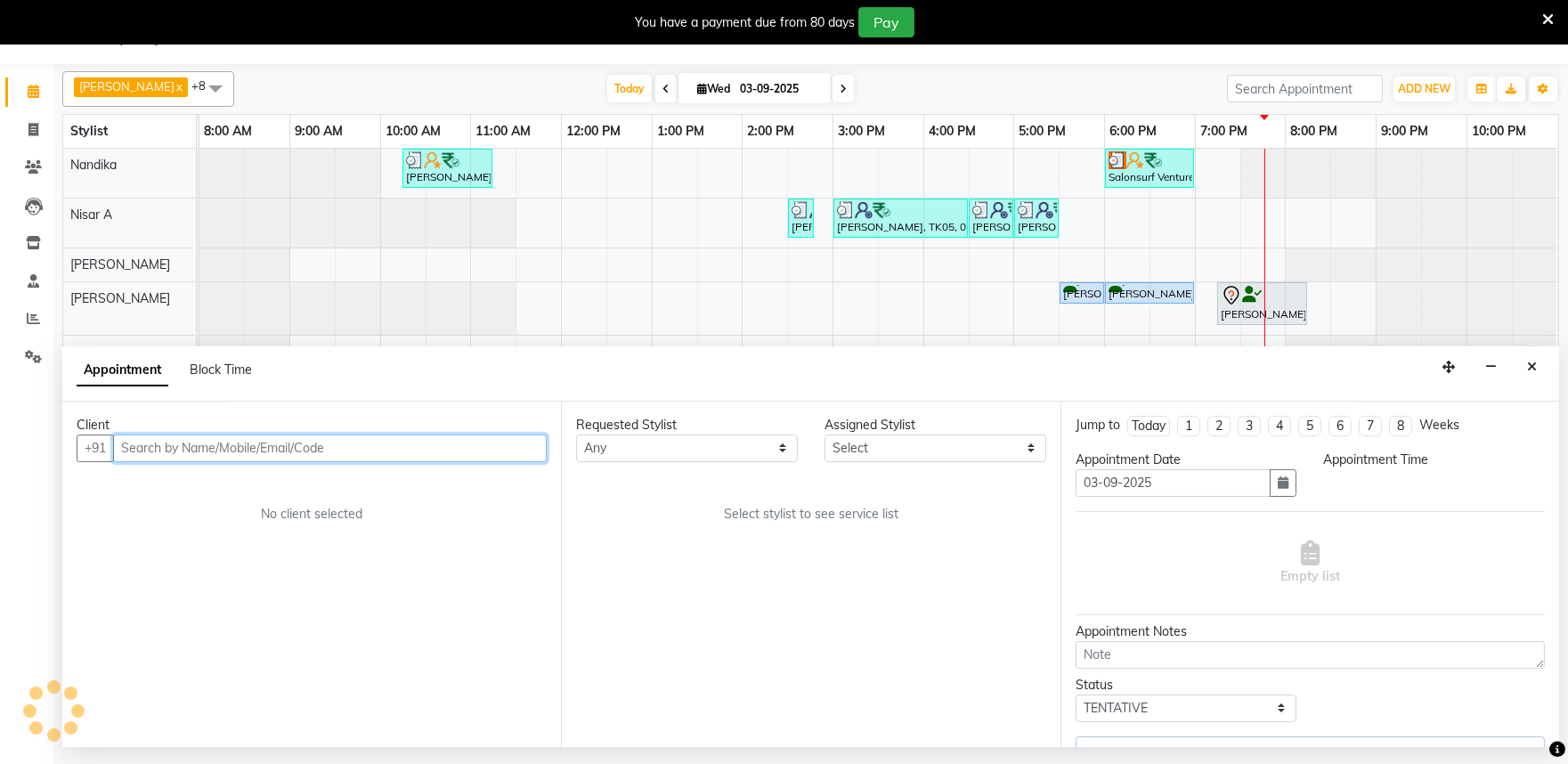
select select "upcoming"
select select "1050"
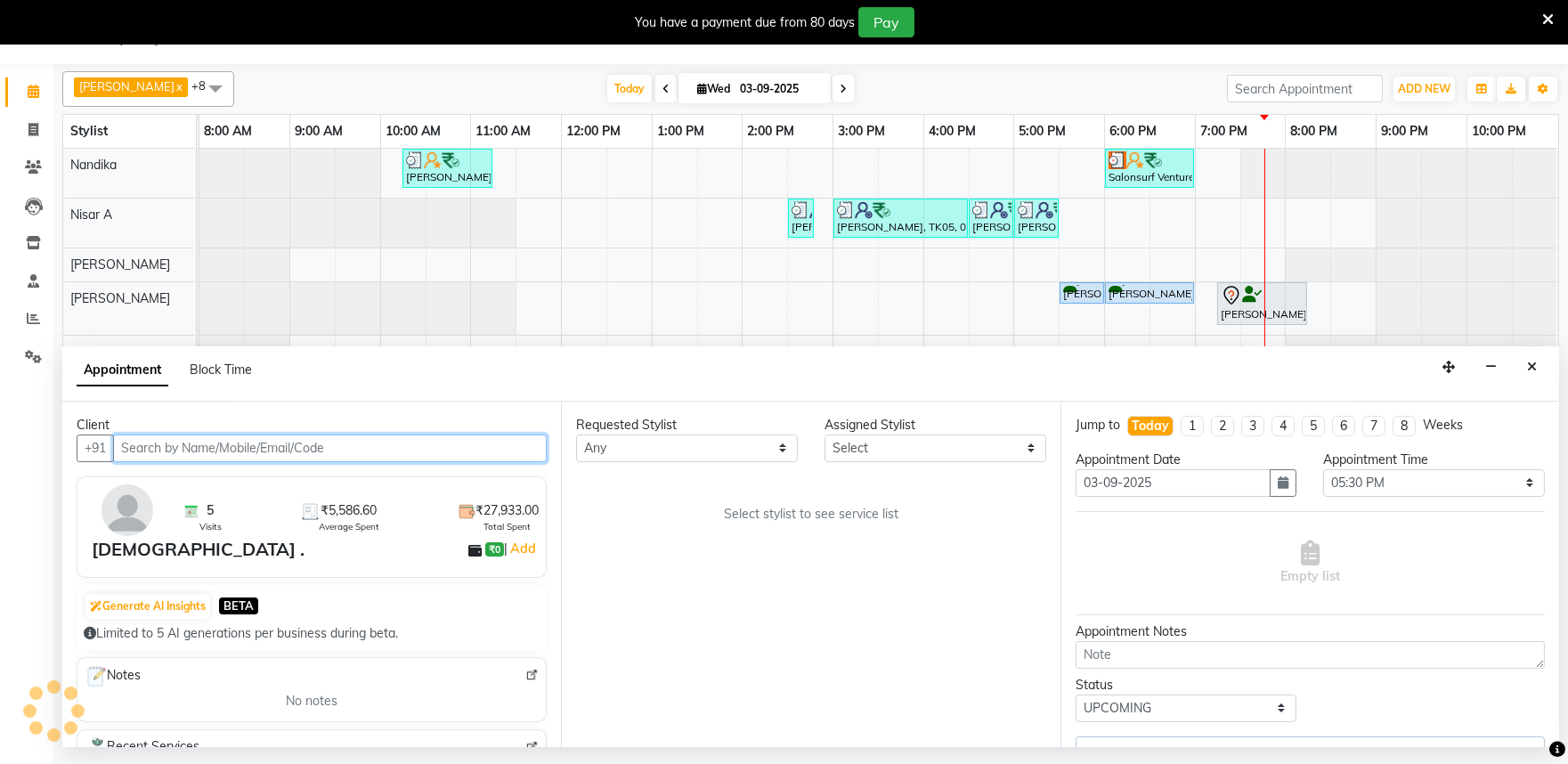
select select "81315"
select select "4213"
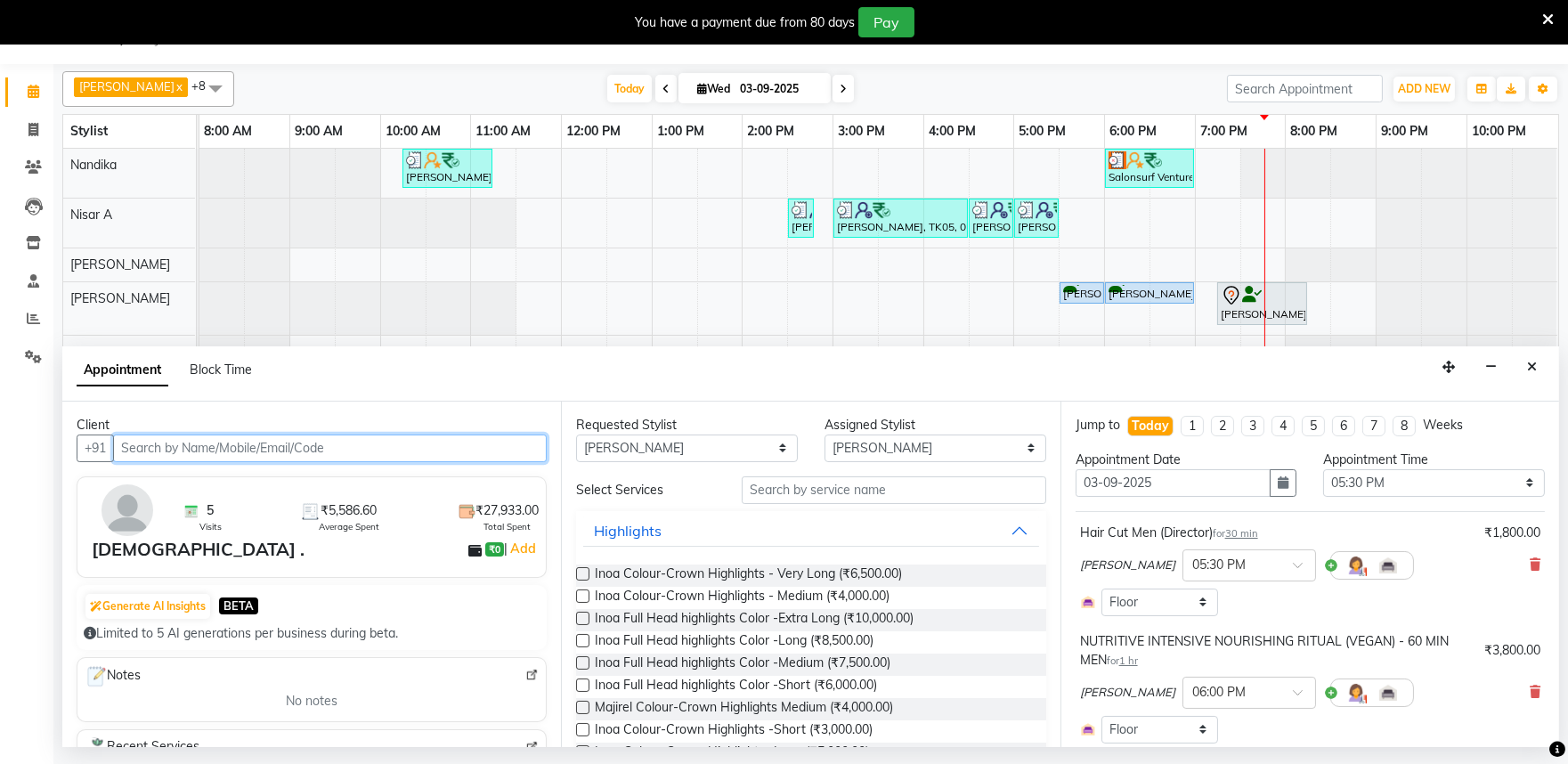
click at [155, 445] on input "text" at bounding box center [329, 449] width 434 height 28
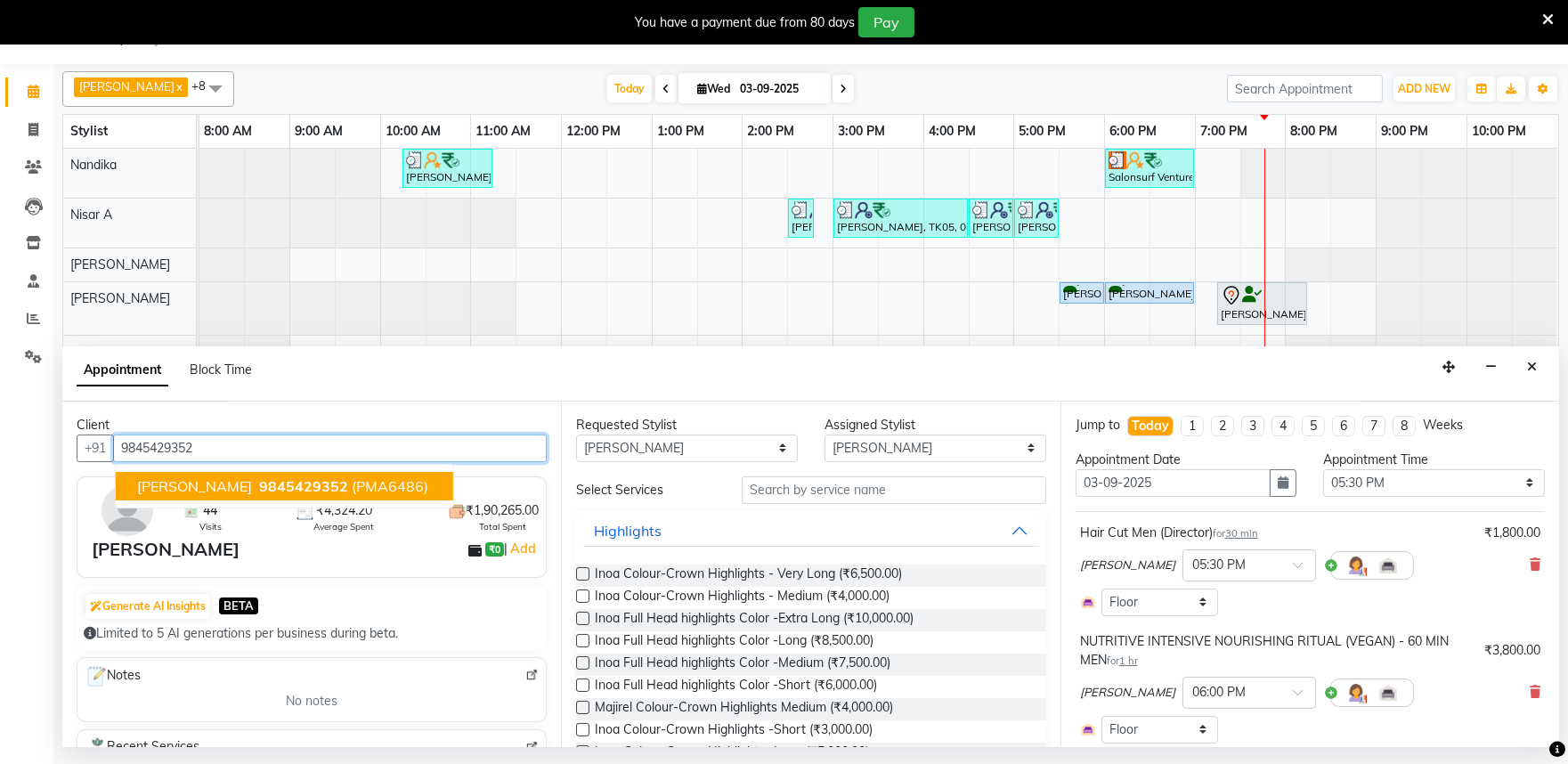
click at [287, 492] on span "9845429352" at bounding box center [303, 486] width 89 height 18
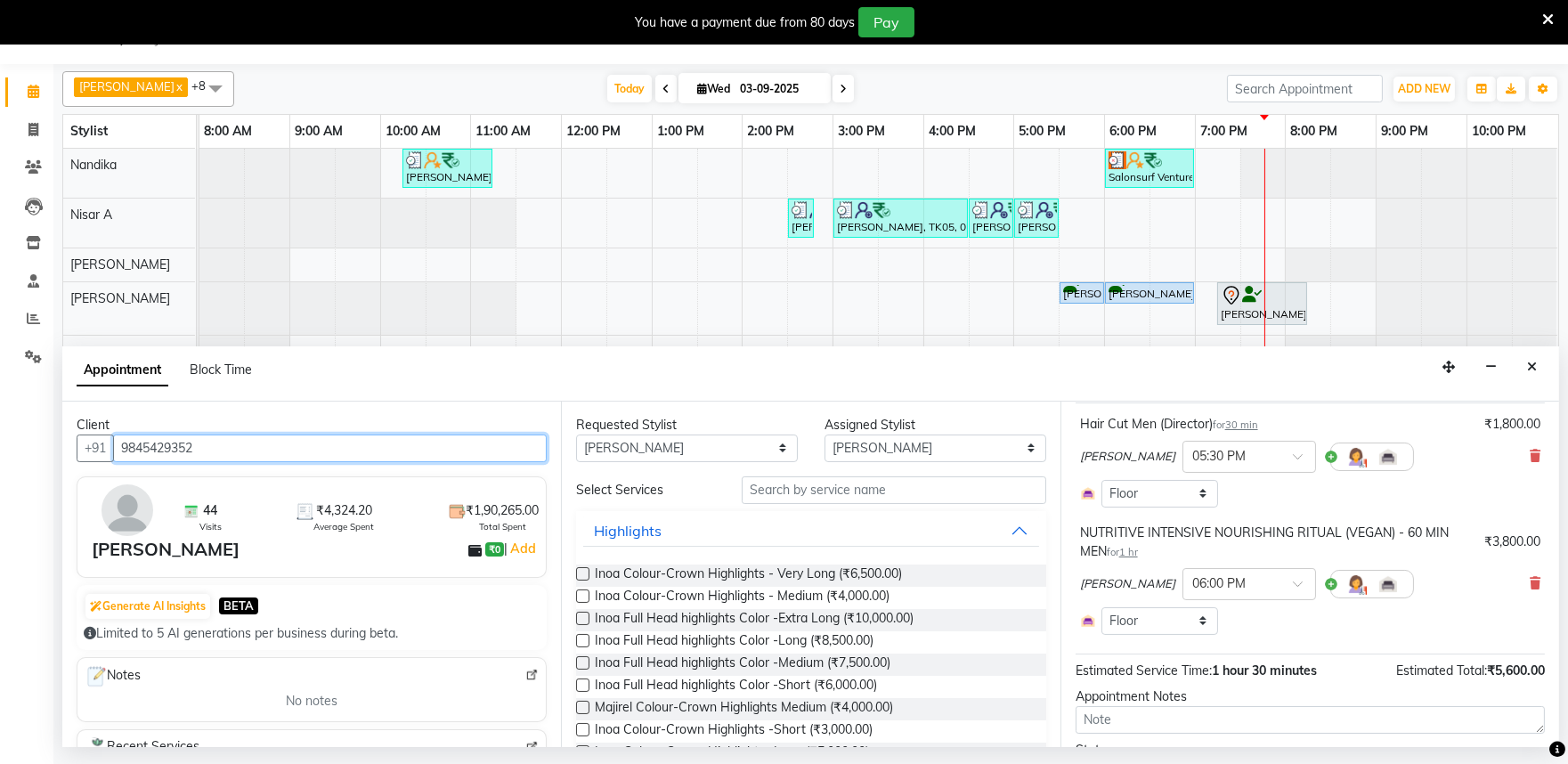
scroll to position [209, 0]
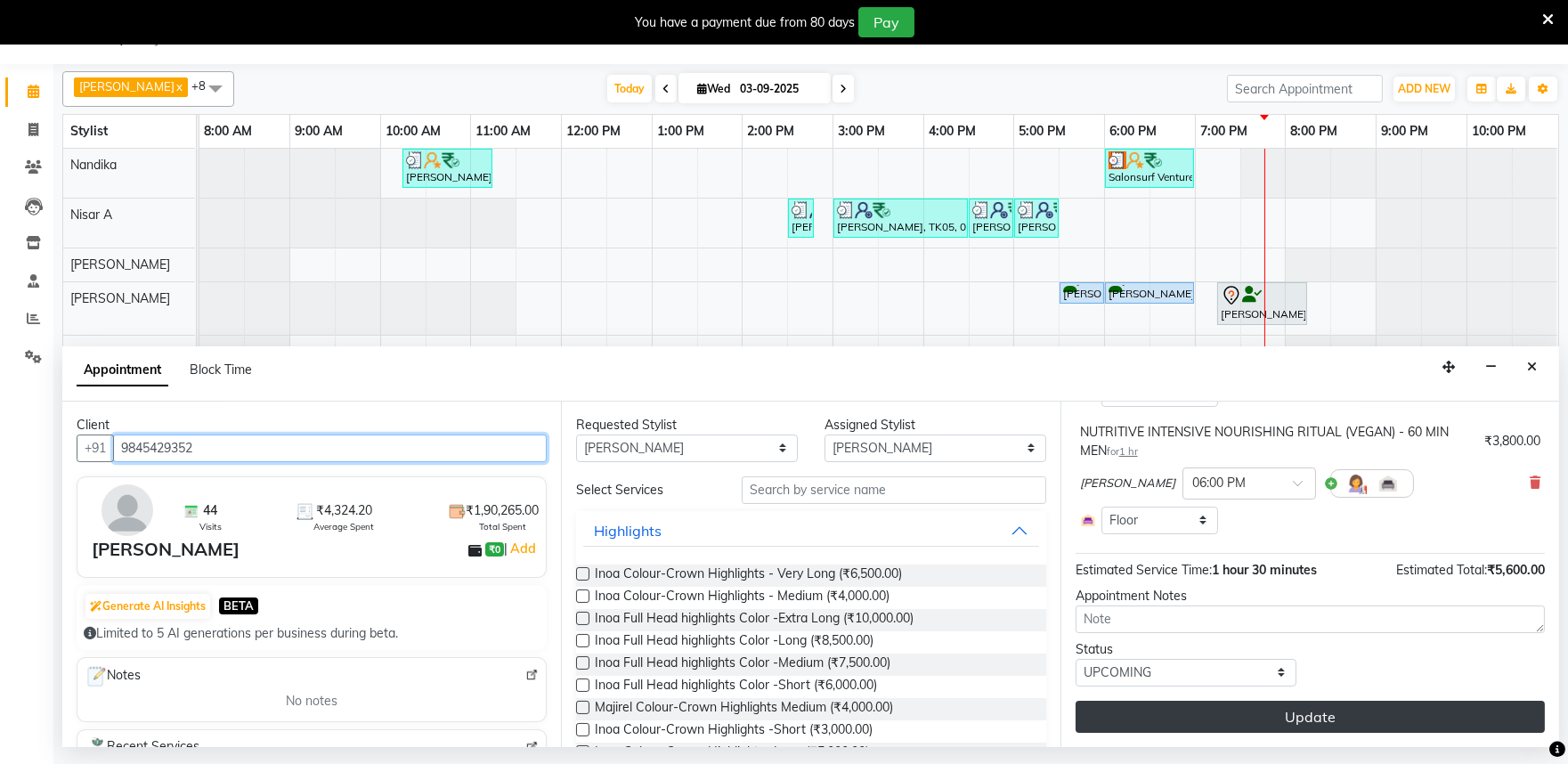
type input "9845429352"
click at [1270, 719] on button "Update" at bounding box center [1310, 717] width 469 height 32
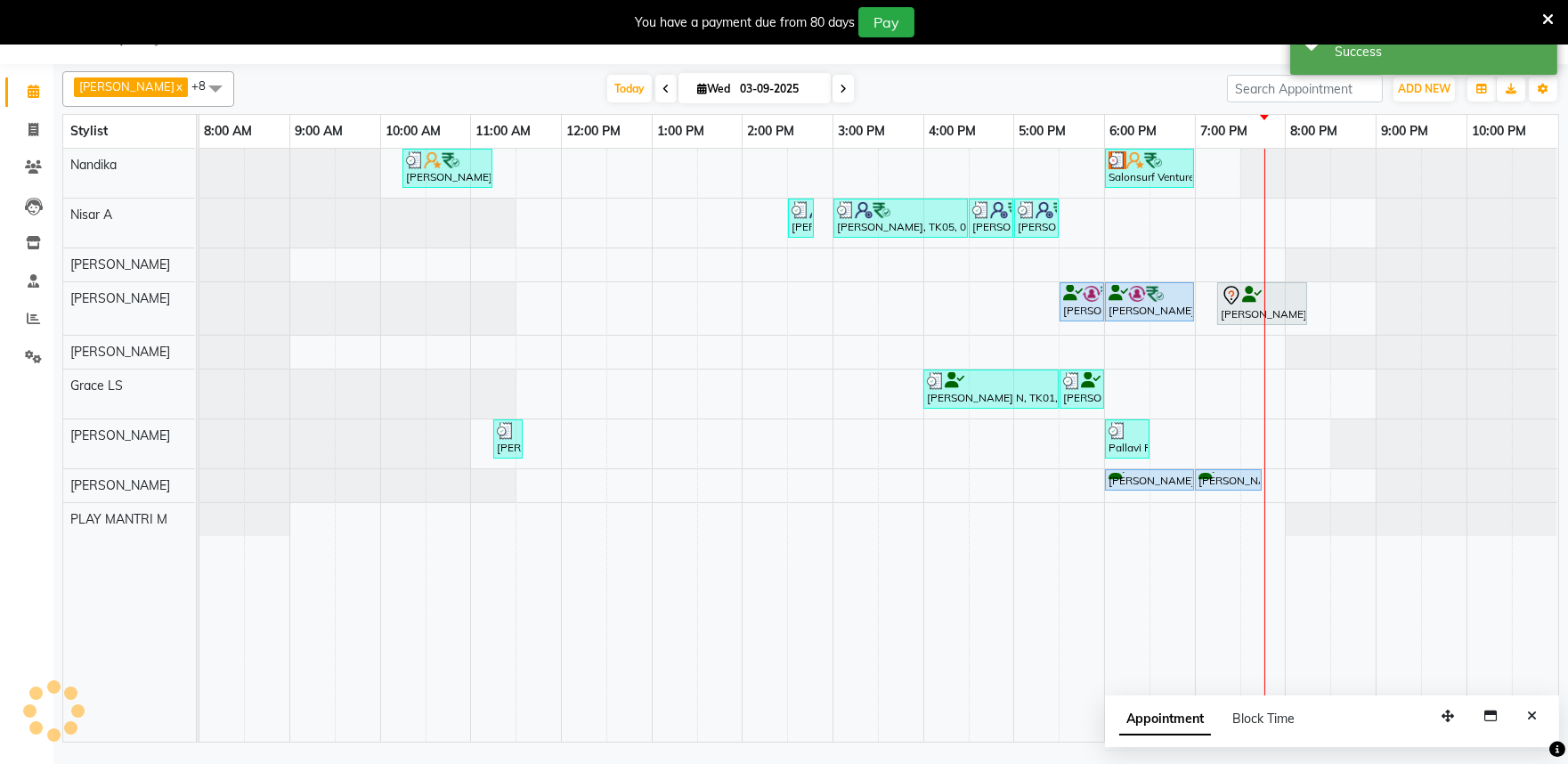
scroll to position [0, 0]
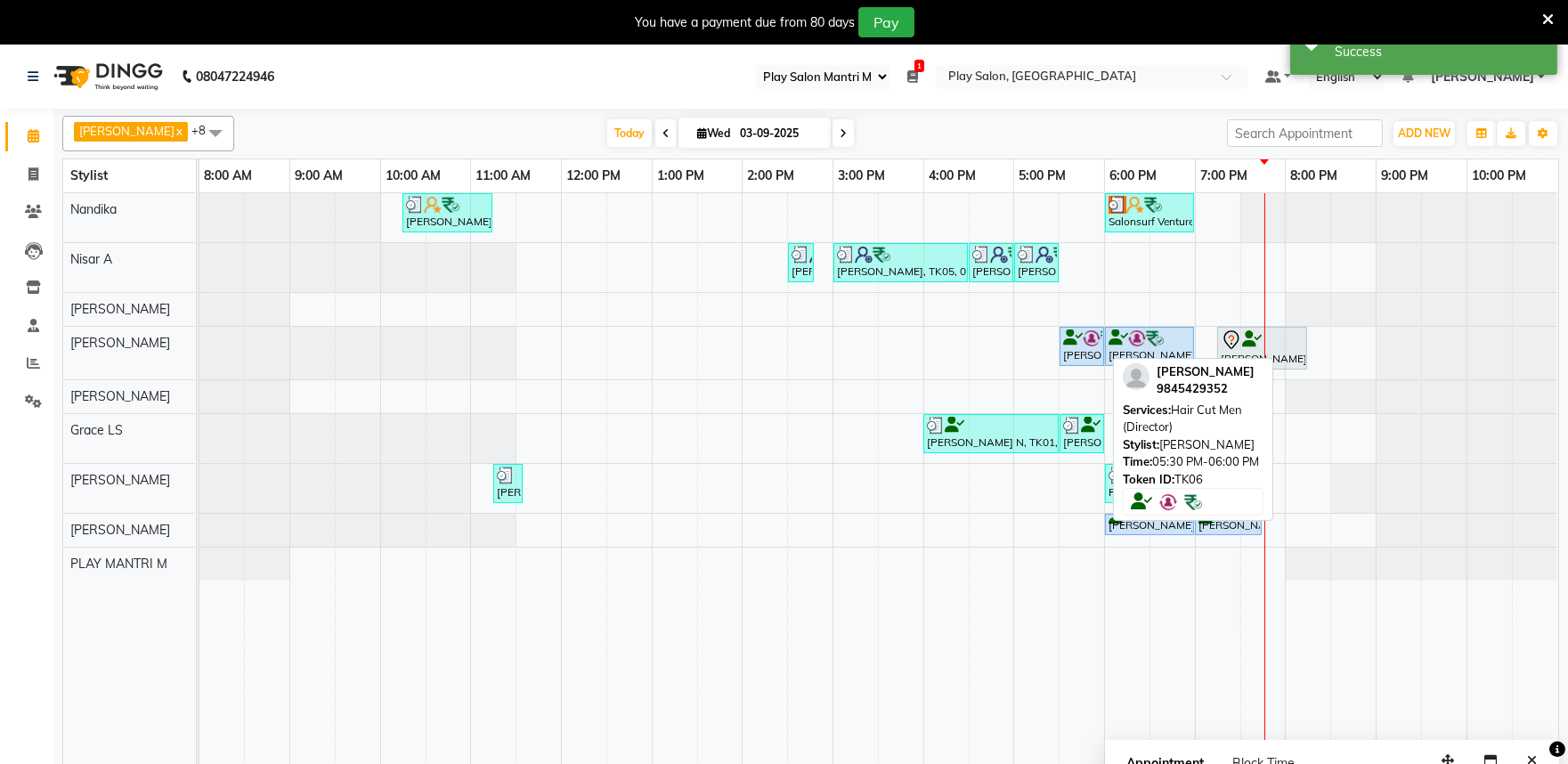
click at [1080, 349] on div "[PERSON_NAME], TK06, 05:30 PM-06:00 PM, Hair Cut Men (Director)" at bounding box center [1082, 346] width 41 height 34
select select "5"
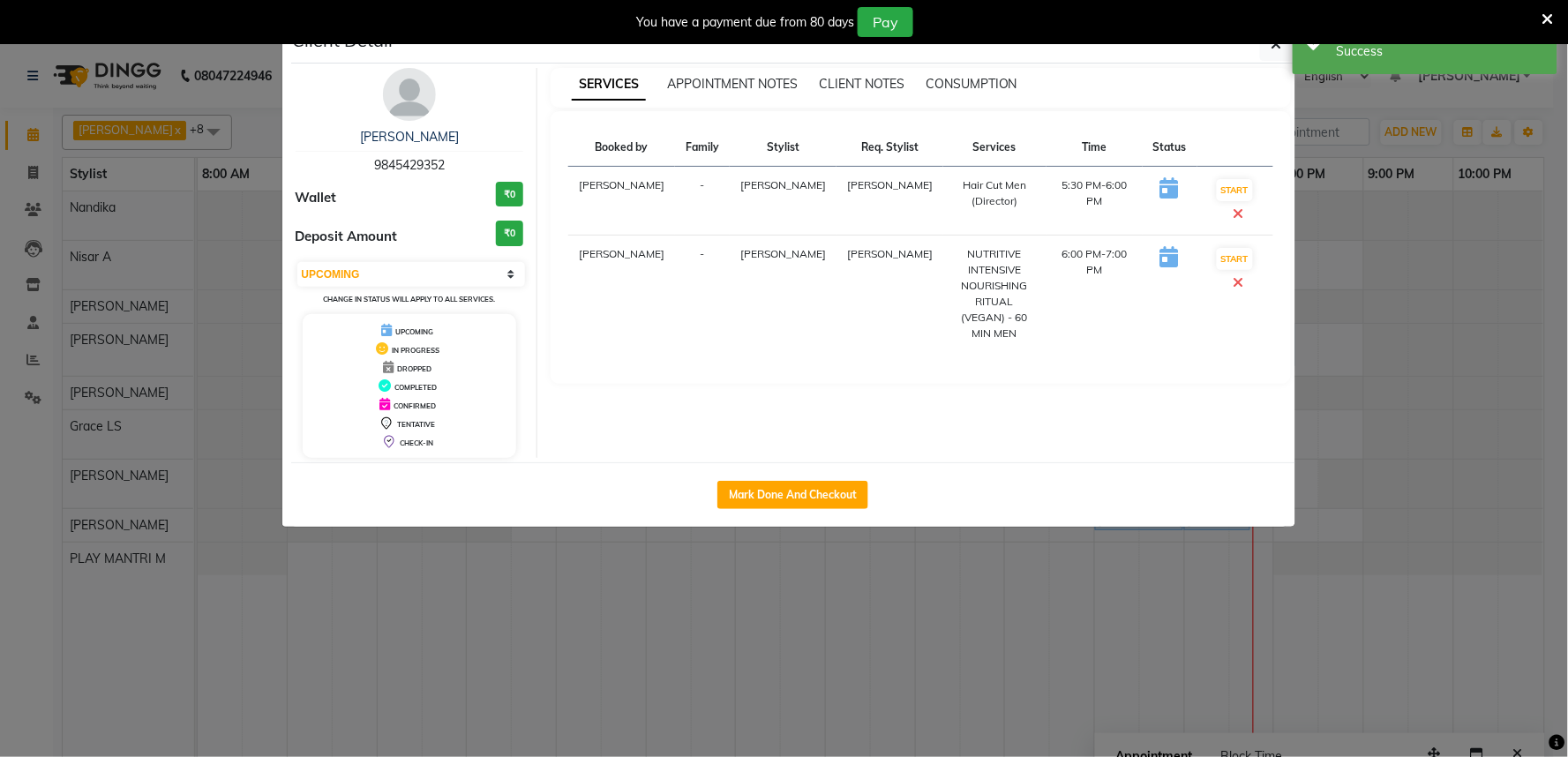
click at [804, 478] on div "Mark Done And Checkout" at bounding box center [794, 494] width 1004 height 64
click at [795, 495] on button "Mark Done And Checkout" at bounding box center [793, 495] width 151 height 28
select select "service"
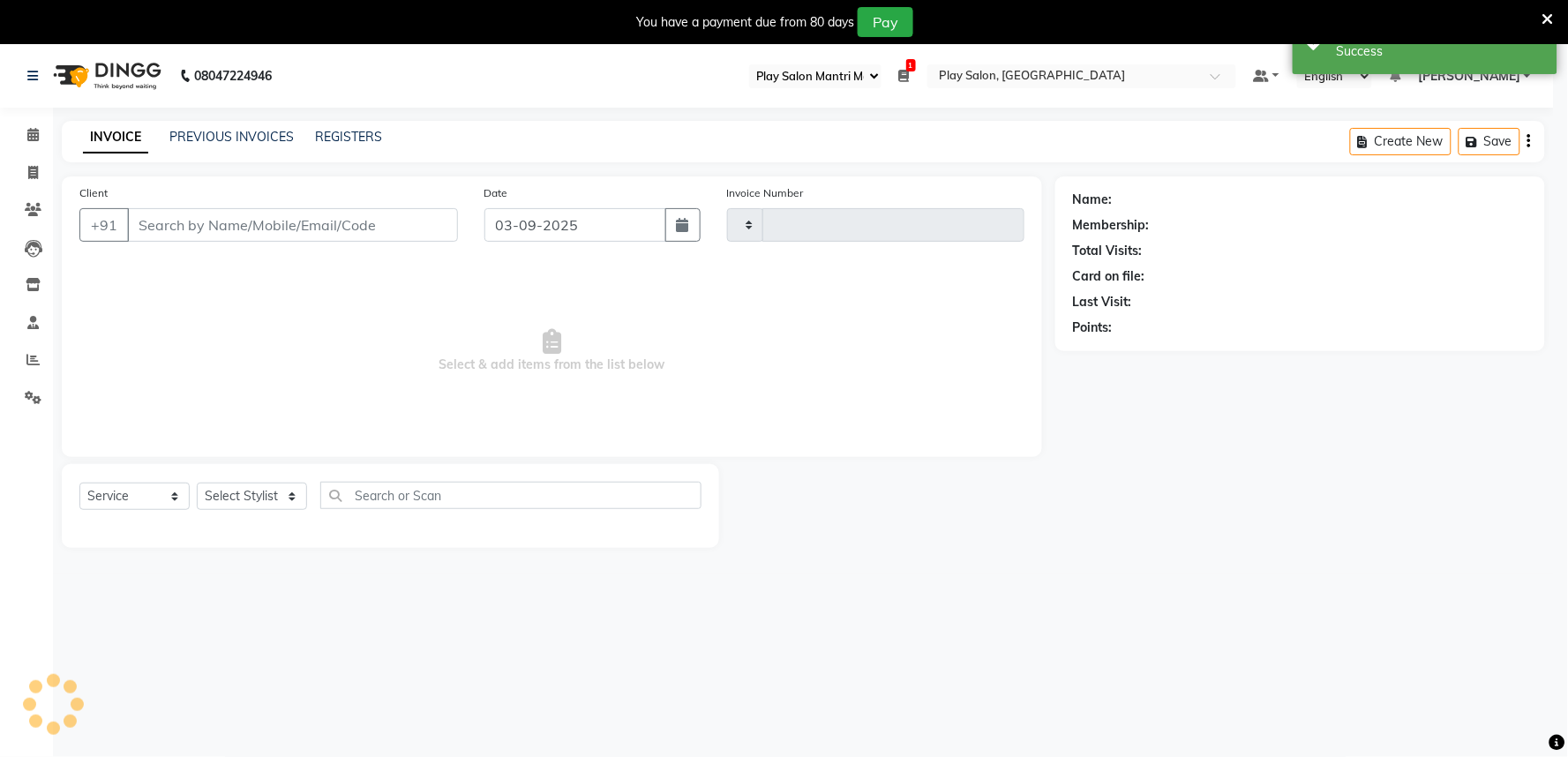
type input "1660"
select select "8352"
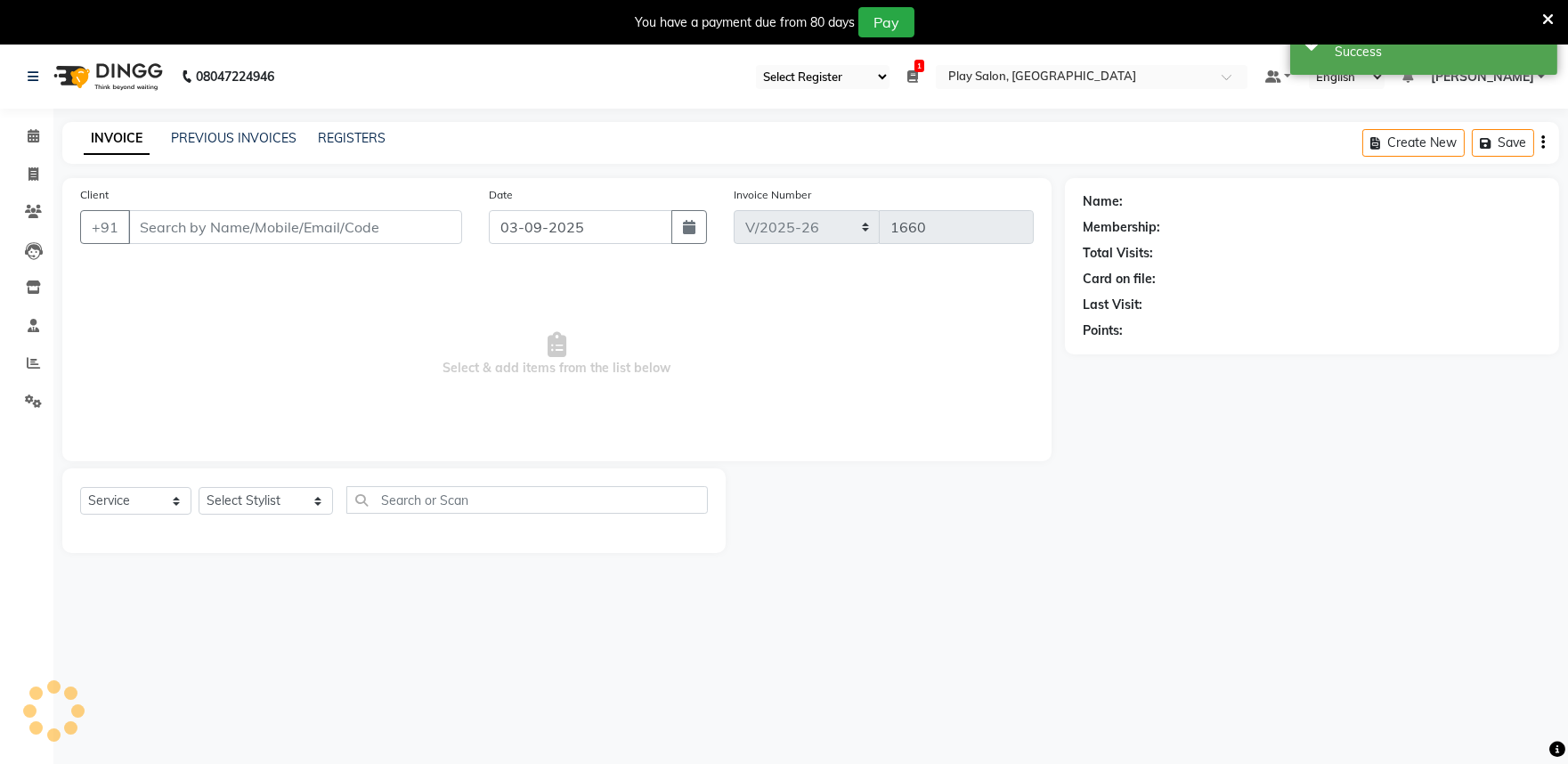
type input "9845429352"
select select "81315"
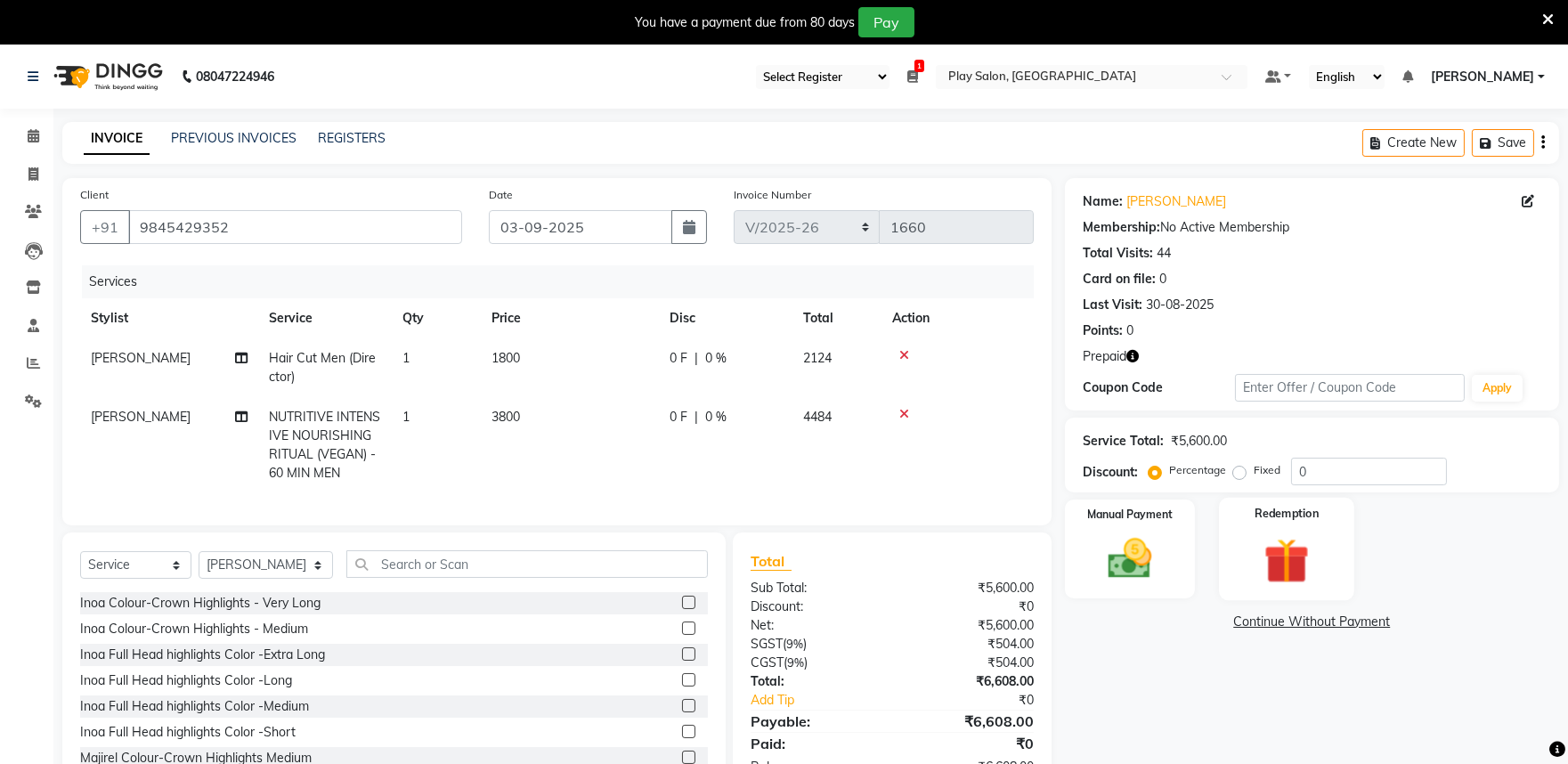
click at [1279, 556] on img at bounding box center [1288, 561] width 74 height 56
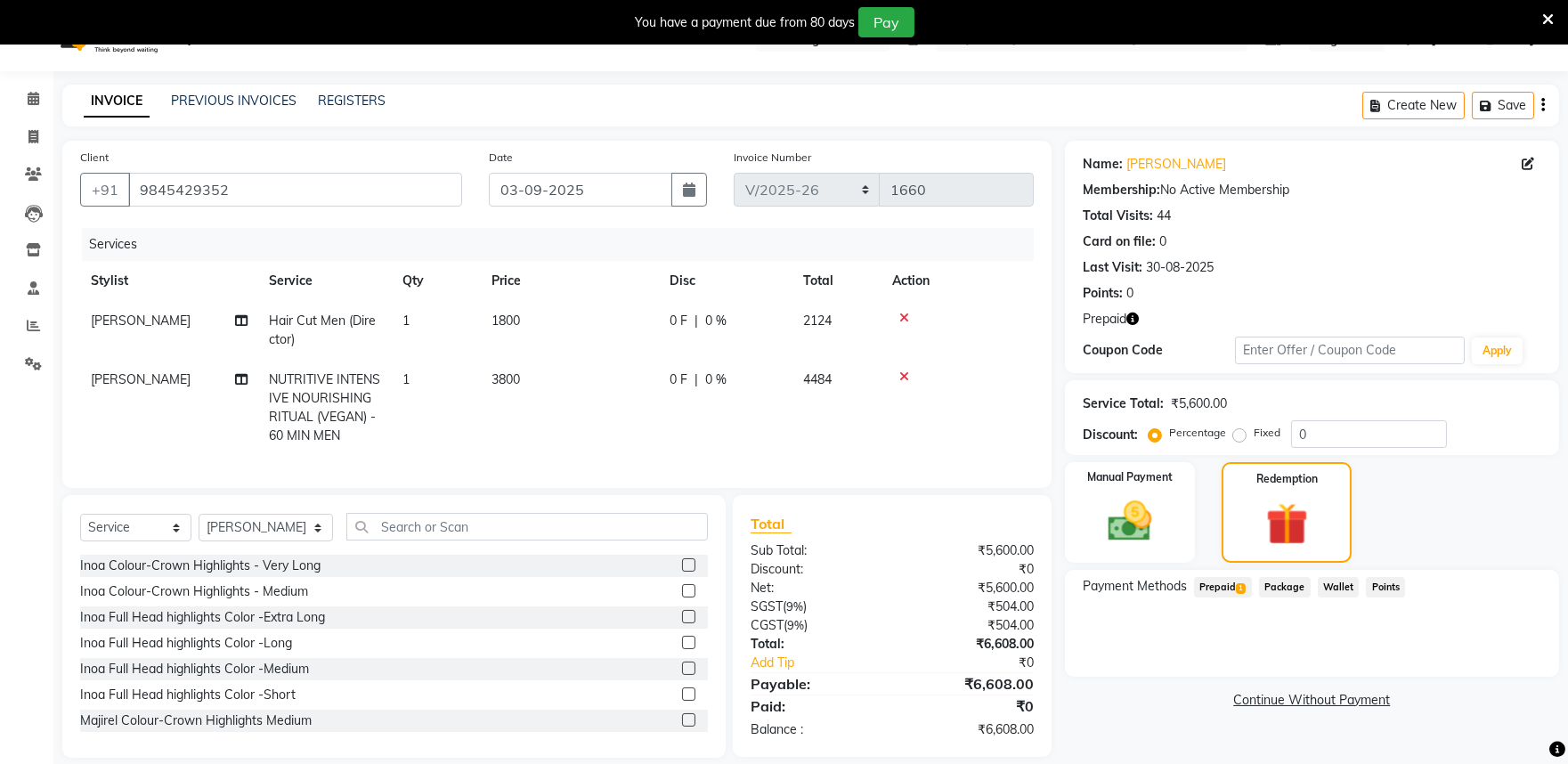
scroll to position [72, 0]
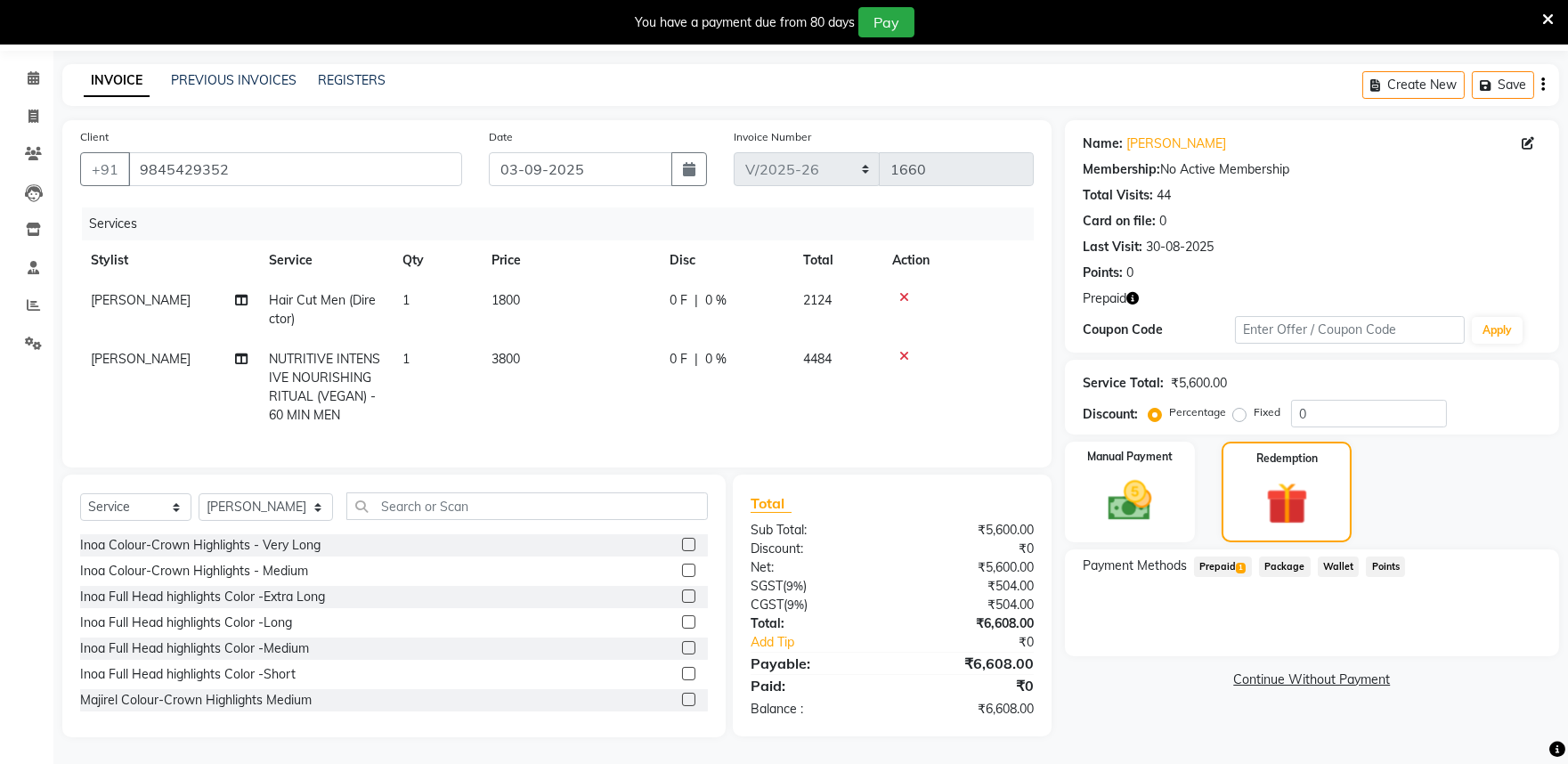
click at [1223, 557] on span "Prepaid 1" at bounding box center [1223, 567] width 58 height 20
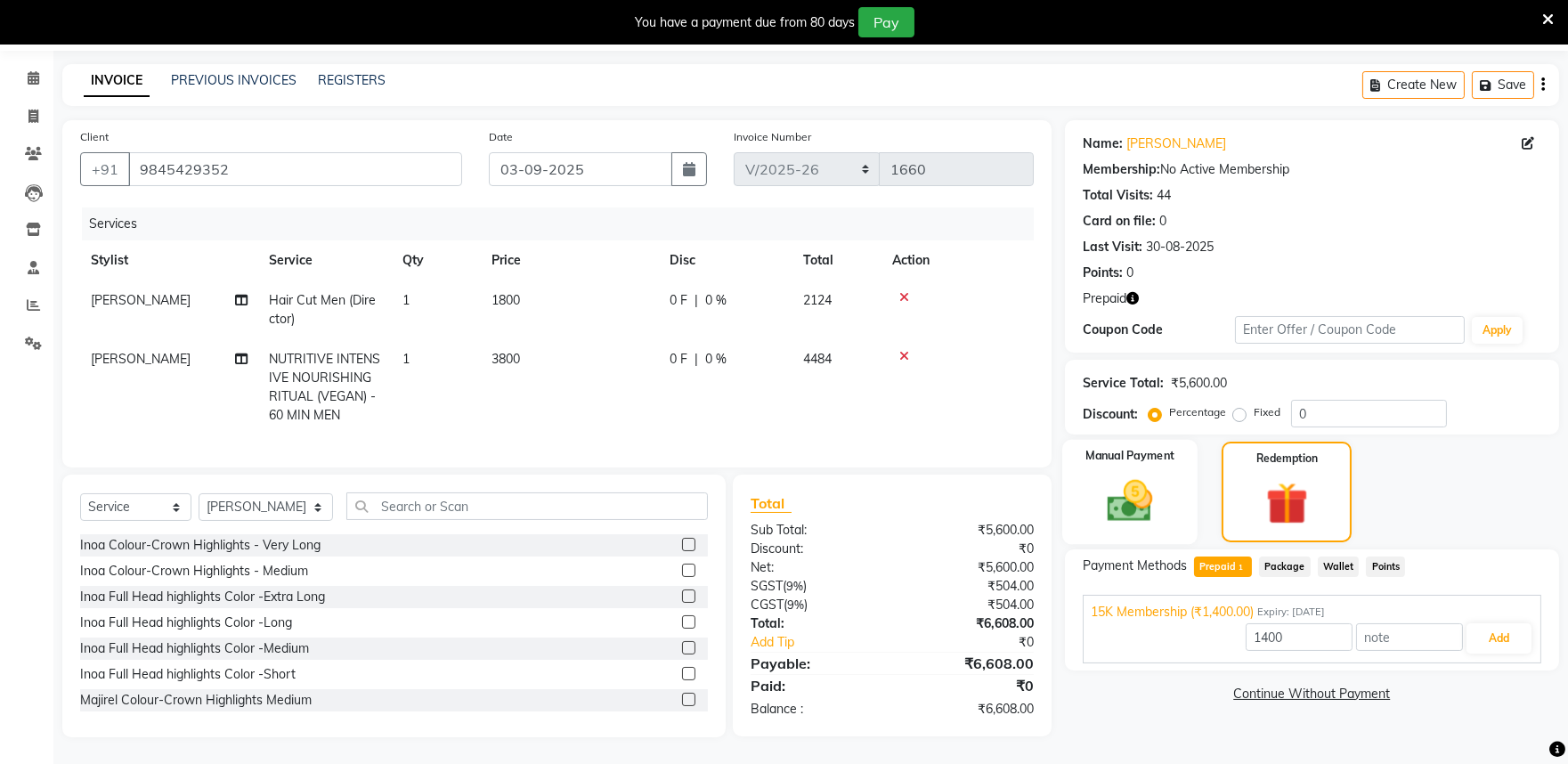
click at [1169, 485] on div "Manual Payment" at bounding box center [1130, 492] width 135 height 105
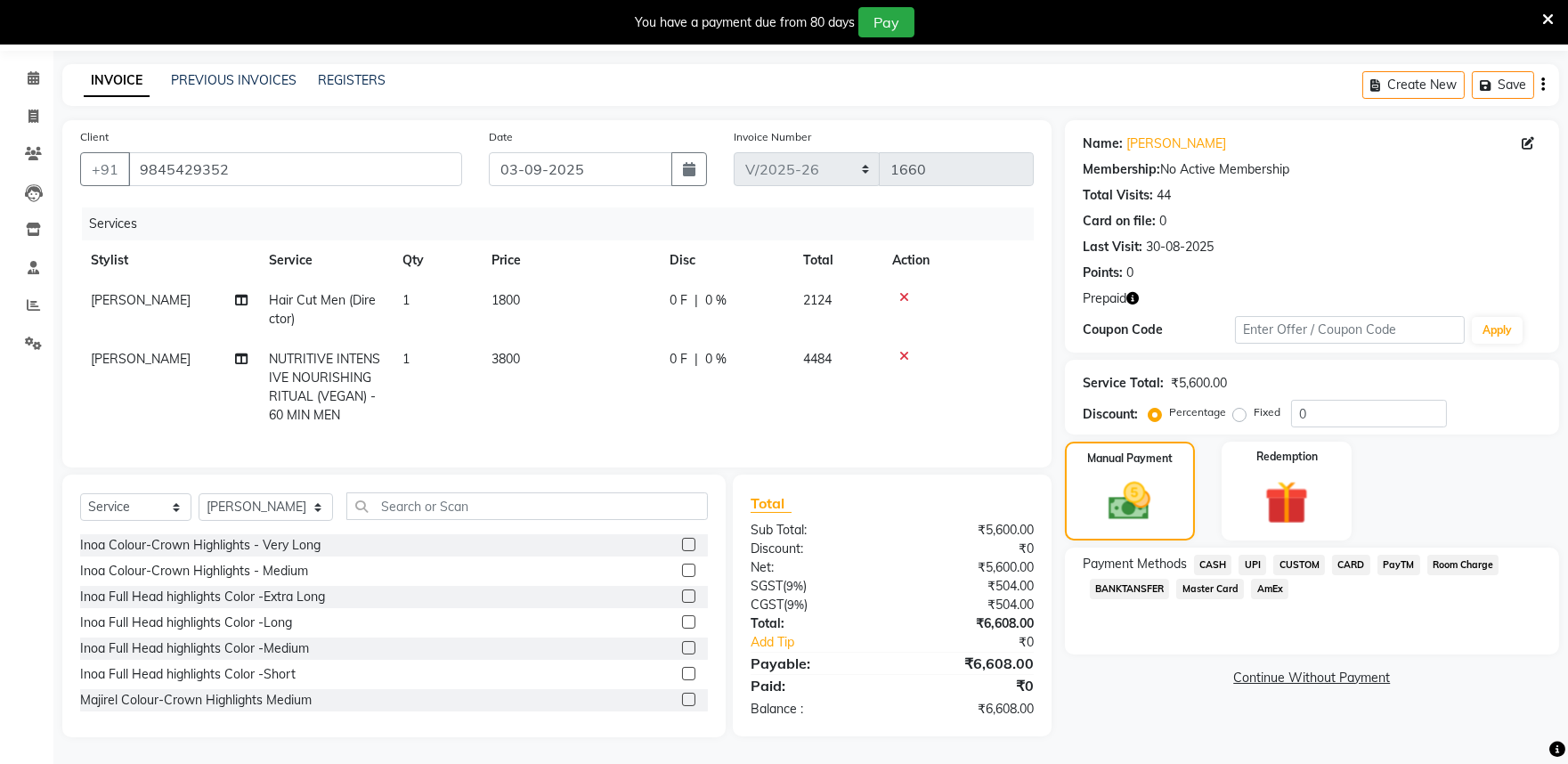
click at [1271, 579] on span "AmEx" at bounding box center [1270, 589] width 37 height 20
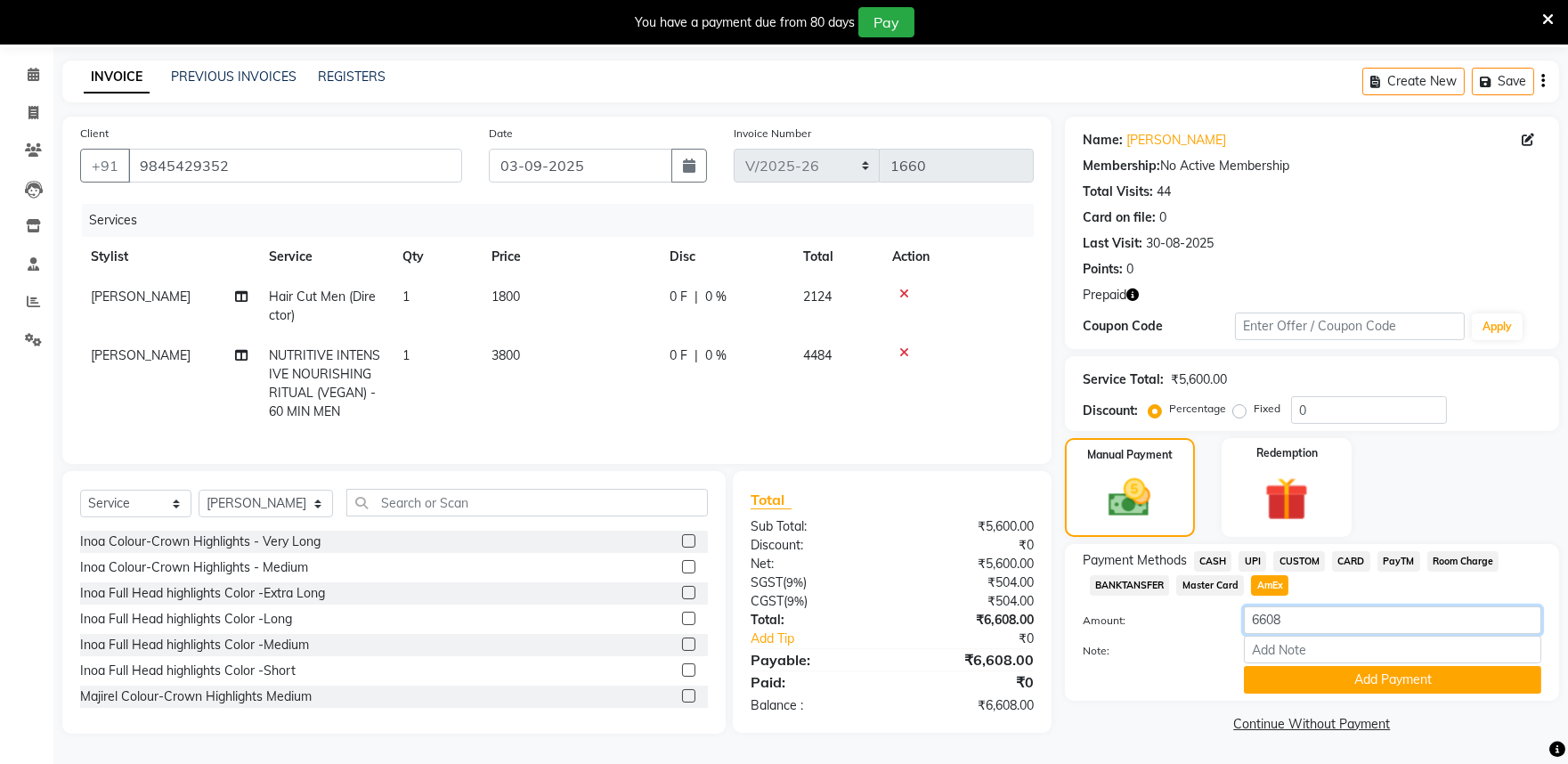
click at [1309, 607] on input "6608" at bounding box center [1393, 621] width 298 height 28
type input "6"
type input "4956"
click at [1377, 672] on button "Add Payment" at bounding box center [1393, 680] width 298 height 28
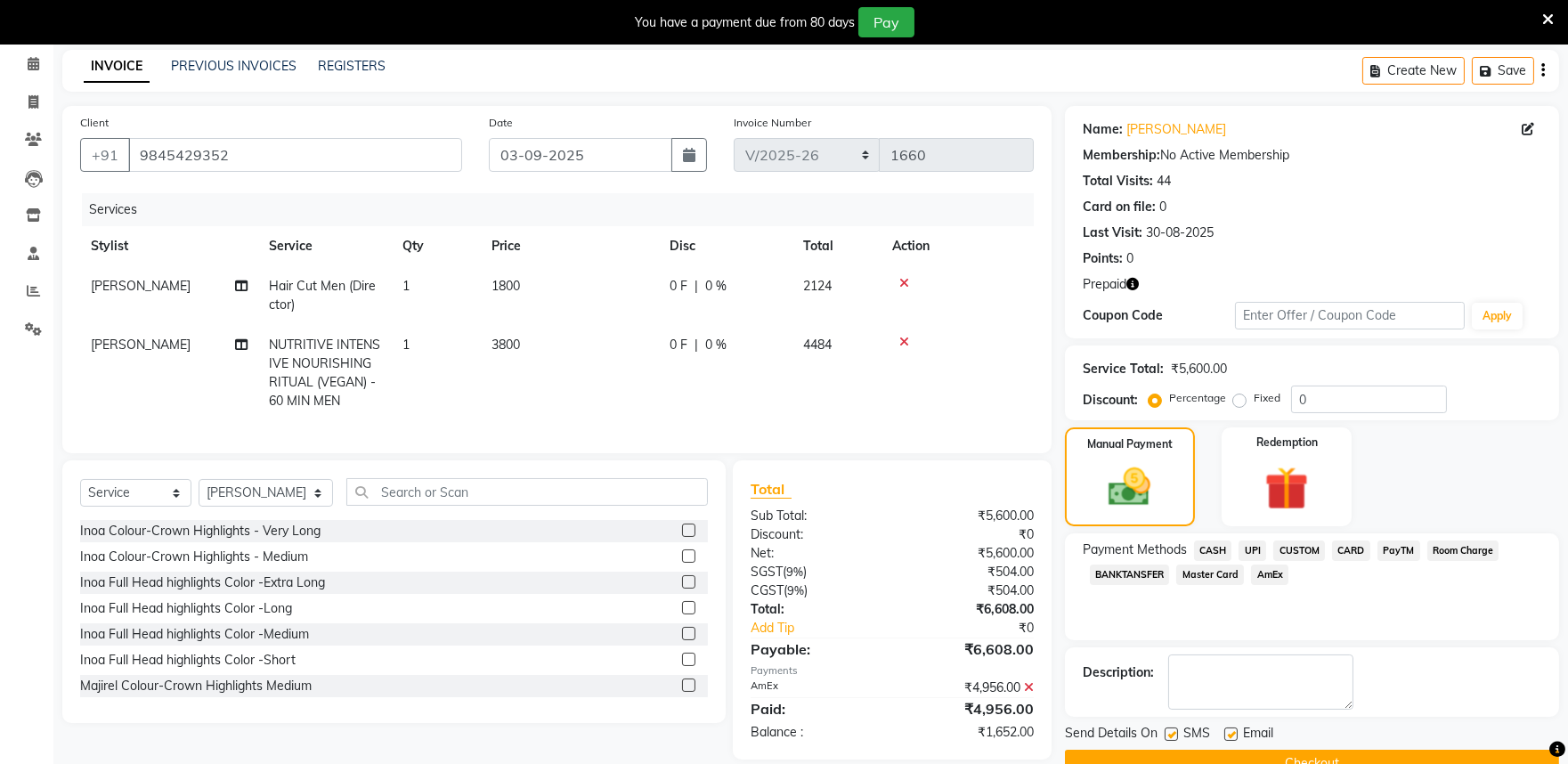
scroll to position [111, 0]
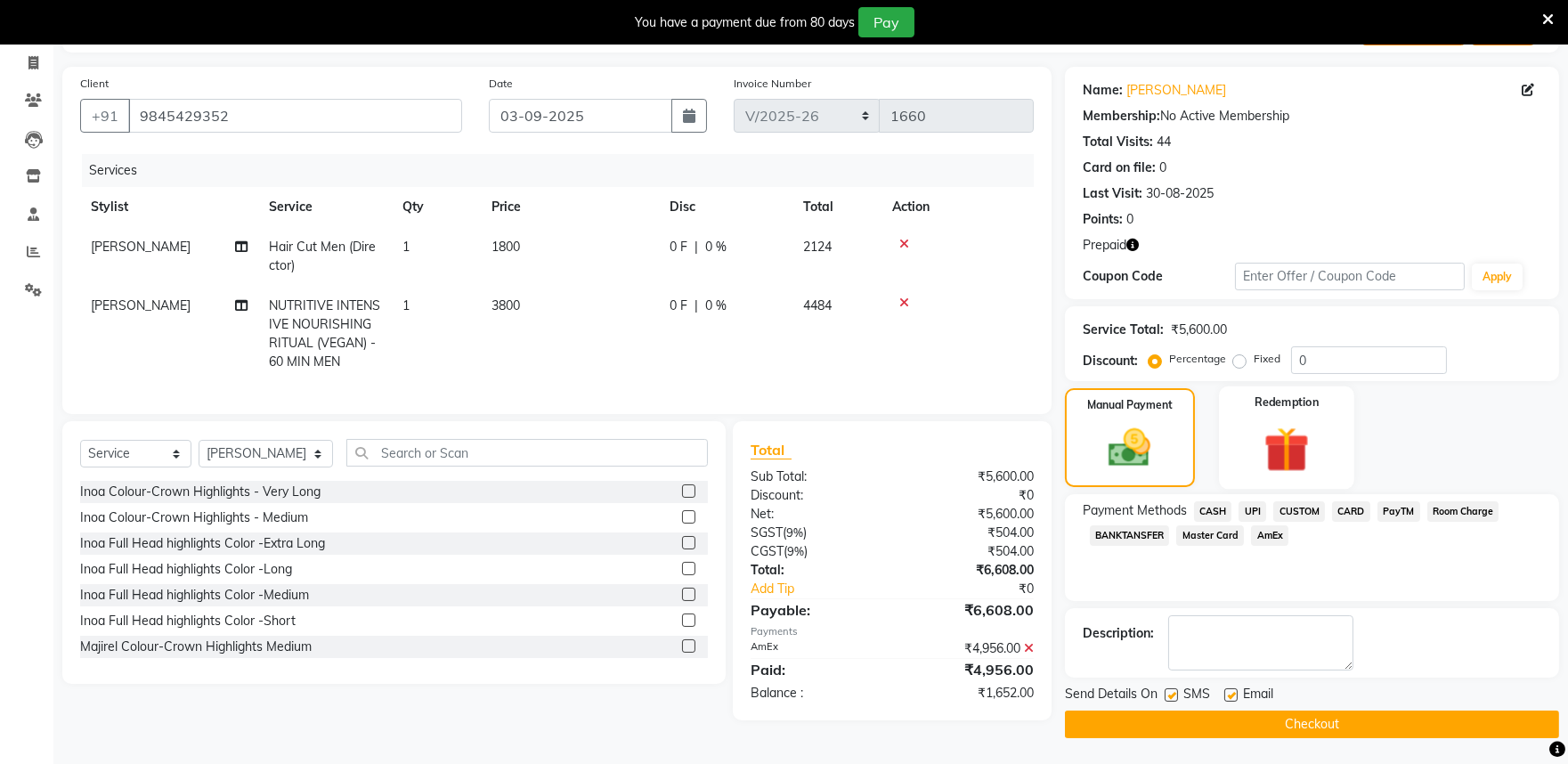
click at [1287, 441] on img at bounding box center [1288, 449] width 74 height 56
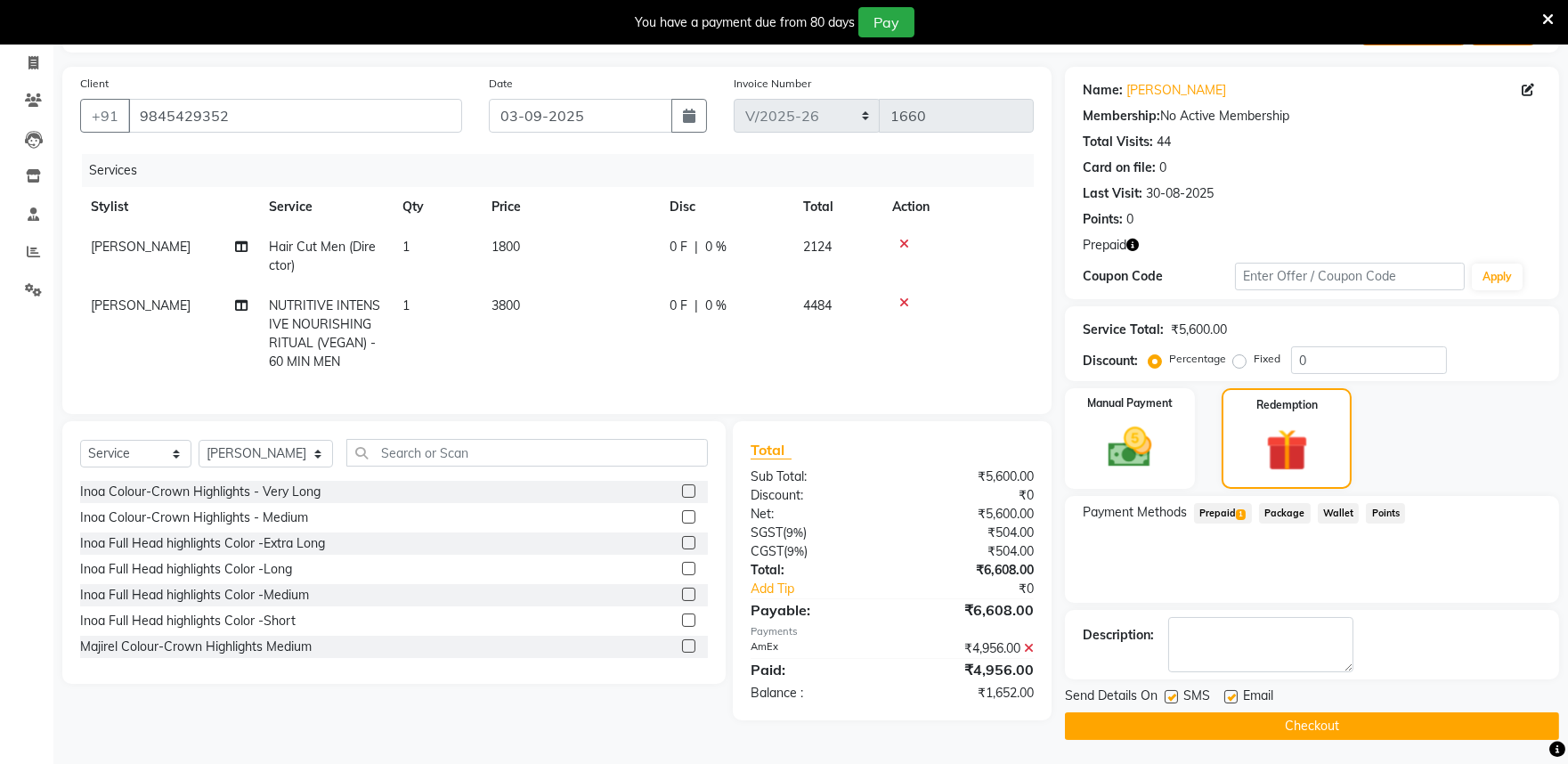
click at [1230, 506] on span "Prepaid 1" at bounding box center [1223, 513] width 58 height 20
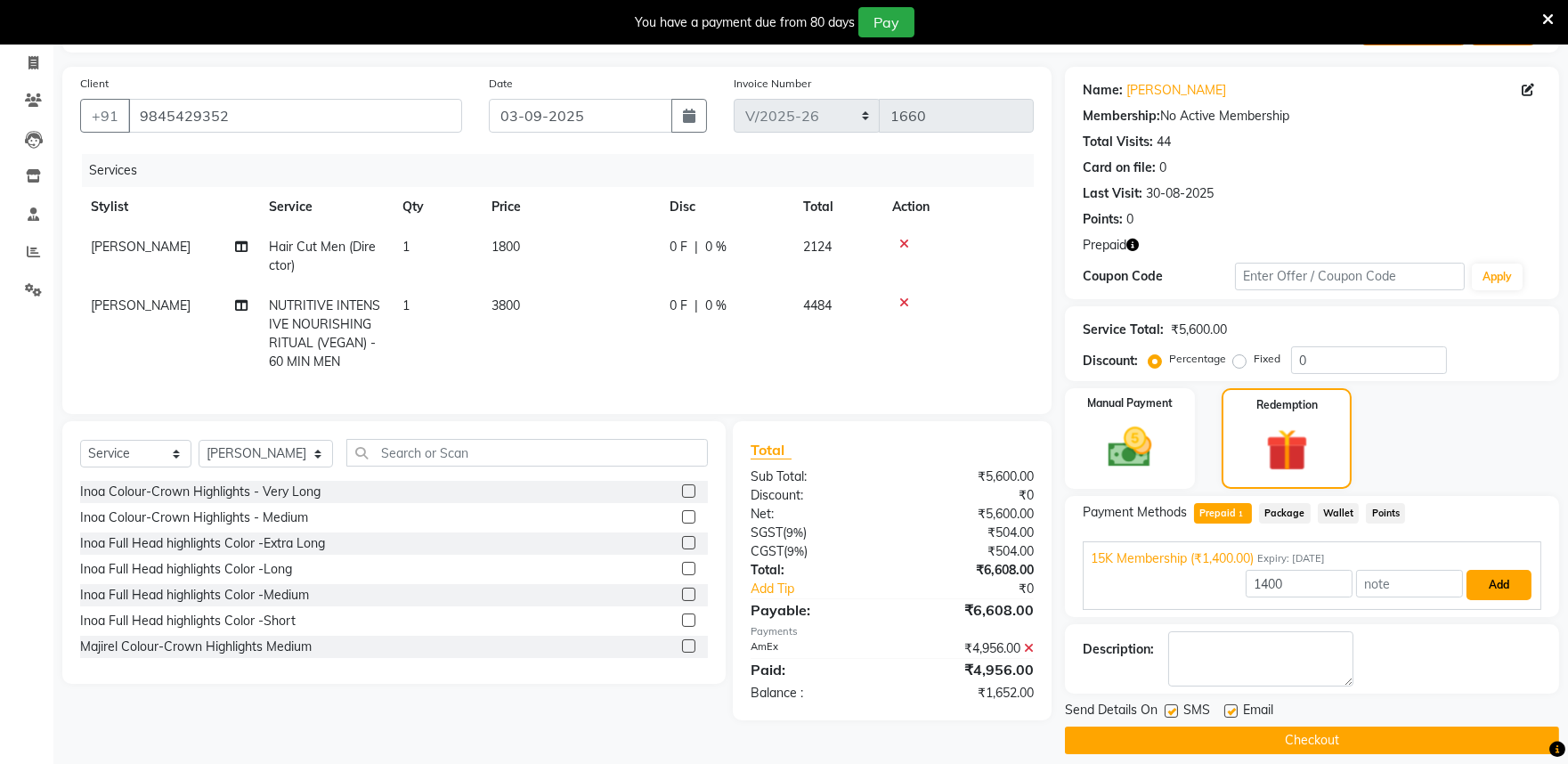
click at [1501, 587] on button "Add" at bounding box center [1500, 585] width 65 height 31
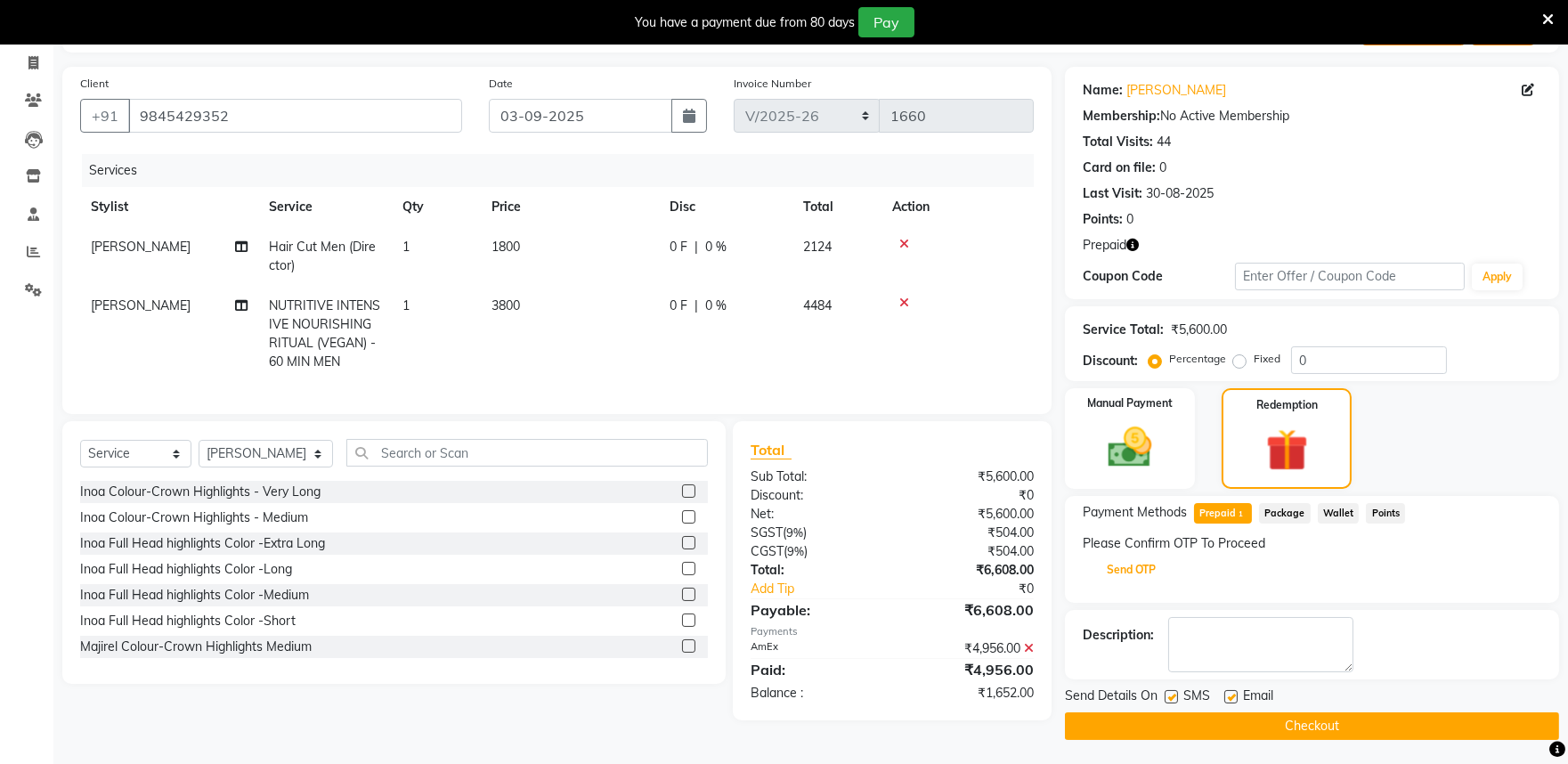
click at [1146, 568] on button "Send OTP" at bounding box center [1131, 570] width 93 height 31
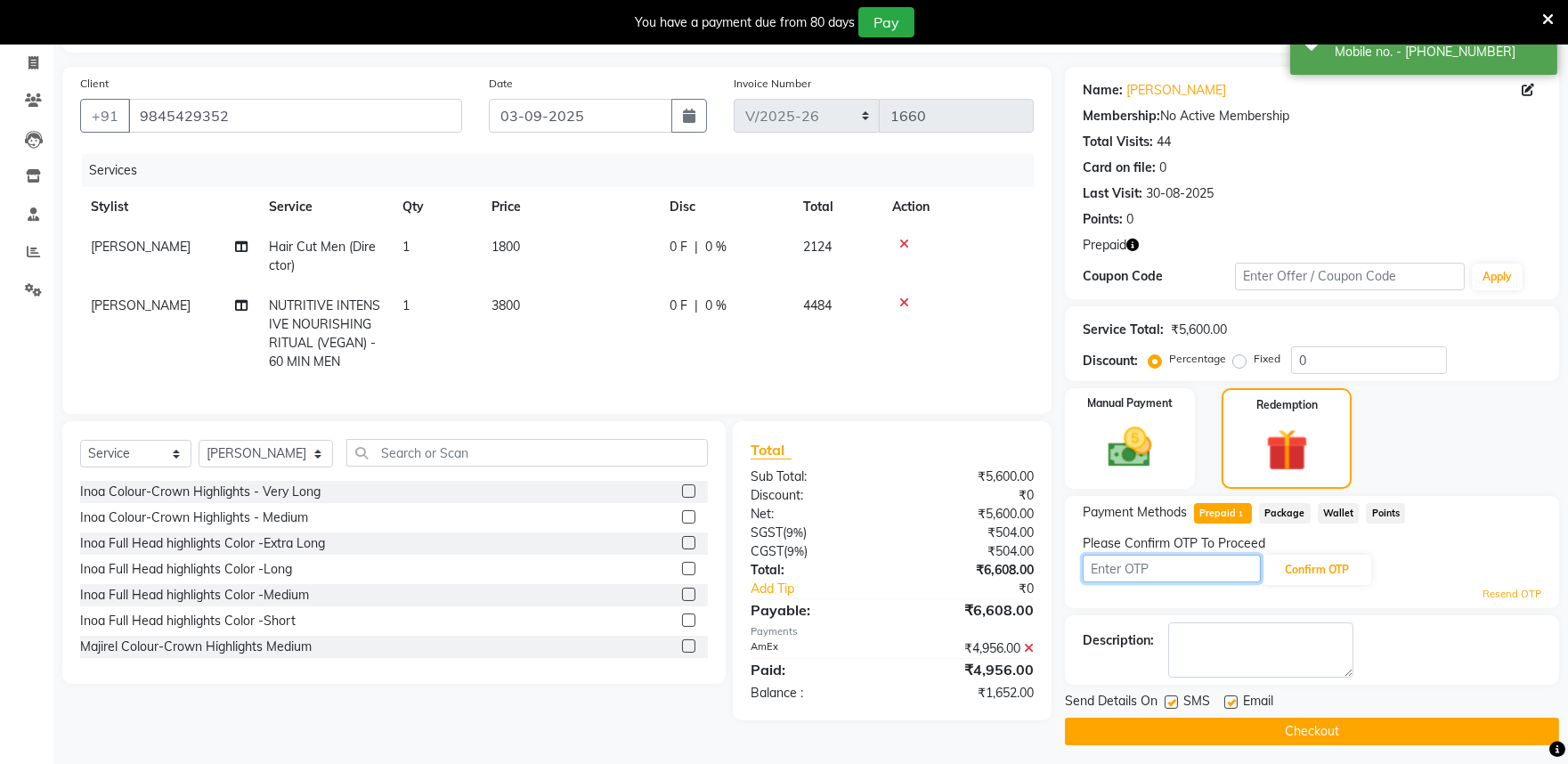
click at [1126, 565] on input "text" at bounding box center [1172, 569] width 179 height 28
click at [1117, 564] on input "text" at bounding box center [1172, 569] width 179 height 28
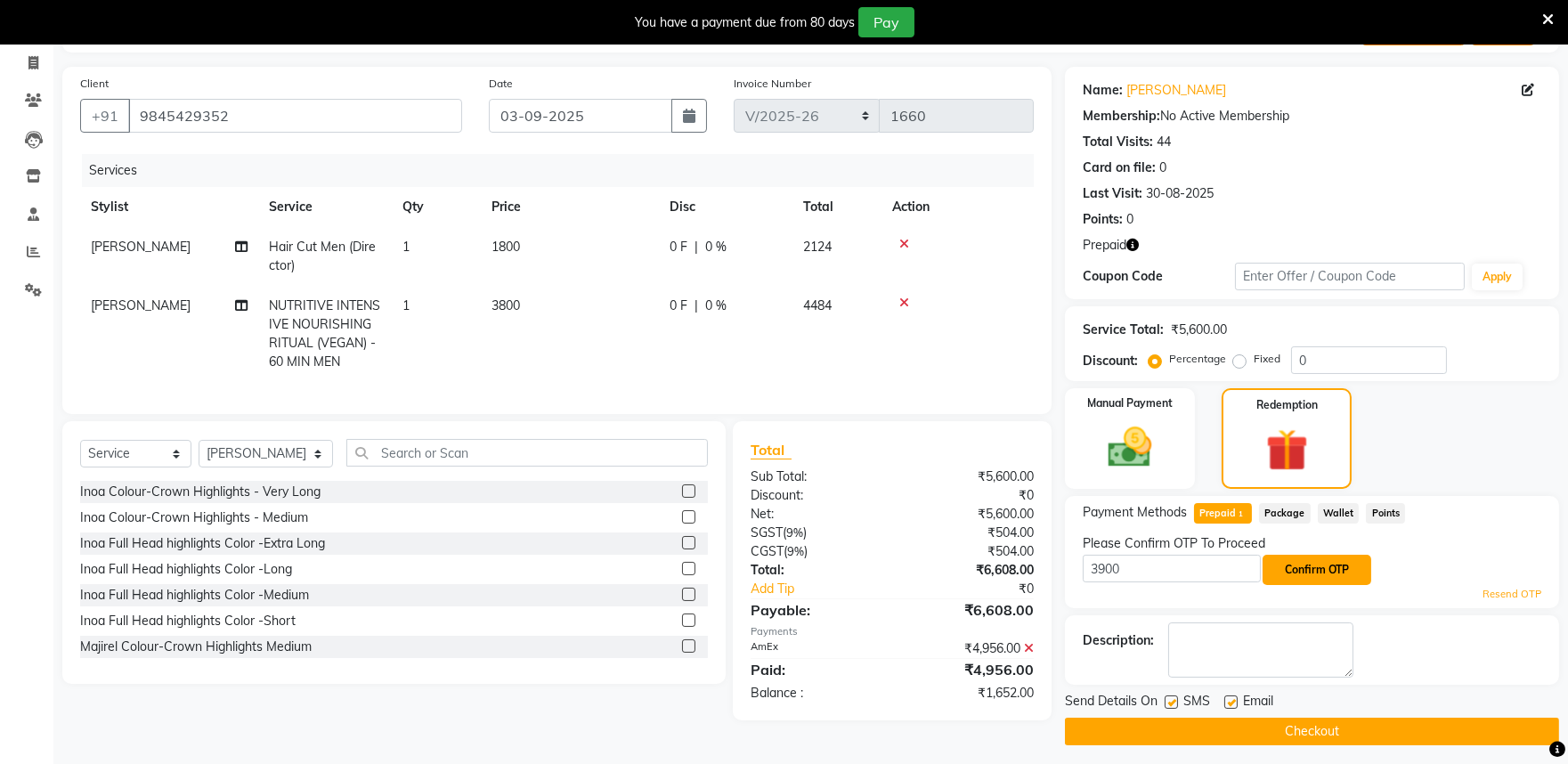
click at [1337, 557] on button "Confirm OTP" at bounding box center [1316, 570] width 108 height 31
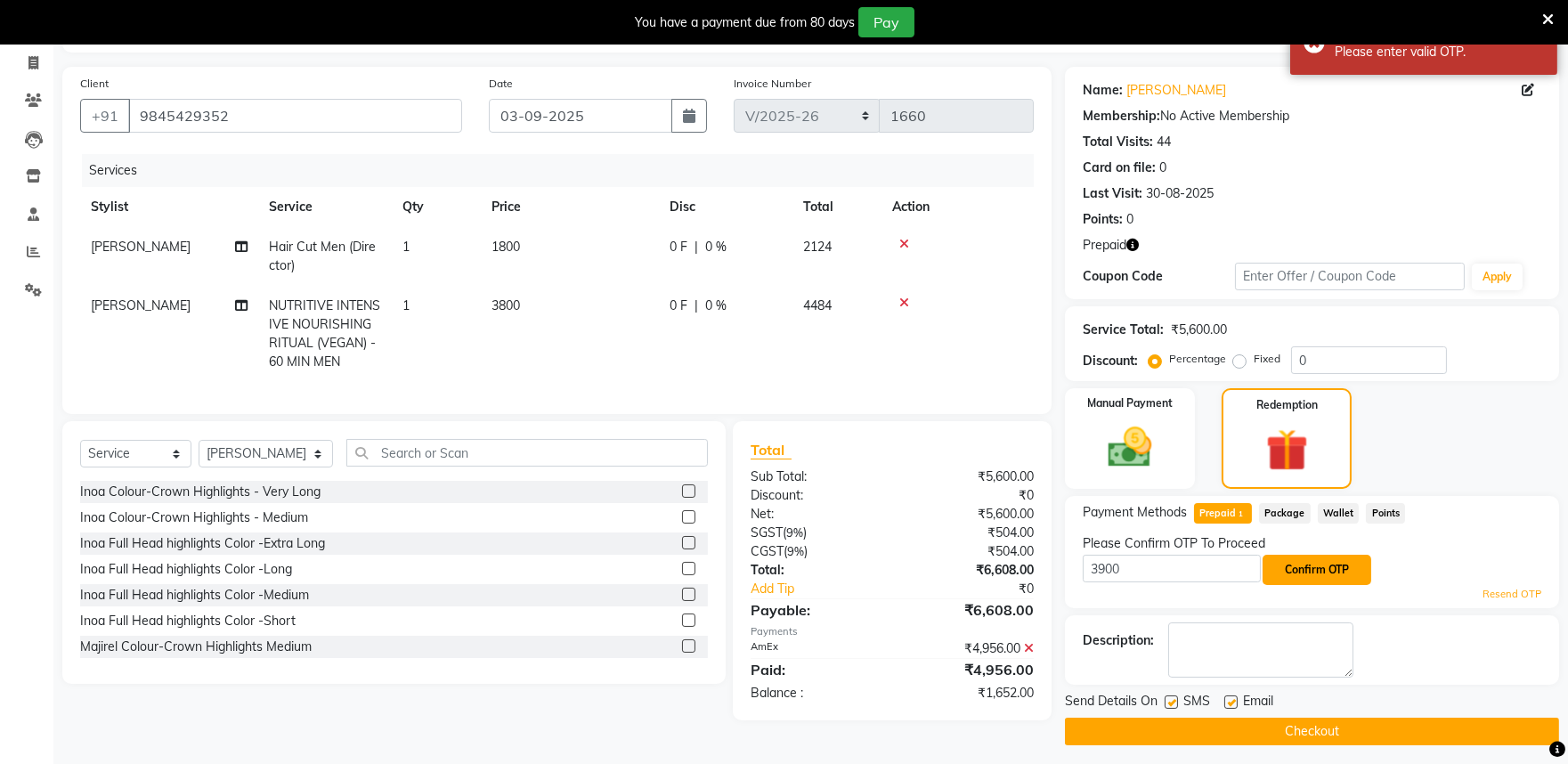
click at [1325, 565] on button "Confirm OTP" at bounding box center [1316, 570] width 108 height 31
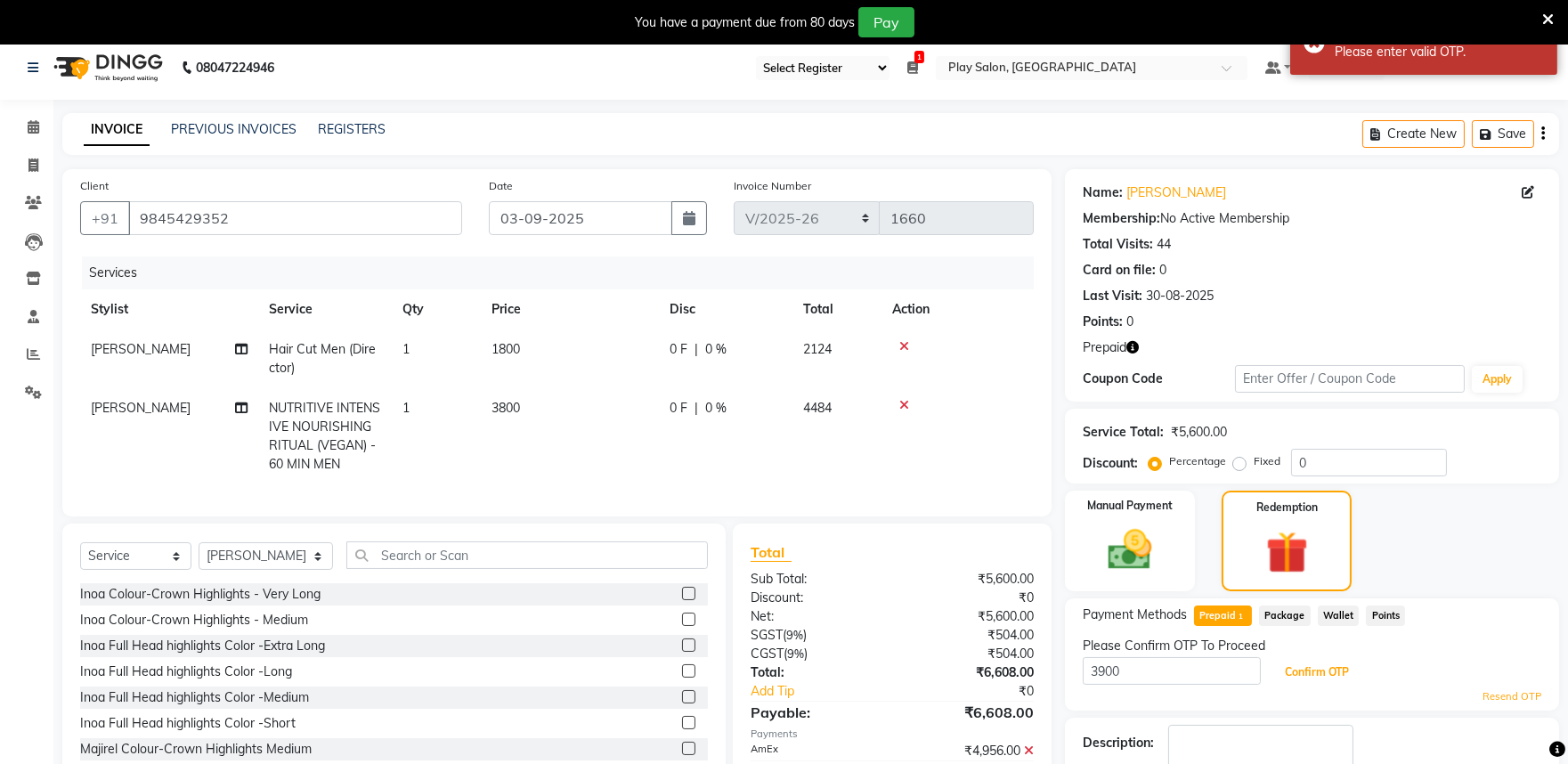
scroll to position [0, 0]
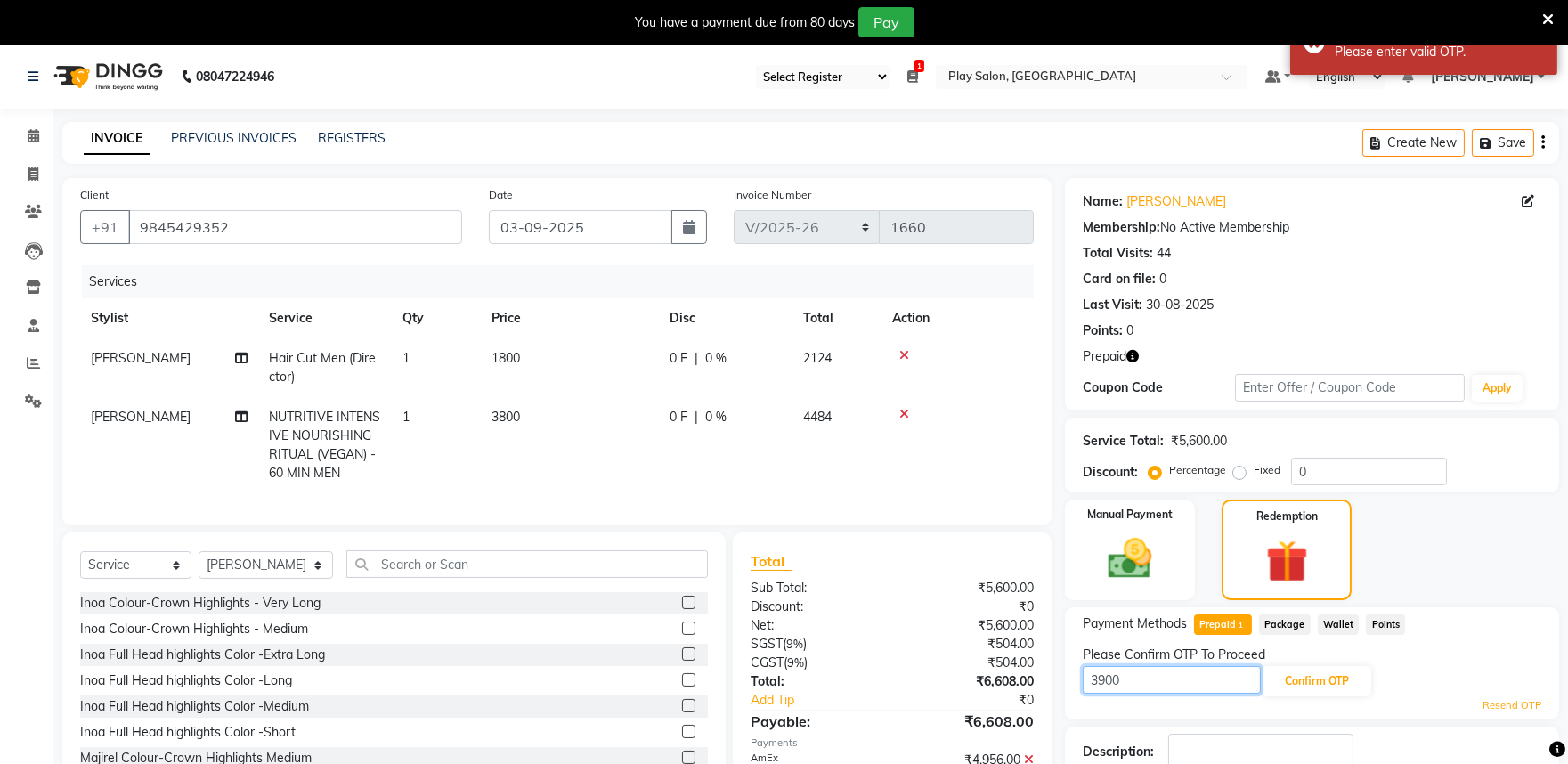
click at [1144, 668] on input "3900" at bounding box center [1172, 680] width 179 height 28
type input "3"
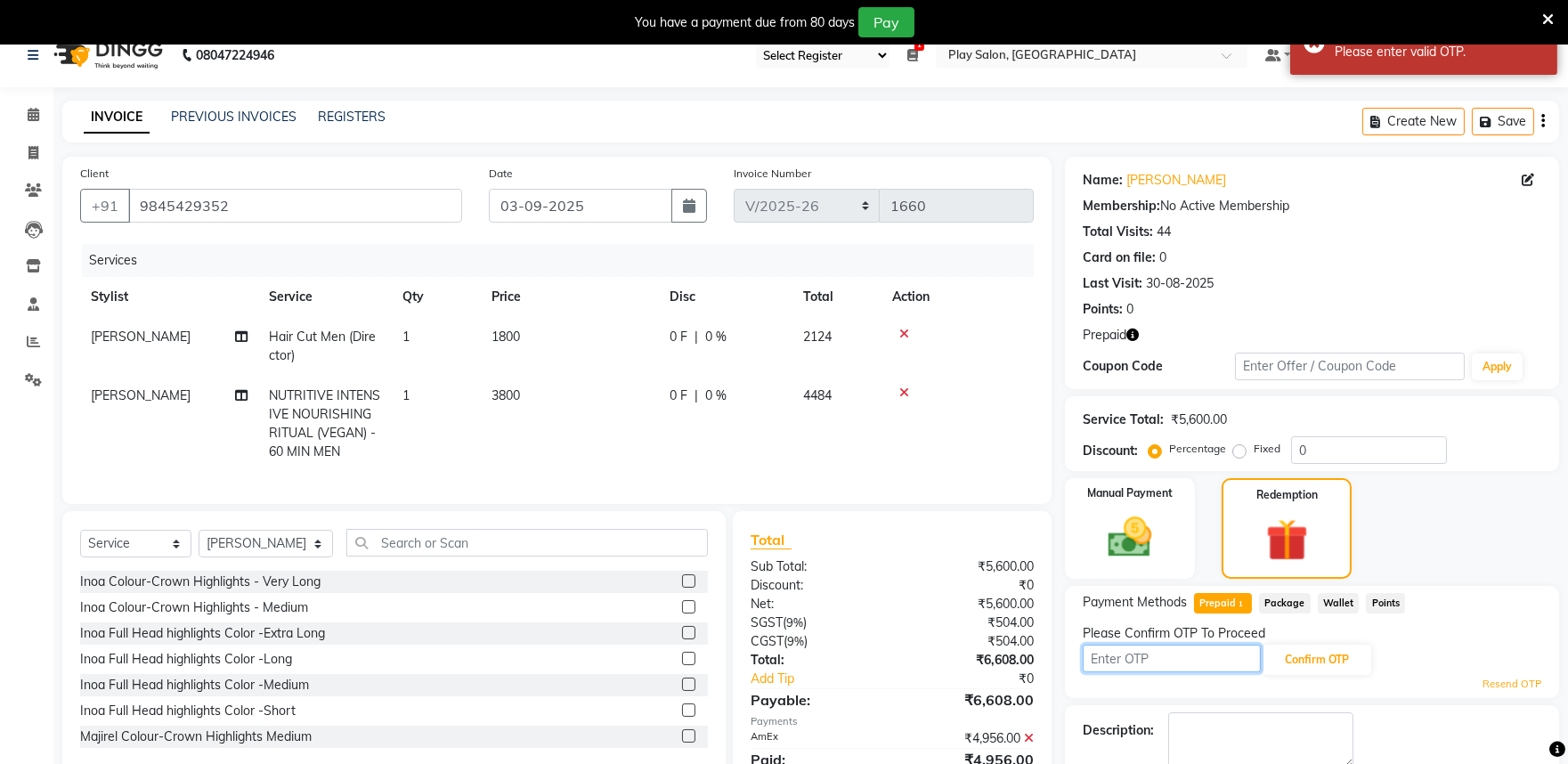
scroll to position [118, 0]
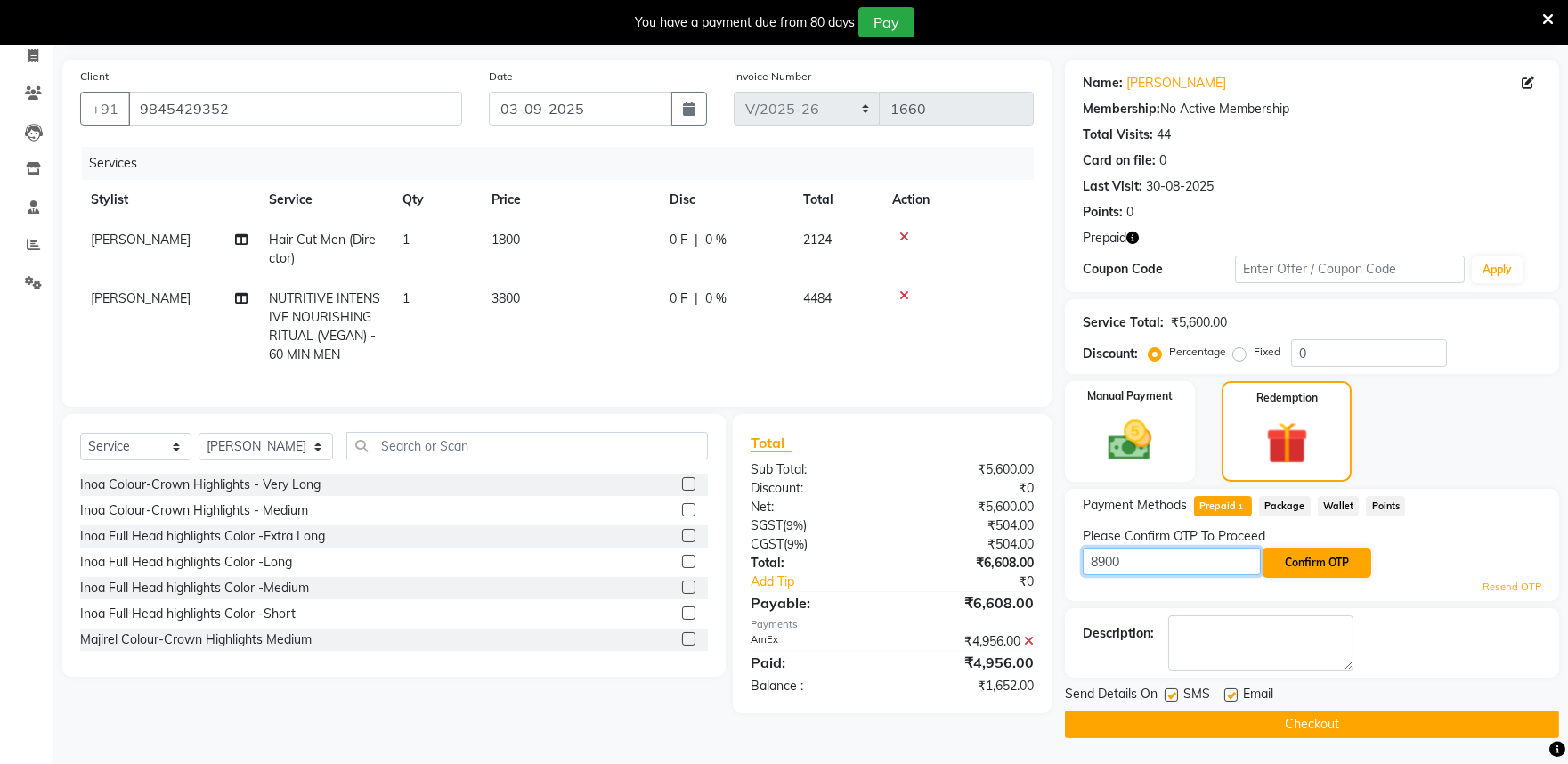
type input "8900"
click at [1310, 564] on button "Confirm OTP" at bounding box center [1316, 562] width 108 height 31
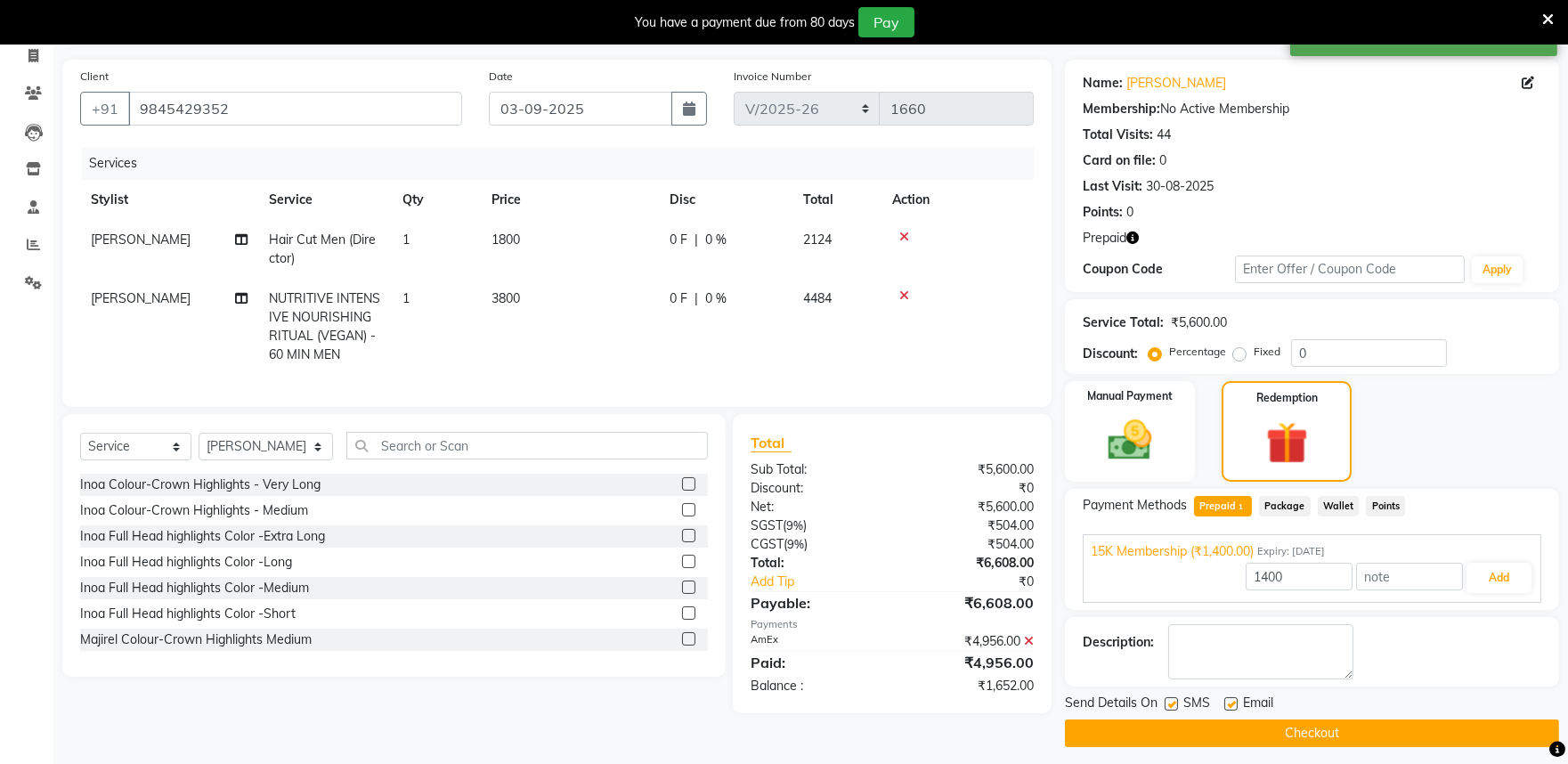
scroll to position [127, 0]
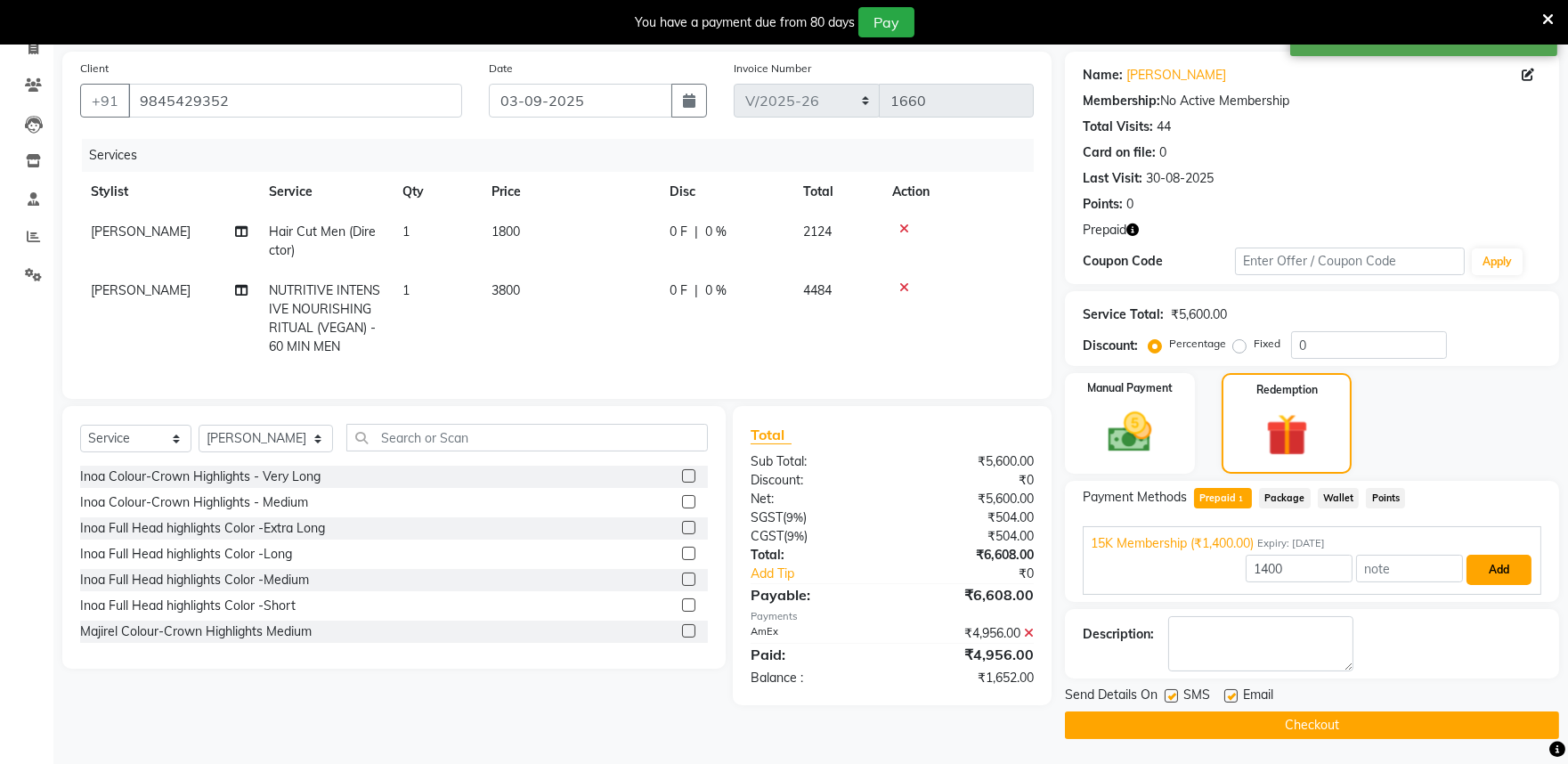
click at [1505, 566] on button "Add" at bounding box center [1500, 570] width 65 height 31
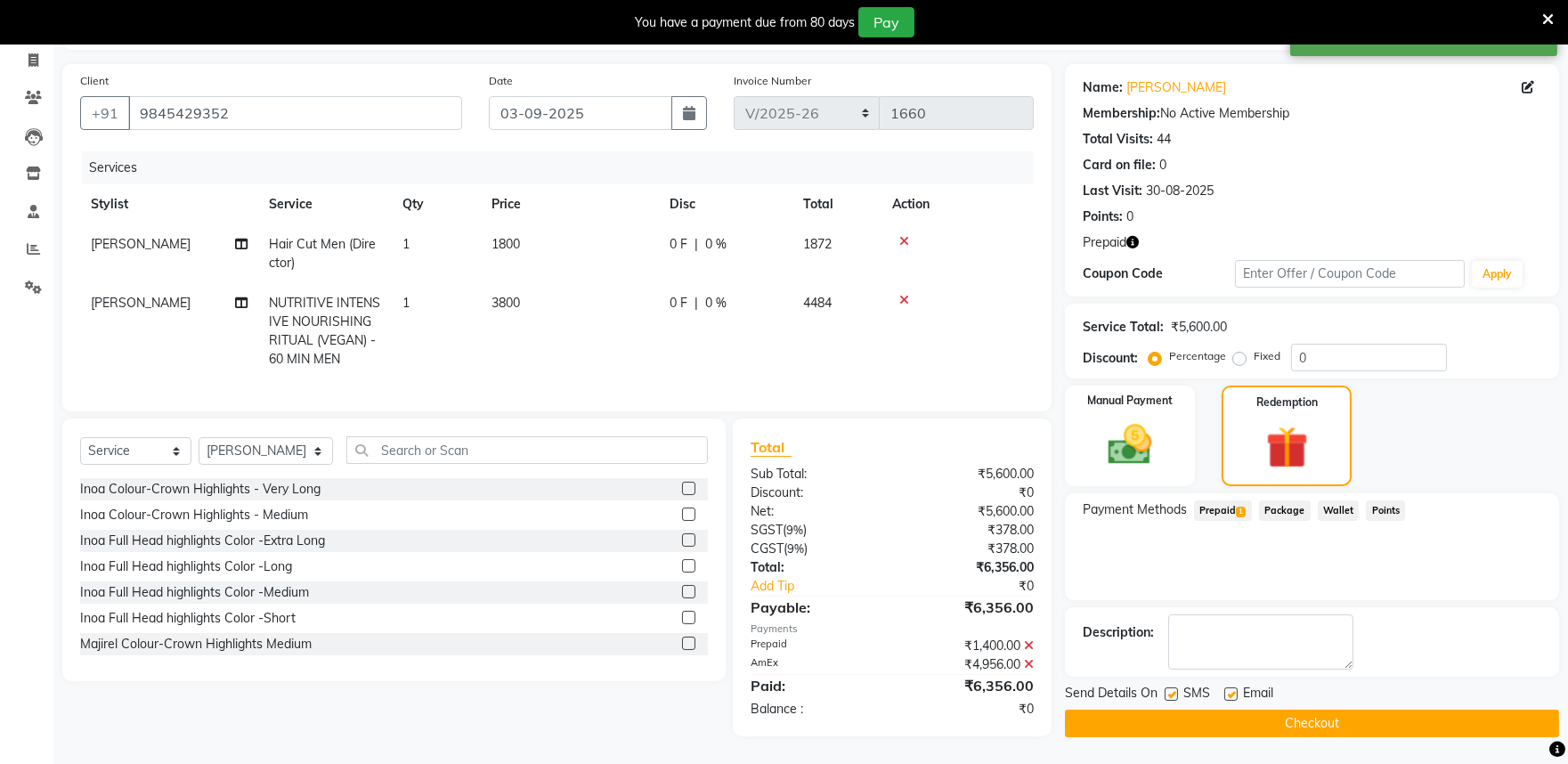
scroll to position [128, 0]
click at [1310, 715] on button "Checkout" at bounding box center [1312, 723] width 494 height 28
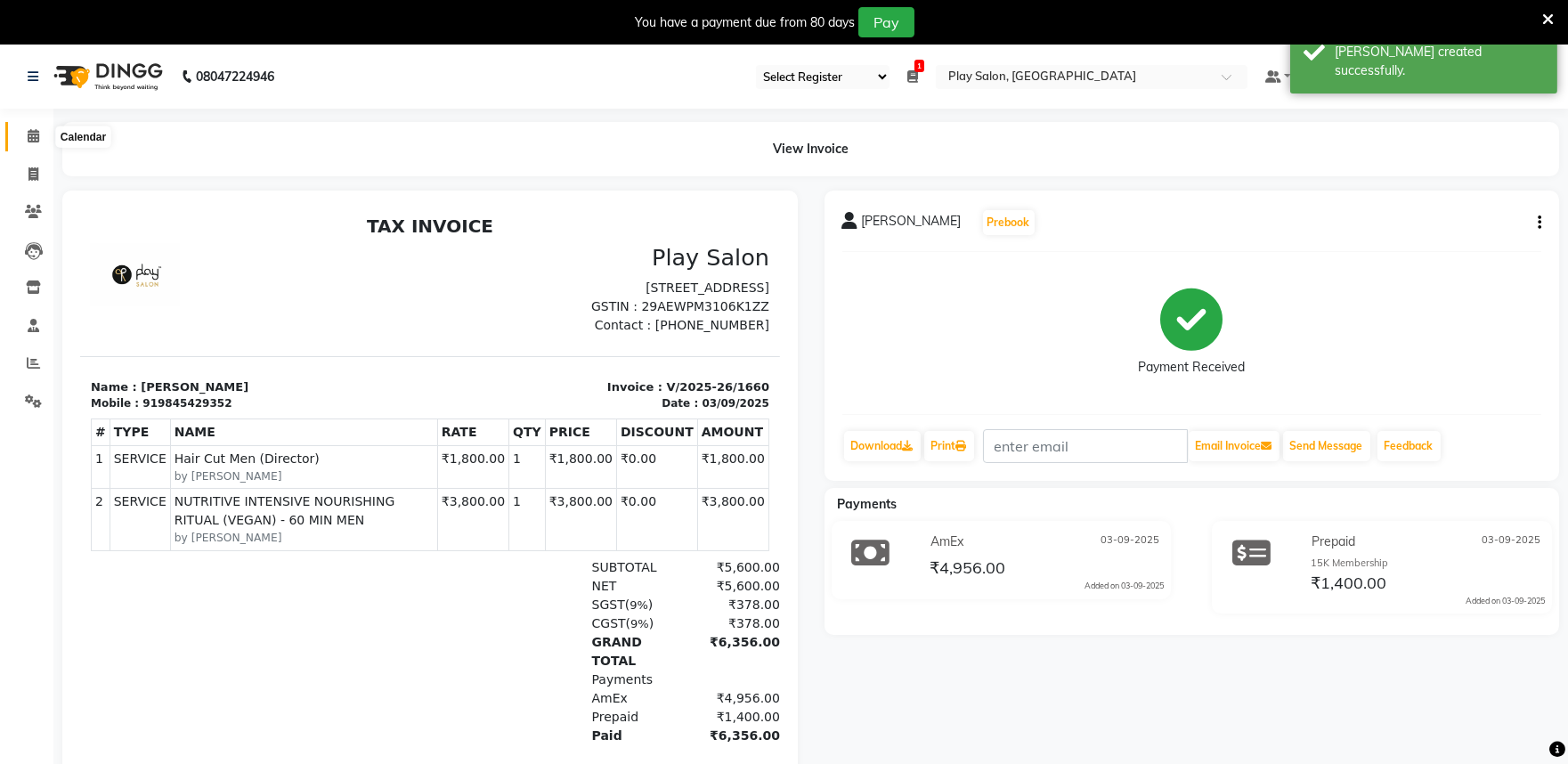
click at [23, 135] on span at bounding box center [33, 137] width 31 height 20
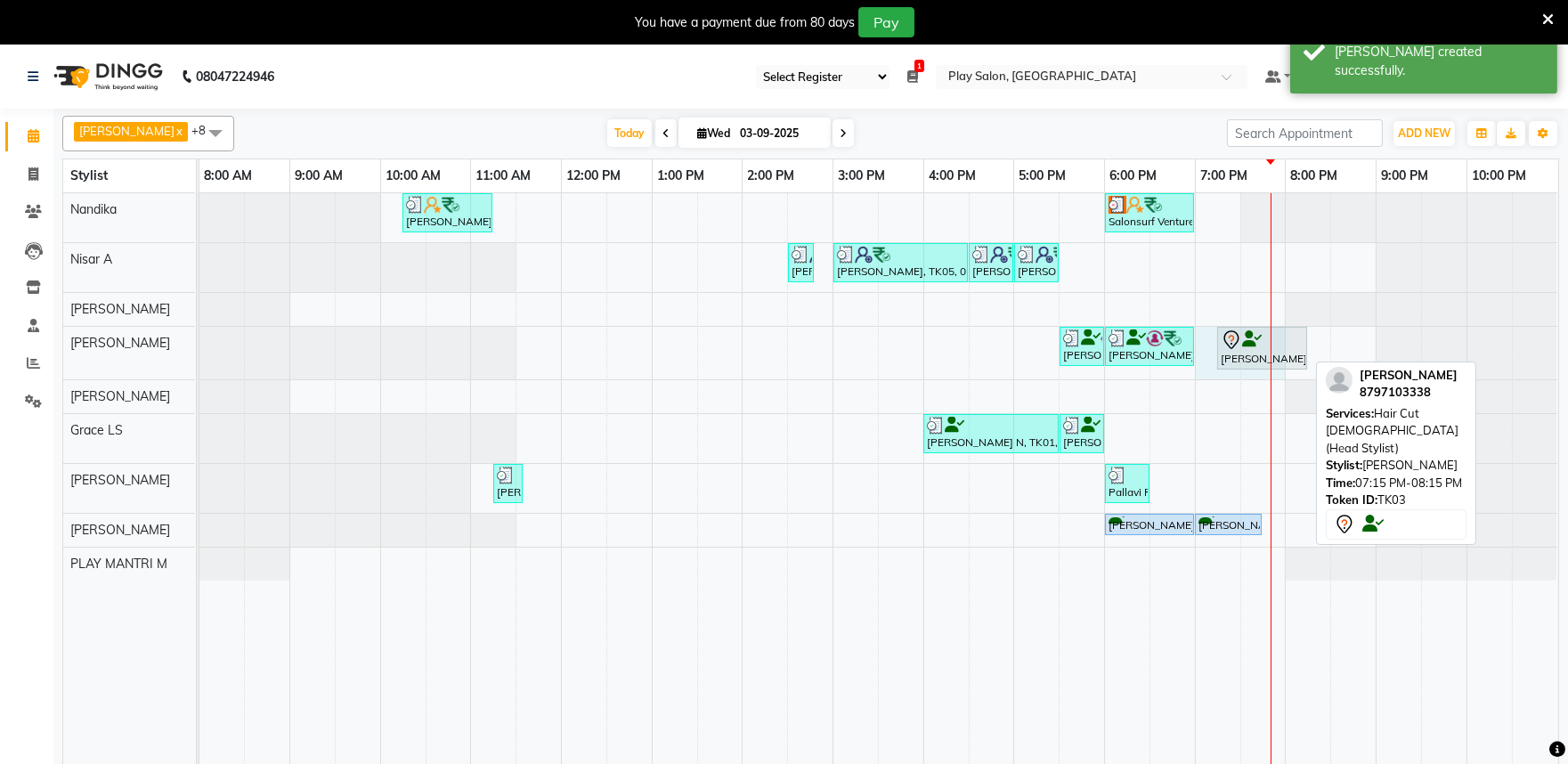
drag, startPoint x: 1214, startPoint y: 351, endPoint x: 1286, endPoint y: 363, distance: 73.0
click at [1286, 363] on div "Meetha Jadev, TK02, 10:15 AM-11:15 AM, Blowdry + shampoo + conditioner [KERASTA…" at bounding box center [879, 489] width 1359 height 593
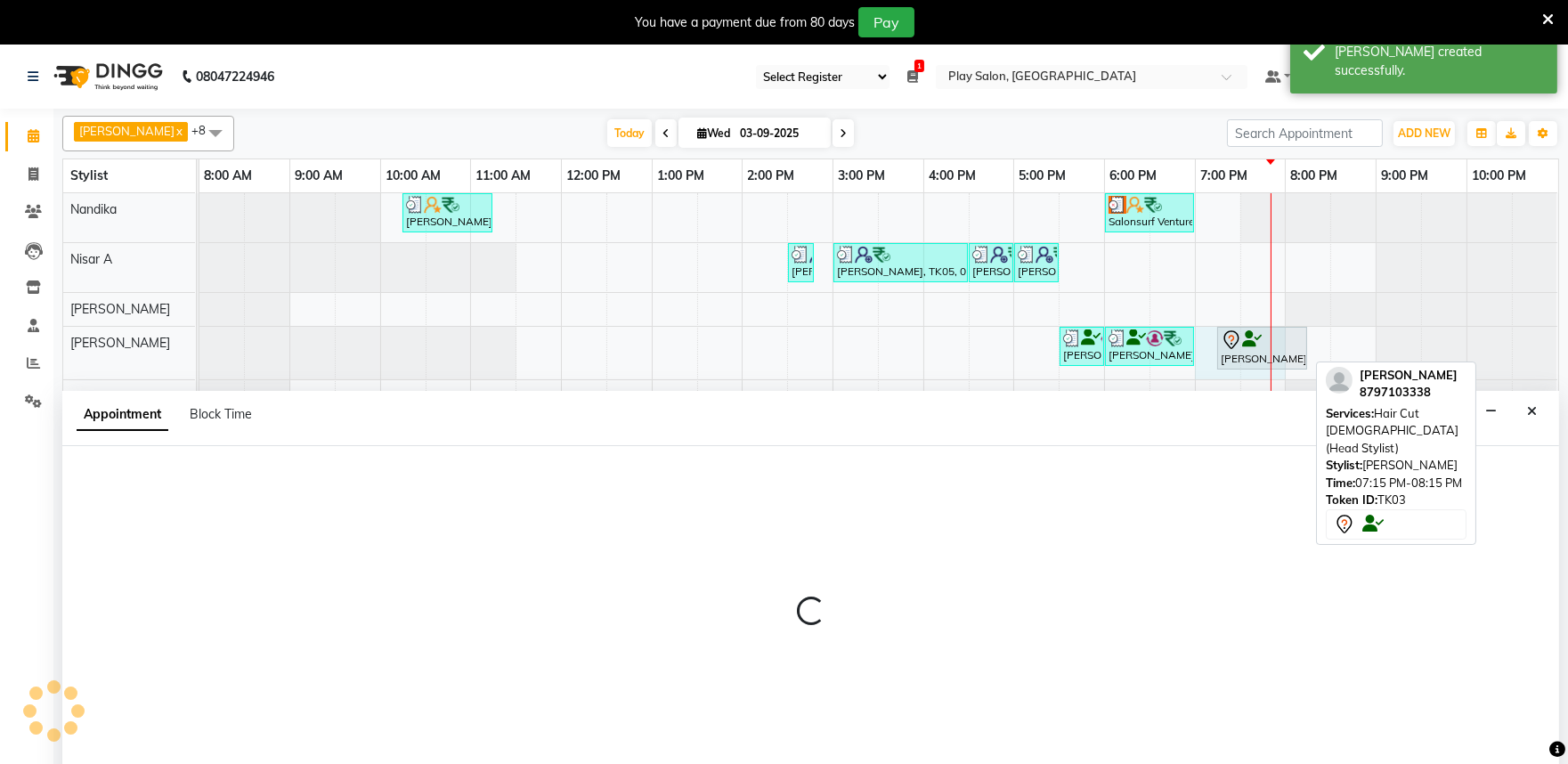
scroll to position [44, 0]
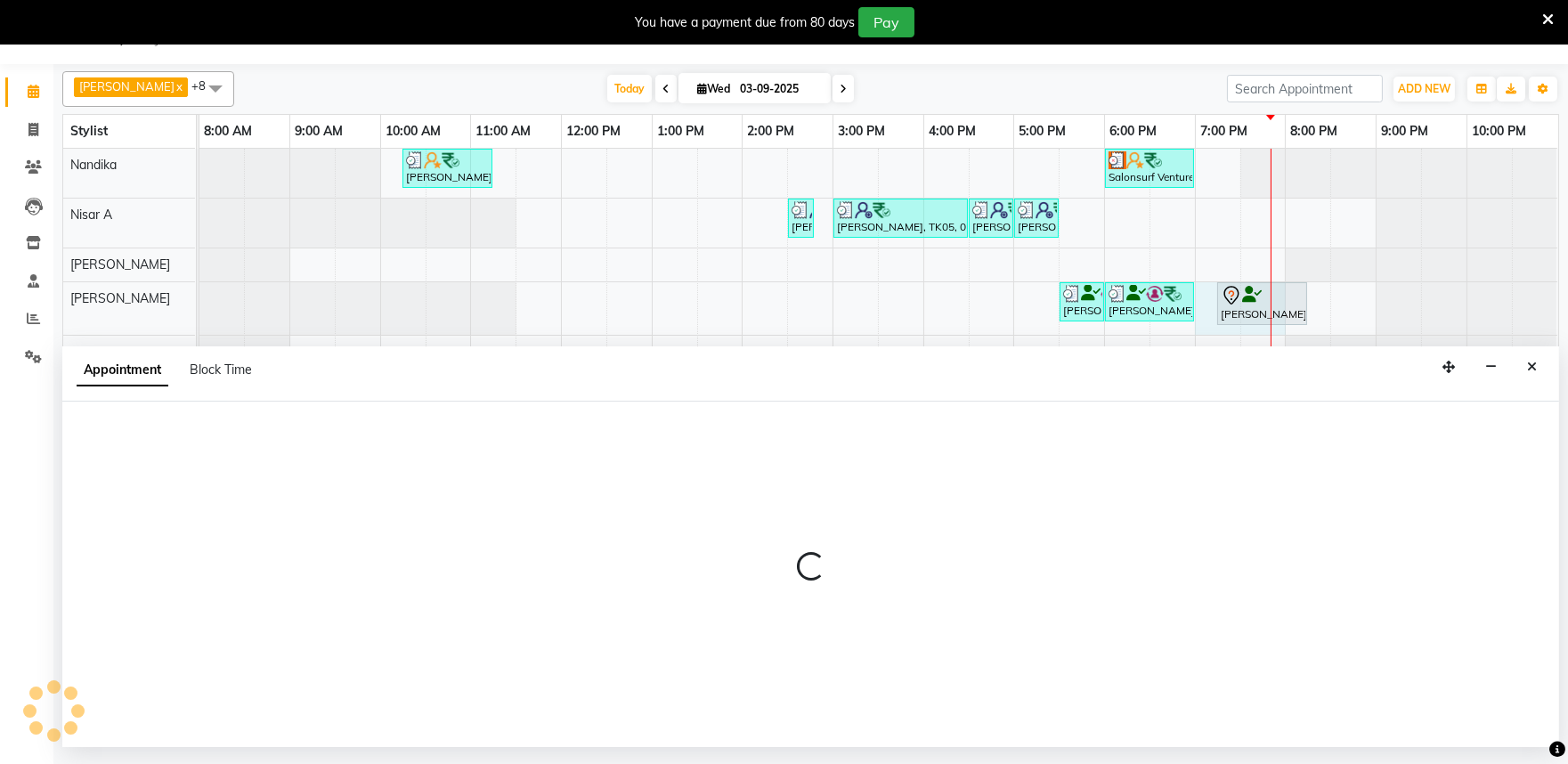
click at [1528, 367] on icon "Close" at bounding box center [1532, 366] width 10 height 12
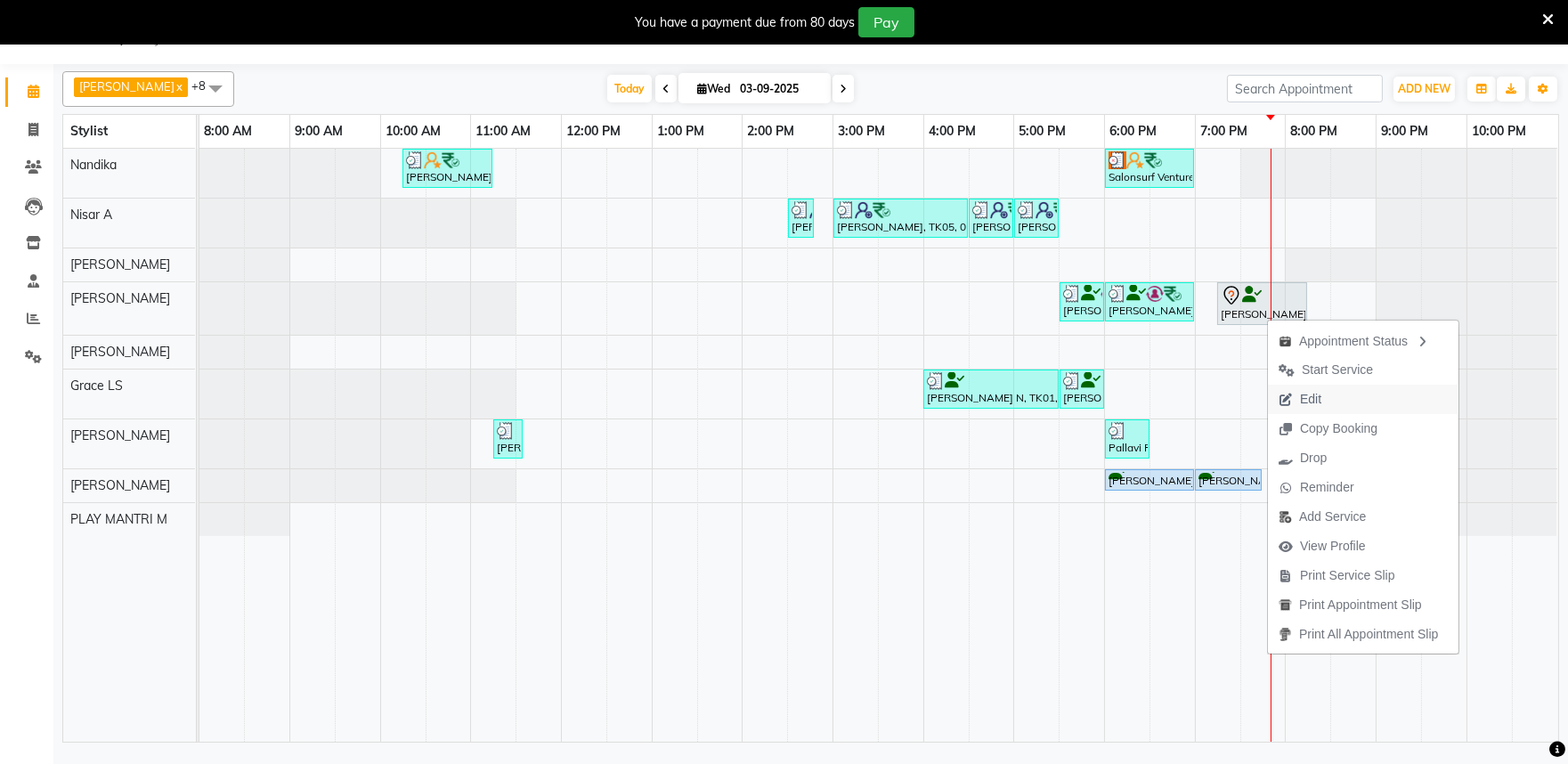
click at [1305, 399] on span "Edit" at bounding box center [1311, 400] width 21 height 18
select select "tentative"
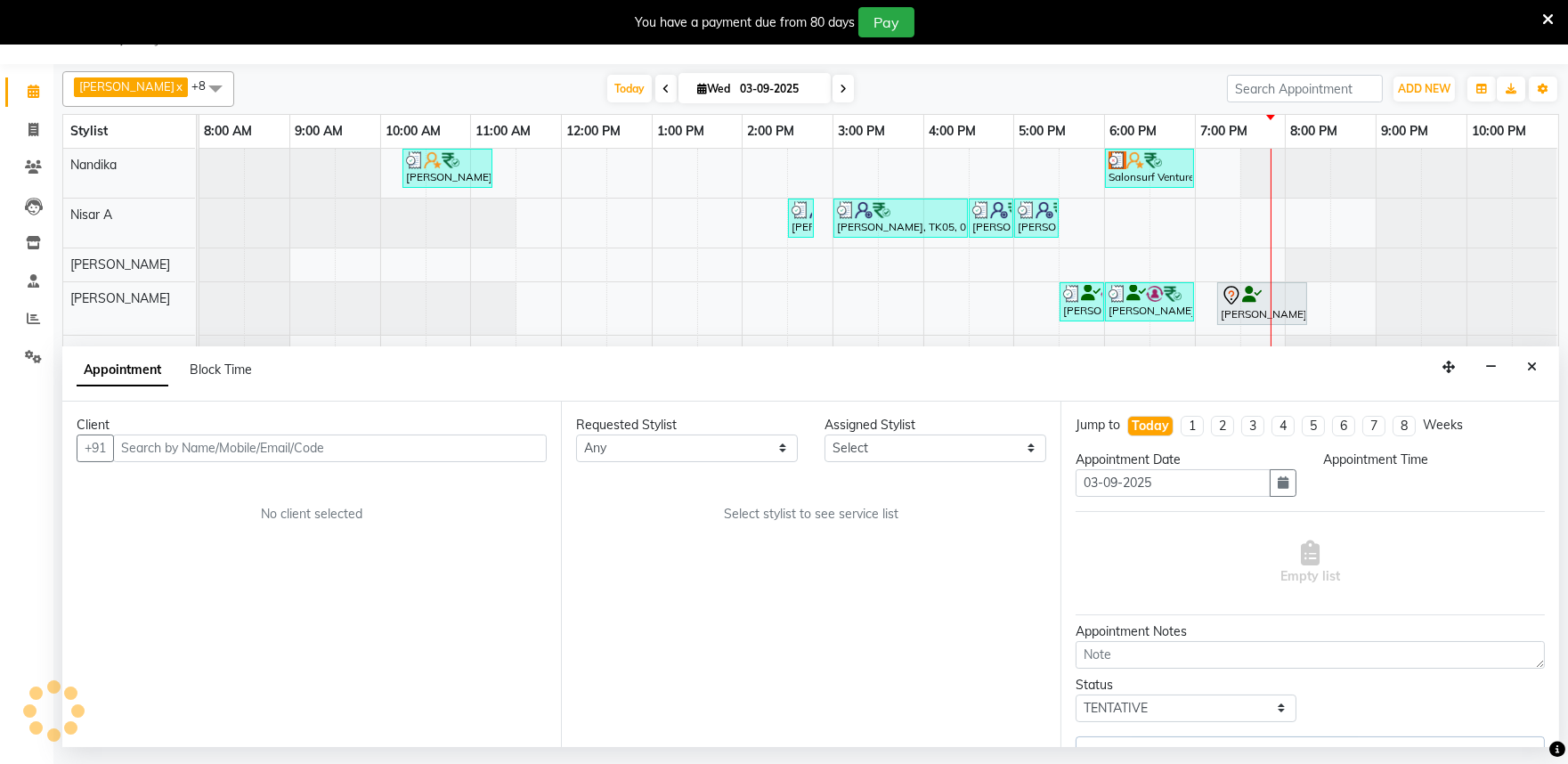
select select "81315"
select select "1155"
select select "4213"
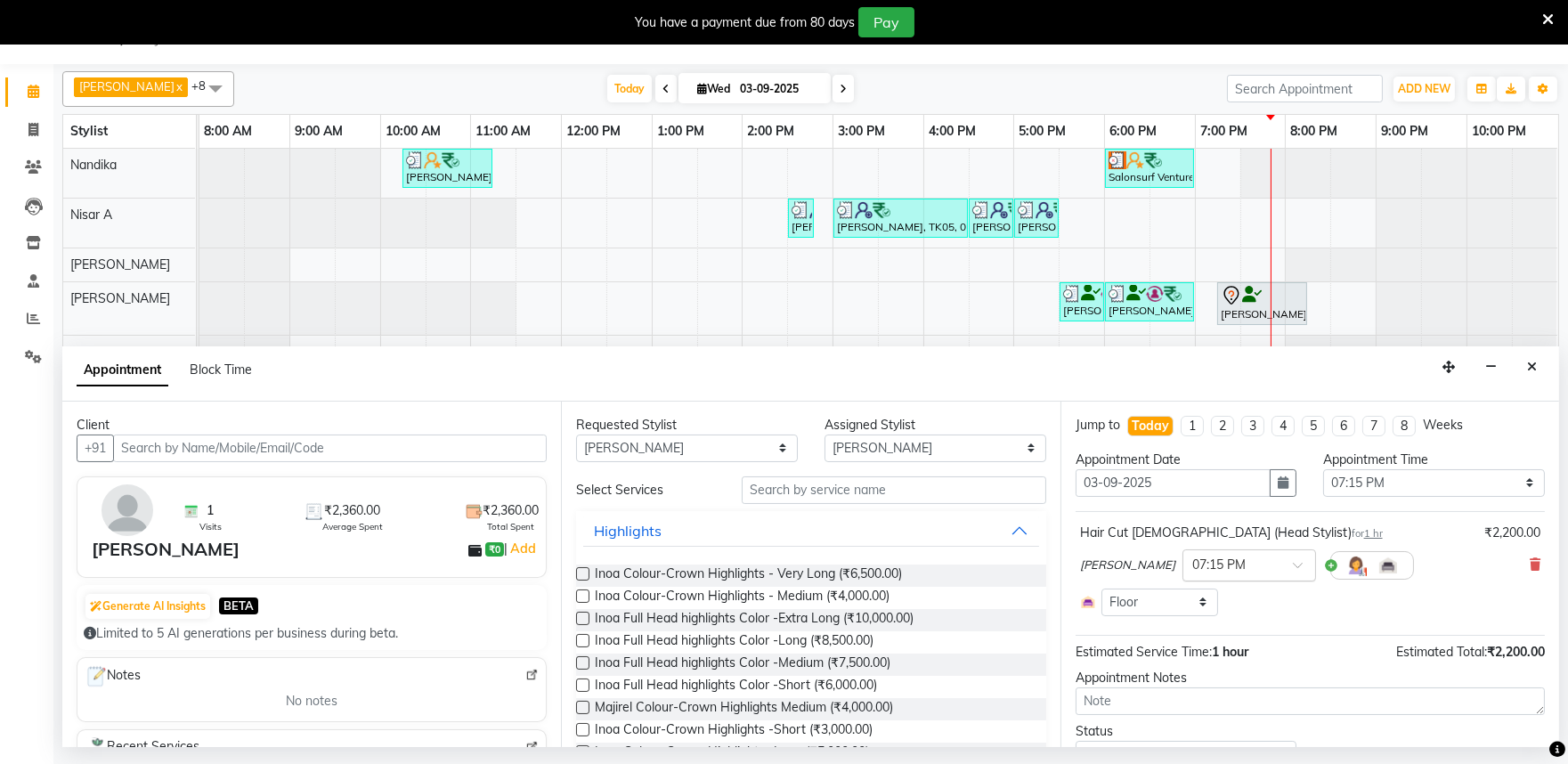
click at [1252, 558] on div at bounding box center [1249, 564] width 131 height 18
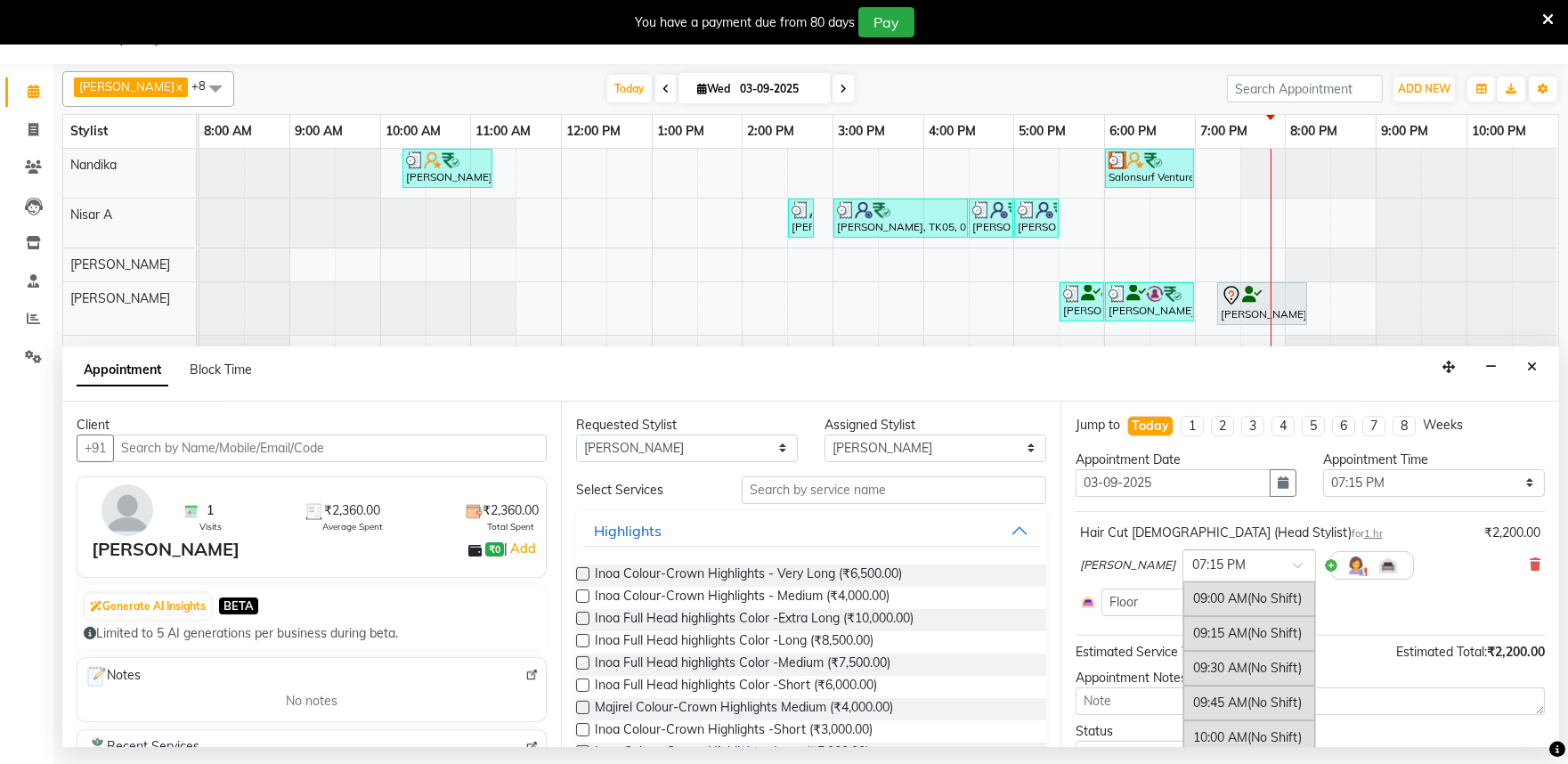
scroll to position [1381, 0]
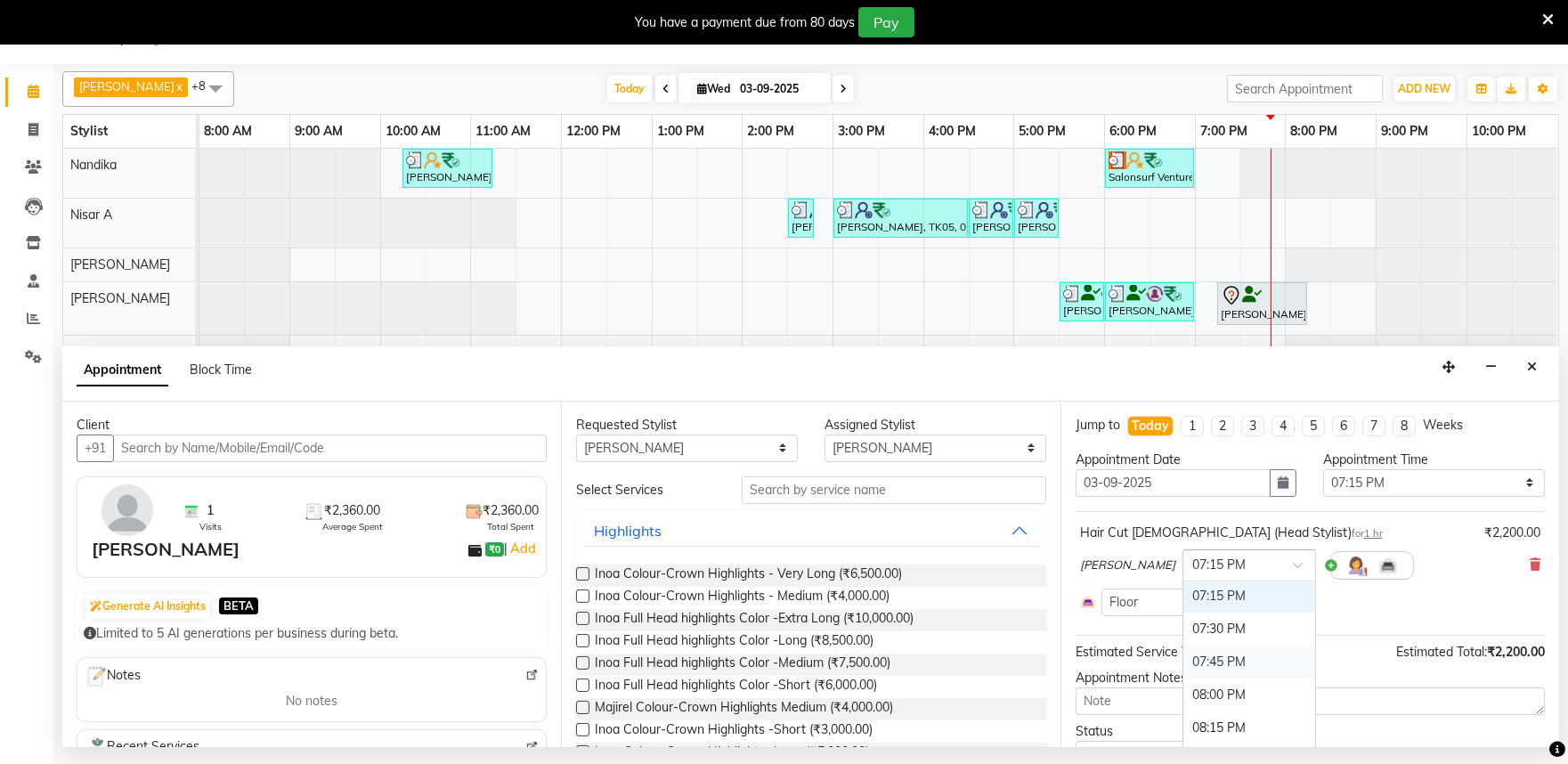
click at [1197, 657] on div "07:45 PM" at bounding box center [1249, 662] width 131 height 33
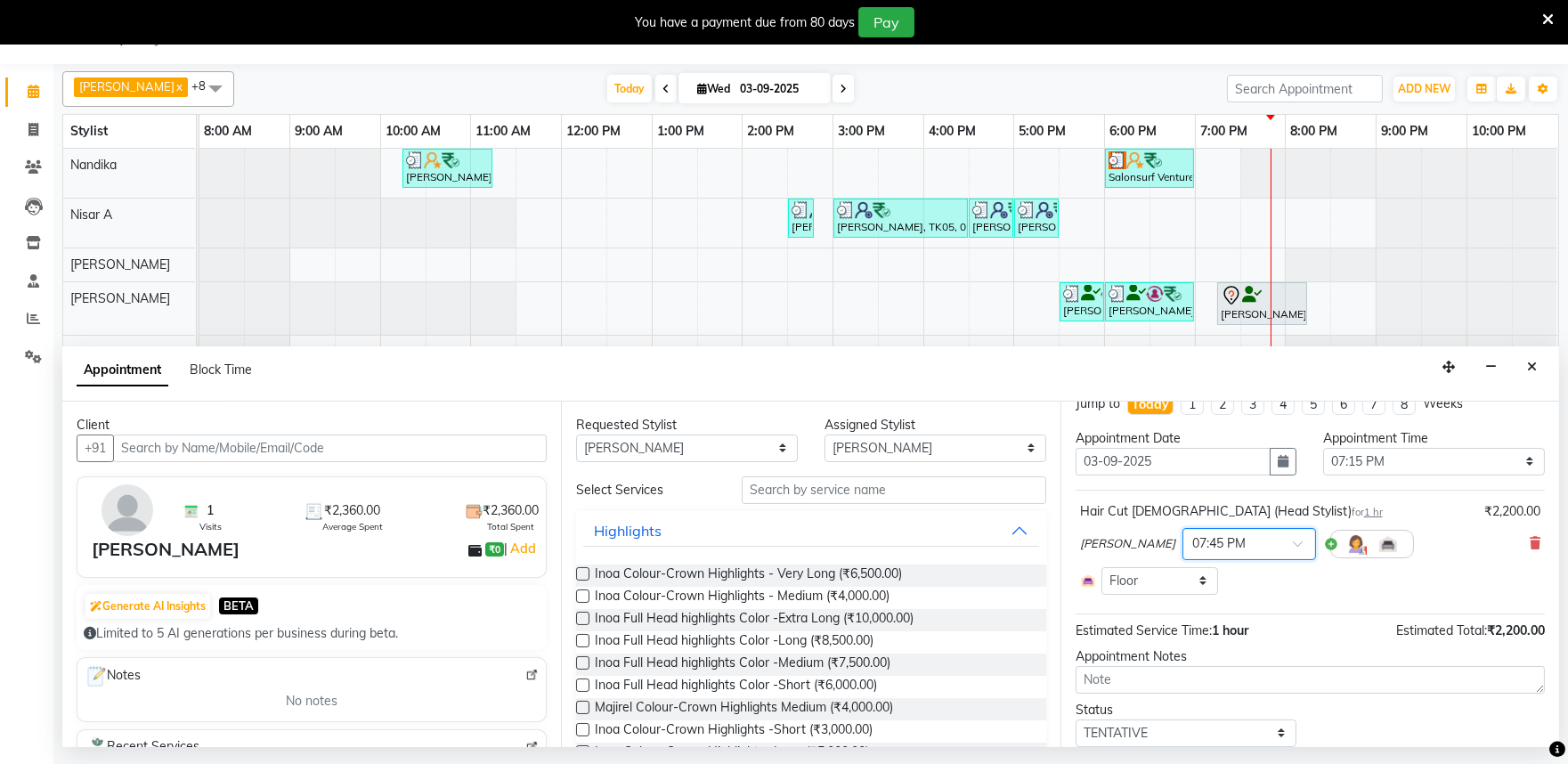
scroll to position [82, 0]
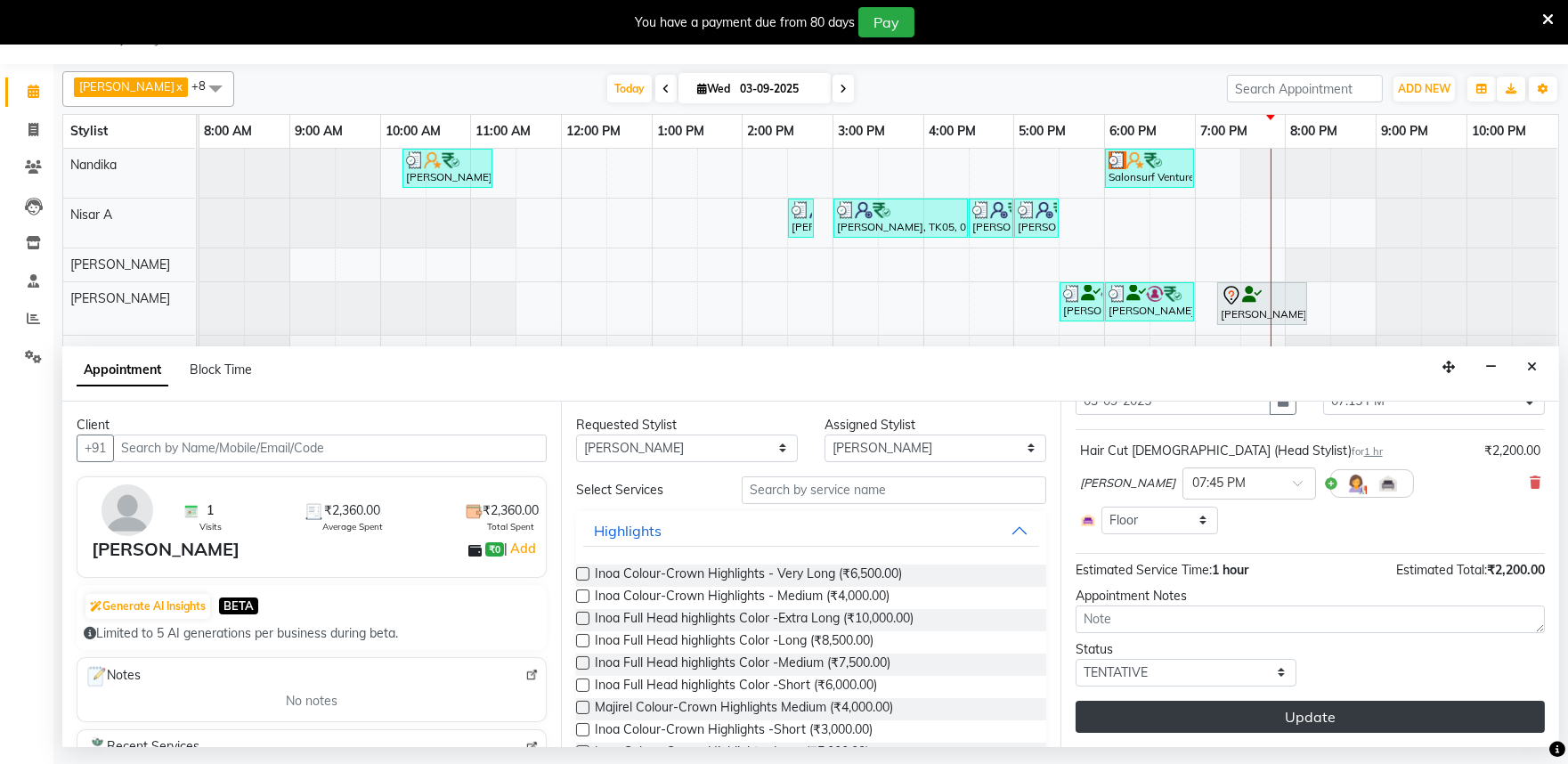
click at [1248, 712] on button "Update" at bounding box center [1310, 717] width 469 height 32
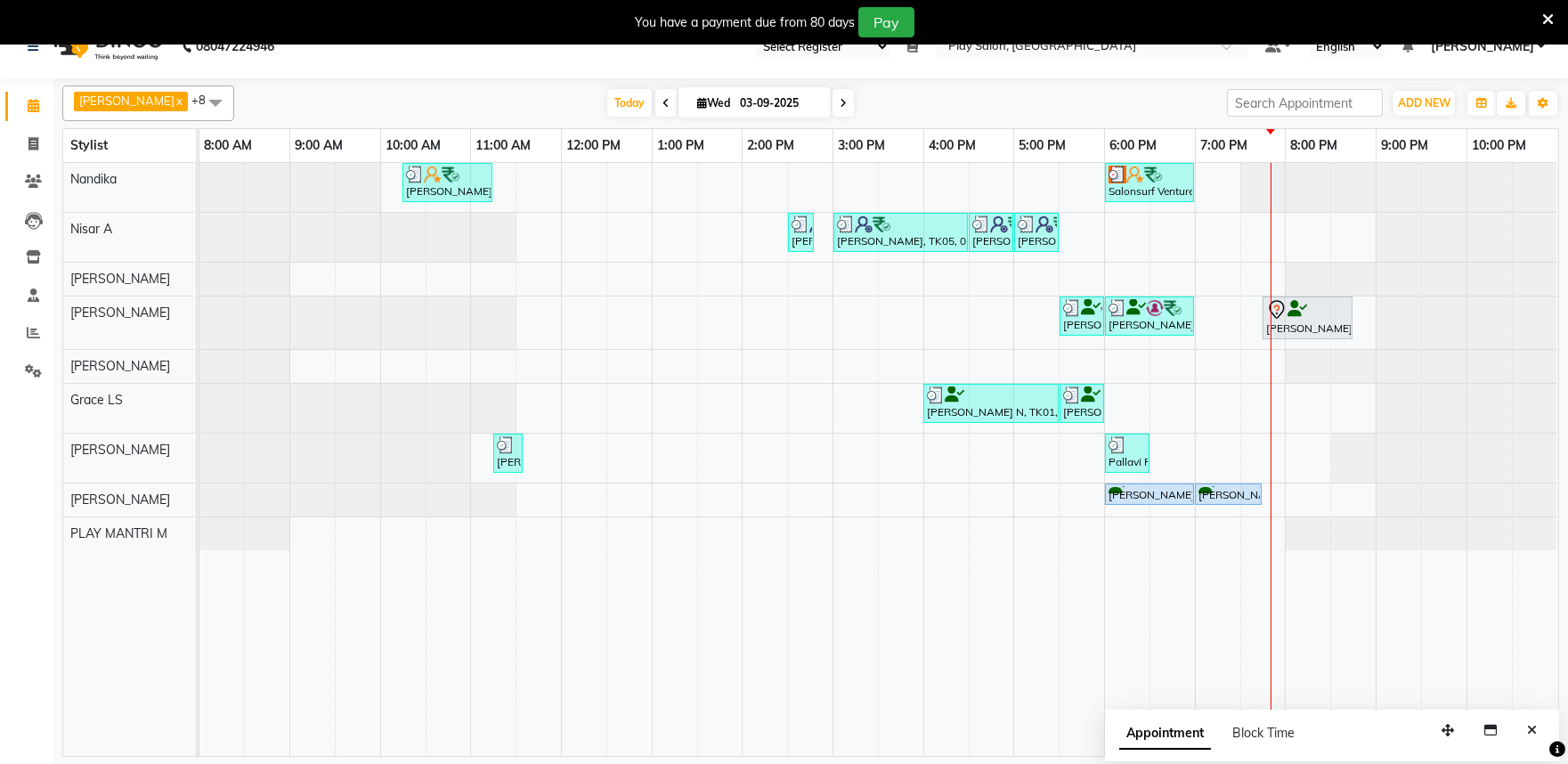
scroll to position [44, 0]
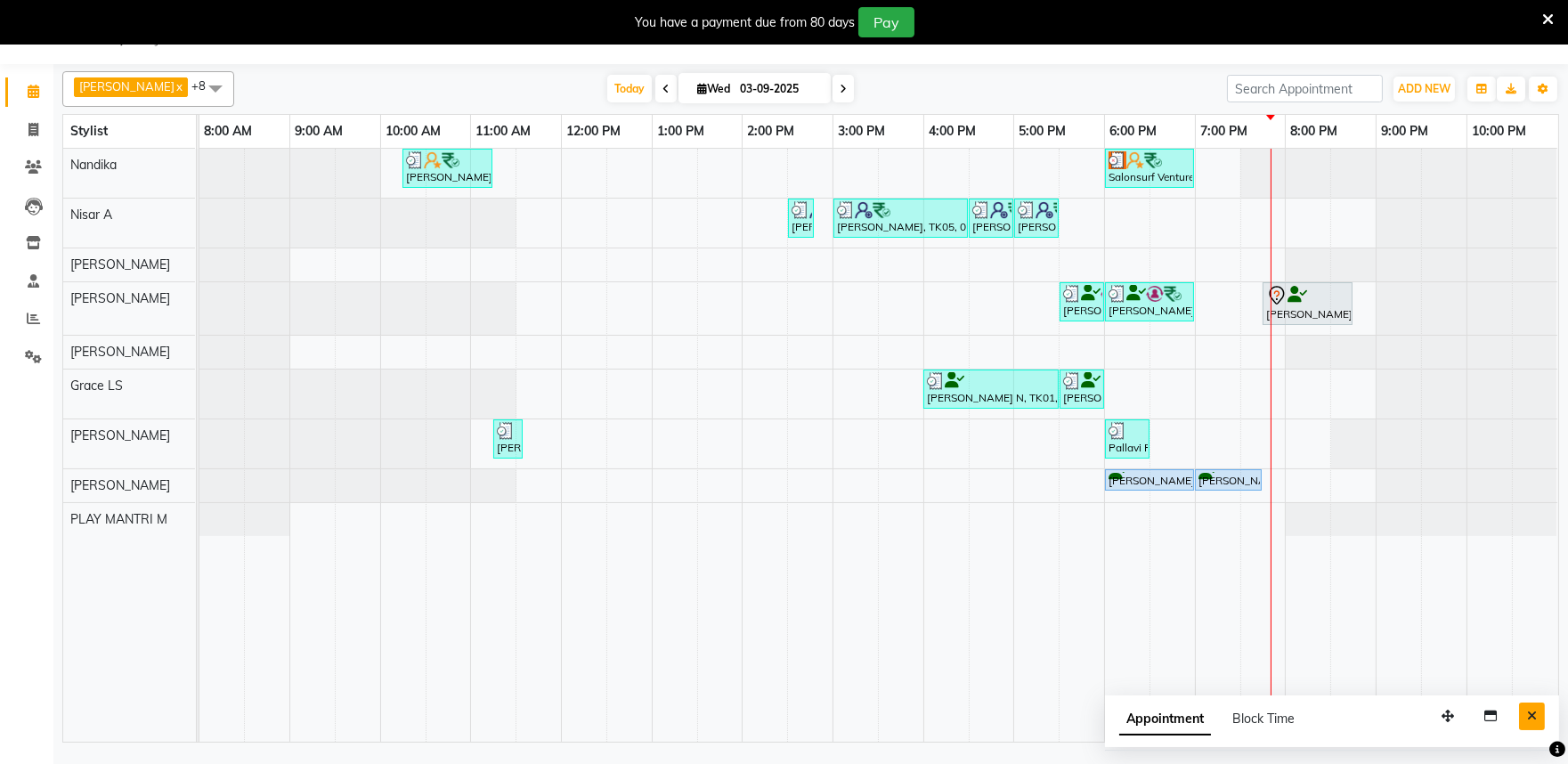
click at [1534, 720] on icon "Close" at bounding box center [1532, 715] width 10 height 12
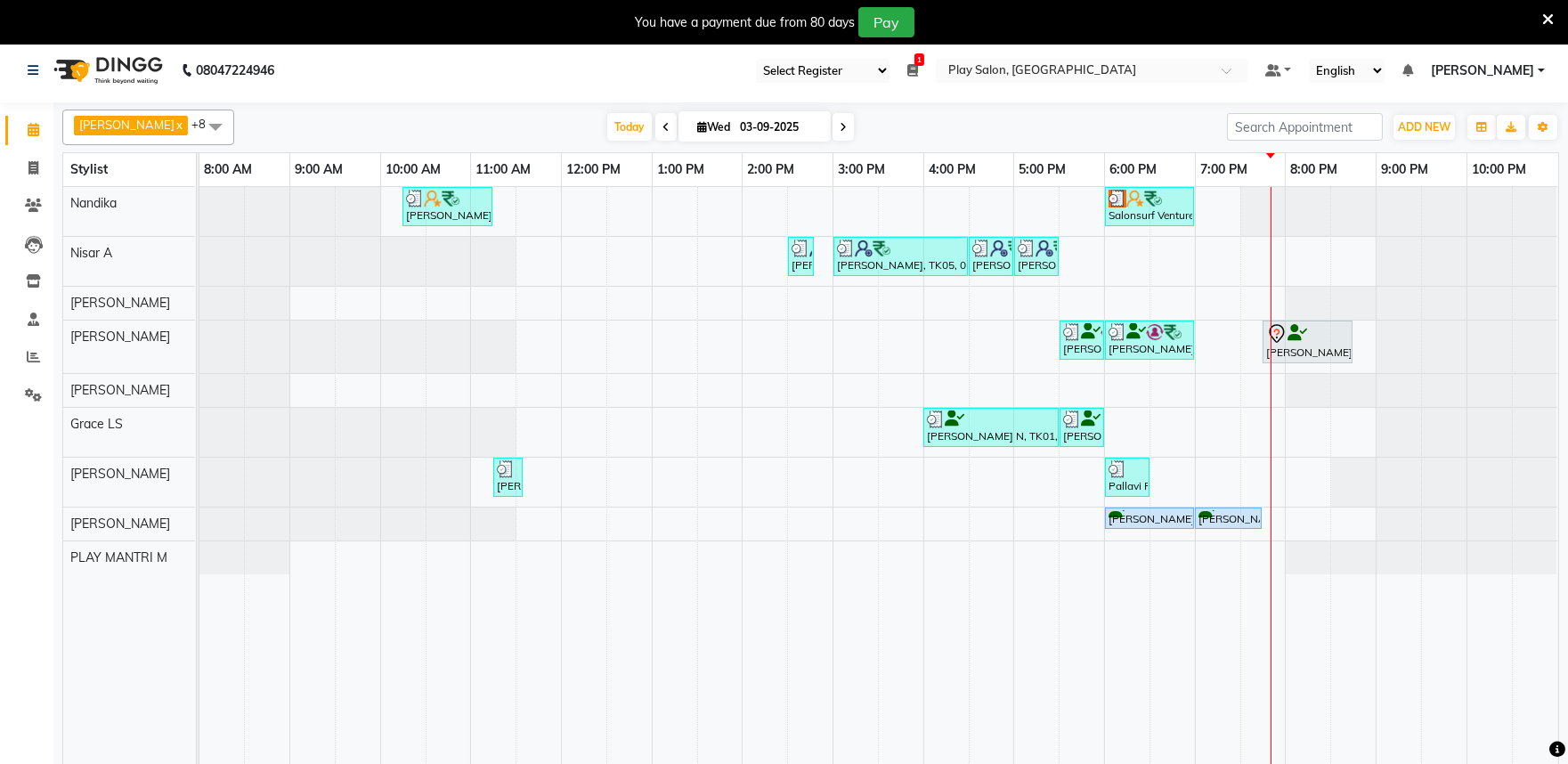
scroll to position [0, 0]
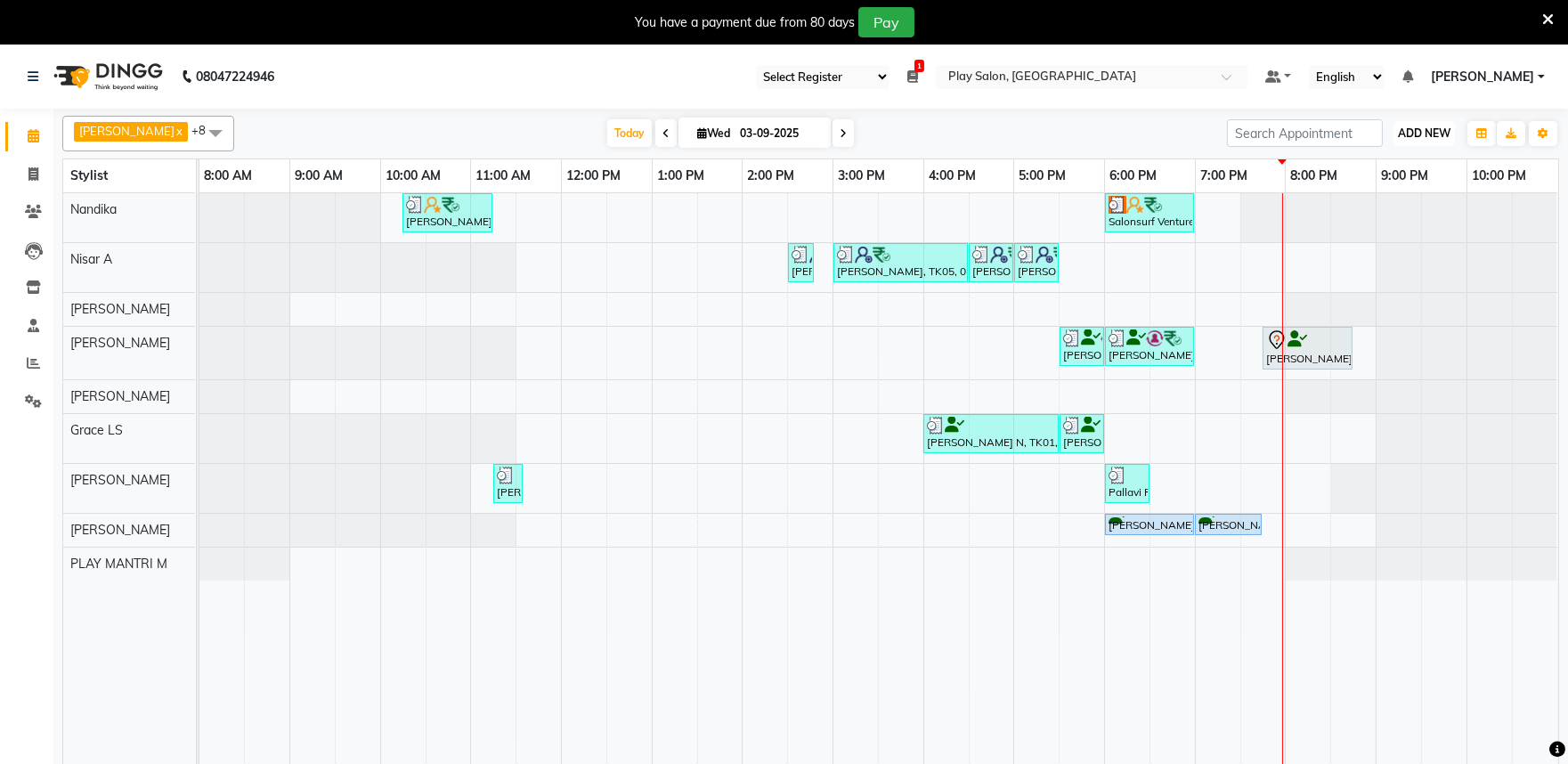
click at [1431, 140] on button "ADD NEW Toggle Dropdown" at bounding box center [1425, 133] width 61 height 25
click at [1386, 191] on link "Add Invoice" at bounding box center [1384, 191] width 141 height 23
select select "service"
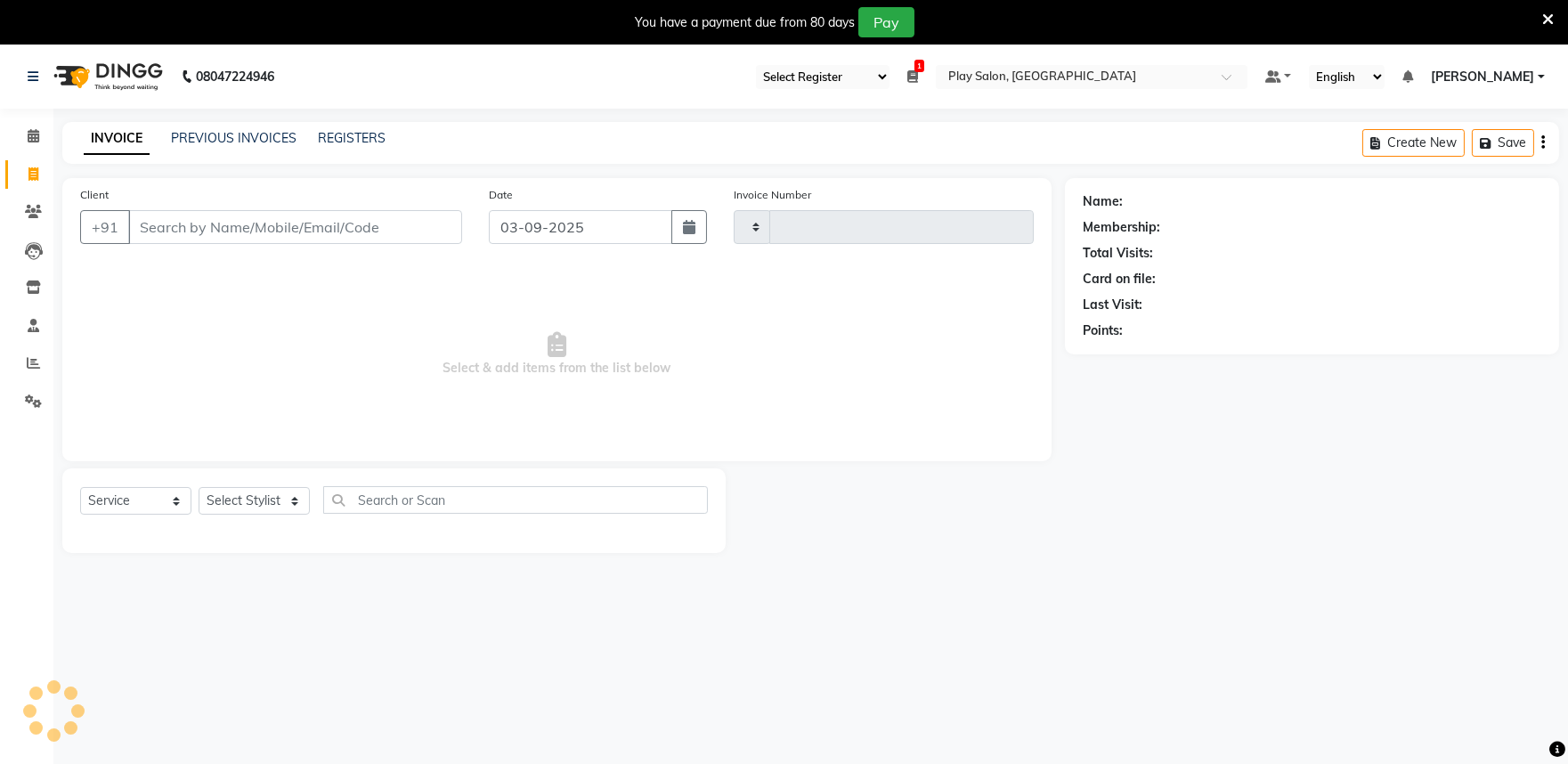
type input "1661"
select select "8352"
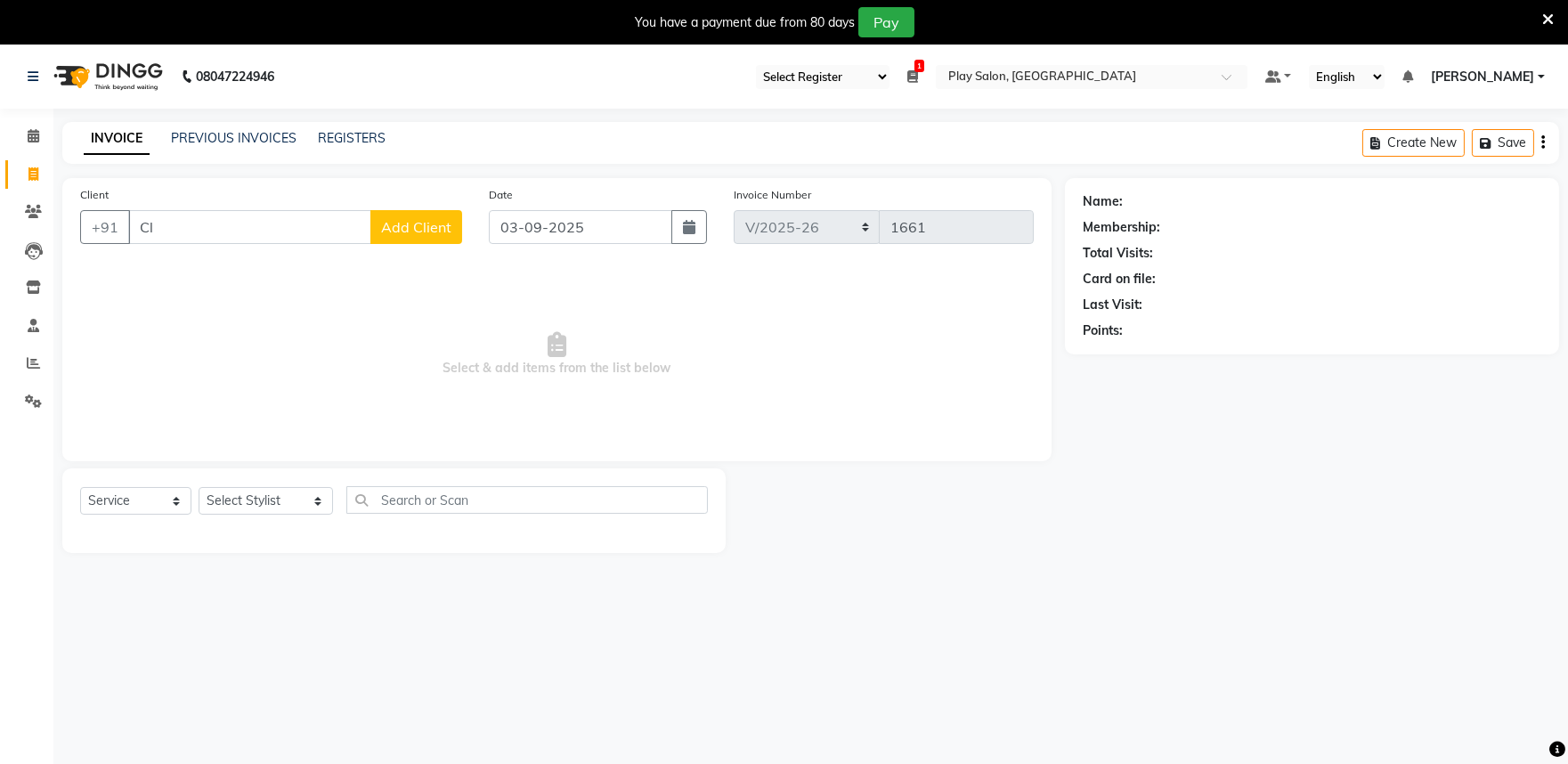
type input "C"
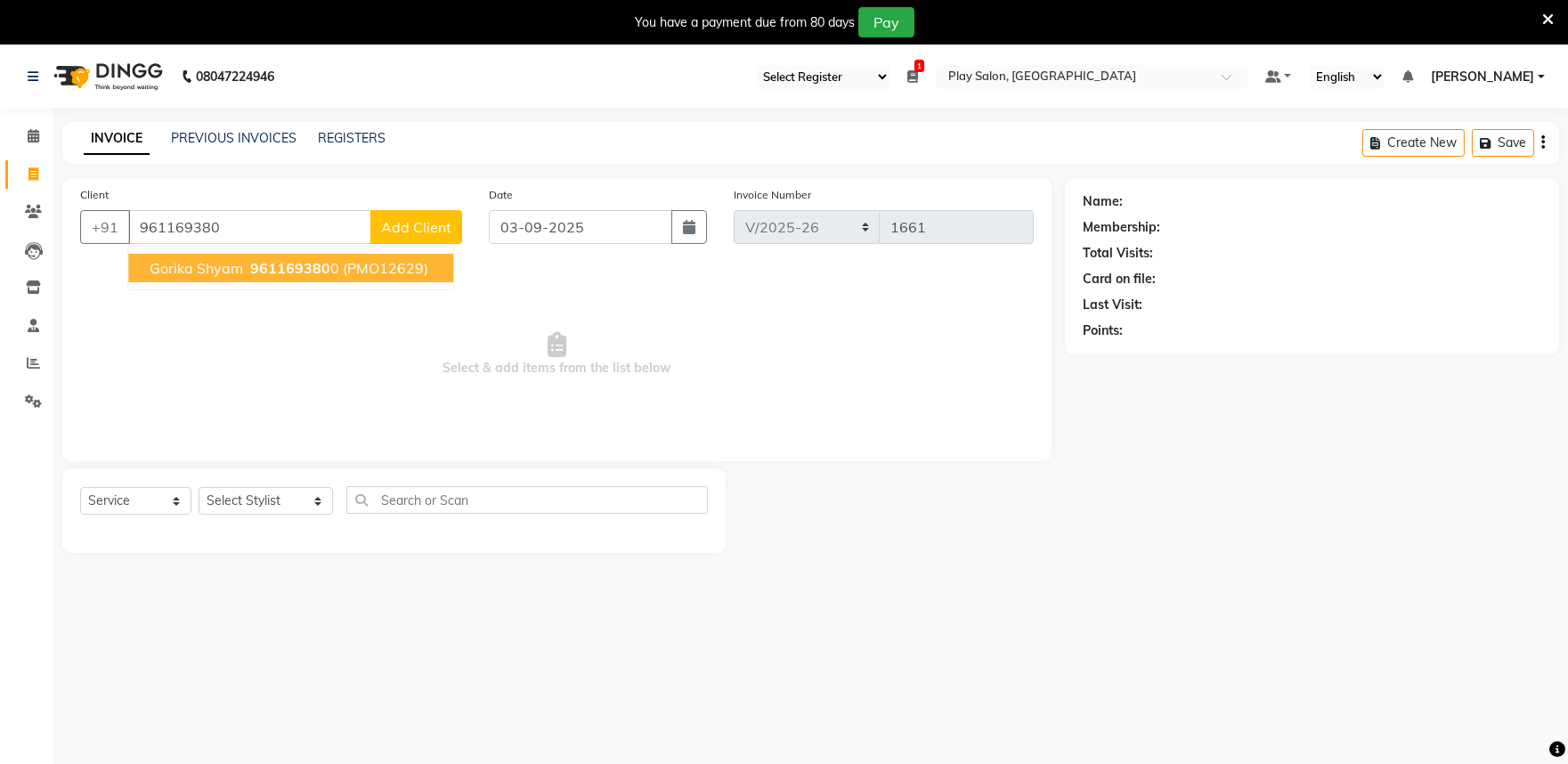
click at [219, 272] on span "Gorika Shyam" at bounding box center [196, 267] width 93 height 18
type input "9611693800"
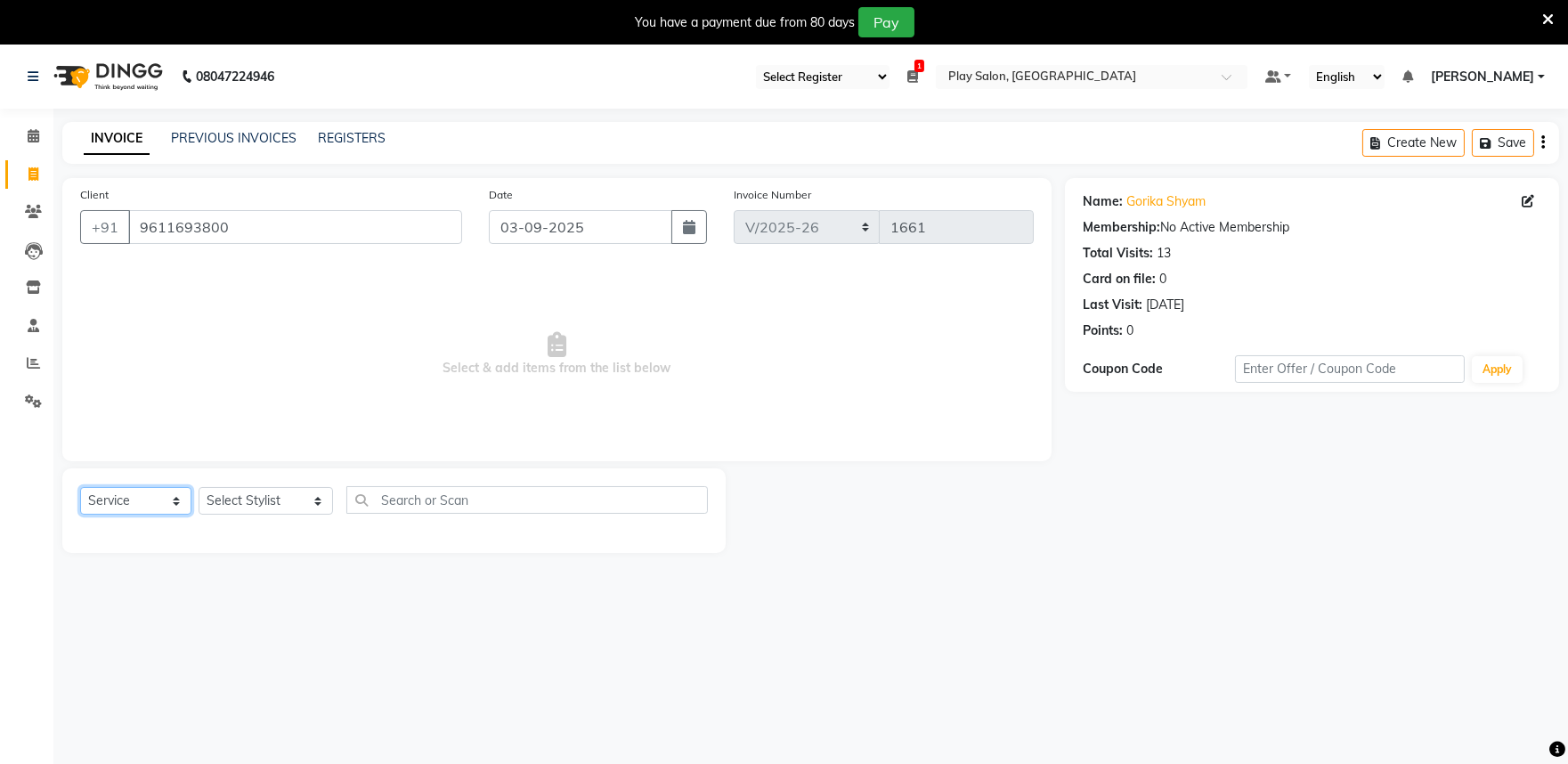
click at [147, 499] on select "Select Service Product Membership Package Voucher Prepaid Gift Card" at bounding box center [136, 501] width 111 height 28
select select "product"
click at [80, 488] on select "Select Service Product Membership Package Voucher Prepaid Gift Card" at bounding box center [136, 501] width 111 height 28
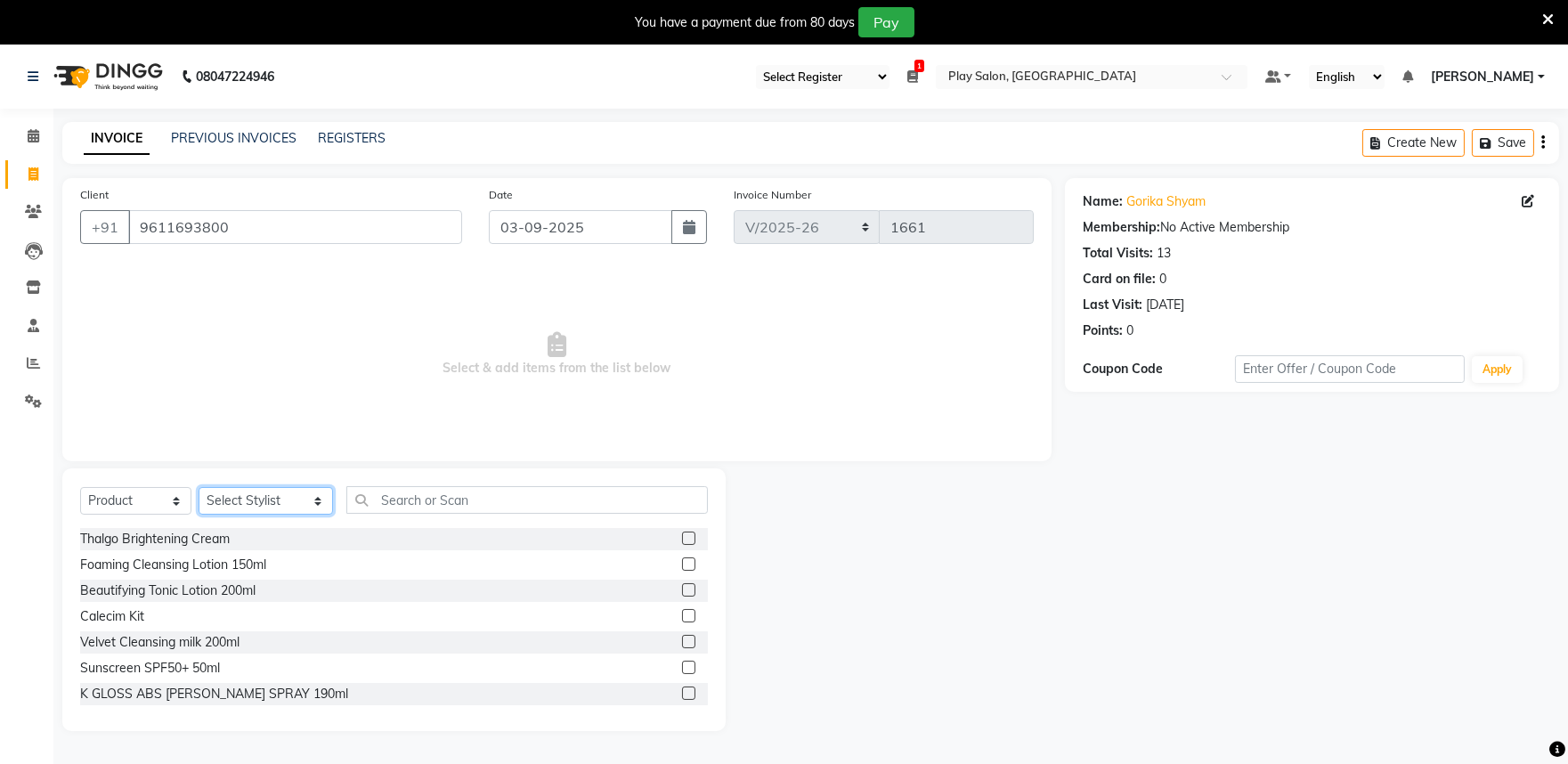
click at [278, 503] on select "Select Stylist Achan Shimrah Admin Anitha B Arhan Ehsan Charan S Dawa Tamang Di…" at bounding box center [265, 501] width 134 height 28
select select "81313"
click at [199, 488] on select "Select Stylist Achan Shimrah Admin Anitha B Arhan Ehsan Charan S Dawa Tamang Di…" at bounding box center [265, 501] width 134 height 28
click at [402, 499] on input "text" at bounding box center [526, 500] width 362 height 28
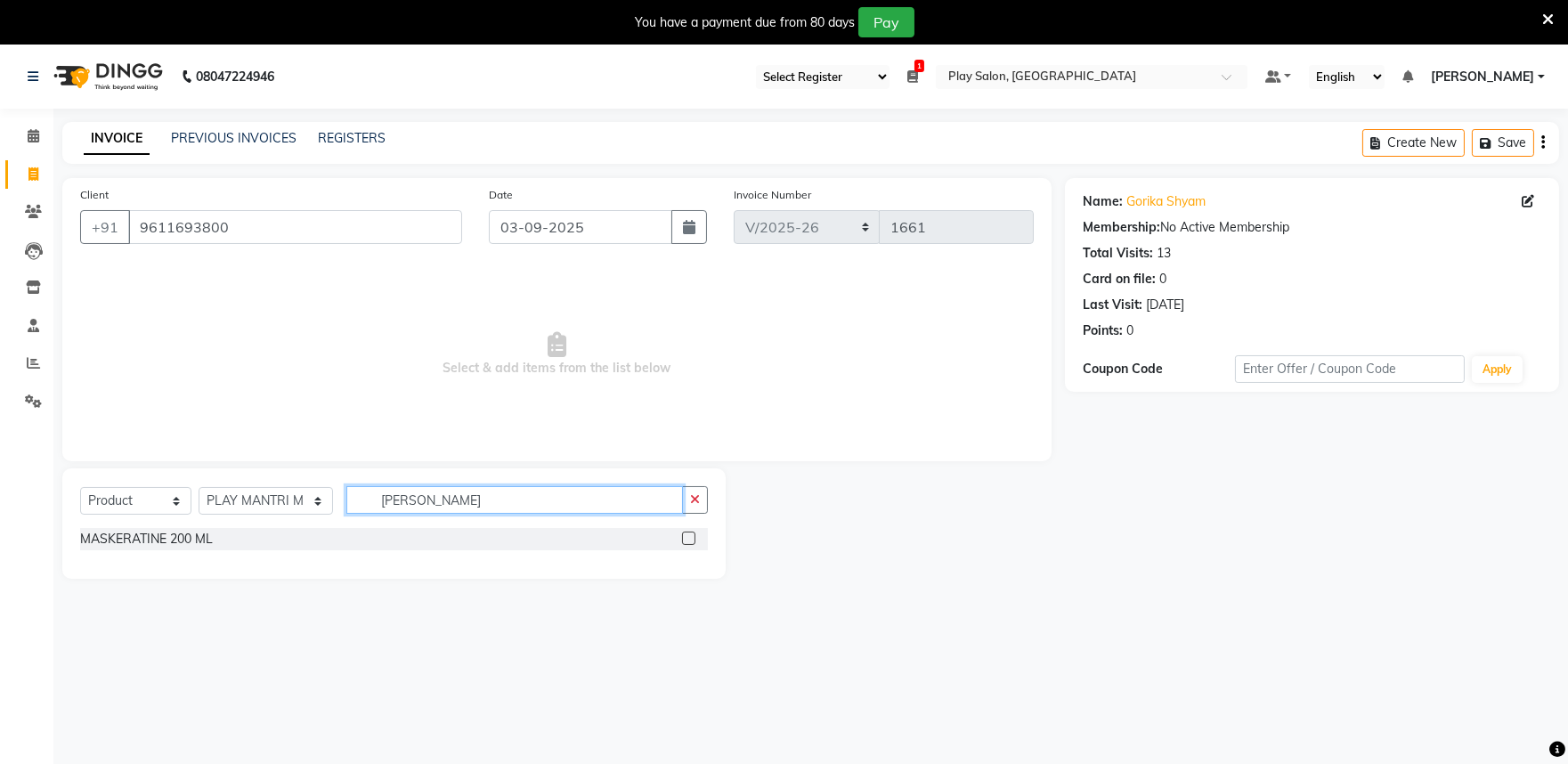
type input "maske"
click at [689, 537] on label at bounding box center [688, 538] width 13 height 13
click at [689, 537] on input "checkbox" at bounding box center [687, 539] width 12 height 12
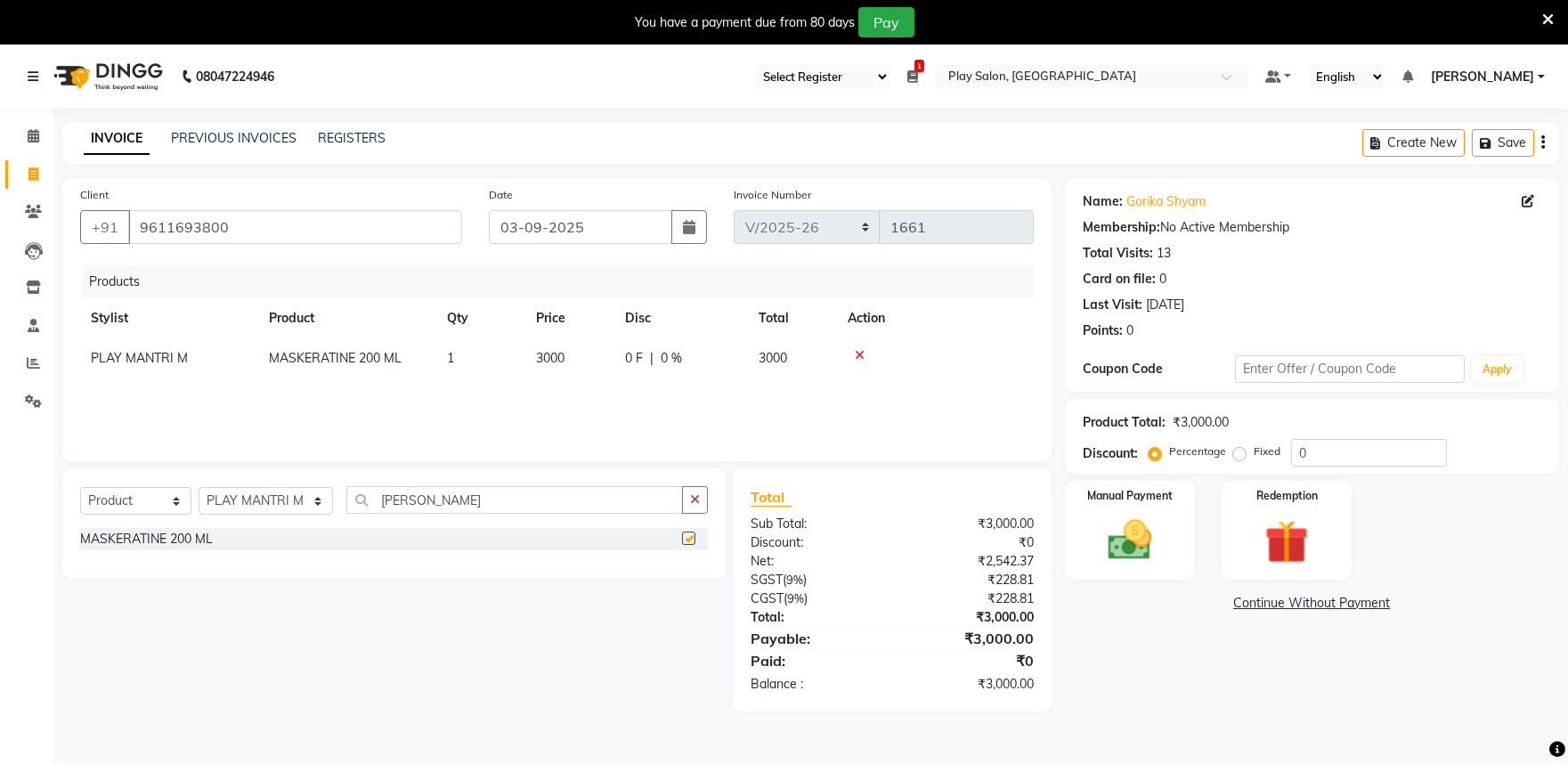
checkbox input "false"
click at [506, 501] on input "maske" at bounding box center [514, 500] width 337 height 28
type input "m"
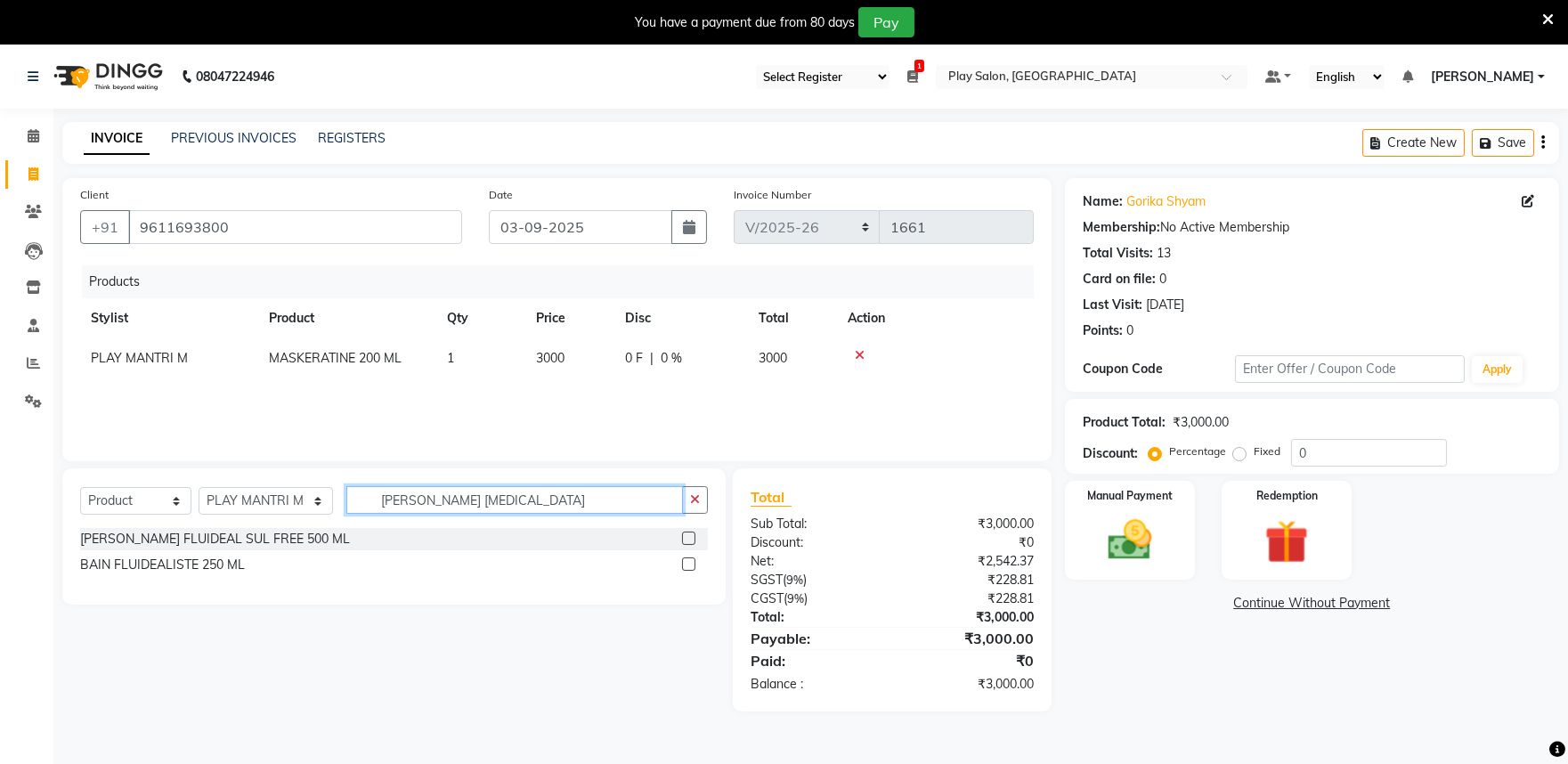
type input "bain flu"
click at [682, 565] on label at bounding box center [688, 564] width 13 height 13
click at [682, 565] on input "checkbox" at bounding box center [687, 565] width 12 height 12
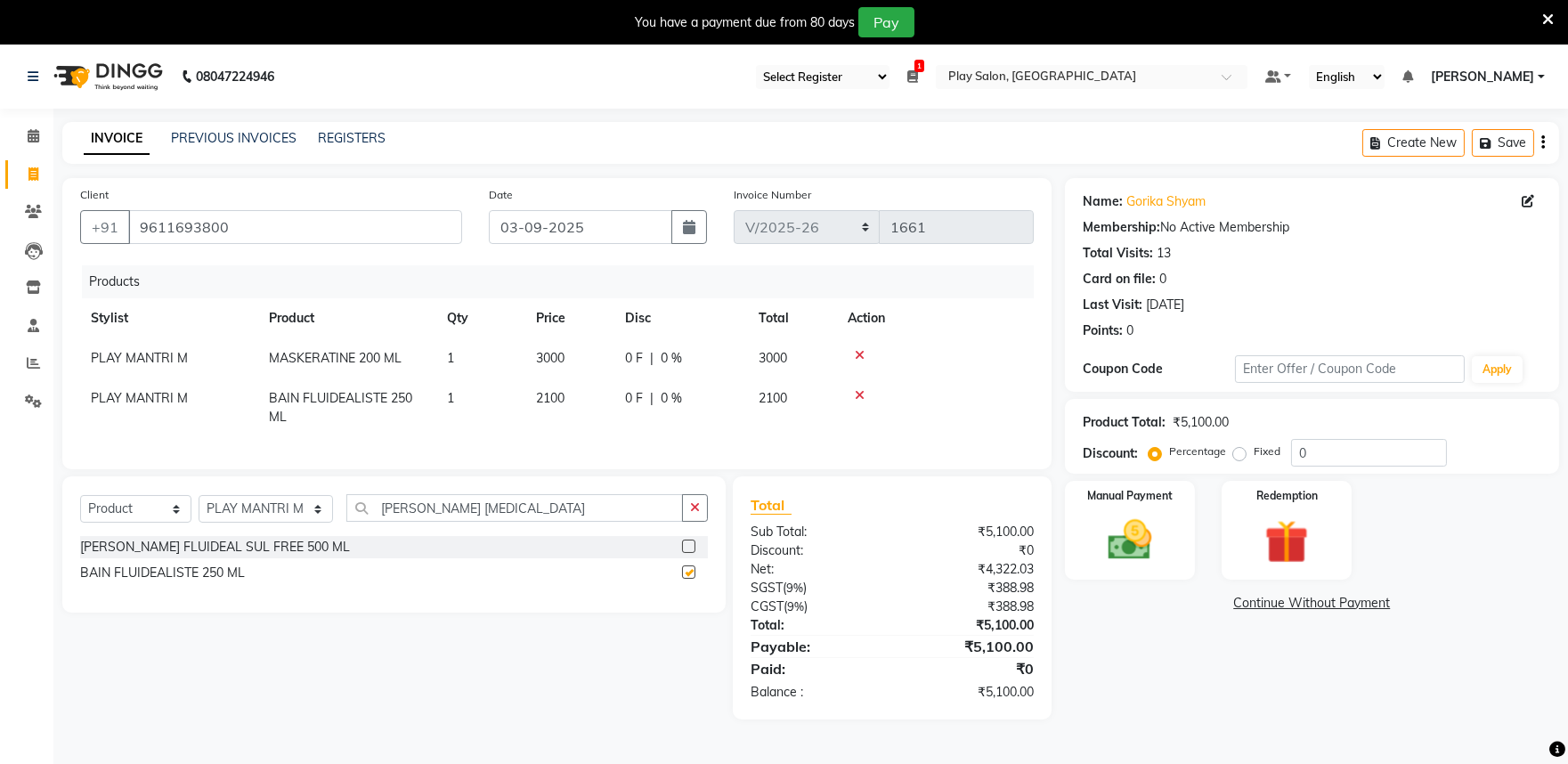
checkbox input "false"
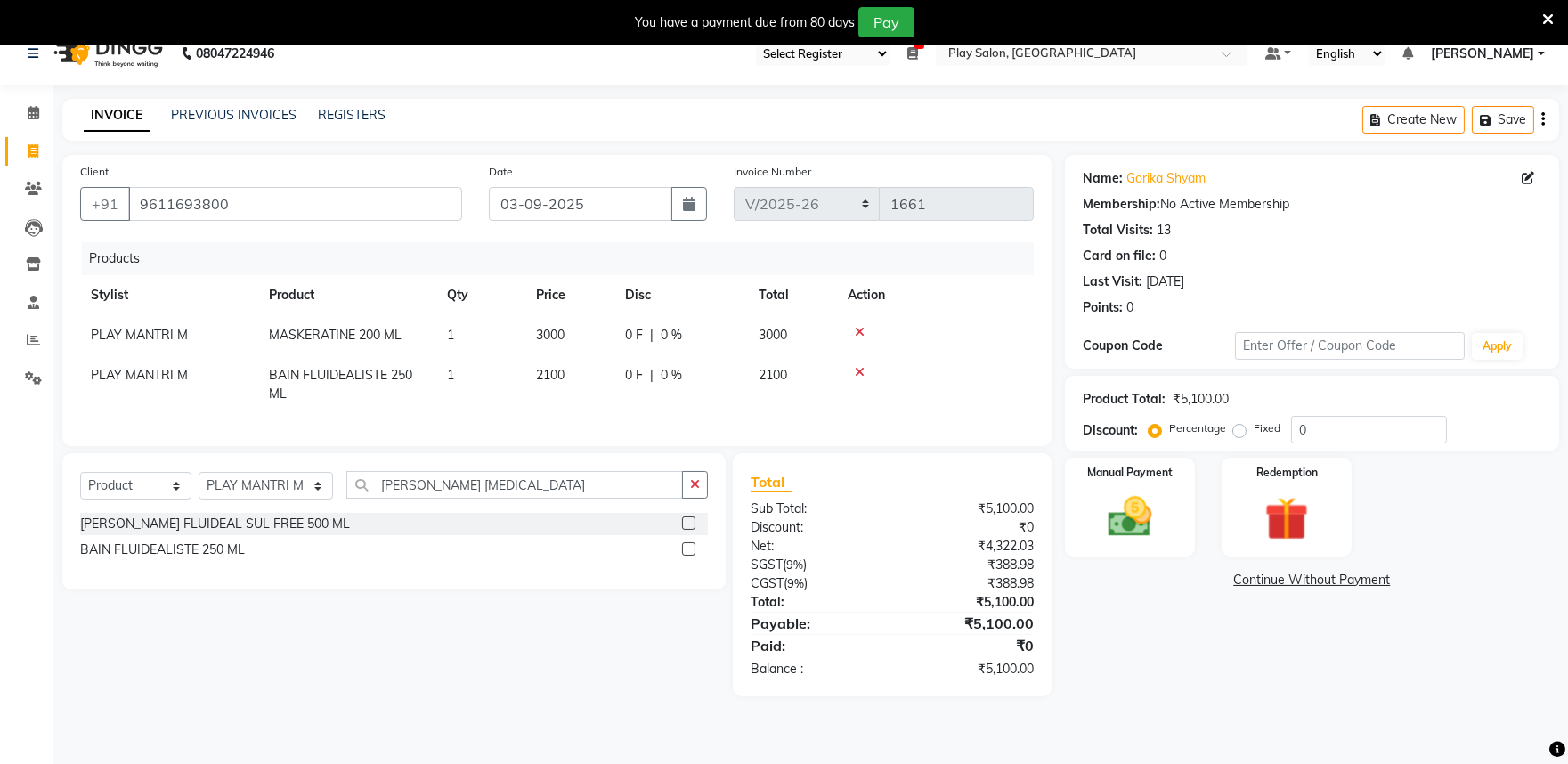
scroll to position [44, 0]
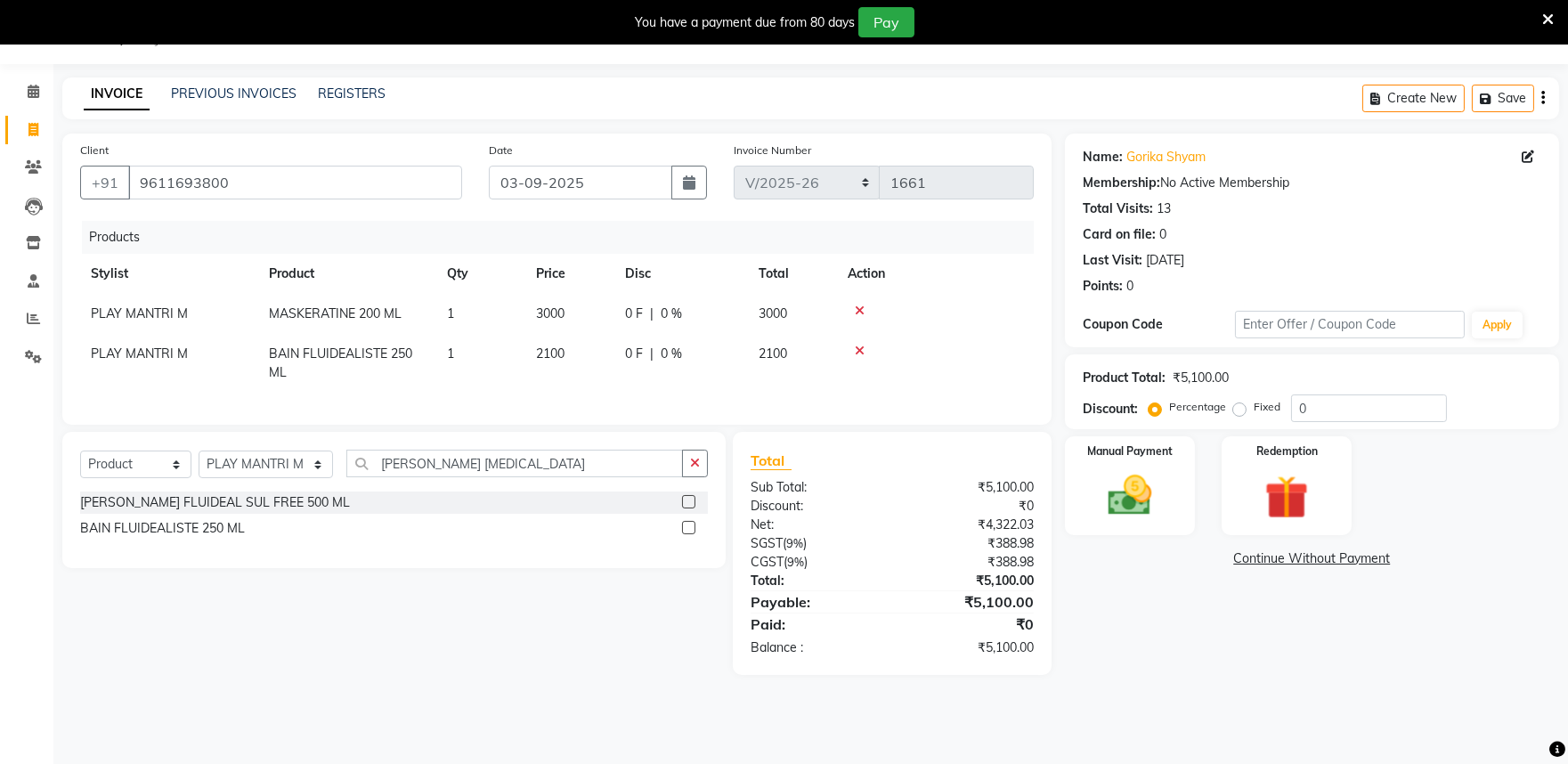
click at [566, 310] on td "3000" at bounding box center [570, 314] width 89 height 40
select select "81313"
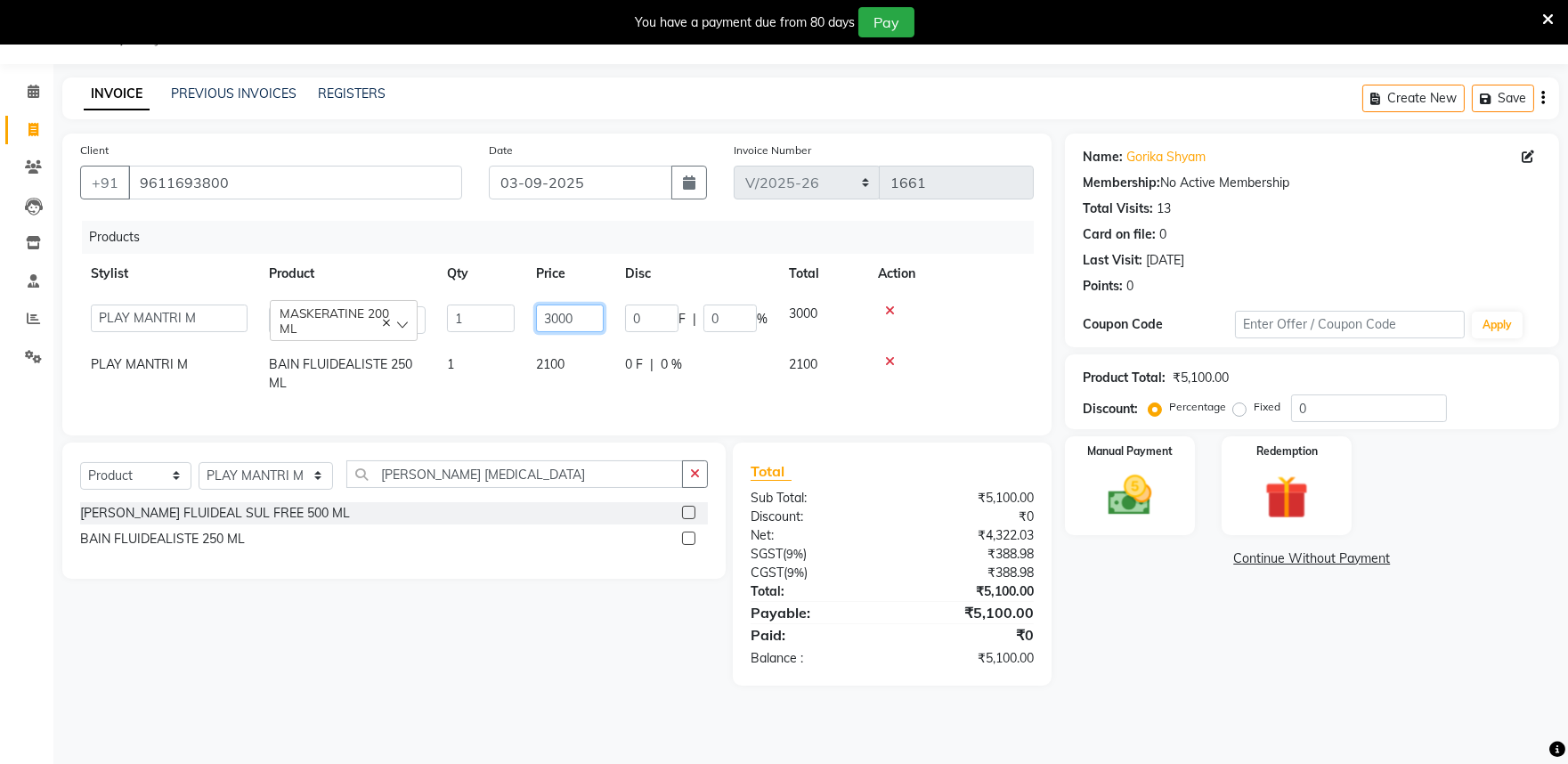
click at [591, 319] on input "3000" at bounding box center [570, 318] width 68 height 28
type input "3"
type input "9"
type input "3850"
click at [585, 368] on td "2100" at bounding box center [570, 375] width 89 height 59
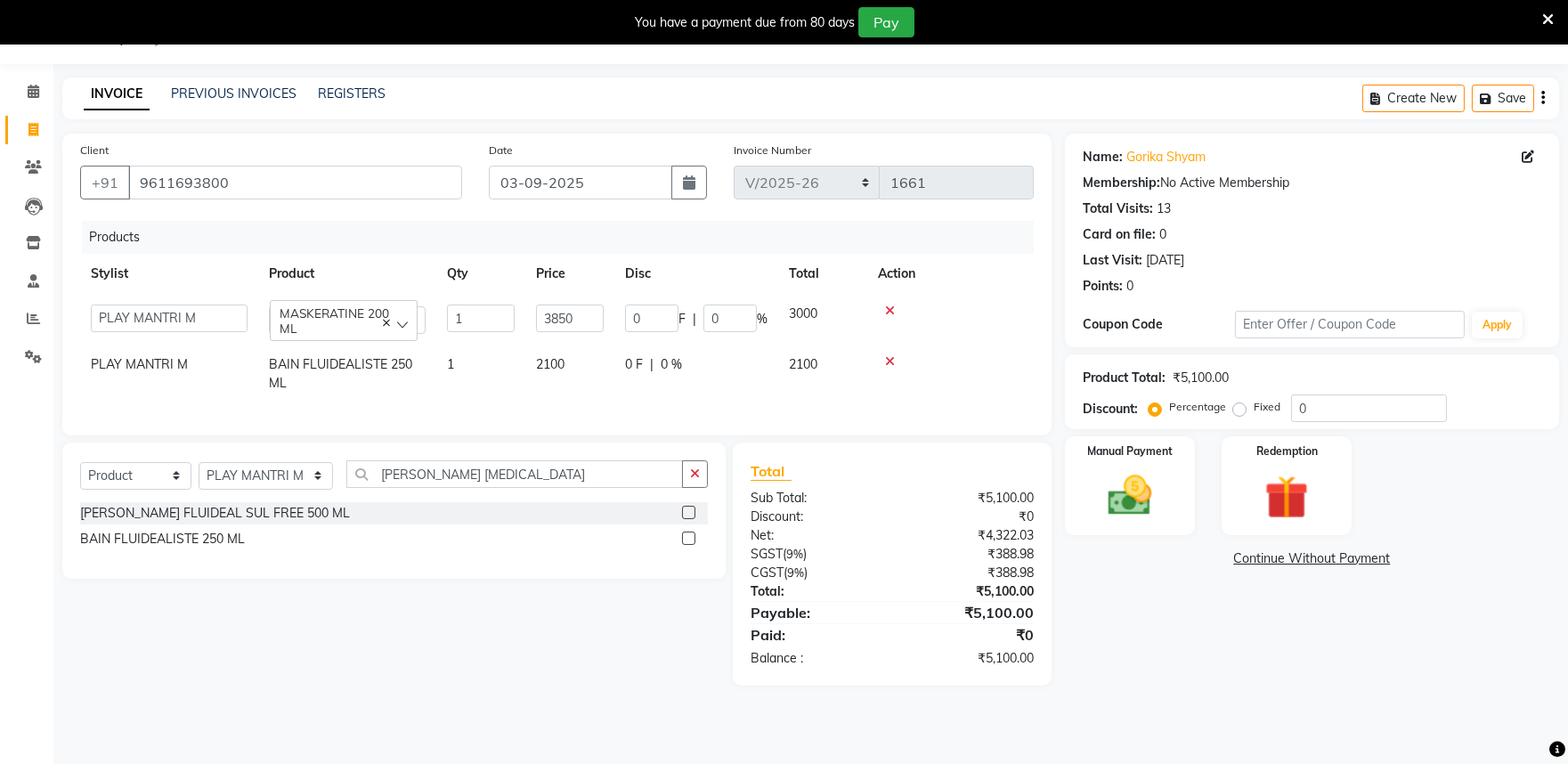
select select "81313"
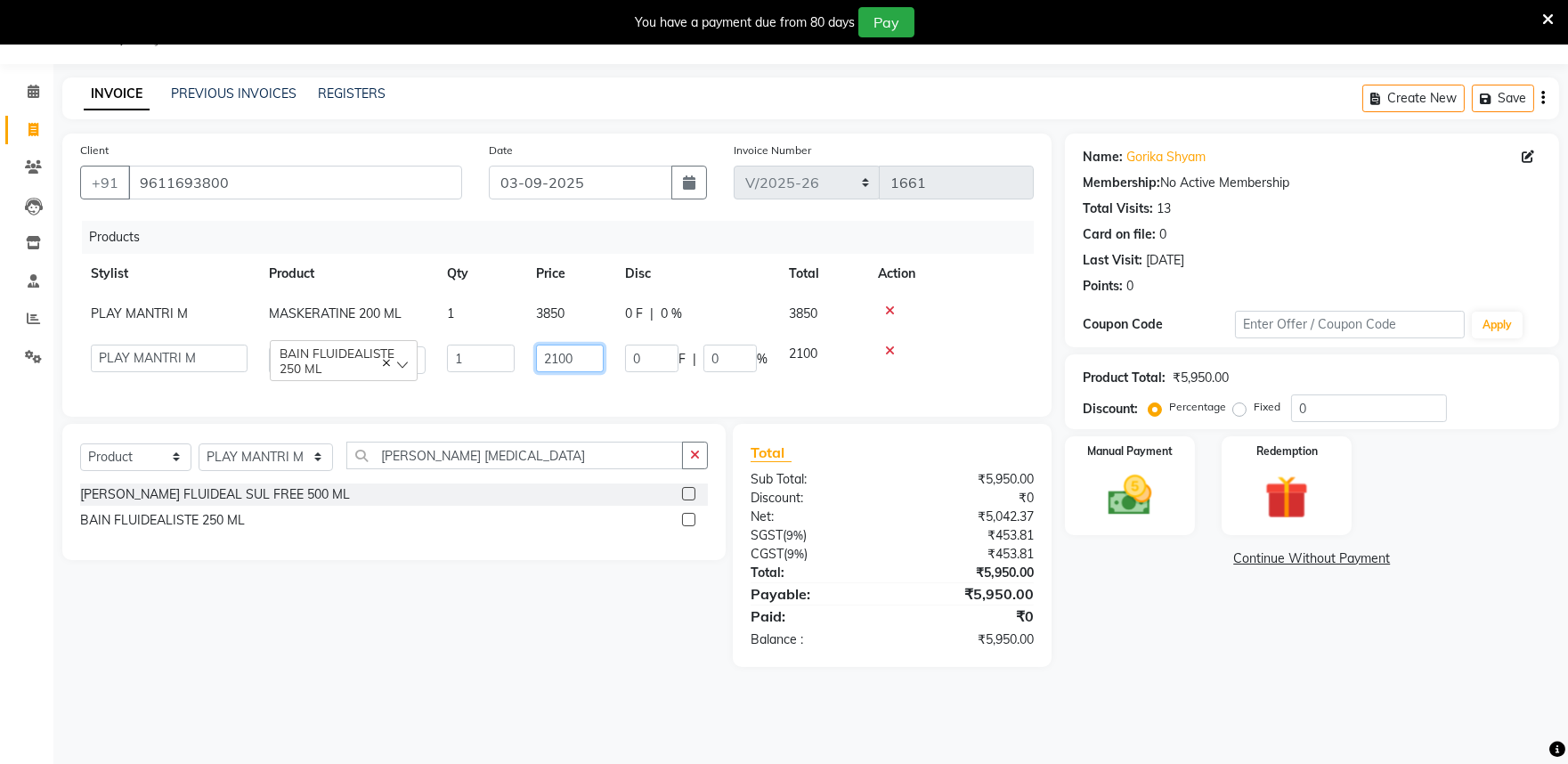
click at [589, 360] on input "2100" at bounding box center [570, 359] width 68 height 28
type input "2"
type input "2950"
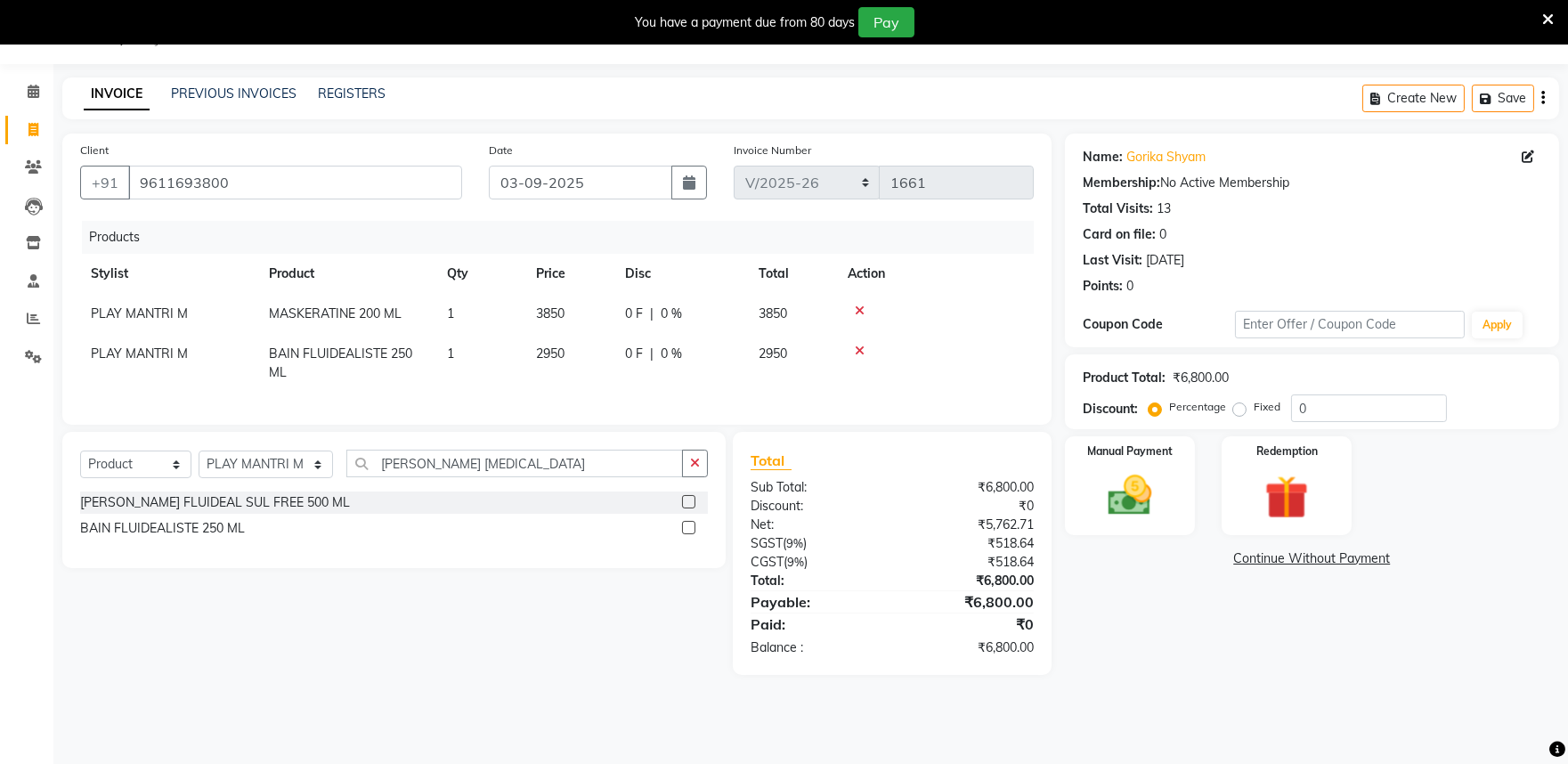
click at [1214, 698] on main "INVOICE PREVIOUS INVOICES REGISTERS Create New Save Client +91 9611693800 Date …" at bounding box center [811, 389] width 1515 height 624
click at [1131, 504] on img at bounding box center [1130, 495] width 74 height 53
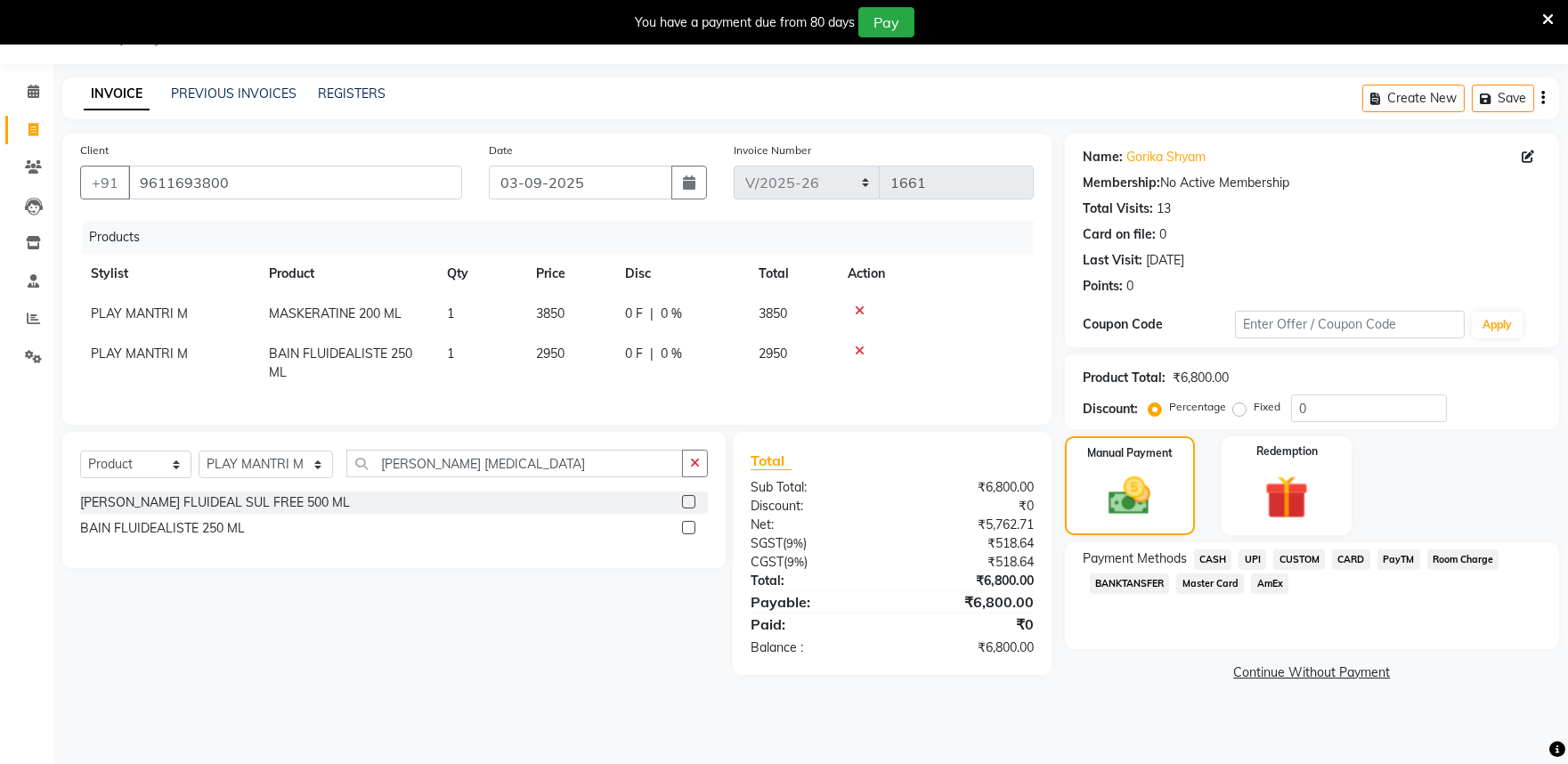
click at [1399, 557] on span "PayTM" at bounding box center [1399, 560] width 43 height 20
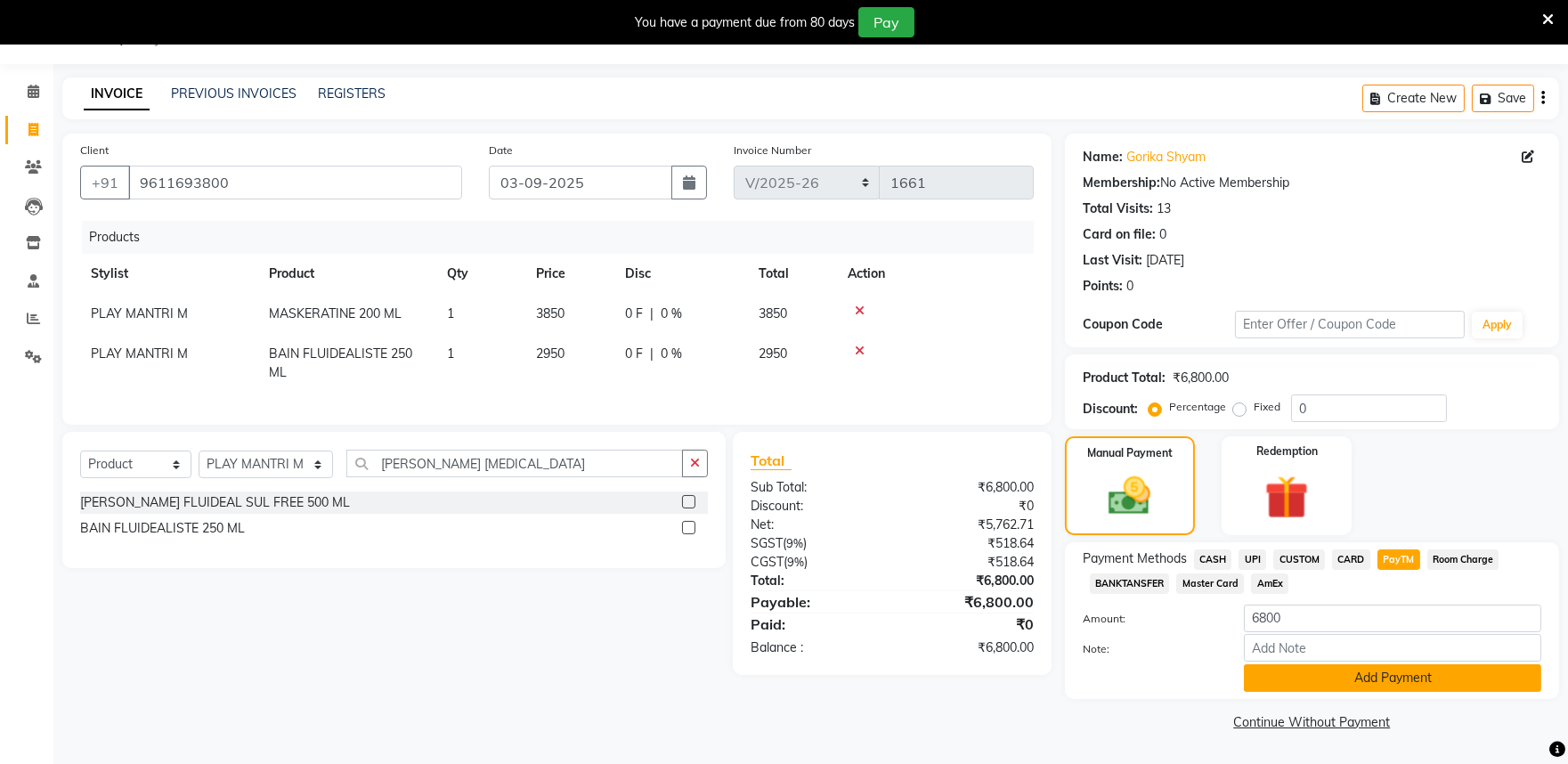
click at [1286, 677] on button "Add Payment" at bounding box center [1393, 678] width 298 height 28
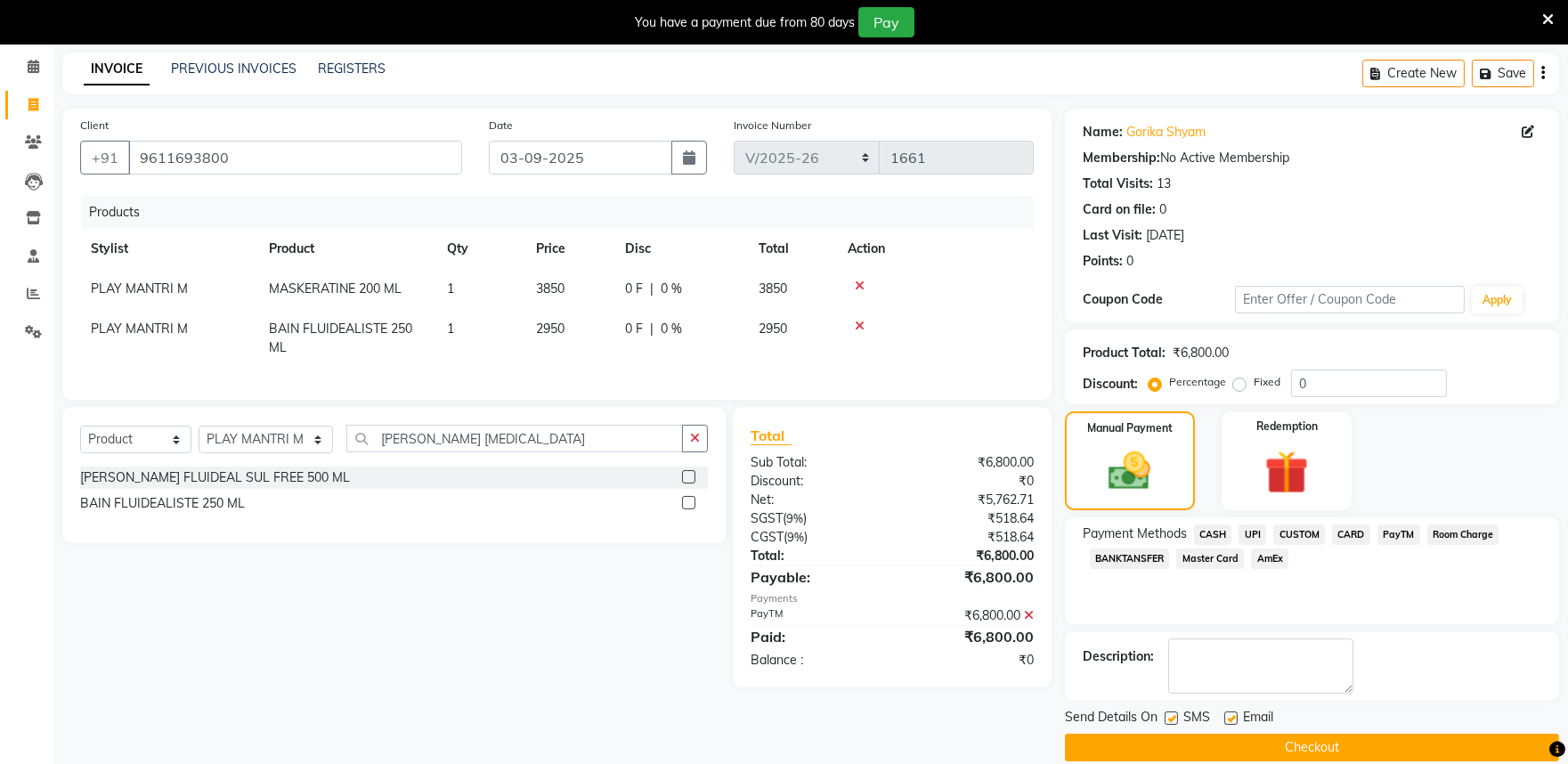
scroll to position [92, 0]
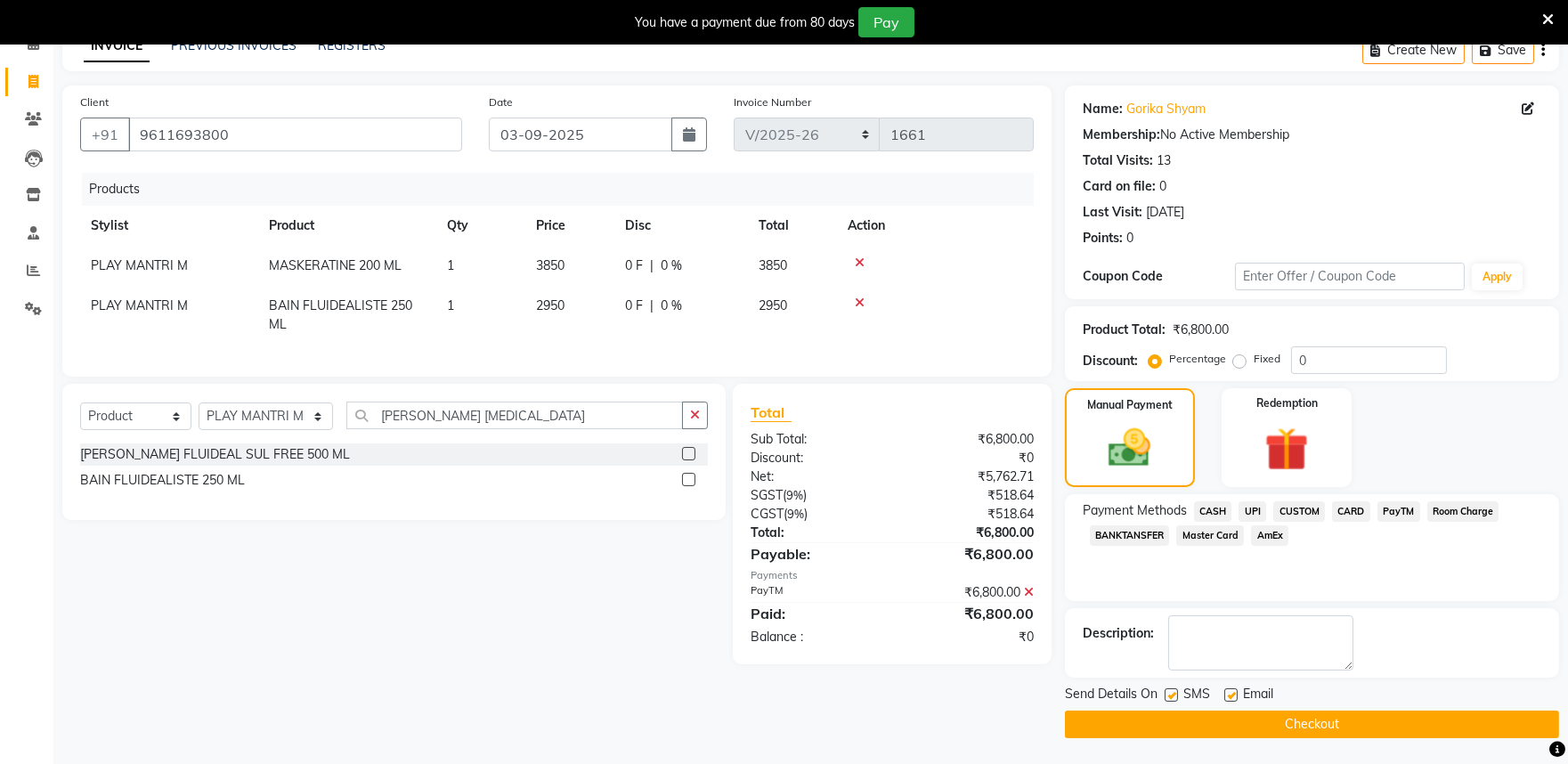
click at [1182, 725] on button "Checkout" at bounding box center [1312, 724] width 494 height 28
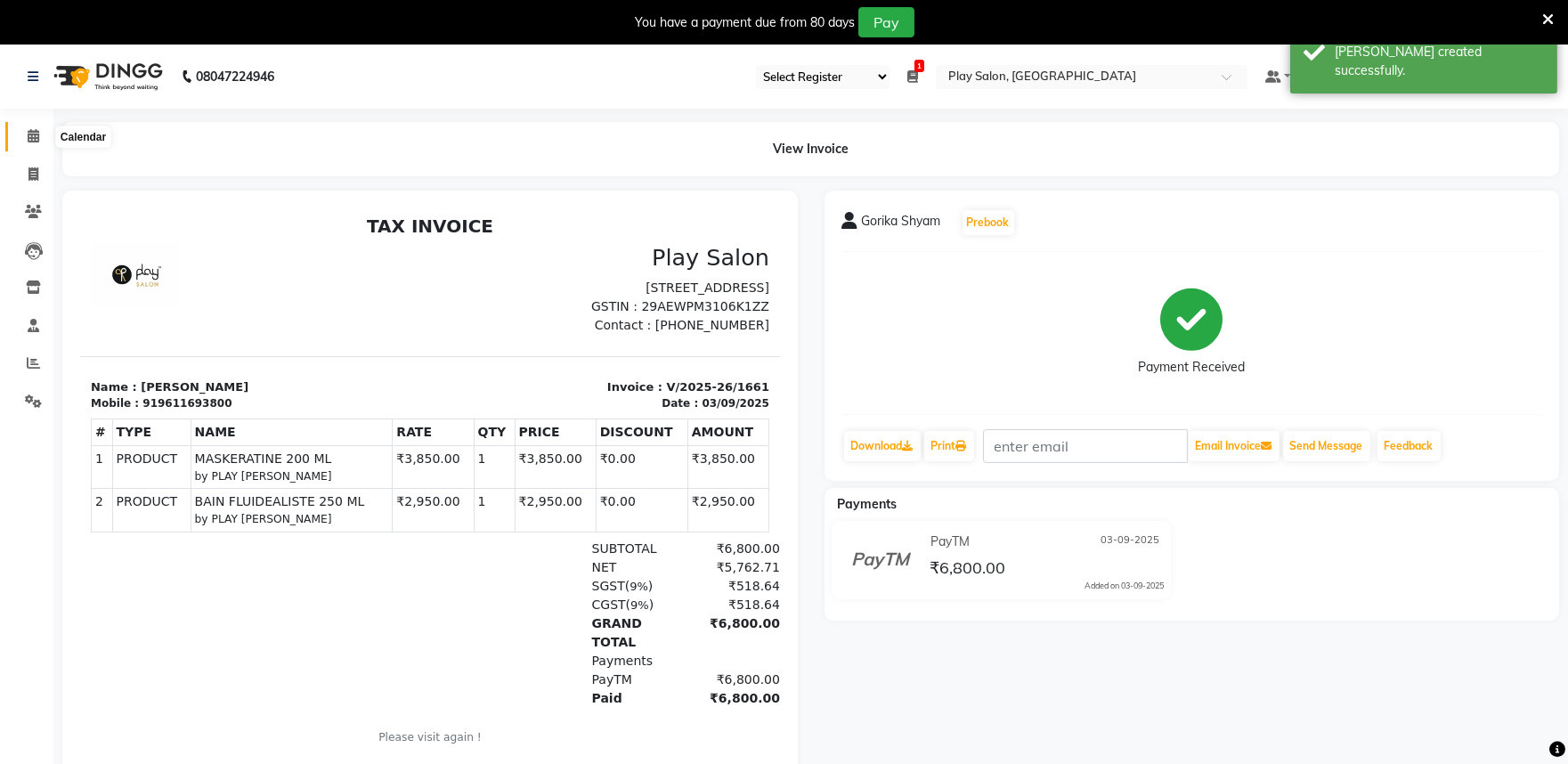
click at [32, 138] on icon at bounding box center [33, 136] width 12 height 13
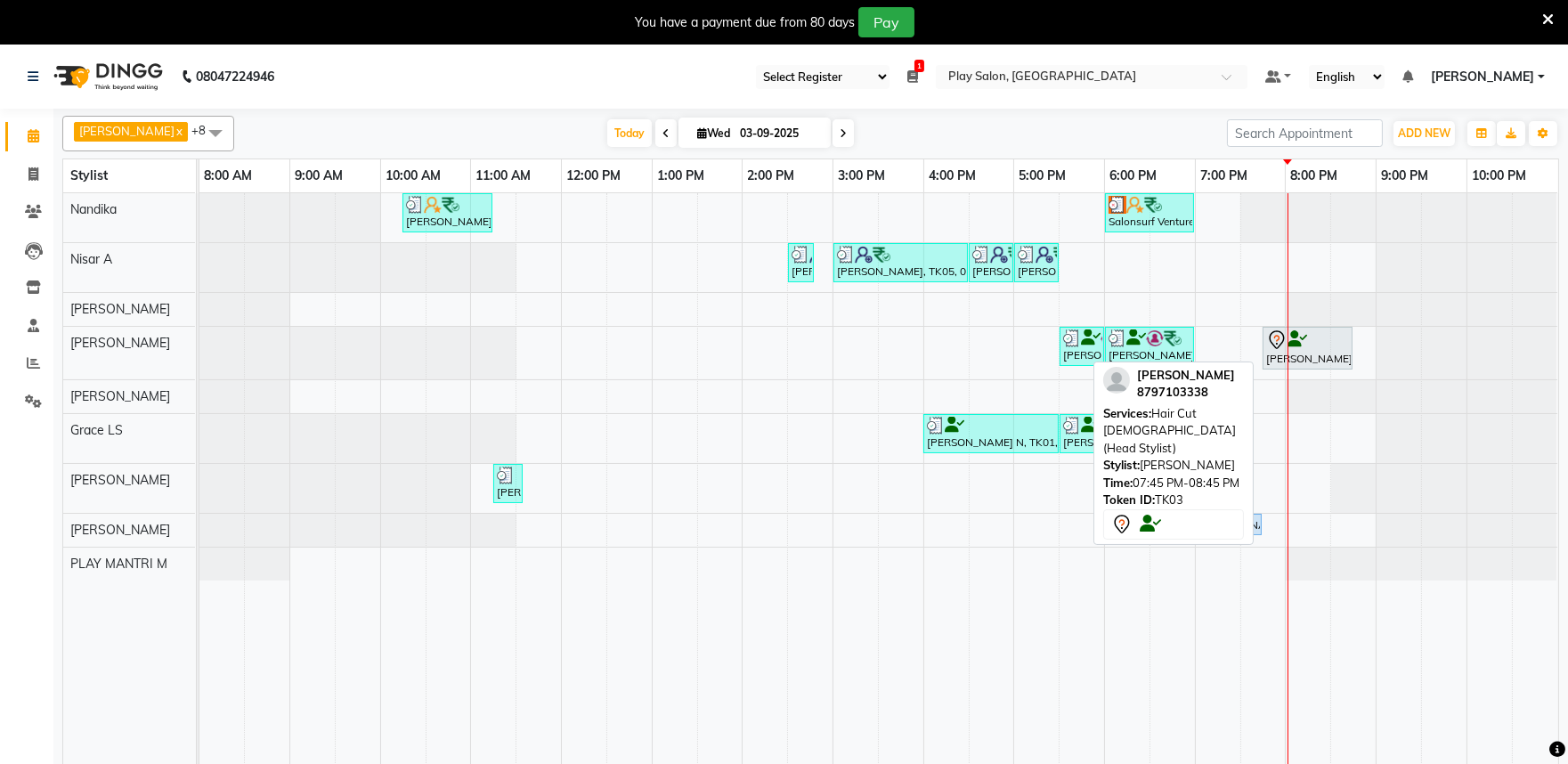
click at [1275, 339] on icon at bounding box center [1278, 339] width 6 height 7
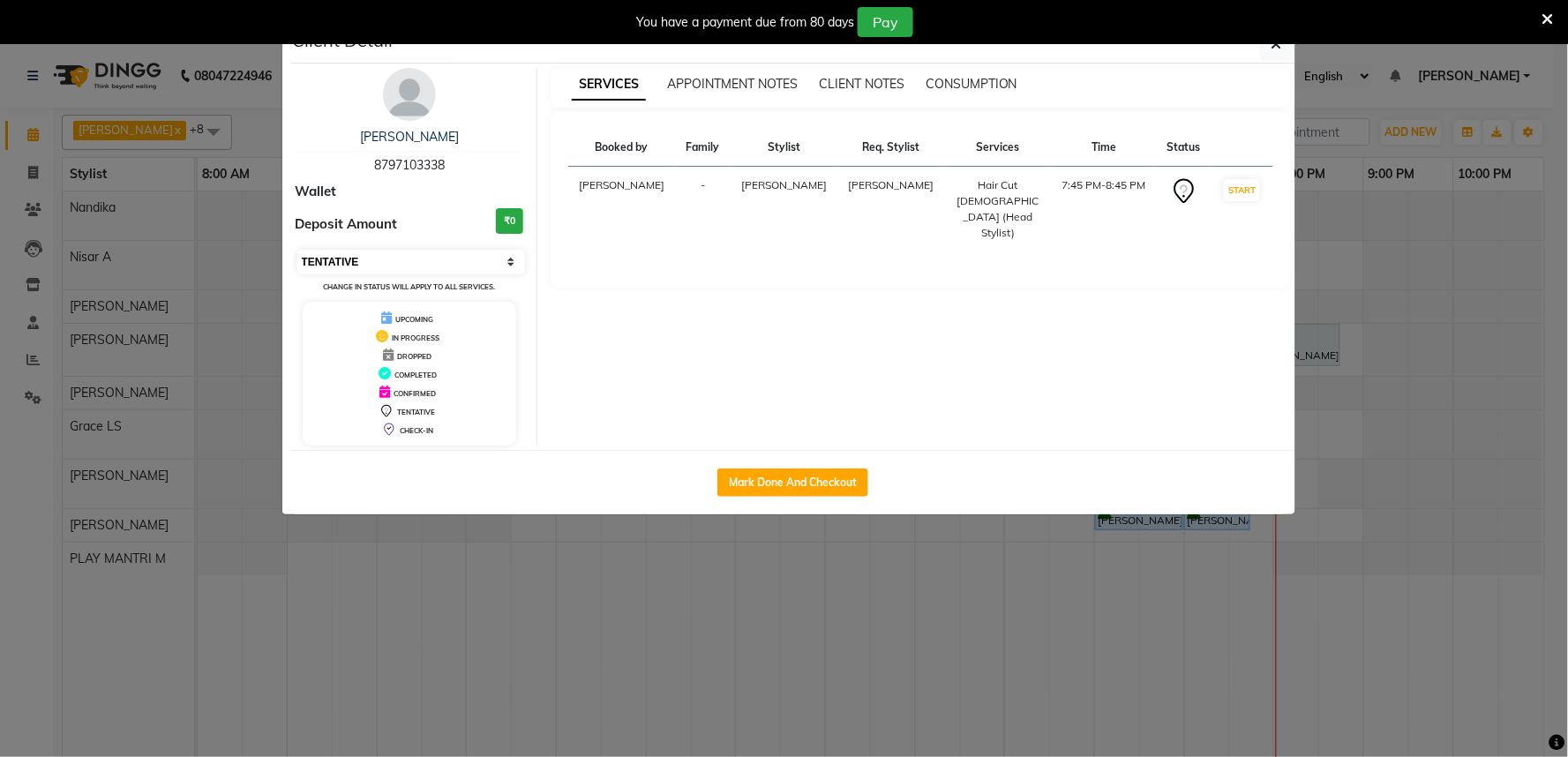
click at [485, 259] on select "Select IN SERVICE CONFIRMED TENTATIVE CHECK IN MARK DONE DROPPED UPCOMING" at bounding box center [411, 261] width 228 height 25
select select "8"
click at [297, 249] on select "Select IN SERVICE CONFIRMED TENTATIVE CHECK IN MARK DONE DROPPED UPCOMING" at bounding box center [411, 261] width 228 height 25
click at [1270, 50] on button "button" at bounding box center [1277, 44] width 34 height 34
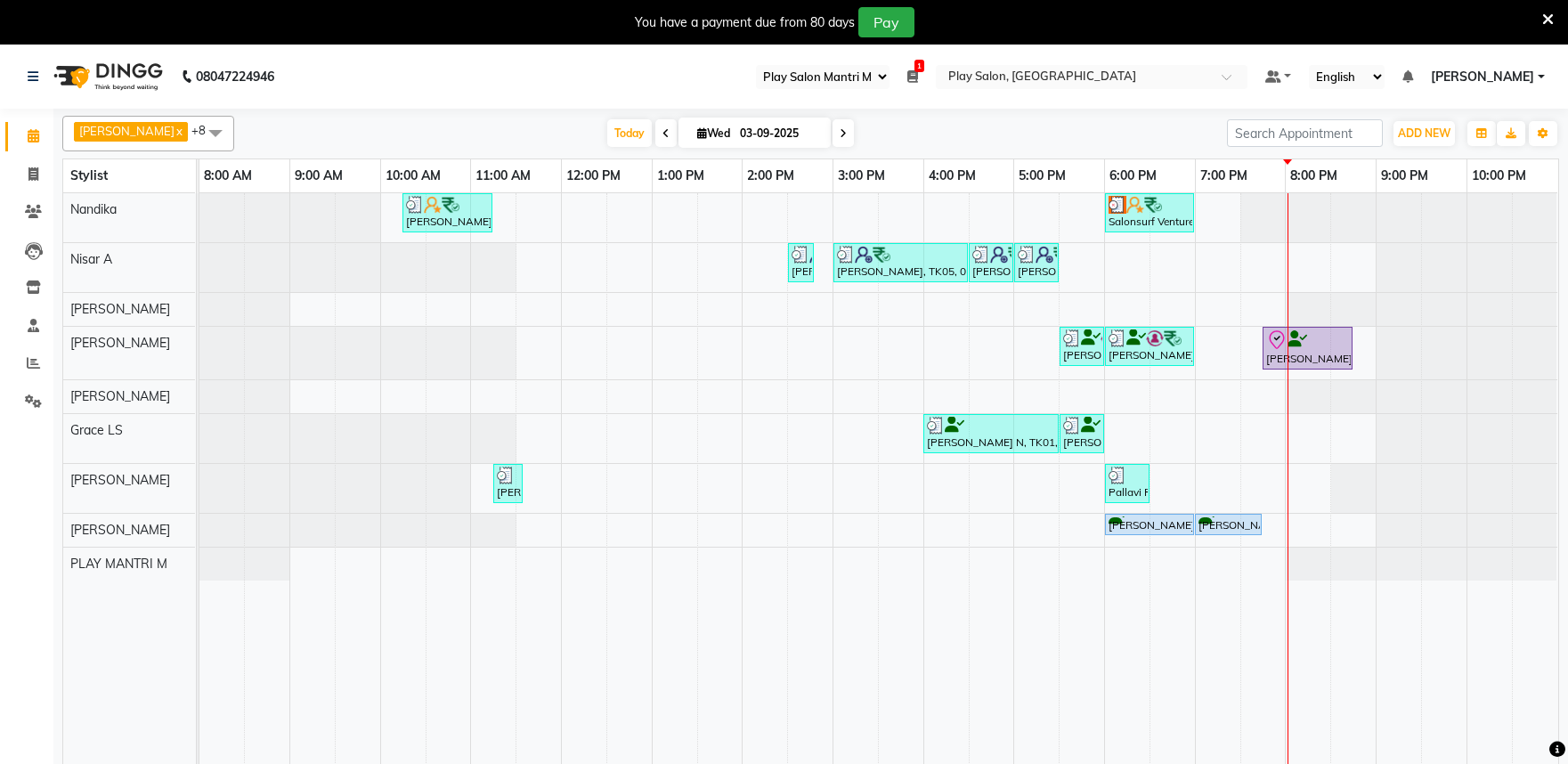
select select "89"
click at [24, 176] on span at bounding box center [33, 175] width 31 height 20
select select "service"
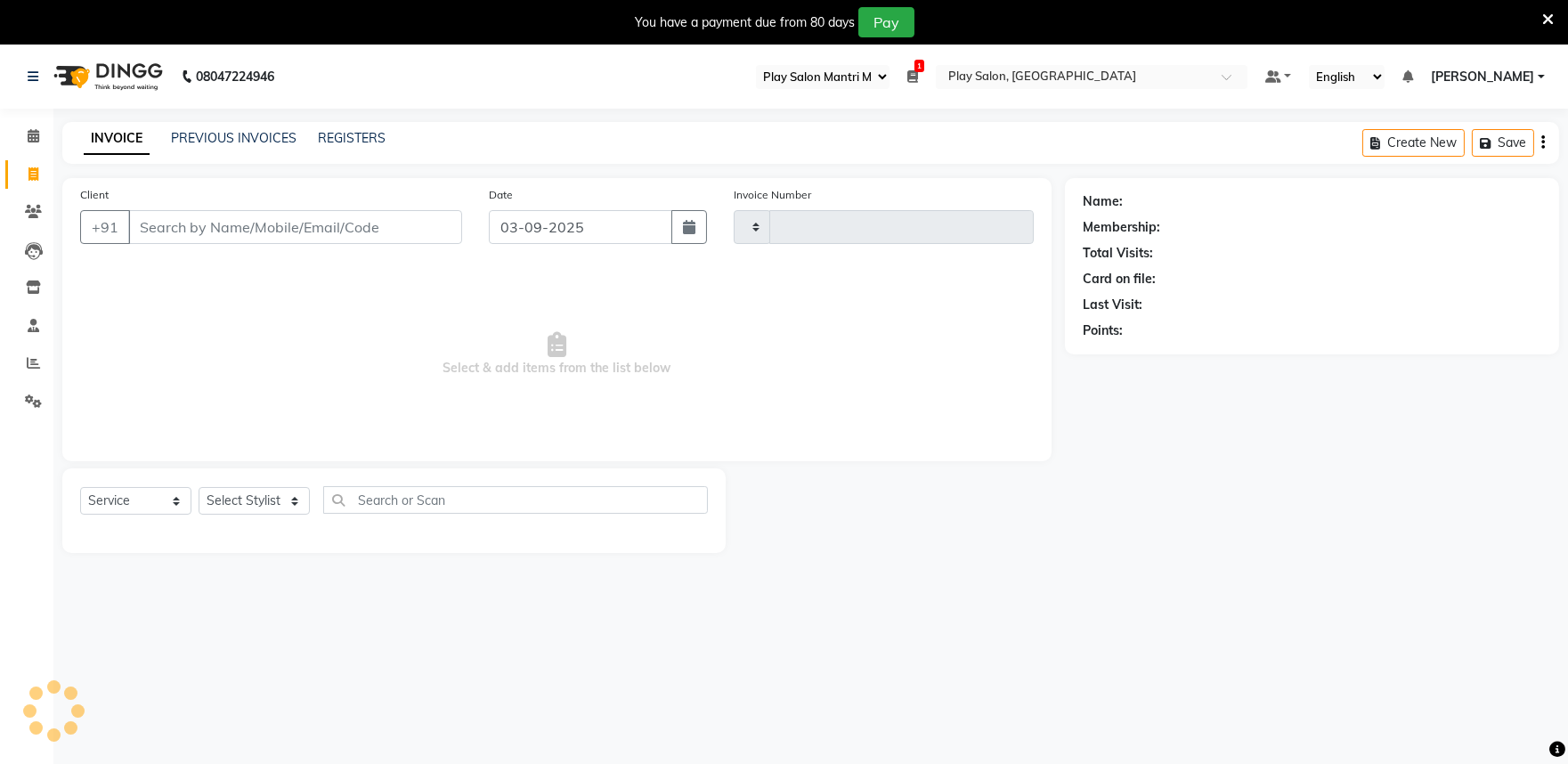
type input "1662"
select select "8352"
click at [227, 136] on link "PREVIOUS INVOICES" at bounding box center [234, 138] width 126 height 16
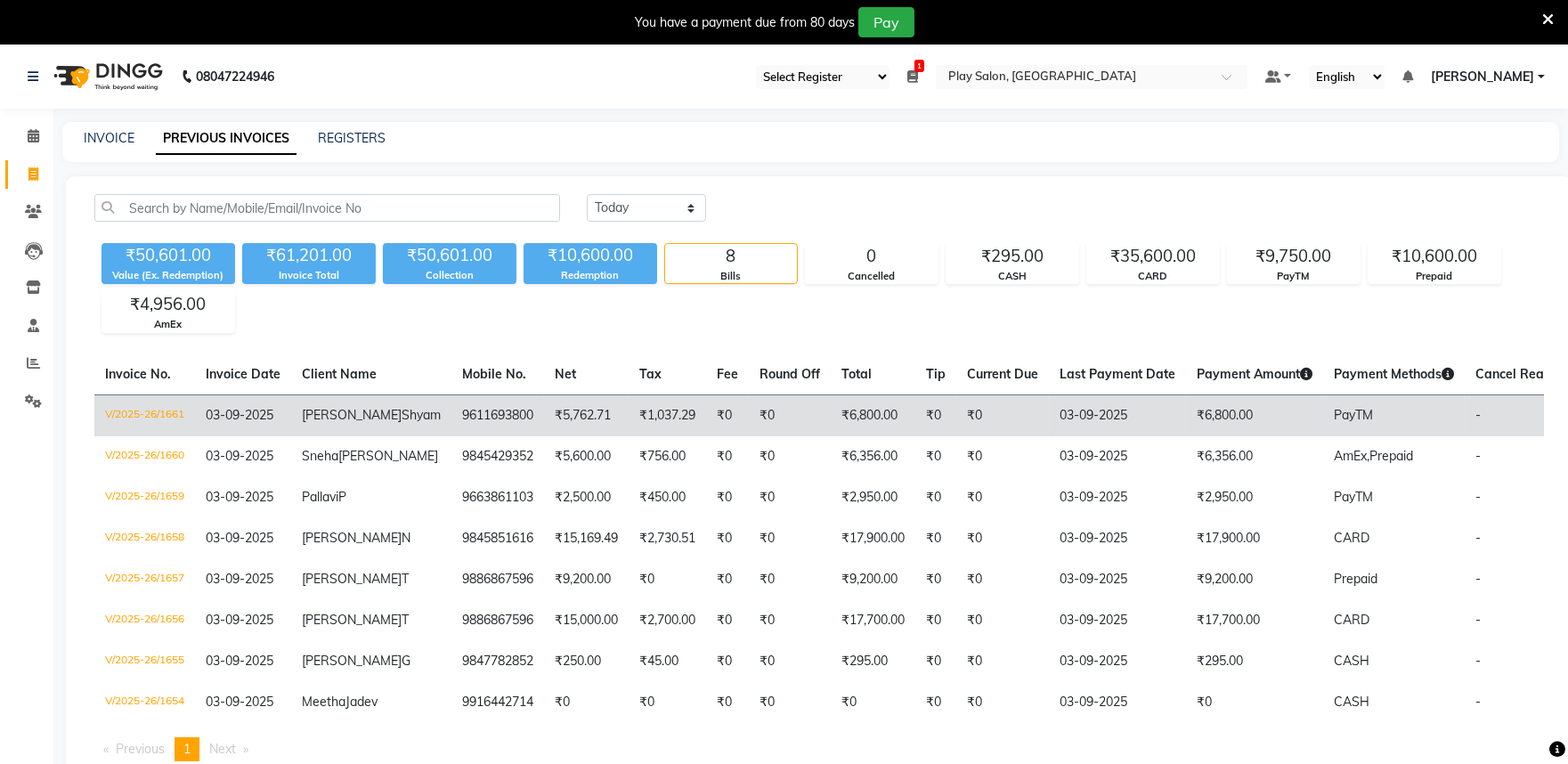
click at [160, 411] on td "V/2025-26/1661" at bounding box center [144, 414] width 101 height 42
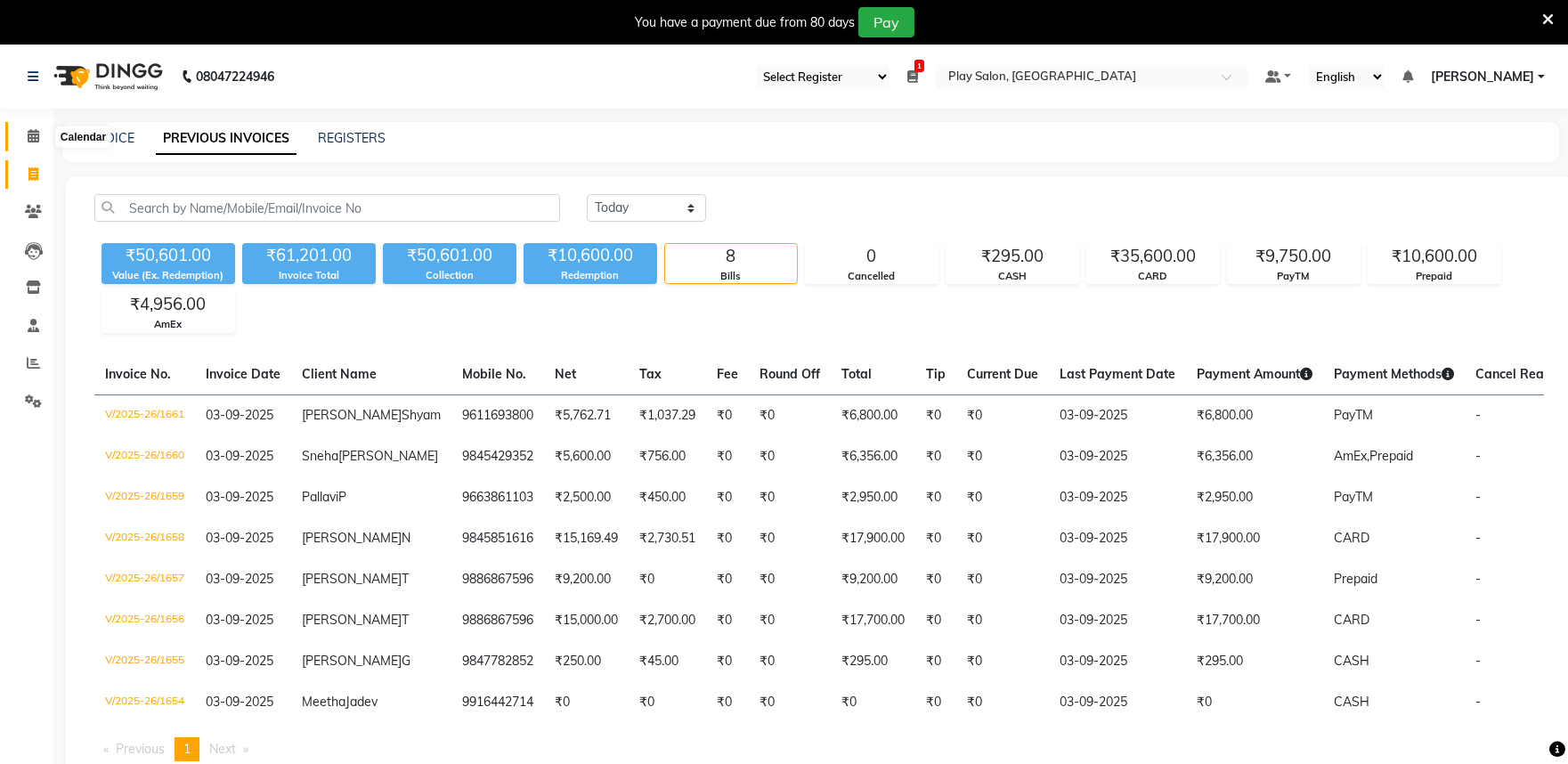
click at [31, 131] on icon at bounding box center [33, 136] width 12 height 13
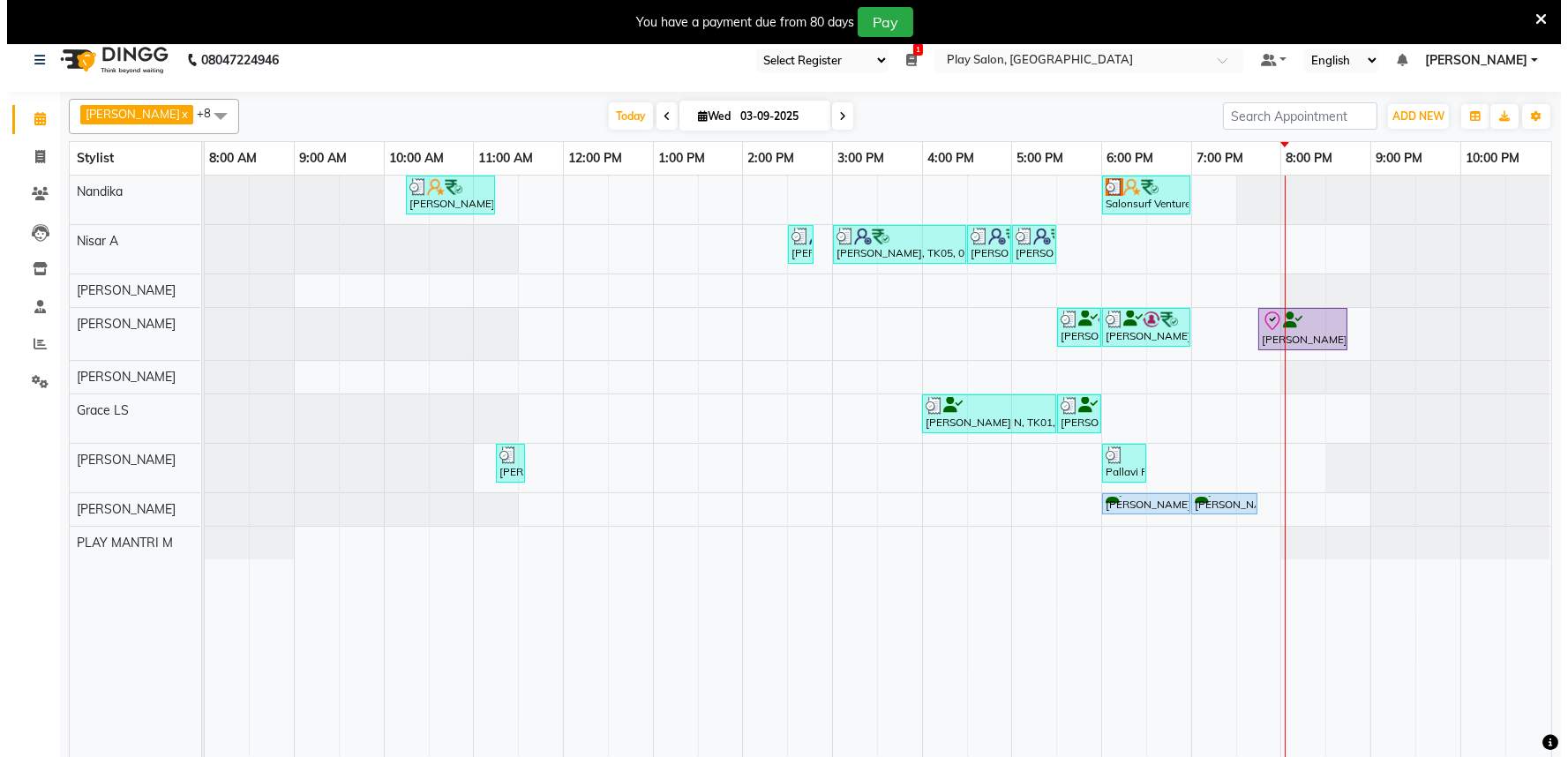
scroll to position [44, 0]
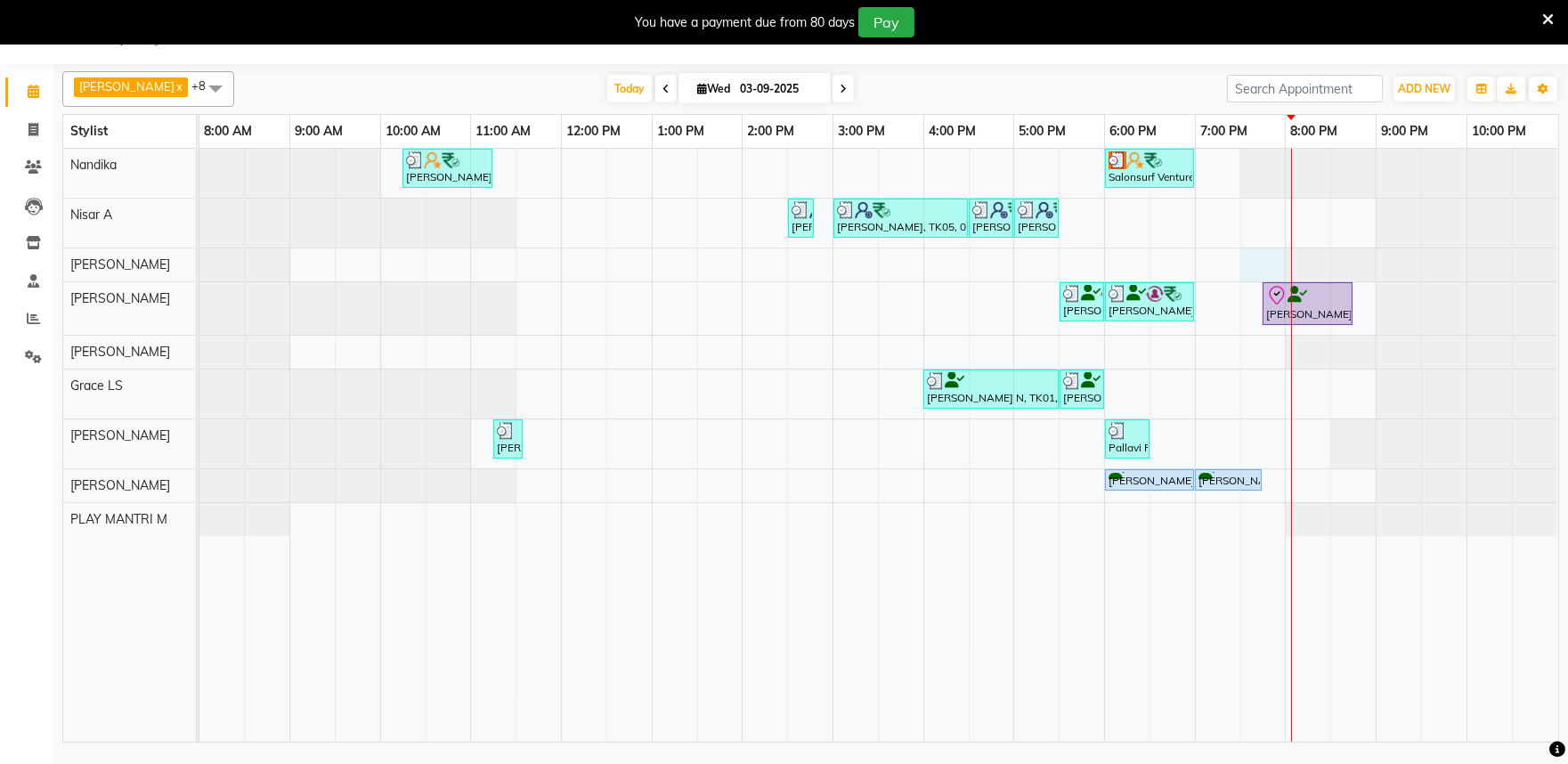
click at [1278, 252] on div "[PERSON_NAME], TK02, 10:15 AM-11:15 AM, Blowdry + shampoo + conditioner [KERAST…" at bounding box center [879, 445] width 1359 height 593
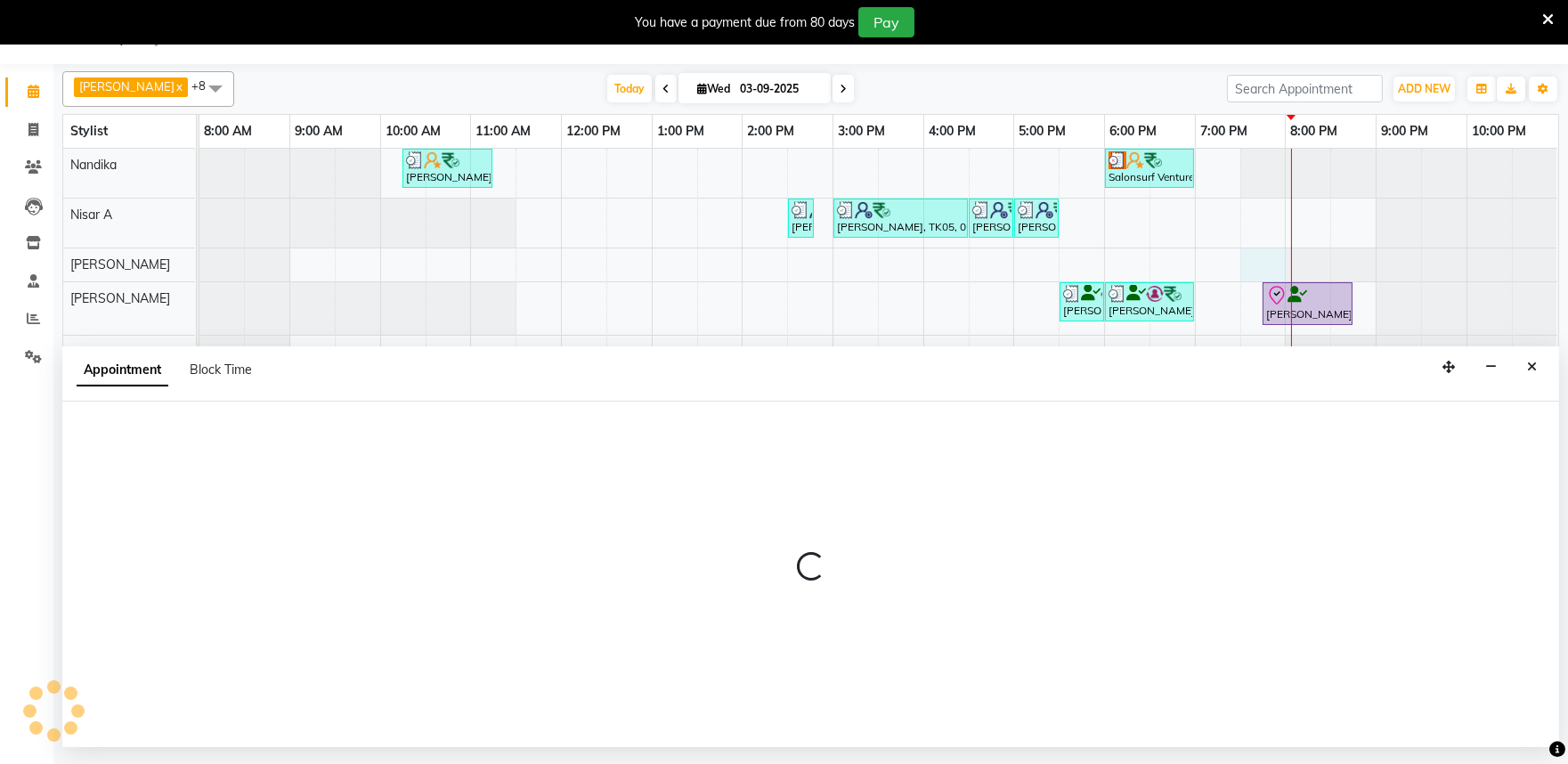
select select "81321"
select select "tentative"
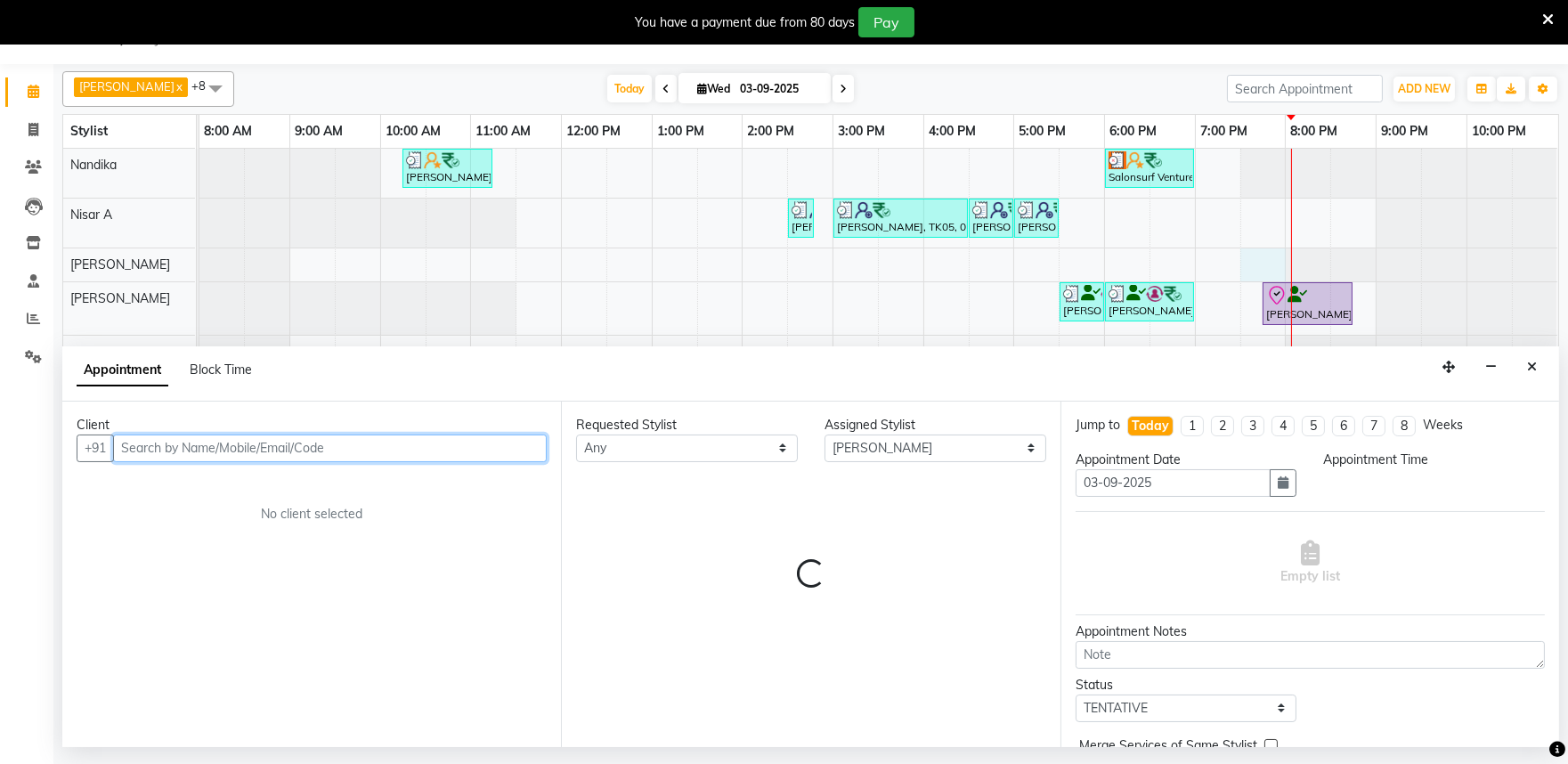
select select "1170"
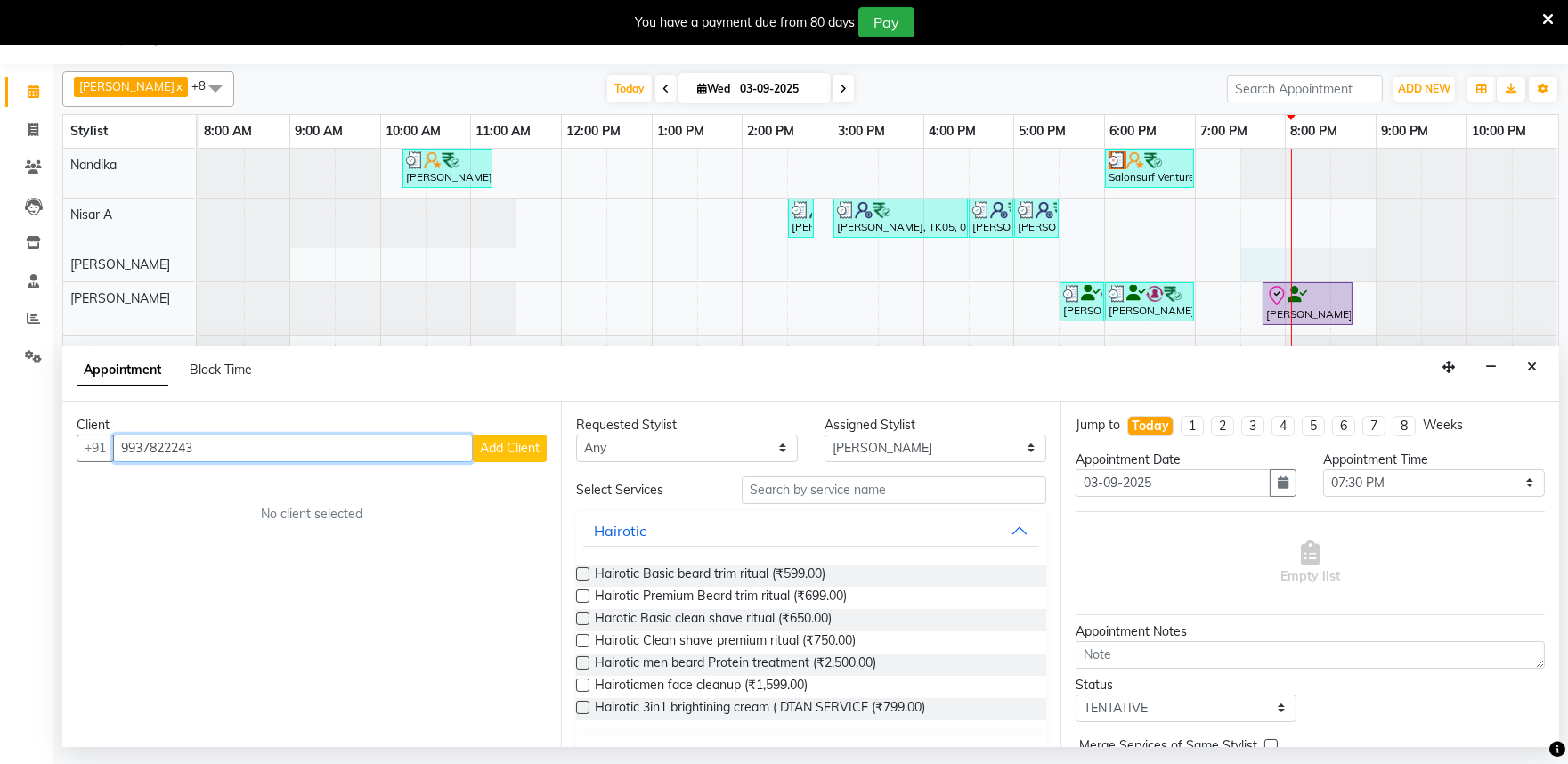
type input "9937822243"
click at [501, 448] on span "Add Client" at bounding box center [510, 448] width 60 height 16
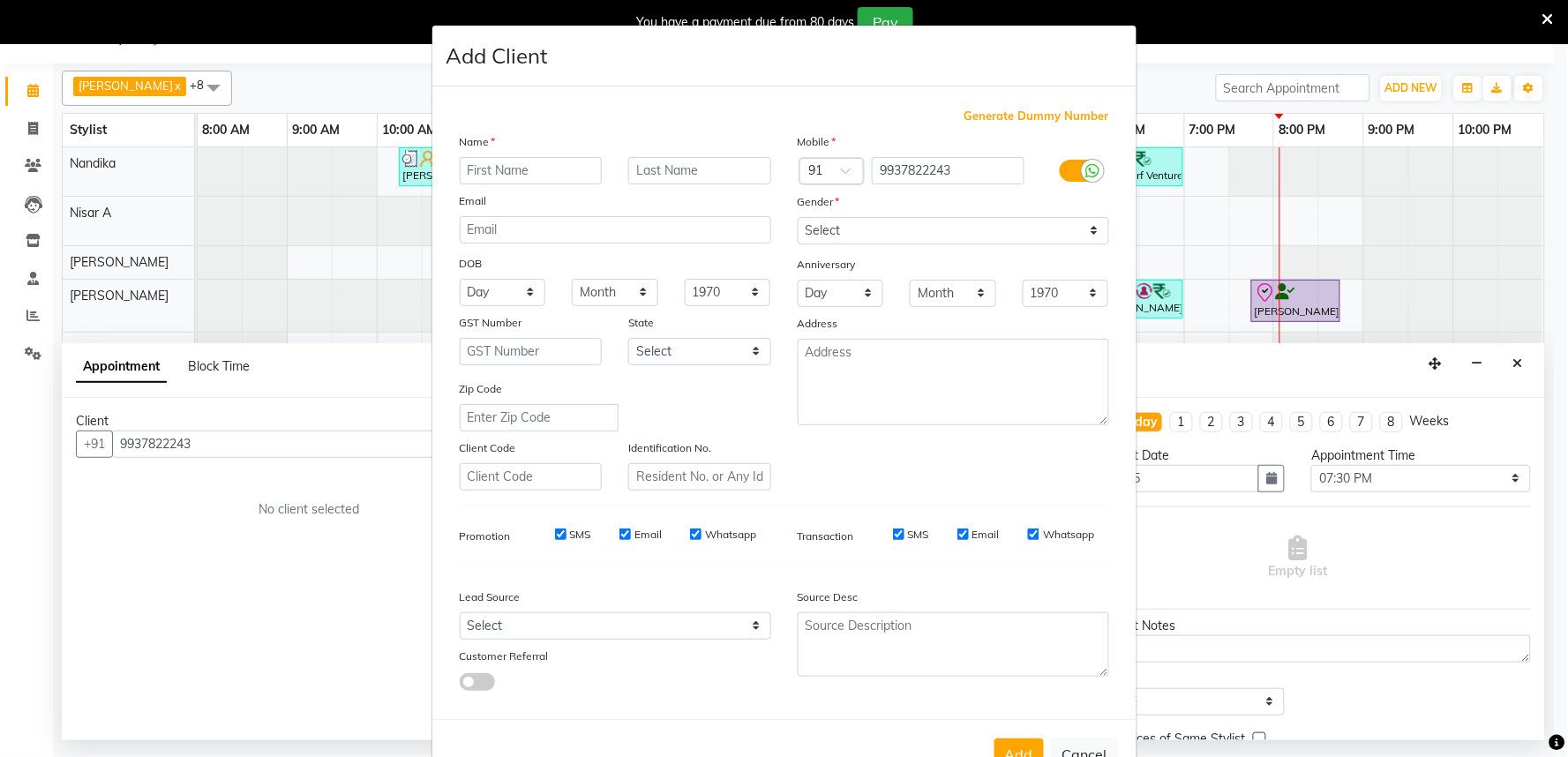
click at [510, 168] on input "text" at bounding box center [532, 170] width 143 height 27
type input "[PERSON_NAME]"
click at [657, 174] on input "text" at bounding box center [699, 170] width 143 height 27
type input "A"
click at [861, 227] on select "Select [DEMOGRAPHIC_DATA] [DEMOGRAPHIC_DATA] Other Prefer Not To Say" at bounding box center [953, 231] width 312 height 27
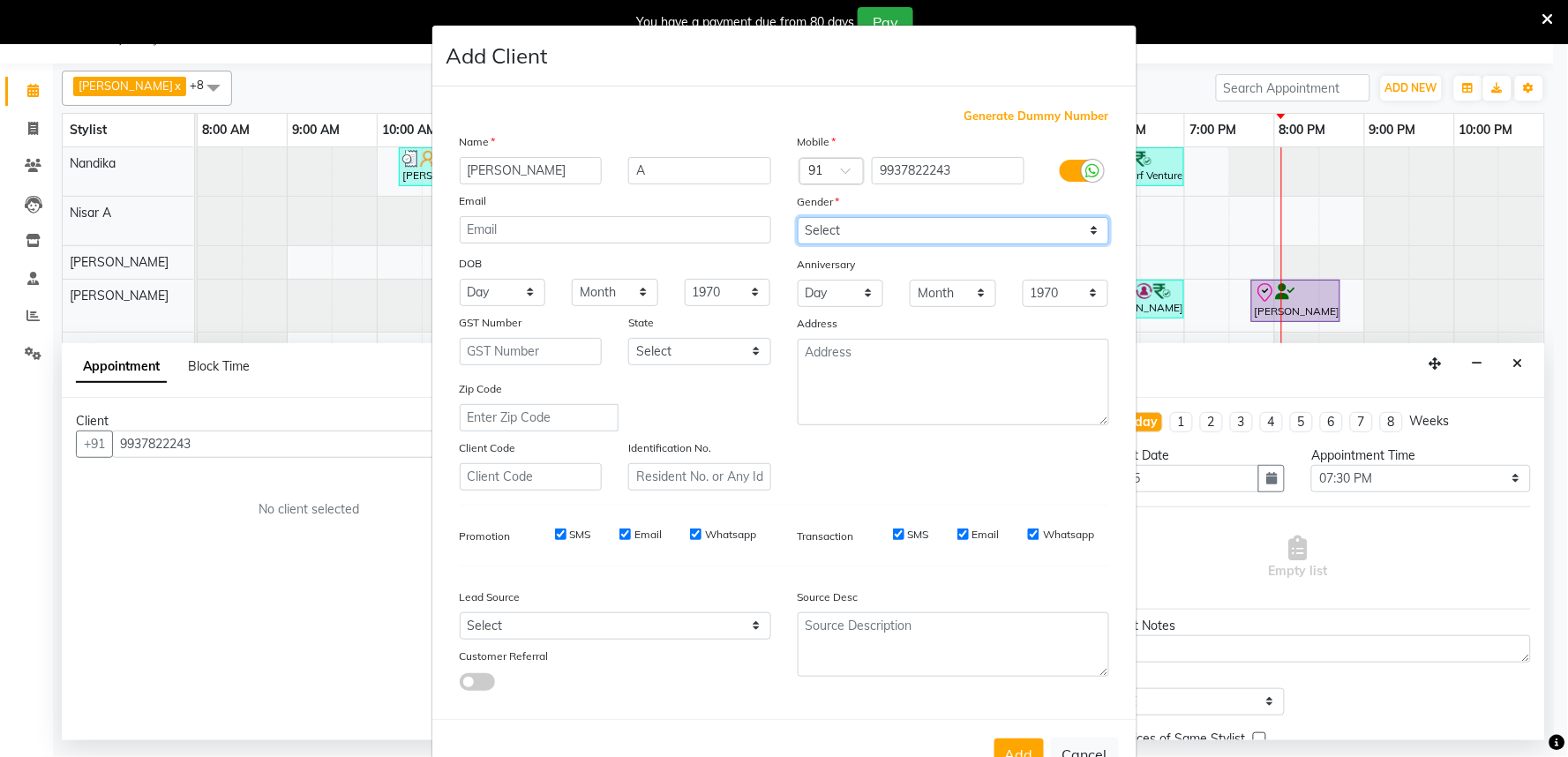
select select "[DEMOGRAPHIC_DATA]"
click at [797, 217] on select "Select [DEMOGRAPHIC_DATA] [DEMOGRAPHIC_DATA] Other Prefer Not To Say" at bounding box center [953, 231] width 312 height 27
click at [958, 532] on input "Email" at bounding box center [963, 534] width 12 height 12
checkbox input "false"
click at [620, 530] on input "Email" at bounding box center [625, 534] width 12 height 12
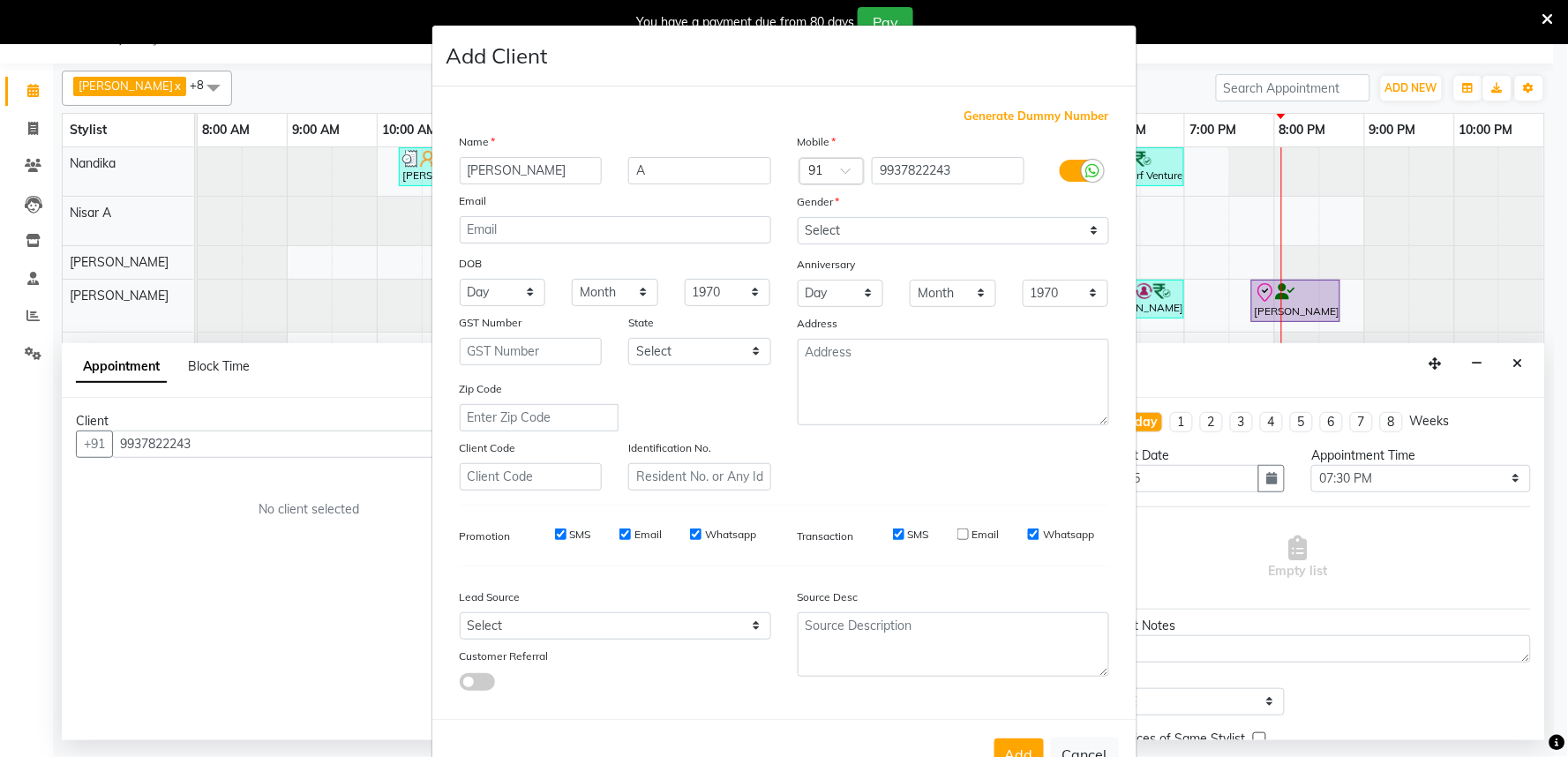
checkbox input "false"
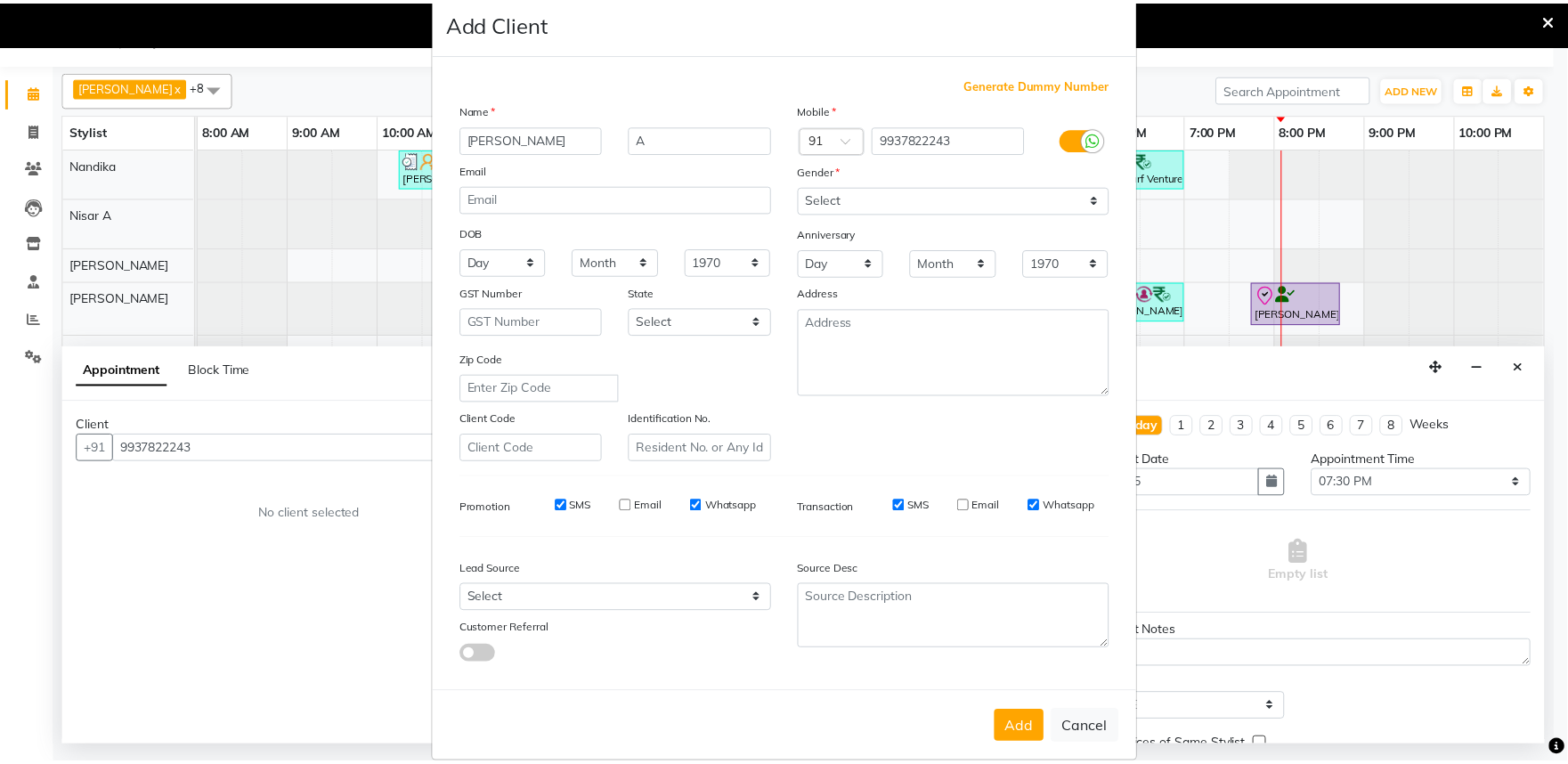
scroll to position [58, 0]
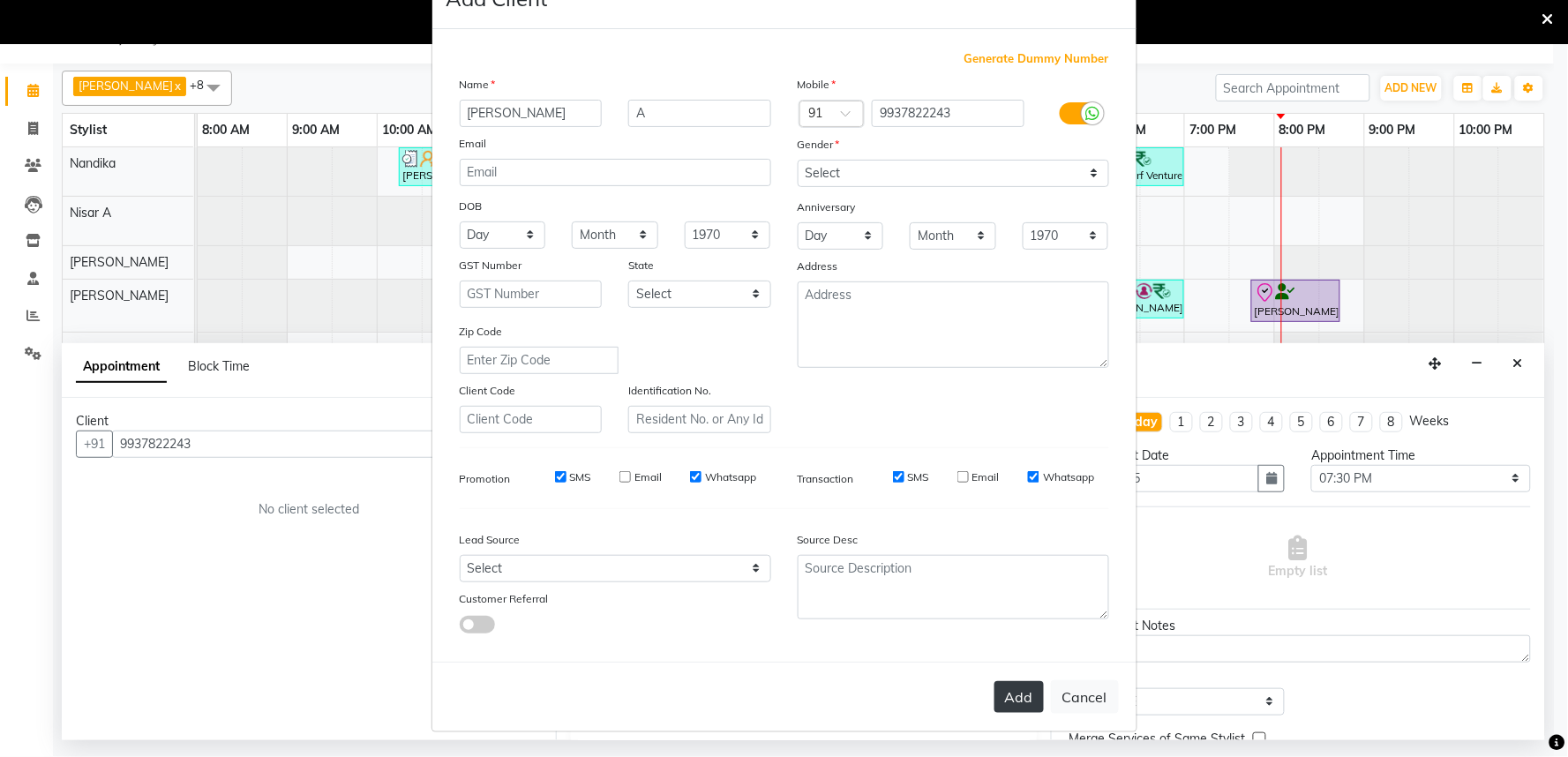
click at [1009, 693] on button "Add" at bounding box center [1019, 697] width 49 height 32
select select
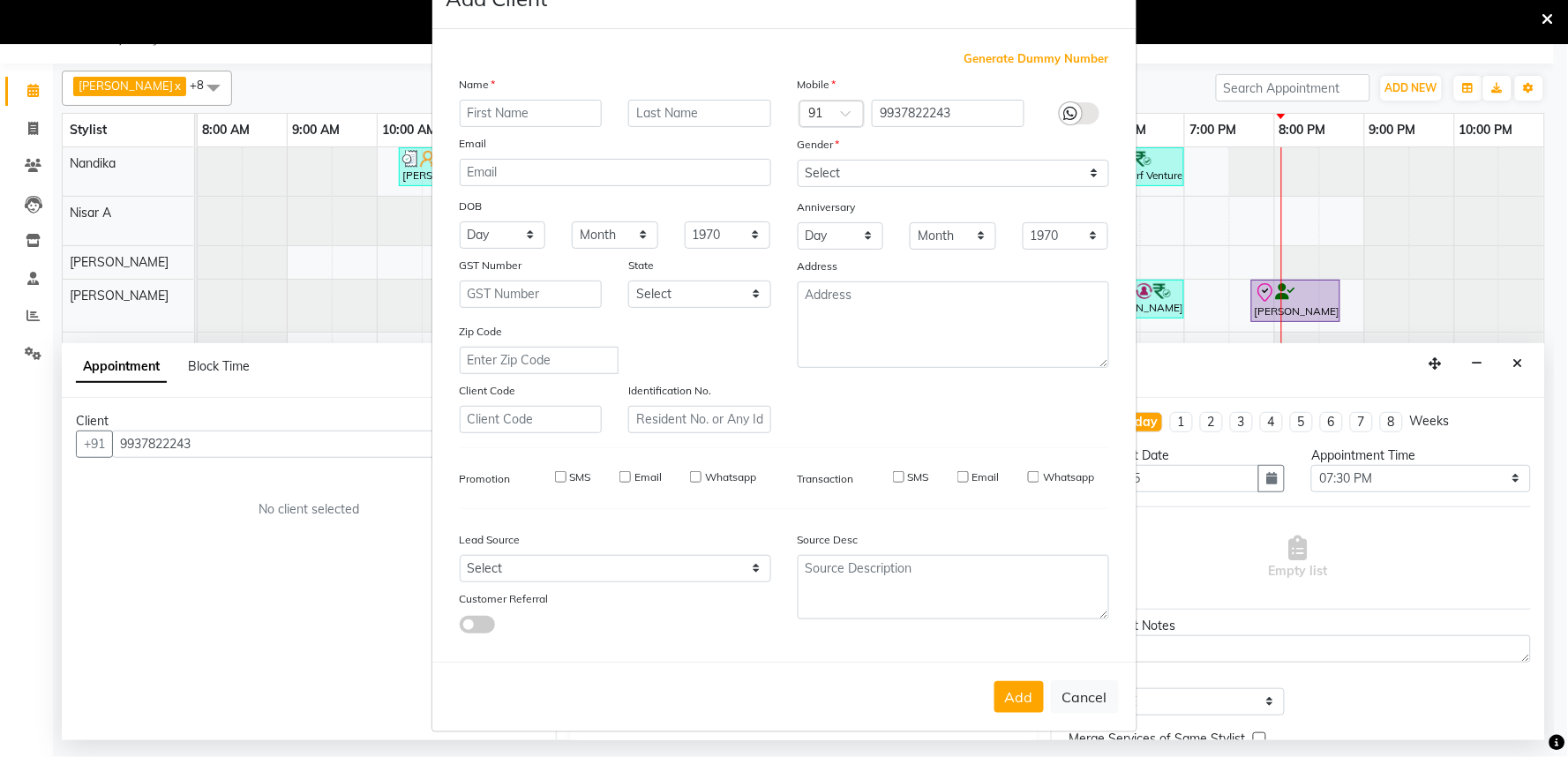
select select
checkbox input "false"
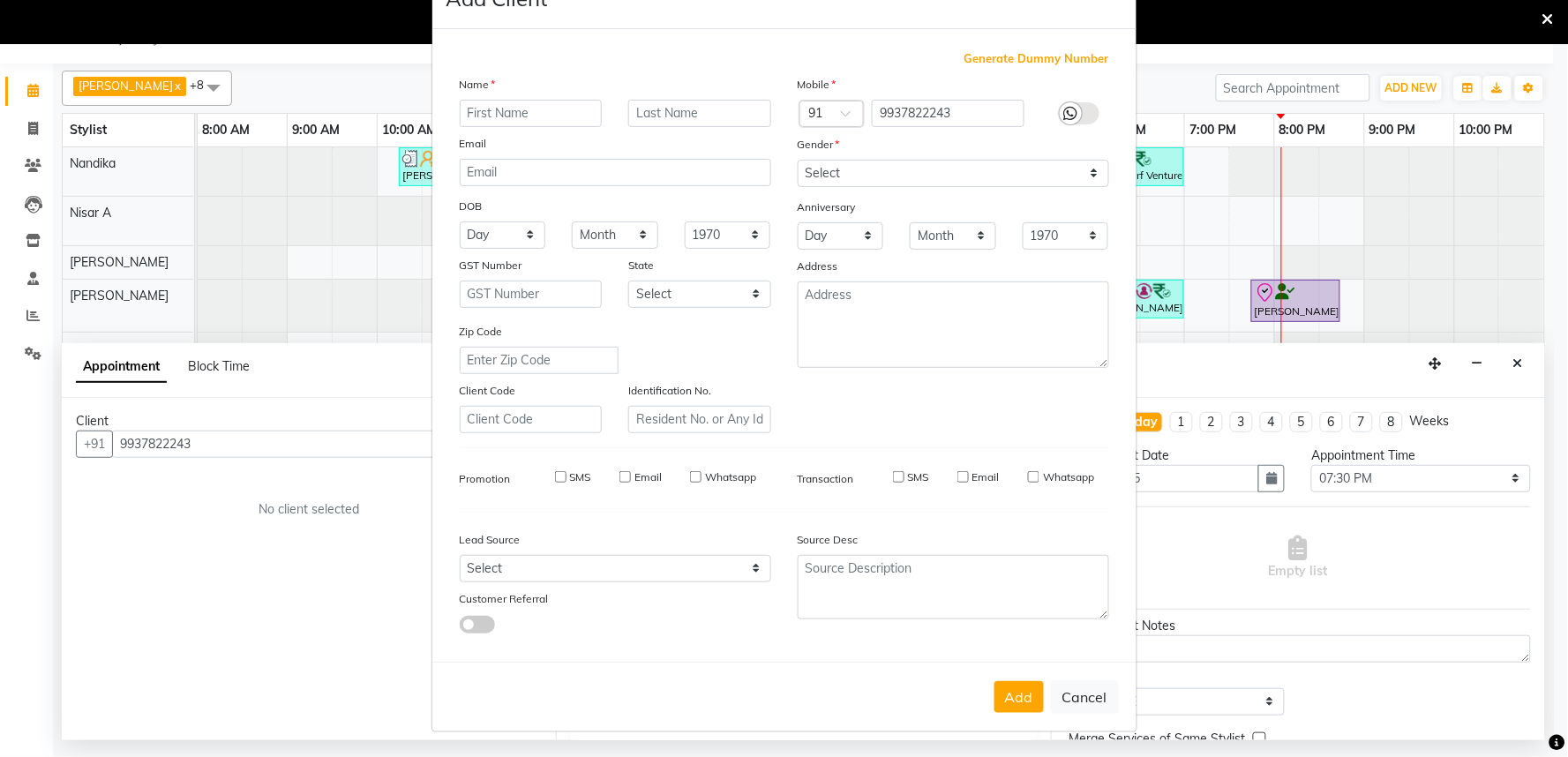
checkbox input "false"
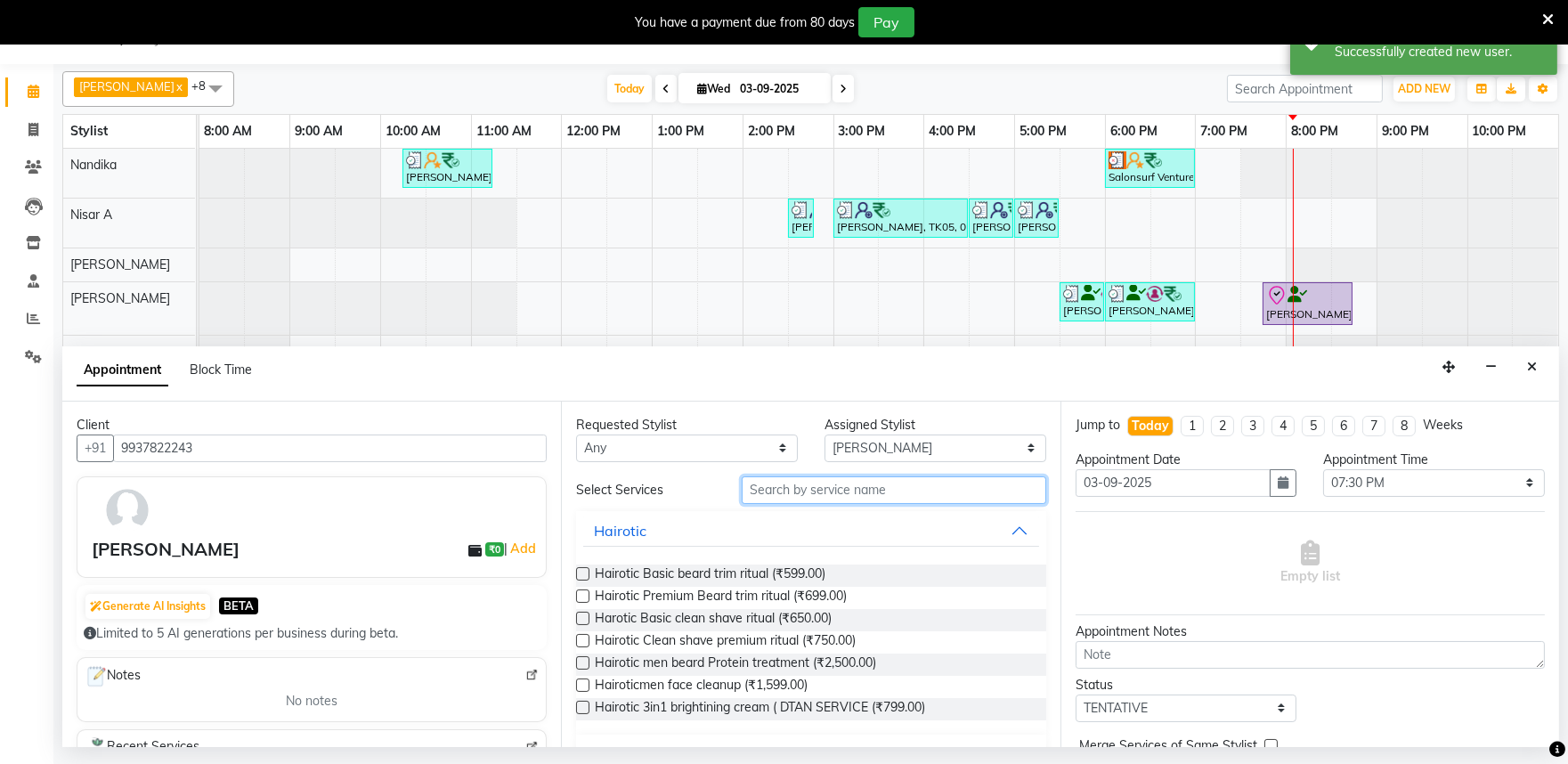
click at [808, 489] on input "text" at bounding box center [894, 490] width 304 height 28
type input "hair cut"
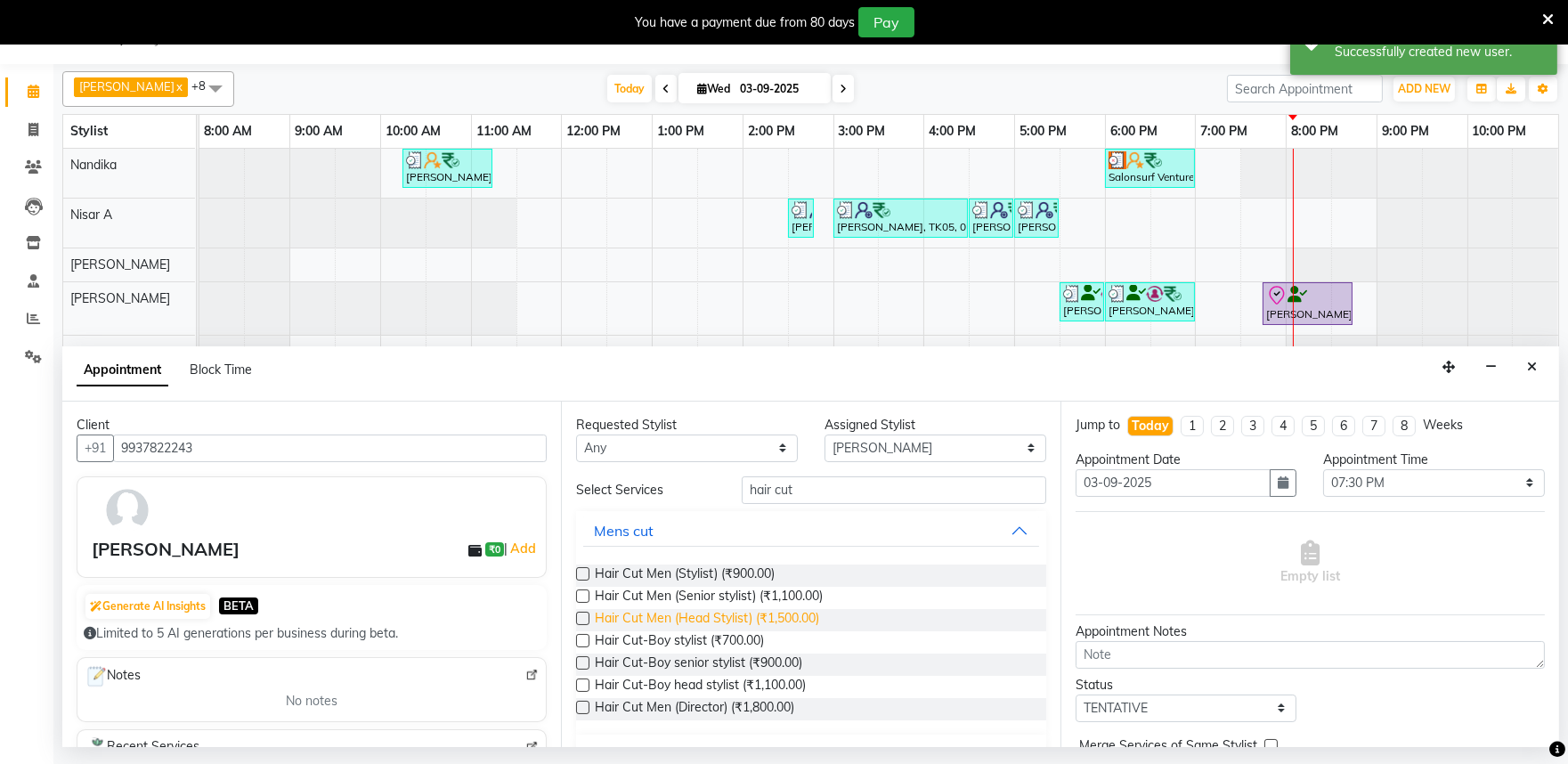
drag, startPoint x: 587, startPoint y: 594, endPoint x: 651, endPoint y: 612, distance: 66.5
click at [586, 594] on label at bounding box center [583, 596] width 13 height 13
click at [586, 594] on input "checkbox" at bounding box center [582, 598] width 12 height 12
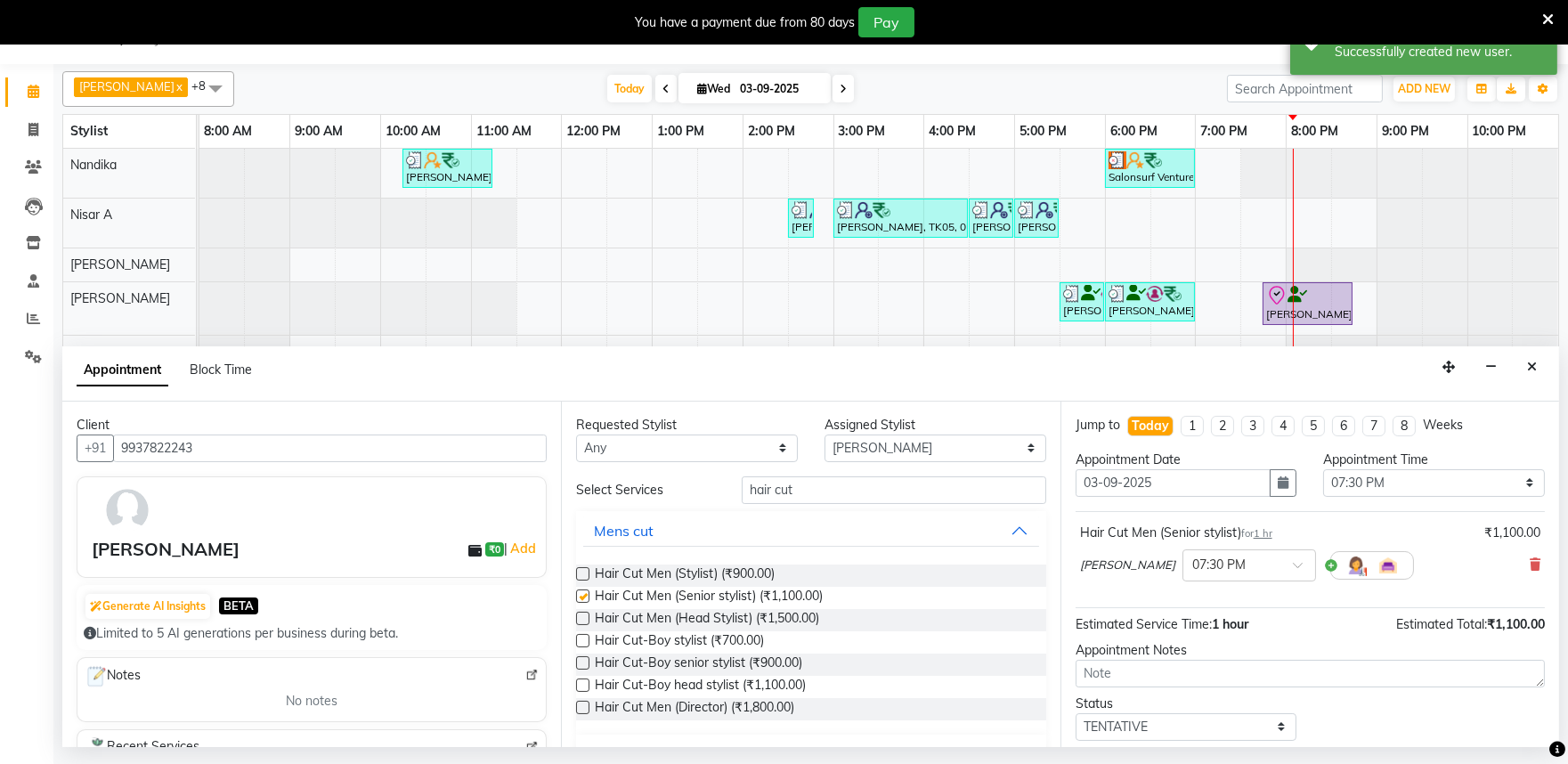
checkbox input "false"
click at [1234, 573] on div at bounding box center [1249, 564] width 131 height 18
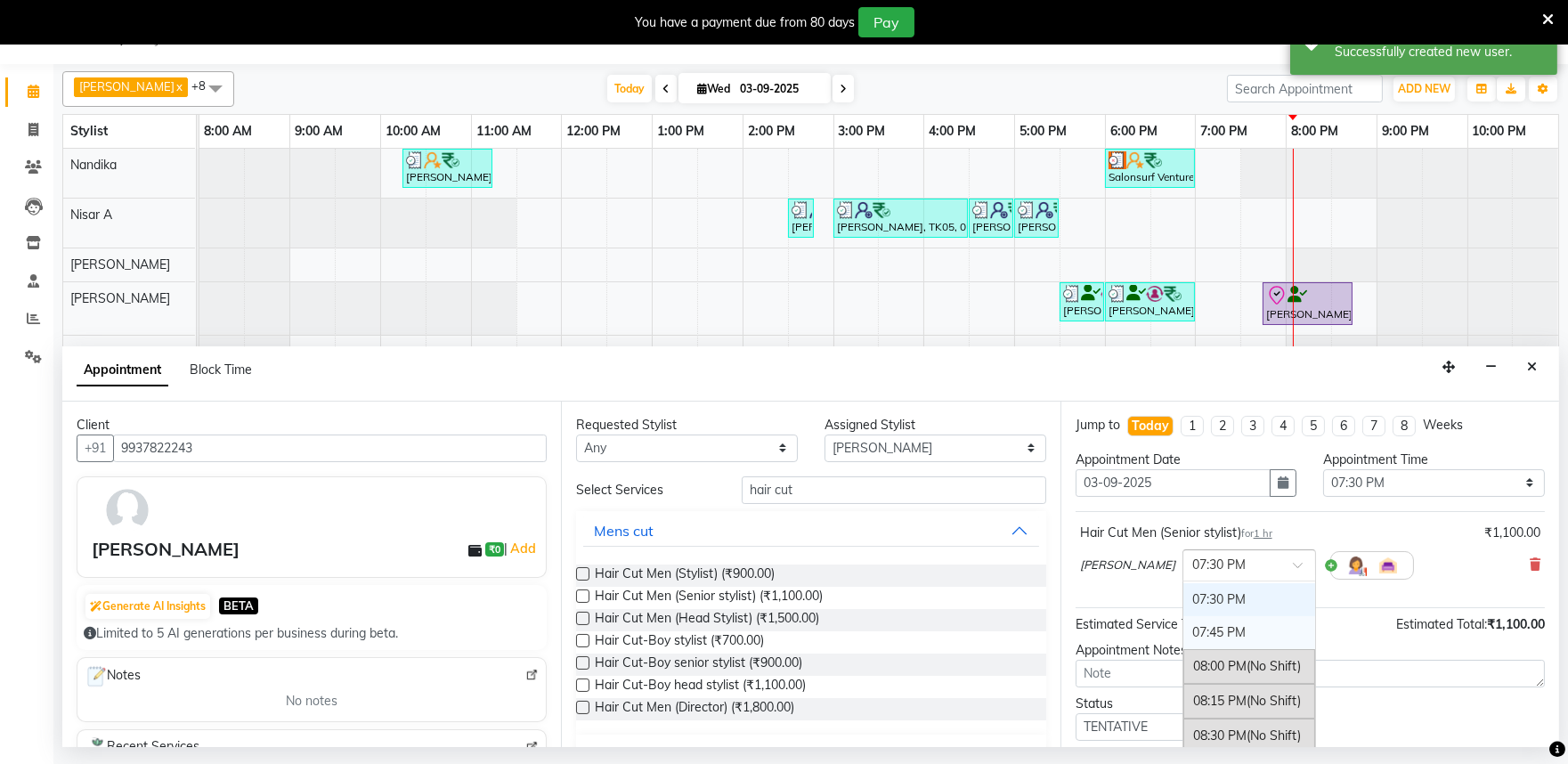
click at [1208, 635] on div "07:45 PM" at bounding box center [1249, 633] width 131 height 33
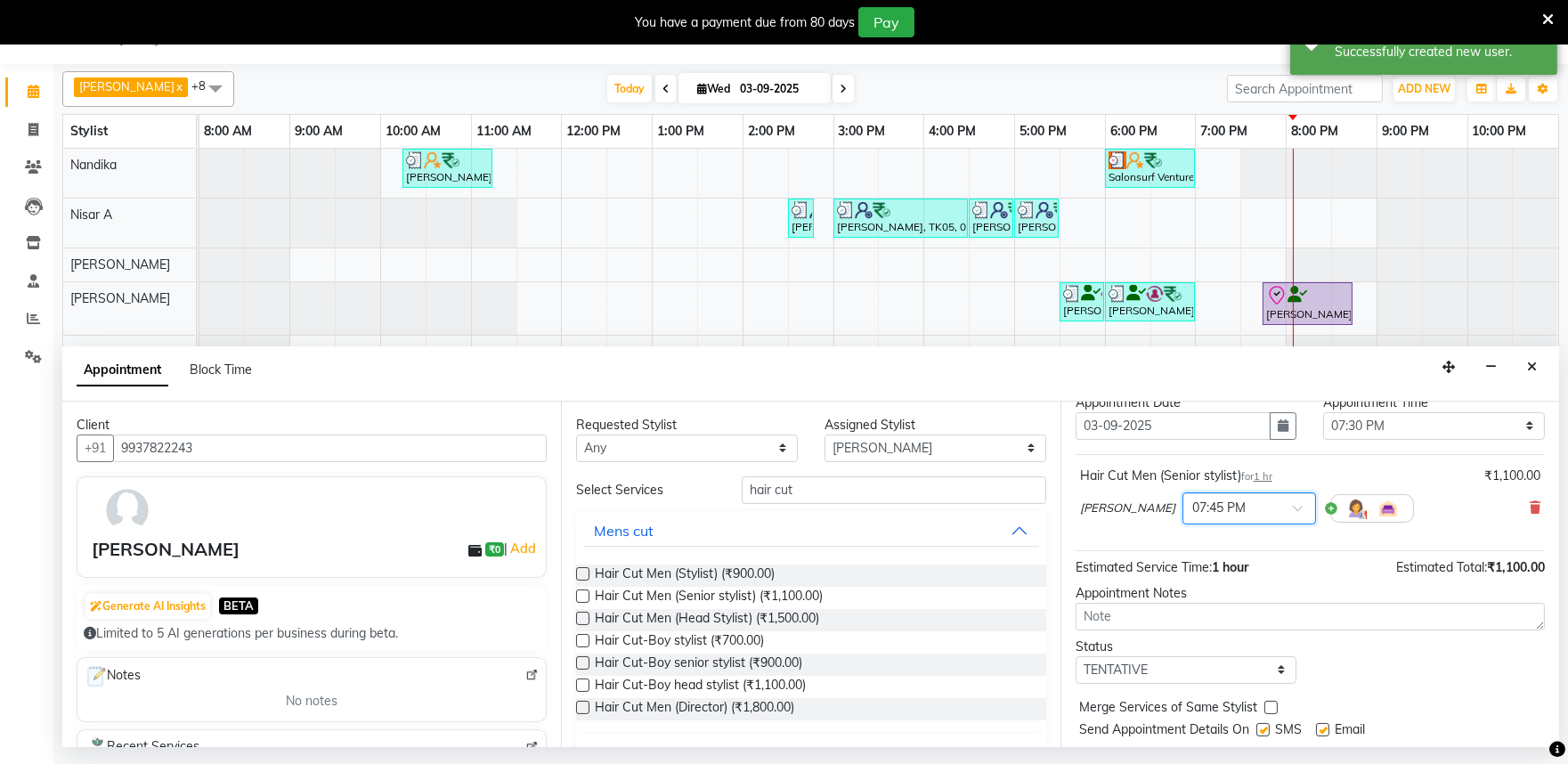
scroll to position [107, 0]
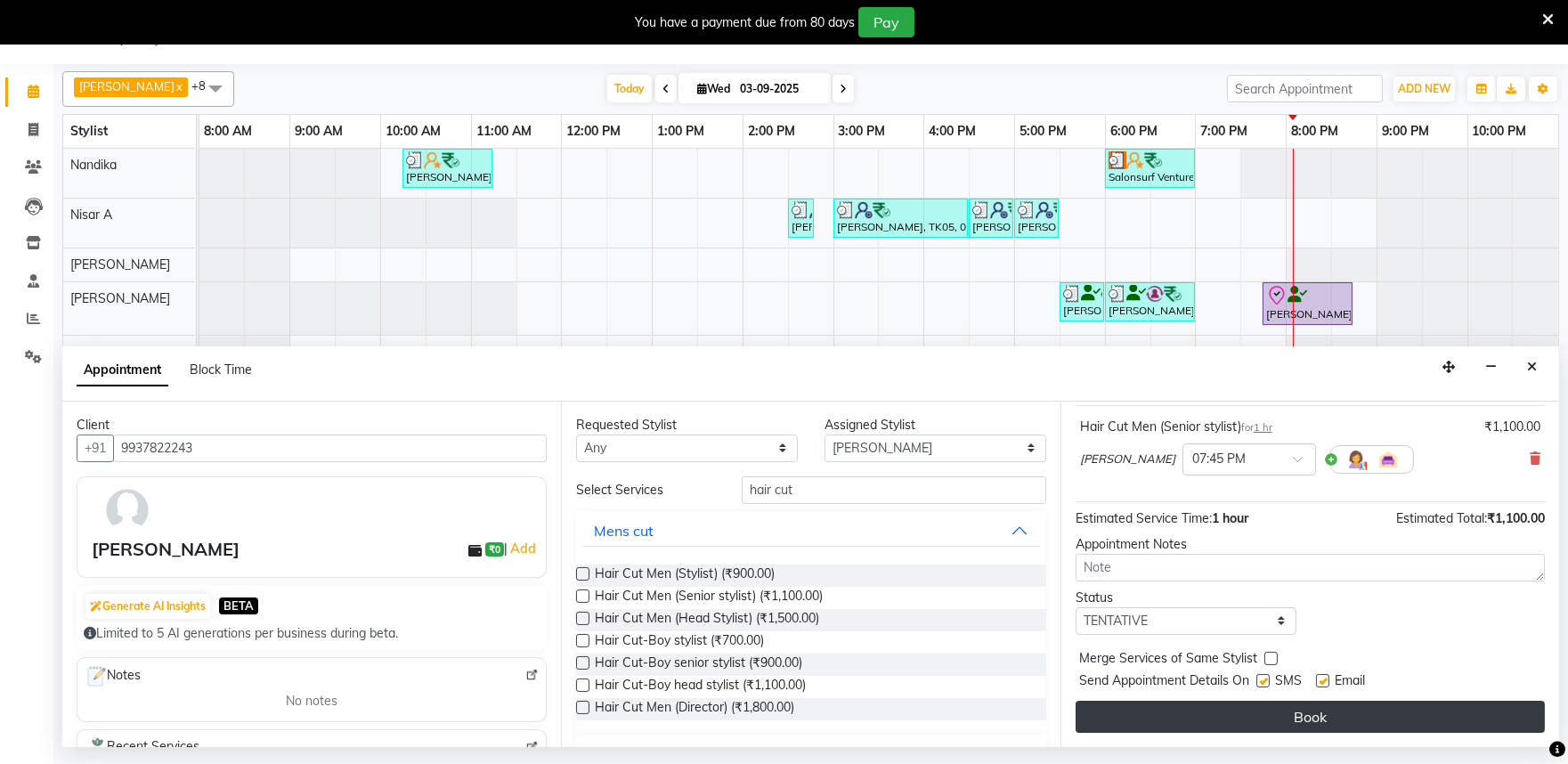
click at [1303, 720] on button "Book" at bounding box center [1310, 717] width 469 height 32
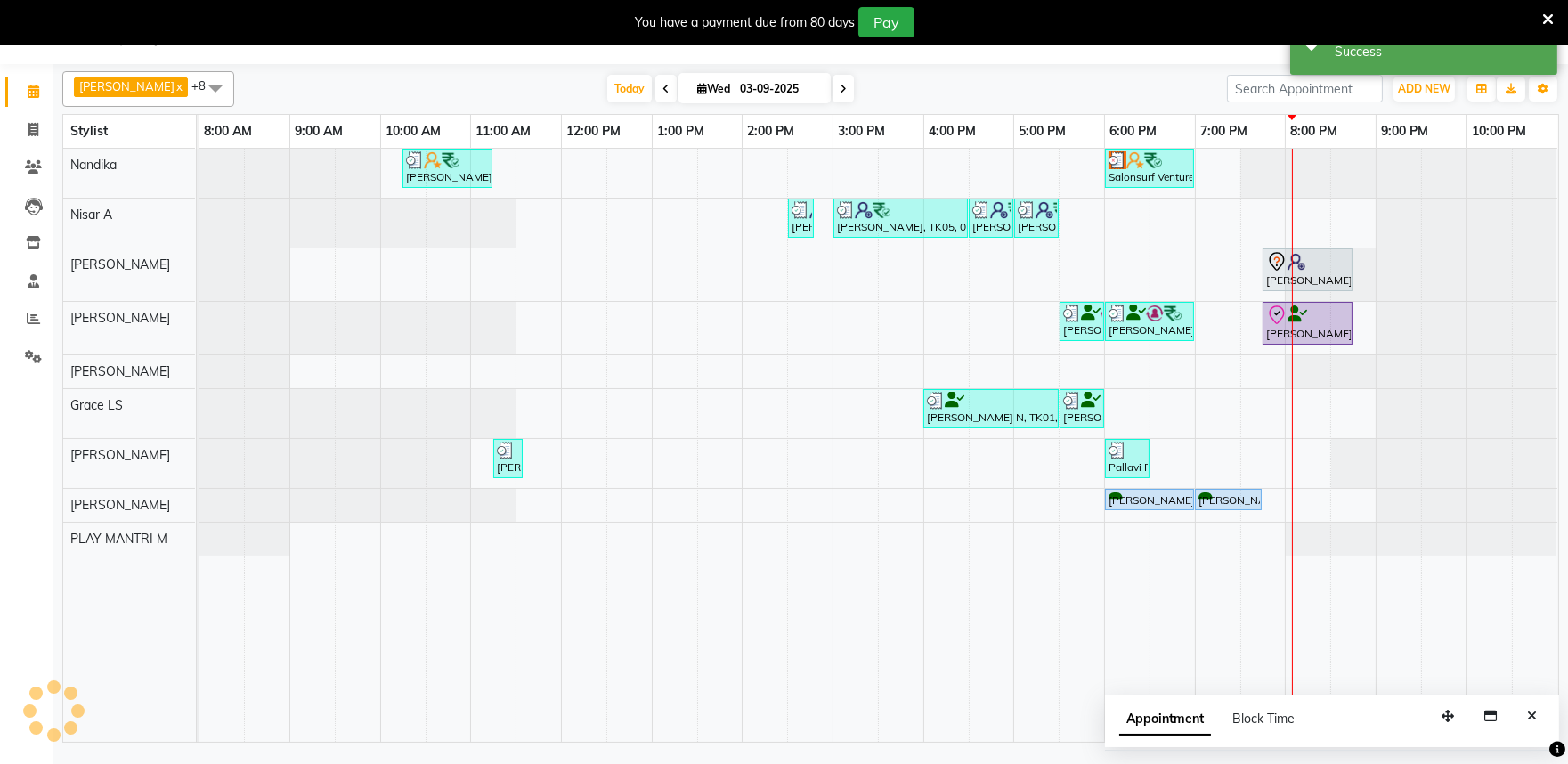
scroll to position [0, 0]
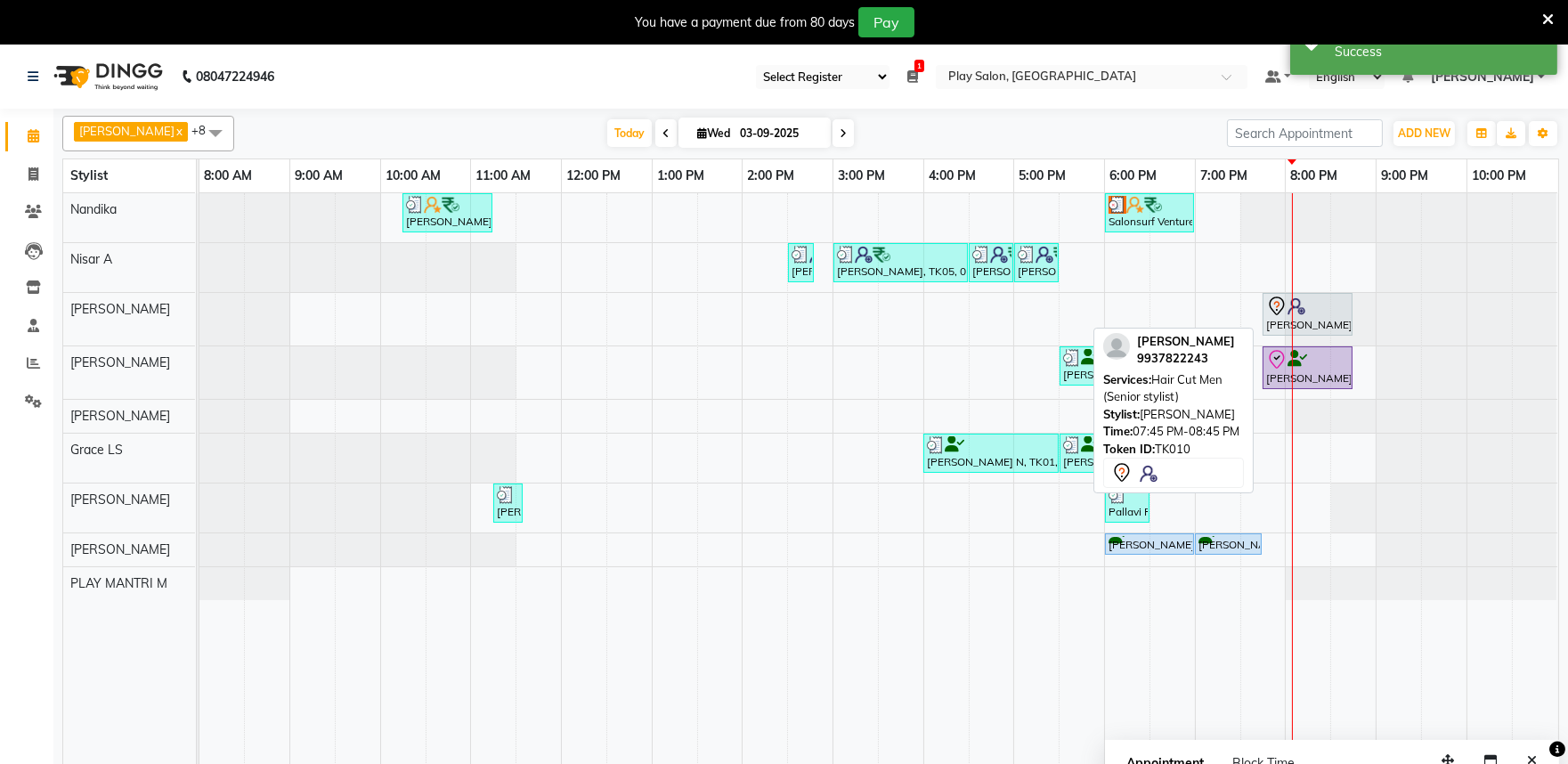
click at [1269, 300] on icon at bounding box center [1277, 306] width 21 height 21
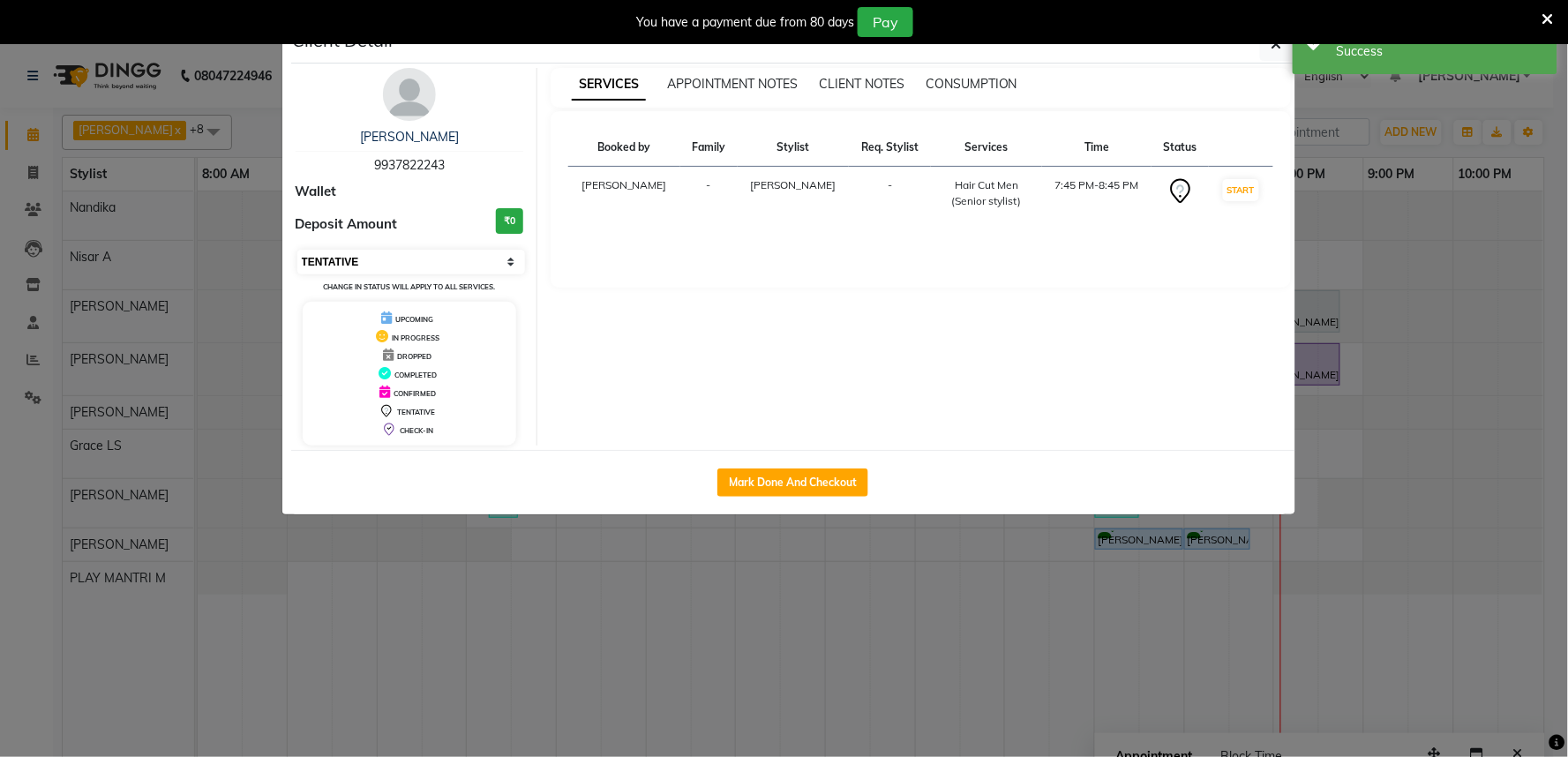
click at [338, 251] on select "Select IN SERVICE CONFIRMED TENTATIVE CHECK IN MARK DONE DROPPED UPCOMING" at bounding box center [411, 261] width 228 height 25
select select "8"
click at [297, 249] on select "Select IN SERVICE CONFIRMED TENTATIVE CHECK IN MARK DONE DROPPED UPCOMING" at bounding box center [411, 261] width 228 height 25
click at [1266, 55] on button "button" at bounding box center [1277, 44] width 34 height 34
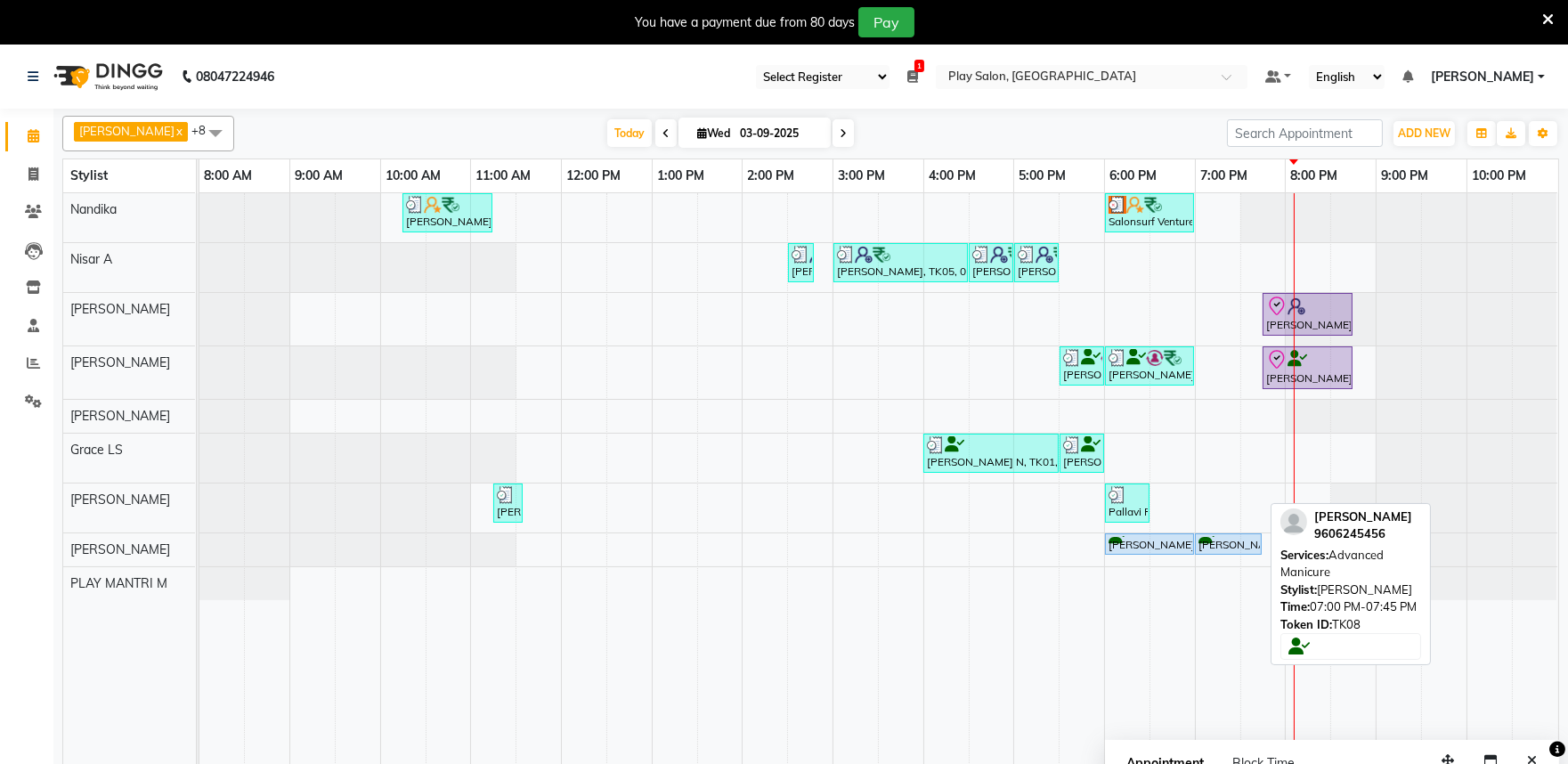
click at [1227, 550] on div "Nakshita B, TK08, 07:00 PM-07:45 PM, Advanced Manicure" at bounding box center [1228, 545] width 63 height 17
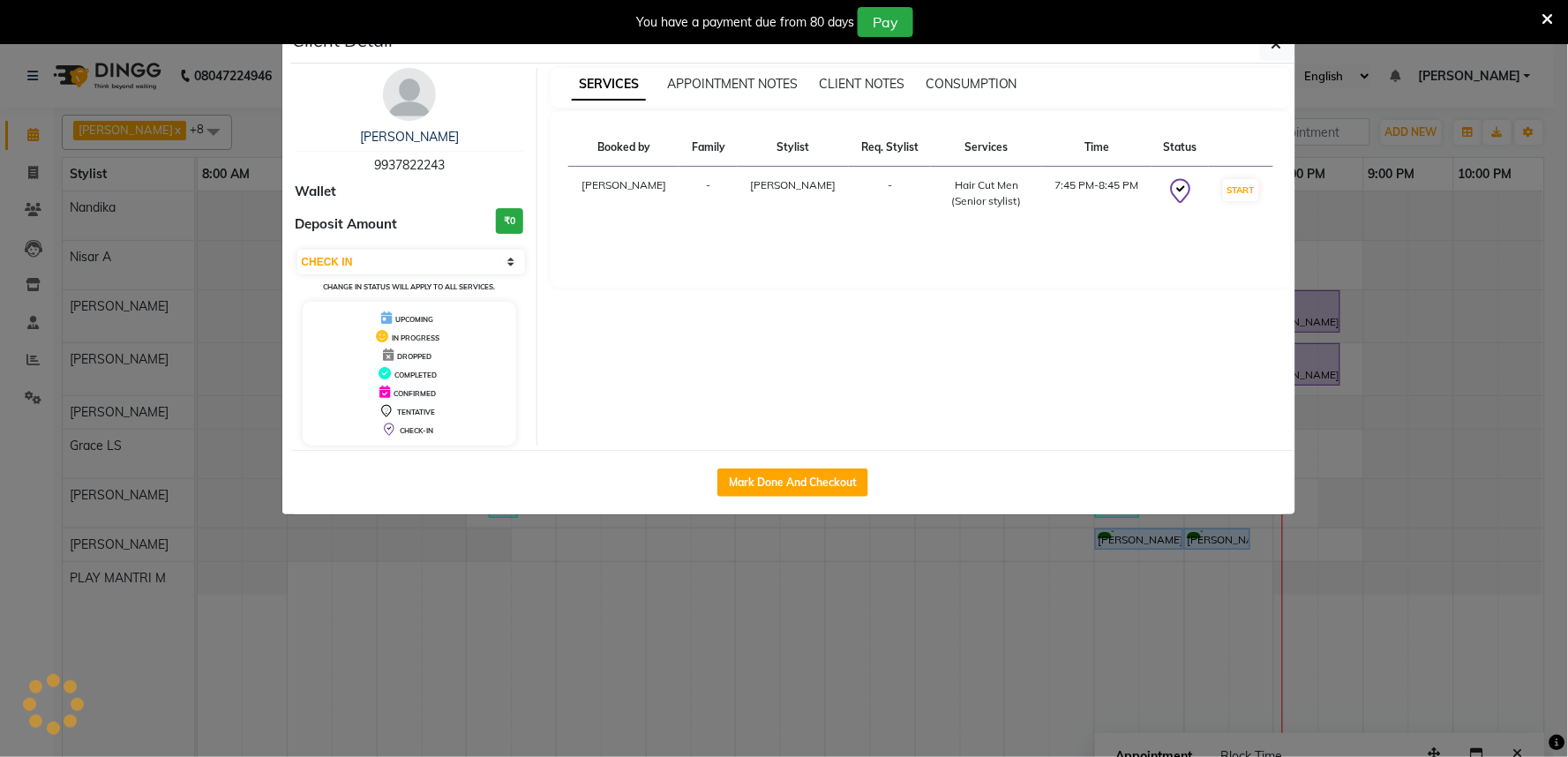
select select "5"
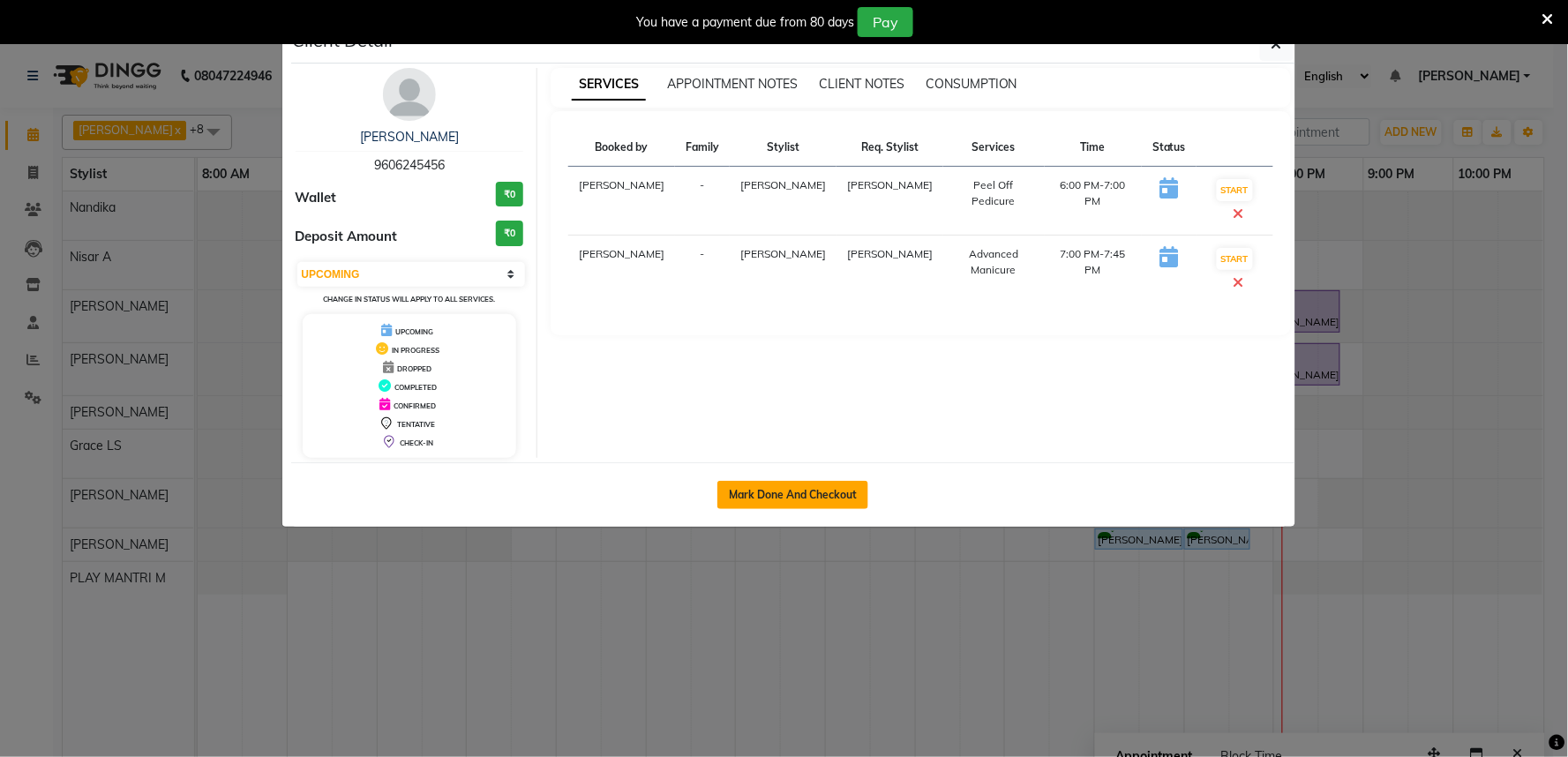
click at [794, 498] on button "Mark Done And Checkout" at bounding box center [793, 495] width 151 height 28
select select "service"
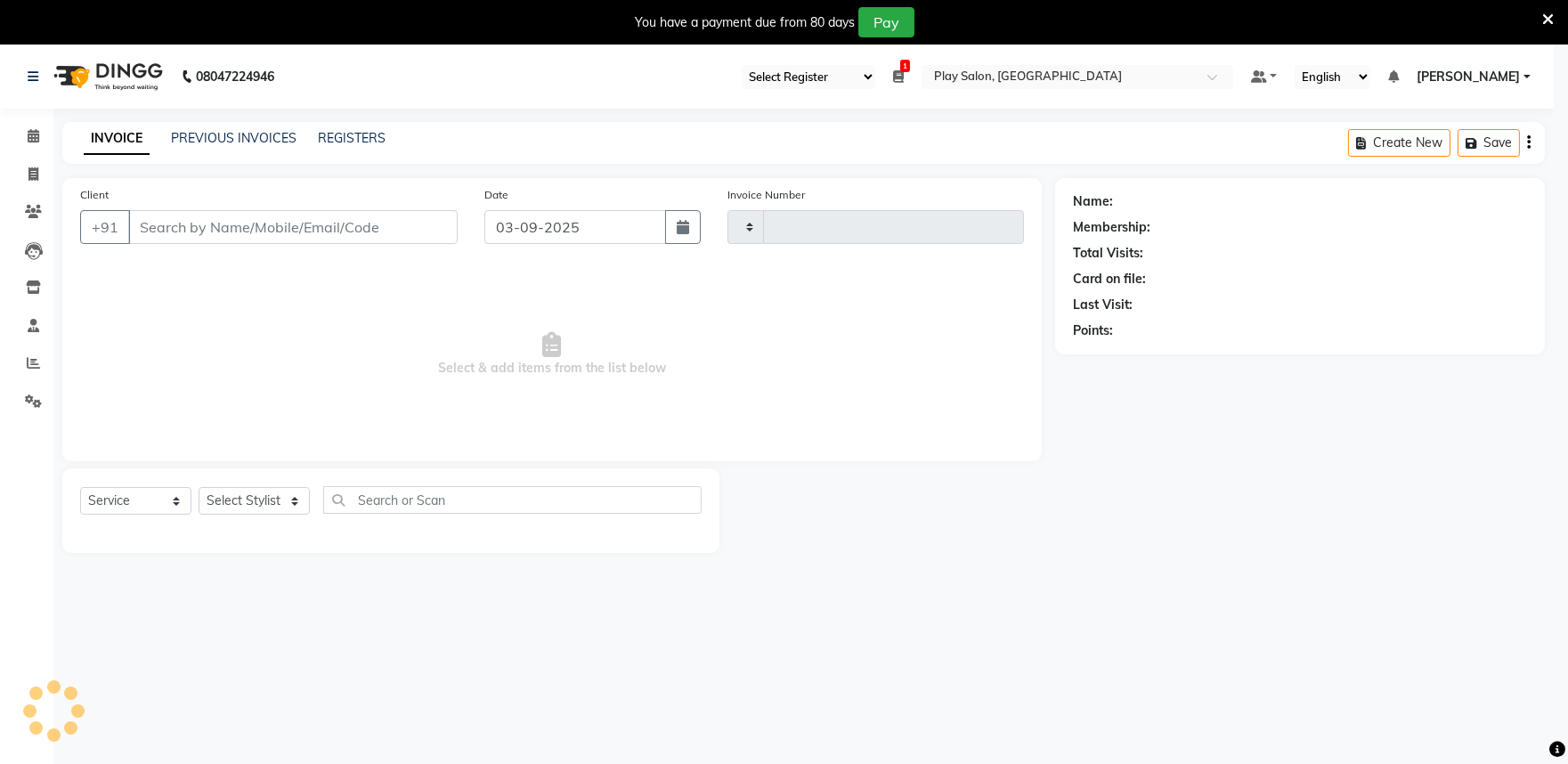
type input "1662"
select select "8352"
type input "9606245456"
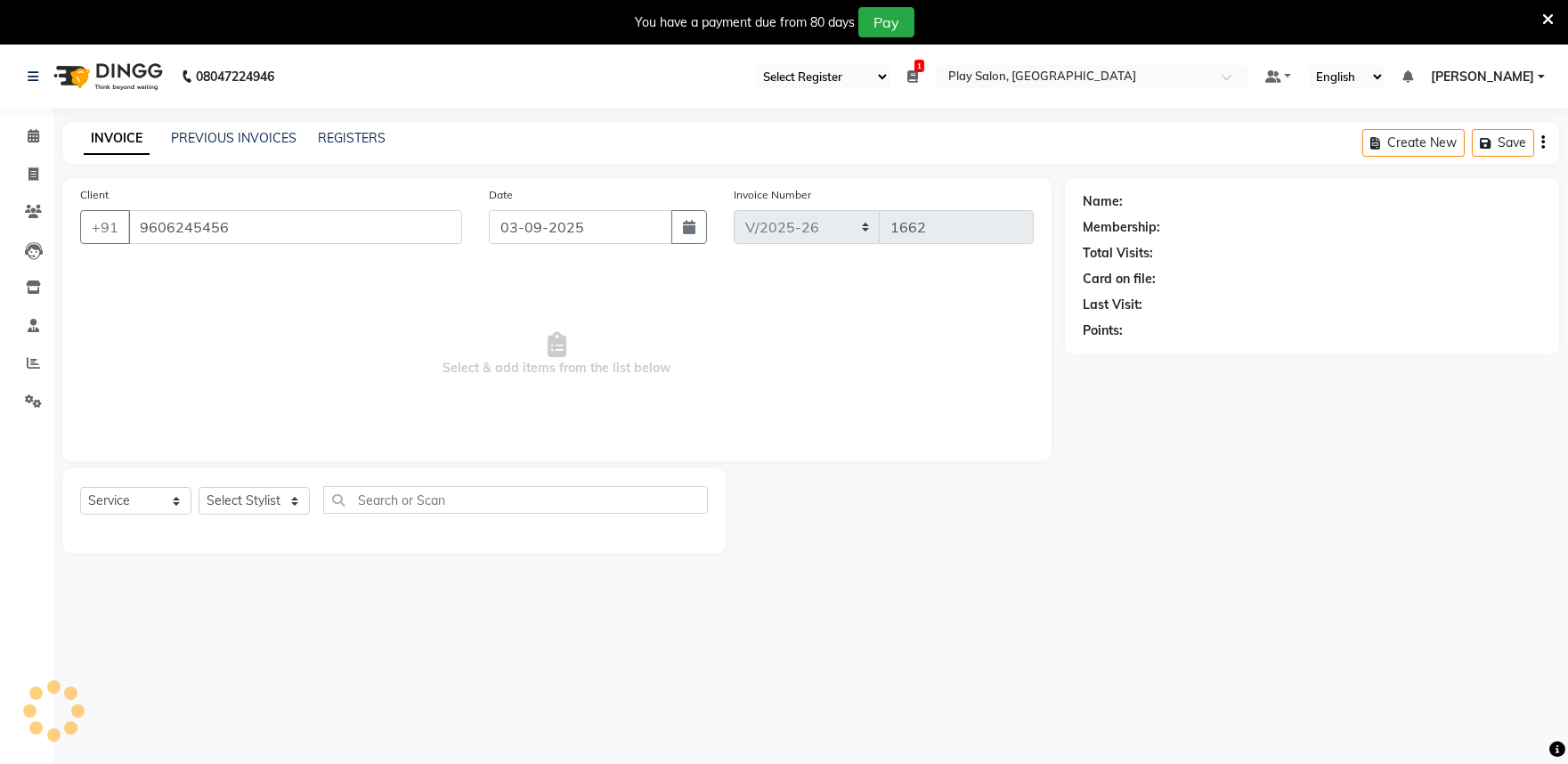
select select "81311"
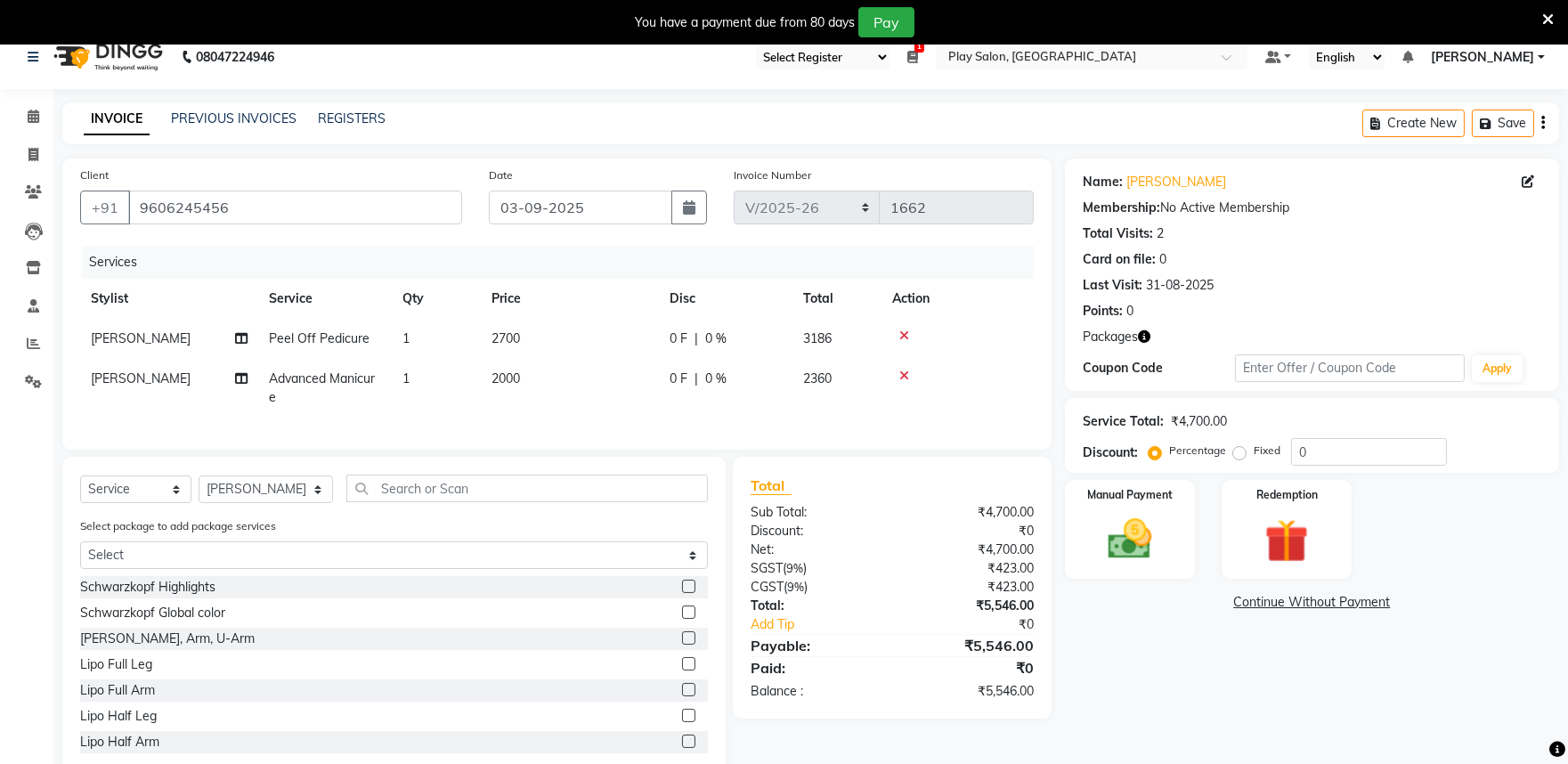
scroll to position [76, 0]
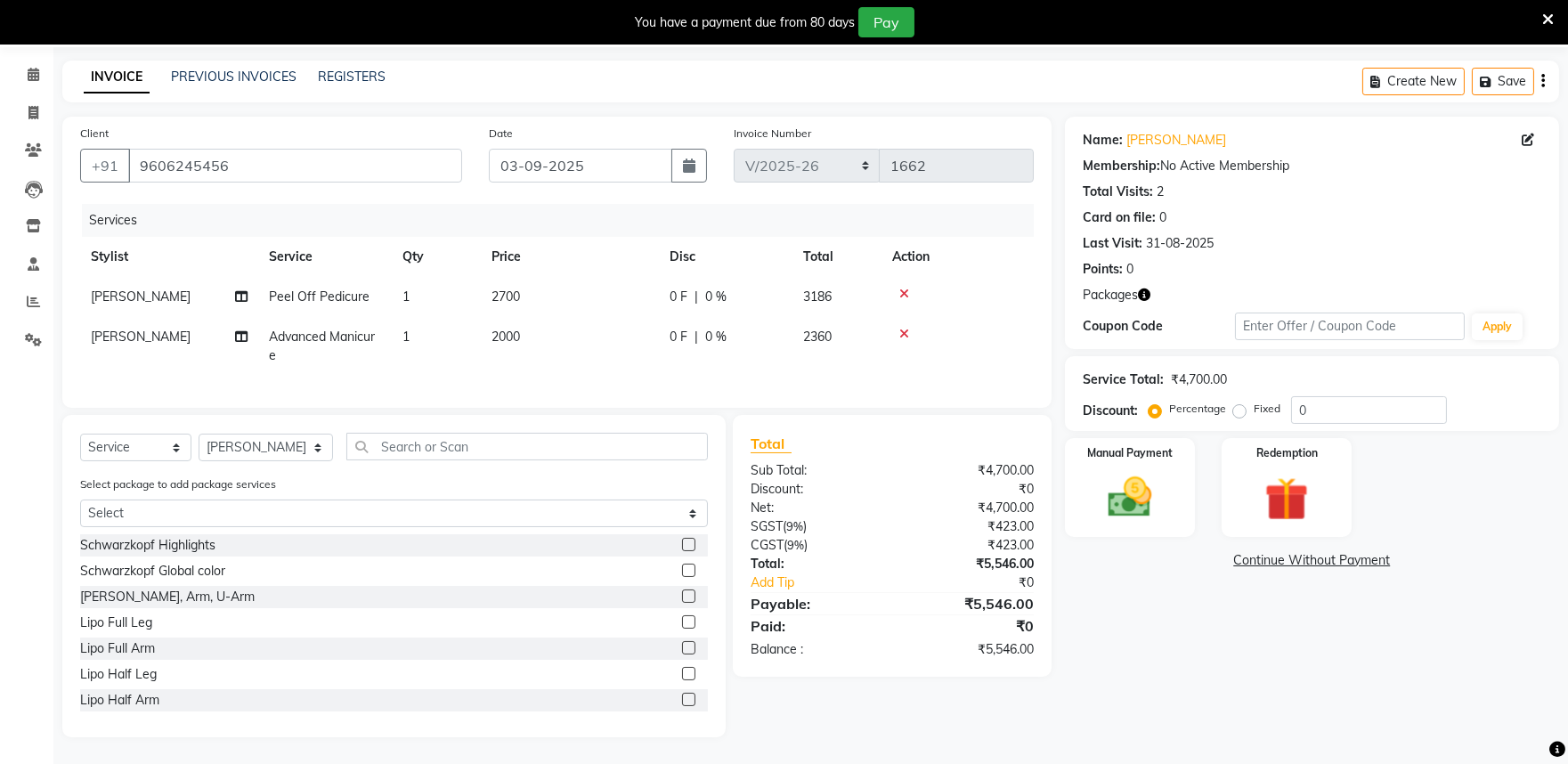
drag, startPoint x: 1184, startPoint y: 462, endPoint x: 1209, endPoint y: 514, distance: 57.7
click at [1184, 465] on div "Manual Payment" at bounding box center [1130, 487] width 130 height 99
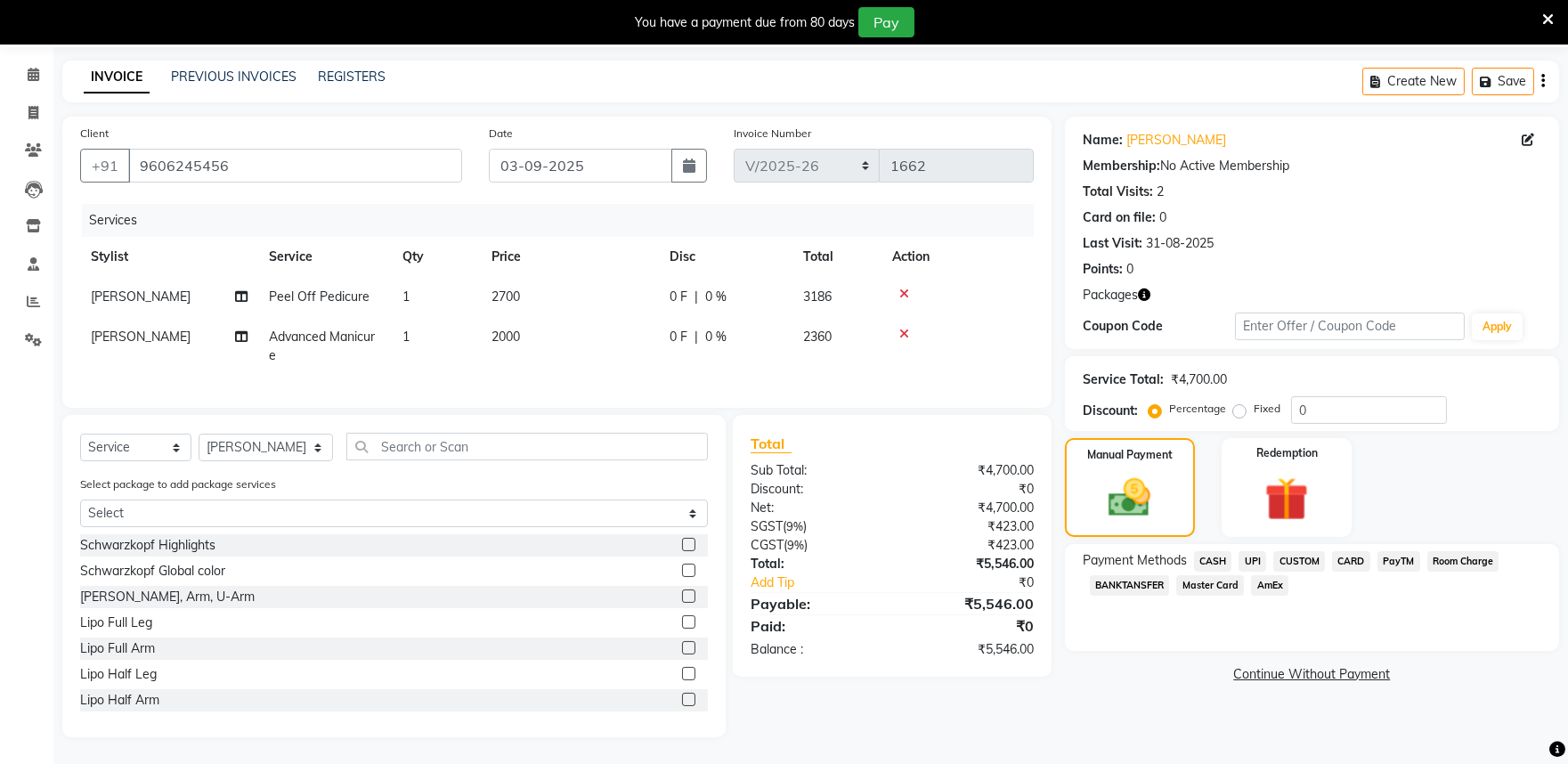
click at [1396, 551] on span "PayTM" at bounding box center [1399, 561] width 43 height 20
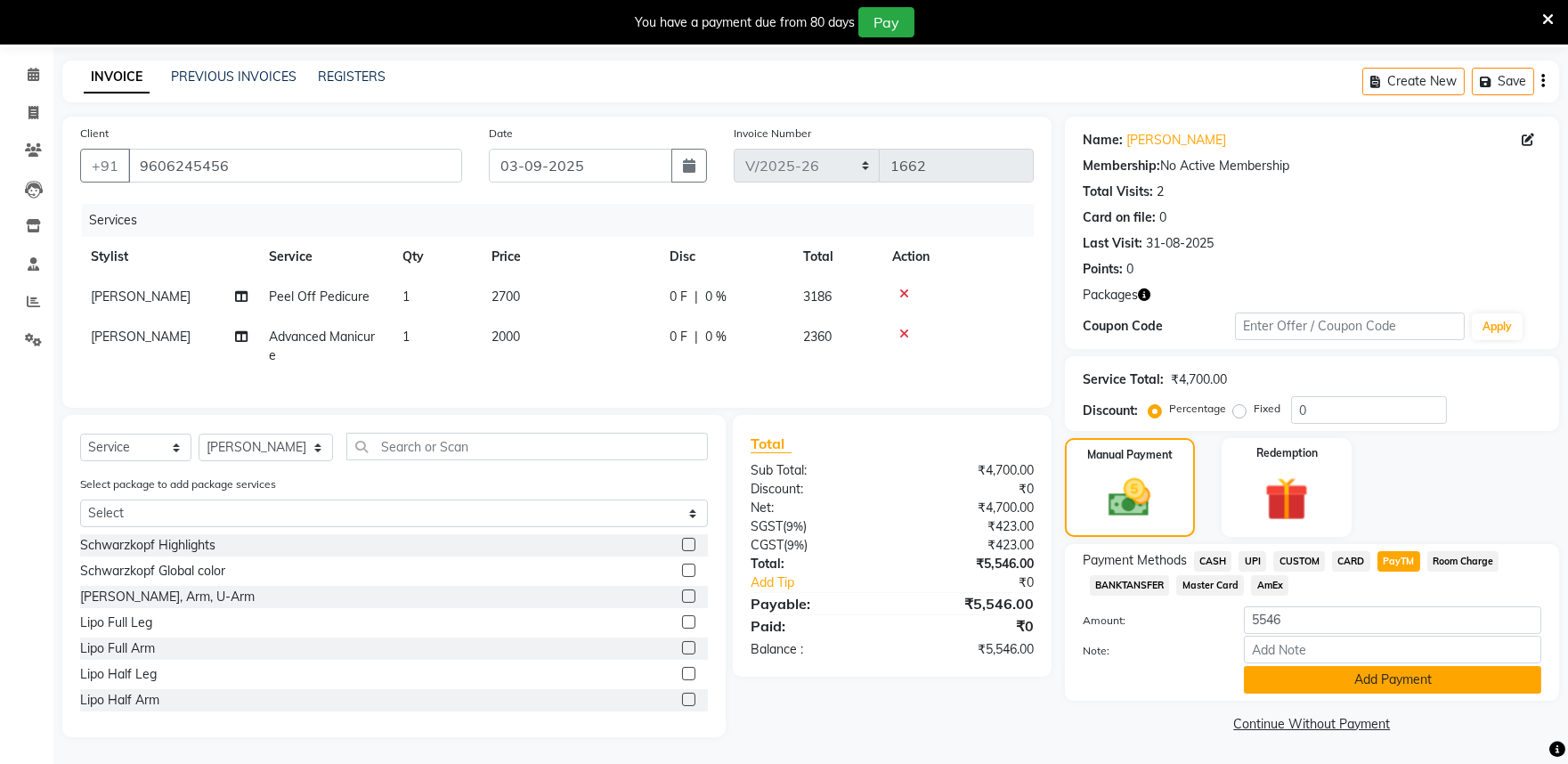
click at [1303, 666] on button "Add Payment" at bounding box center [1393, 680] width 298 height 28
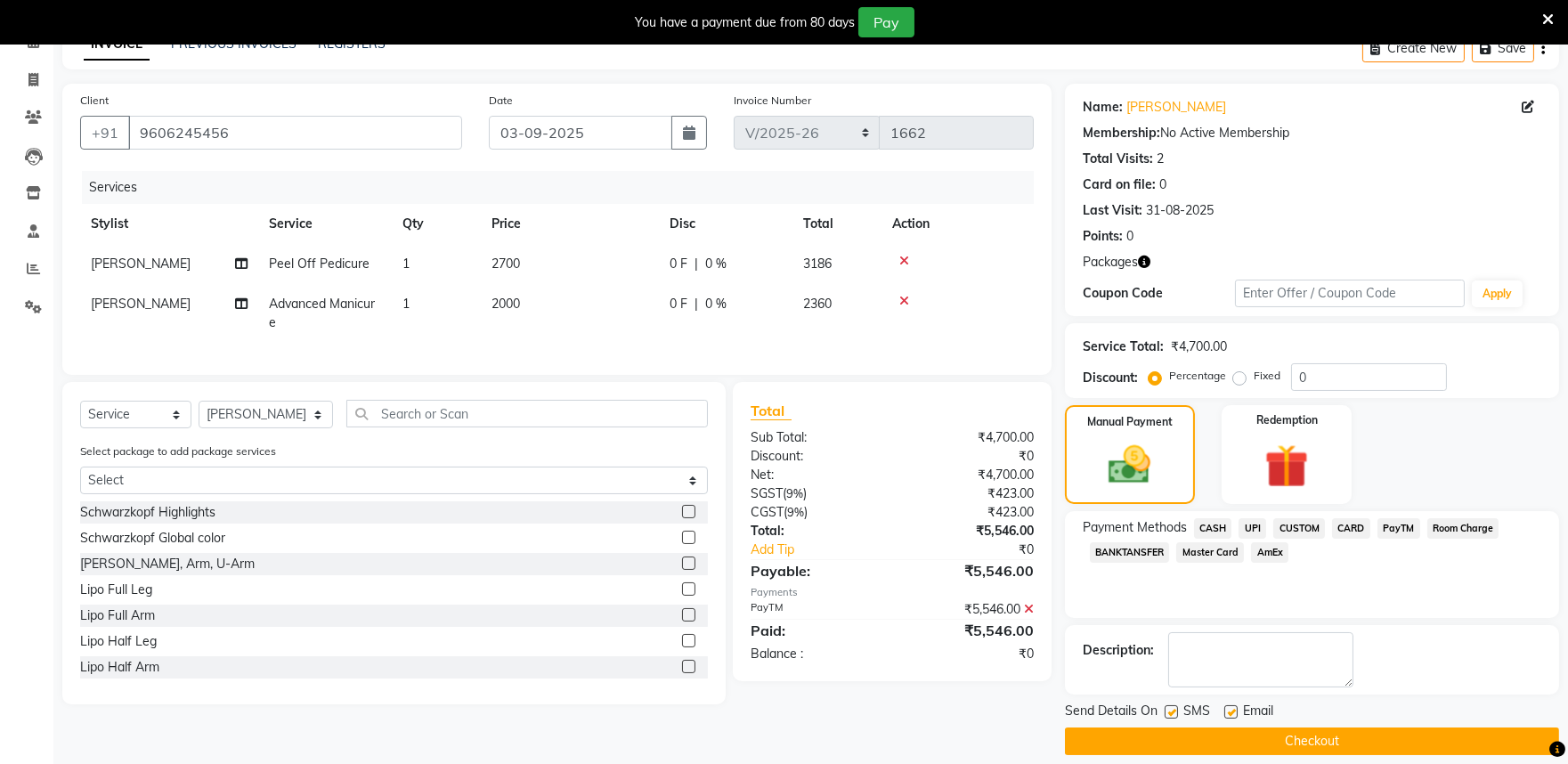
scroll to position [111, 0]
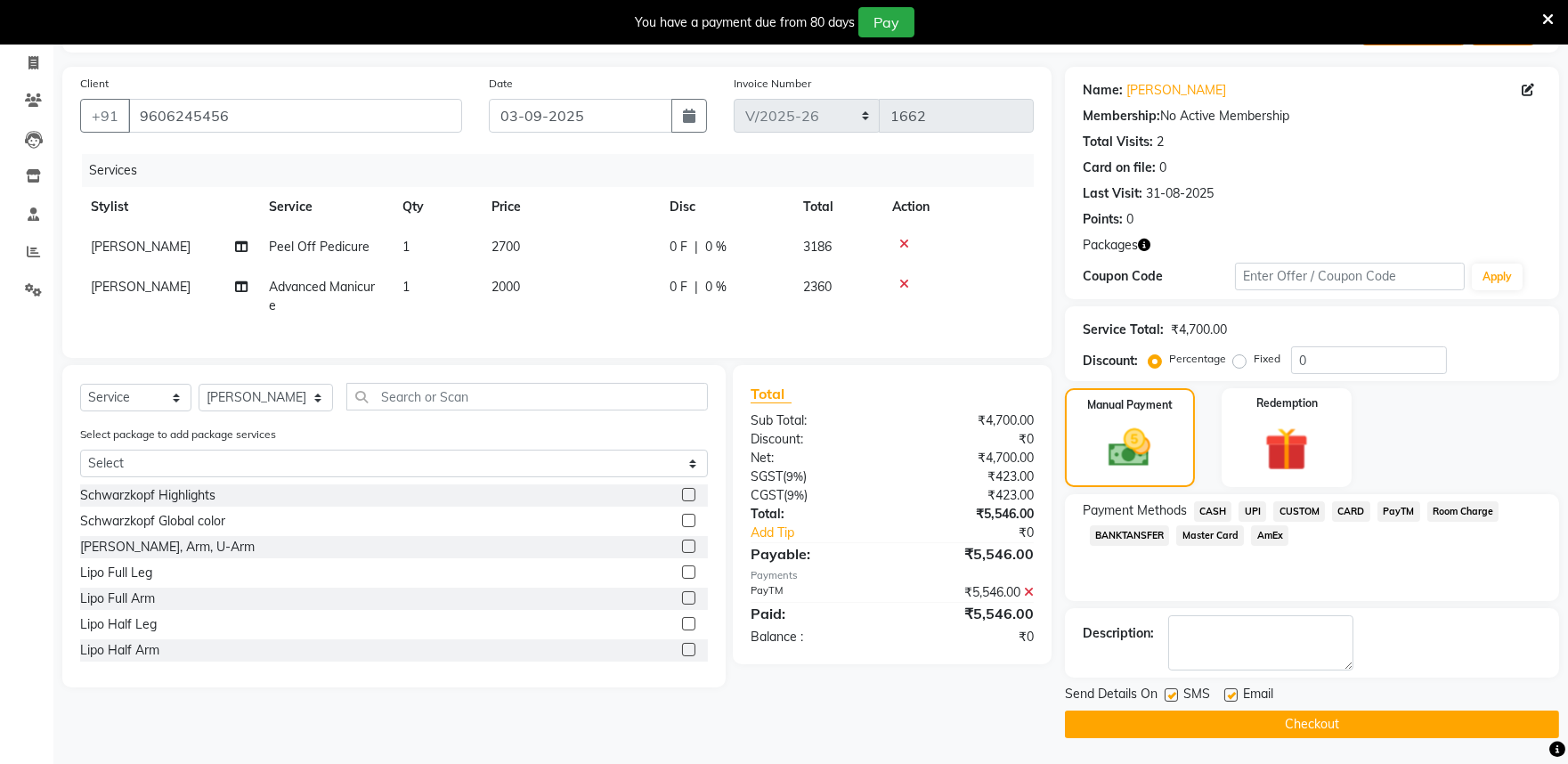
click at [1134, 725] on button "Checkout" at bounding box center [1312, 724] width 494 height 28
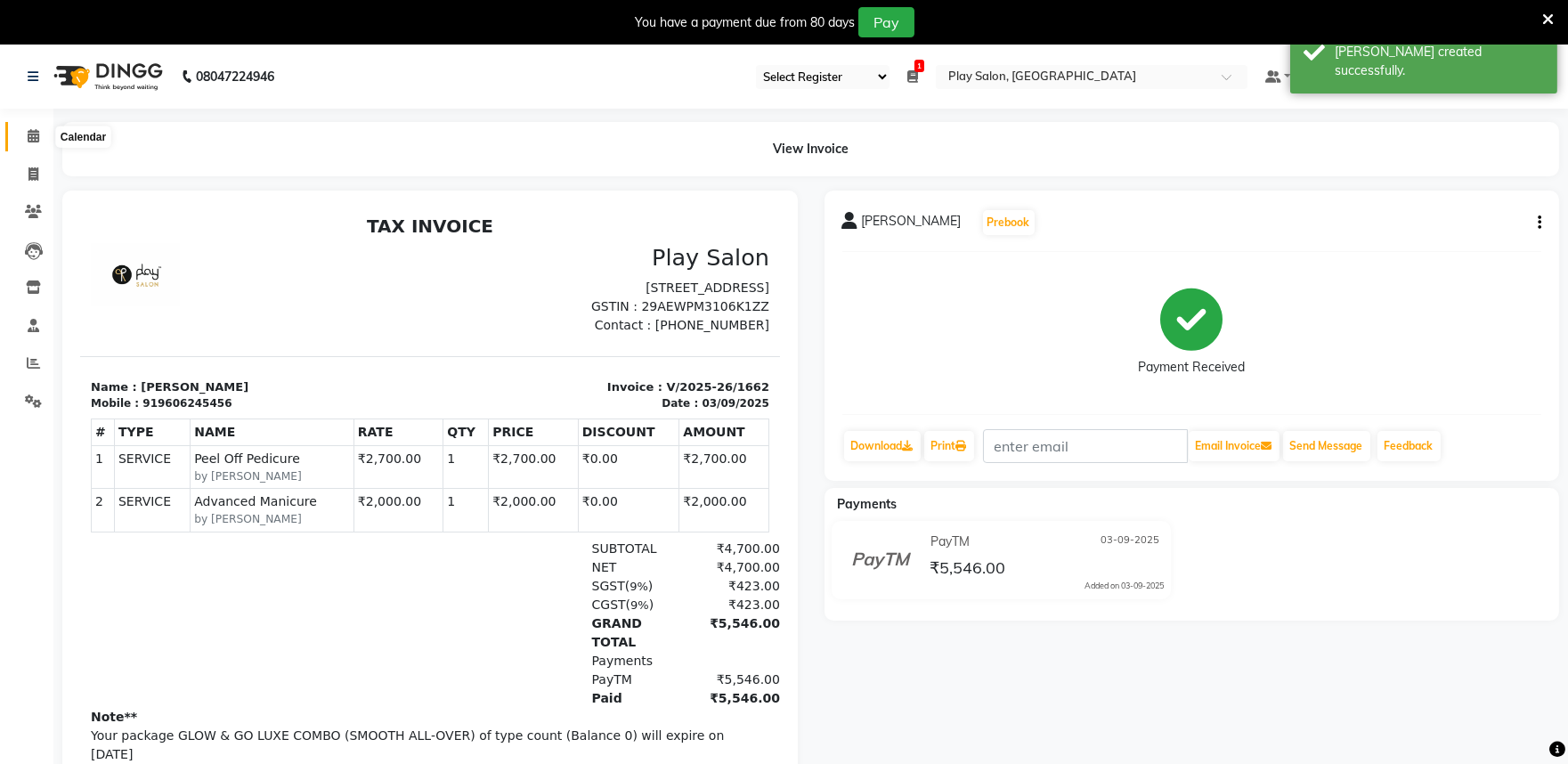
click at [33, 131] on icon at bounding box center [33, 136] width 12 height 13
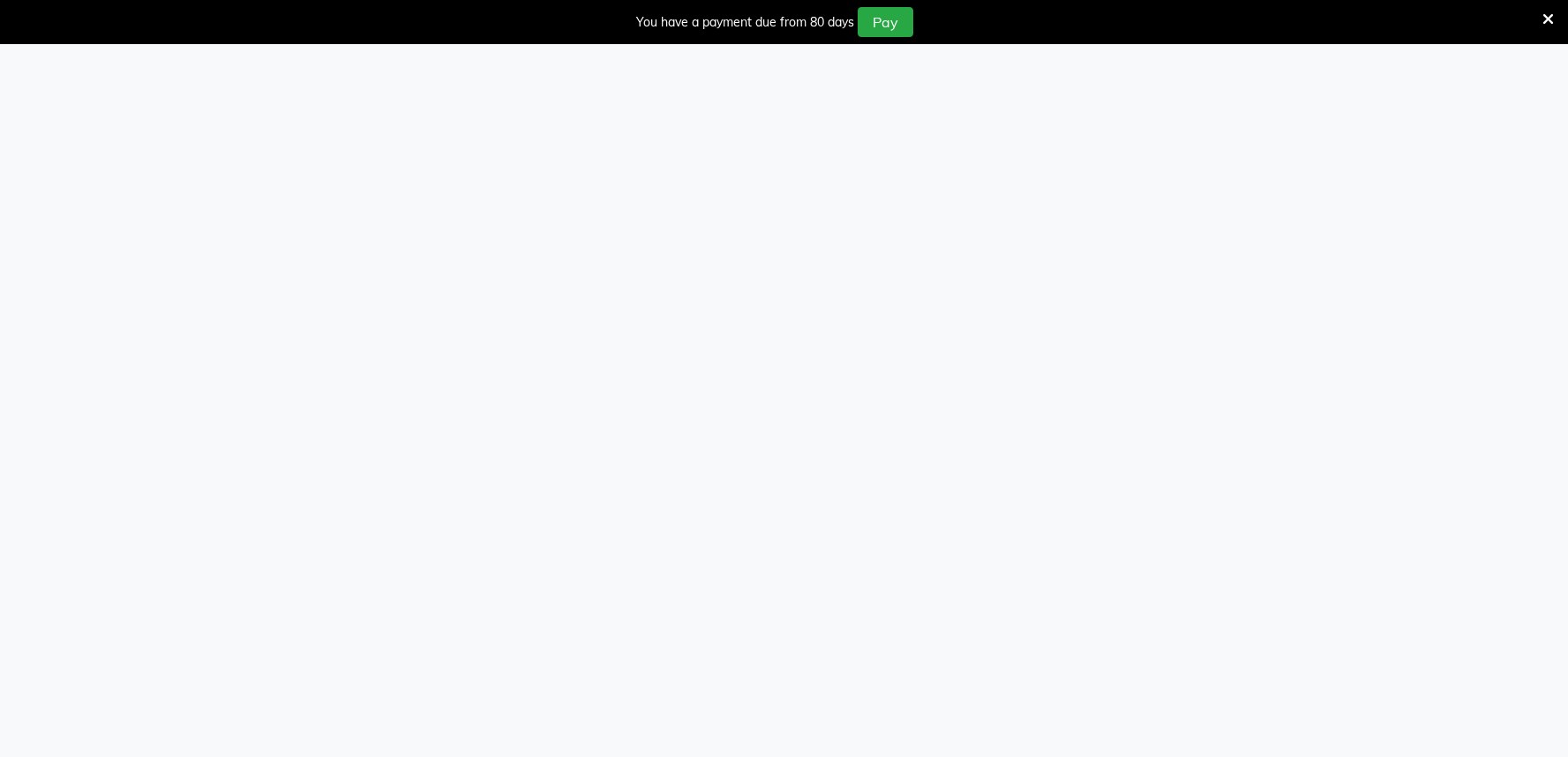
select select "89"
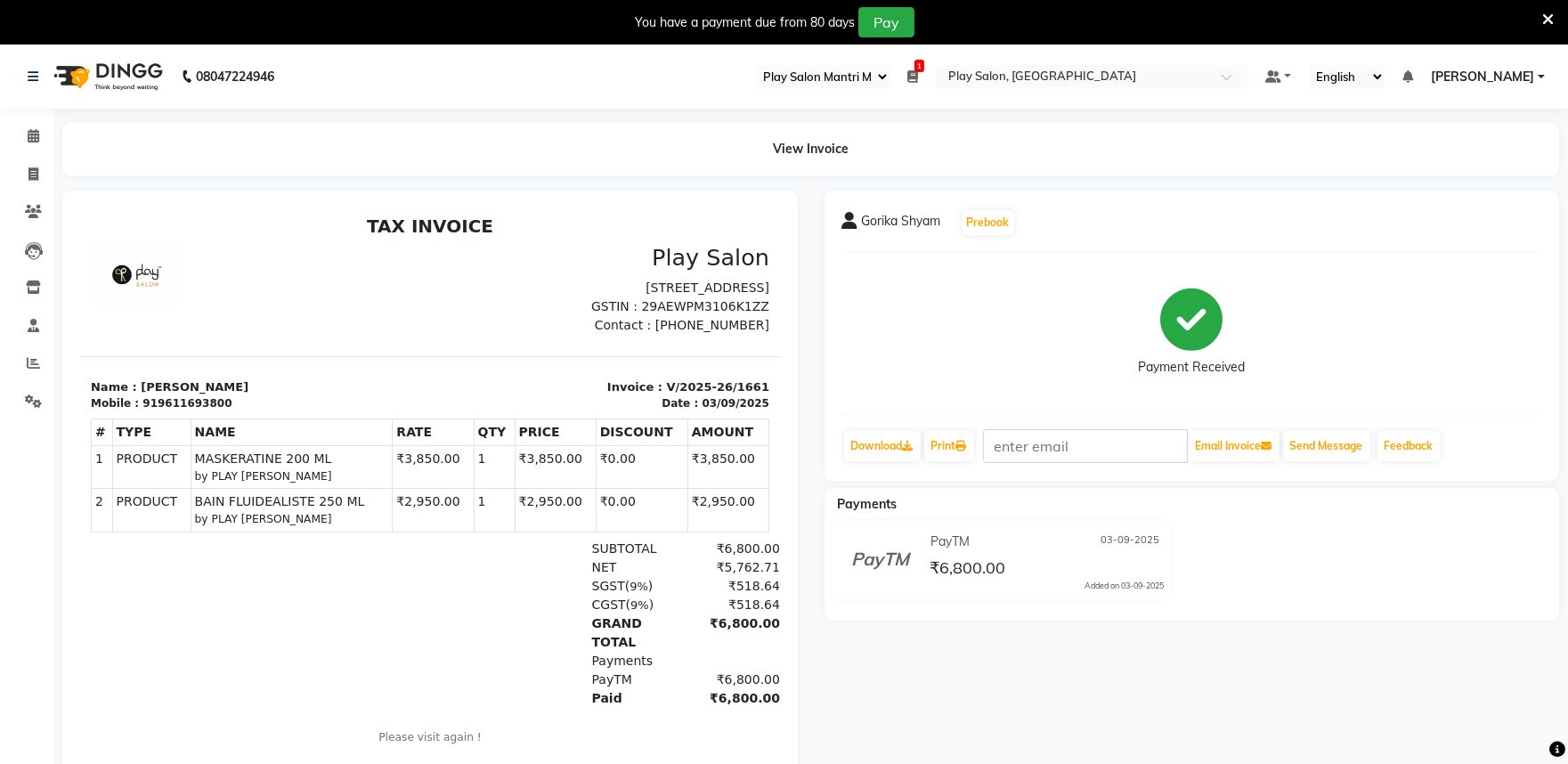
click at [906, 223] on span "Gorika Shyam" at bounding box center [902, 224] width 80 height 25
click at [877, 221] on span "Gorika Shyam" at bounding box center [902, 224] width 80 height 25
click at [862, 221] on span "Gorika Shyam" at bounding box center [902, 224] width 80 height 25
click at [843, 219] on icon at bounding box center [850, 220] width 16 height 18
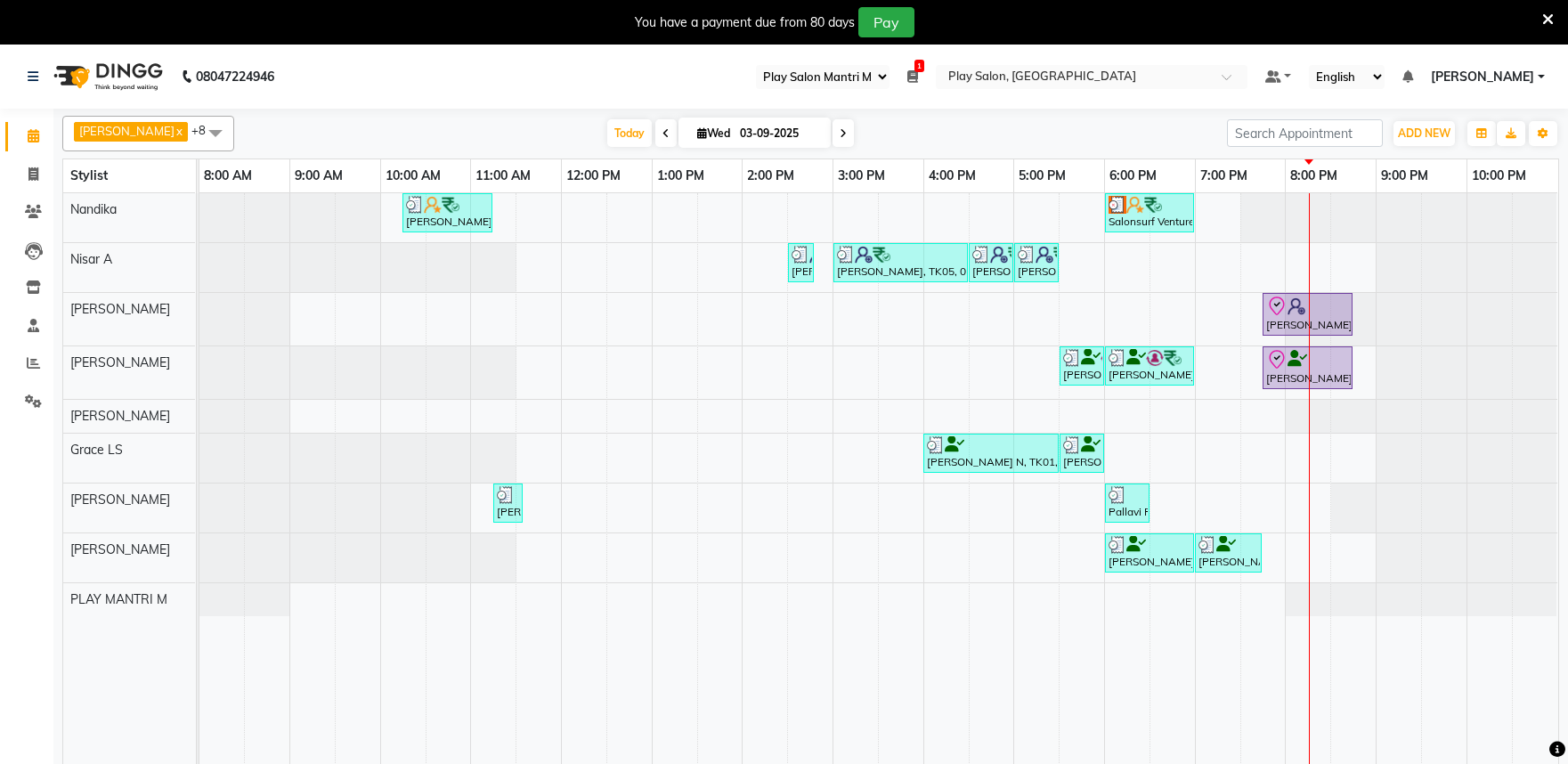
select select "89"
click at [840, 131] on icon at bounding box center [844, 134] width 7 height 11
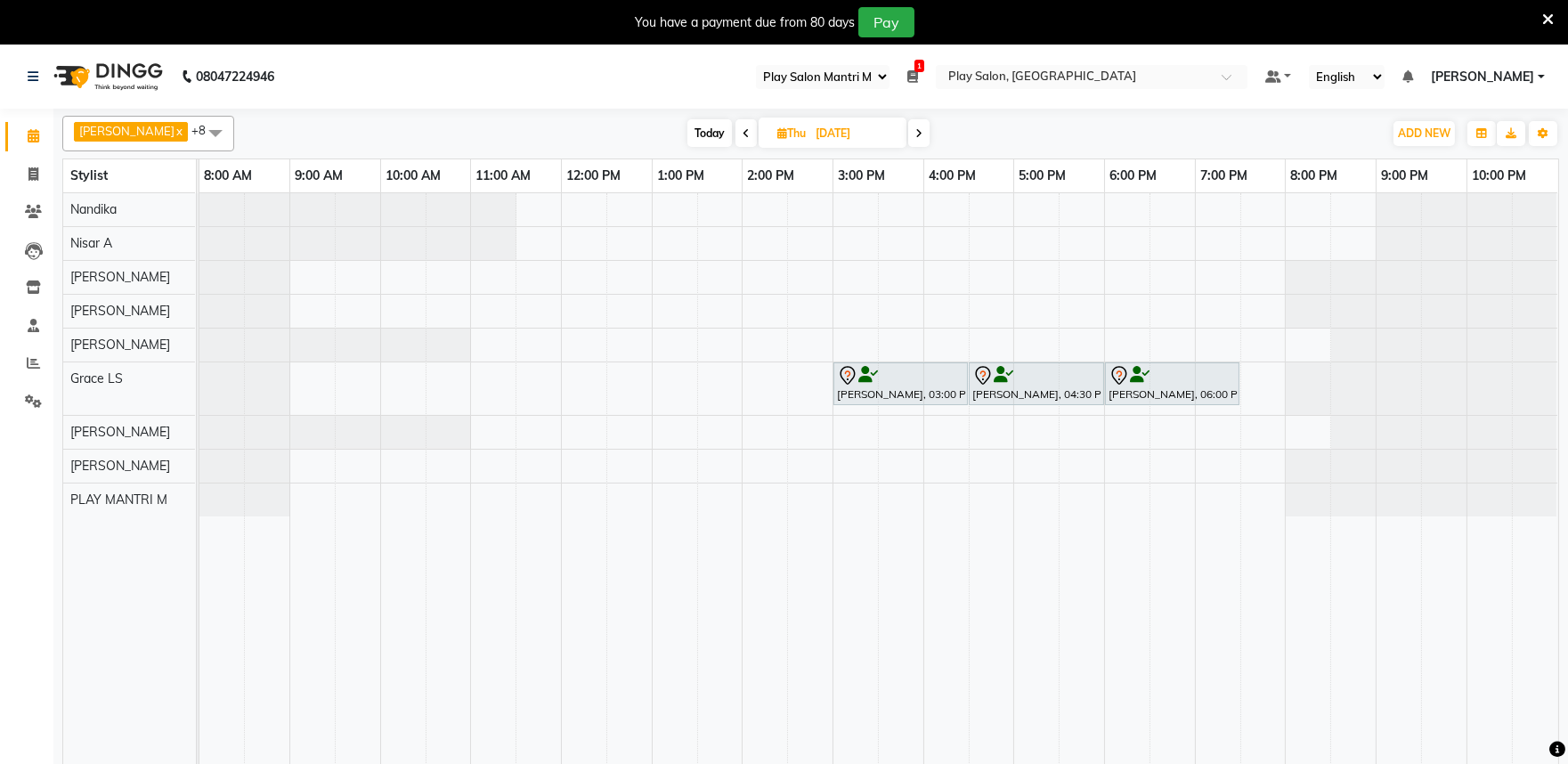
click at [910, 133] on span at bounding box center [919, 133] width 21 height 28
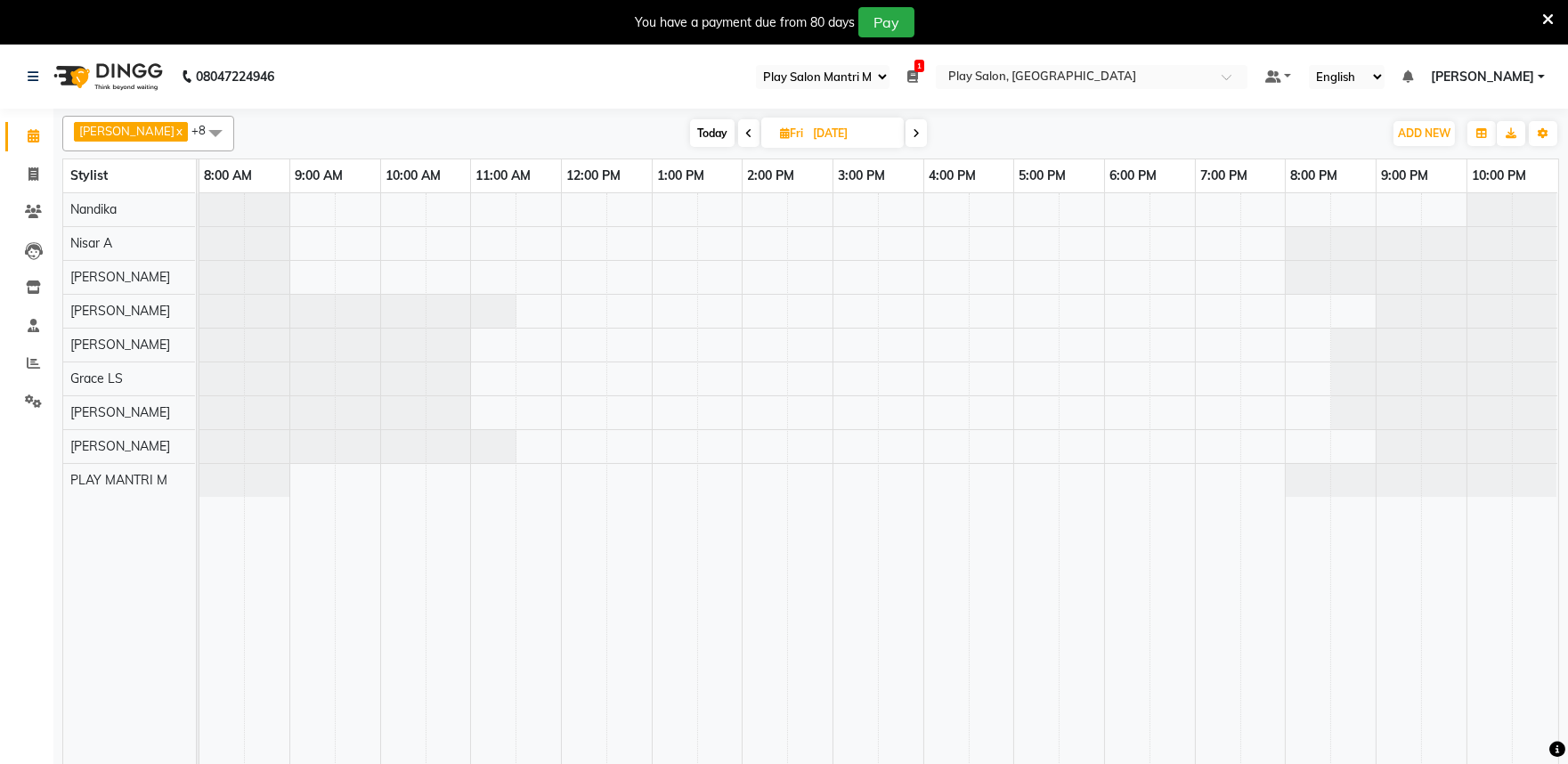
click at [741, 131] on span at bounding box center [748, 133] width 21 height 28
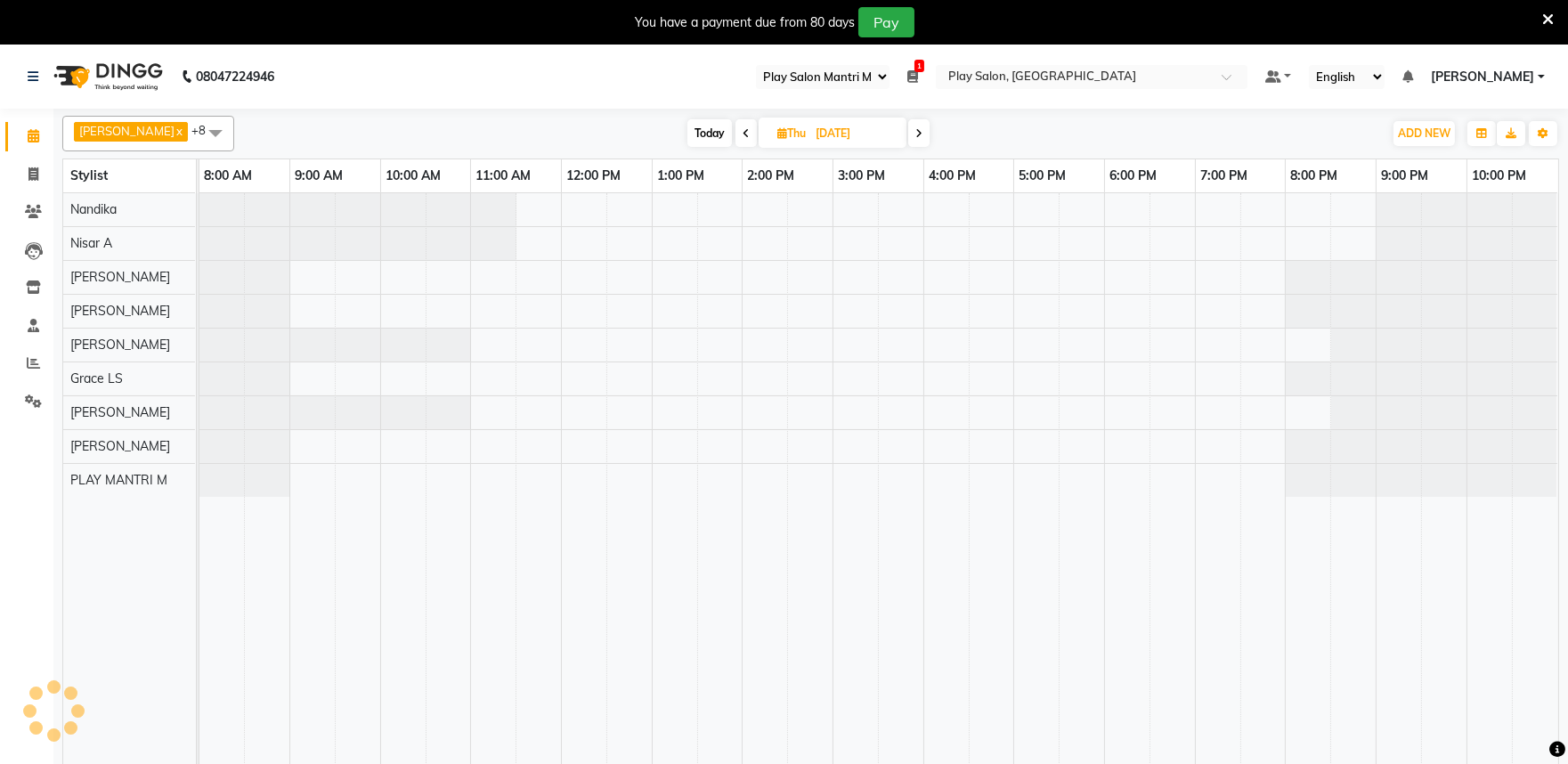
click at [741, 131] on div "Today Thu 04-09-2025" at bounding box center [809, 133] width 246 height 27
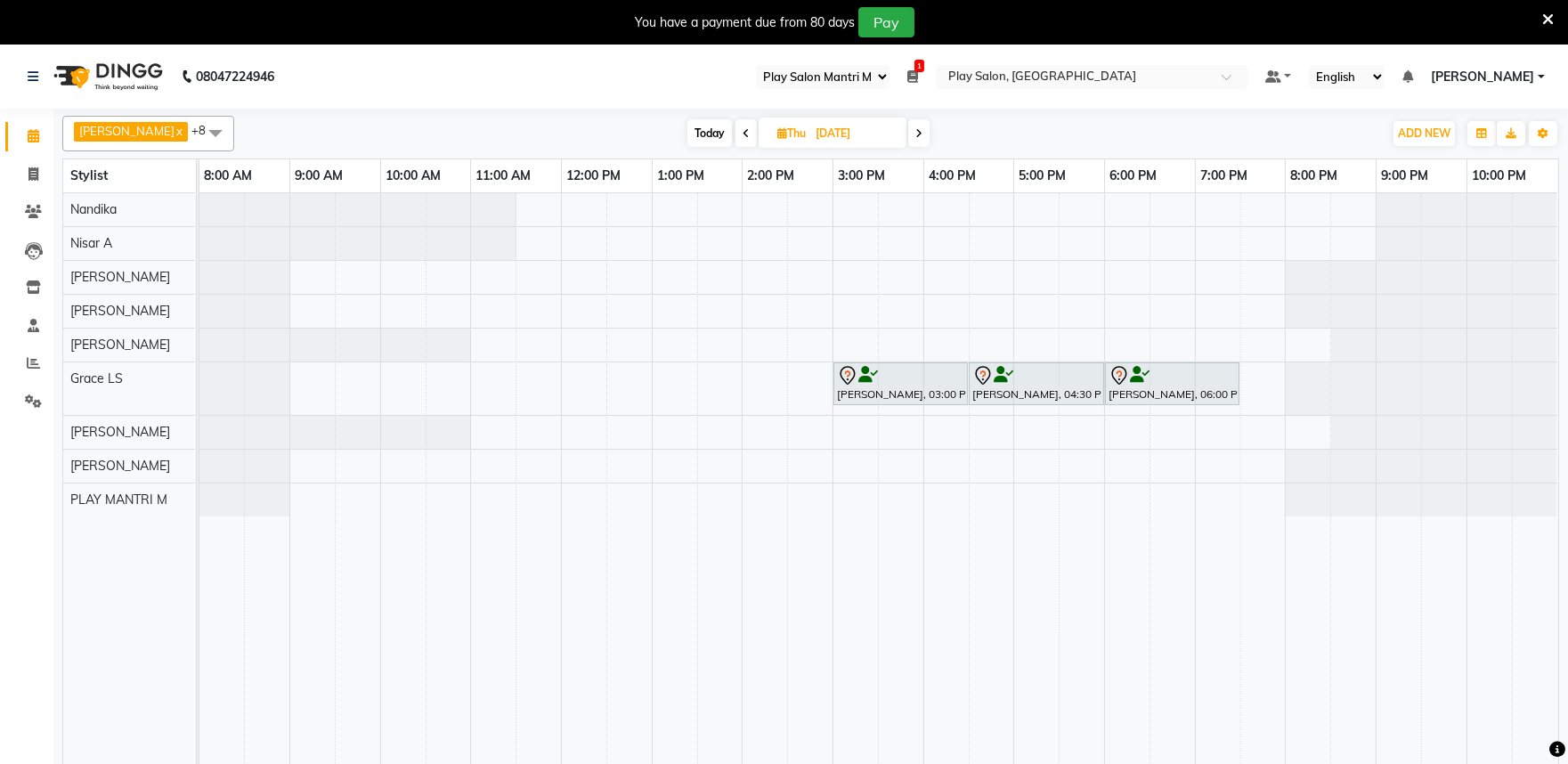
click at [743, 137] on icon at bounding box center [747, 134] width 7 height 11
type input "03-09-2025"
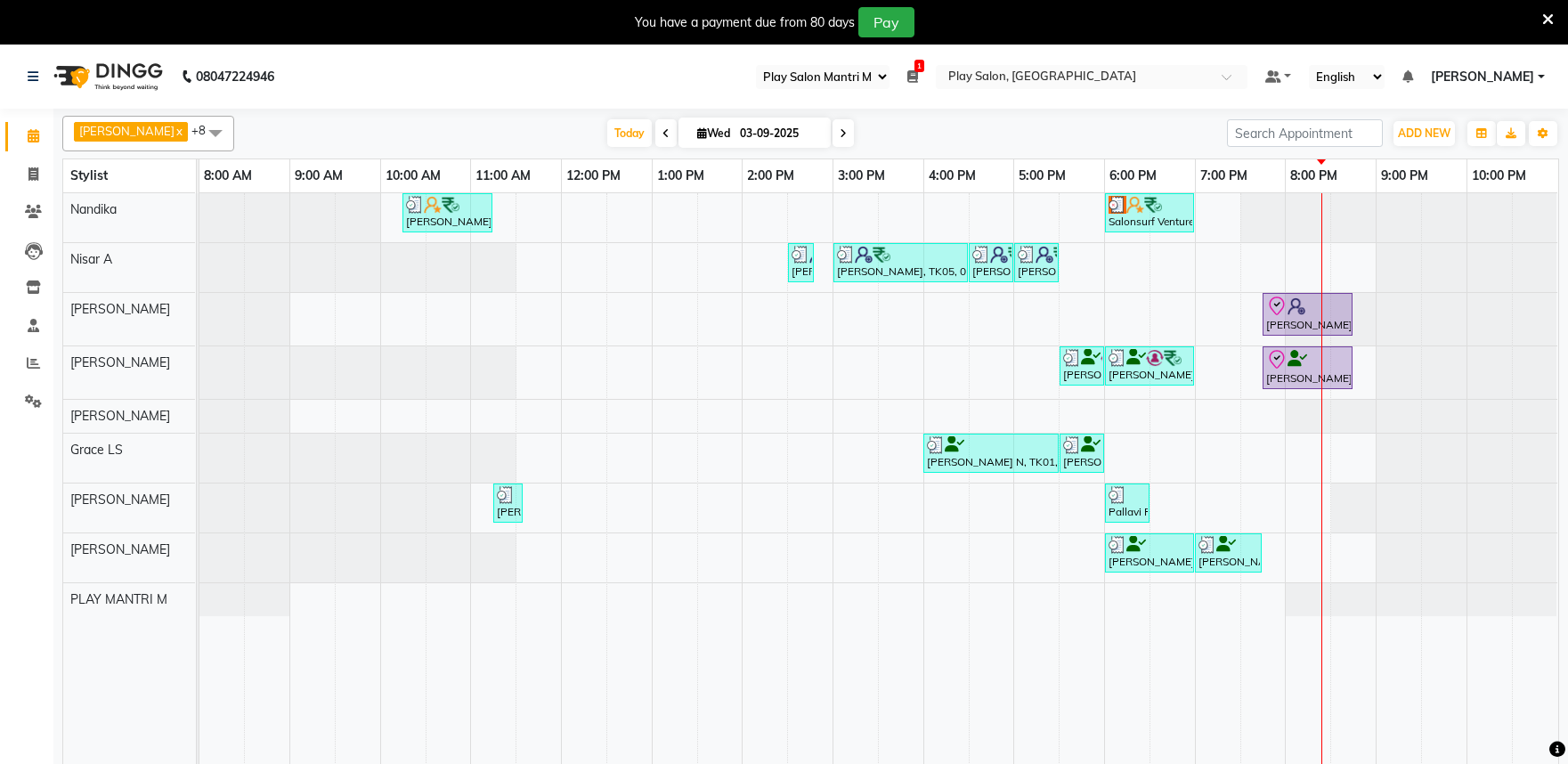
select select "89"
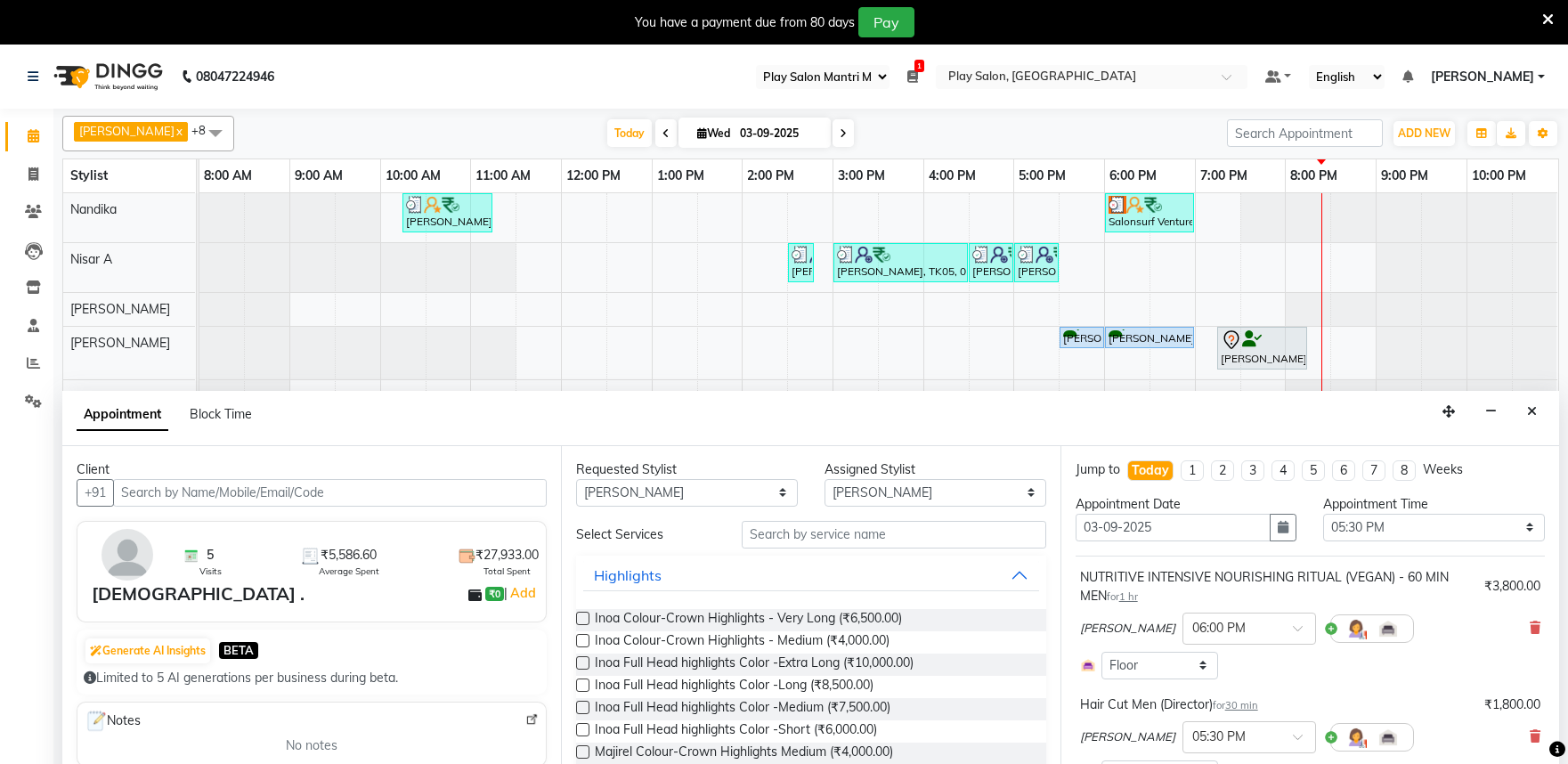
select select "89"
select select "81315"
select select "1050"
select select "4213"
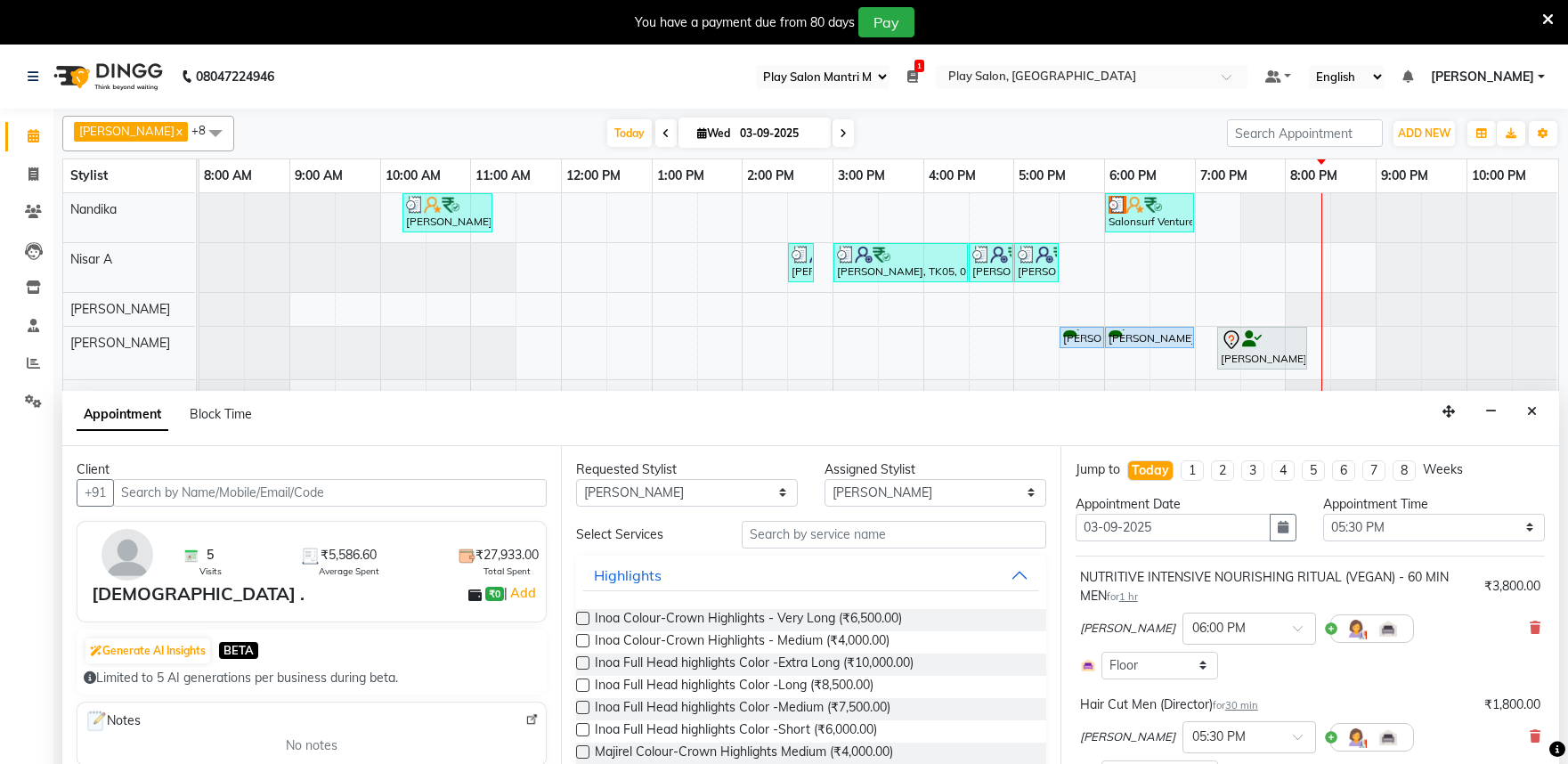
select select "4213"
select select "upcoming"
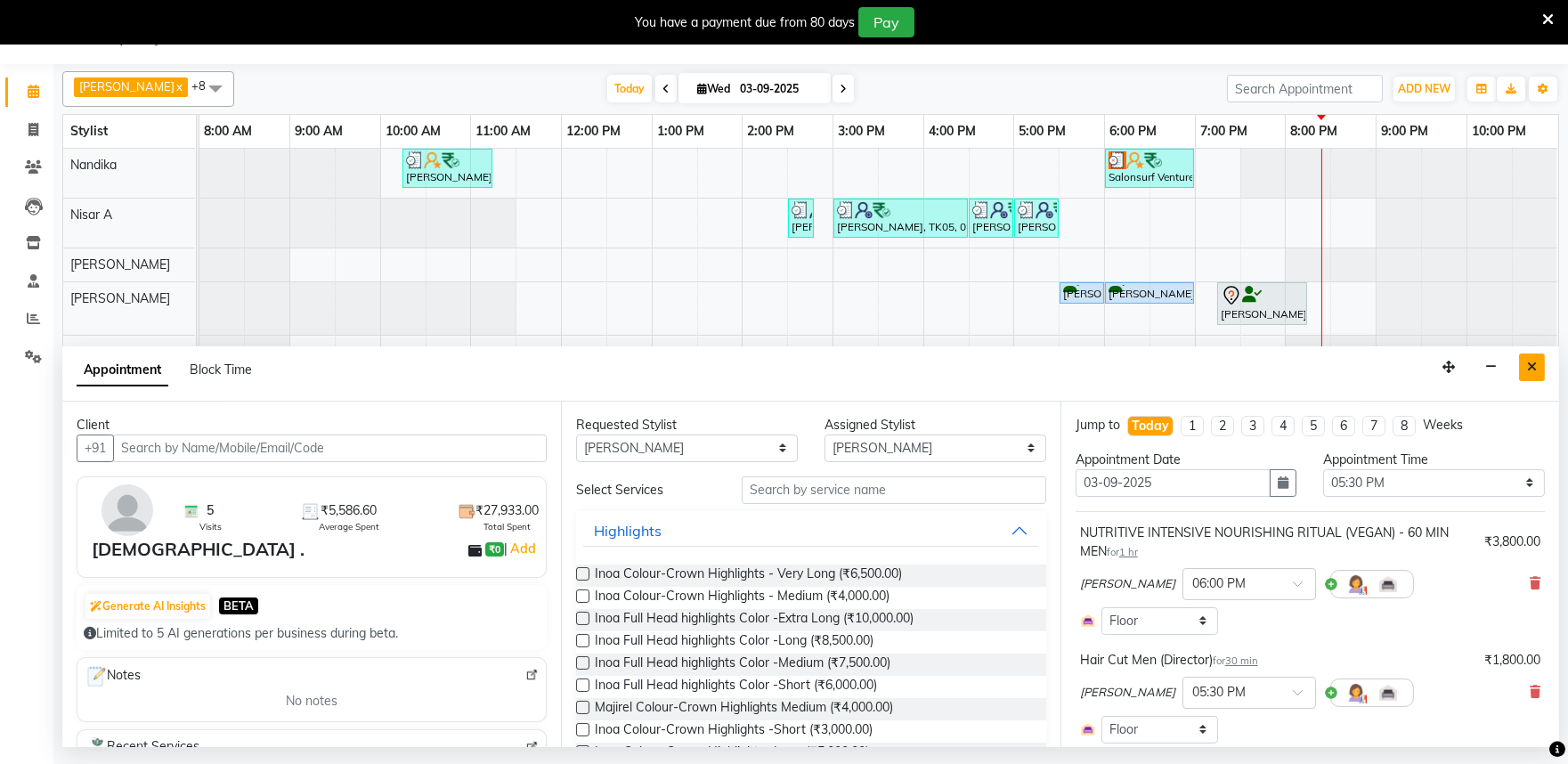
click at [1527, 367] on icon "Close" at bounding box center [1532, 366] width 10 height 12
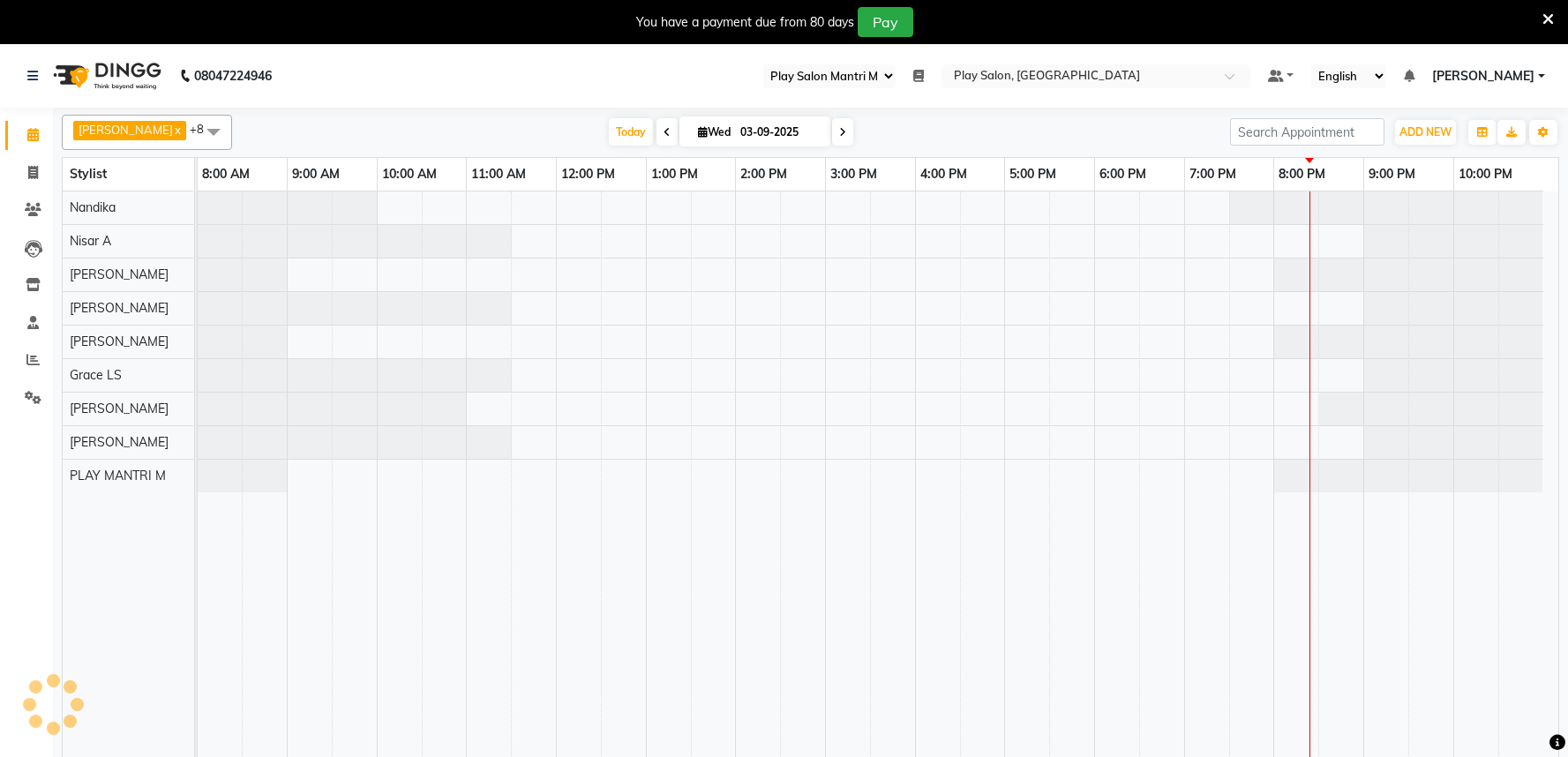
select select "89"
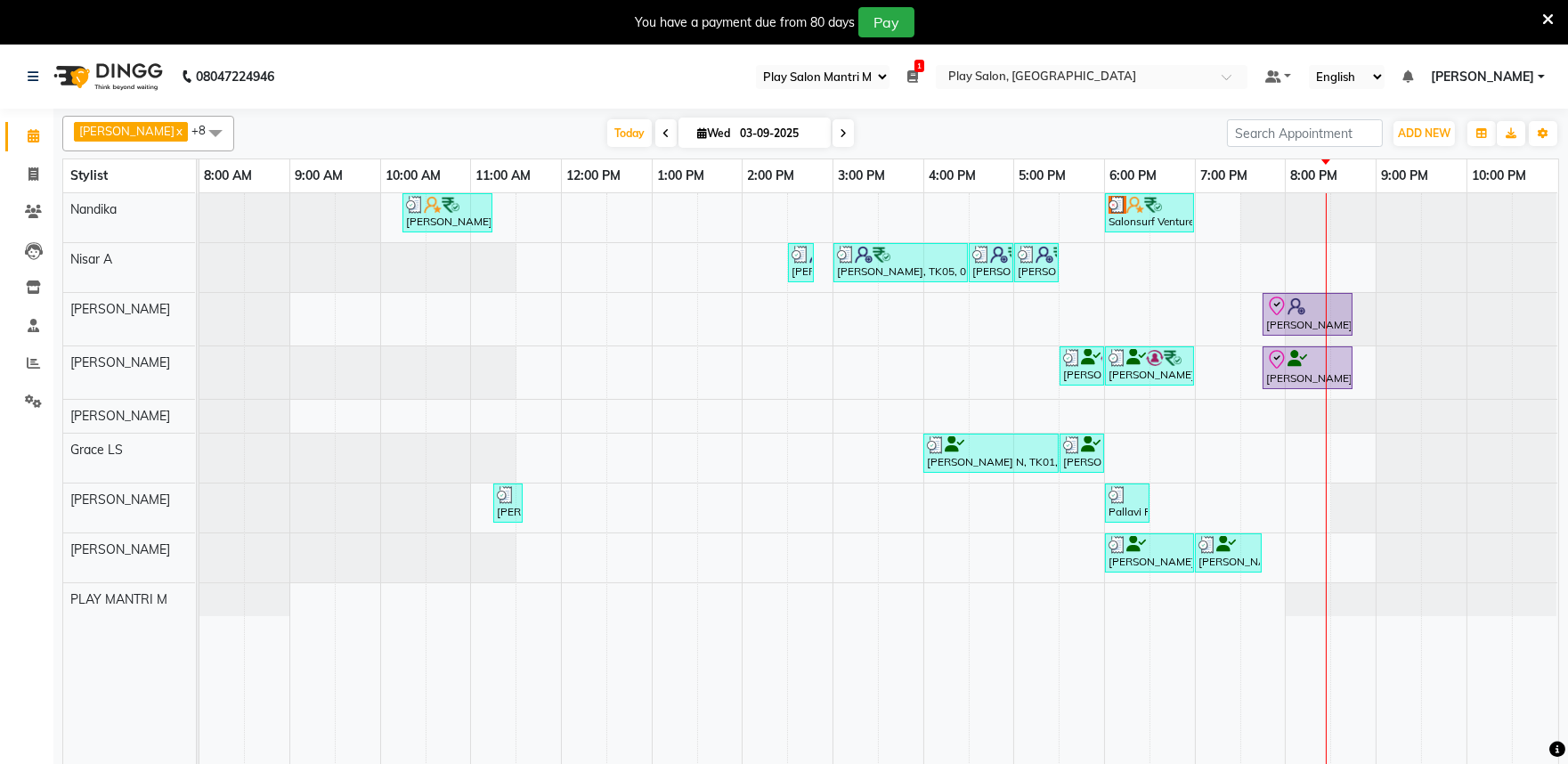
click at [1277, 461] on div "[PERSON_NAME], TK02, 10:15 AM-11:15 AM, Blowdry + shampoo + conditioner [KERAST…" at bounding box center [879, 489] width 1359 height 593
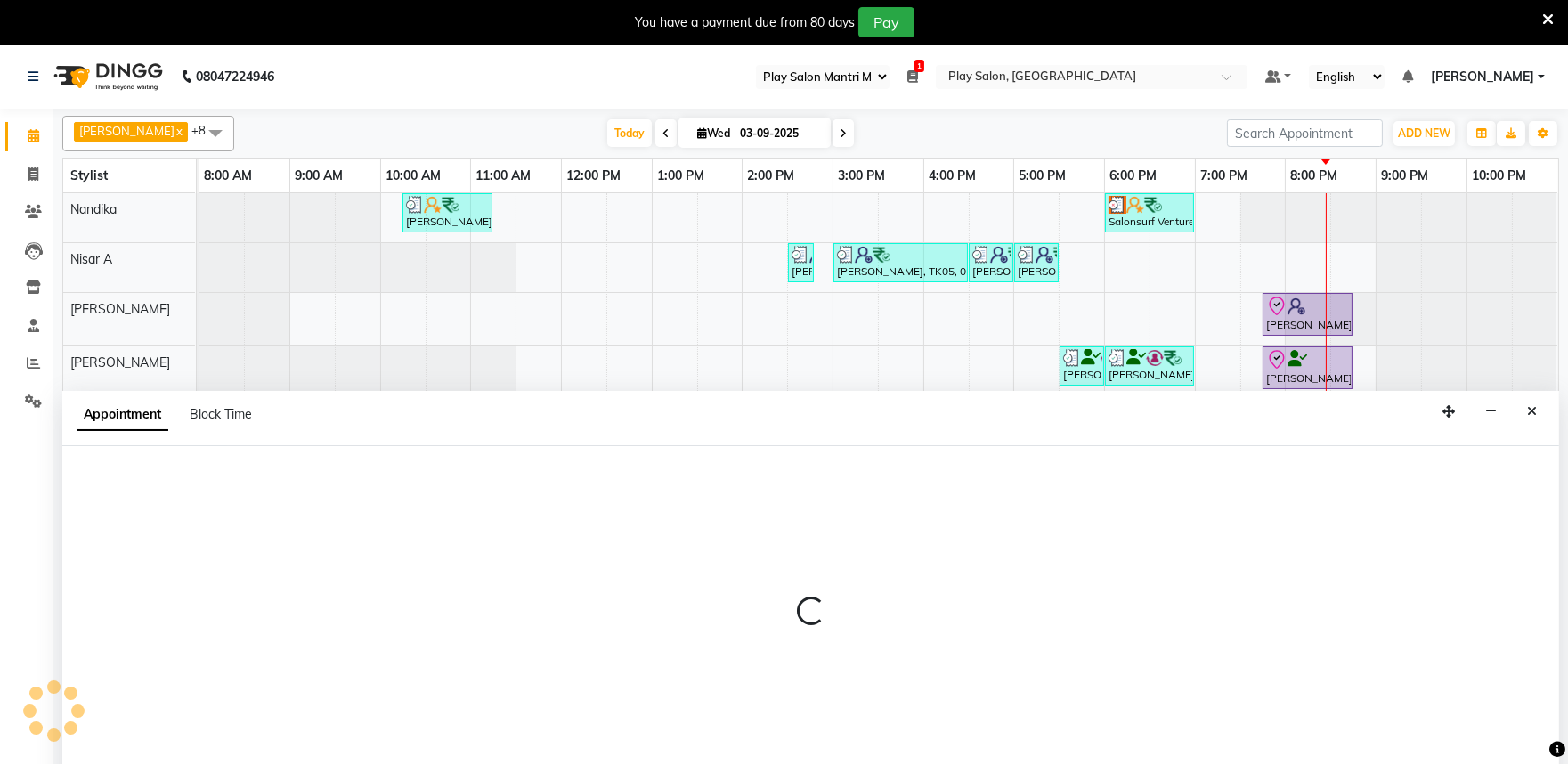
scroll to position [44, 0]
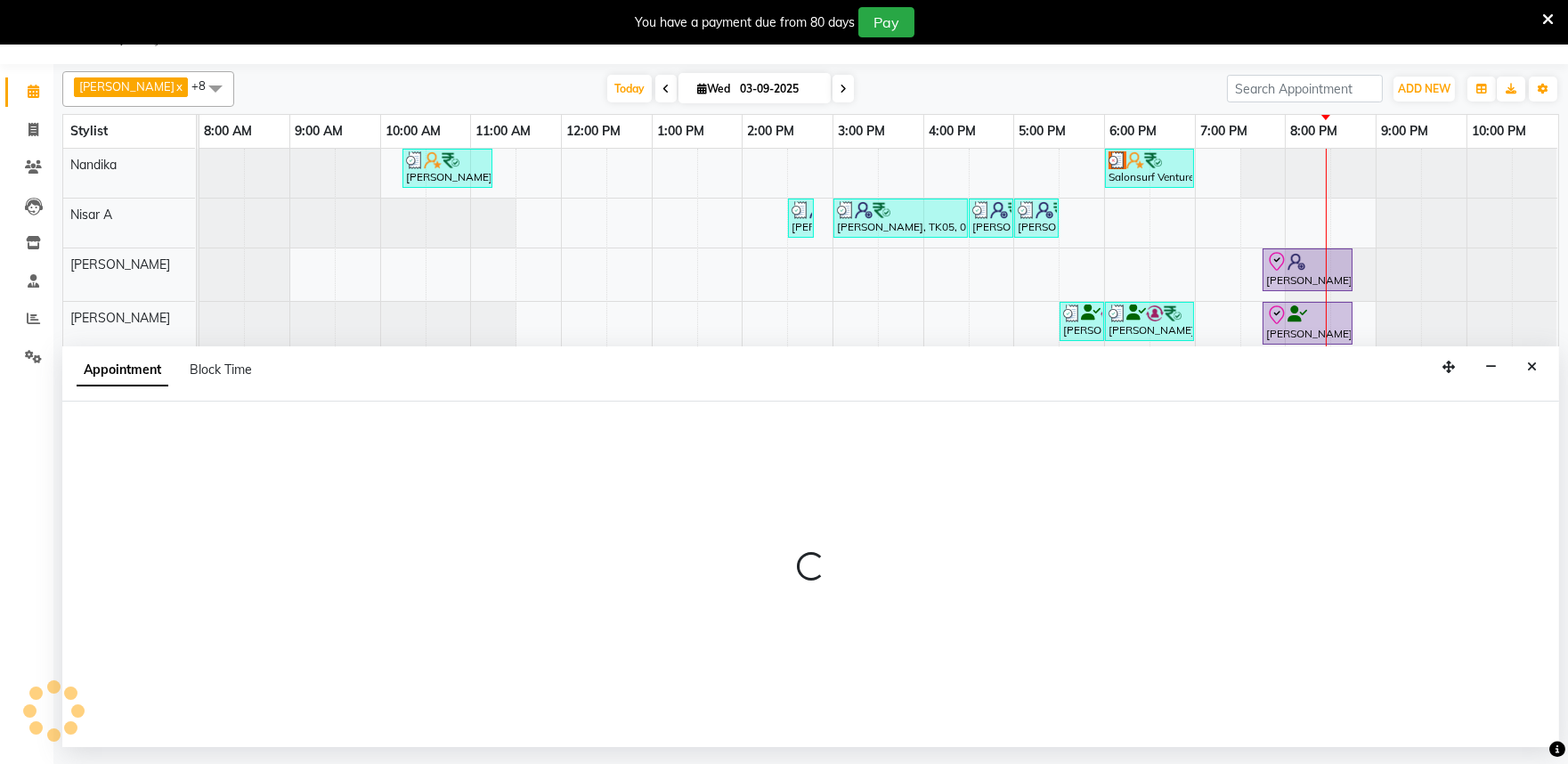
select select "81324"
select select "1170"
select select "tentative"
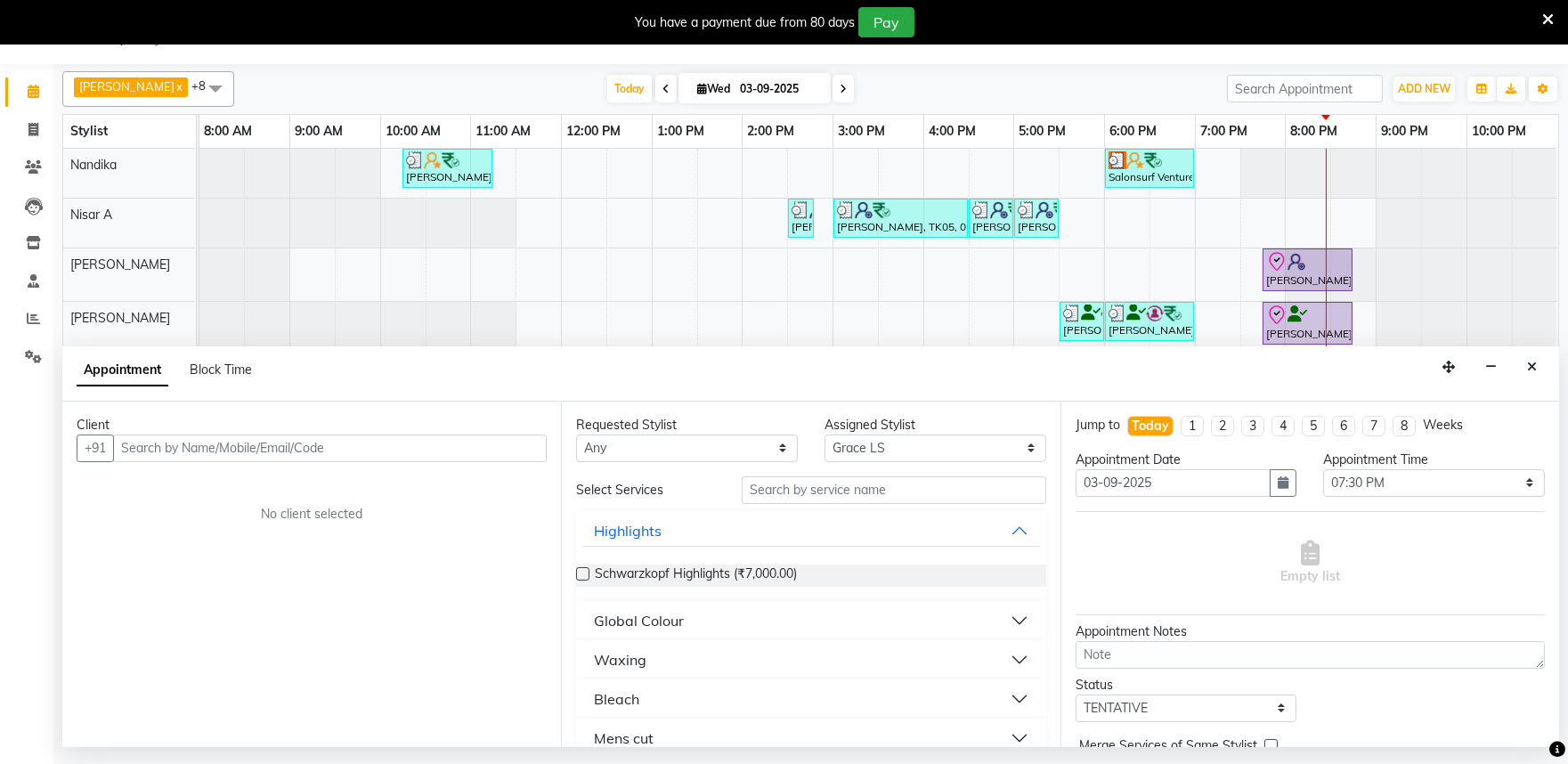
click at [142, 447] on input "text" at bounding box center [329, 449] width 434 height 28
click at [130, 450] on input "text" at bounding box center [329, 449] width 434 height 28
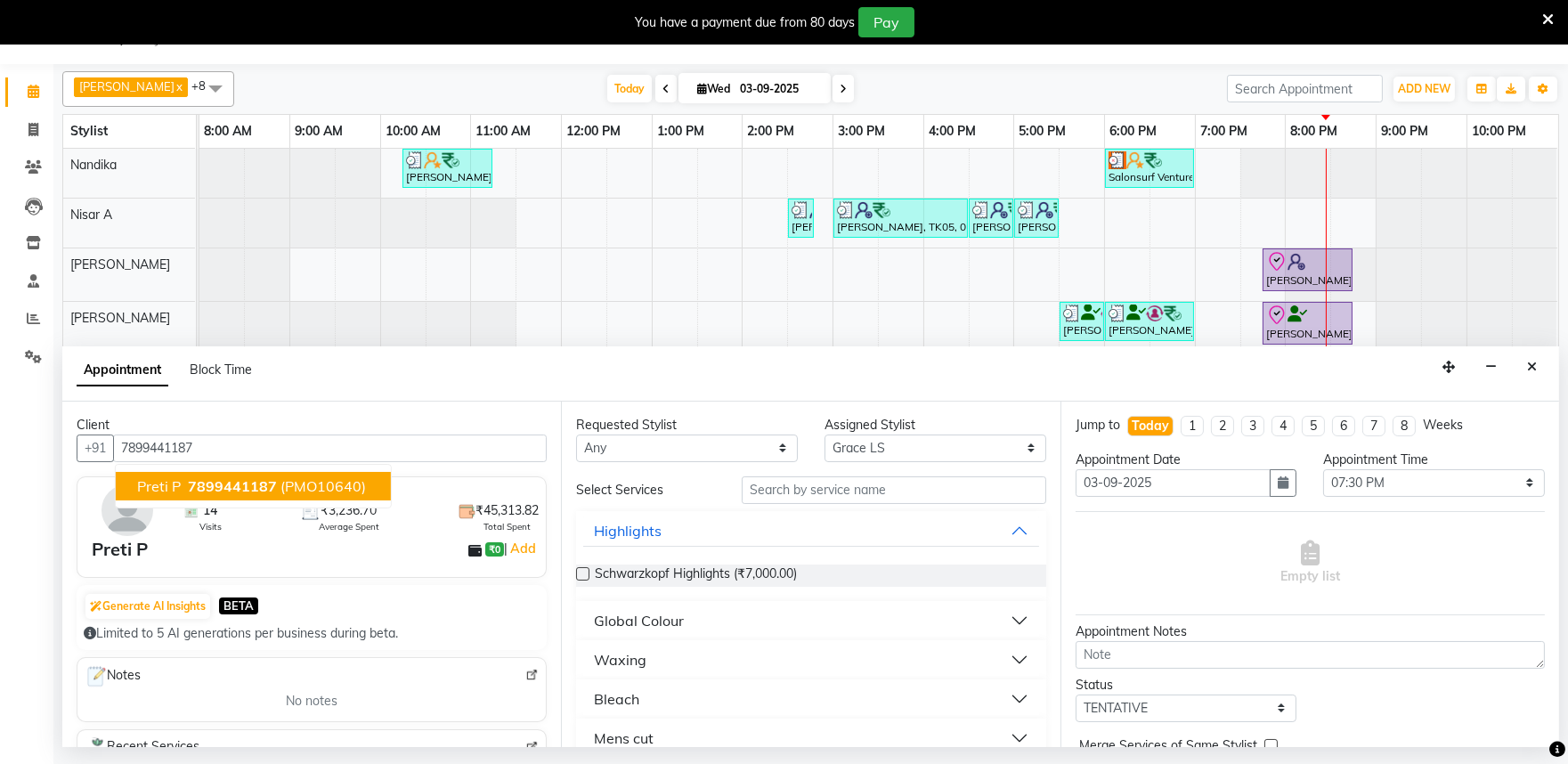
click at [184, 488] on ngb-highlight "7899441187" at bounding box center [230, 486] width 93 height 18
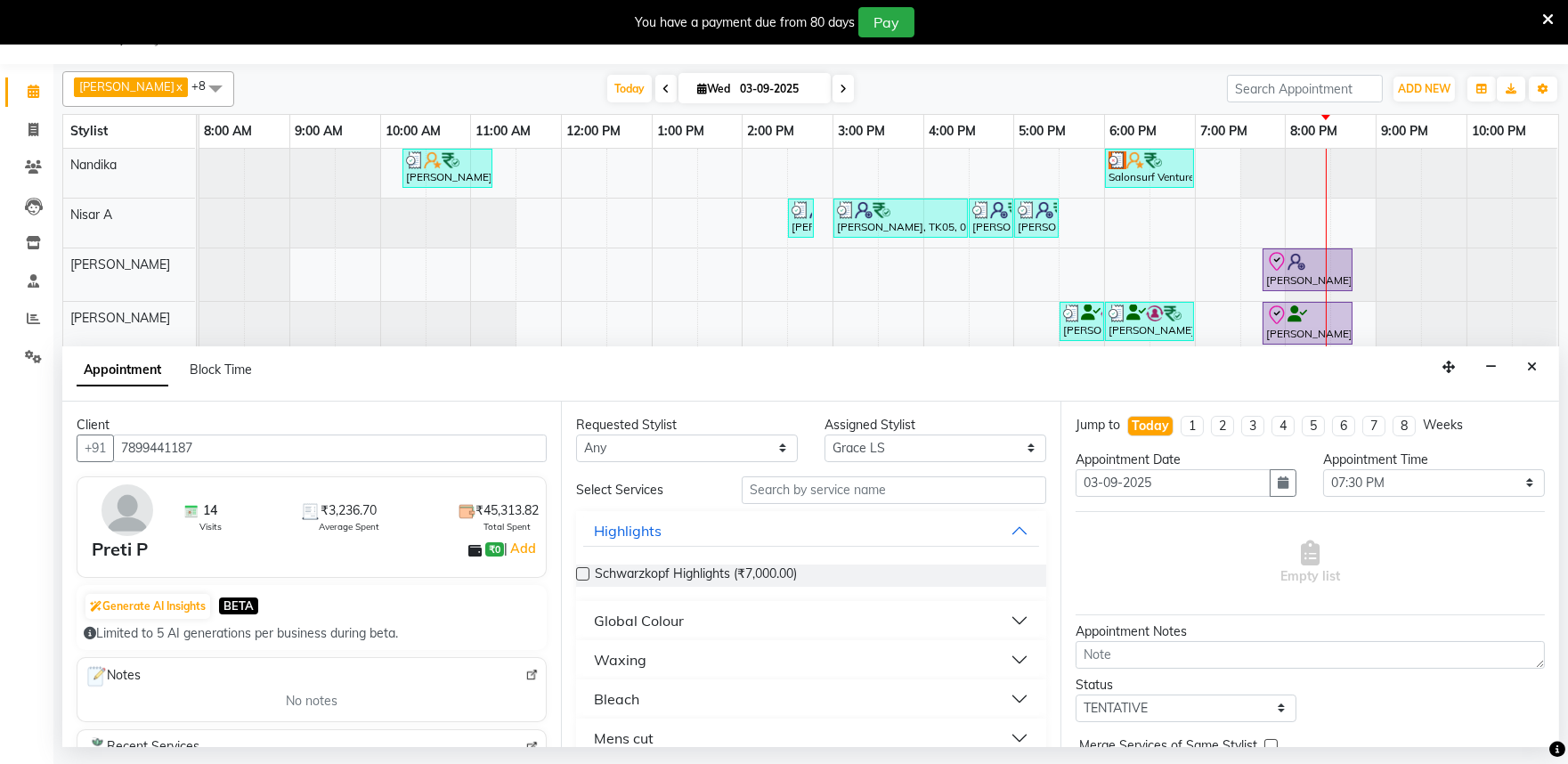
scroll to position [0, 0]
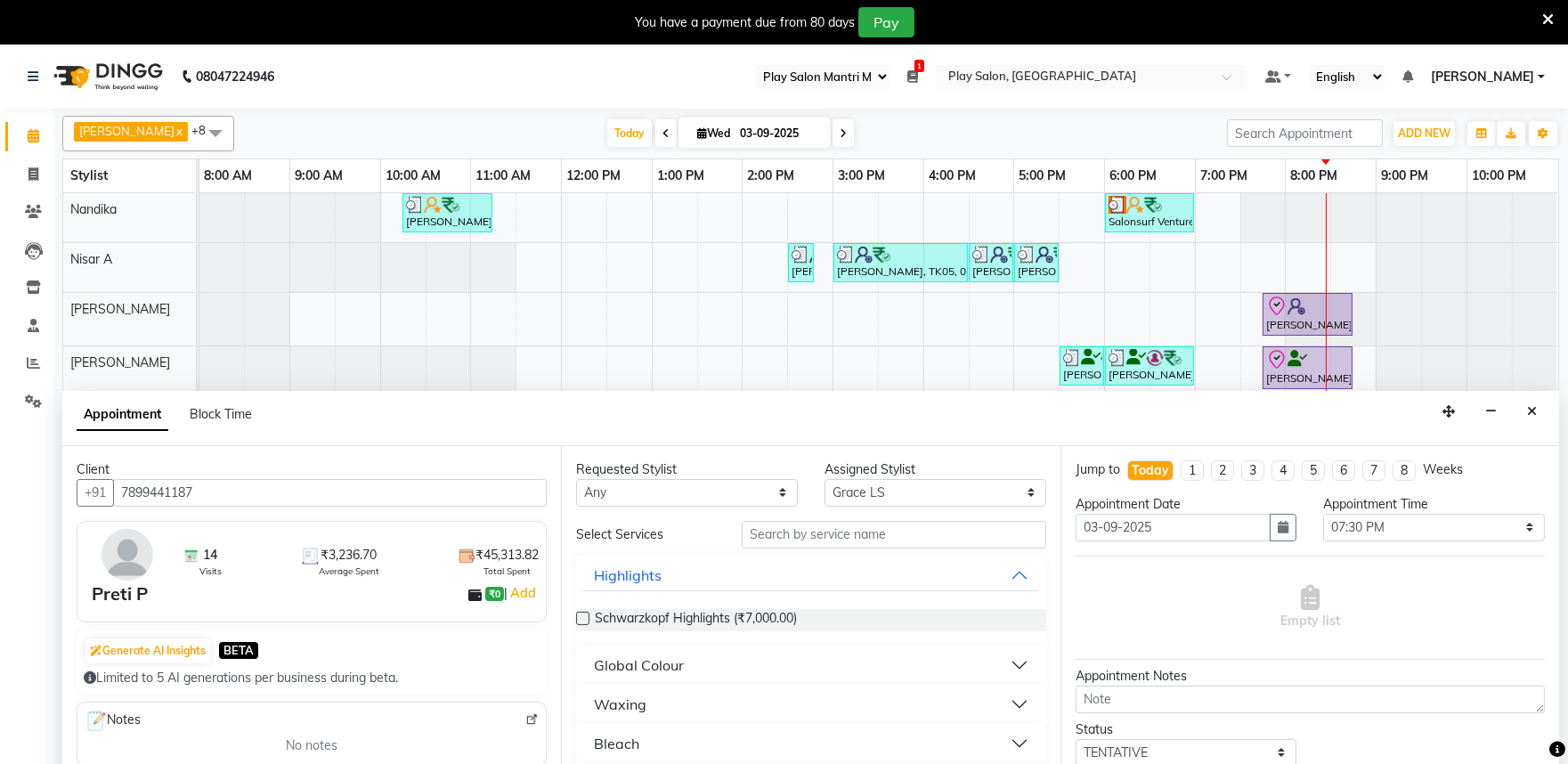
type input "7899441187"
click at [759, 499] on select "Any Achan Shimrah Admin Anitha B Arhan Ehsan Charan S Dawa Tamang Ding Junhui G…" at bounding box center [687, 493] width 222 height 28
click at [870, 496] on select "Select Achan Shimrah Admin Anitha B Arhan Ehsan Charan S Dawa Tamang Ding Junhu…" at bounding box center [935, 493] width 222 height 28
select select "81322"
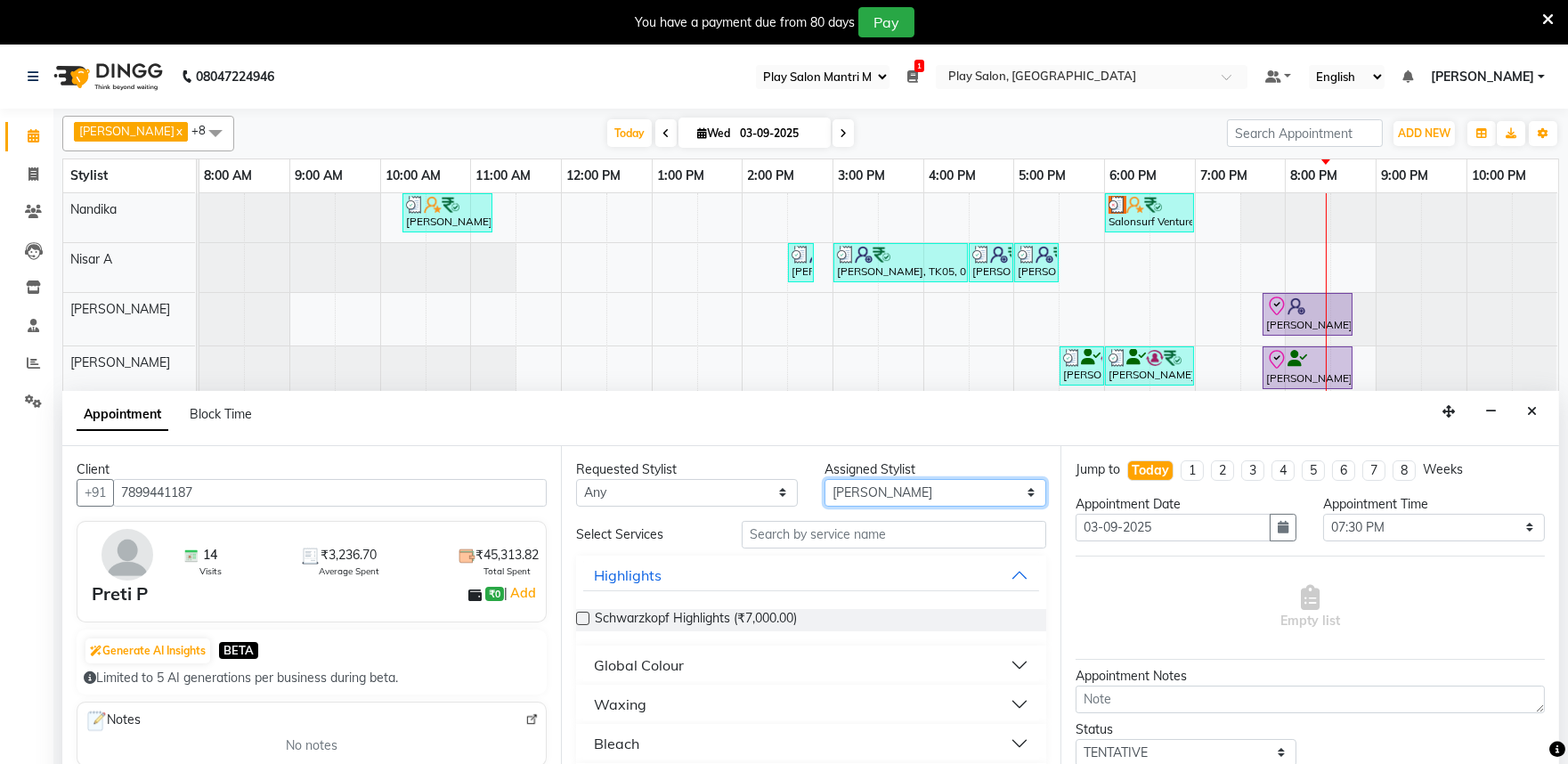
click at [824, 479] on select "Select Achan Shimrah Admin Anitha B Arhan Ehsan Charan S Dawa Tamang Ding Junhu…" at bounding box center [935, 493] width 222 height 28
click at [782, 533] on input "text" at bounding box center [894, 535] width 304 height 28
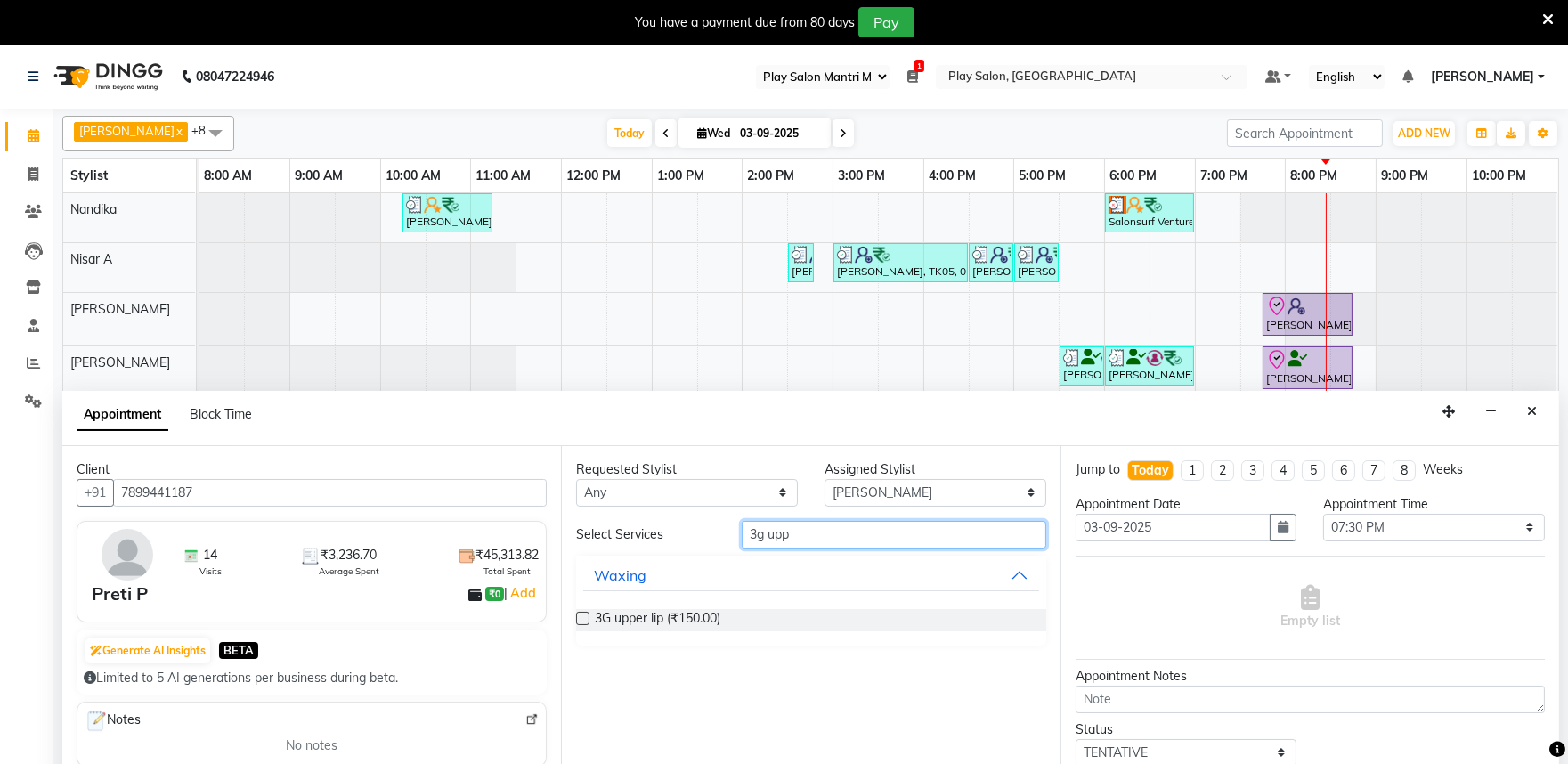
type input "3g upp"
click at [586, 616] on label at bounding box center [583, 618] width 13 height 13
click at [586, 616] on input "checkbox" at bounding box center [582, 620] width 12 height 12
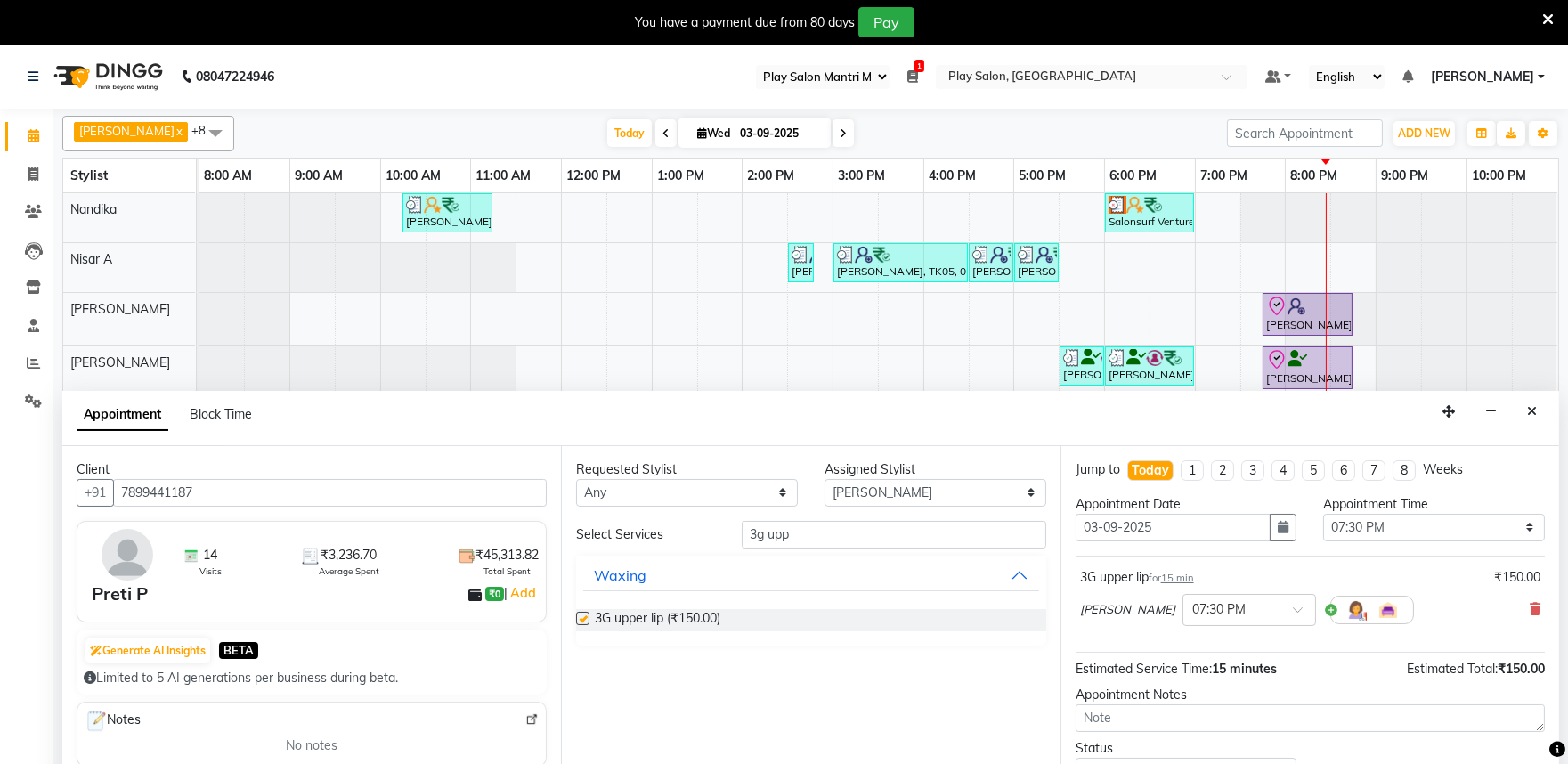
checkbox input "false"
click at [841, 537] on input "3g upp" at bounding box center [894, 535] width 304 height 28
type input "3"
type input "3g un"
click at [581, 615] on label at bounding box center [583, 618] width 13 height 13
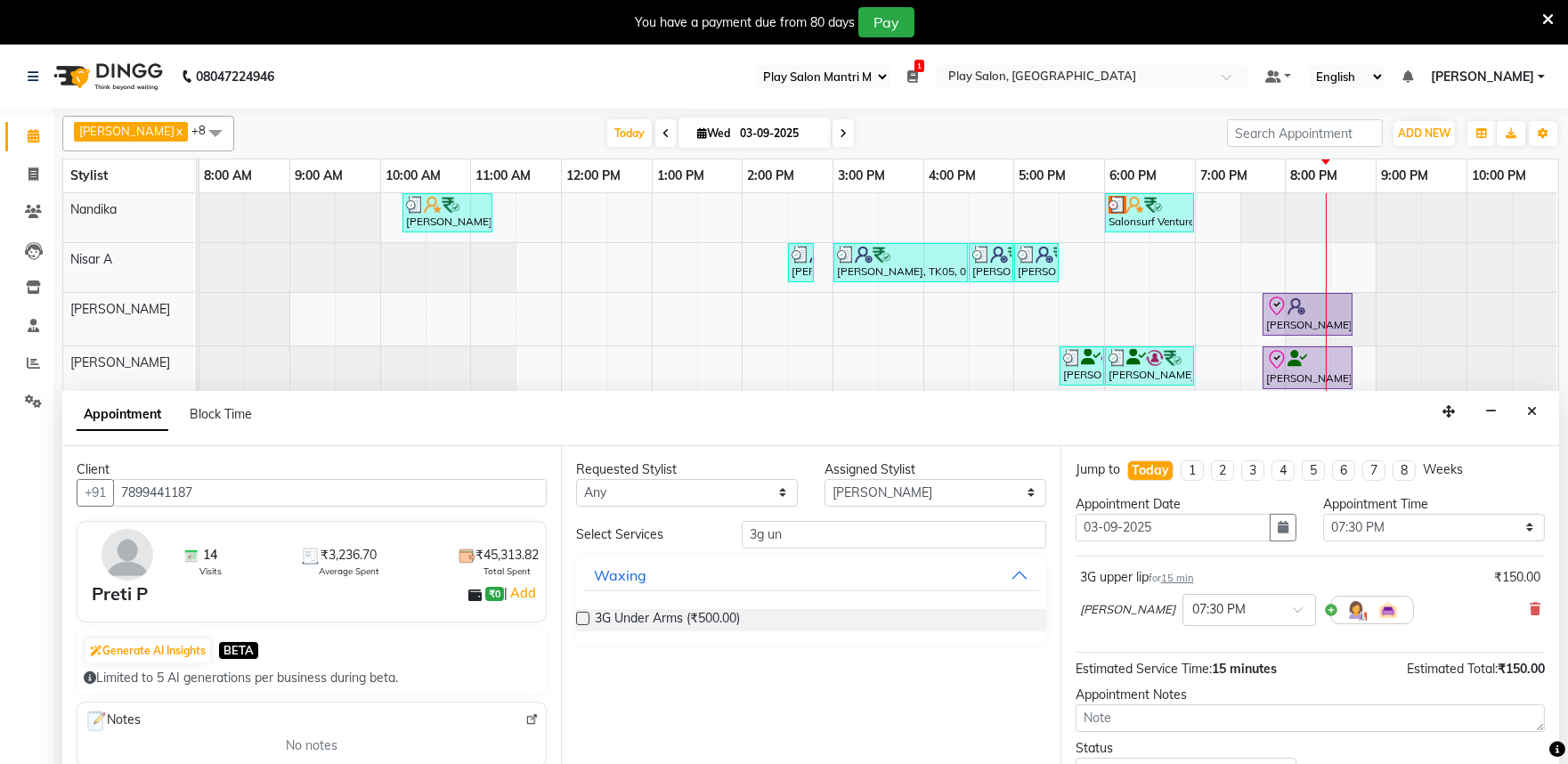
click at [581, 615] on input "checkbox" at bounding box center [582, 620] width 12 height 12
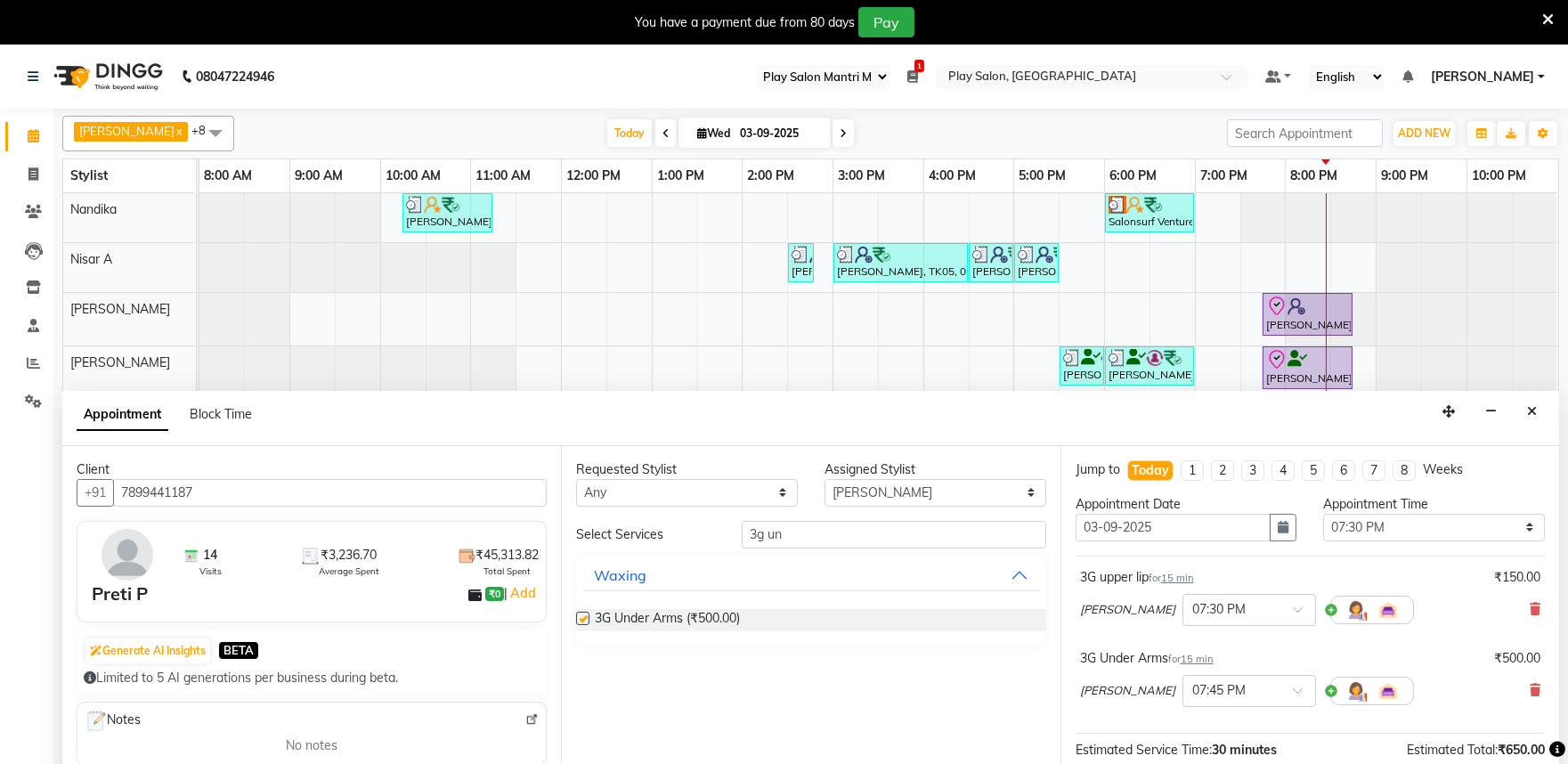
checkbox input "false"
click at [832, 536] on input "3g un" at bounding box center [894, 535] width 304 height 28
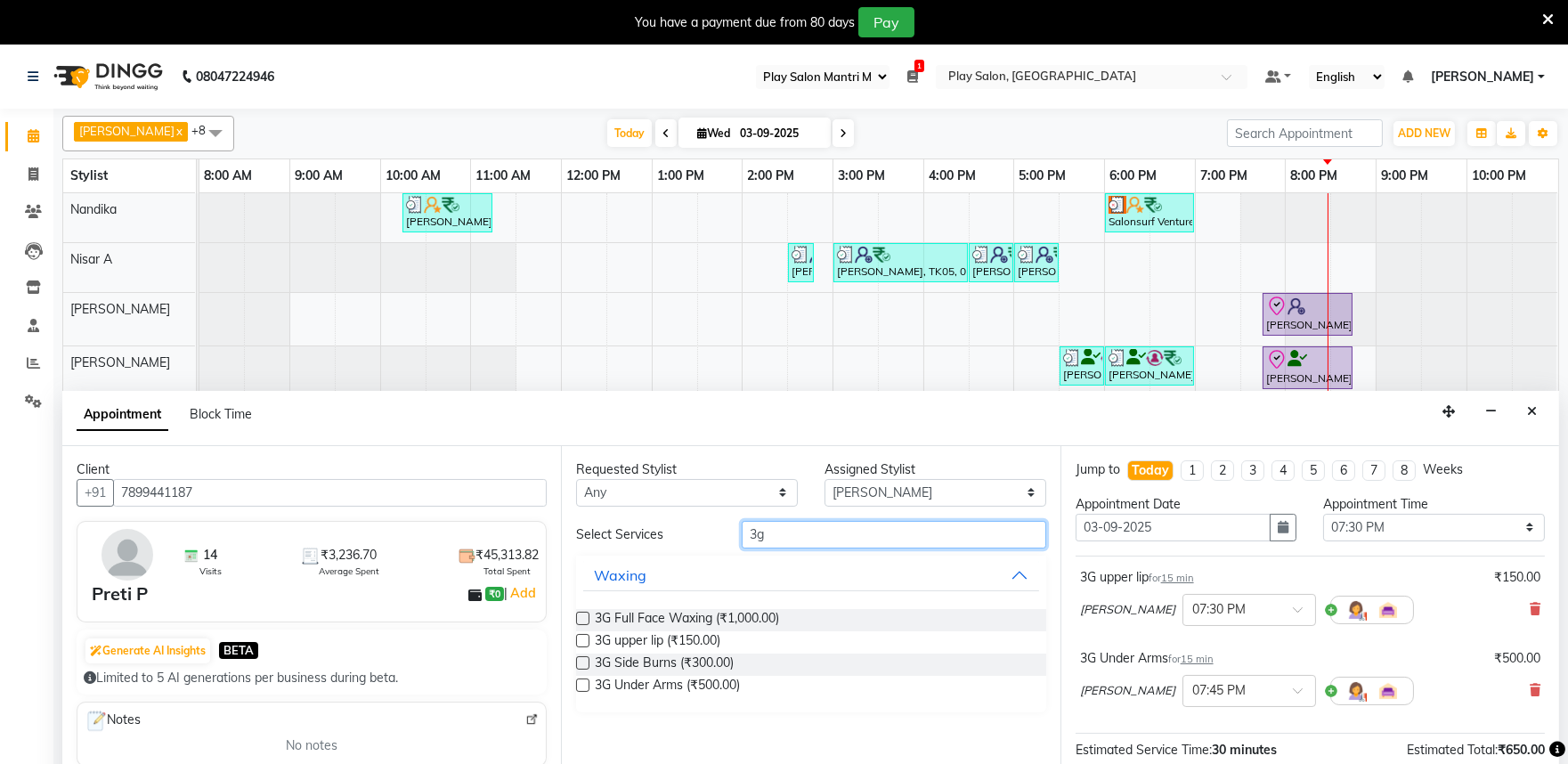
type input "3"
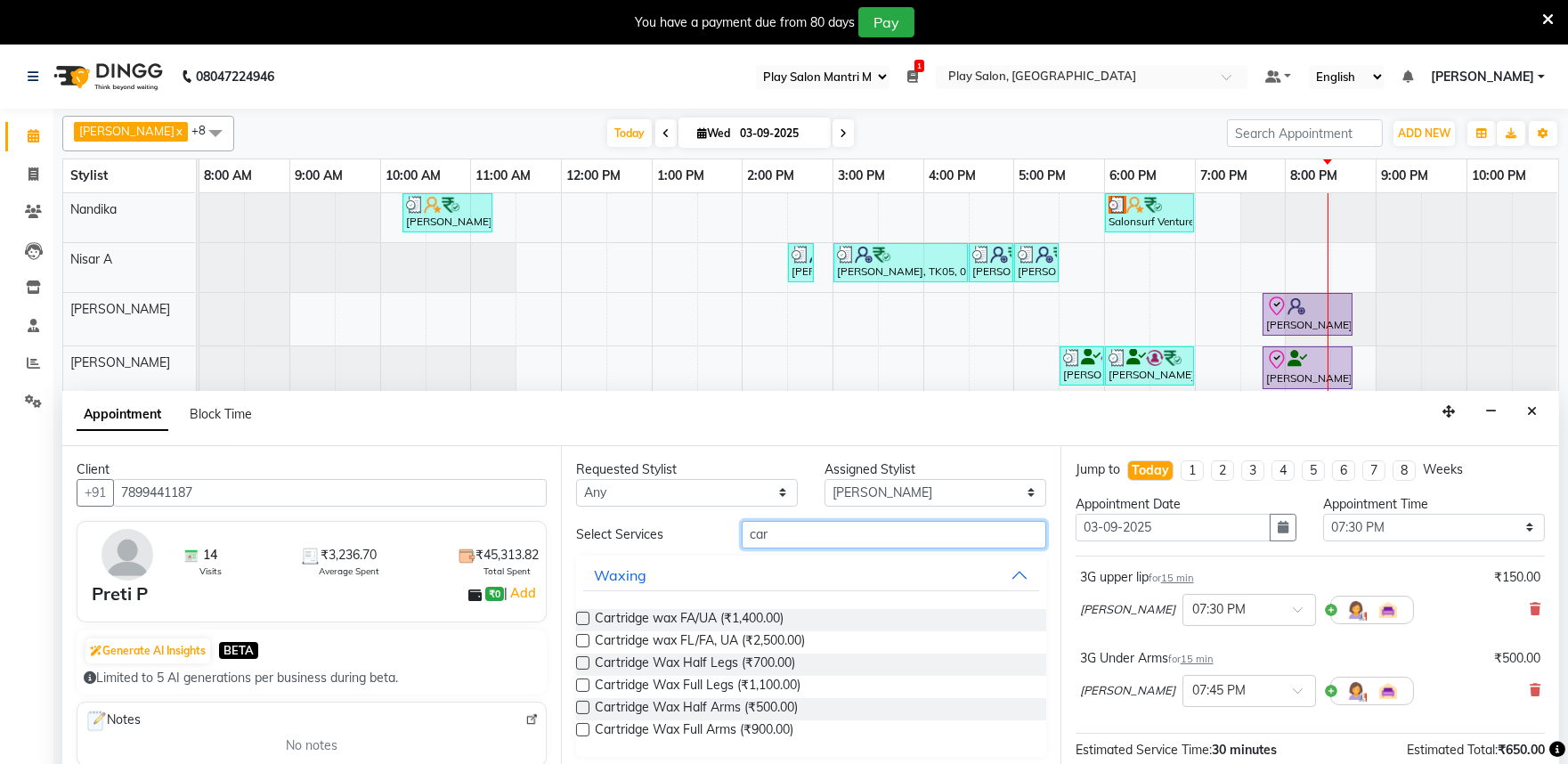
type input "car"
click at [582, 728] on label at bounding box center [583, 730] width 13 height 13
click at [582, 728] on input "checkbox" at bounding box center [582, 732] width 12 height 12
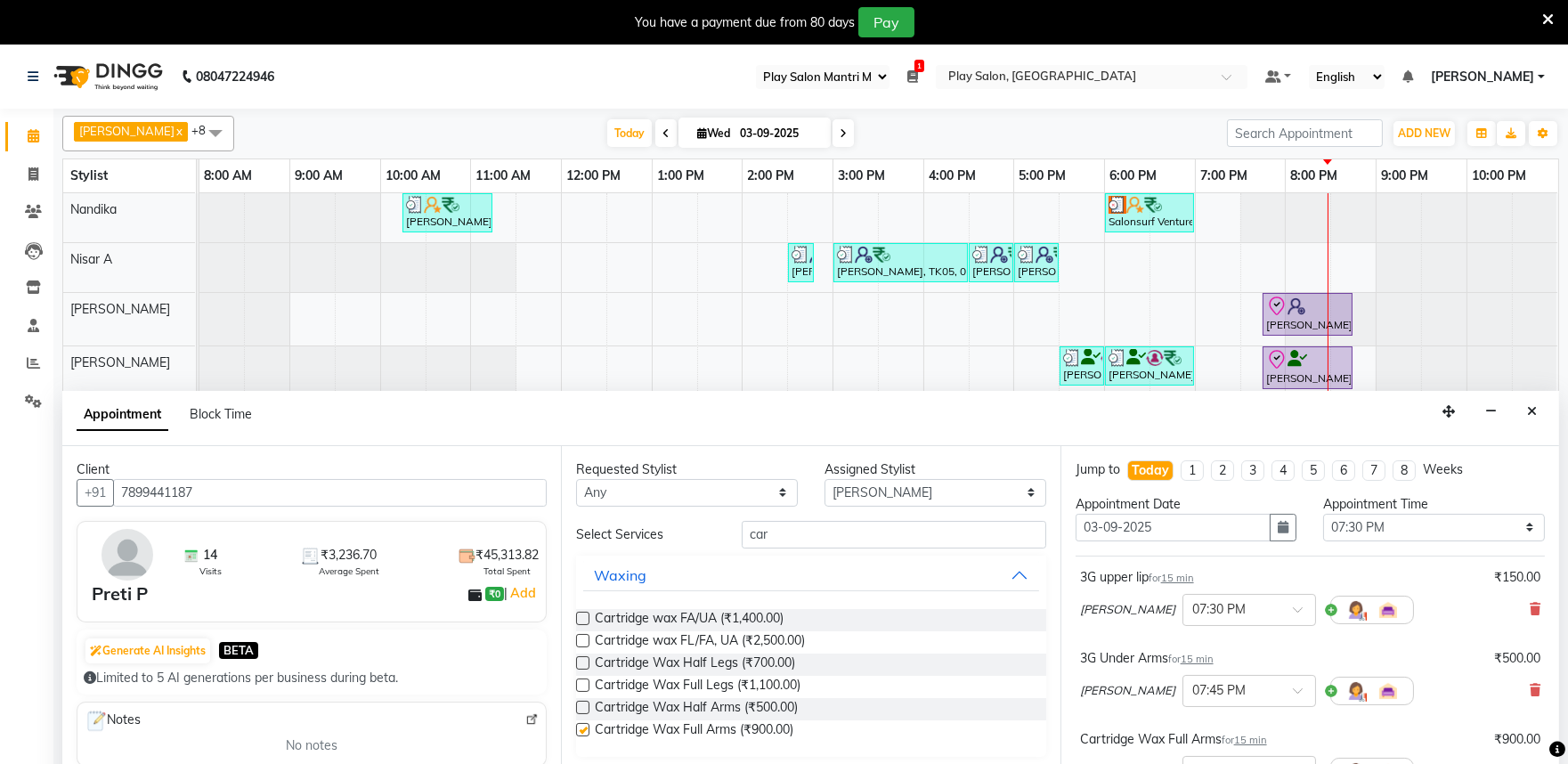
checkbox input "false"
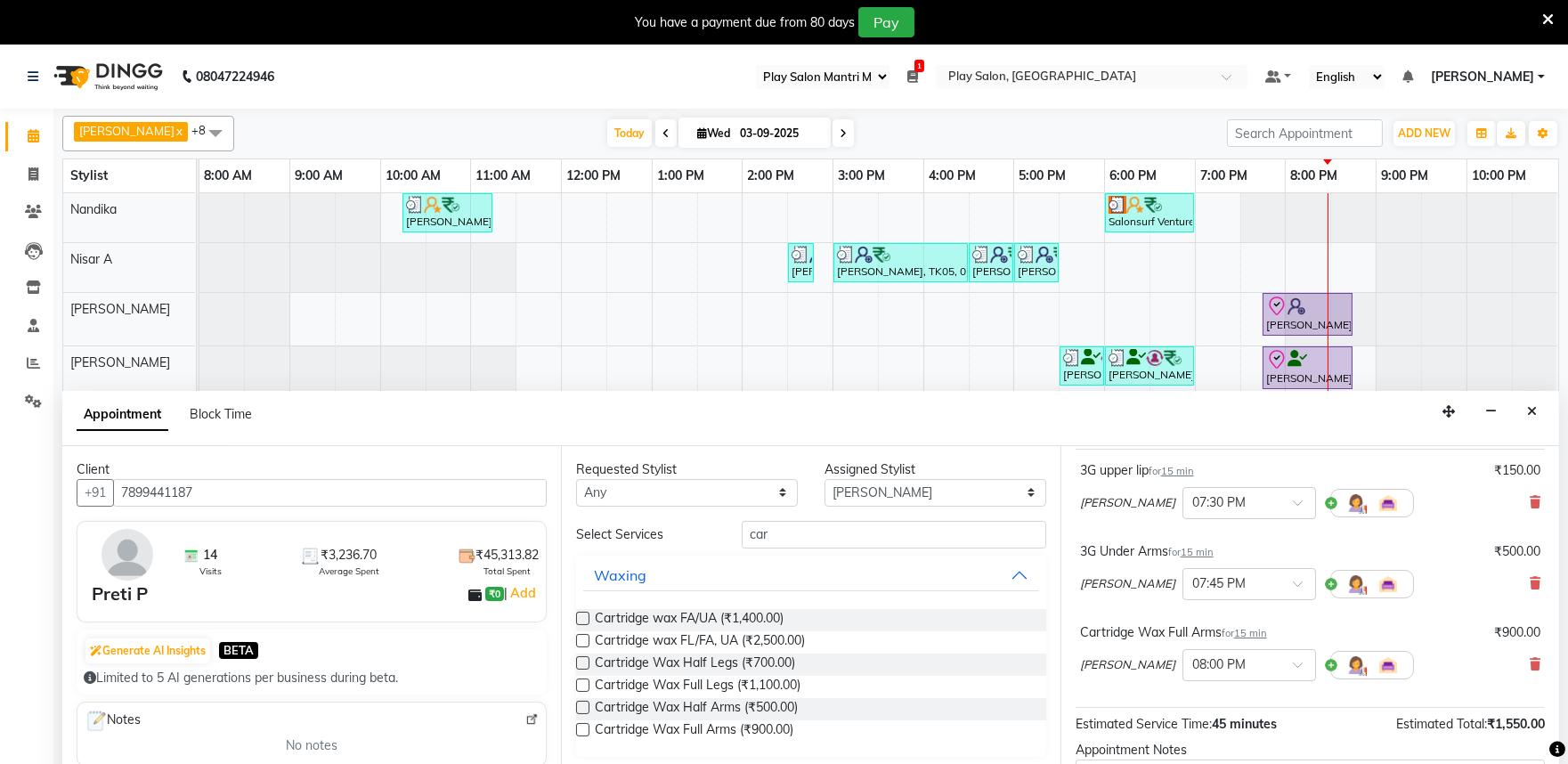
scroll to position [268, 0]
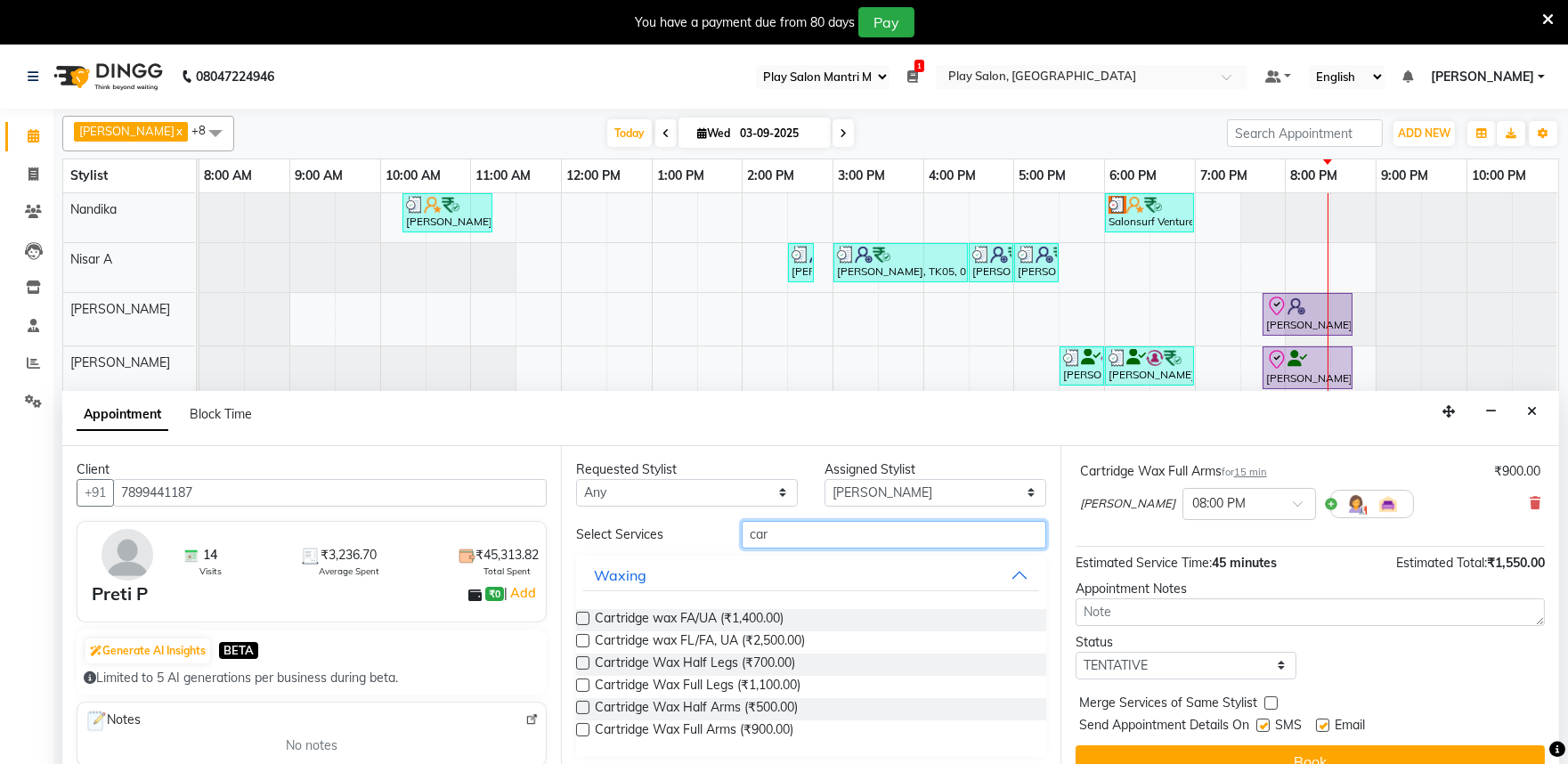
click at [834, 530] on input "car" at bounding box center [894, 535] width 304 height 28
type input "c"
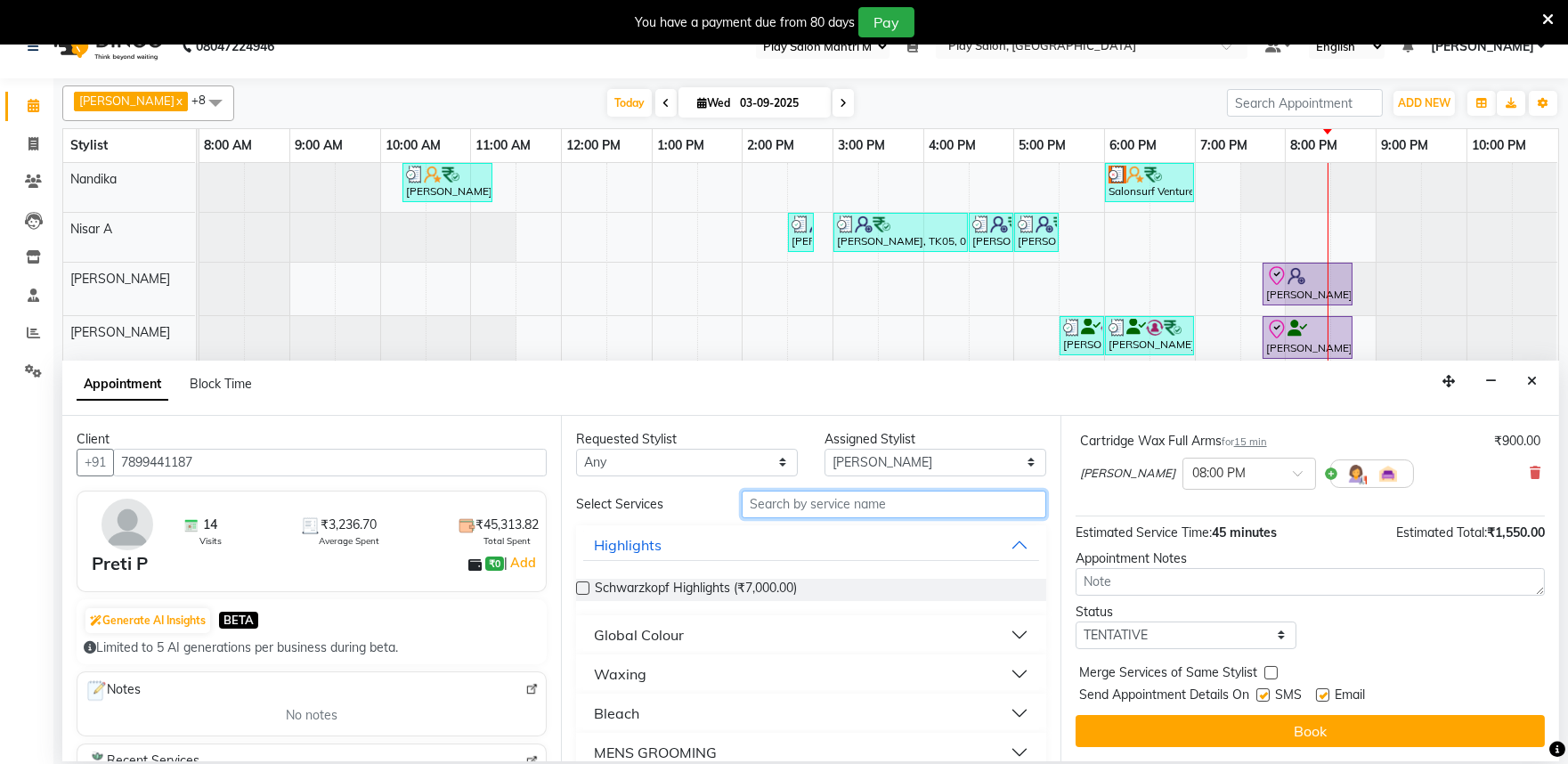
scroll to position [44, 0]
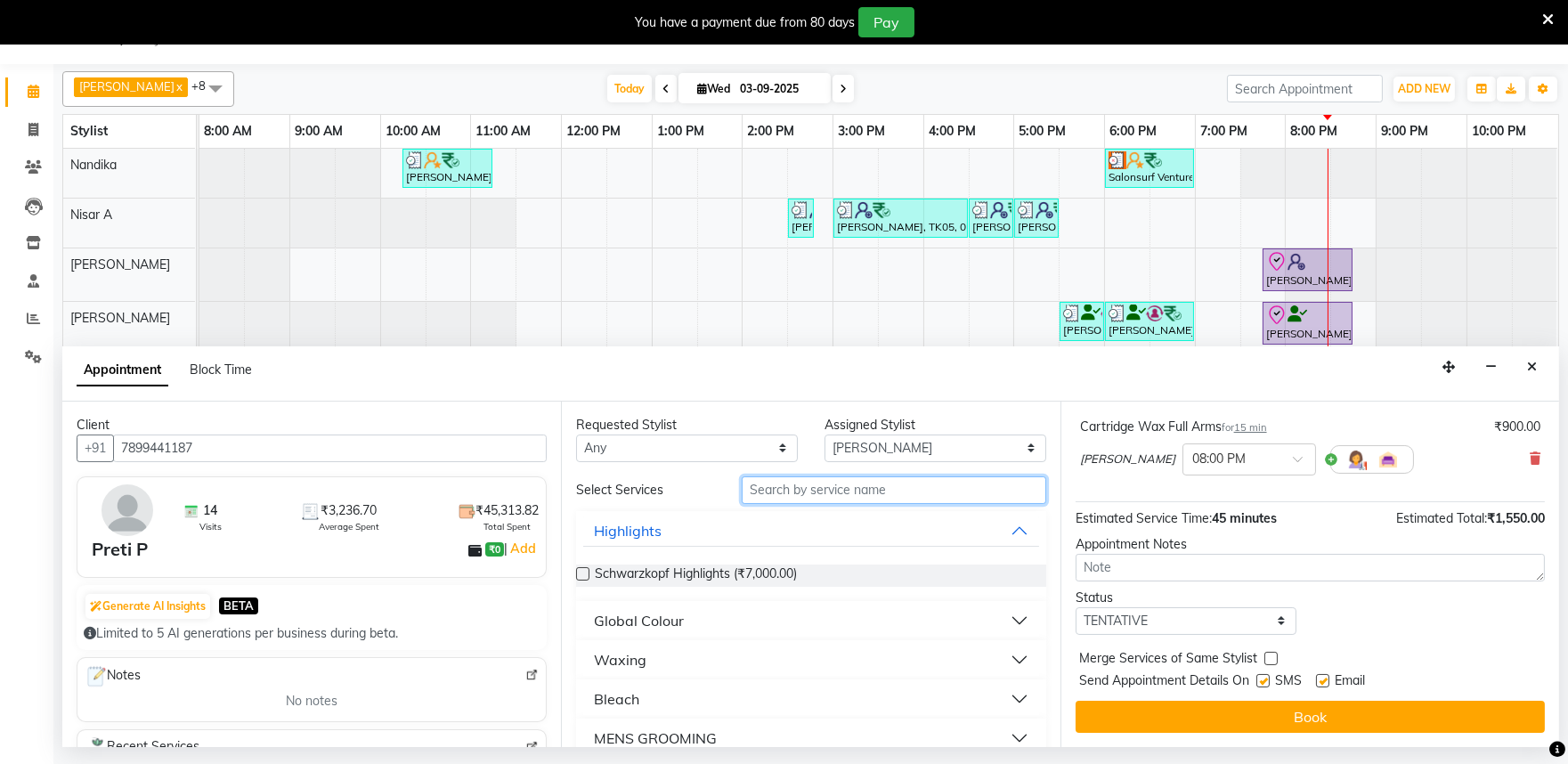
click at [761, 496] on input "text" at bounding box center [894, 490] width 304 height 28
type input "white"
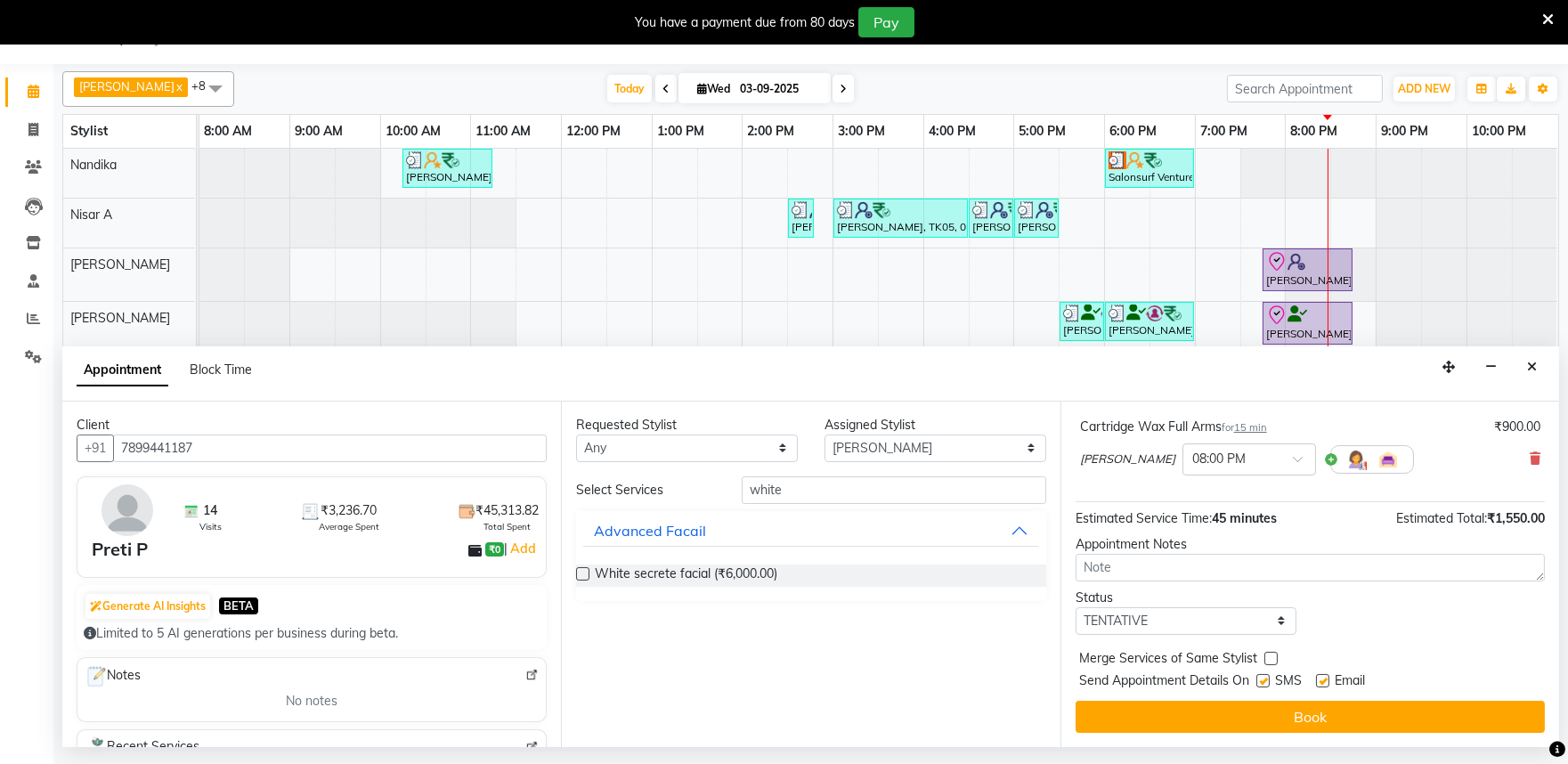
click at [586, 574] on label at bounding box center [583, 573] width 13 height 13
click at [586, 574] on input "checkbox" at bounding box center [582, 575] width 12 height 12
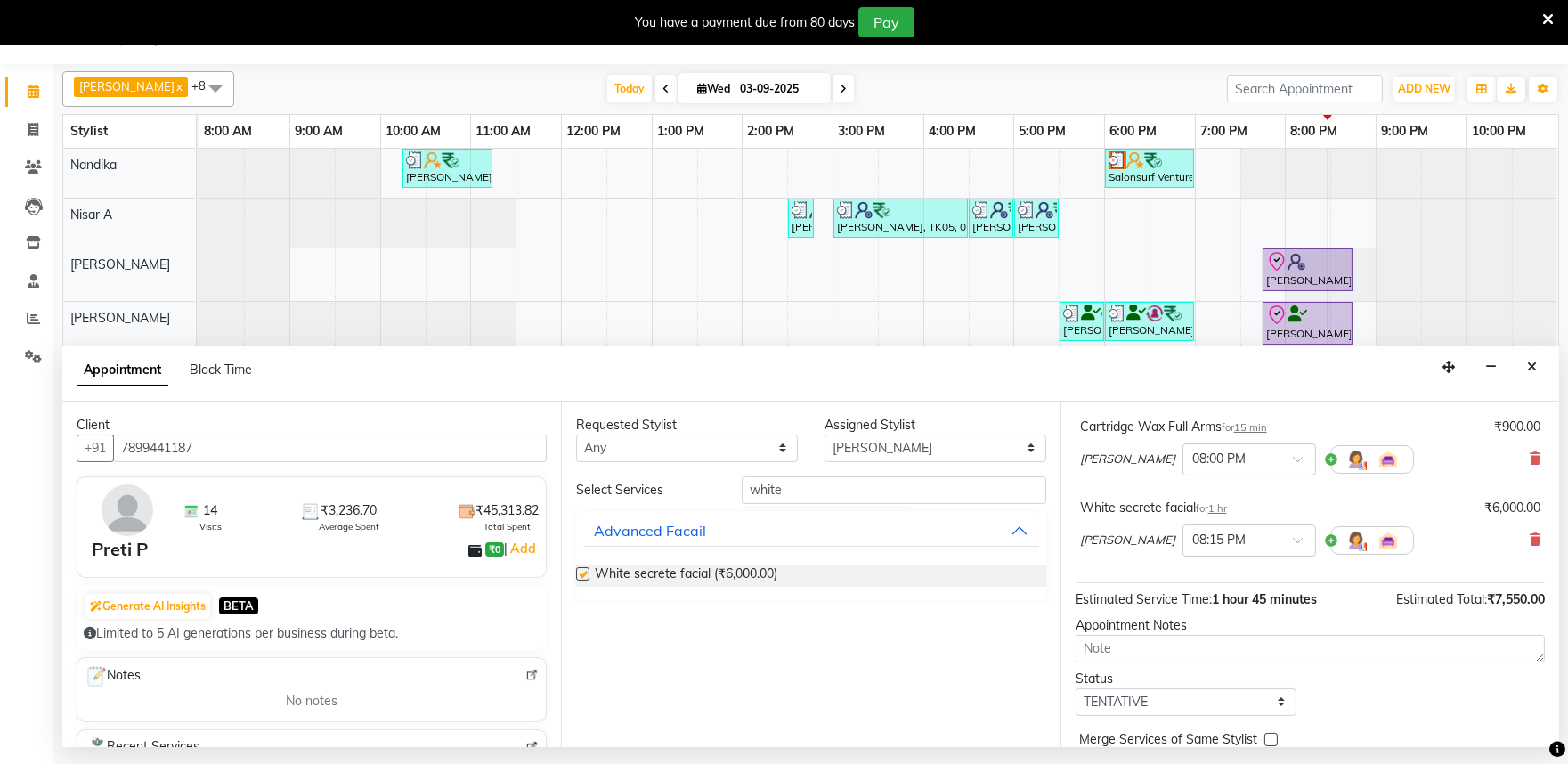
scroll to position [349, 0]
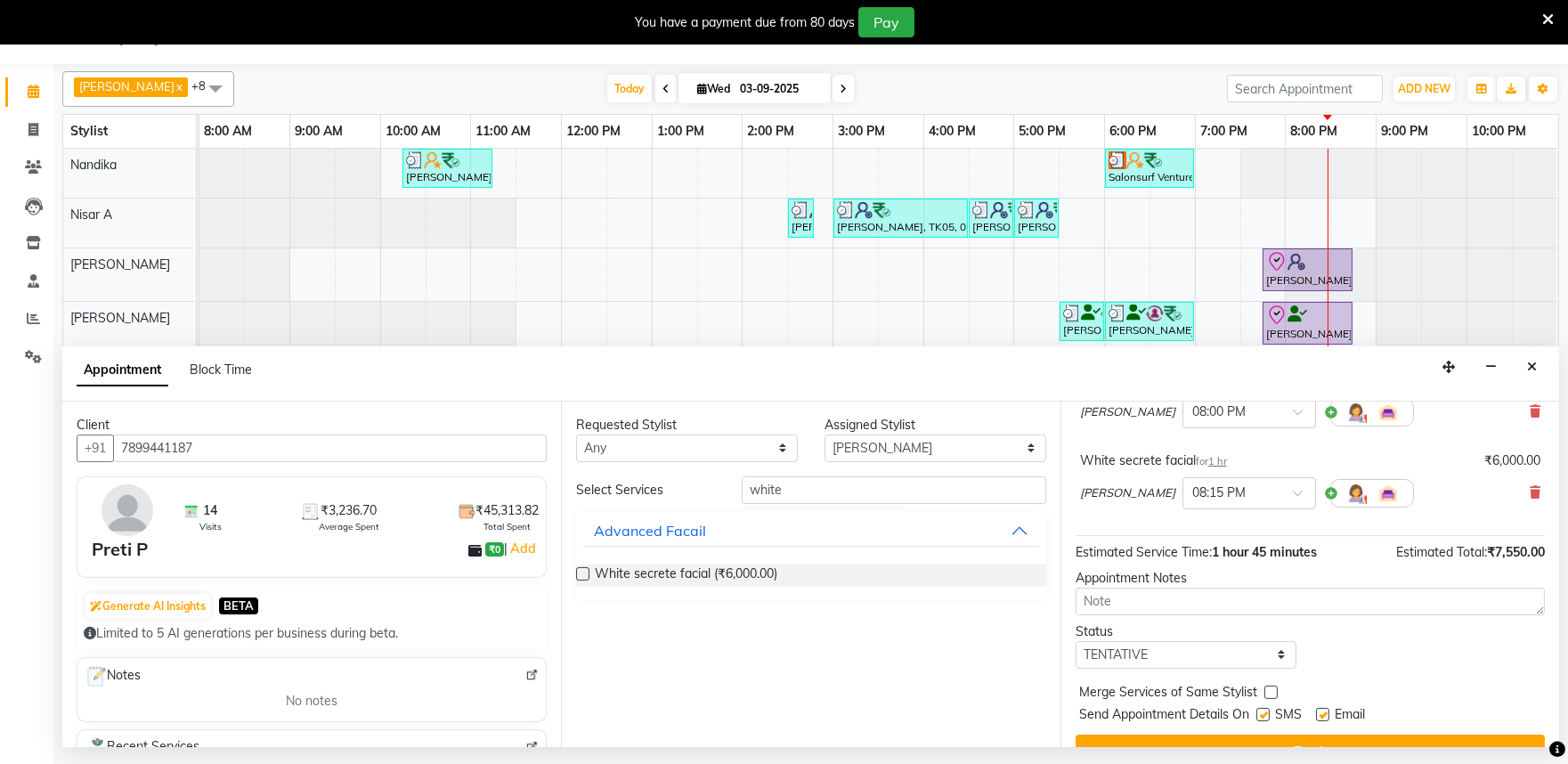
checkbox input "false"
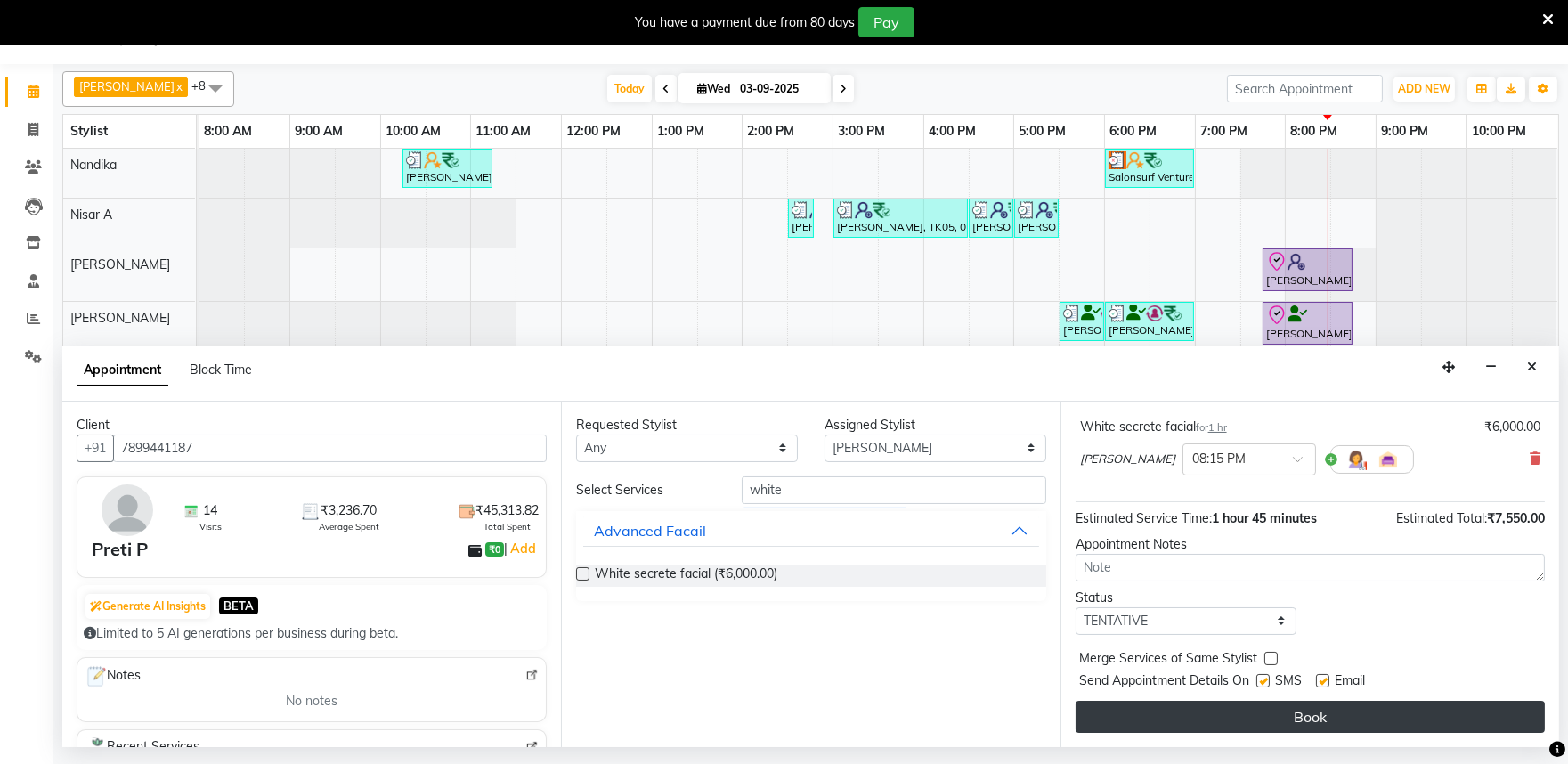
click at [1282, 716] on button "Book" at bounding box center [1310, 717] width 469 height 32
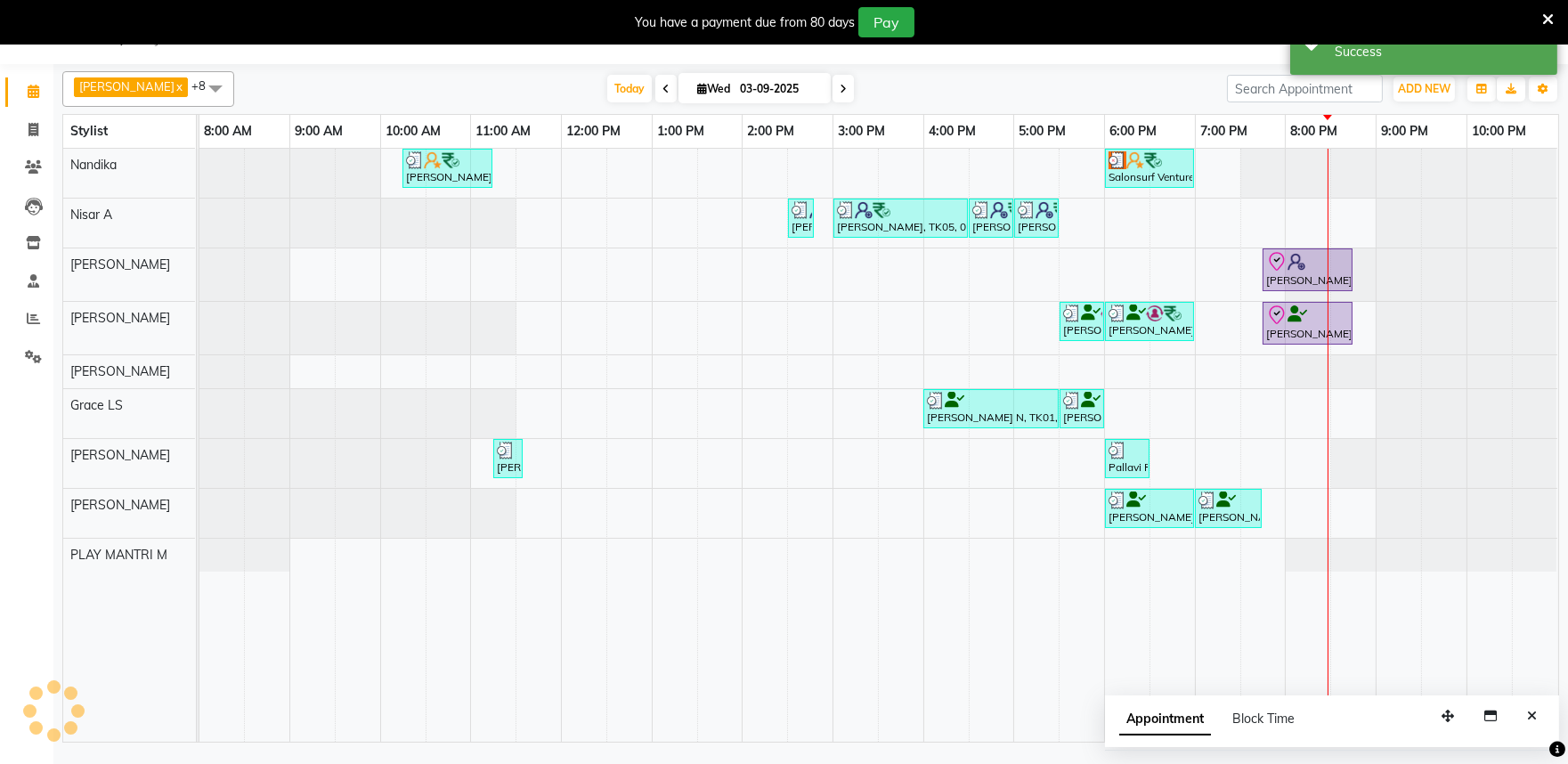
scroll to position [0, 0]
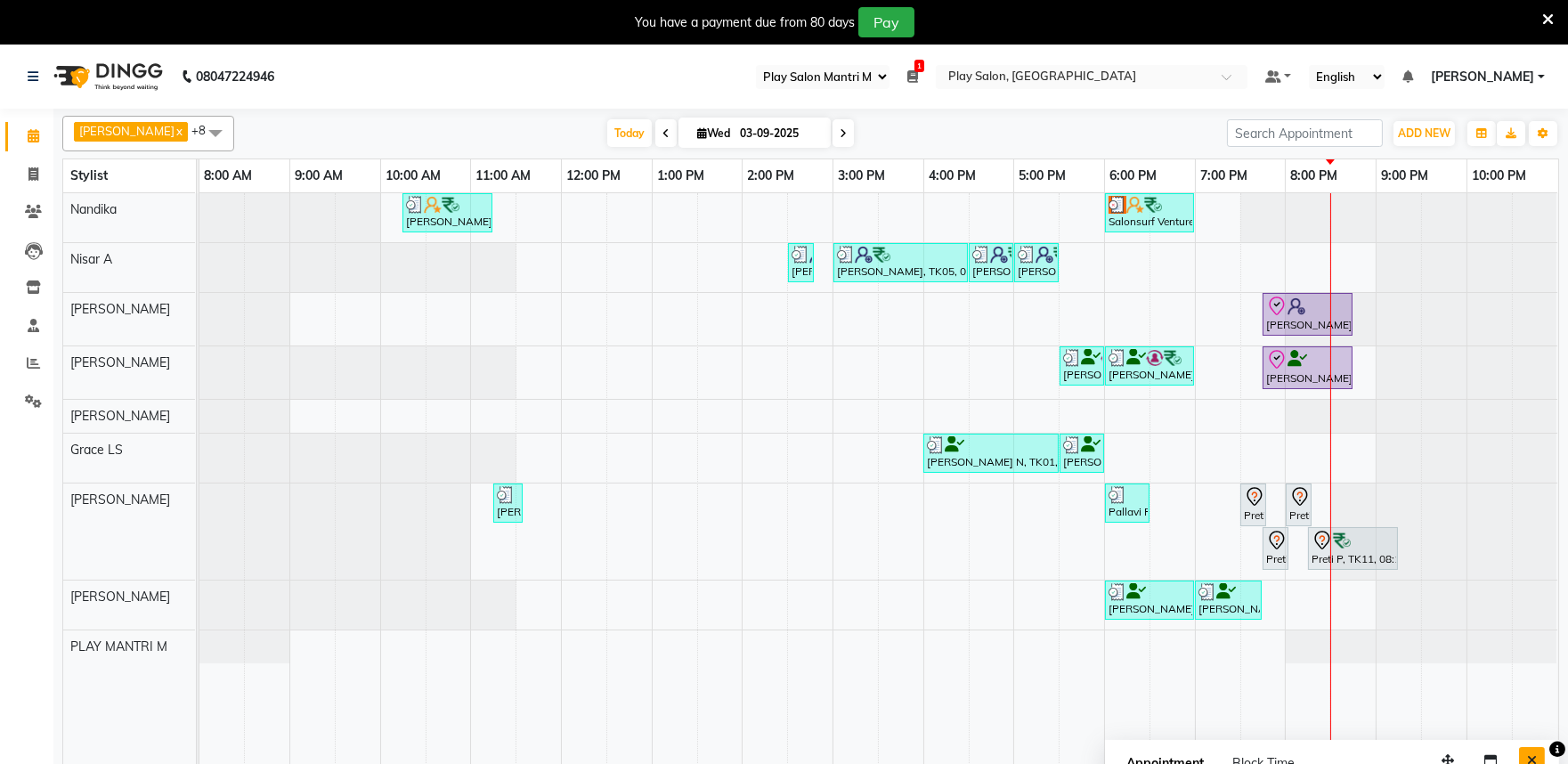
click at [1525, 757] on button "Close" at bounding box center [1532, 761] width 26 height 28
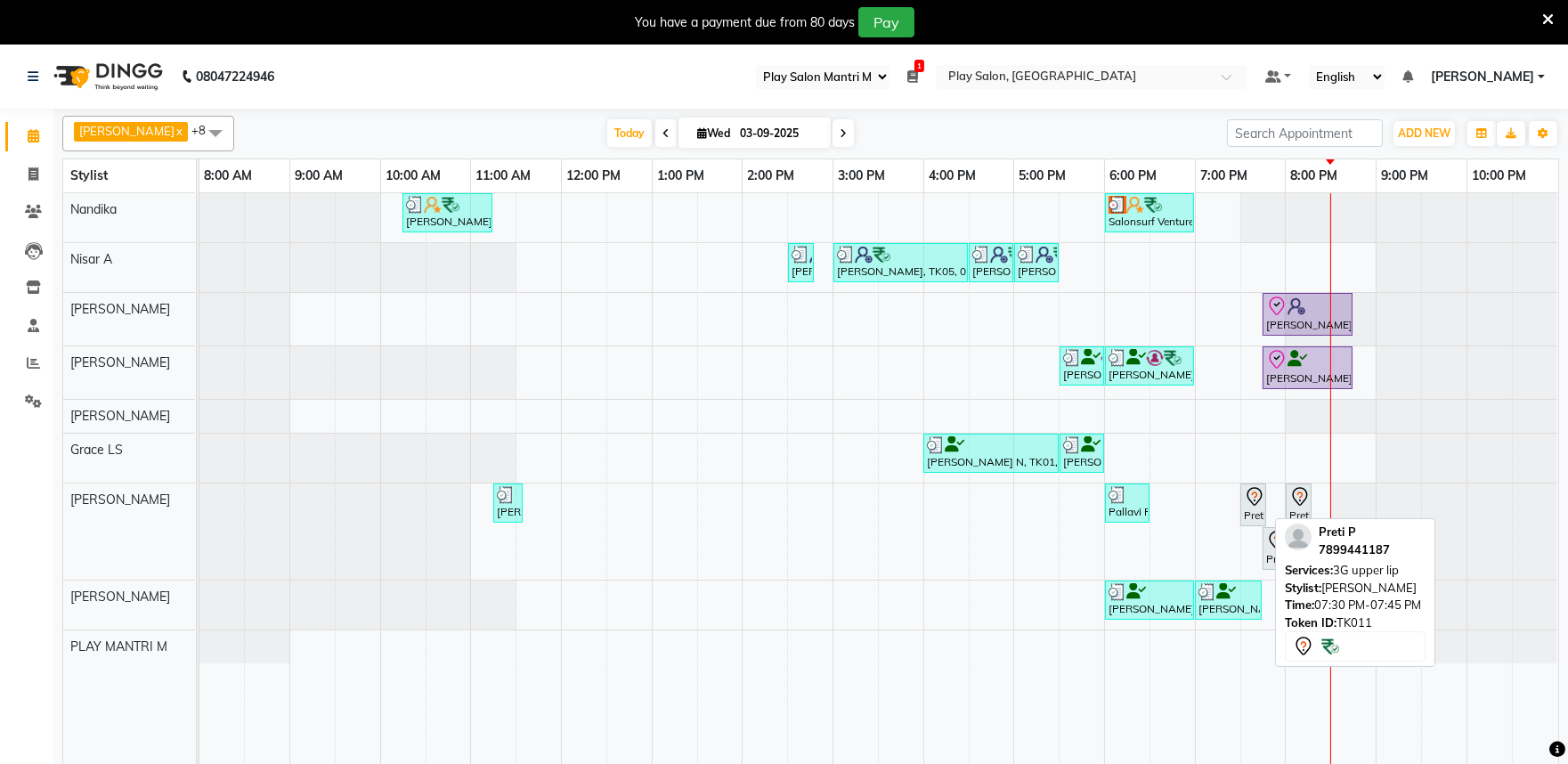
click at [1253, 501] on icon at bounding box center [1254, 497] width 21 height 21
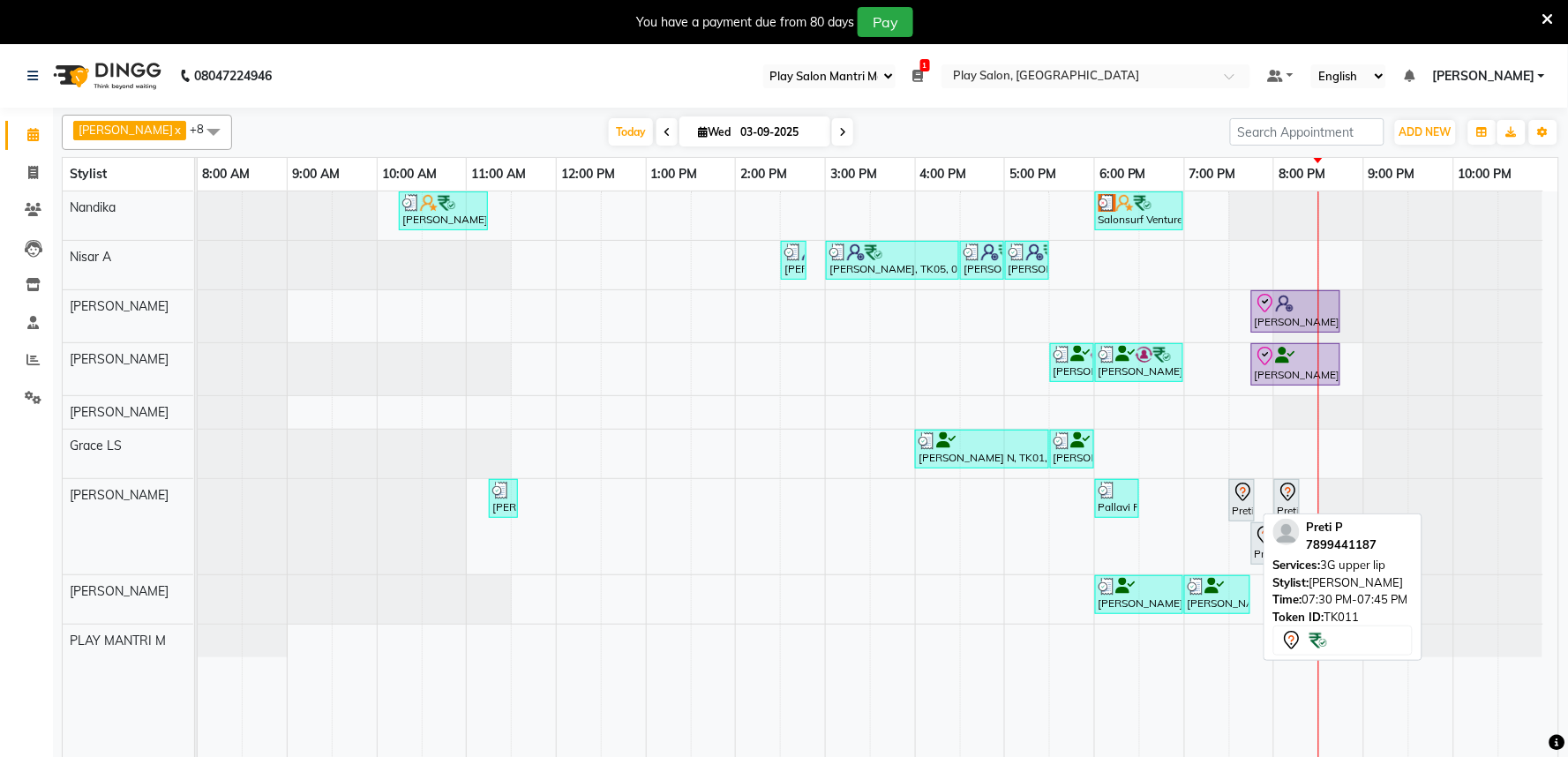
select select "7"
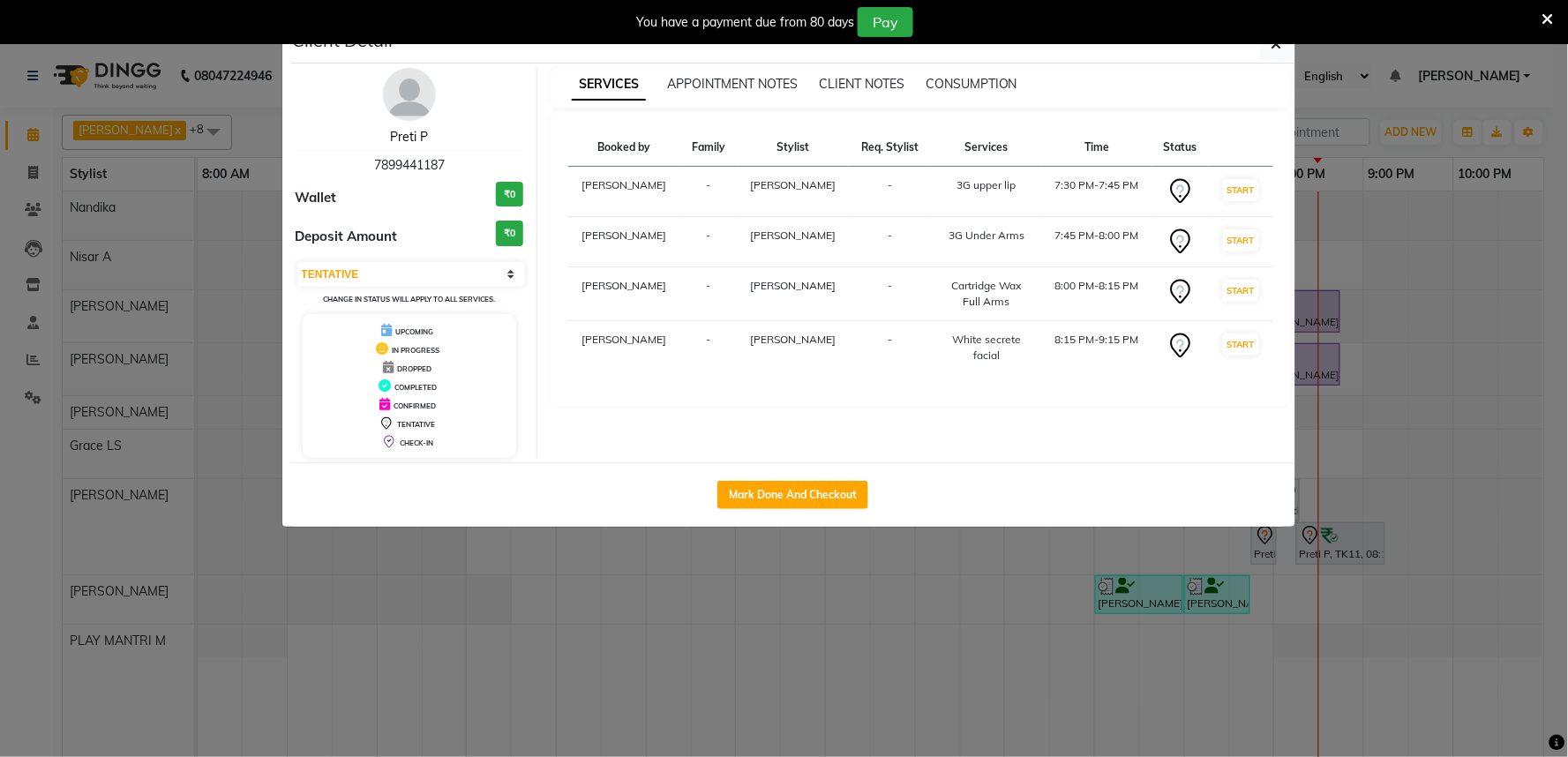
click at [419, 130] on link "Preti P" at bounding box center [409, 137] width 38 height 16
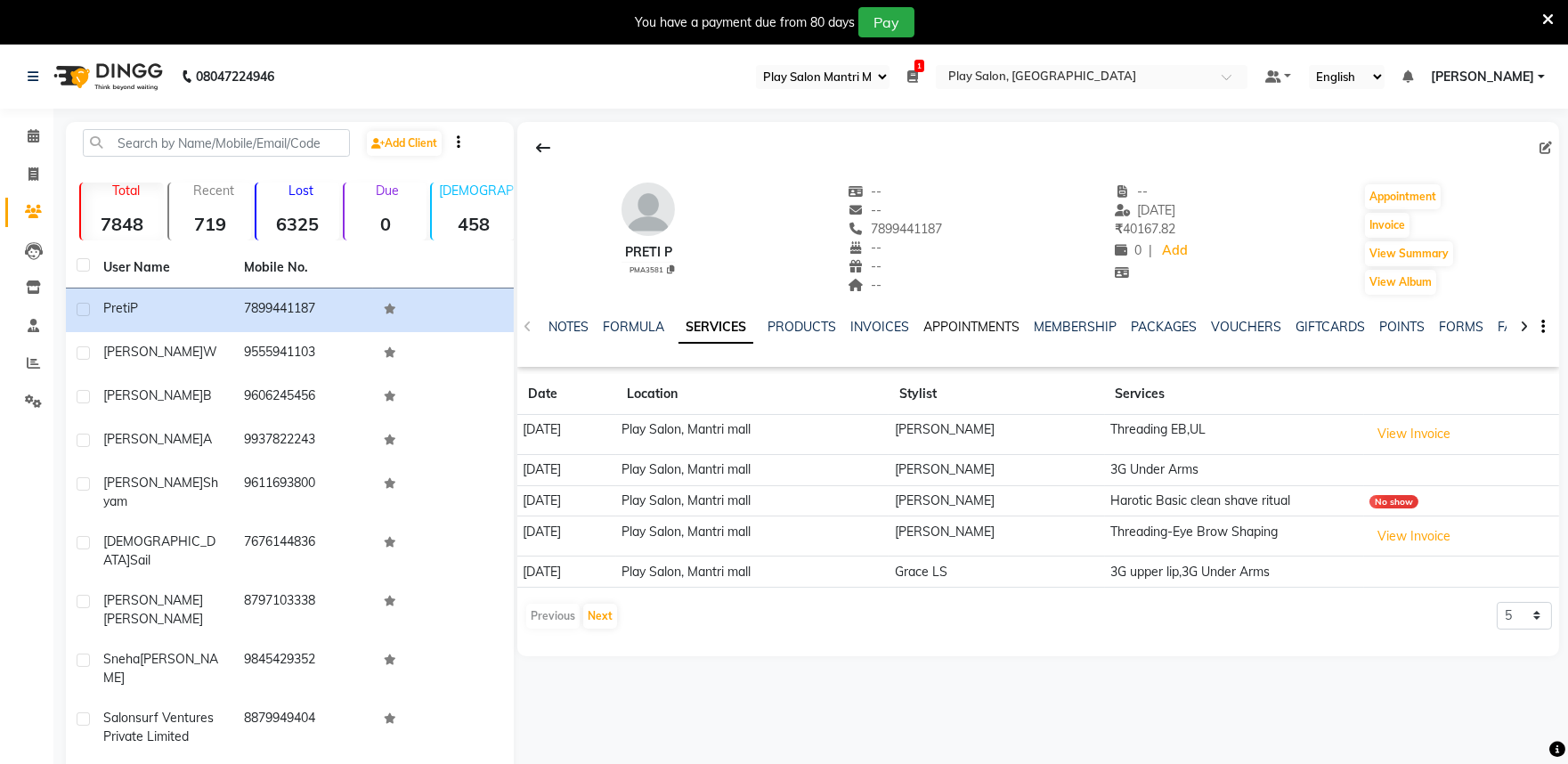
click at [937, 329] on link "APPOINTMENTS" at bounding box center [971, 327] width 96 height 16
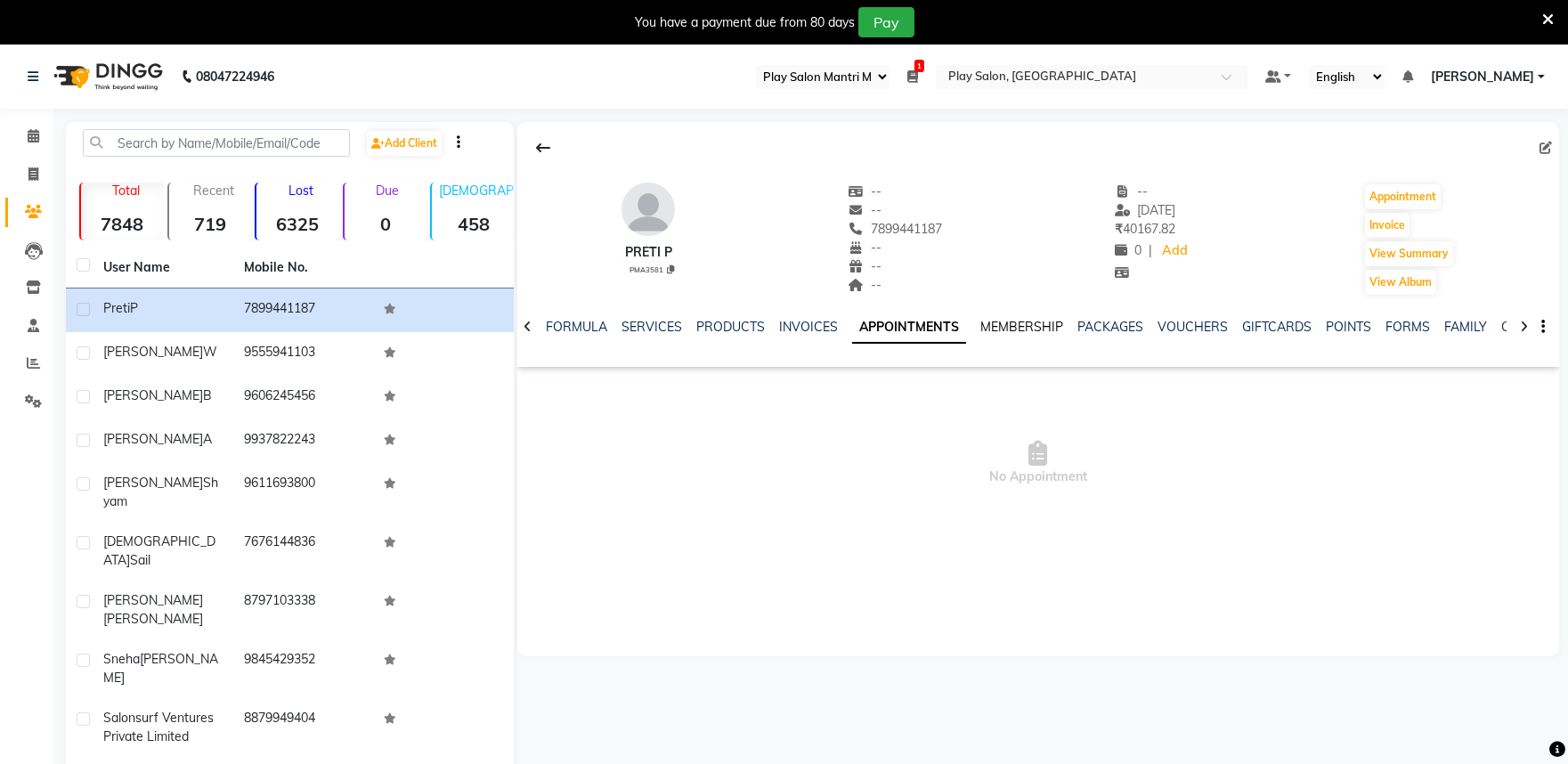
click at [1011, 327] on link "MEMBERSHIP" at bounding box center [1022, 327] width 83 height 16
drag, startPoint x: 870, startPoint y: 324, endPoint x: 923, endPoint y: 325, distance: 53.0
click at [869, 324] on link "APPOINTMENTS" at bounding box center [886, 327] width 96 height 16
click at [1096, 322] on link "PACKAGES" at bounding box center [1110, 327] width 66 height 16
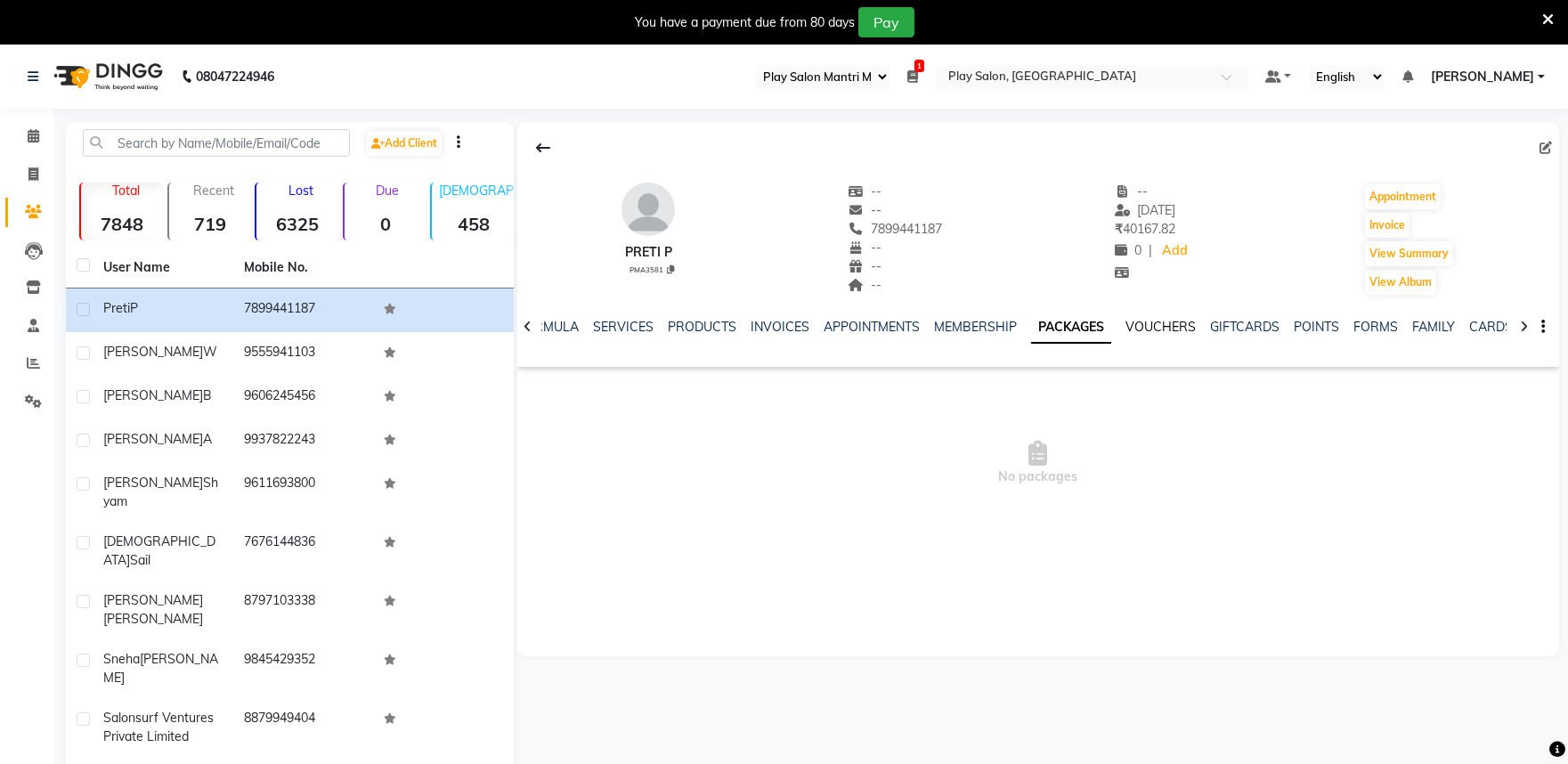
click at [1158, 327] on link "VOUCHERS" at bounding box center [1161, 327] width 70 height 16
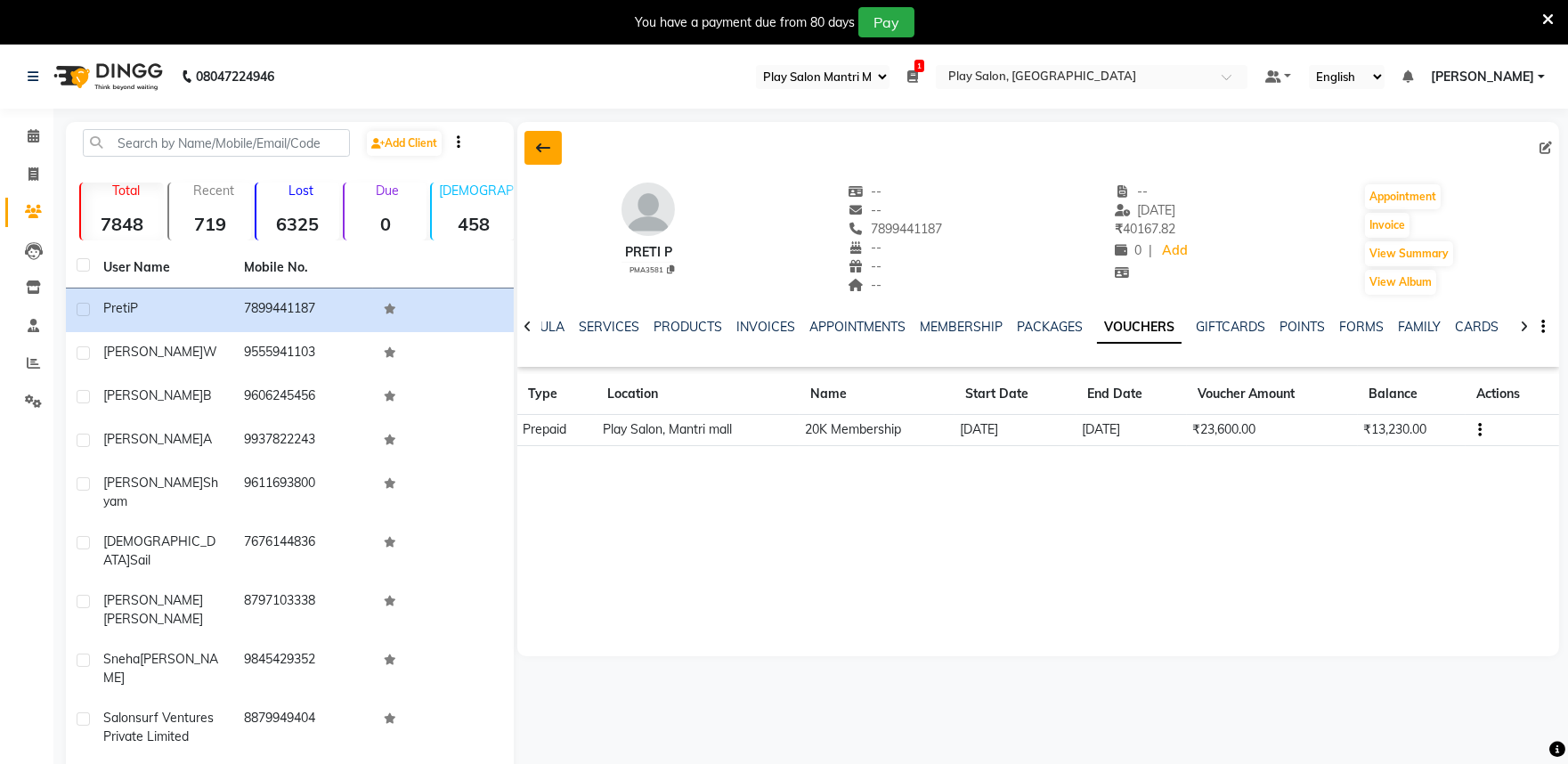
click at [559, 140] on button at bounding box center [543, 148] width 37 height 34
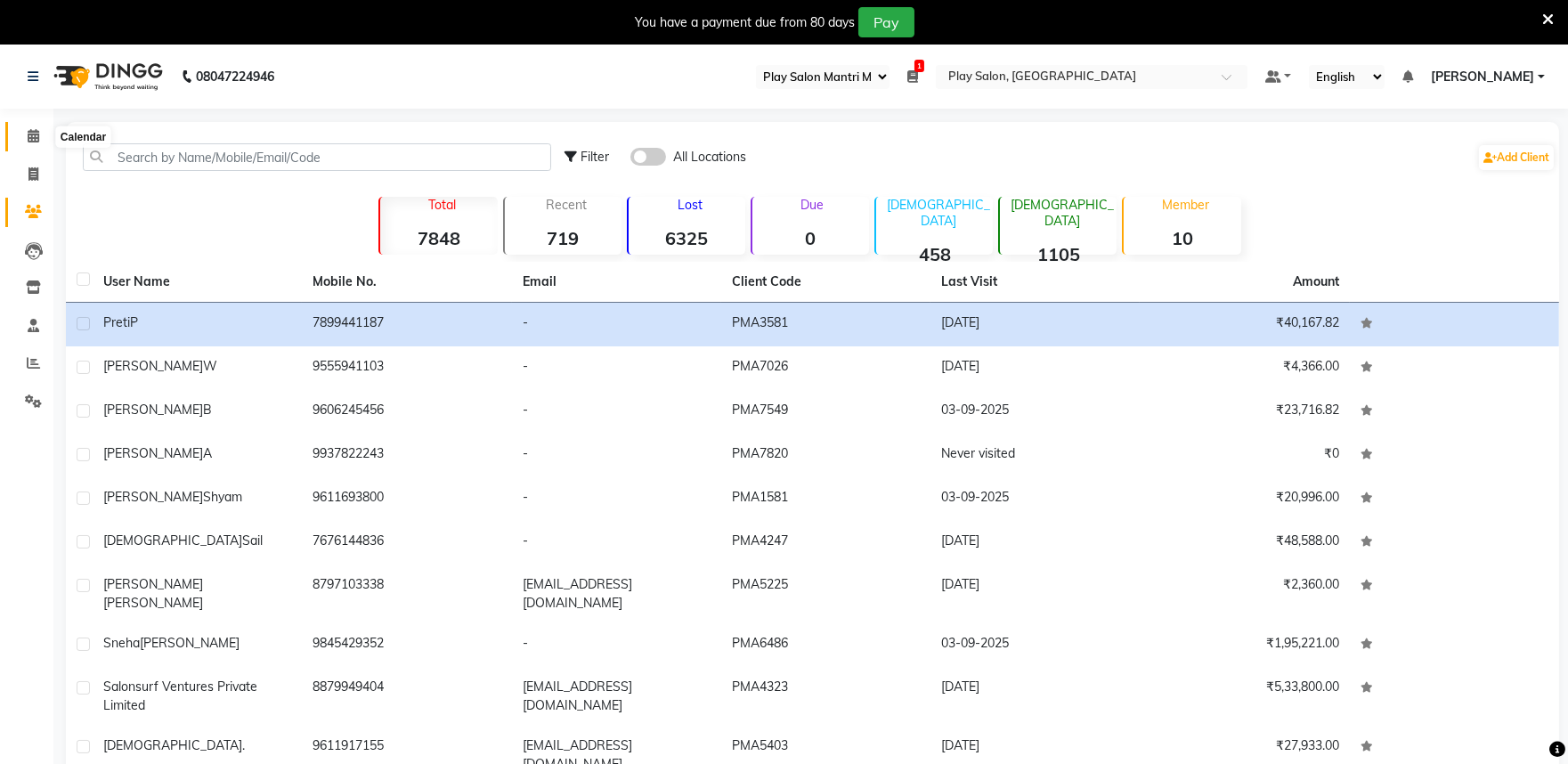
click at [31, 131] on icon at bounding box center [33, 136] width 12 height 13
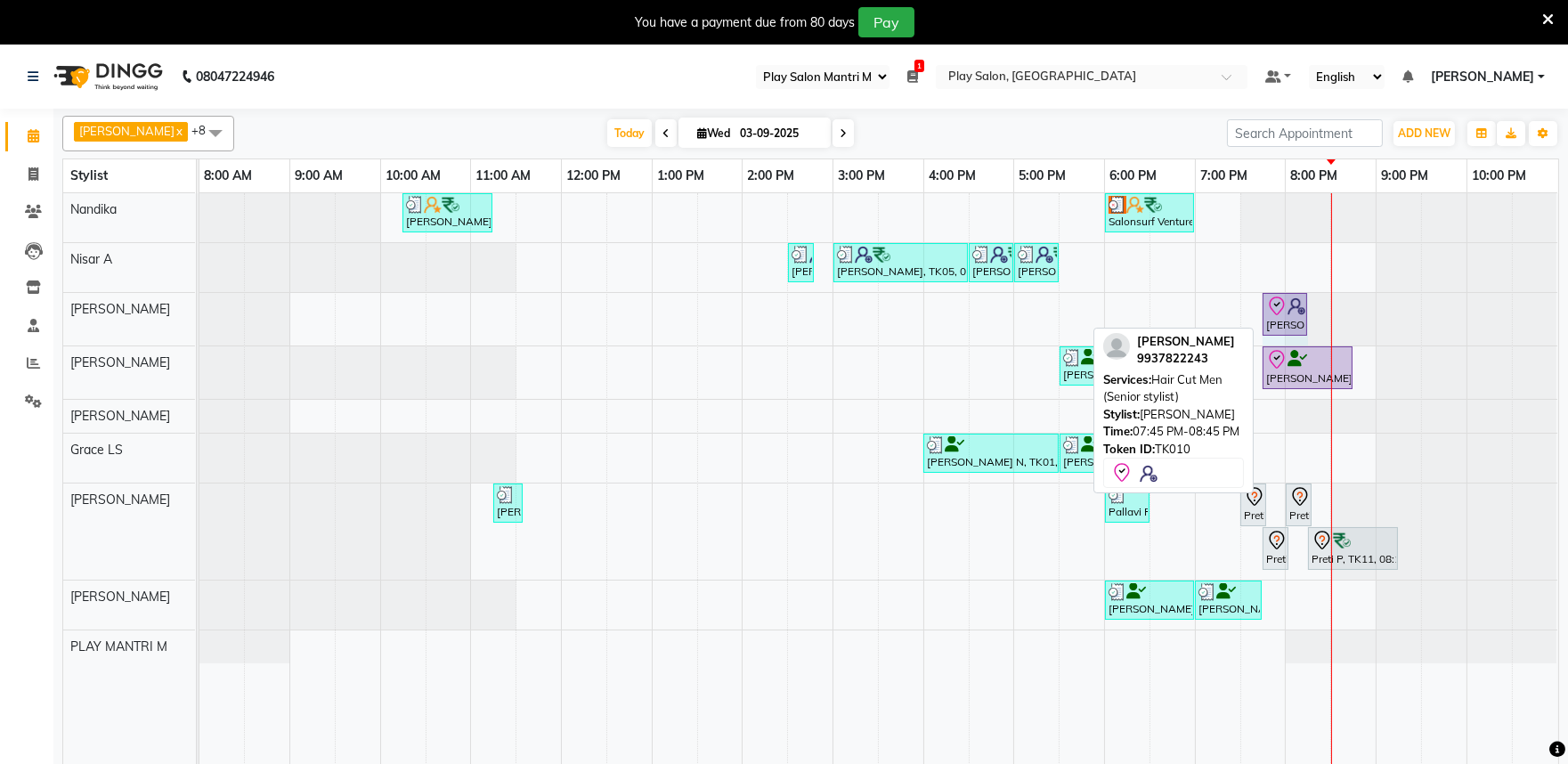
drag, startPoint x: 1343, startPoint y: 314, endPoint x: 1316, endPoint y: 317, distance: 27.2
click at [1316, 317] on div "Ishan A, TK10, 07:45 PM-08:45 PM, Hair Cut Men (Senior stylist) Ishan A, TK10, …" at bounding box center [879, 319] width 1358 height 53
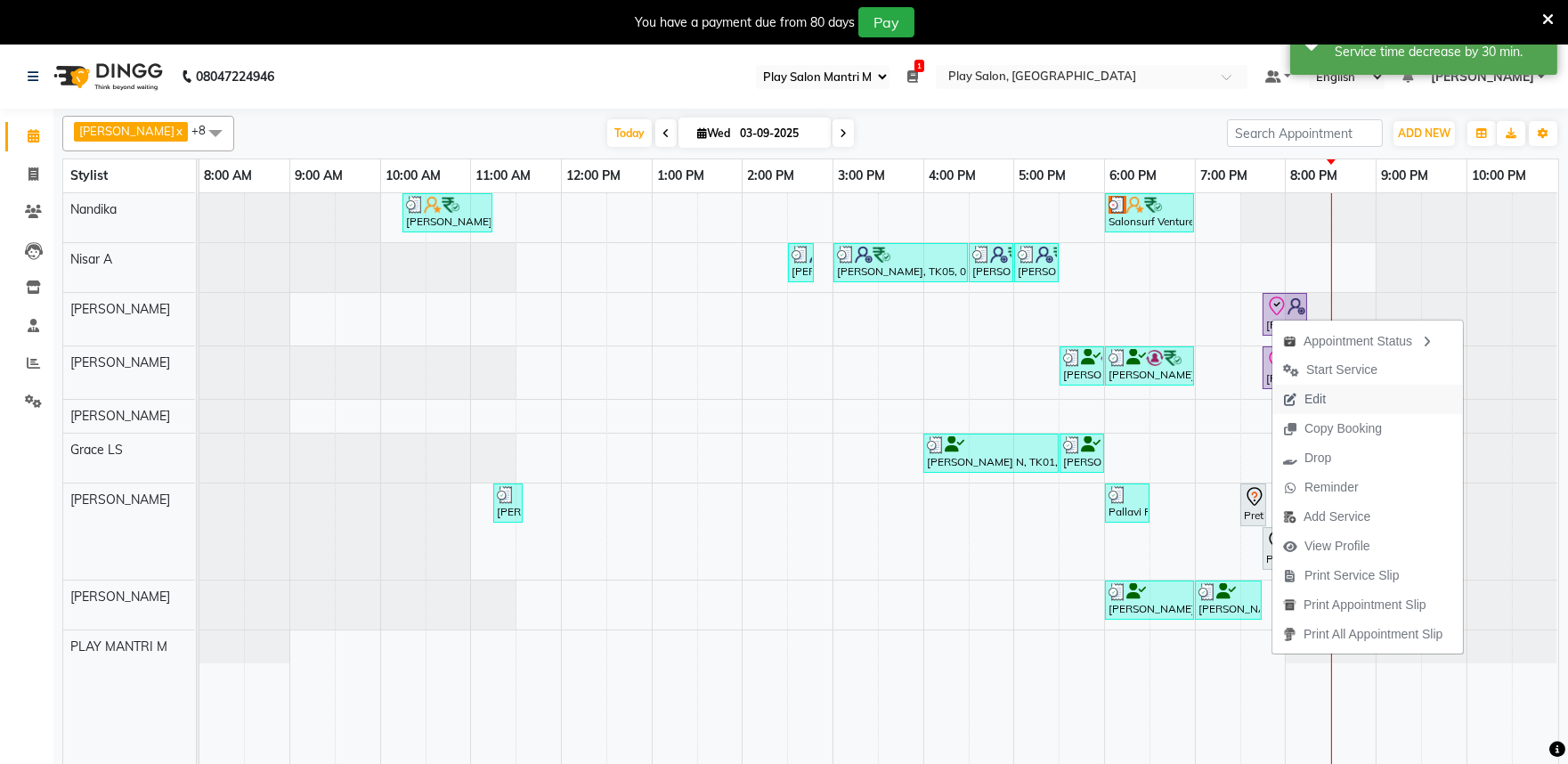
click at [1311, 400] on span "Edit" at bounding box center [1315, 400] width 21 height 18
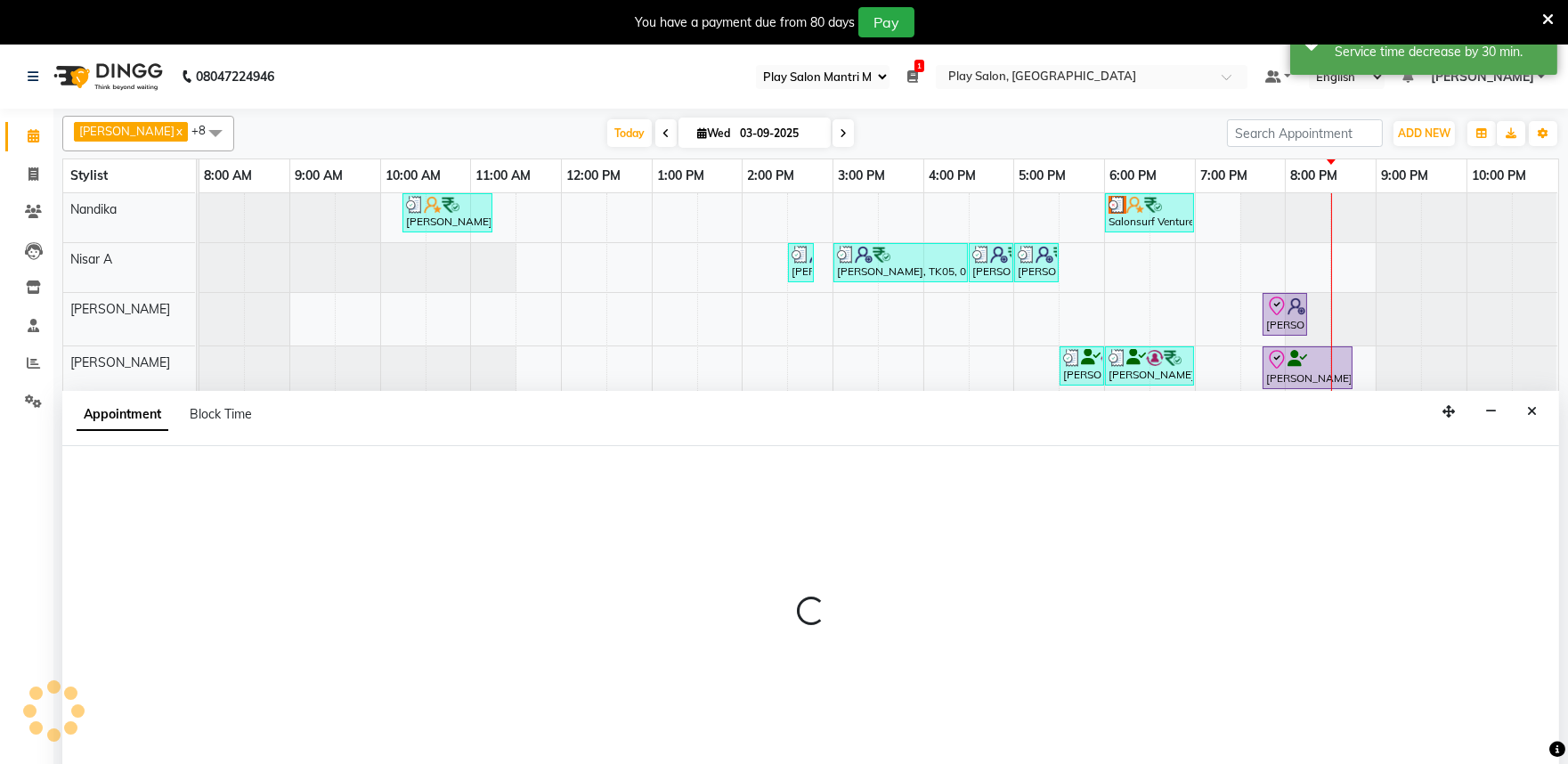
scroll to position [44, 0]
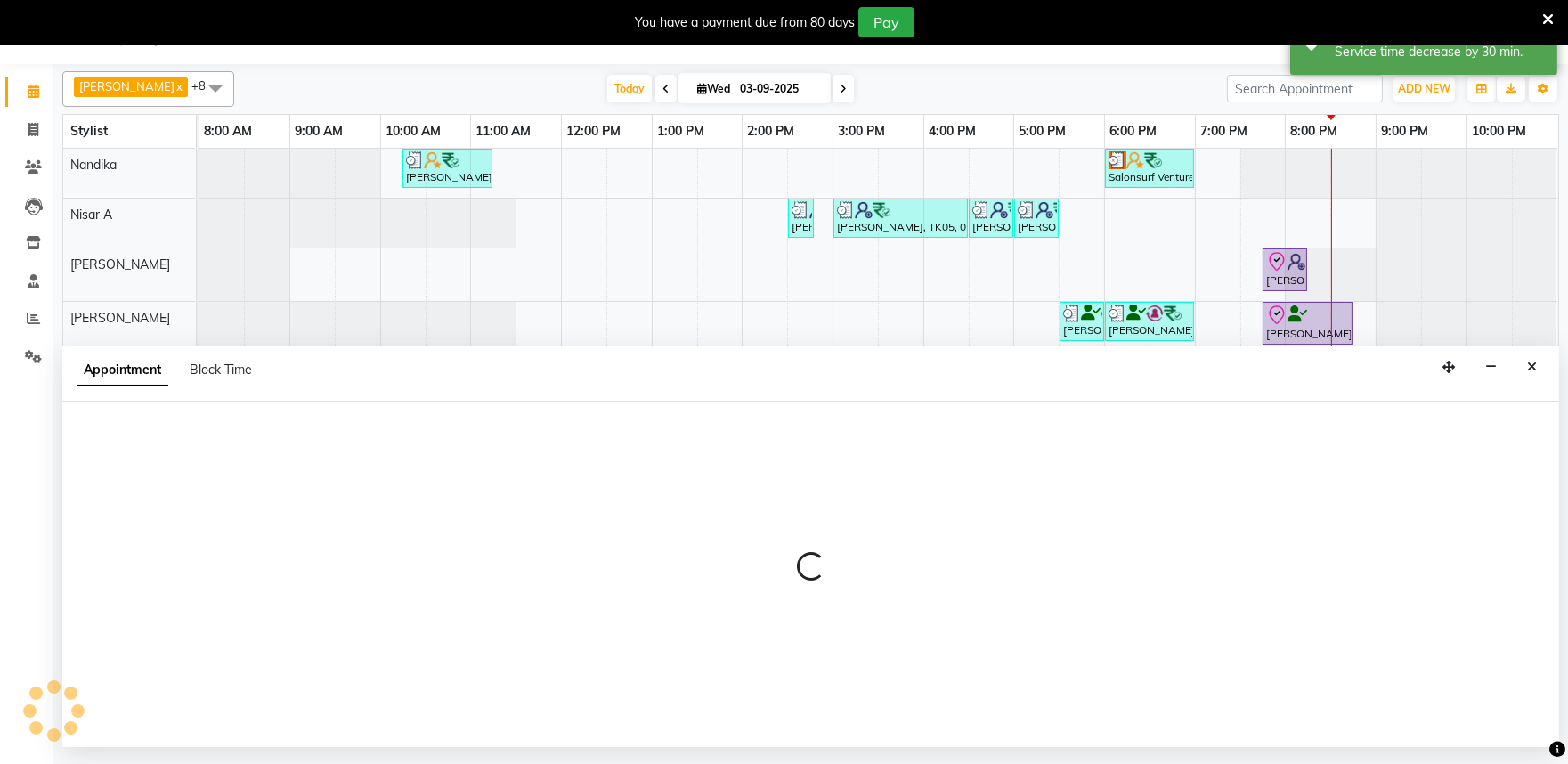
select select "tentative"
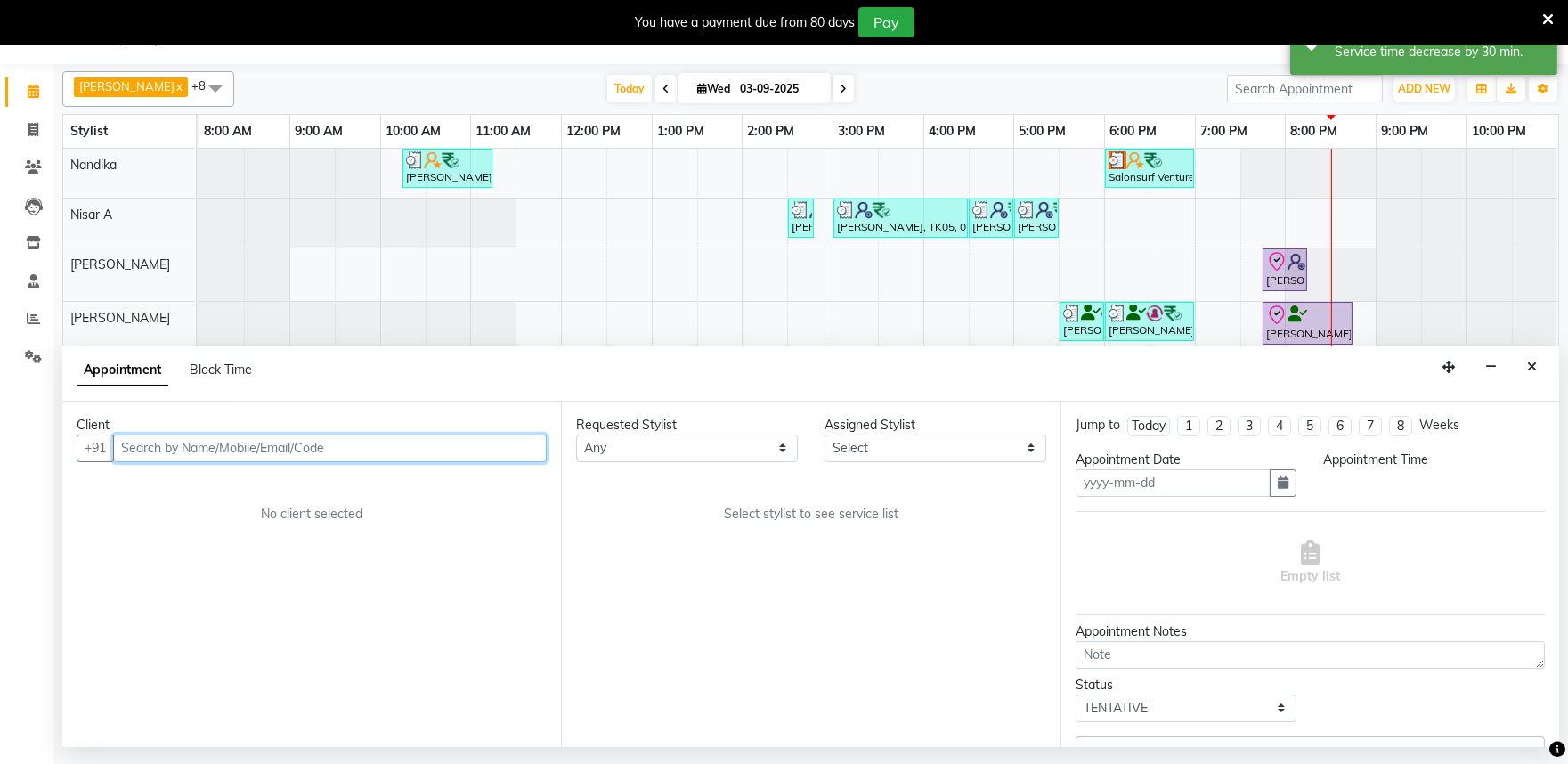
type input "03-09-2025"
select select "check-in"
select select "81321"
select select "1185"
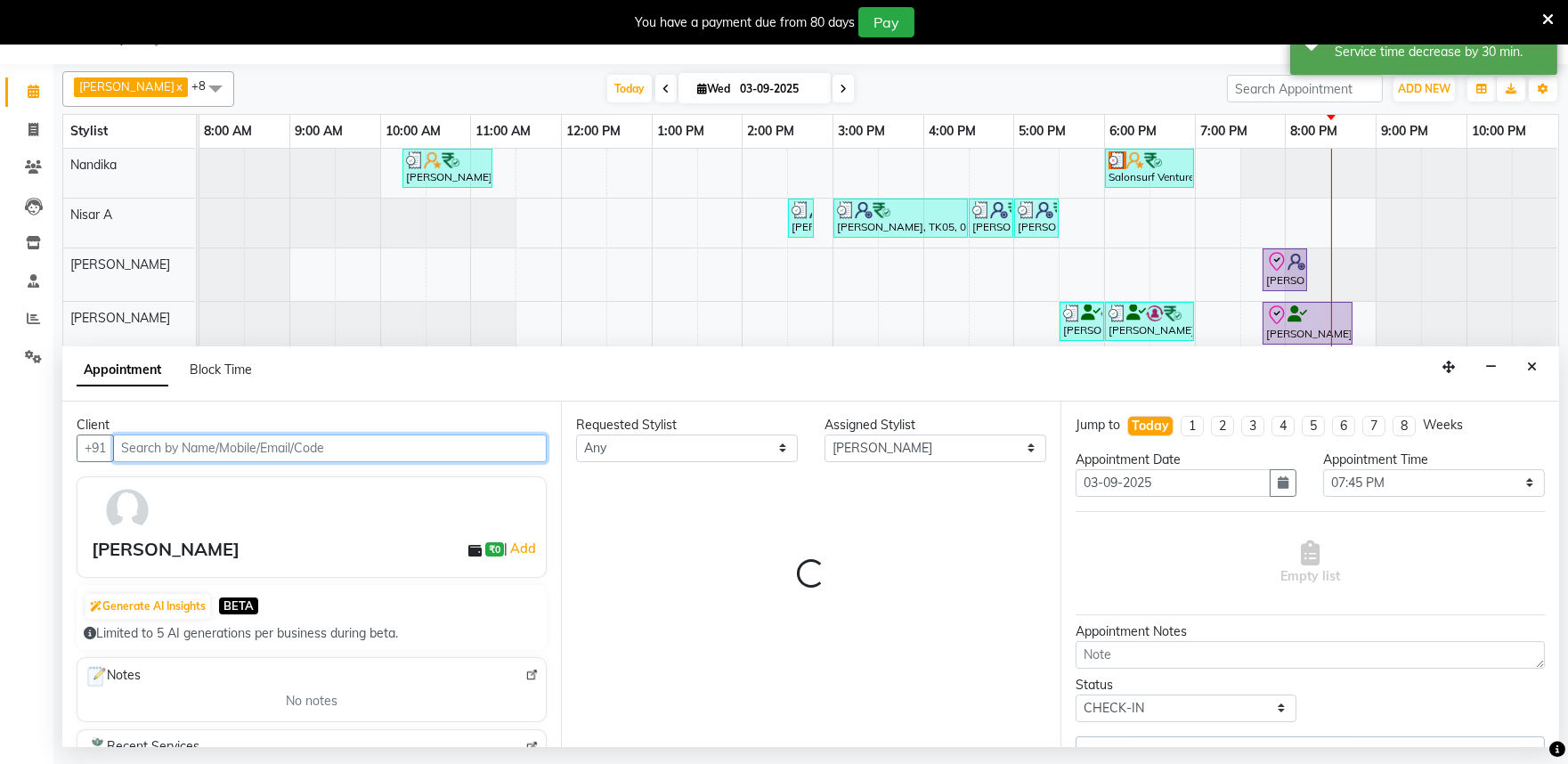
select select "4213"
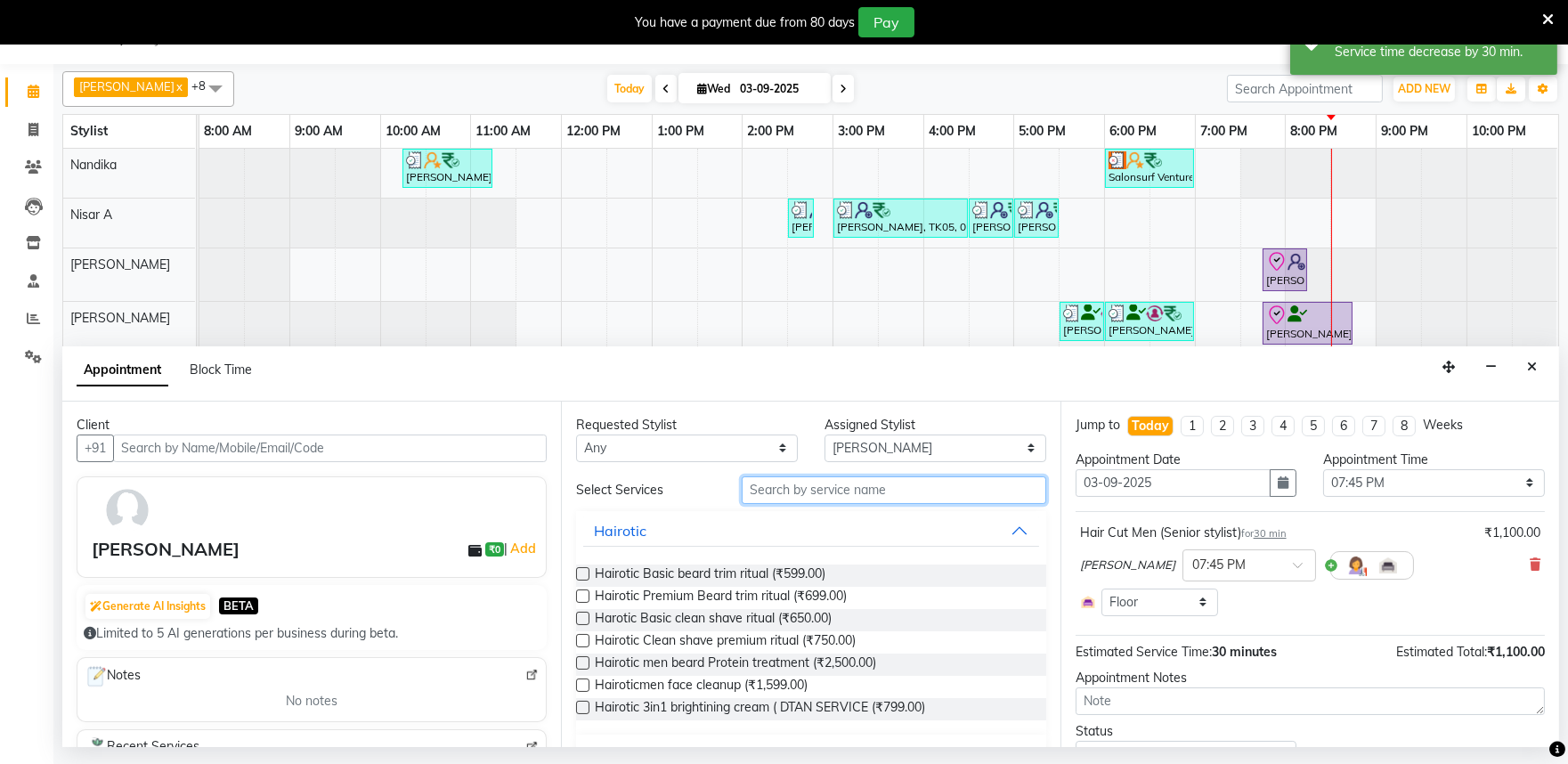
click at [781, 496] on input "text" at bounding box center [894, 490] width 304 height 28
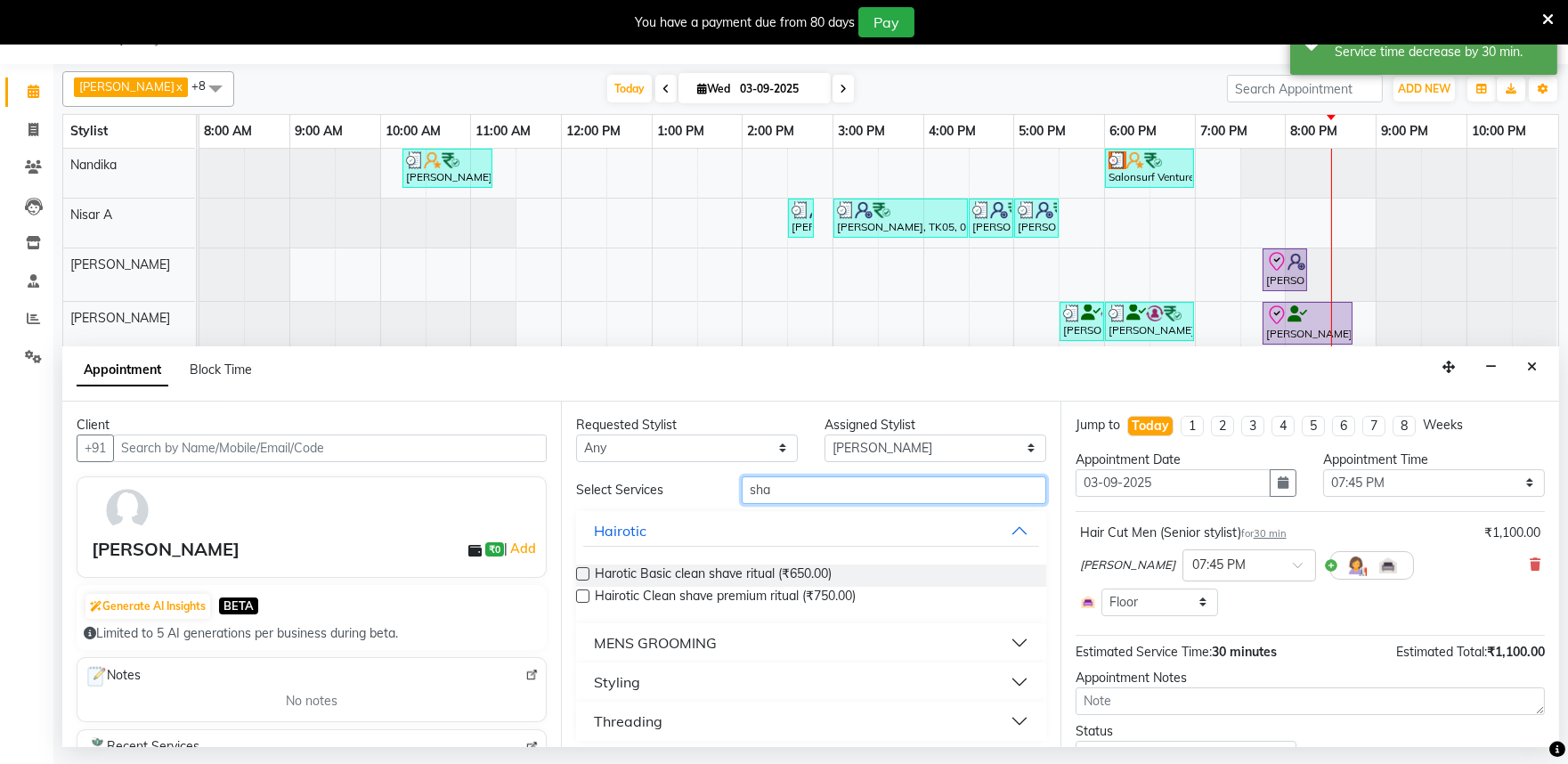
scroll to position [7, 0]
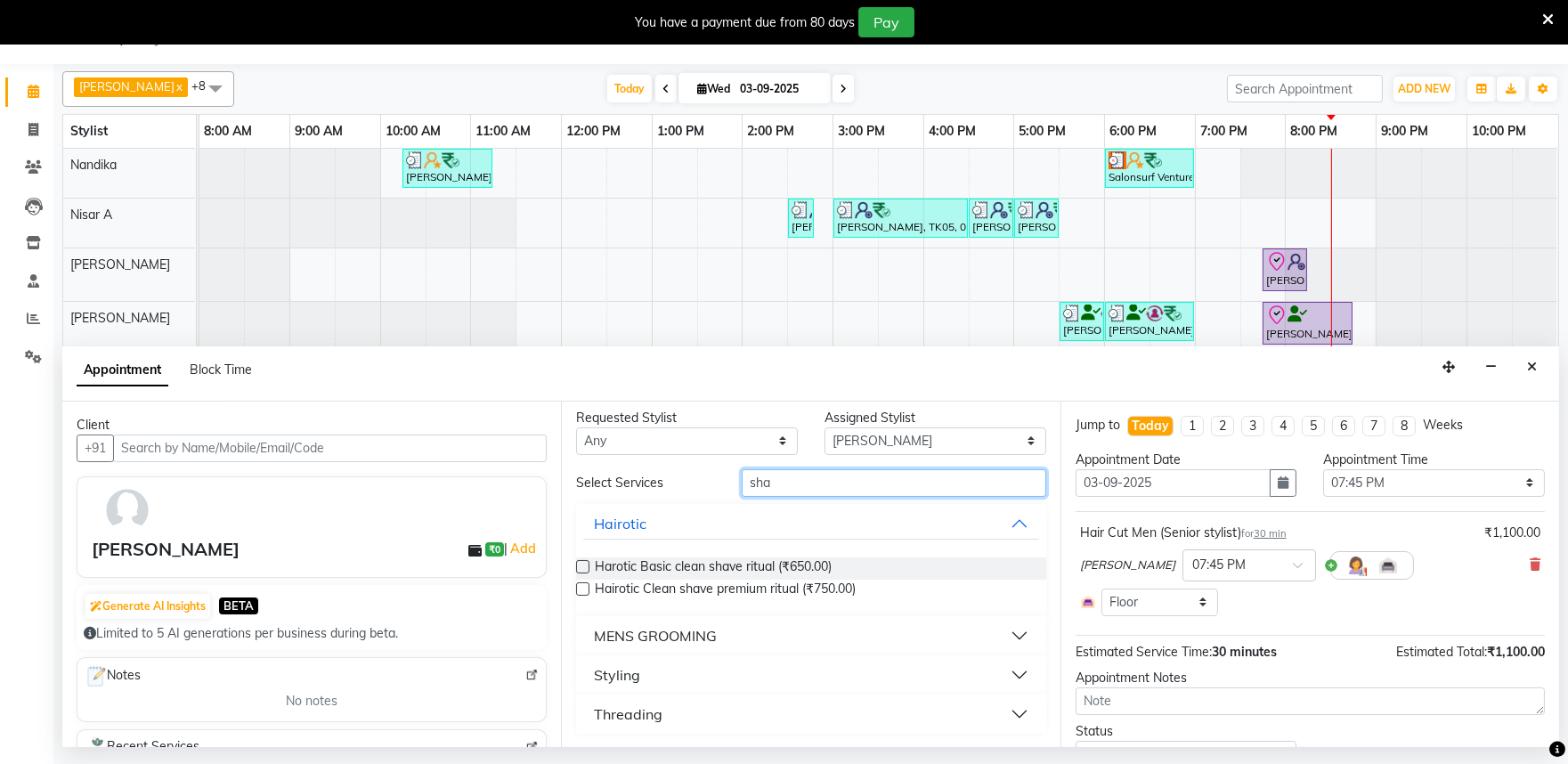
type input "sha"
click at [582, 563] on label at bounding box center [583, 567] width 13 height 13
click at [582, 563] on input "checkbox" at bounding box center [582, 568] width 12 height 12
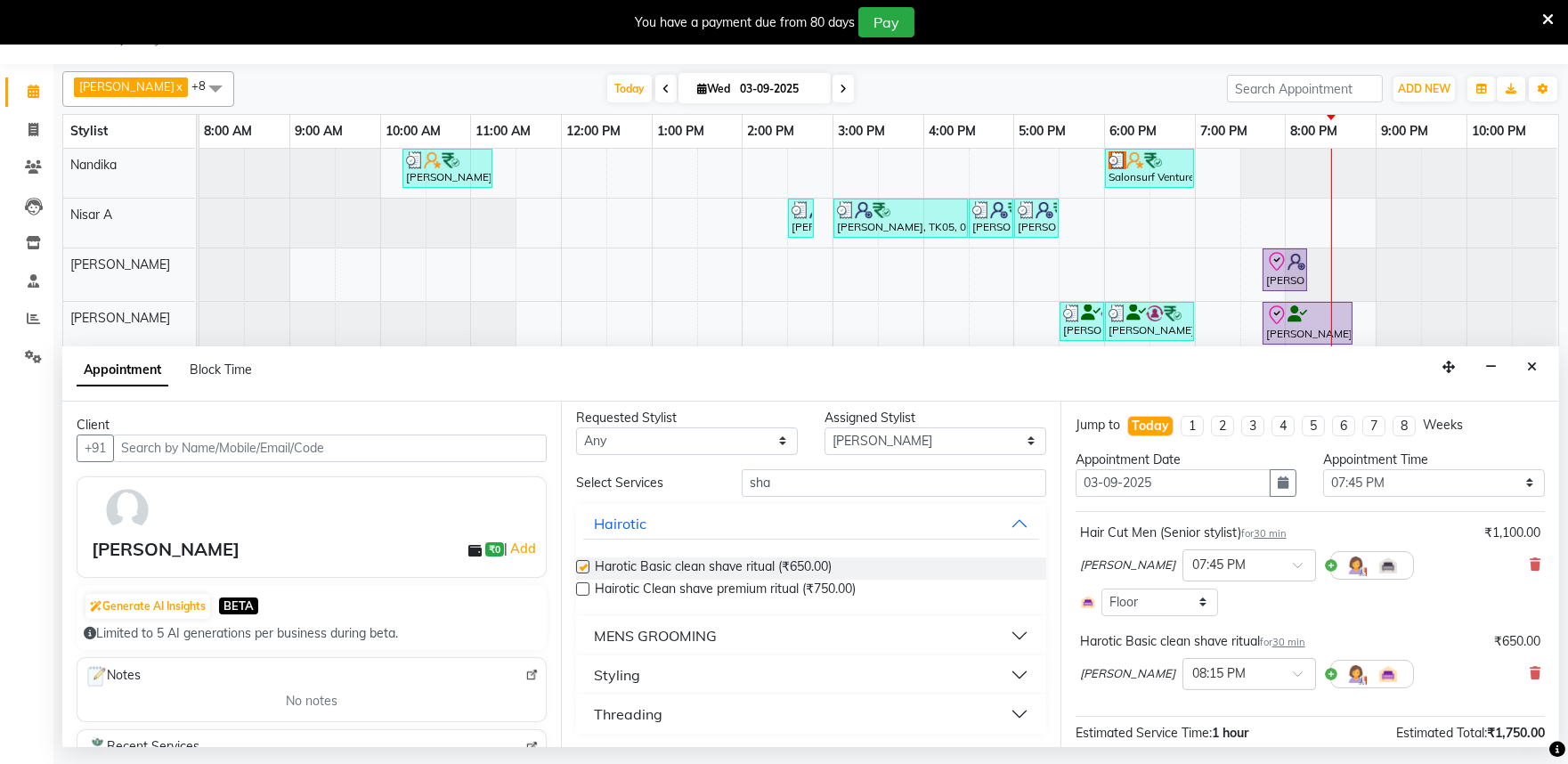
checkbox input "false"
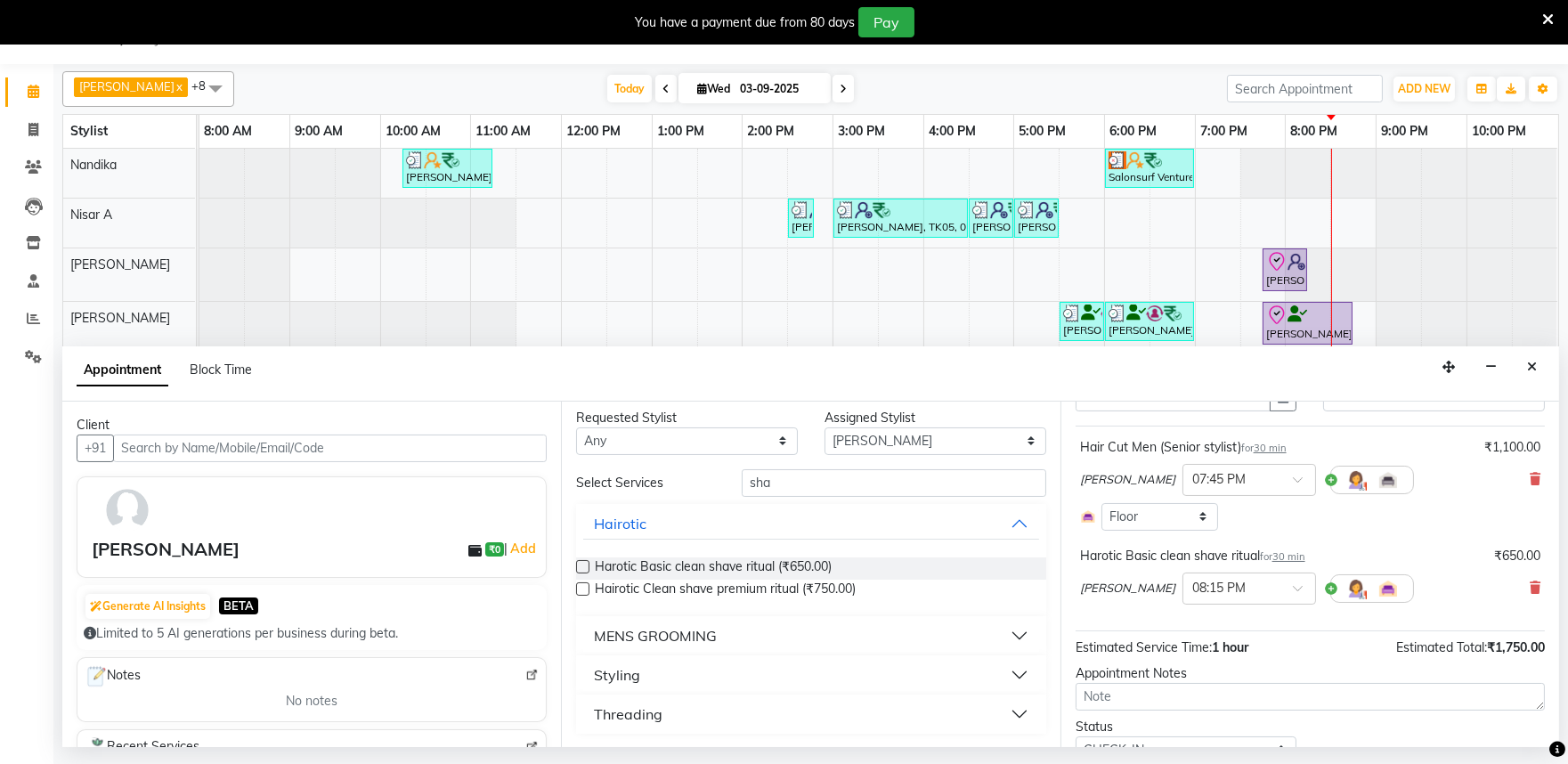
scroll to position [163, 0]
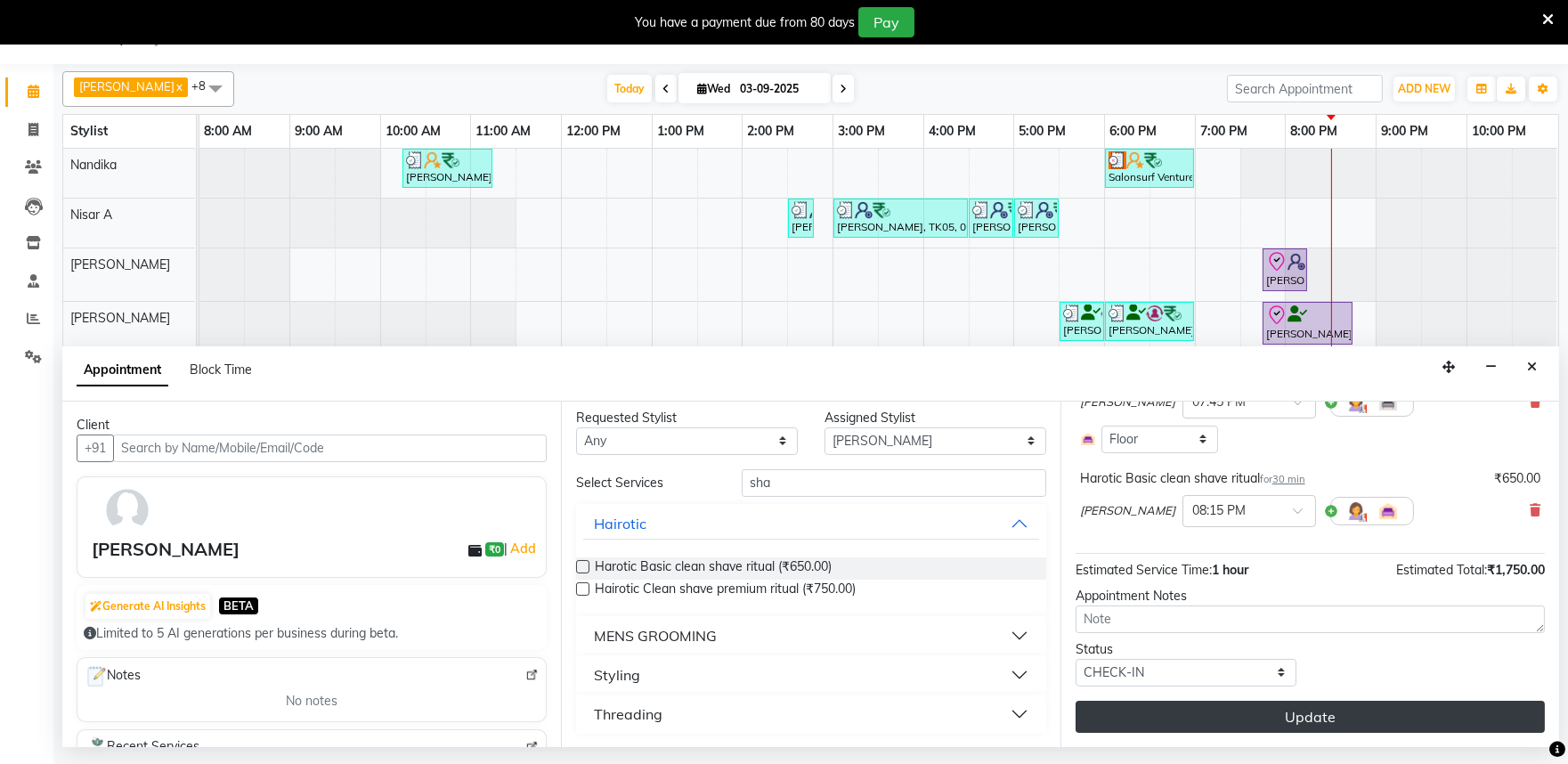
click at [1262, 717] on button "Update" at bounding box center [1310, 717] width 469 height 32
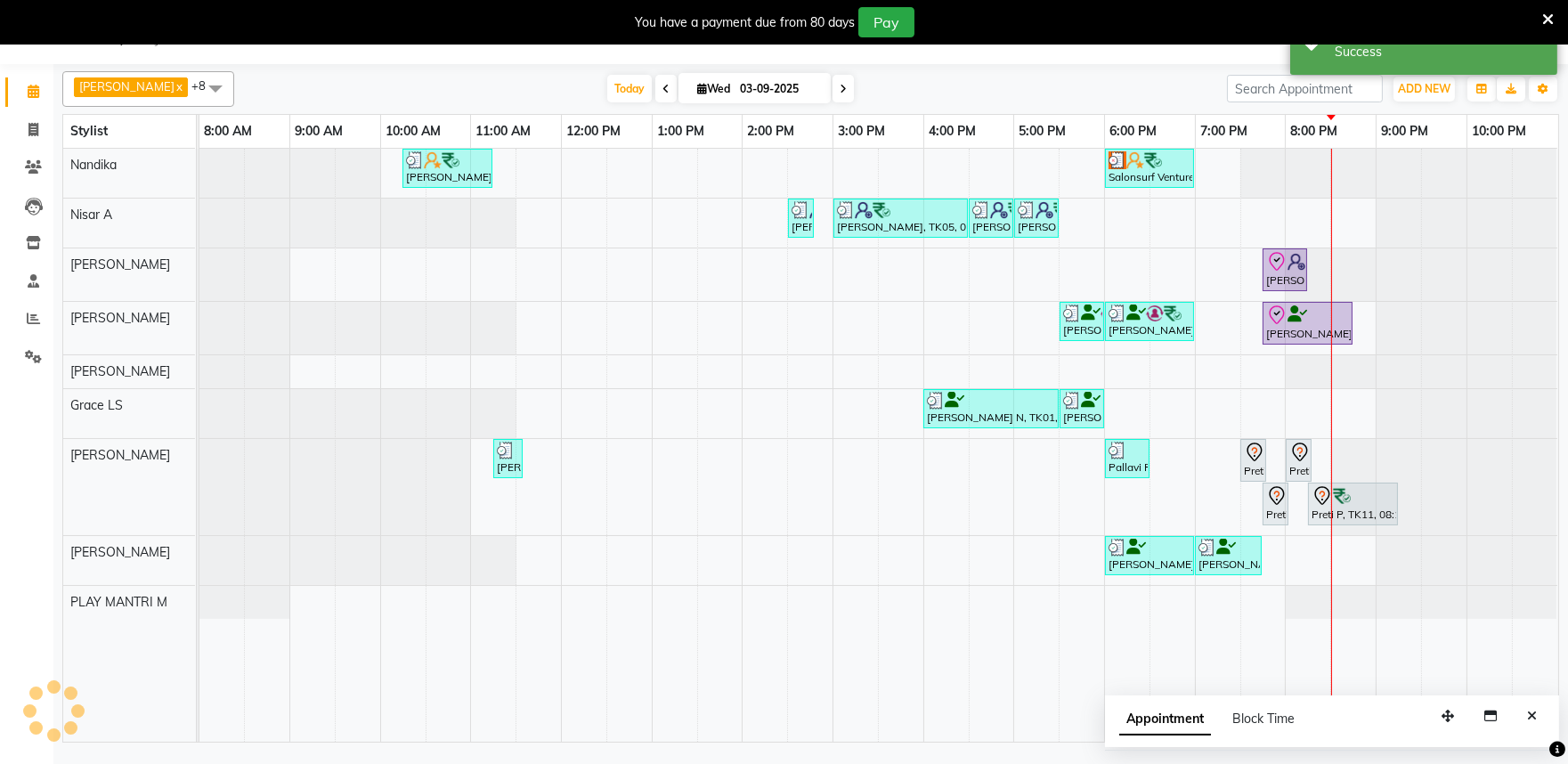
scroll to position [0, 0]
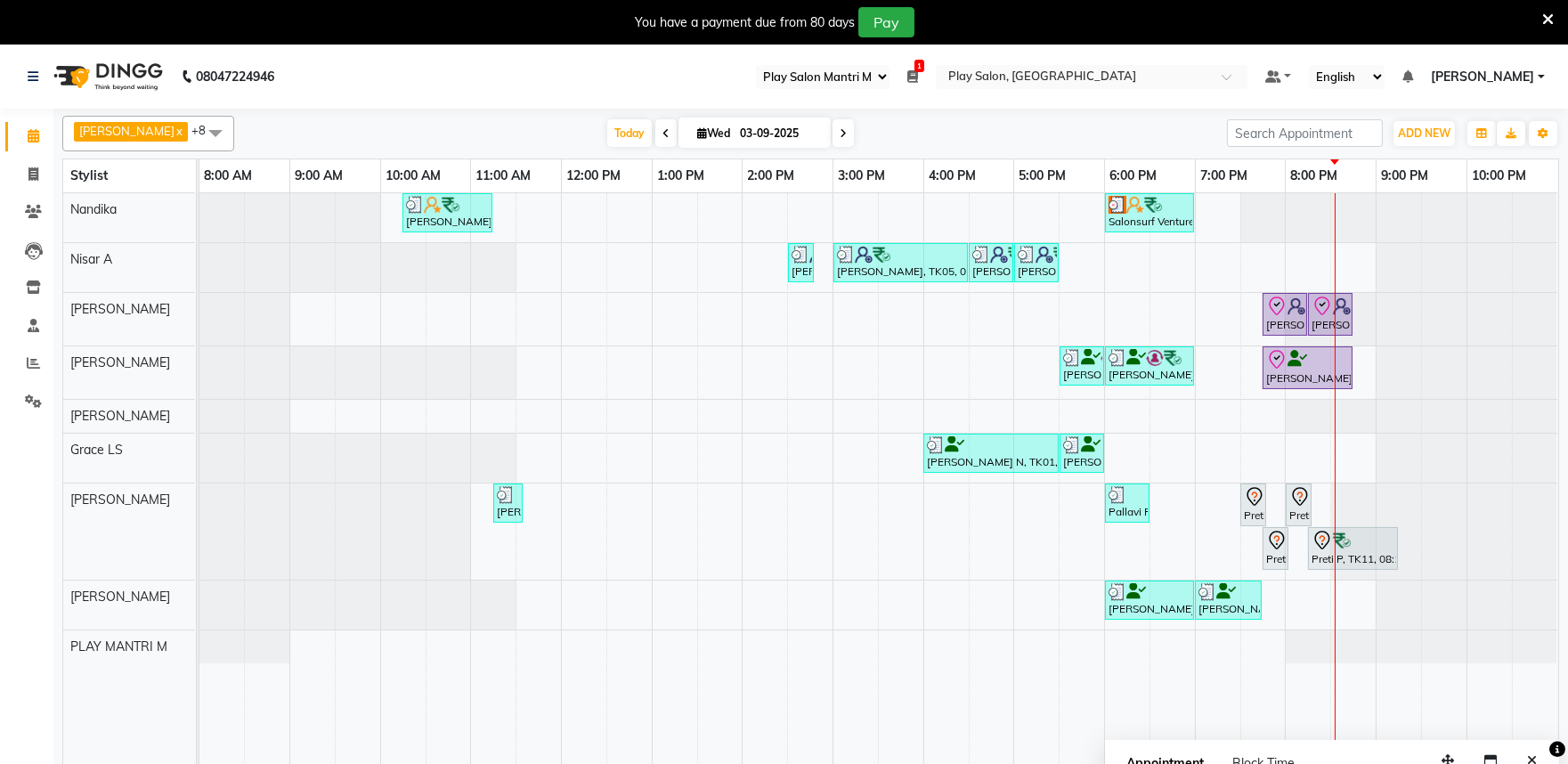
click at [200, 491] on div at bounding box center [200, 532] width 0 height 96
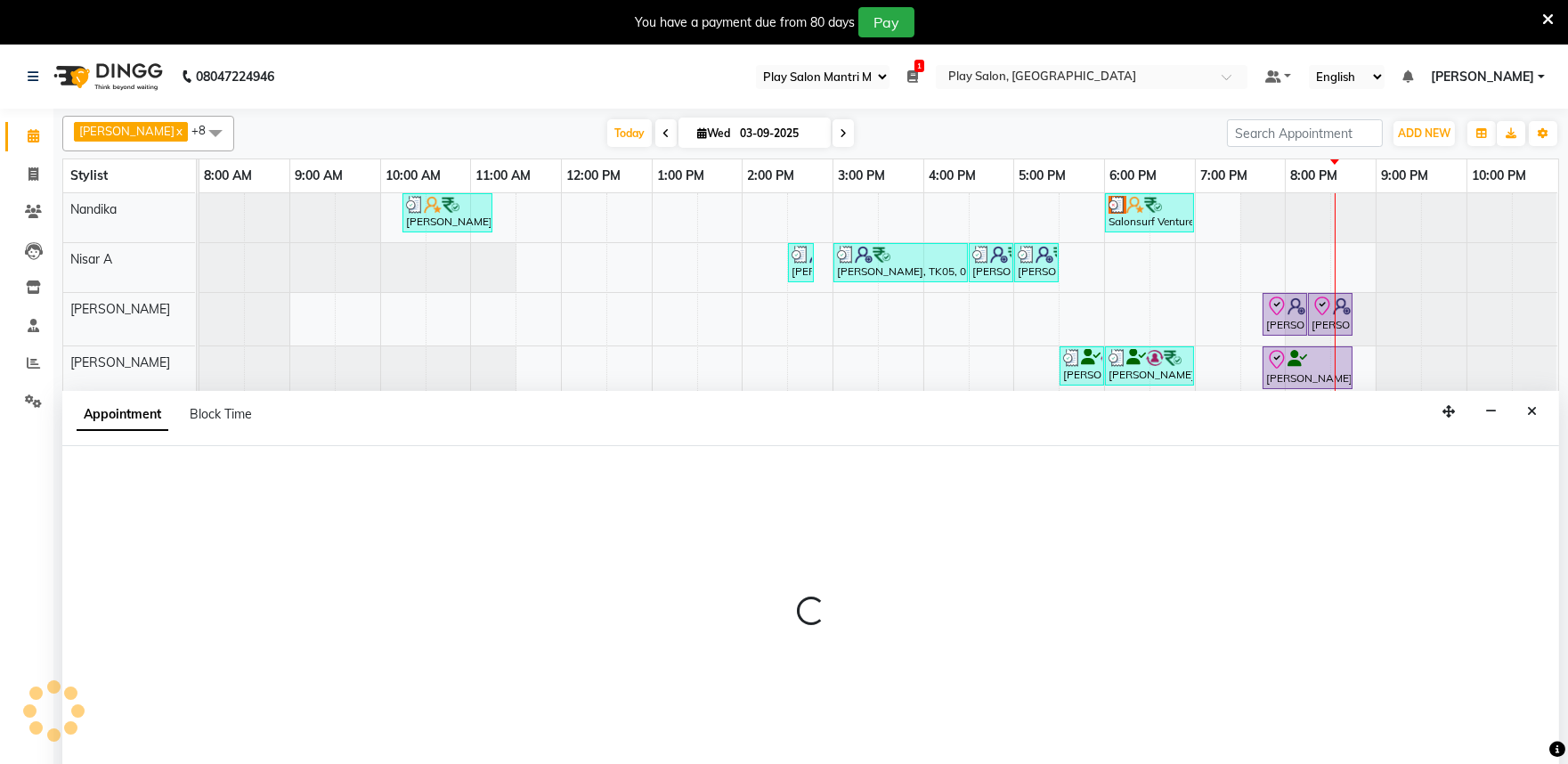
scroll to position [44, 0]
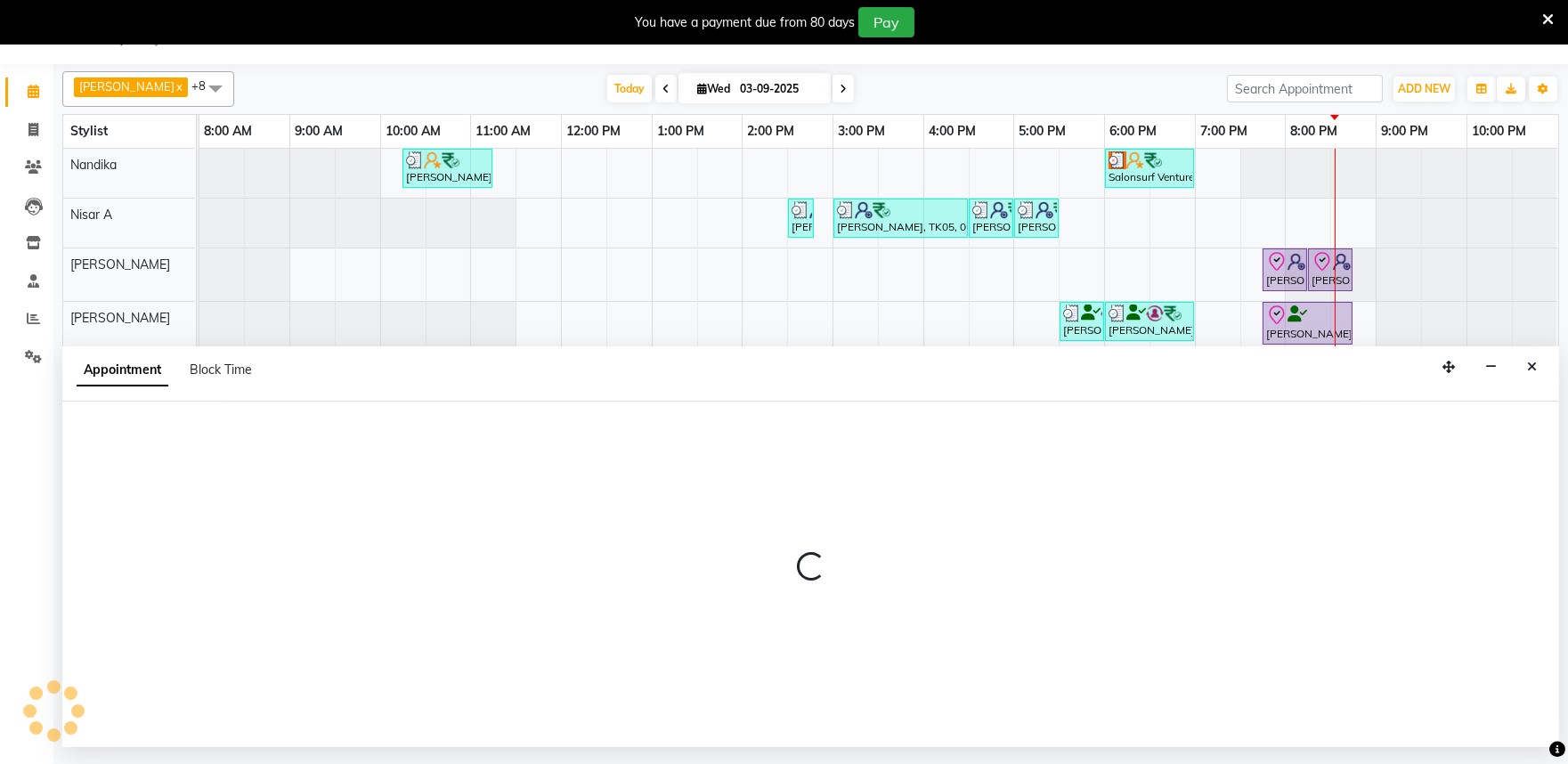
select select "81322"
select select "1200"
select select "tentative"
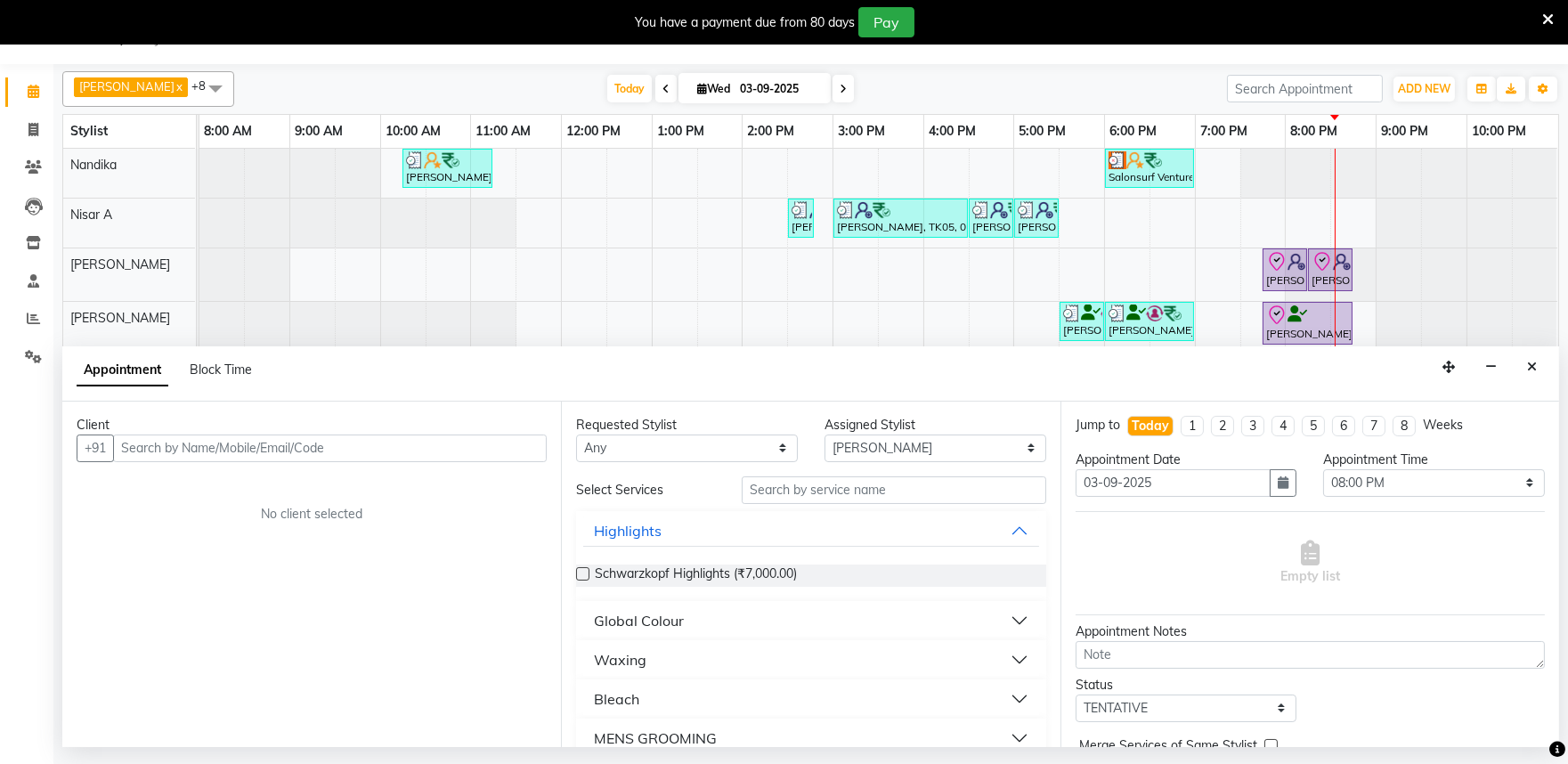
click at [144, 446] on input "text" at bounding box center [329, 449] width 434 height 28
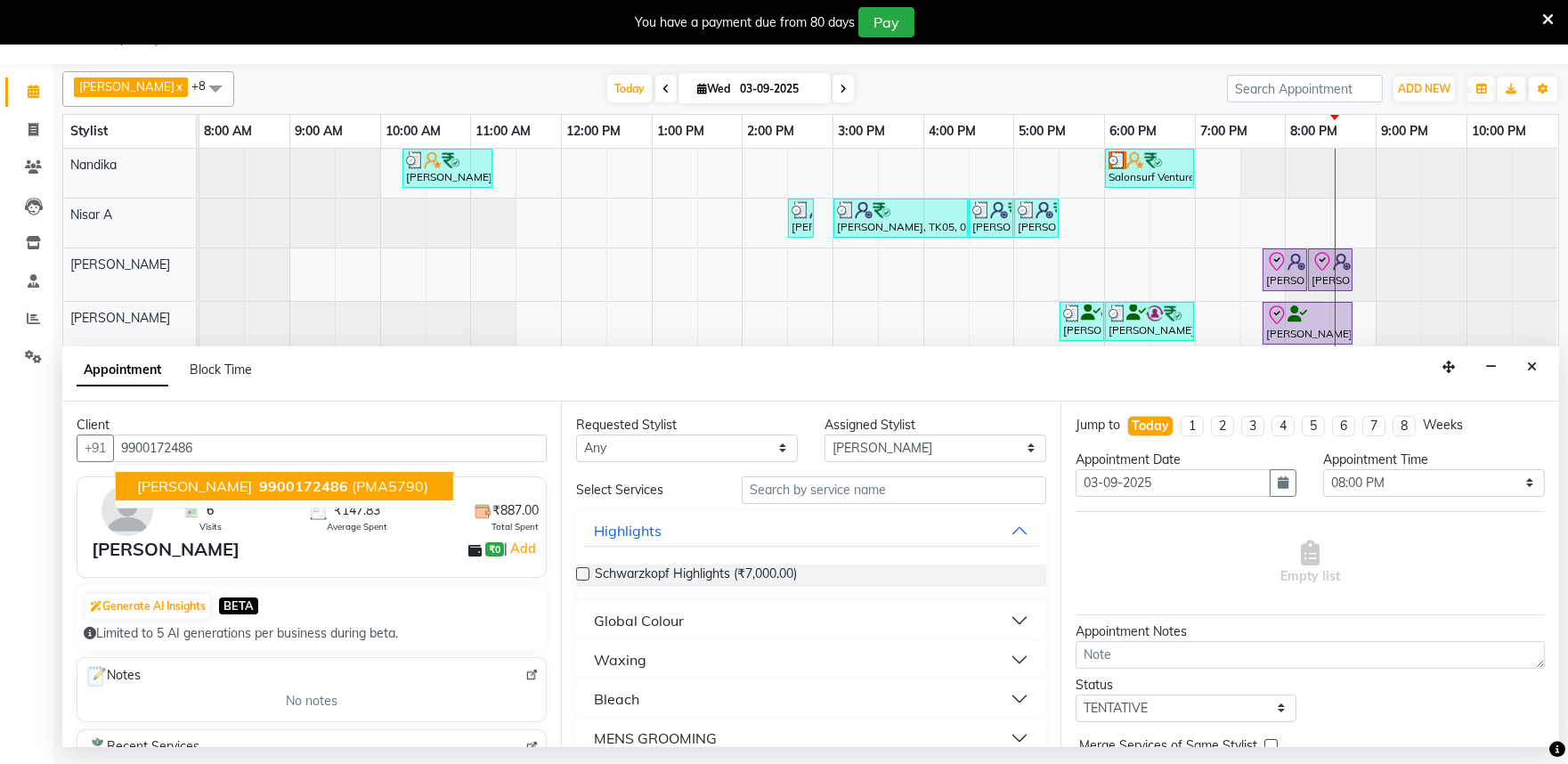
click at [177, 483] on span "Vandana V" at bounding box center [194, 486] width 115 height 18
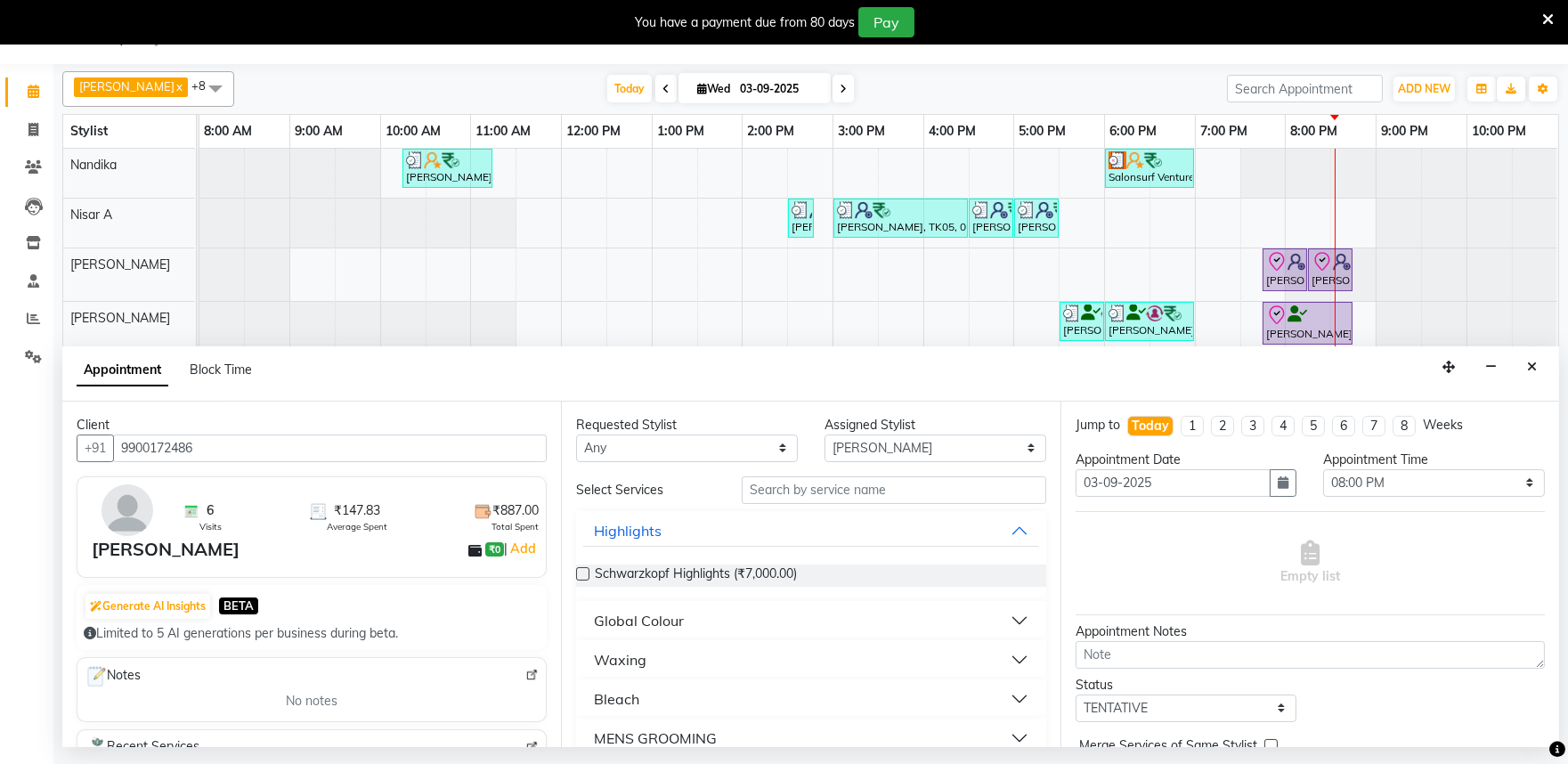
type input "9900172486"
click at [768, 457] on select "Any Achan Shimrah Admin Anitha B Arhan Ehsan Charan S Dawa Tamang Ding Junhui G…" at bounding box center [687, 449] width 222 height 28
select select "81322"
click at [576, 435] on select "Any Achan Shimrah Admin Anitha B Arhan Ehsan Charan S Dawa Tamang Ding Junhui G…" at bounding box center [687, 449] width 222 height 28
click at [790, 496] on input "text" at bounding box center [894, 490] width 304 height 28
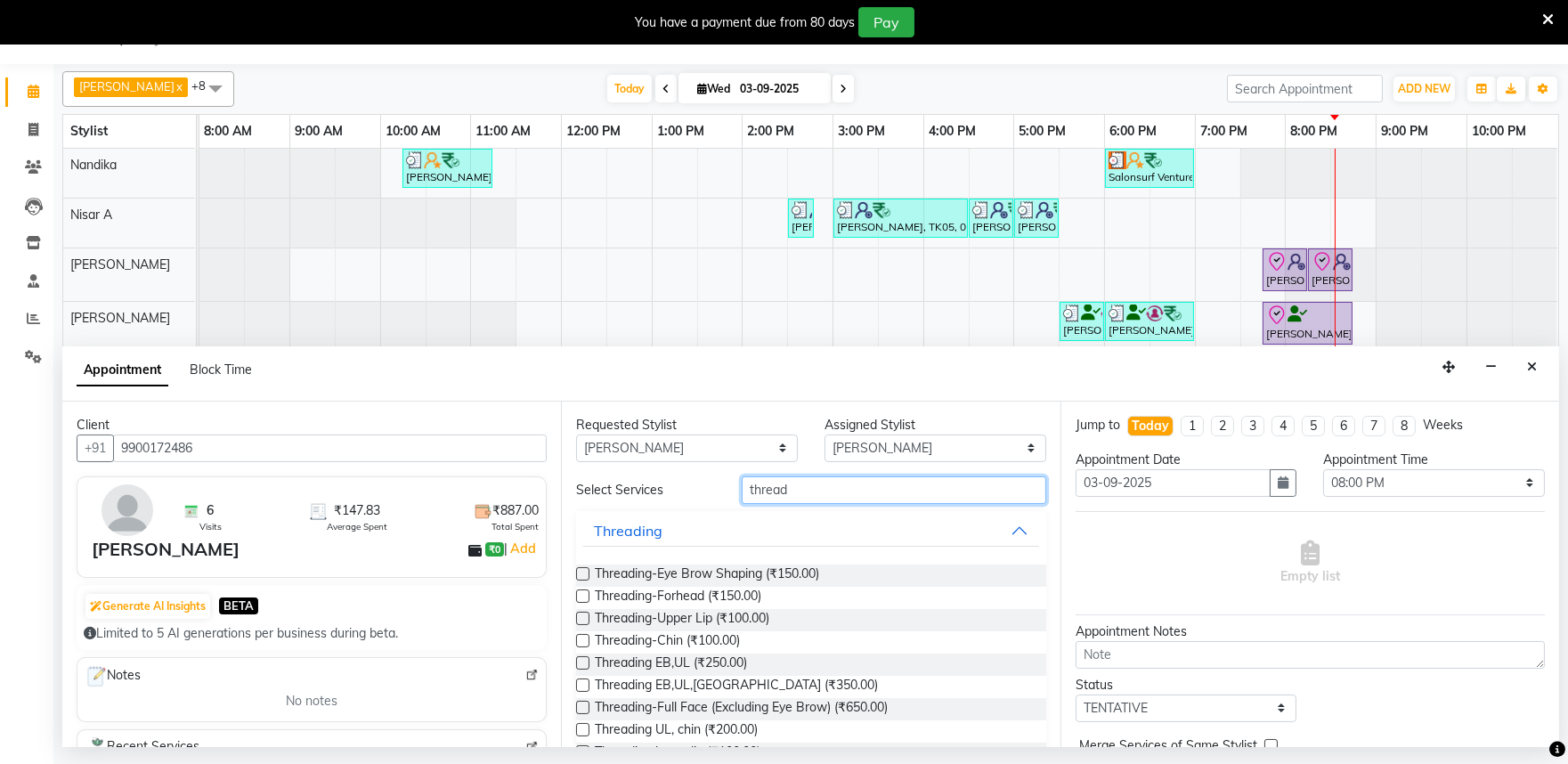
type input "thread"
click at [580, 571] on label at bounding box center [583, 573] width 13 height 13
click at [580, 571] on input "checkbox" at bounding box center [582, 575] width 12 height 12
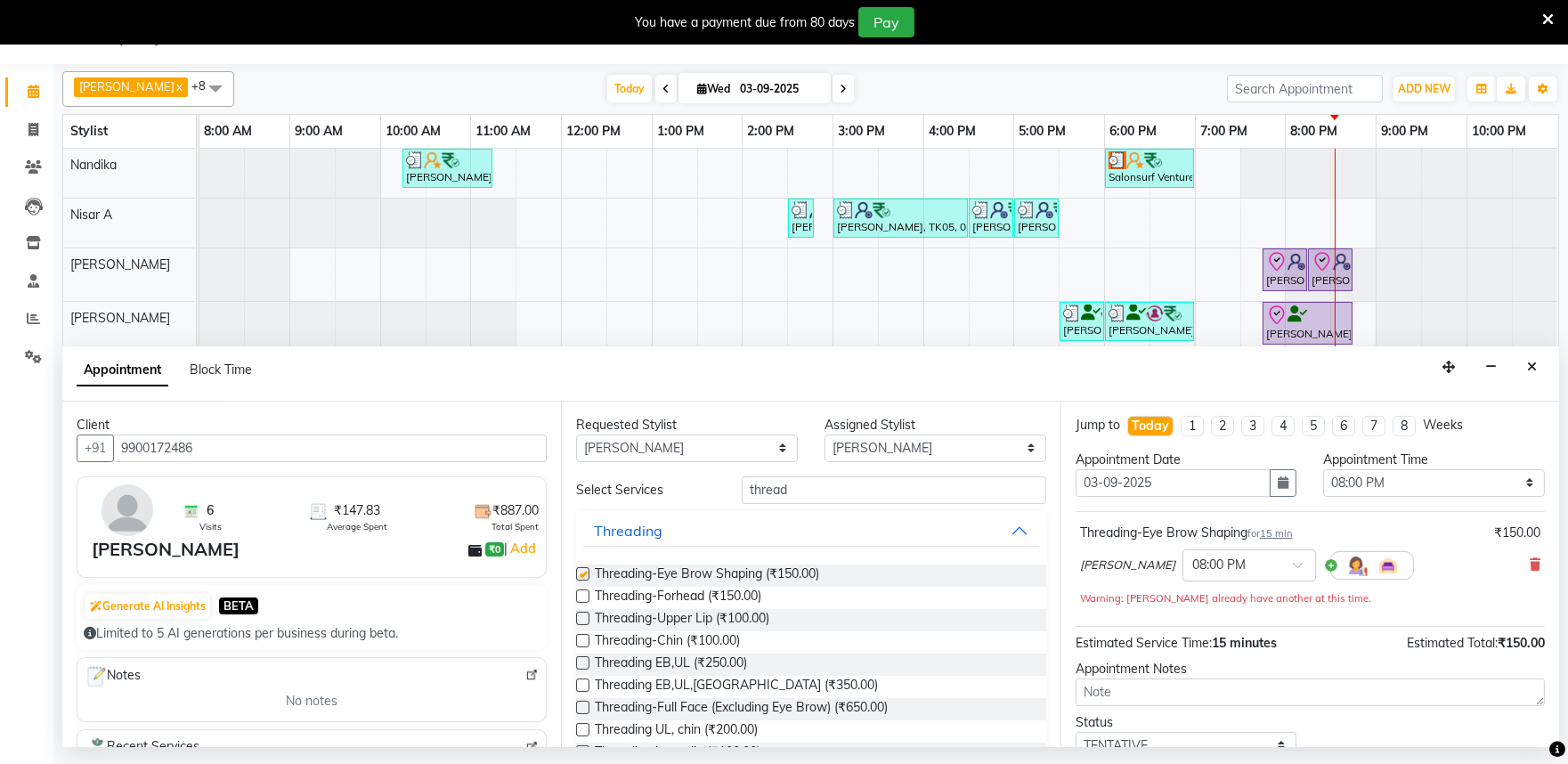
checkbox input "false"
click at [1205, 561] on input "text" at bounding box center [1231, 564] width 79 height 18
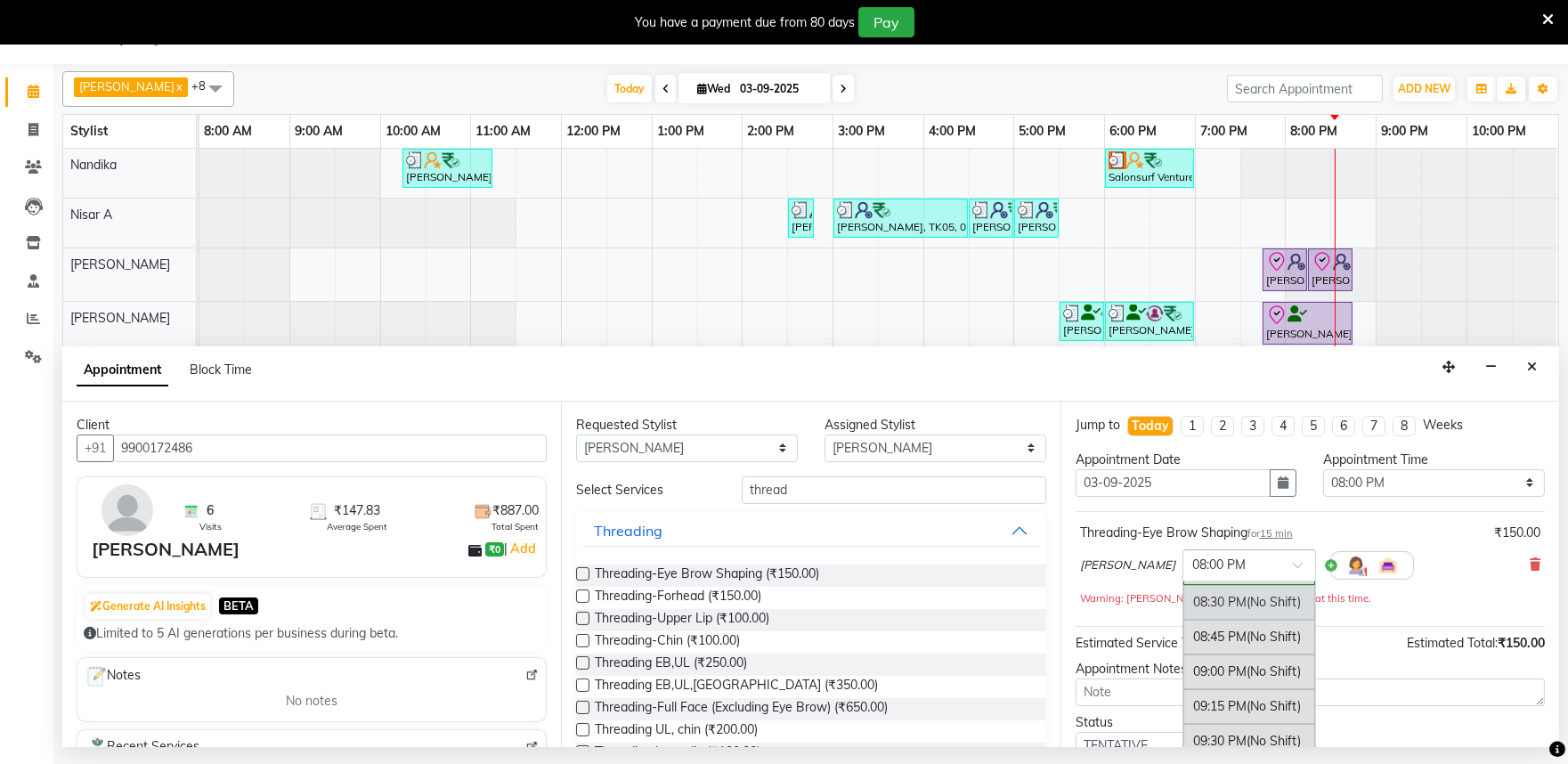
scroll to position [1573, 0]
click at [1198, 610] on div "08:45 PM (No Shift)" at bounding box center [1249, 604] width 131 height 35
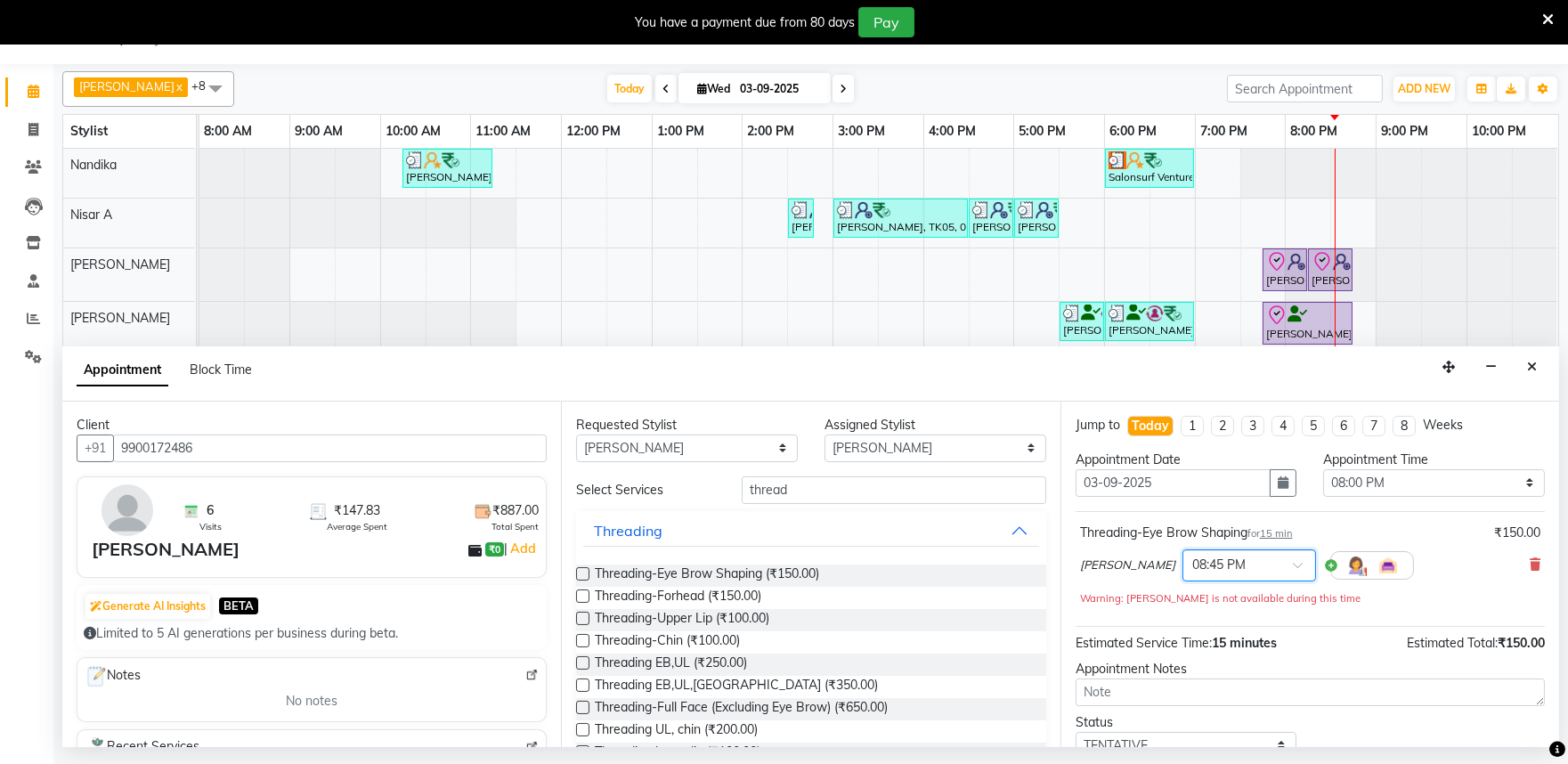
scroll to position [126, 0]
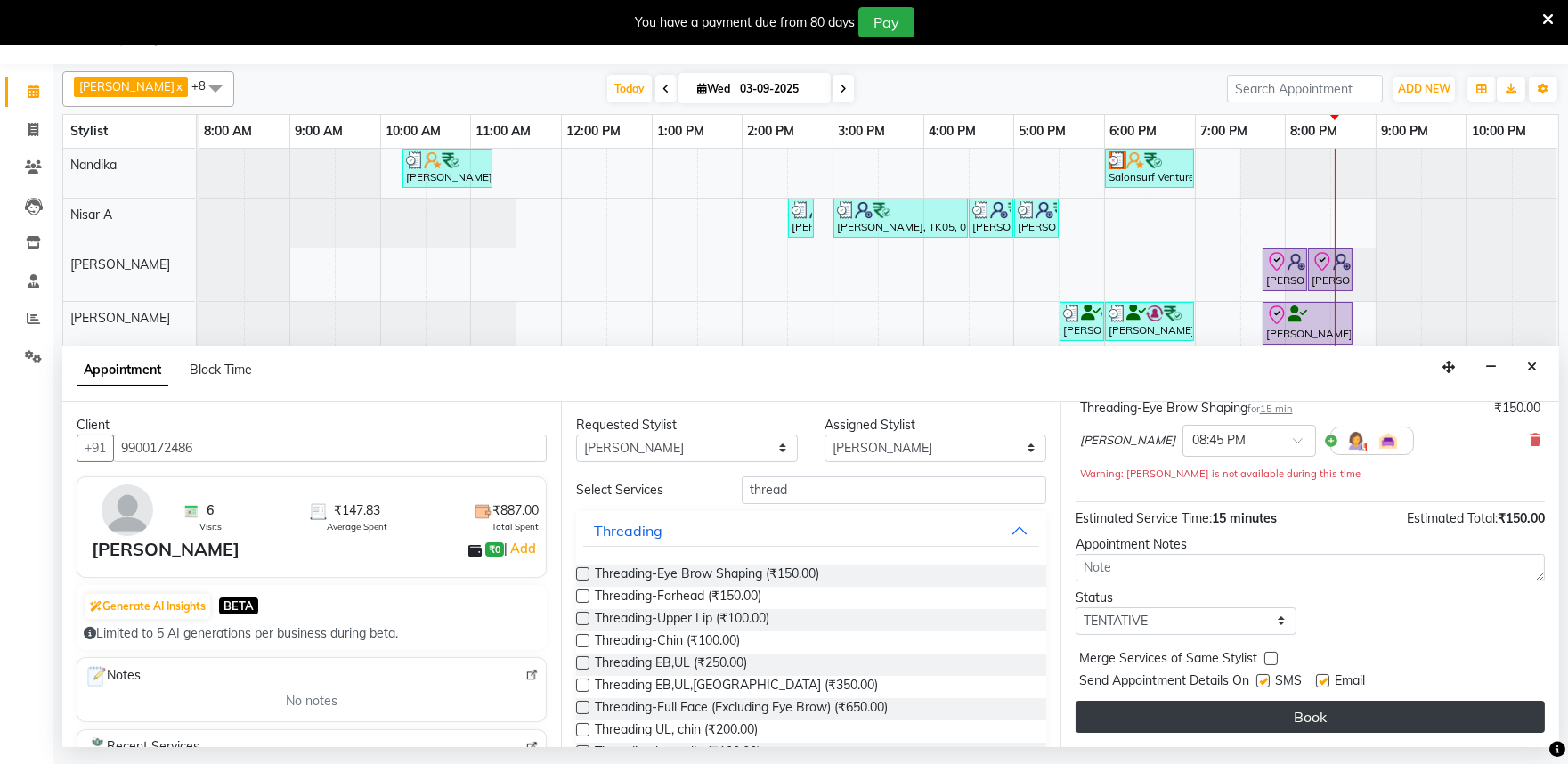
click at [1278, 701] on button "Book" at bounding box center [1310, 717] width 469 height 32
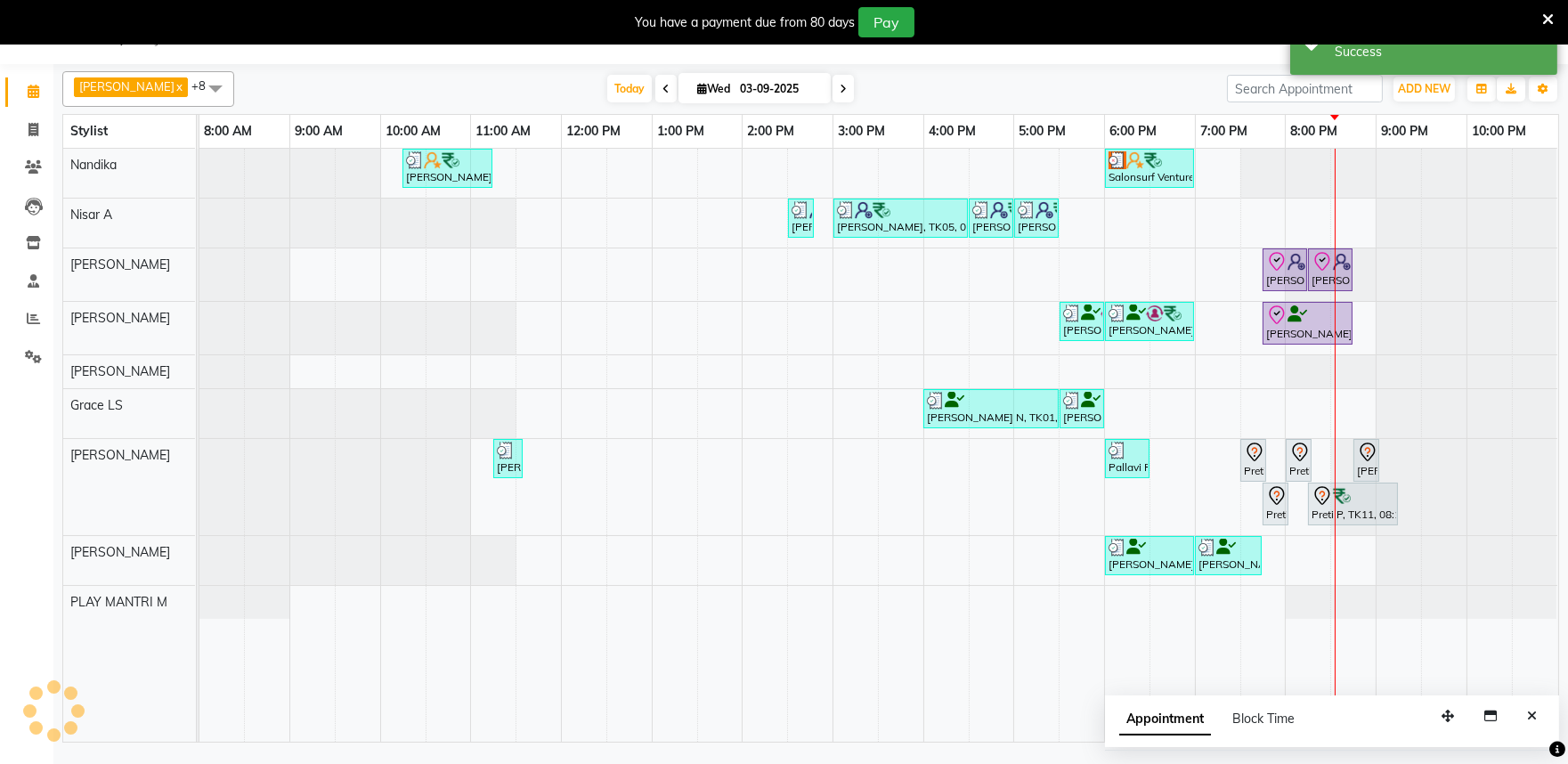
scroll to position [0, 0]
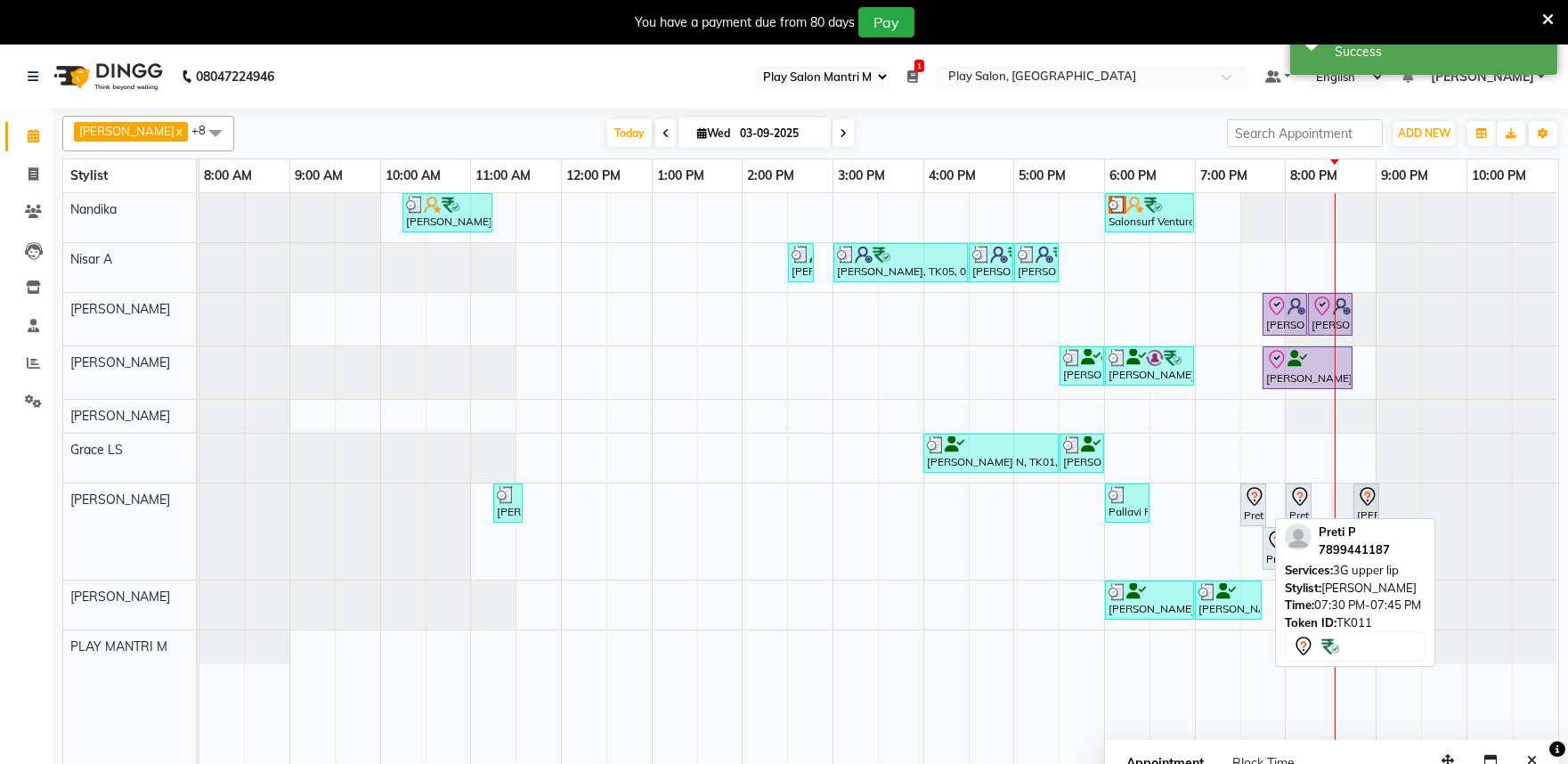
click at [1255, 504] on icon at bounding box center [1254, 497] width 21 height 21
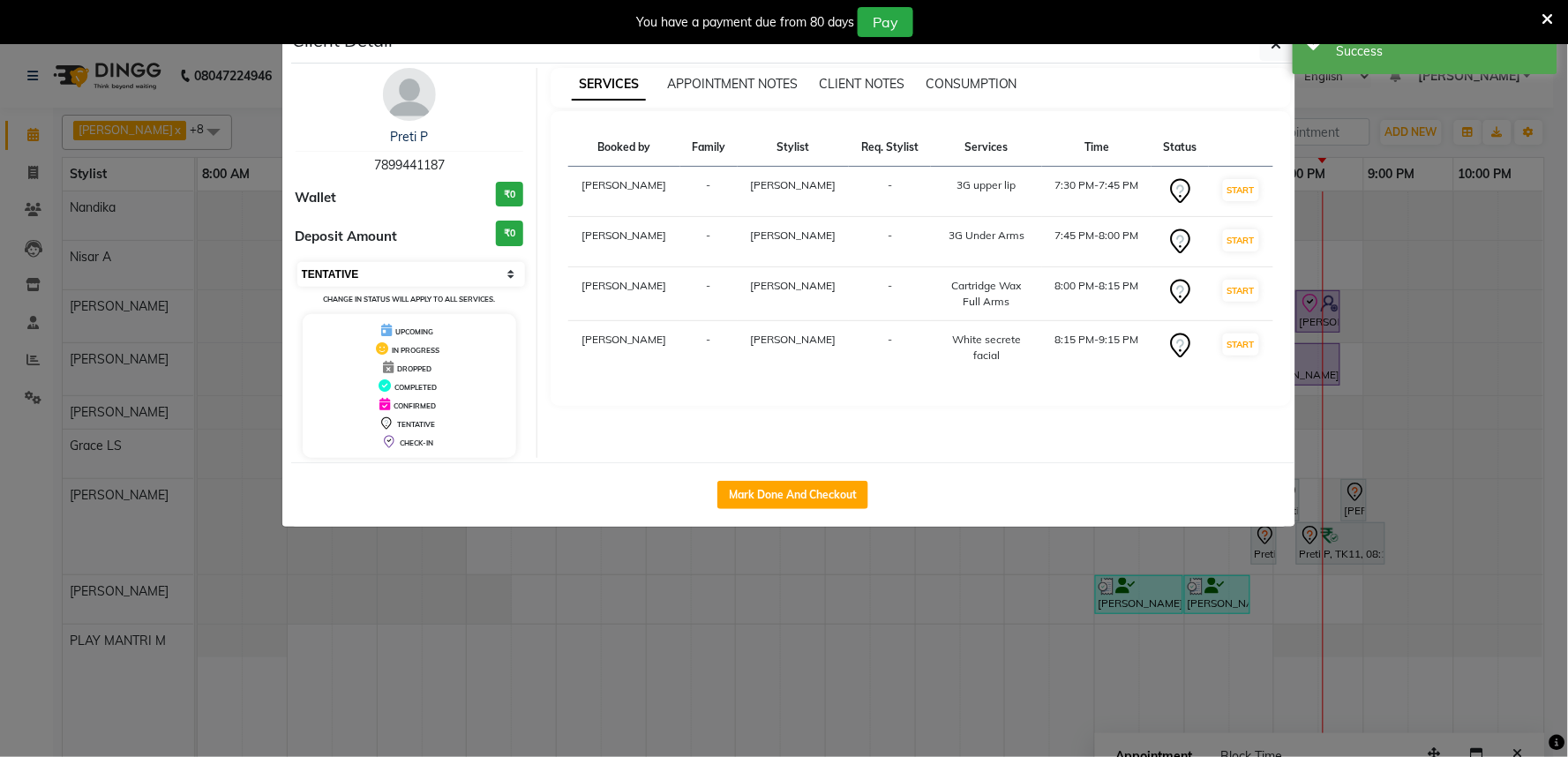
click at [462, 283] on select "Select IN SERVICE CONFIRMED TENTATIVE CHECK IN MARK DONE DROPPED UPCOMING" at bounding box center [411, 274] width 228 height 25
select select "8"
click at [297, 262] on select "Select IN SERVICE CONFIRMED TENTATIVE CHECK IN MARK DONE DROPPED UPCOMING" at bounding box center [411, 274] width 228 height 25
click at [1284, 45] on button "button" at bounding box center [1277, 44] width 34 height 34
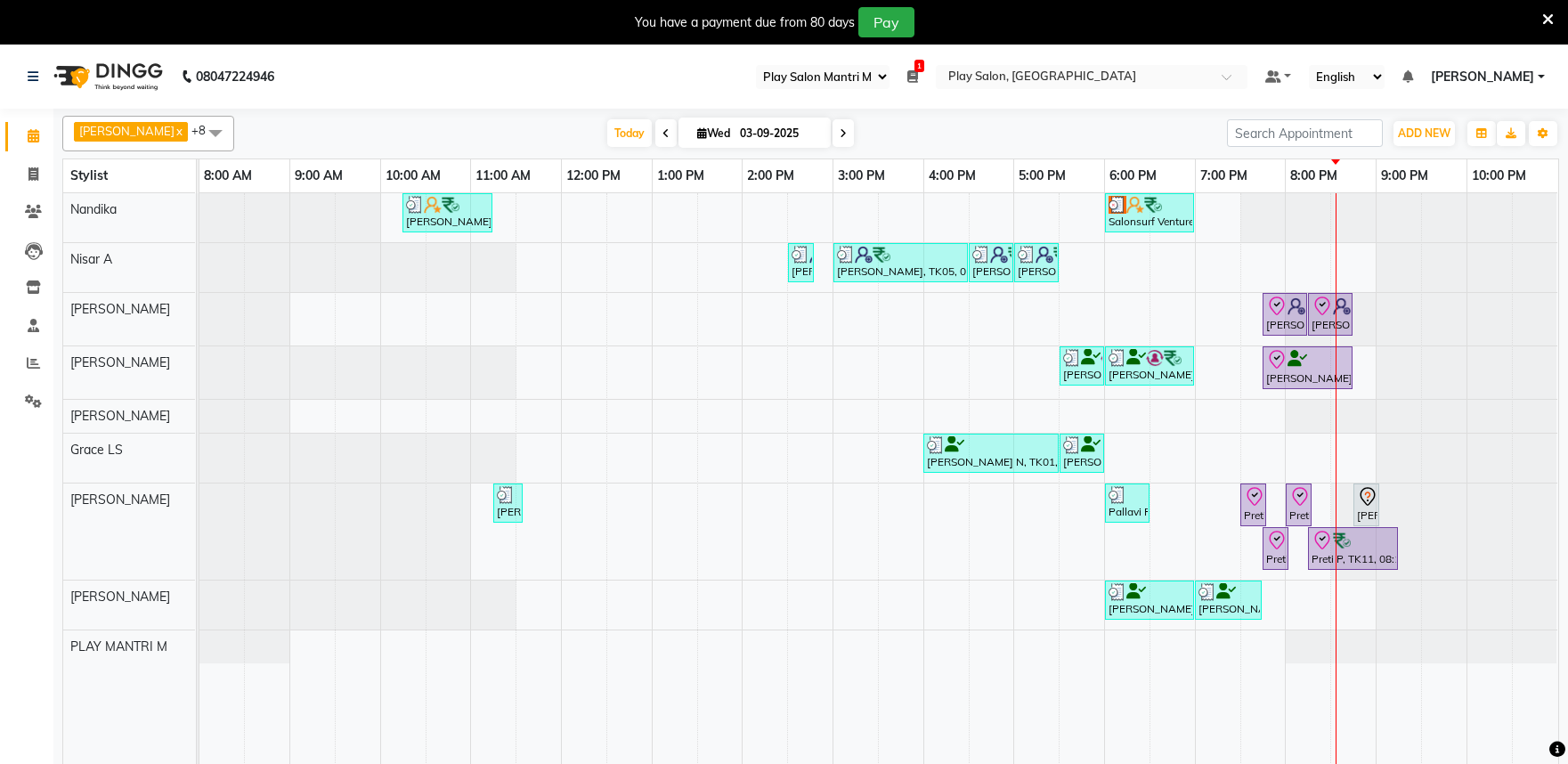
select select "89"
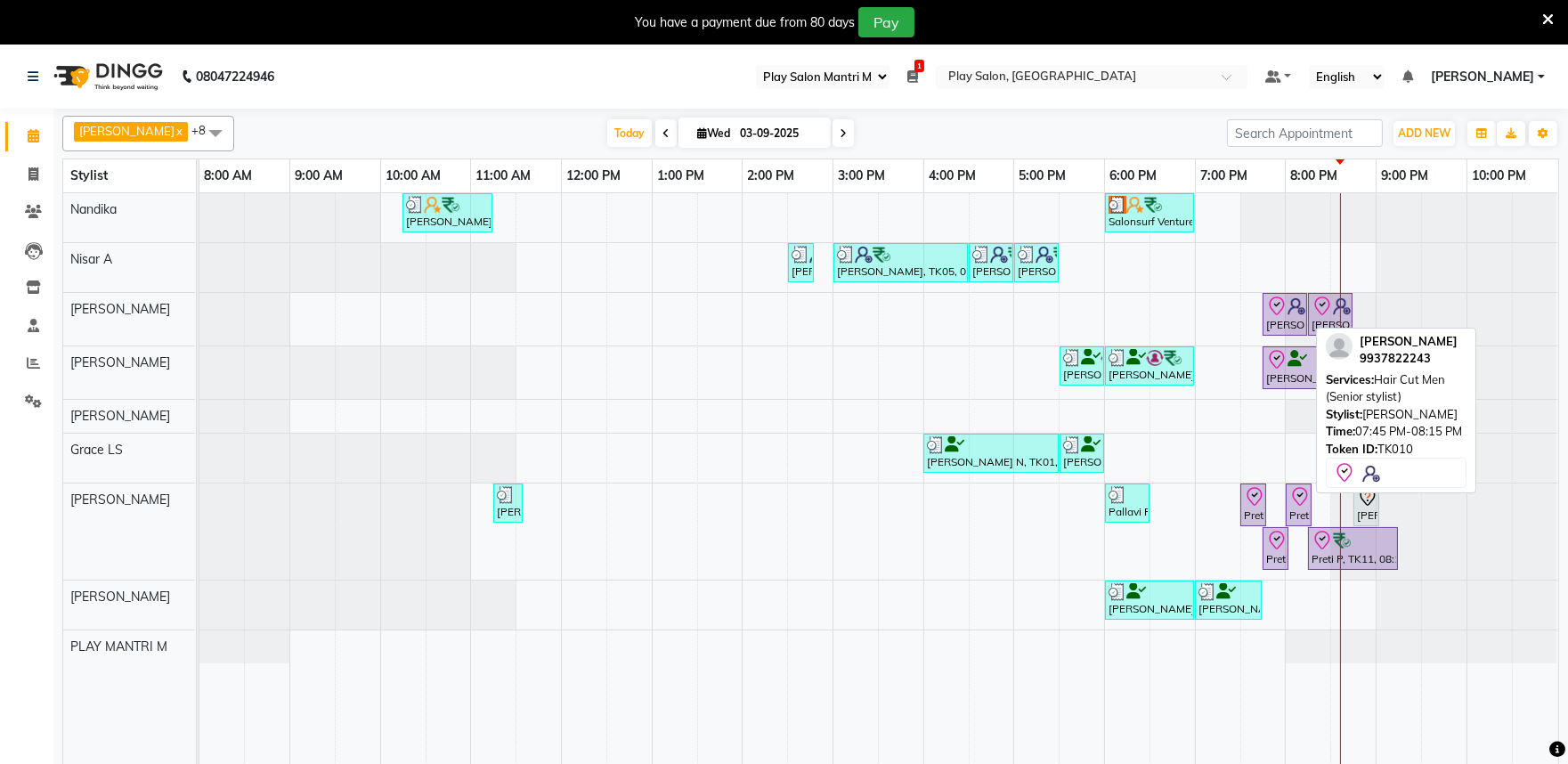
click at [1303, 297] on div at bounding box center [1306, 314] width 7 height 41
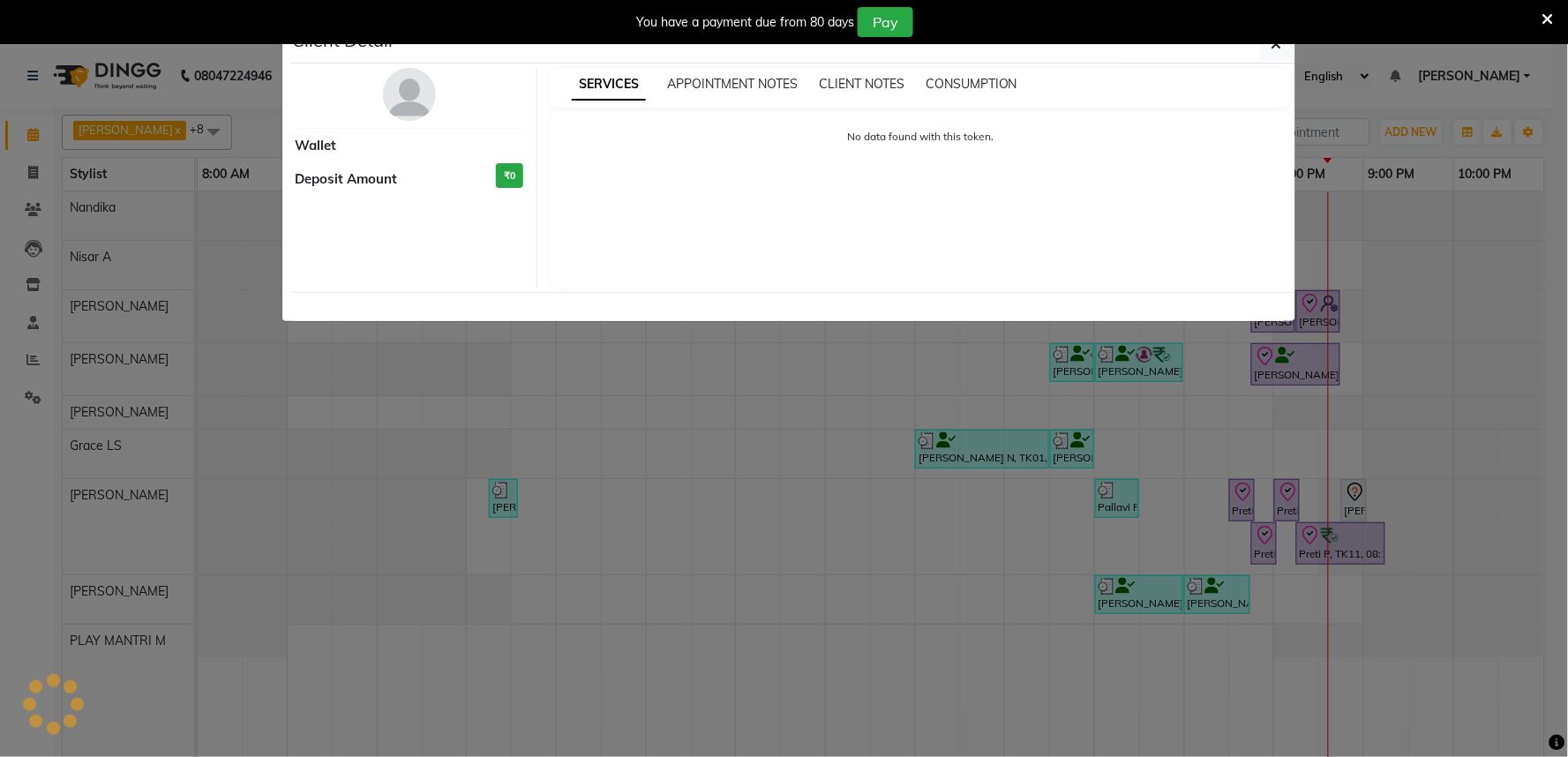
select select "8"
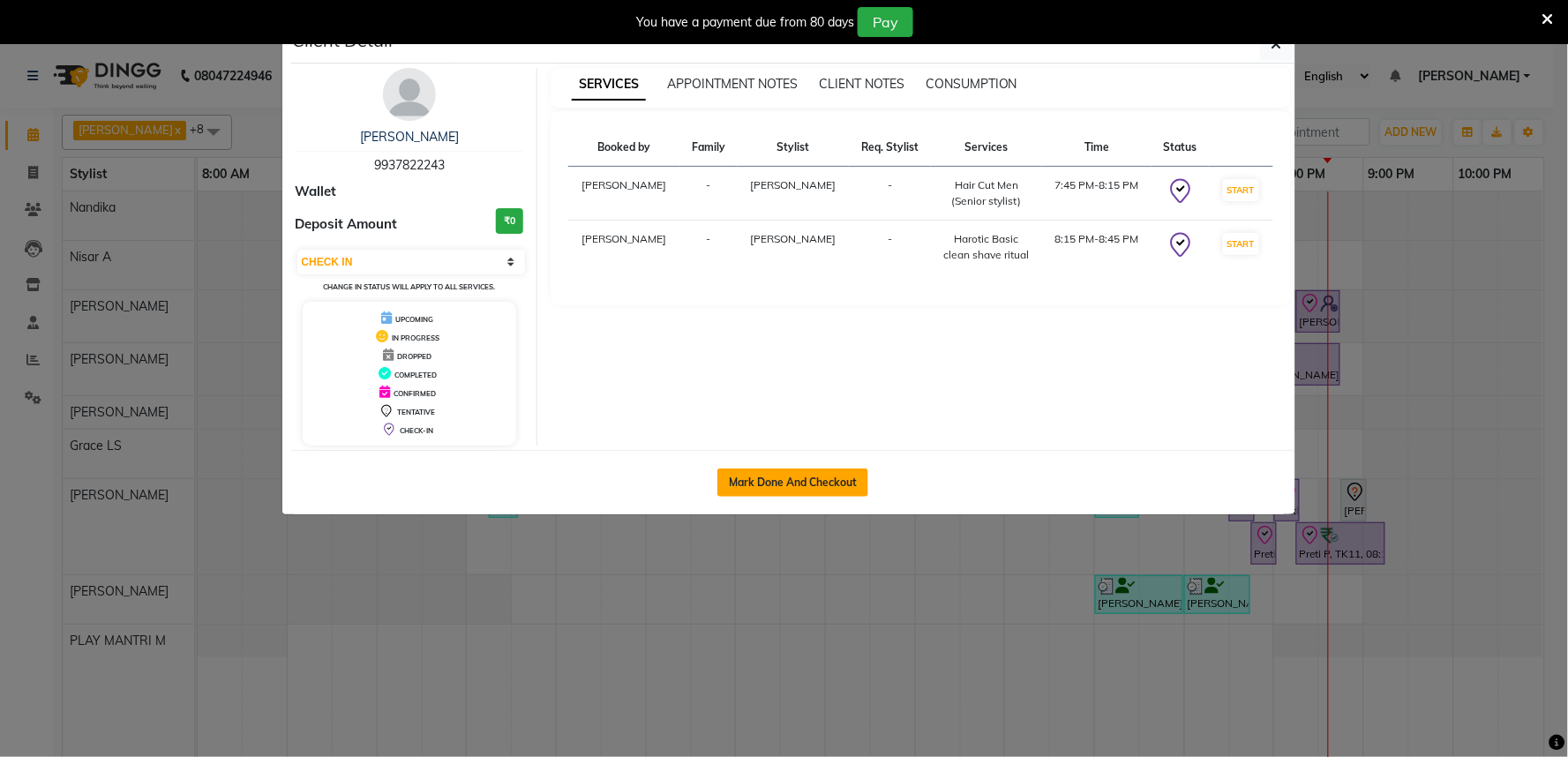
click at [851, 491] on button "Mark Done And Checkout" at bounding box center [793, 482] width 151 height 28
select select "service"
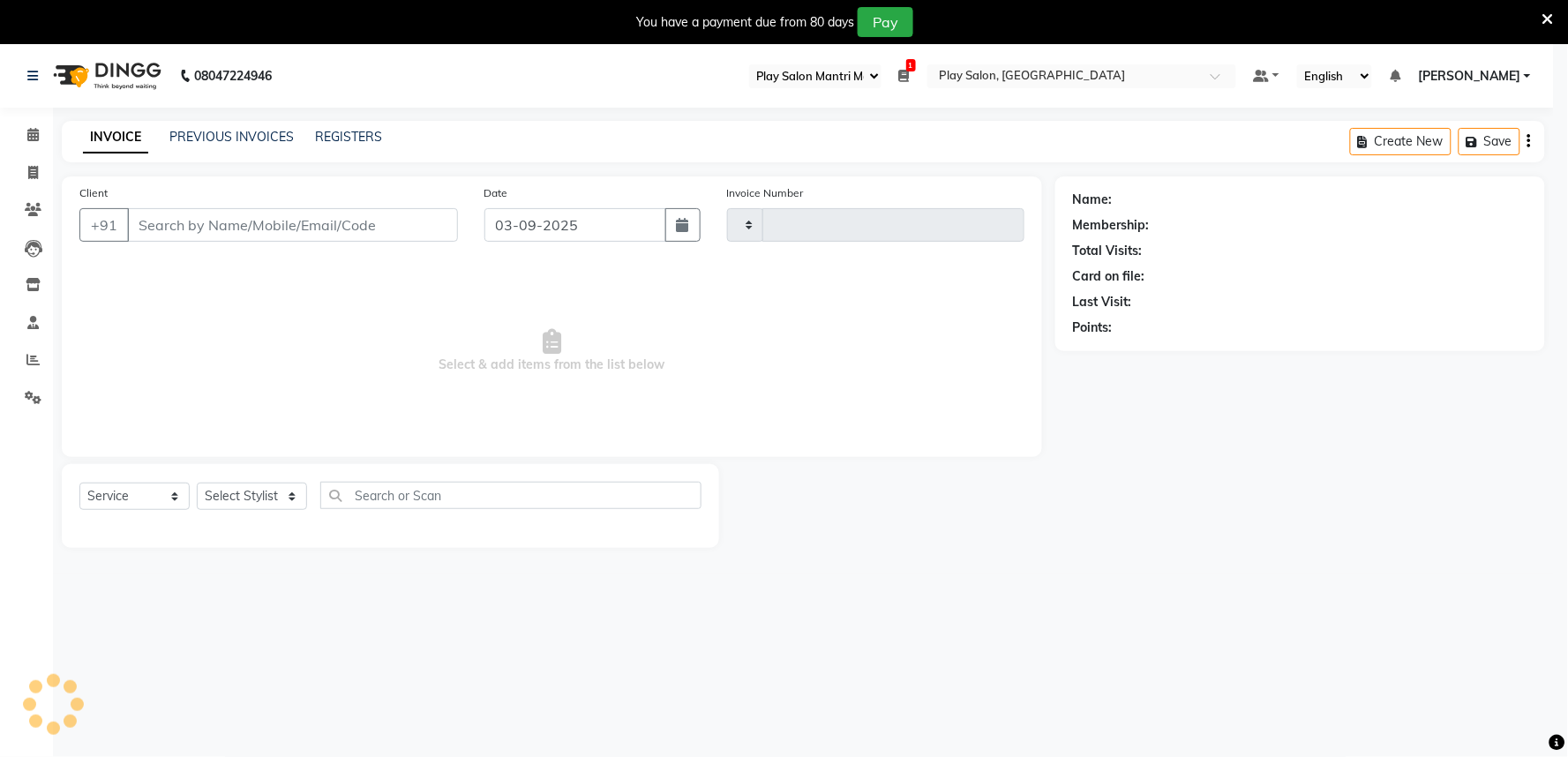
type input "1663"
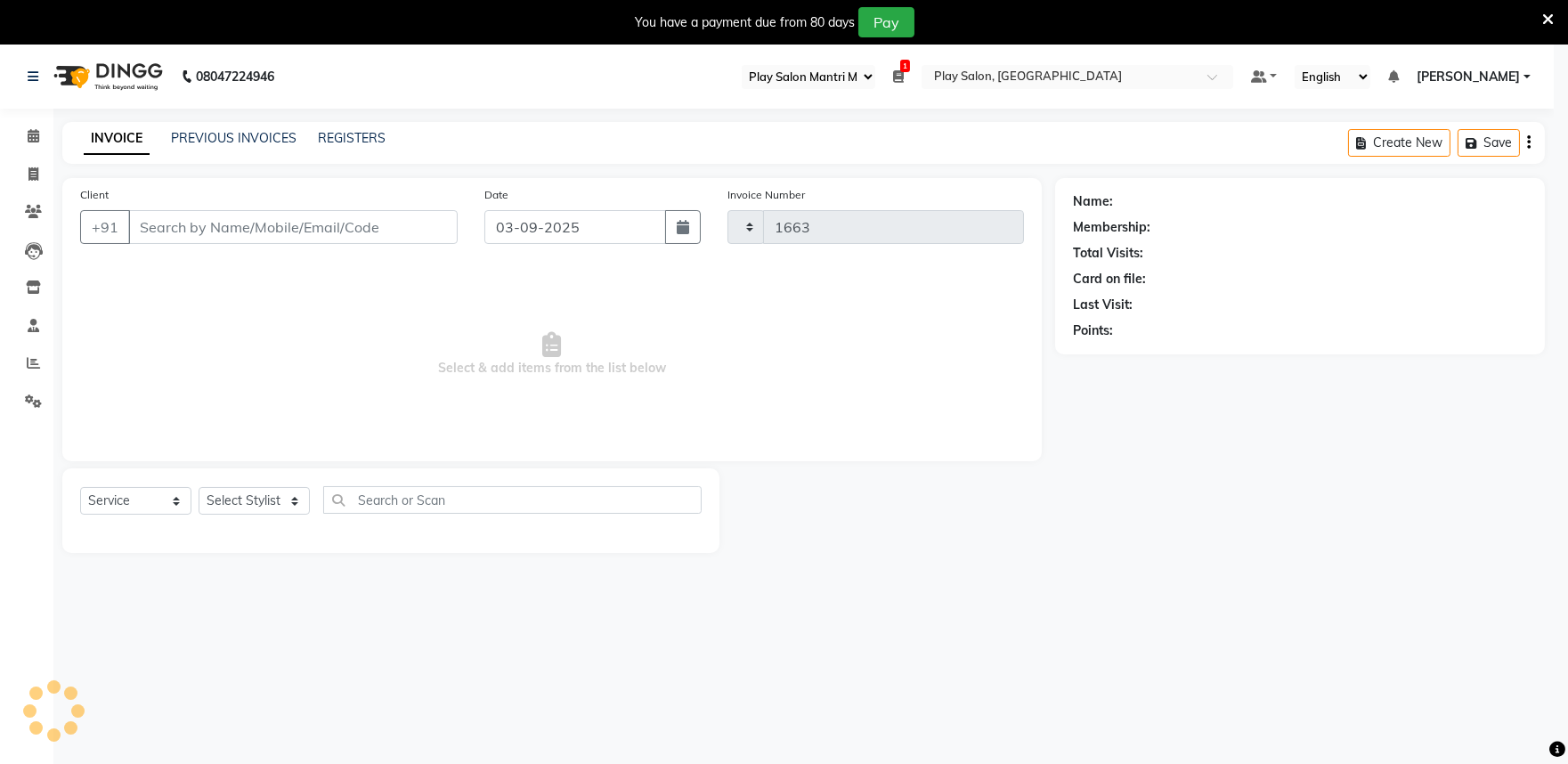
select select "8352"
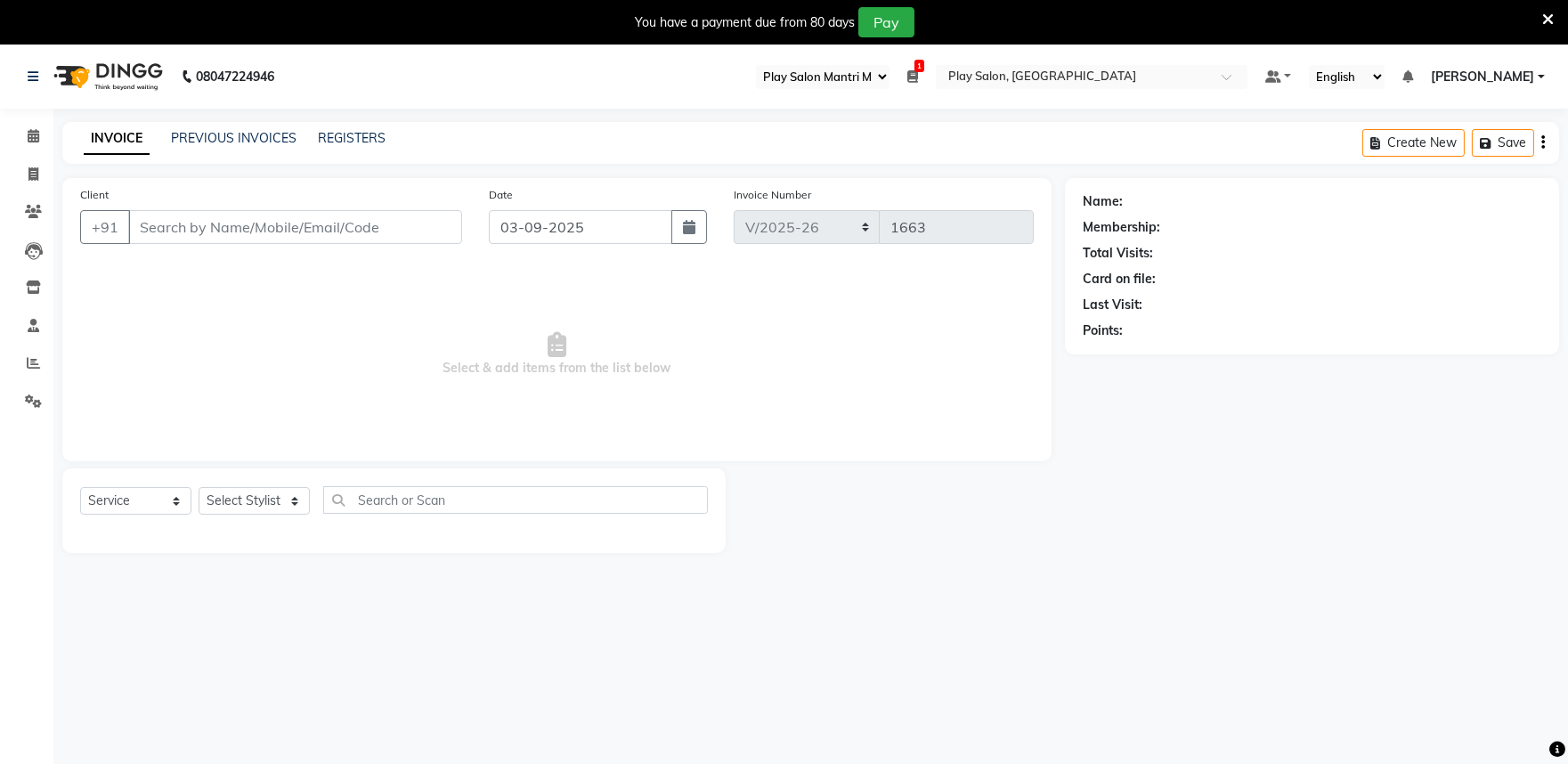
type input "9937822243"
select select "81321"
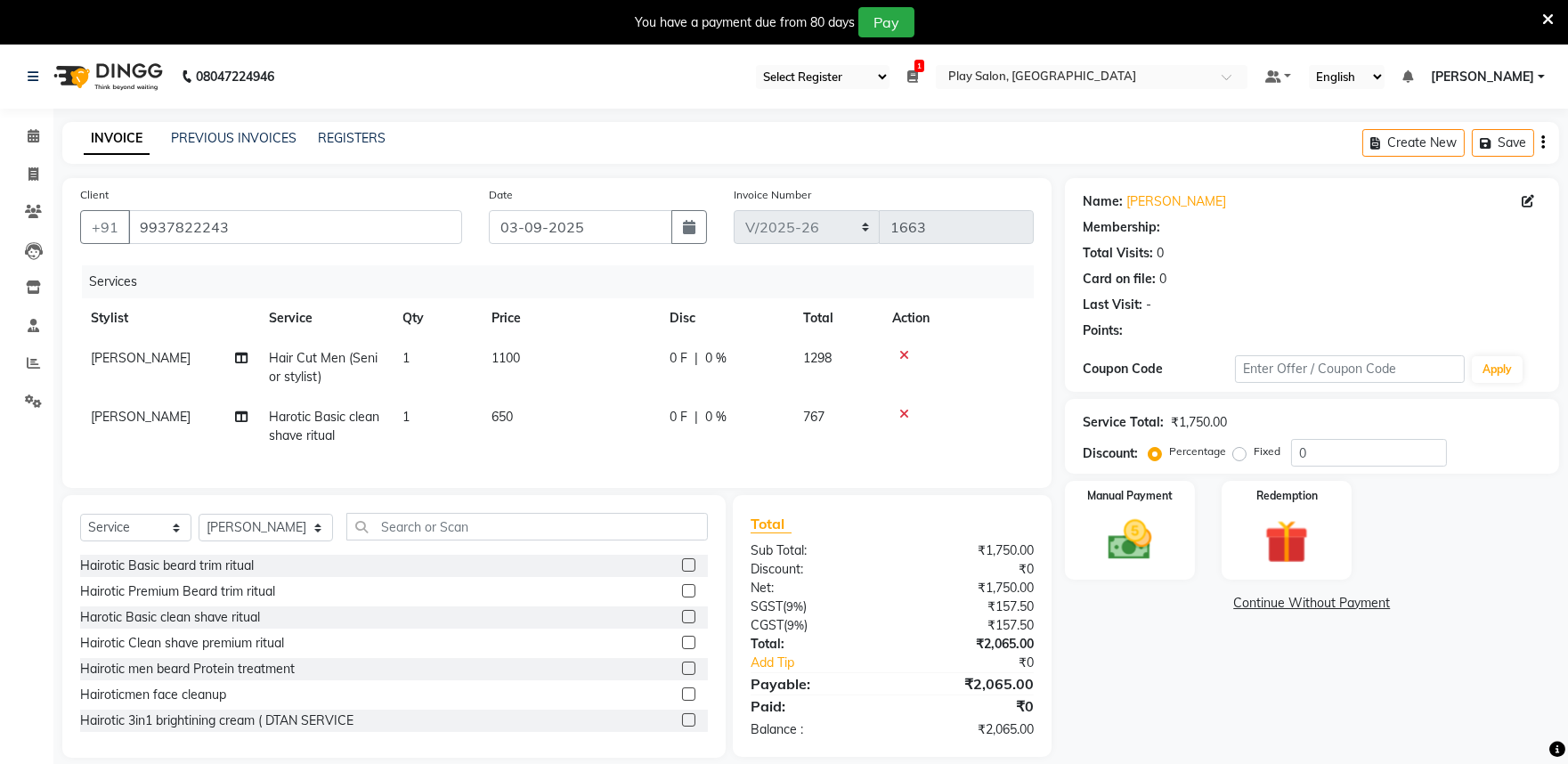
click at [514, 413] on td "650" at bounding box center [570, 426] width 179 height 59
select select "81321"
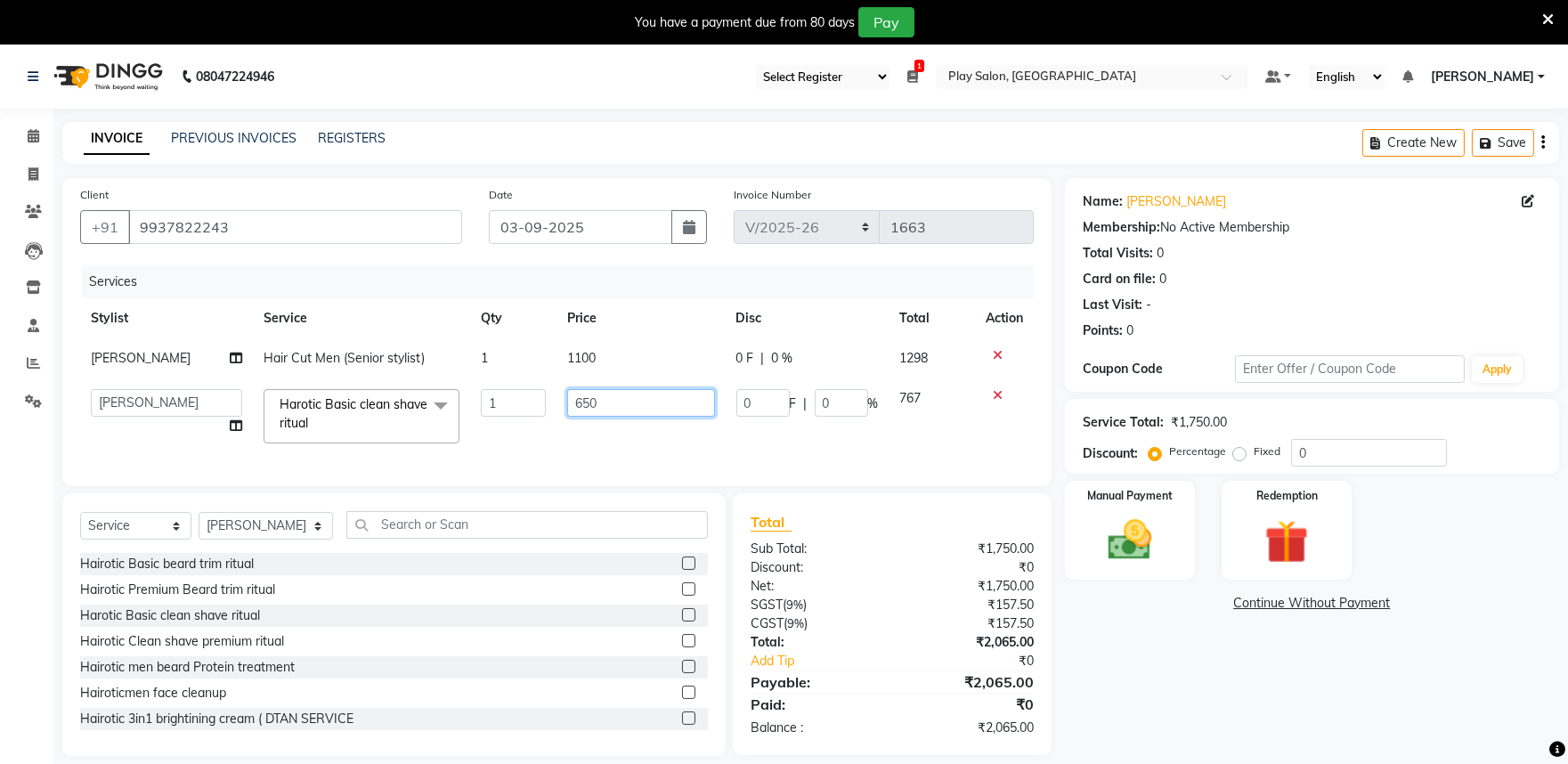
click at [612, 400] on input "650" at bounding box center [640, 403] width 147 height 28
type input "6"
type input "599"
click at [1199, 626] on div "Name: Ishan A Membership: No Active Membership Total Visits: 0 Card on file: 0 …" at bounding box center [1318, 467] width 508 height 578
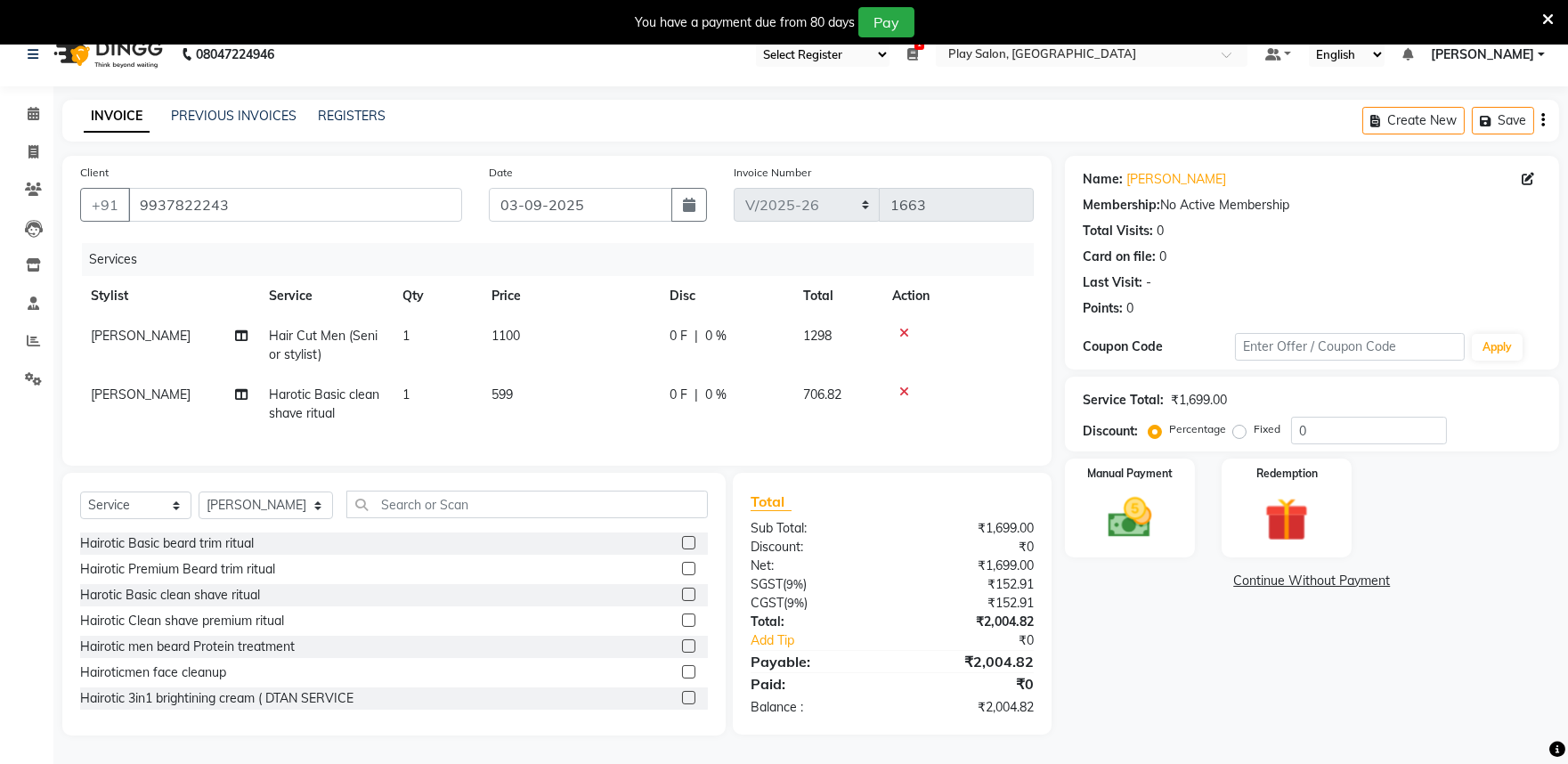
scroll to position [44, 0]
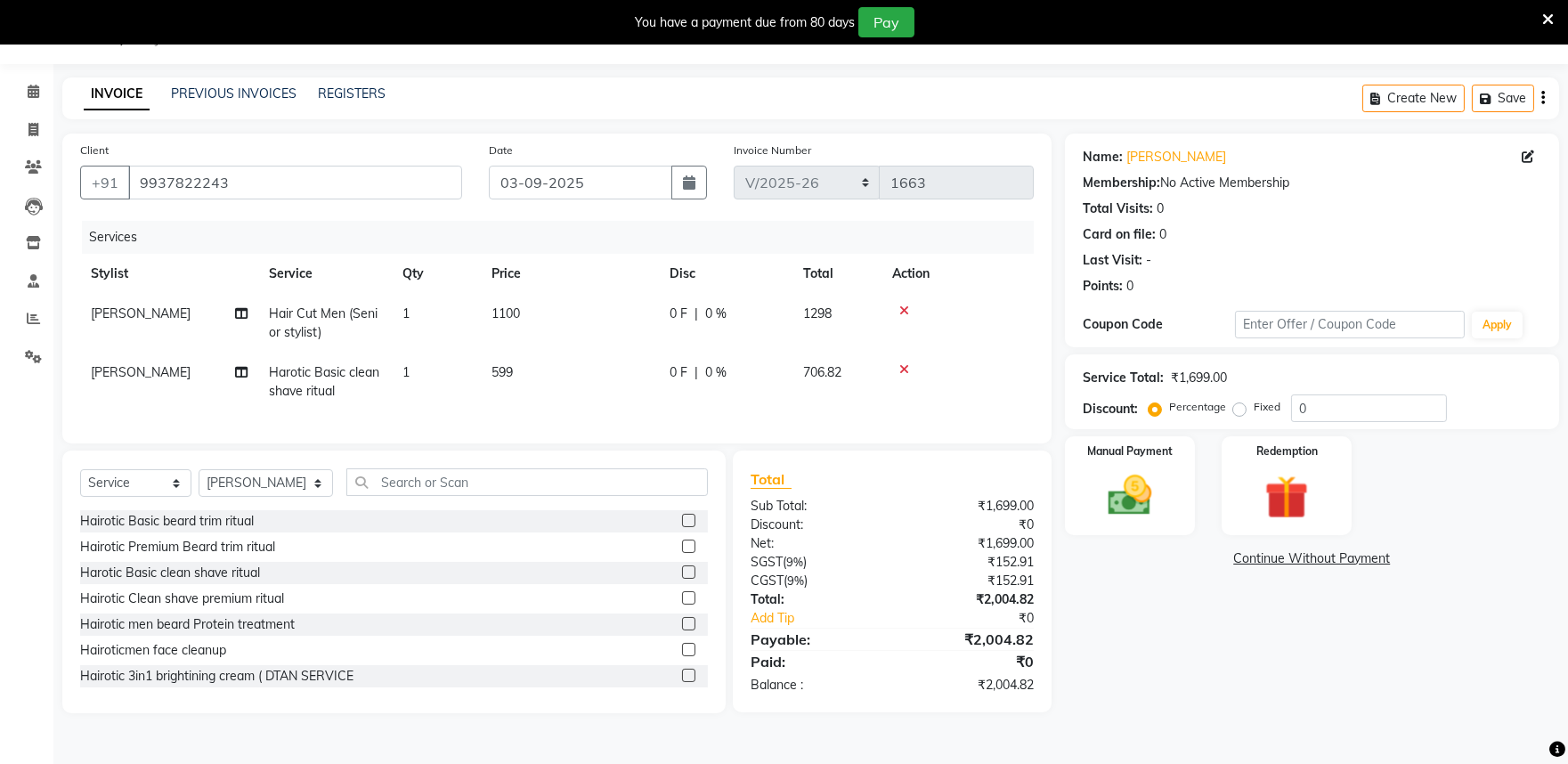
click at [522, 376] on td "599" at bounding box center [570, 382] width 179 height 59
select select "81321"
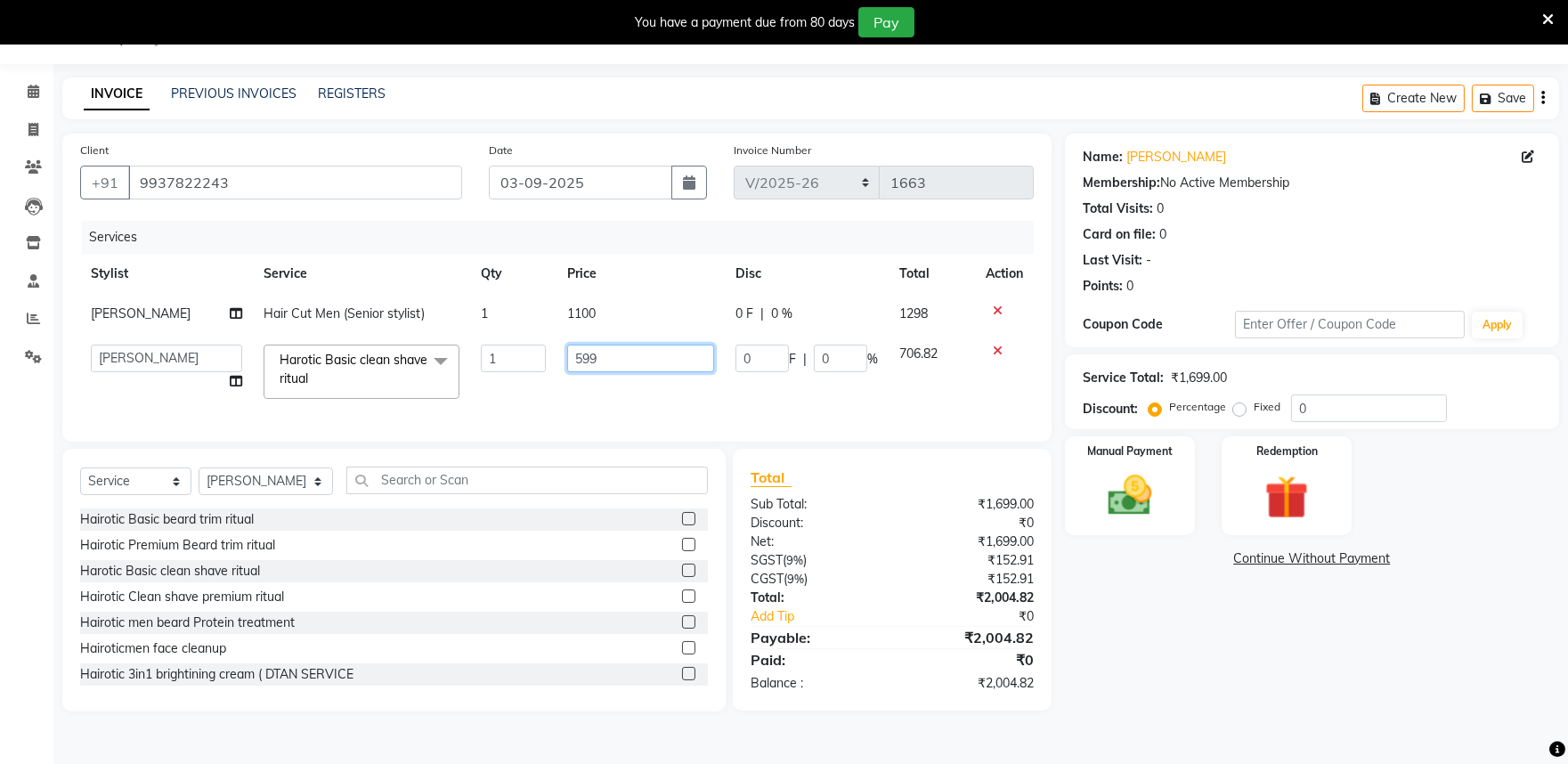
click at [603, 361] on input "599" at bounding box center [640, 359] width 147 height 28
type input "5"
type input "1198"
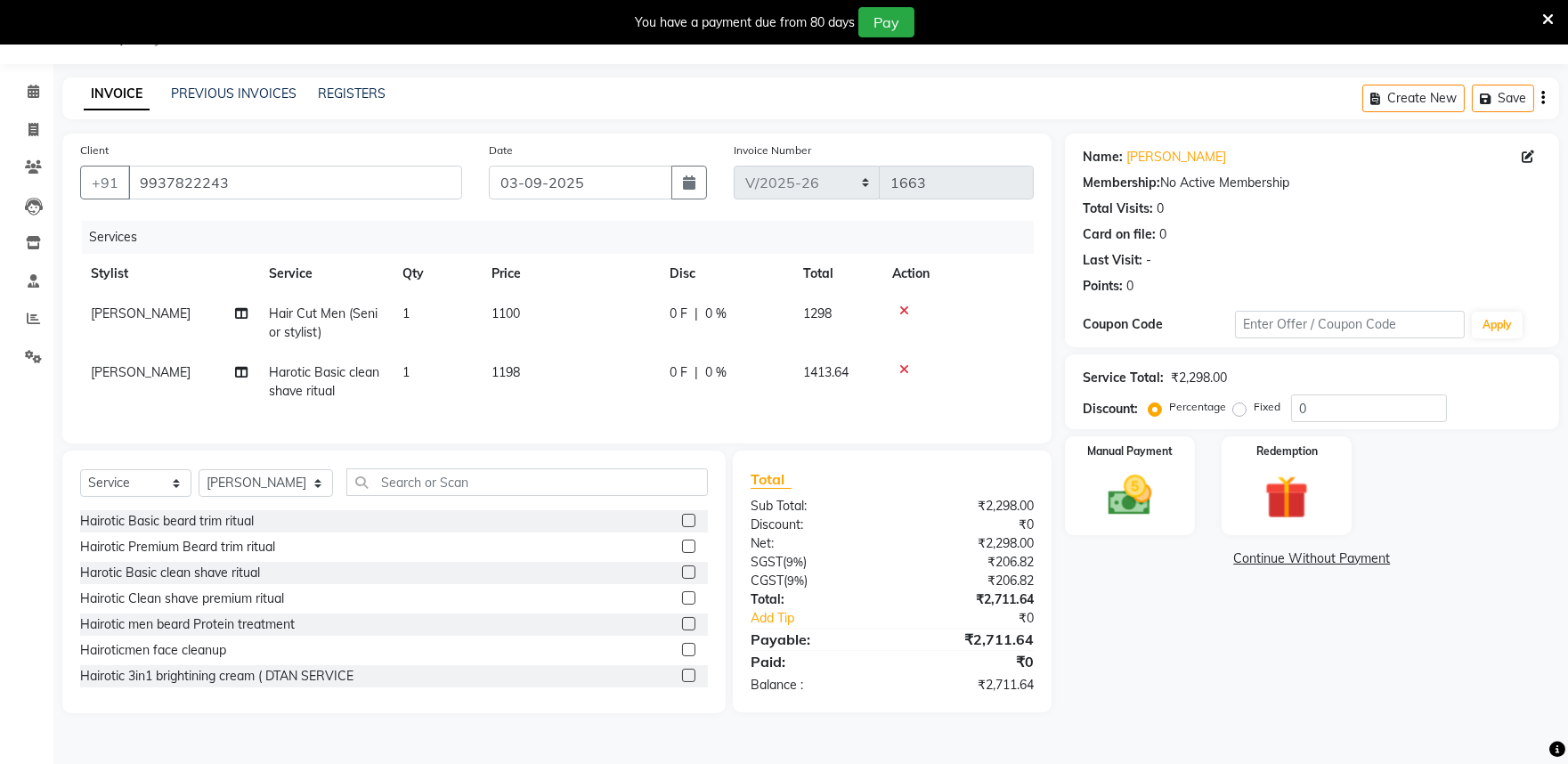
click at [1289, 619] on div "Name: Ishan A Membership: No Active Membership Total Visits: 0 Card on file: 0 …" at bounding box center [1318, 423] width 508 height 580
click at [408, 372] on span "1" at bounding box center [406, 372] width 7 height 16
select select "81321"
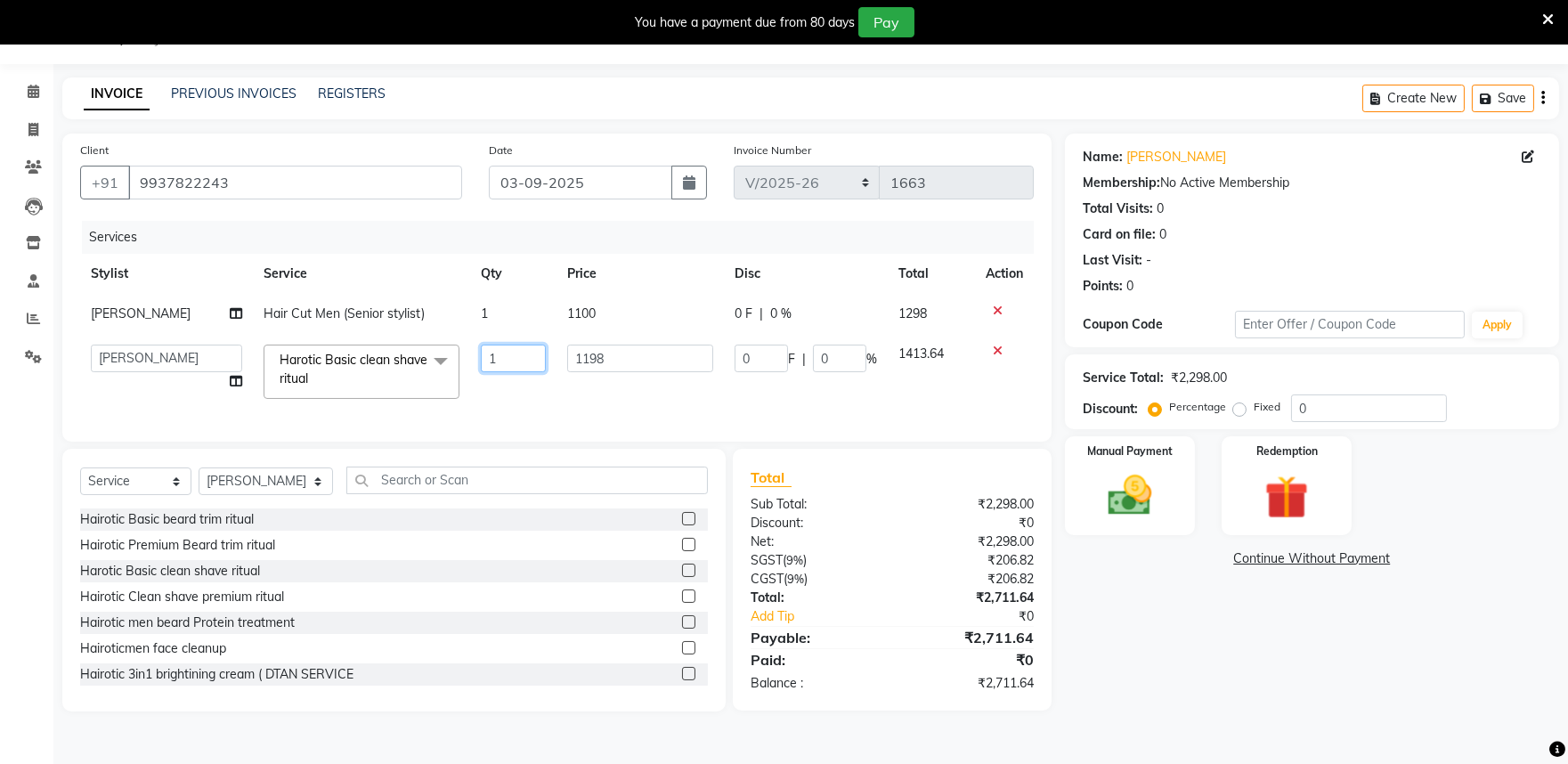
click at [493, 356] on input "1" at bounding box center [513, 359] width 65 height 28
type input "2"
click at [1147, 656] on div "Name: Ishan A Membership: No Active Membership Total Visits: 0 Card on file: 0 …" at bounding box center [1318, 422] width 508 height 578
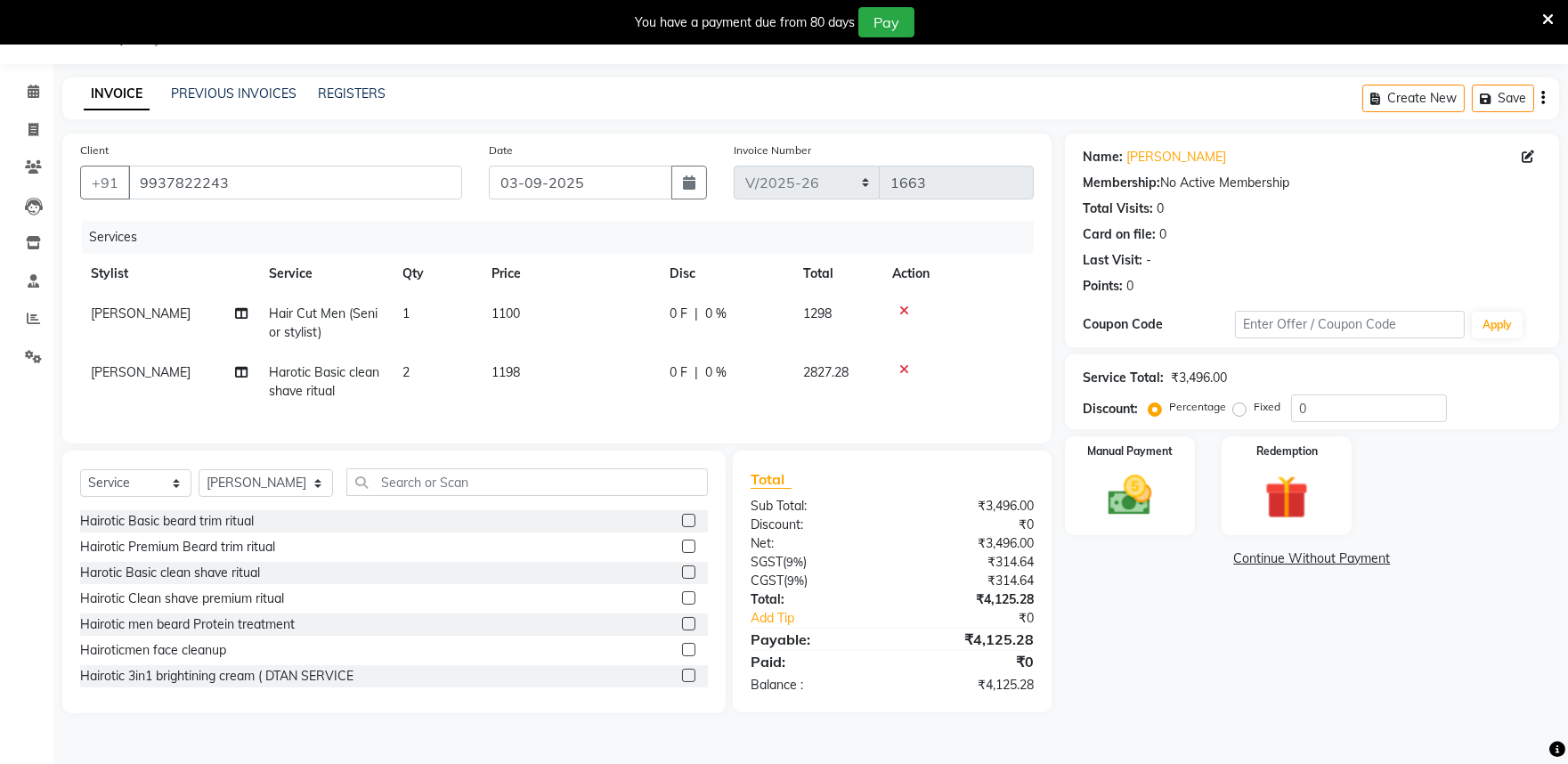
click at [533, 375] on td "1198" at bounding box center [570, 382] width 179 height 59
select select "81321"
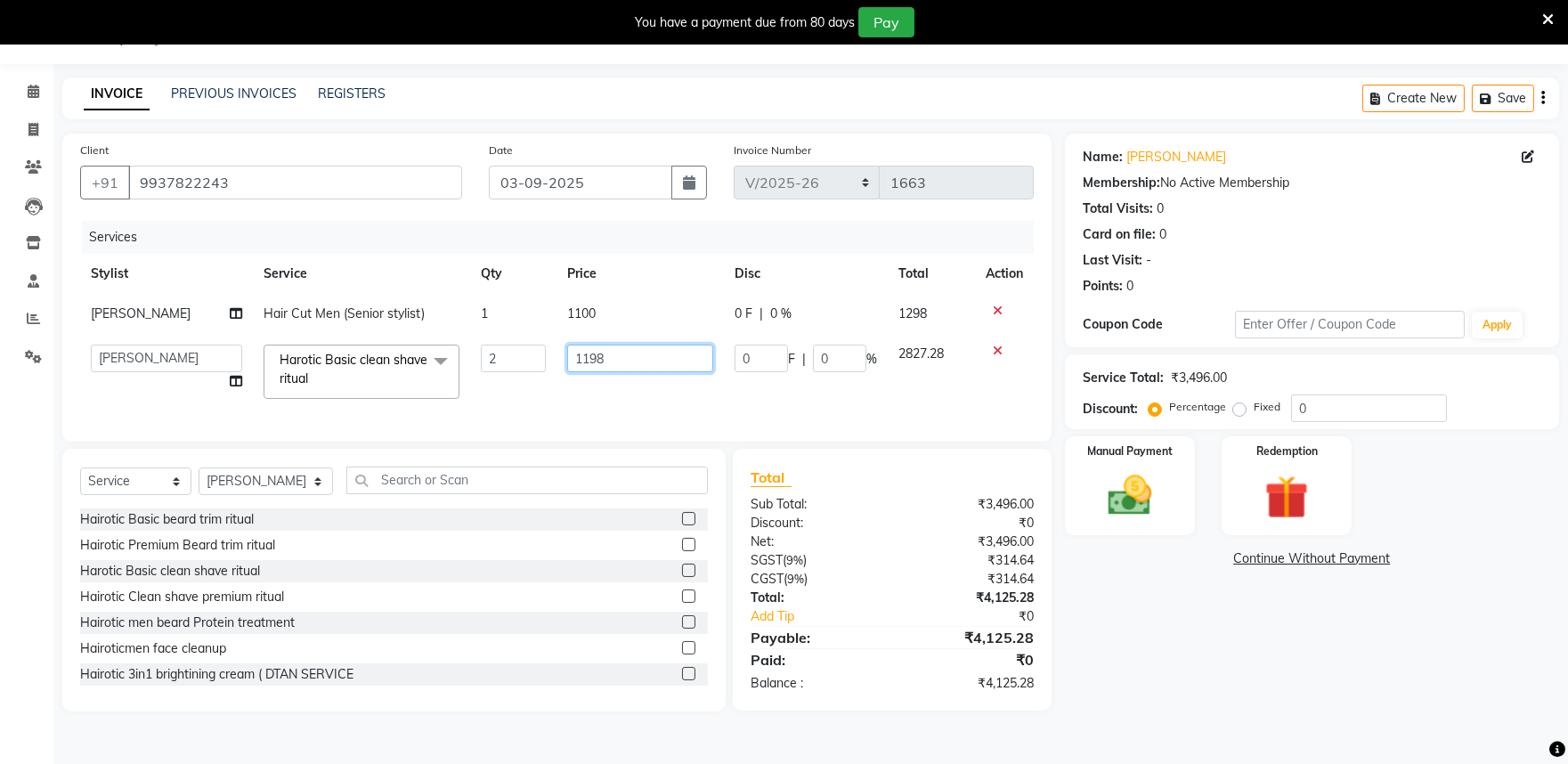
click at [617, 361] on input "1198" at bounding box center [640, 359] width 147 height 28
type input "1"
type input "1198"
click at [1216, 657] on div "Name: Ishan A Membership: No Active Membership Total Visits: 0 Card on file: 0 …" at bounding box center [1318, 422] width 508 height 578
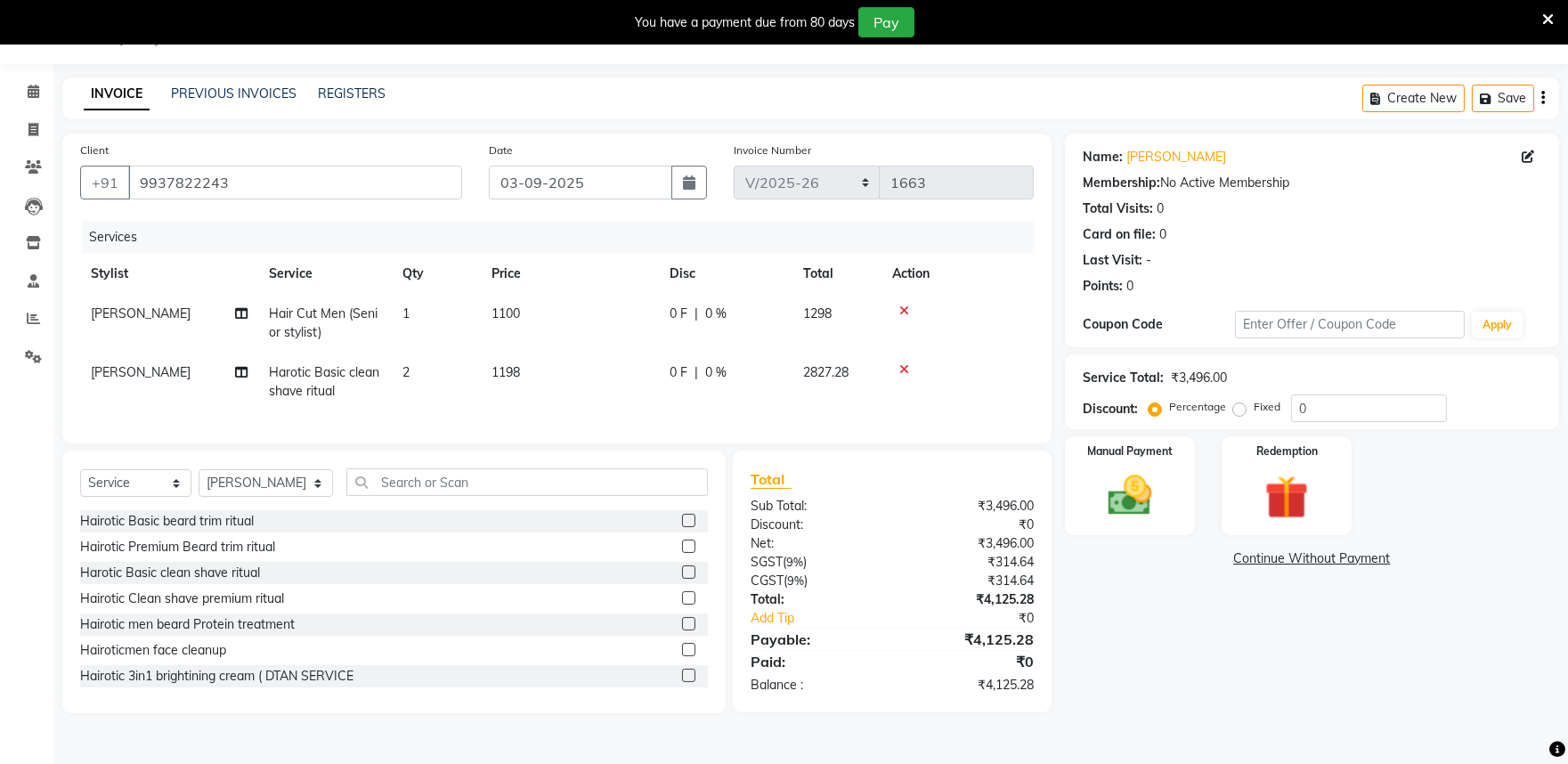
drag, startPoint x: 415, startPoint y: 362, endPoint x: 425, endPoint y: 371, distance: 13.5
click at [425, 371] on td "2" at bounding box center [437, 382] width 89 height 59
select select "81321"
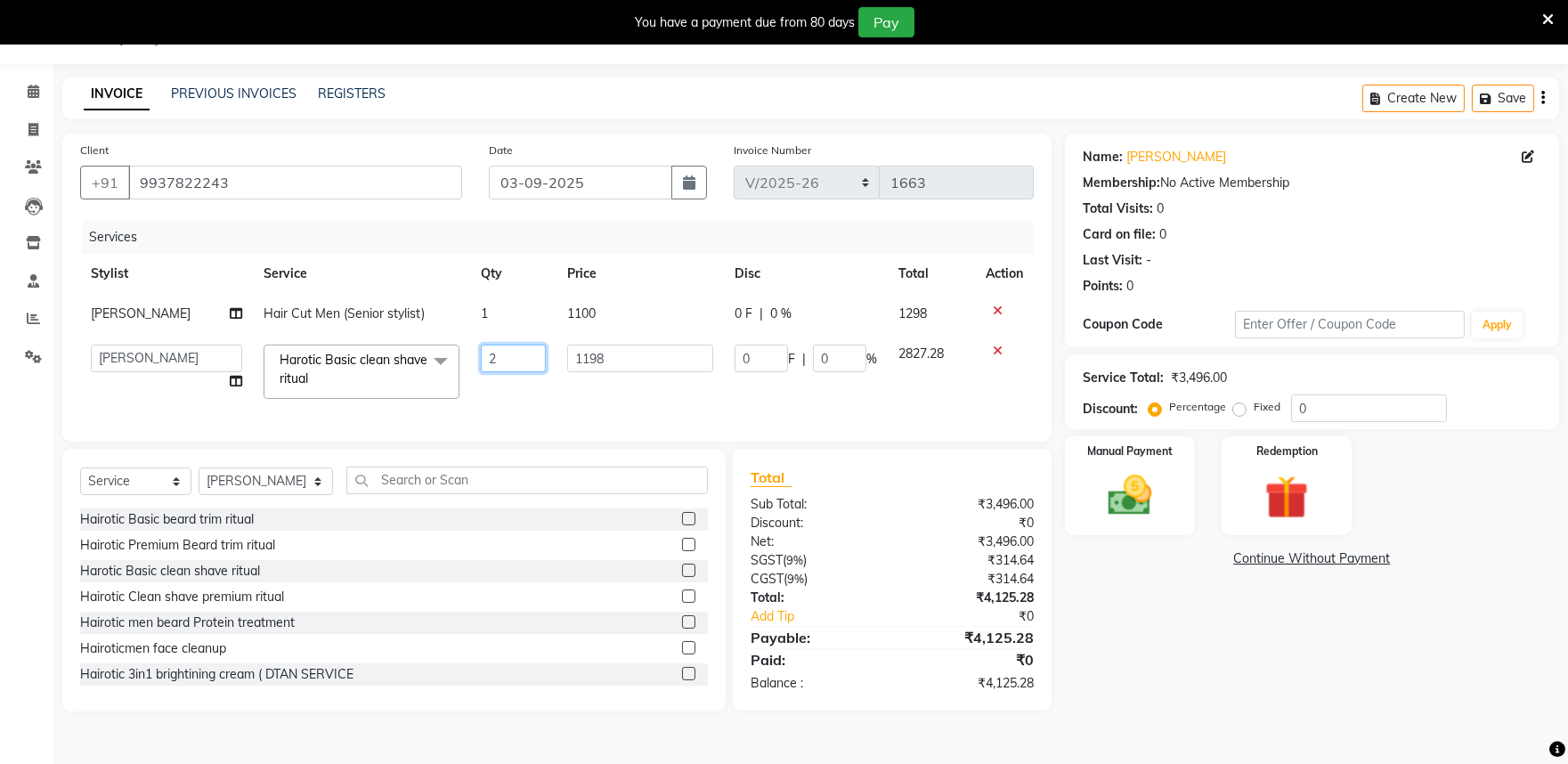
click at [524, 361] on input "2" at bounding box center [513, 359] width 65 height 28
type input "1"
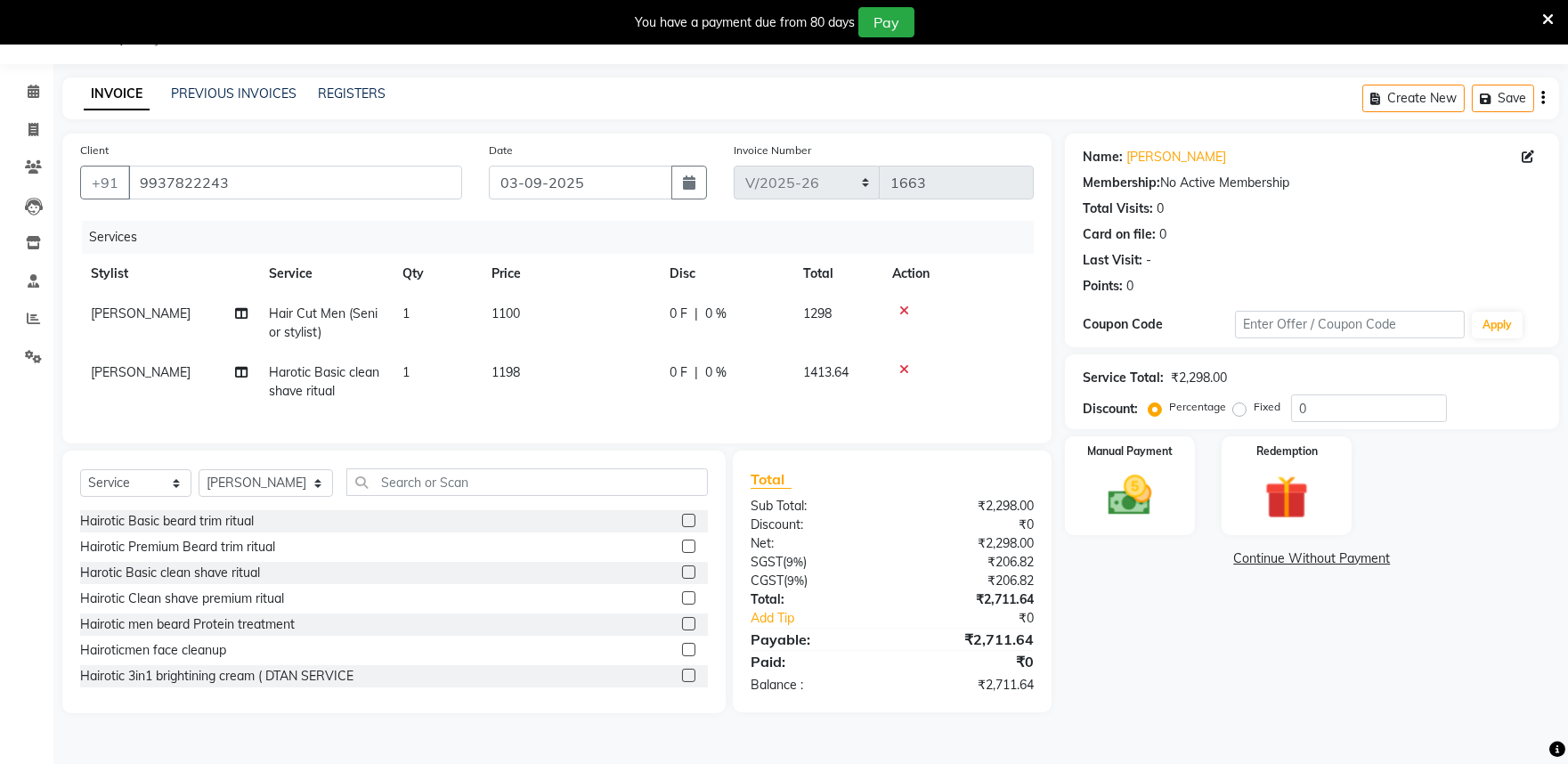
drag, startPoint x: 1288, startPoint y: 689, endPoint x: 1315, endPoint y: 696, distance: 27.9
click at [1289, 692] on div "Name: Ishan A Membership: No Active Membership Total Visits: 0 Card on file: 0 …" at bounding box center [1318, 423] width 508 height 580
click at [537, 370] on td "1198" at bounding box center [570, 382] width 179 height 59
select select "81321"
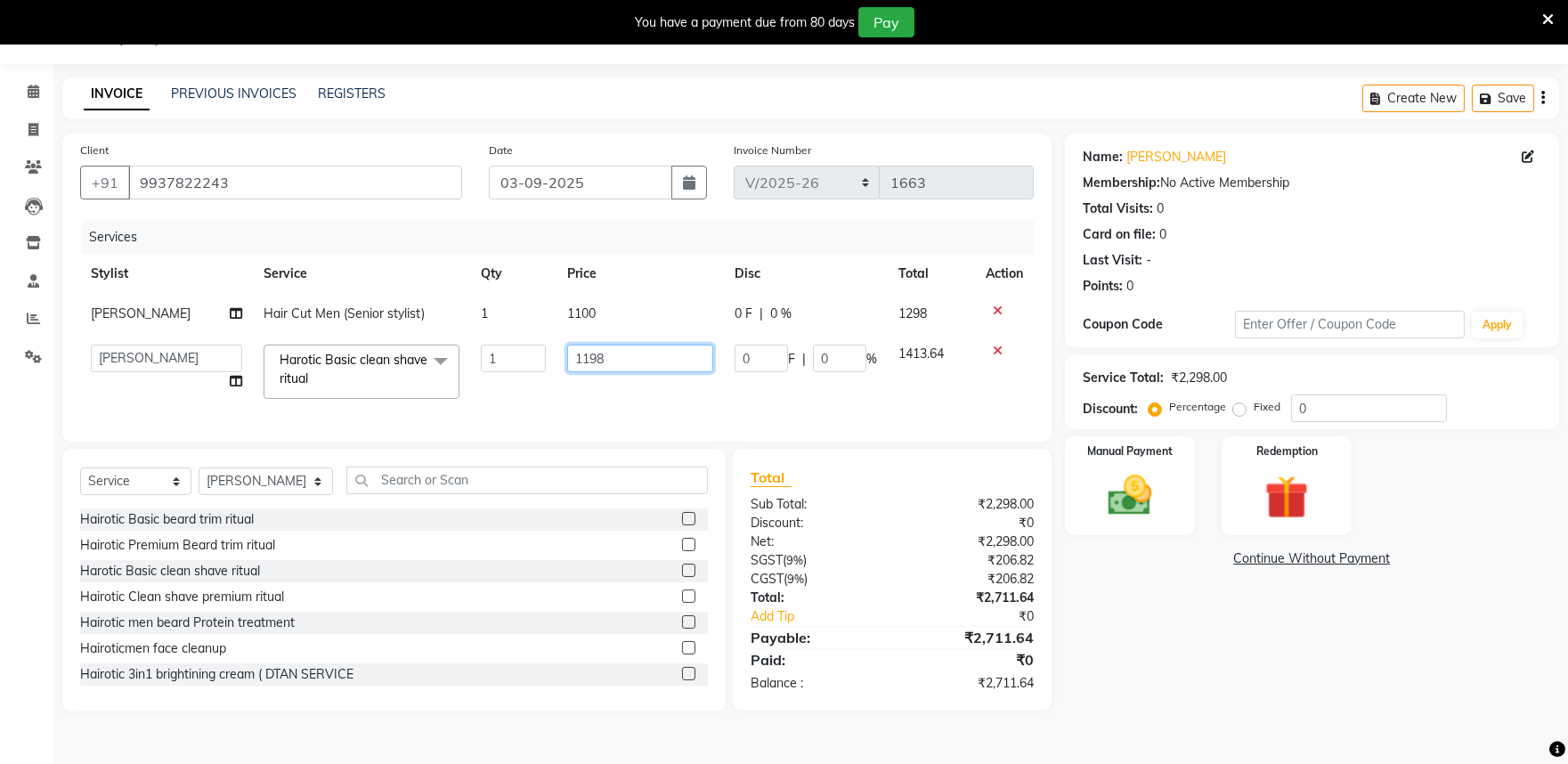
click at [611, 358] on input "1198" at bounding box center [640, 359] width 147 height 28
type input "1"
type input "599"
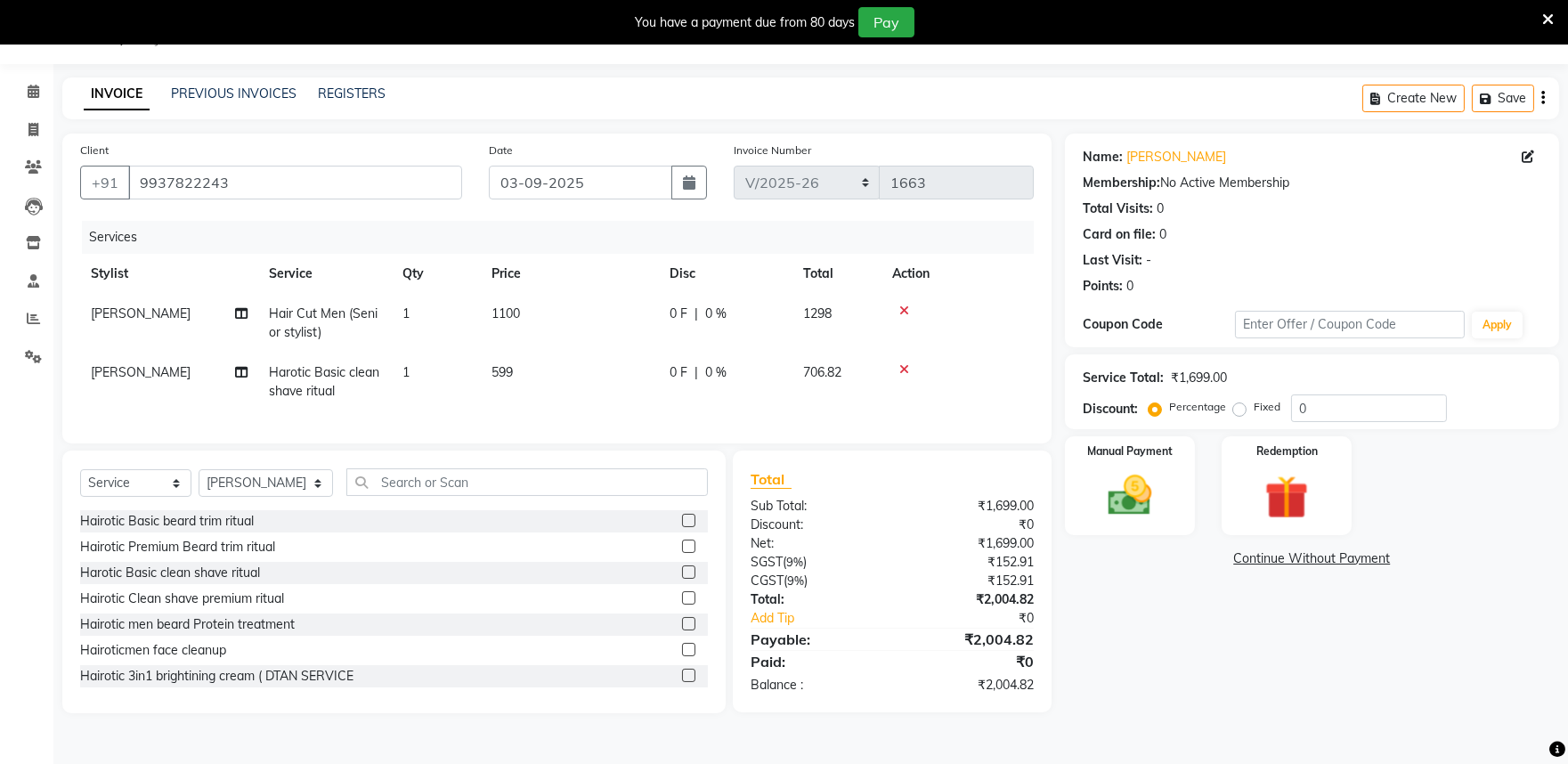
click at [1182, 651] on div "Name: Ishan A Membership: No Active Membership Total Visits: 0 Card on file: 0 …" at bounding box center [1318, 423] width 508 height 580
click at [162, 497] on select "Select Service Product Membership Package Voucher Prepaid Gift Card" at bounding box center [136, 483] width 111 height 28
click at [80, 485] on select "Select Service Product Membership Package Voucher Prepaid Gift Card" at bounding box center [136, 483] width 111 height 28
click at [394, 496] on input "text" at bounding box center [526, 482] width 362 height 28
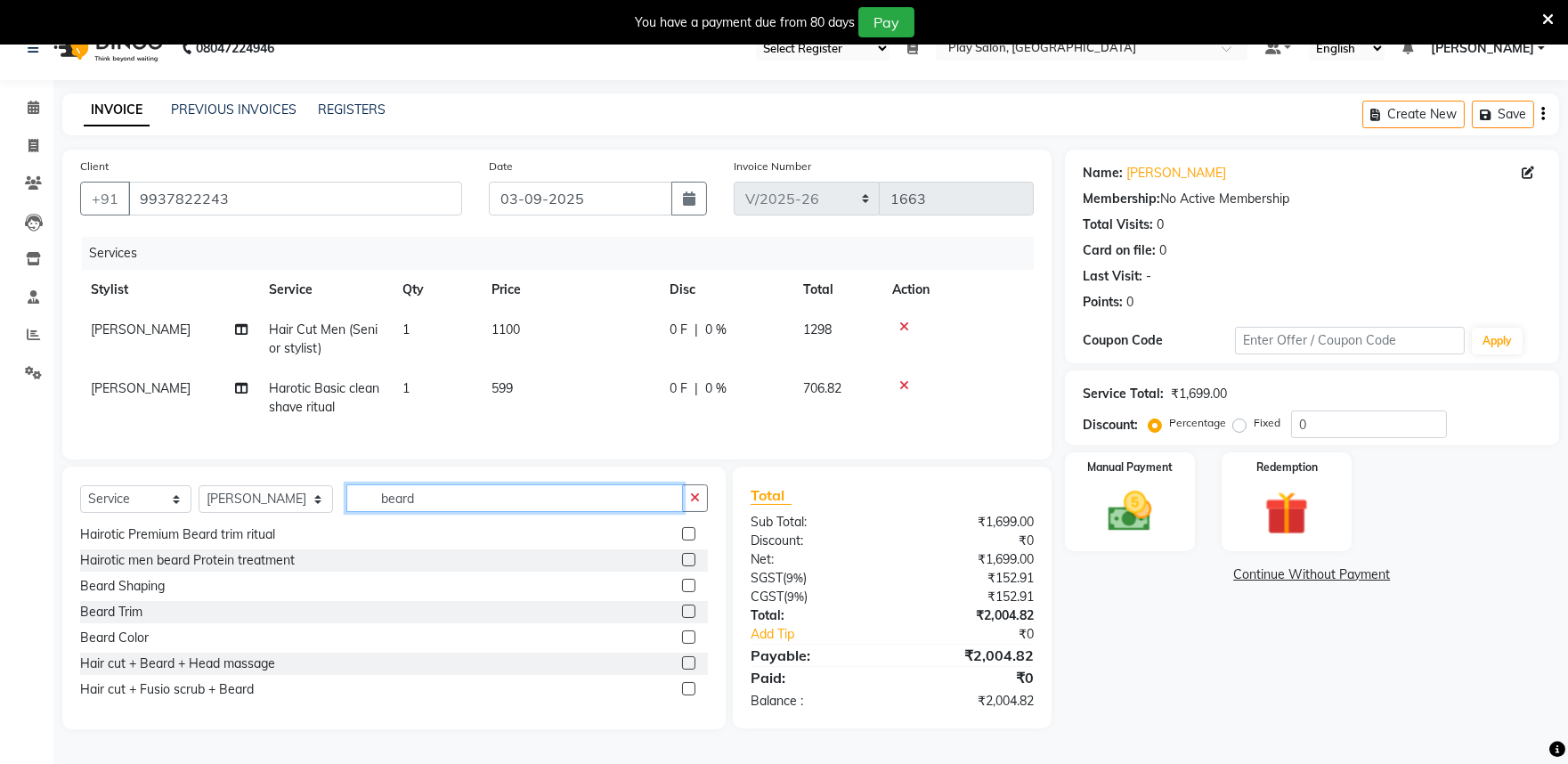
scroll to position [0, 0]
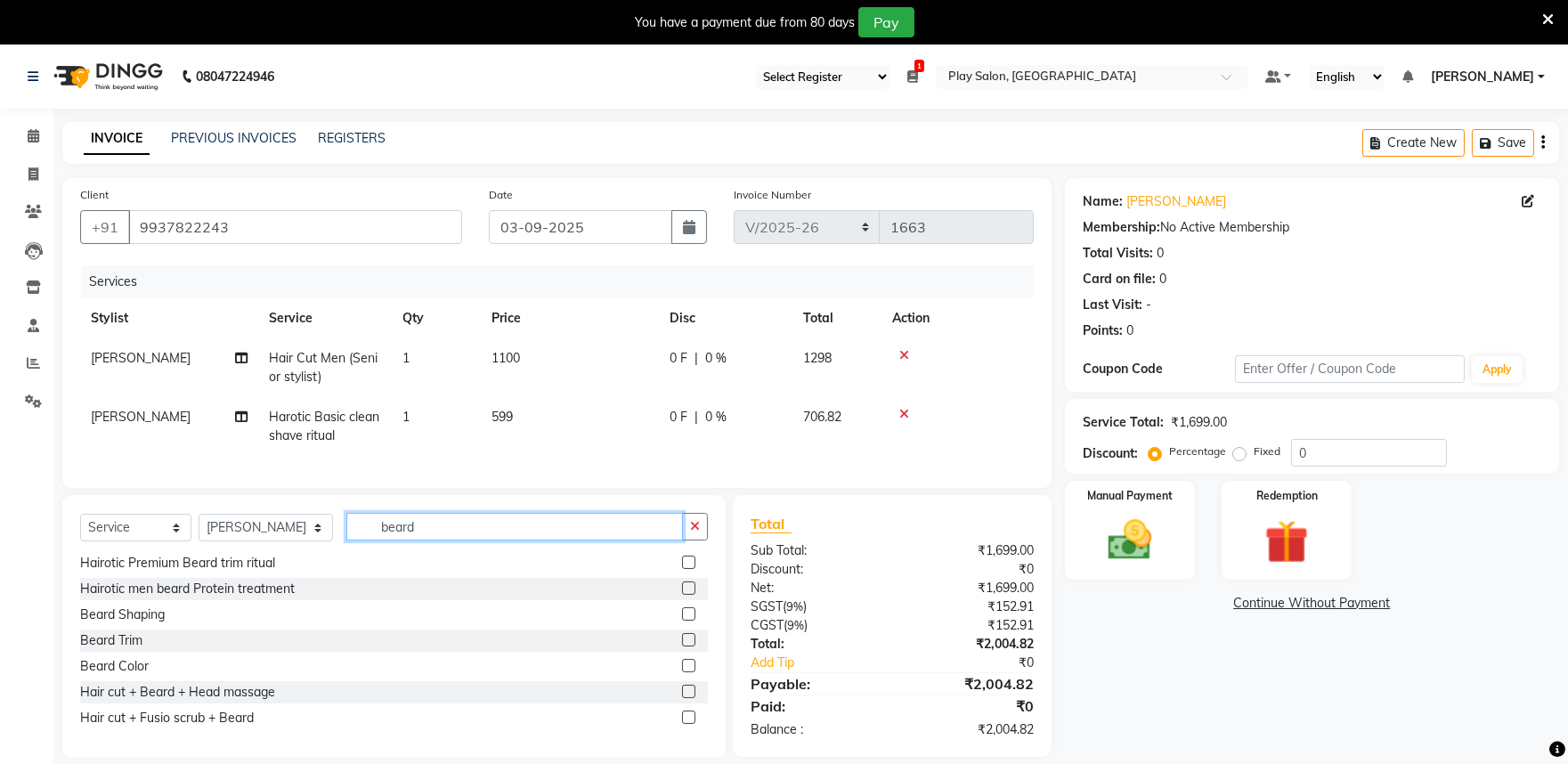
type input "beard"
click at [427, 422] on td "1" at bounding box center [437, 426] width 89 height 59
select select "81321"
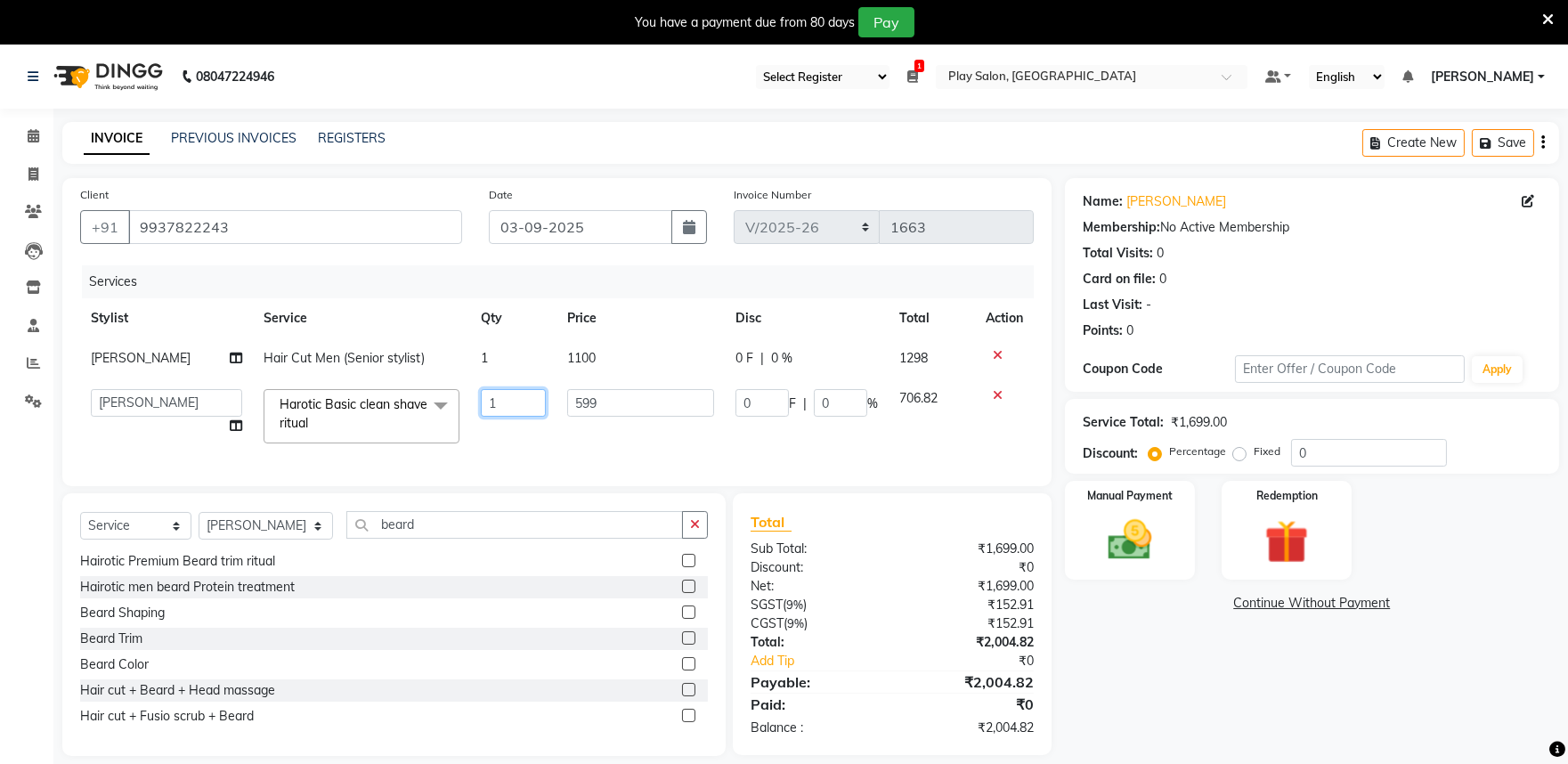
click at [524, 401] on input "1" at bounding box center [513, 403] width 65 height 28
type input "2"
click at [1238, 631] on div "Name: Ishan A Membership: No Active Membership Total Visits: 0 Card on file: 0 …" at bounding box center [1318, 467] width 508 height 578
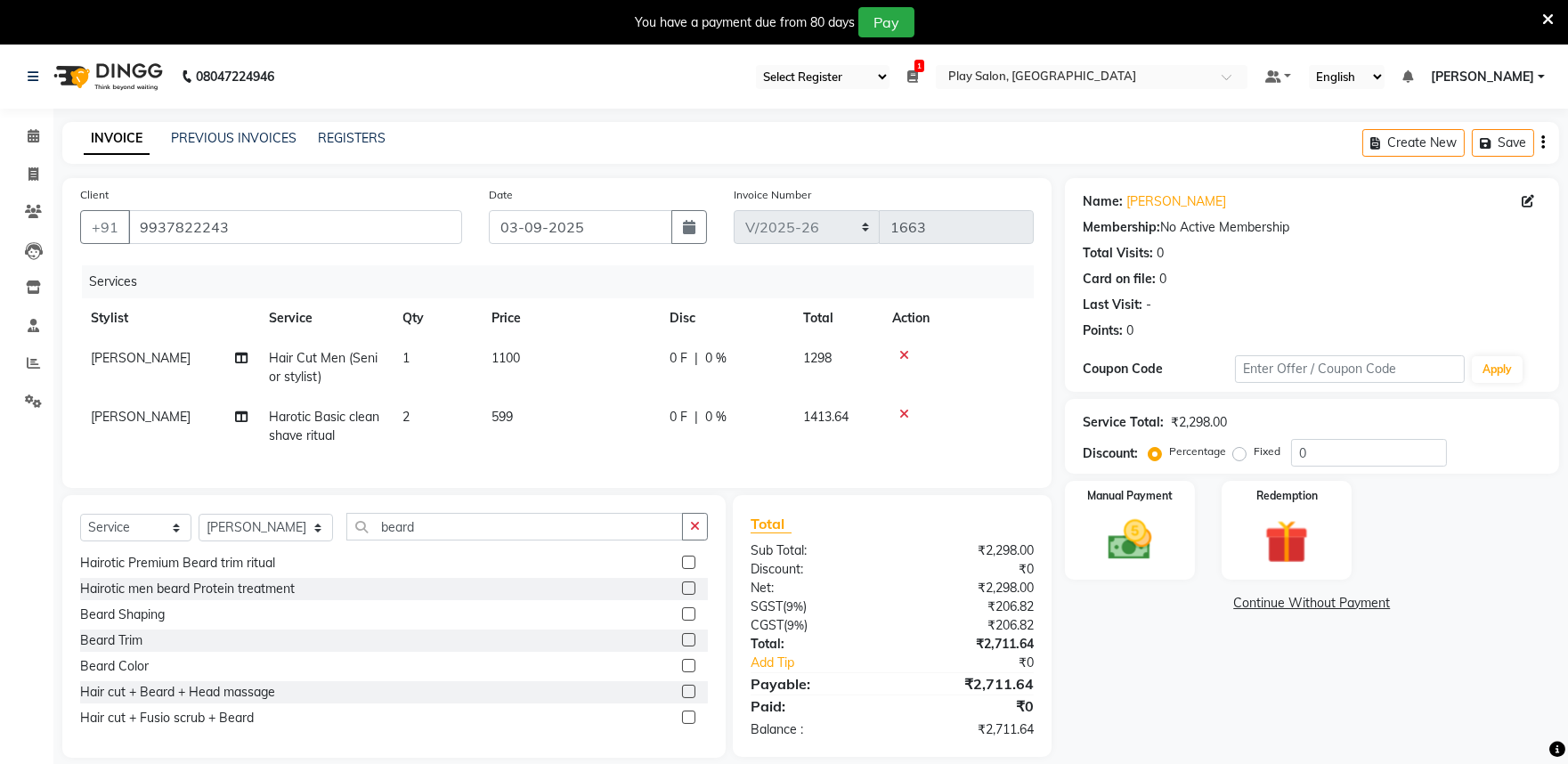
scroll to position [44, 0]
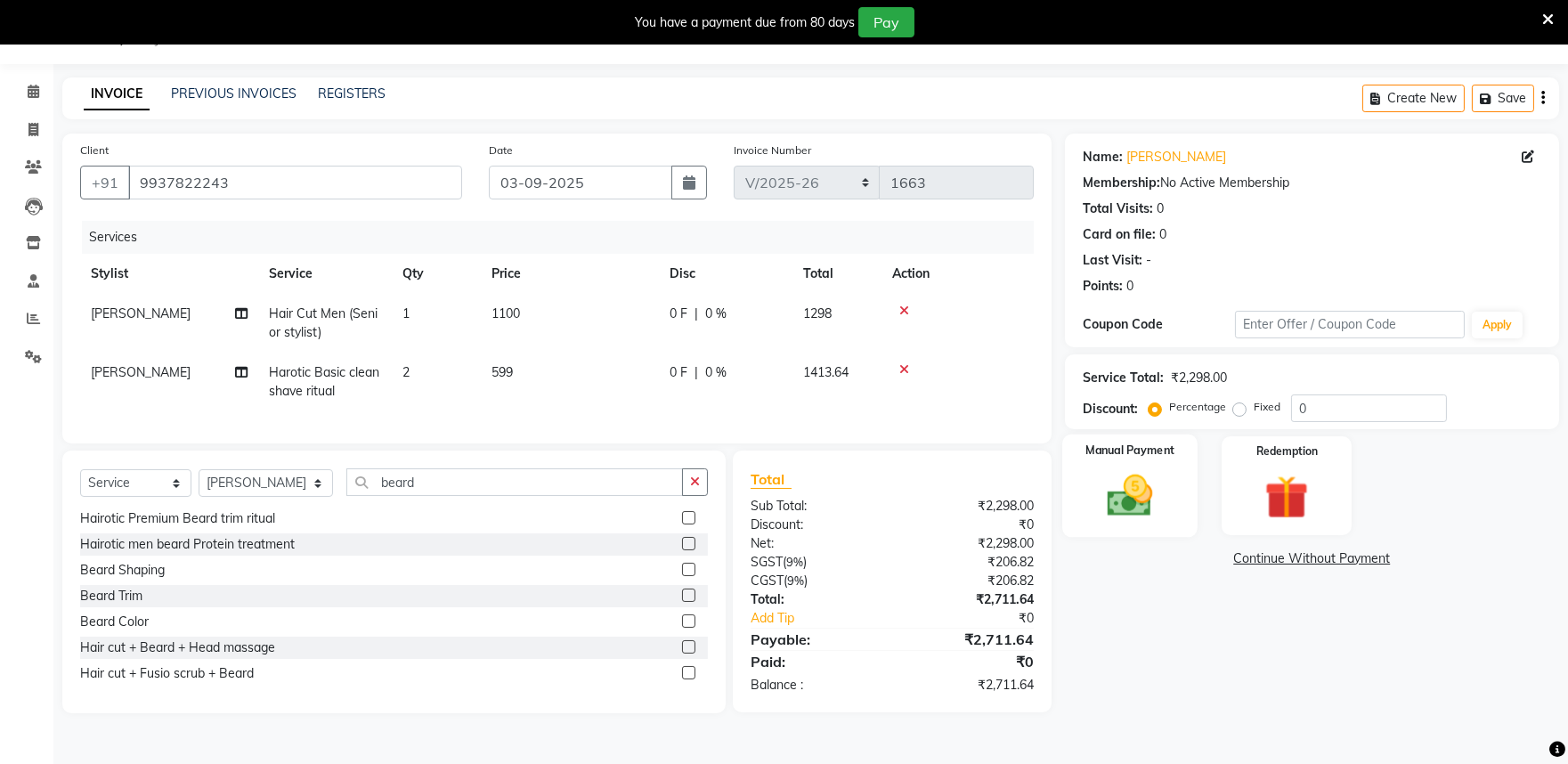
click at [1125, 497] on img at bounding box center [1130, 495] width 74 height 53
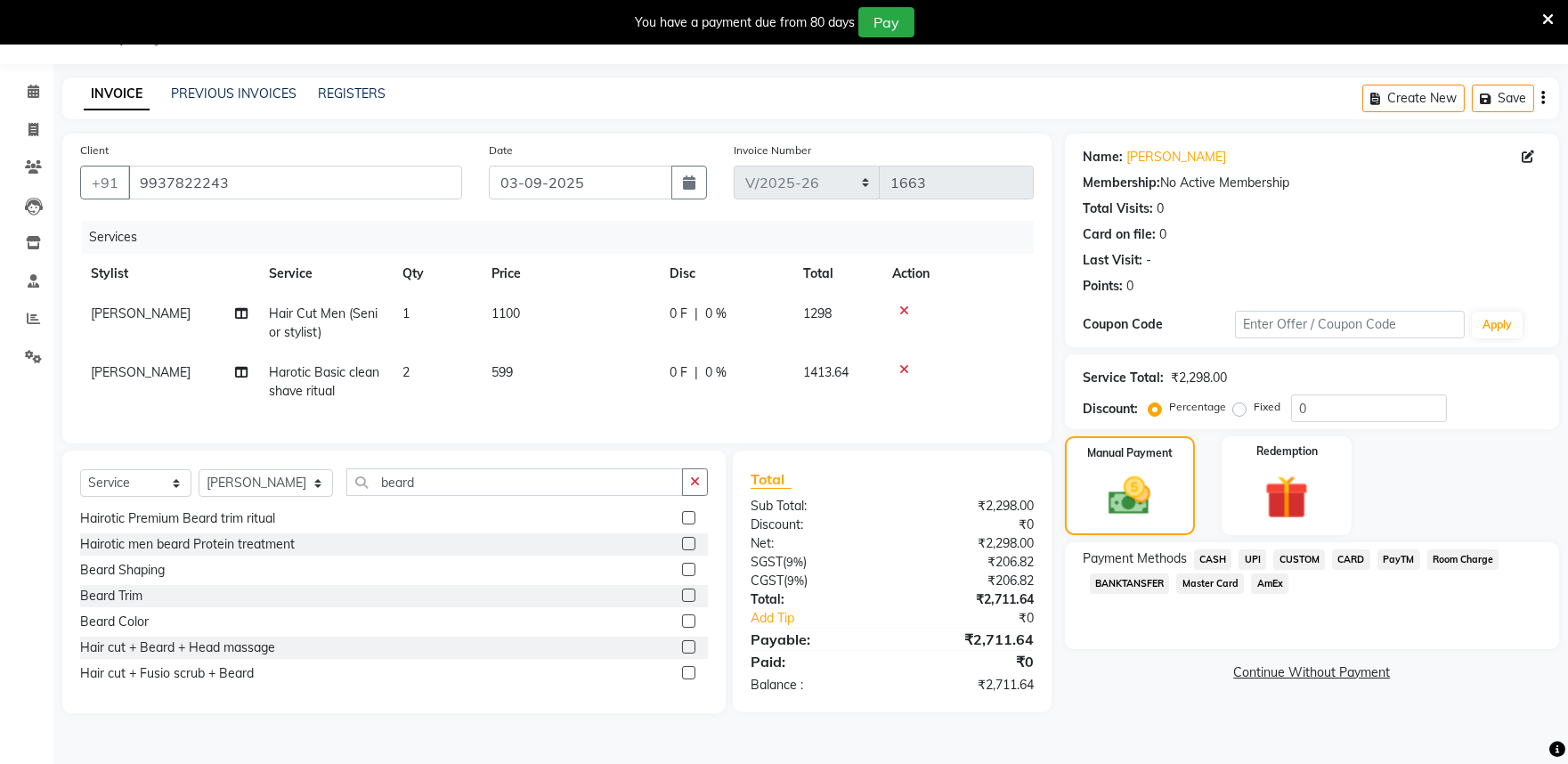
click at [1356, 557] on span "CARD" at bounding box center [1351, 560] width 38 height 20
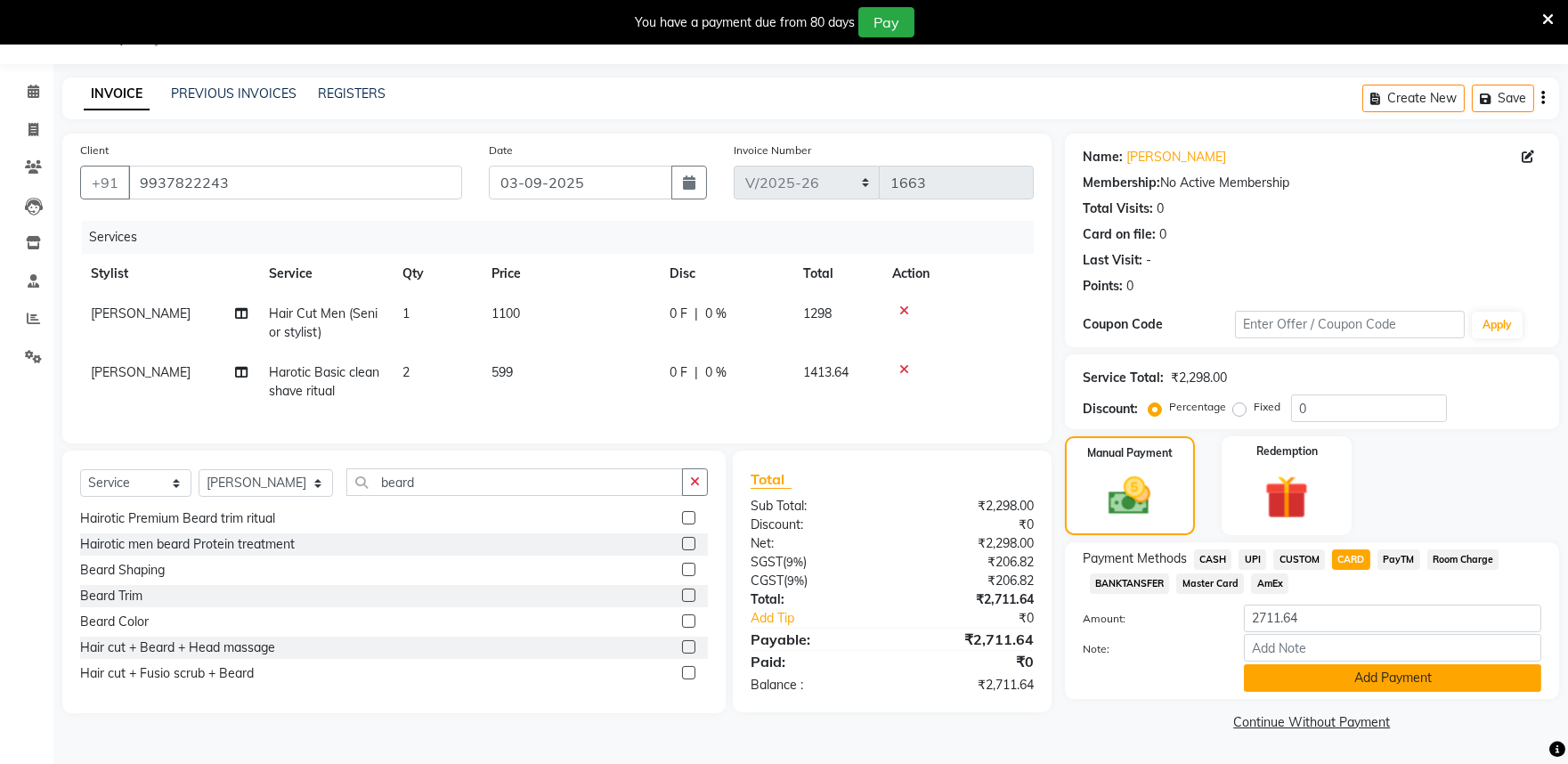
click at [1318, 674] on button "Add Payment" at bounding box center [1393, 678] width 298 height 28
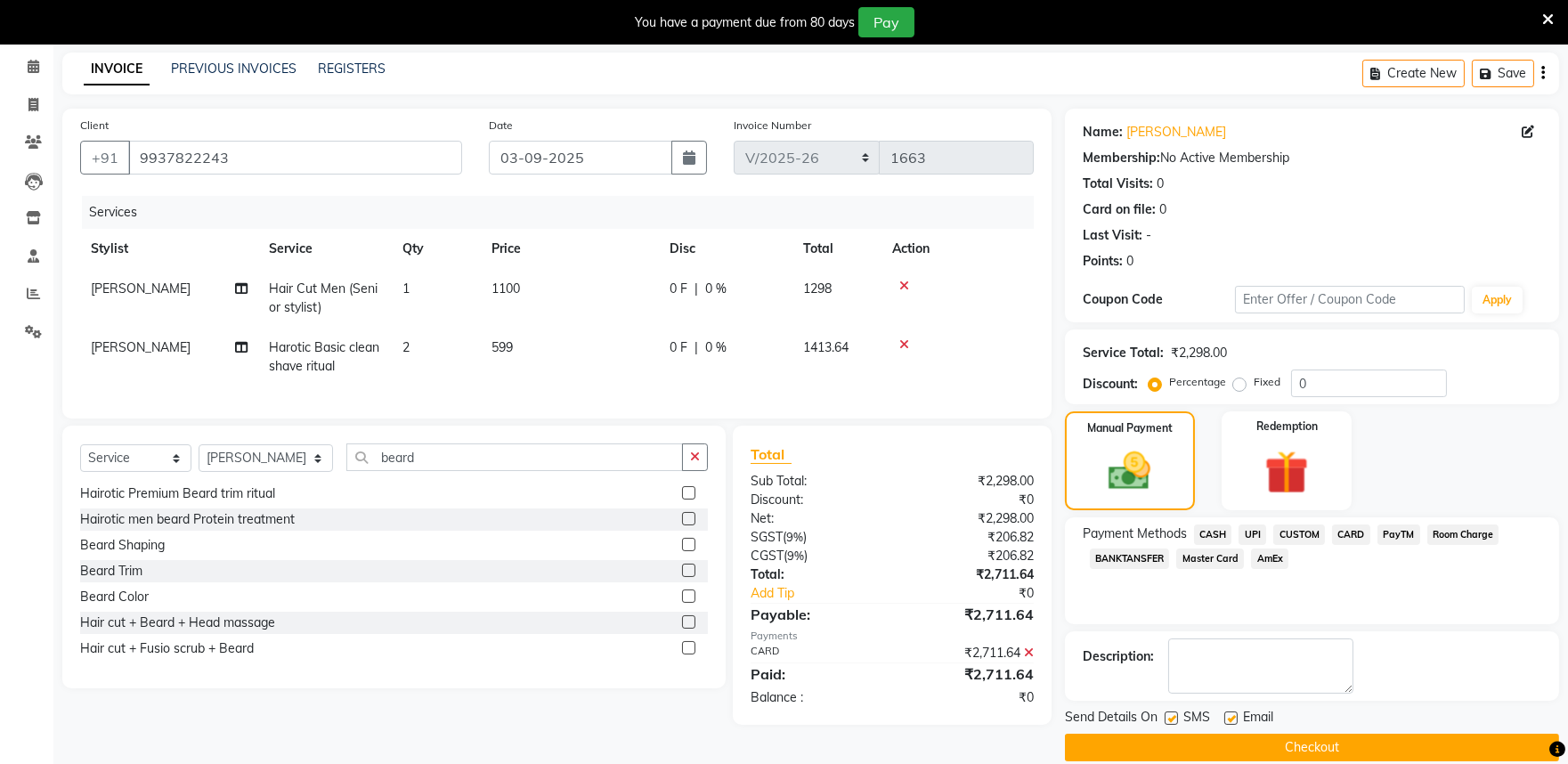
scroll to position [92, 0]
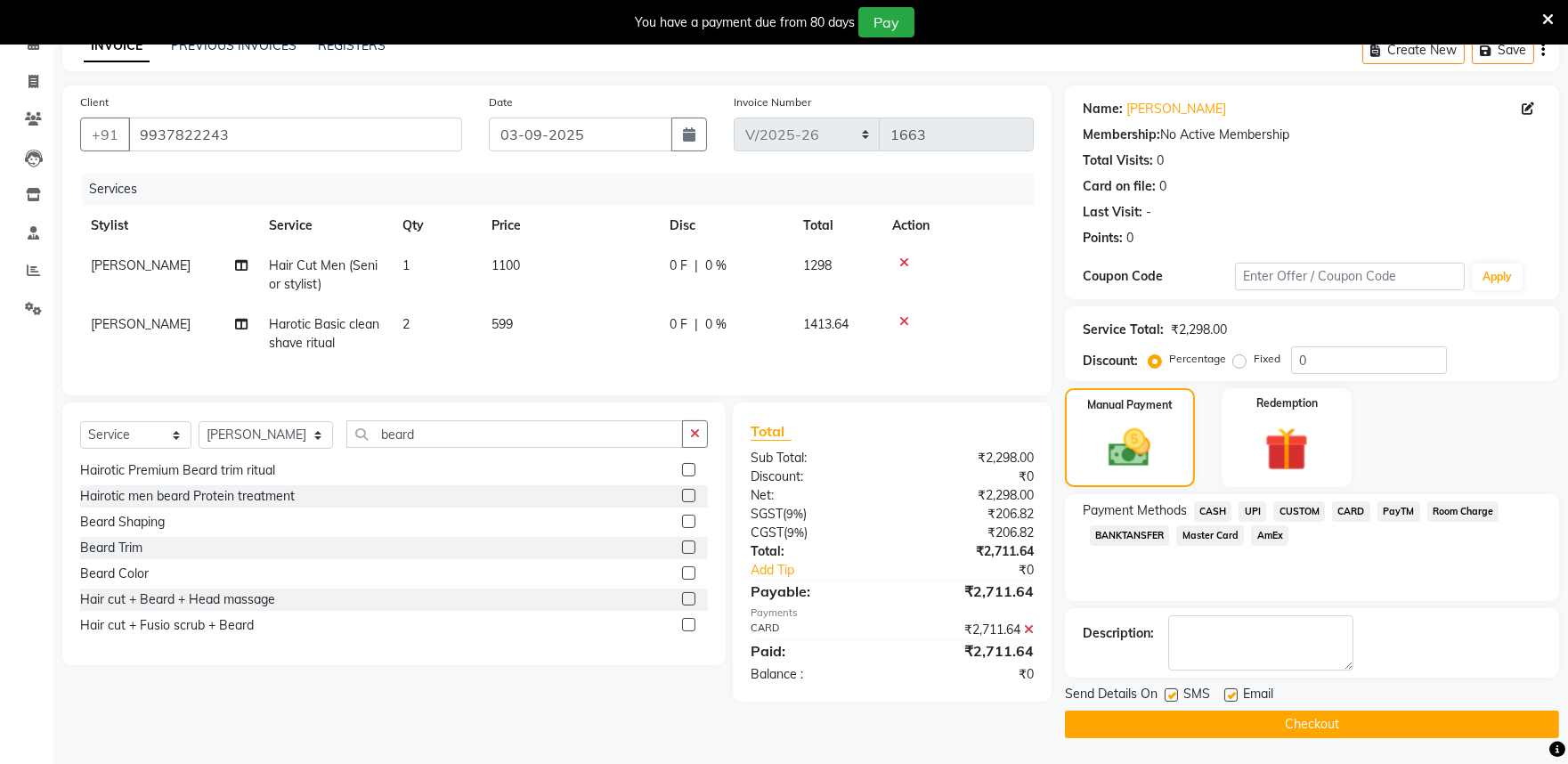
click at [1137, 727] on button "Checkout" at bounding box center [1312, 724] width 494 height 28
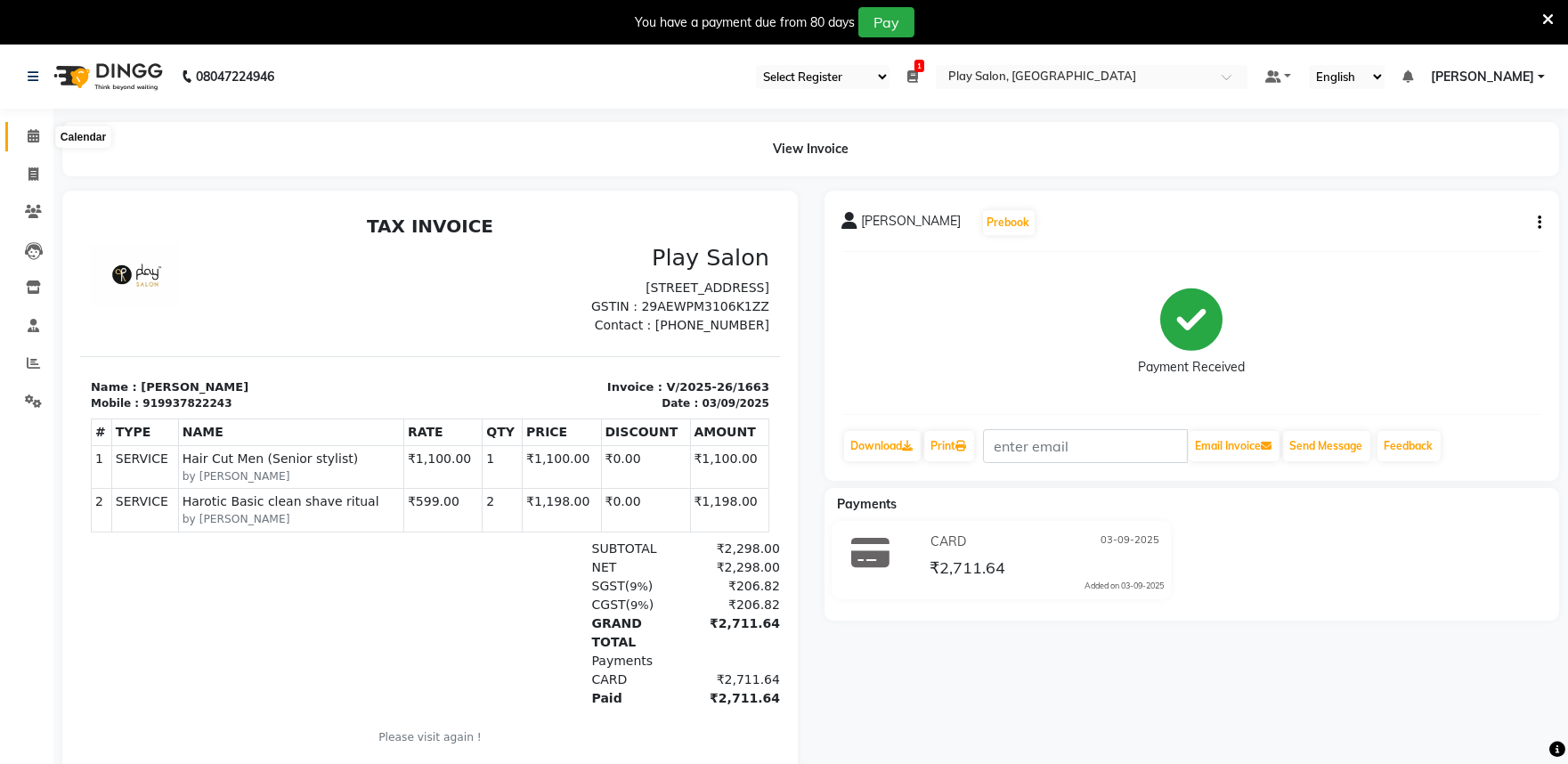
click at [24, 137] on span at bounding box center [33, 137] width 31 height 20
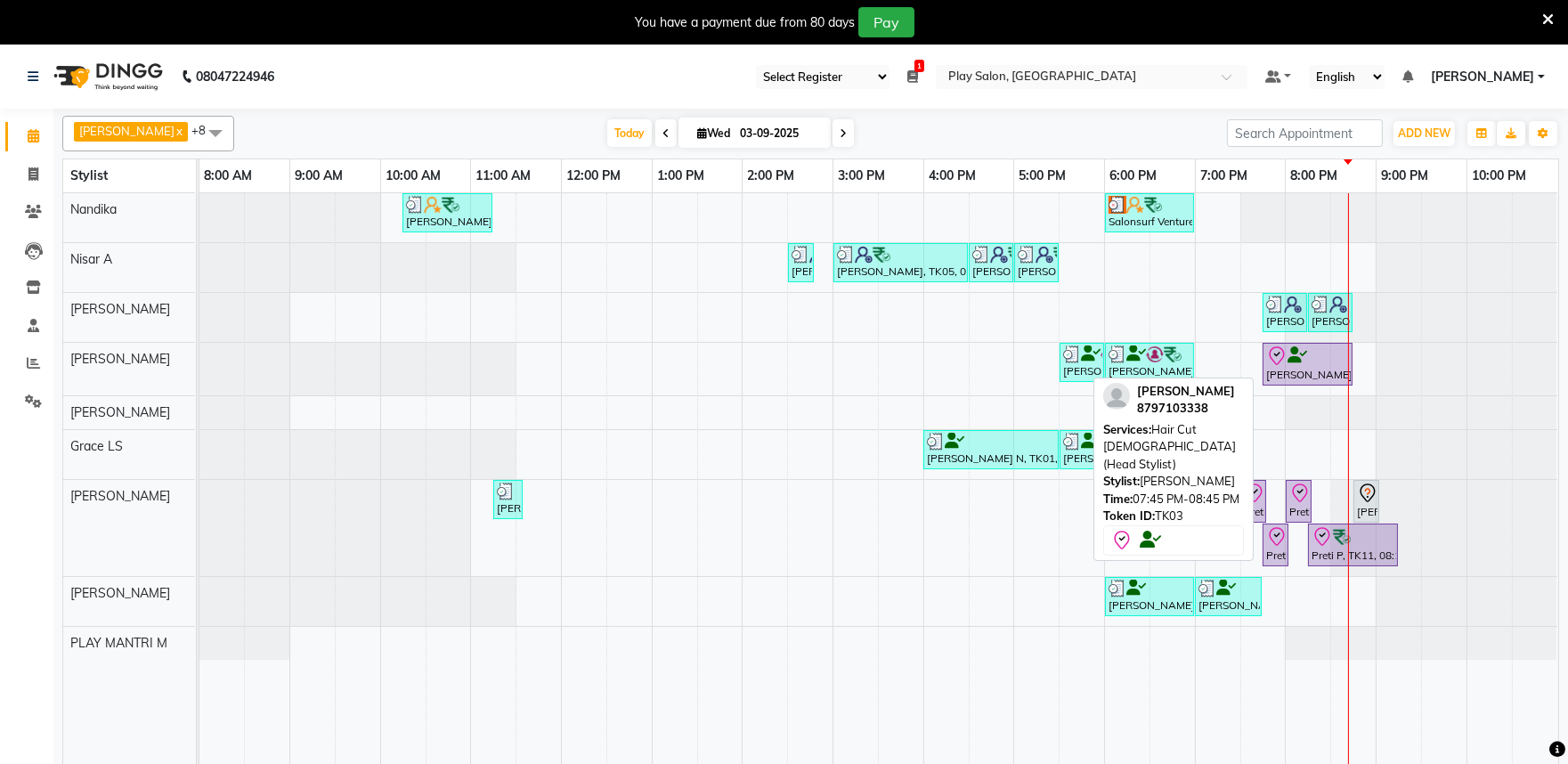
click at [1312, 366] on div at bounding box center [1308, 356] width 83 height 21
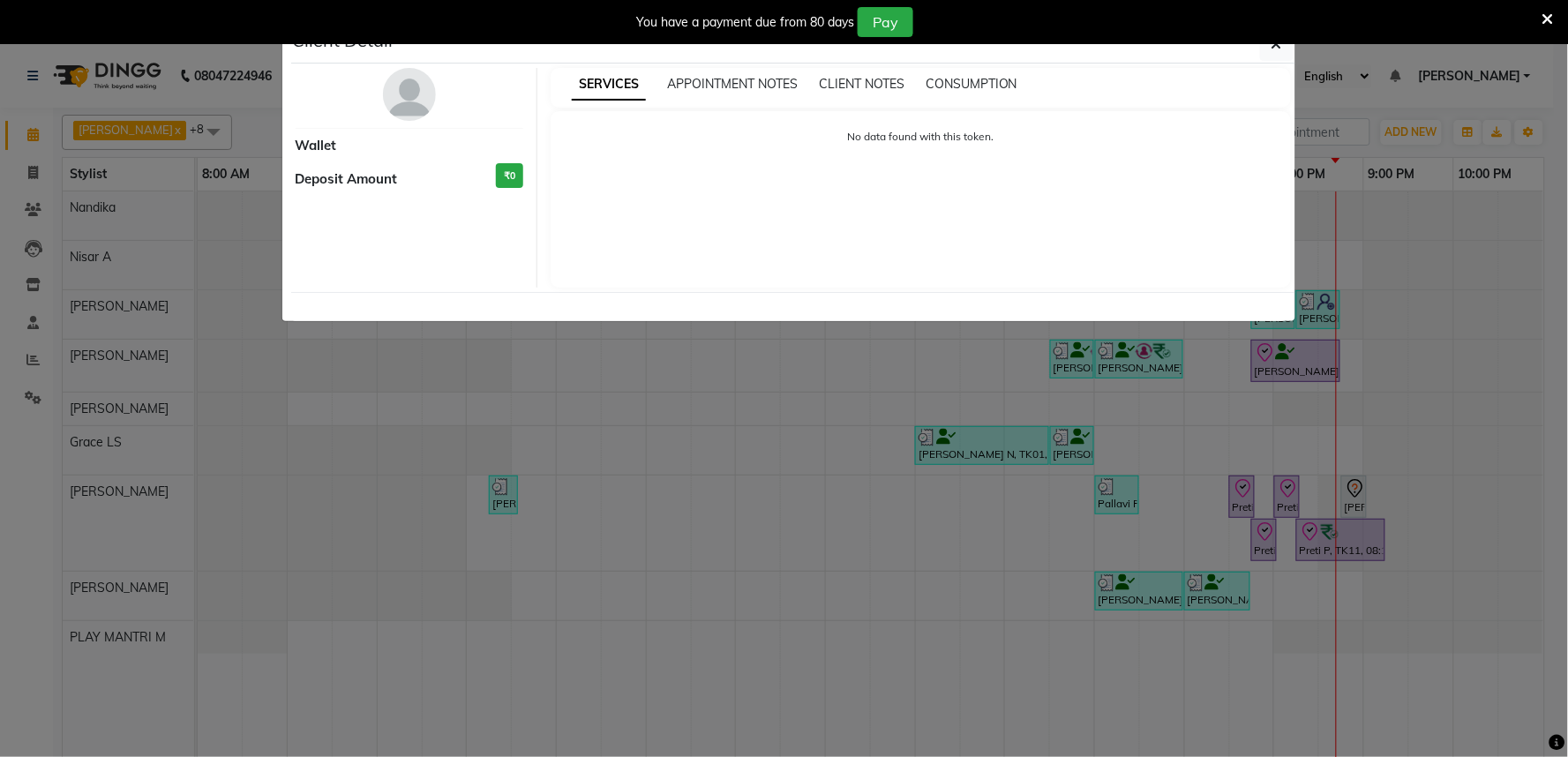
select select "8"
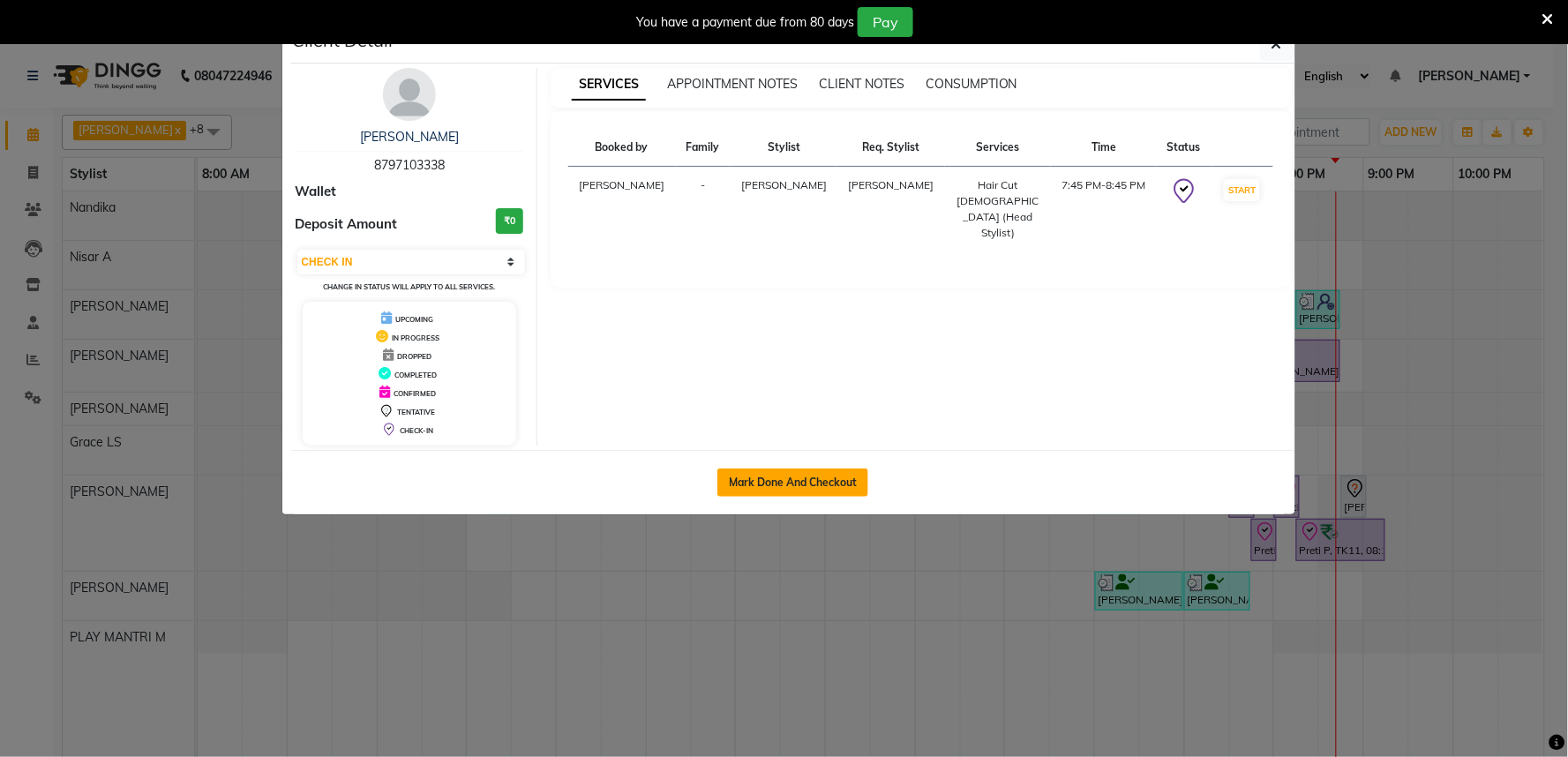
click button "Mark Done And Checkout"
select select "service"
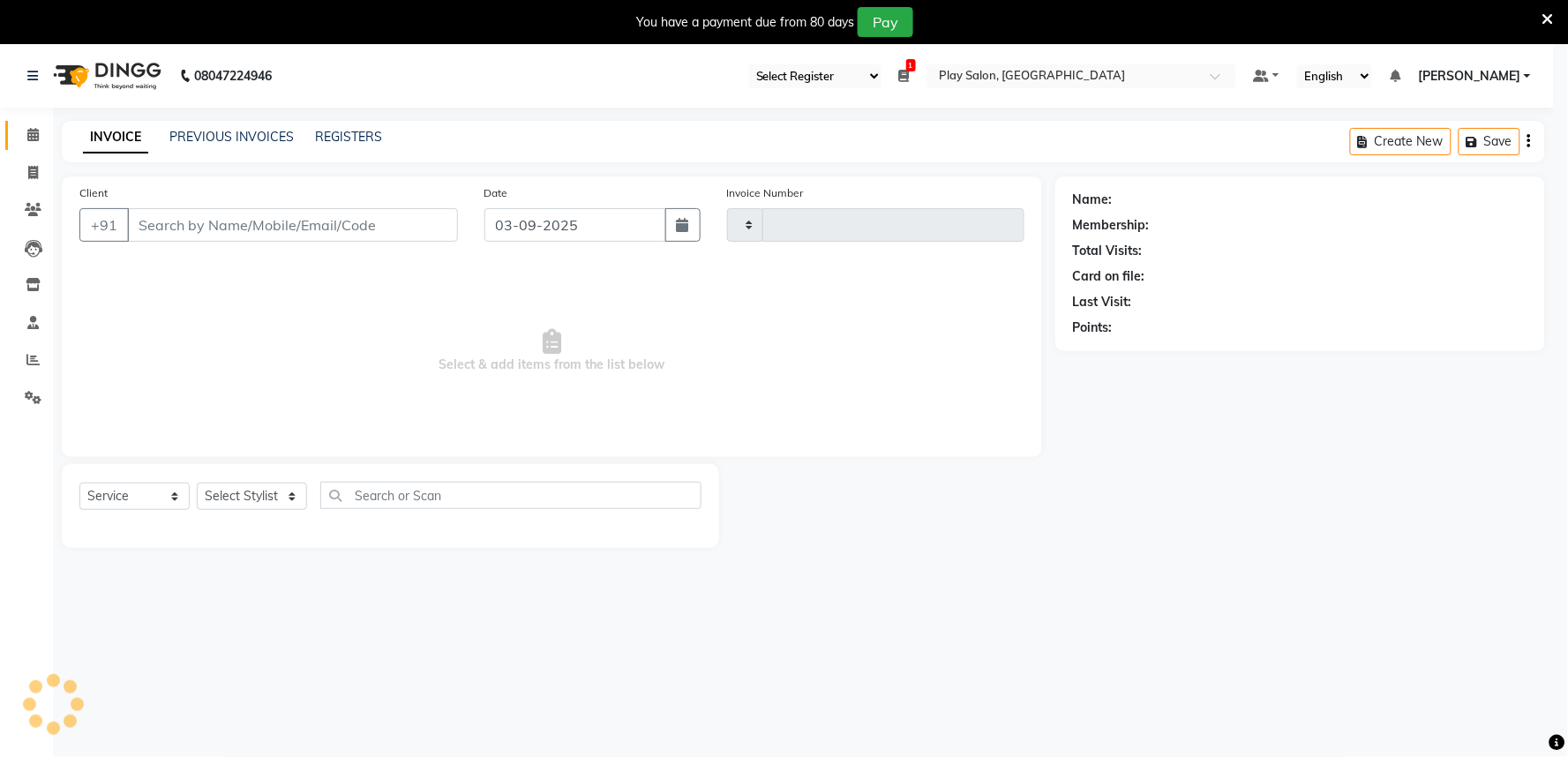
type input "1664"
select select "8352"
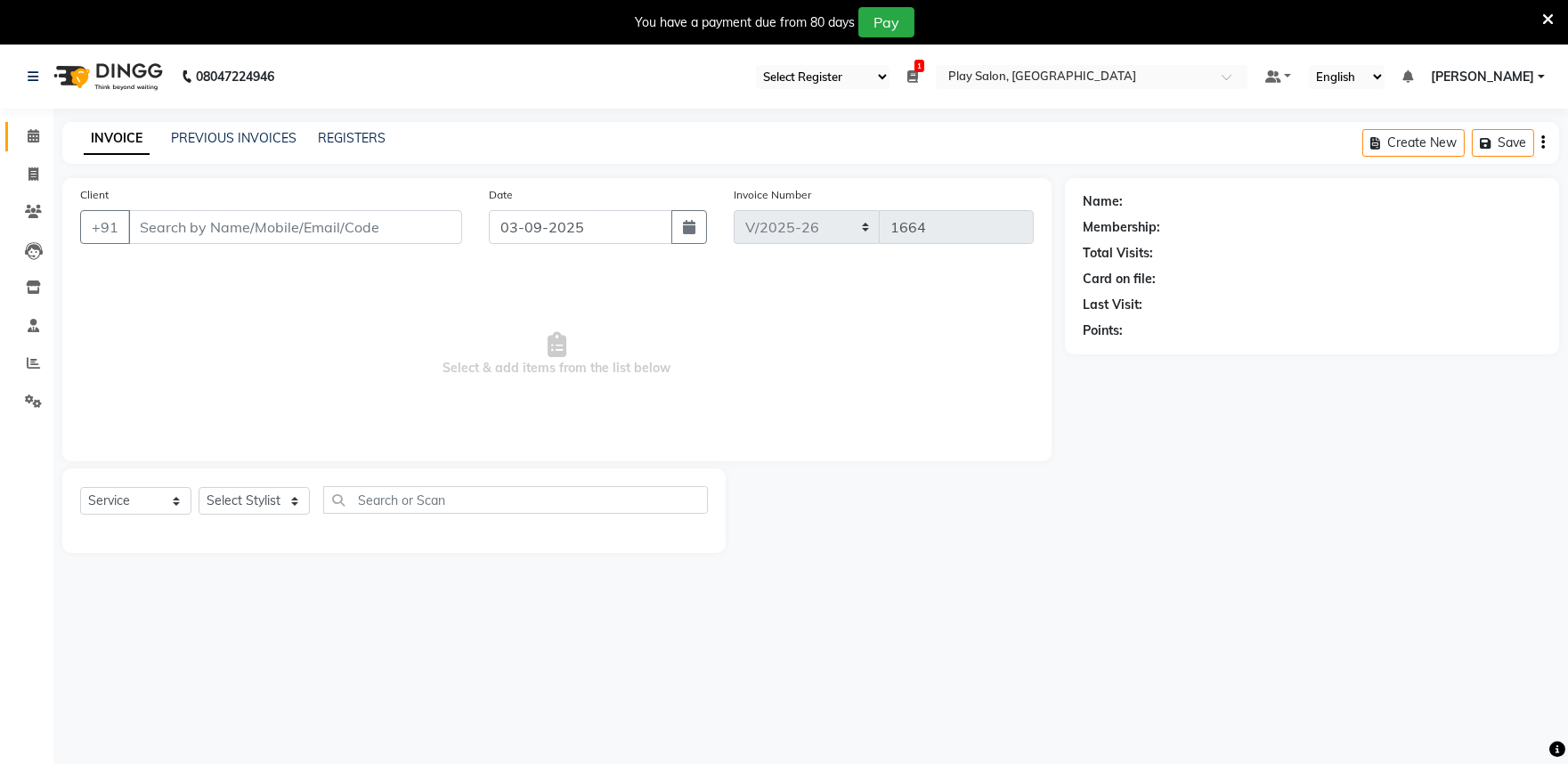
type input "8797103338"
select select "81315"
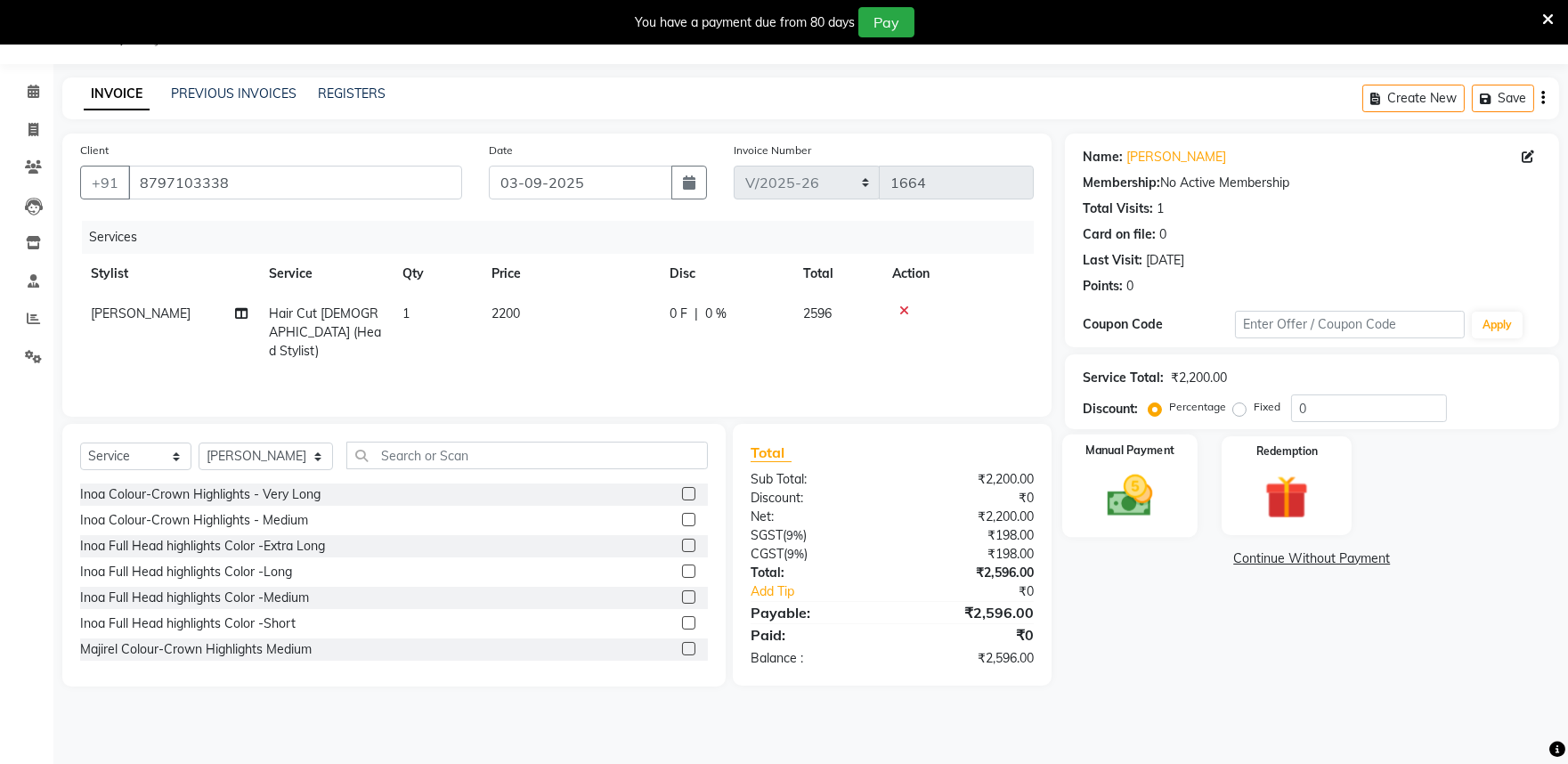
click img
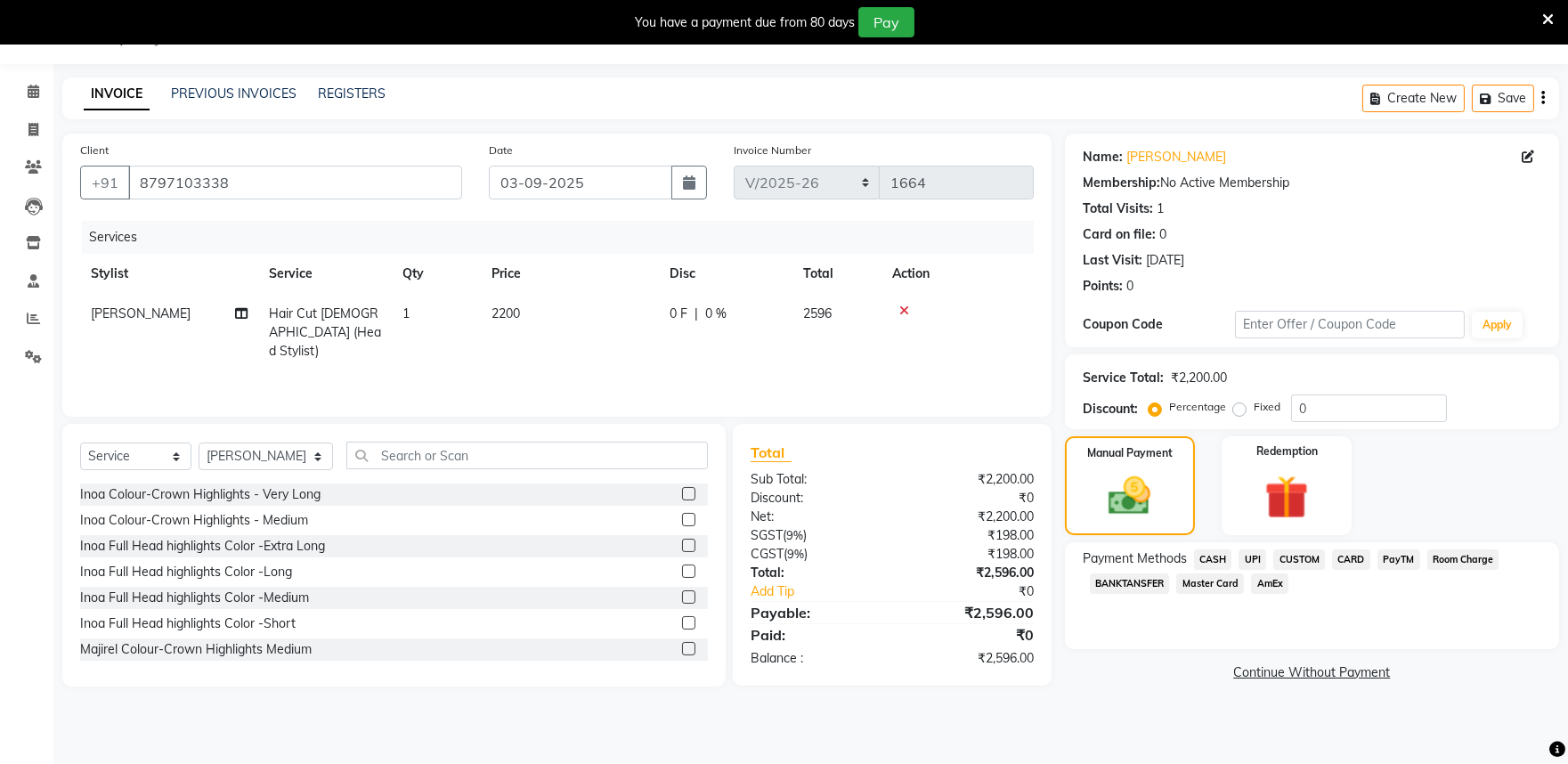
click span "PayTM"
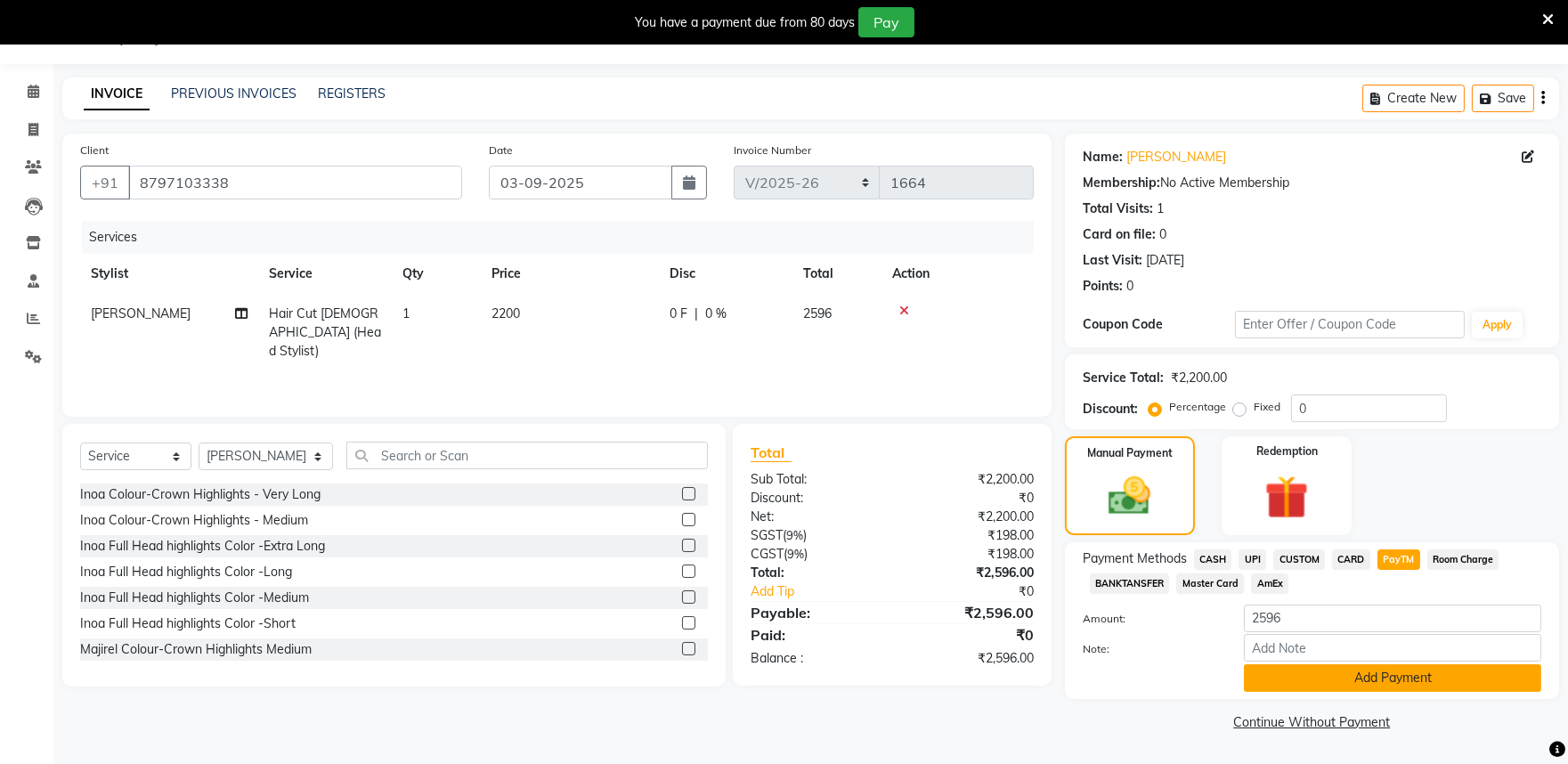
click button "Add Payment"
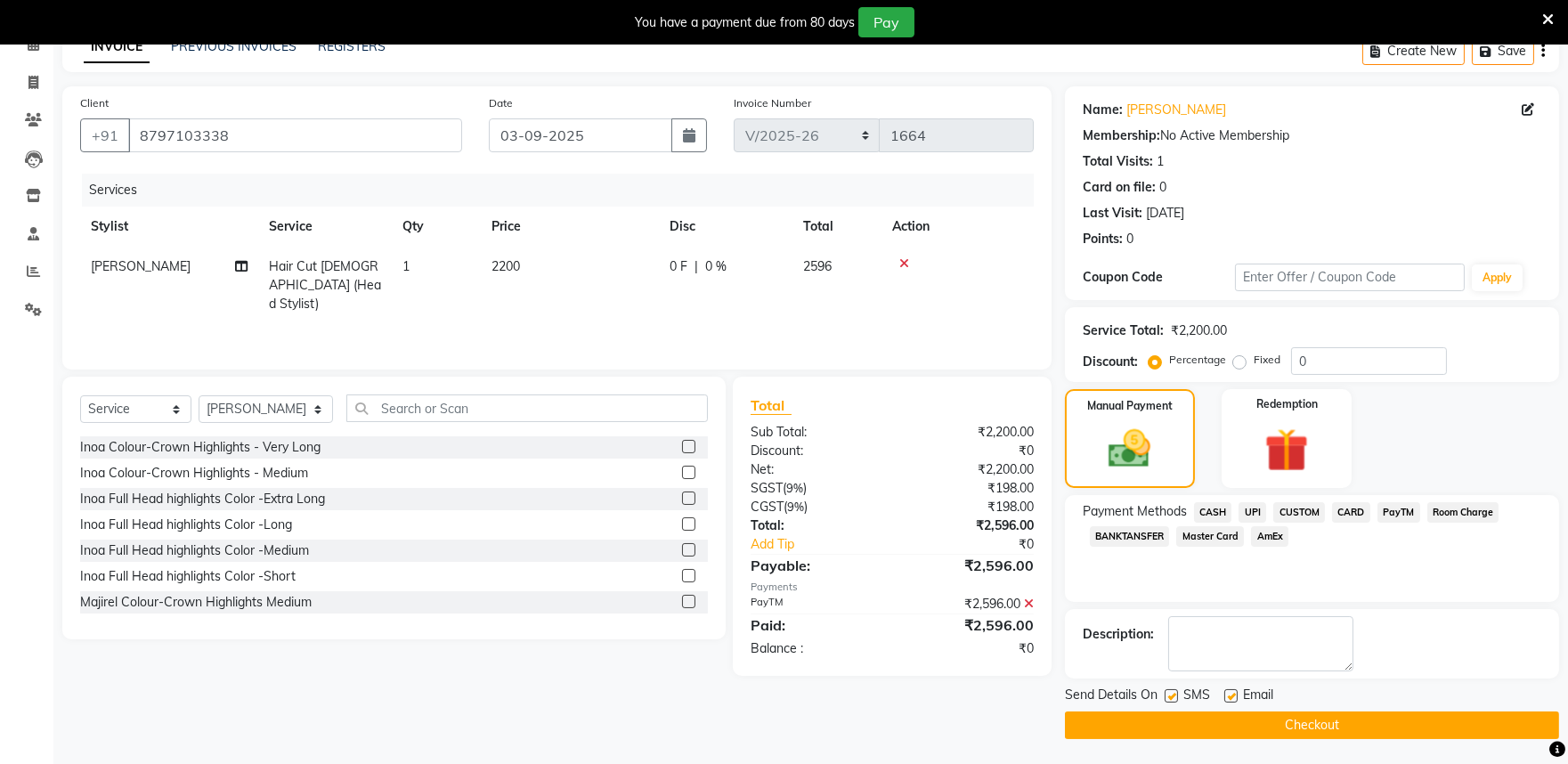
scroll to position [92, 0]
click button "Checkout"
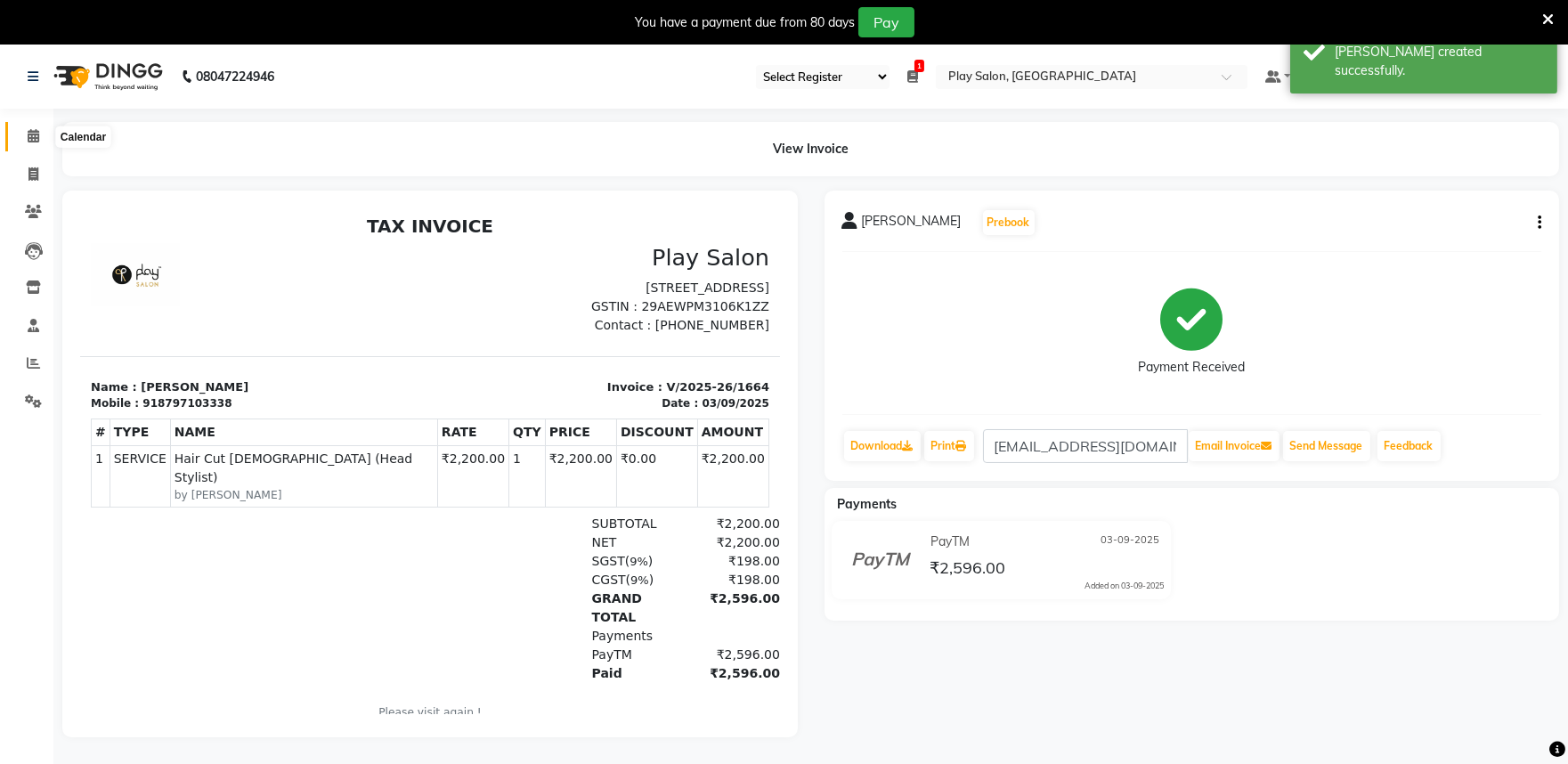
click span
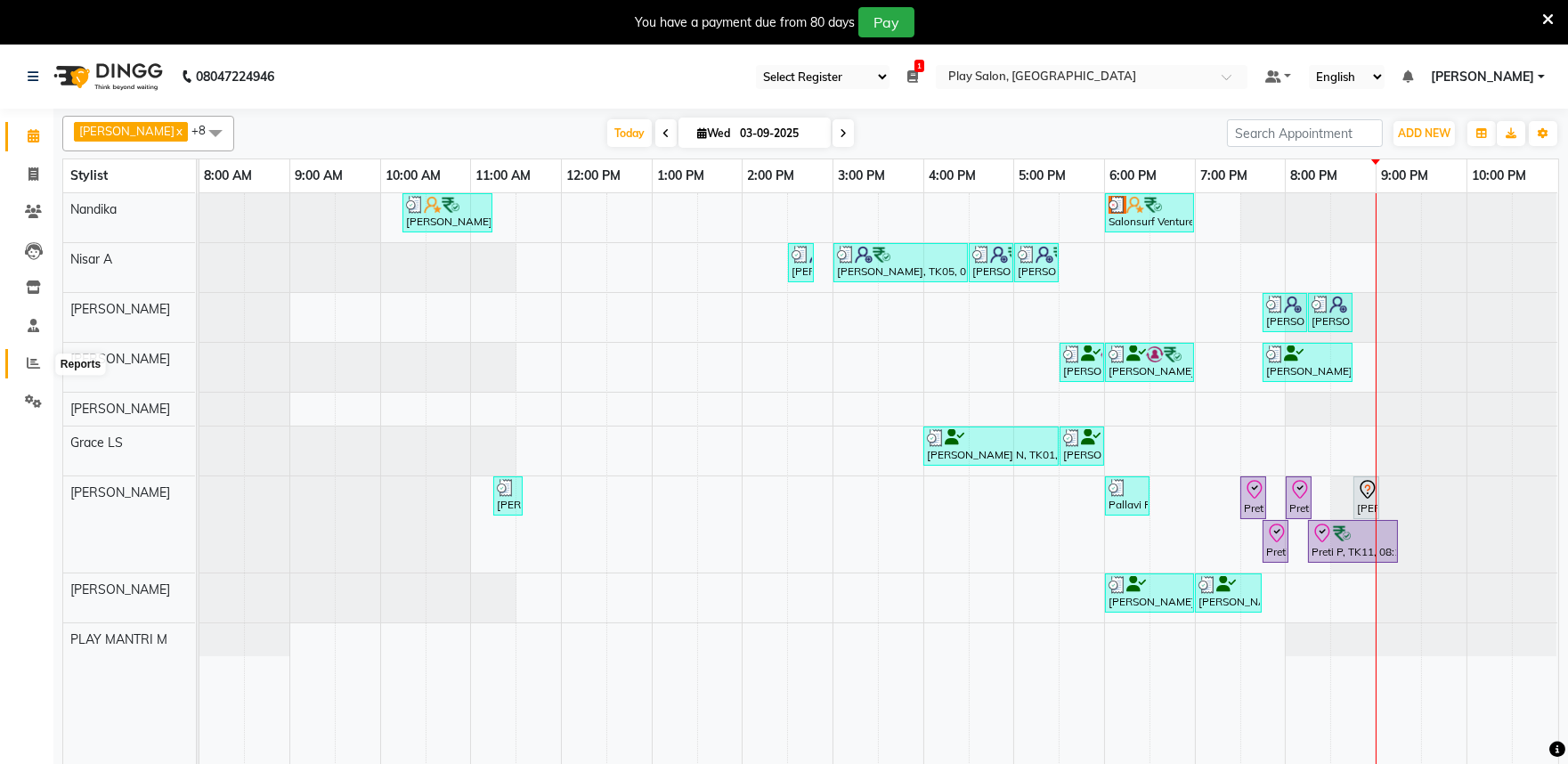
click icon
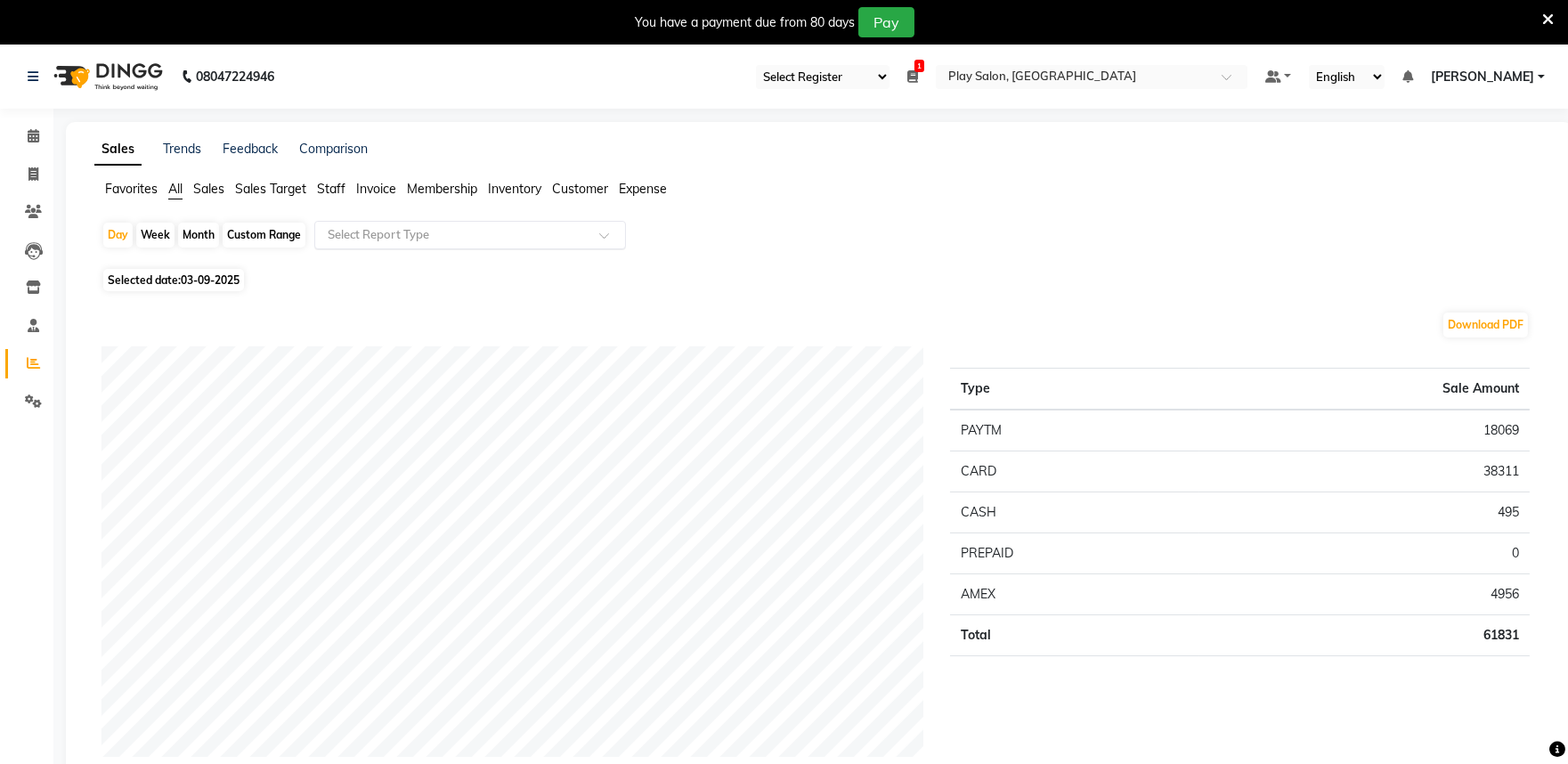
click input "text"
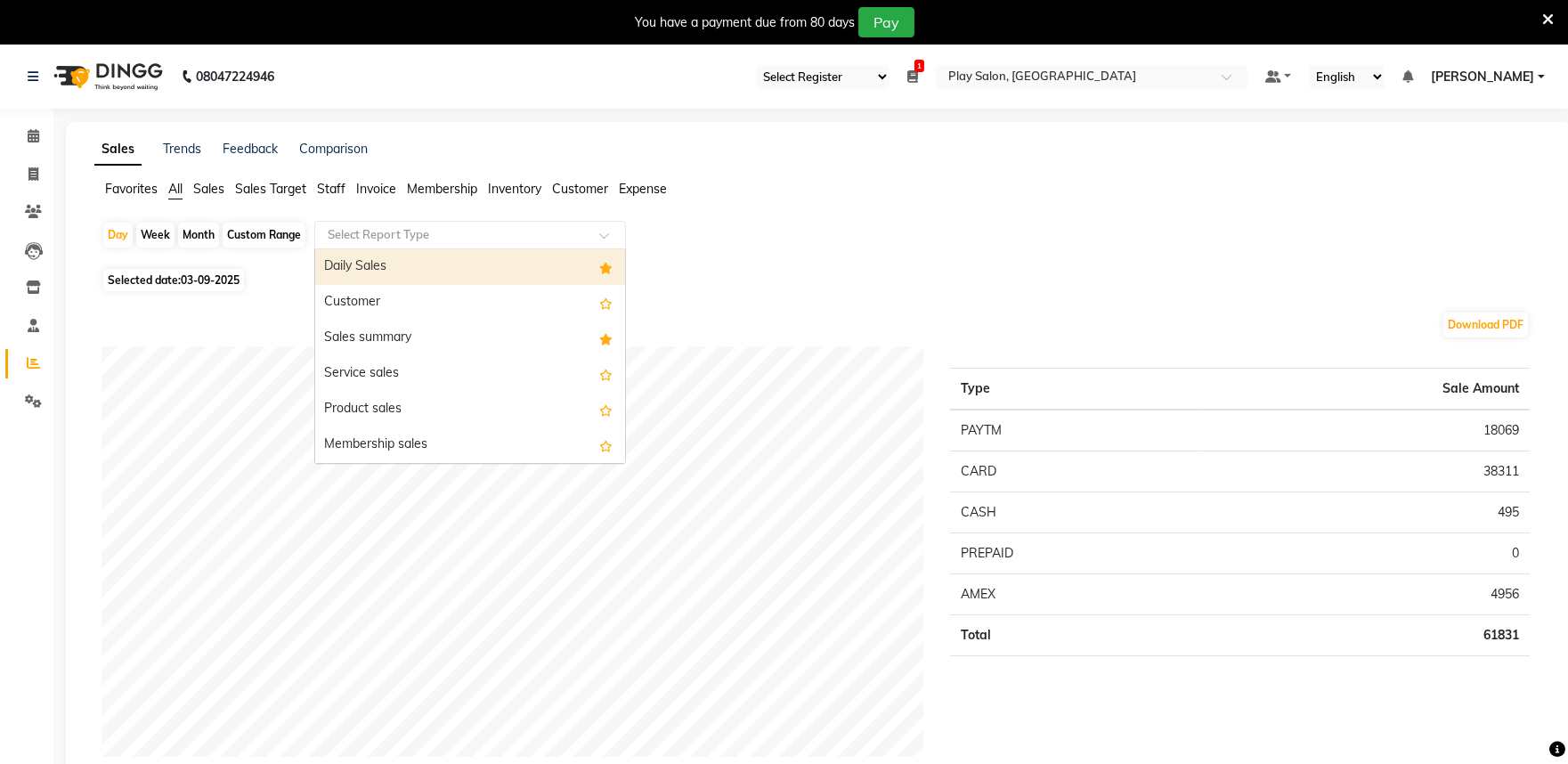
drag, startPoint x: 443, startPoint y: 180, endPoint x: 438, endPoint y: 202, distance: 22.6
click span "Membership"
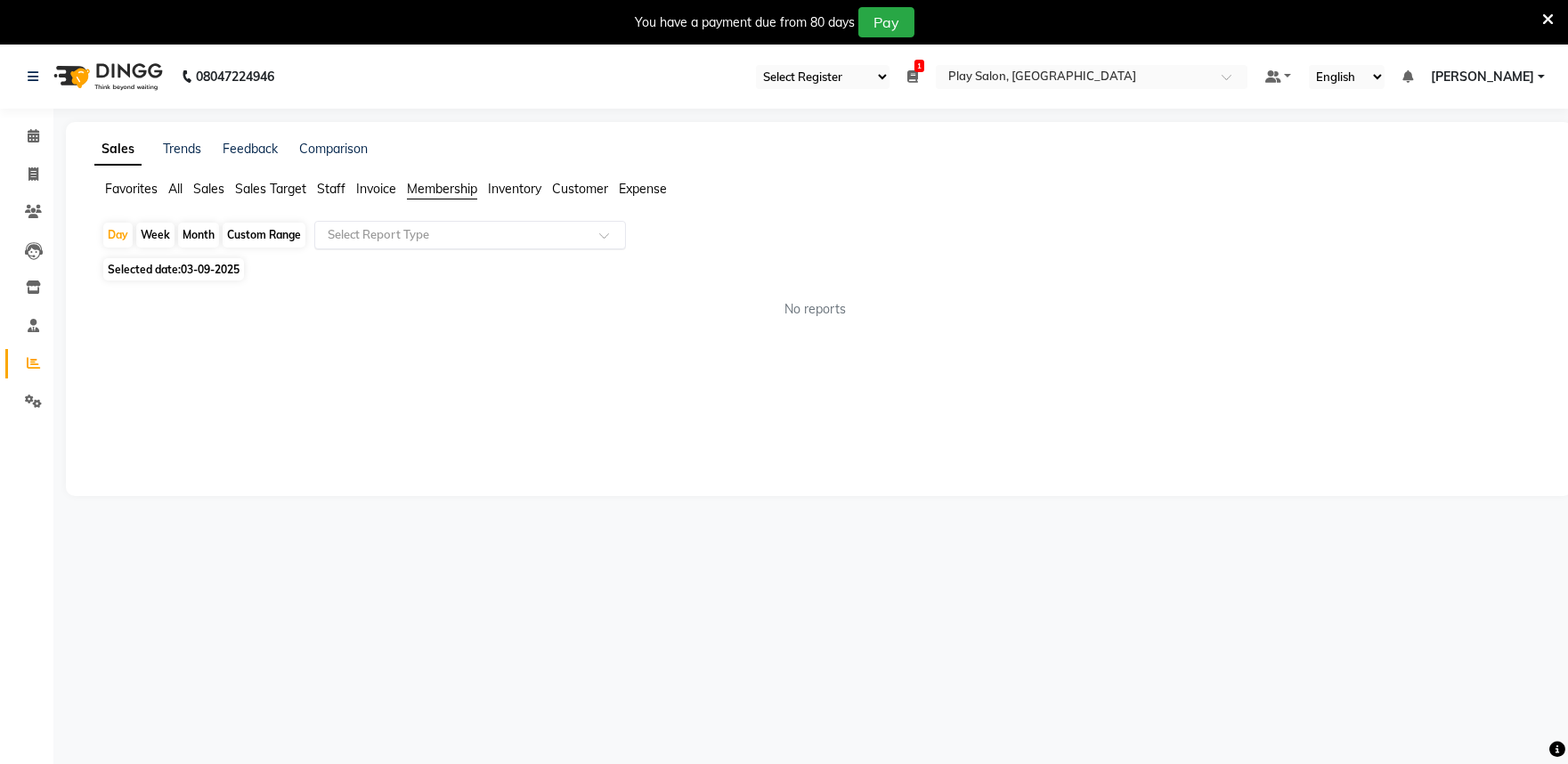
click input "text"
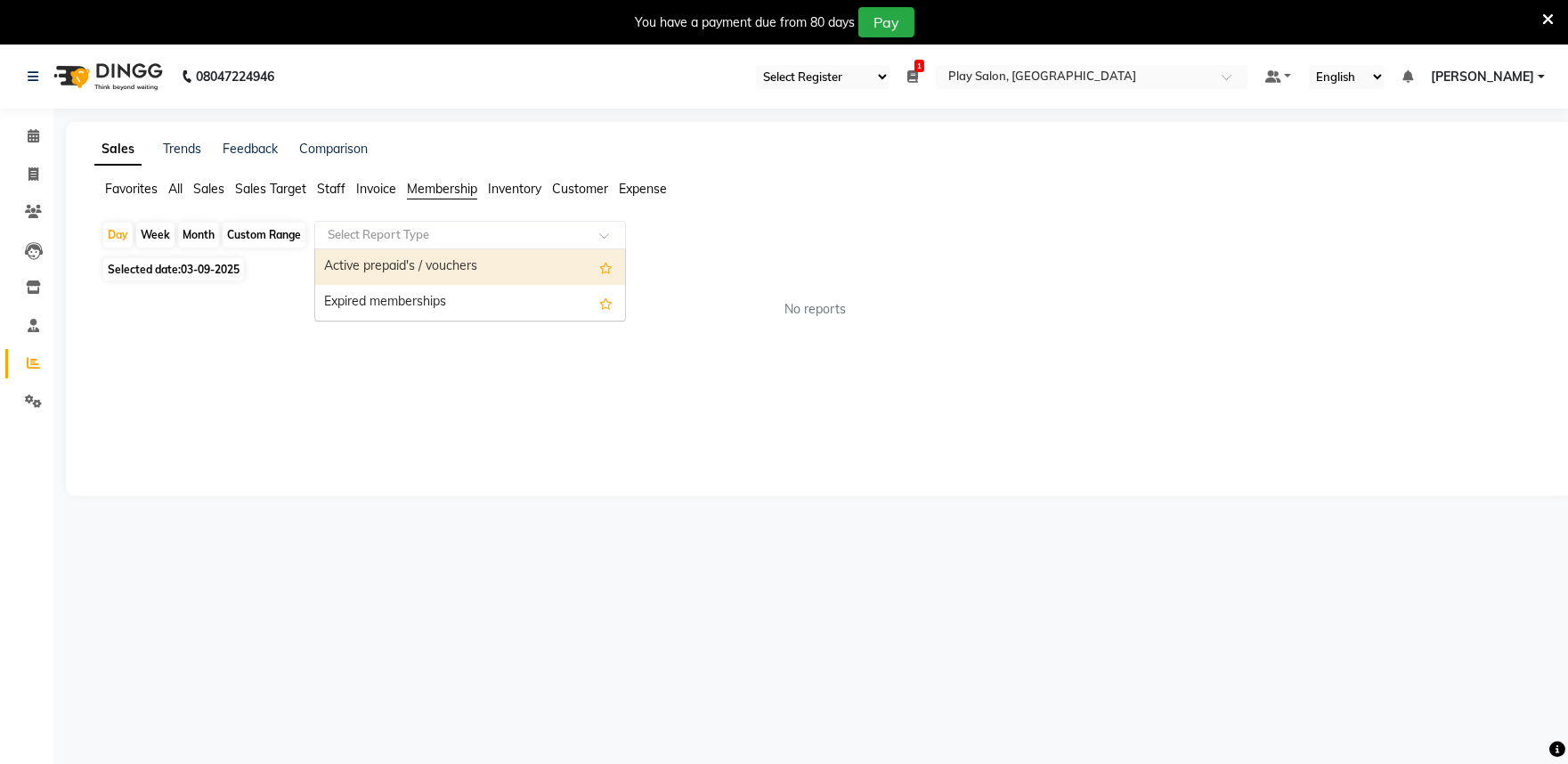
click div "Active prepaid's / vouchers"
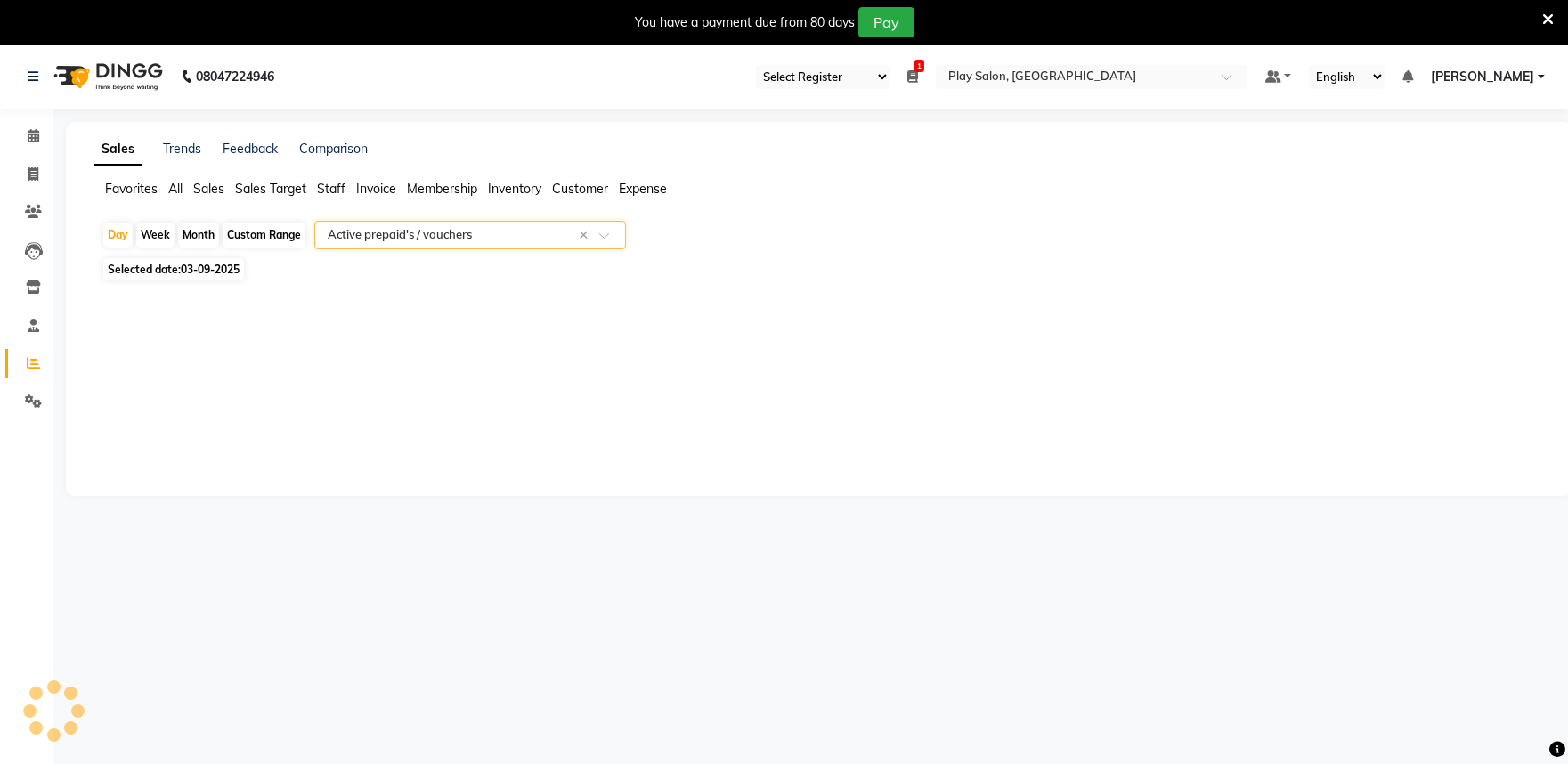
select select "full_report"
select select "csv"
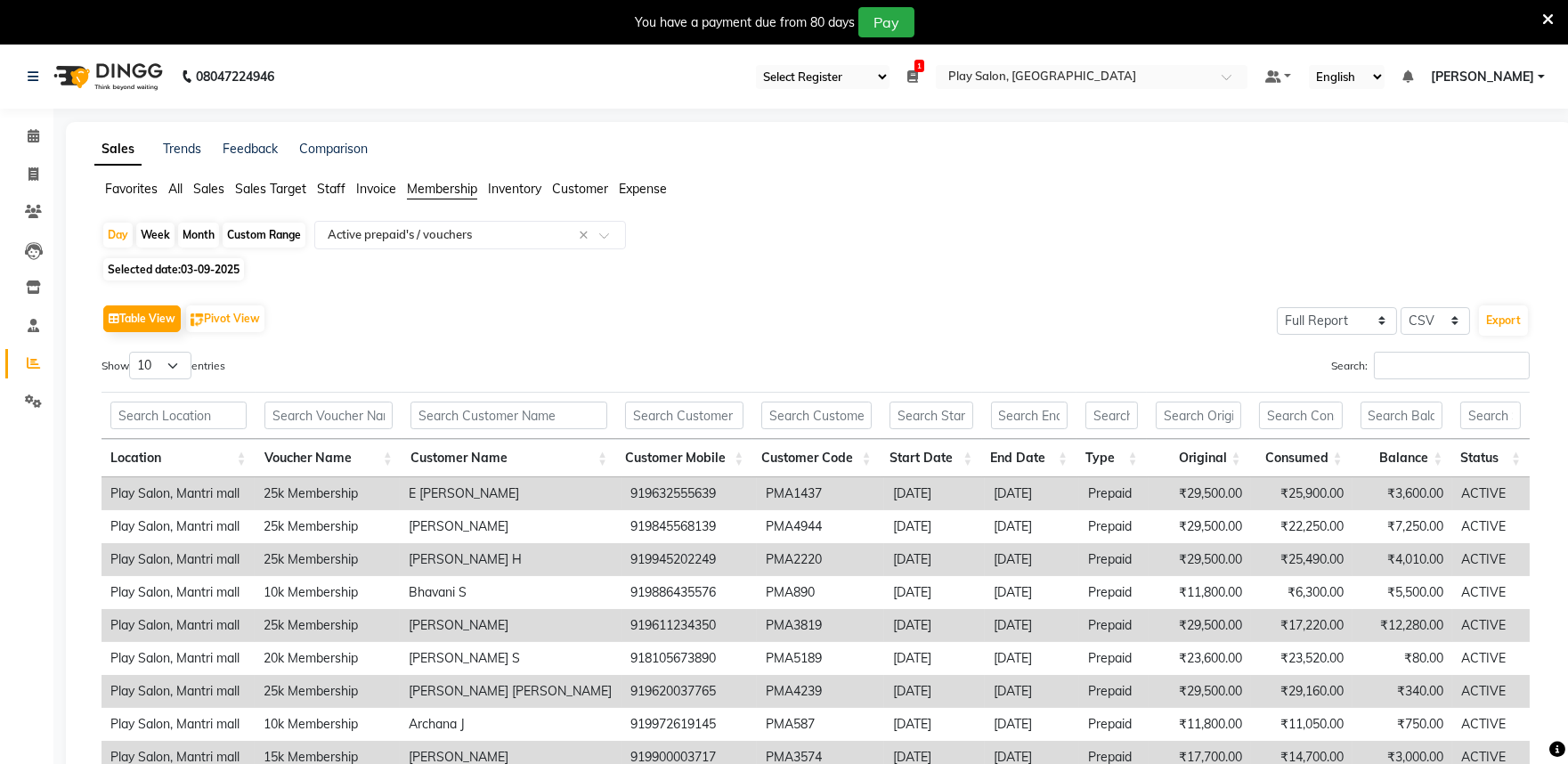
click ul "Favorites All Sales Sales Target Staff Invoice Membership Inventory Customer Ex…"
click span "All"
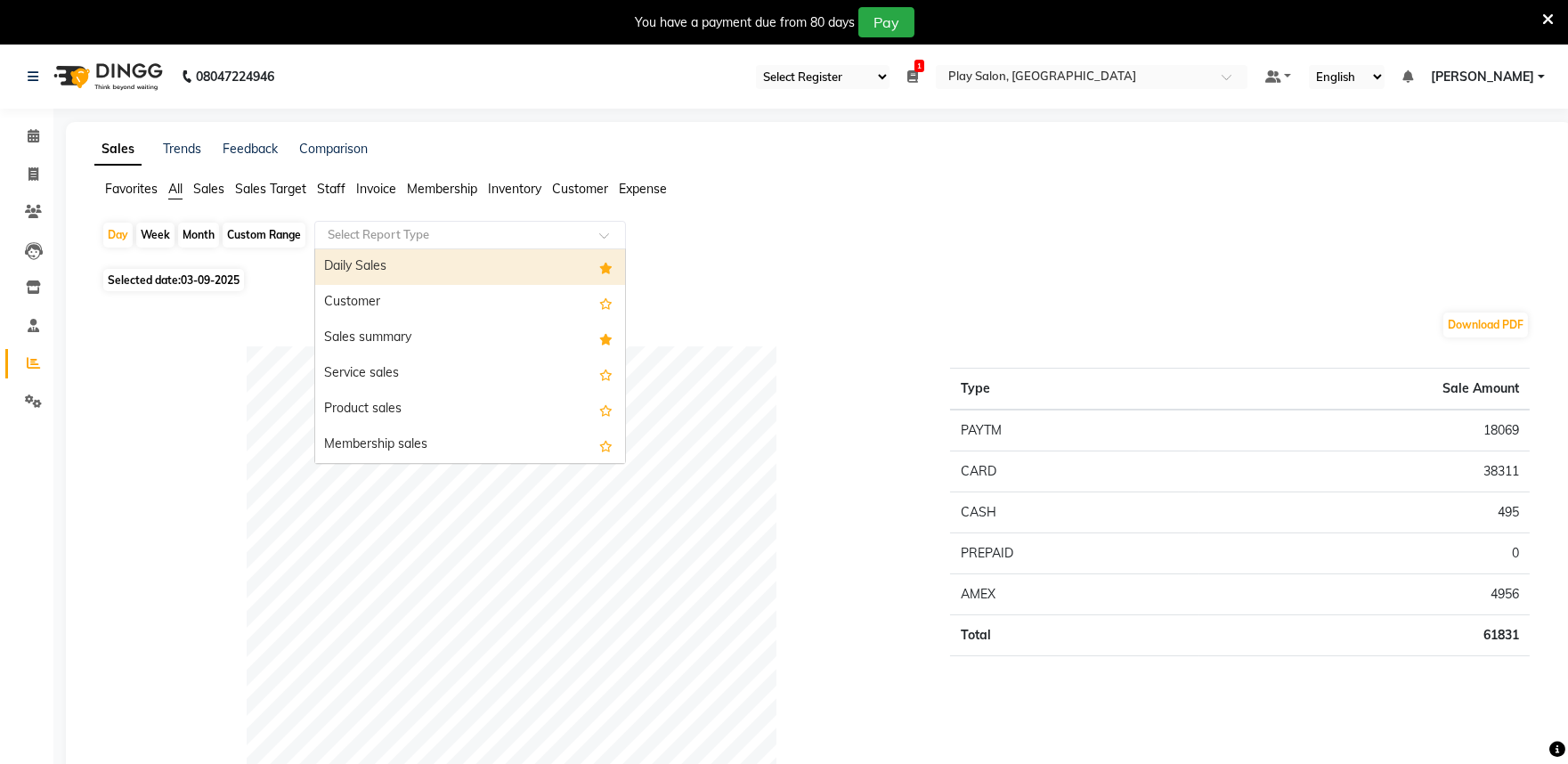
click input "text"
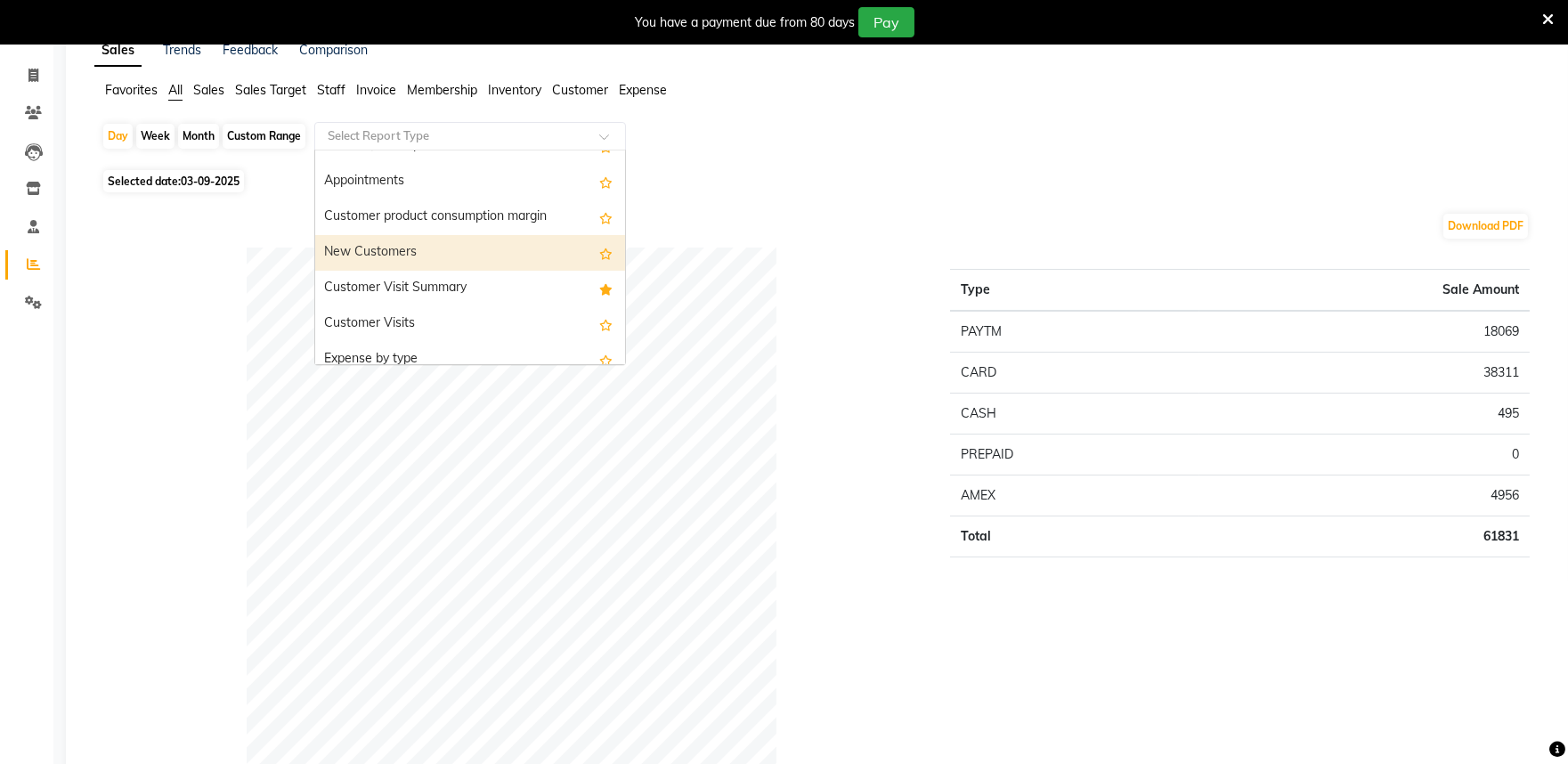
scroll to position [1815, 0]
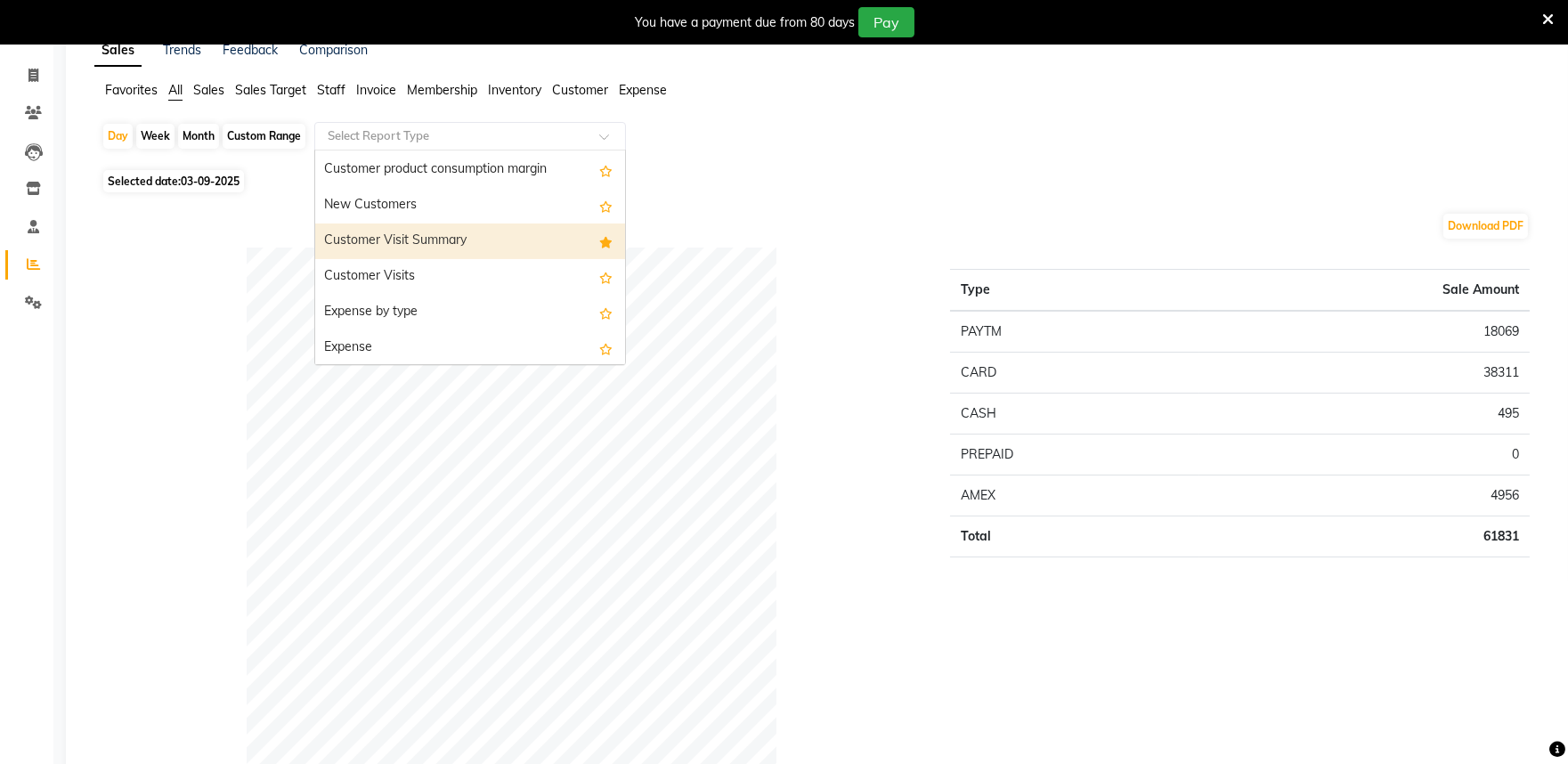
click div "Customer Visit Summary"
select select "full_report"
select select "csv"
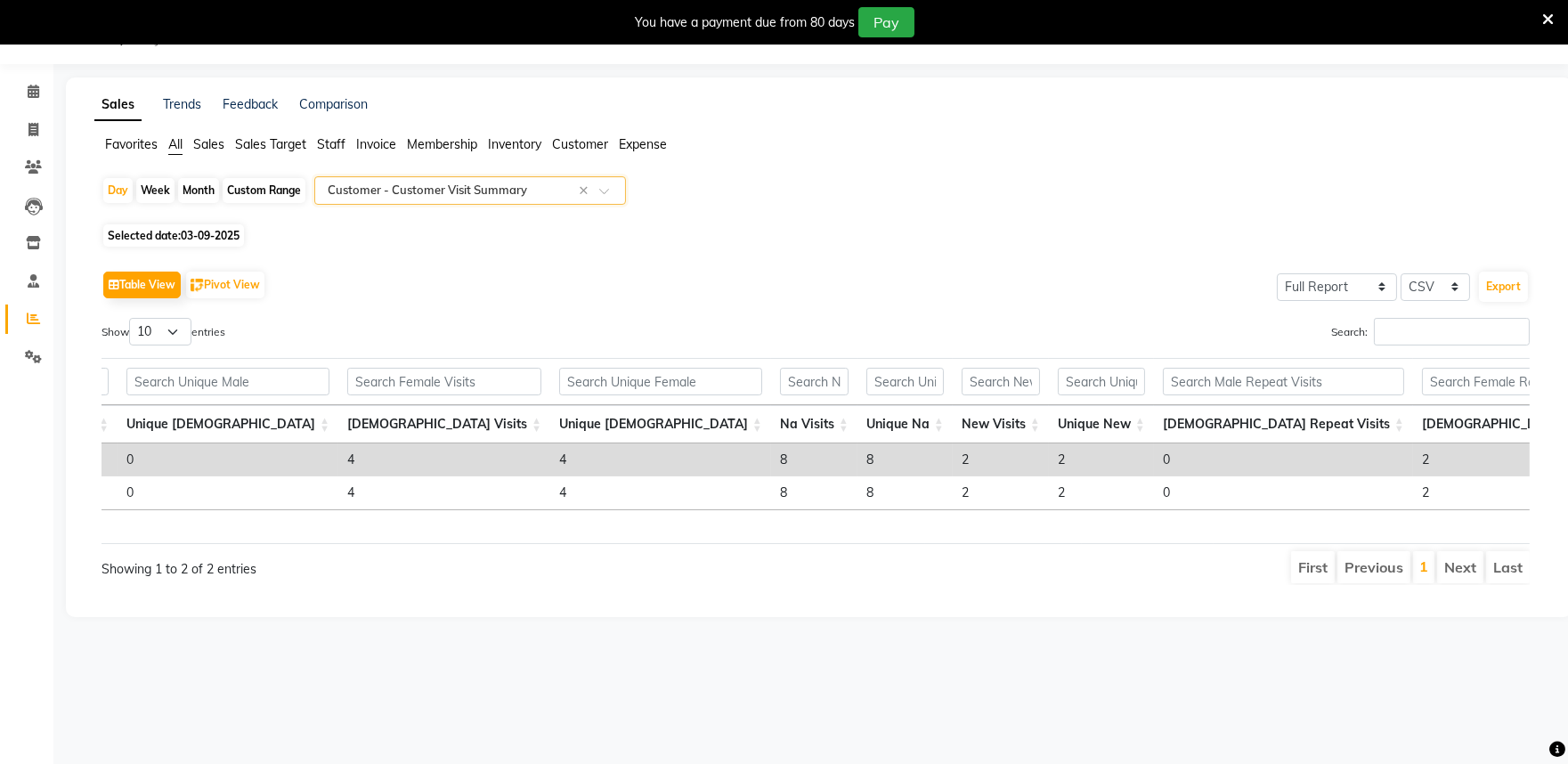
scroll to position [0, 0]
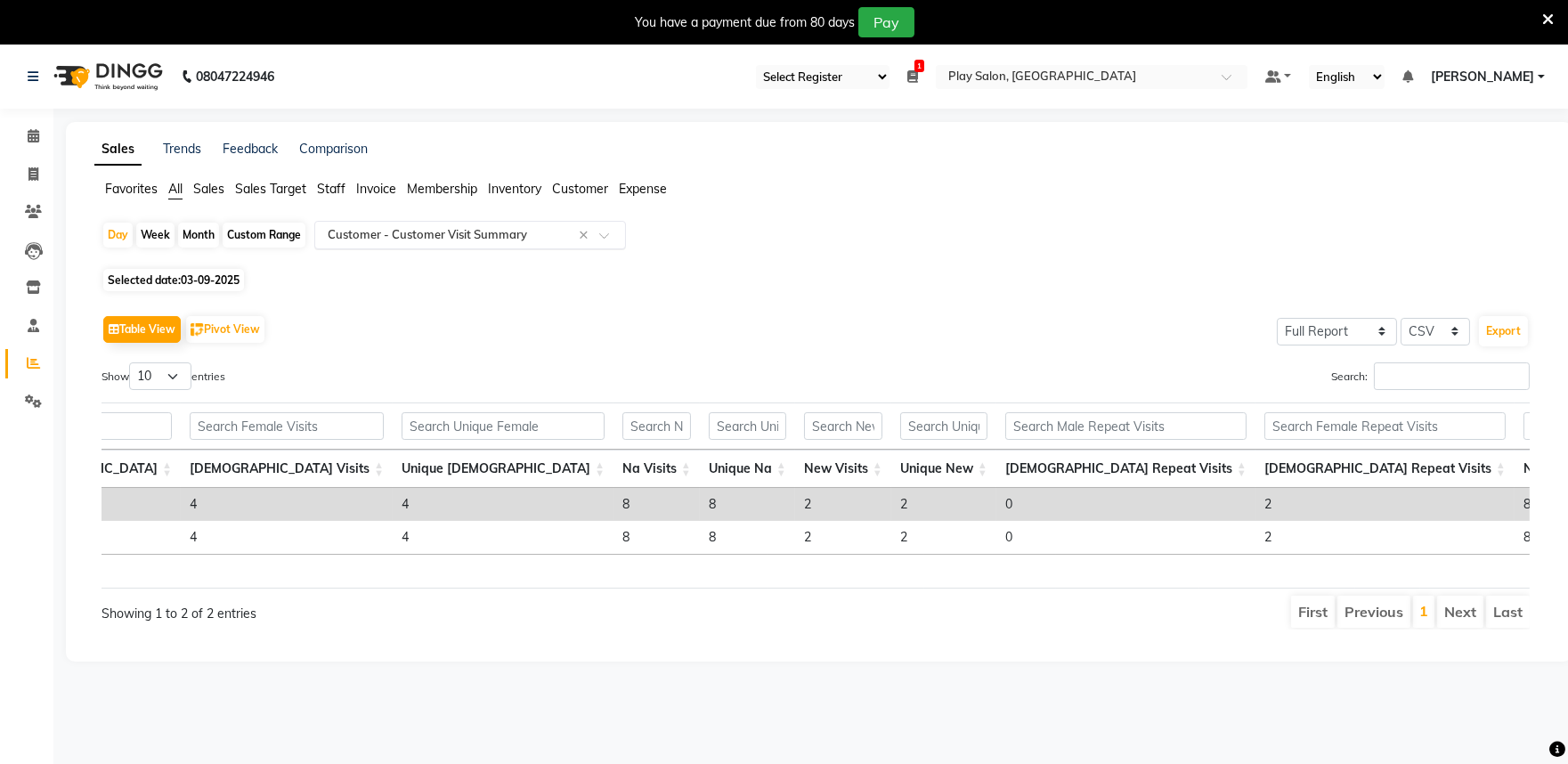
click input "text"
click span "All"
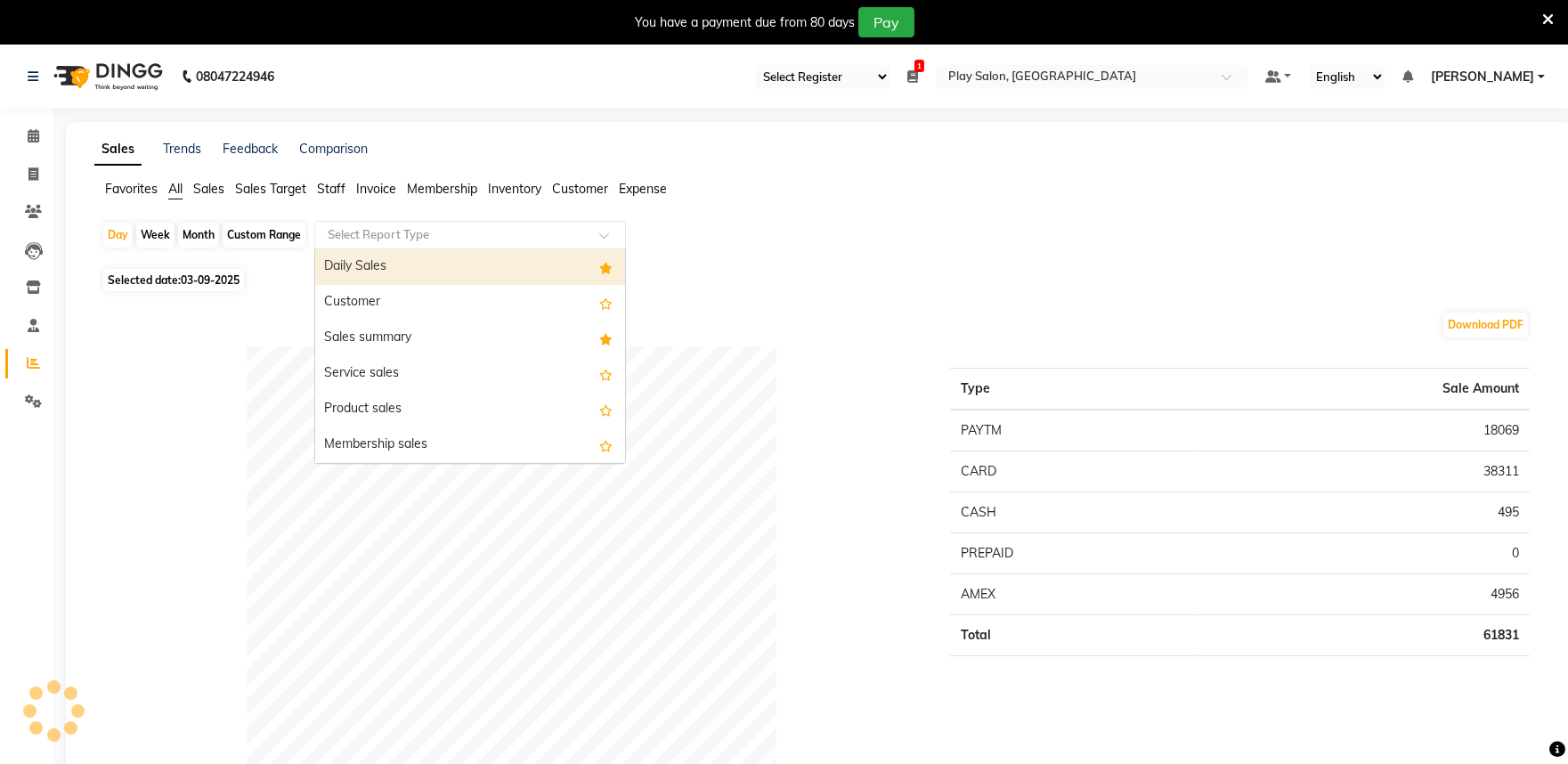
click input "text"
click div "Daily Sales"
select select "full_report"
select select "csv"
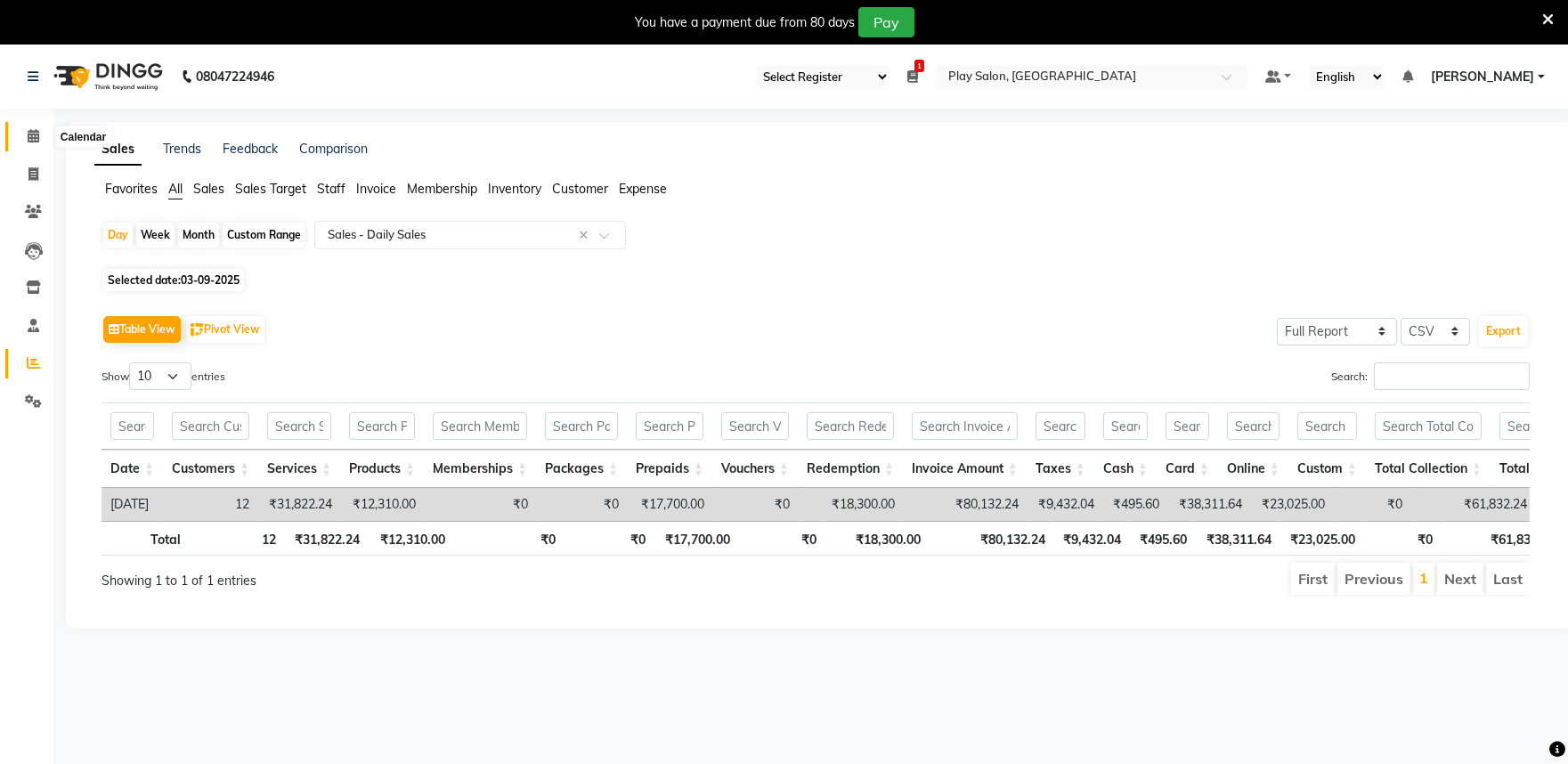
click span
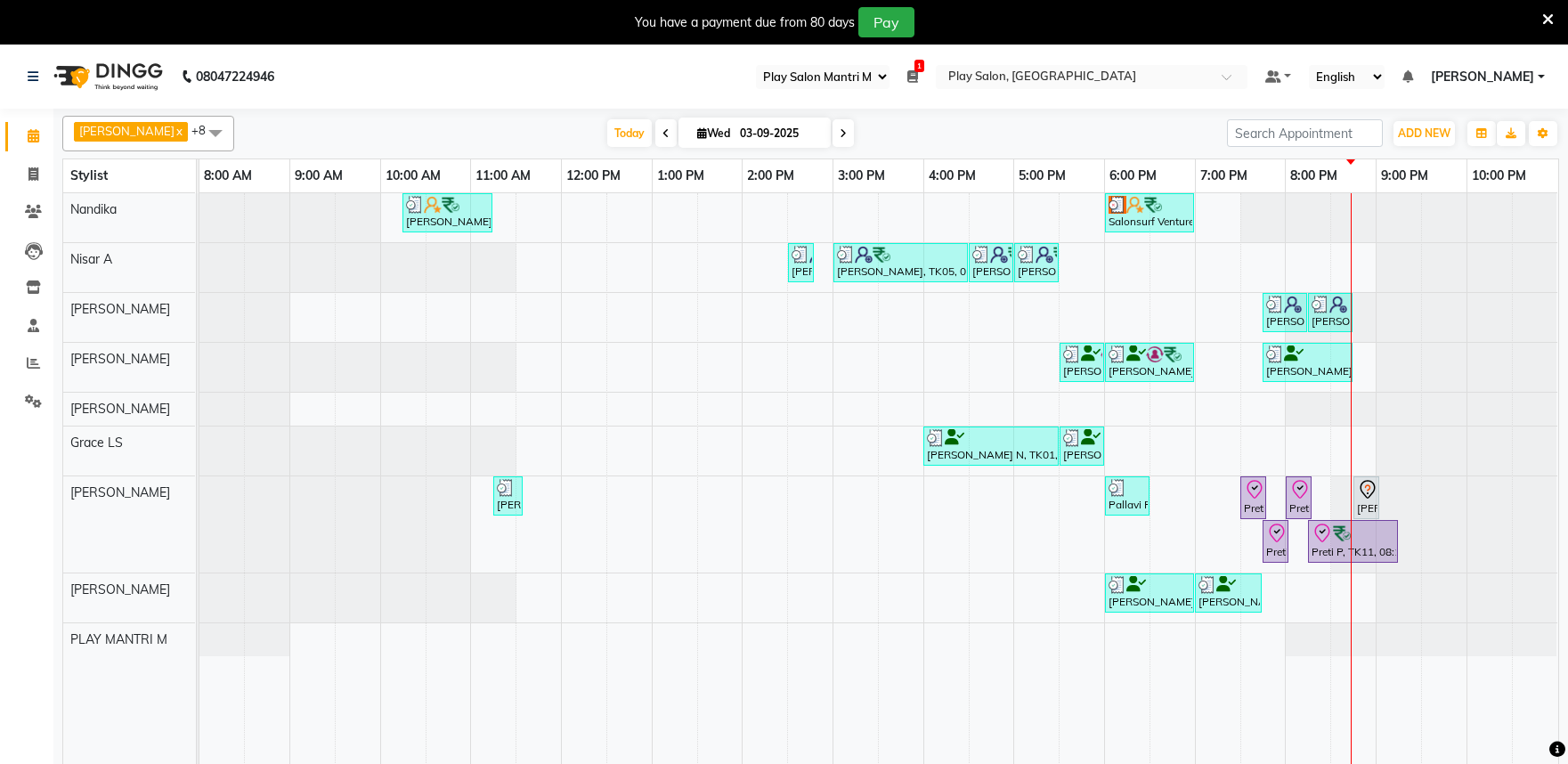
select select "89"
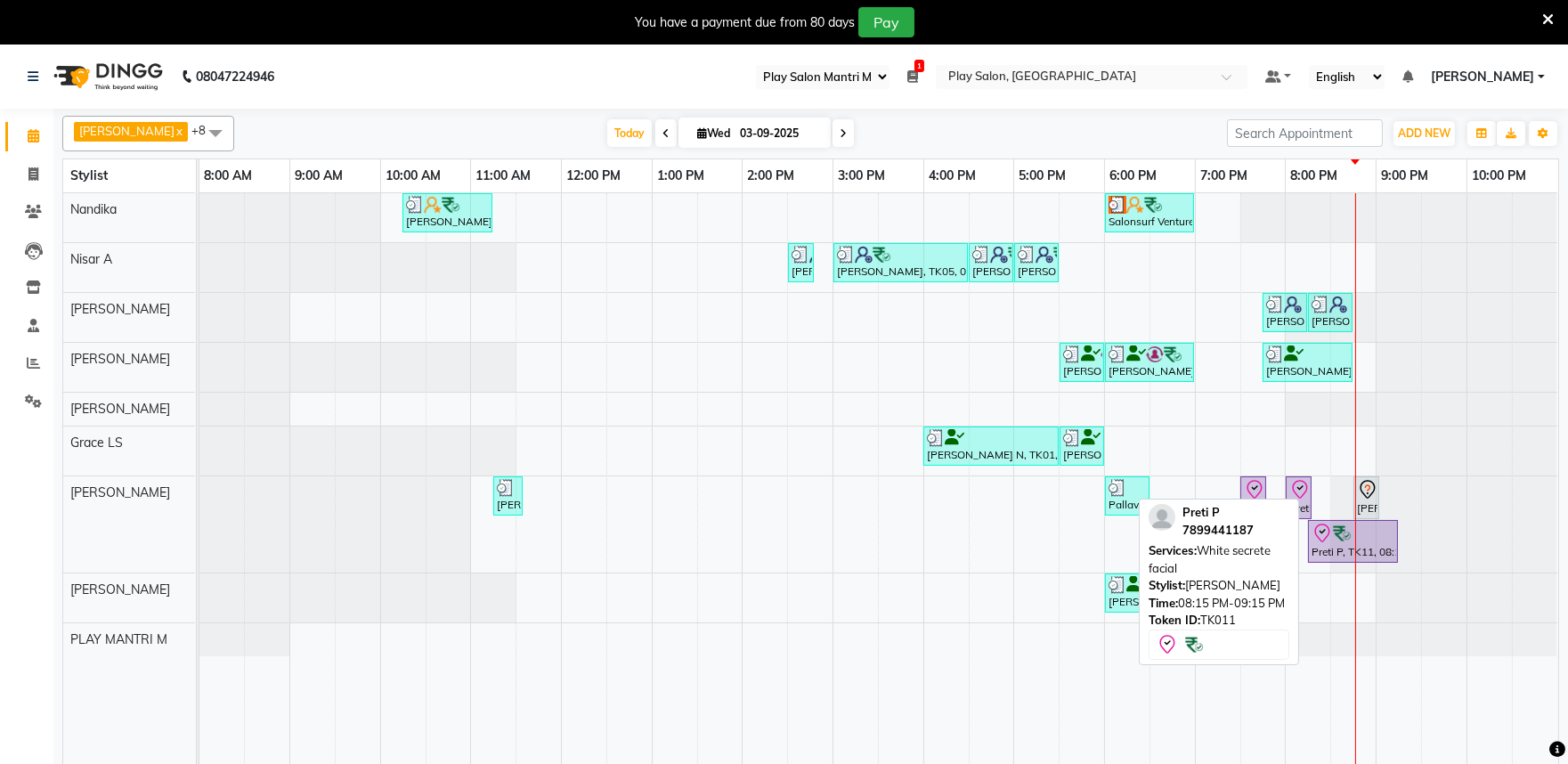
click at [1325, 540] on icon at bounding box center [1322, 533] width 21 height 21
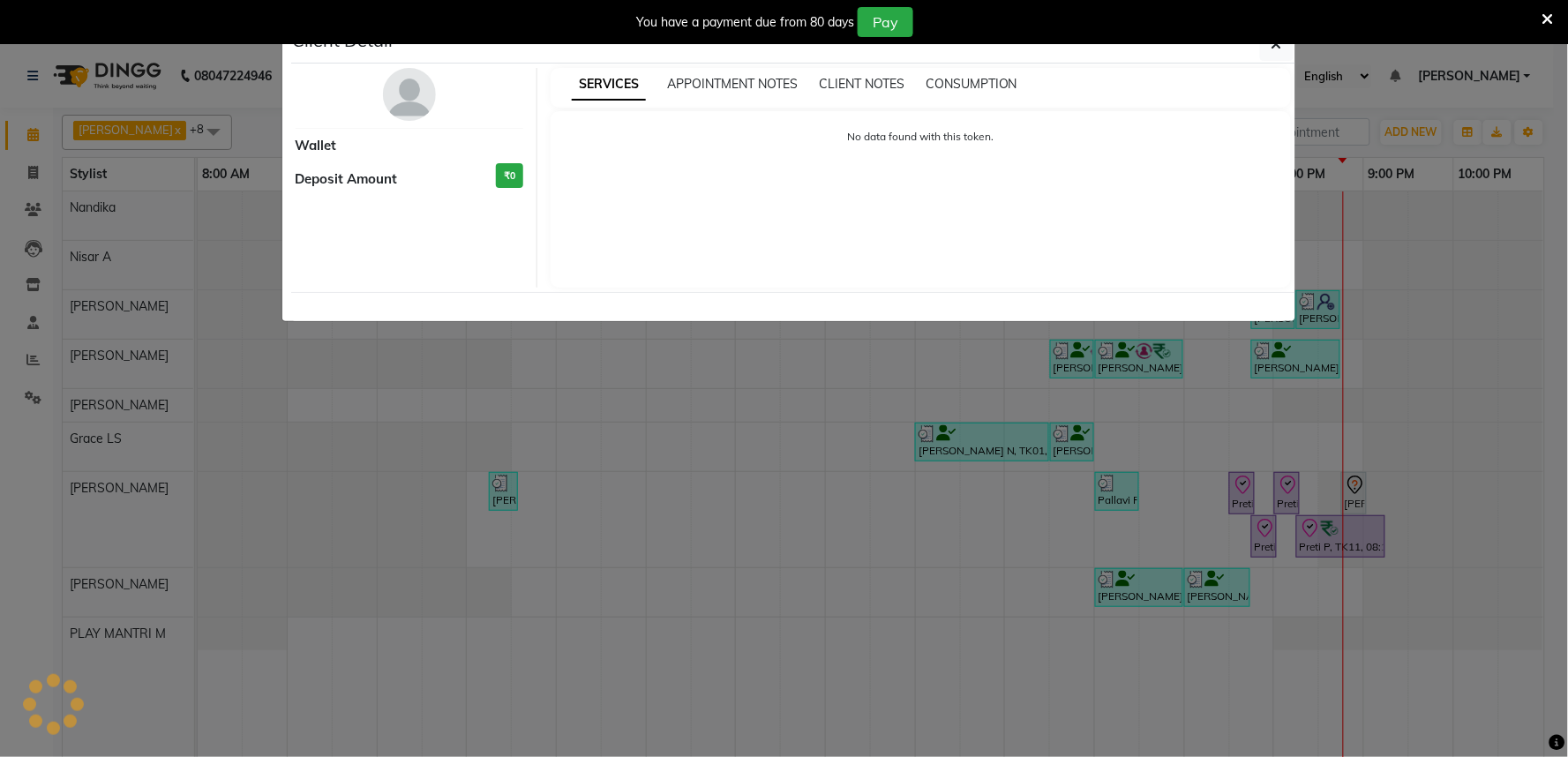
select select "8"
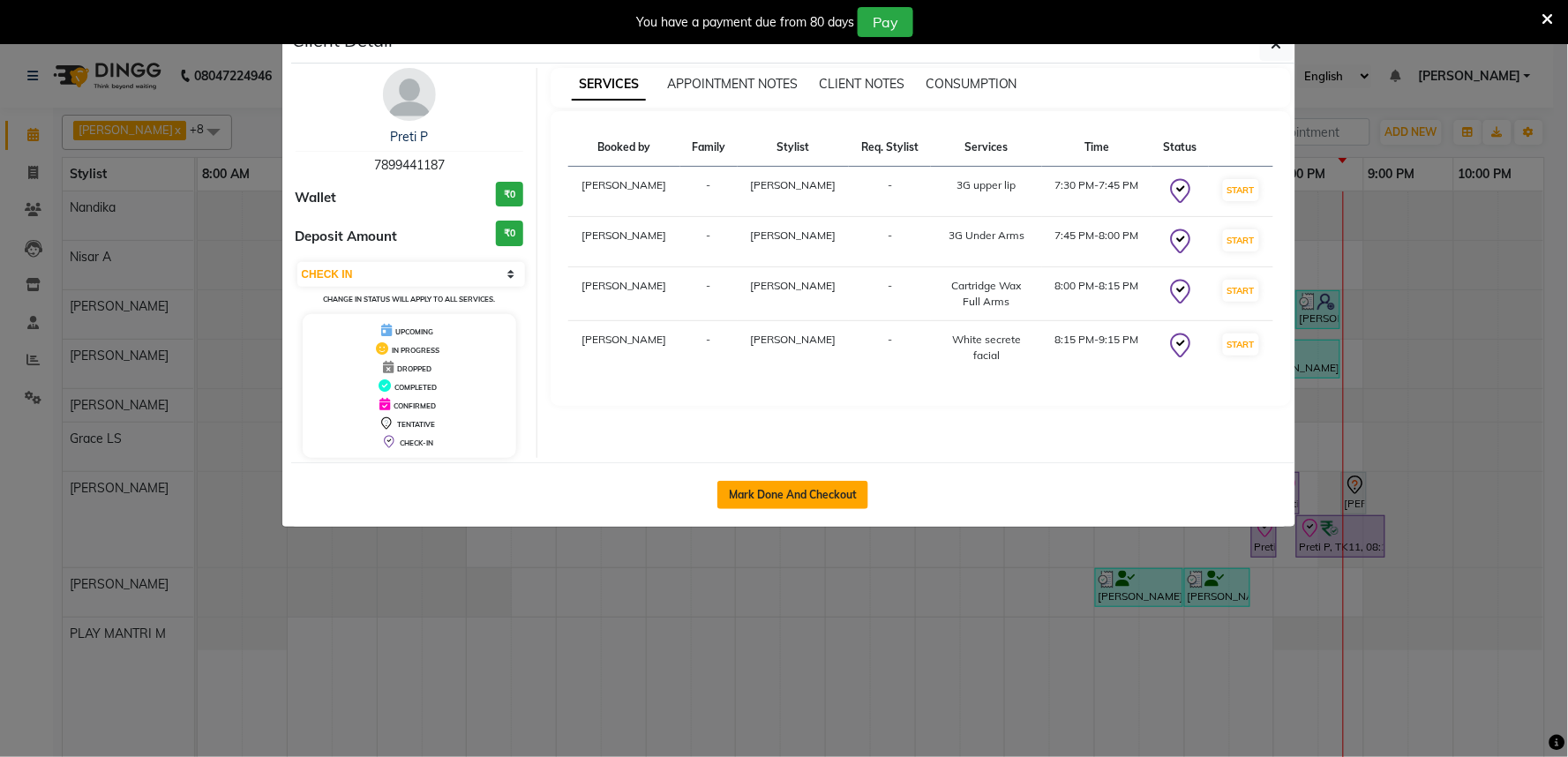
click at [801, 488] on button "Mark Done And Checkout" at bounding box center [793, 495] width 151 height 28
select select "service"
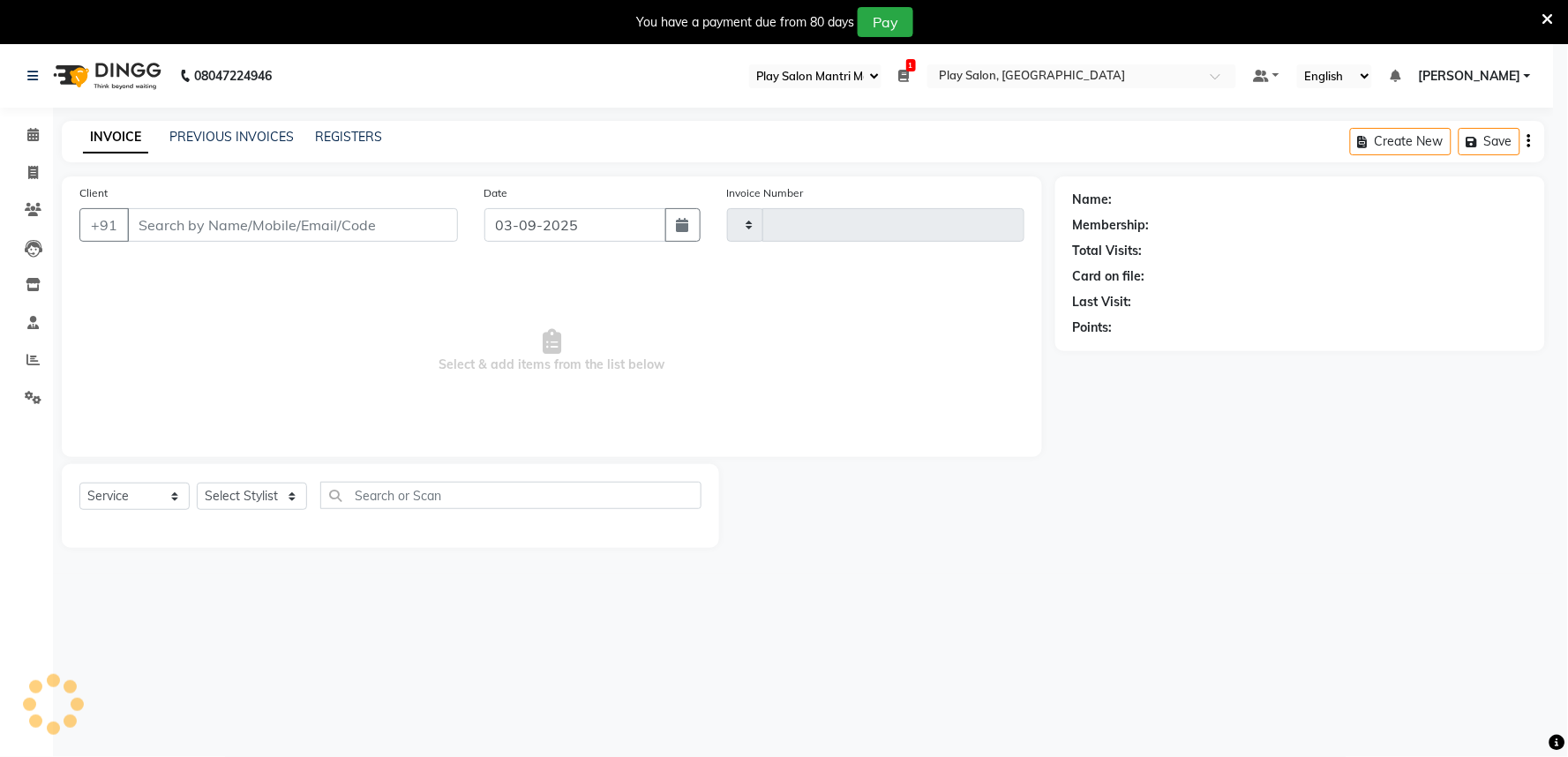
type input "1665"
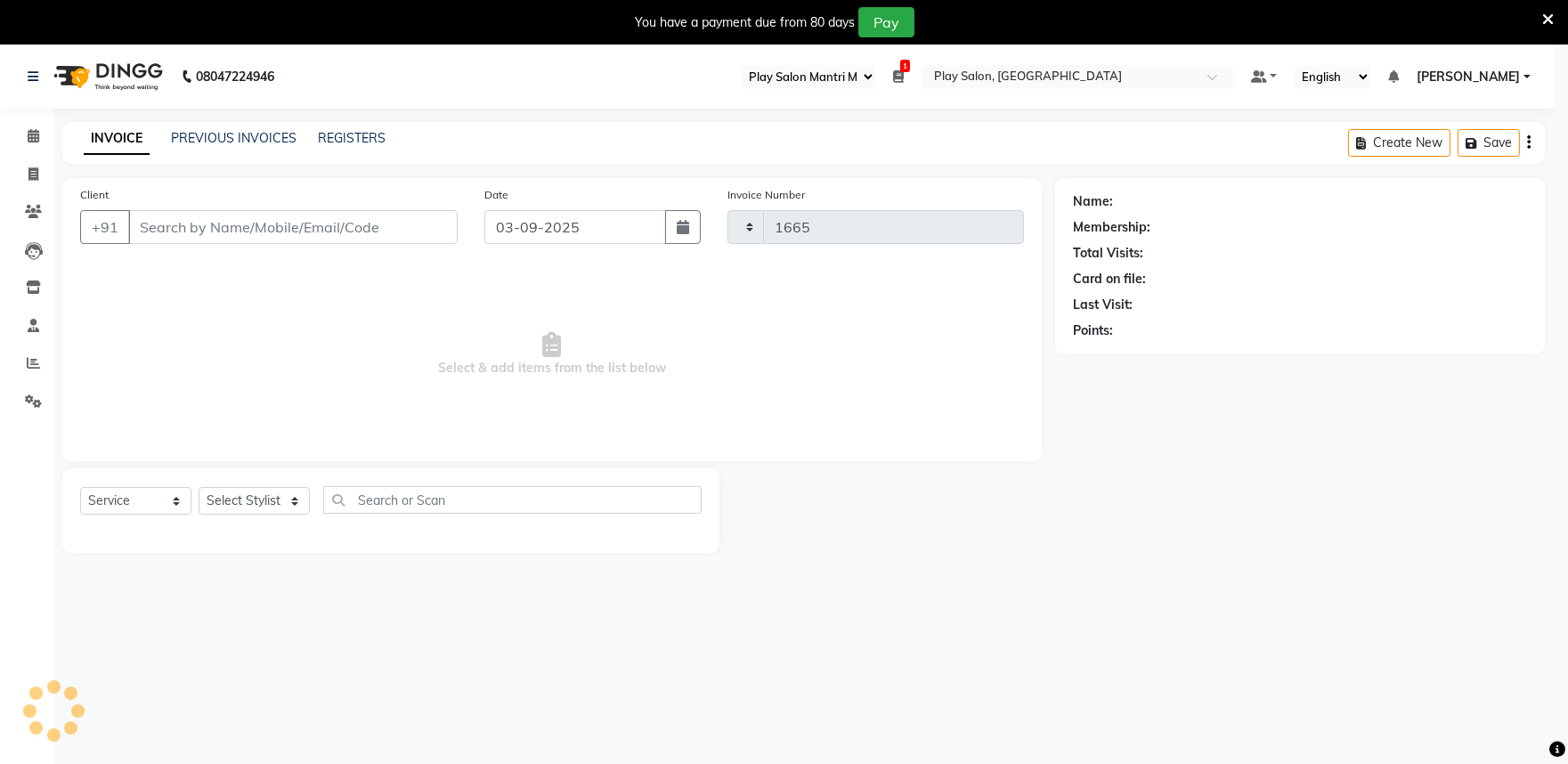
select select "8352"
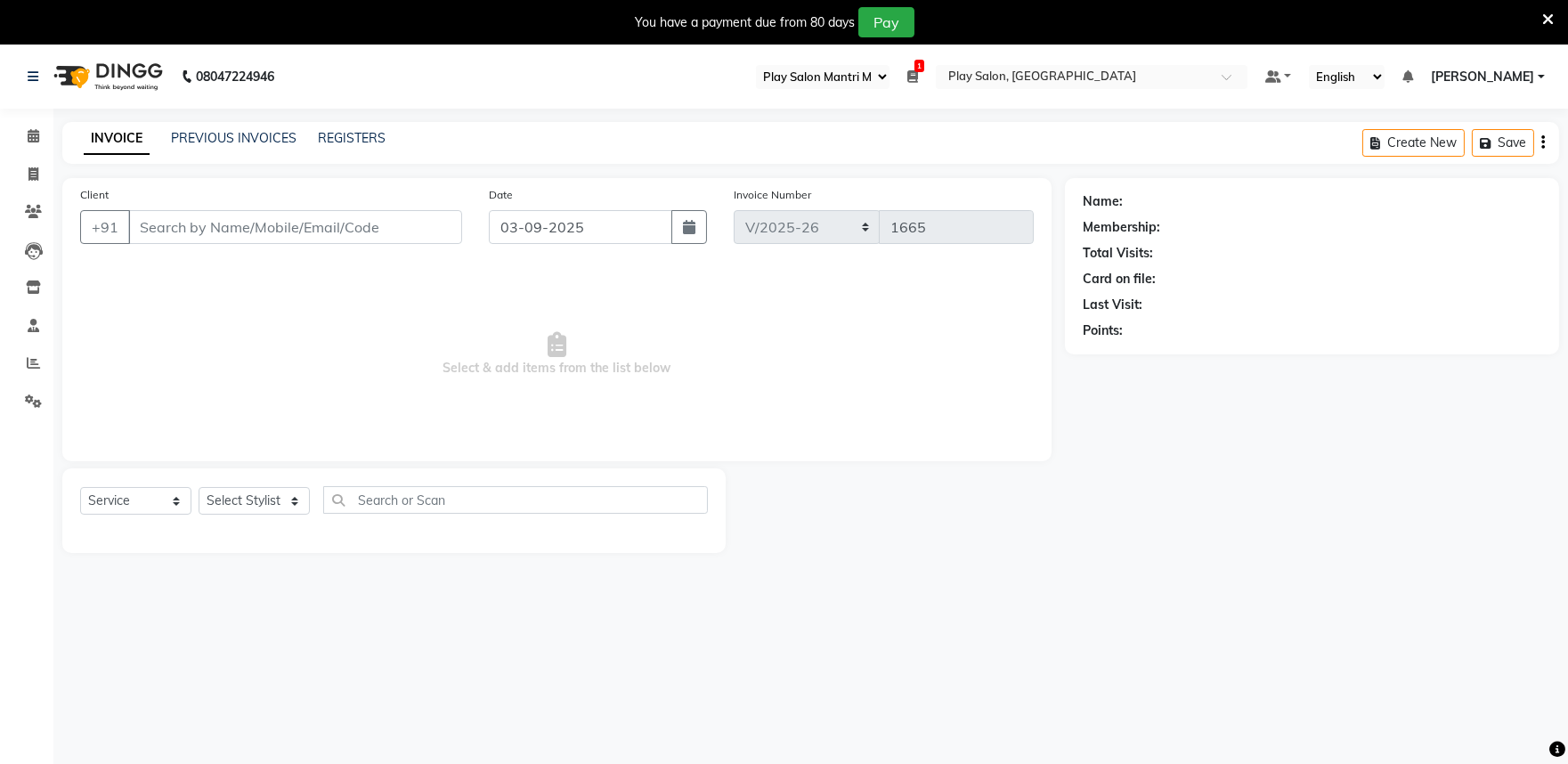
type input "7899441187"
select select "81322"
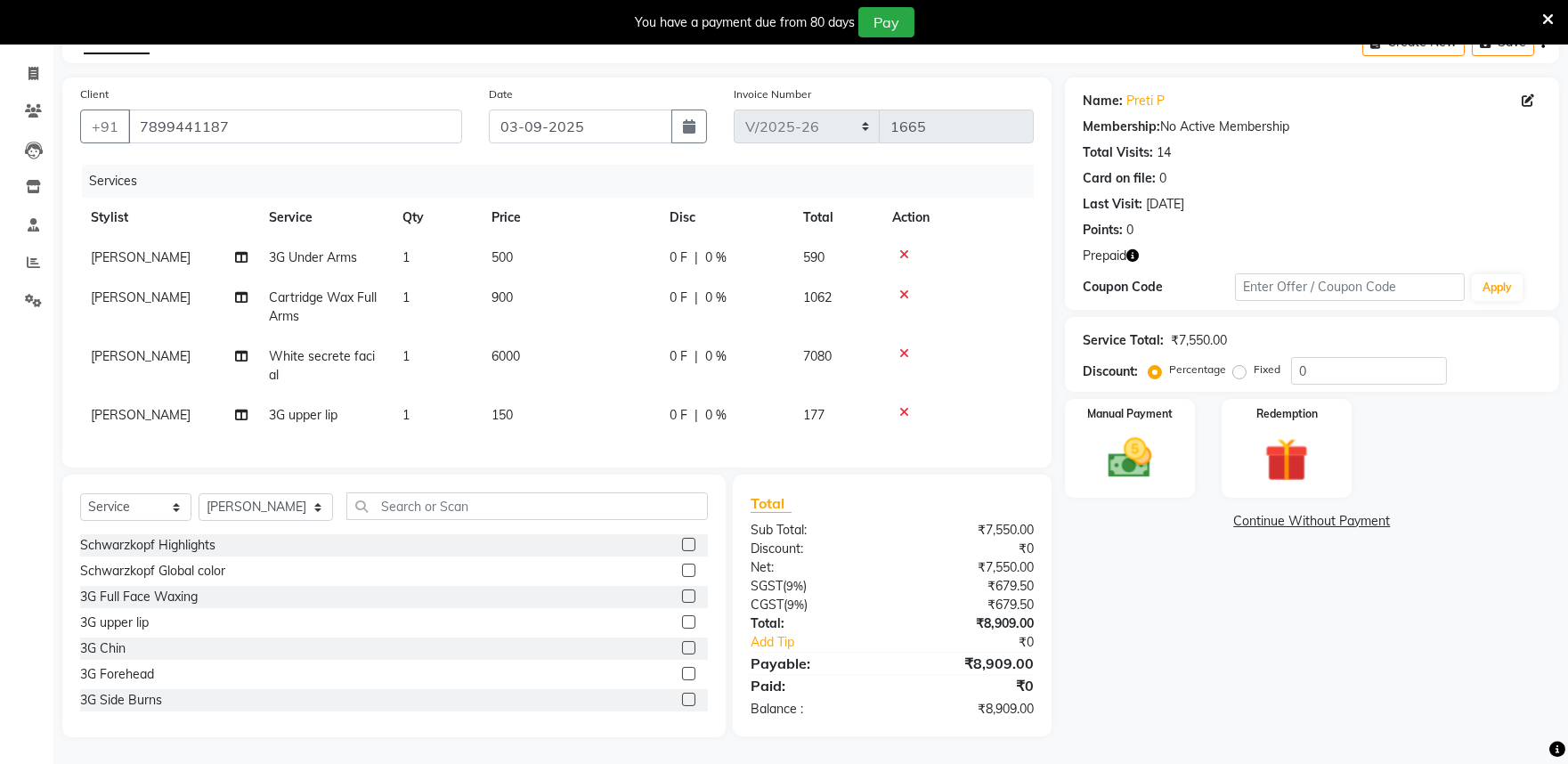
scroll to position [114, 0]
click at [130, 511] on select "Select Service Product Membership Package Voucher Prepaid Gift Card" at bounding box center [136, 507] width 111 height 28
click at [130, 504] on select "Select Service Product Membership Package Voucher Prepaid Gift Card" at bounding box center [136, 507] width 111 height 28
click at [379, 511] on input "text" at bounding box center [526, 506] width 362 height 28
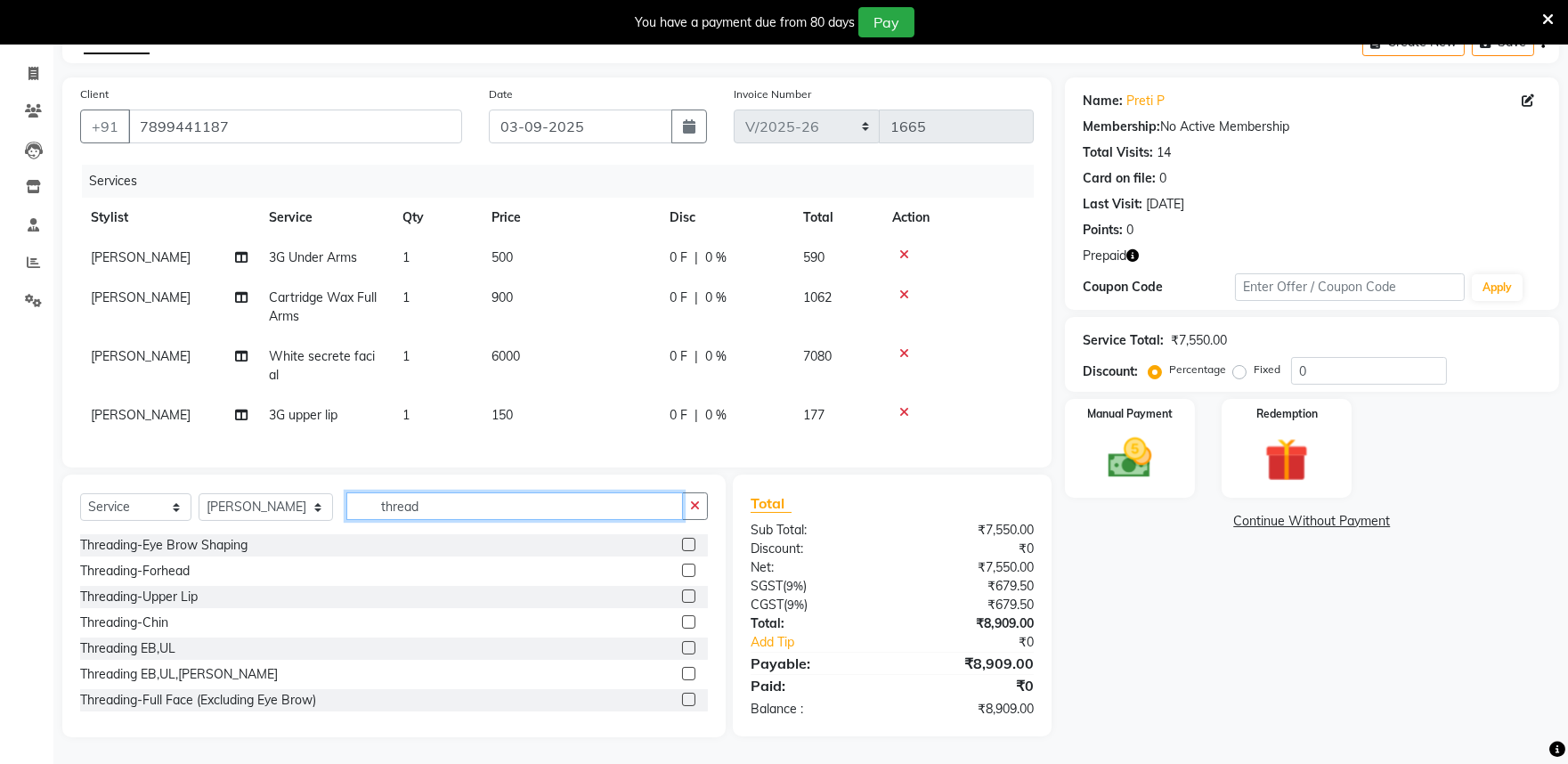
type input "thread"
click at [682, 544] on label at bounding box center [688, 544] width 13 height 13
click at [682, 544] on input "checkbox" at bounding box center [687, 545] width 12 height 12
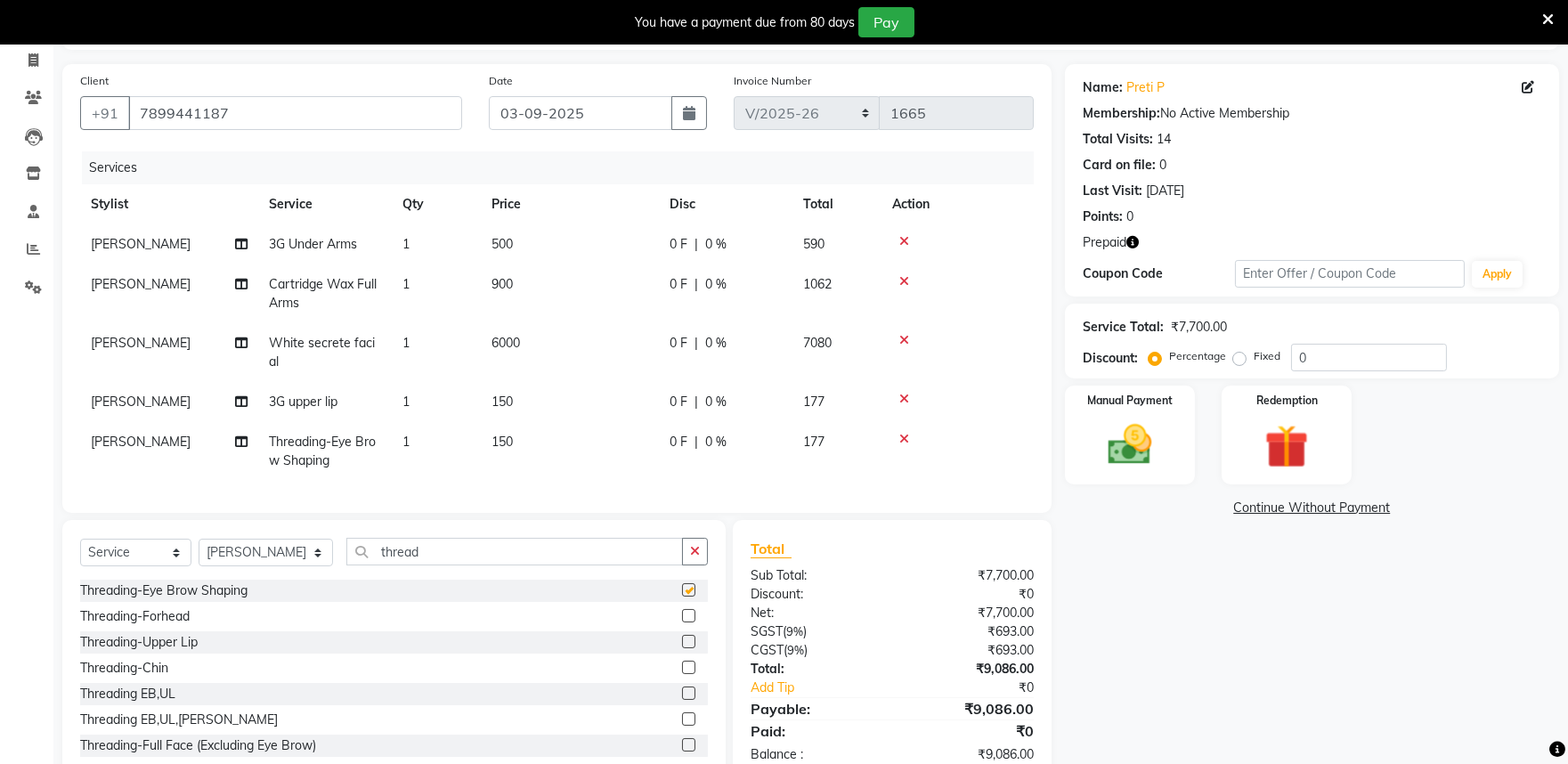
checkbox input "false"
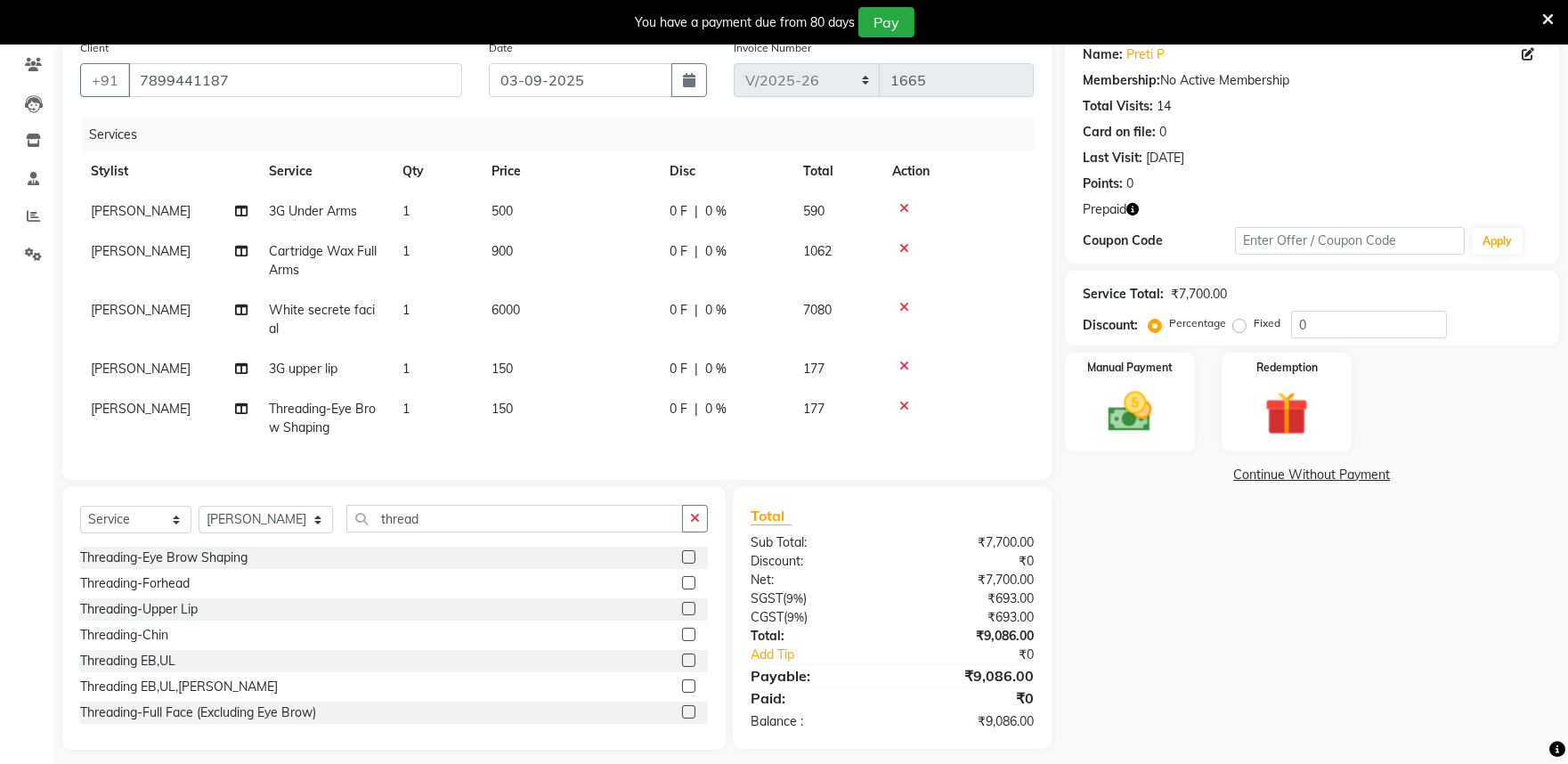
scroll to position [174, 0]
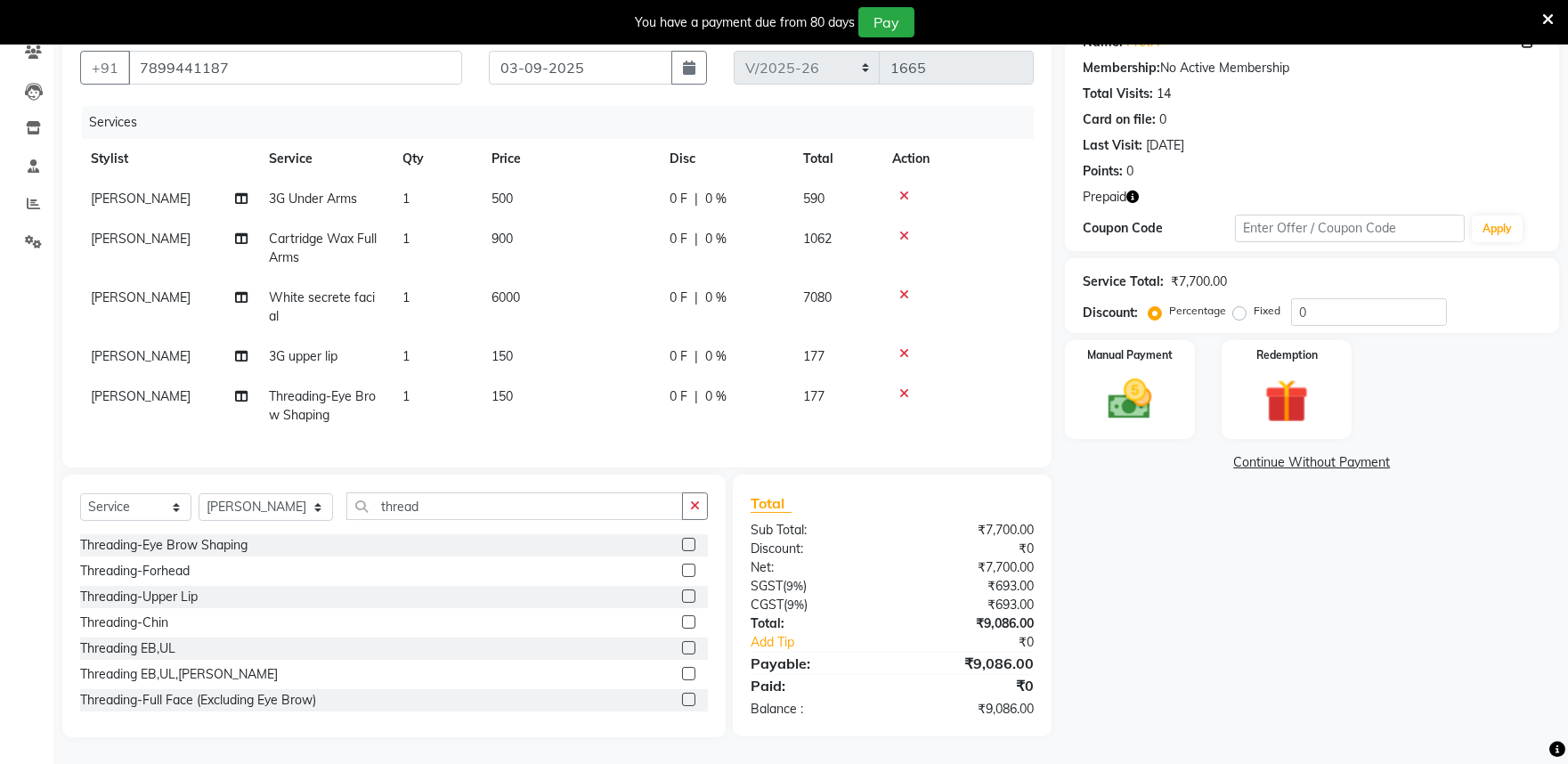
click at [1164, 580] on div "Name: Preti P Membership: No Active Membership Total Visits: 14 Card on file: 0…" at bounding box center [1318, 377] width 508 height 719
click at [1275, 373] on img at bounding box center [1288, 400] width 74 height 56
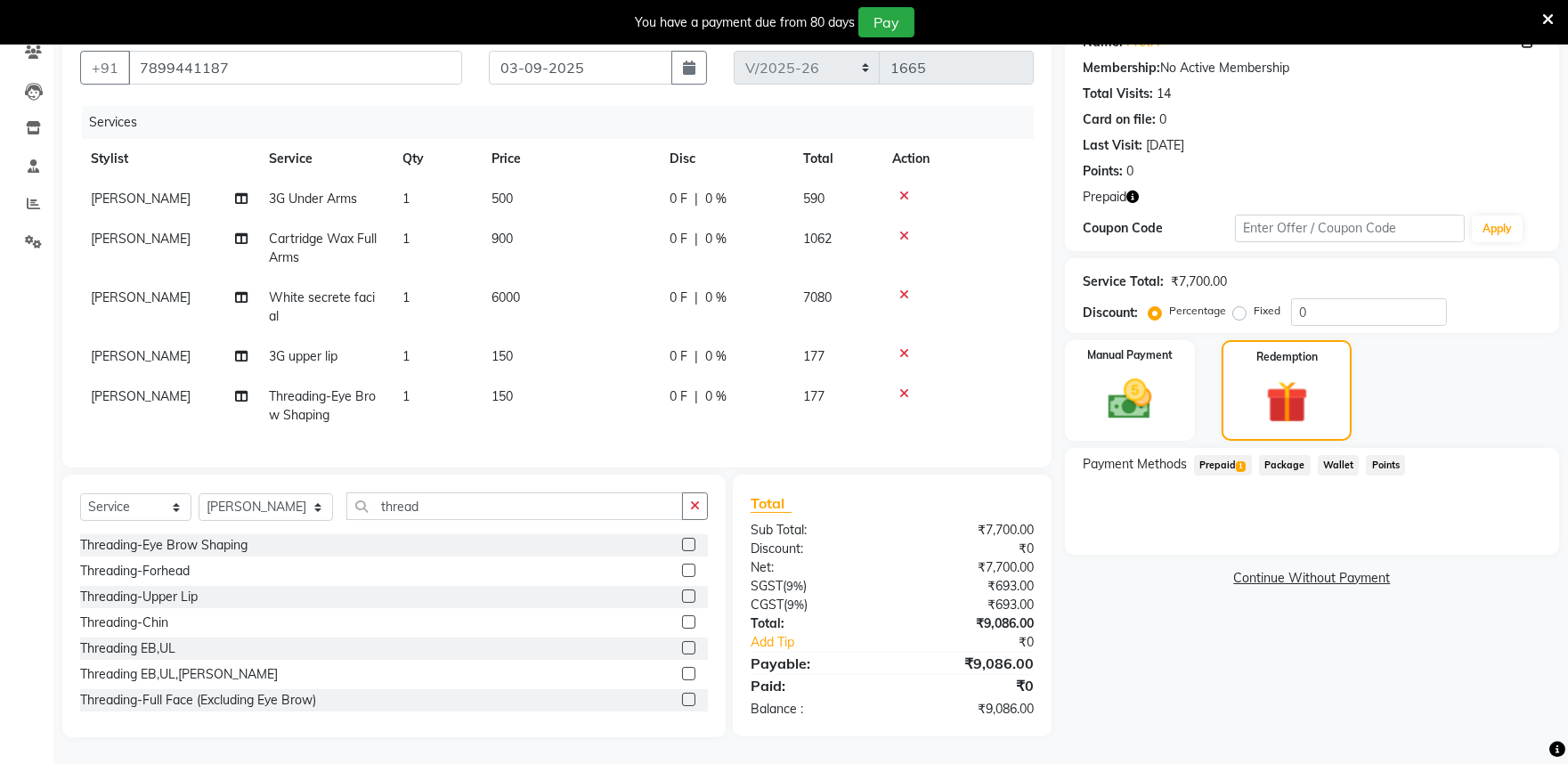
click at [1223, 455] on span "Prepaid 1" at bounding box center [1223, 465] width 58 height 20
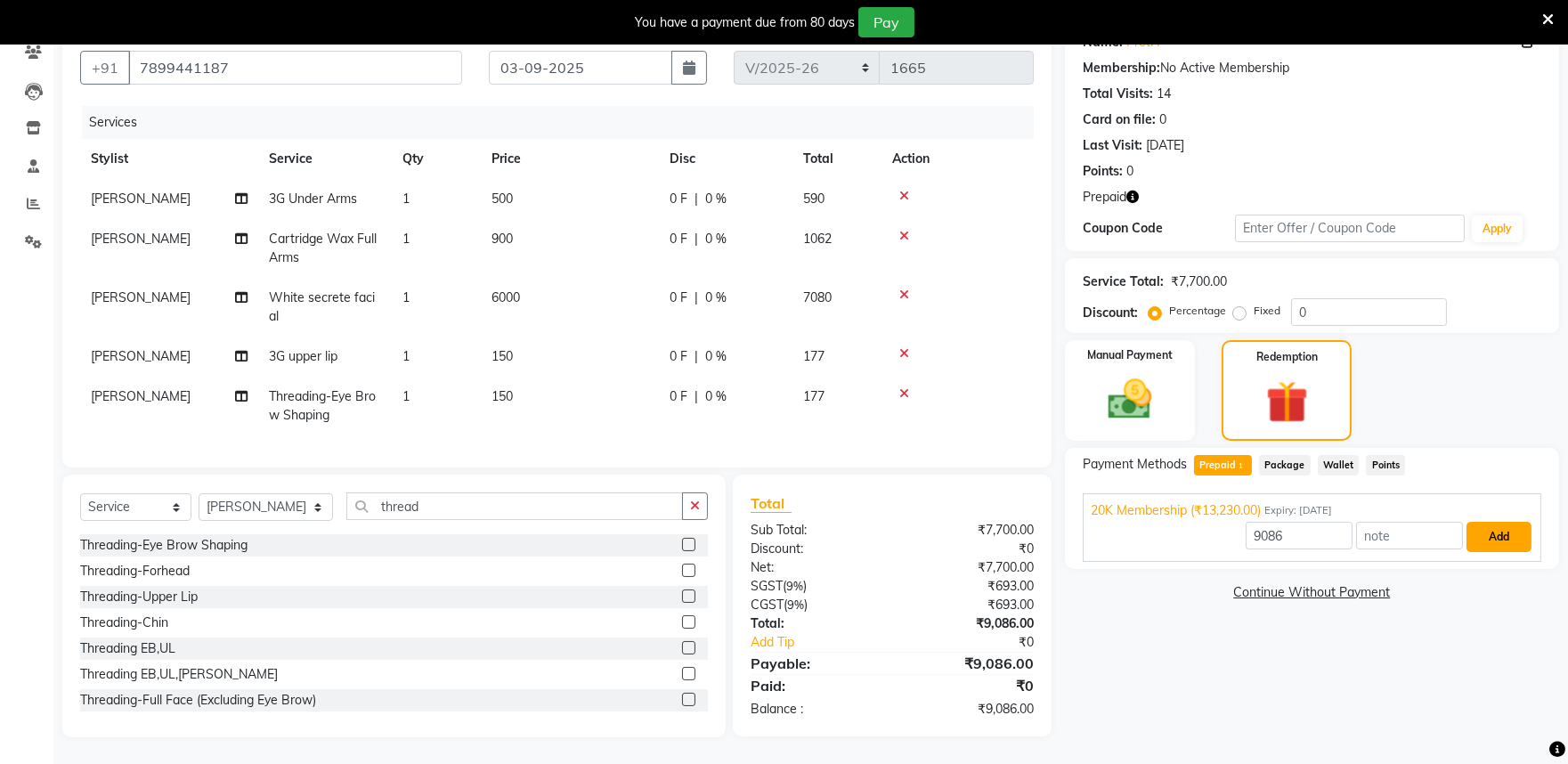
click at [1489, 526] on button "Add" at bounding box center [1500, 536] width 65 height 31
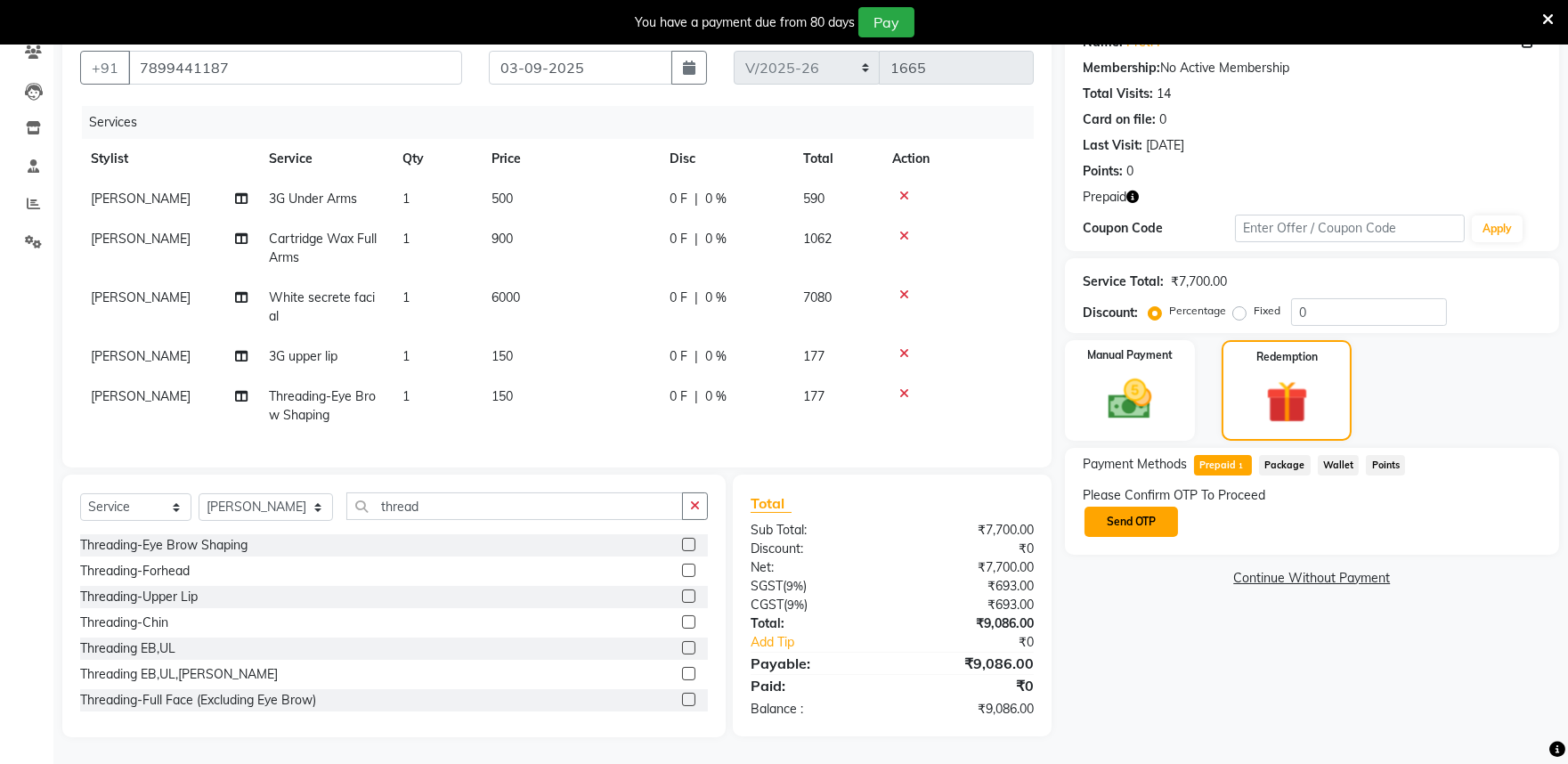
click at [1144, 507] on button "Send OTP" at bounding box center [1131, 522] width 93 height 31
click at [1106, 507] on input "text" at bounding box center [1172, 521] width 179 height 28
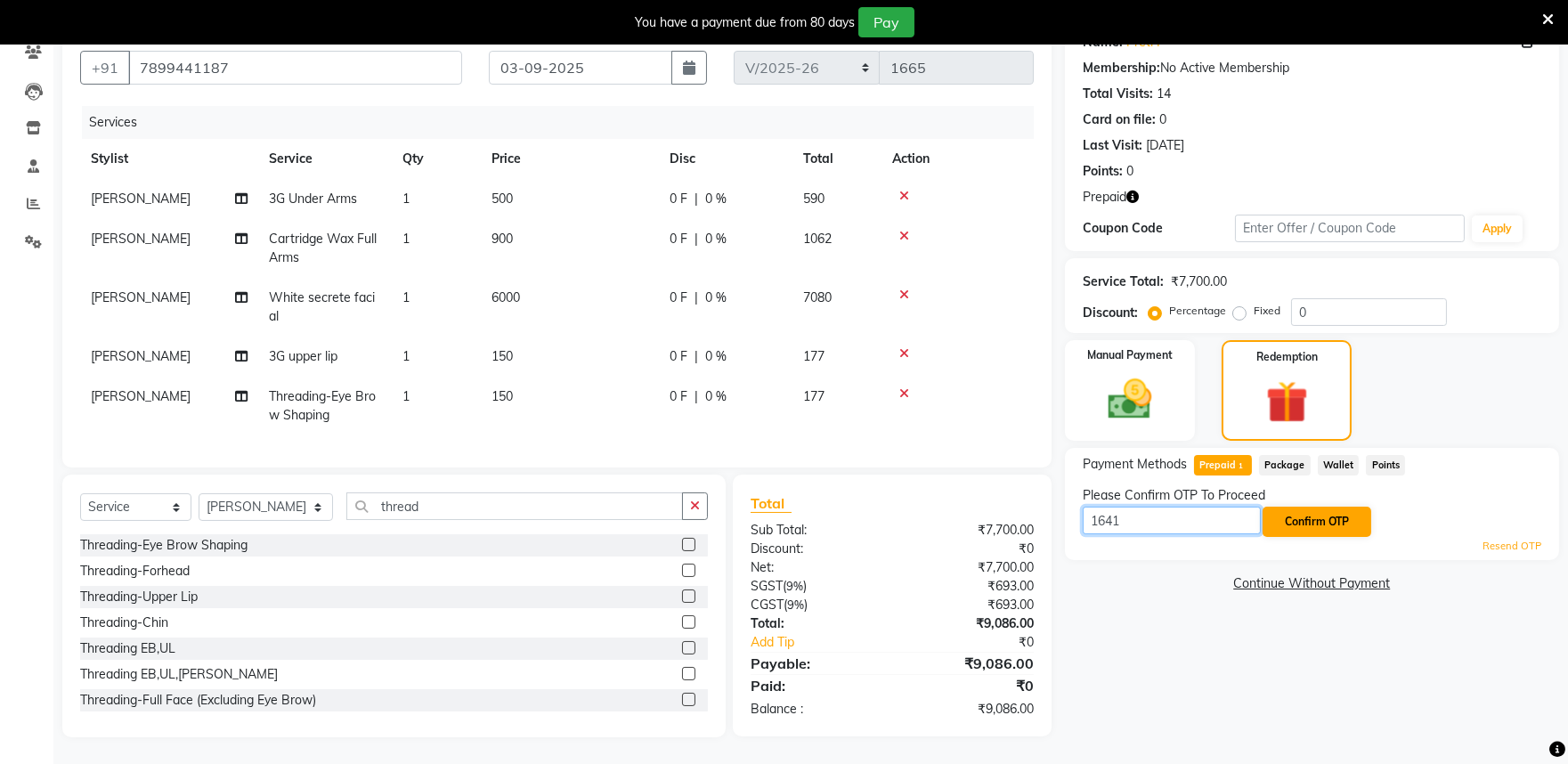
type input "1641"
click at [1302, 507] on button "Confirm OTP" at bounding box center [1316, 522] width 108 height 31
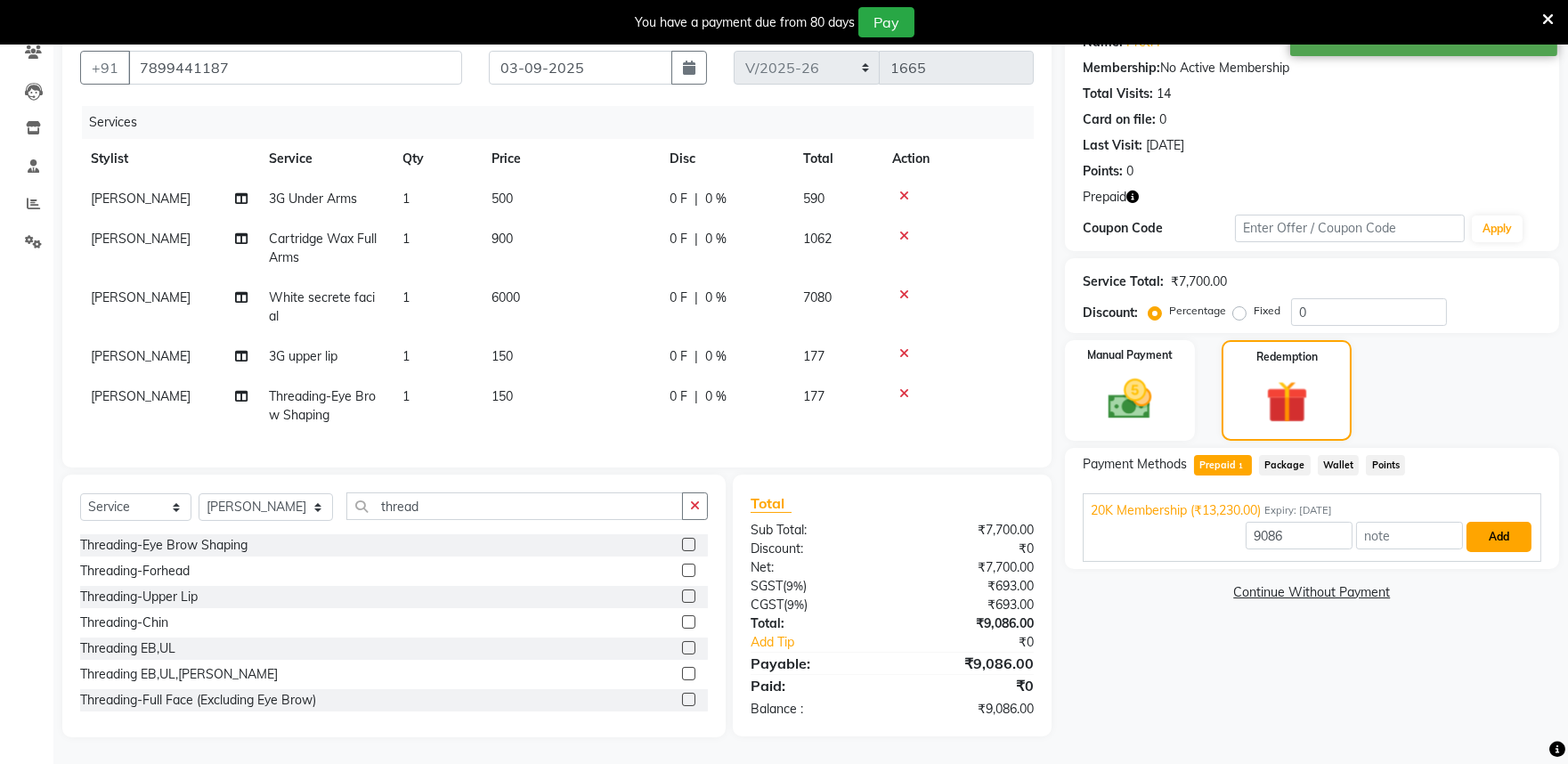
click at [1519, 524] on button "Add" at bounding box center [1500, 536] width 65 height 31
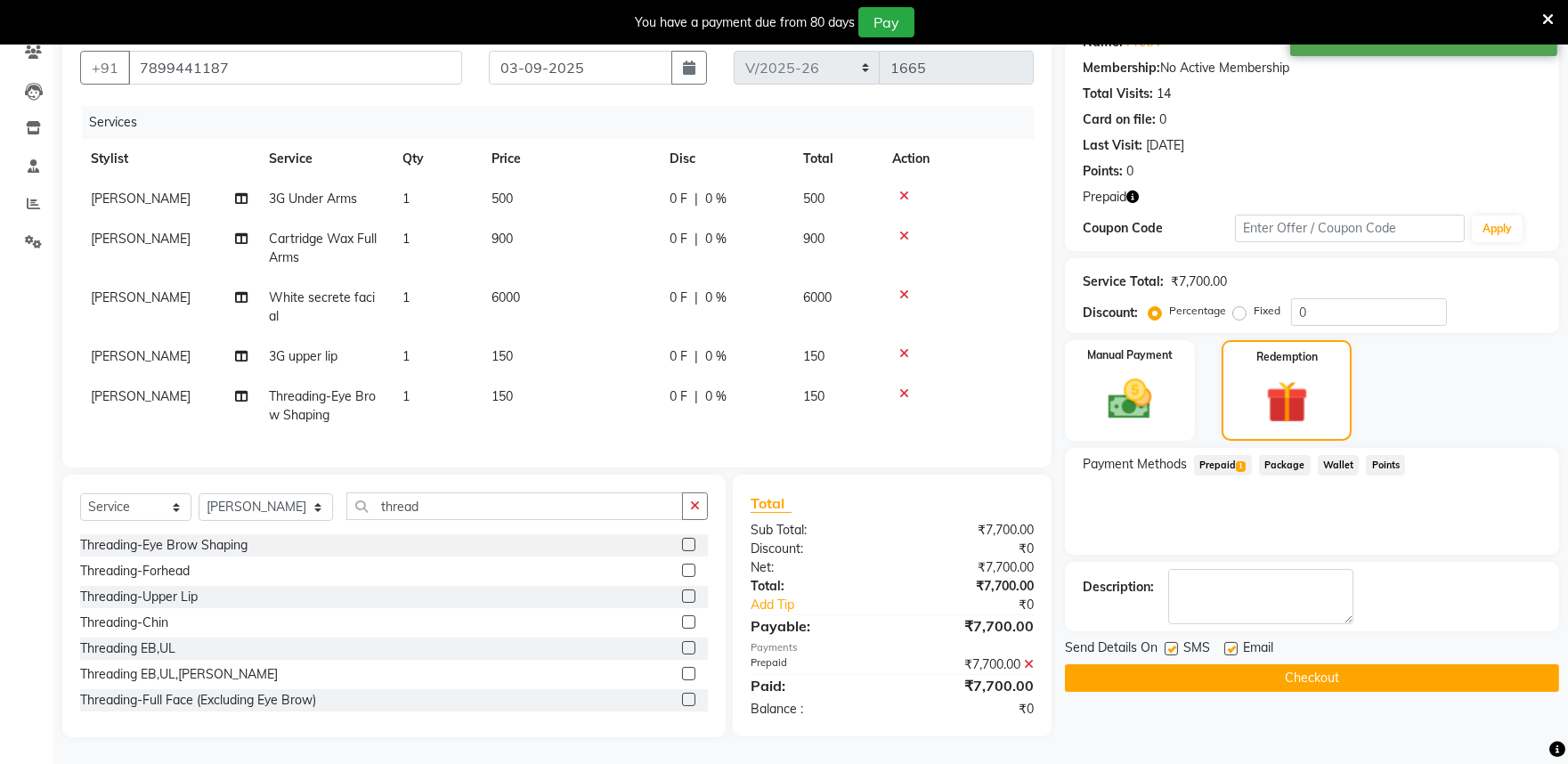
click at [1149, 665] on button "Checkout" at bounding box center [1312, 678] width 494 height 28
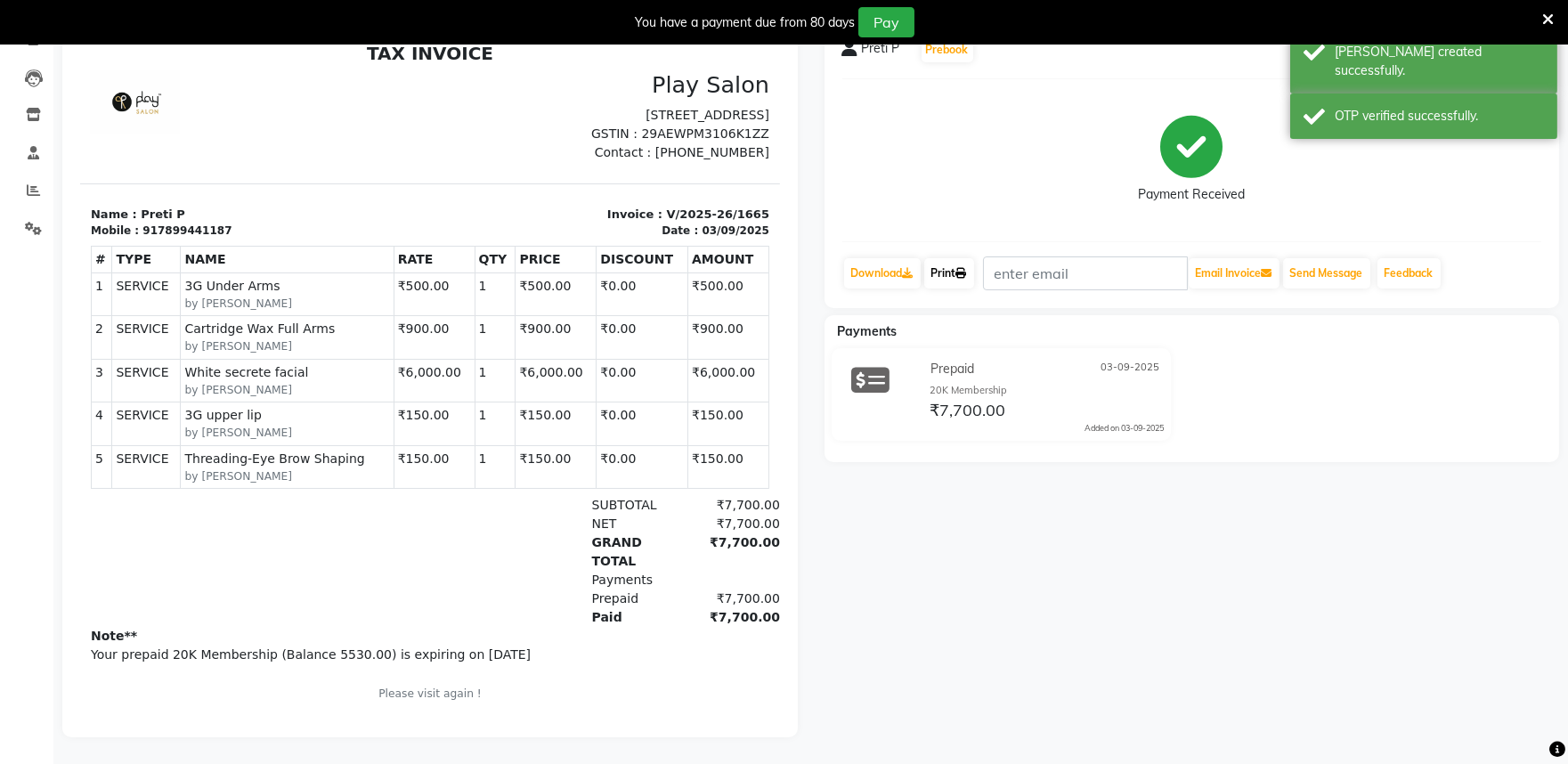
click at [947, 263] on link "Print" at bounding box center [949, 273] width 50 height 31
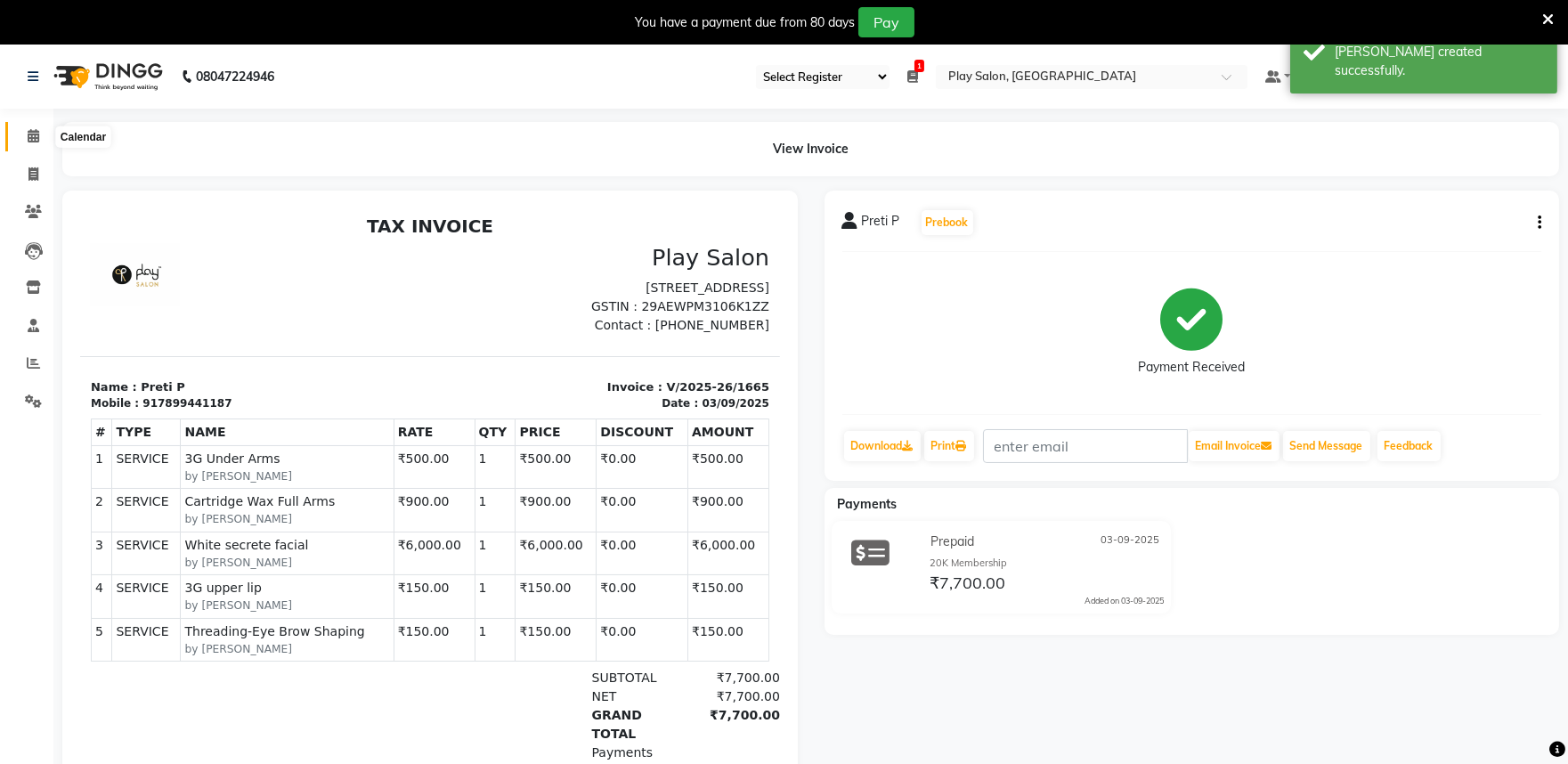
click at [39, 136] on span at bounding box center [33, 137] width 31 height 20
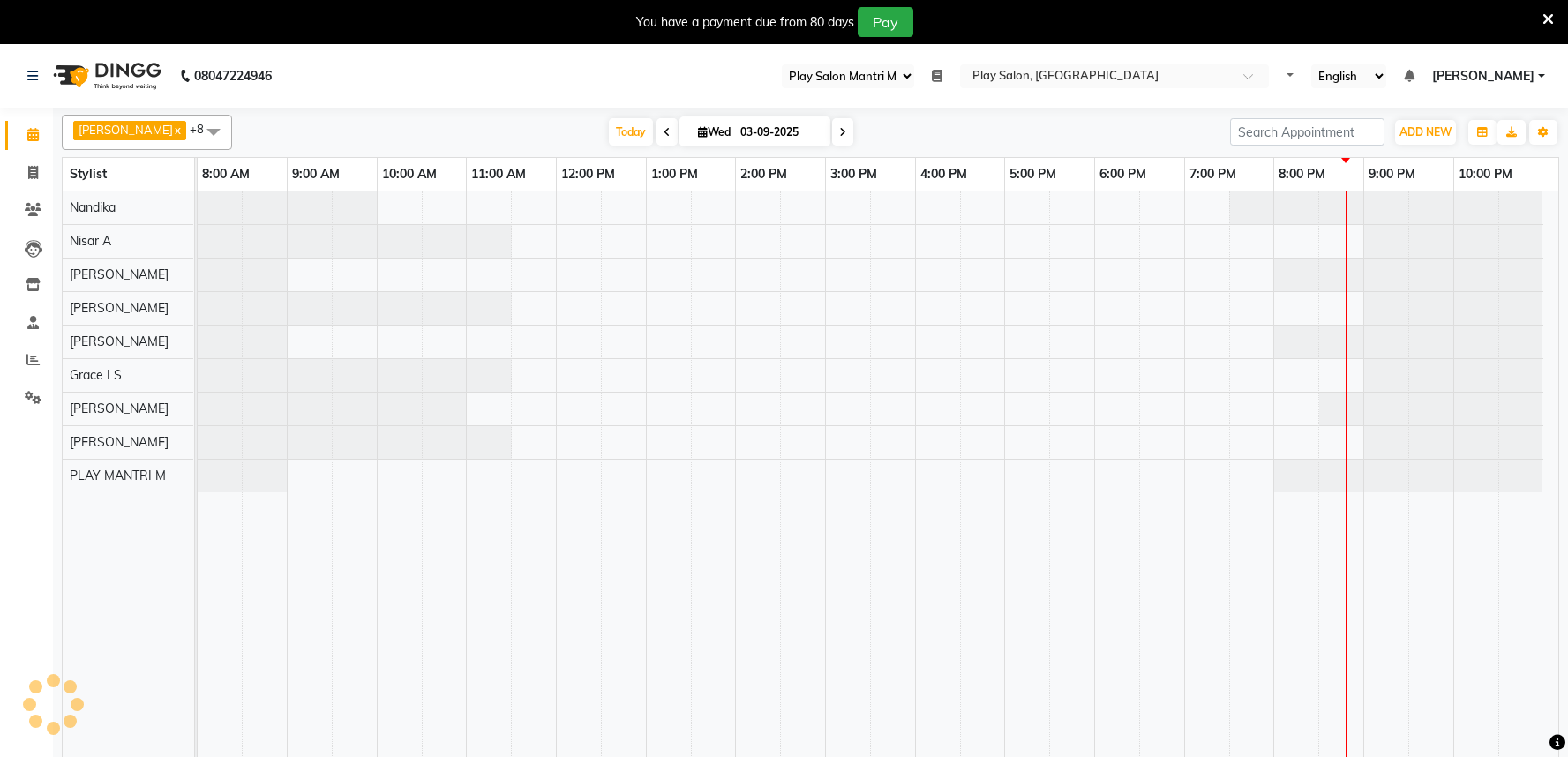
select select "89"
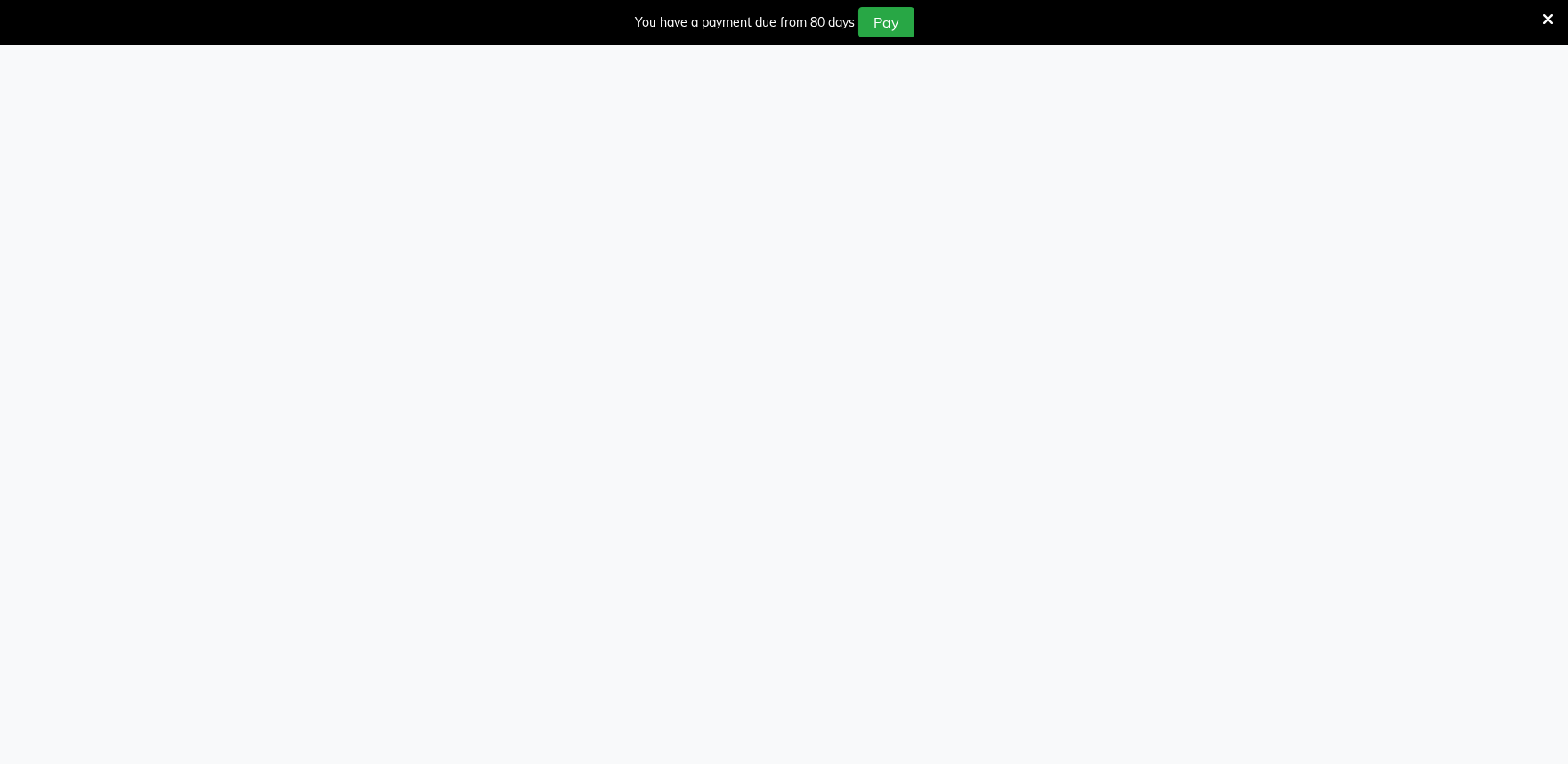
select select "89"
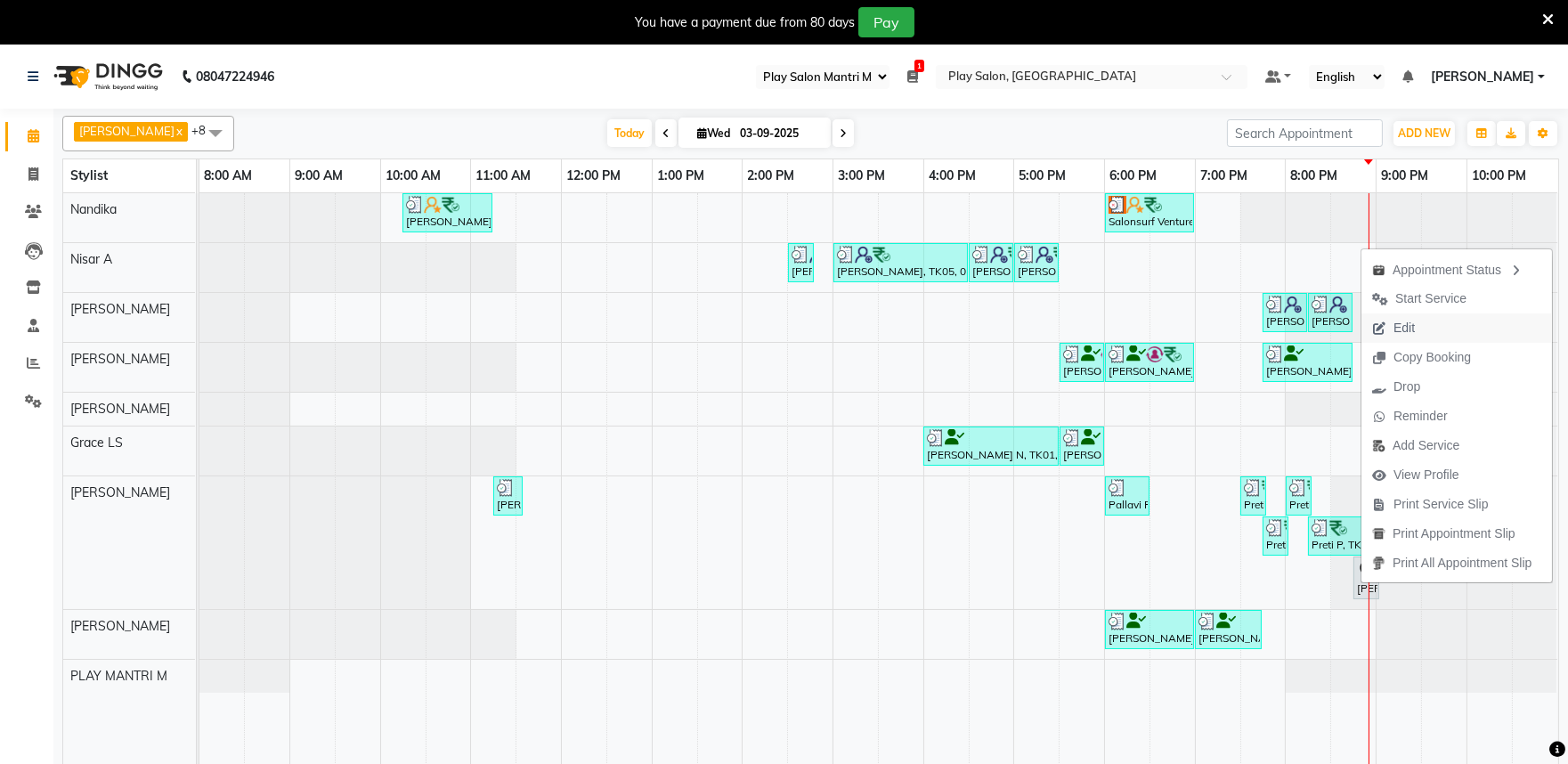
click at [1414, 322] on span "Edit" at bounding box center [1404, 328] width 21 height 18
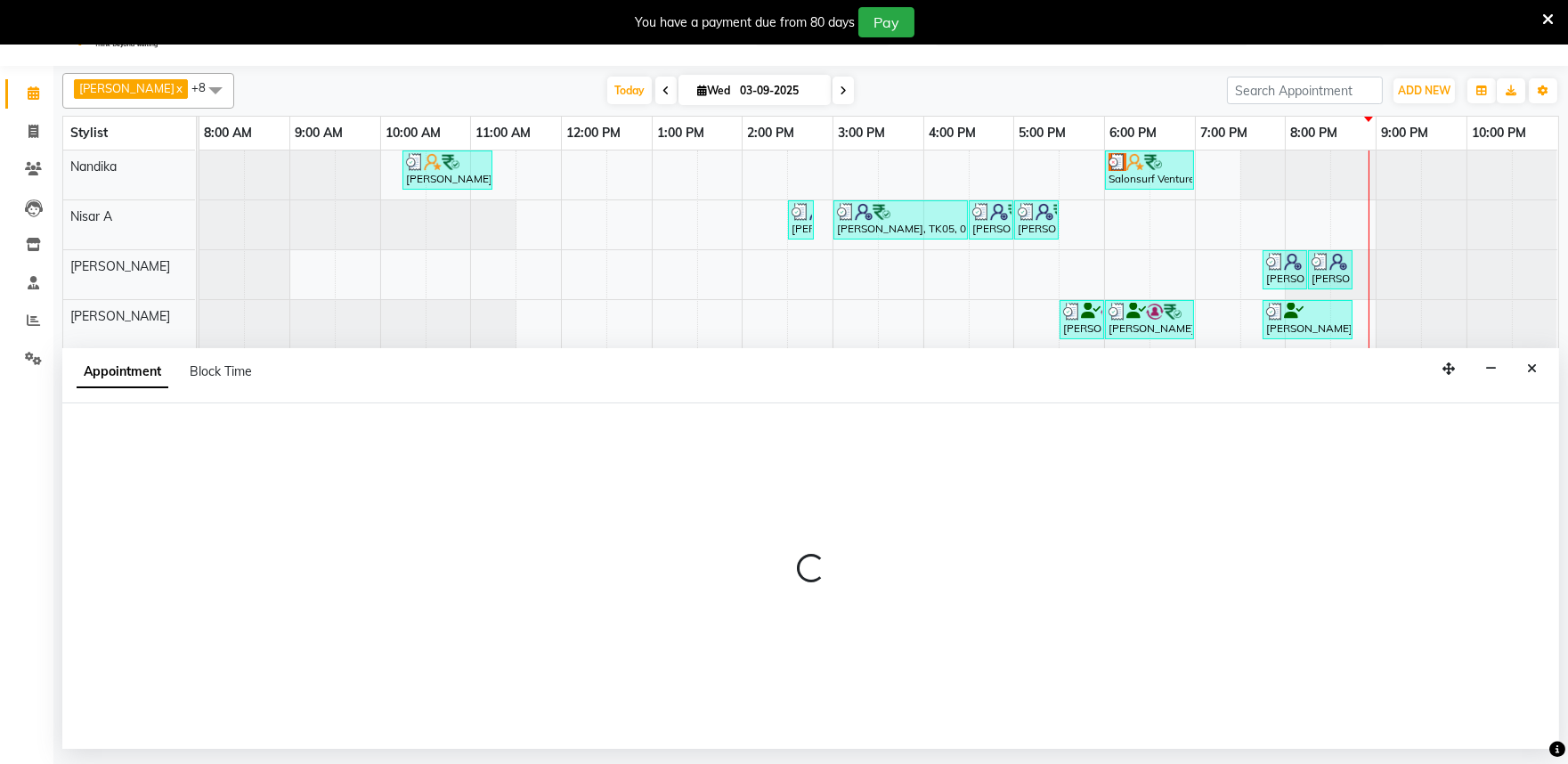
scroll to position [44, 0]
select select "tentative"
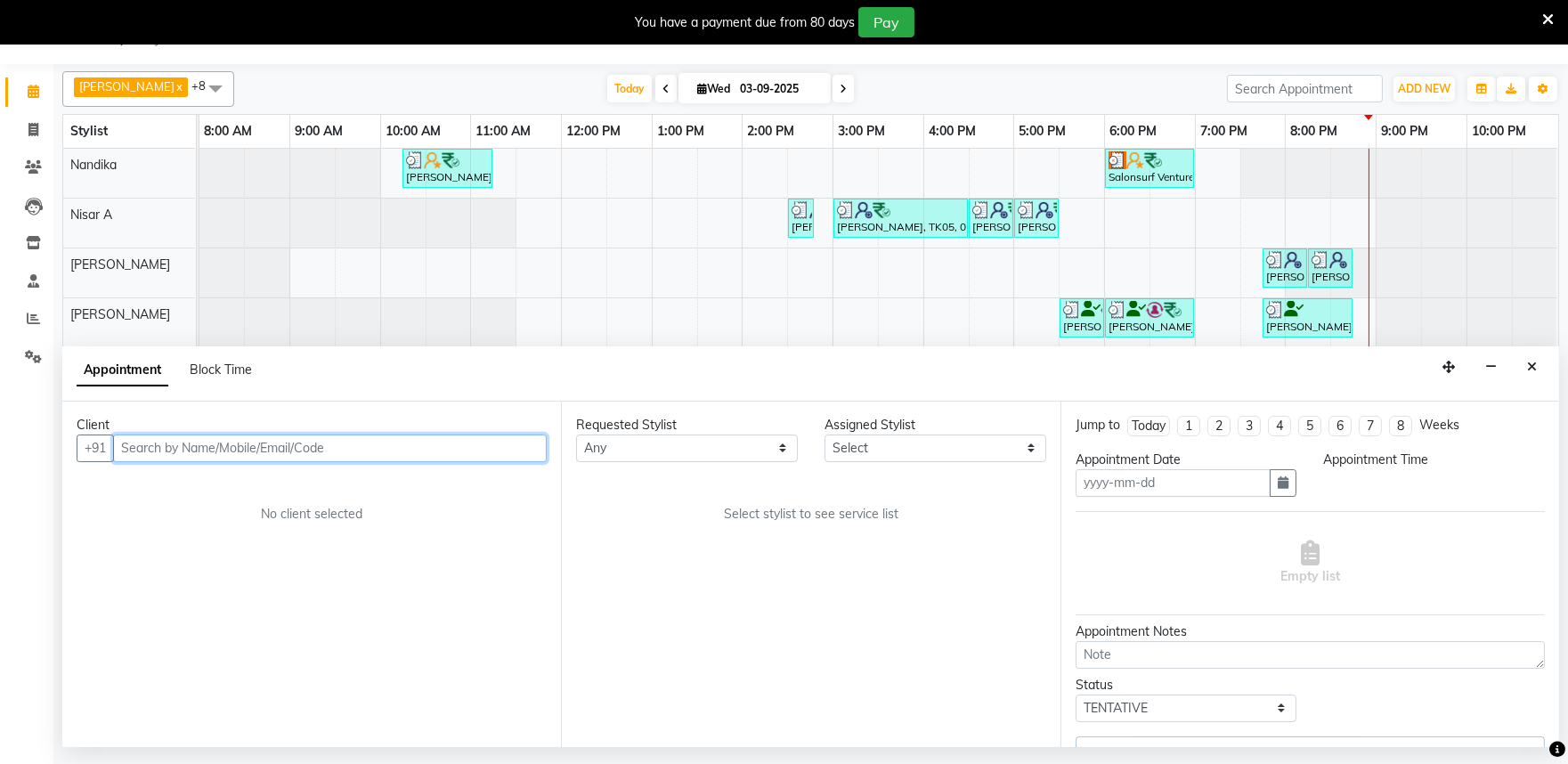
type input "03-09-2025"
select select "1245"
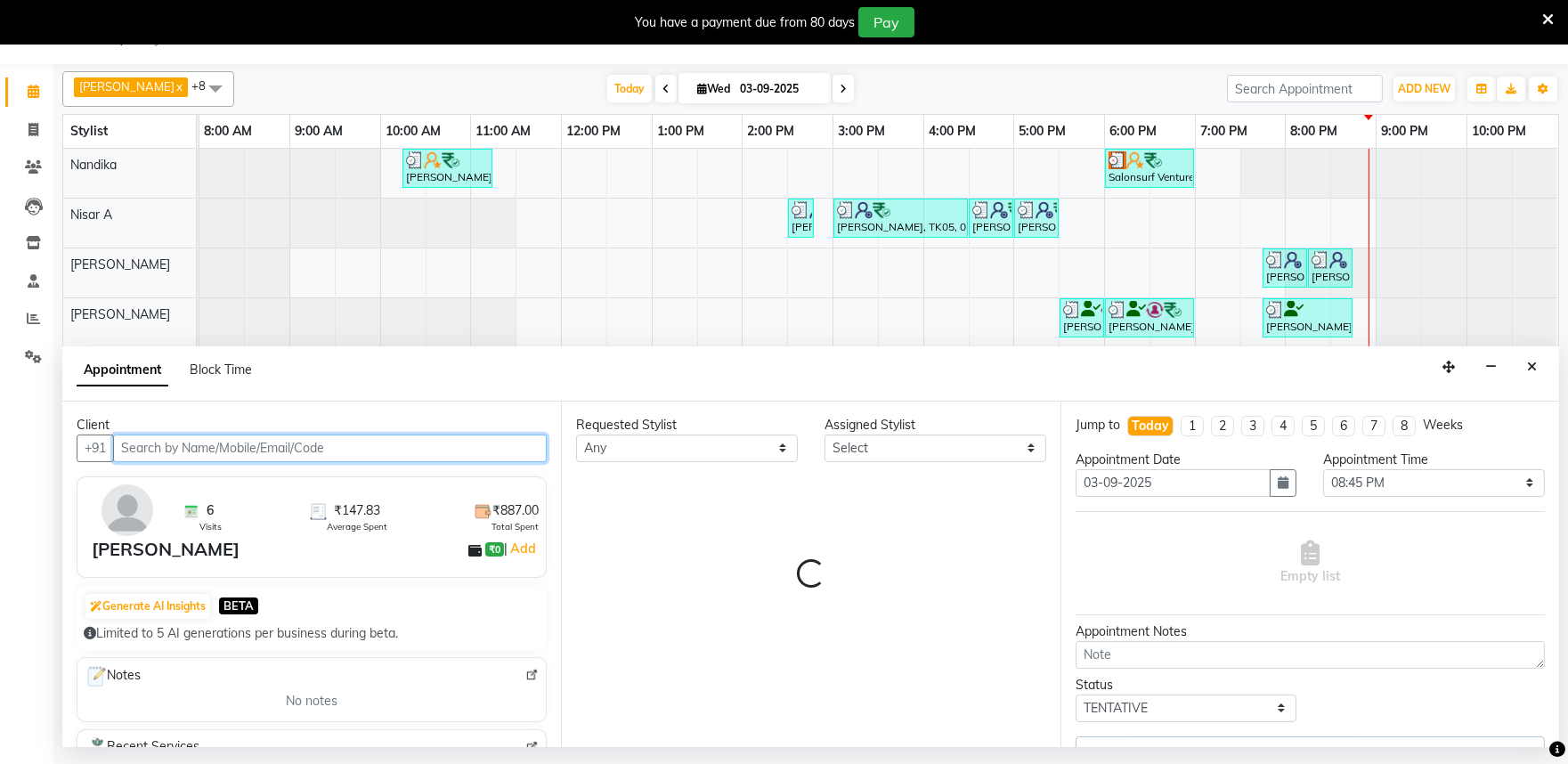
select select "81322"
select select "4213"
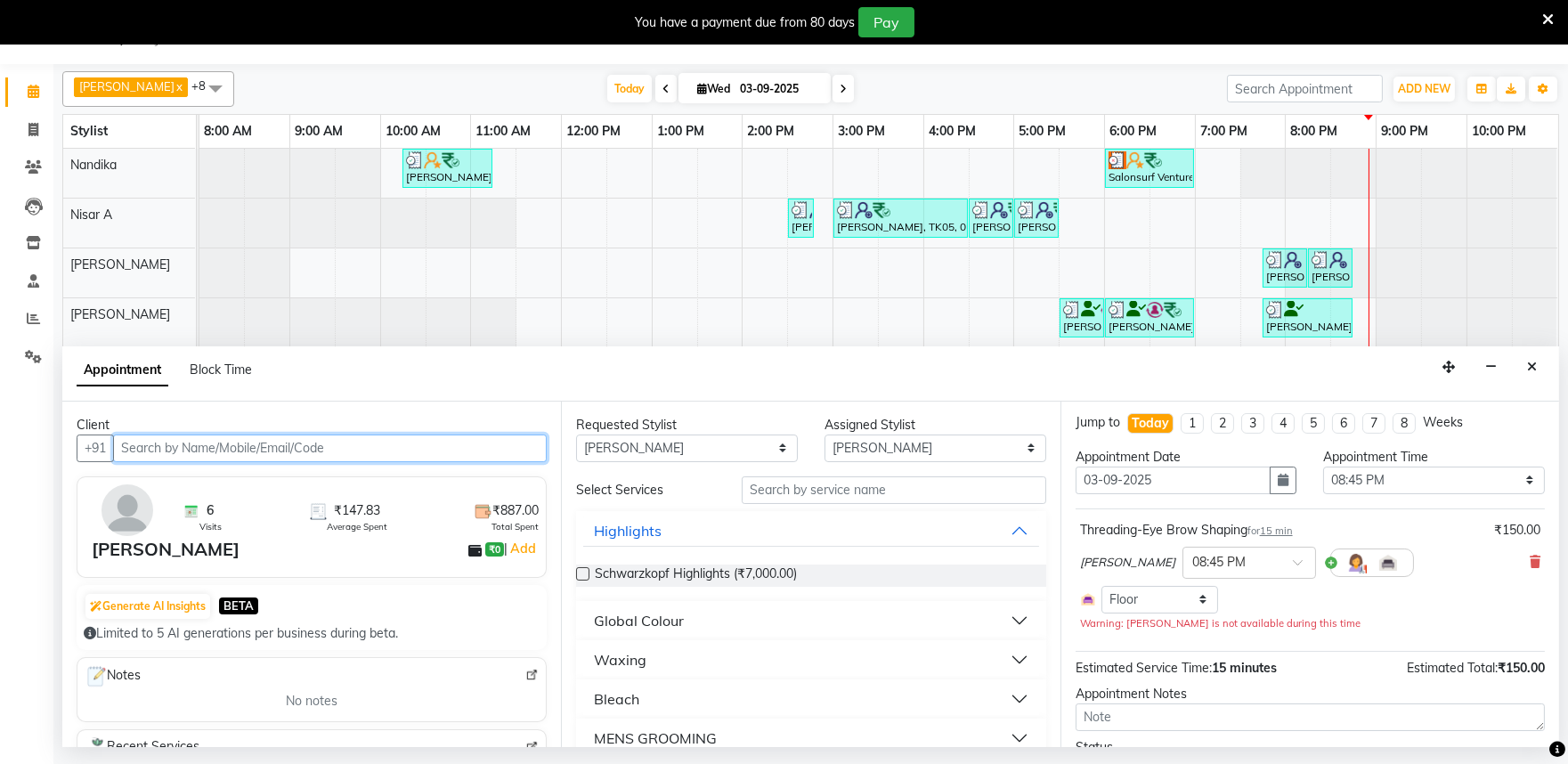
scroll to position [0, 0]
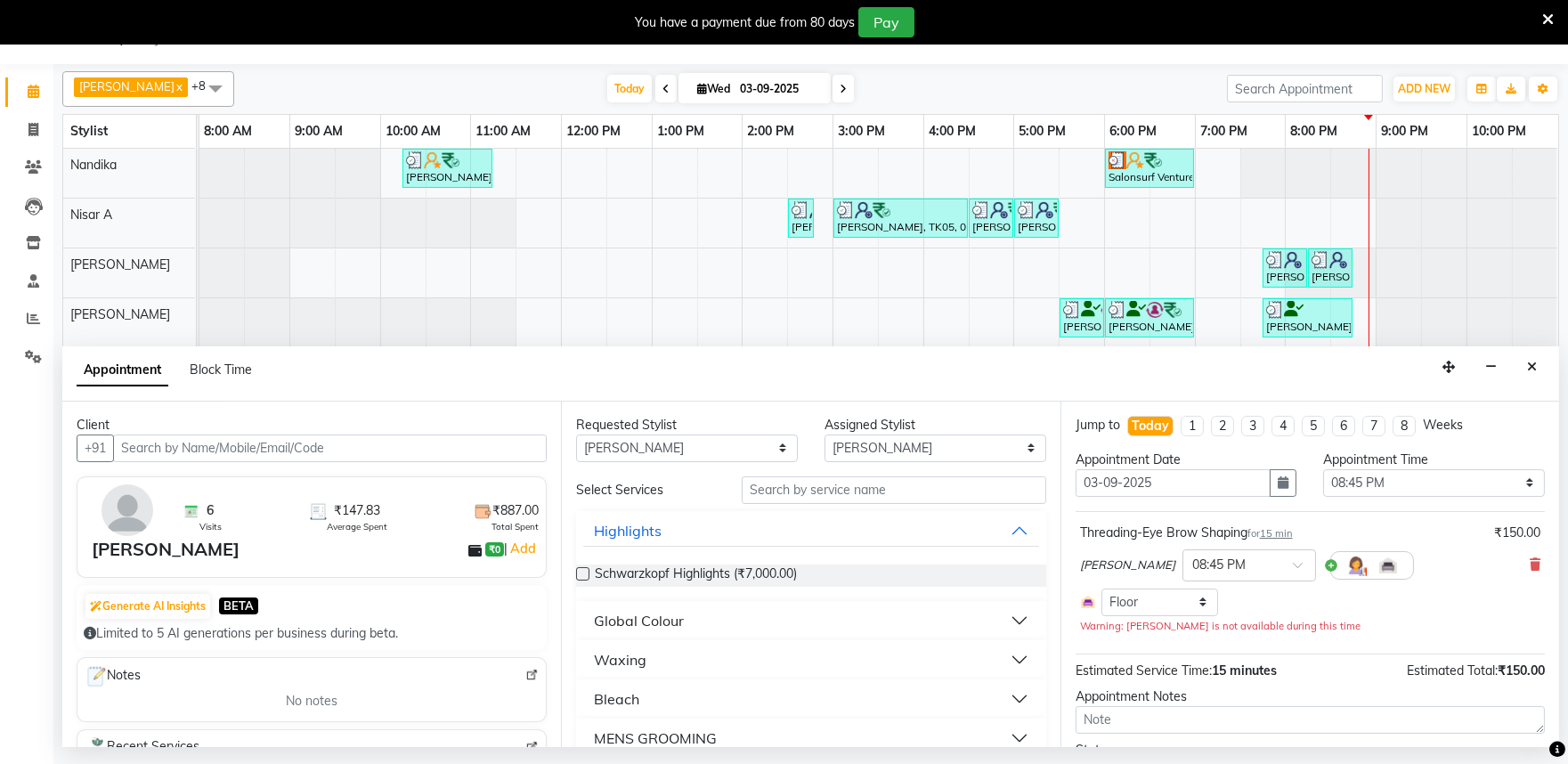
click at [1530, 368] on icon "Close" at bounding box center [1532, 366] width 10 height 12
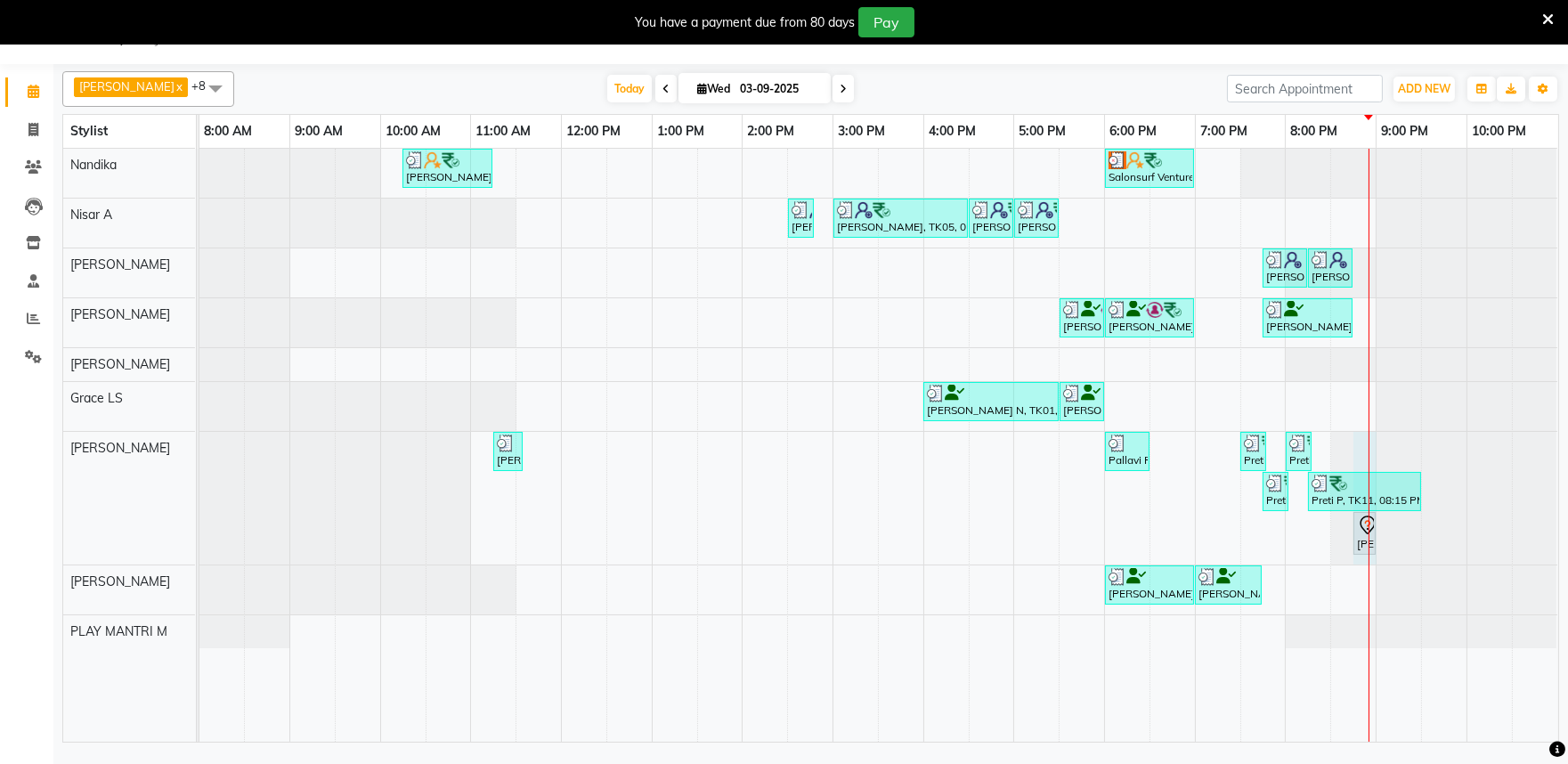
drag, startPoint x: 1377, startPoint y: 524, endPoint x: 1419, endPoint y: 536, distance: 43.7
click at [1419, 536] on div "[PERSON_NAME] G, TK04, 11:15 AM-11:35 AM, Threading EB,UL Pallavi P, TK07, 06:0…" at bounding box center [879, 498] width 1358 height 132
drag, startPoint x: 1378, startPoint y: 536, endPoint x: 1386, endPoint y: 545, distance: 12.0
click at [1418, 543] on div "[PERSON_NAME] G, TK04, 11:15 AM-11:35 AM, Threading EB,UL Pallavi P, TK07, 06:0…" at bounding box center [879, 498] width 1358 height 132
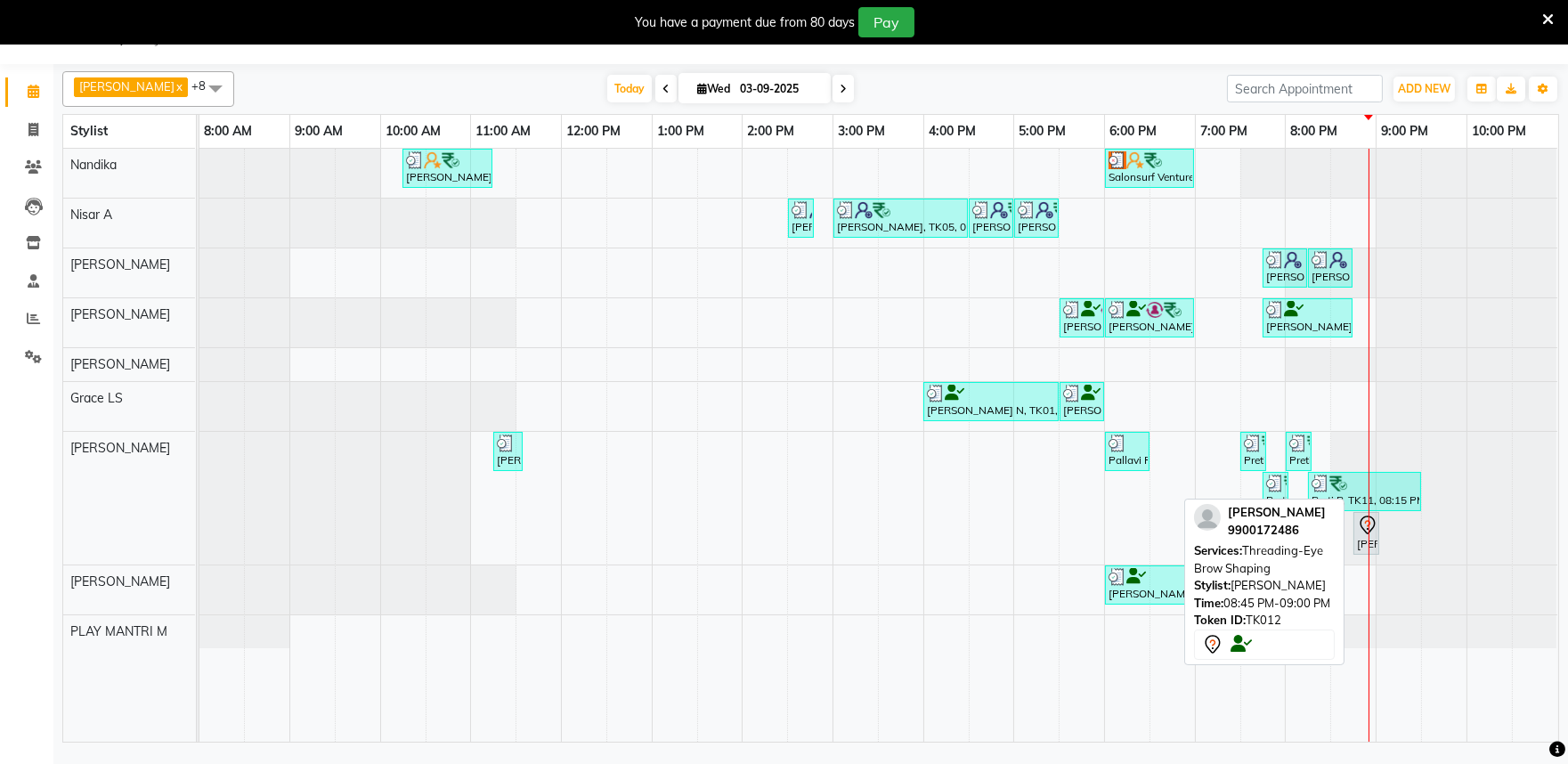
click at [1365, 521] on icon at bounding box center [1367, 524] width 21 height 21
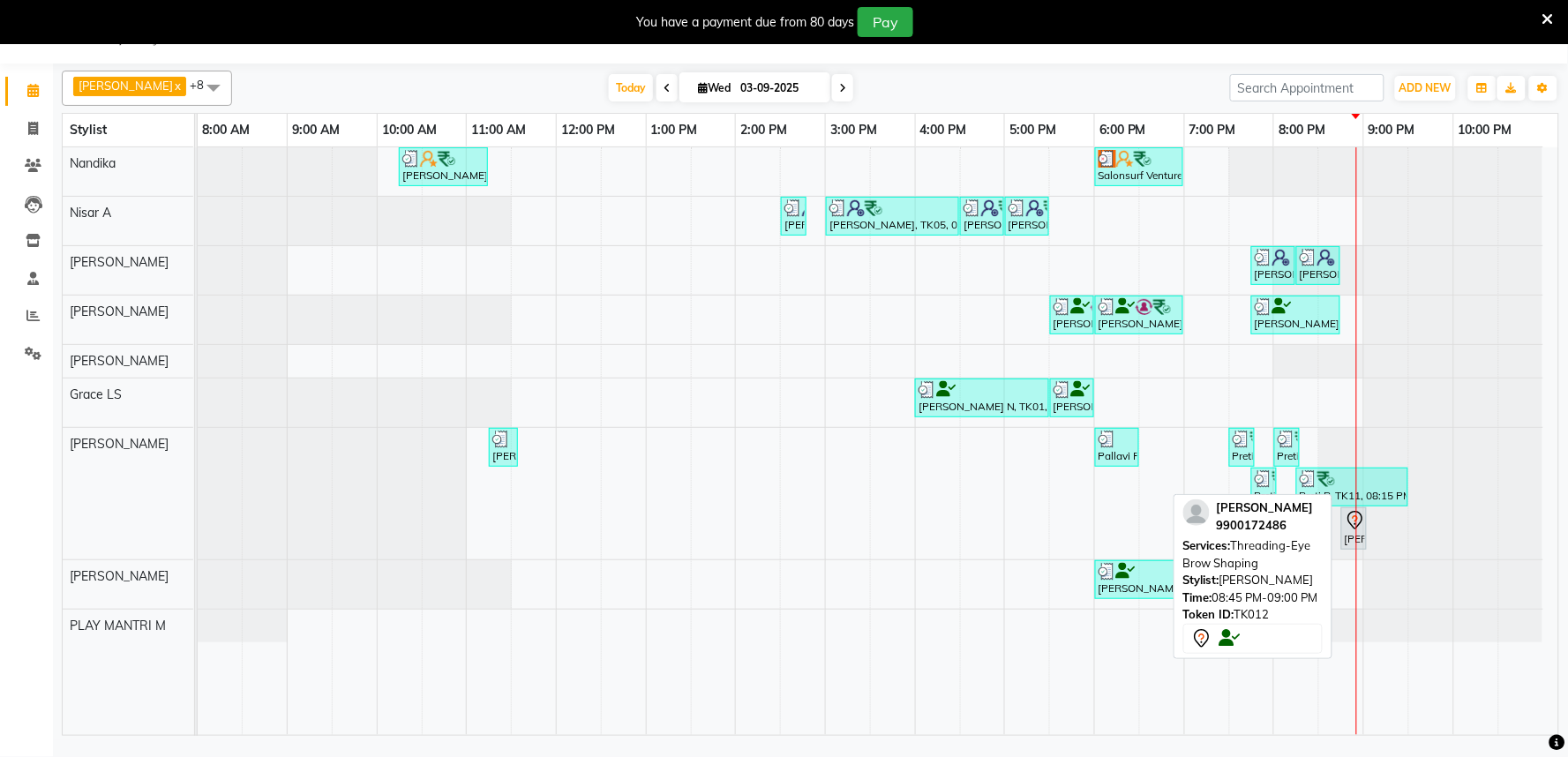
select select "7"
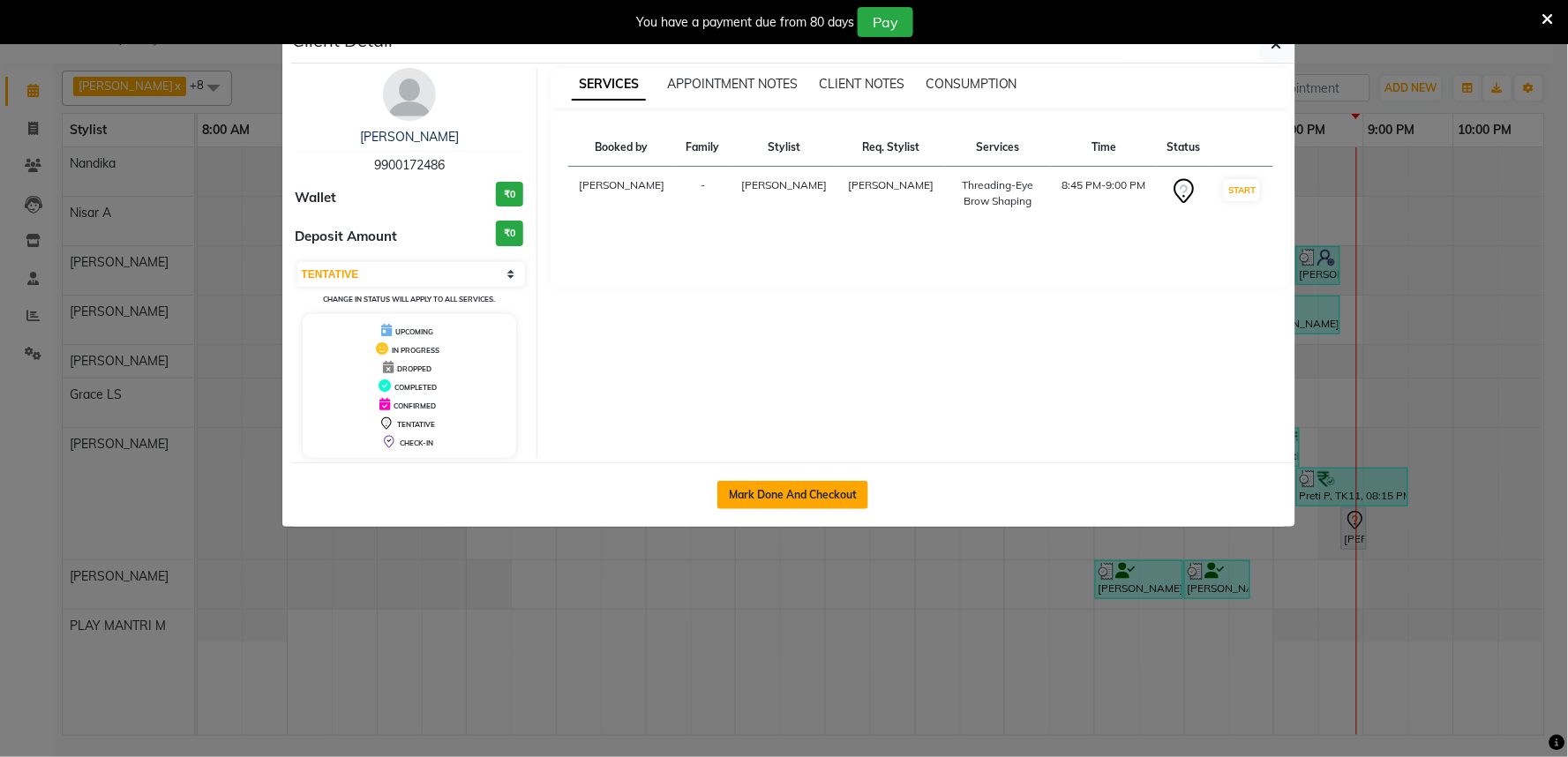
click at [777, 507] on button "Mark Done And Checkout" at bounding box center [793, 495] width 151 height 28
select select "service"
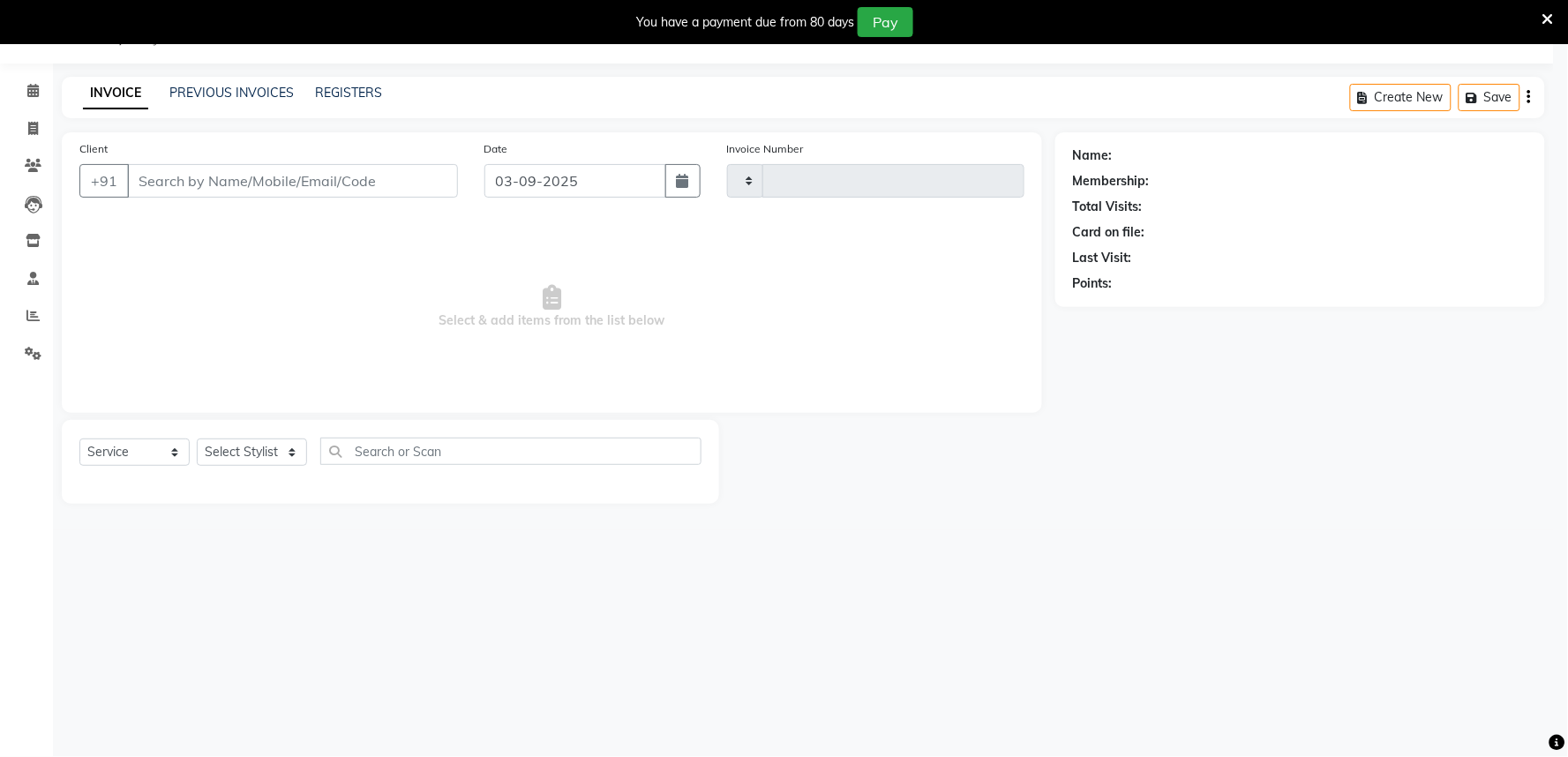
type input "1666"
select select "8352"
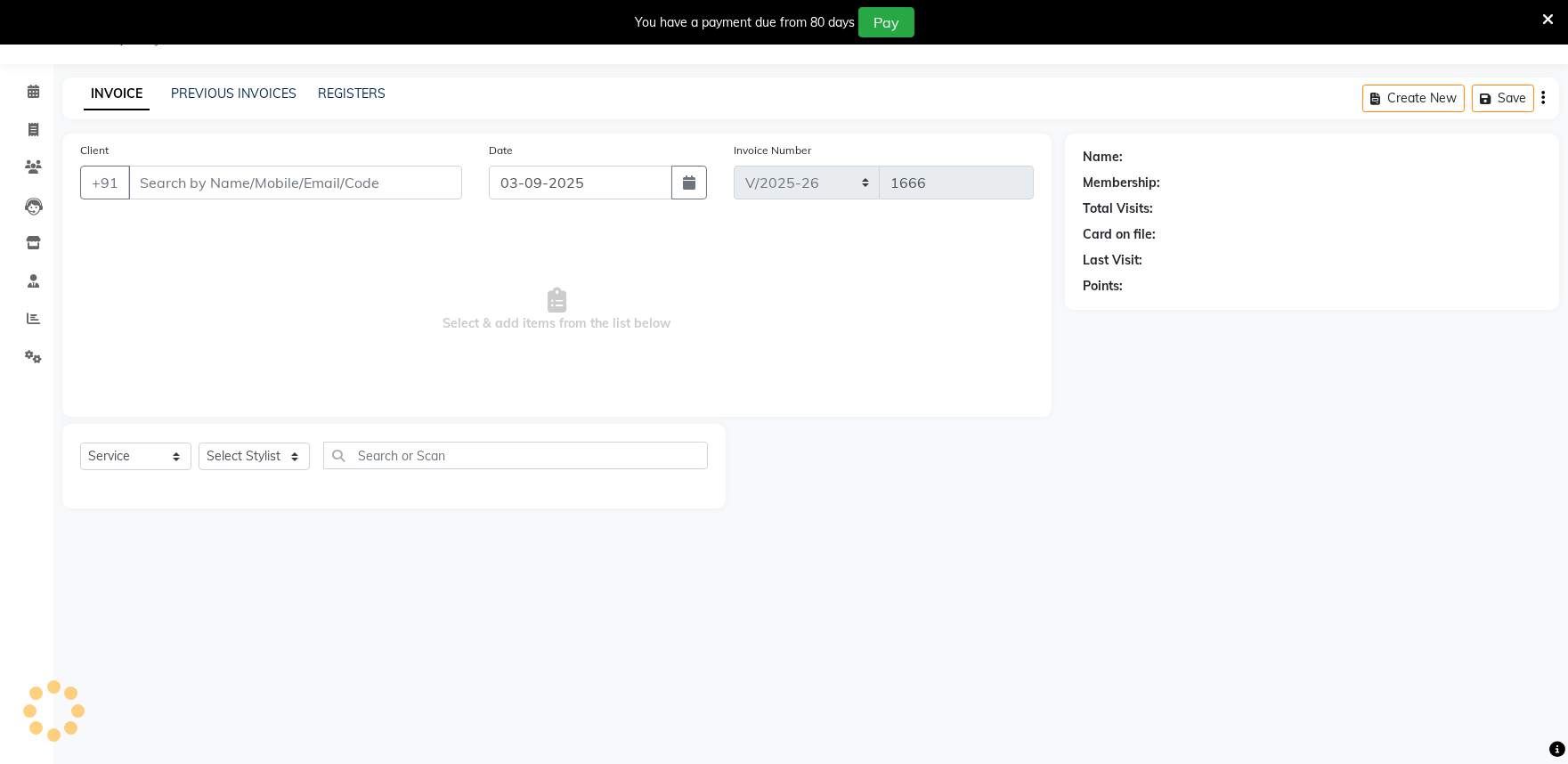
type input "9900172486"
select select "81322"
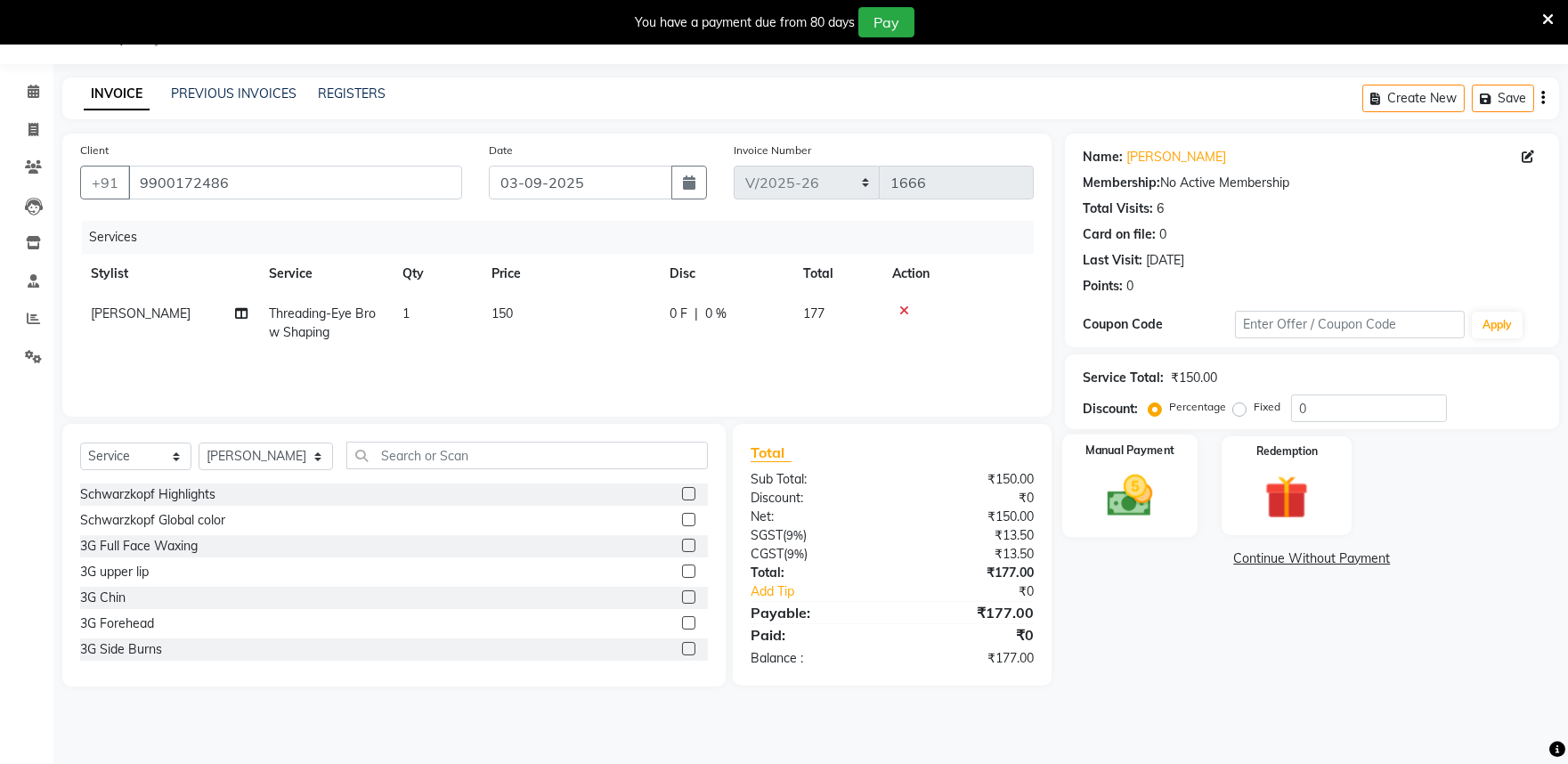
click at [1165, 494] on img at bounding box center [1130, 495] width 74 height 53
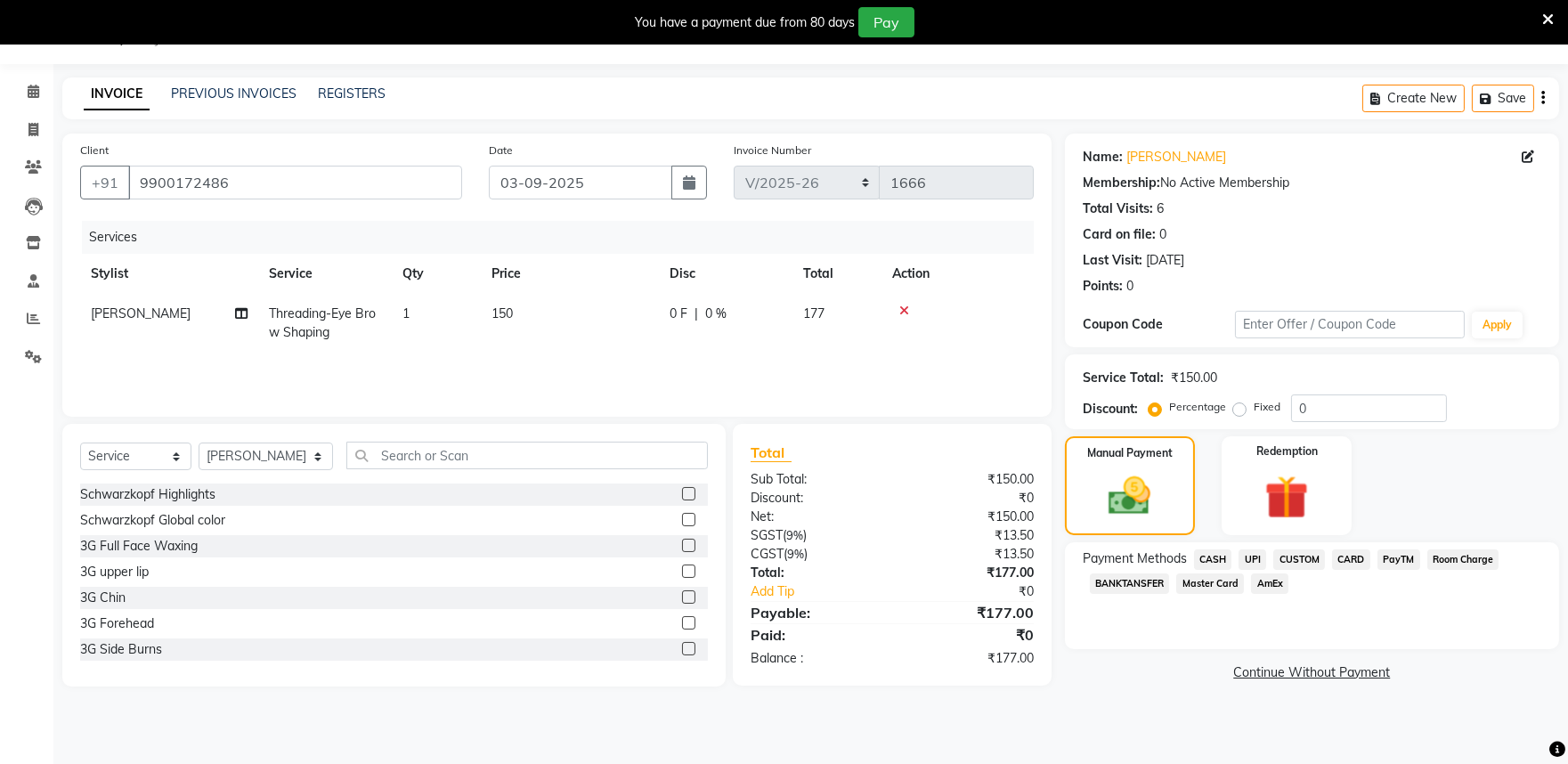
click at [1395, 557] on span "PayTM" at bounding box center [1399, 560] width 43 height 20
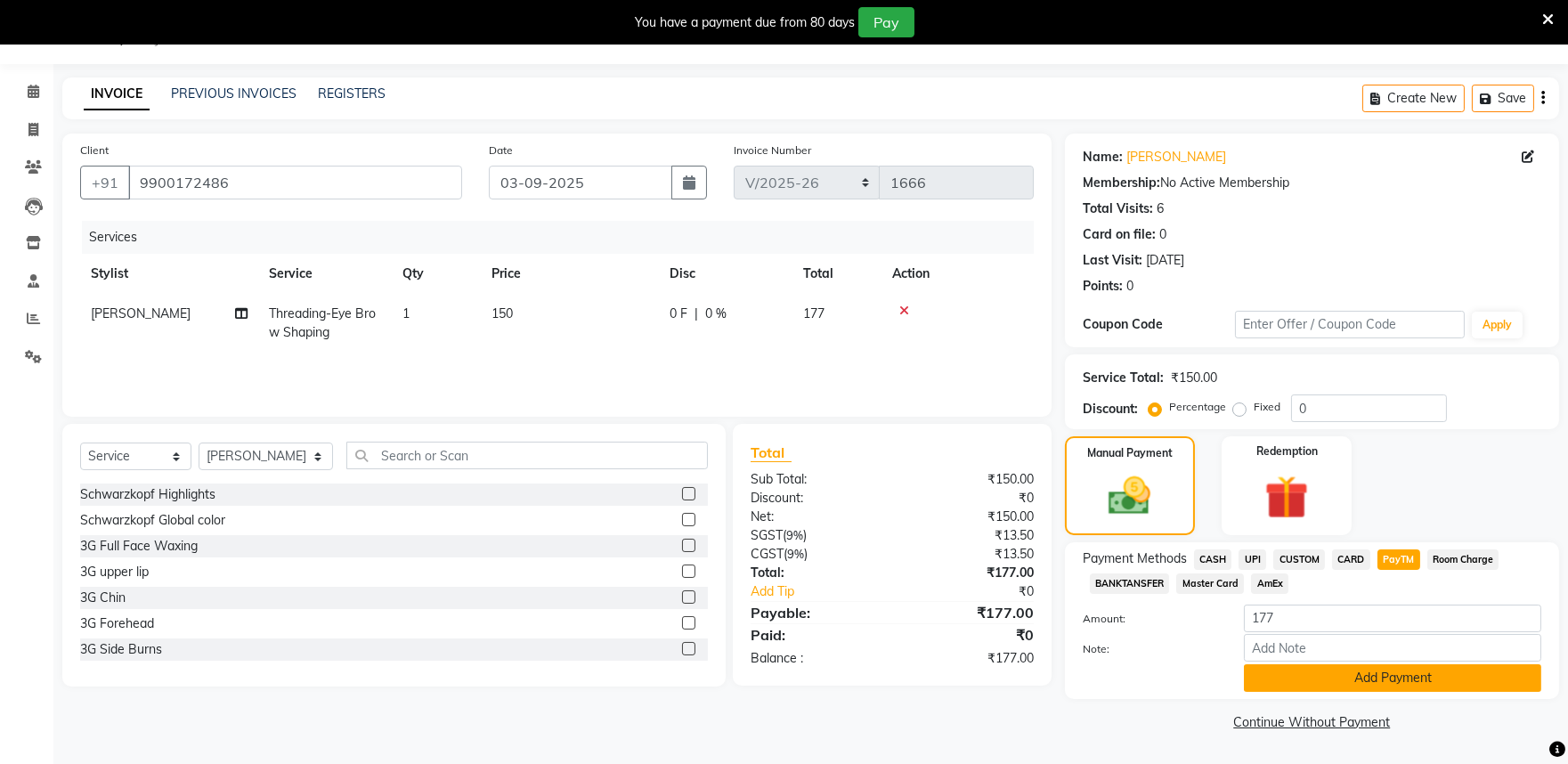
click at [1295, 680] on button "Add Payment" at bounding box center [1393, 678] width 298 height 28
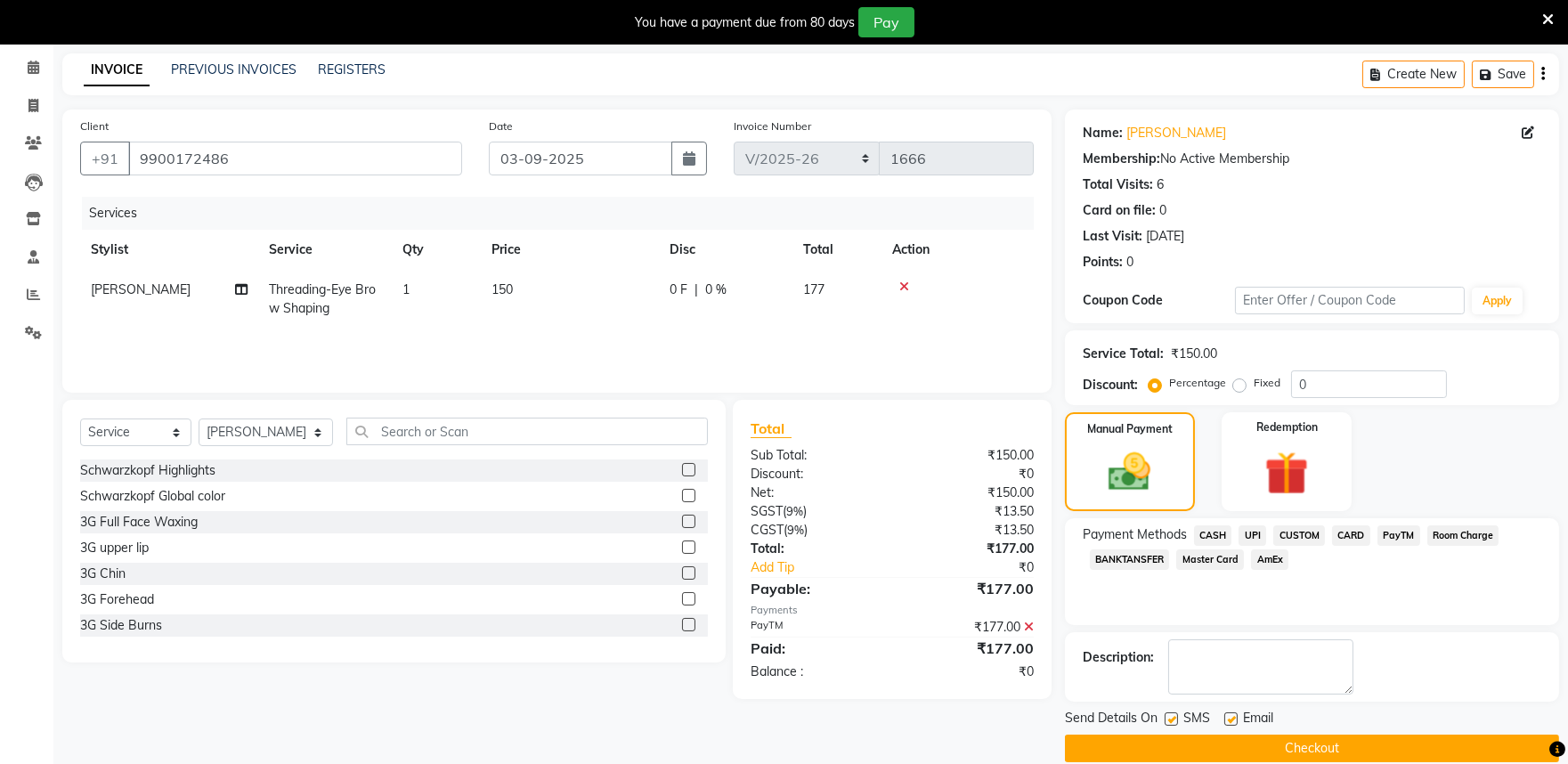
scroll to position [92, 0]
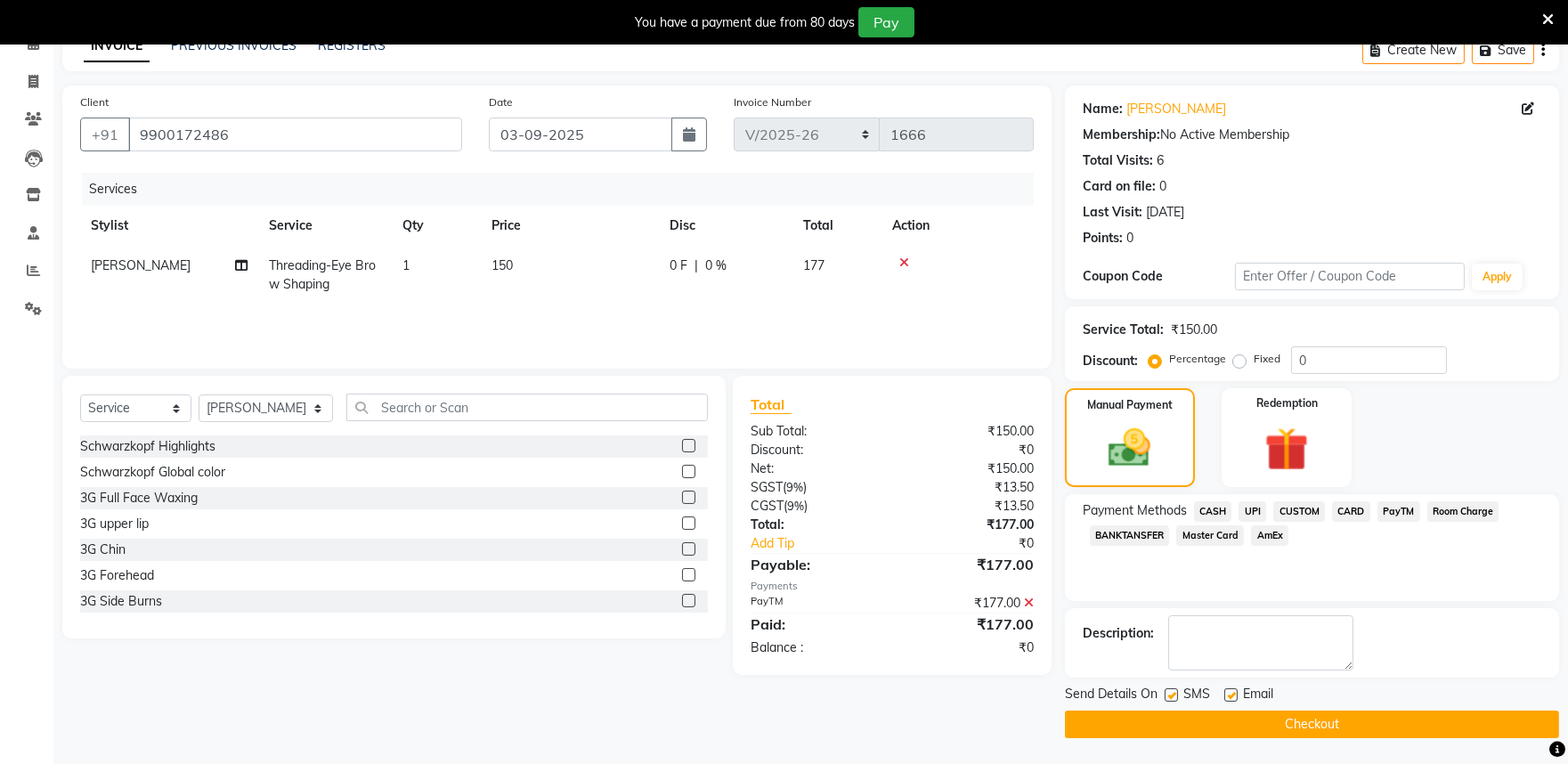
click at [1167, 721] on button "Checkout" at bounding box center [1312, 724] width 494 height 28
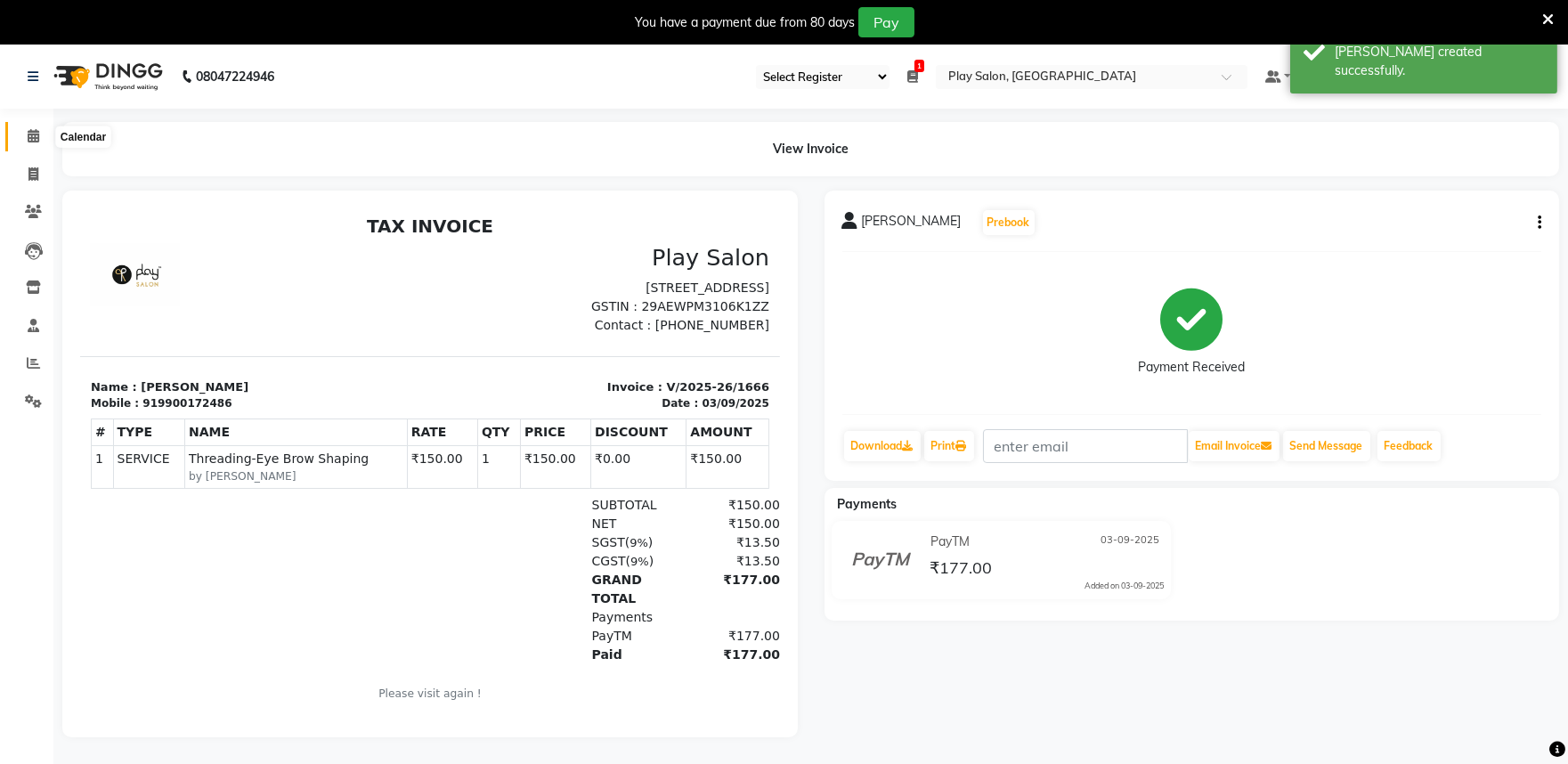
click at [32, 144] on span at bounding box center [33, 137] width 31 height 20
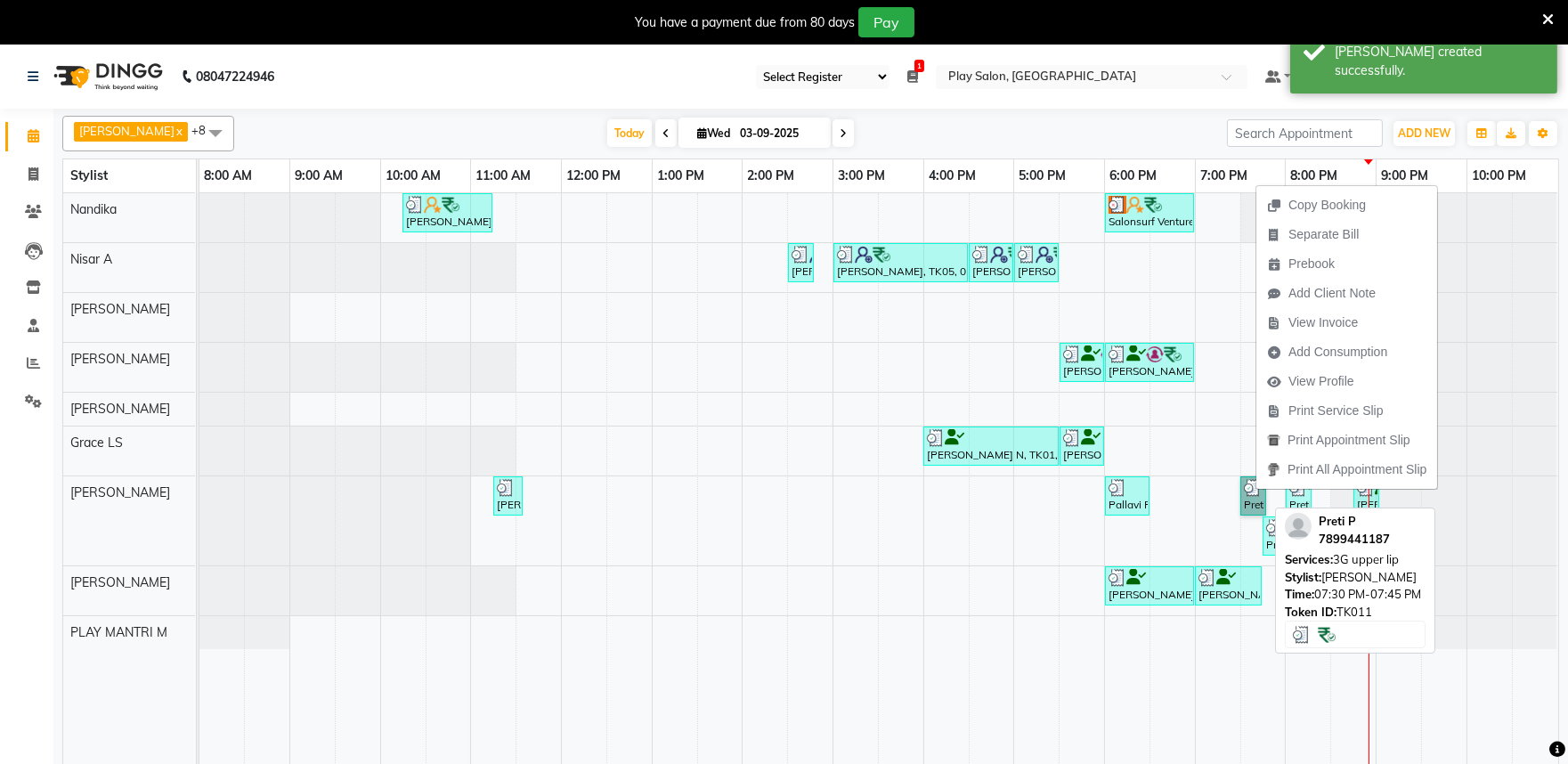
click at [1253, 483] on link "Preti P, TK11, 07:30 PM-07:45 PM, 3G upper lip" at bounding box center [1253, 496] width 26 height 39
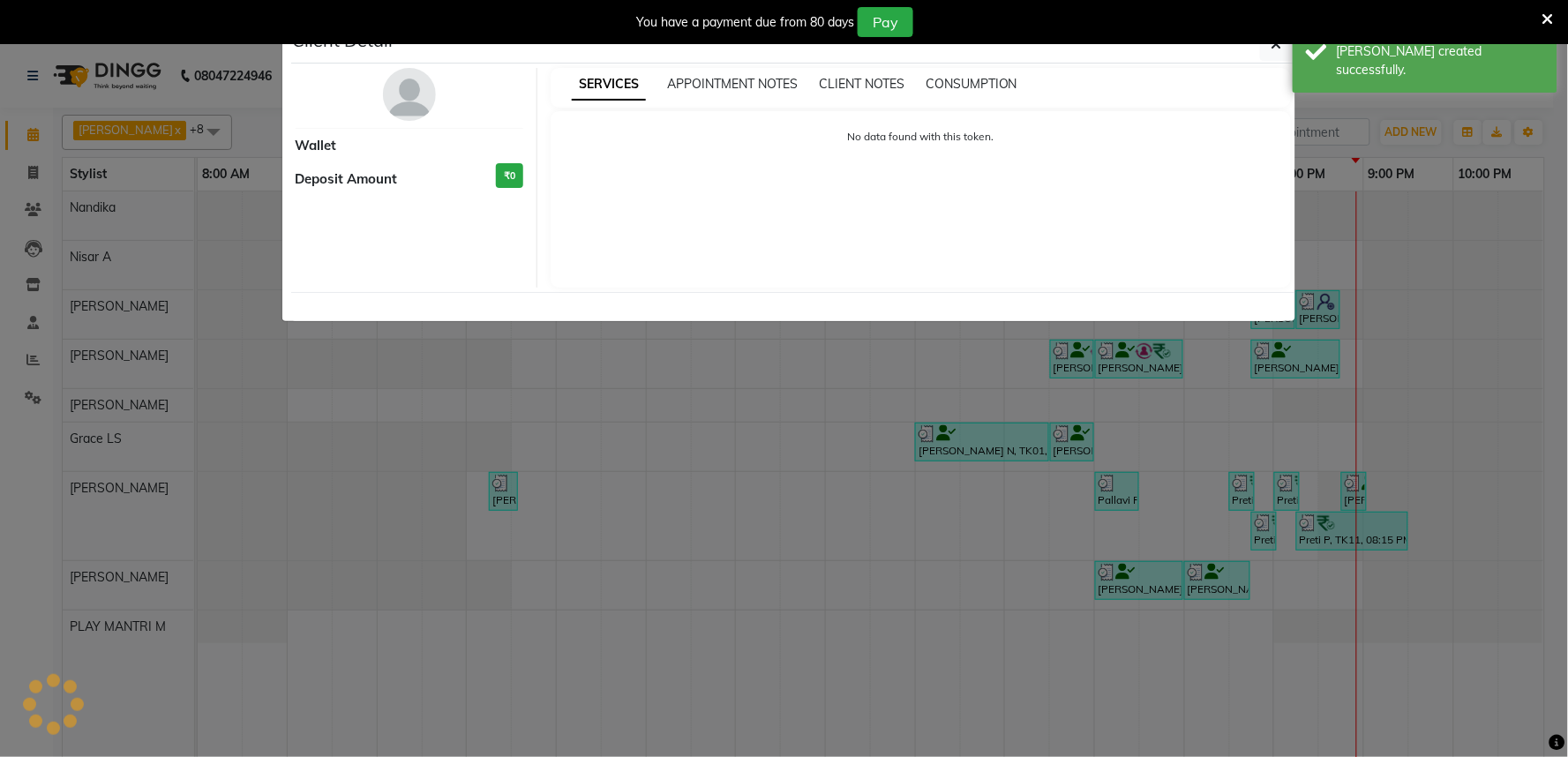
select select "3"
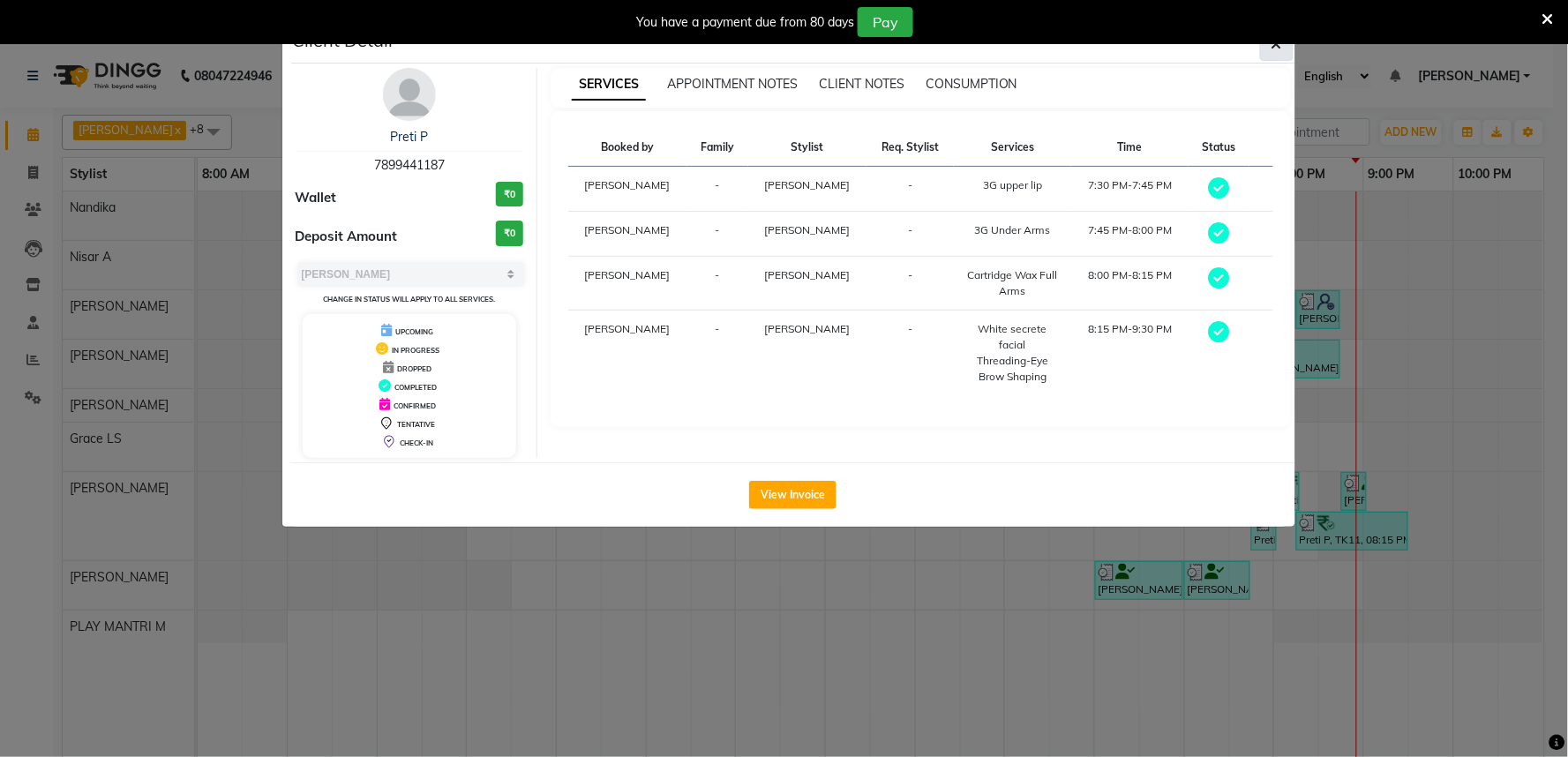
click at [1280, 48] on icon "button" at bounding box center [1277, 43] width 11 height 14
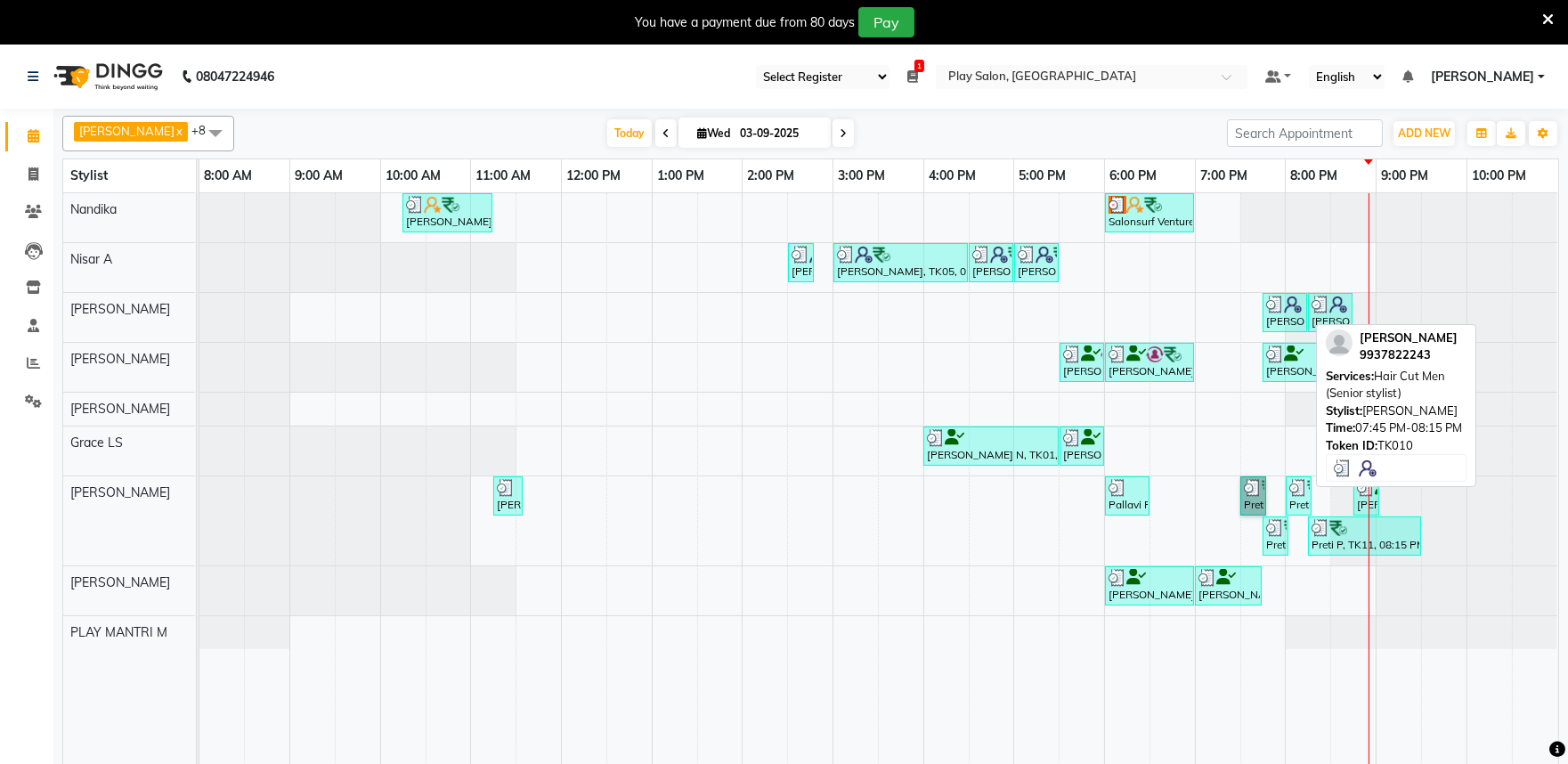
click at [1275, 305] on img at bounding box center [1275, 304] width 18 height 18
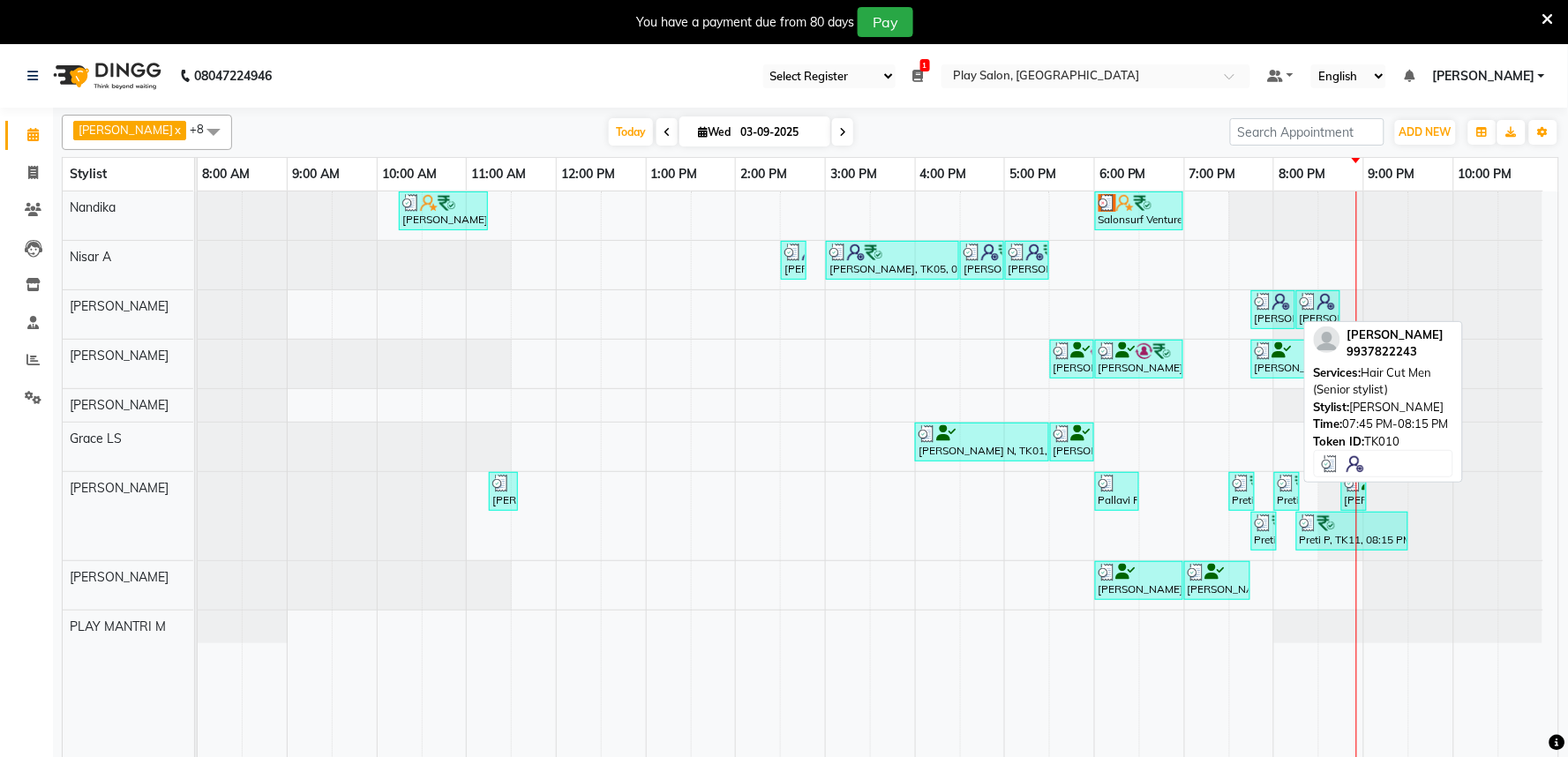
select select "3"
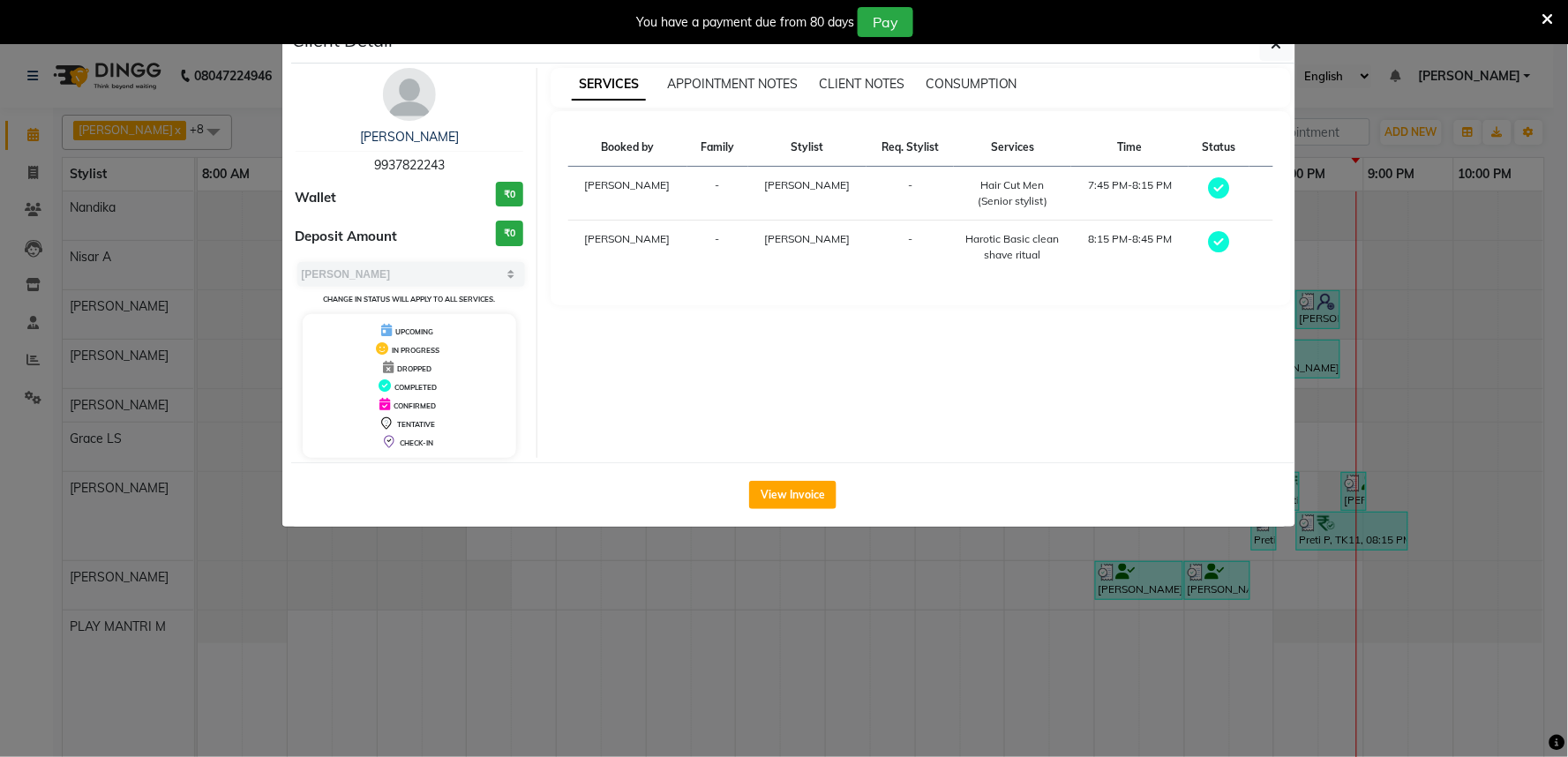
drag, startPoint x: 372, startPoint y: 162, endPoint x: 452, endPoint y: 165, distance: 80.1
click at [452, 165] on div "[PERSON_NAME] A 9937822243" at bounding box center [410, 151] width 228 height 47
copy span "9937822243"
click at [1277, 46] on icon "button" at bounding box center [1277, 43] width 11 height 14
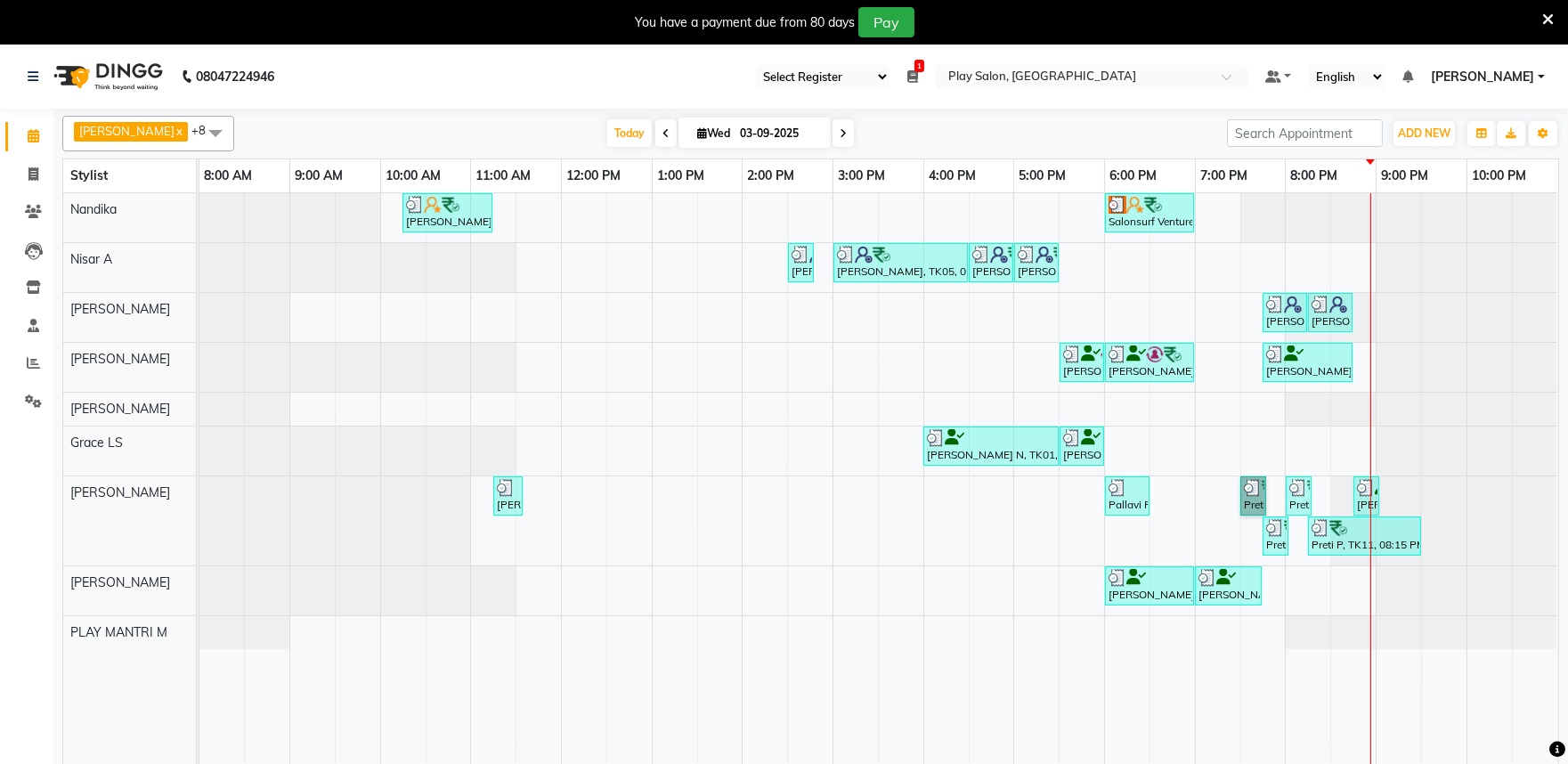
click at [1294, 588] on div "[PERSON_NAME], TK02, 10:15 AM-11:15 AM, Blowdry + shampoo + conditioner [KERAST…" at bounding box center [879, 489] width 1359 height 593
select select "81311"
select select "tentative"
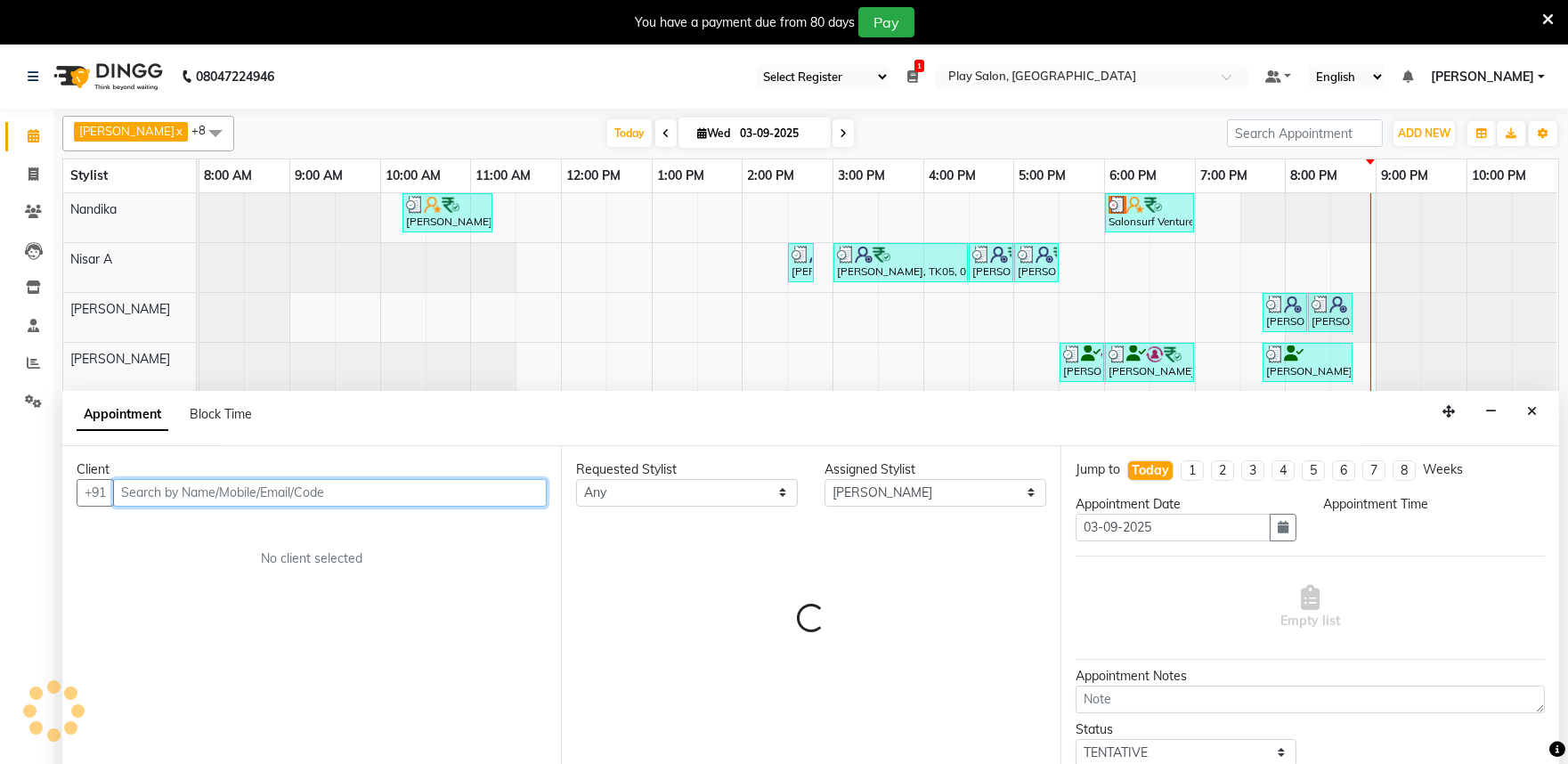
select select "1200"
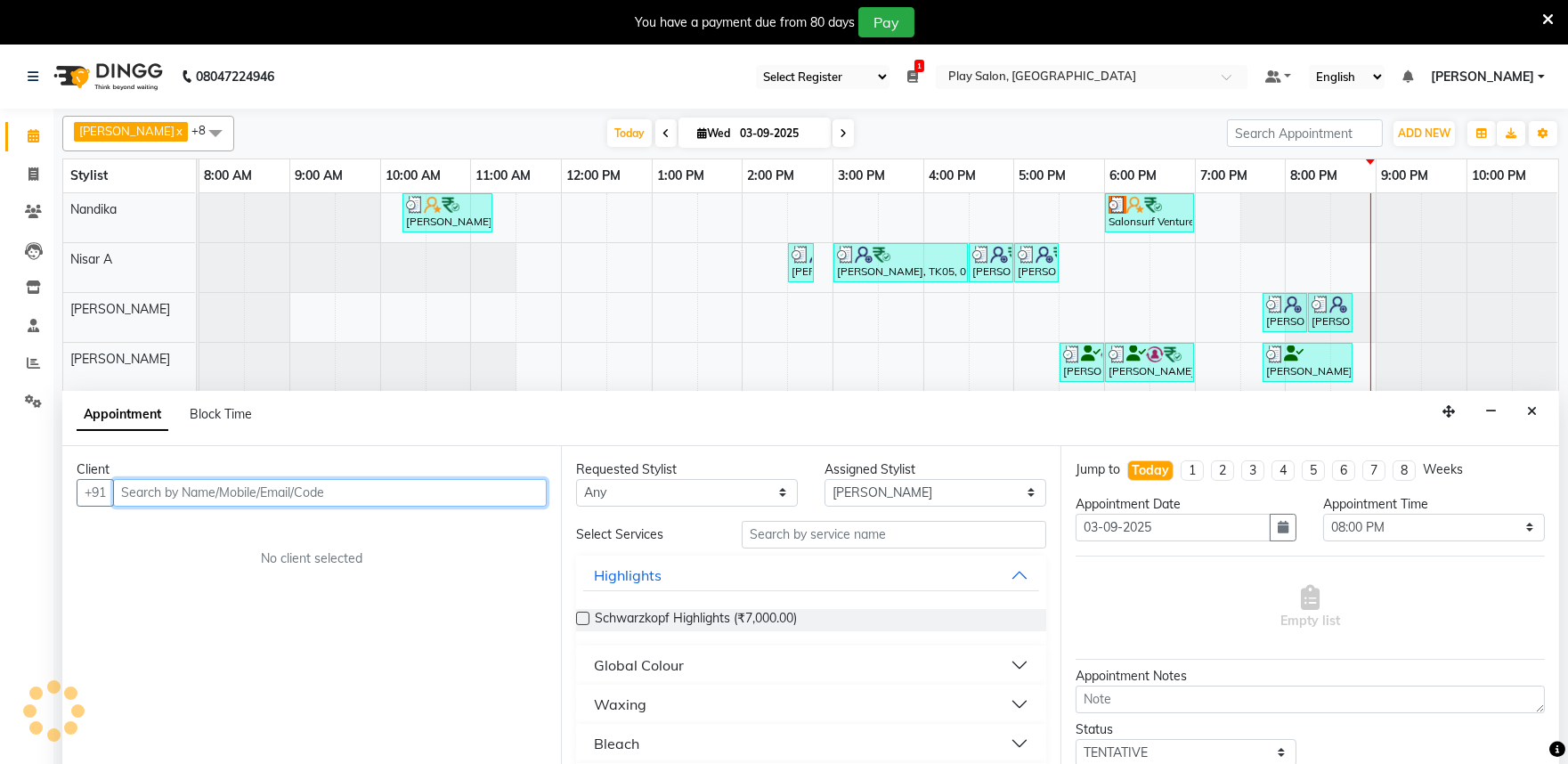
scroll to position [44, 0]
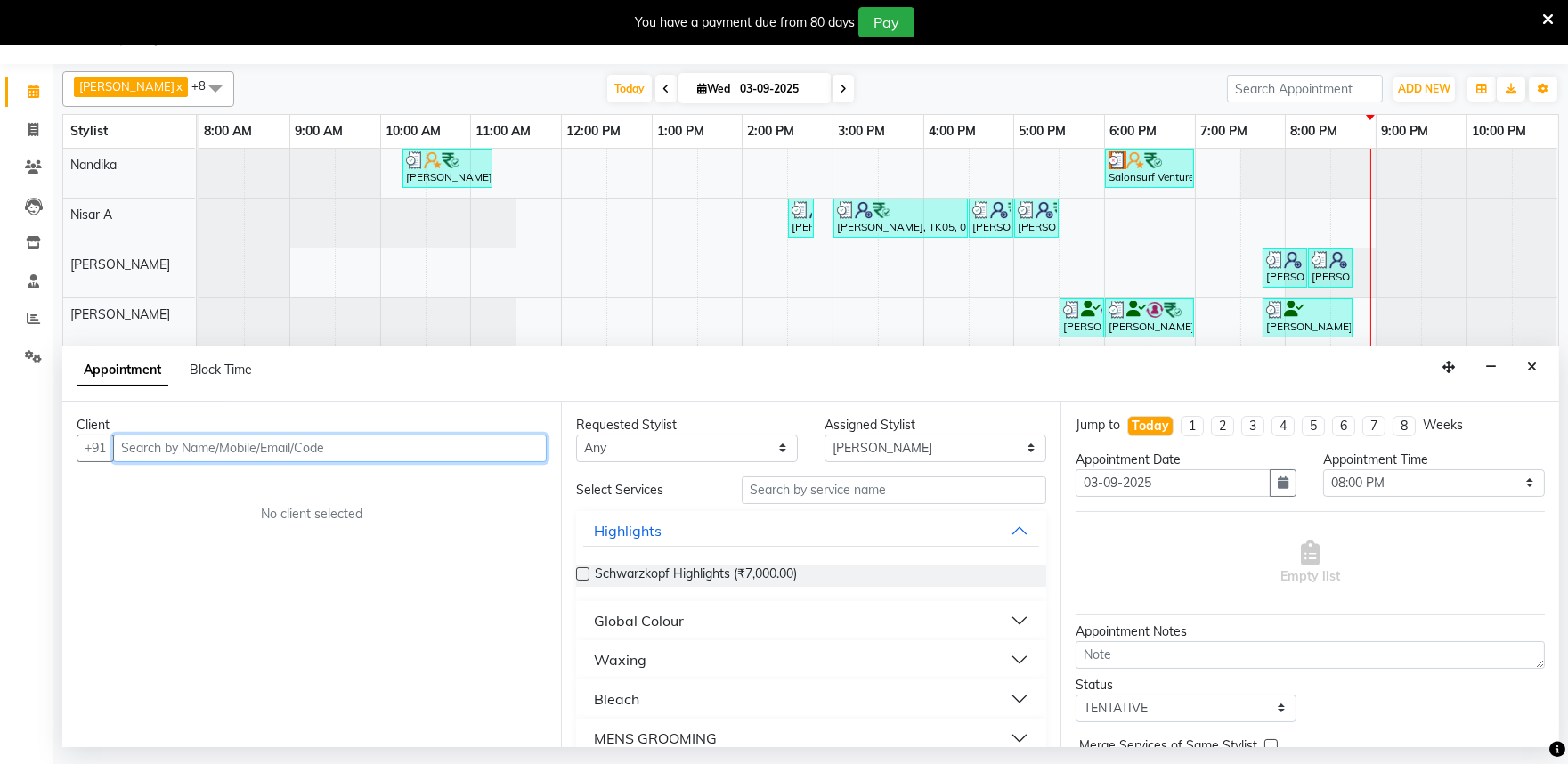
paste input "9937822243"
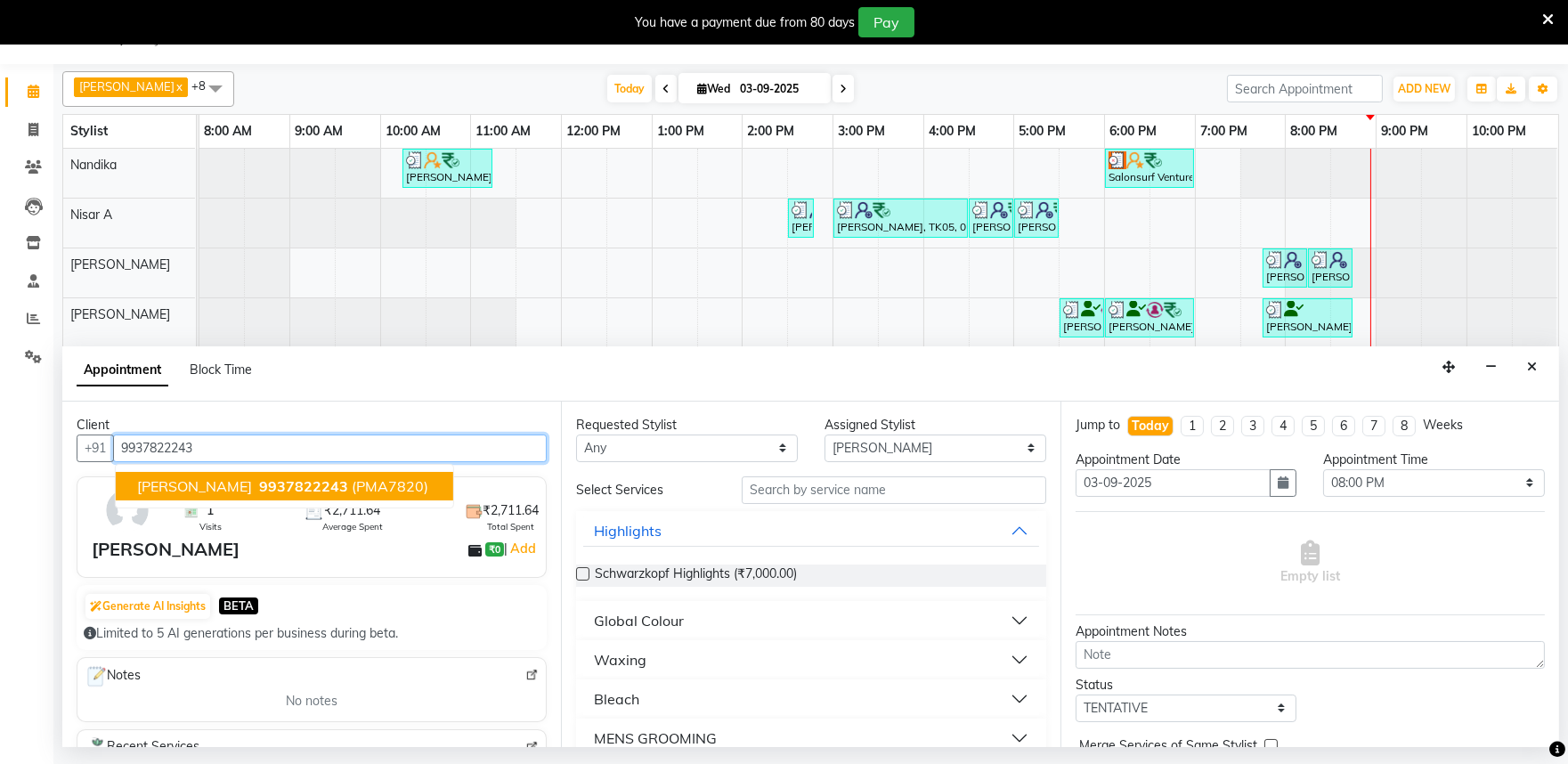
click at [255, 490] on ngb-highlight "9937822243" at bounding box center [302, 486] width 93 height 18
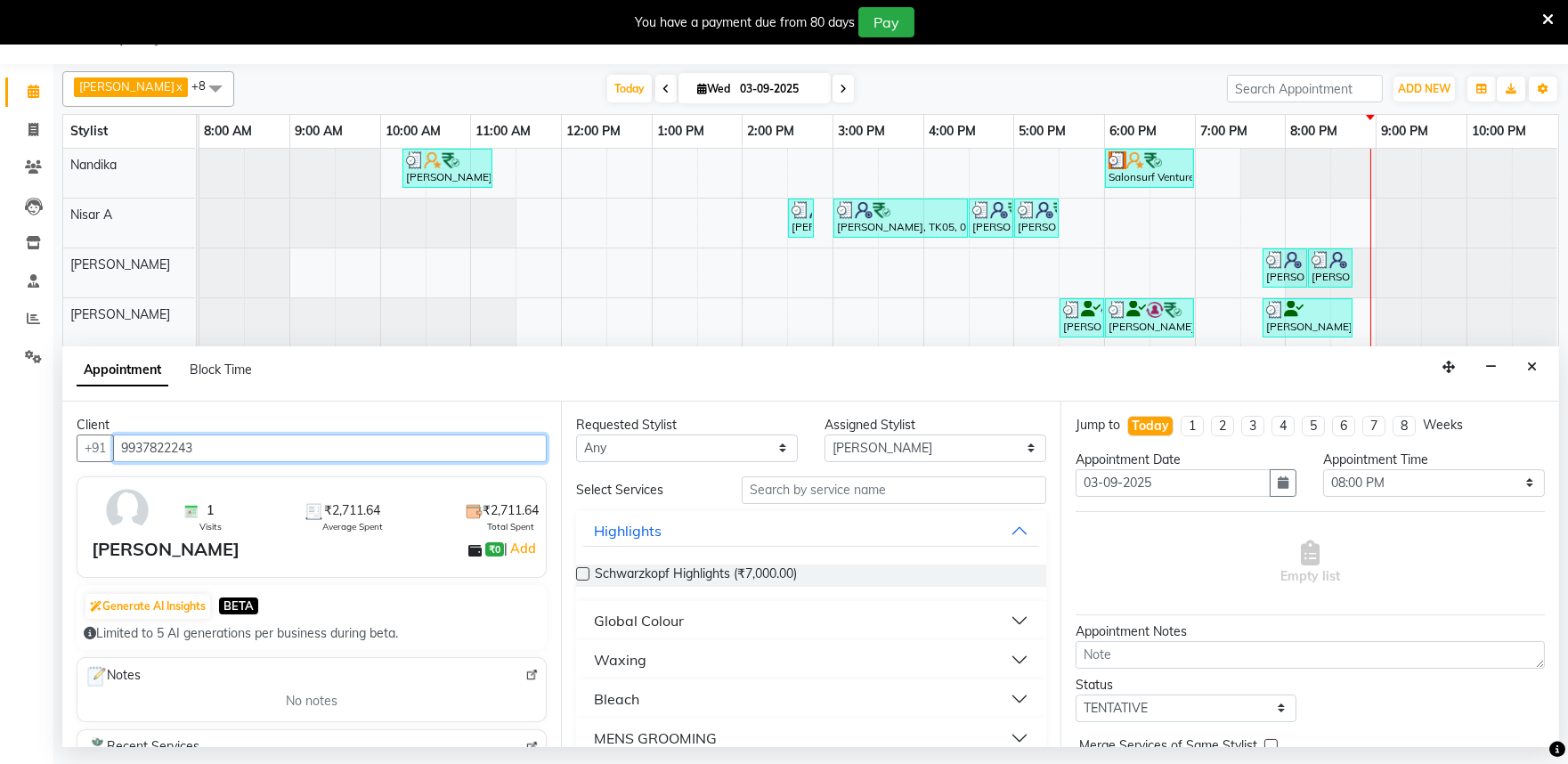
type input "9937822243"
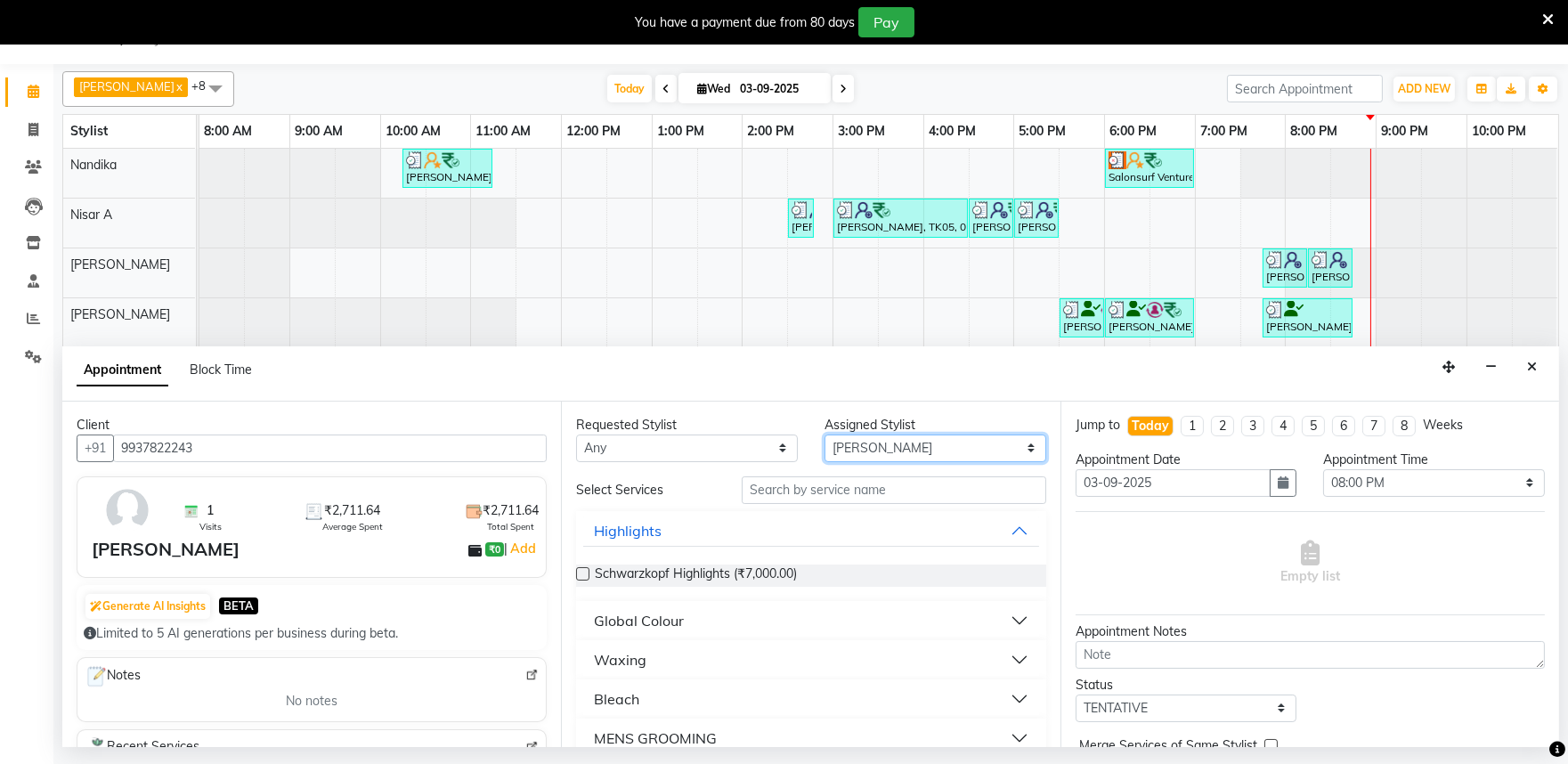
click at [840, 457] on select "Select [PERSON_NAME] Admin [PERSON_NAME] [PERSON_NAME] S [PERSON_NAME] [PERSON_…" at bounding box center [935, 449] width 222 height 28
click at [840, 455] on select "Select [PERSON_NAME] Admin [PERSON_NAME] [PERSON_NAME] S [PERSON_NAME] [PERSON_…" at bounding box center [935, 449] width 222 height 28
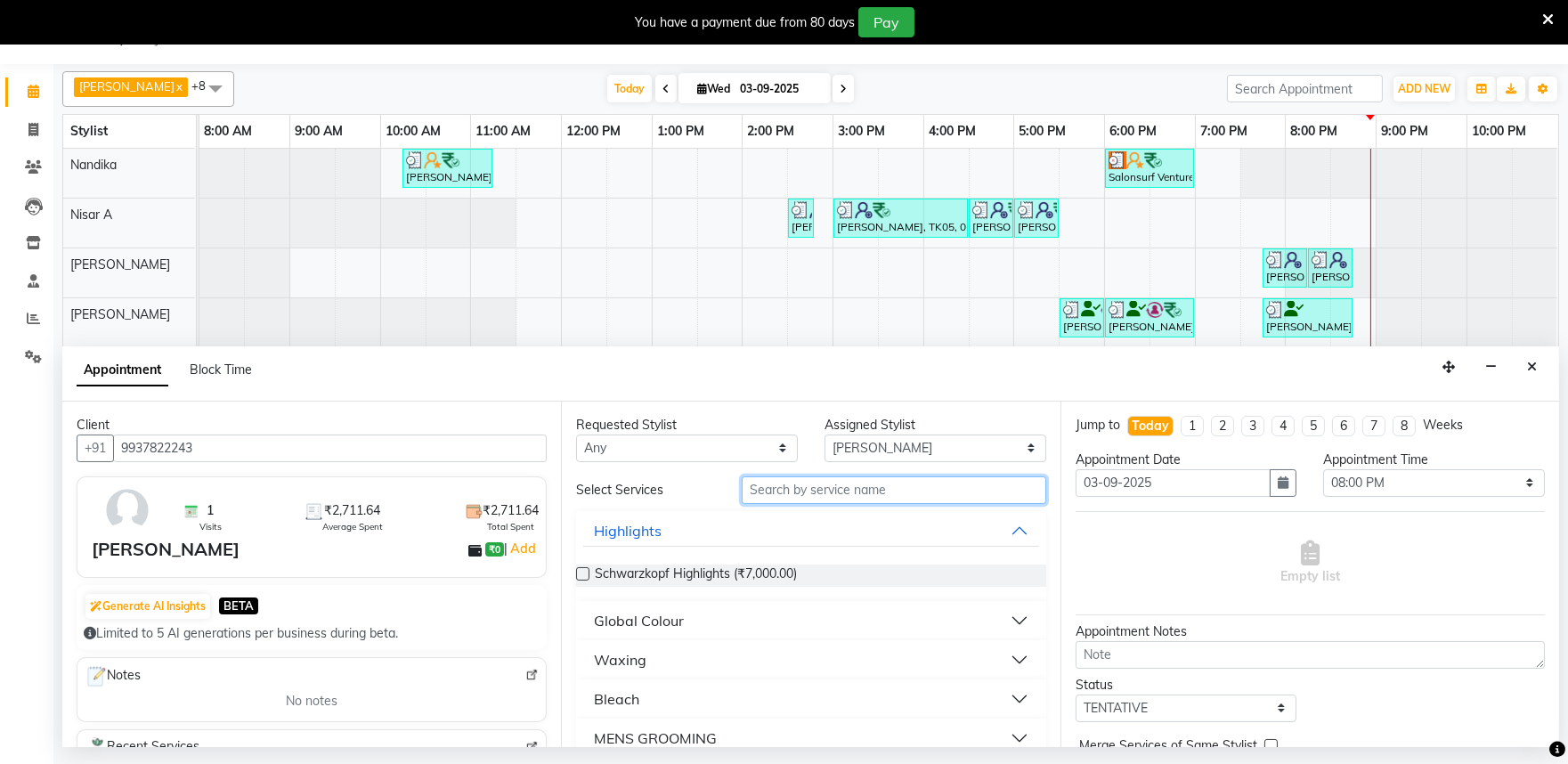
click at [794, 487] on input "text" at bounding box center [894, 490] width 304 height 28
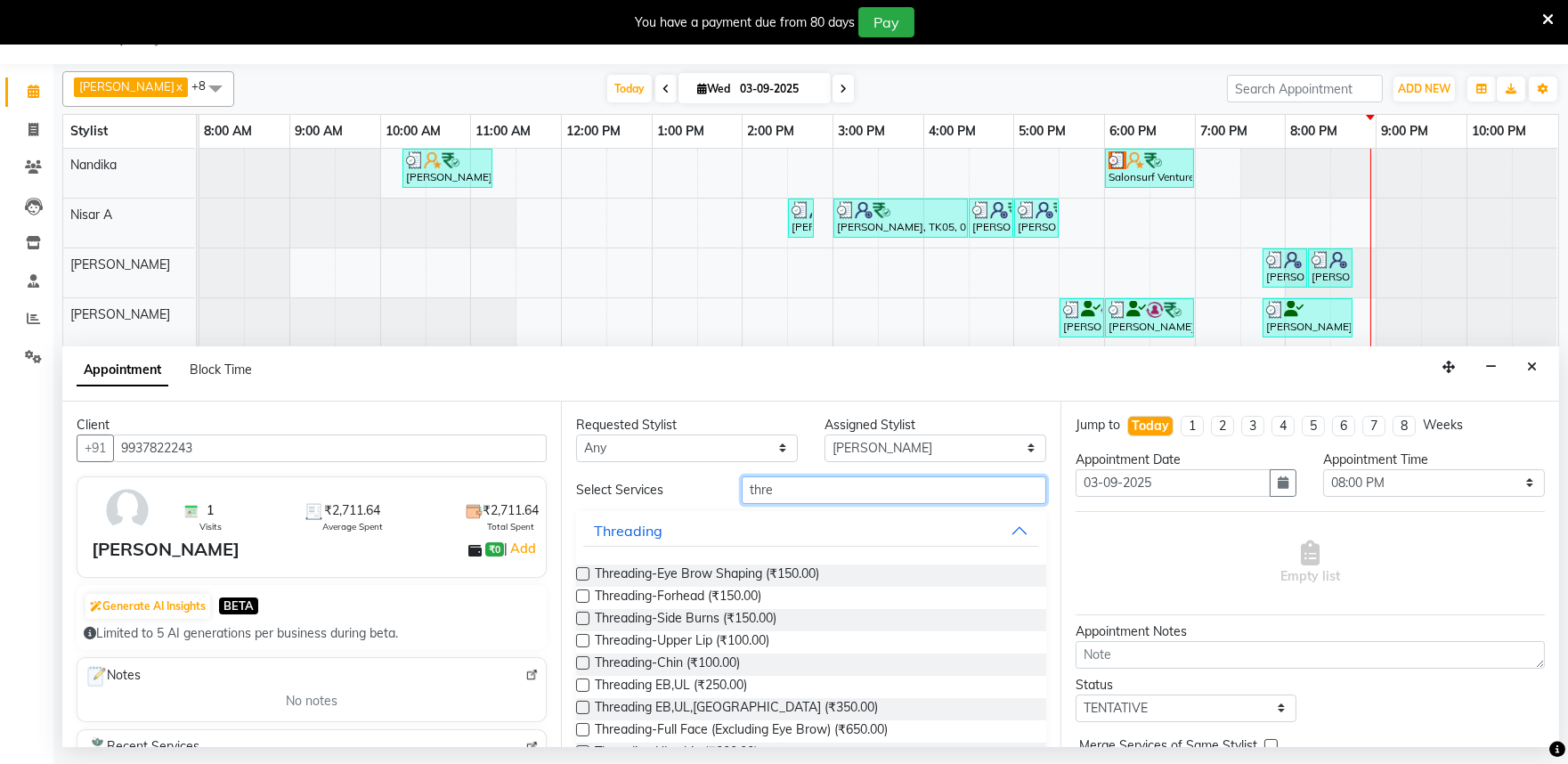
type input "thre"
click at [587, 572] on label at bounding box center [583, 573] width 13 height 13
click at [587, 572] on input "checkbox" at bounding box center [582, 575] width 12 height 12
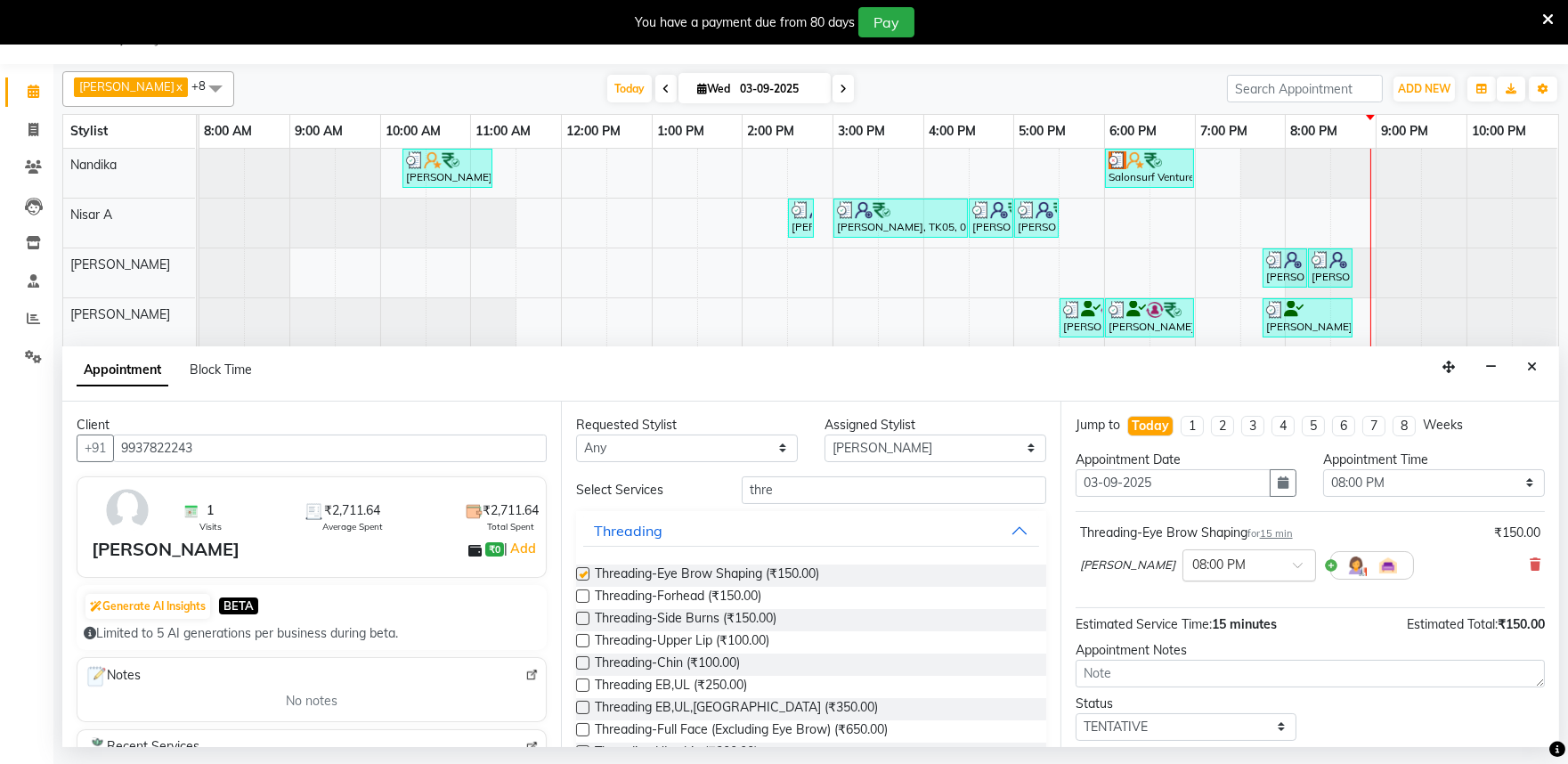
checkbox input "false"
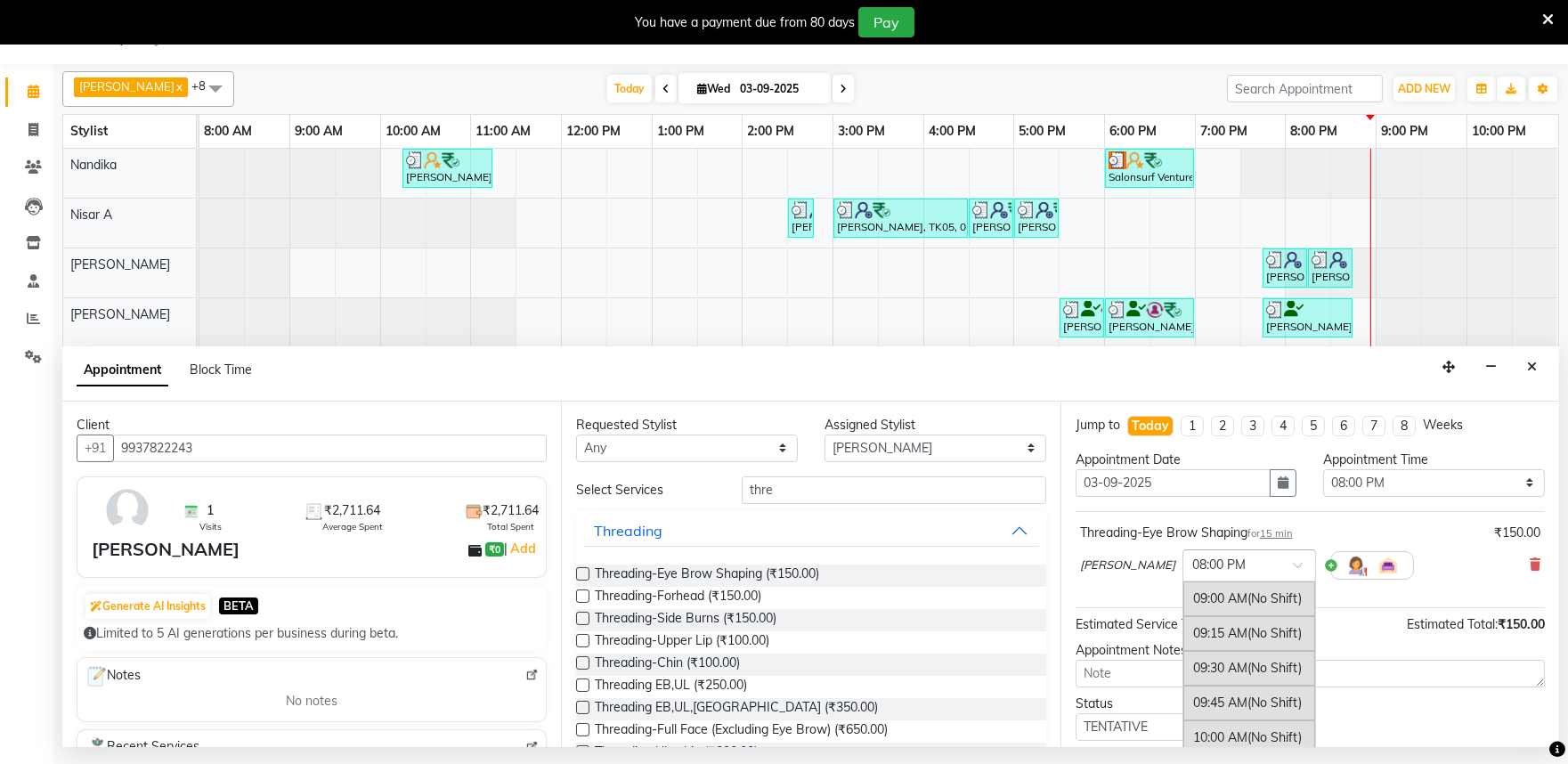
click at [1224, 563] on div at bounding box center [1249, 564] width 131 height 18
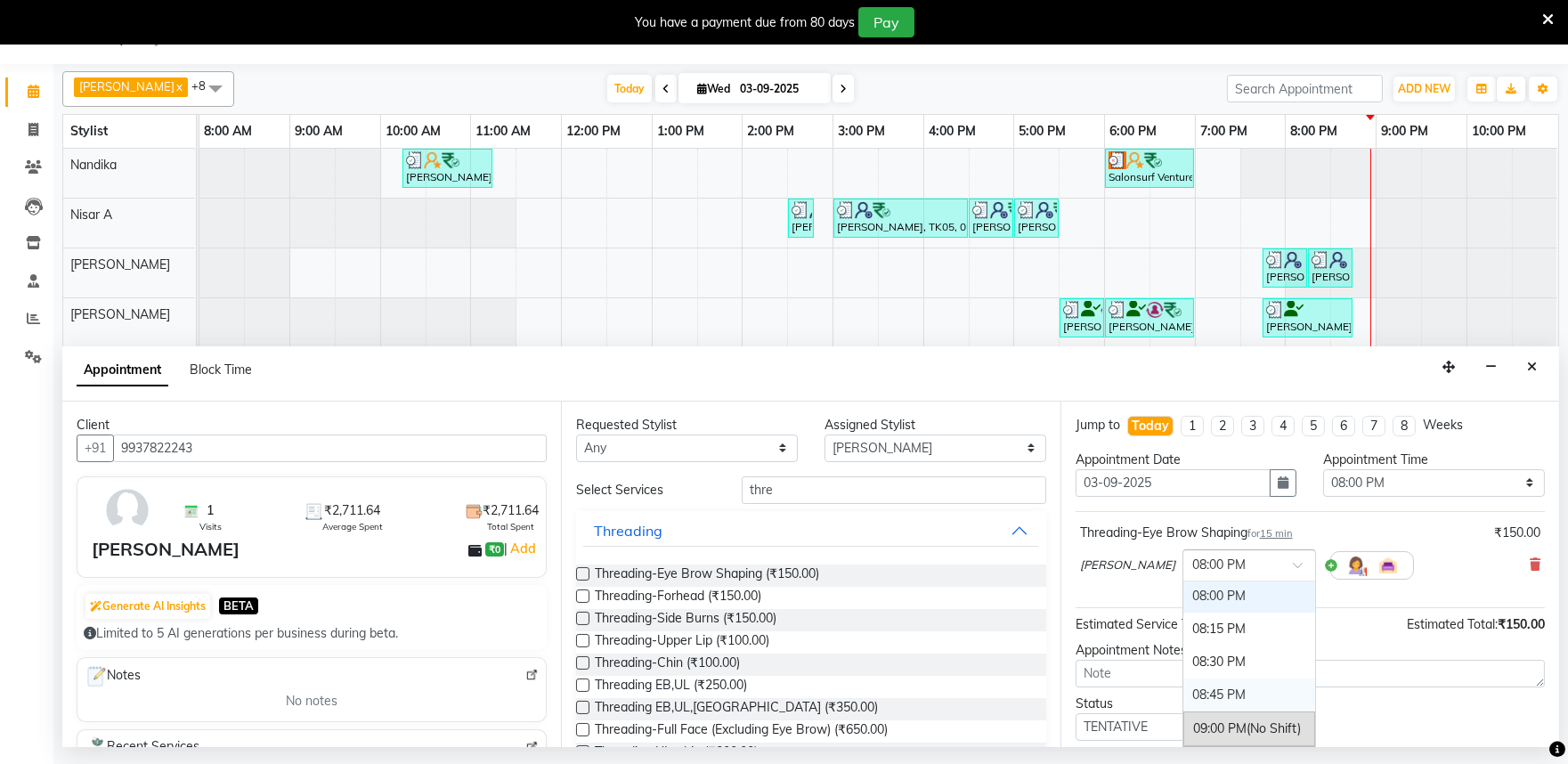
click at [1191, 687] on div "08:45 PM" at bounding box center [1249, 696] width 131 height 33
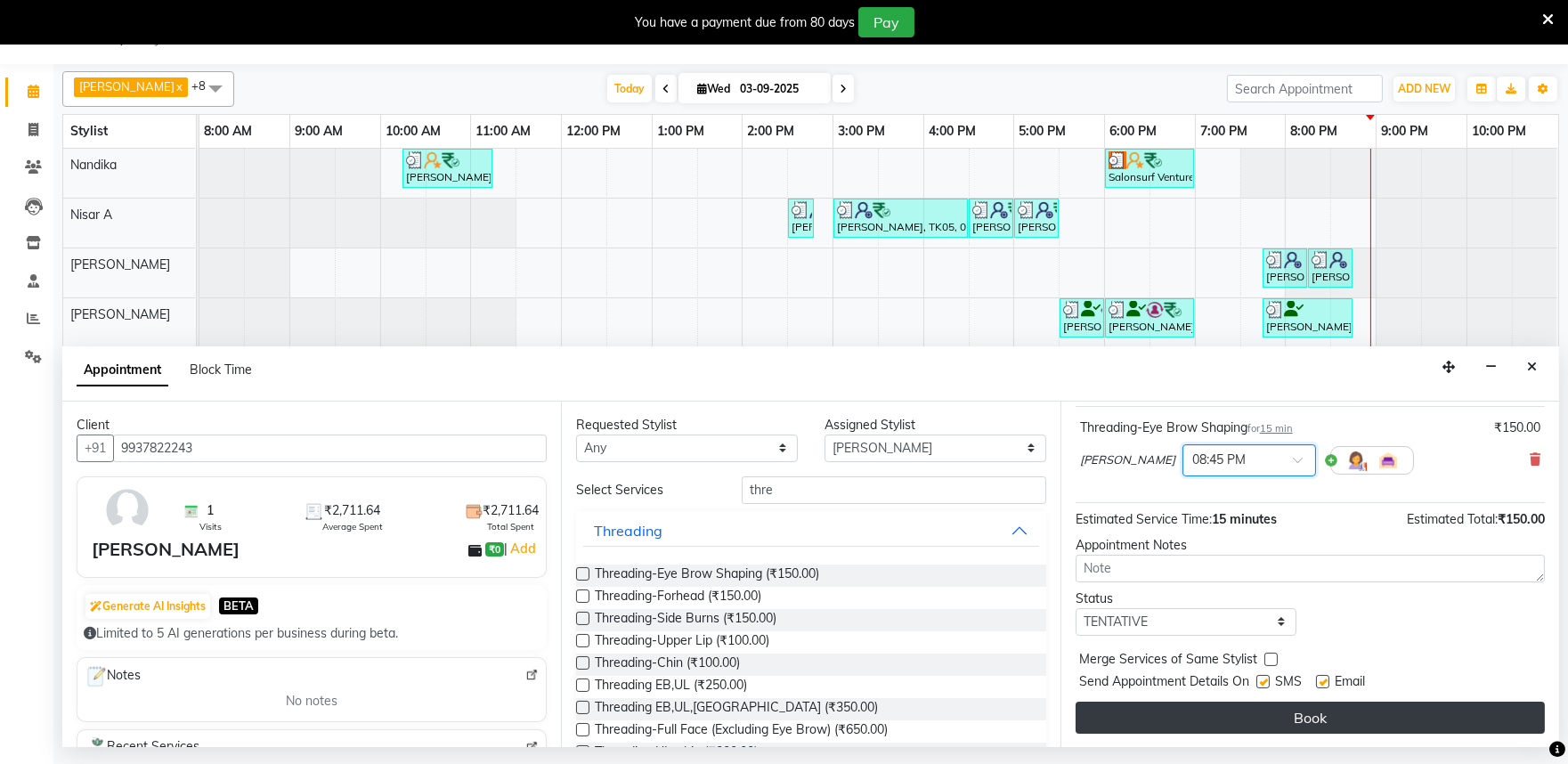
scroll to position [107, 0]
click at [1267, 715] on button "Book" at bounding box center [1310, 717] width 469 height 32
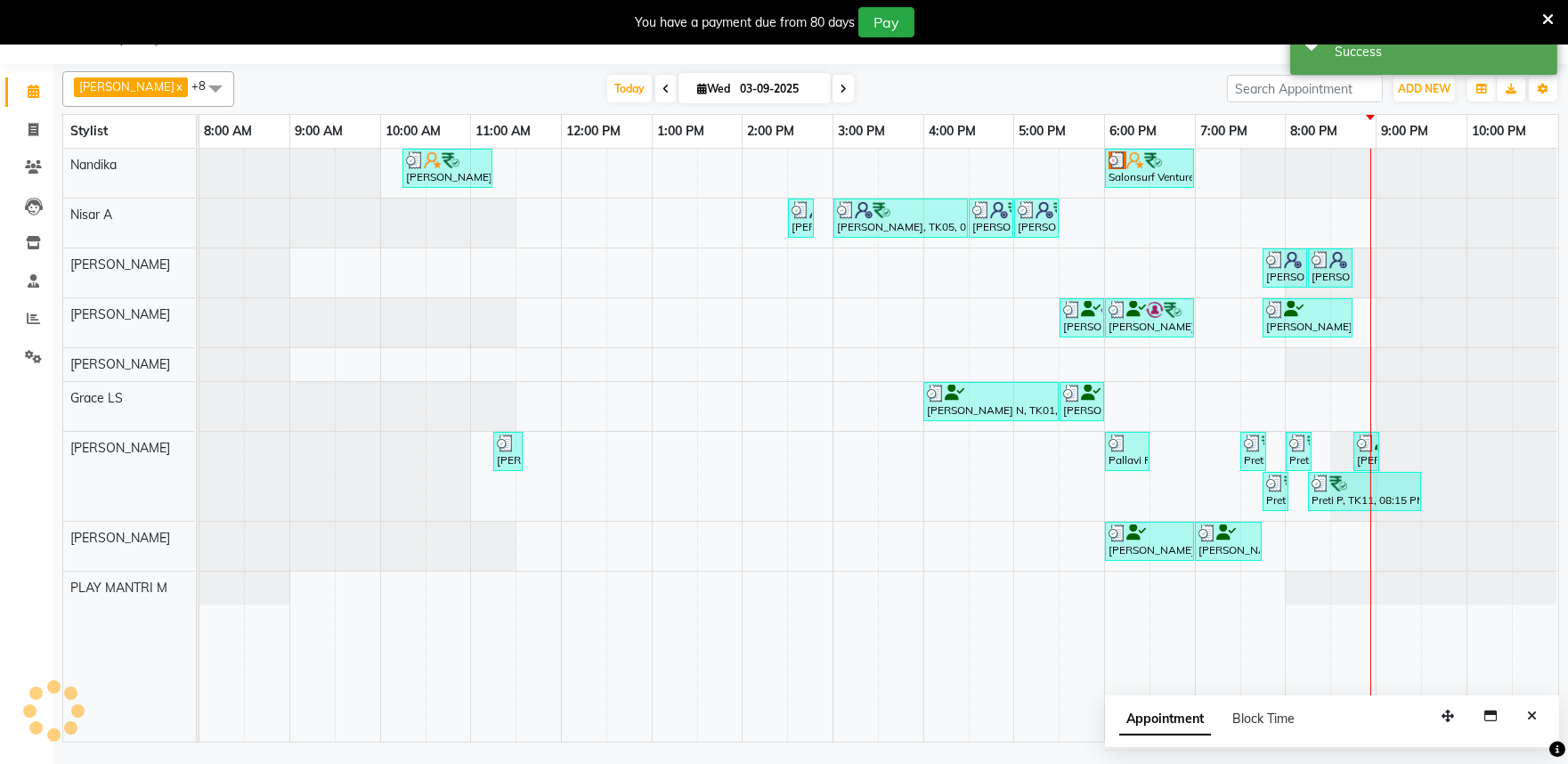
scroll to position [0, 0]
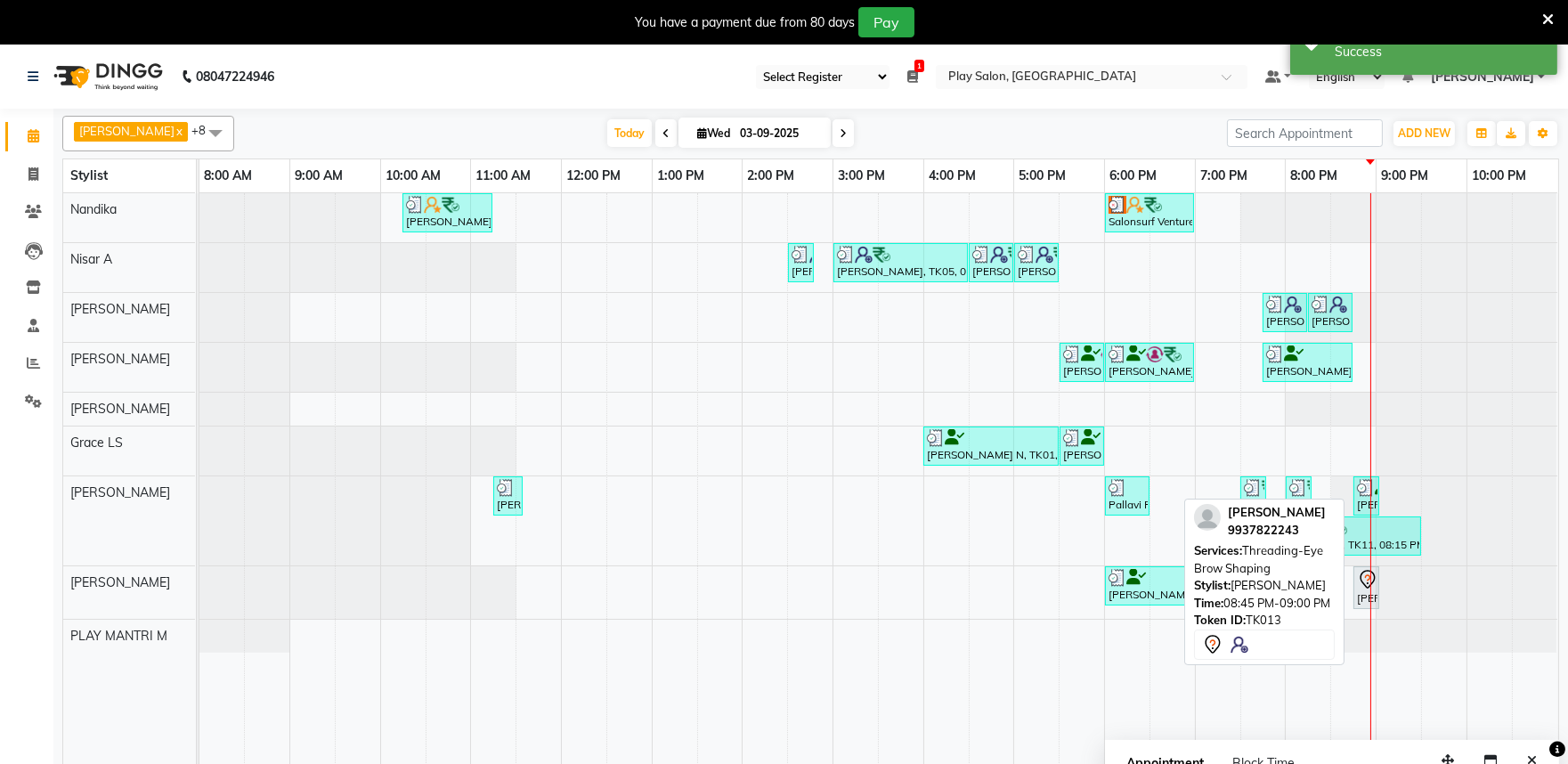
click at [1365, 583] on icon at bounding box center [1367, 579] width 21 height 21
select select "7"
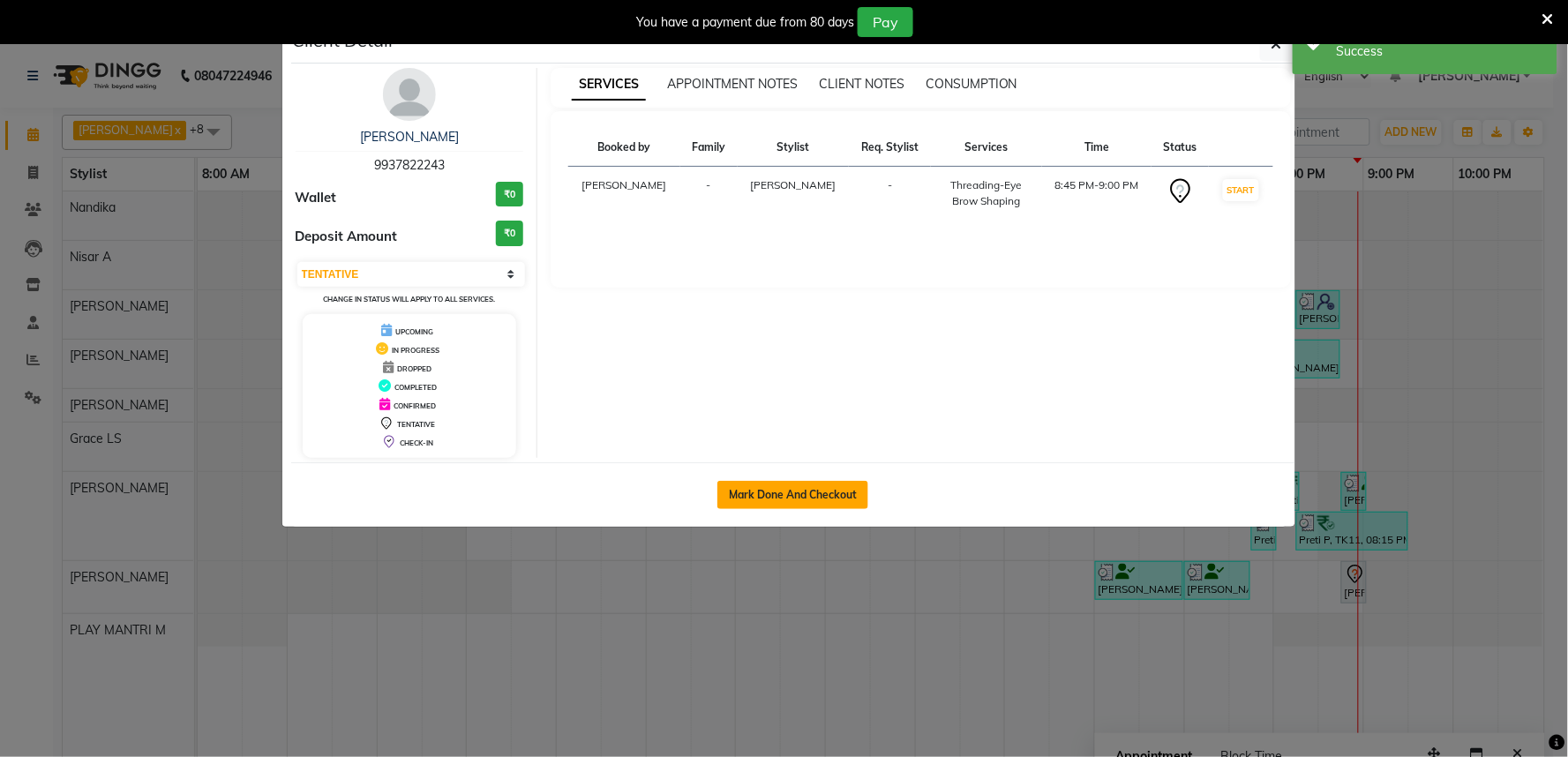
click at [844, 494] on button "Mark Done And Checkout" at bounding box center [793, 495] width 151 height 28
select select "8352"
select select "service"
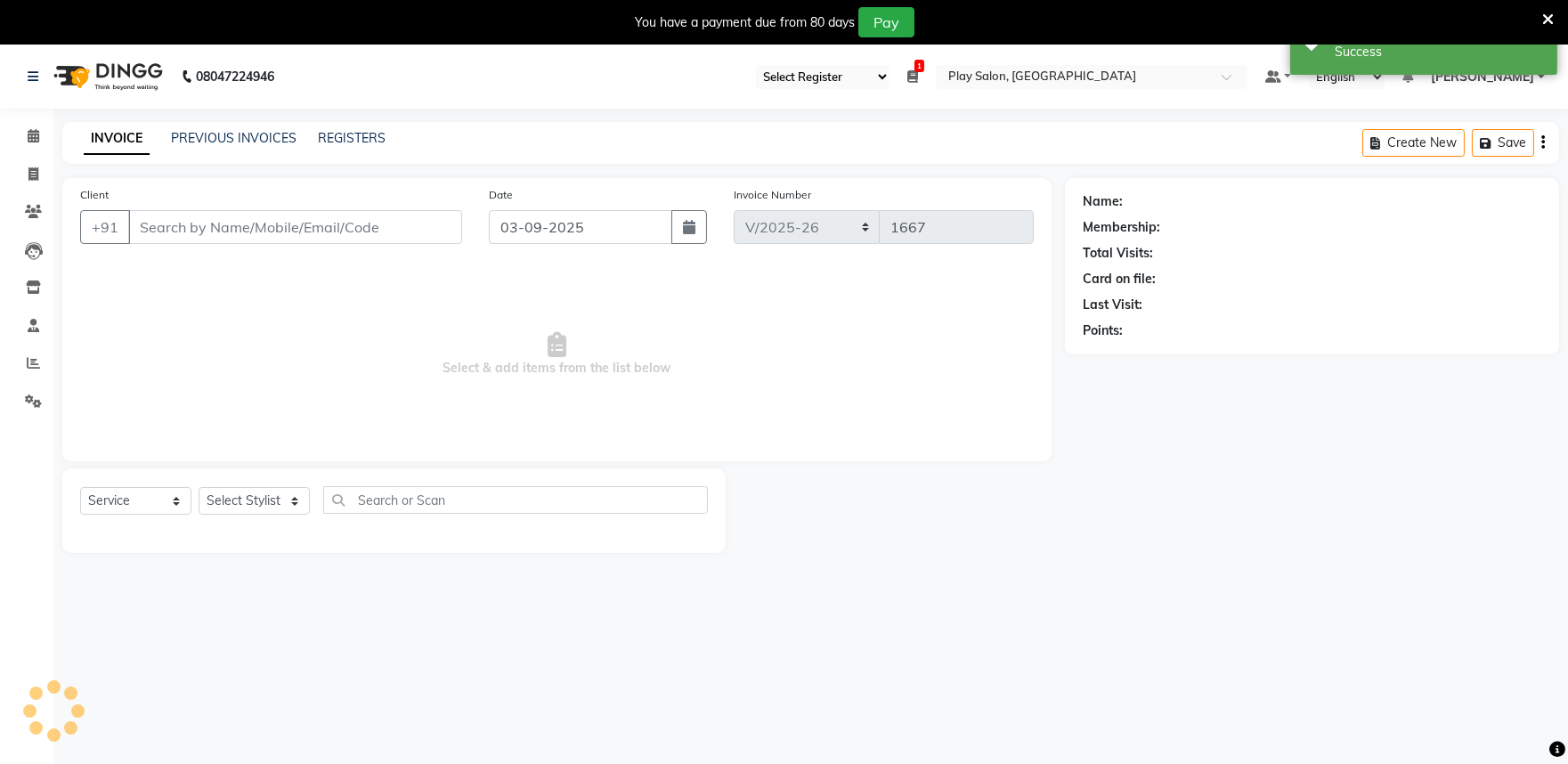
type input "9937822243"
select select "81311"
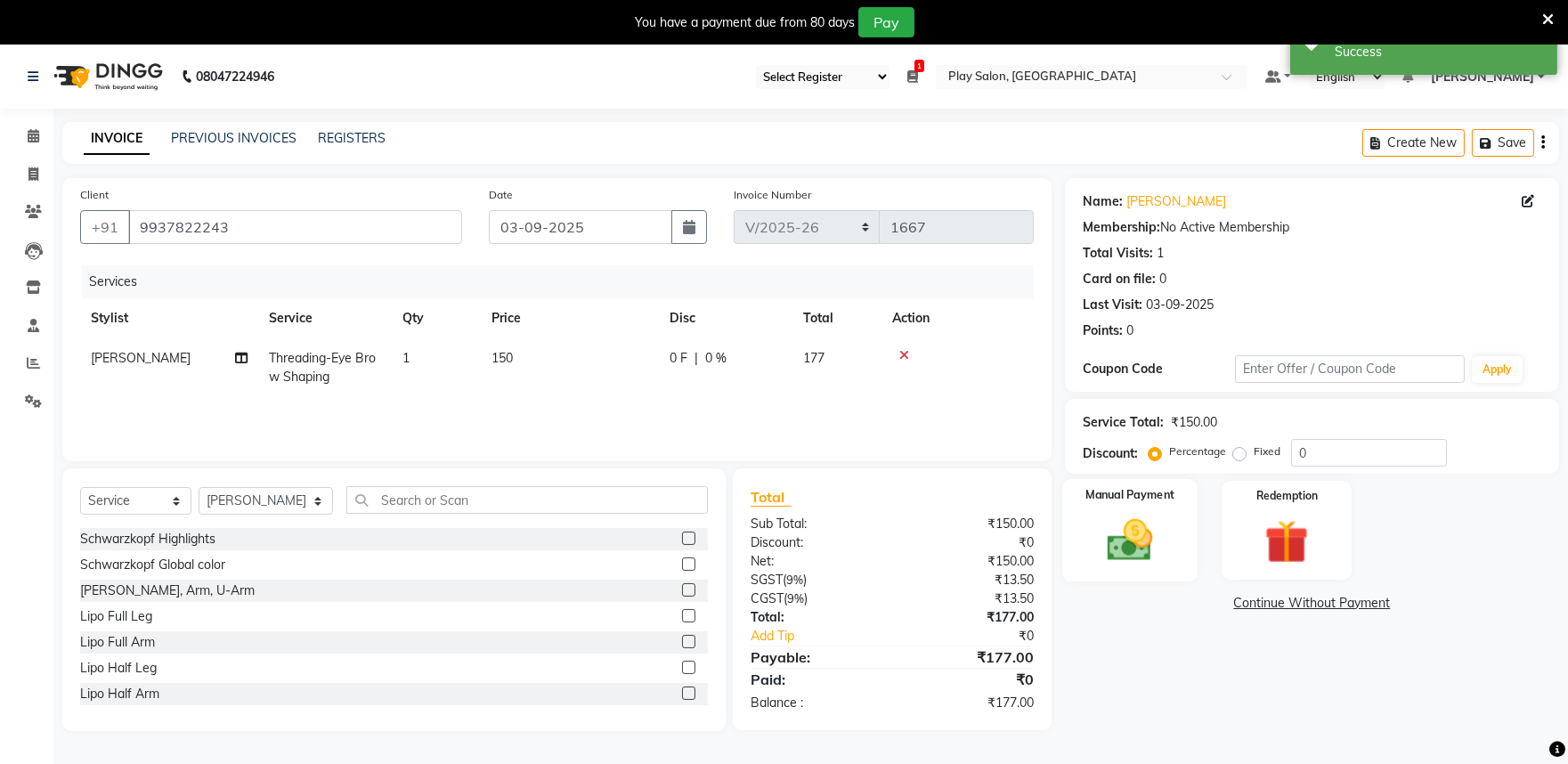
click at [1140, 517] on img at bounding box center [1130, 539] width 74 height 53
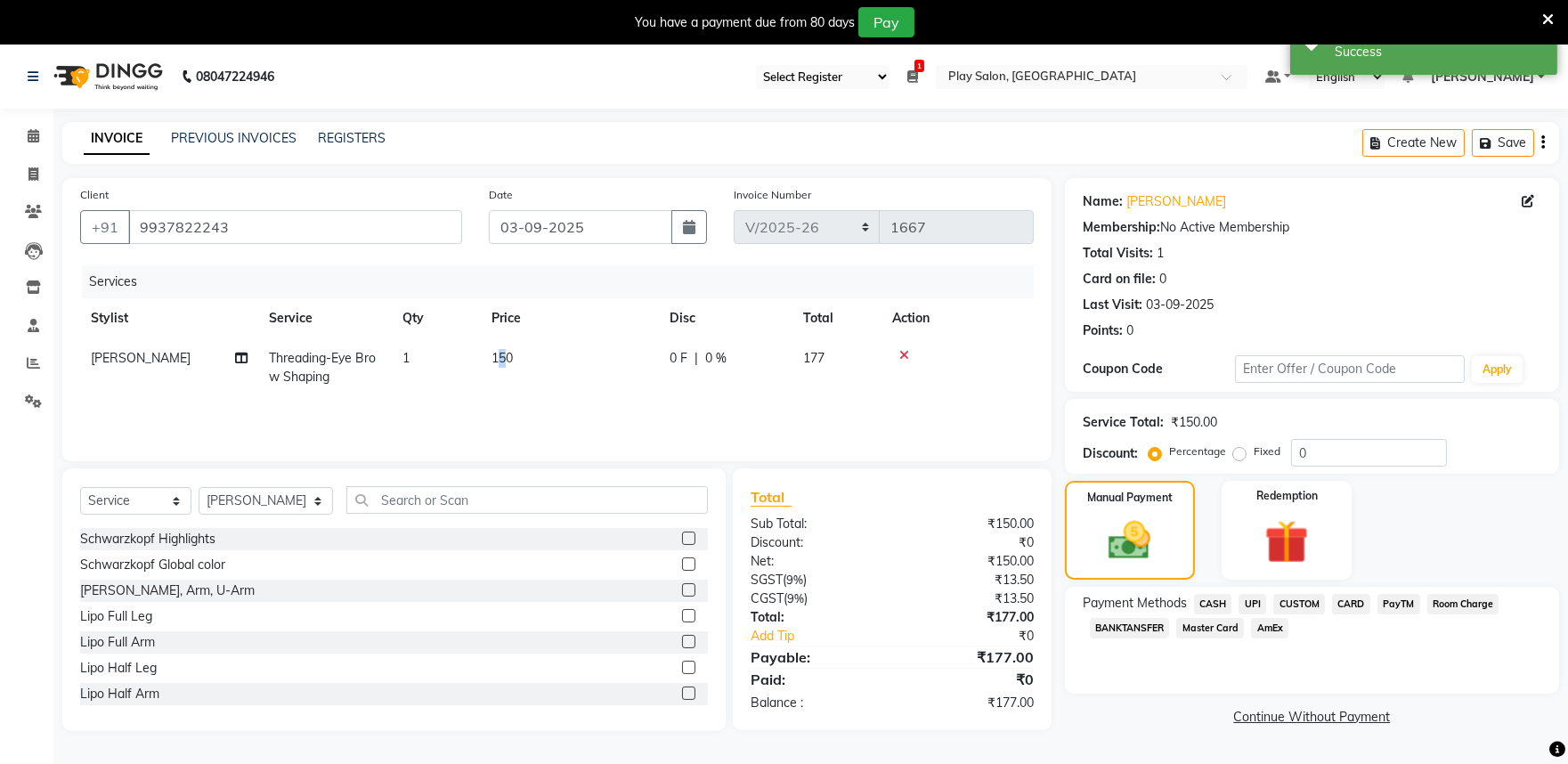
click at [505, 357] on span "150" at bounding box center [501, 357] width 21 height 16
select select "81311"
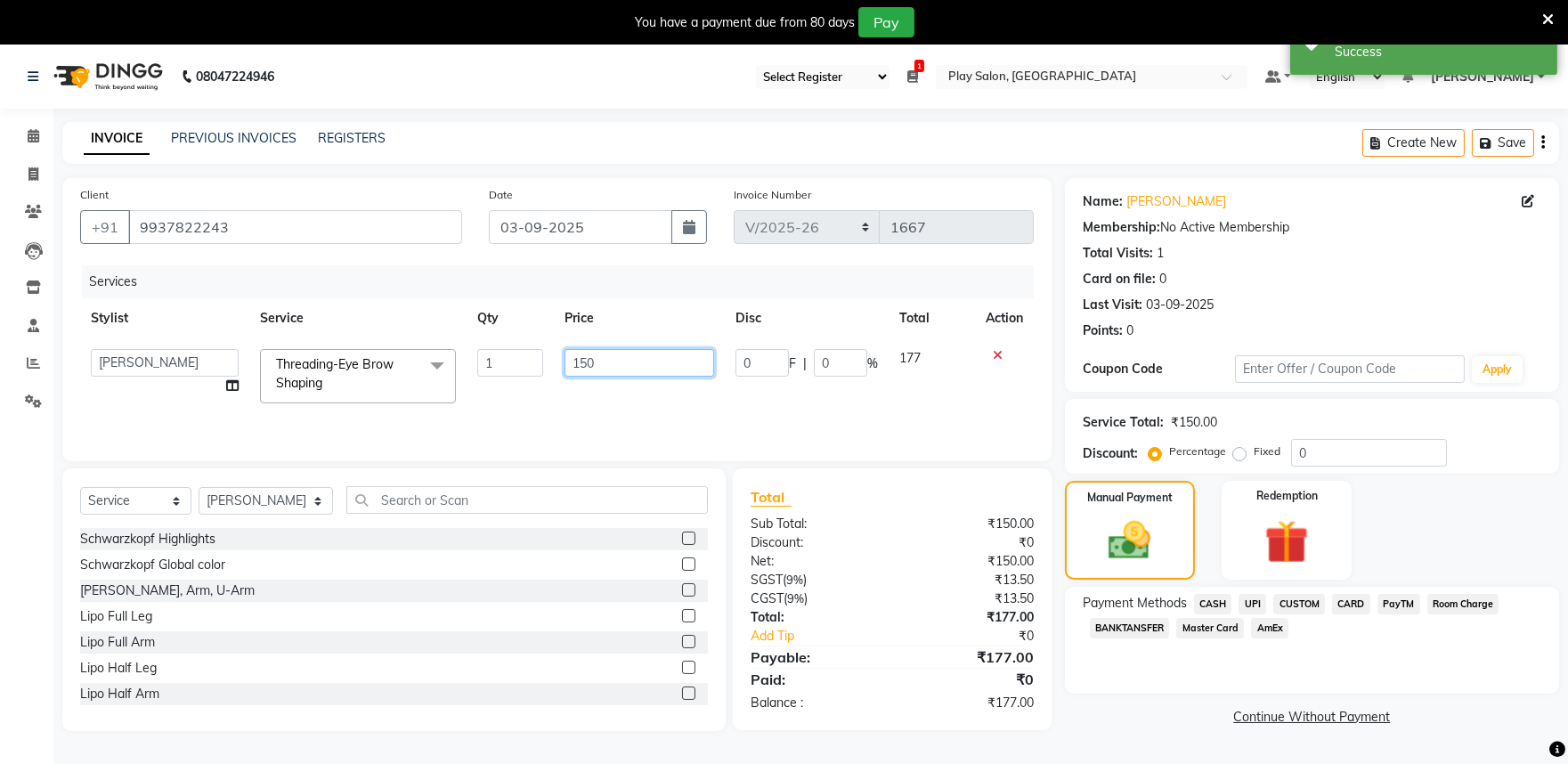
click at [589, 363] on input "150" at bounding box center [639, 363] width 150 height 28
type input "170"
click at [1182, 728] on div "Name: [PERSON_NAME] A Membership: No Active Membership Total Visits: 1 Card on …" at bounding box center [1318, 455] width 508 height 553
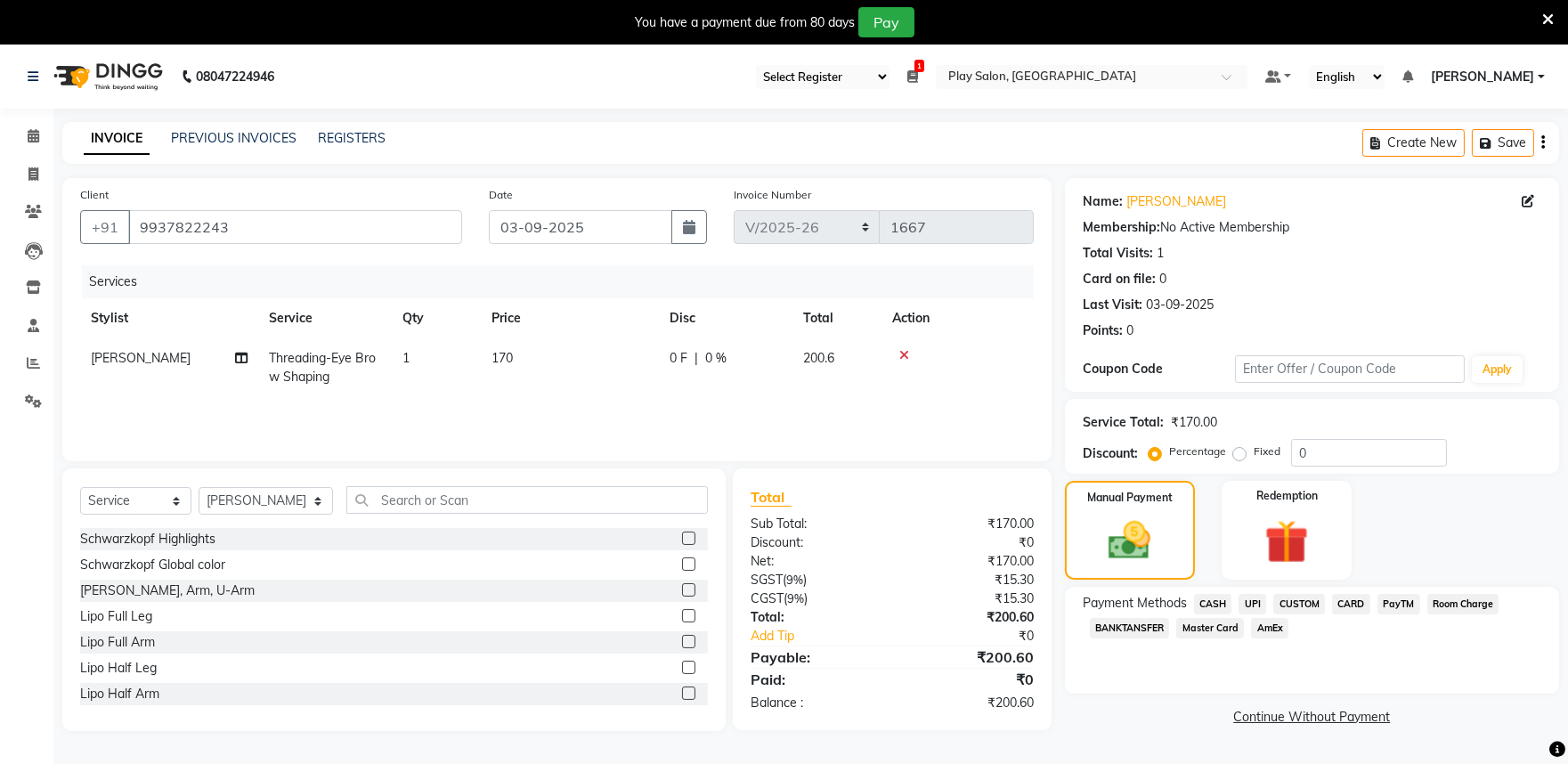
click at [1216, 599] on span "CASH" at bounding box center [1213, 604] width 38 height 20
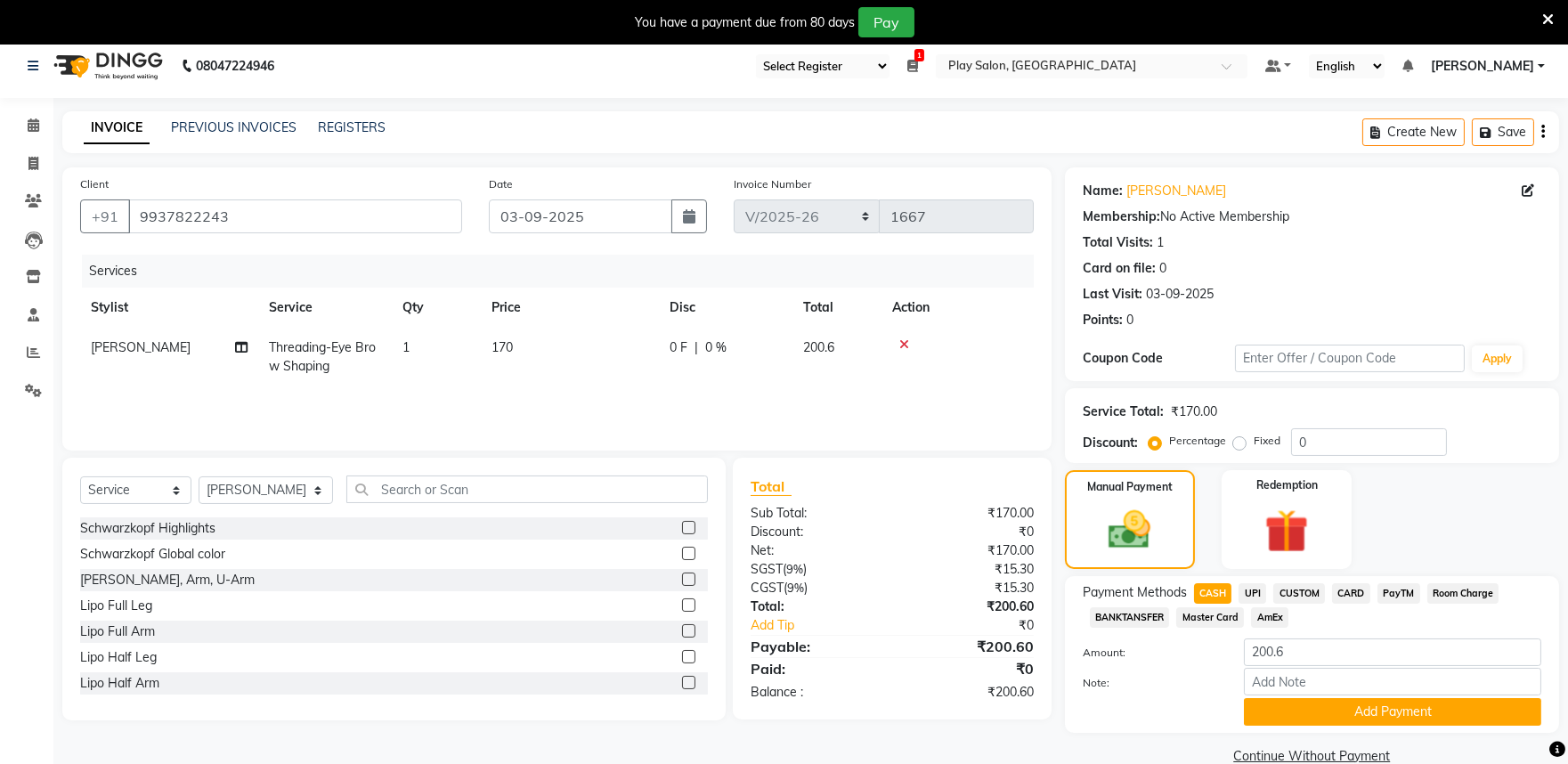
scroll to position [44, 0]
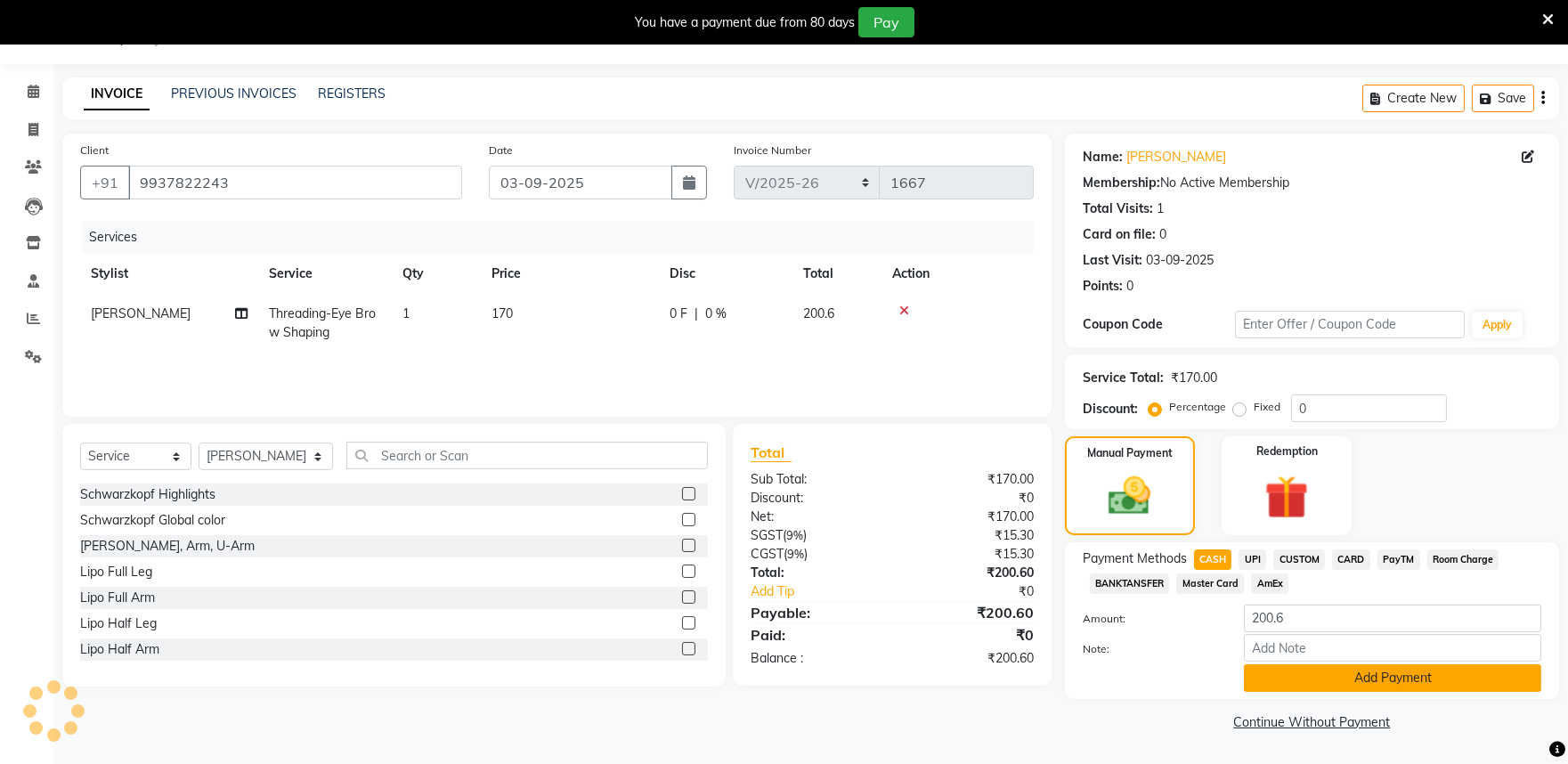
click at [1270, 685] on button "Add Payment" at bounding box center [1393, 678] width 298 height 28
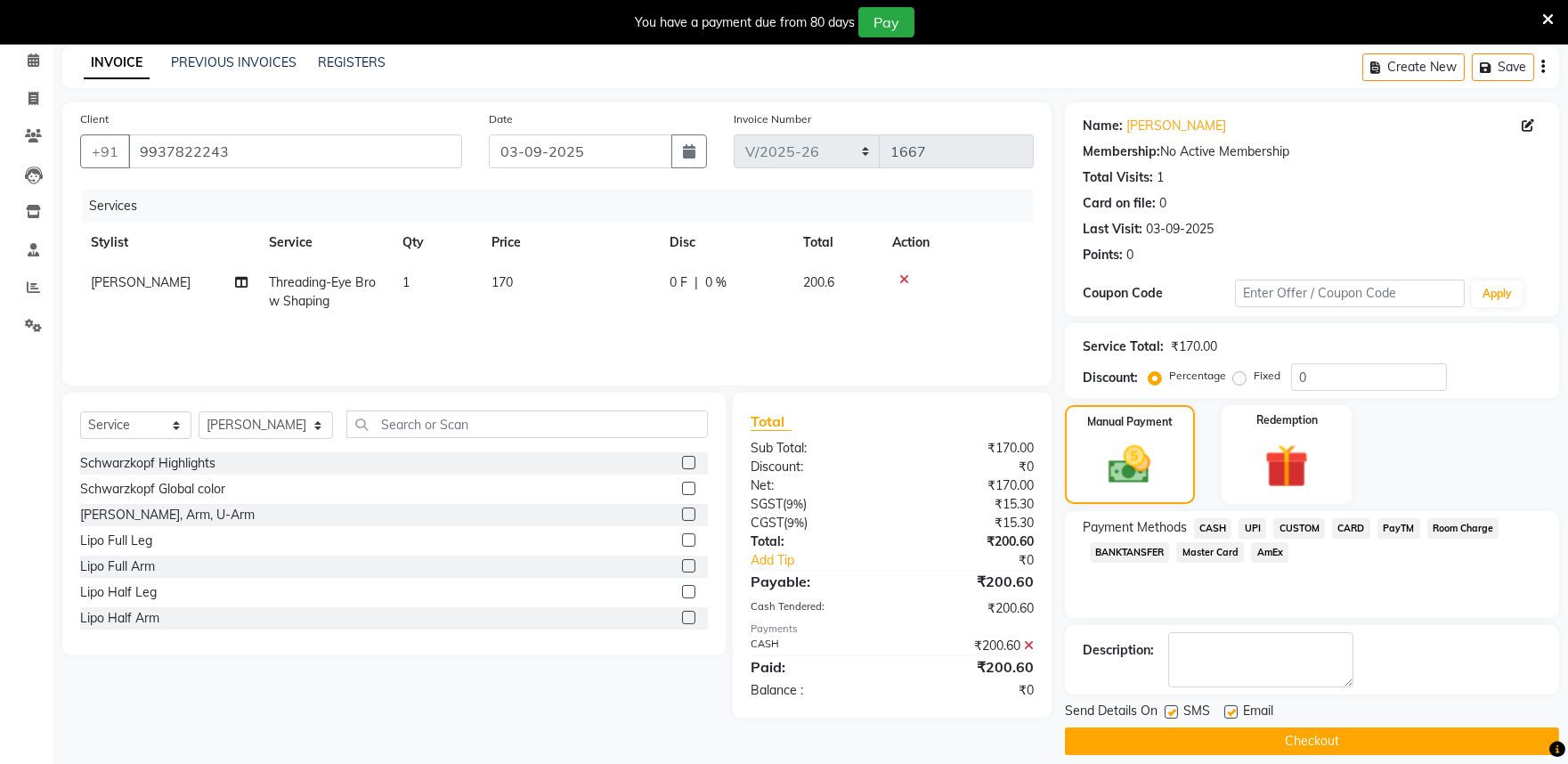
scroll to position [92, 0]
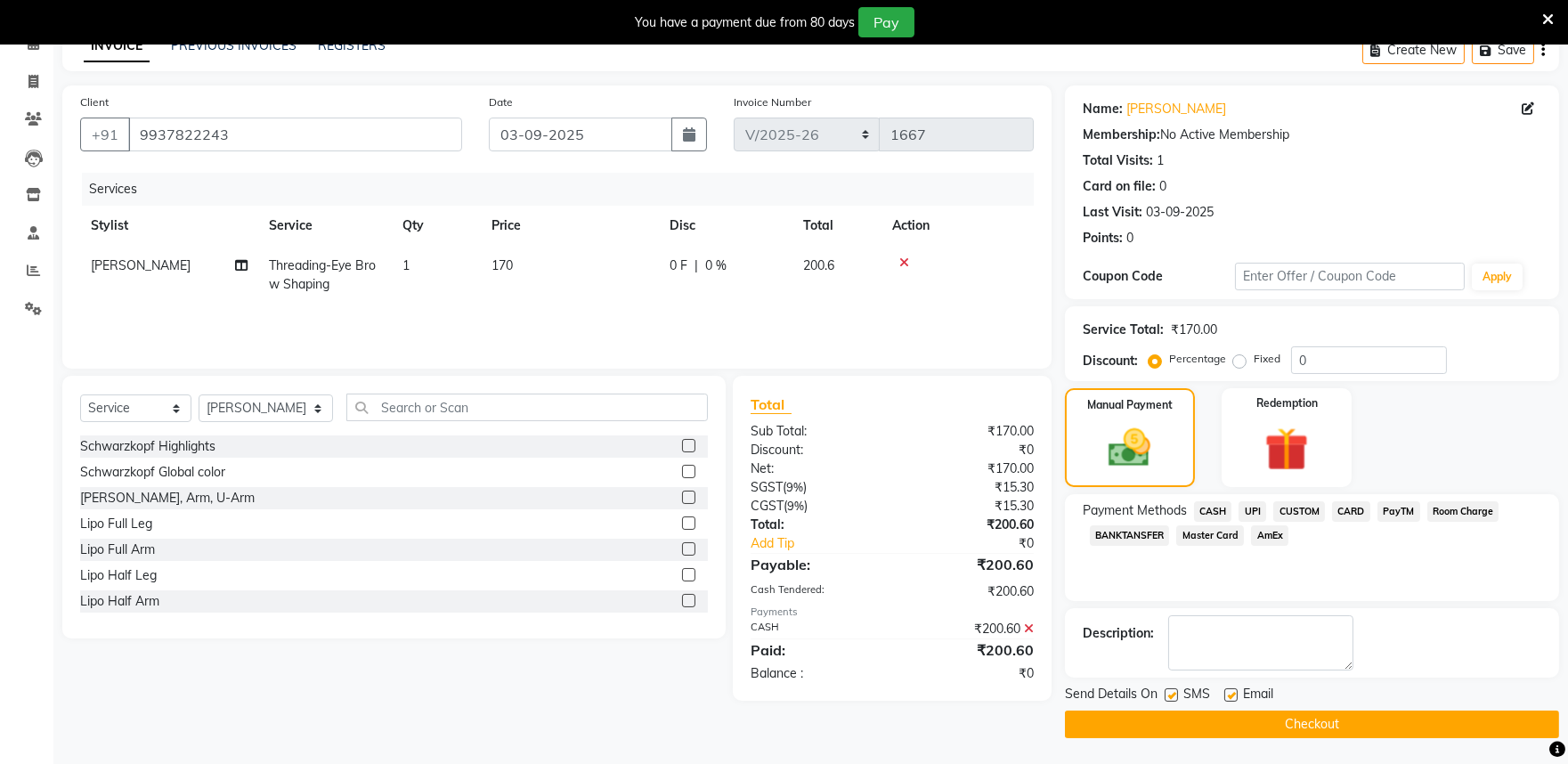
click at [1158, 724] on button "Checkout" at bounding box center [1312, 724] width 494 height 28
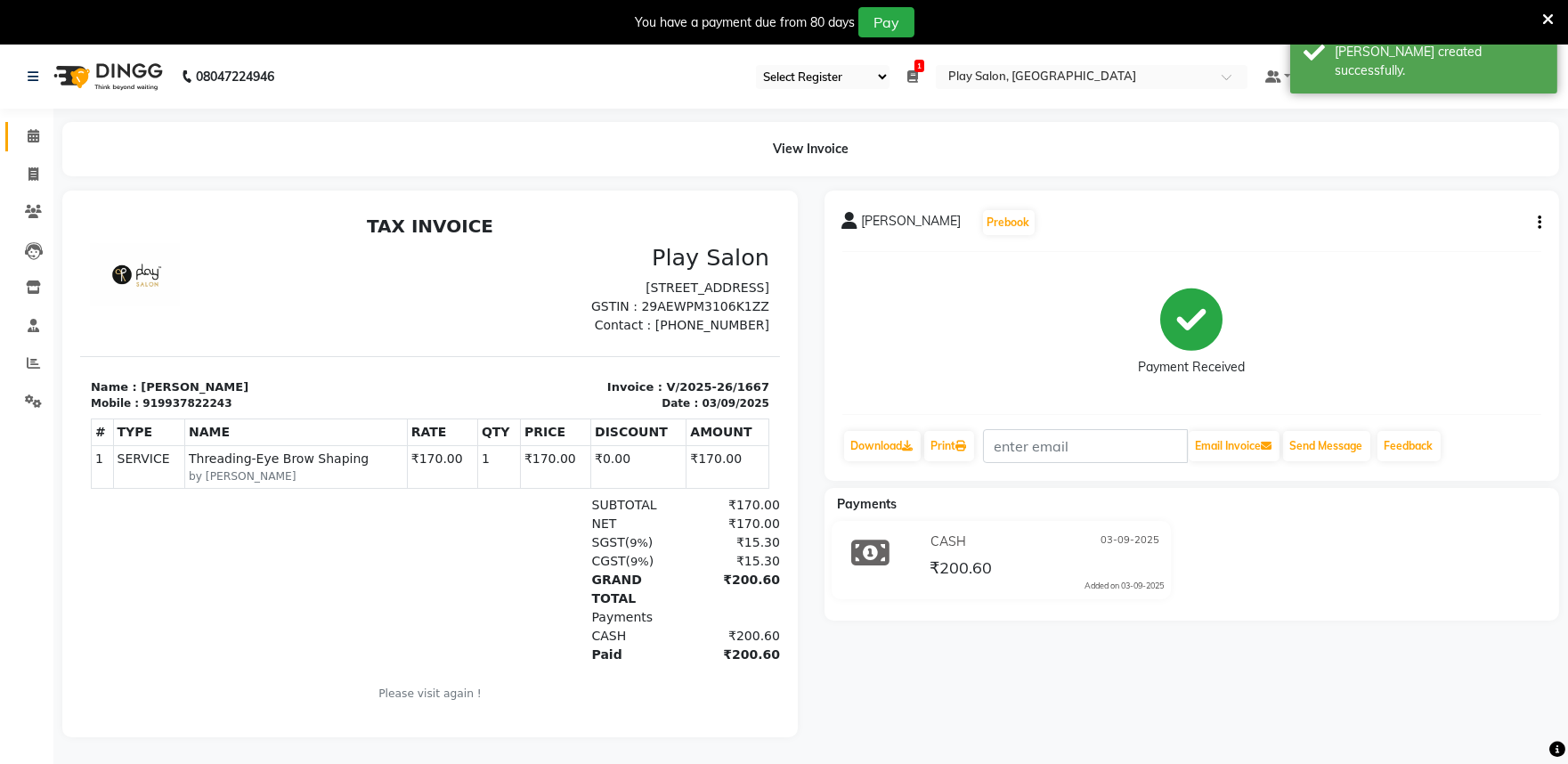
click at [31, 125] on link "Calendar" at bounding box center [27, 137] width 43 height 30
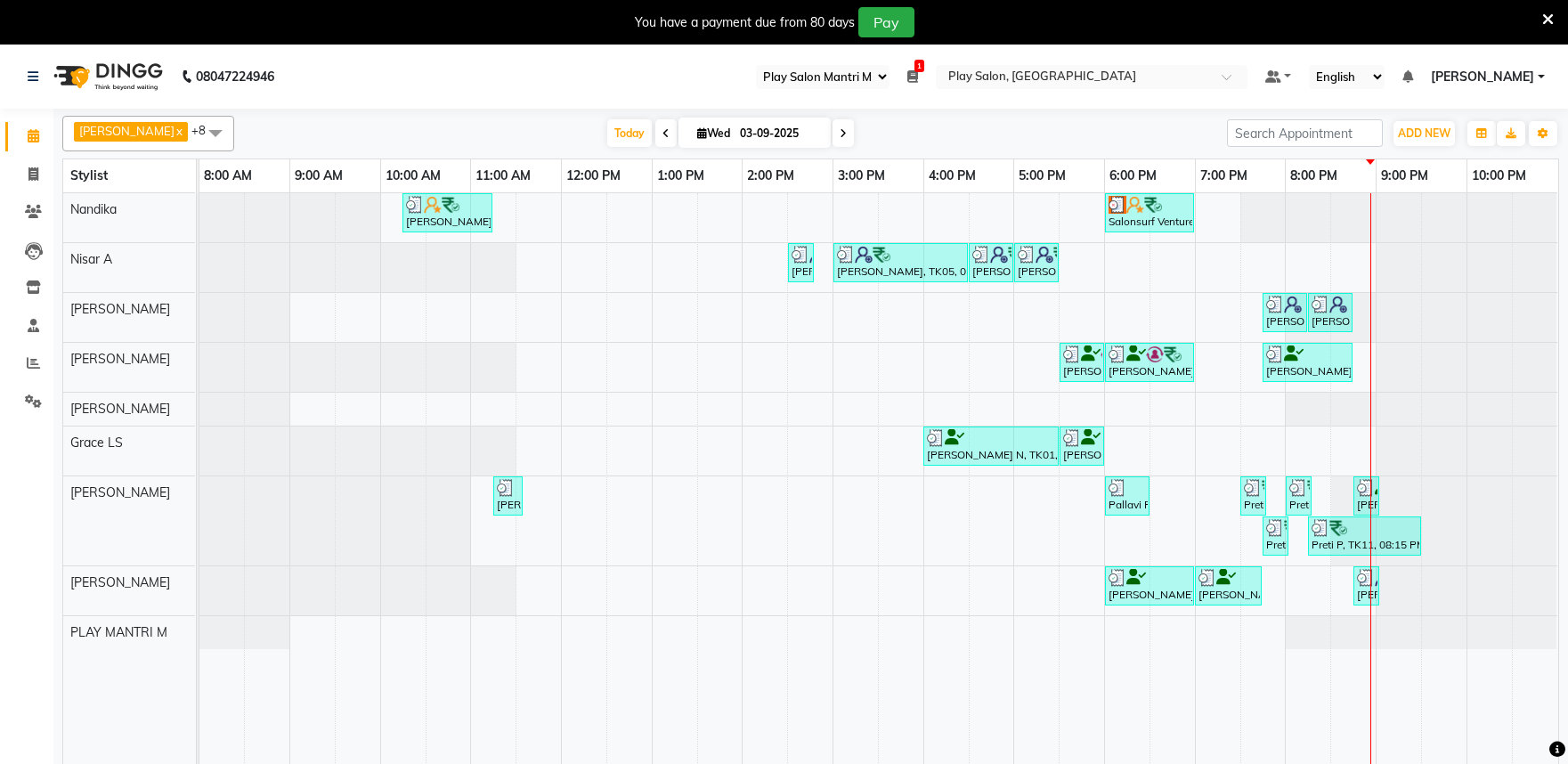
select select "89"
click at [38, 358] on icon at bounding box center [33, 363] width 13 height 13
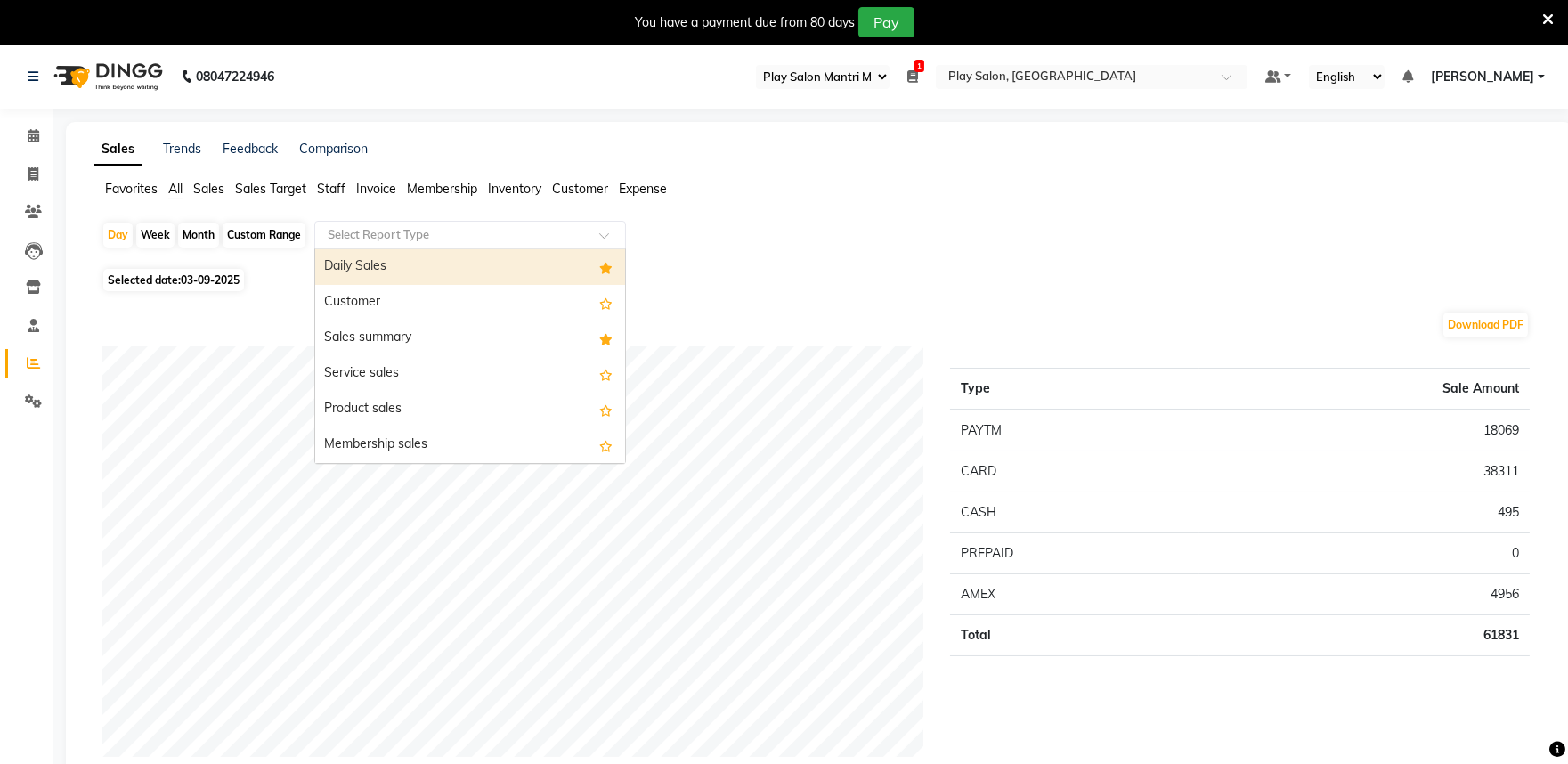
click at [394, 233] on input "text" at bounding box center [451, 235] width 256 height 18
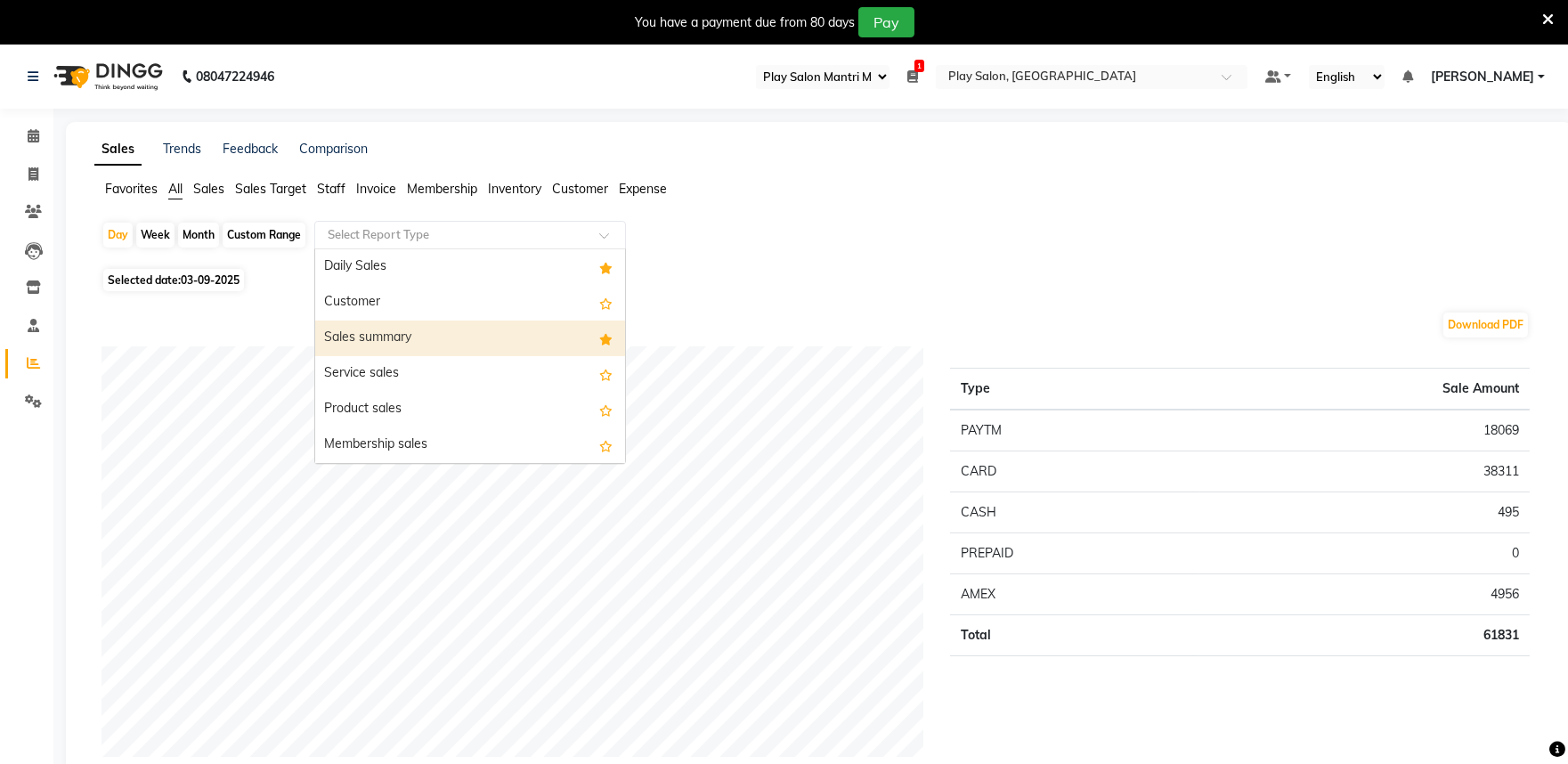
click at [384, 332] on div "Sales summary" at bounding box center [470, 339] width 310 height 36
select select "full_report"
select select "csv"
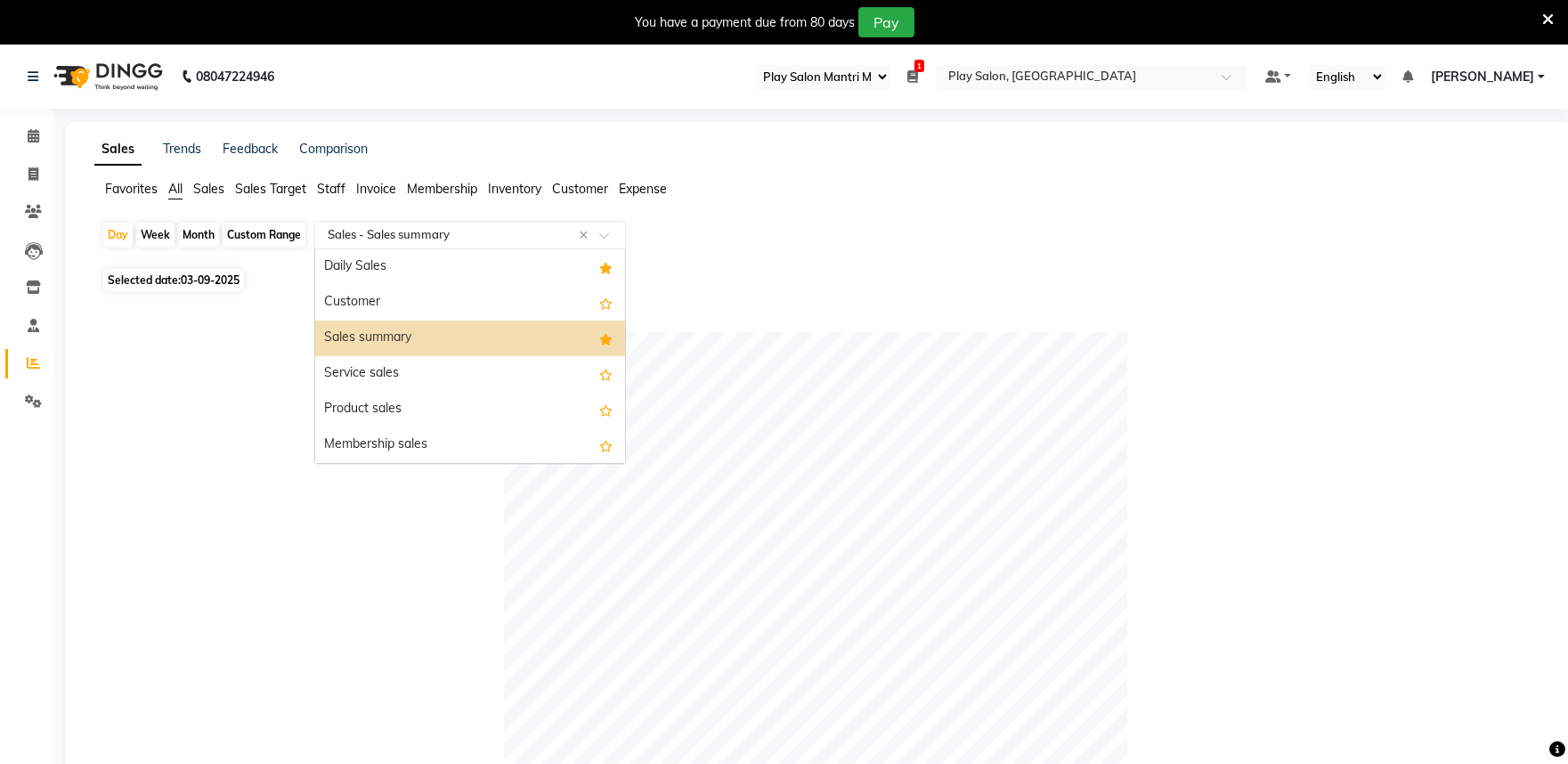
click at [607, 233] on span at bounding box center [611, 240] width 22 height 18
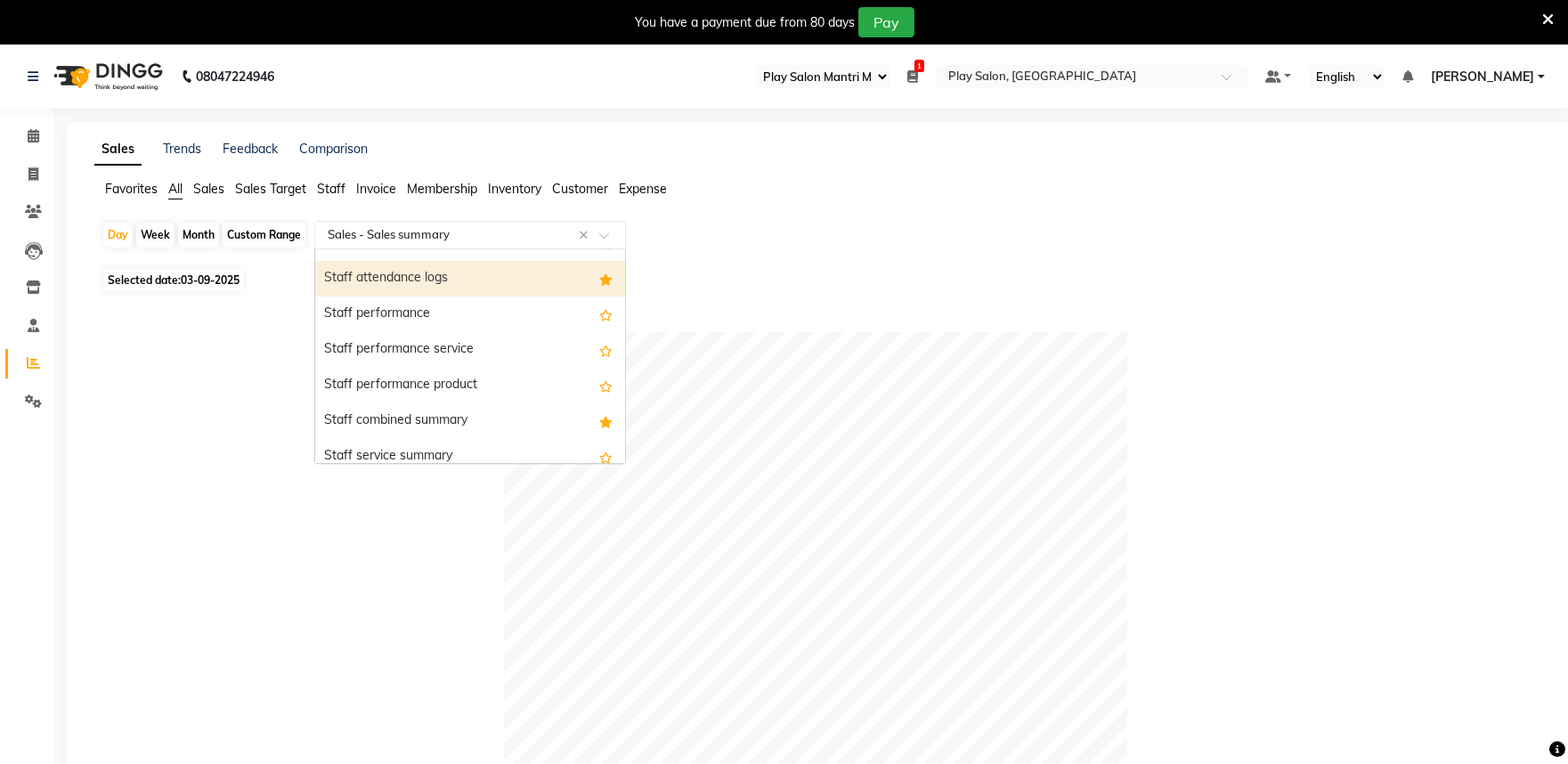
scroll to position [891, 0]
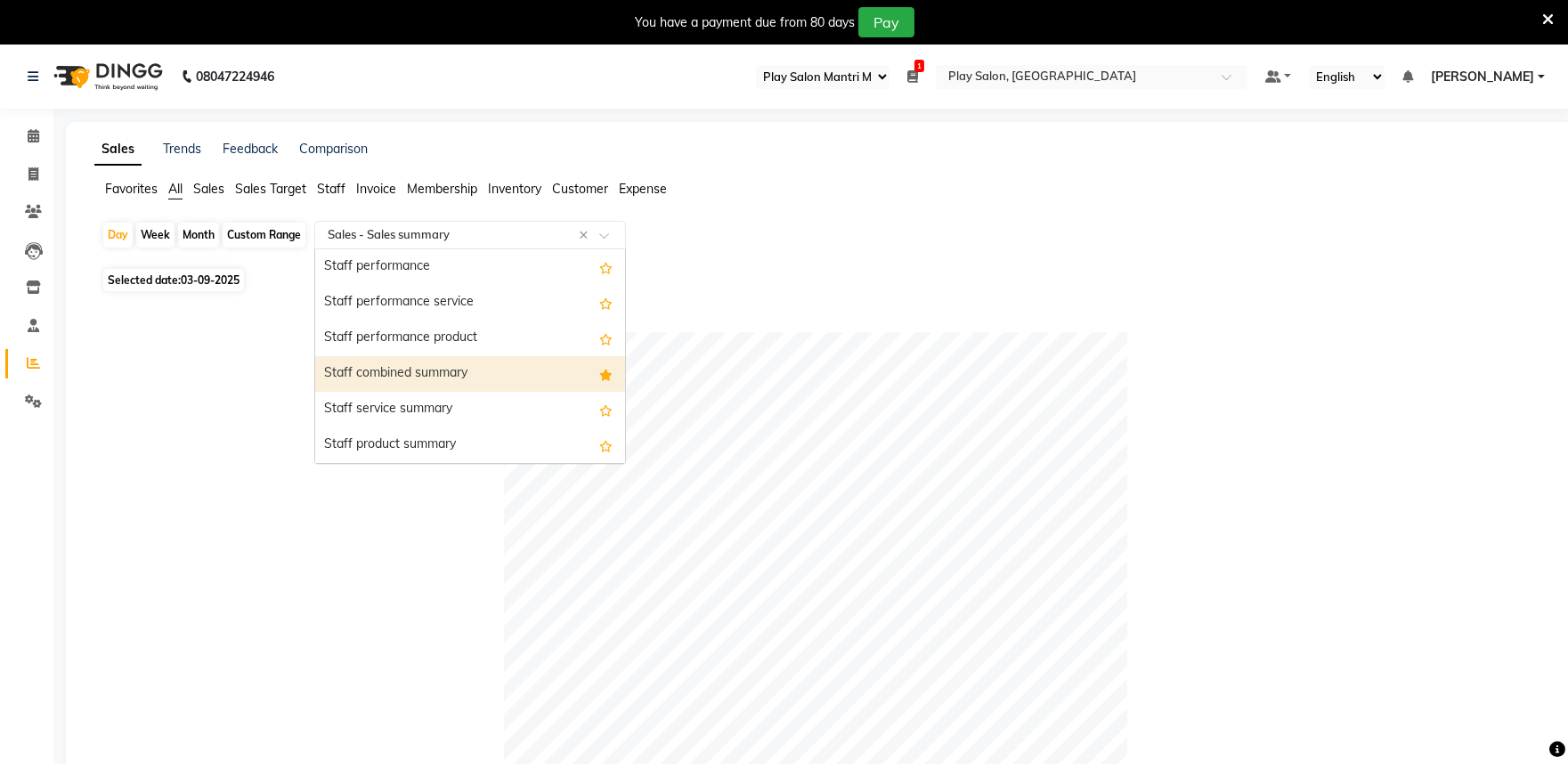
click at [512, 374] on div "Staff combined summary" at bounding box center [470, 374] width 310 height 36
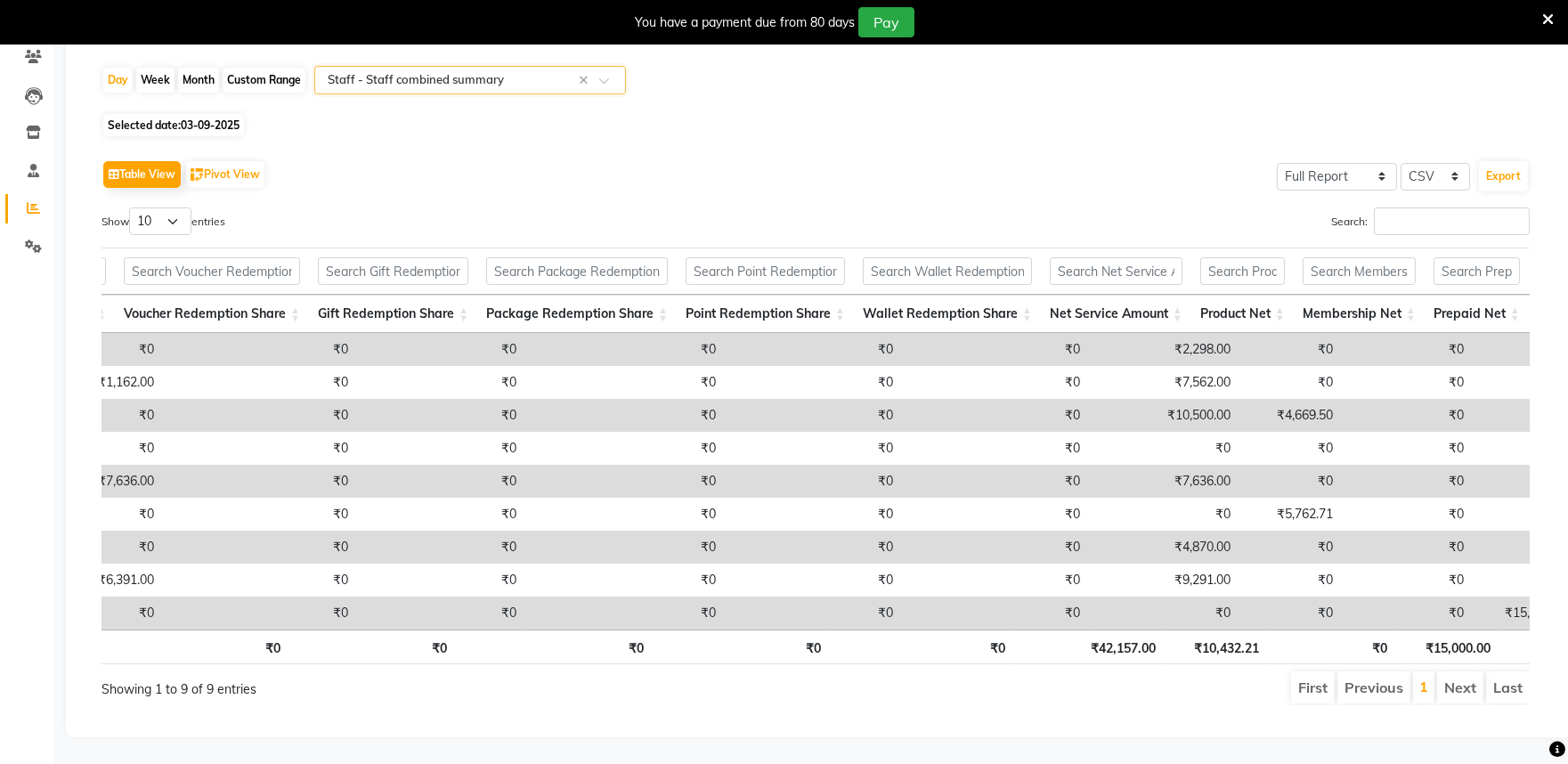
scroll to position [0, 732]
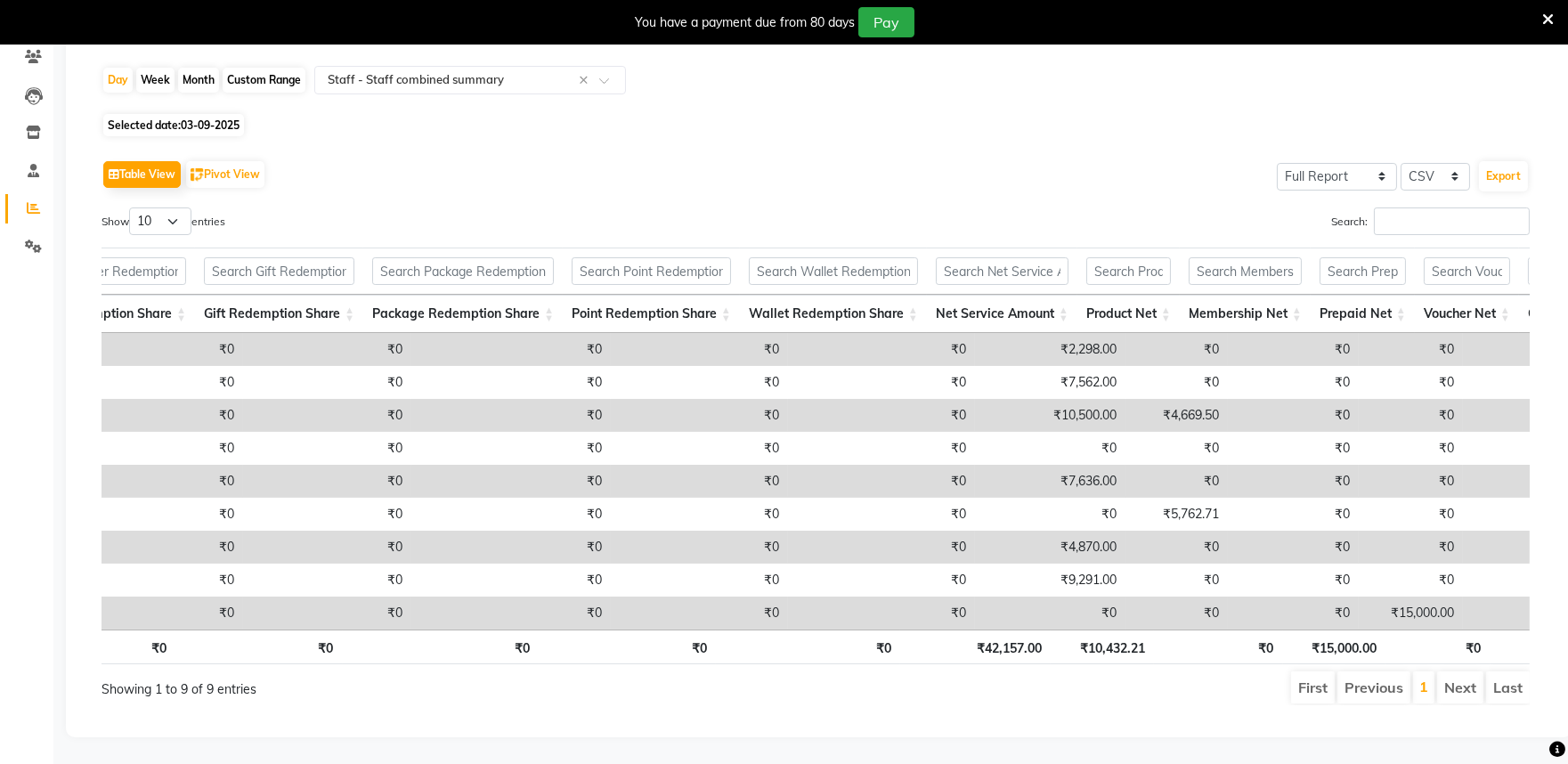
click at [633, 598] on td "₹0" at bounding box center [699, 613] width 178 height 33
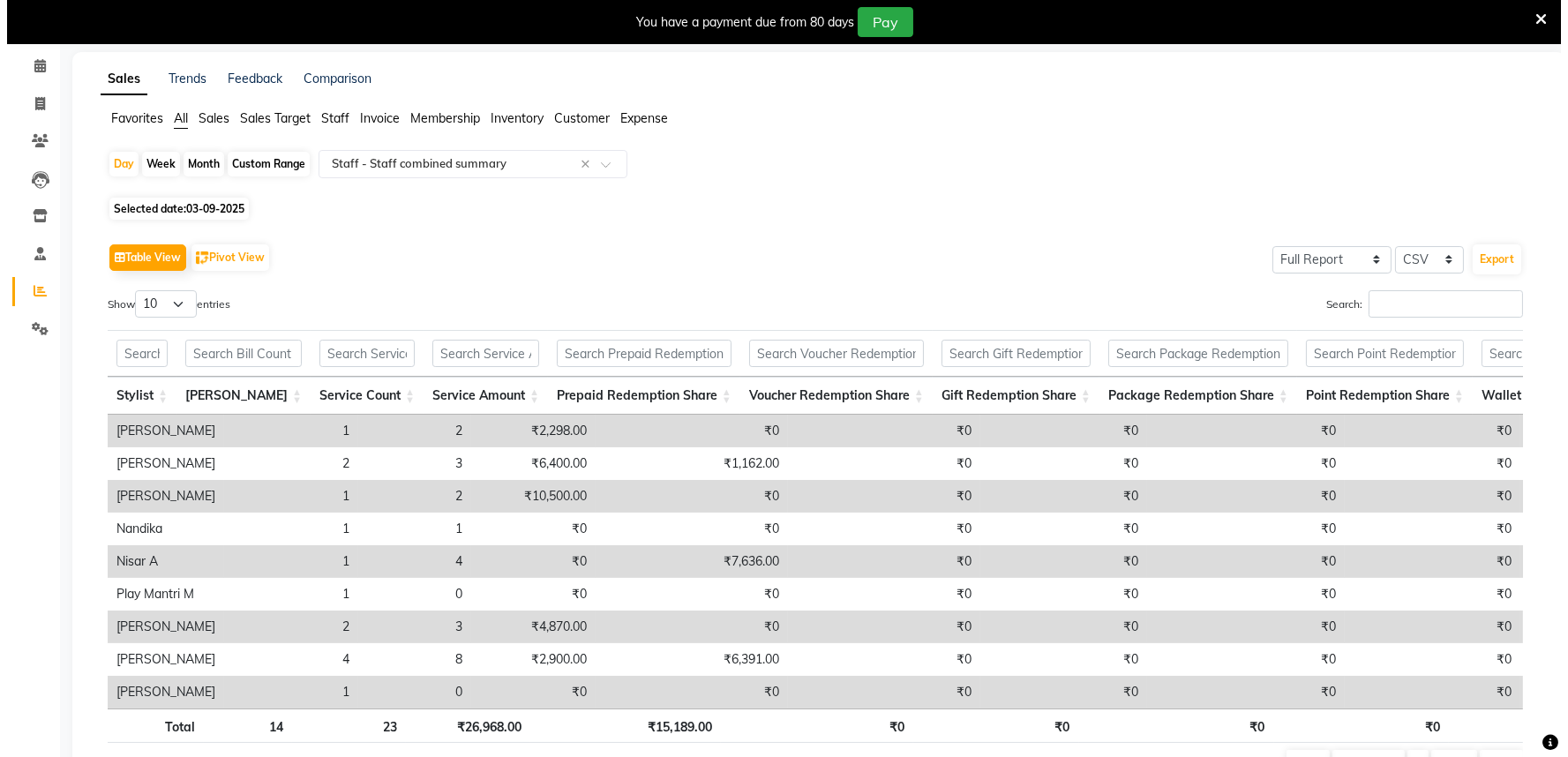
scroll to position [0, 0]
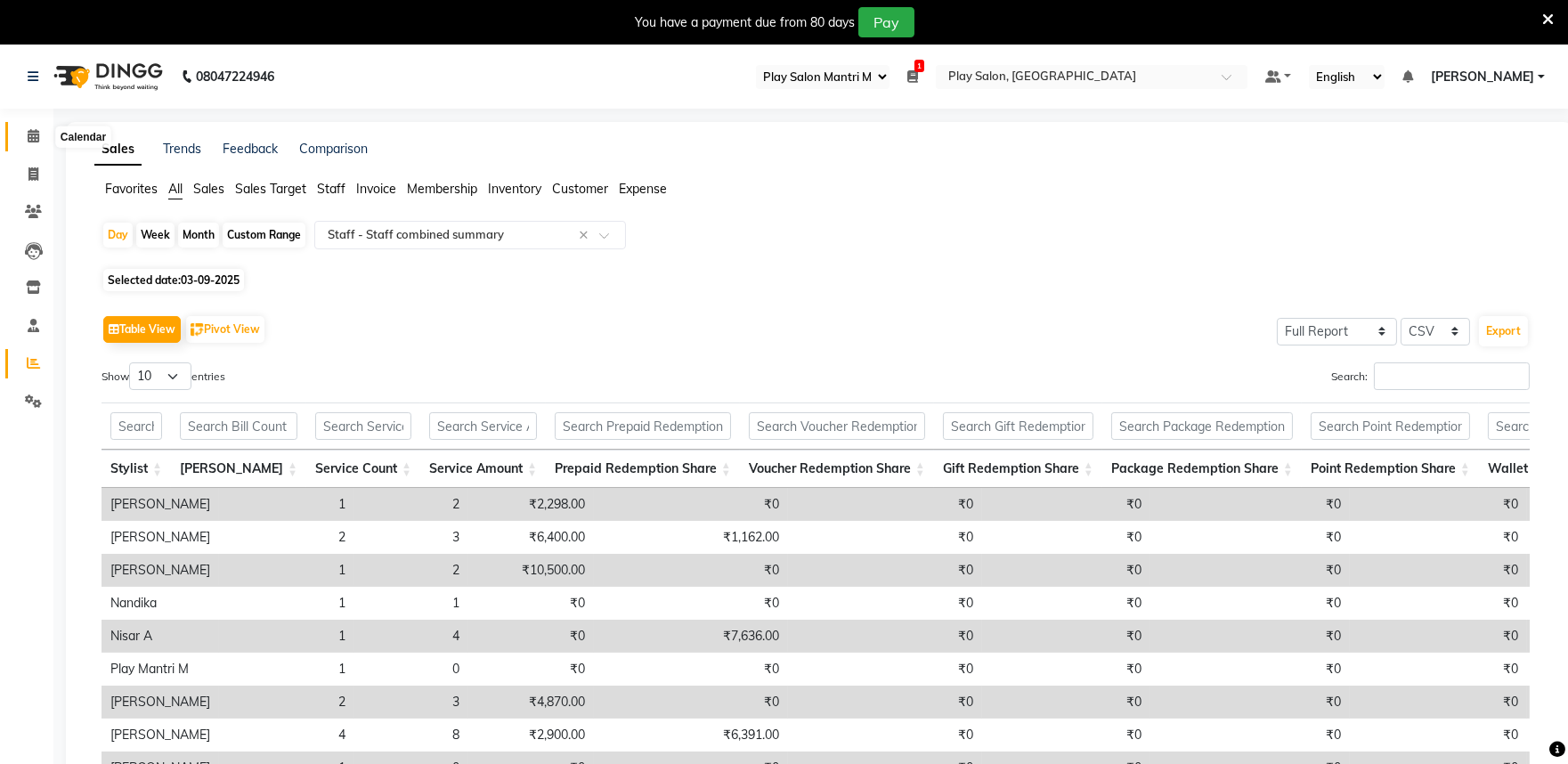
click at [31, 142] on icon at bounding box center [33, 136] width 12 height 13
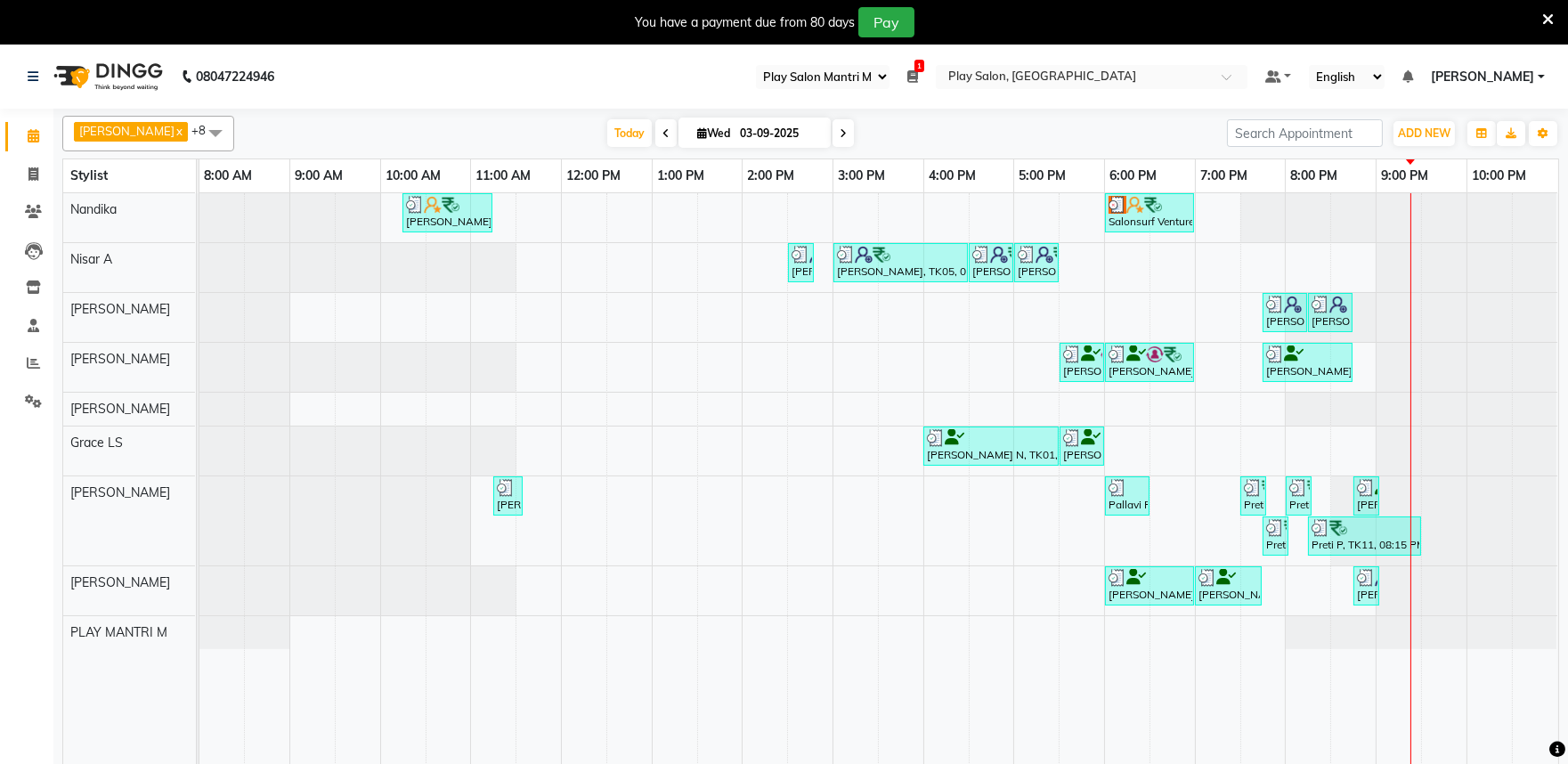
click at [950, 78] on ul "Select Register Play Salon Mantri Mall 1 Daily Open Registers nothing to show S…" at bounding box center [1002, 77] width 510 height 24
click at [919, 75] on icon at bounding box center [913, 76] width 11 height 12
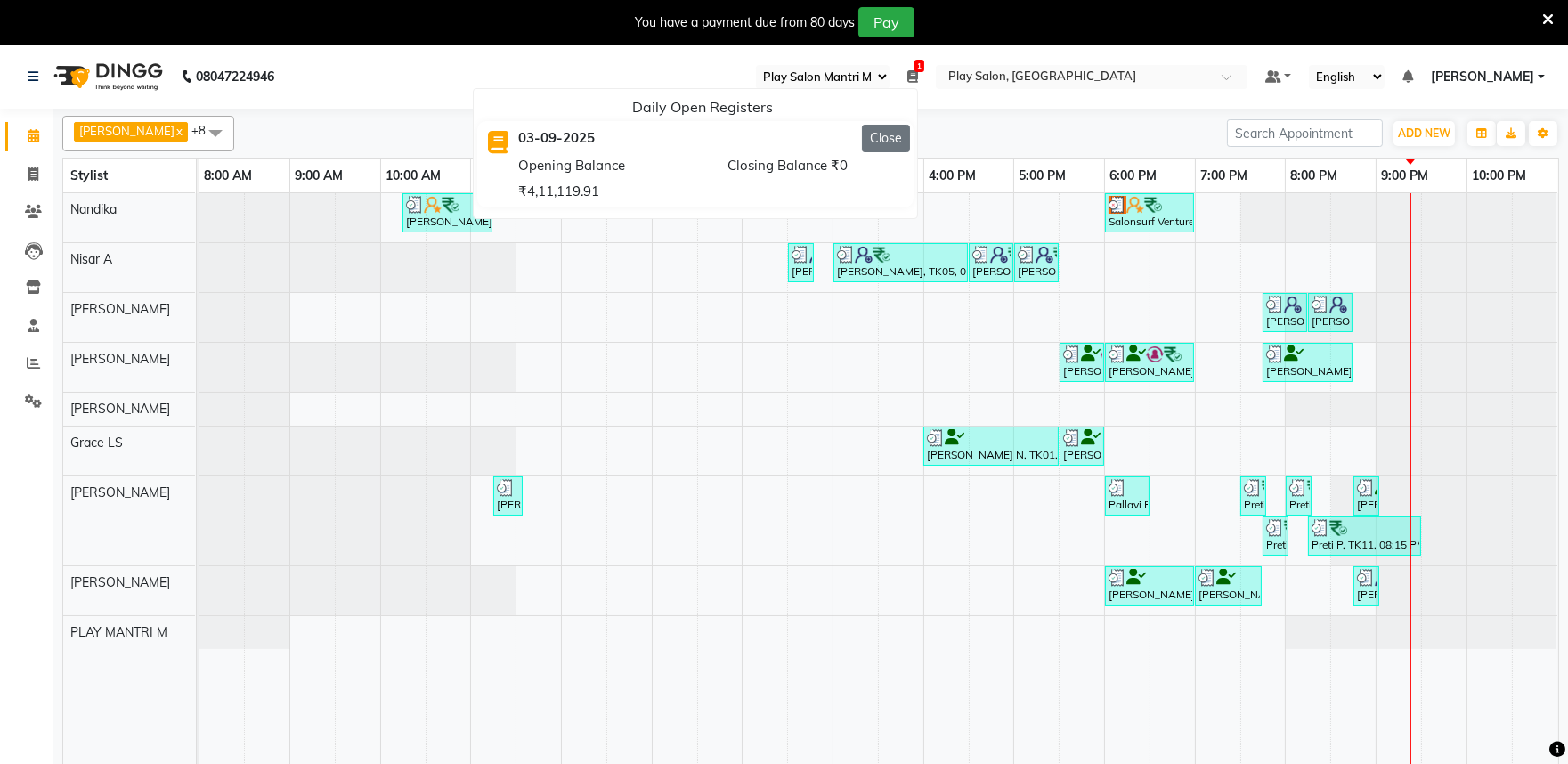
click at [910, 142] on button "Close" at bounding box center [886, 139] width 48 height 28
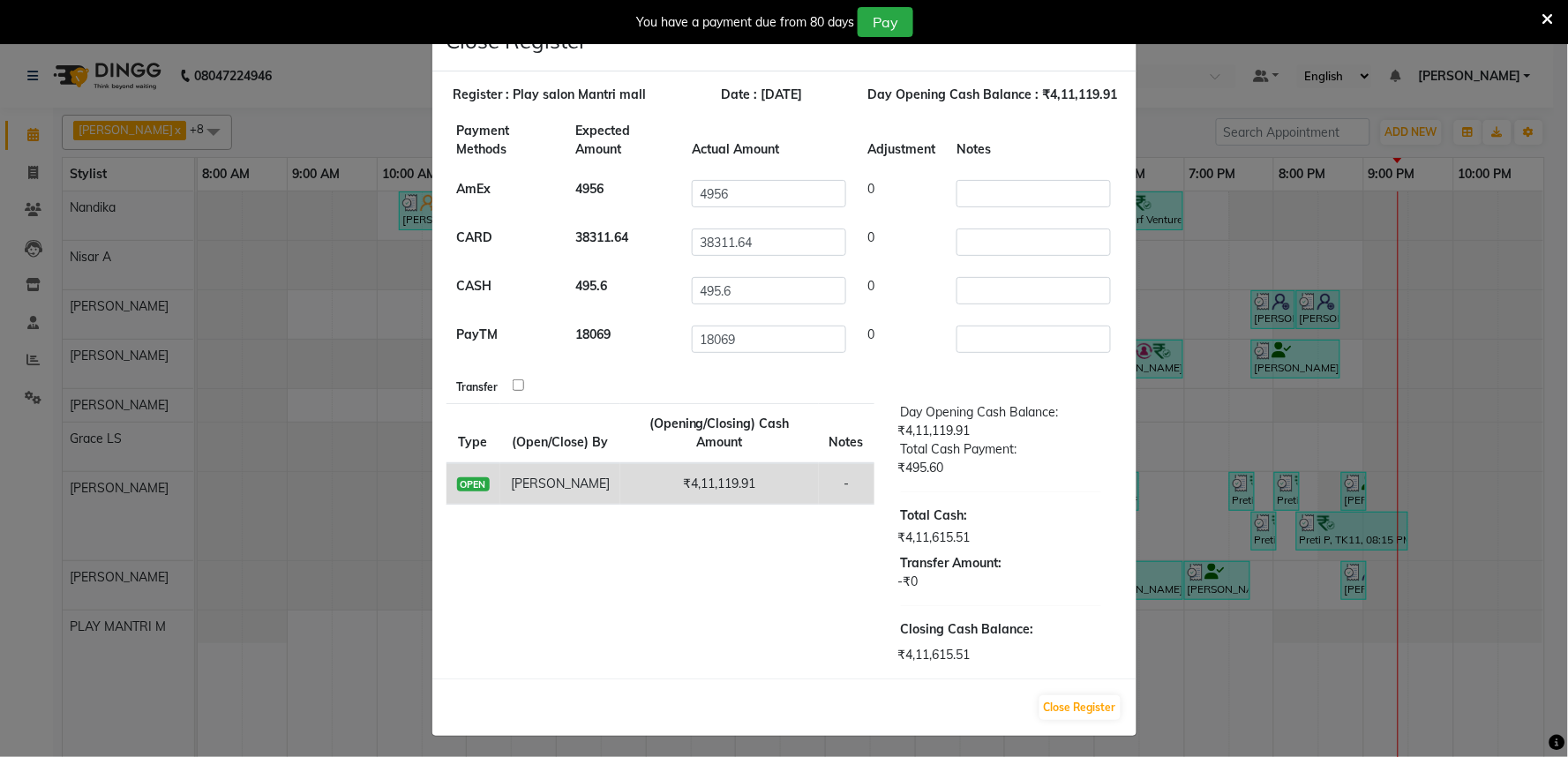
scroll to position [18, 0]
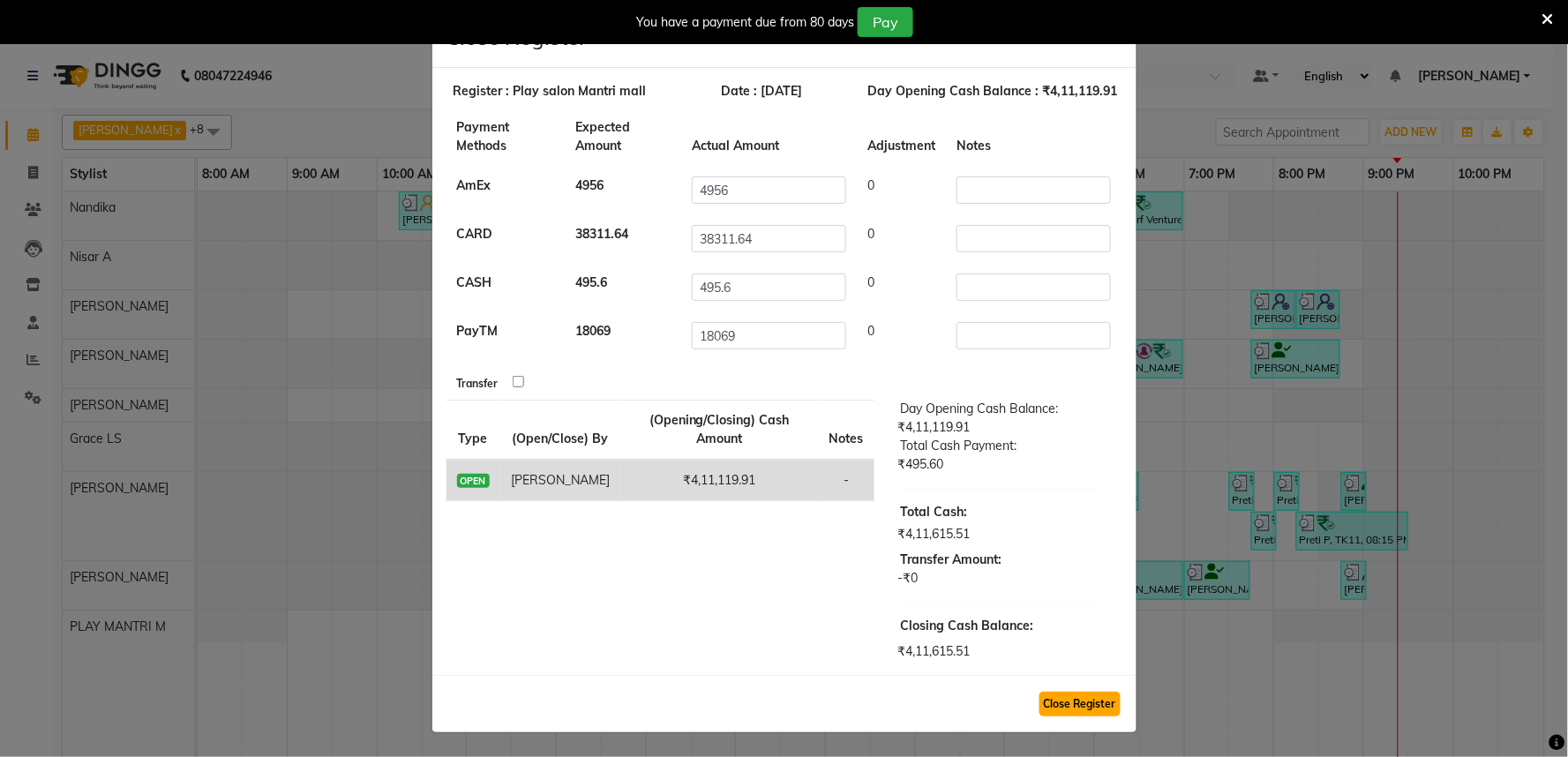
click at [1064, 699] on button "Close Register" at bounding box center [1080, 704] width 82 height 25
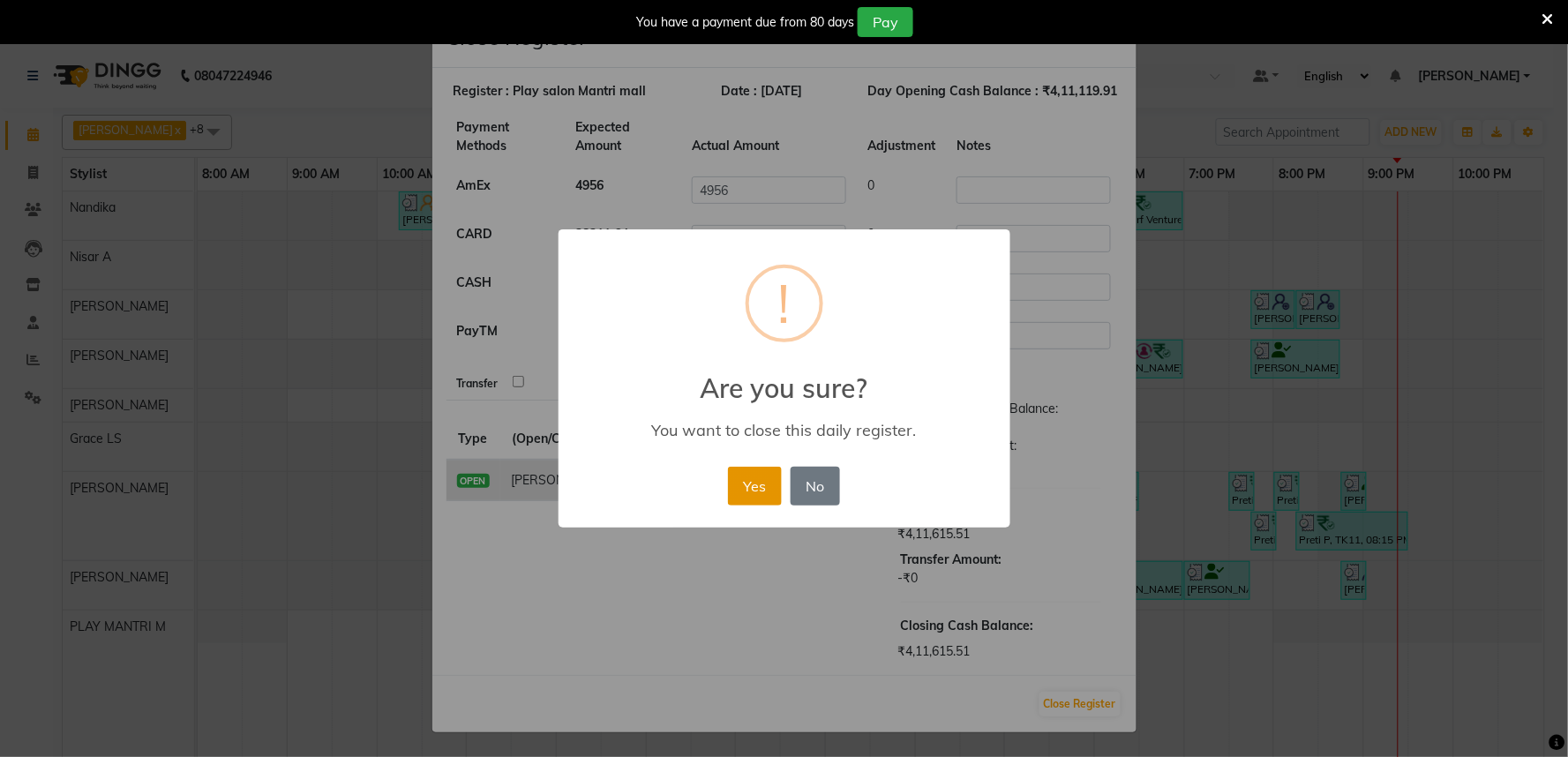
click at [751, 484] on button "Yes" at bounding box center [754, 486] width 54 height 38
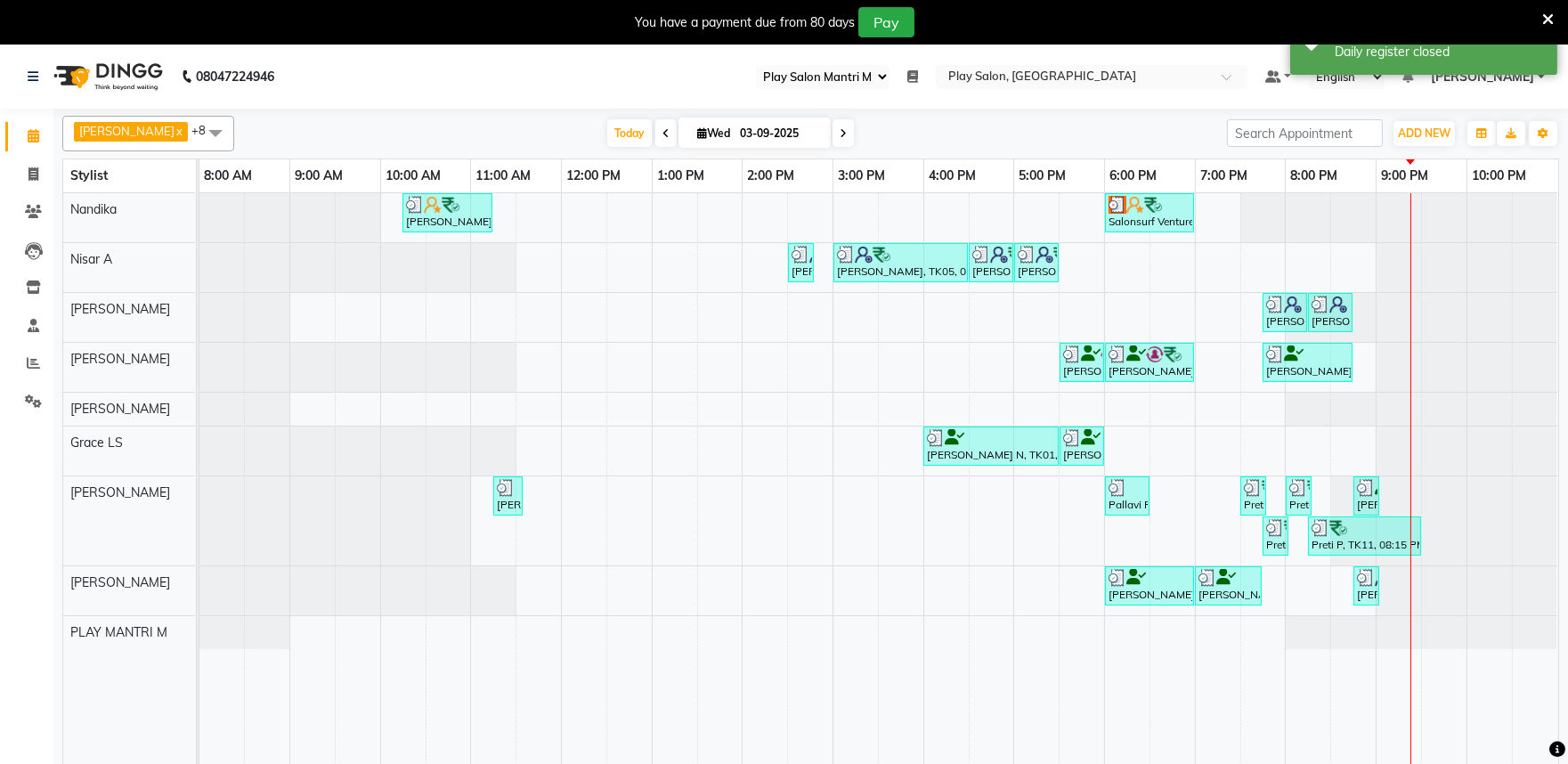
click at [1478, 81] on span "[PERSON_NAME]" at bounding box center [1483, 77] width 104 height 18
click at [1445, 166] on link "Sign out" at bounding box center [1454, 167] width 163 height 28
